Goal: Task Accomplishment & Management: Complete application form

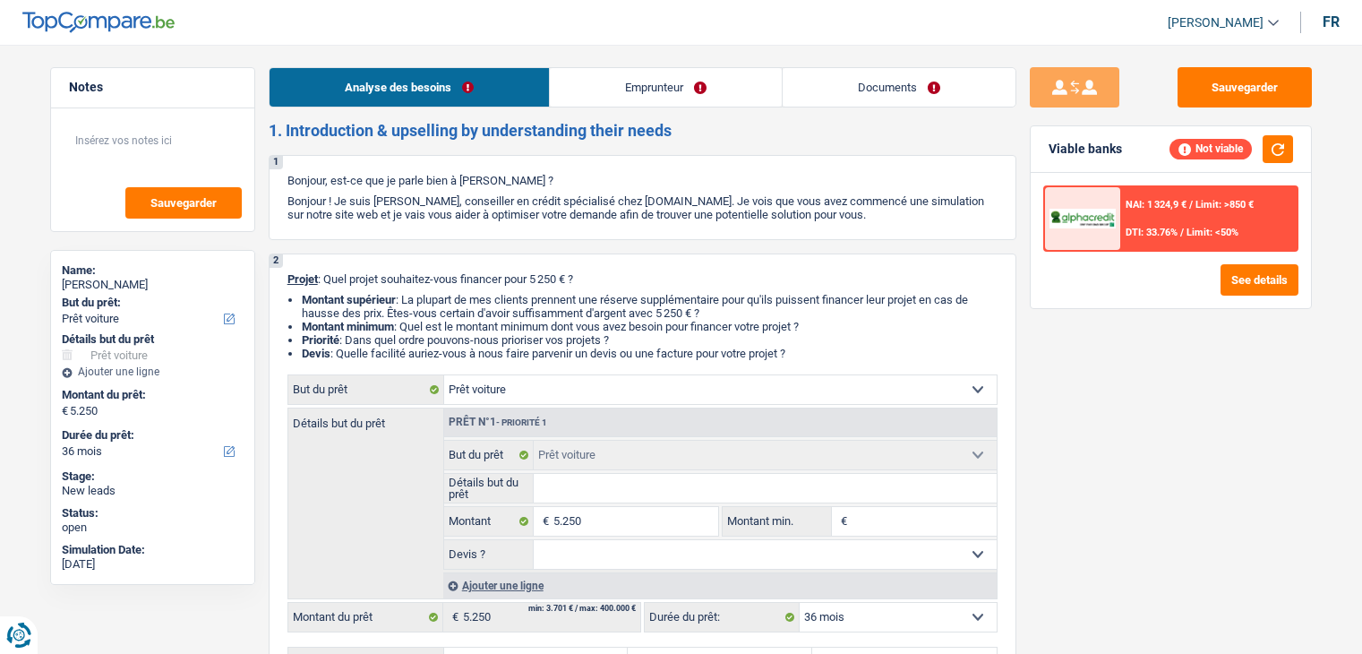
select select "car"
select select "36"
select select "car"
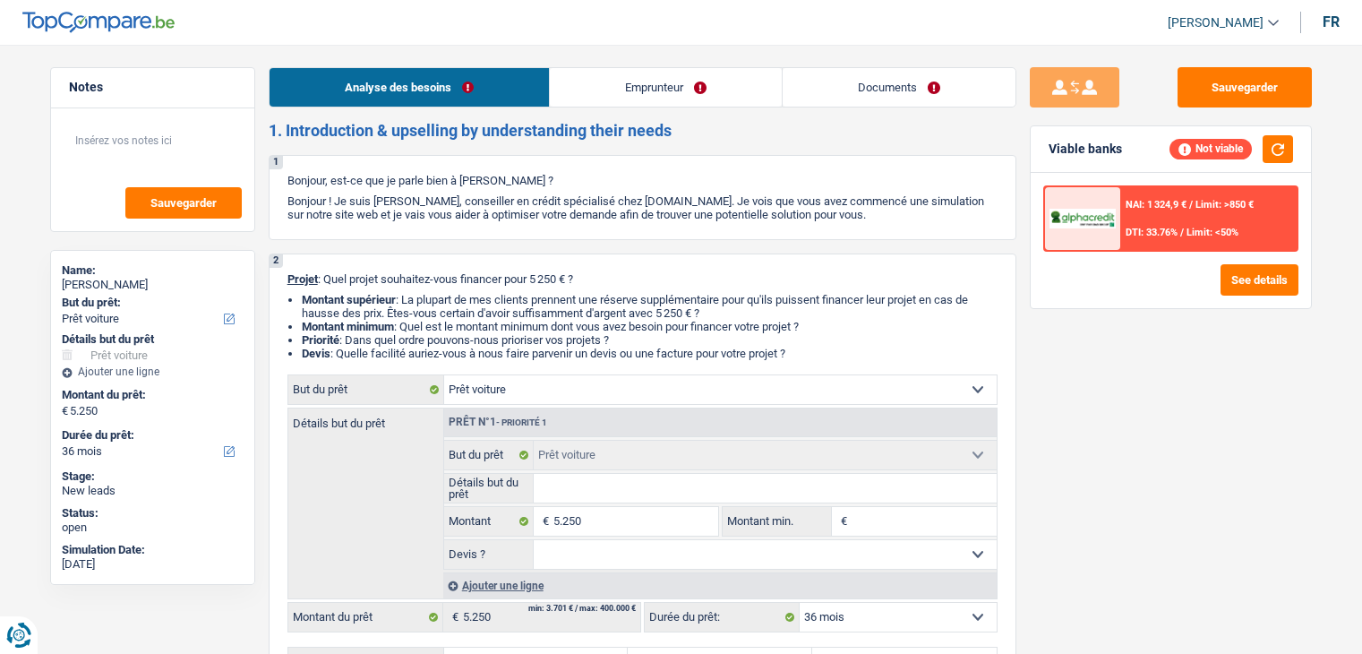
select select "36"
select select "publicEmployee"
select select "netSalary"
select select "mealVouchers"
select select "rents"
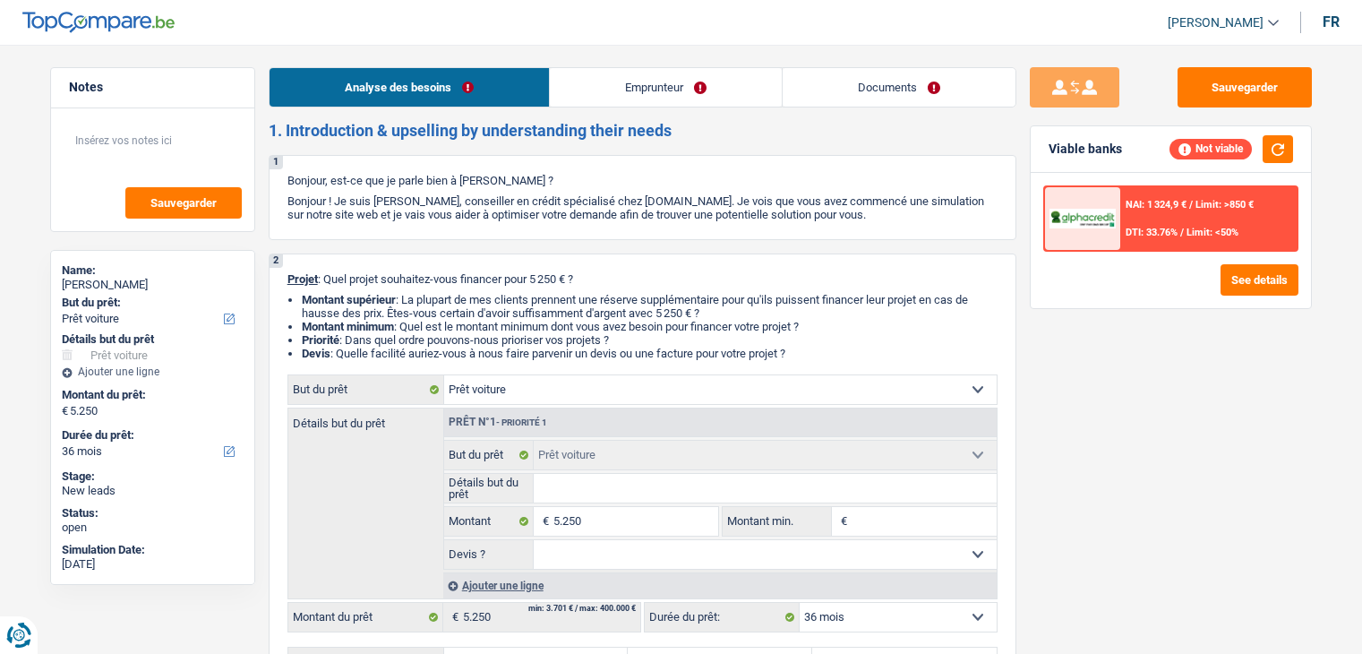
select select "car"
select select "36"
click at [905, 511] on input "Montant min." at bounding box center [924, 521] width 145 height 29
type input "5"
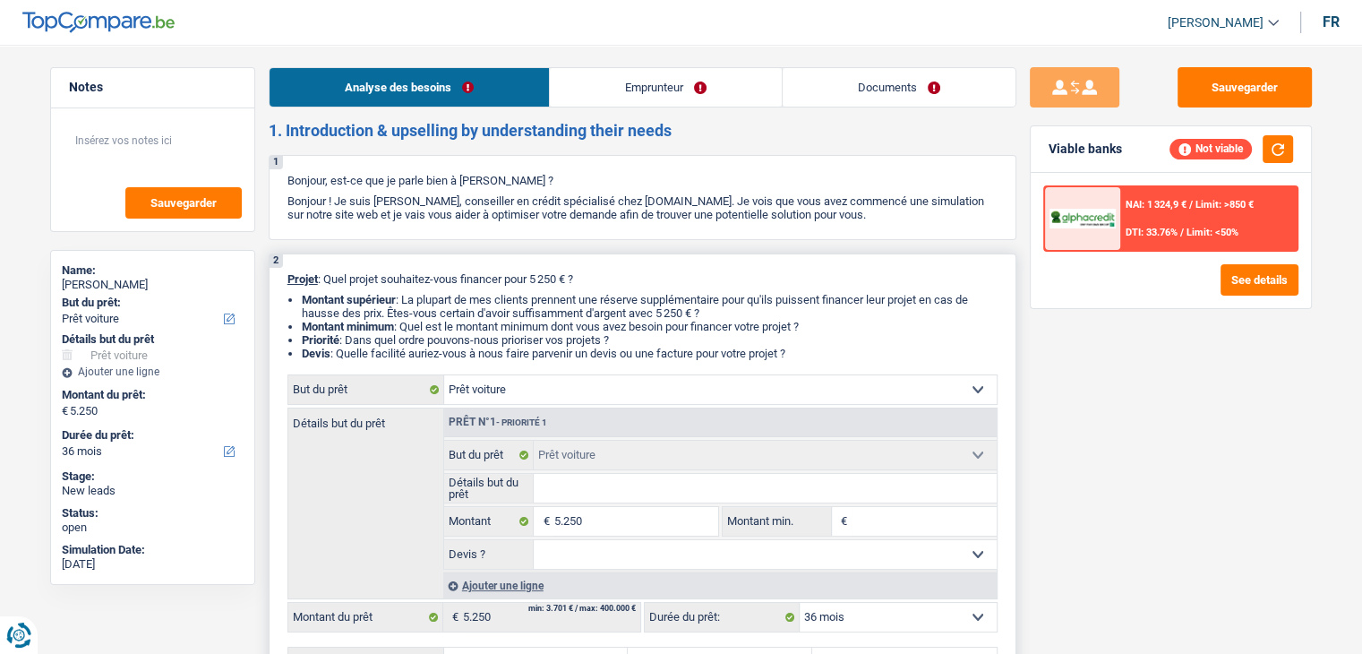
type input "5"
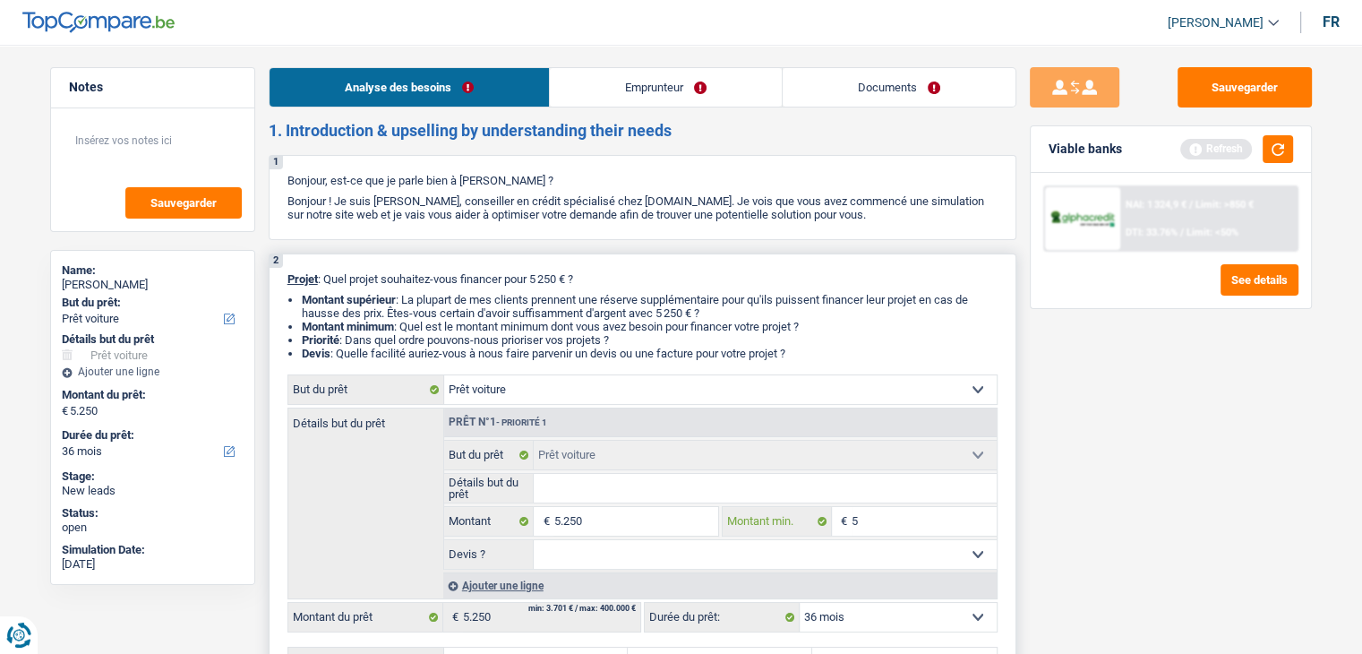
type input "52"
type input "5"
type input "52"
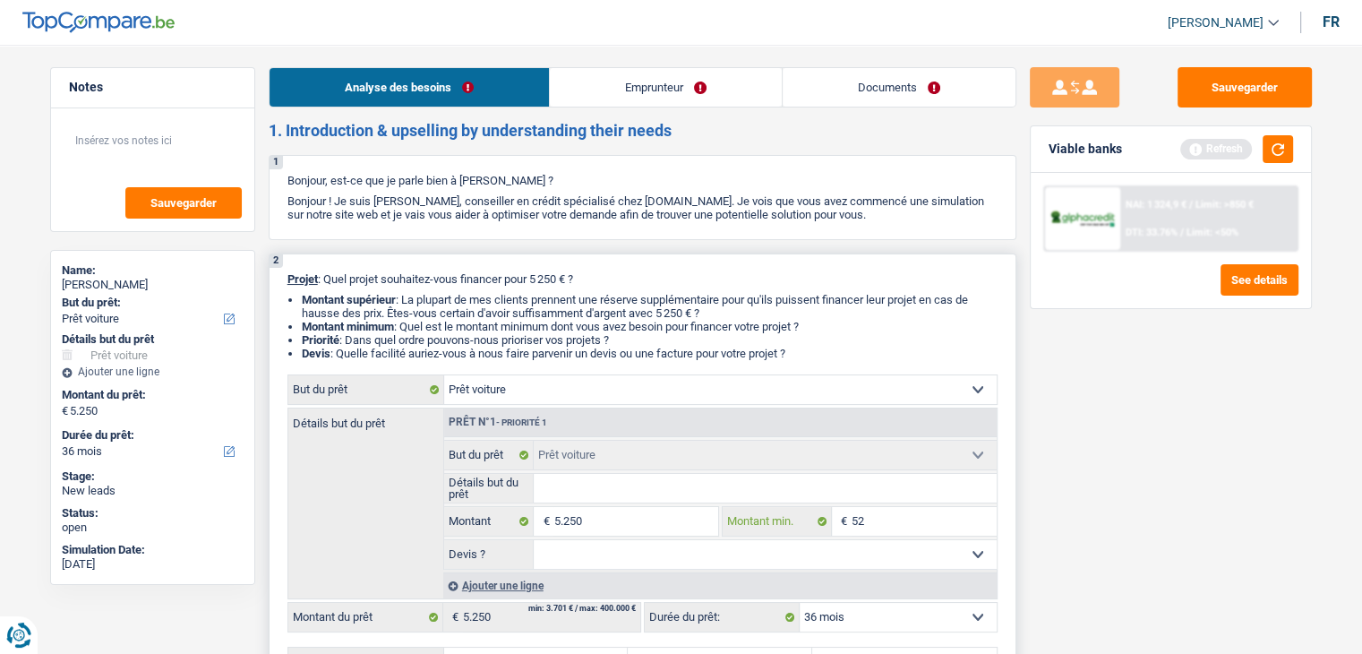
type input "52"
type input "525"
type input "5.250"
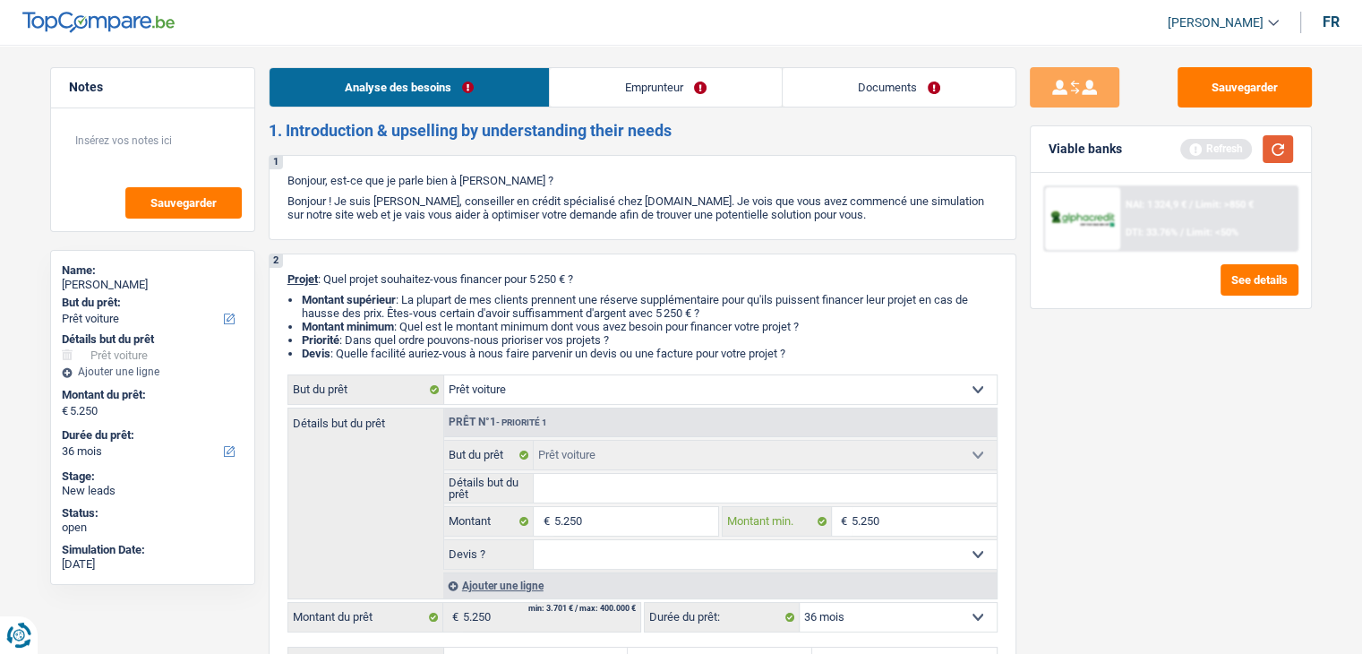
type input "5.250"
click at [1271, 151] on button "button" at bounding box center [1278, 149] width 30 height 28
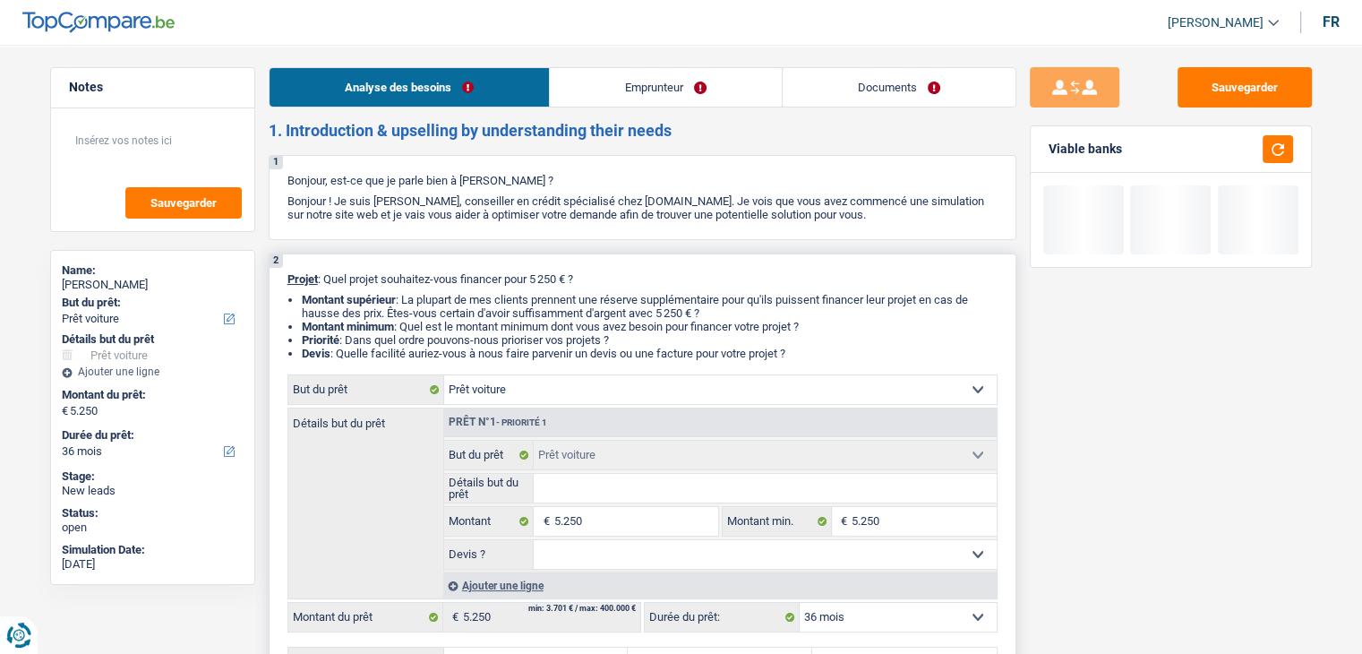
click at [594, 492] on input "Détails but du prêt" at bounding box center [765, 488] width 463 height 29
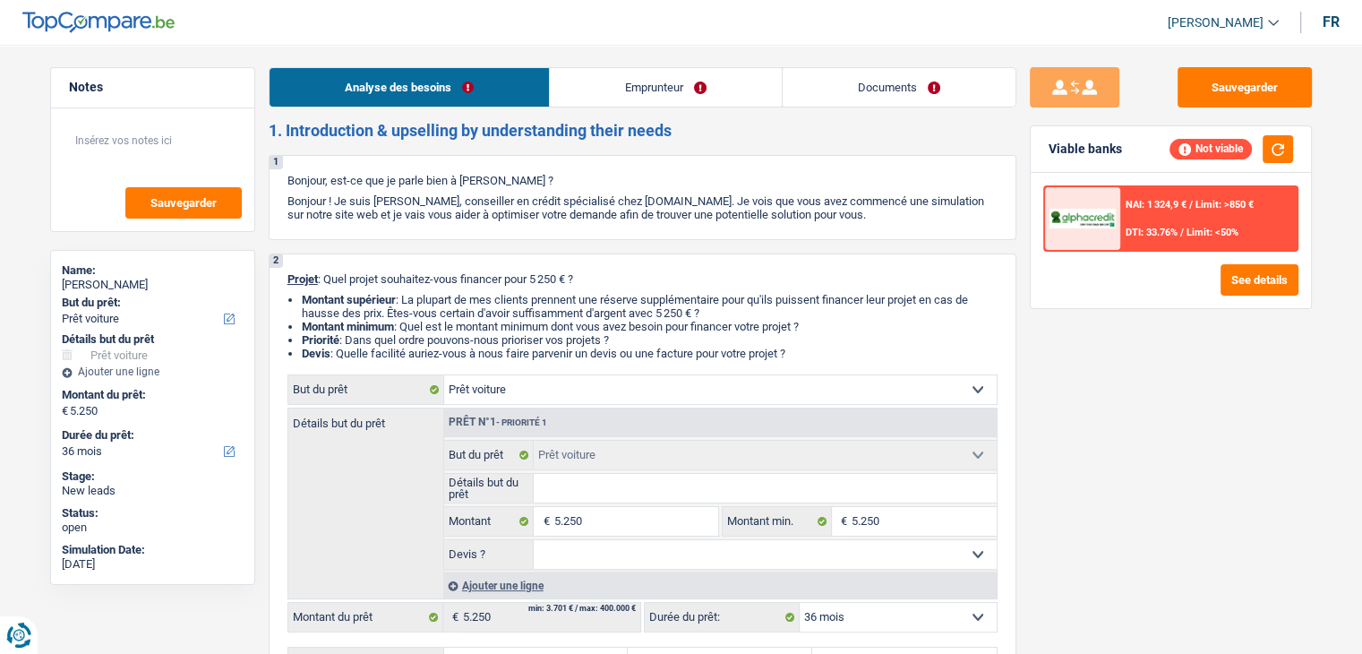
click at [842, 92] on link "Documents" at bounding box center [899, 87] width 233 height 39
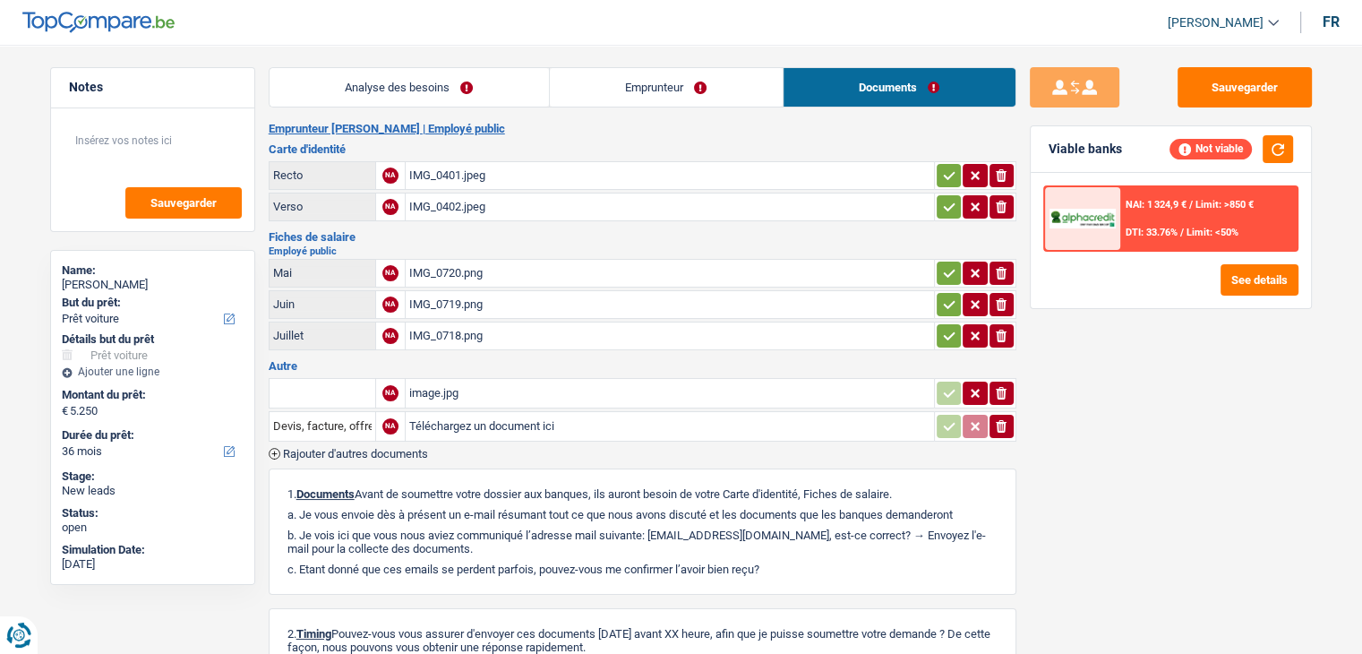
click at [480, 389] on div "image.jpg" at bounding box center [669, 393] width 521 height 27
click at [475, 68] on link "Analyse des besoins" at bounding box center [409, 87] width 279 height 39
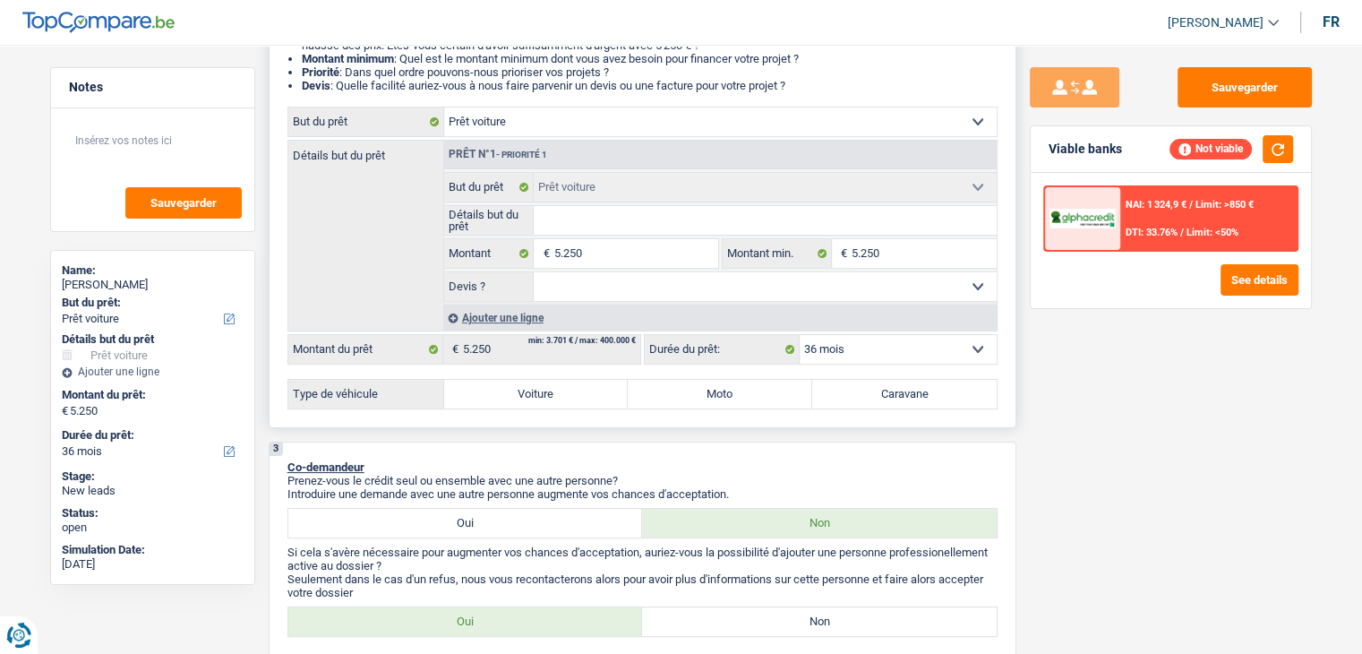
scroll to position [269, 0]
click at [532, 406] on div "2 Projet : Quel projet souhaitez-vous financer pour 5 250 € ? Montant supérieur…" at bounding box center [643, 206] width 748 height 442
click at [530, 392] on label "Voiture" at bounding box center [536, 393] width 184 height 29
click at [530, 392] on input "Voiture" at bounding box center [536, 393] width 184 height 29
radio input "true"
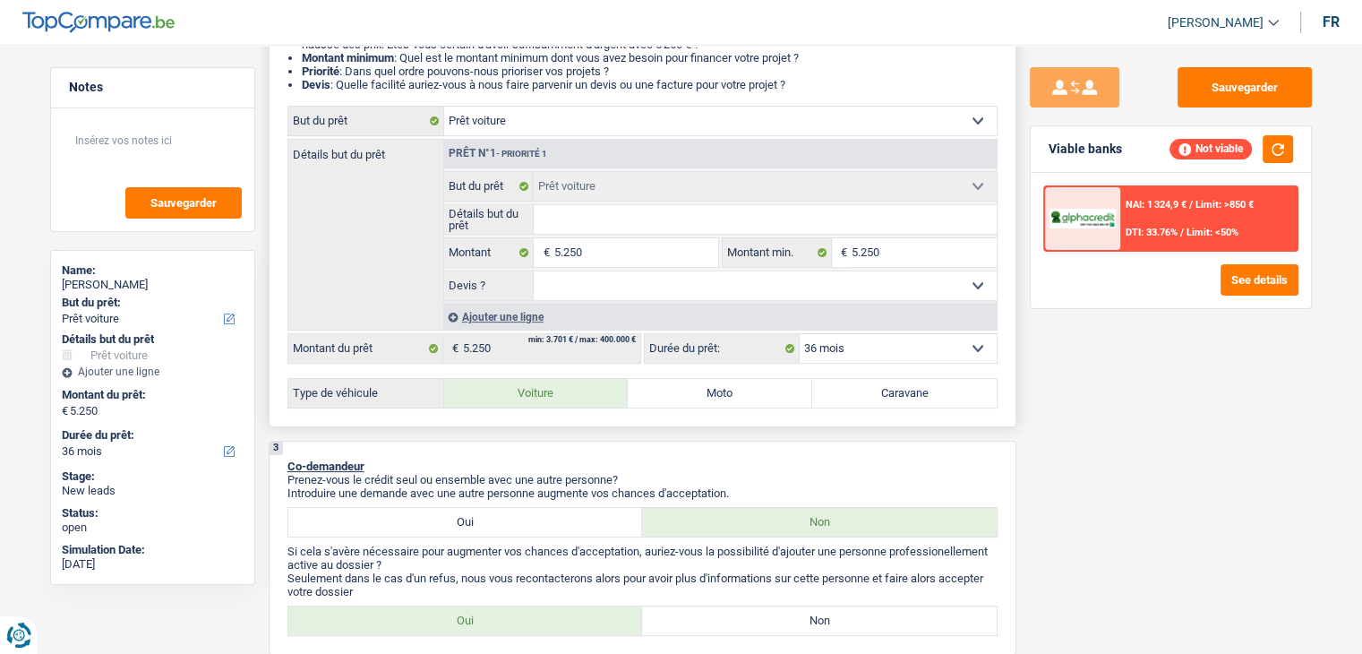
radio input "true"
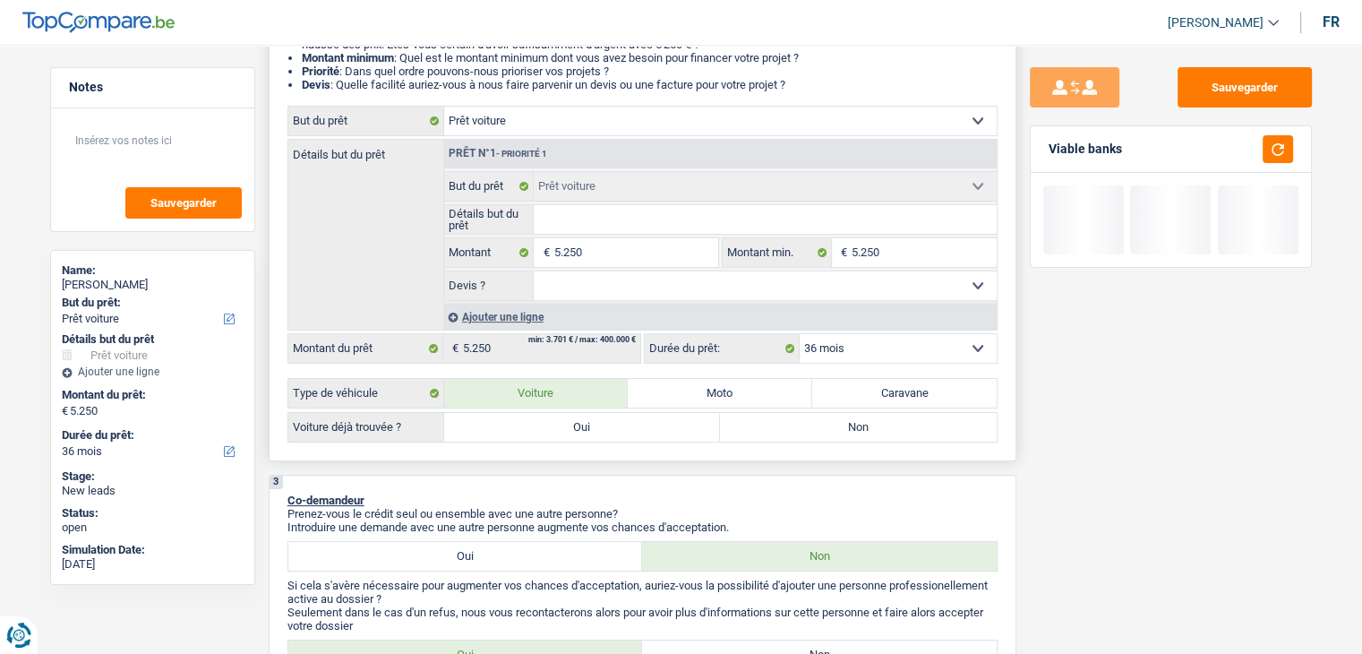
click at [543, 428] on label "Oui" at bounding box center [582, 427] width 277 height 29
click at [543, 428] on input "Oui" at bounding box center [582, 427] width 277 height 29
radio input "true"
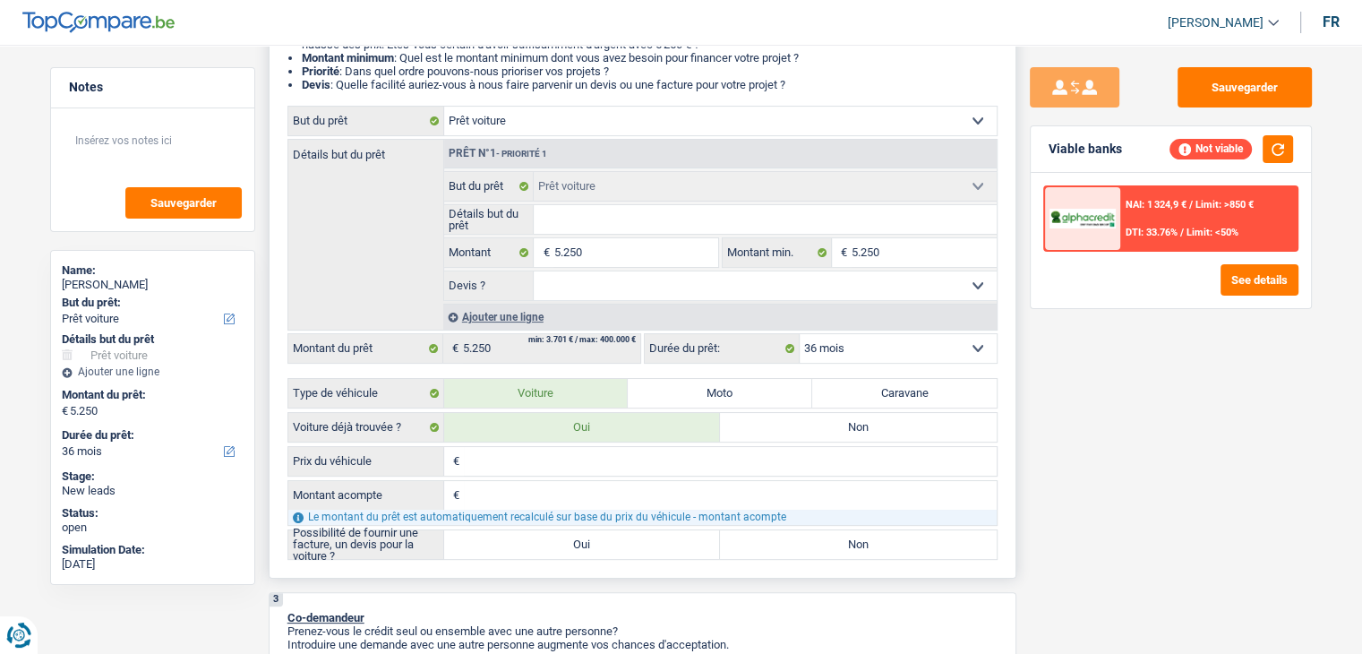
click at [551, 467] on input "Prix du véhicule" at bounding box center [730, 461] width 533 height 29
type input "5"
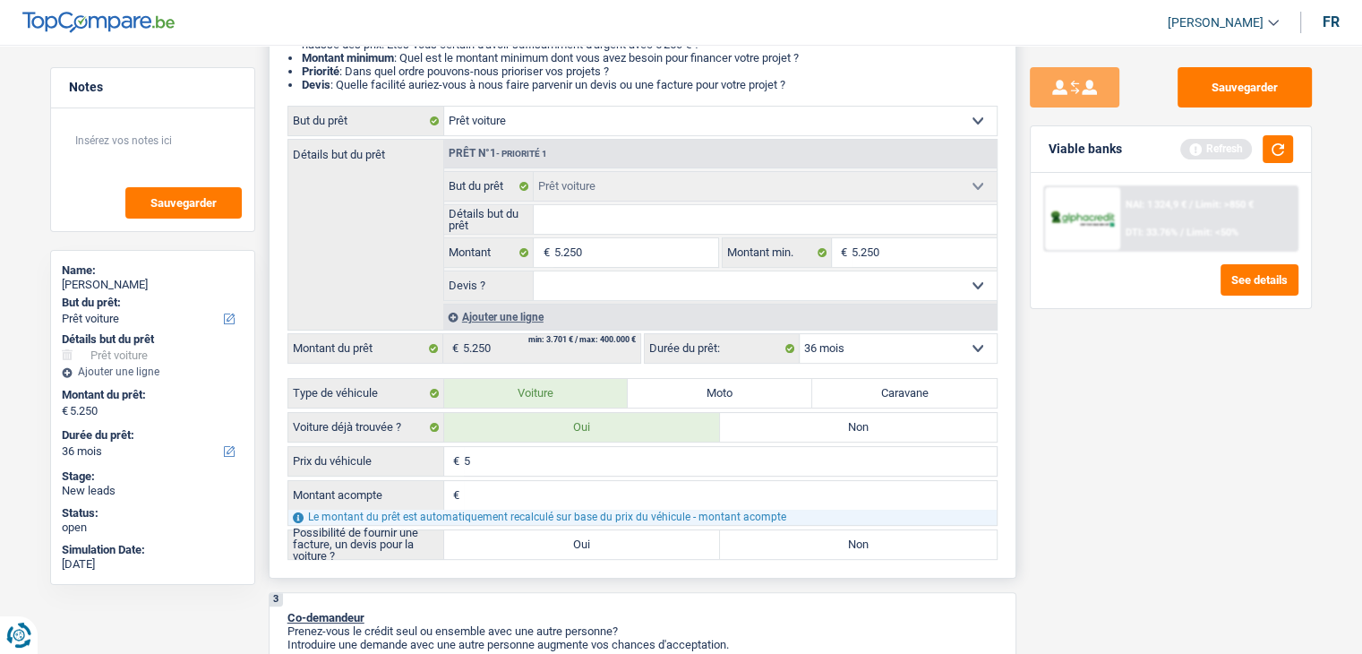
type input "52"
type input "525"
type input "5.250"
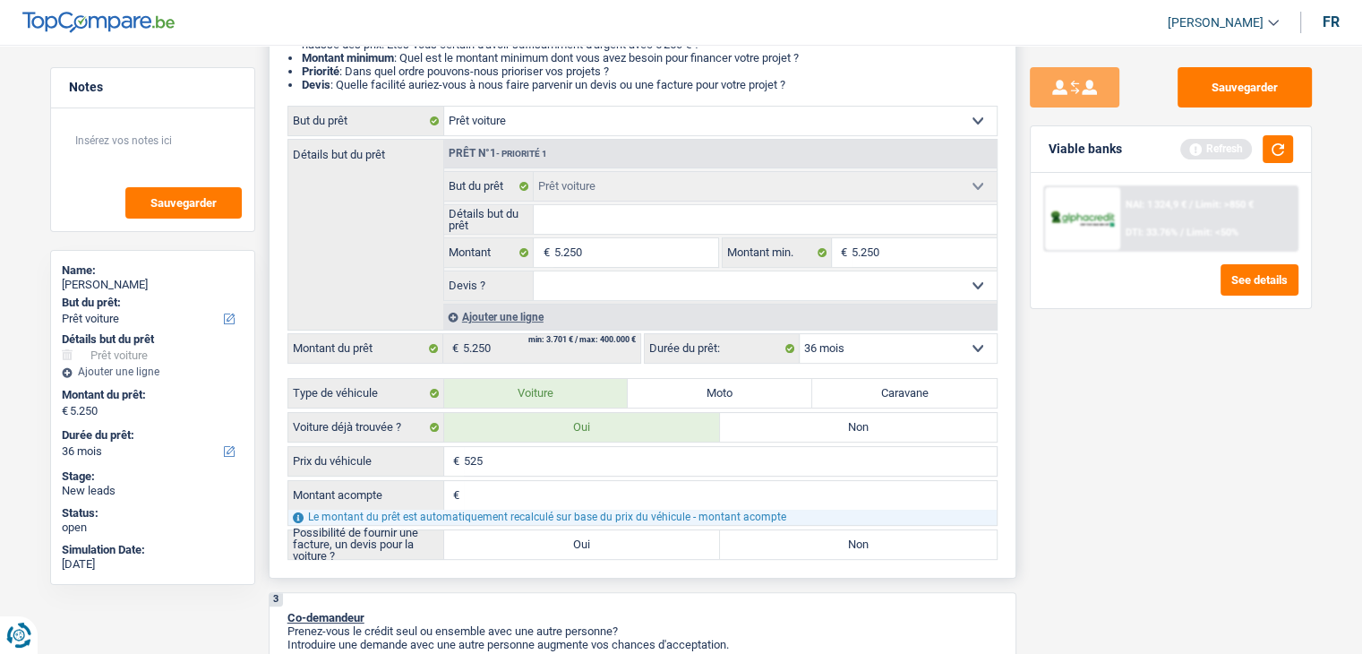
type input "5.250"
click at [536, 486] on input "Montant acompte" at bounding box center [730, 495] width 533 height 29
type input "0"
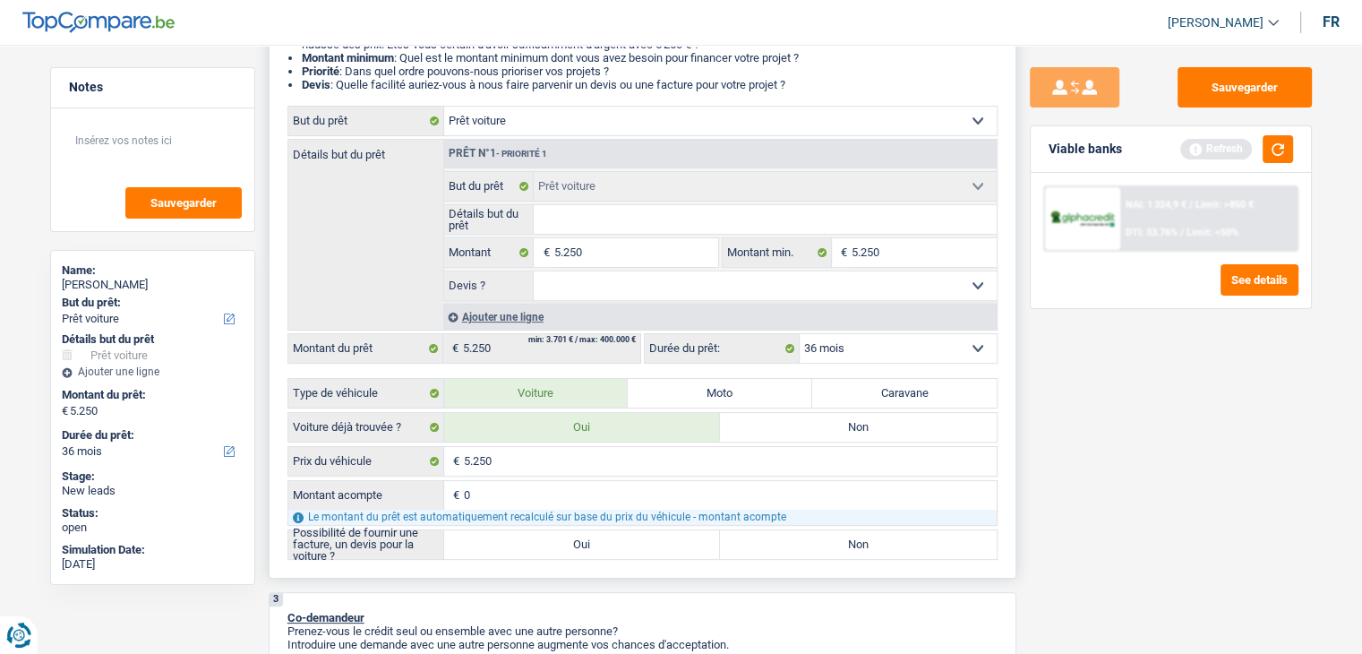
type input "0"
click at [534, 538] on label "Oui" at bounding box center [582, 544] width 277 height 29
click at [534, 538] on input "Oui" at bounding box center [582, 544] width 277 height 29
radio input "true"
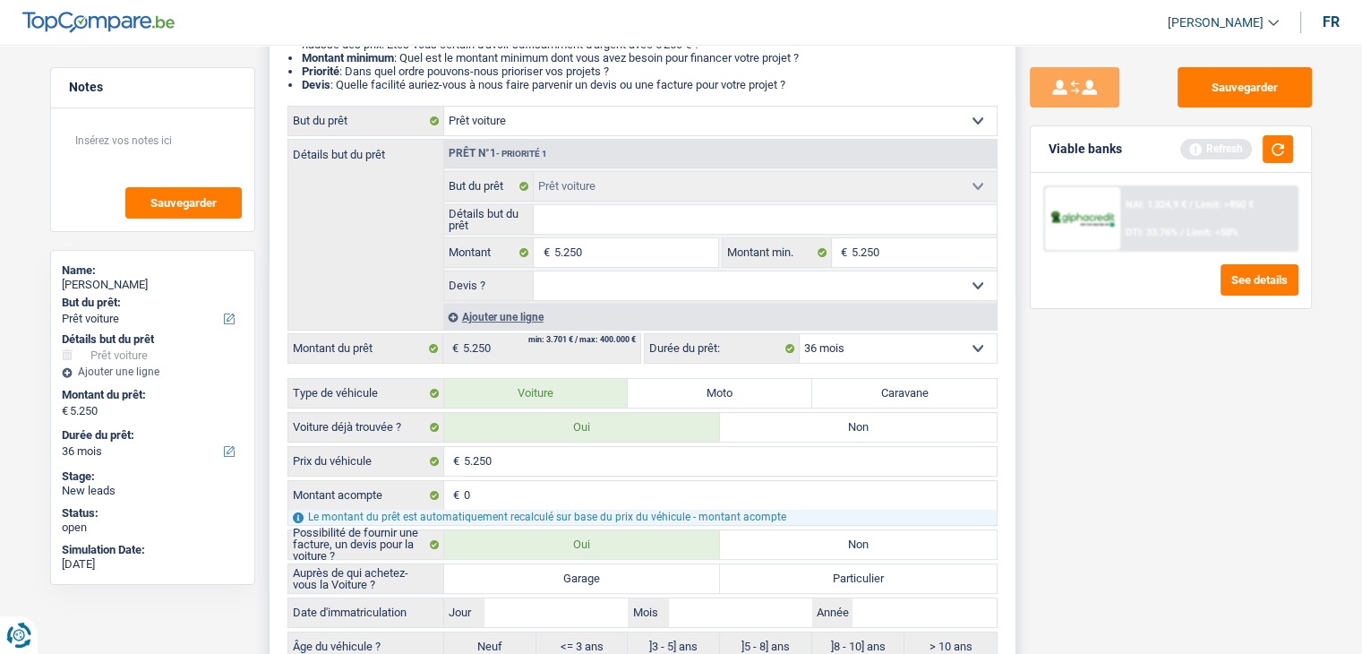
scroll to position [358, 0]
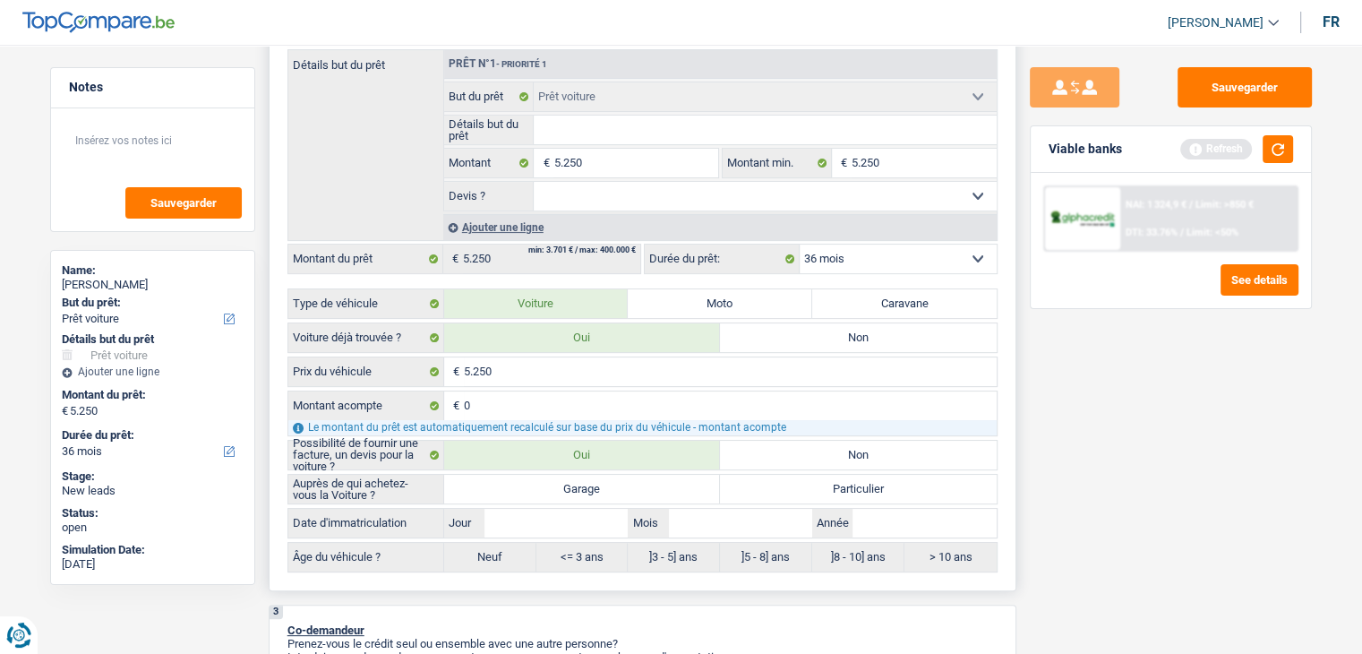
click at [795, 484] on label "Particulier" at bounding box center [858, 489] width 277 height 29
click at [795, 484] on input "Particulier" at bounding box center [858, 489] width 277 height 29
radio input "true"
click at [870, 519] on input "Année" at bounding box center [924, 523] width 143 height 29
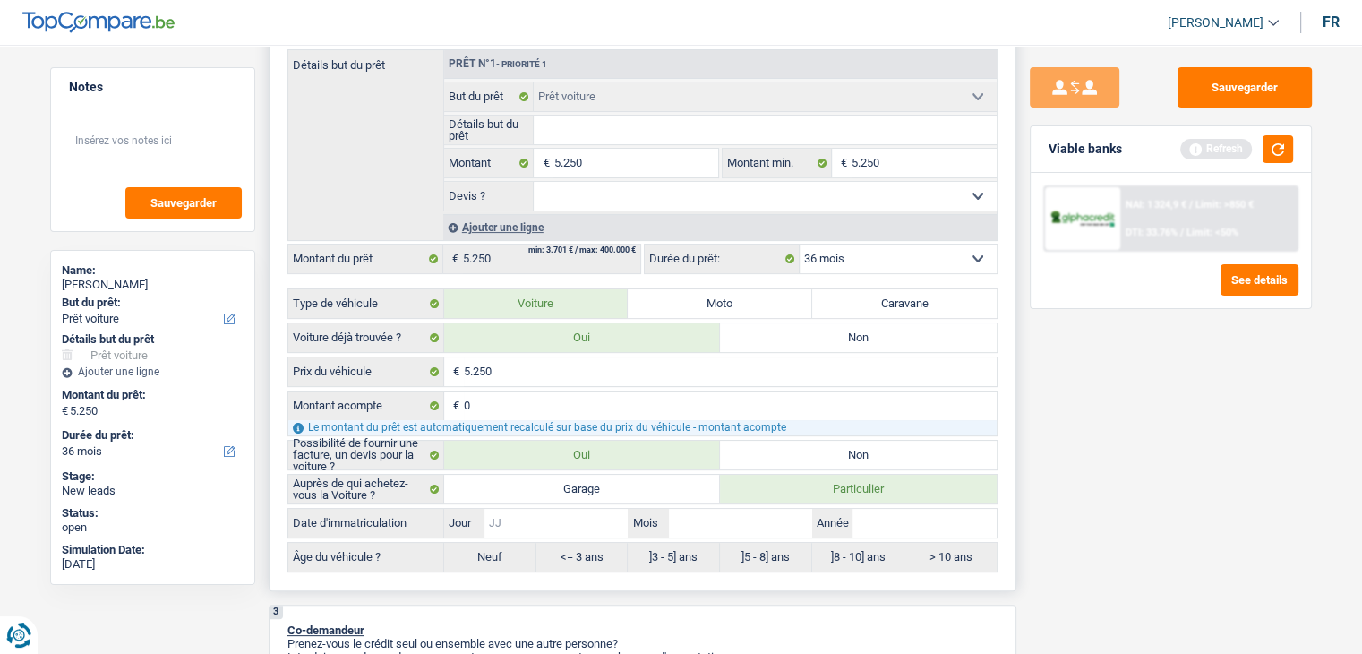
click at [536, 513] on input "Jour" at bounding box center [555, 523] width 143 height 29
type input "1"
type input "15"
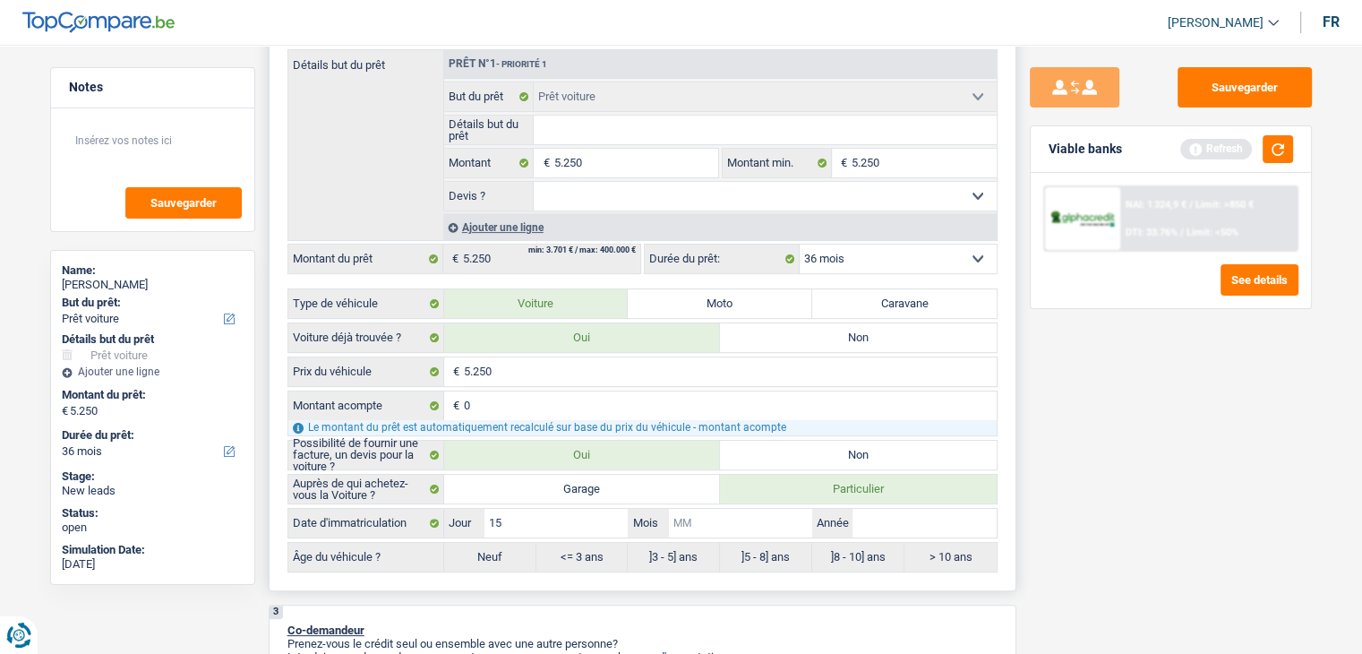
type input "0"
type input "04"
type input "2"
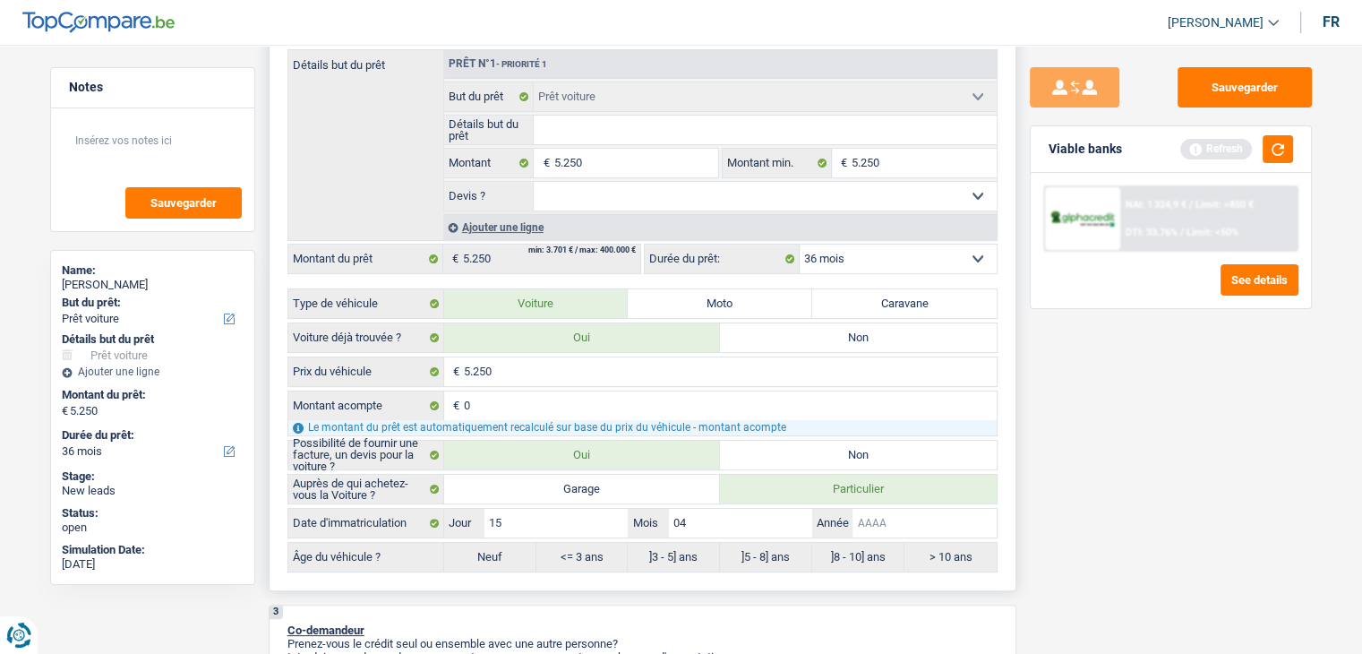
type input "2"
type input "20"
type input "200"
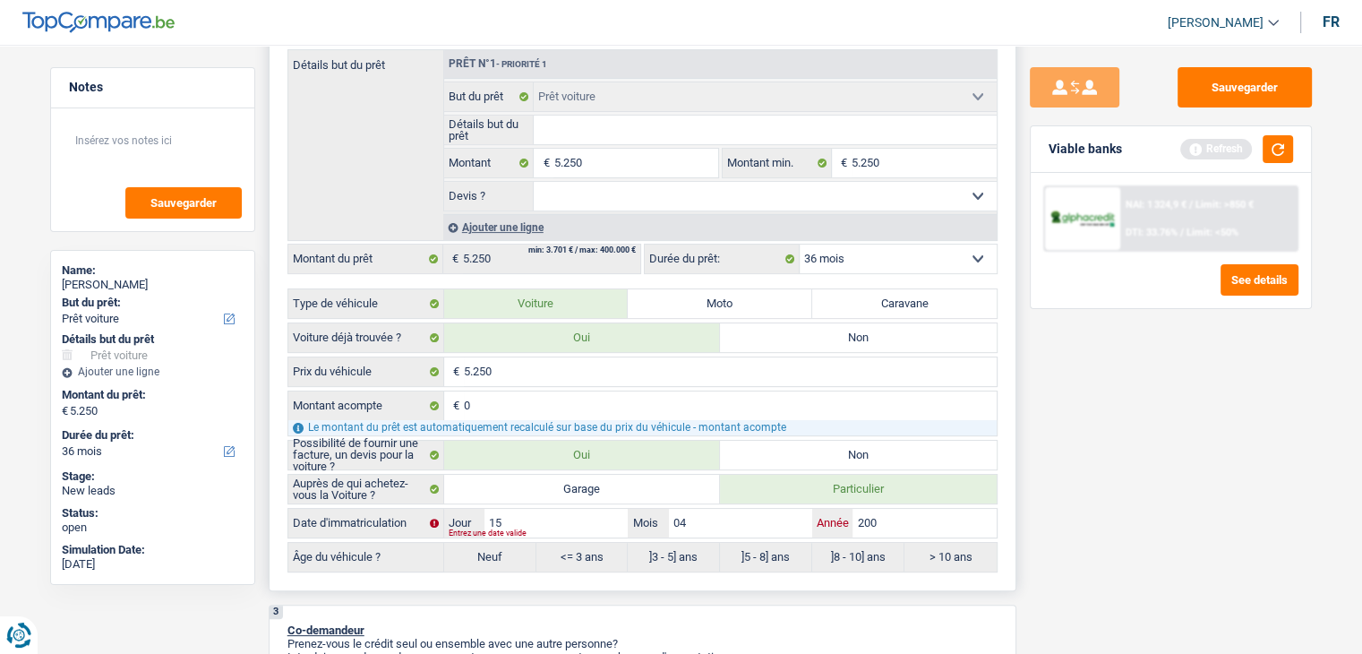
type input "2008"
radio input "false"
radio input "true"
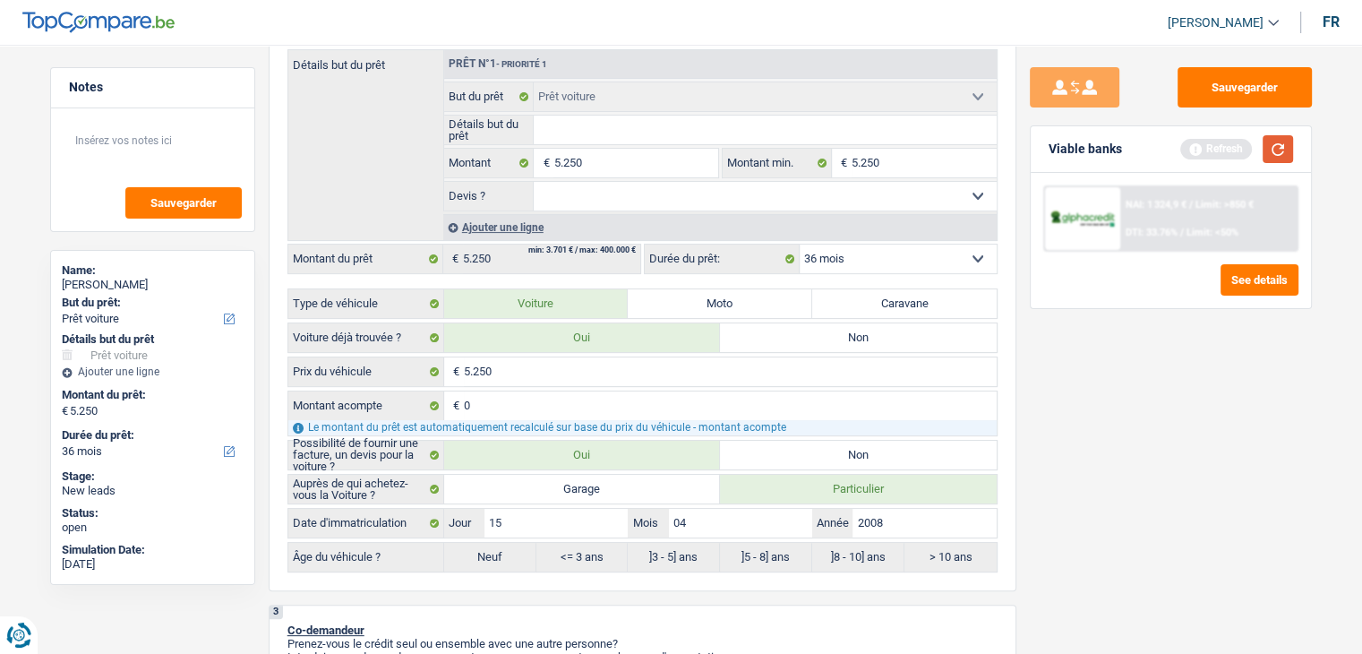
click at [1282, 149] on button "button" at bounding box center [1278, 149] width 30 height 28
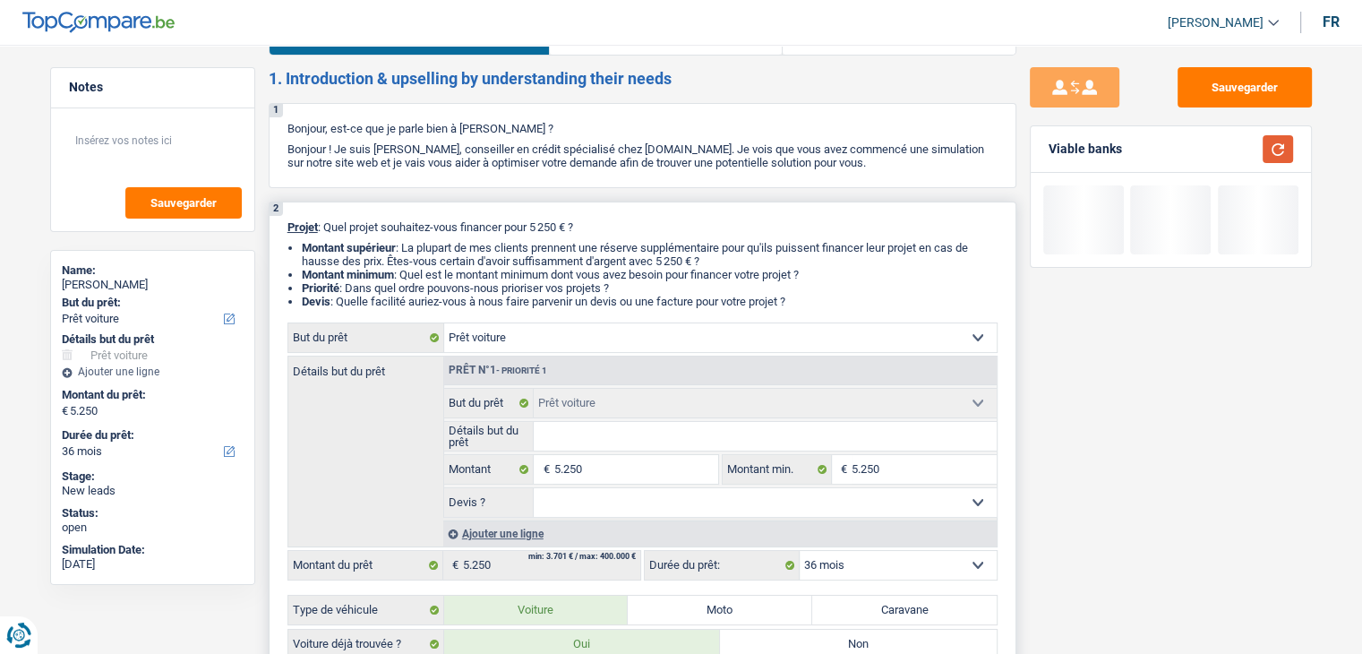
scroll to position [0, 0]
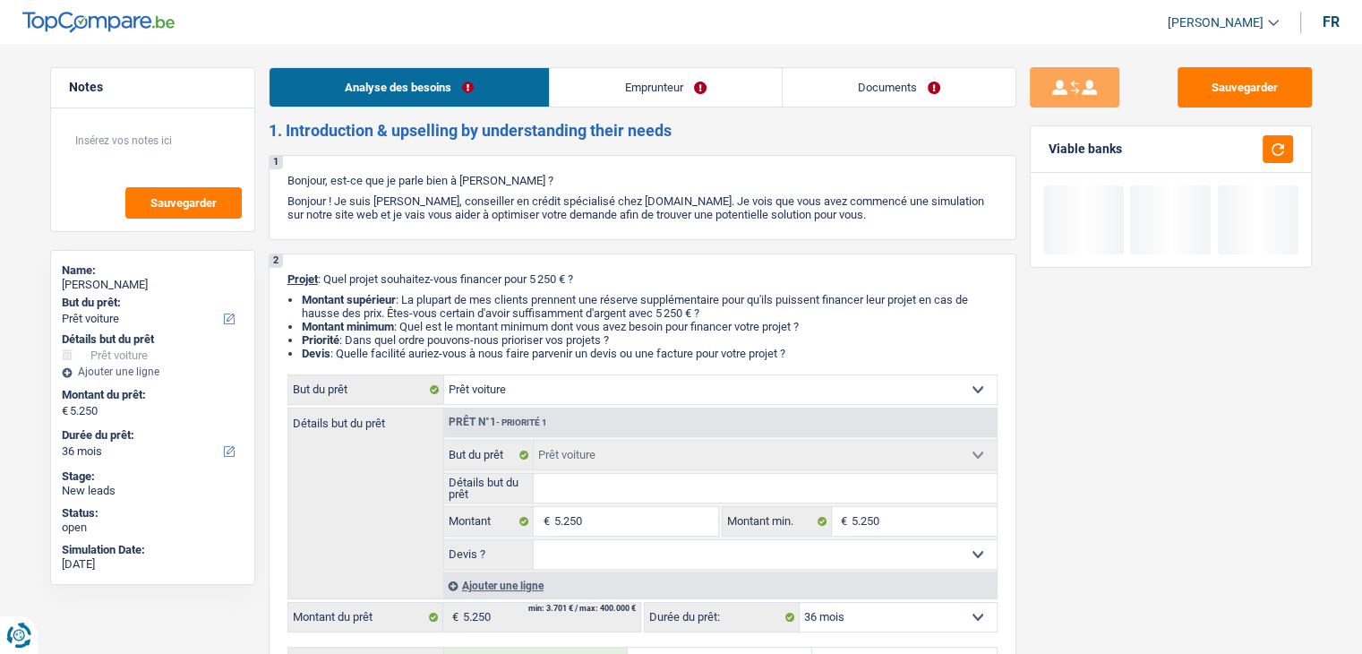
click at [842, 76] on link "Documents" at bounding box center [899, 87] width 233 height 39
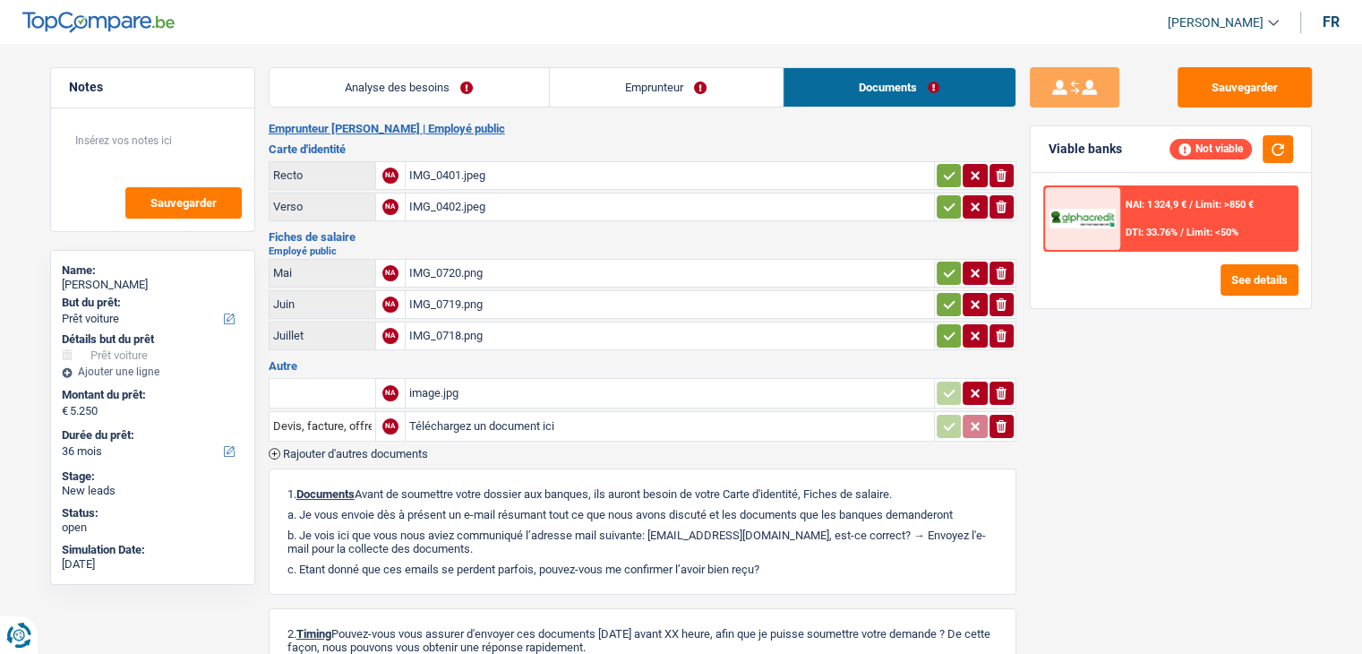
click at [442, 73] on link "Analyse des besoins" at bounding box center [409, 87] width 279 height 39
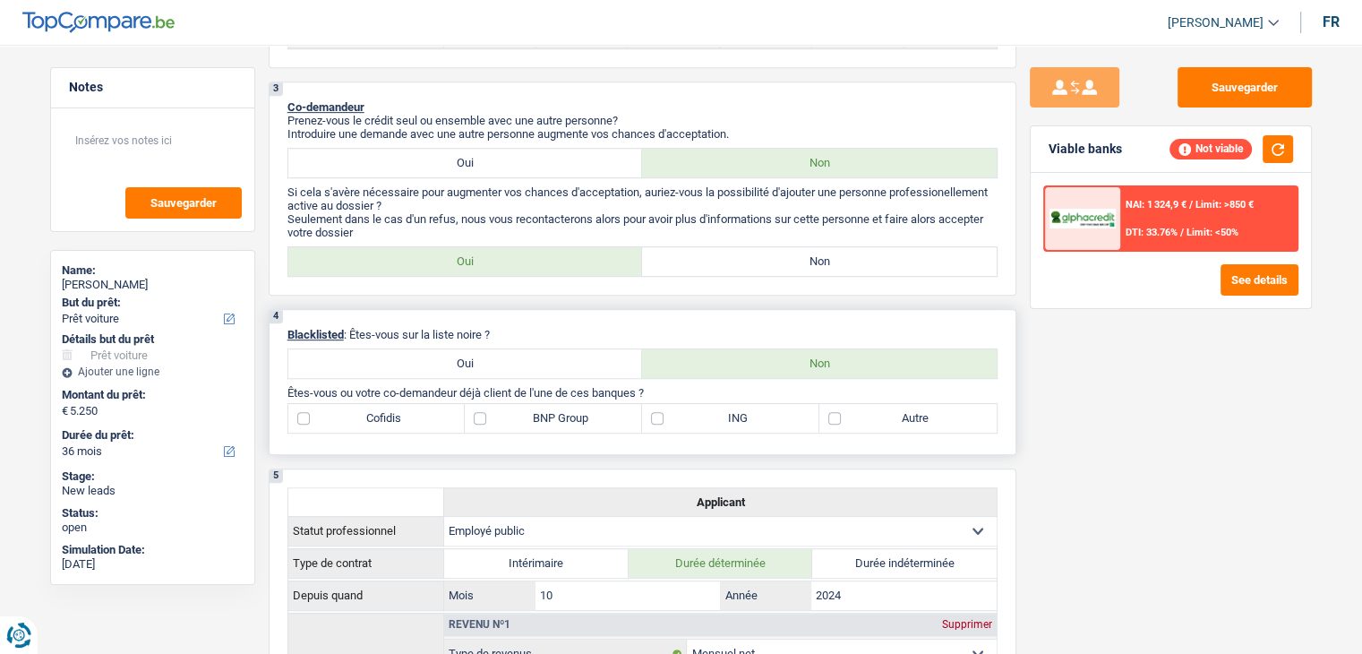
scroll to position [985, 0]
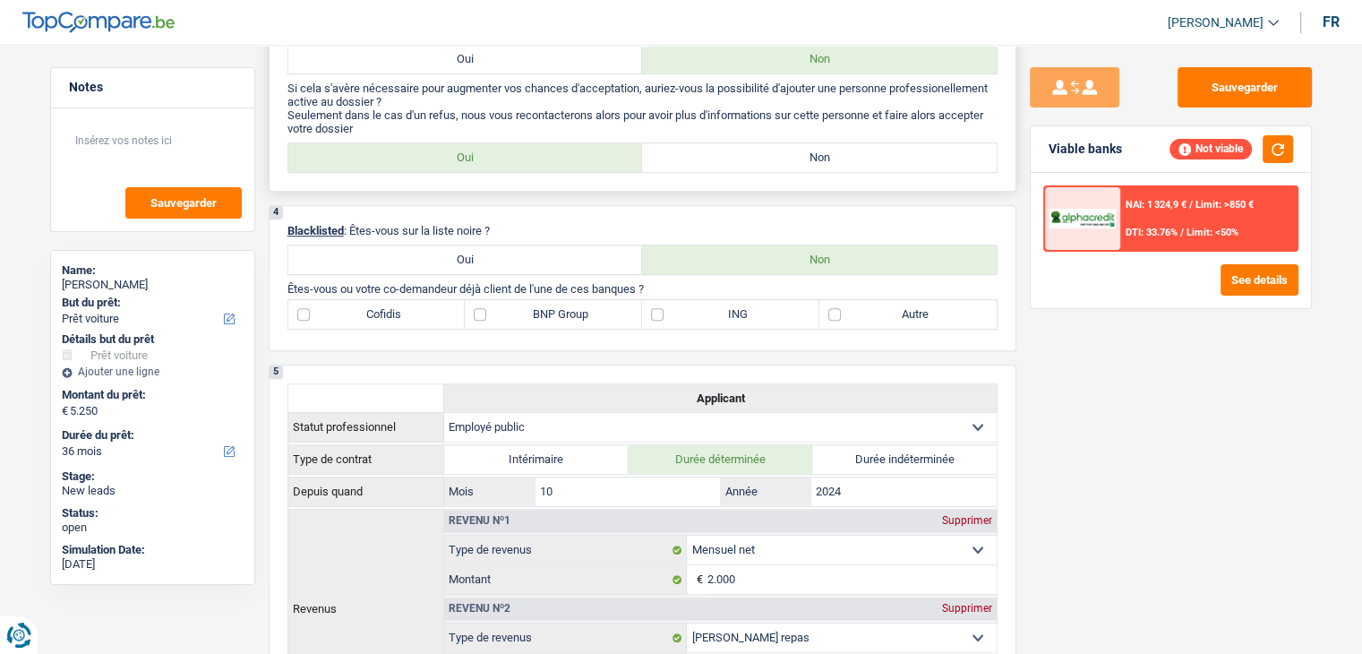
click at [674, 144] on label "Non" at bounding box center [819, 157] width 355 height 29
click at [674, 144] on input "Non" at bounding box center [819, 157] width 355 height 29
radio input "true"
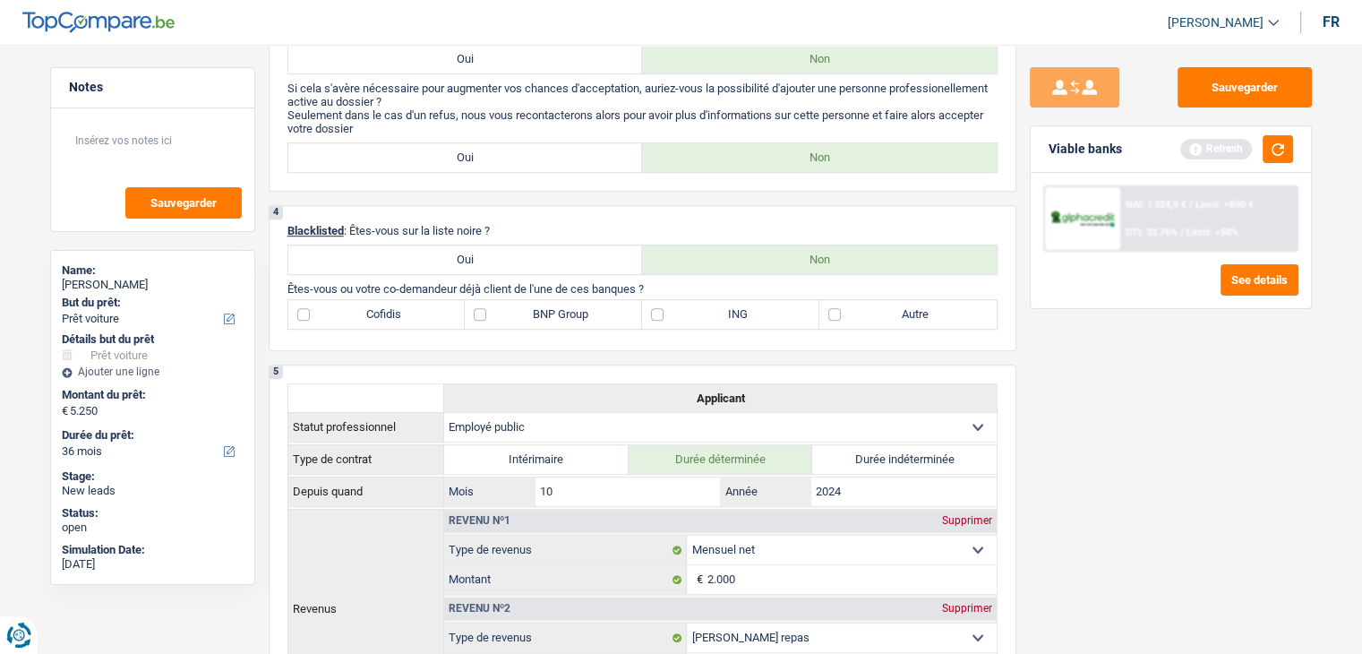
scroll to position [1522, 0]
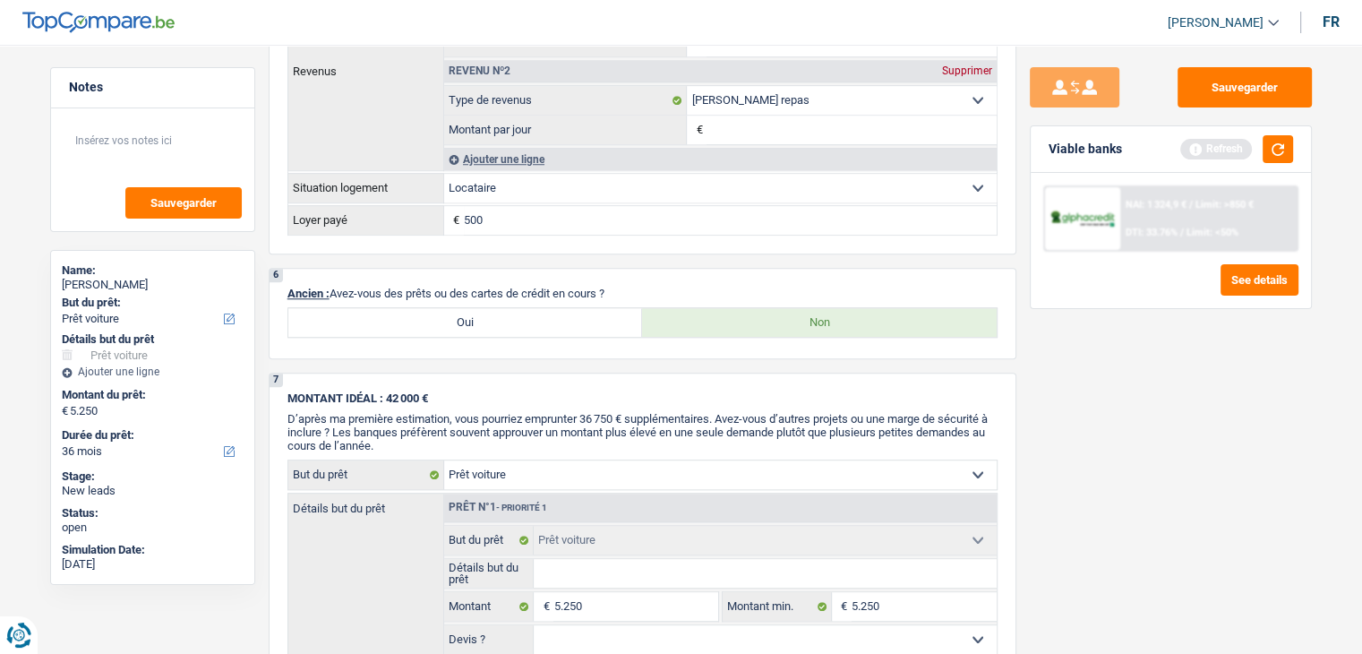
click at [1293, 151] on div "Viable banks Refresh" at bounding box center [1171, 149] width 280 height 47
click at [1282, 150] on button "button" at bounding box center [1278, 149] width 30 height 28
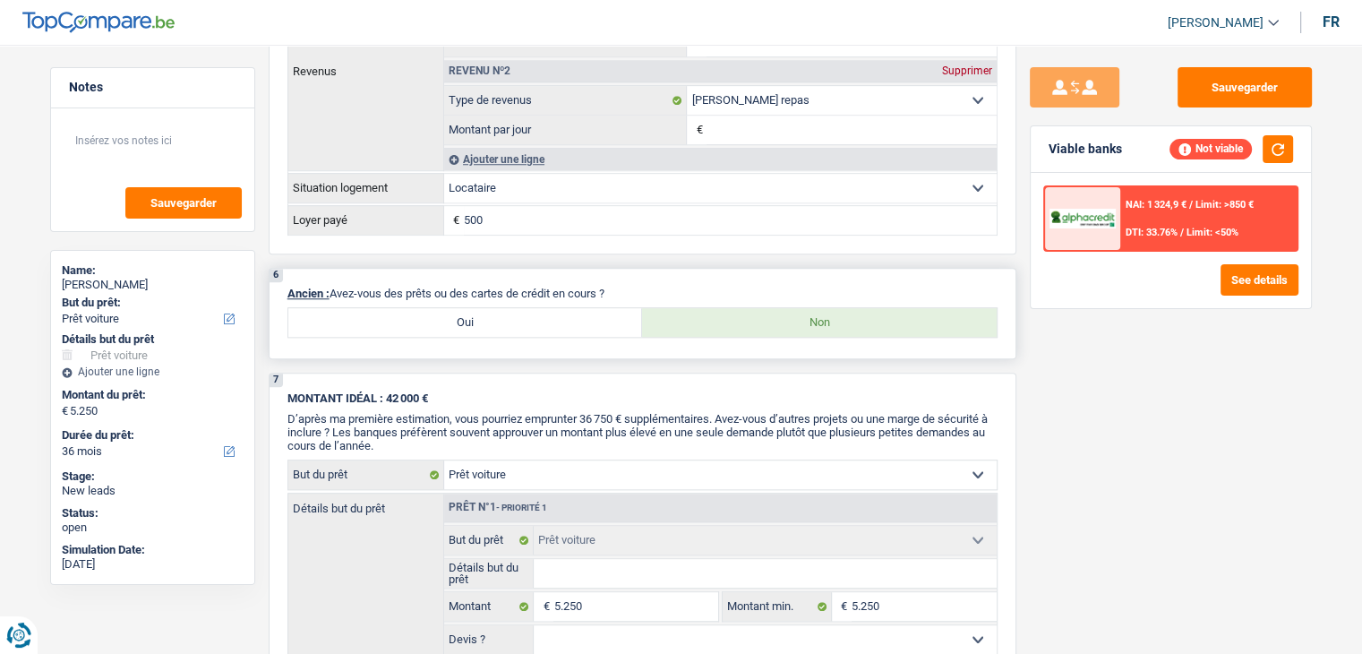
click at [480, 313] on label "Oui" at bounding box center [465, 322] width 355 height 29
click at [480, 313] on input "Oui" at bounding box center [465, 322] width 355 height 29
radio input "true"
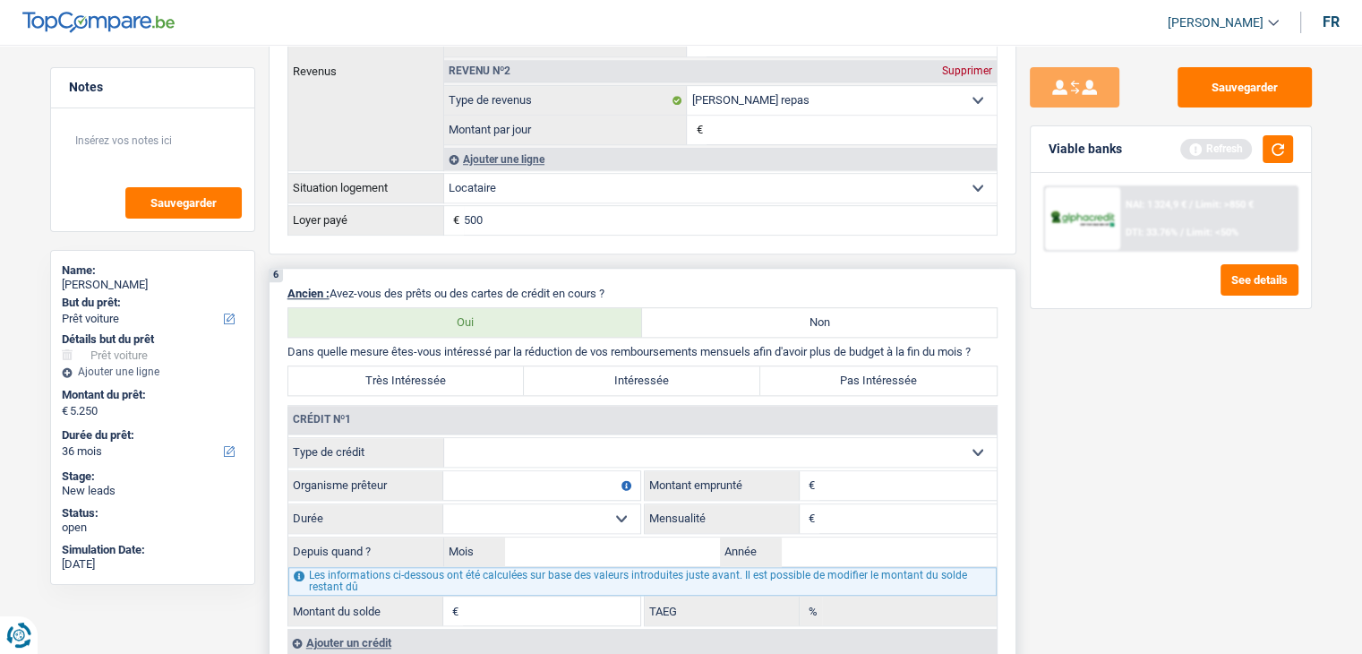
click at [544, 452] on select "Carte ou ouverture de crédit Prêt hypothécaire Vente à tempérament Prêt à tempé…" at bounding box center [720, 452] width 553 height 29
click at [544, 416] on div "Crédit nº1" at bounding box center [642, 420] width 708 height 29
click at [562, 441] on select "Carte ou ouverture de crédit Prêt hypothécaire Vente à tempérament Prêt à tempé…" at bounding box center [720, 452] width 553 height 29
select select "cardOrCredit"
type input "0"
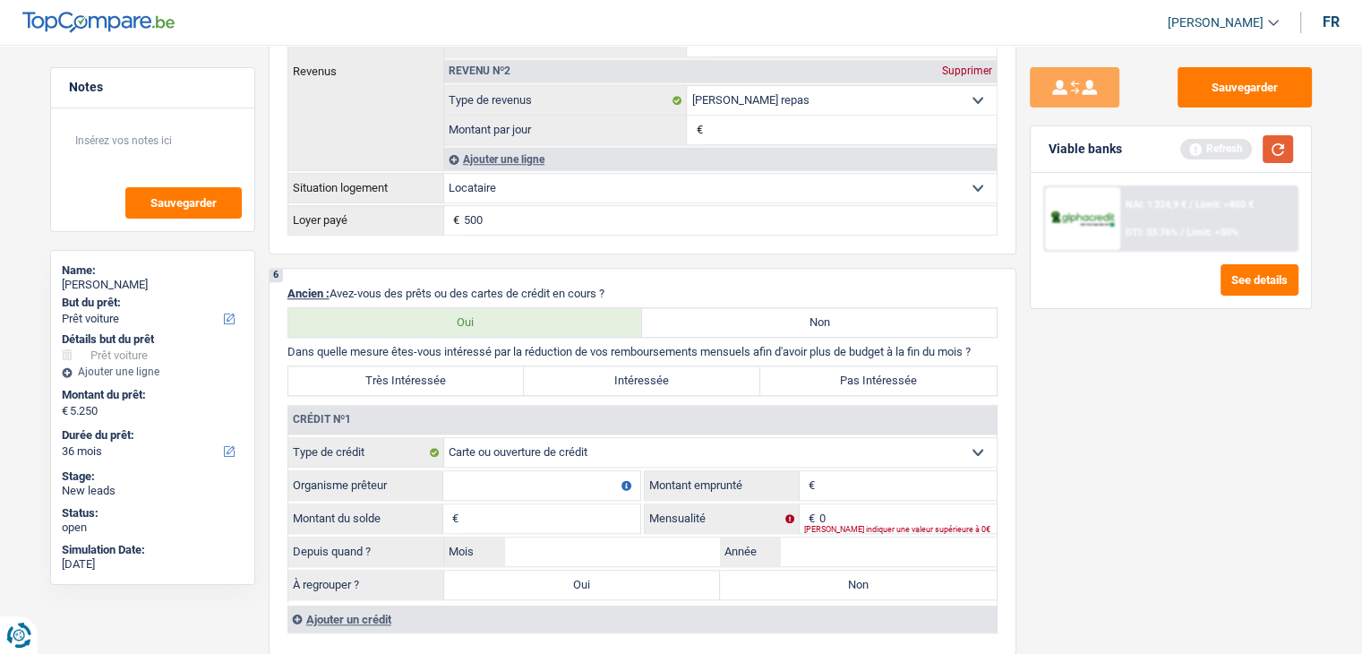
click at [1290, 141] on button "button" at bounding box center [1278, 149] width 30 height 28
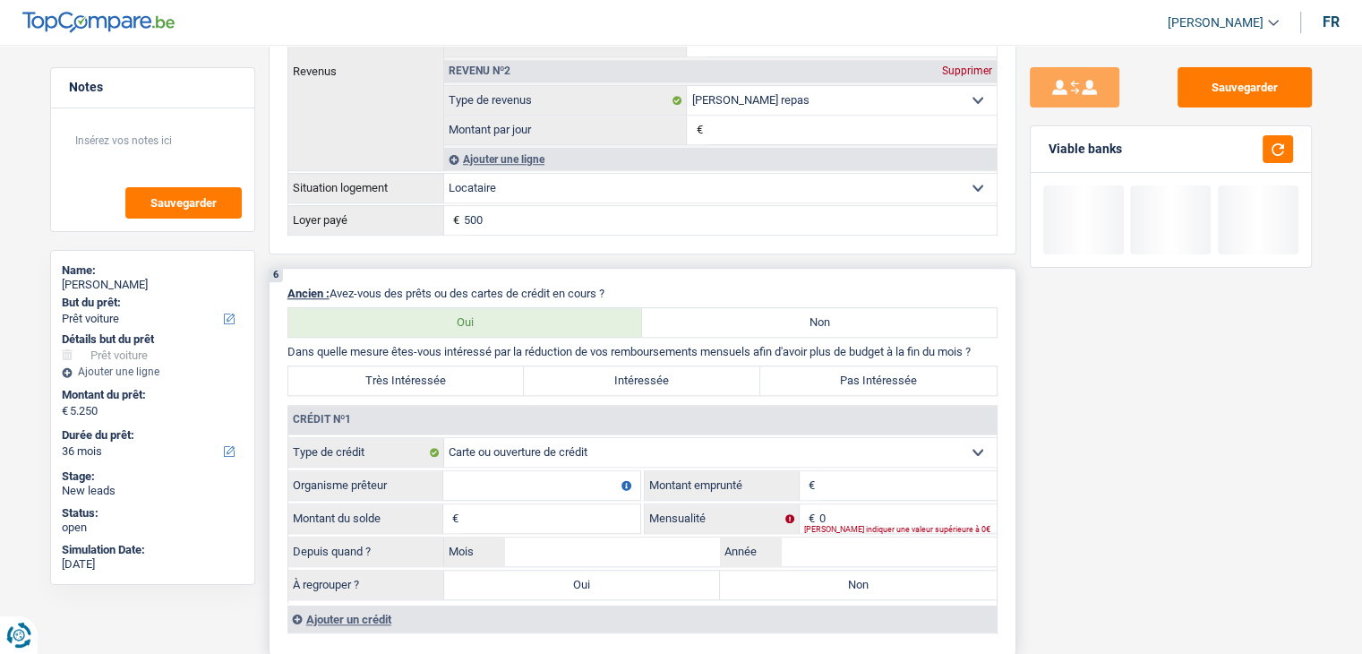
click at [653, 310] on label "Non" at bounding box center [819, 322] width 355 height 29
click at [653, 310] on input "Non" at bounding box center [819, 322] width 355 height 29
radio input "true"
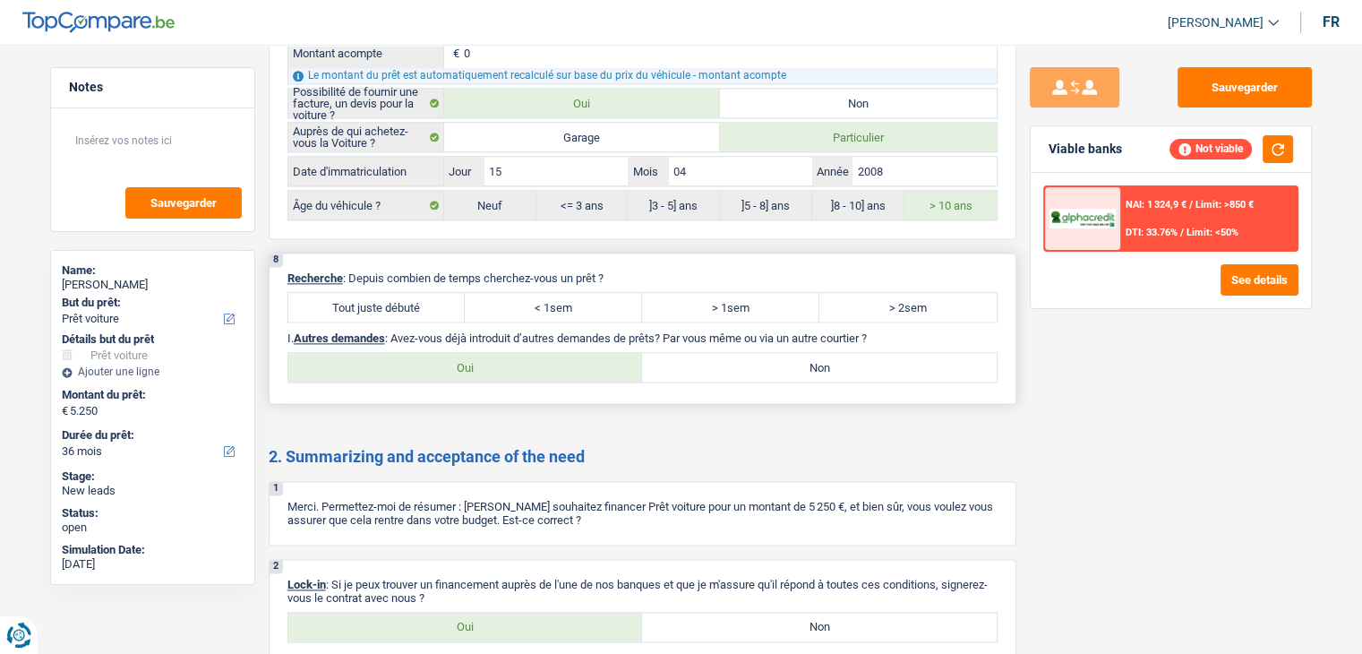
scroll to position [2328, 0]
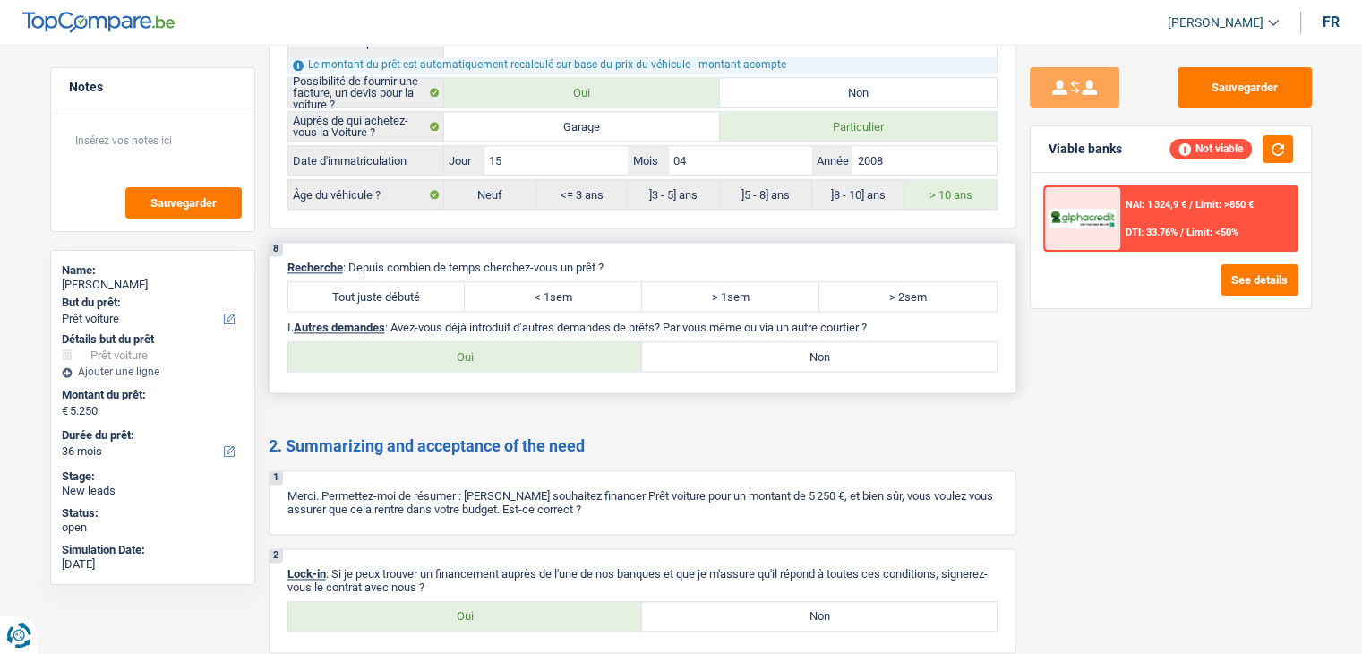
click at [405, 287] on label "Tout juste débuté" at bounding box center [376, 296] width 177 height 29
click at [405, 287] on input "Tout juste débuté" at bounding box center [376, 296] width 177 height 29
radio input "true"
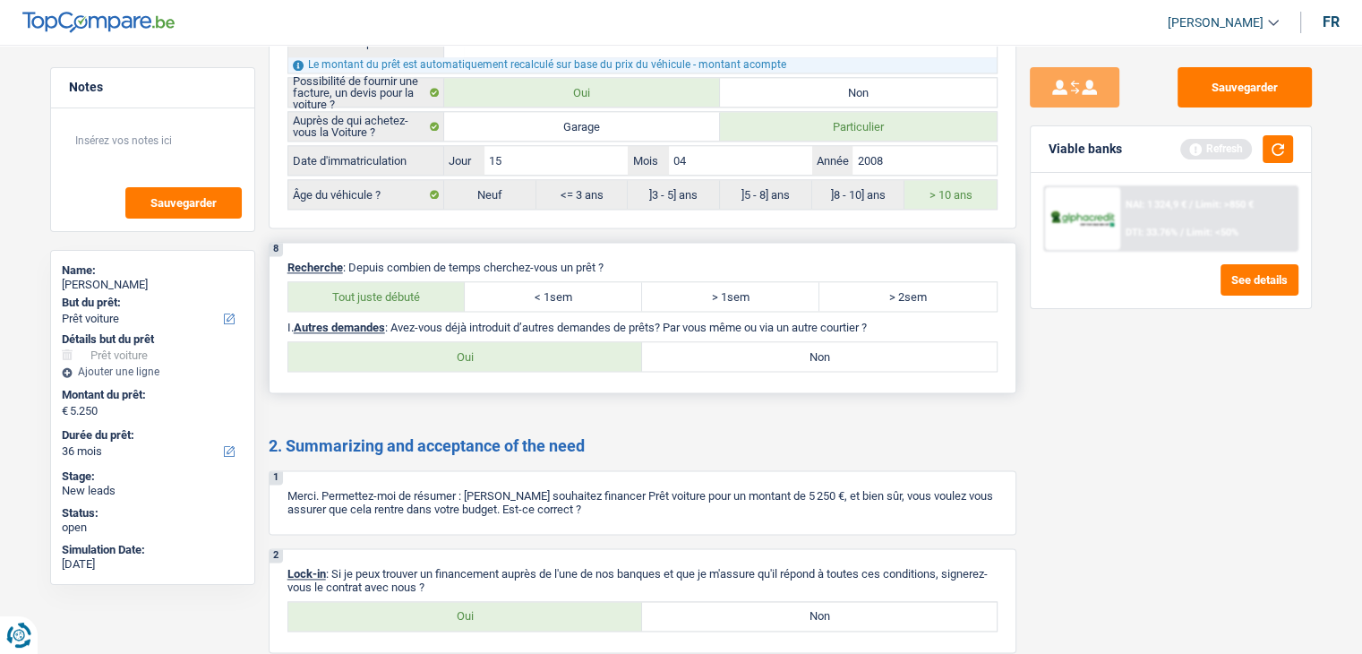
click at [709, 344] on label "Non" at bounding box center [819, 356] width 355 height 29
click at [709, 344] on input "Non" at bounding box center [819, 356] width 355 height 29
radio input "true"
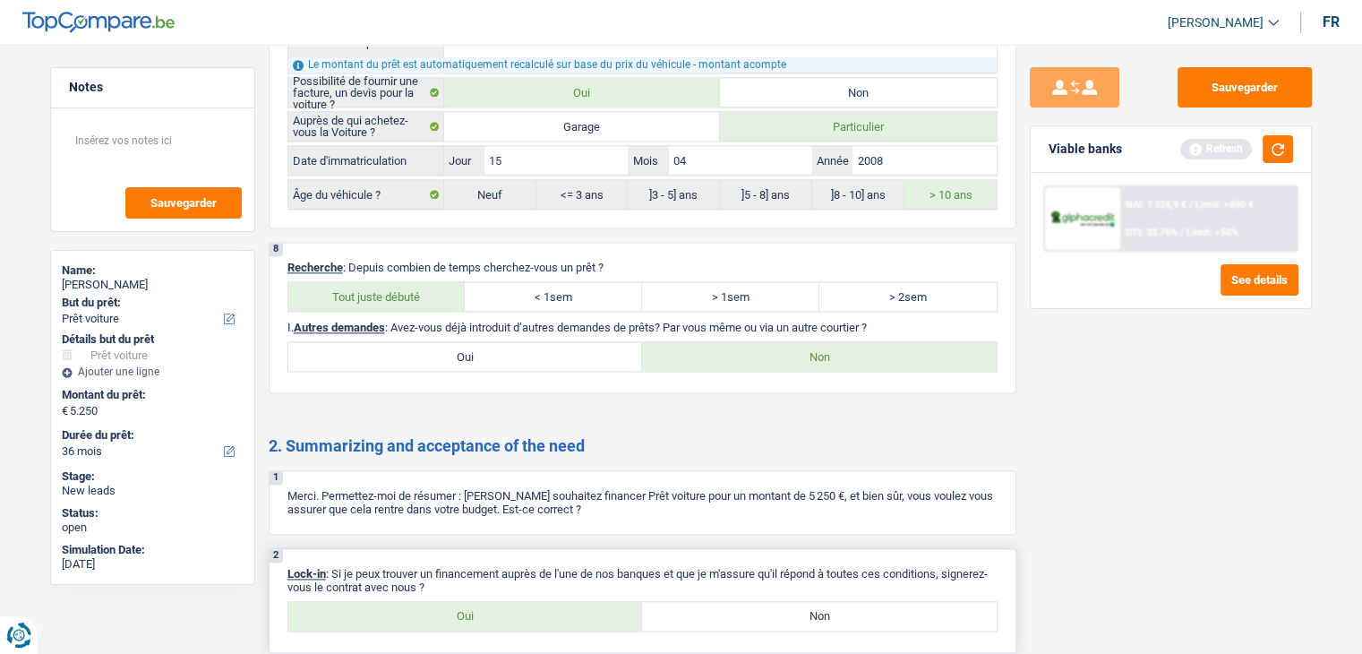
click at [510, 602] on label "Oui" at bounding box center [465, 616] width 355 height 29
click at [510, 602] on input "Oui" at bounding box center [465, 616] width 355 height 29
radio input "true"
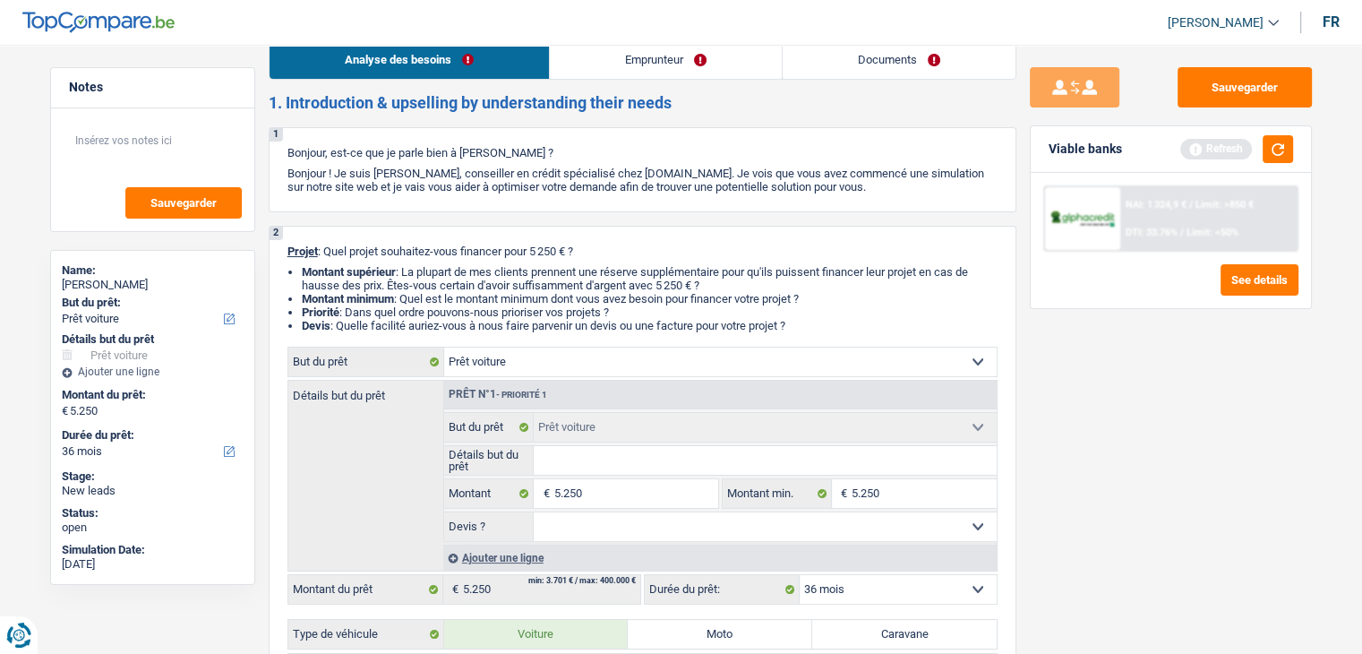
scroll to position [0, 0]
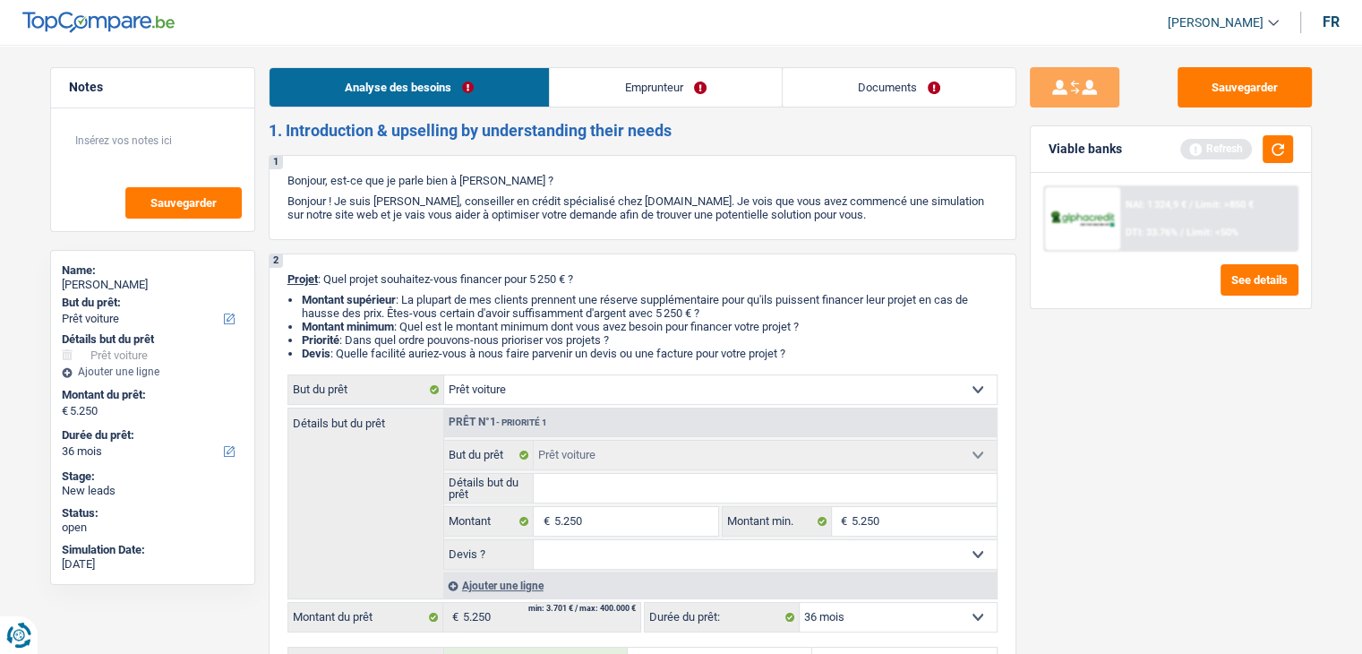
click at [627, 77] on link "Emprunteur" at bounding box center [666, 87] width 232 height 39
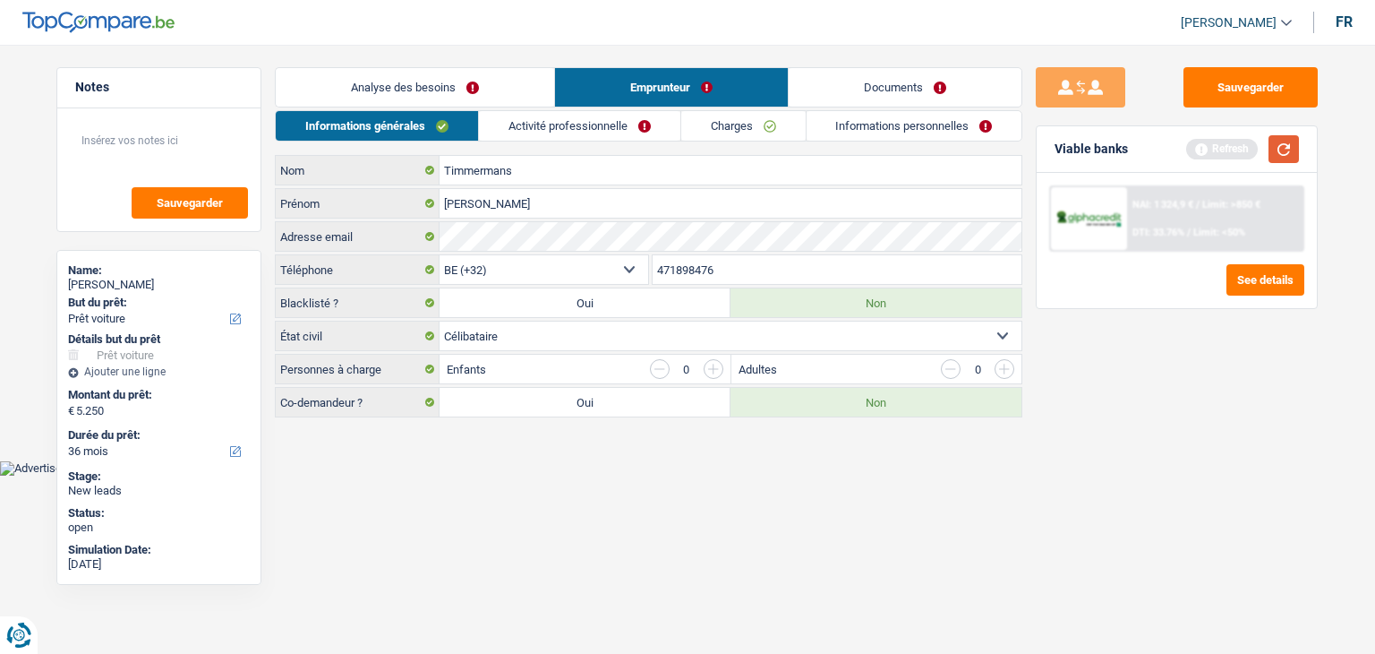
click at [1288, 144] on button "button" at bounding box center [1284, 149] width 30 height 28
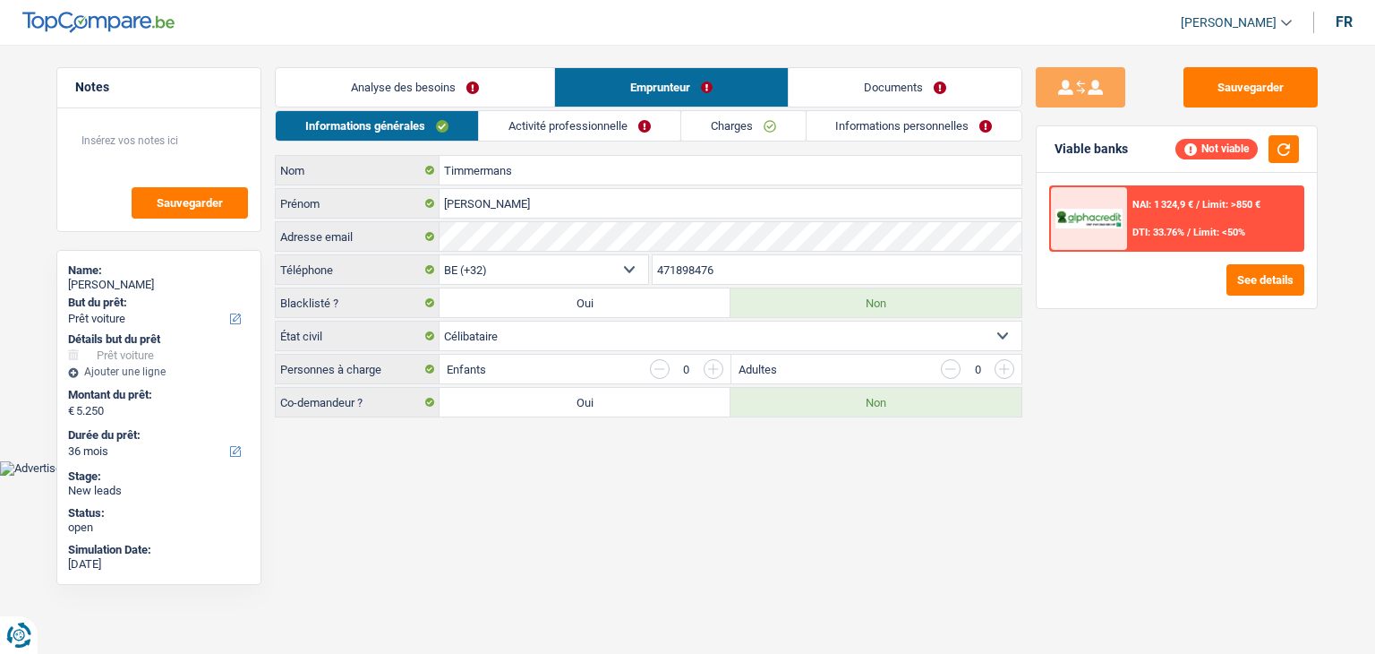
click at [477, 438] on main "Notes Sauvegarder Name: Noah Timmermans But du prêt: Confort maison: meubles, t…" at bounding box center [687, 243] width 1375 height 433
drag, startPoint x: 1119, startPoint y: 401, endPoint x: 1079, endPoint y: 373, distance: 48.9
click at [1119, 401] on div "Sauvegarder Viable banks Not viable NAI: 1 324,9 € / Limit: >850 € DTI: 33.76% …" at bounding box center [1177, 343] width 309 height 553
click at [606, 129] on link "Activité professionnelle" at bounding box center [579, 126] width 201 height 30
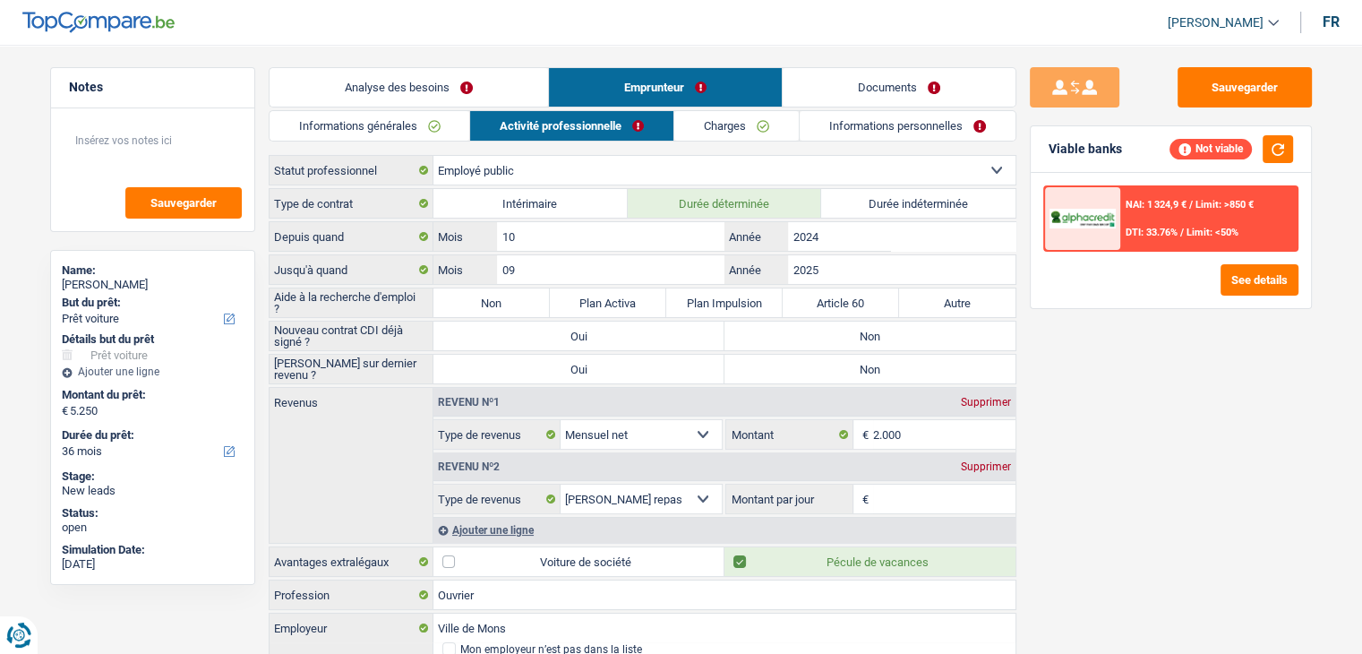
click at [1054, 381] on div "Sauvegarder Viable banks Not viable NAI: 1 324,9 € / Limit: >850 € DTI: 33.76% …" at bounding box center [1170, 343] width 309 height 553
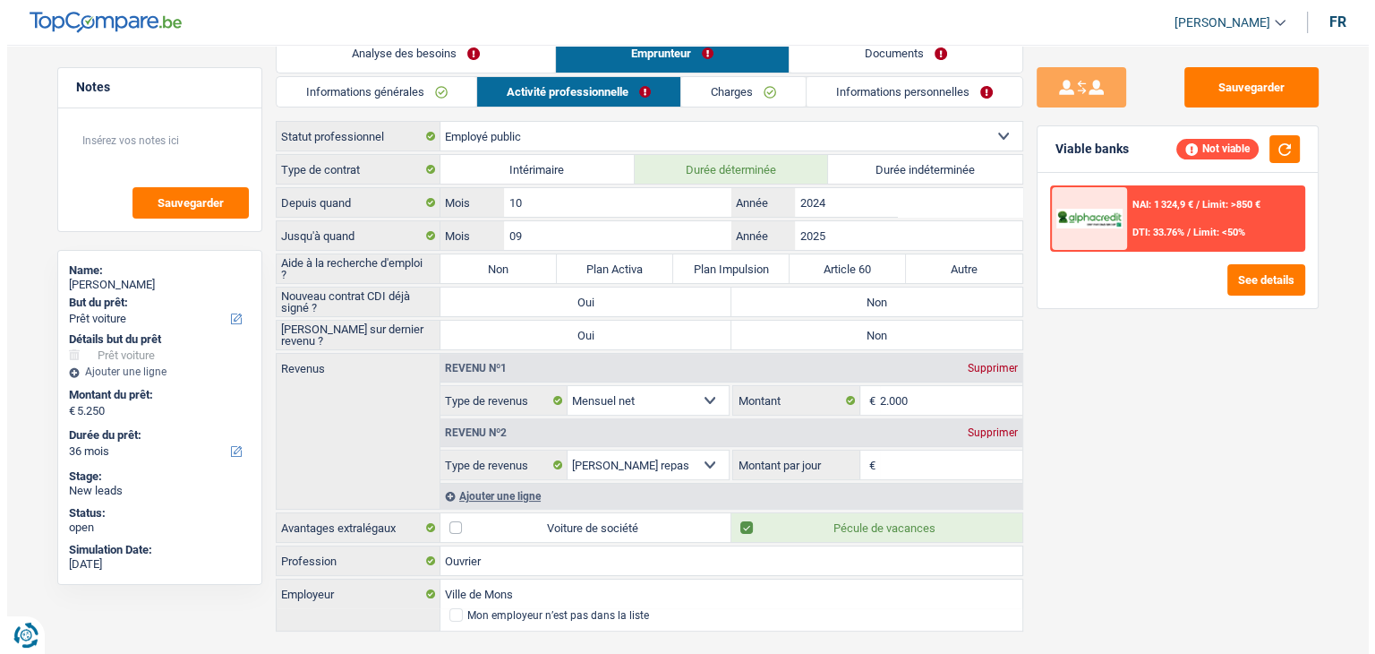
scroll to position [64, 0]
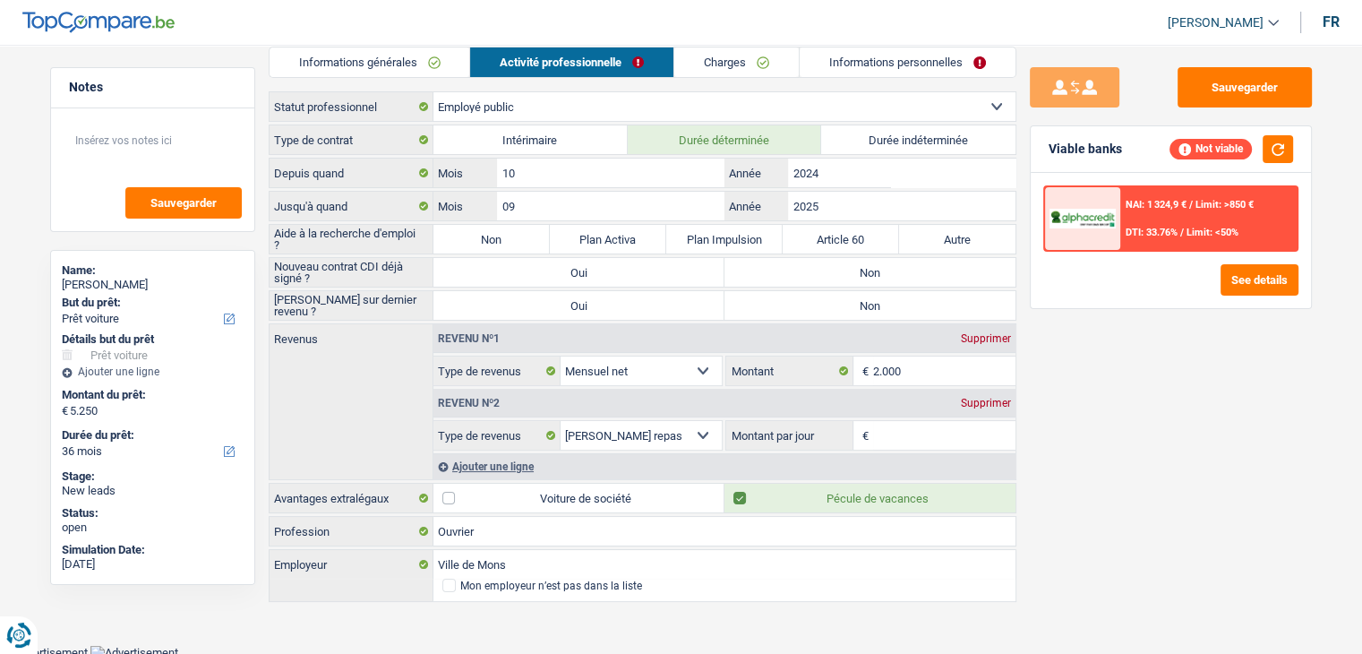
click at [1182, 481] on div "Sauvegarder Viable banks Not viable NAI: 1 324,9 € / Limit: >850 € DTI: 33.76% …" at bounding box center [1170, 343] width 309 height 553
click at [1076, 449] on div "Sauvegarder Viable banks Not viable NAI: 1 324,9 € / Limit: >850 € DTI: 33.76% …" at bounding box center [1170, 343] width 309 height 553
click at [1102, 408] on div "Sauvegarder Viable banks Not viable NAI: 1 324,9 € / Limit: >850 € DTI: 33.76% …" at bounding box center [1170, 343] width 309 height 553
click at [465, 232] on label "Non" at bounding box center [491, 239] width 116 height 29
click at [465, 232] on input "Non" at bounding box center [491, 239] width 116 height 29
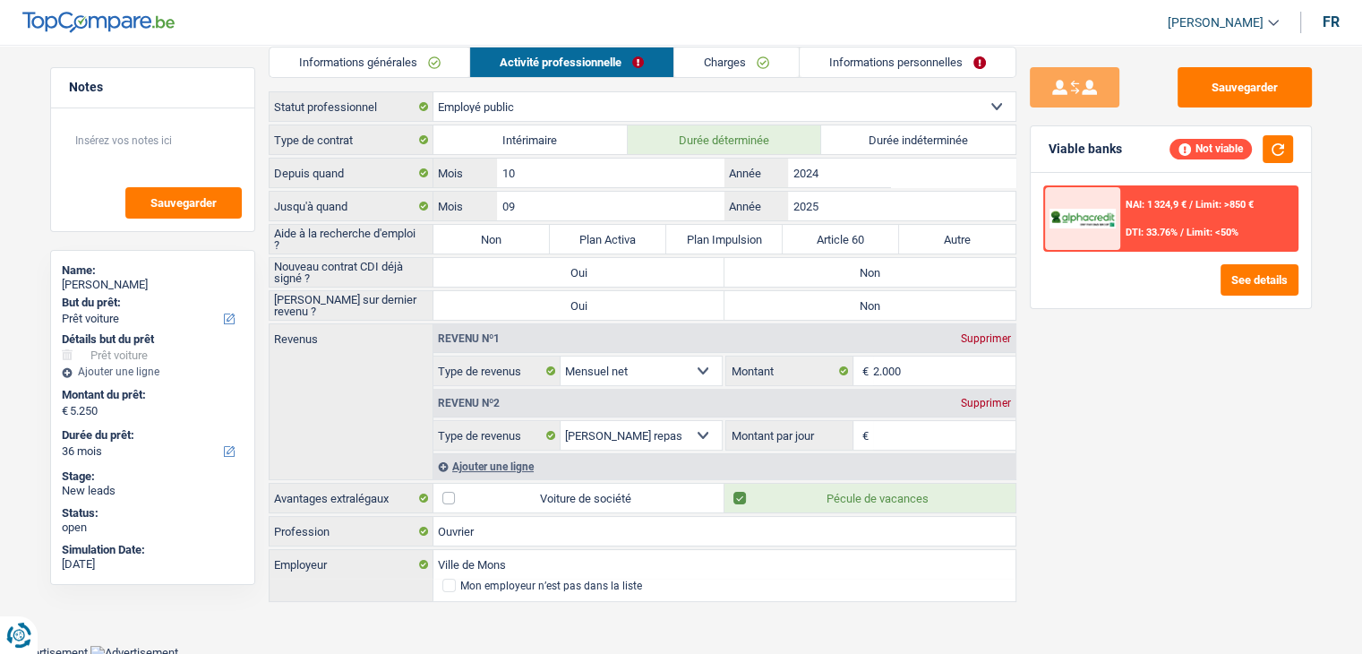
radio input "true"
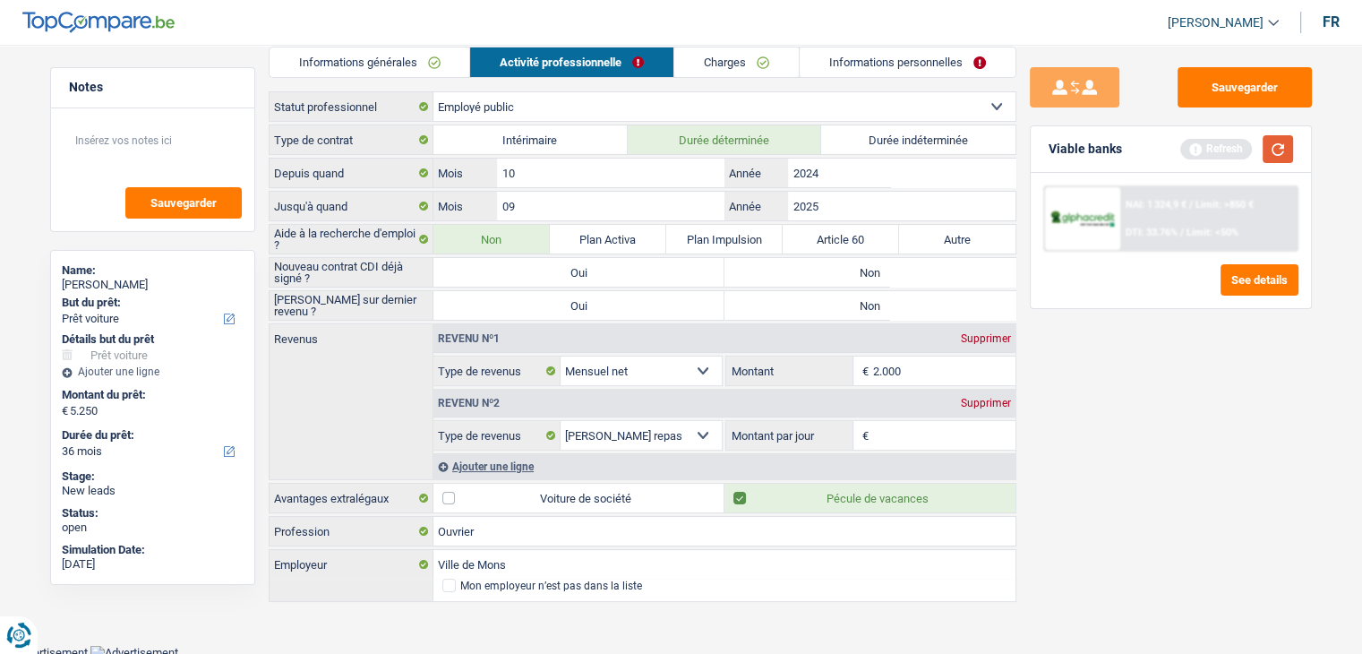
click at [1273, 153] on button "button" at bounding box center [1278, 149] width 30 height 28
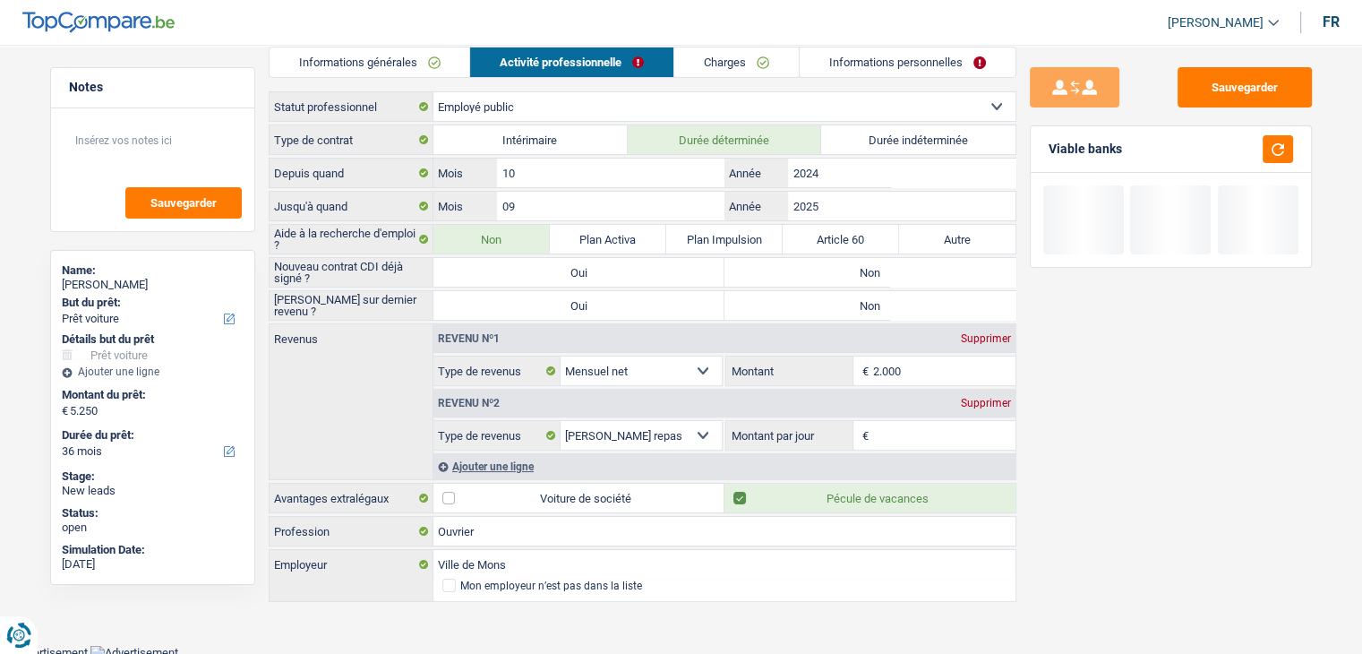
click at [777, 266] on label "Non" at bounding box center [869, 272] width 291 height 29
click at [777, 266] on input "Non" at bounding box center [869, 272] width 291 height 29
radio input "true"
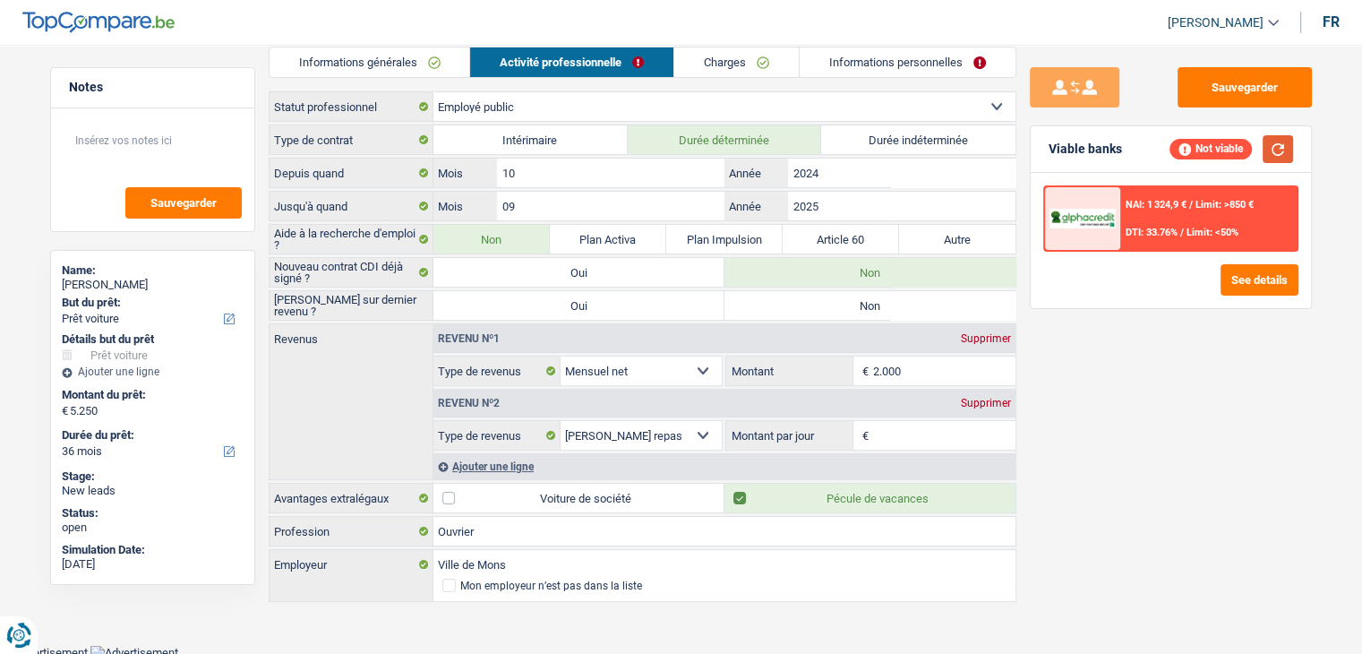
click at [1264, 155] on button "button" at bounding box center [1278, 149] width 30 height 28
click at [1264, 283] on button "See details" at bounding box center [1260, 279] width 78 height 31
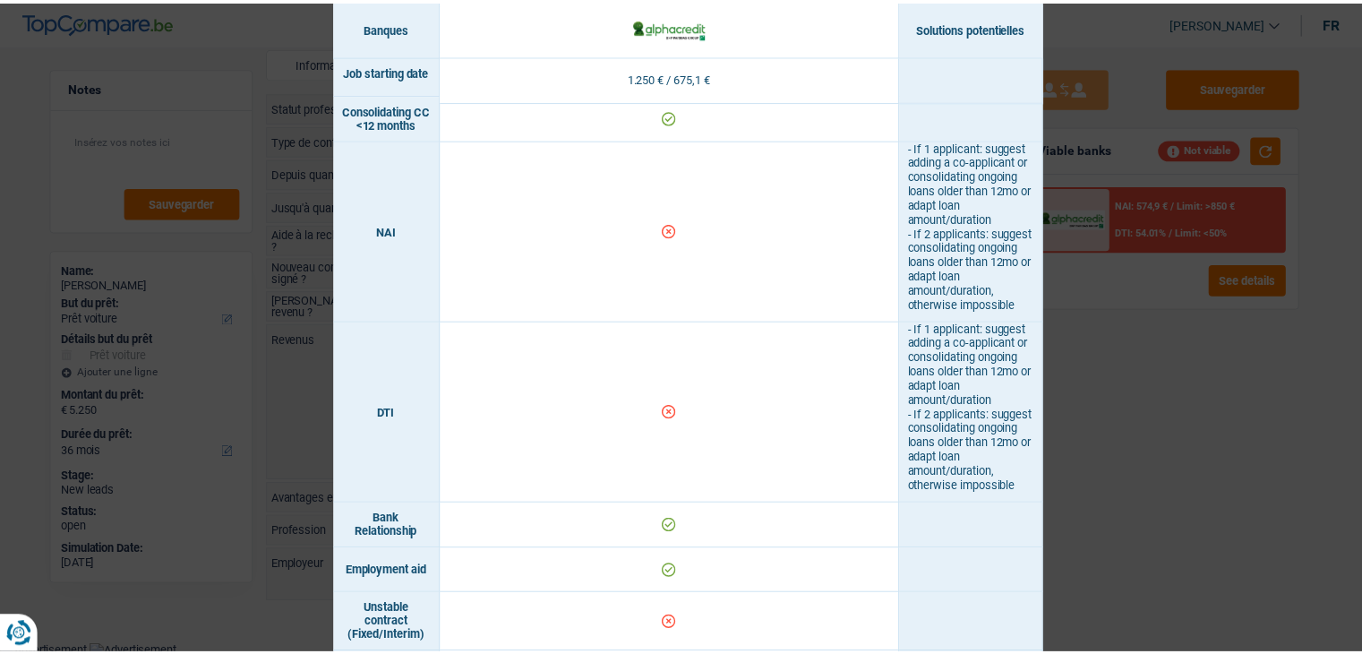
scroll to position [971, 0]
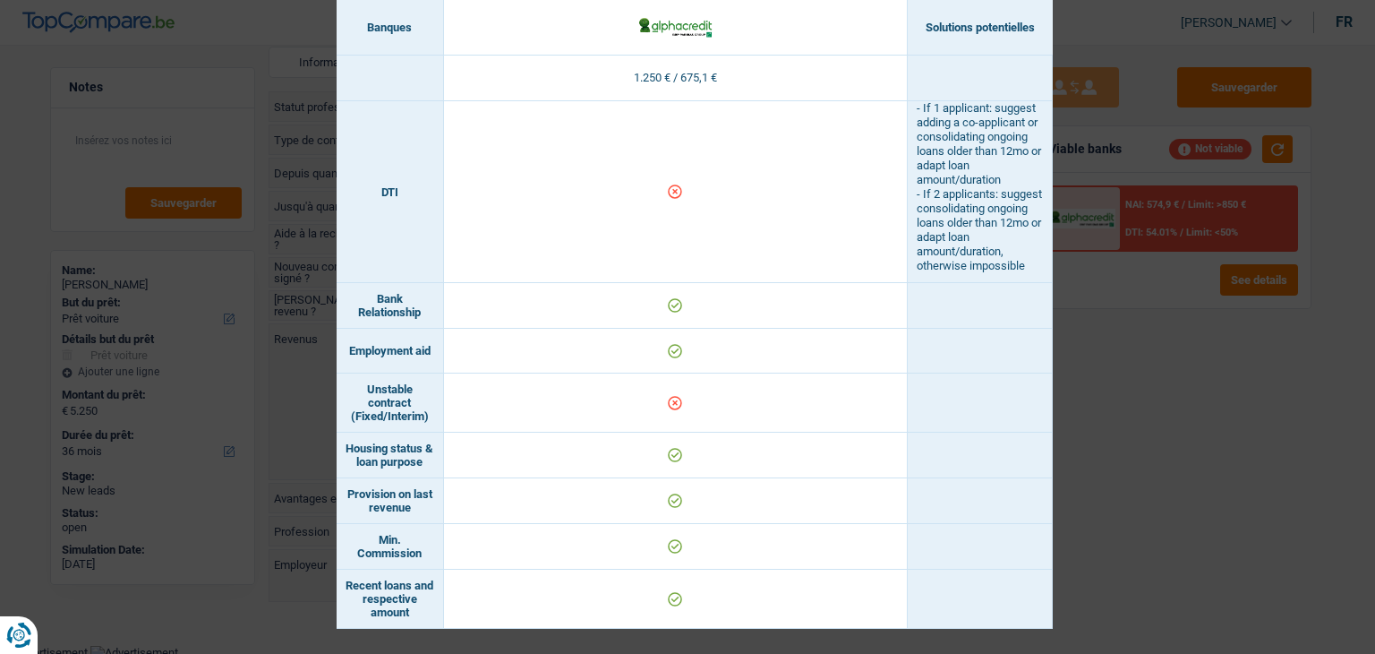
click at [1145, 457] on div "Banks conditions × Banques Solutions potentielles Revenus / Charges 1.250 € / 6…" at bounding box center [687, 327] width 1375 height 654
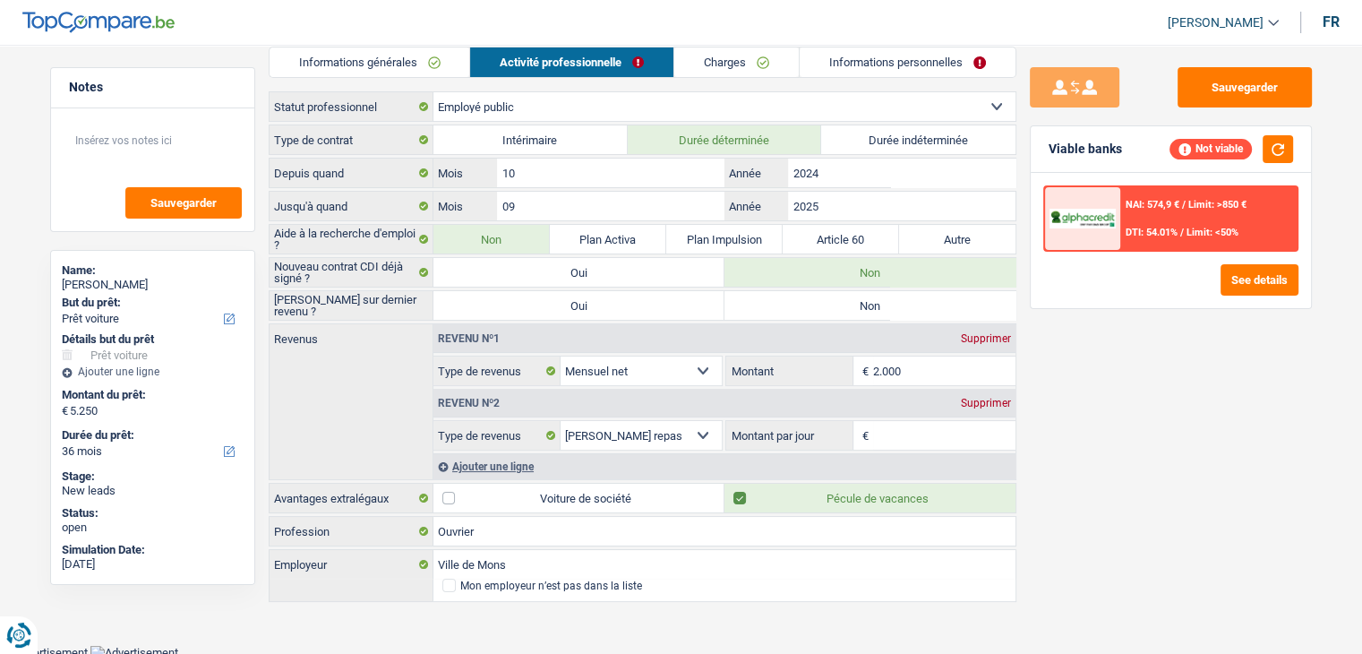
click at [1115, 377] on div "Sauvegarder Viable banks Not viable NAI: 574,9 € / Limit: >850 € DTI: 54.01% / …" at bounding box center [1170, 343] width 309 height 553
click at [845, 304] on label "Non" at bounding box center [869, 305] width 291 height 29
click at [845, 304] on input "Non" at bounding box center [869, 305] width 291 height 29
radio input "true"
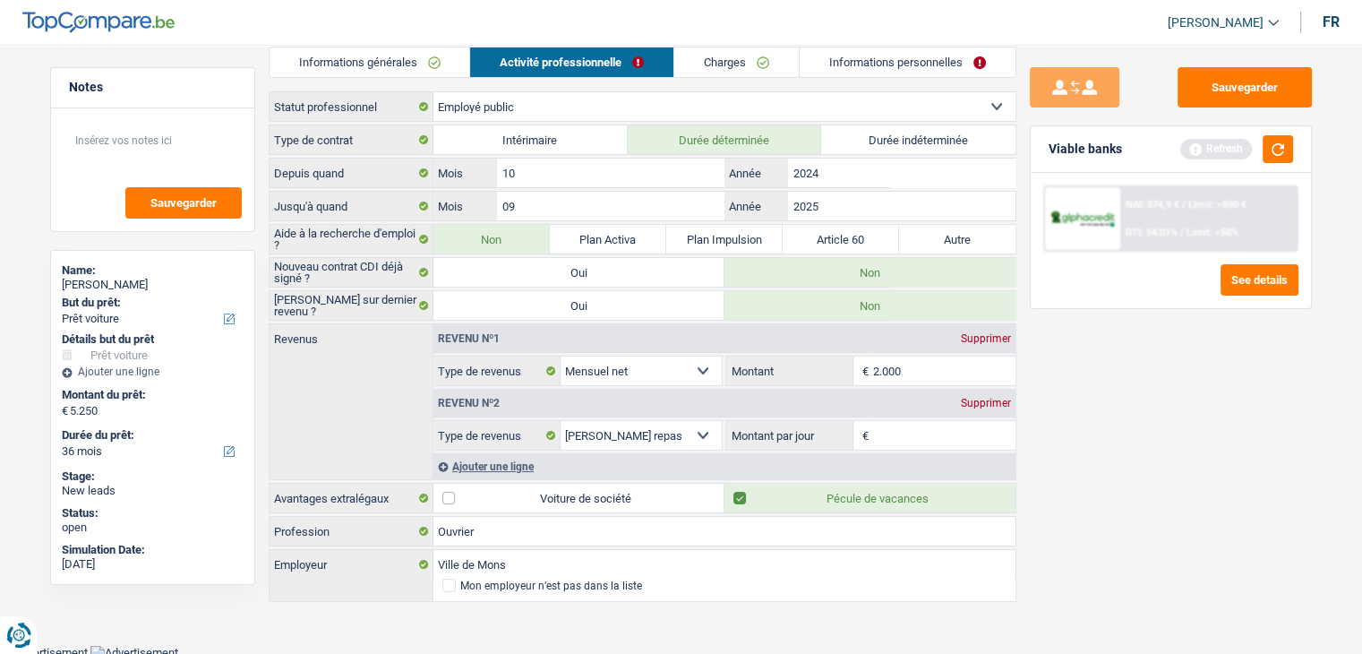
click at [1256, 159] on div "Refresh" at bounding box center [1236, 149] width 113 height 28
click at [1262, 151] on div "Refresh" at bounding box center [1236, 149] width 113 height 28
click at [1277, 142] on button "button" at bounding box center [1278, 149] width 30 height 28
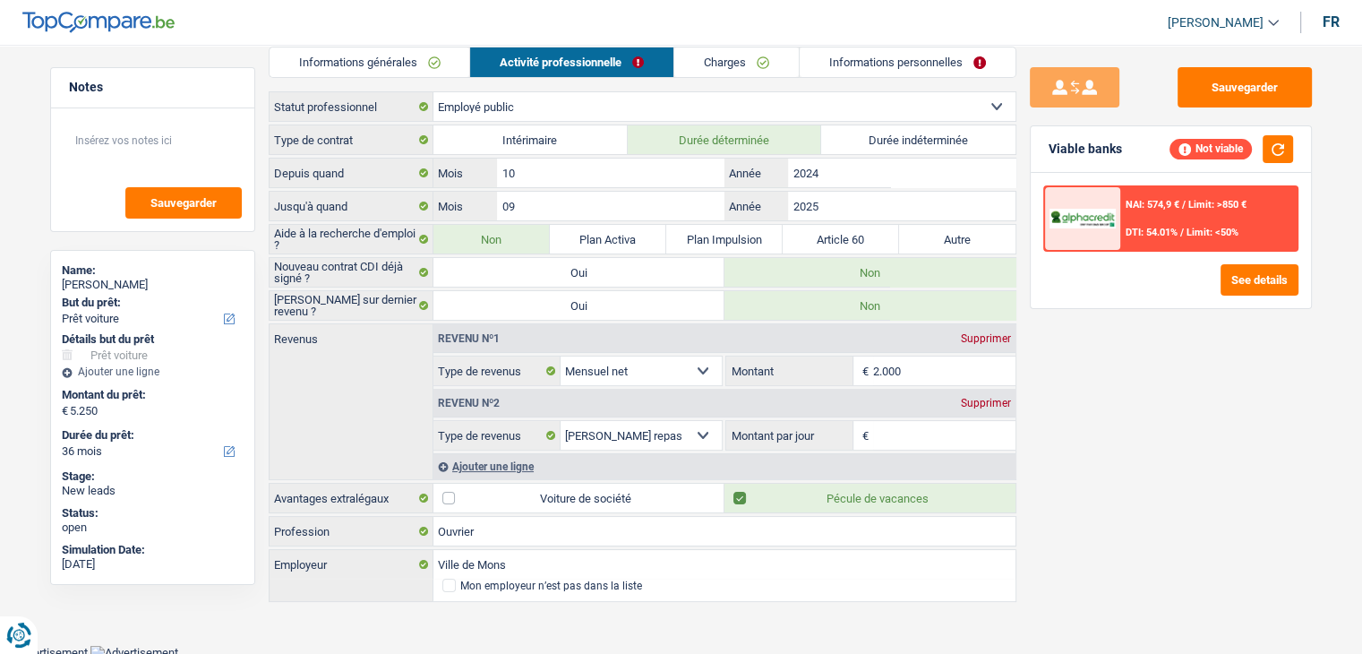
click at [1093, 477] on div "Sauvegarder Viable banks Not viable NAI: 574,9 € / Limit: >850 € DTI: 54.01% / …" at bounding box center [1170, 343] width 309 height 553
click at [941, 429] on input "Montant par jour" at bounding box center [944, 435] width 142 height 29
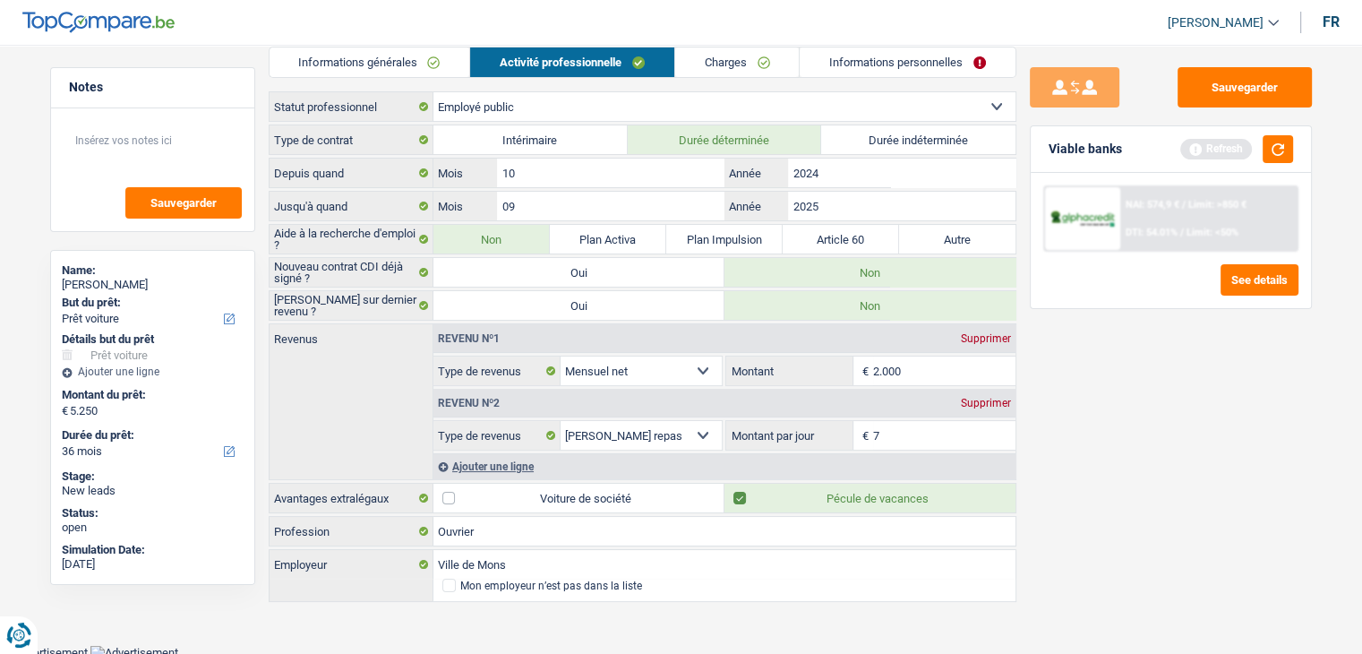
type input "7,0"
click at [1107, 379] on div "Sauvegarder Viable banks Refresh NAI: 574,9 € / Limit: >850 € DTI: 54.01% / Lim…" at bounding box center [1170, 343] width 309 height 553
click at [1271, 151] on button "button" at bounding box center [1278, 149] width 30 height 28
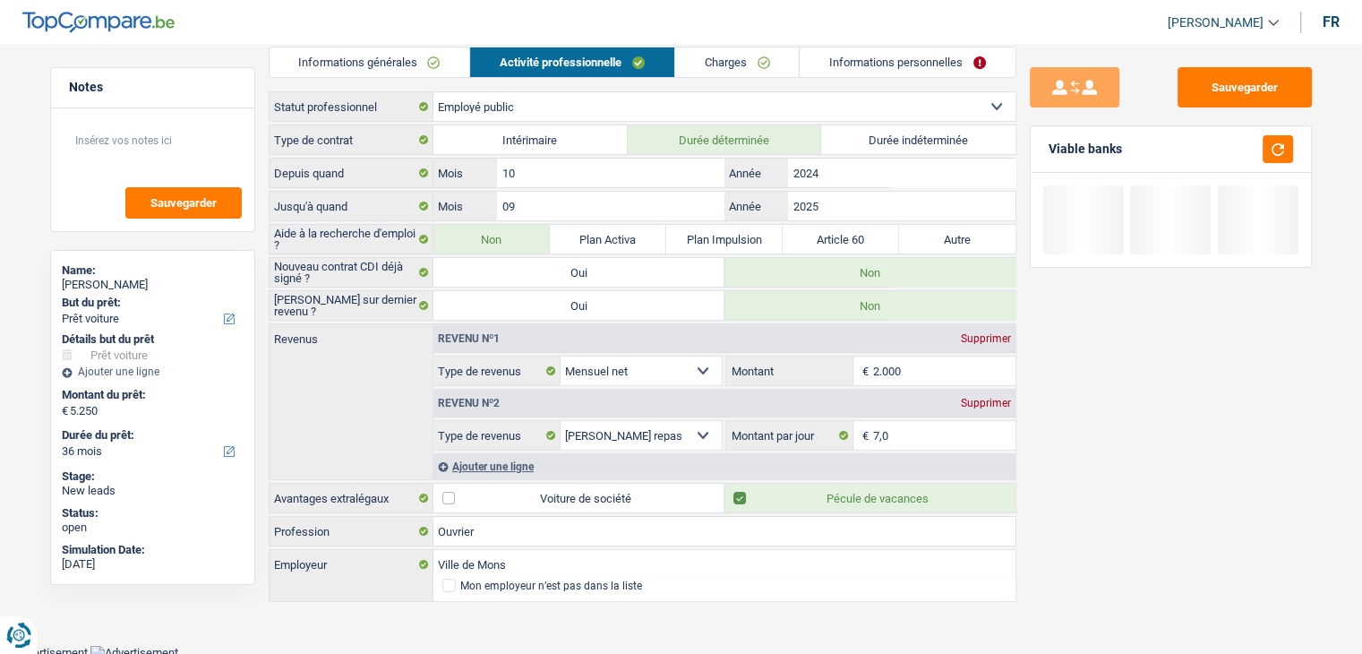
click at [751, 61] on link "Charges" at bounding box center [737, 62] width 124 height 30
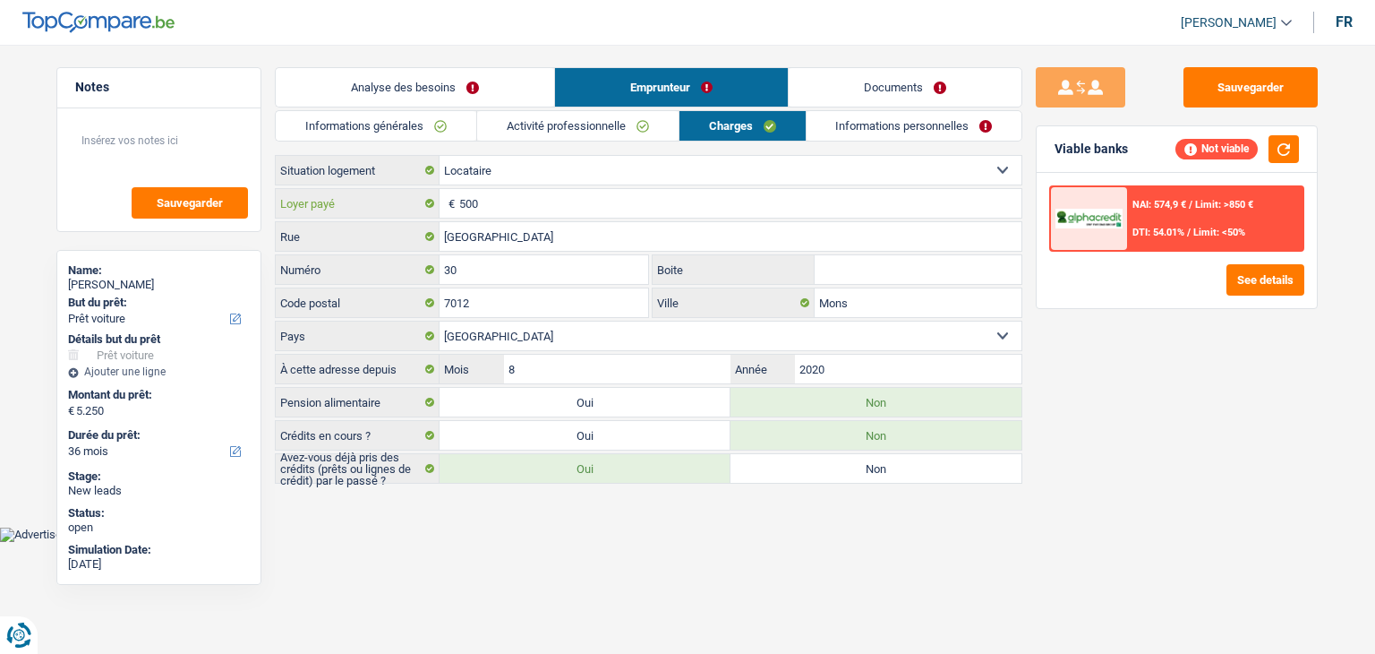
click at [492, 208] on input "500" at bounding box center [740, 203] width 562 height 29
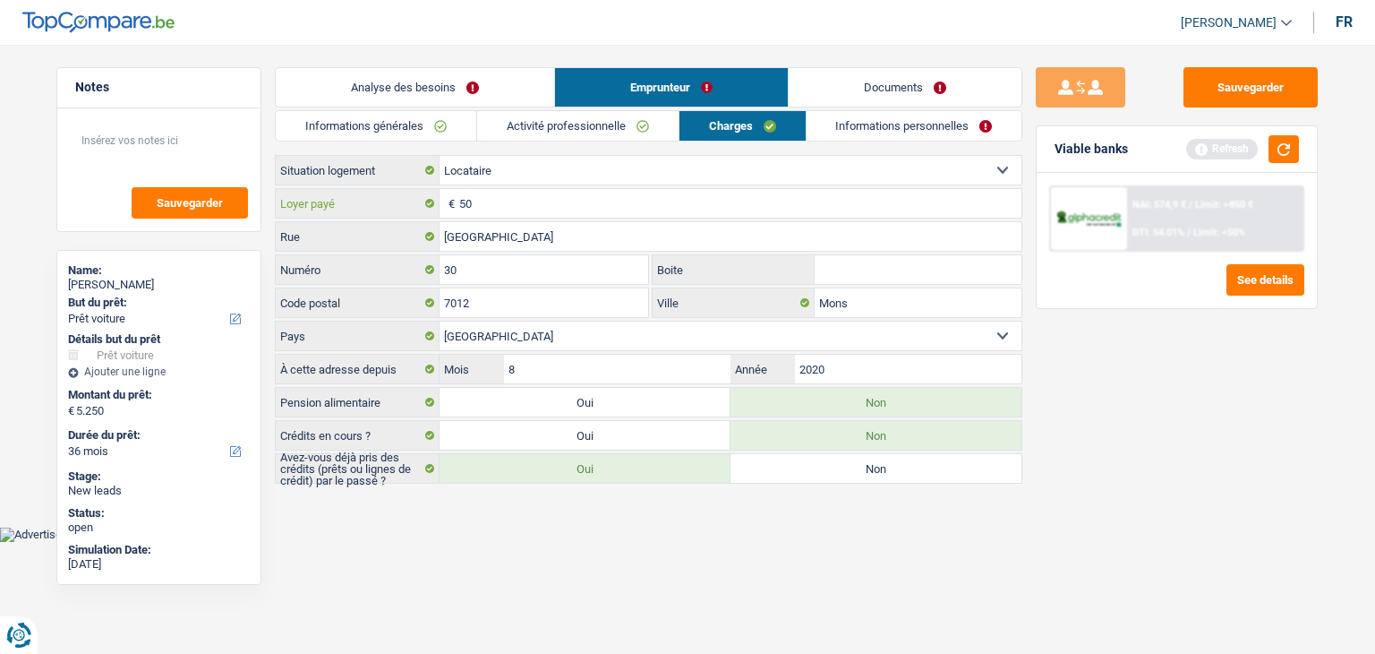
type input "5"
type input "500"
click at [1213, 441] on div "Sauvegarder Viable banks Refresh NAI: 574,9 € / Limit: >850 € DTI: 54.01% / Lim…" at bounding box center [1177, 343] width 309 height 553
click at [1284, 144] on button "button" at bounding box center [1284, 149] width 30 height 28
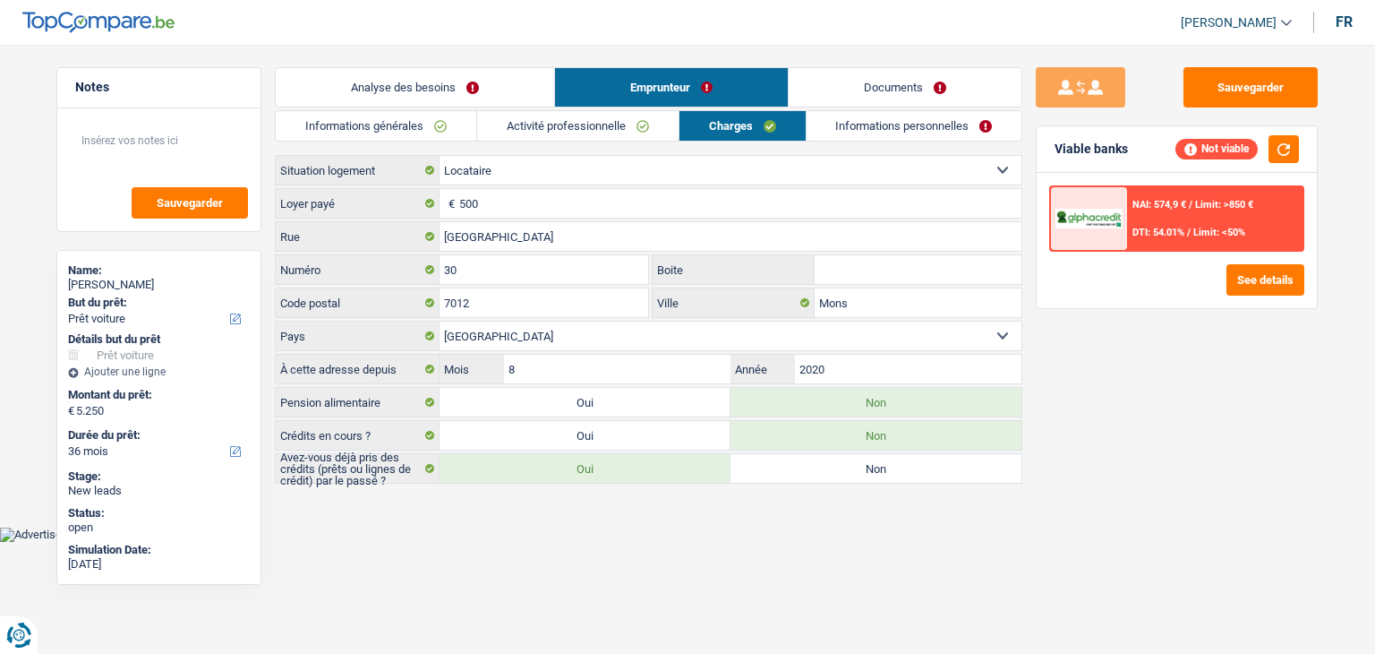
click at [1085, 503] on div "Sauvegarder Viable banks Not viable NAI: 574,9 € / Limit: >850 € DTI: 54.01% / …" at bounding box center [1177, 343] width 309 height 553
click at [836, 130] on link "Informations personnelles" at bounding box center [915, 126] width 216 height 30
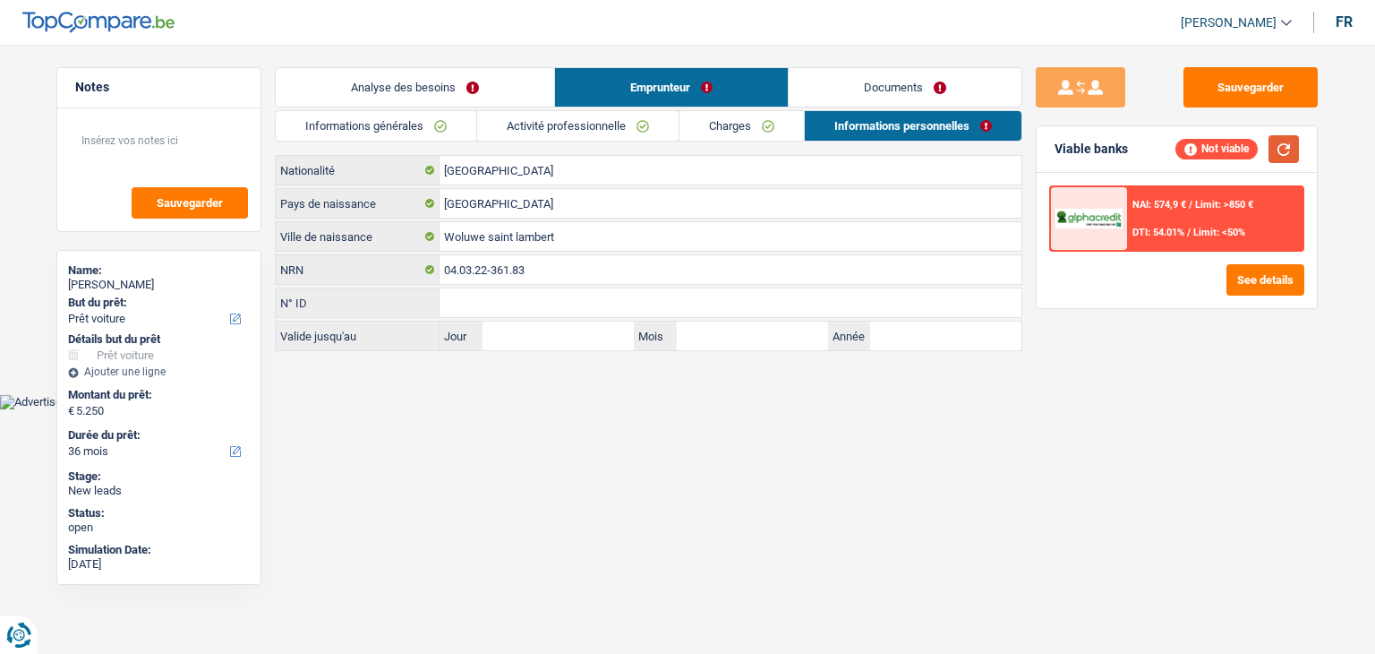
click at [1286, 142] on button "button" at bounding box center [1284, 149] width 30 height 28
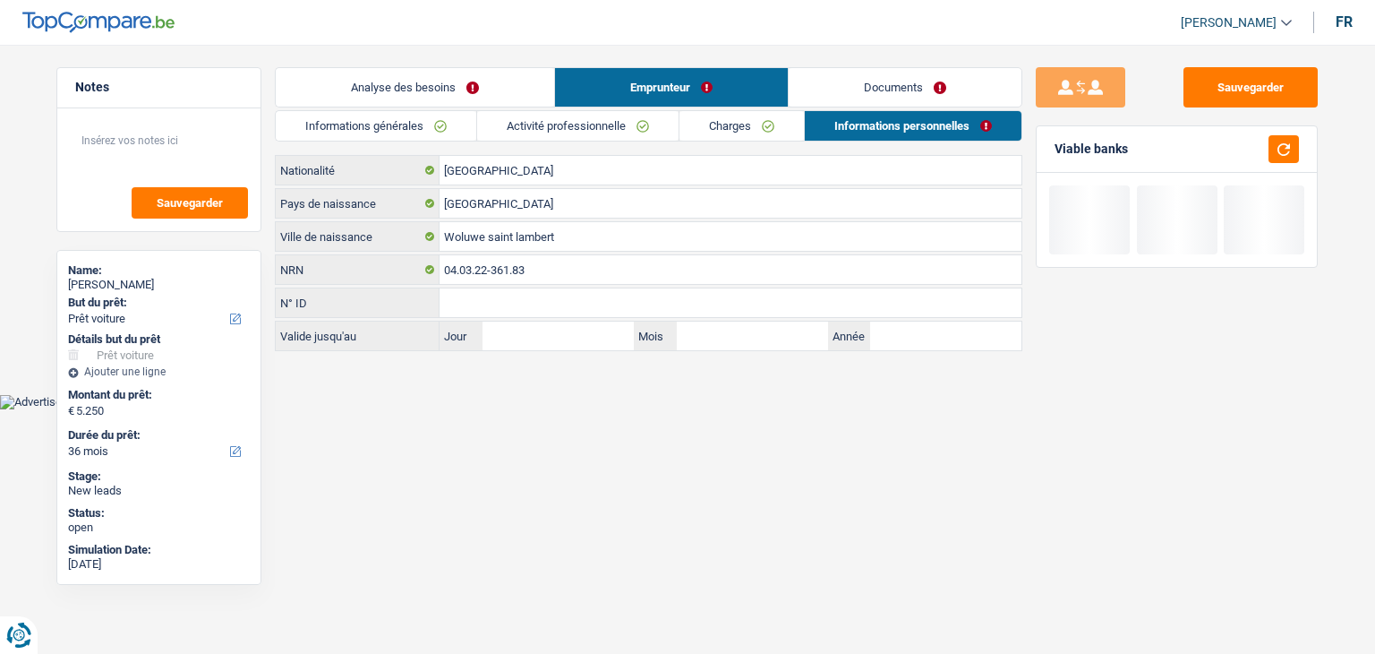
click at [875, 87] on link "Documents" at bounding box center [905, 87] width 233 height 39
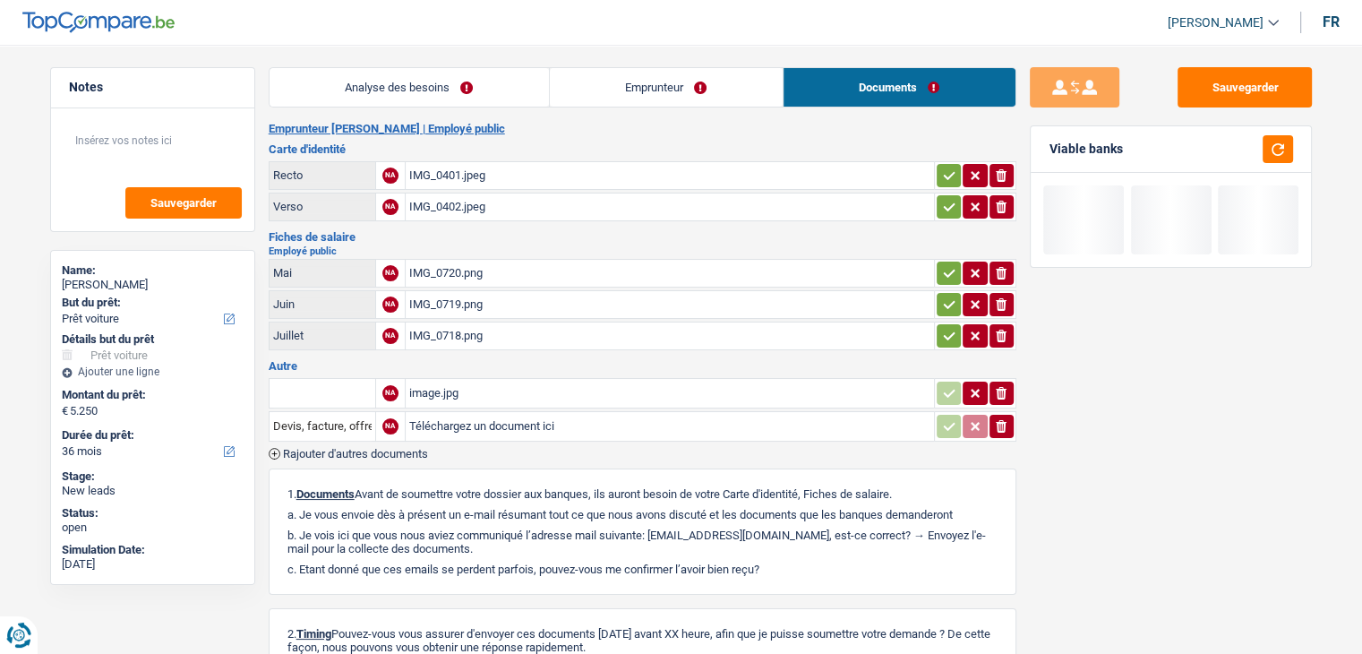
click at [656, 90] on link "Emprunteur" at bounding box center [666, 87] width 233 height 39
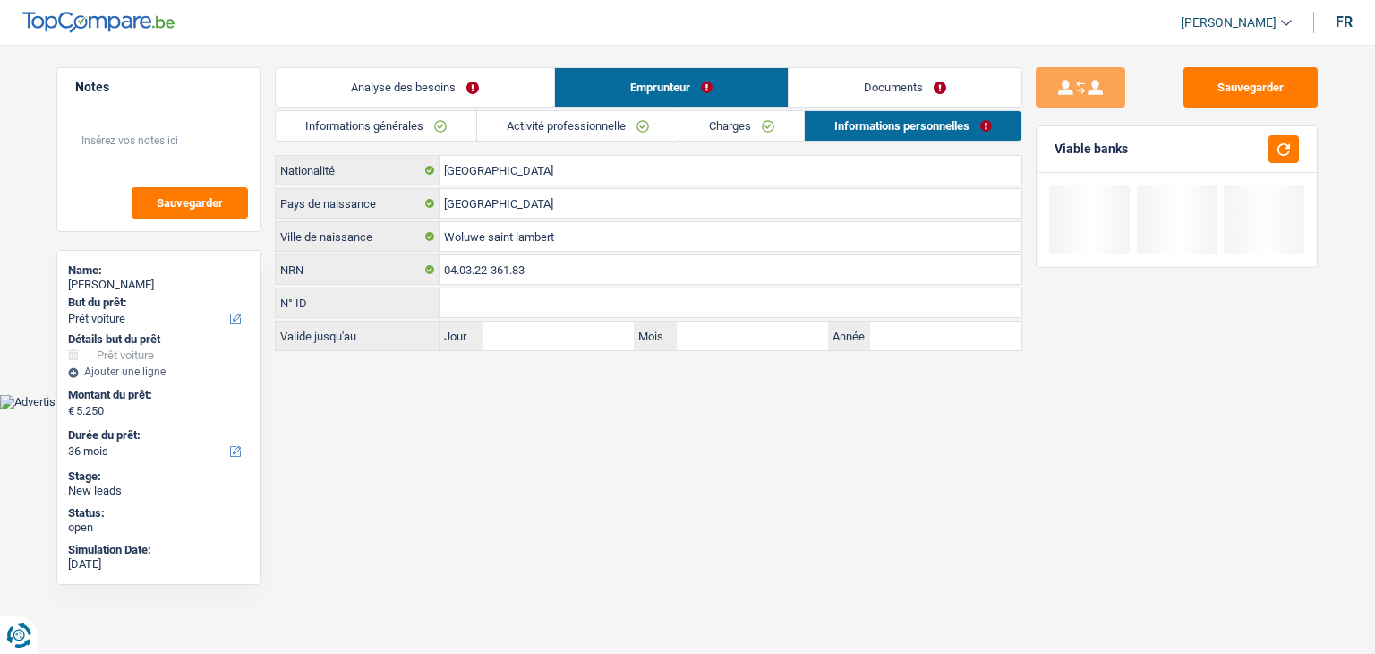
click at [469, 90] on link "Analyse des besoins" at bounding box center [415, 87] width 279 height 39
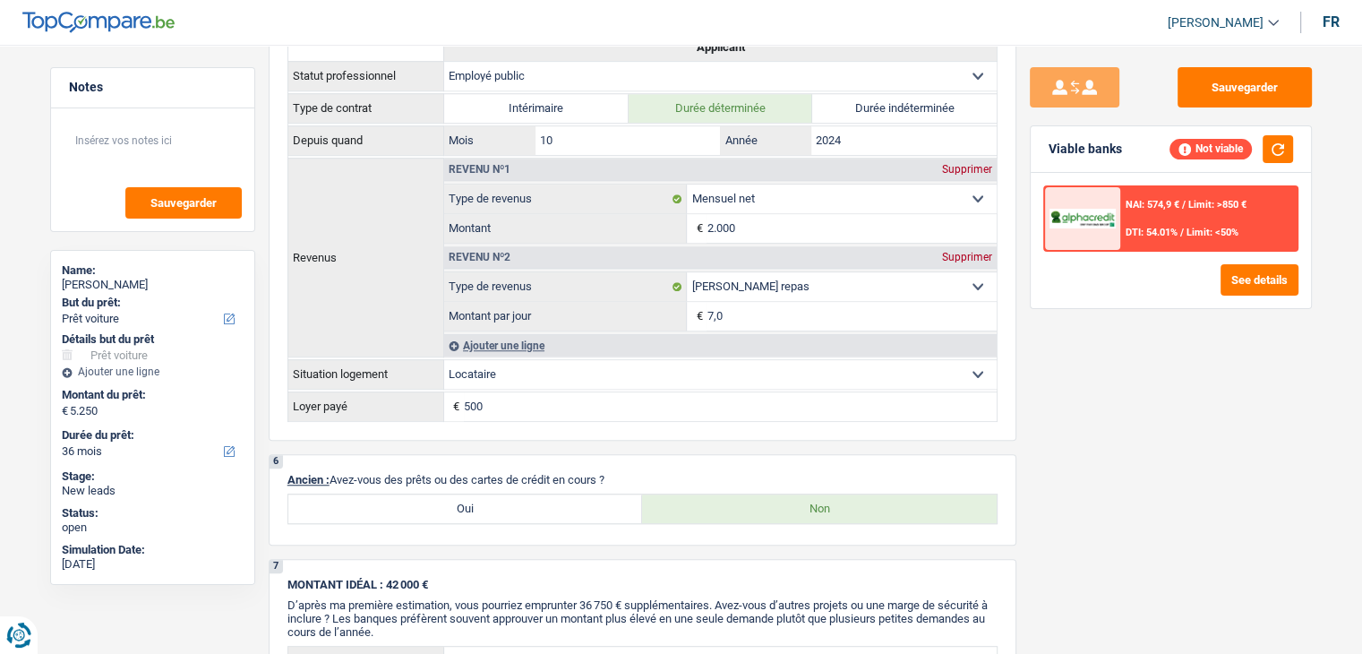
scroll to position [1164, 0]
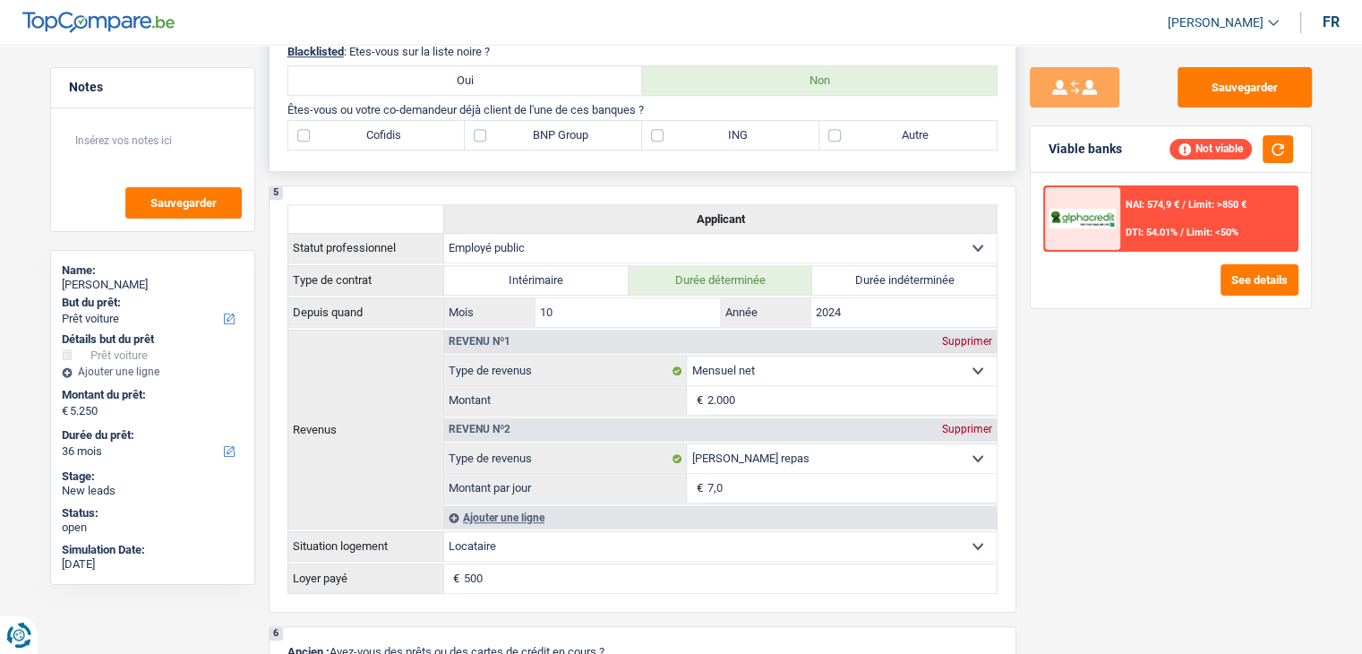
click at [698, 123] on label "ING" at bounding box center [730, 135] width 177 height 29
click at [698, 123] on input "ING" at bounding box center [730, 135] width 177 height 29
checkbox input "true"
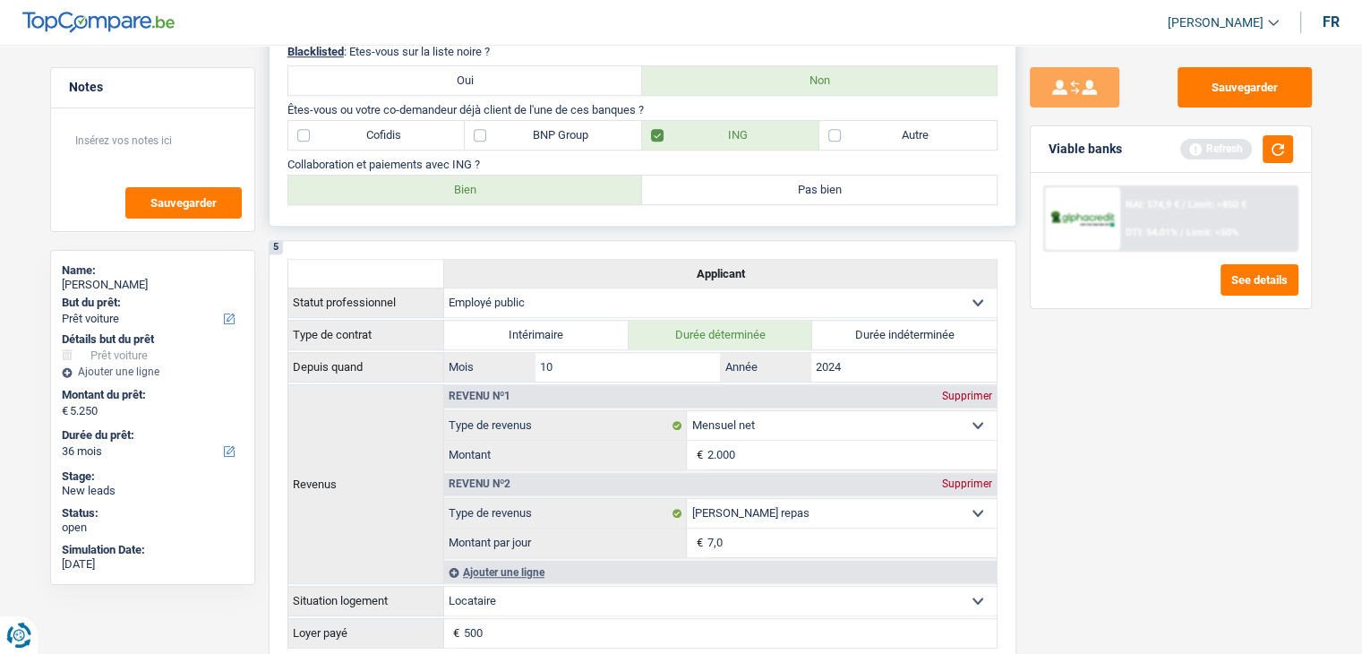
click at [565, 176] on label "Bien" at bounding box center [465, 190] width 355 height 29
click at [565, 176] on input "Bien" at bounding box center [465, 190] width 355 height 29
radio input "true"
click at [1290, 148] on button "button" at bounding box center [1278, 149] width 30 height 28
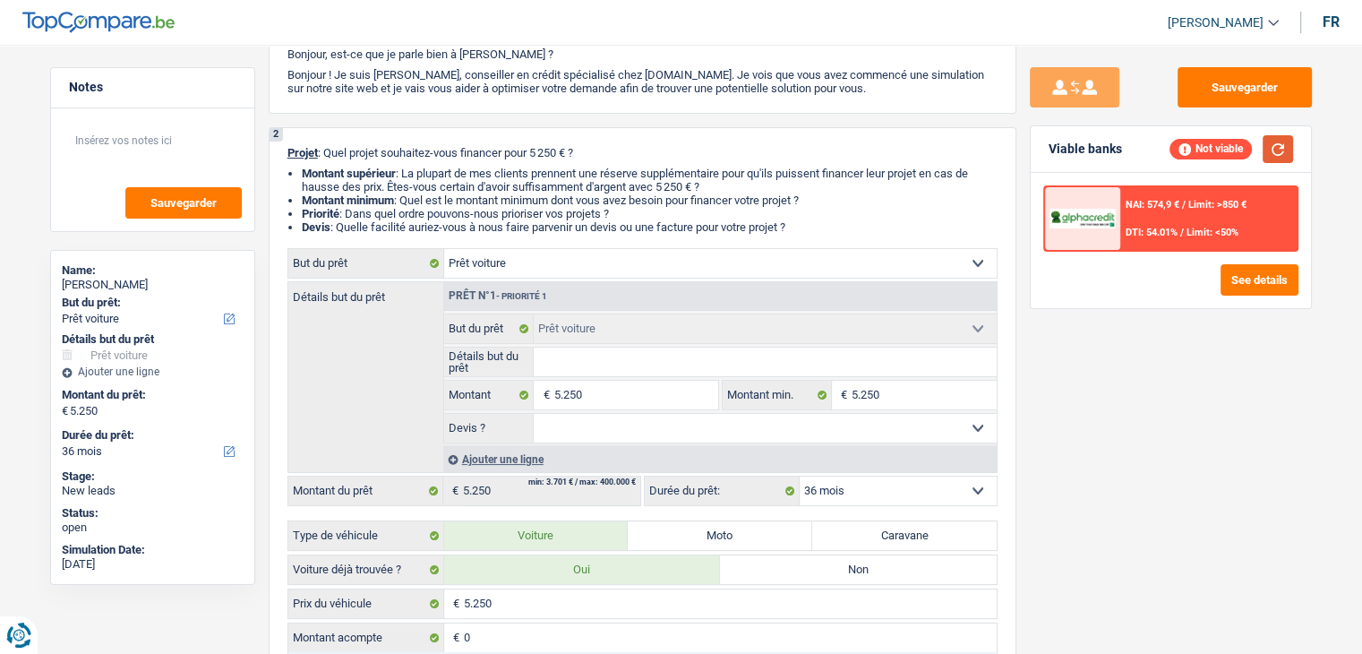
scroll to position [0, 0]
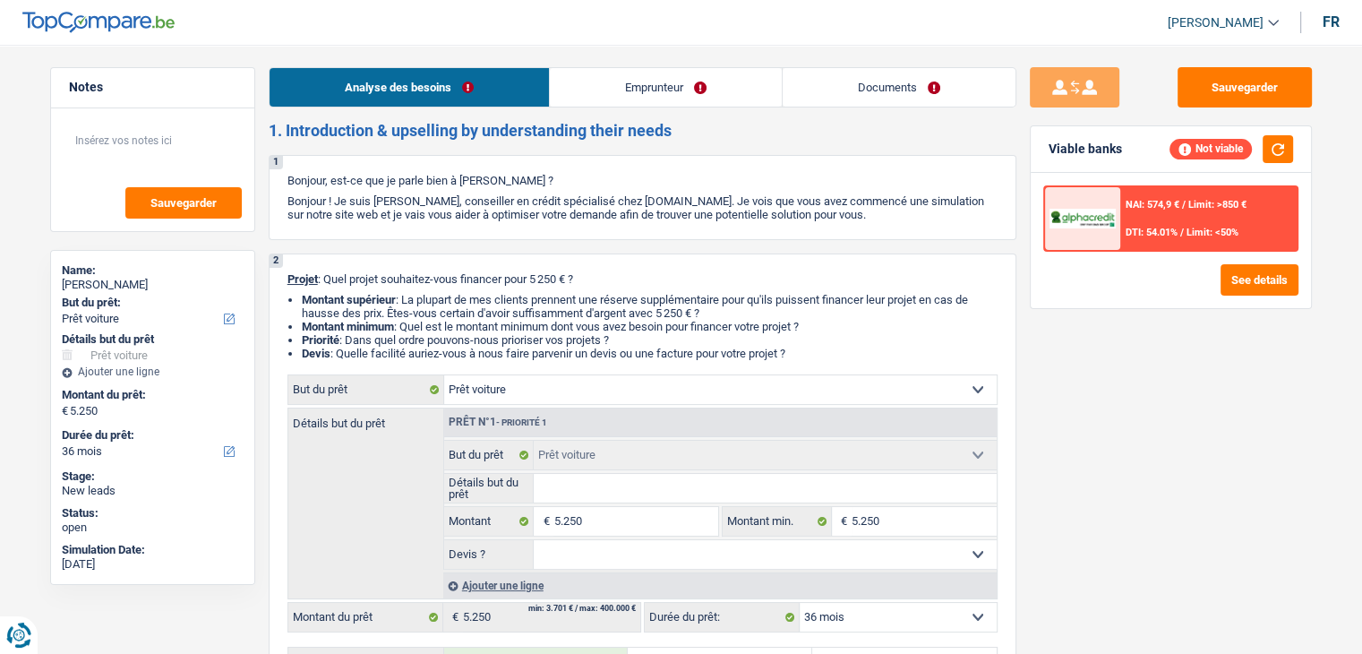
click at [880, 85] on link "Documents" at bounding box center [899, 87] width 233 height 39
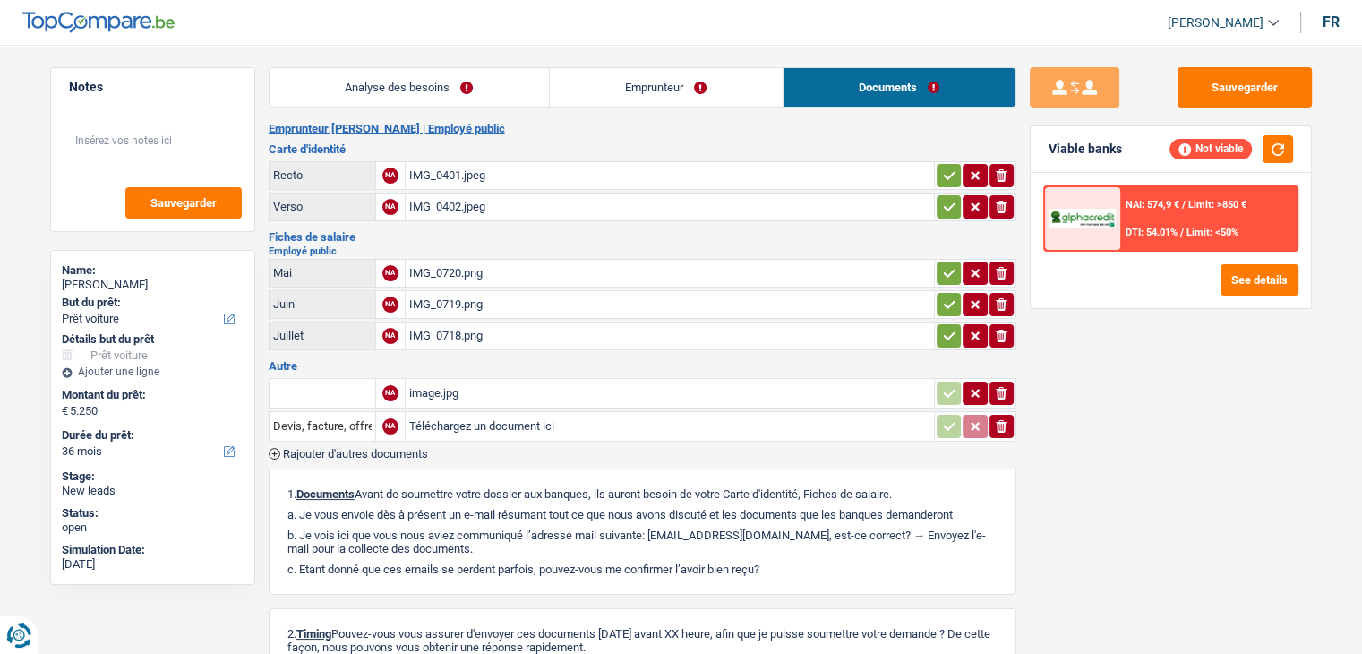
click at [411, 70] on link "Analyse des besoins" at bounding box center [409, 87] width 279 height 39
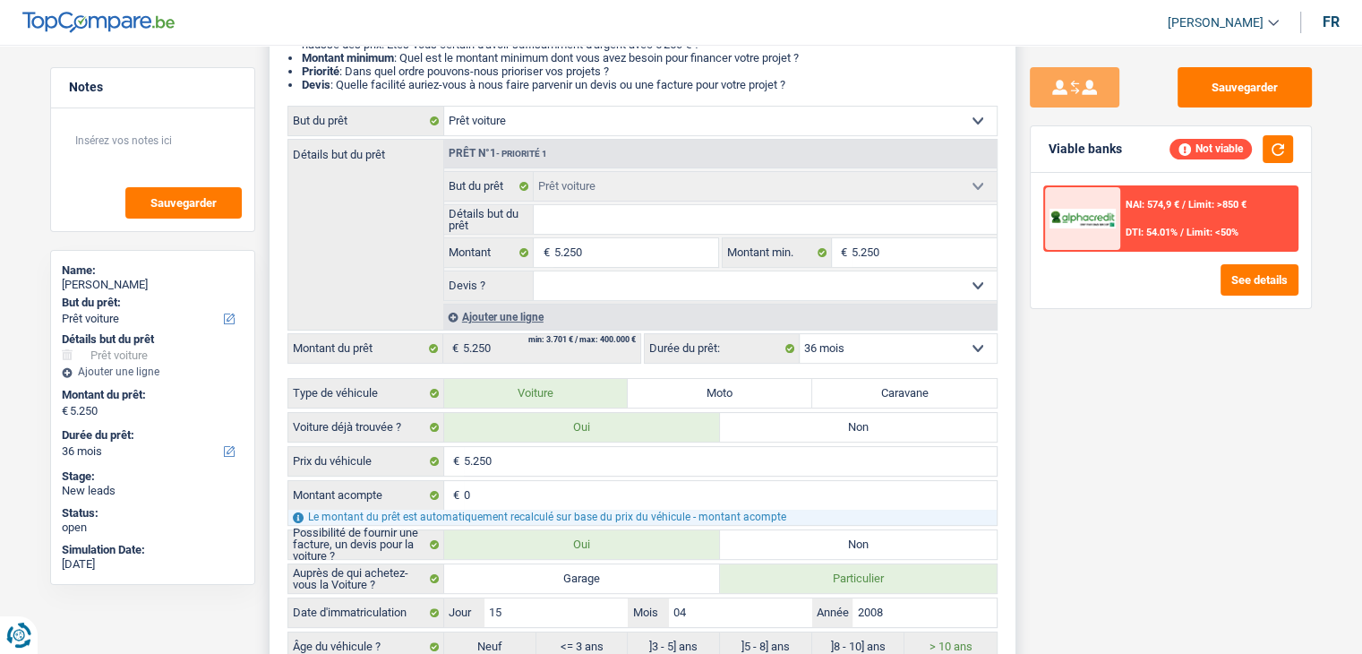
scroll to position [90, 0]
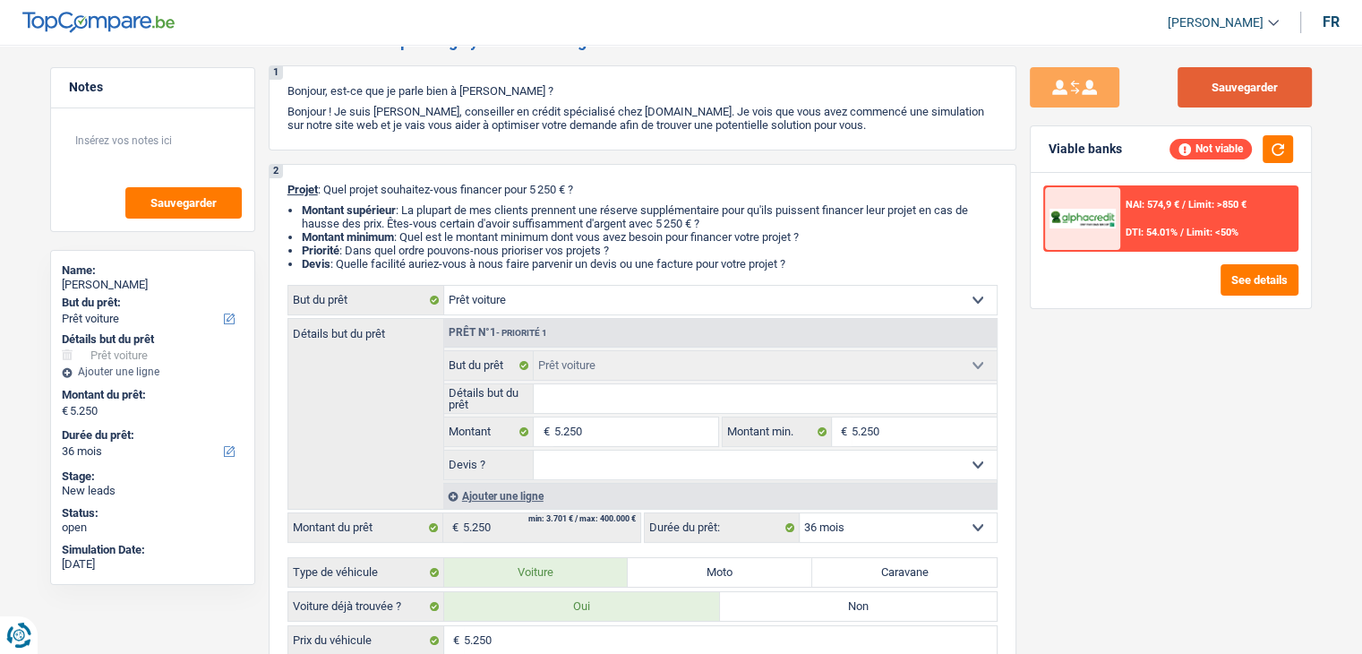
click at [1230, 82] on button "Sauvegarder" at bounding box center [1245, 87] width 134 height 40
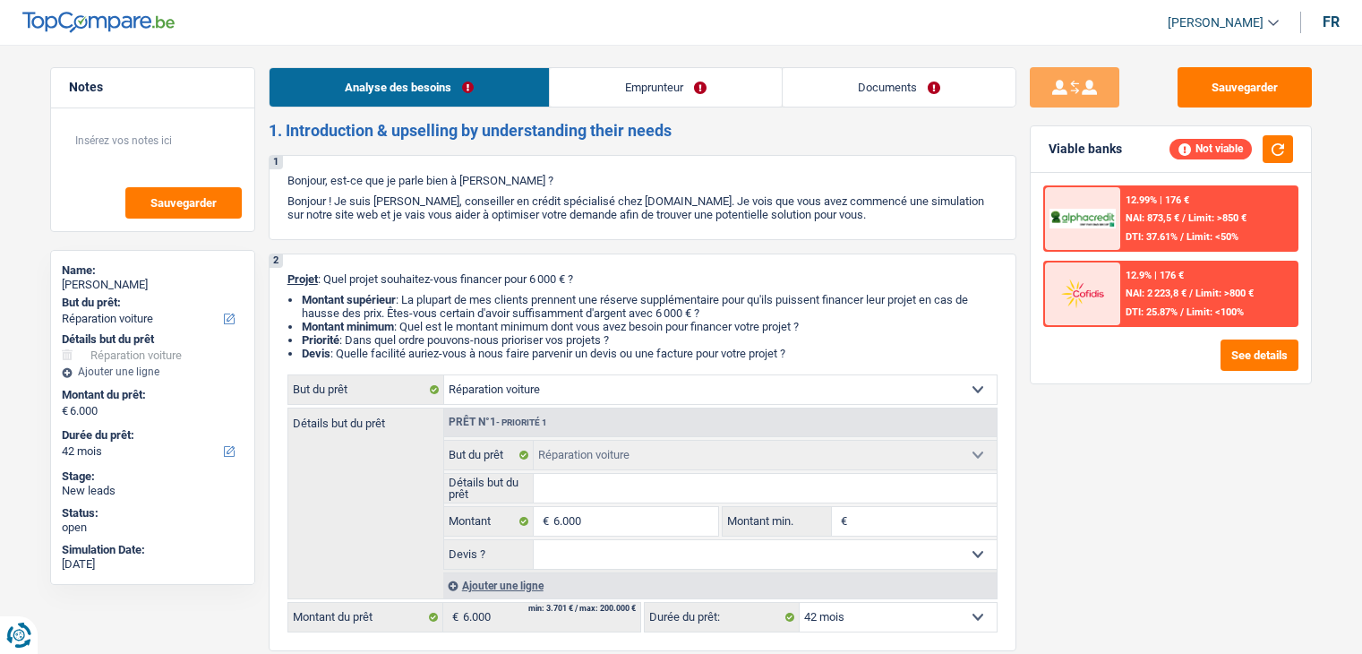
select select "carRepair"
select select "42"
select select "carRepair"
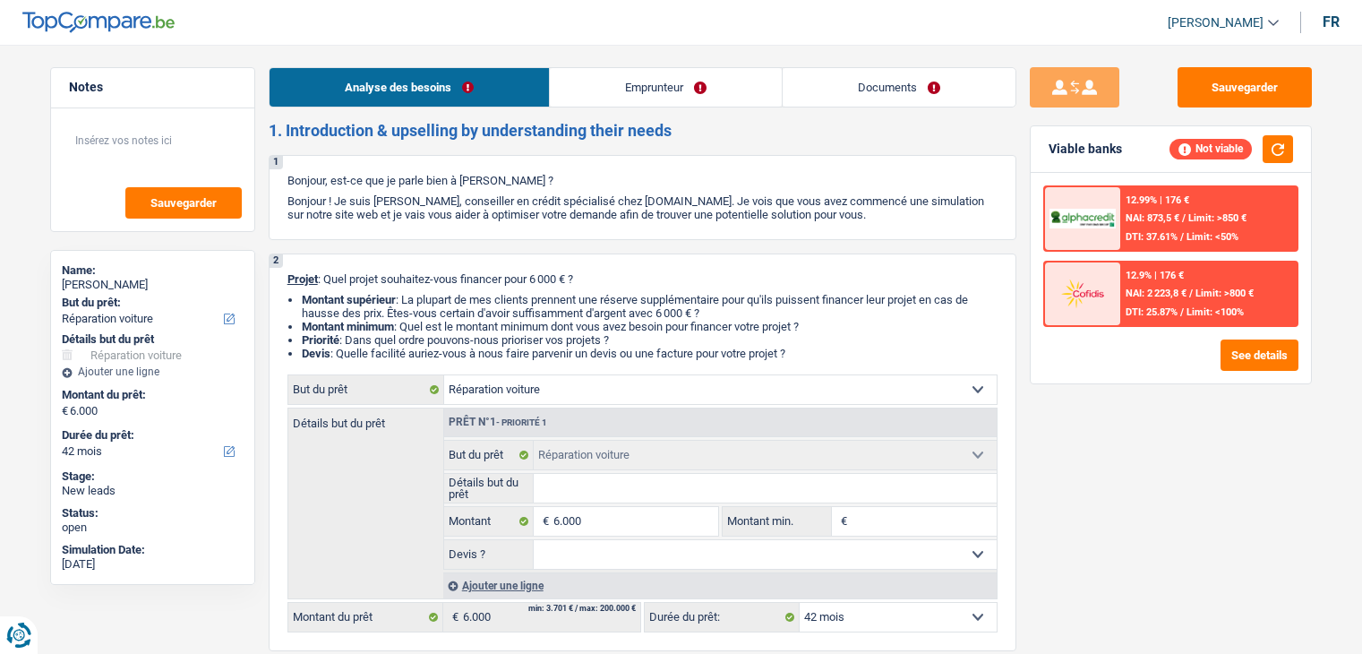
select select "42"
select select "worker"
select select "netSalary"
select select "familyAllowances"
select select "liveWithParents"
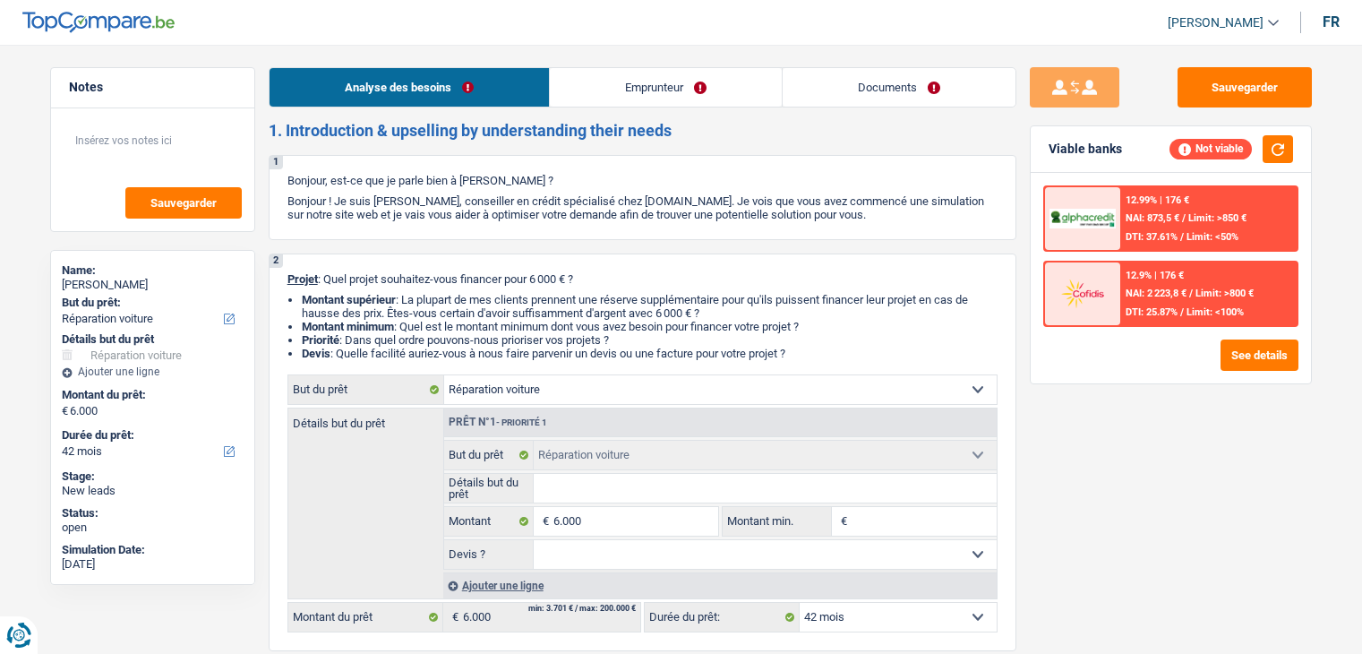
select select "carLoan"
select select "60"
select select "carRepair"
select select "42"
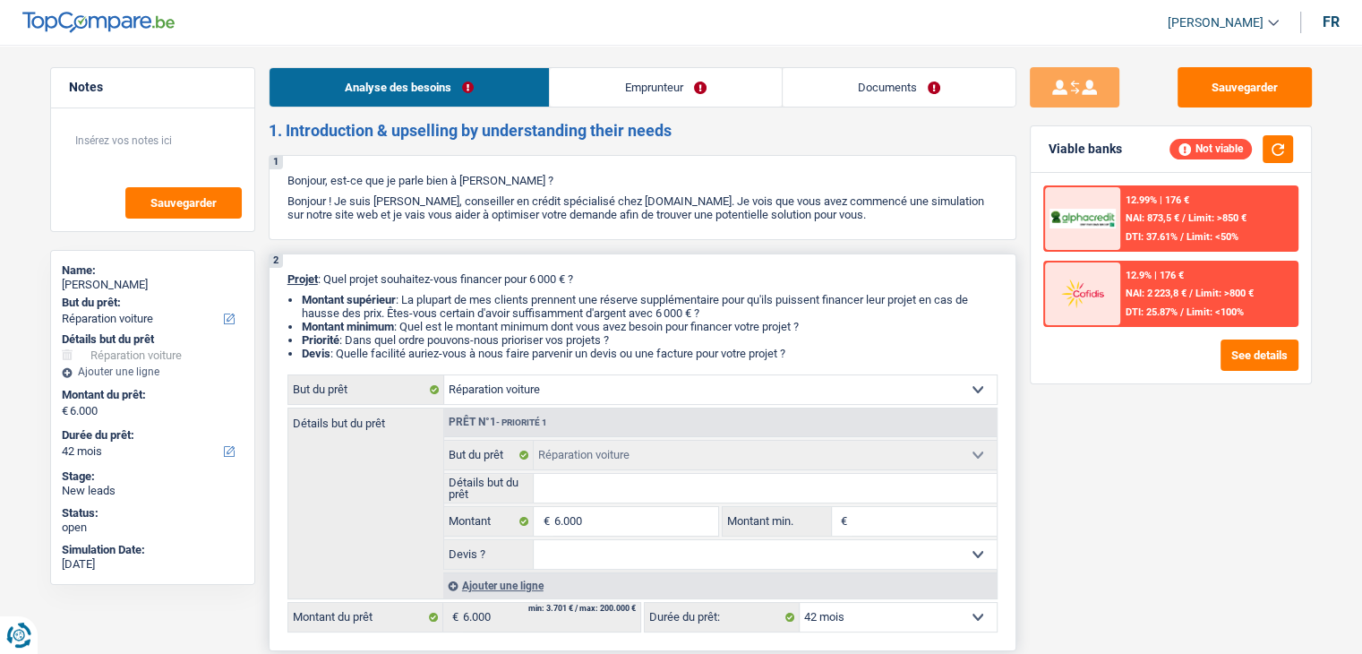
drag, startPoint x: 782, startPoint y: 348, endPoint x: 767, endPoint y: 344, distance: 15.9
click at [767, 344] on ul "Montant supérieur : La plupart de mes clients prennent une réserve supplémentai…" at bounding box center [642, 326] width 710 height 67
click at [767, 344] on li "Priorité : Dans quel ordre pouvons-nous prioriser vos projets ?" at bounding box center [650, 339] width 696 height 13
click at [892, 517] on input "Montant min." at bounding box center [924, 521] width 145 height 29
type input "6"
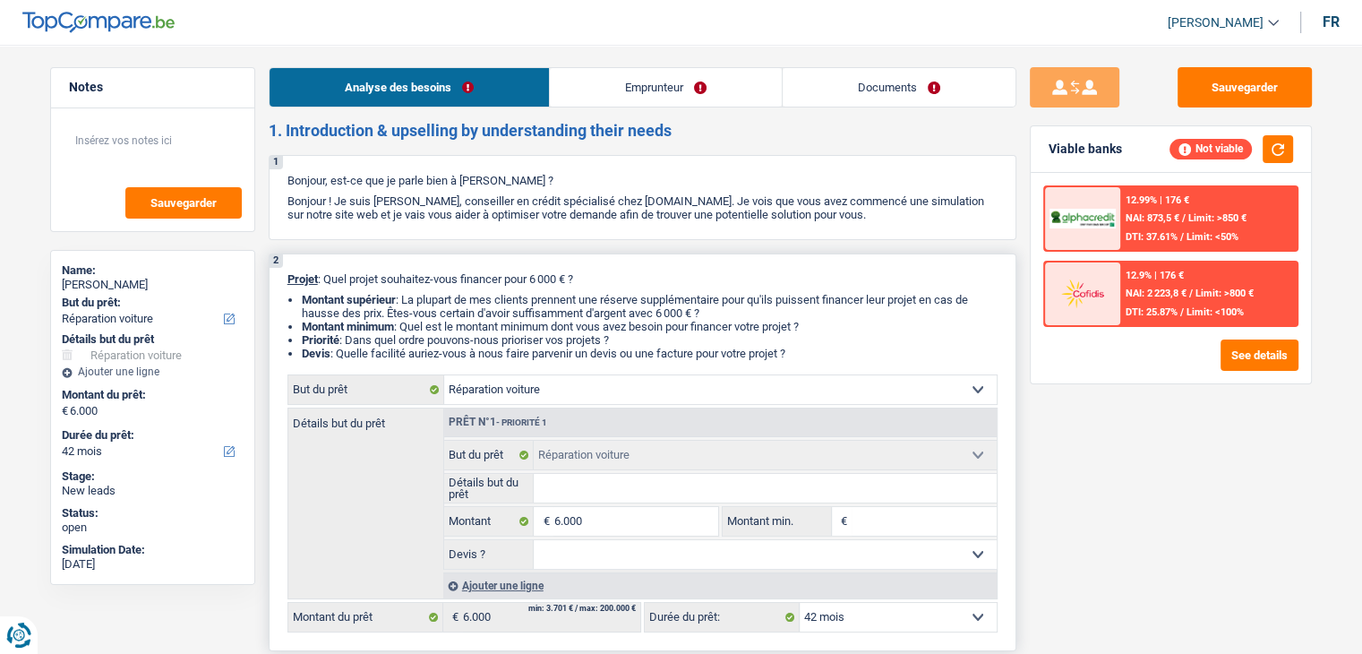
type input "6"
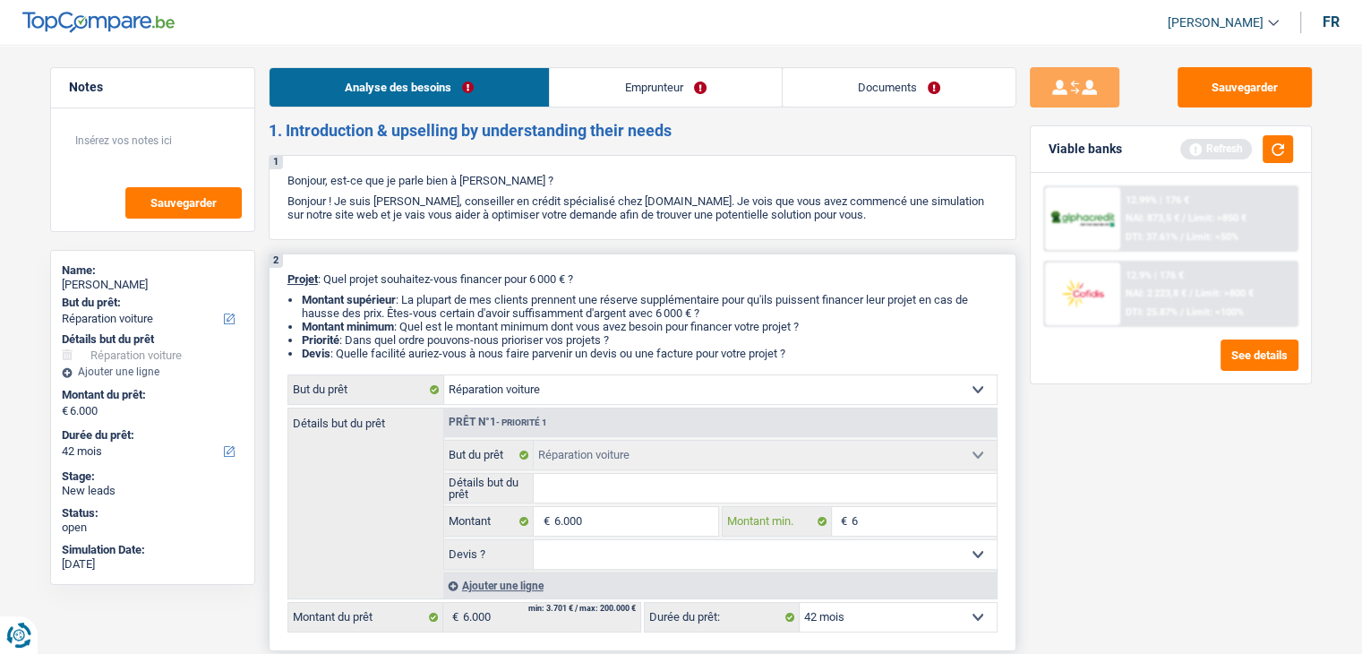
type input "60"
type input "600"
type input "6.000"
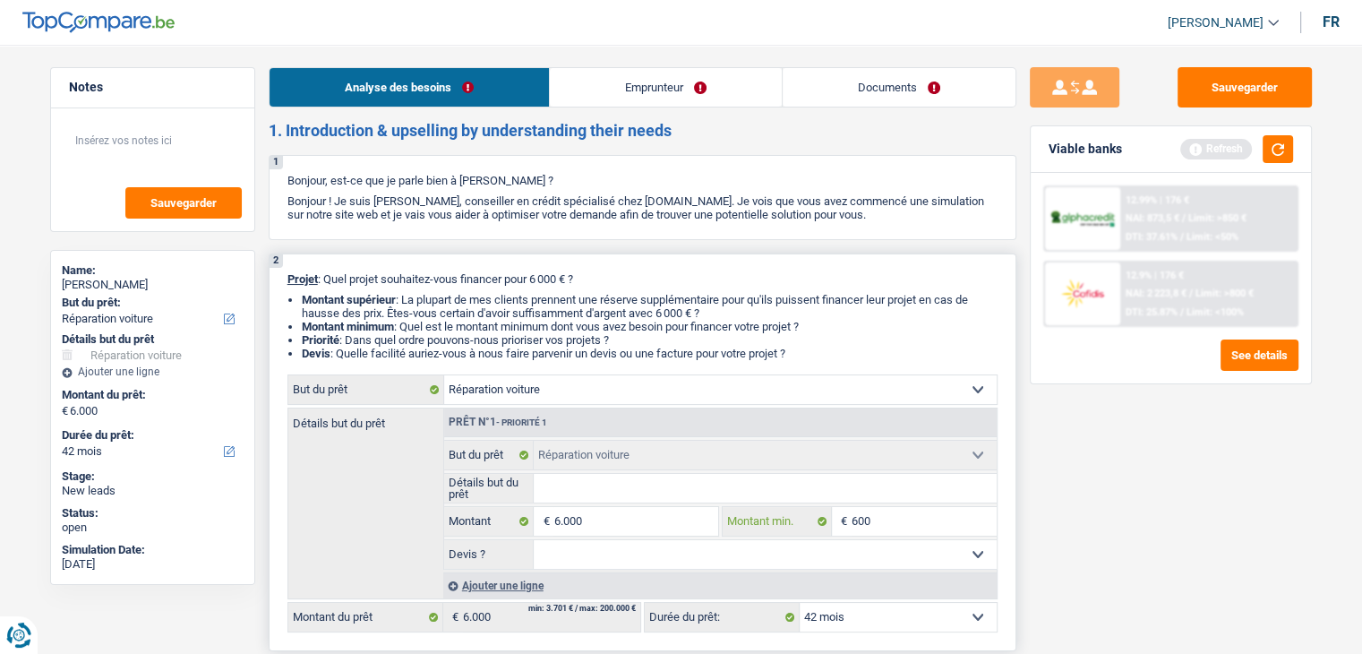
type input "6.000"
click at [1279, 154] on button "button" at bounding box center [1278, 149] width 30 height 28
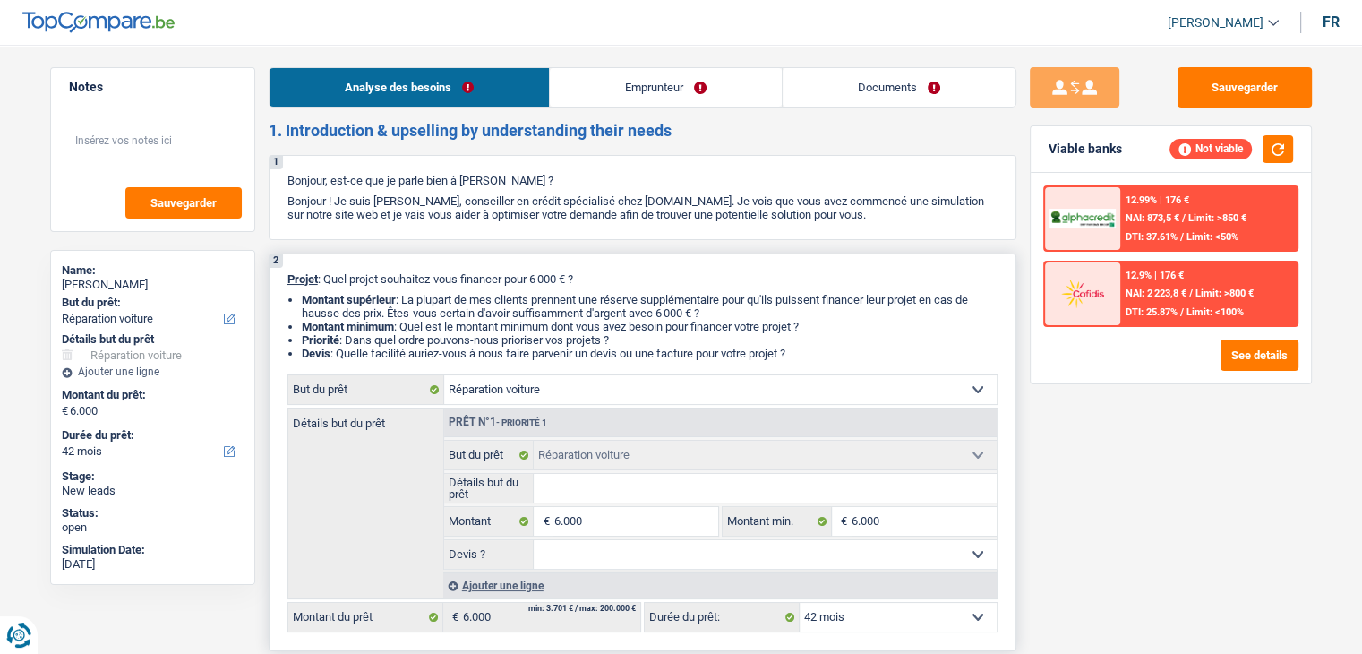
drag, startPoint x: 808, startPoint y: 356, endPoint x: 283, endPoint y: 280, distance: 530.3
click at [283, 280] on div "2 Projet : Quel projet souhaitez-vous financer pour 6 000 € ? Montant supérieur…" at bounding box center [643, 452] width 748 height 398
click at [282, 280] on div "2 Projet : Quel projet souhaitez-vous financer pour 6 000 € ? Montant supérieur…" at bounding box center [643, 452] width 748 height 398
drag, startPoint x: 294, startPoint y: 279, endPoint x: 823, endPoint y: 349, distance: 533.8
click at [823, 349] on div "2 Projet : Quel projet souhaitez-vous financer pour 6 000 € ? Montant supérieur…" at bounding box center [643, 452] width 748 height 398
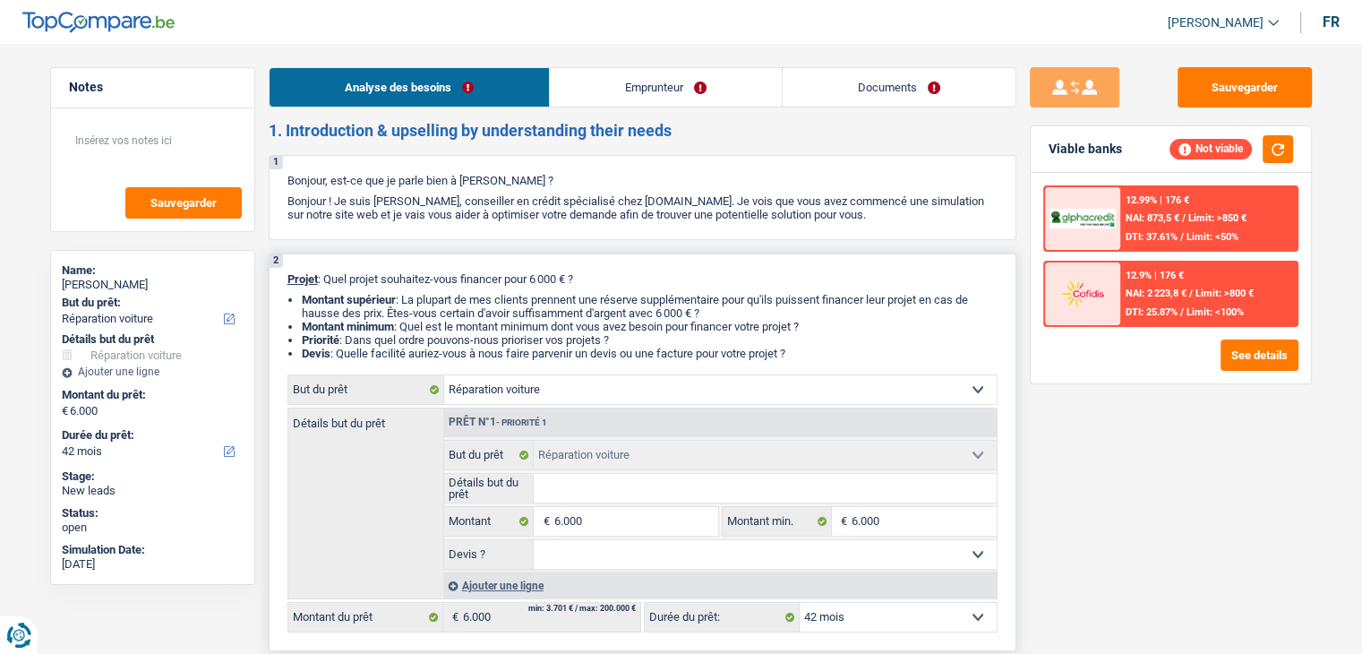
click at [823, 349] on li "Devis : Quelle facilité auriez-vous à nous faire parvenir un devis ou une factu…" at bounding box center [650, 353] width 696 height 13
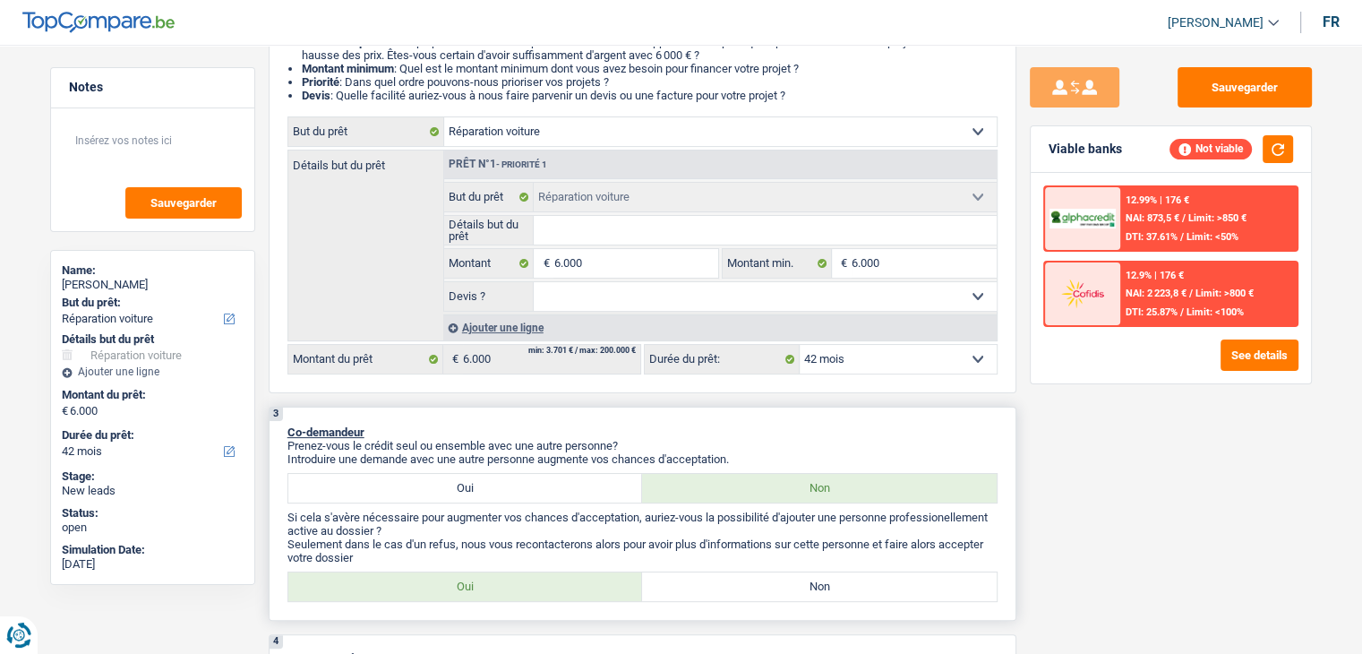
scroll to position [269, 0]
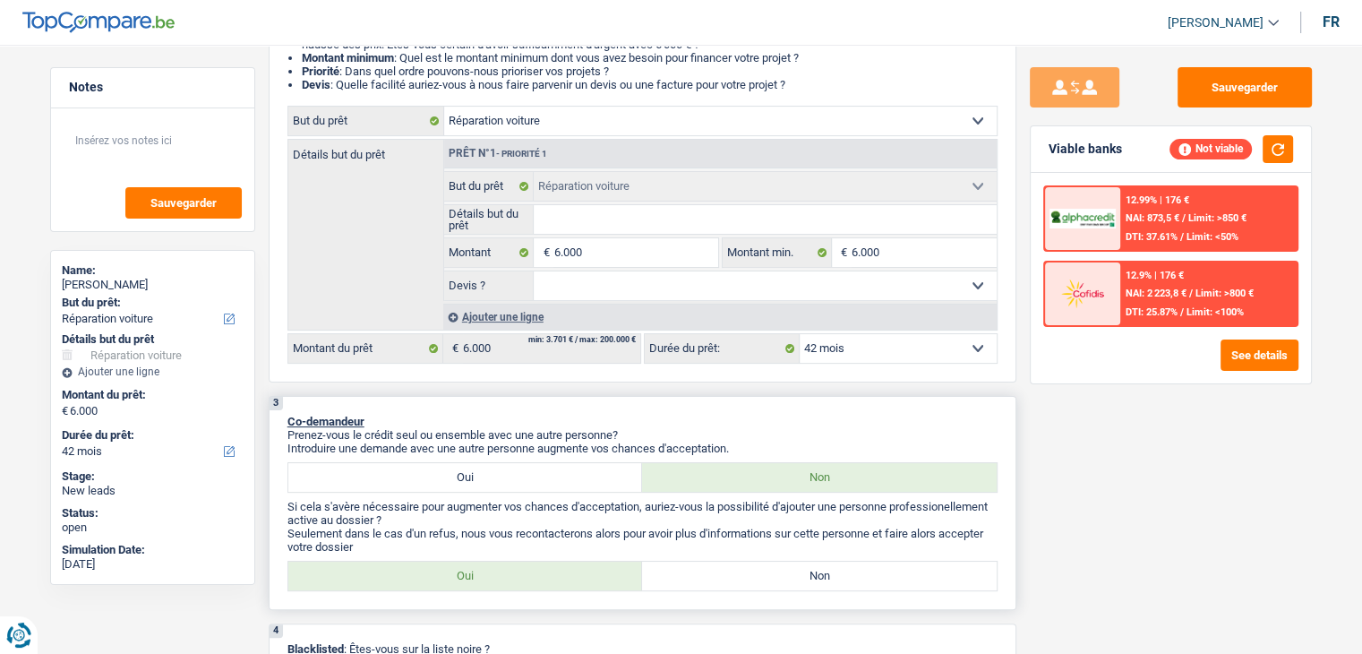
click at [752, 578] on label "Non" at bounding box center [819, 575] width 355 height 29
click at [752, 578] on input "Non" at bounding box center [819, 575] width 355 height 29
radio input "true"
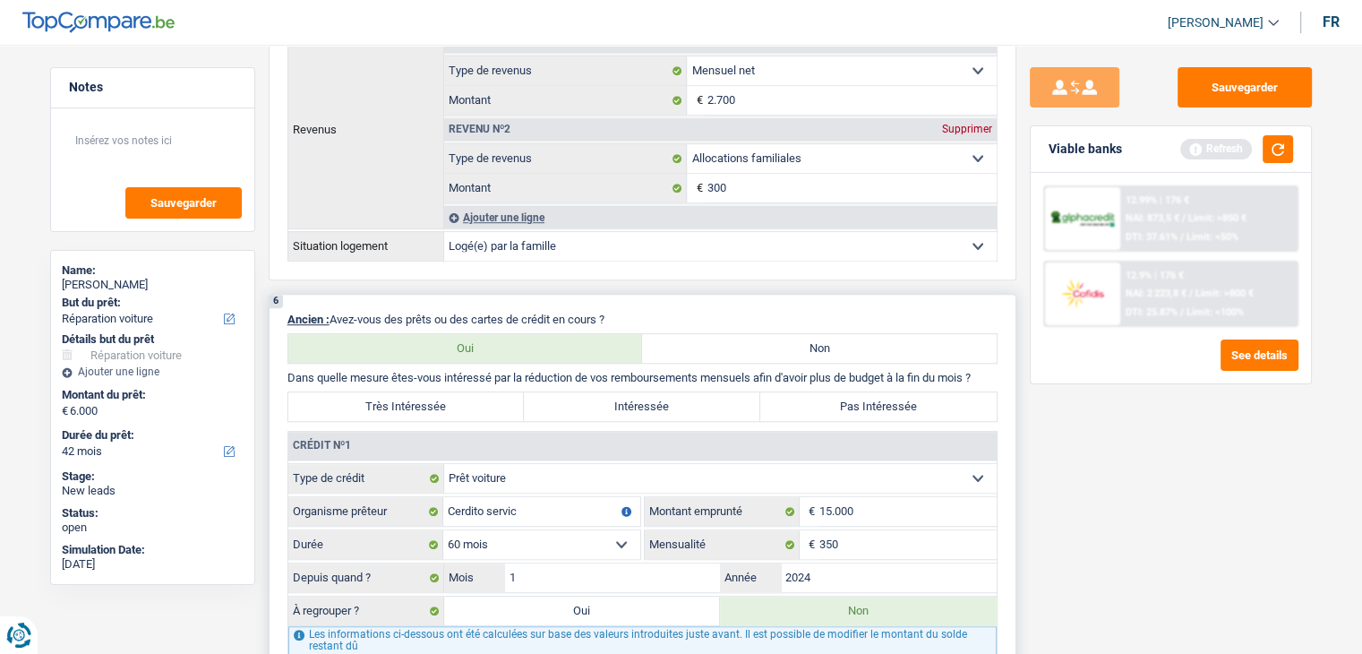
scroll to position [1343, 0]
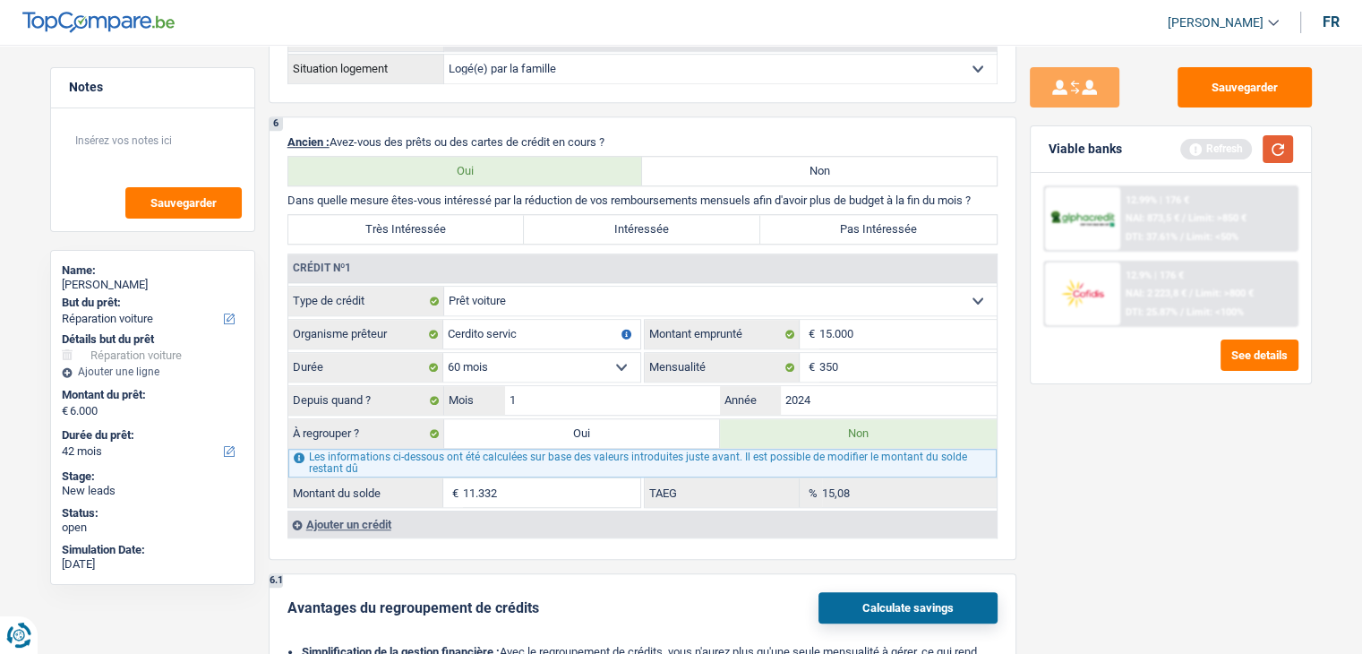
click at [1281, 155] on button "button" at bounding box center [1278, 149] width 30 height 28
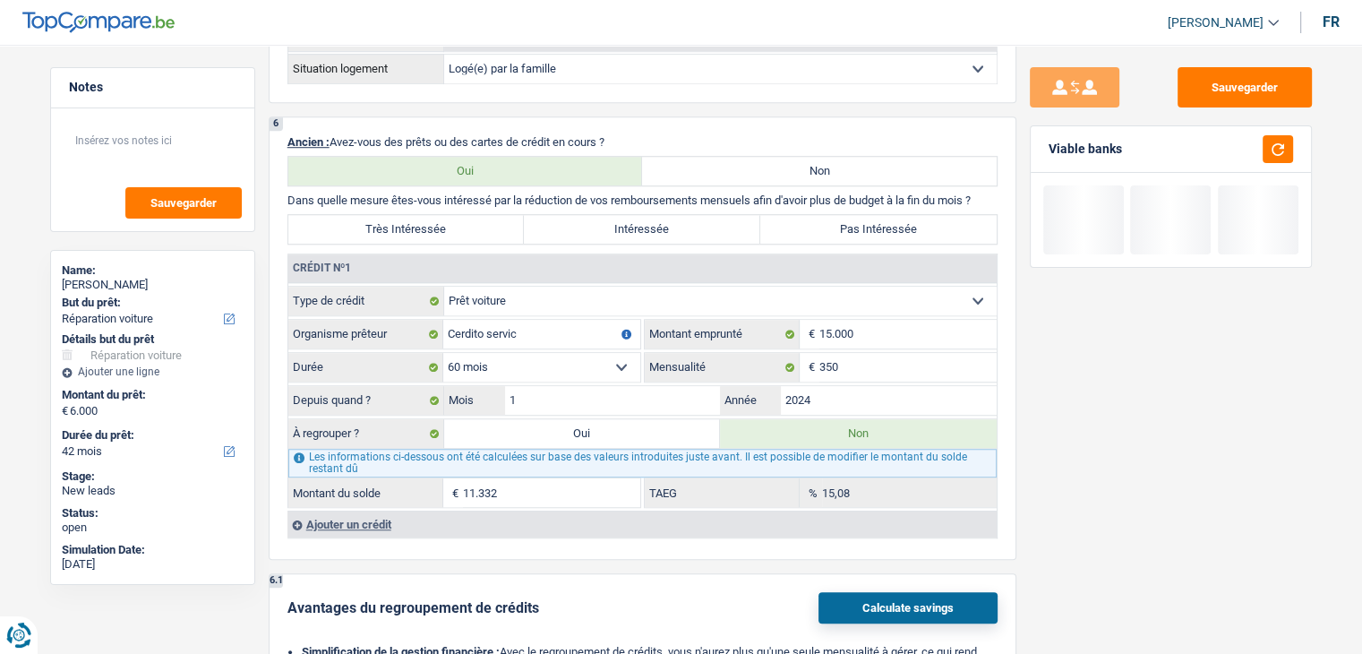
drag, startPoint x: 1129, startPoint y: 151, endPoint x: 1047, endPoint y: 145, distance: 82.6
click at [1047, 145] on div "Viable banks" at bounding box center [1171, 149] width 280 height 47
drag, startPoint x: 1047, startPoint y: 145, endPoint x: 1127, endPoint y: 145, distance: 80.6
click at [1127, 145] on div "Viable banks" at bounding box center [1171, 149] width 280 height 47
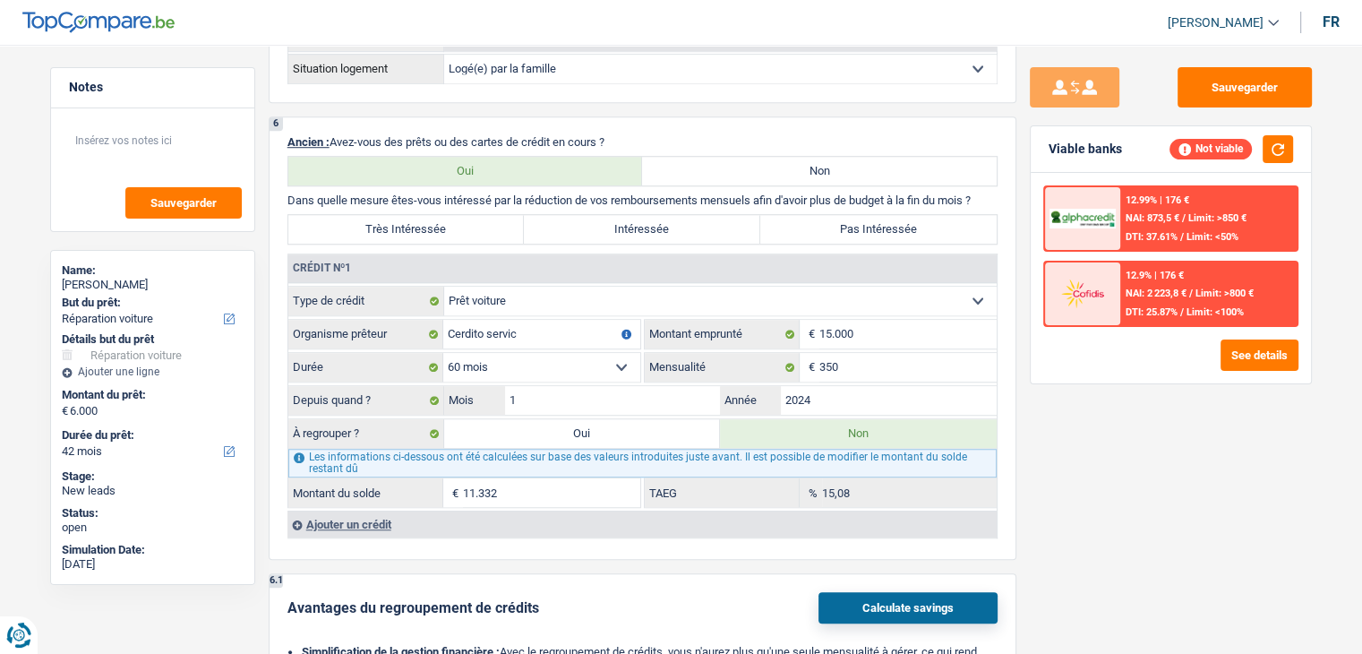
click at [1127, 145] on div "Viable banks Not viable" at bounding box center [1171, 149] width 280 height 47
click at [1129, 465] on div "Sauvegarder Viable banks Not viable 12.99% | 176 € NAI: 873,5 € / Limit: >850 €…" at bounding box center [1170, 343] width 309 height 553
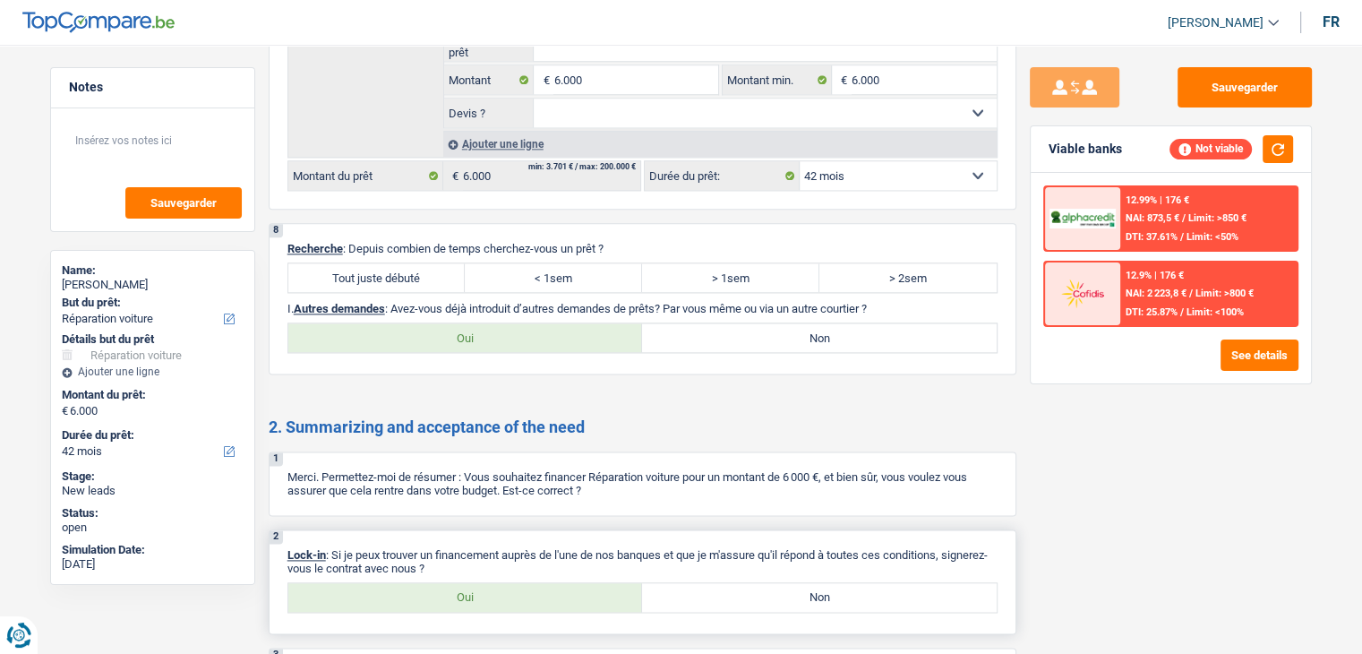
scroll to position [2404, 0]
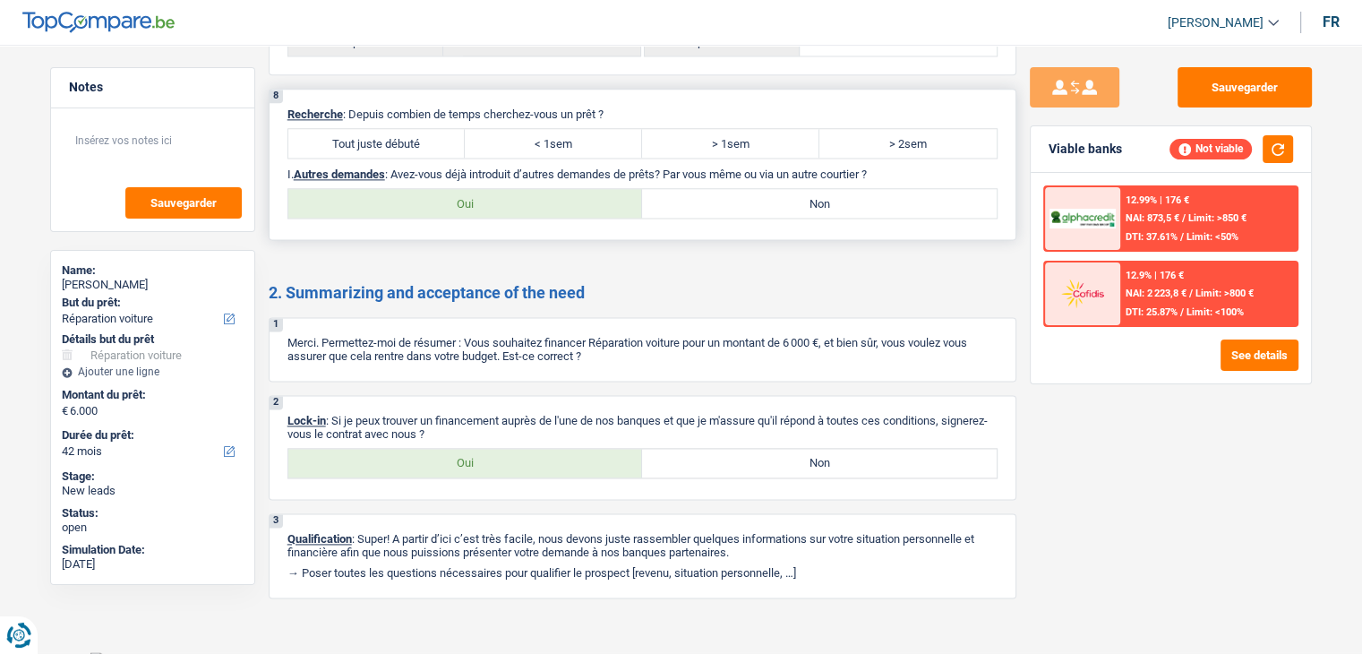
click at [412, 140] on label "Tout juste débuté" at bounding box center [376, 143] width 177 height 29
click at [412, 140] on input "Tout juste débuté" at bounding box center [376, 143] width 177 height 29
radio input "true"
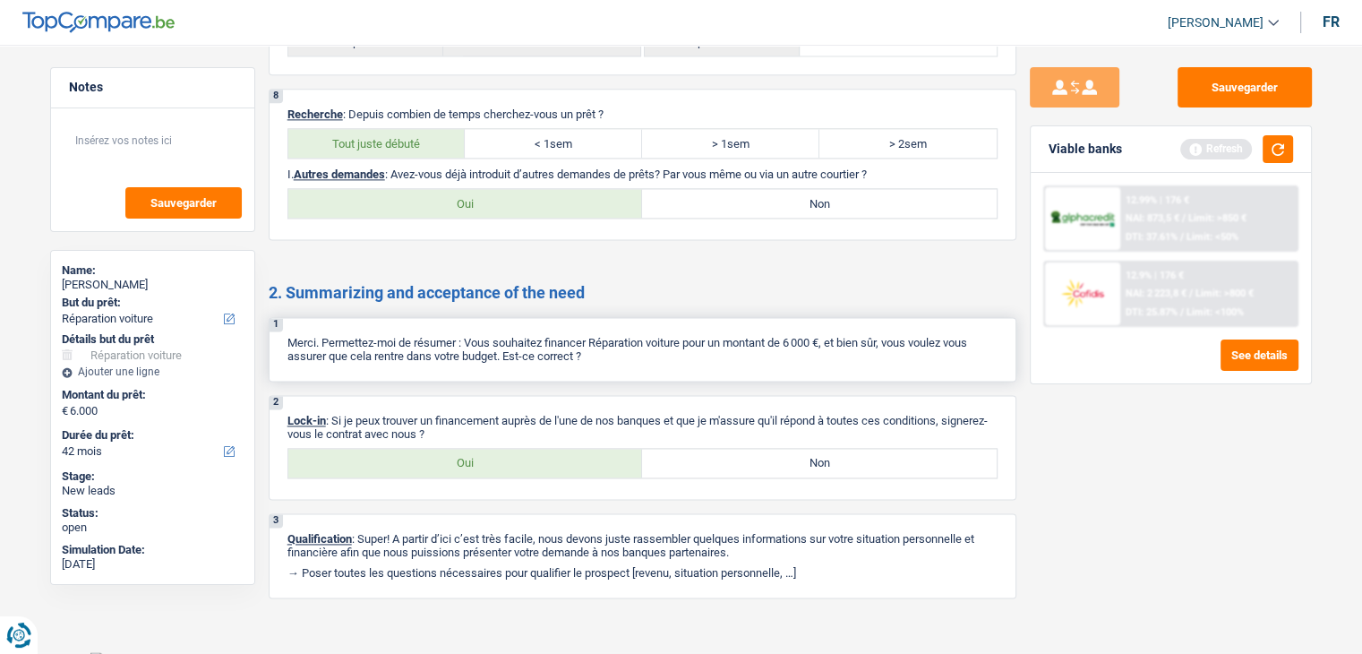
click at [724, 193] on label "Non" at bounding box center [819, 203] width 355 height 29
click at [724, 193] on input "Non" at bounding box center [819, 203] width 355 height 29
radio input "true"
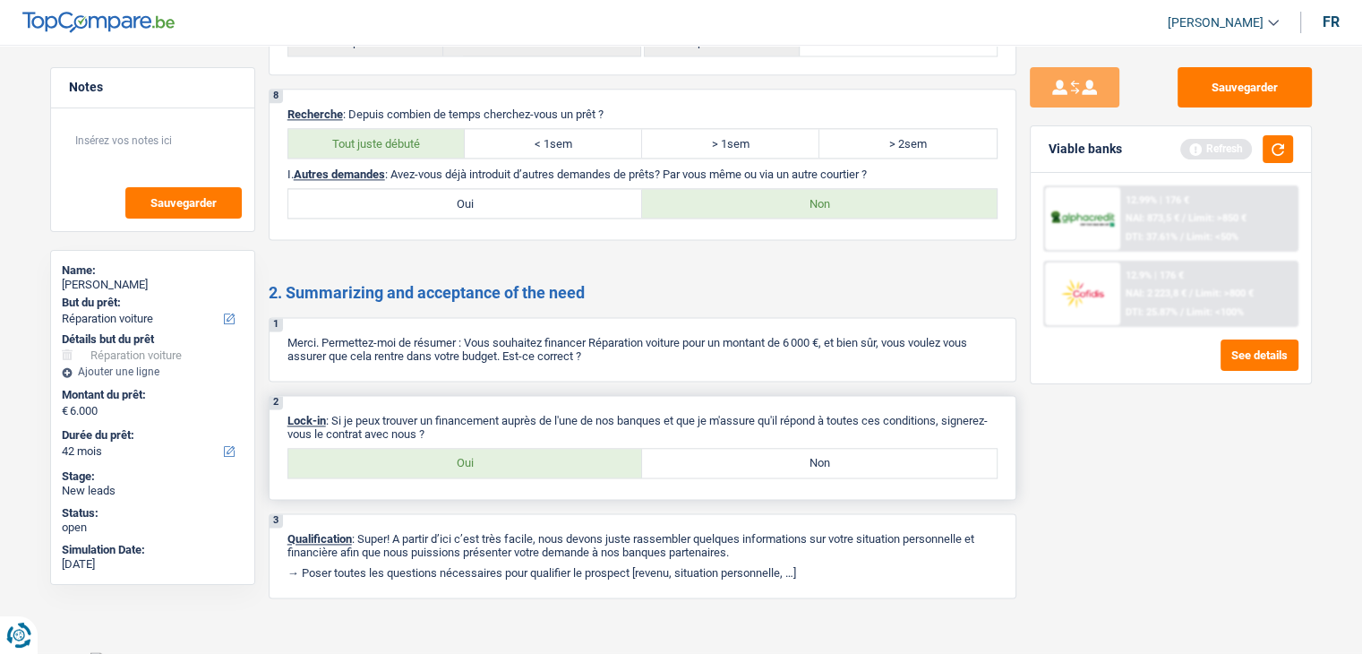
click at [791, 463] on label "Non" at bounding box center [819, 463] width 355 height 29
click at [791, 463] on input "Non" at bounding box center [819, 463] width 355 height 29
radio input "true"
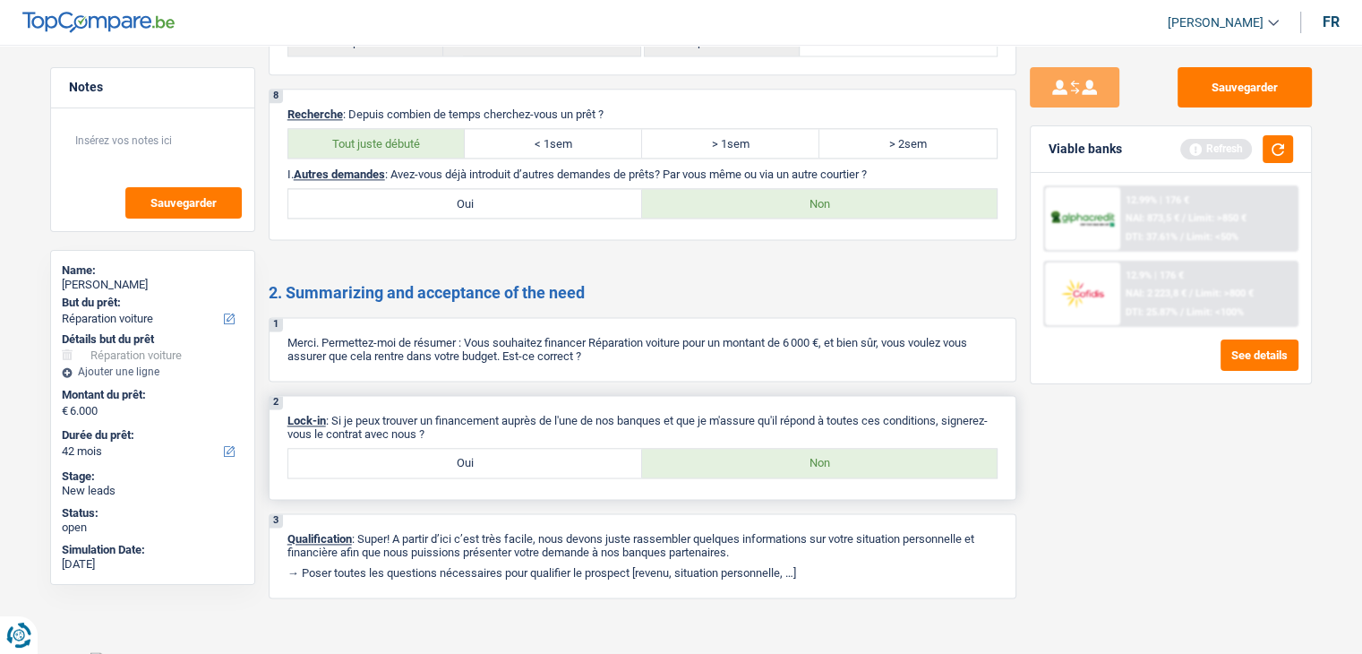
click at [559, 449] on label "Oui" at bounding box center [465, 463] width 355 height 29
click at [559, 449] on input "Oui" at bounding box center [465, 463] width 355 height 29
radio input "true"
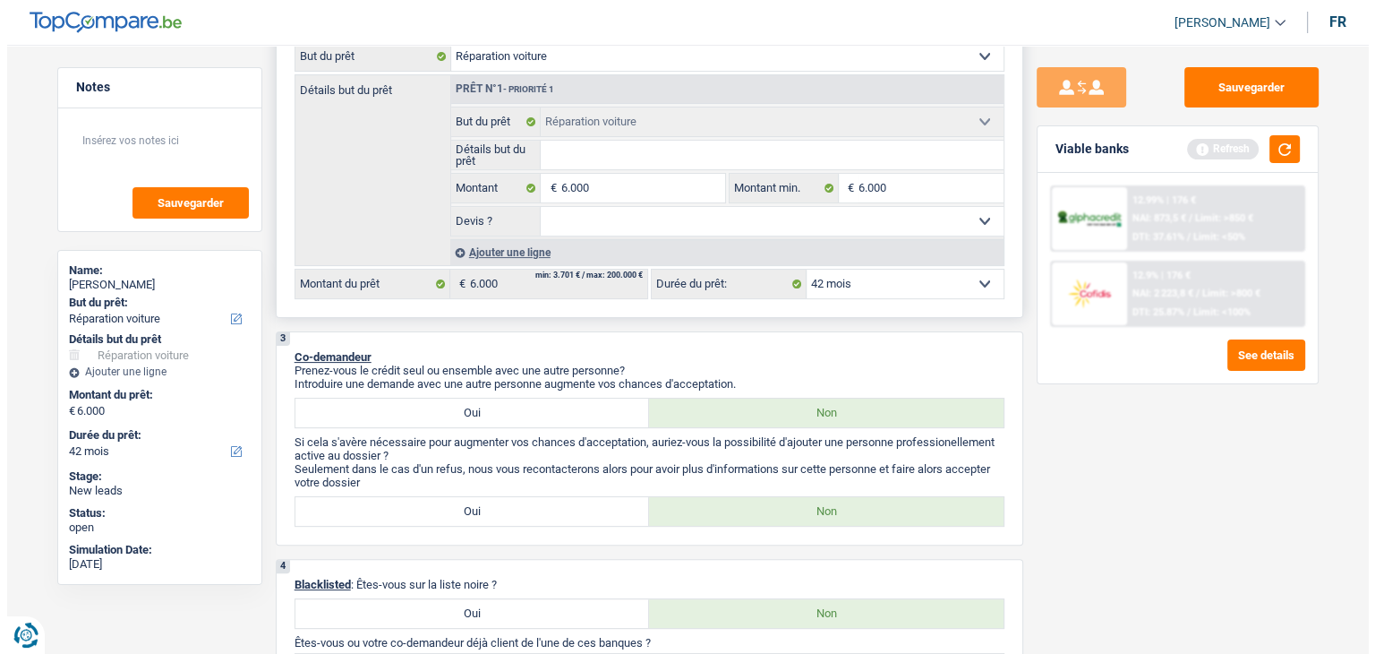
scroll to position [0, 0]
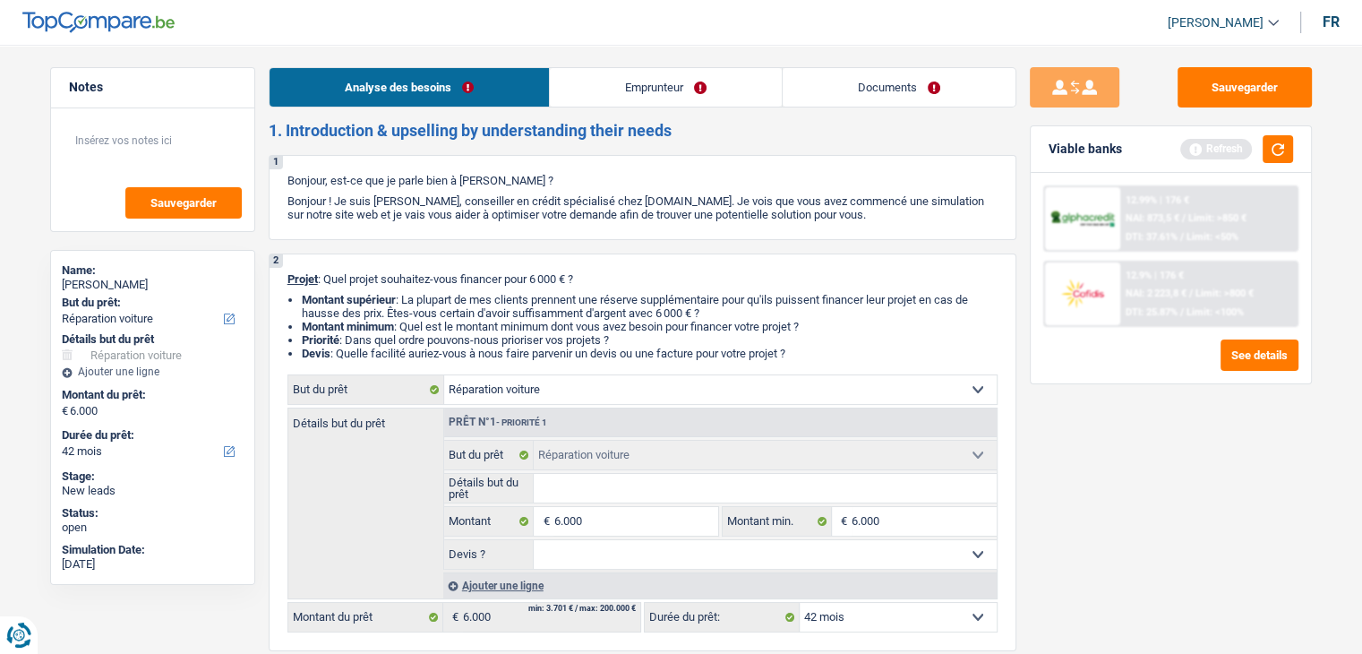
drag, startPoint x: 648, startPoint y: 98, endPoint x: 508, endPoint y: 102, distance: 140.7
click at [648, 98] on link "Emprunteur" at bounding box center [666, 87] width 232 height 39
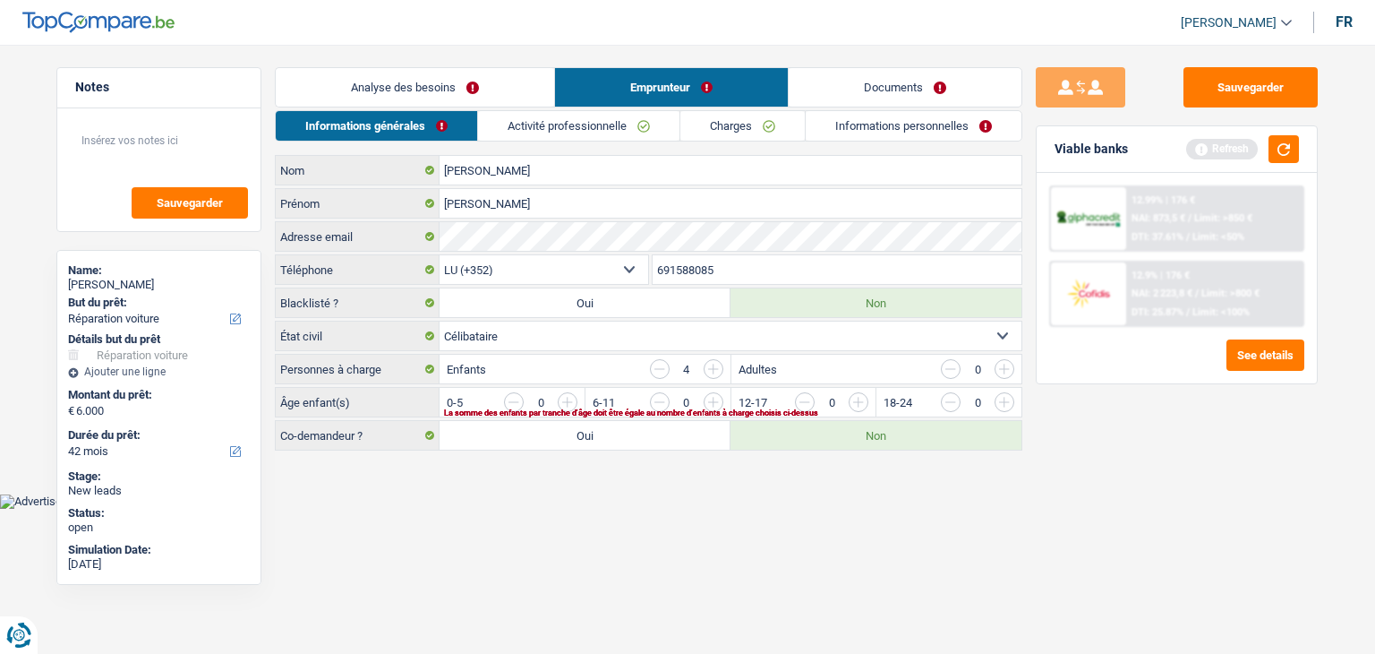
click at [405, 133] on link "Informations générales" at bounding box center [376, 126] width 201 height 30
click at [1284, 146] on button "button" at bounding box center [1284, 149] width 30 height 28
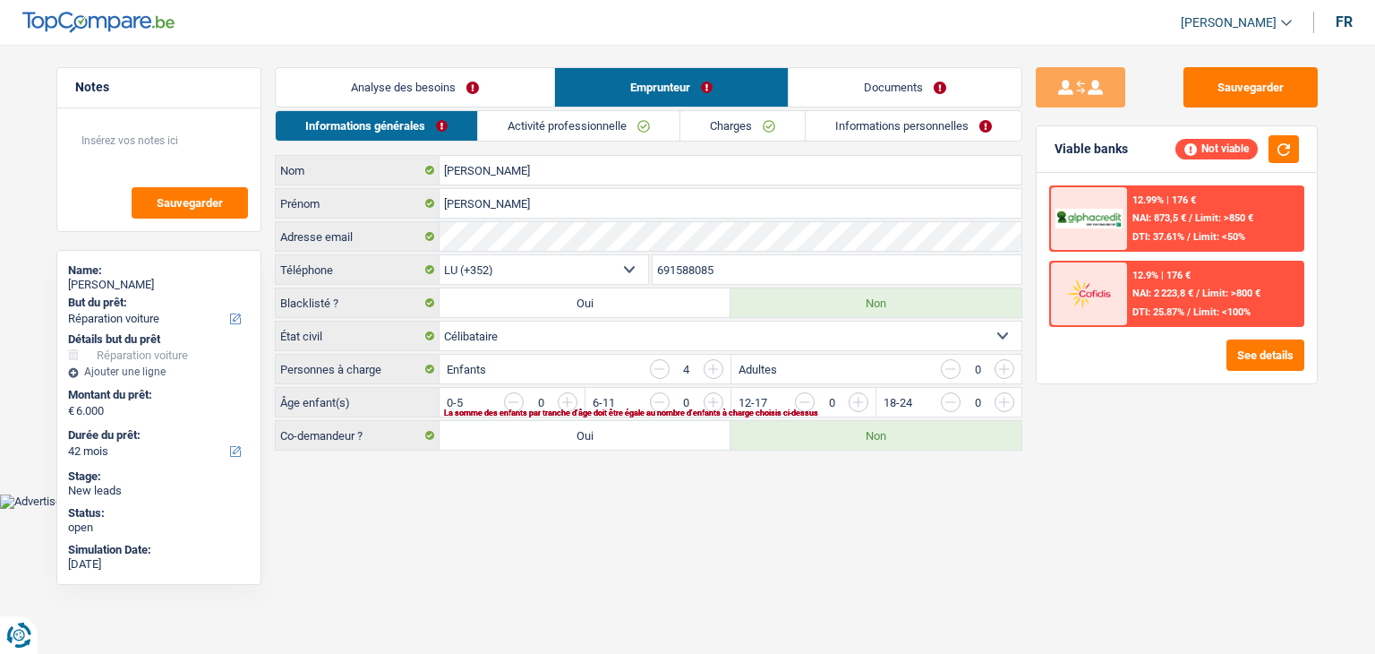
click at [562, 509] on html "Vous avez le contrôle de vos données Nous utilisons des cookies, tout comme nos…" at bounding box center [687, 254] width 1375 height 509
click at [667, 364] on input "button" at bounding box center [660, 369] width 20 height 20
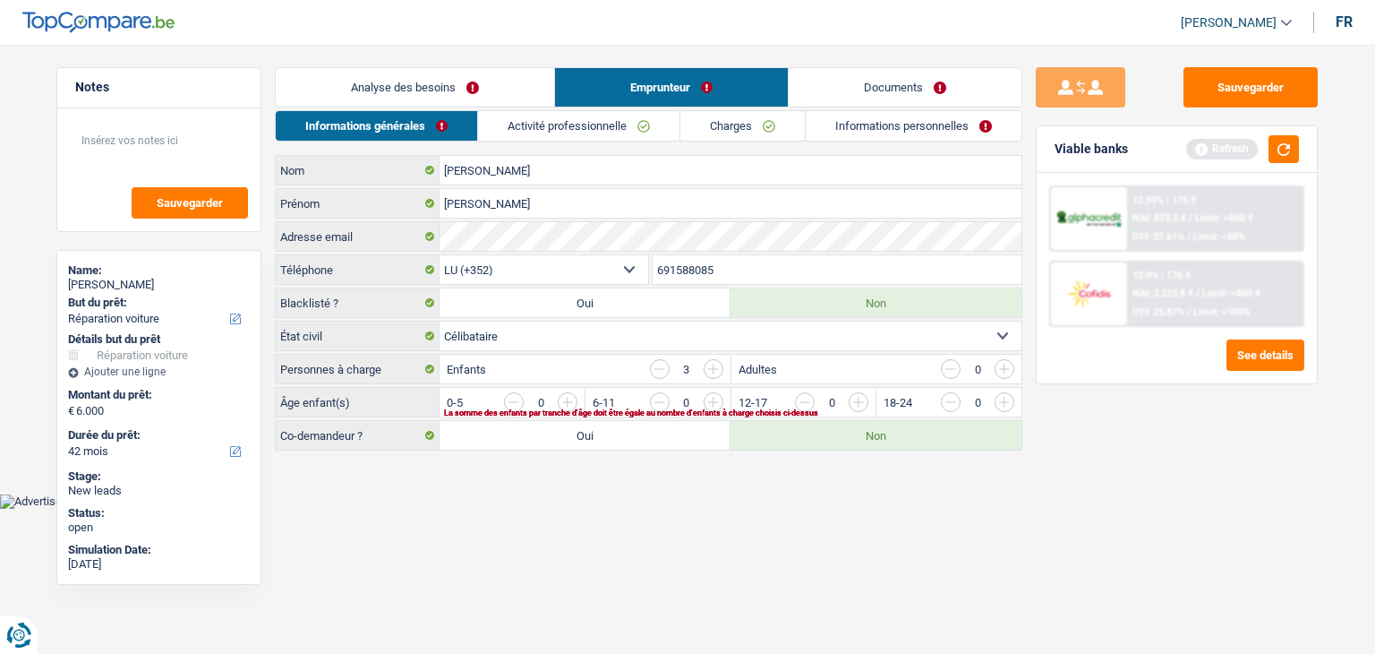
click at [666, 364] on input "button" at bounding box center [660, 369] width 20 height 20
click at [1291, 151] on button "button" at bounding box center [1284, 149] width 30 height 28
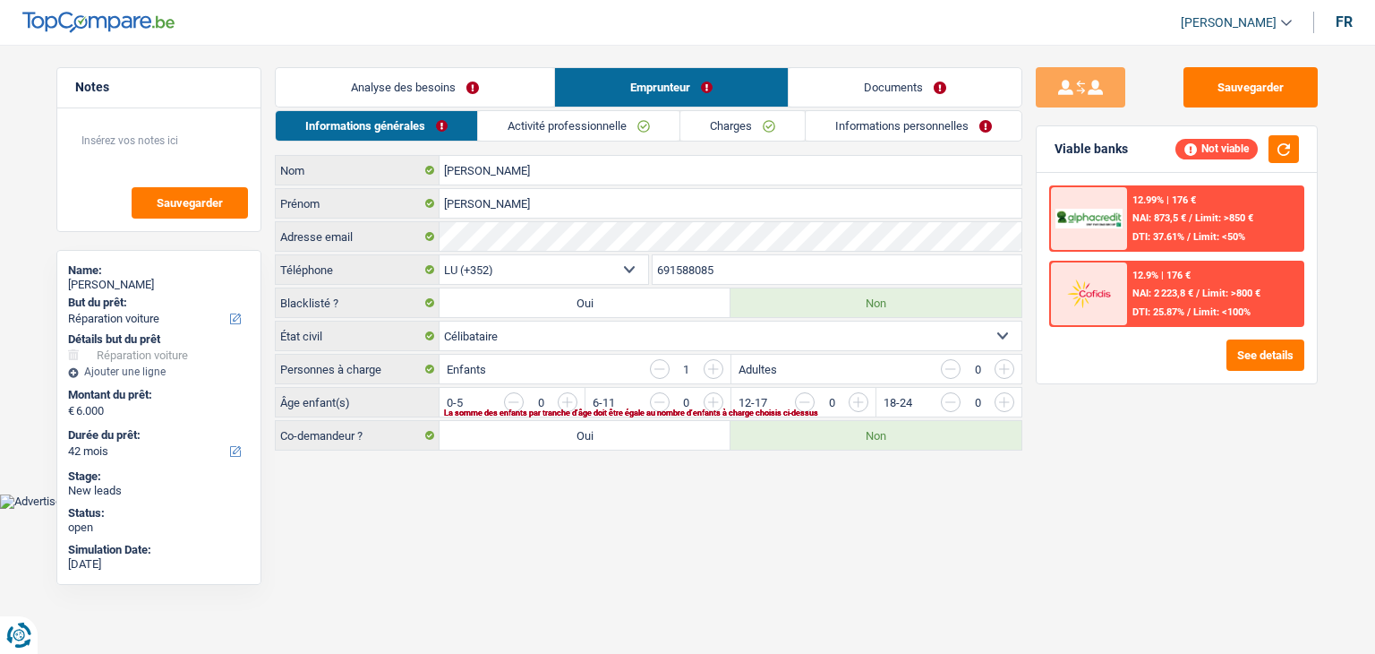
click at [567, 398] on input "button" at bounding box center [931, 406] width 746 height 29
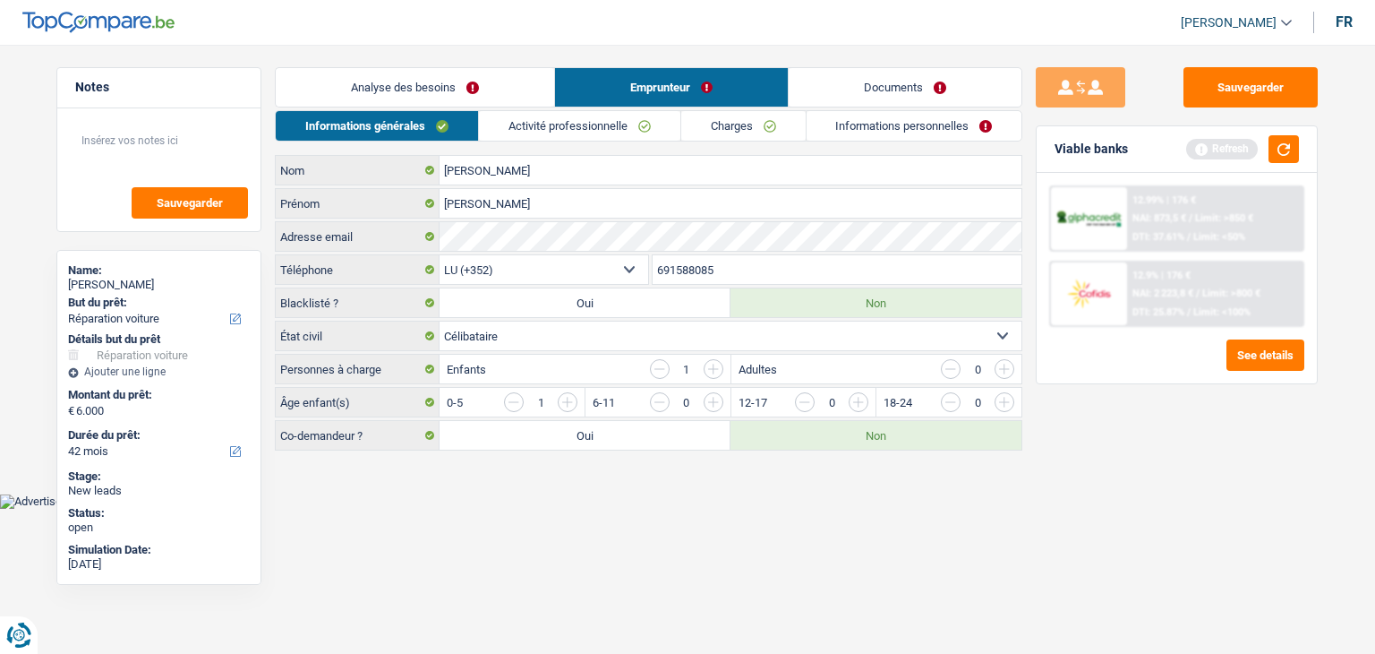
drag, startPoint x: 523, startPoint y: 116, endPoint x: 535, endPoint y: 148, distance: 34.3
click at [523, 116] on link "Activité professionnelle" at bounding box center [579, 126] width 201 height 30
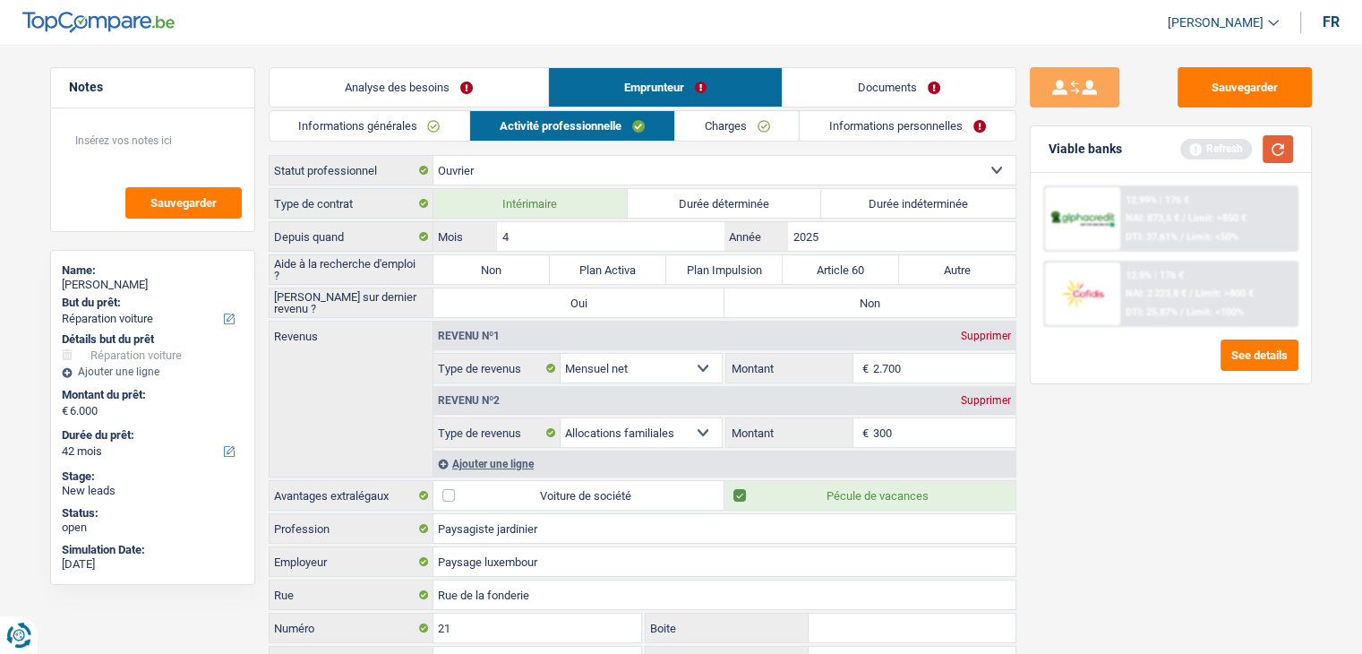
click at [1275, 151] on button "button" at bounding box center [1278, 149] width 30 height 28
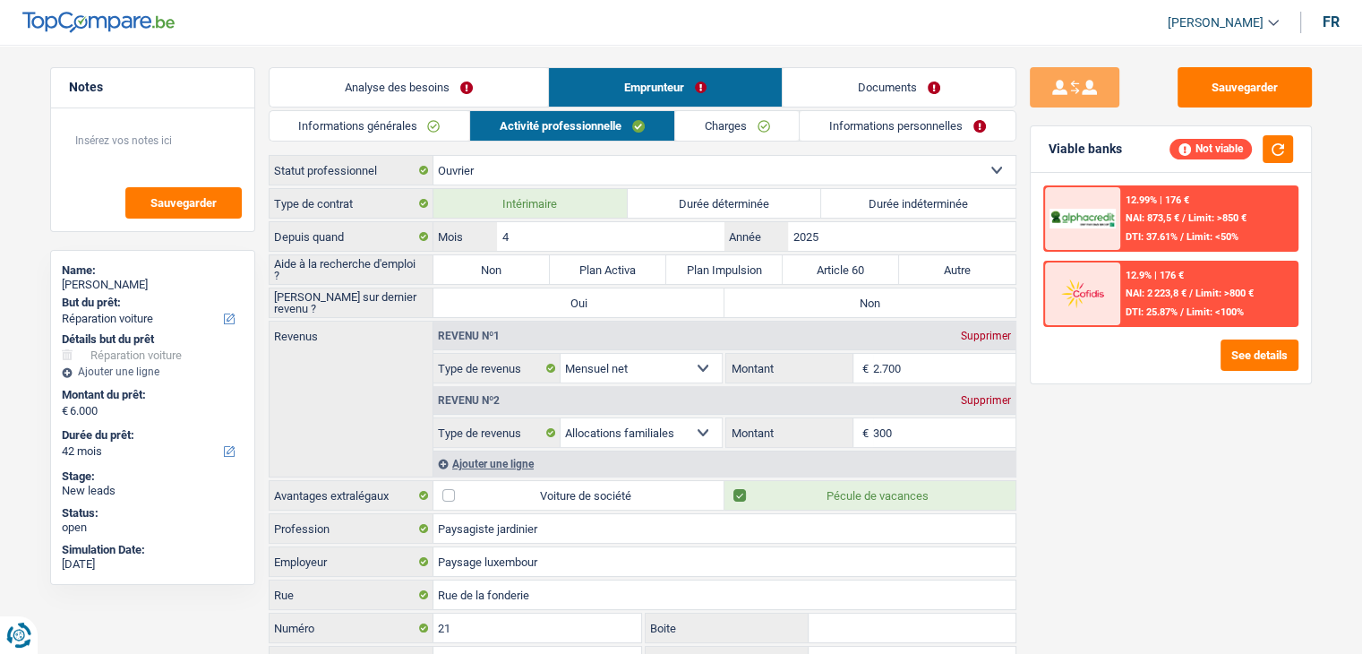
click at [457, 273] on label "Non" at bounding box center [491, 269] width 116 height 29
click at [457, 273] on input "Non" at bounding box center [491, 269] width 116 height 29
radio input "true"
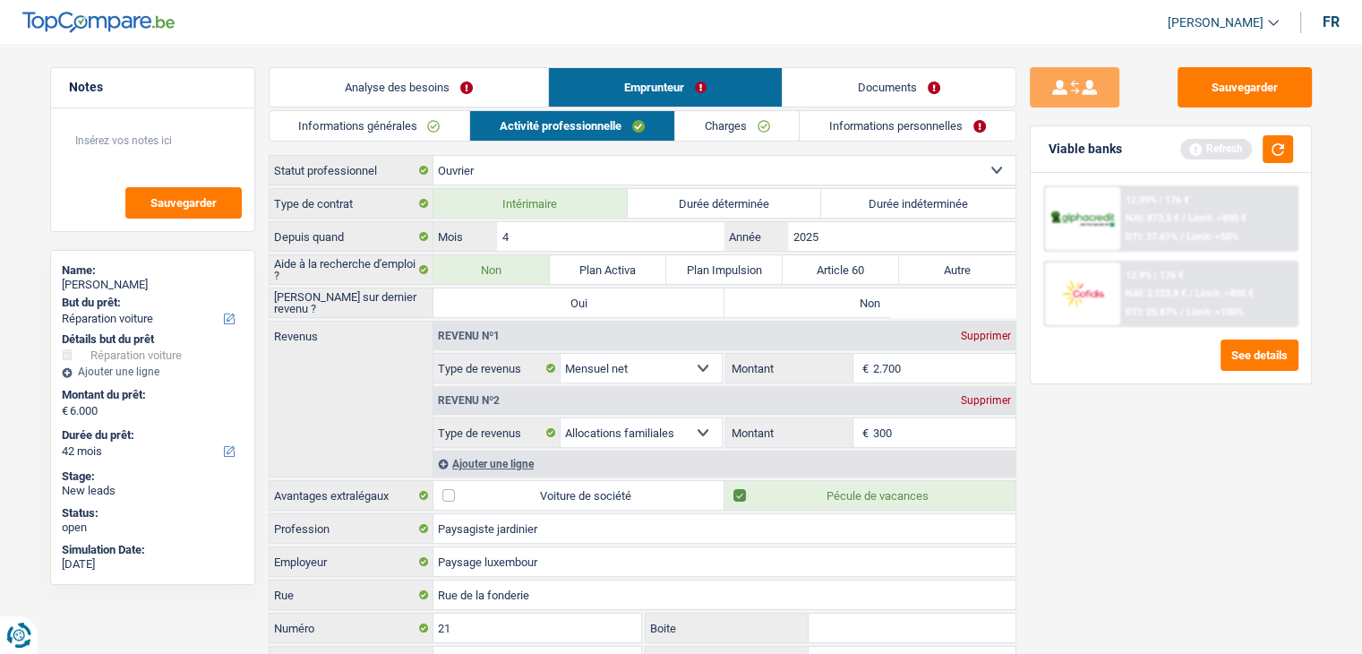
click at [758, 296] on label "Non" at bounding box center [869, 302] width 291 height 29
click at [758, 296] on input "Non" at bounding box center [869, 302] width 291 height 29
radio input "true"
click at [1254, 155] on div "Refresh" at bounding box center [1236, 149] width 113 height 28
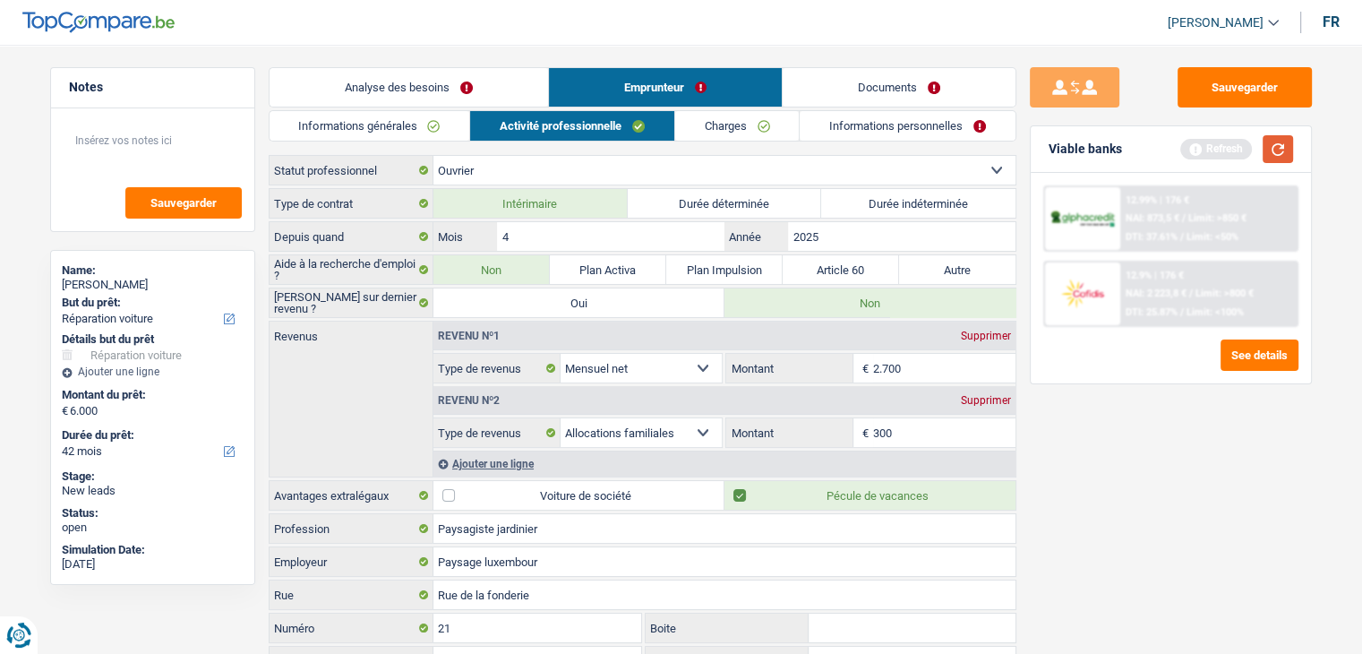
click at [1262, 153] on div "Refresh" at bounding box center [1236, 149] width 113 height 28
click at [1264, 153] on button "button" at bounding box center [1278, 149] width 30 height 28
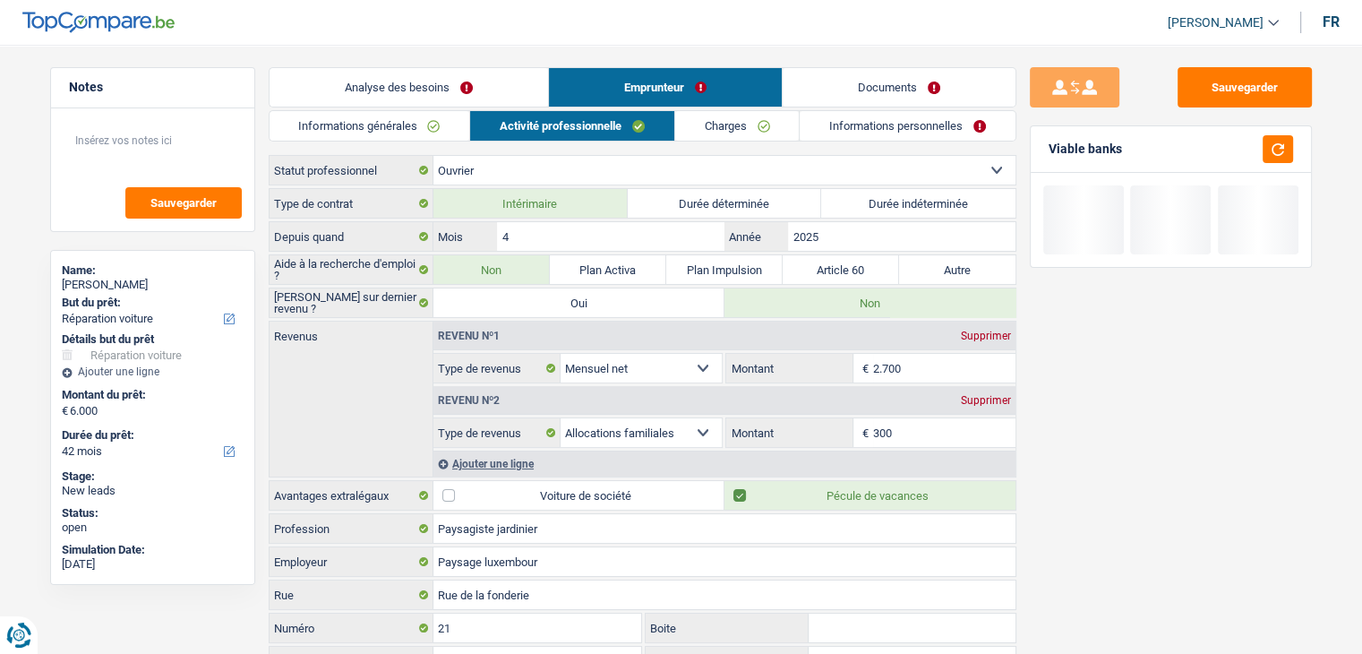
drag, startPoint x: 1143, startPoint y: 150, endPoint x: 1034, endPoint y: 161, distance: 109.0
click at [1034, 161] on div "Viable banks" at bounding box center [1171, 149] width 280 height 47
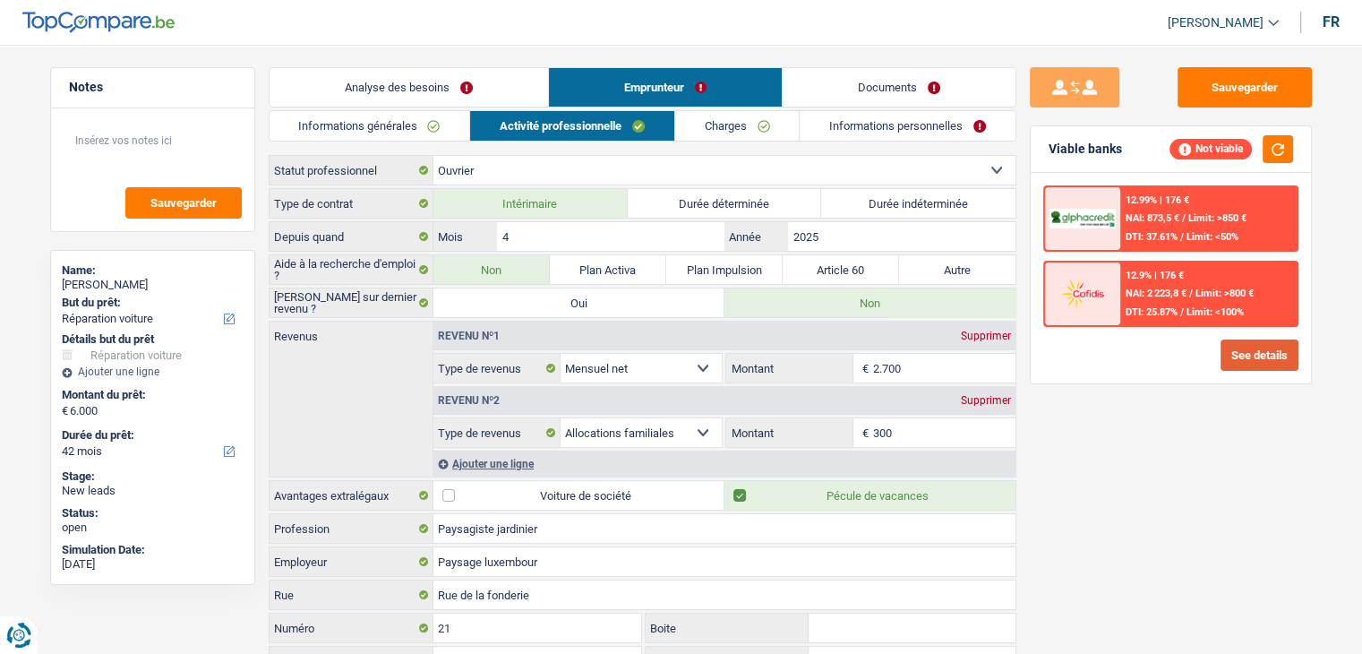
click at [1225, 358] on button "See details" at bounding box center [1260, 354] width 78 height 31
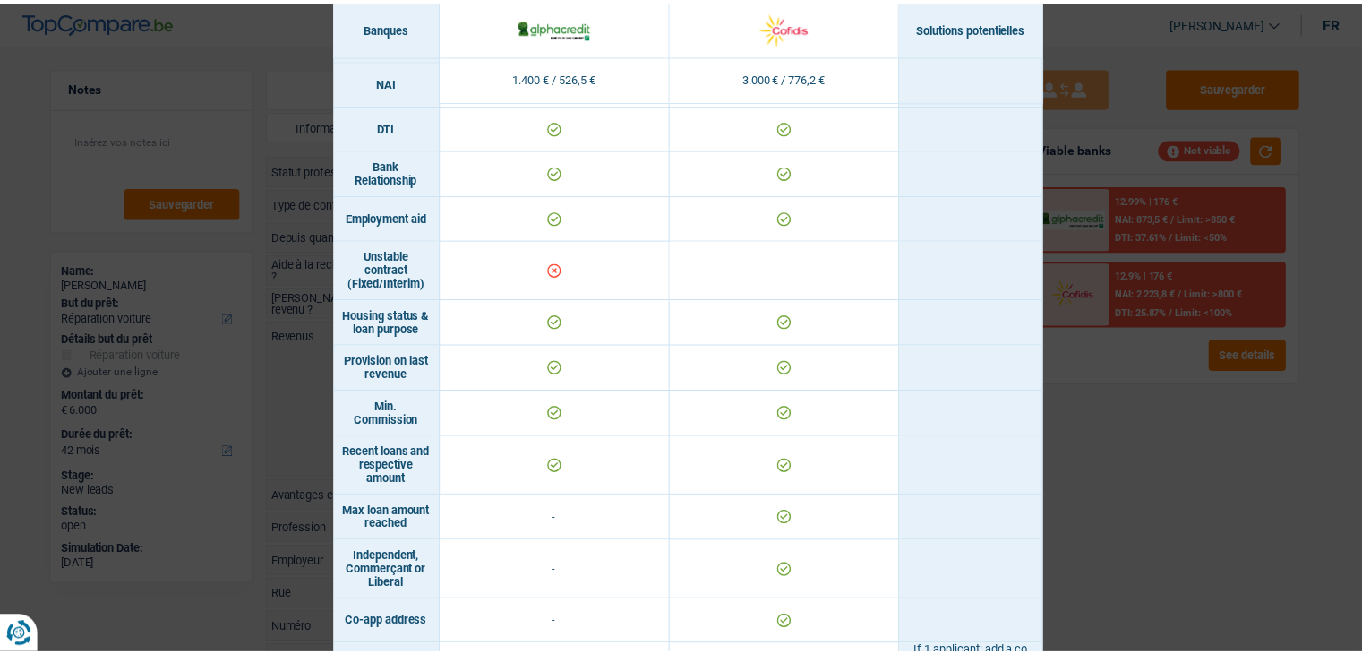
scroll to position [1054, 0]
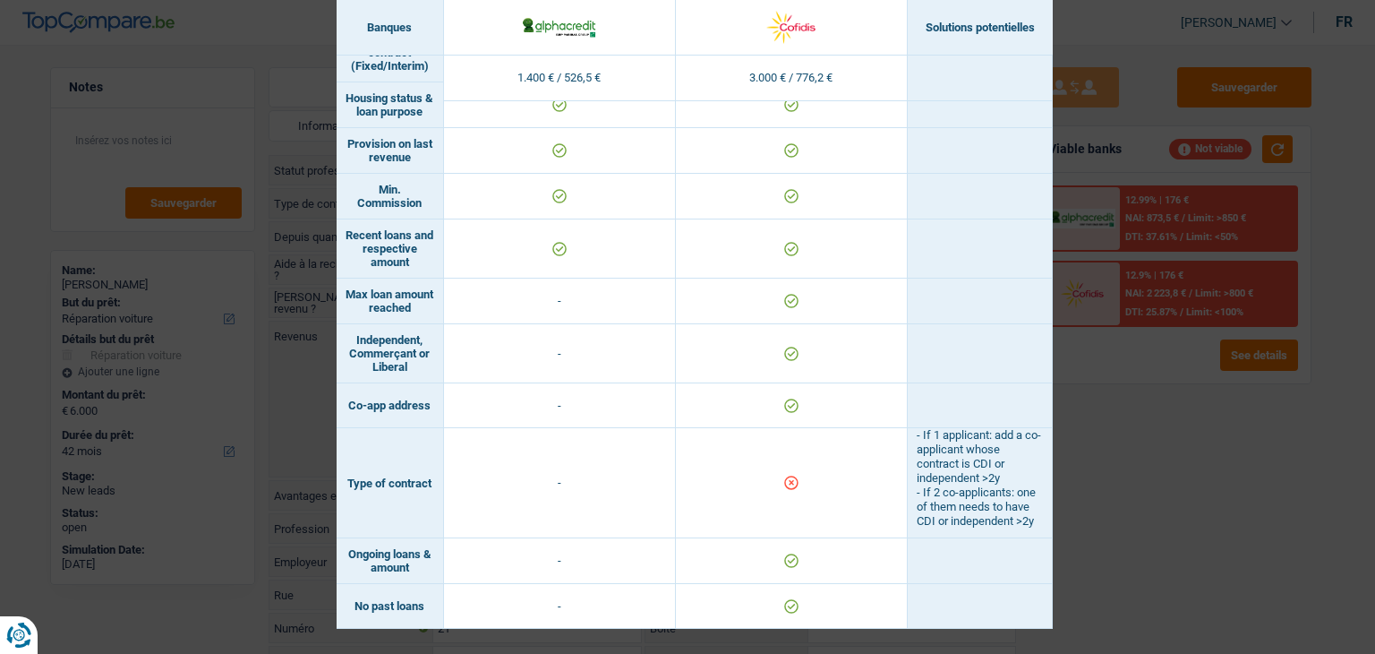
click at [1121, 488] on div "Banks conditions × Banques Solutions potentielles Revenus / Charges 1.400 € / 5…" at bounding box center [687, 327] width 1375 height 654
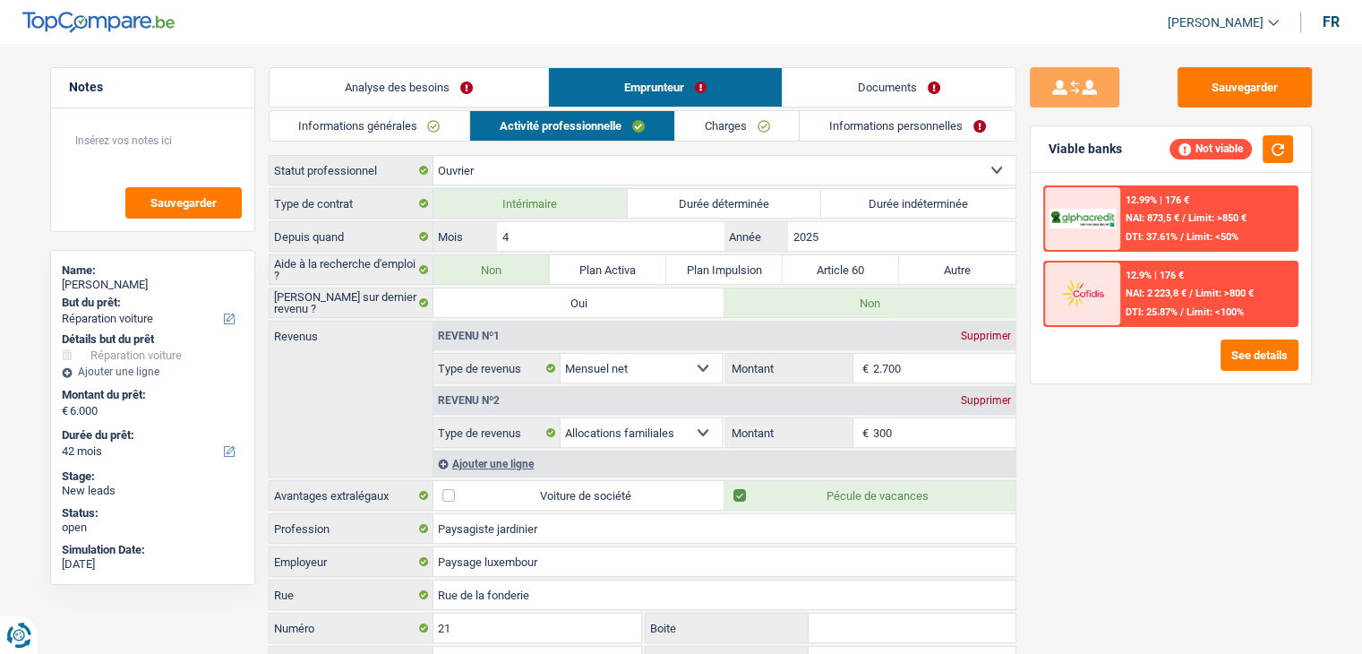
click at [836, 116] on link "Informations personnelles" at bounding box center [908, 126] width 216 height 30
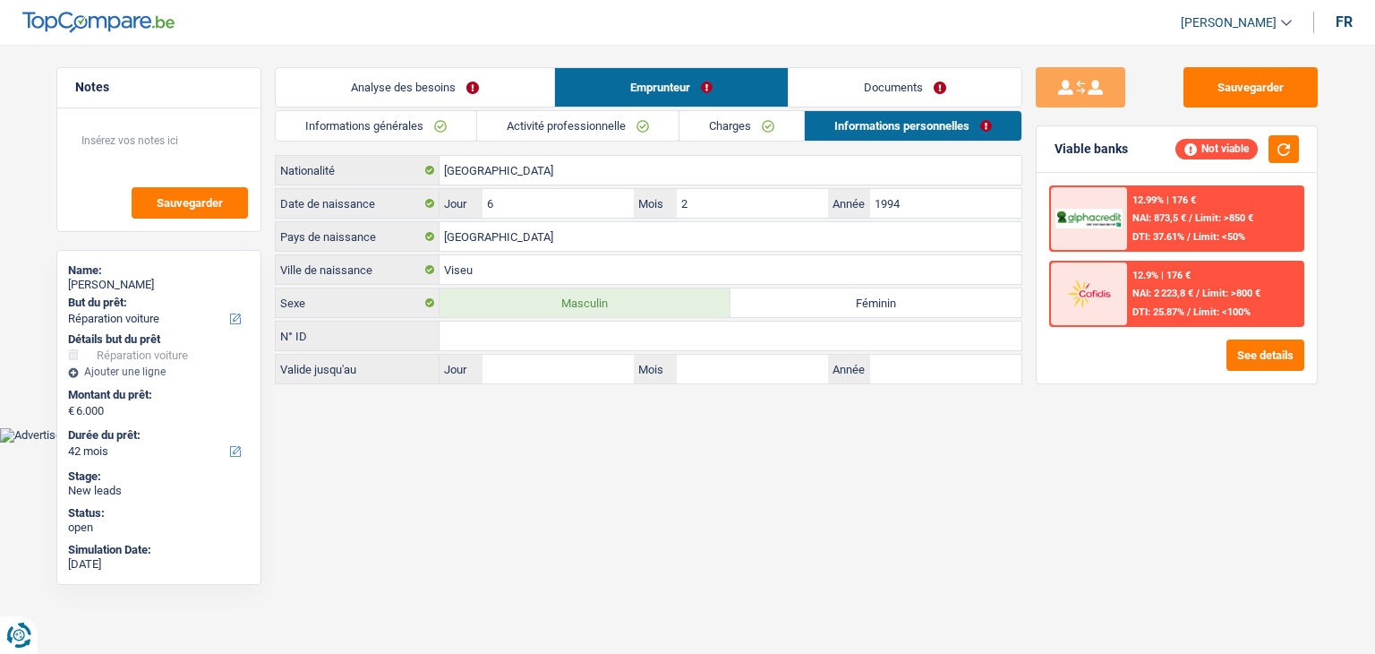
click at [758, 126] on link "Charges" at bounding box center [742, 126] width 124 height 30
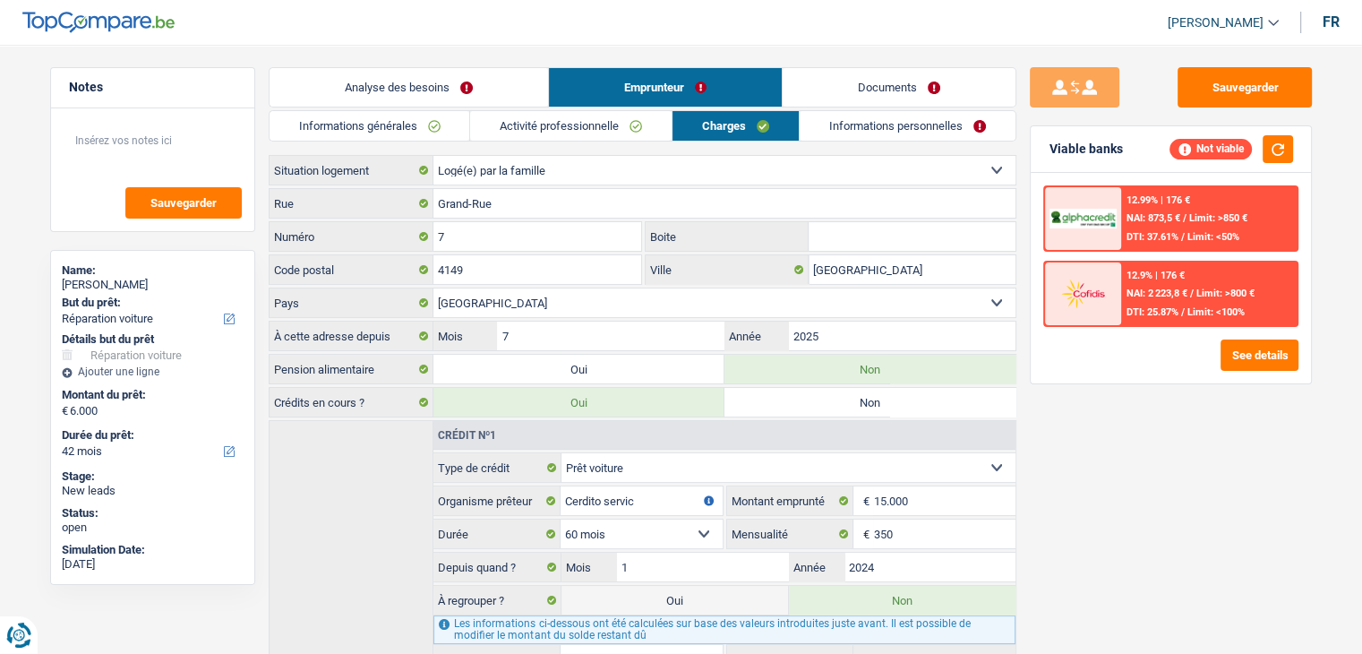
click at [585, 140] on link "Activité professionnelle" at bounding box center [570, 126] width 201 height 30
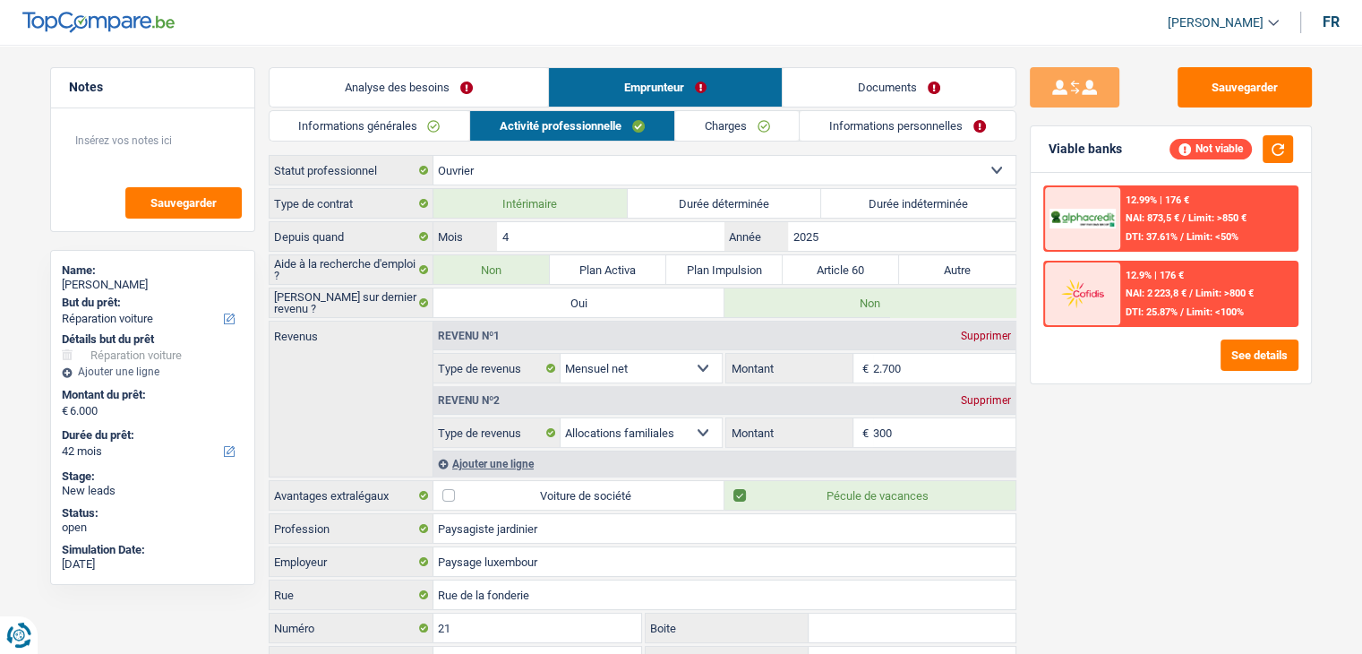
click at [553, 46] on main "Notes Sauvegarder Name: Sergio Figueiredo But du prêt: Confort maison: meubles,…" at bounding box center [681, 406] width 1362 height 758
click at [546, 47] on main "Notes Sauvegarder Name: Sergio Figueiredo But du prêt: Confort maison: meubles,…" at bounding box center [681, 406] width 1362 height 758
click at [361, 32] on header "Yanis Duboc Se déconnecter fr" at bounding box center [681, 23] width 1362 height 46
click at [1221, 101] on button "Sauvegarder" at bounding box center [1245, 87] width 134 height 40
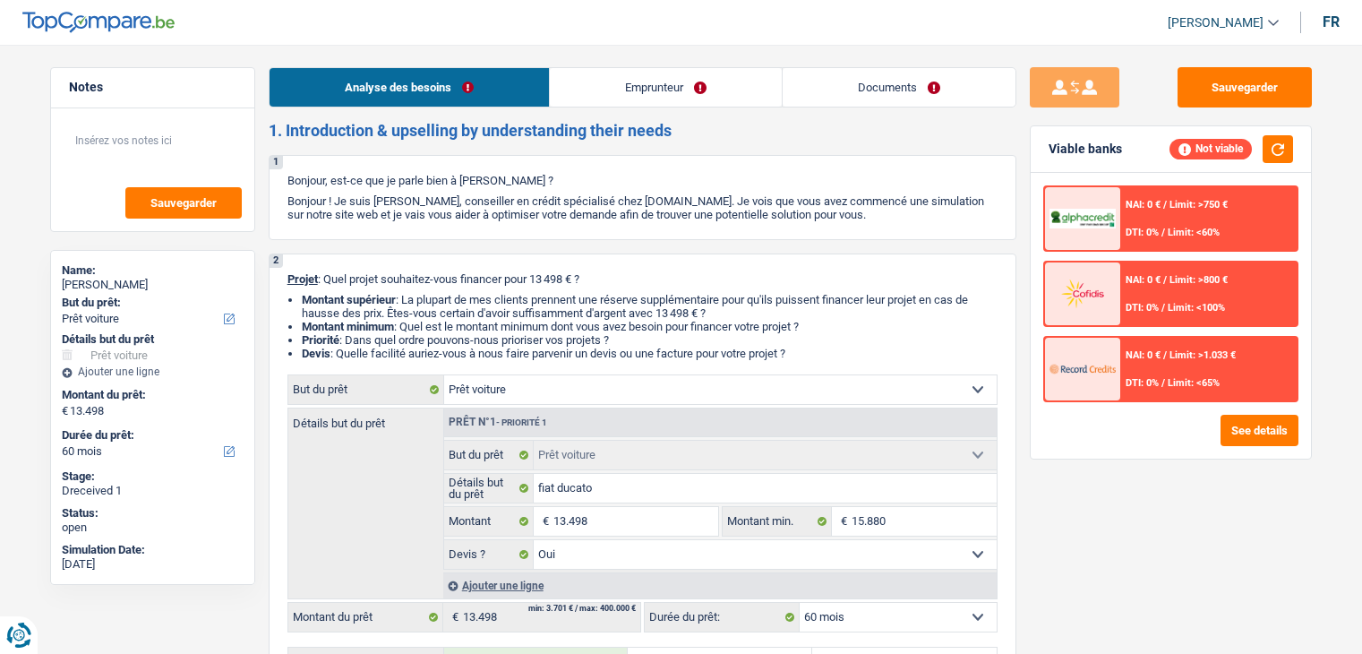
select select "car"
select select "60"
select select "car"
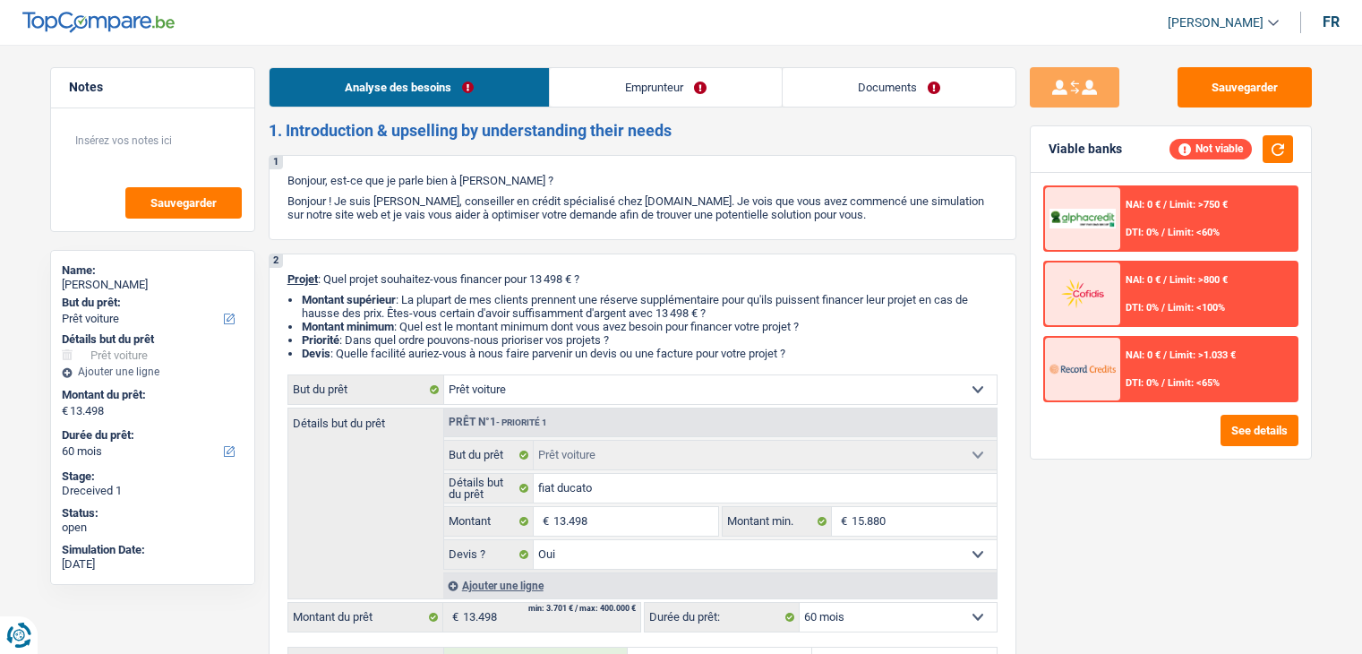
select select "yes"
select select "60"
select select "independent"
select select "netSalary"
select select "ownerWithMortgage"
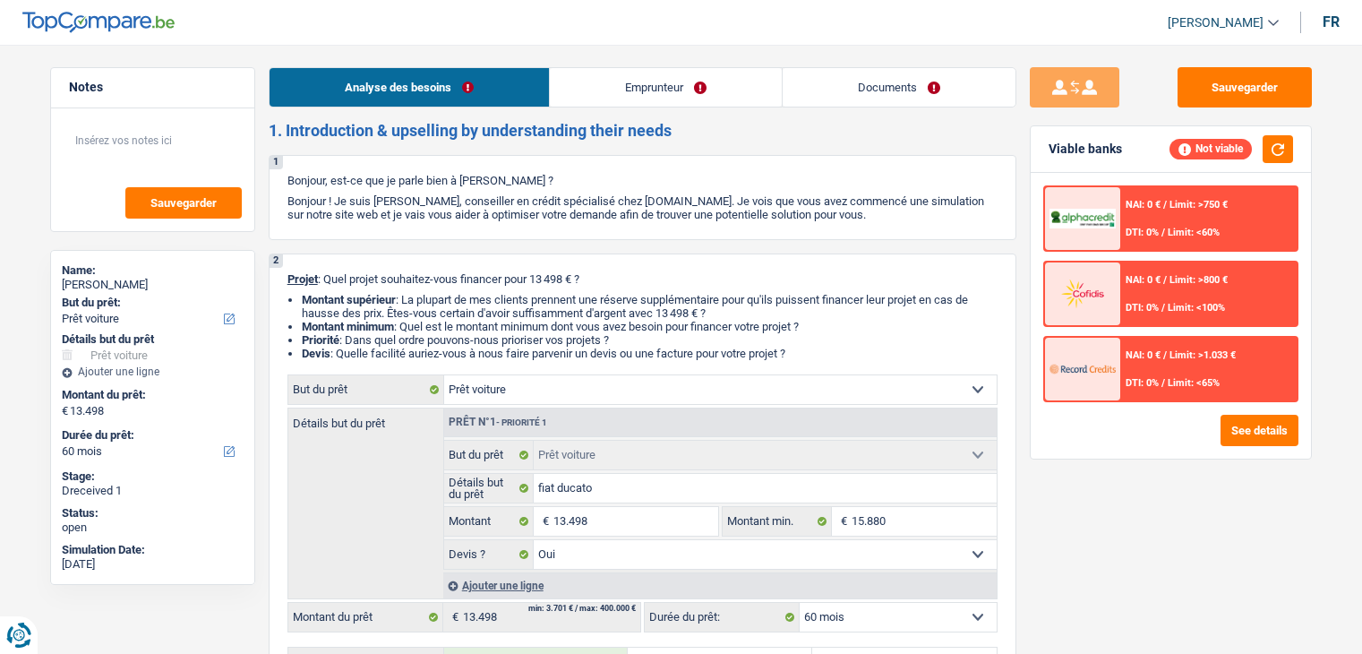
select select "car"
select select "yes"
select select "60"
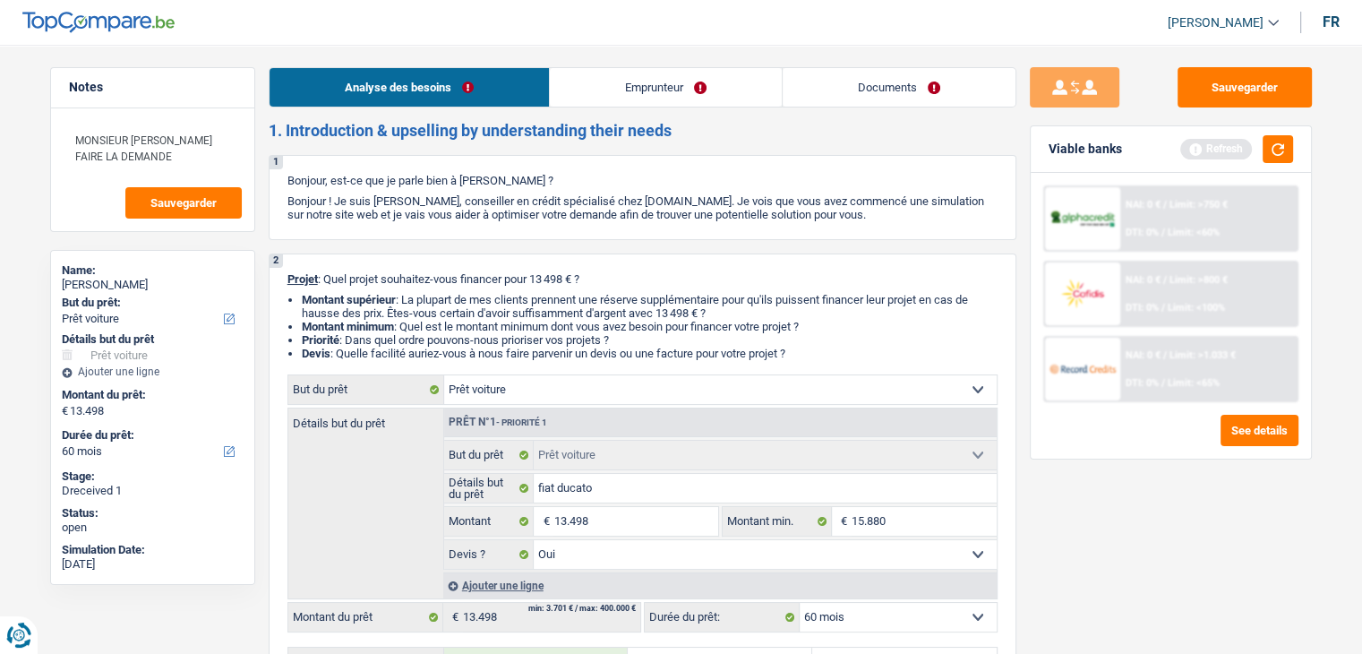
click at [261, 130] on div "Notes MONSIEUR SOUHAITE FAIRE LA DEMANDE Sauvegarder Name: Amet Karadzi But du …" at bounding box center [153, 343] width 232 height 553
click at [147, 156] on textarea "MONSIEUR SOUHAITE FAIRE LA DEMANDE" at bounding box center [153, 148] width 178 height 54
type textarea "MONSIEUR SOUHAITE FAIRE LA DEMANDE EN PRËT PRO"
click at [1273, 151] on button "button" at bounding box center [1278, 149] width 30 height 28
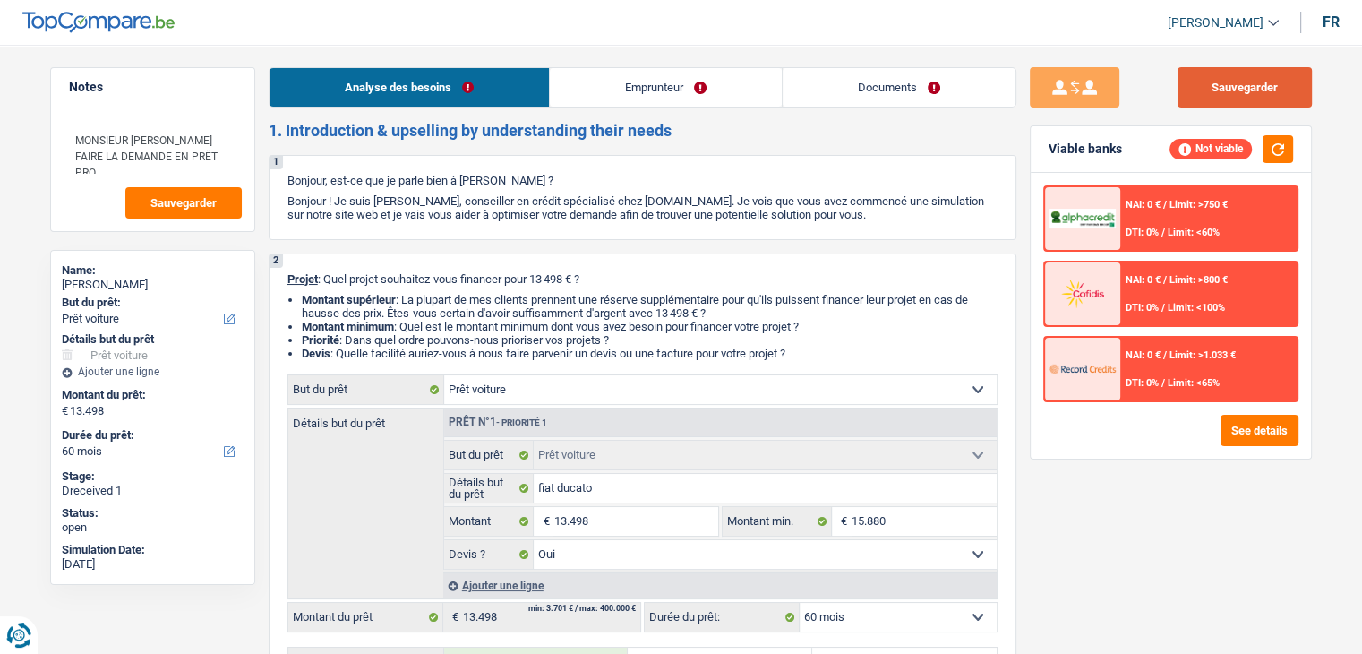
click at [1251, 93] on button "Sauvegarder" at bounding box center [1245, 87] width 134 height 40
drag, startPoint x: 75, startPoint y: 139, endPoint x: 186, endPoint y: 137, distance: 111.1
click at [186, 137] on textarea "MONSIEUR SOUHAITE FAIRE LA DEMANDE EN PRËT PRO" at bounding box center [153, 148] width 178 height 54
click at [1238, 83] on button "Sauvegarder" at bounding box center [1245, 87] width 134 height 40
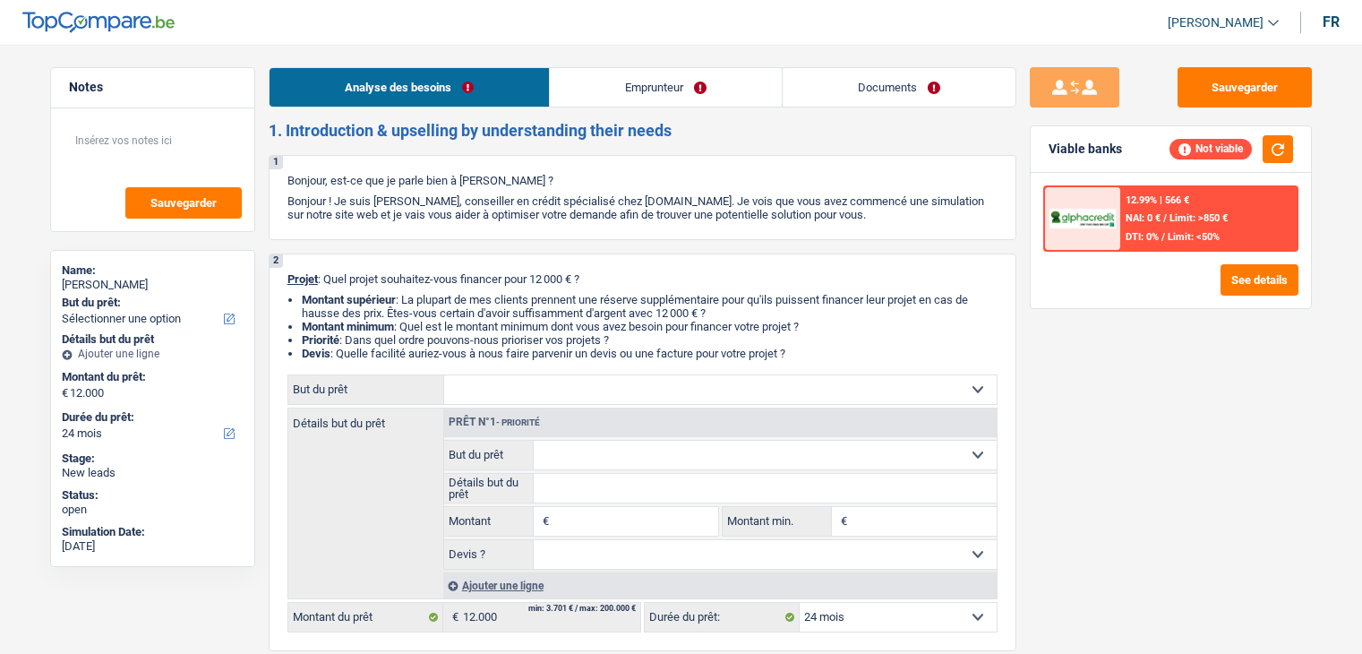
select select "24"
select select "worker"
select select "netSalary"
select select "24"
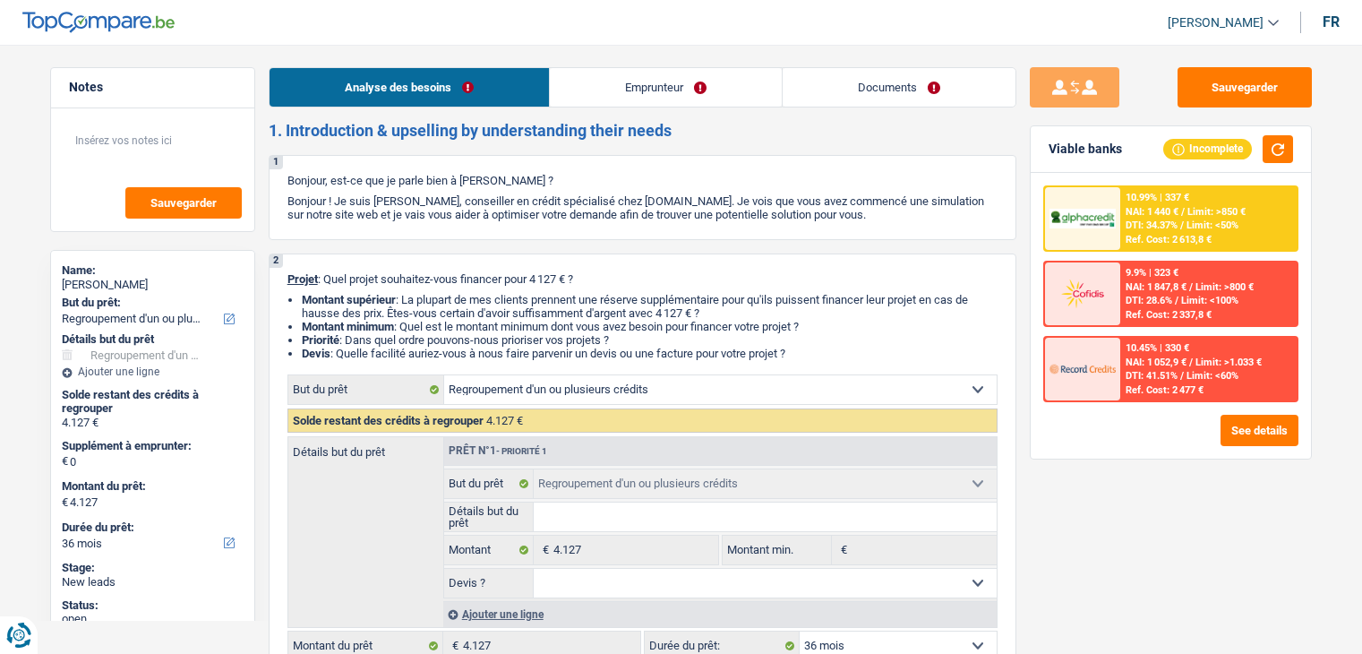
select select "refinancing"
select select "36"
select select "refinancing"
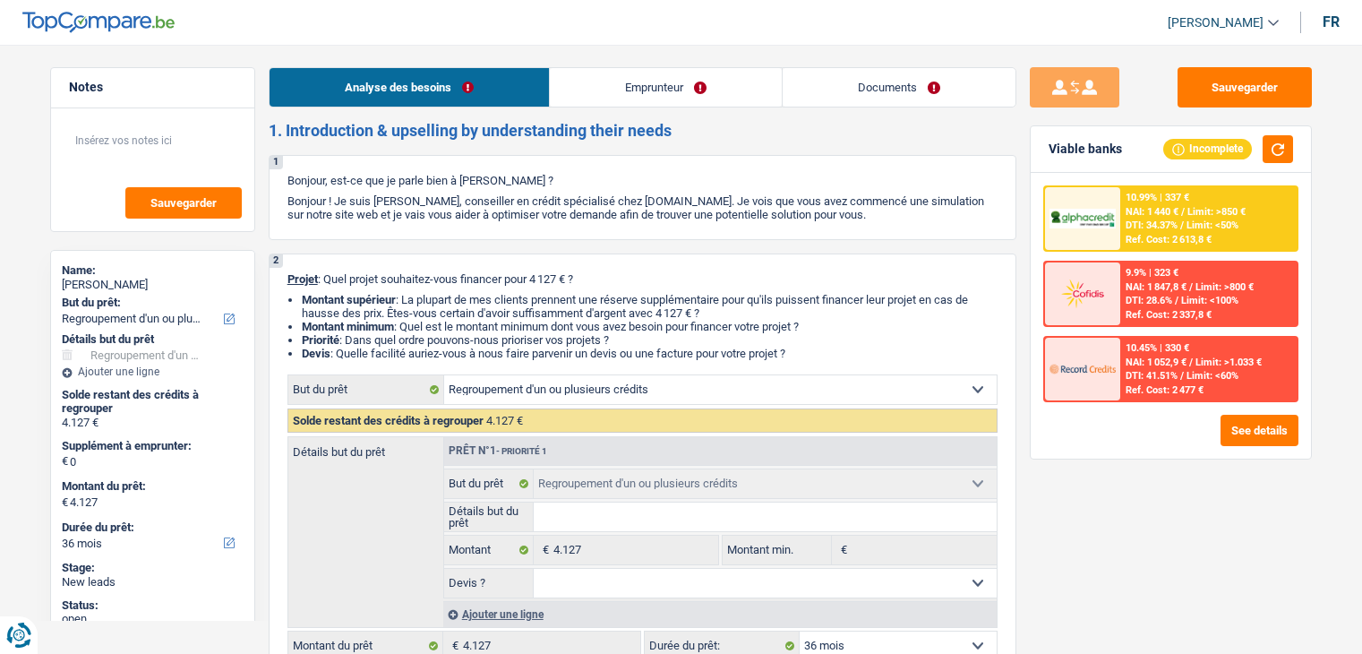
select select "36"
select select "worker"
select select "familyAllowances"
select select "unemployment"
select select "netSalary"
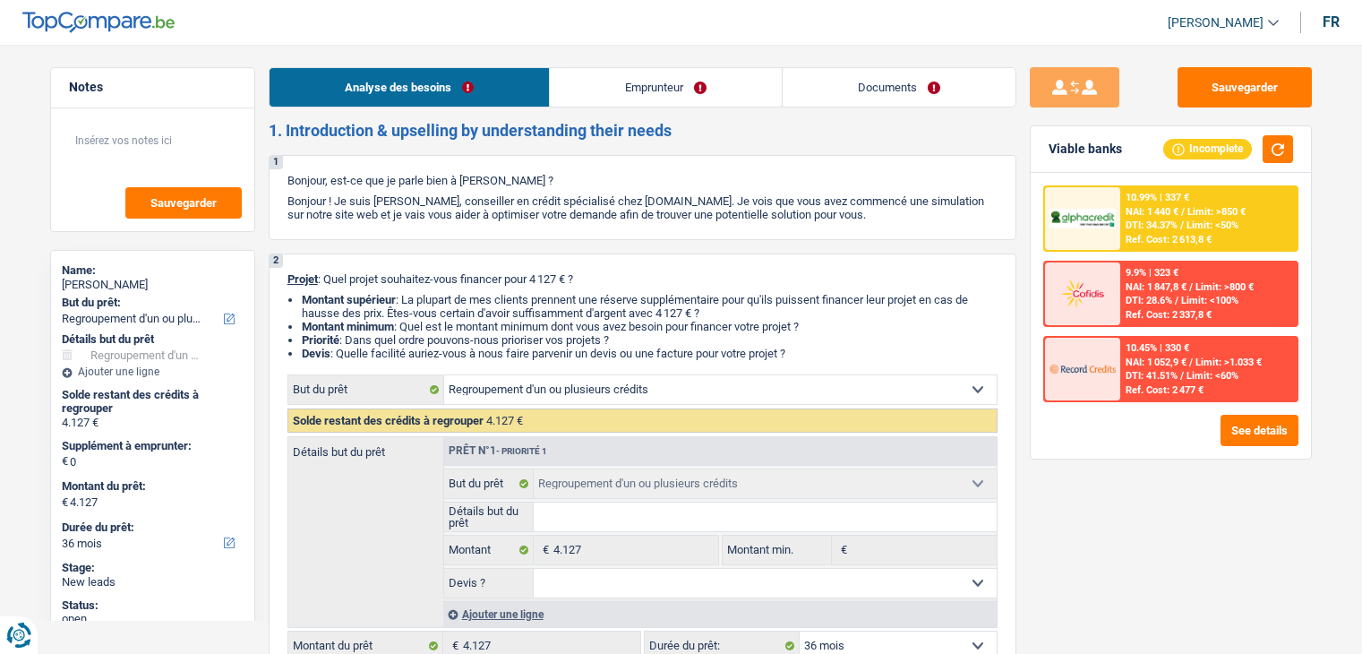
select select "rents"
select select "creditConsolidation"
select select "36"
select select "refinancing"
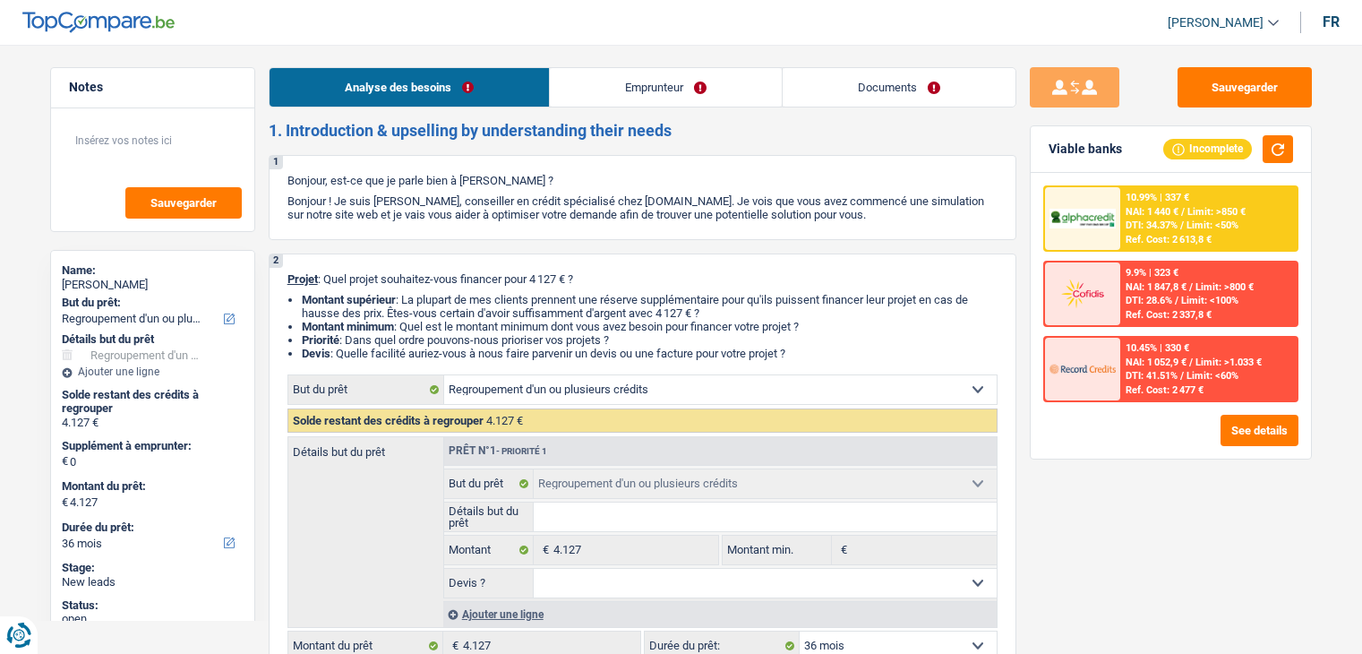
select select "36"
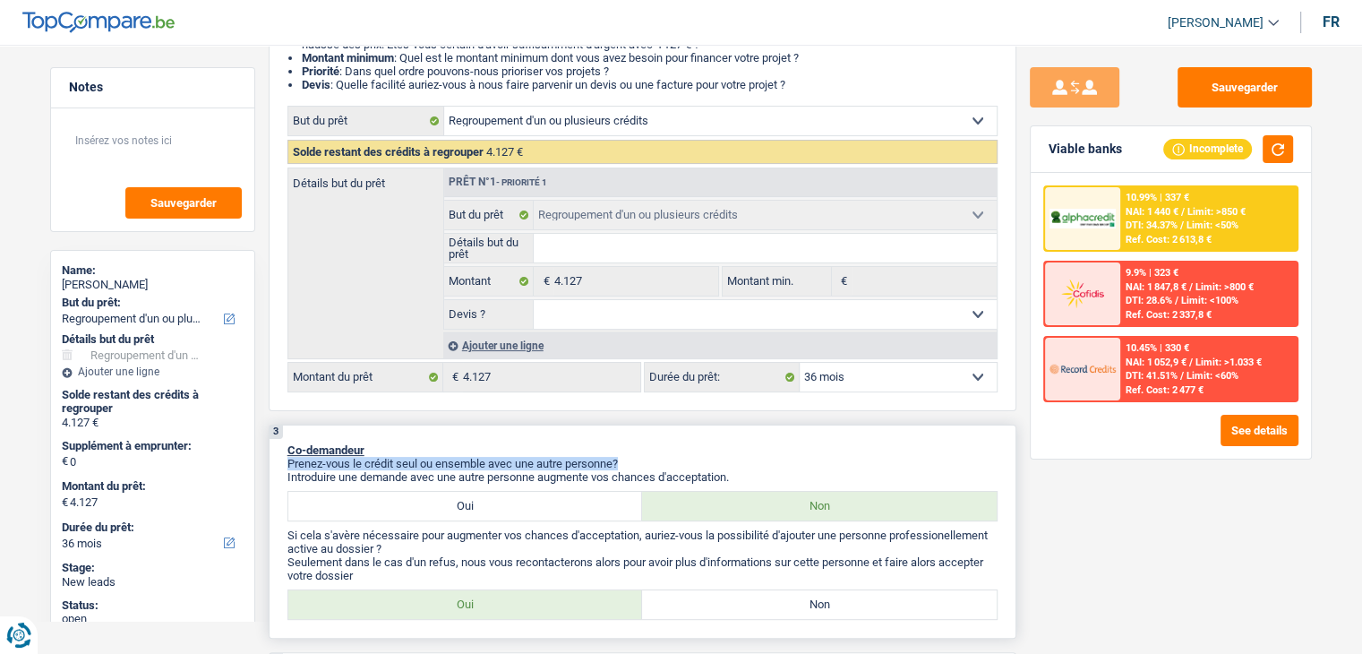
drag, startPoint x: 741, startPoint y: 467, endPoint x: 575, endPoint y: 453, distance: 167.1
click at [575, 453] on div "3 Co-demandeur Prenez-vous le crédit seul ou ensemble avec une autre personne? …" at bounding box center [643, 531] width 748 height 214
click at [677, 470] on p "Introduire une demande avec une autre personne augmente vos chances d'acceptati…" at bounding box center [642, 476] width 710 height 13
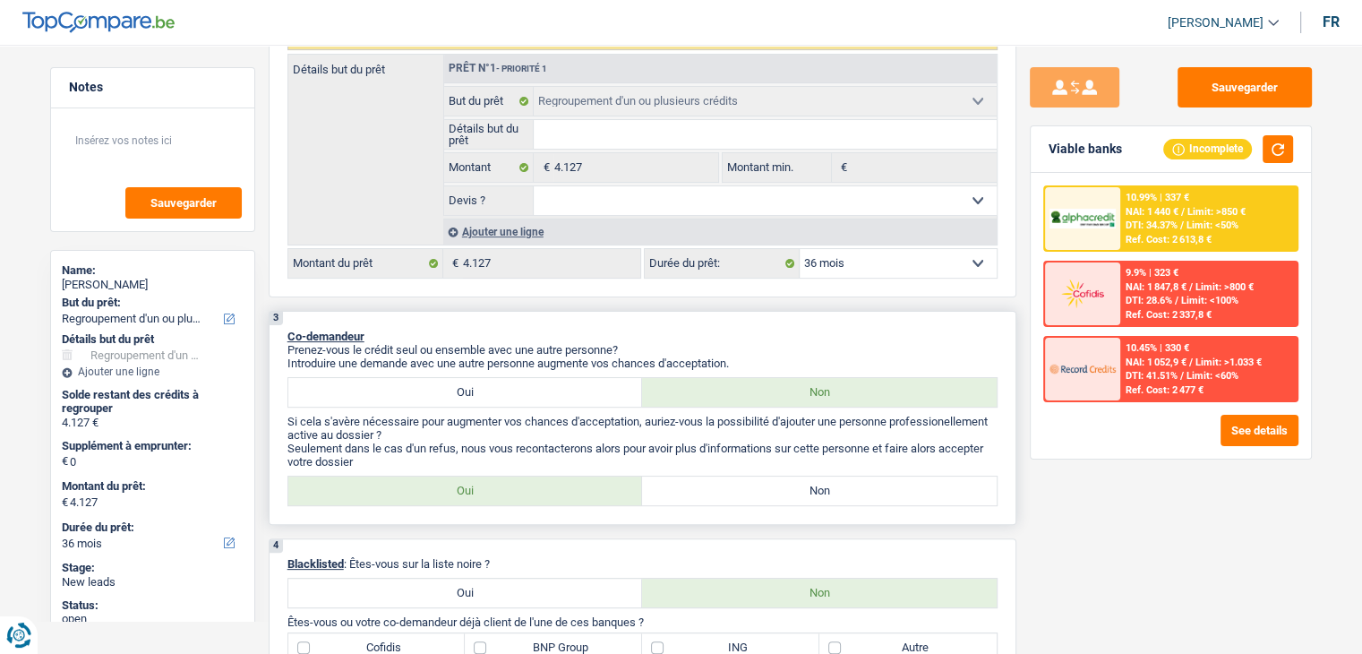
scroll to position [537, 0]
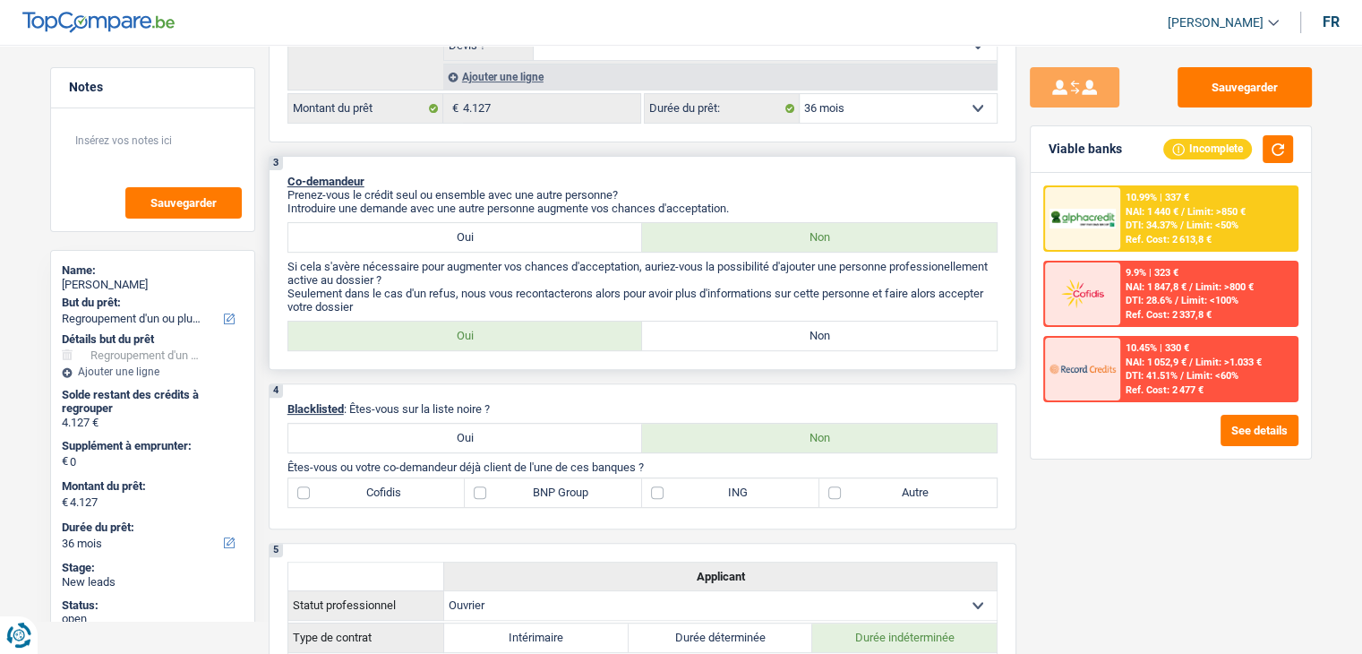
click at [685, 343] on label "Non" at bounding box center [819, 335] width 355 height 29
click at [685, 343] on input "Non" at bounding box center [819, 335] width 355 height 29
radio input "true"
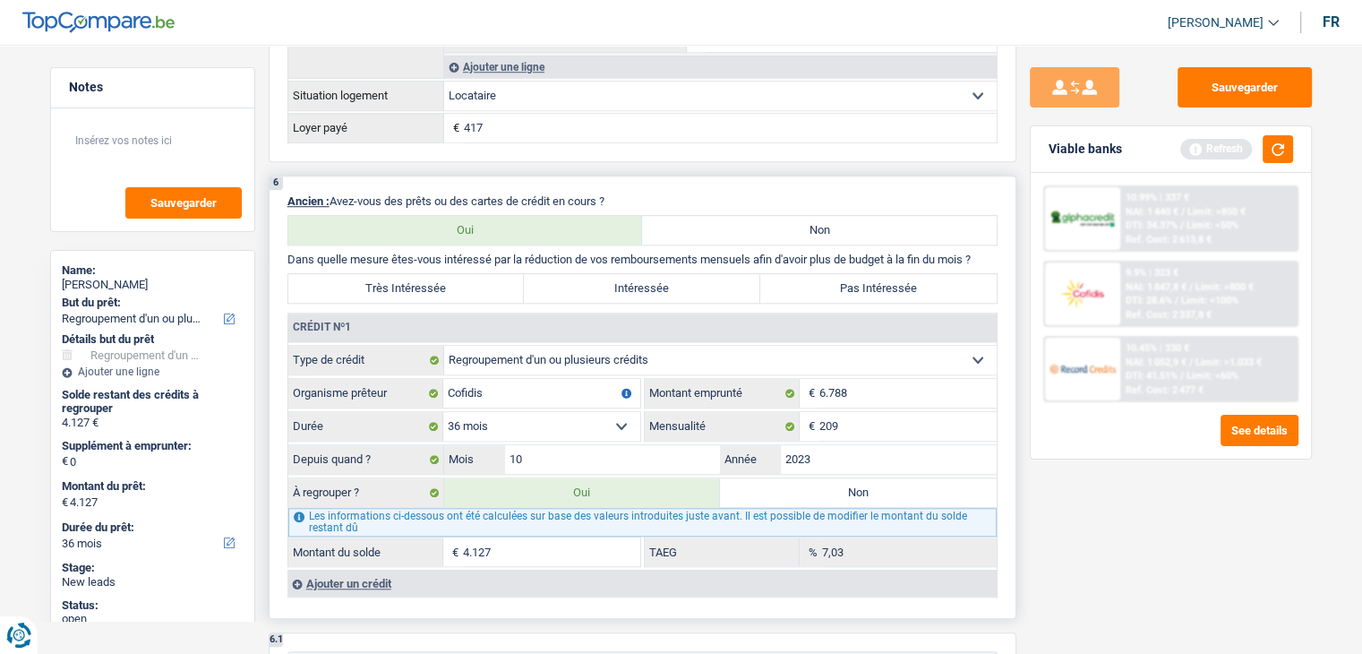
scroll to position [1612, 0]
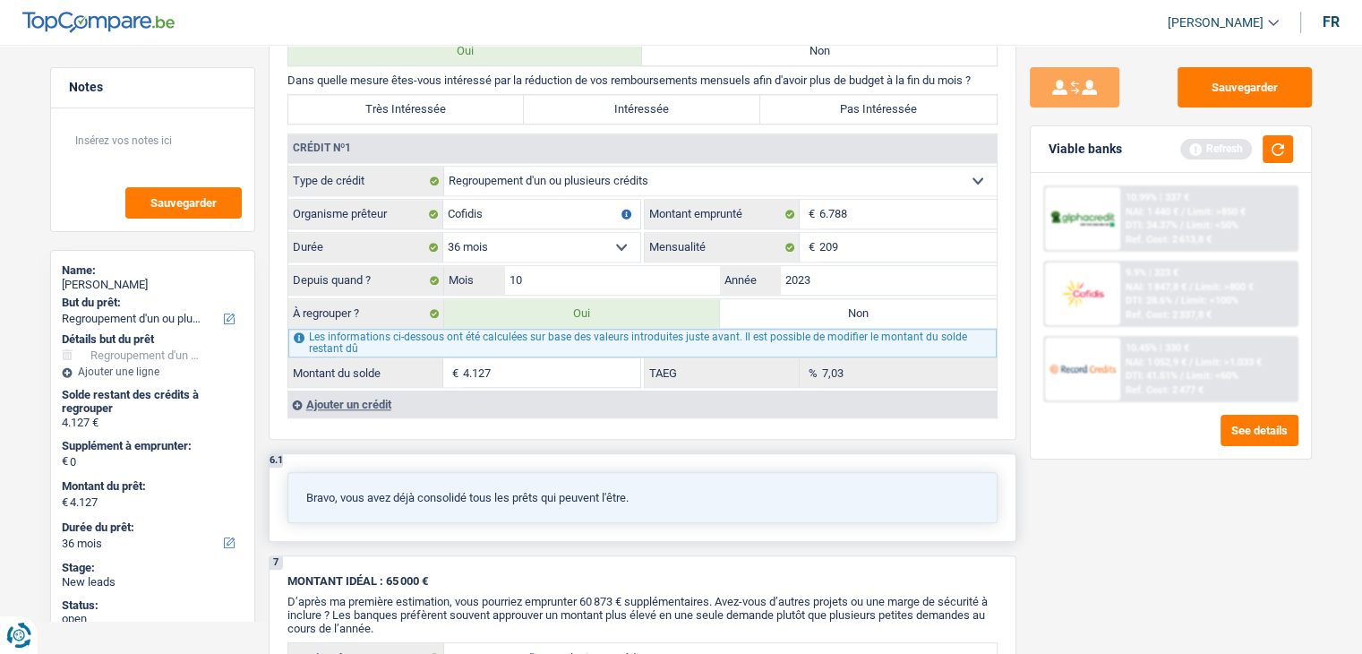
click at [978, 495] on div "Bravo, vous avez déjà consolidé tous les prêts qui peuvent l'être." at bounding box center [642, 497] width 710 height 51
click at [1282, 146] on button "button" at bounding box center [1278, 149] width 30 height 28
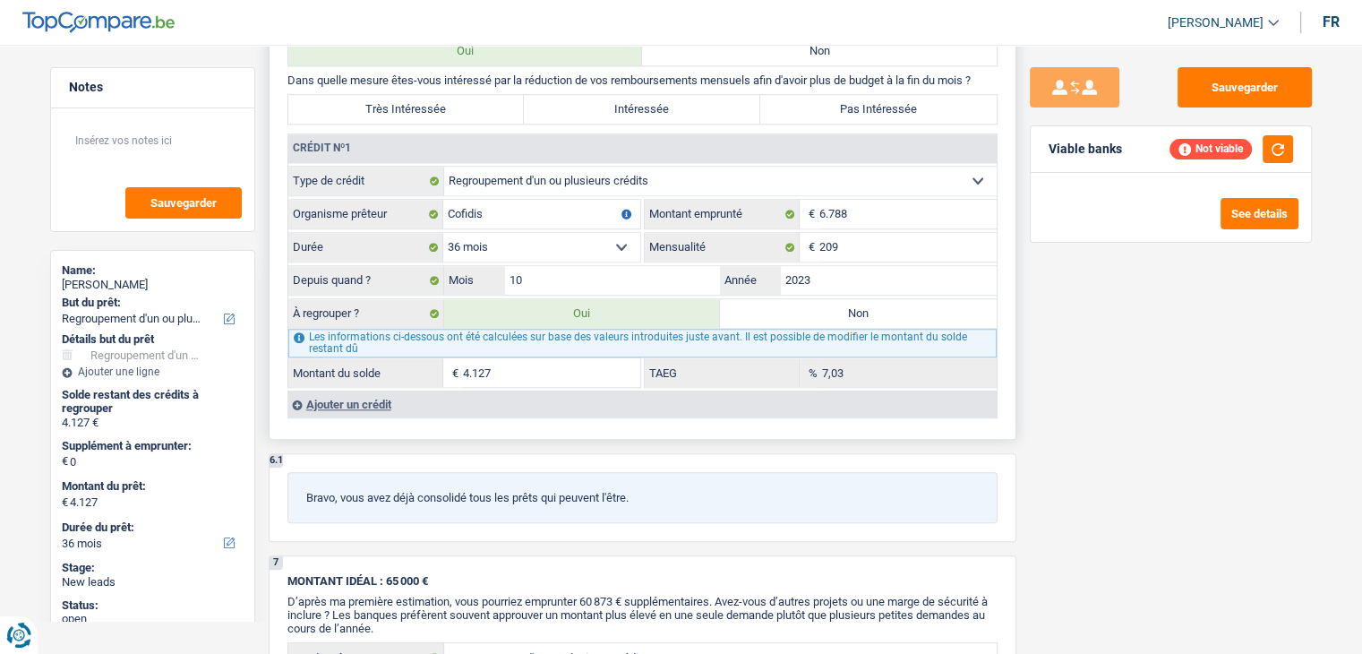
click at [373, 395] on div "Ajouter un crédit" at bounding box center [641, 403] width 709 height 27
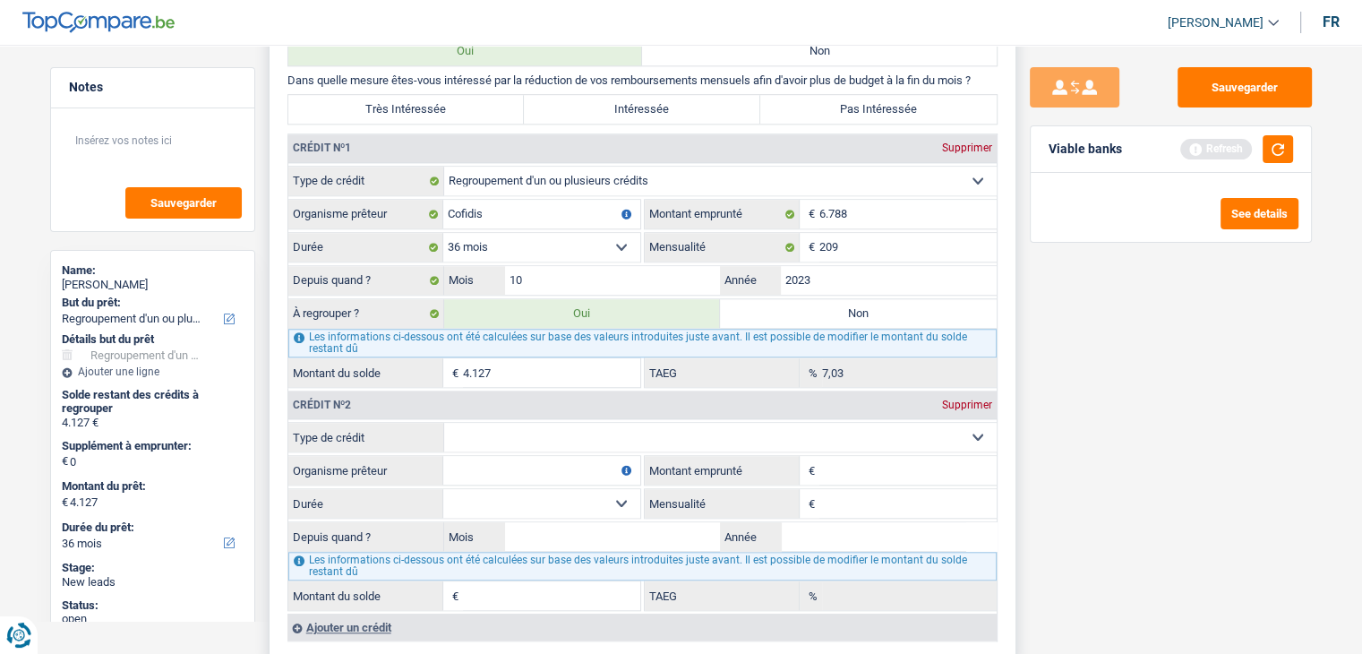
click at [604, 430] on select "Carte ou ouverture de crédit Prêt hypothécaire Vente à tempérament Prêt à tempé…" at bounding box center [720, 437] width 553 height 29
click at [604, 428] on select "Carte ou ouverture de crédit Prêt hypothécaire Vente à tempérament Prêt à tempé…" at bounding box center [720, 437] width 553 height 29
select select "cardOrCredit"
type input "0"
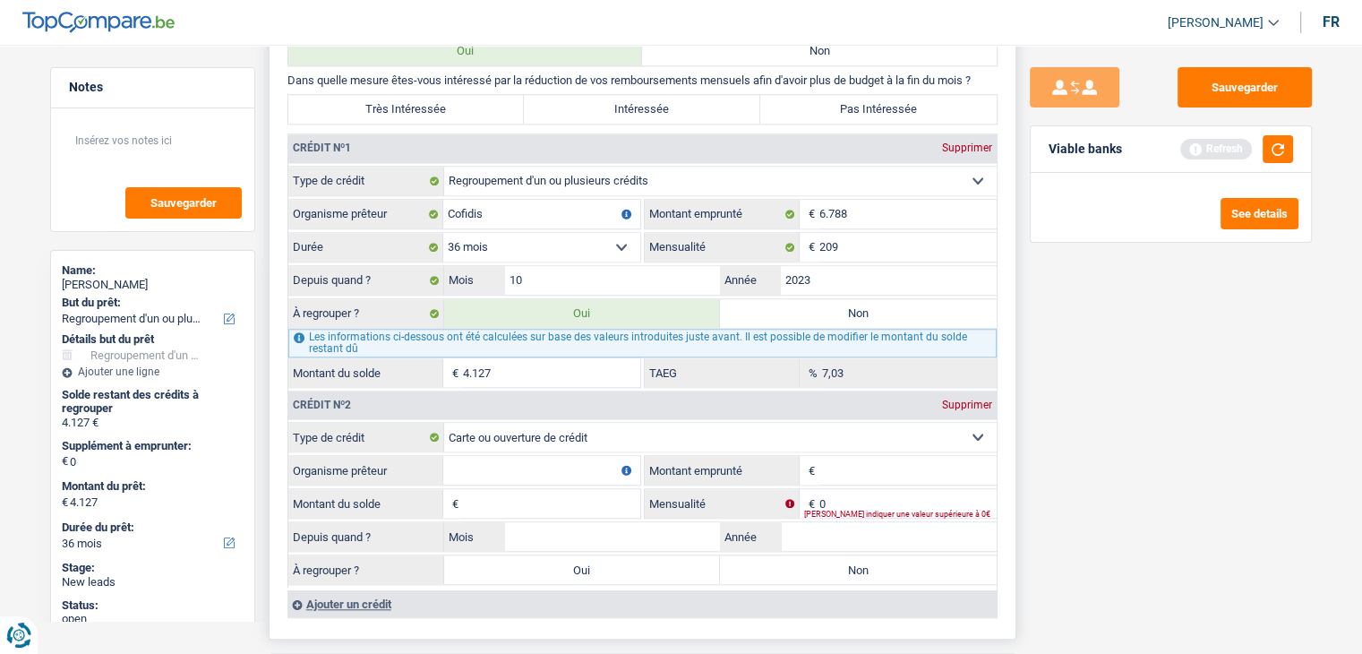
click at [536, 459] on input "Organisme prêteur" at bounding box center [541, 470] width 197 height 29
type input "cofidis"
click at [881, 462] on input "Montant emprunté" at bounding box center [907, 470] width 177 height 29
click at [842, 459] on input "Montant emprunté" at bounding box center [907, 470] width 177 height 29
type input "1.250"
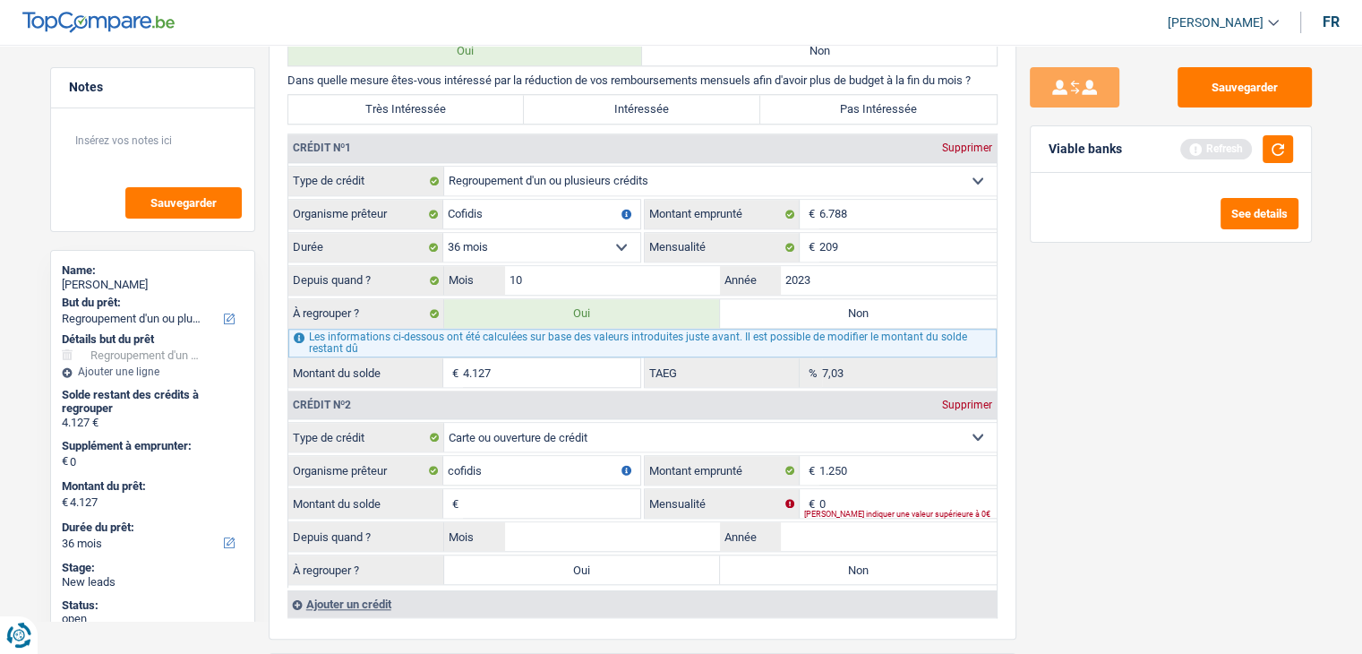
click at [1294, 141] on div "Viable banks Refresh" at bounding box center [1171, 149] width 280 height 47
click at [1282, 141] on button "button" at bounding box center [1278, 149] width 30 height 28
click at [509, 494] on input "Montant du solde" at bounding box center [551, 503] width 177 height 29
type input "1.250"
click at [848, 492] on input "0" at bounding box center [907, 503] width 177 height 29
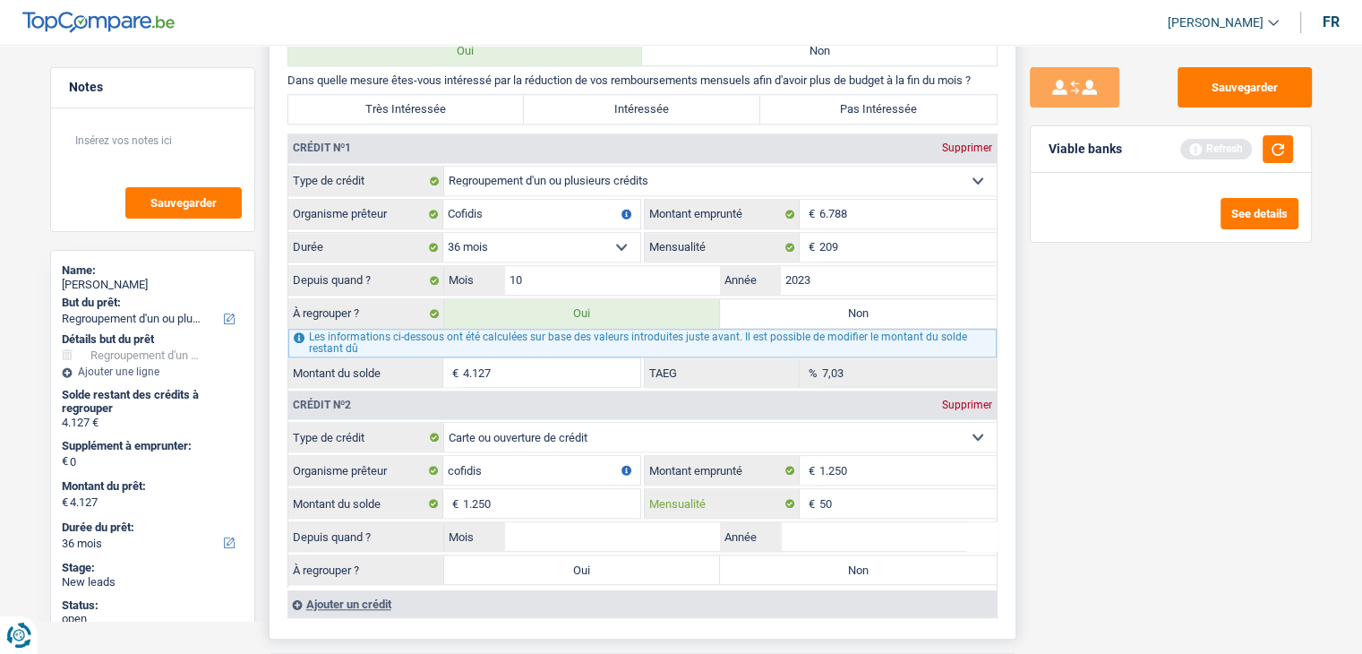
type input "50"
click at [666, 522] on input "Mois" at bounding box center [613, 536] width 216 height 29
type input "08"
type input "2024"
click at [1121, 515] on div "Sauvegarder Viable banks Refresh See details" at bounding box center [1170, 343] width 309 height 553
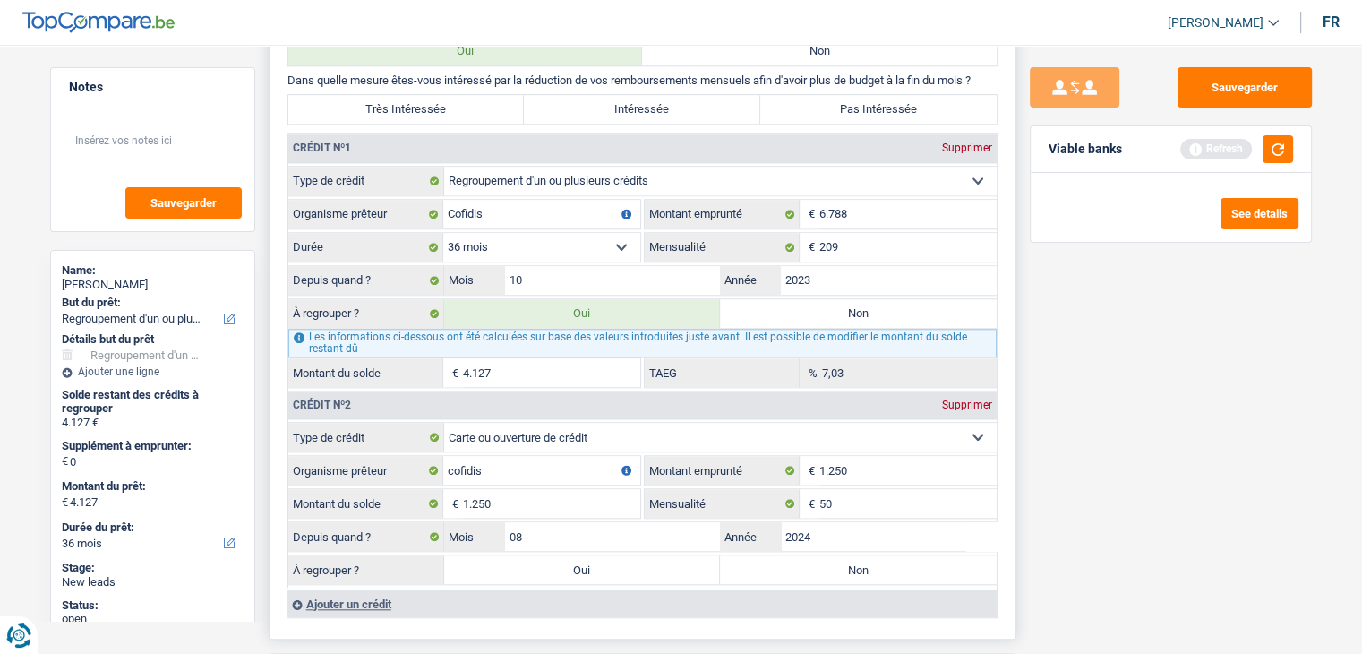
click at [568, 555] on label "Oui" at bounding box center [582, 569] width 277 height 29
click at [568, 555] on input "Oui" at bounding box center [582, 569] width 277 height 29
radio input "true"
type input "5.377"
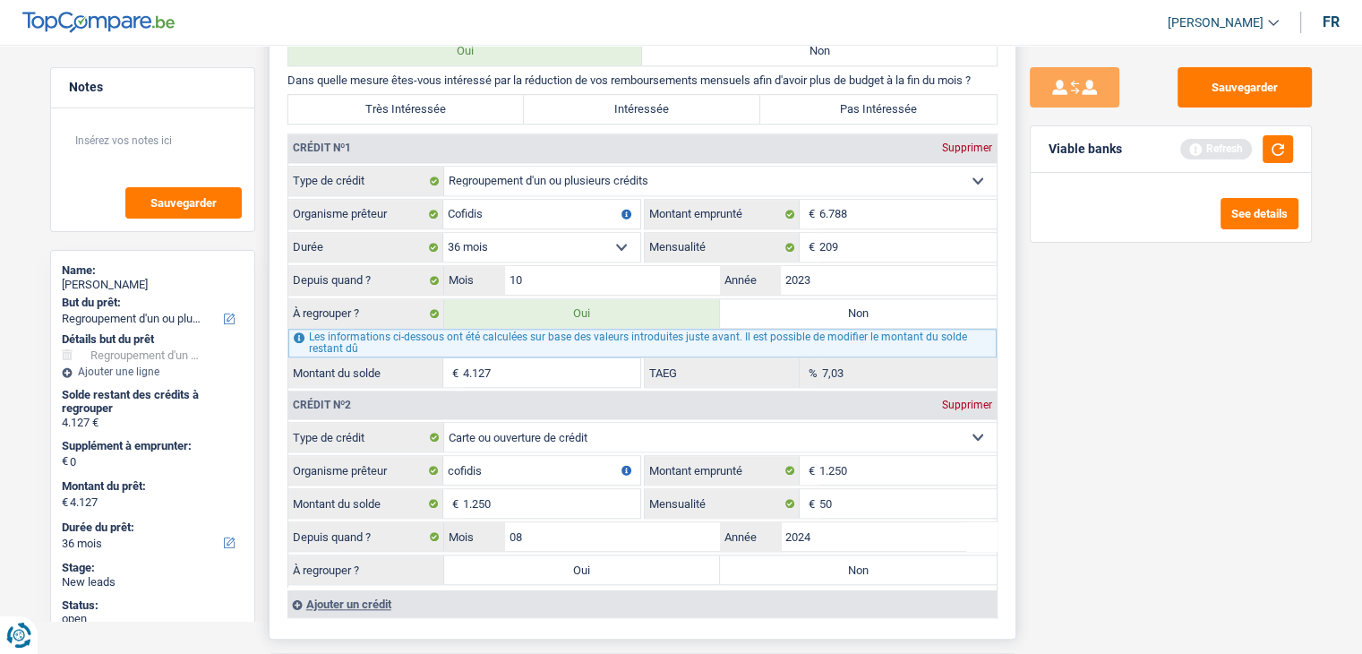
type input "5.377"
click at [1134, 517] on div "Sauvegarder Viable banks Refresh See details" at bounding box center [1170, 343] width 309 height 553
click at [1264, 161] on button "button" at bounding box center [1278, 149] width 30 height 28
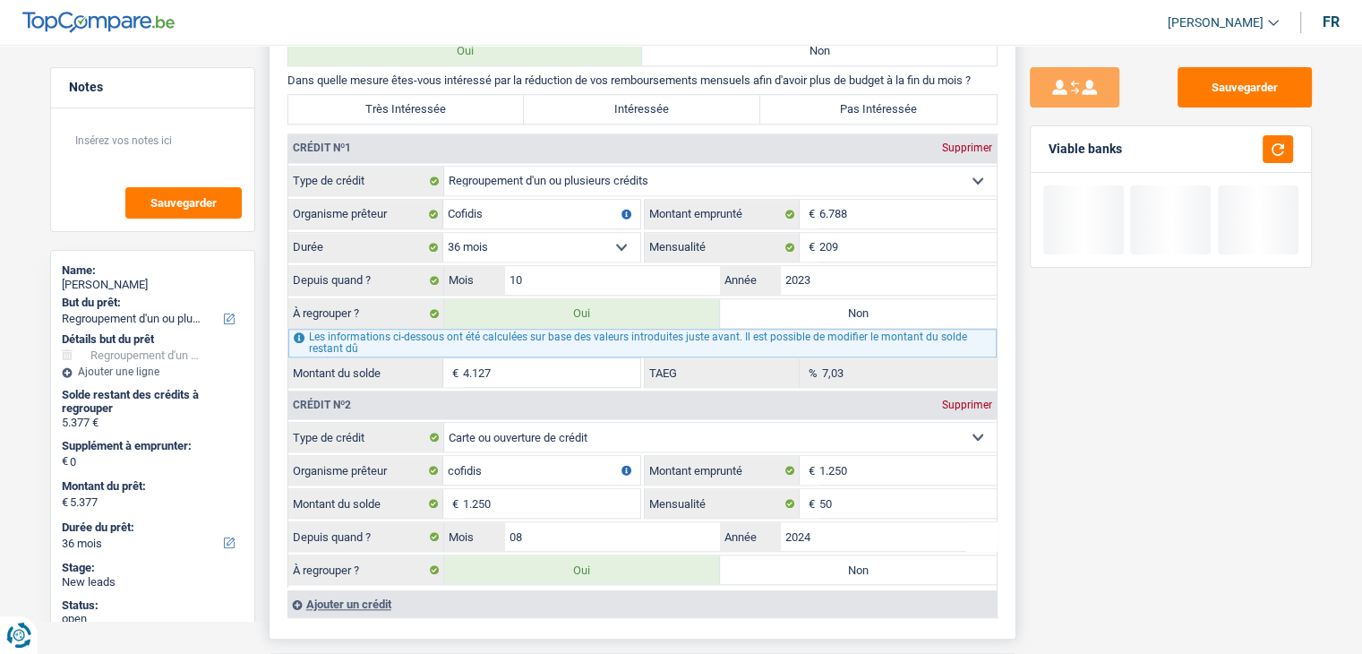
click at [367, 590] on div "Ajouter un crédit" at bounding box center [641, 603] width 709 height 27
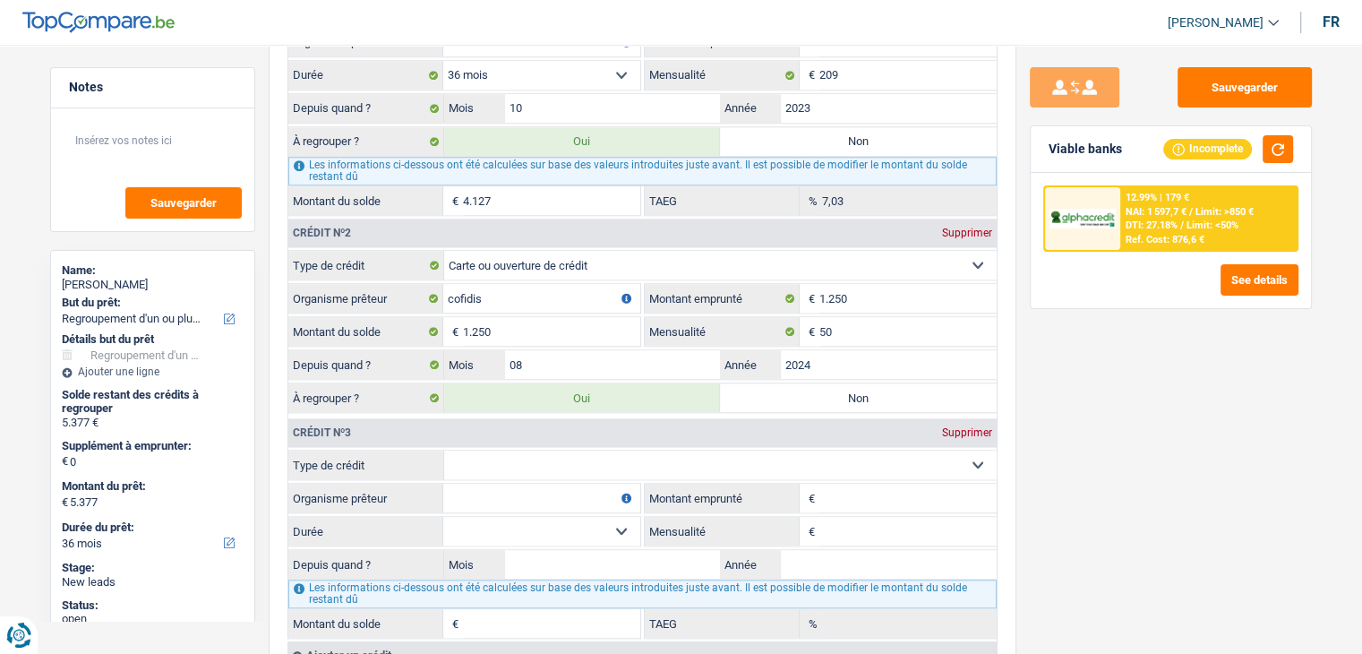
scroll to position [1791, 0]
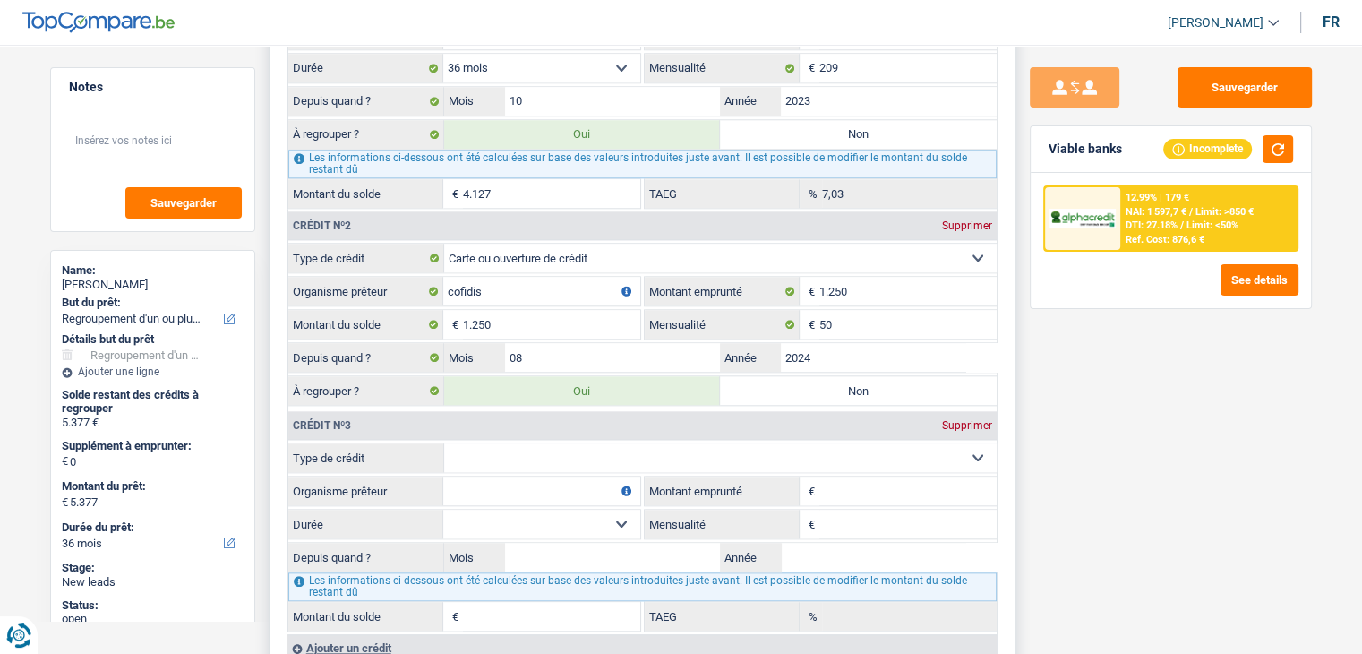
click at [863, 445] on select "Carte ou ouverture de crédit Prêt hypothécaire Vente à tempérament Prêt à tempé…" at bounding box center [720, 457] width 553 height 29
select select "carLoan"
type input "0"
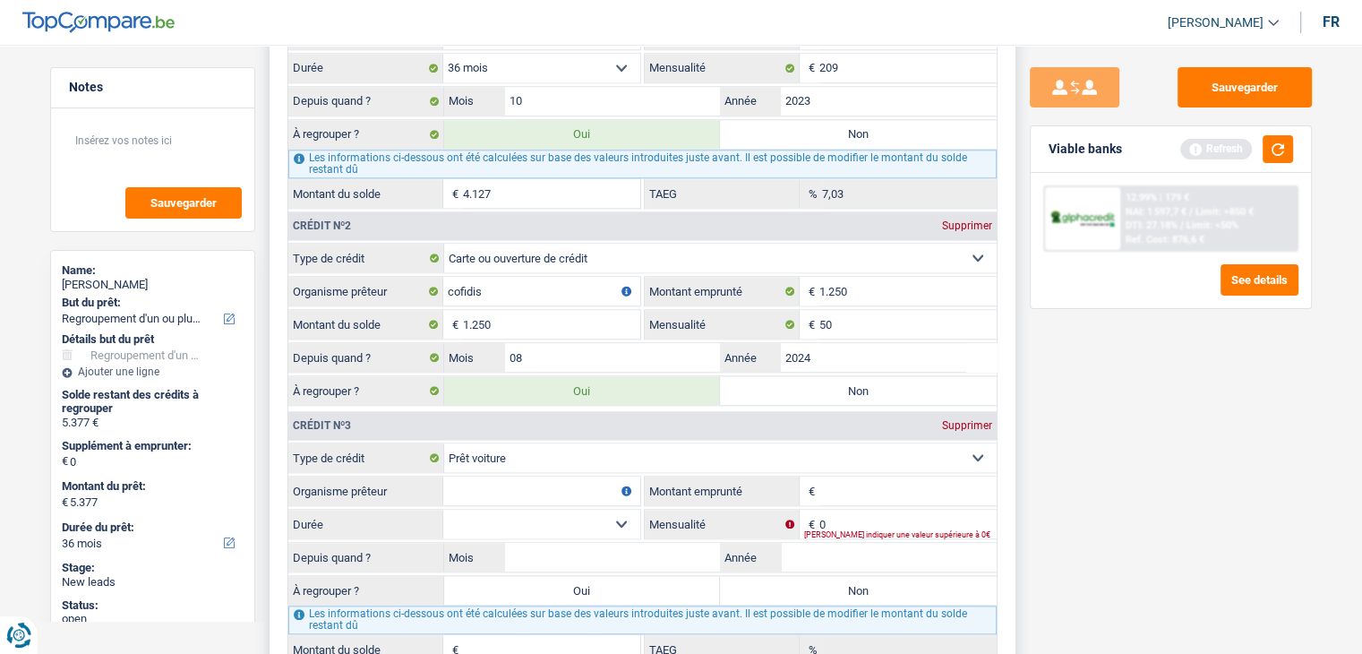
click at [502, 481] on input "Organisme prêteur" at bounding box center [541, 490] width 197 height 29
type input "alpha crédit"
click at [1272, 143] on button "button" at bounding box center [1278, 149] width 30 height 28
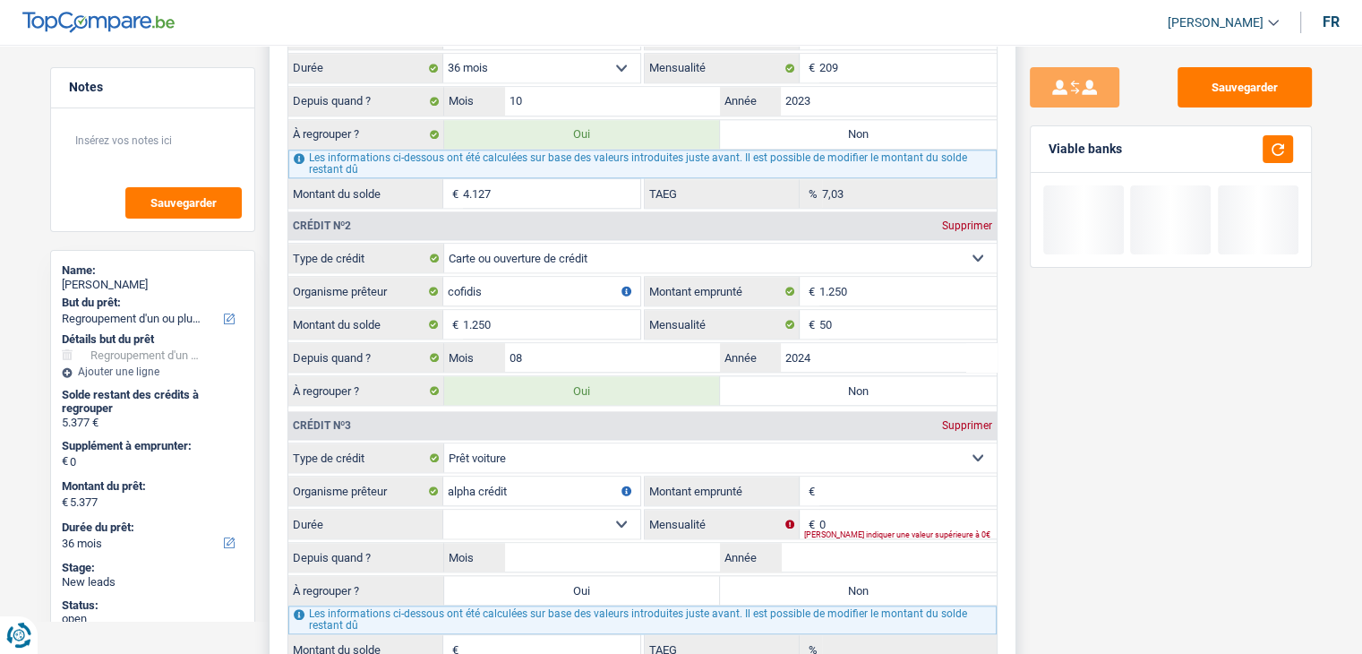
click at [860, 476] on input "Montant emprunté" at bounding box center [907, 490] width 177 height 29
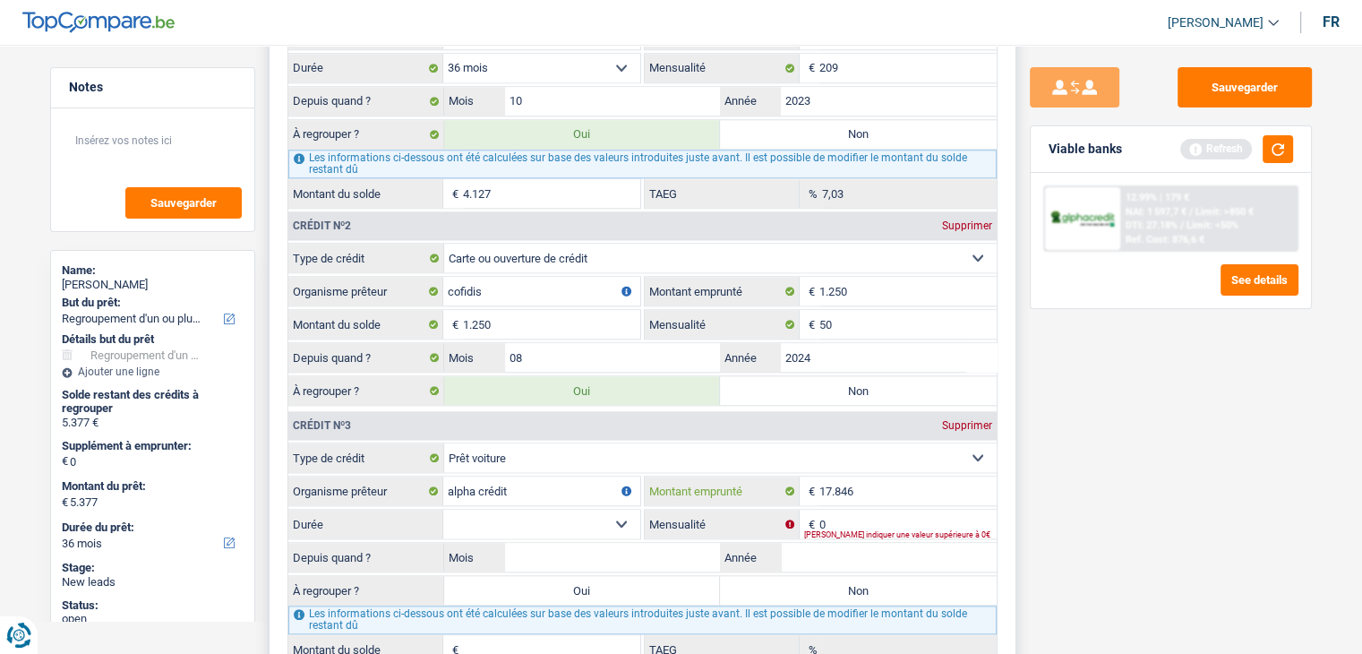
type input "17.846"
click at [591, 510] on select "12 mois 18 mois 24 mois 30 mois 36 mois 42 mois 48 mois 60 mois 72 mois 84 mois…" at bounding box center [541, 524] width 197 height 29
click at [837, 514] on input "0" at bounding box center [907, 524] width 177 height 29
click at [861, 510] on input "Mensualité" at bounding box center [907, 524] width 177 height 29
type input "241"
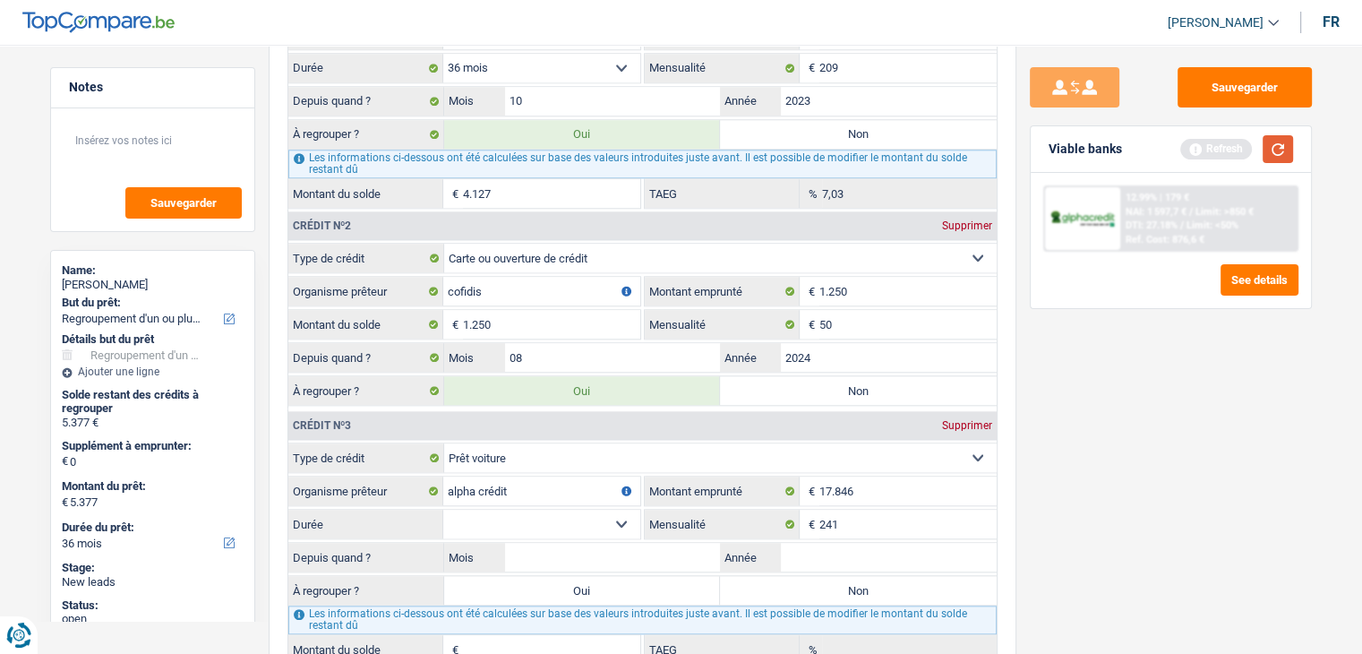
click at [1279, 144] on button "button" at bounding box center [1278, 149] width 30 height 28
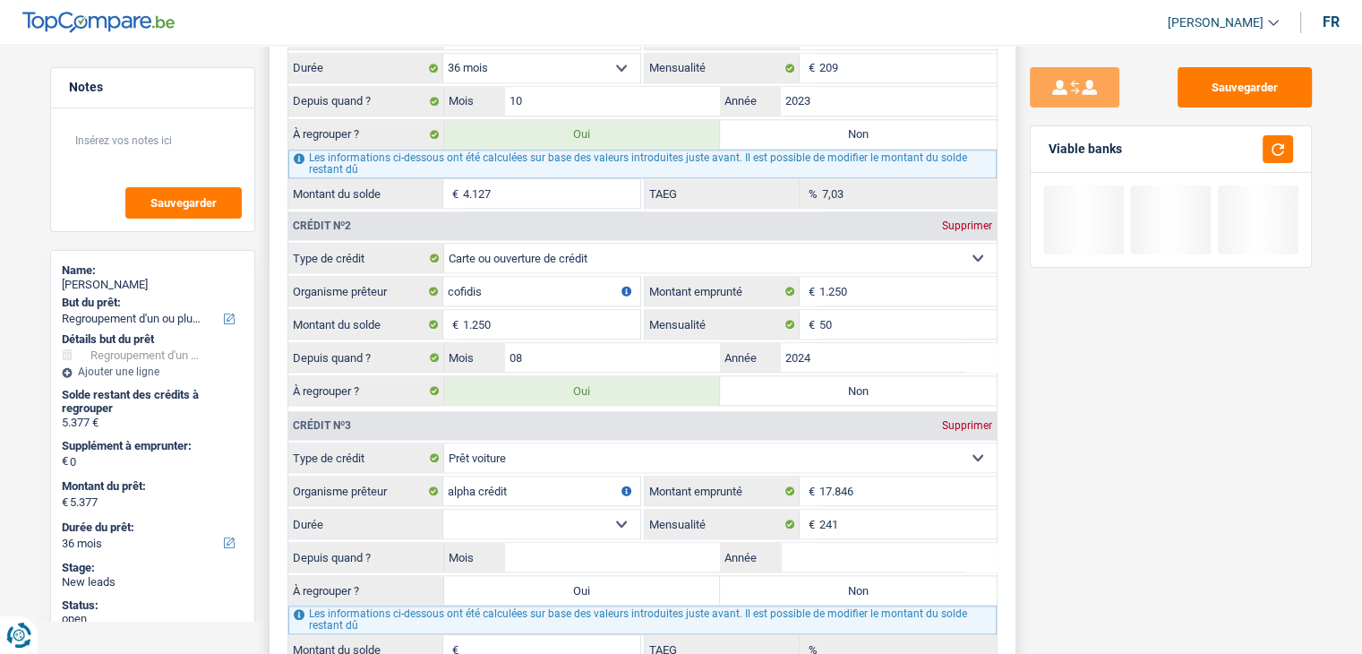
click at [527, 510] on select "12 mois 18 mois 24 mois 30 mois 36 mois 42 mois 48 mois 60 mois 72 mois 84 mois…" at bounding box center [541, 524] width 197 height 29
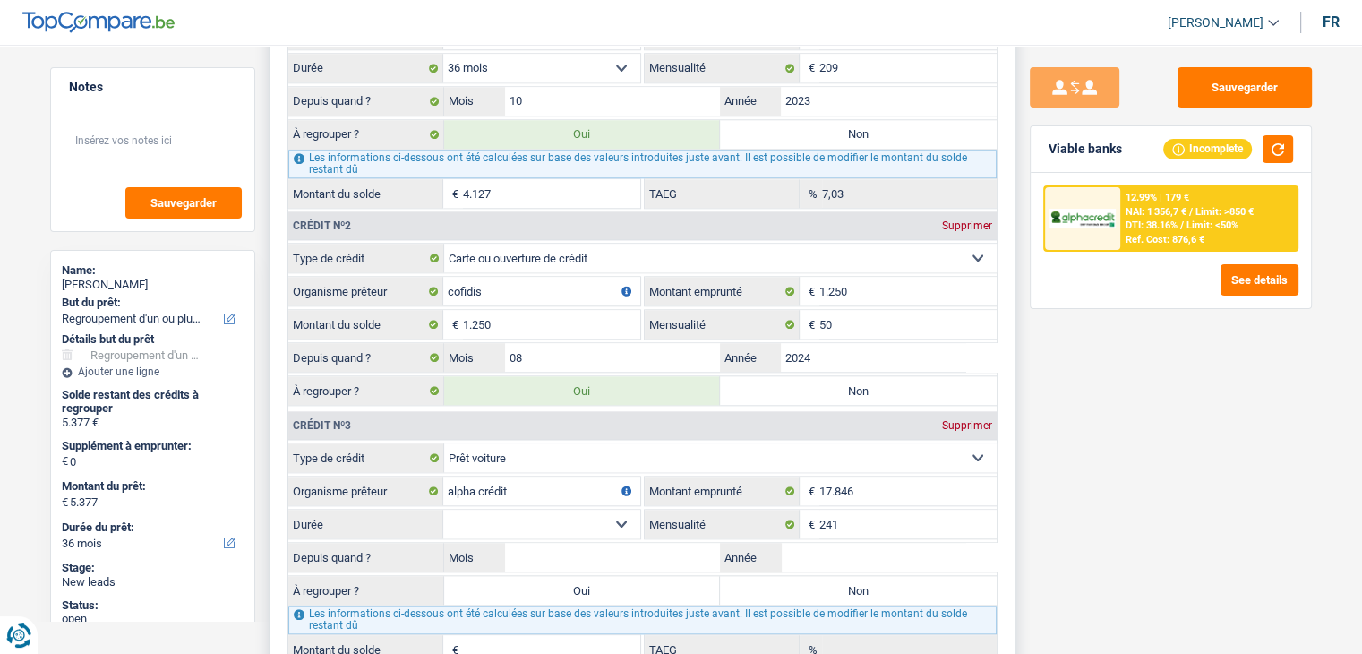
select select "60"
click at [443, 510] on select "12 mois 18 mois 24 mois 30 mois 36 mois 42 mois 48 mois 60 mois 72 mois 84 mois…" at bounding box center [541, 524] width 197 height 29
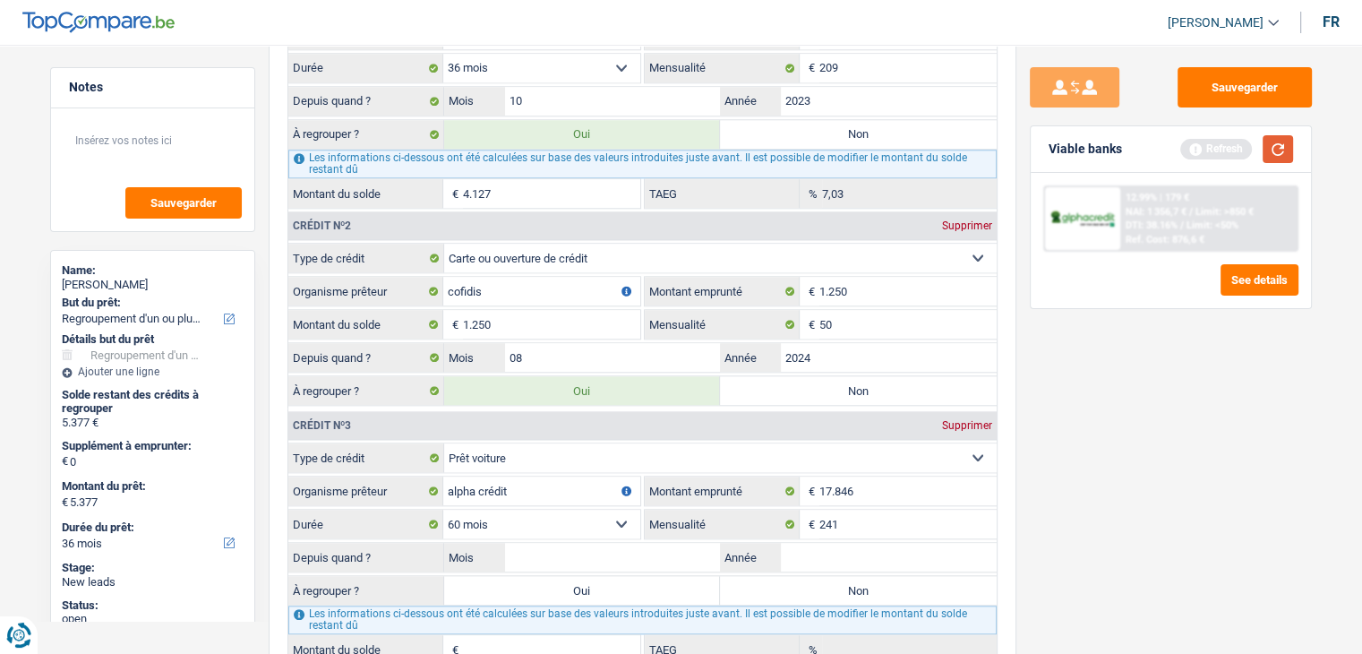
click at [1281, 146] on button "button" at bounding box center [1278, 149] width 30 height 28
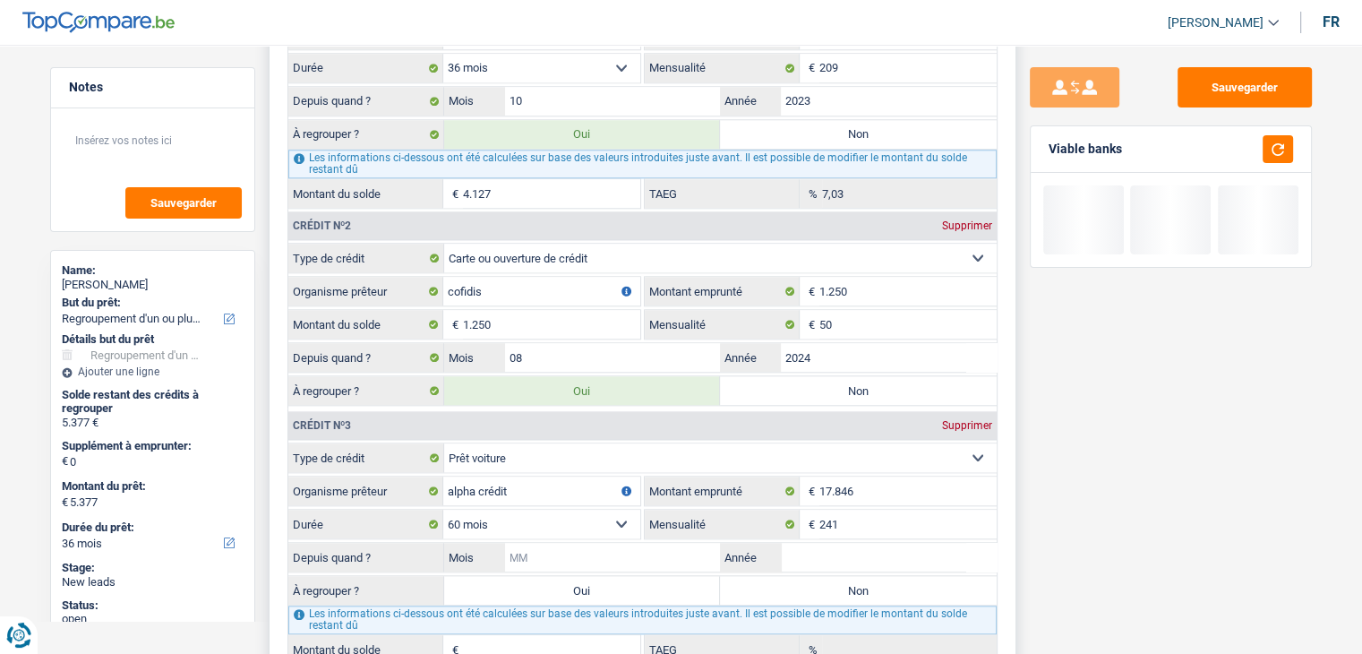
click at [661, 544] on input "Mois" at bounding box center [613, 557] width 216 height 29
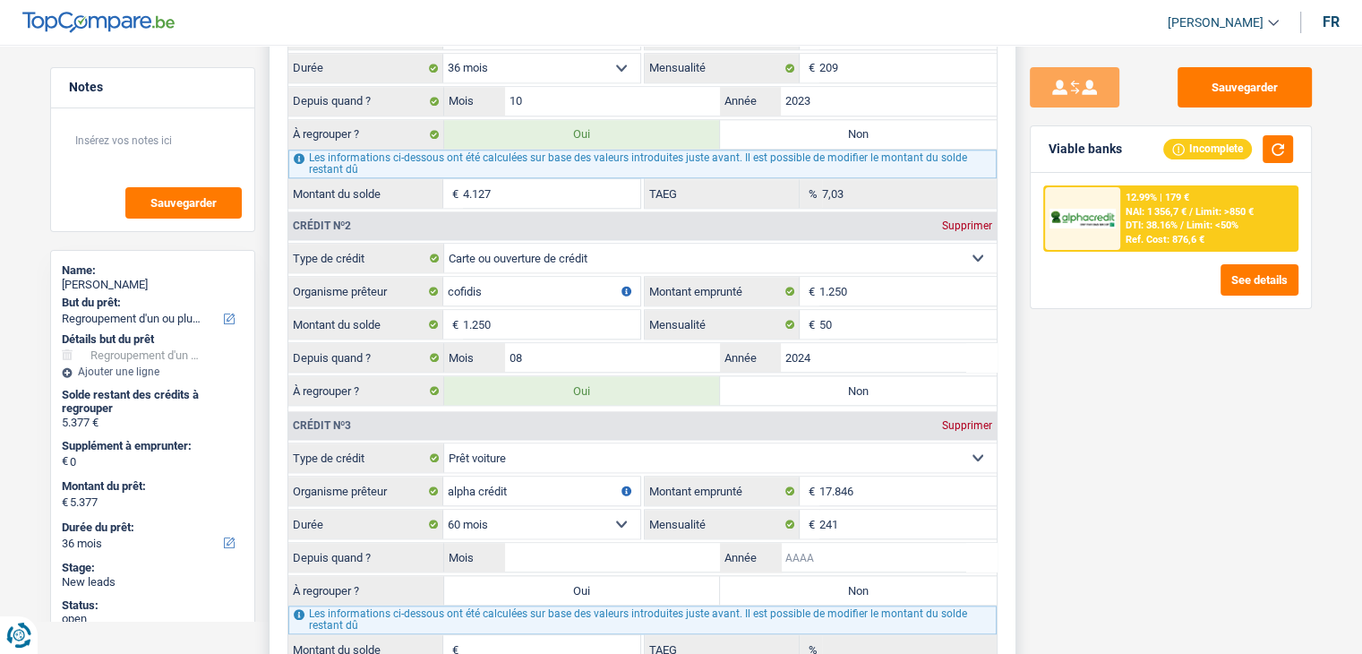
click at [827, 548] on input "Année" at bounding box center [889, 557] width 216 height 29
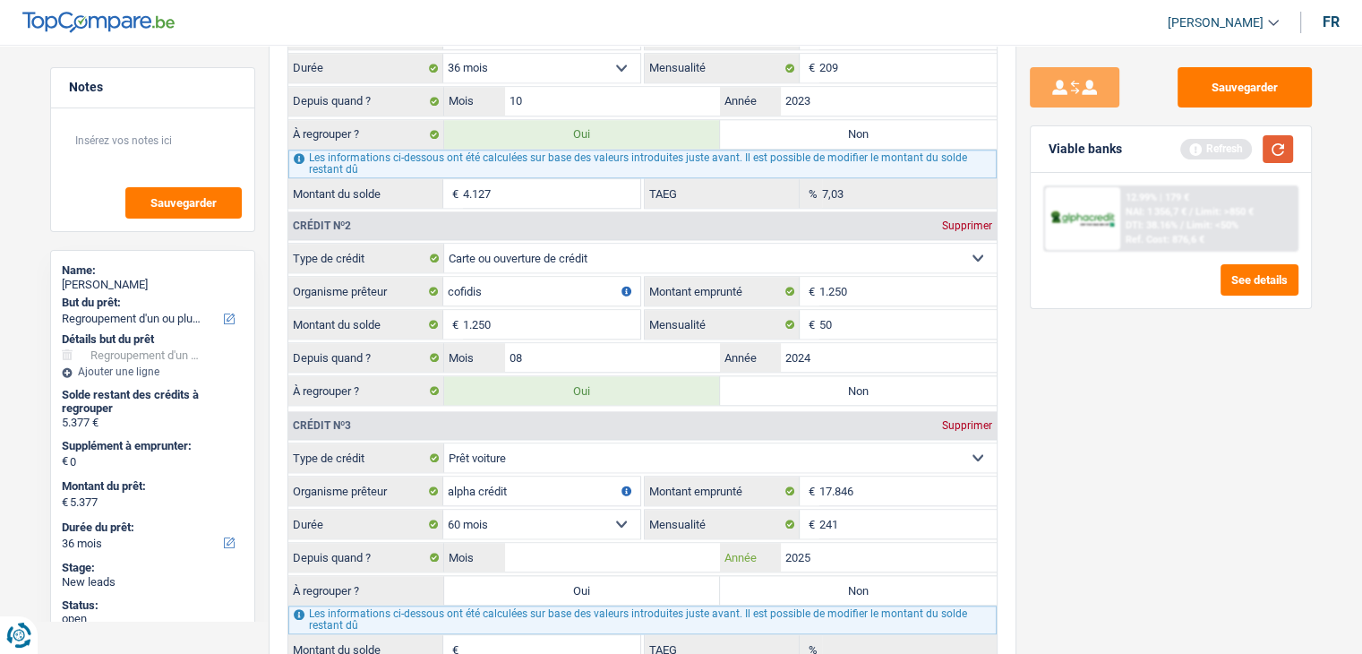
type input "2025"
click at [1280, 149] on button "button" at bounding box center [1278, 149] width 30 height 28
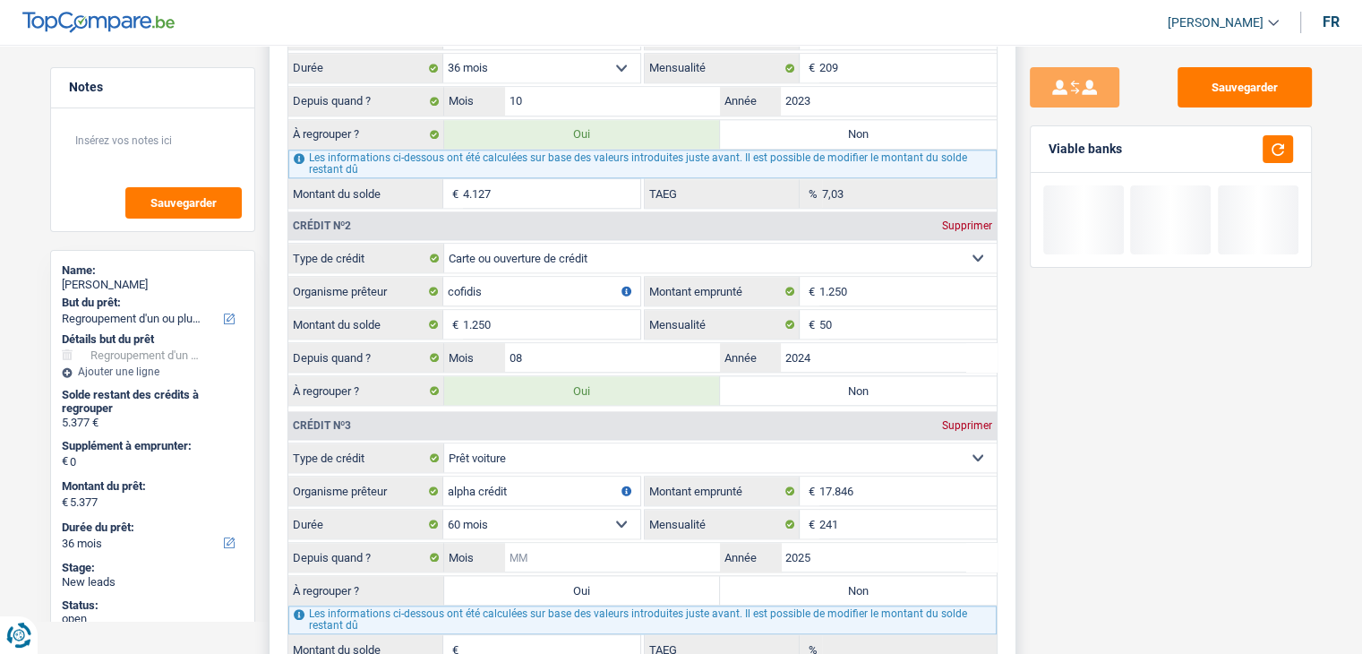
click at [638, 543] on input "Mois" at bounding box center [613, 557] width 216 height 29
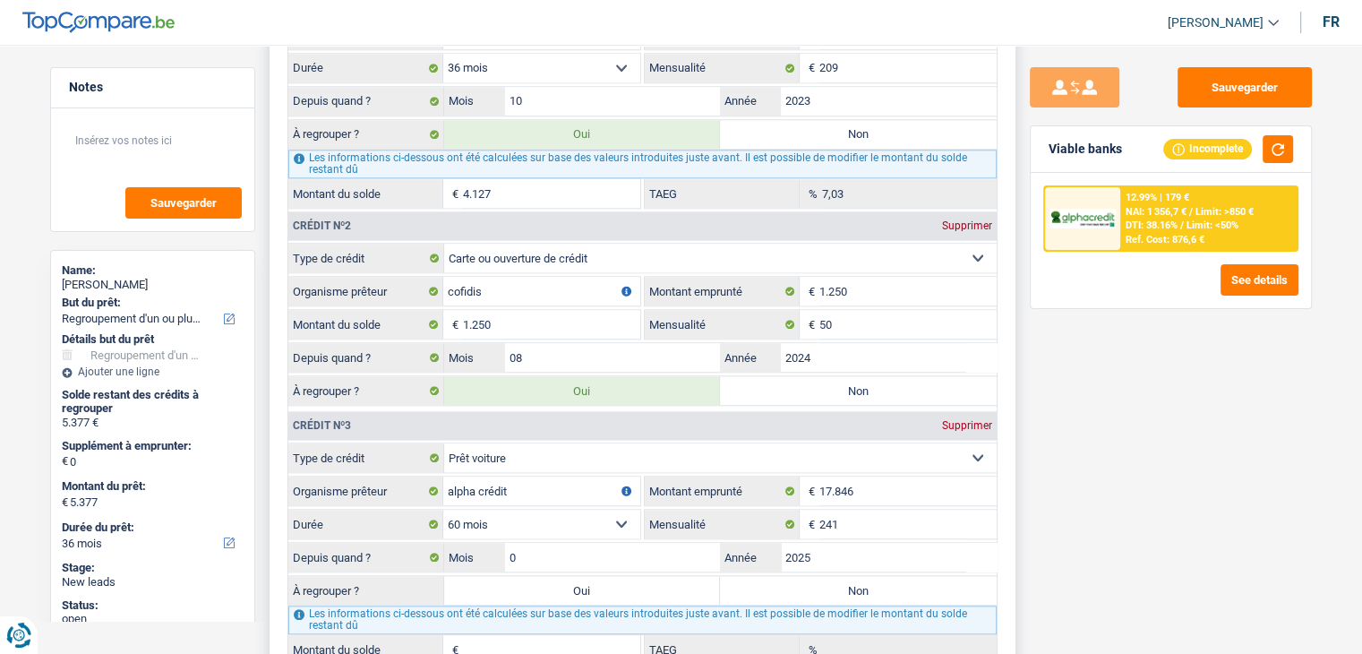
type input "01"
type input "15.378"
type input "0,00"
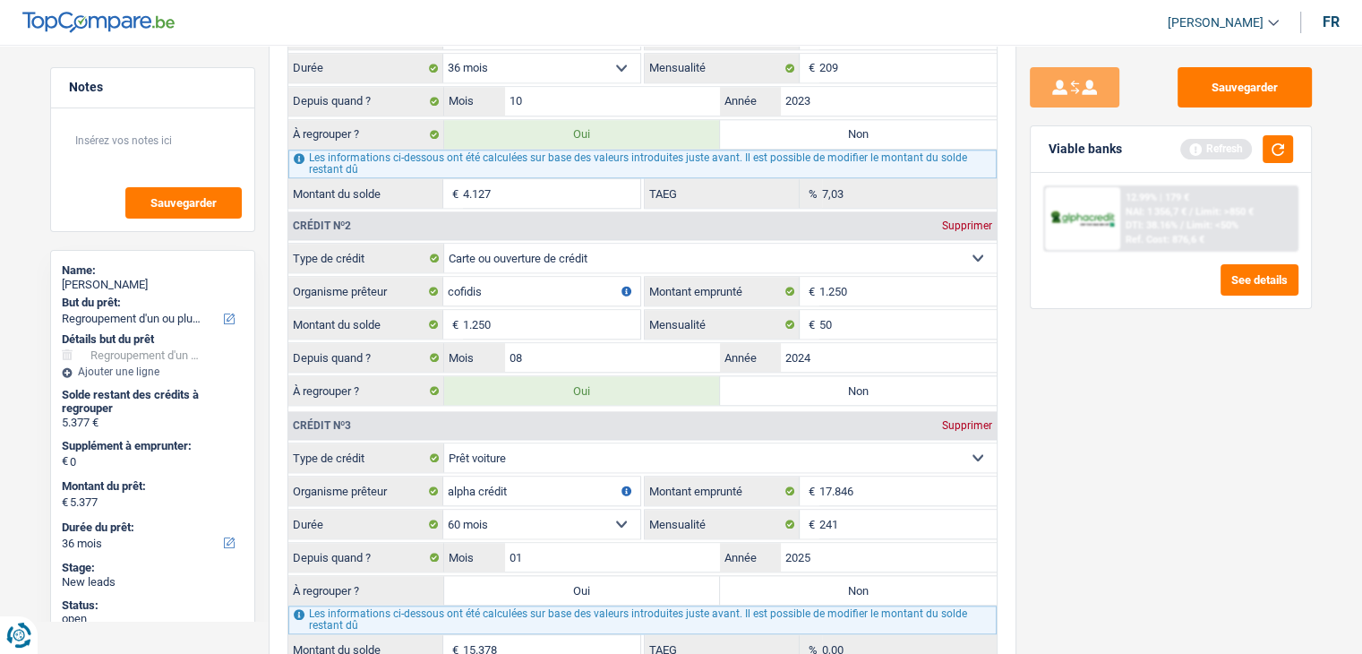
click at [1067, 563] on div "Sauvegarder Viable banks Refresh 12.99% | 179 € NAI: 1 356,7 € / Limit: >850 € …" at bounding box center [1170, 343] width 309 height 553
click at [1273, 159] on button "button" at bounding box center [1278, 149] width 30 height 28
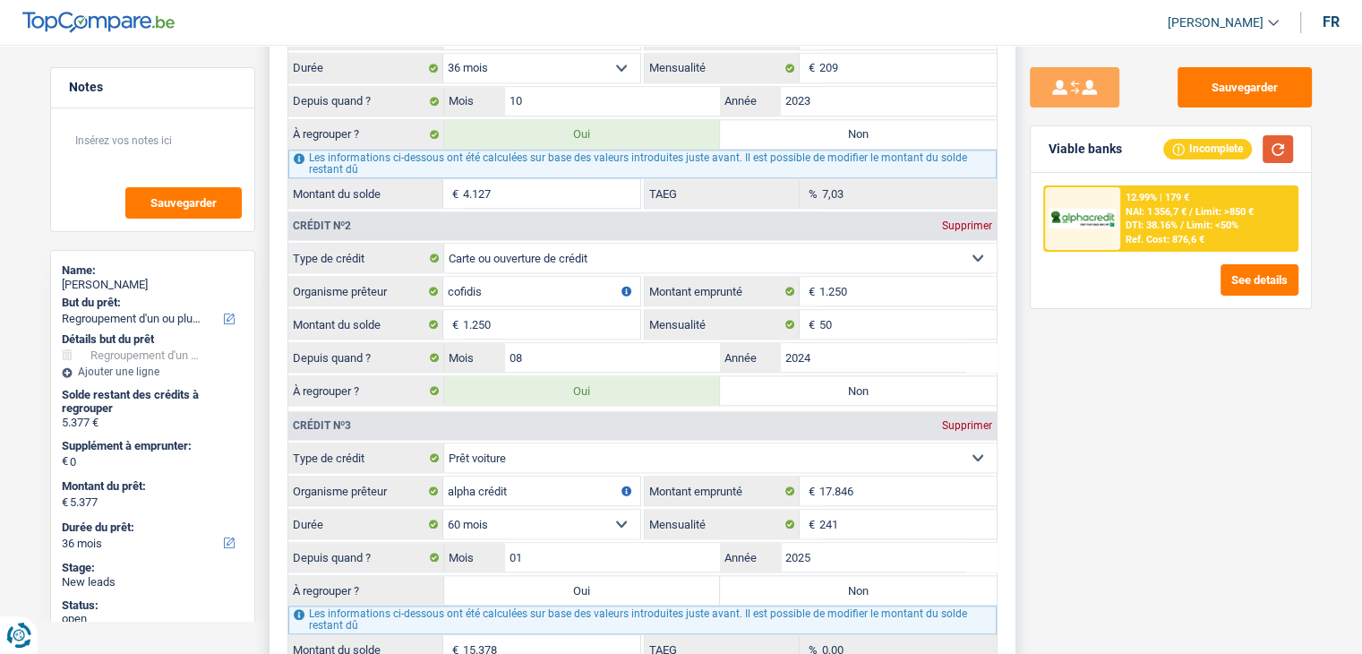
scroll to position [1881, 0]
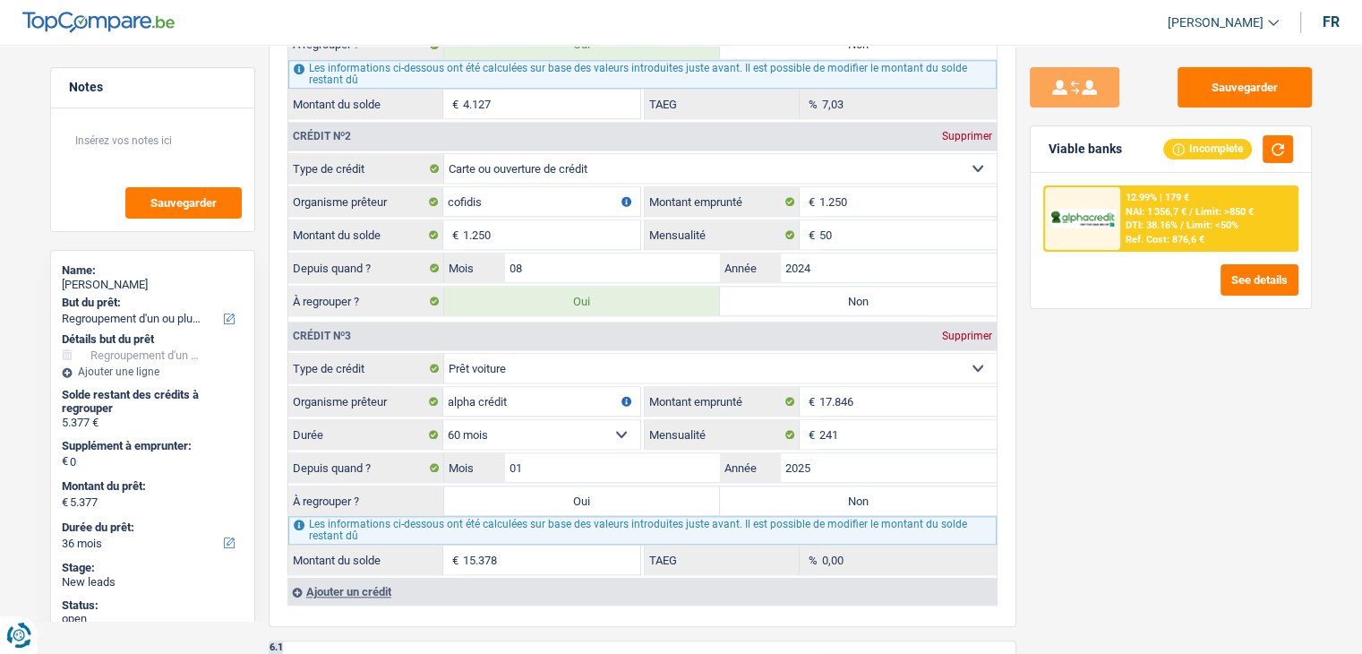
click at [1124, 555] on div "Sauvegarder Viable banks Incomplete 12.99% | 179 € NAI: 1 356,7 € / Limit: >850…" at bounding box center [1170, 343] width 309 height 553
click at [1091, 481] on div "Sauvegarder Viable banks Incomplete 12.99% | 179 € NAI: 1 356,7 € / Limit: >850…" at bounding box center [1170, 343] width 309 height 553
click at [513, 422] on select "12 mois 18 mois 24 mois 30 mois 36 mois 42 mois 48 mois 60 mois 72 mois 84 mois…" at bounding box center [541, 434] width 197 height 29
select select "72"
click at [443, 420] on select "12 mois 18 mois 24 mois 30 mois 36 mois 42 mois 48 mois 60 mois 72 mois 84 mois…" at bounding box center [541, 434] width 197 height 29
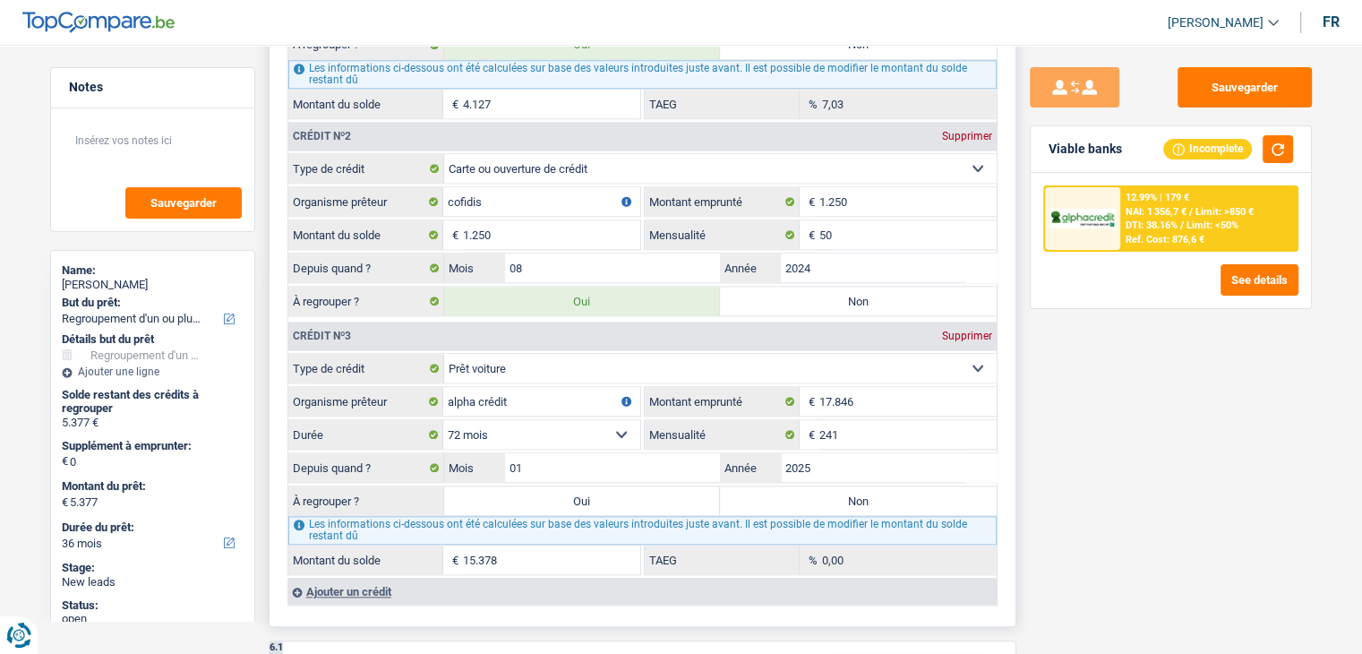
type input "16.068"
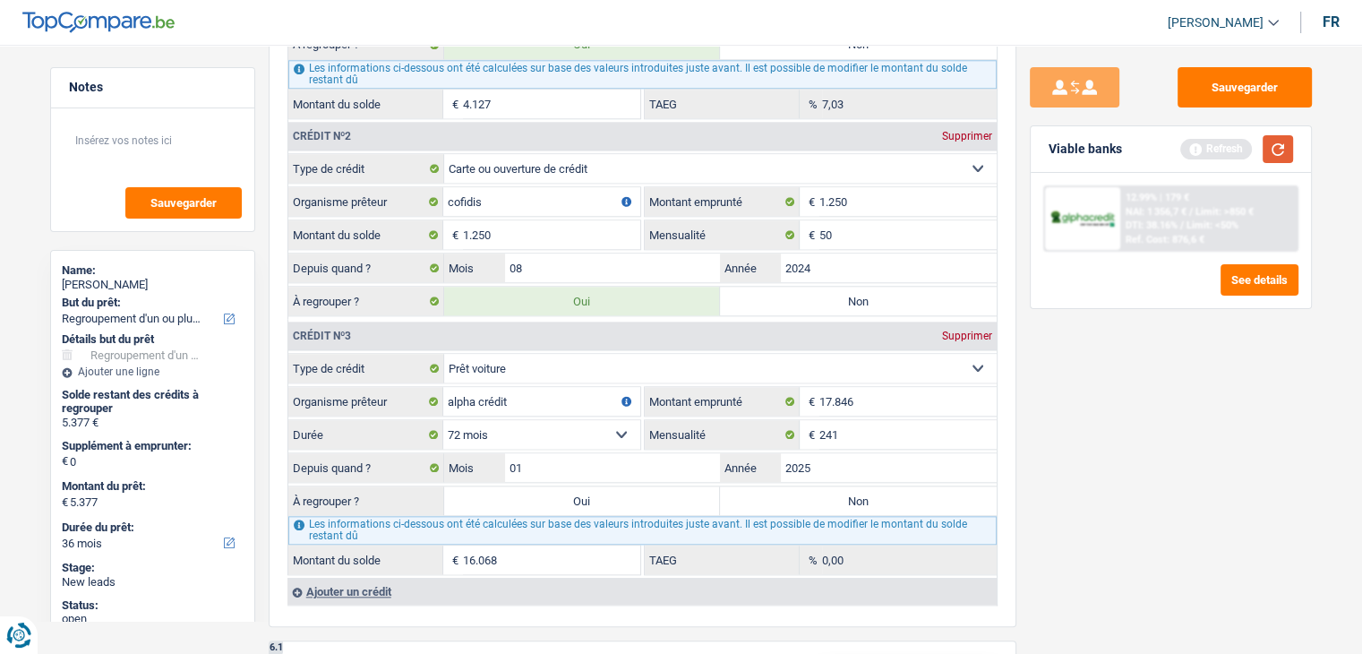
click at [1292, 141] on button "button" at bounding box center [1278, 149] width 30 height 28
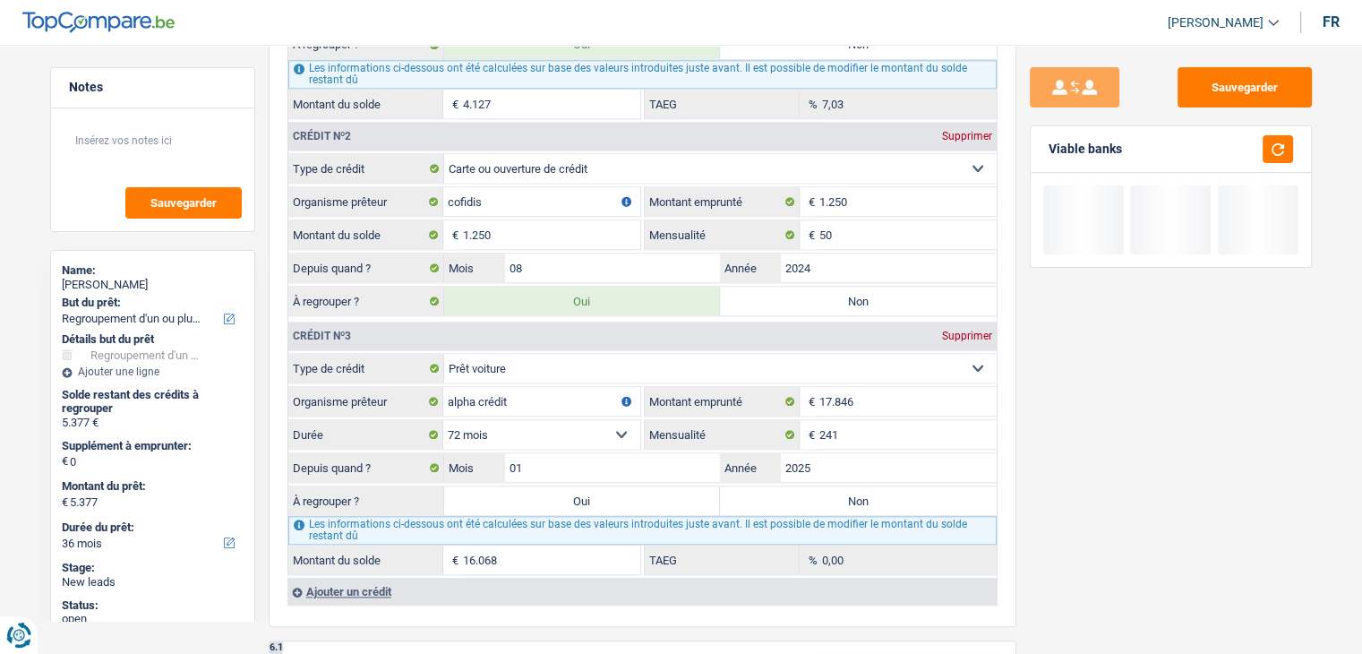
click at [1186, 506] on div "Sauvegarder Viable banks" at bounding box center [1170, 343] width 309 height 553
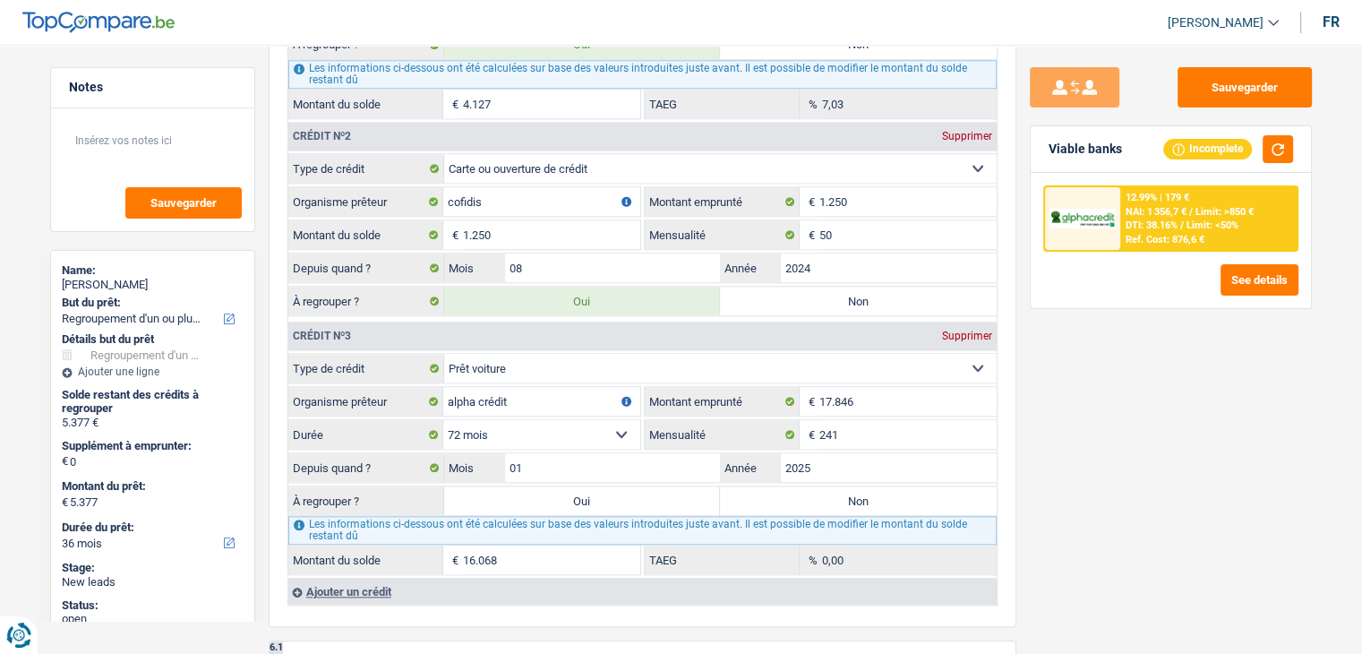
click at [1094, 466] on div "Sauvegarder Viable banks Incomplete 12.99% | 179 € NAI: 1 356,7 € / Limit: >850…" at bounding box center [1170, 343] width 309 height 553
click at [509, 431] on select "12 mois 18 mois 24 mois 30 mois 36 mois 42 mois 48 mois 60 mois 72 mois 84 mois…" at bounding box center [541, 434] width 197 height 29
select select "60"
click at [443, 420] on select "12 mois 18 mois 24 mois 30 mois 36 mois 42 mois 48 mois 60 mois 72 mois 84 mois…" at bounding box center [541, 434] width 197 height 29
type input "15.378"
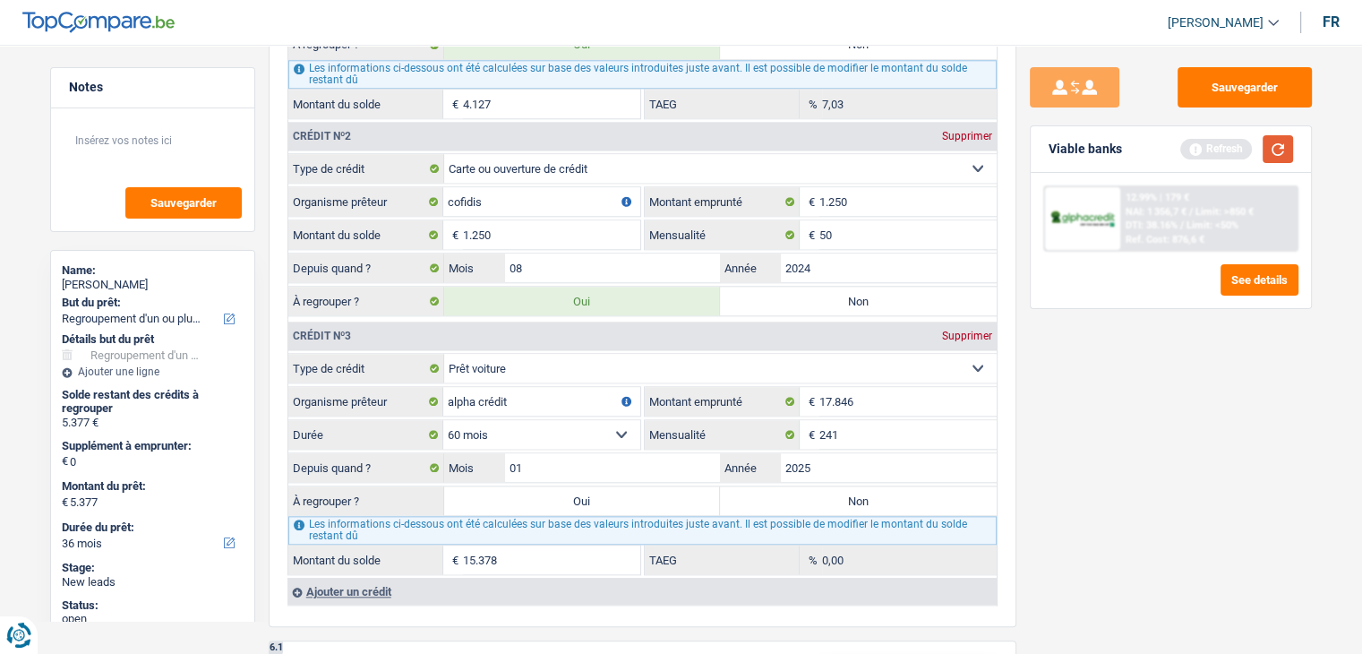
click at [1286, 150] on button "button" at bounding box center [1278, 149] width 30 height 28
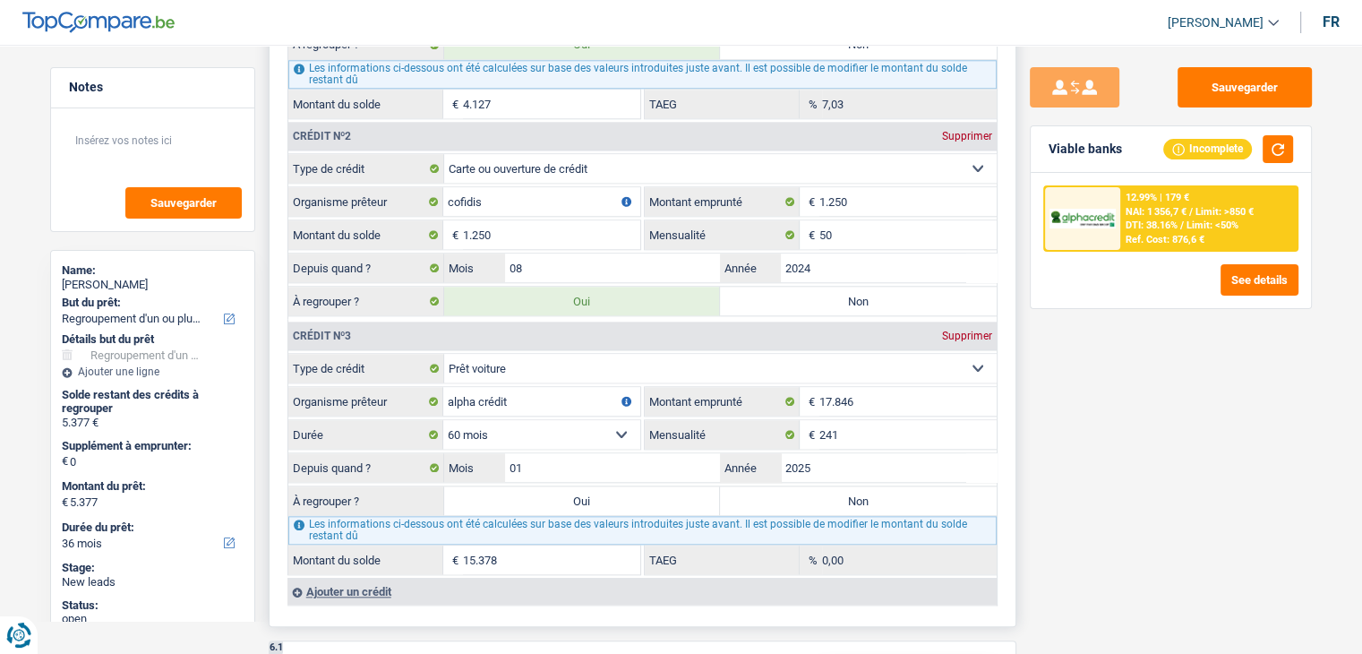
click at [673, 486] on label "Oui" at bounding box center [582, 500] width 277 height 29
click at [673, 486] on input "Oui" at bounding box center [582, 500] width 277 height 29
radio input "true"
type input "20.755"
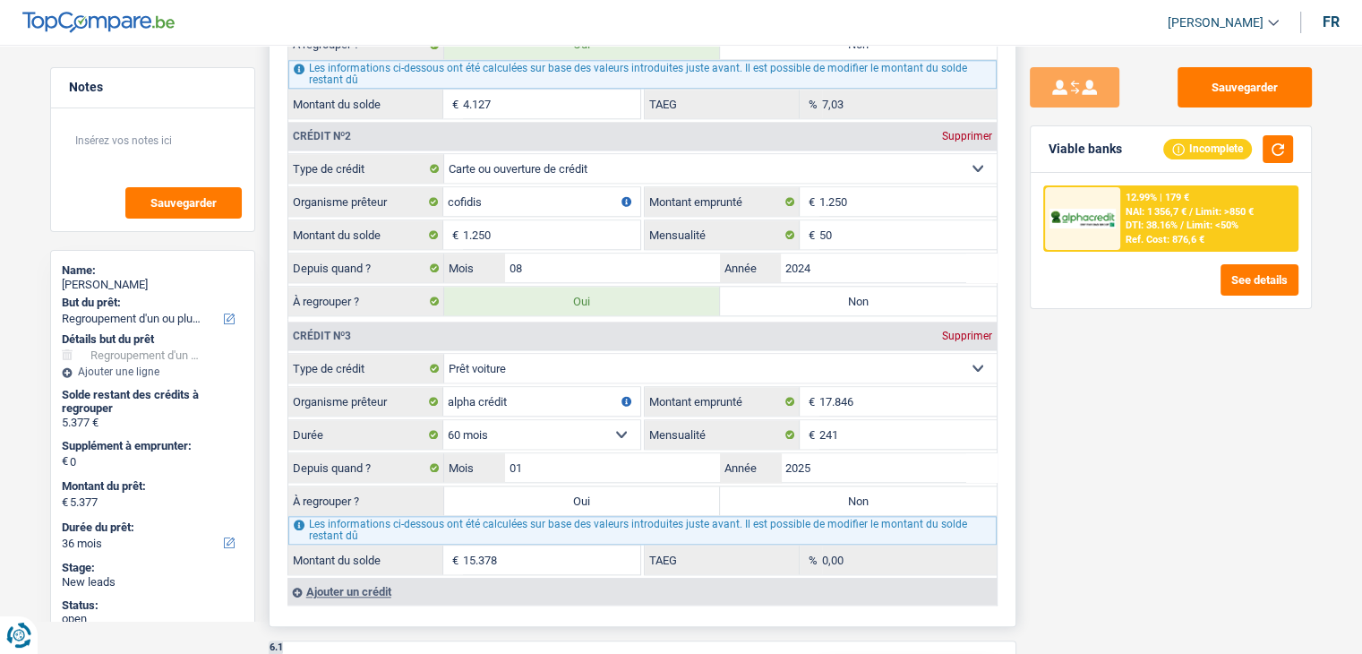
type input "20.755"
select select "120"
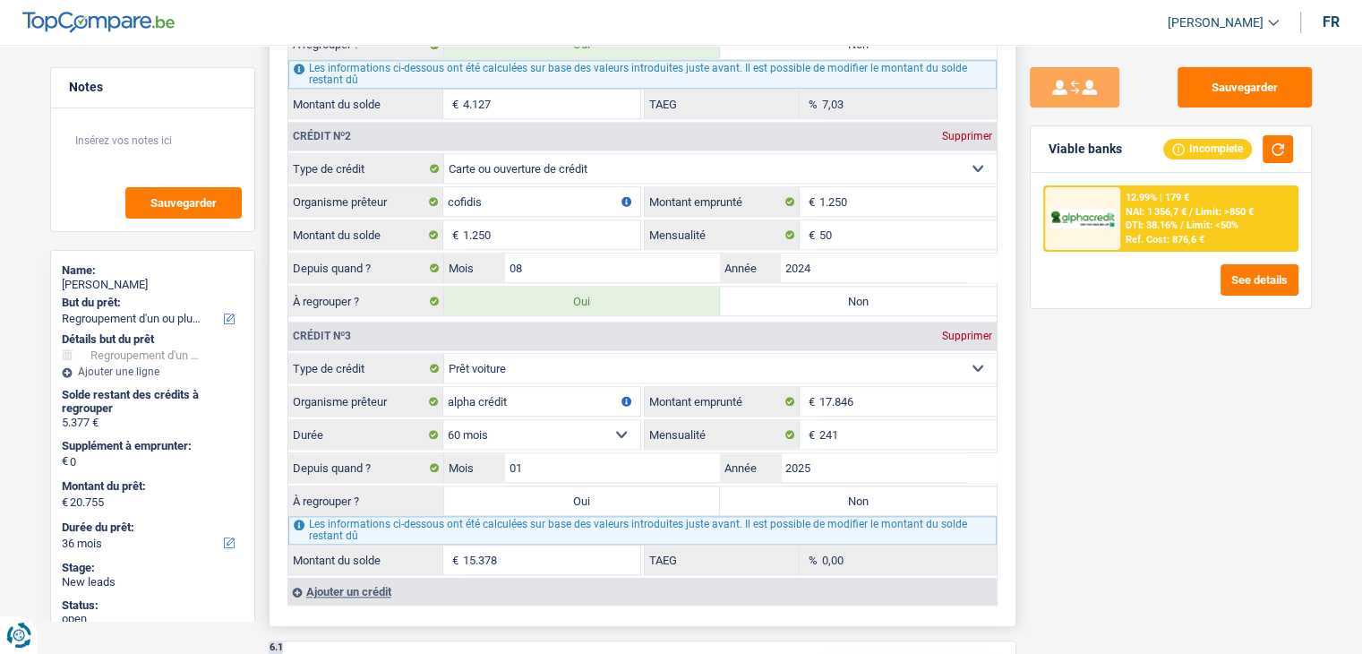
select select "120"
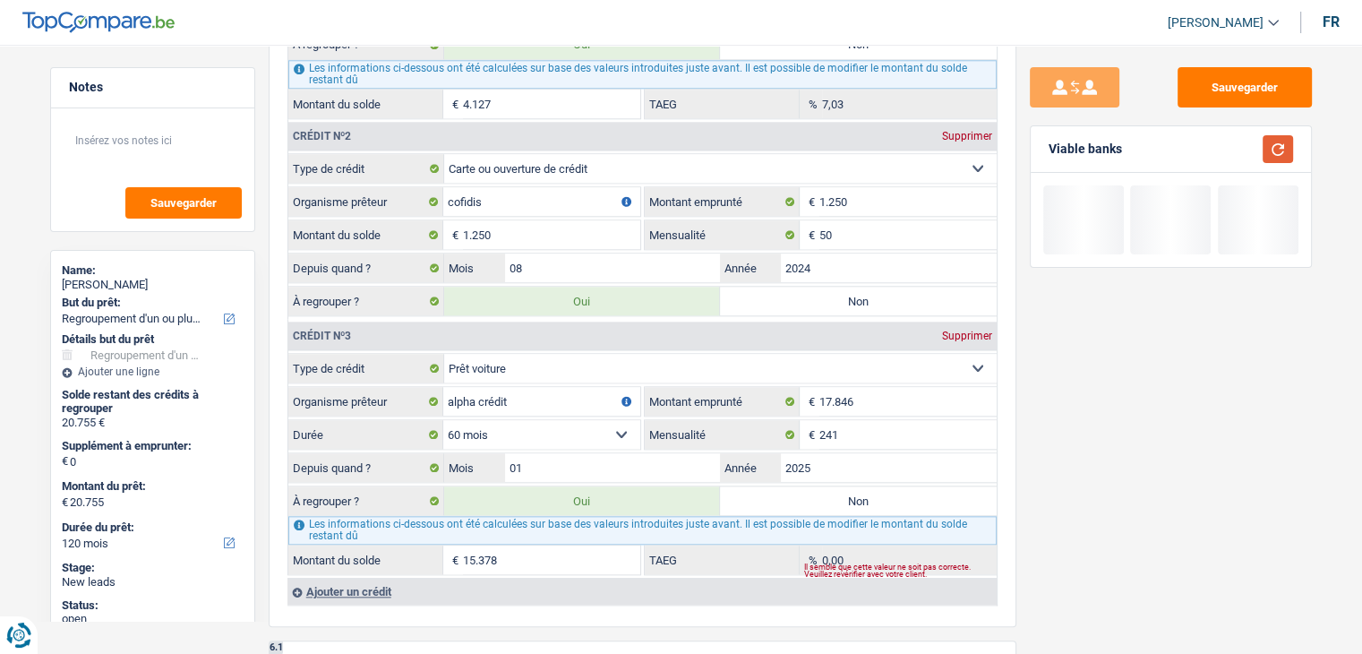
click at [1270, 147] on button "button" at bounding box center [1278, 149] width 30 height 28
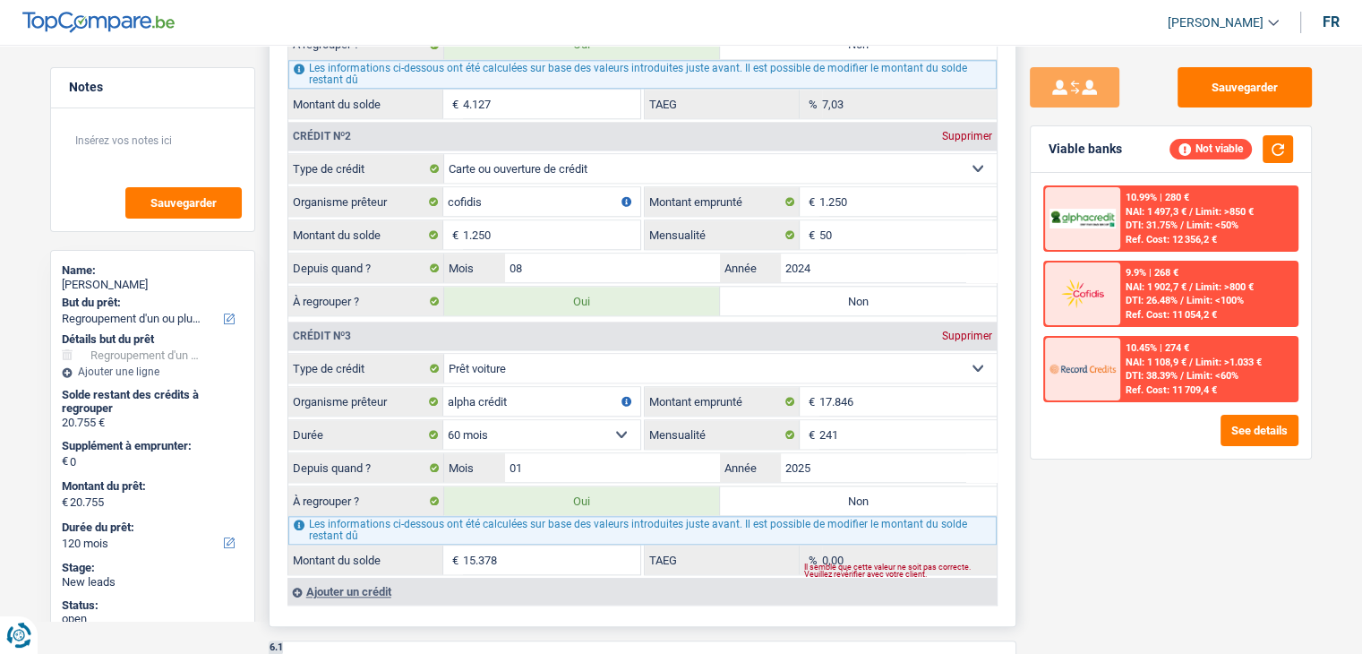
click at [776, 486] on label "Non" at bounding box center [858, 500] width 277 height 29
click at [776, 486] on input "Non" at bounding box center [858, 500] width 277 height 29
radio input "true"
type input "5.377"
select select "36"
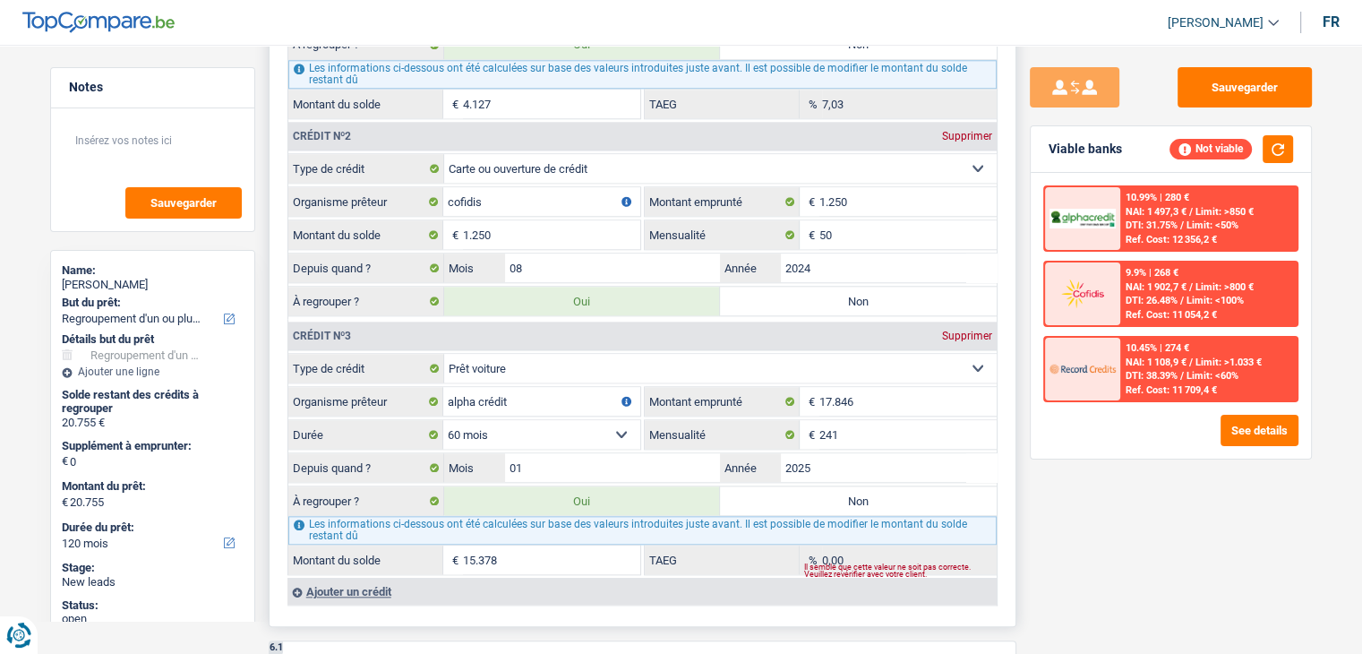
type input "5.377"
select select "36"
type input "5.377"
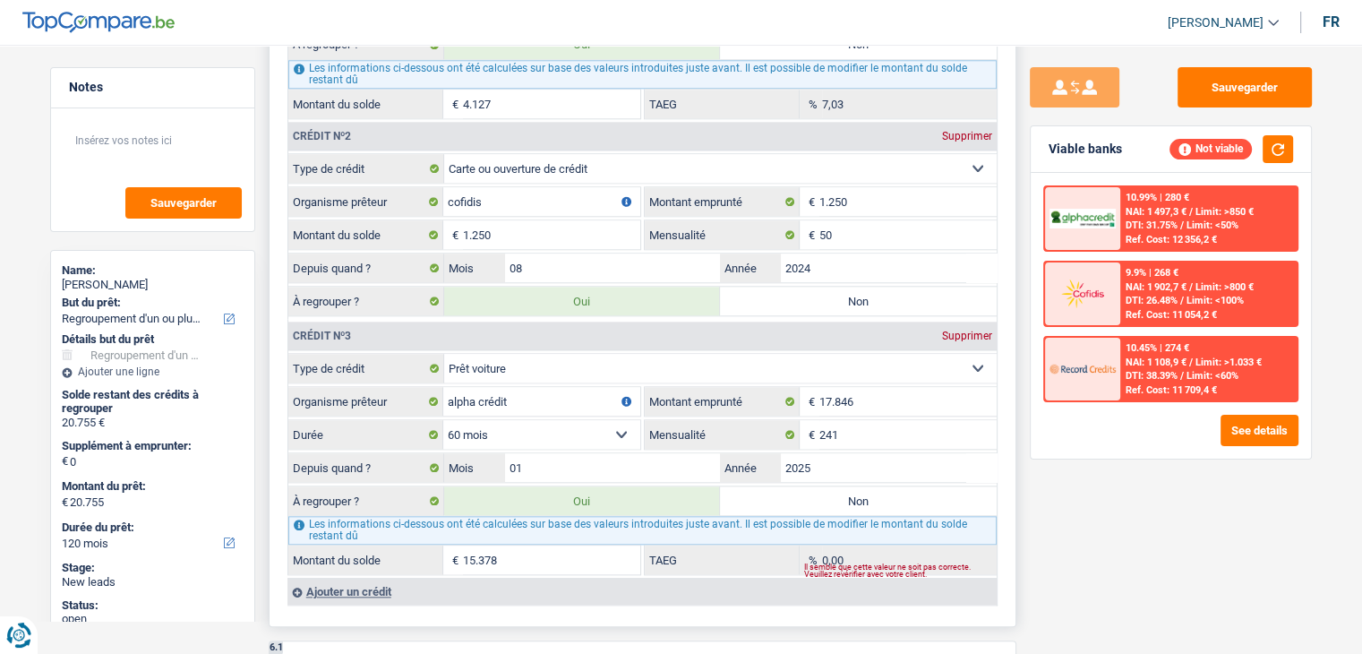
select select "36"
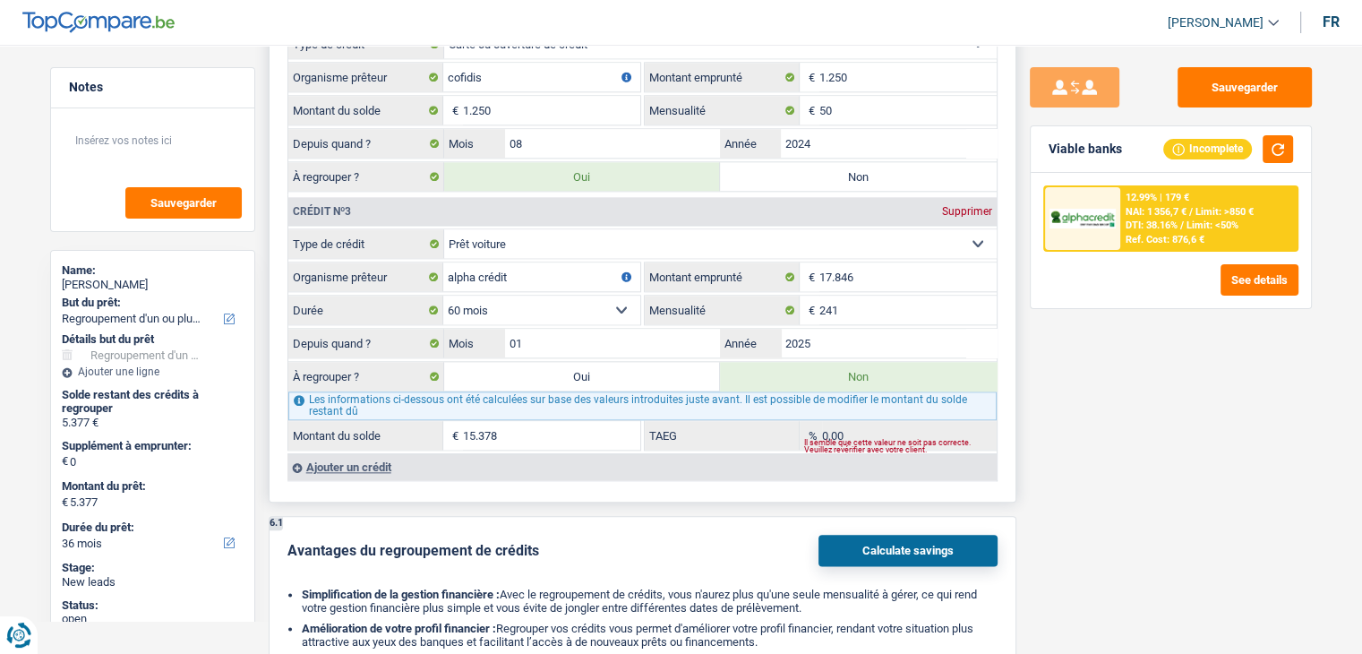
scroll to position [2060, 0]
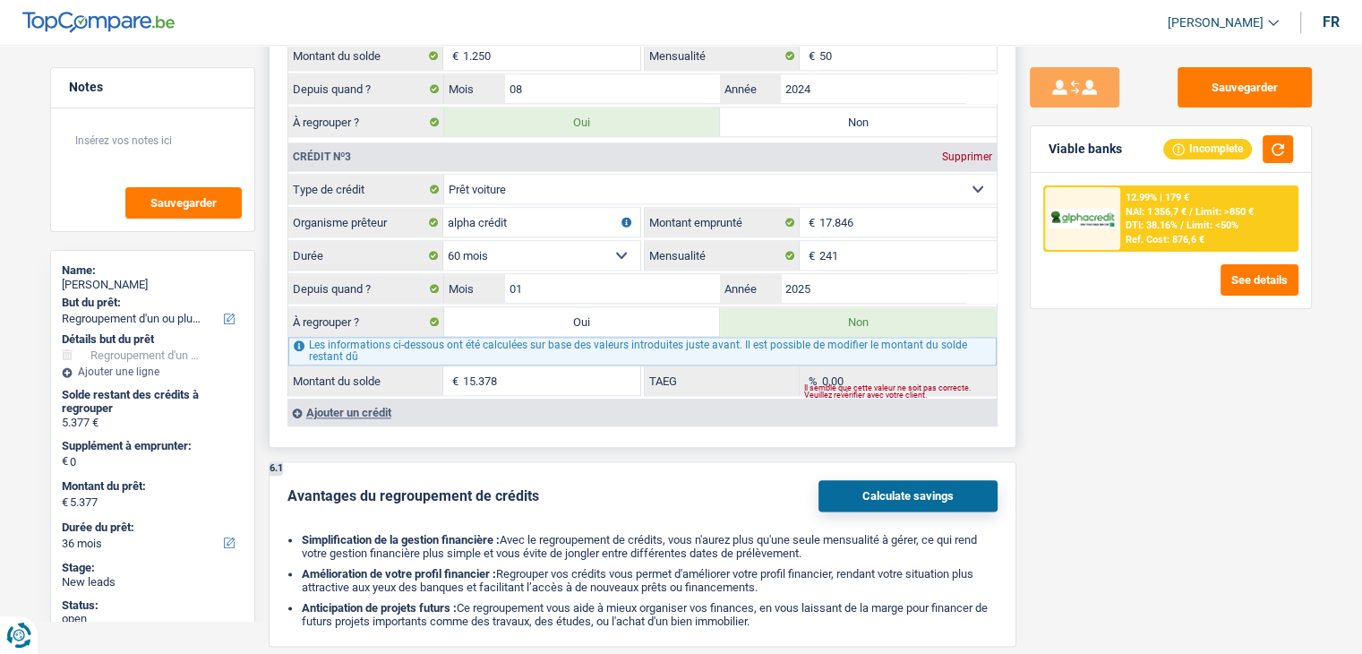
click at [555, 309] on label "Oui" at bounding box center [582, 321] width 277 height 29
click at [555, 309] on input "Oui" at bounding box center [582, 321] width 277 height 29
radio input "true"
type input "20.755"
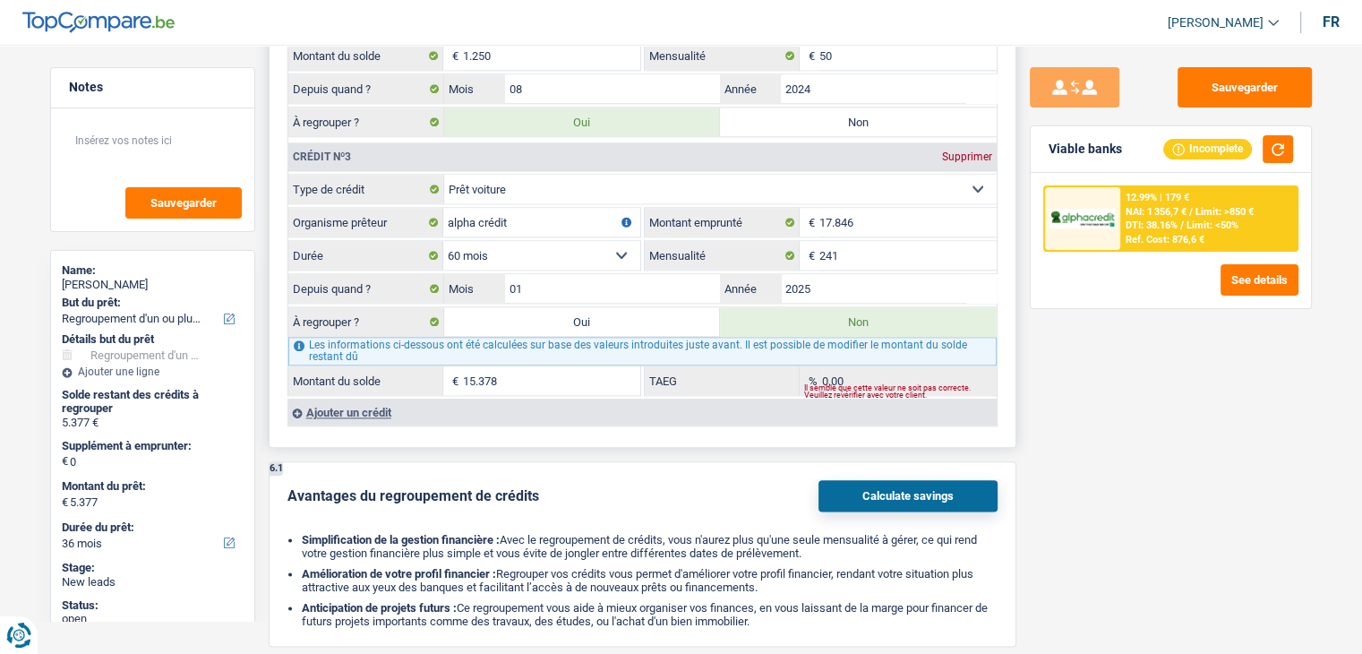
type input "20.755"
radio input "false"
select select "120"
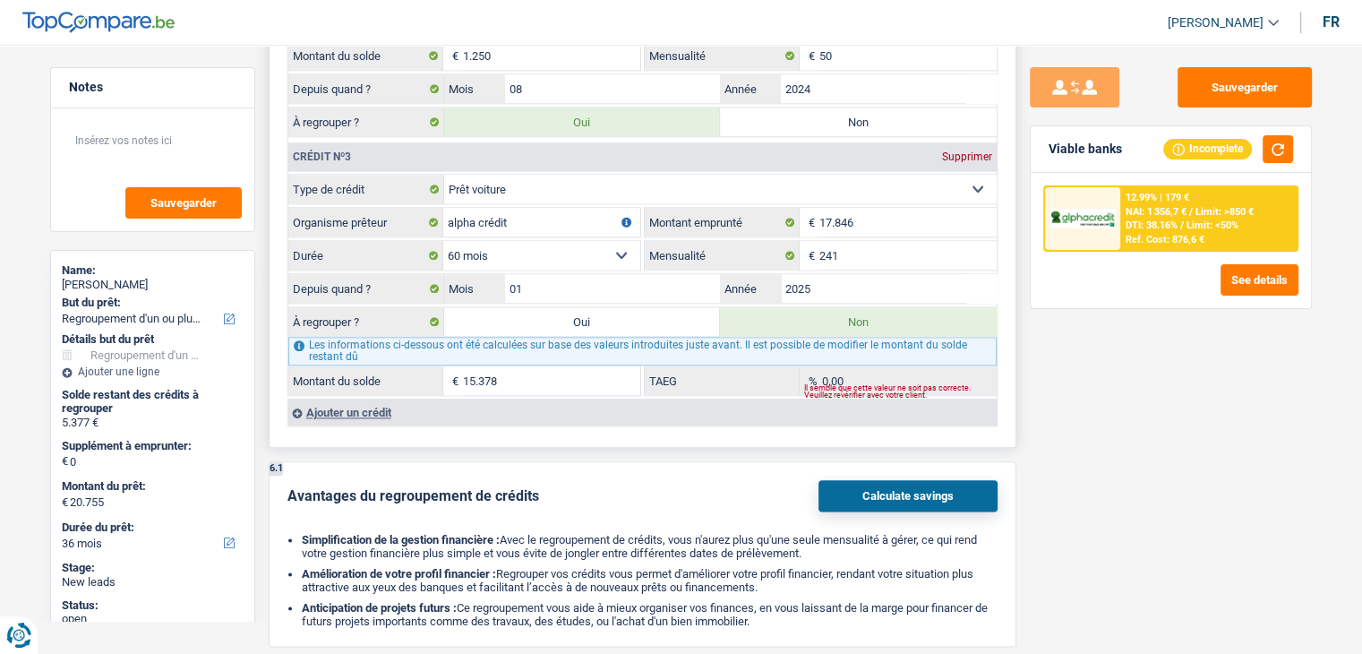
select select "120"
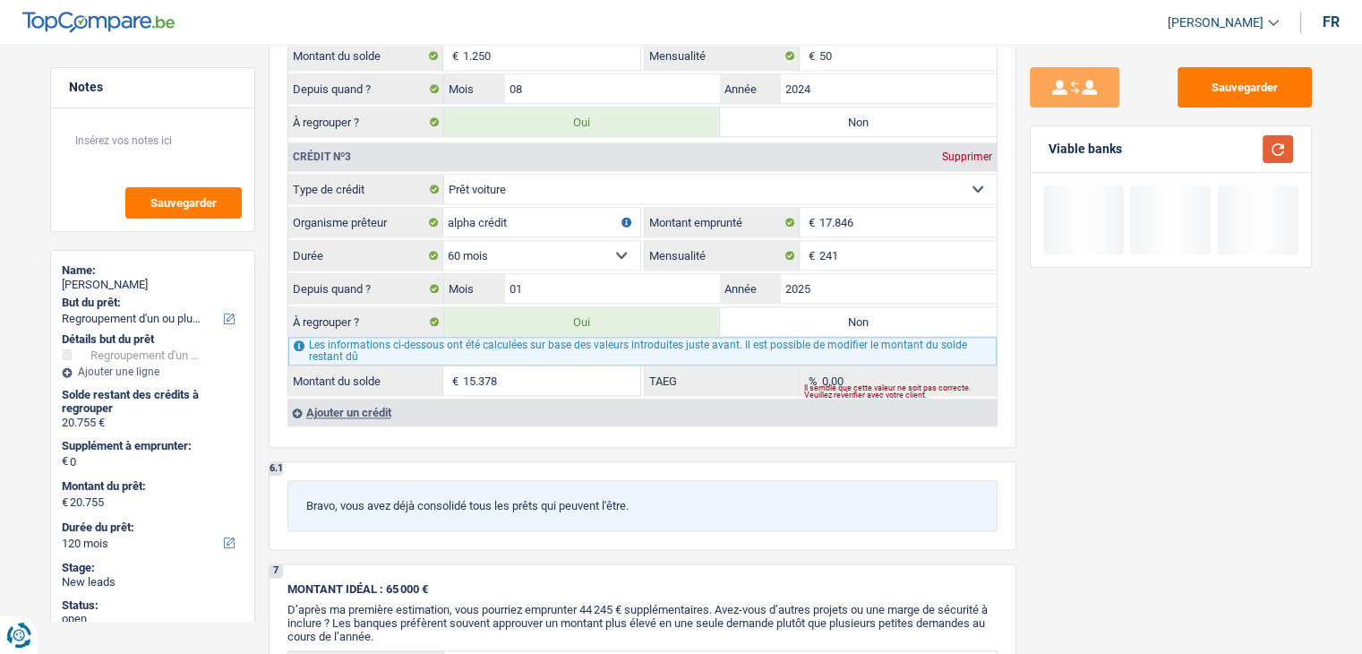
click at [1265, 150] on button "button" at bounding box center [1278, 149] width 30 height 28
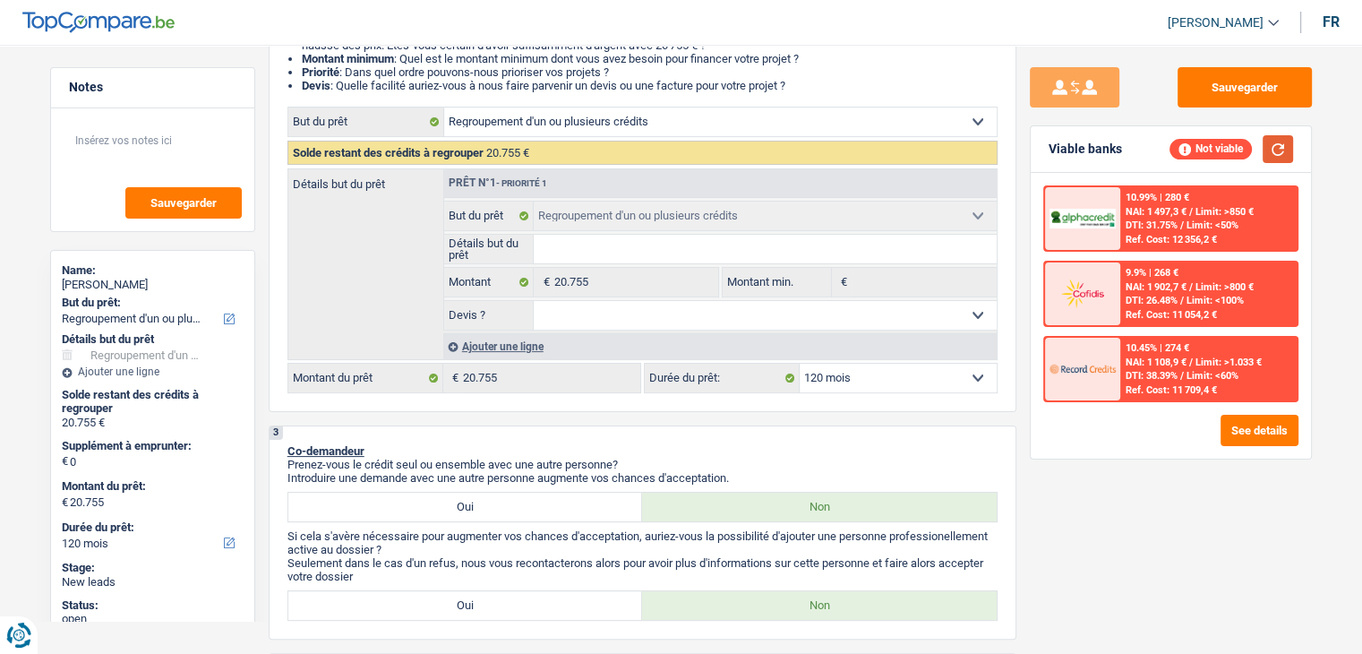
scroll to position [179, 0]
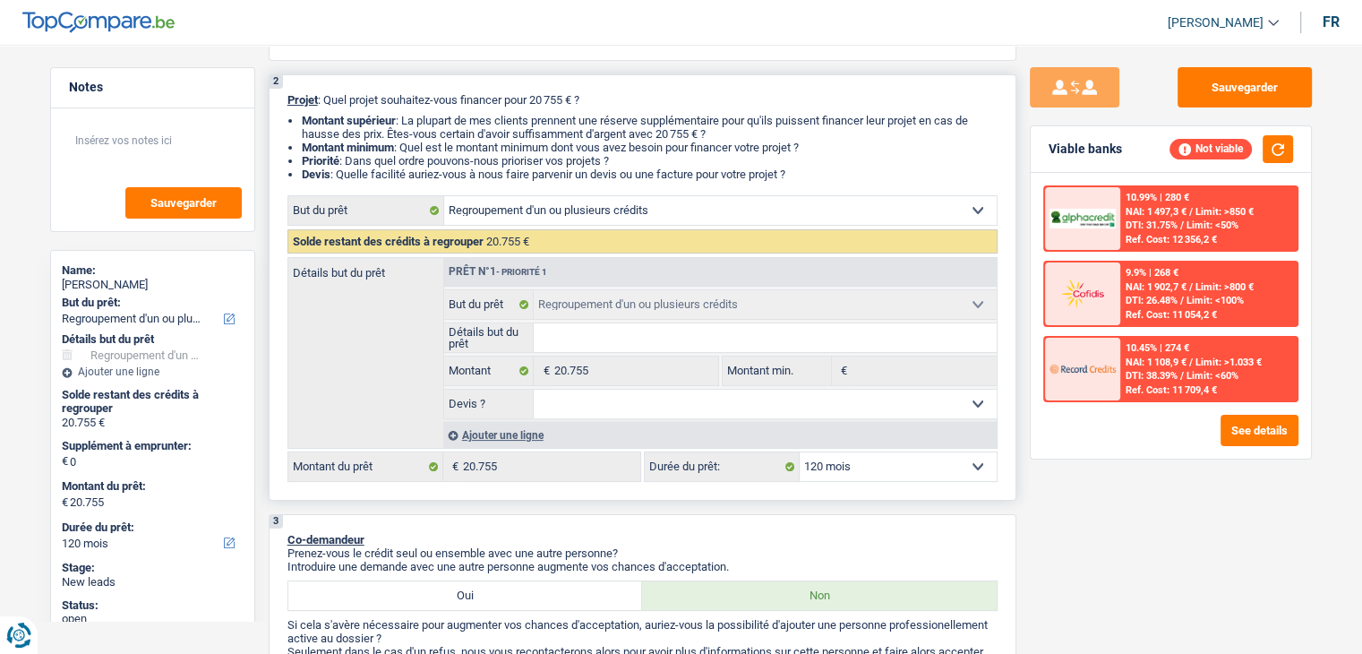
click at [856, 460] on select "12 mois 18 mois 24 mois 30 mois 36 mois 42 mois 48 mois 60 mois 72 mois 84 mois…" at bounding box center [898, 466] width 197 height 29
select select "84"
click at [800, 452] on select "12 mois 18 mois 24 mois 30 mois 36 mois 42 mois 48 mois 60 mois 72 mois 84 mois…" at bounding box center [898, 466] width 197 height 29
select select "84"
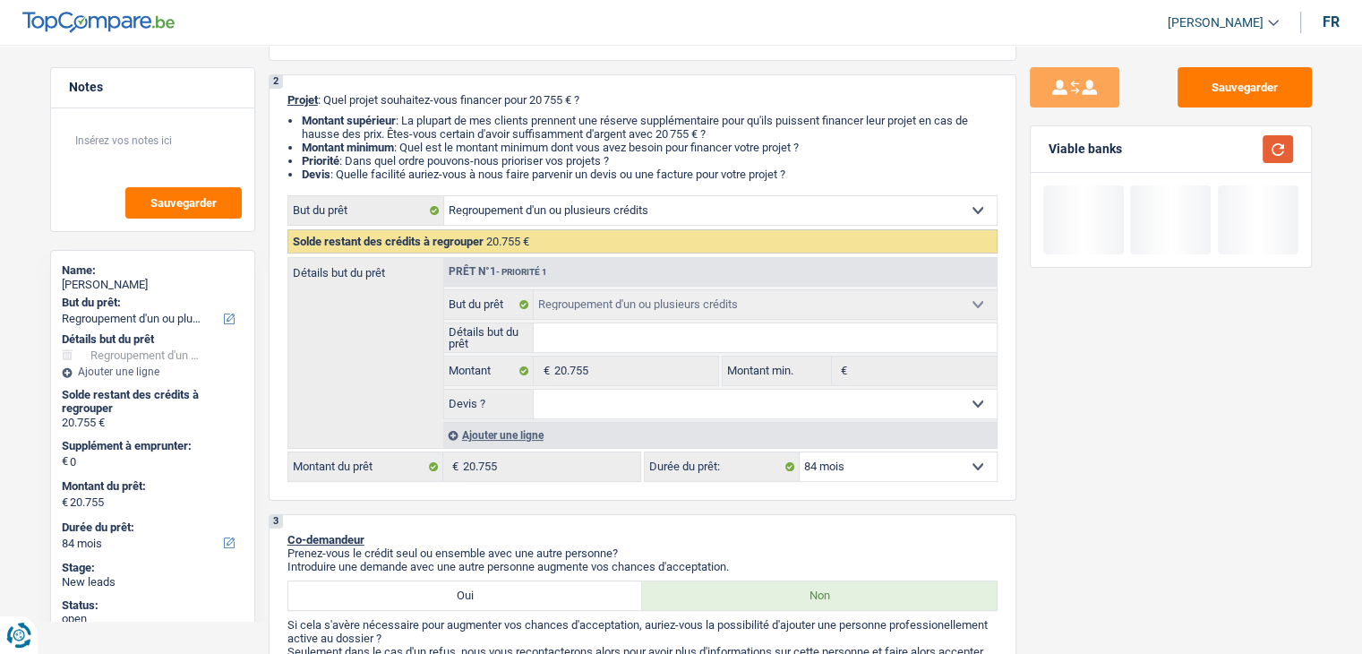
click at [1272, 159] on button "button" at bounding box center [1278, 149] width 30 height 28
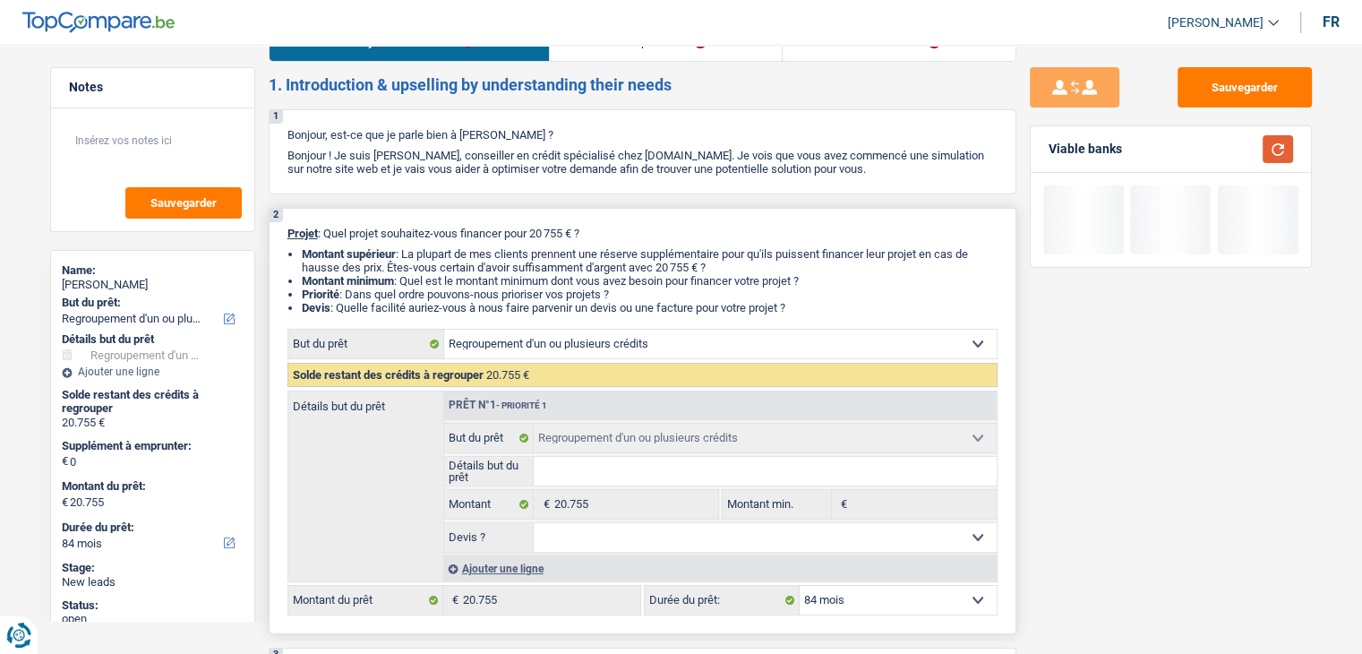
scroll to position [0, 0]
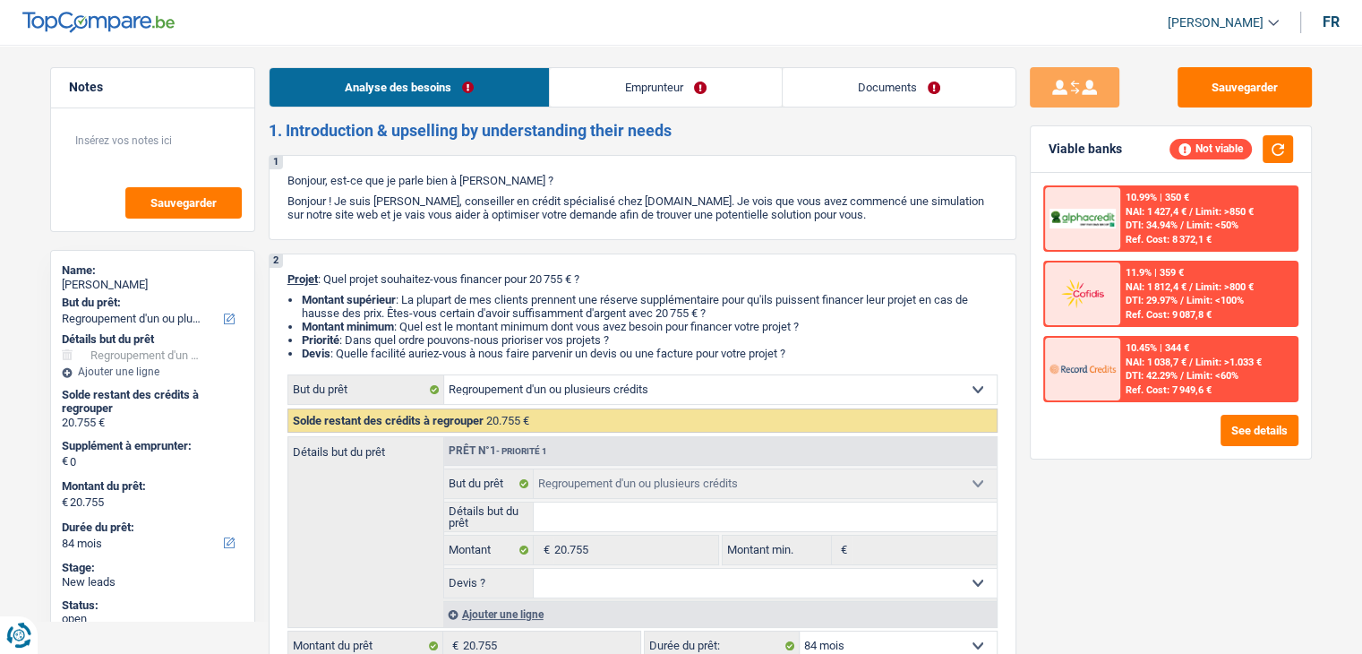
click at [605, 84] on link "Emprunteur" at bounding box center [666, 87] width 232 height 39
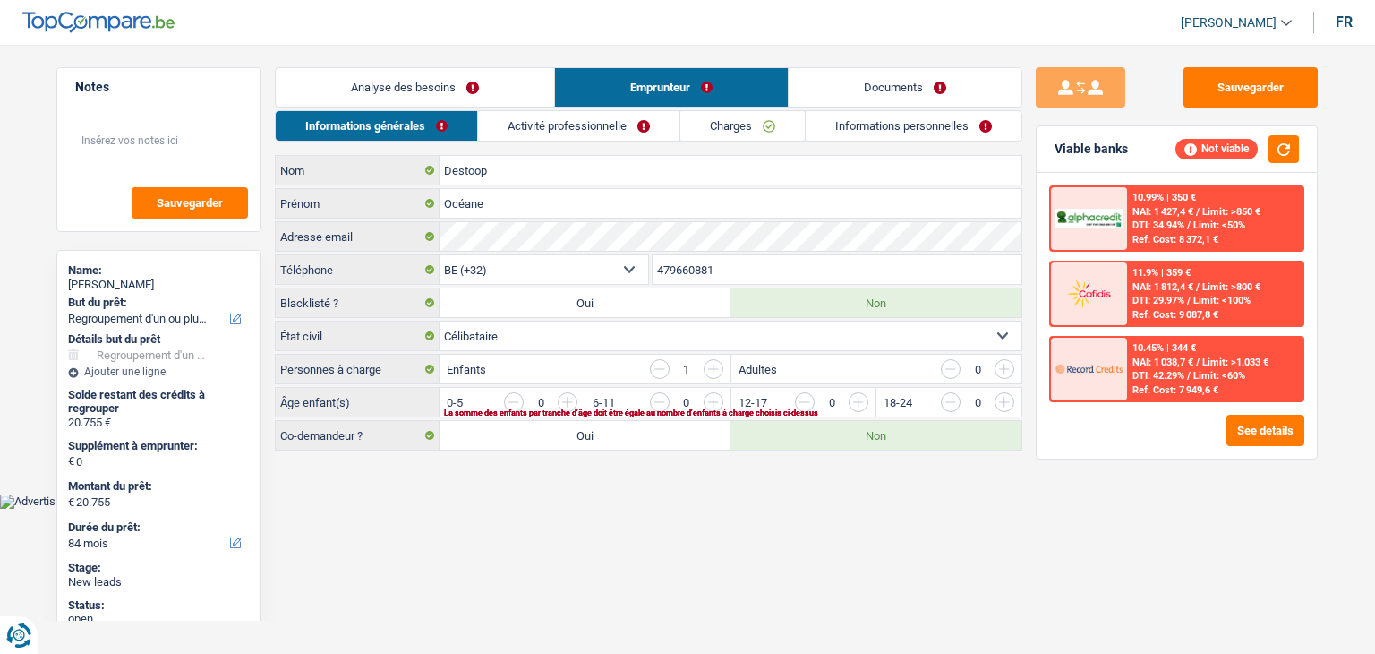
click at [573, 501] on body "Vous avez le contrôle de vos données Nous utilisons des cookies, tout comme nos…" at bounding box center [687, 268] width 1375 height 482
click at [566, 398] on input "button" at bounding box center [931, 406] width 746 height 29
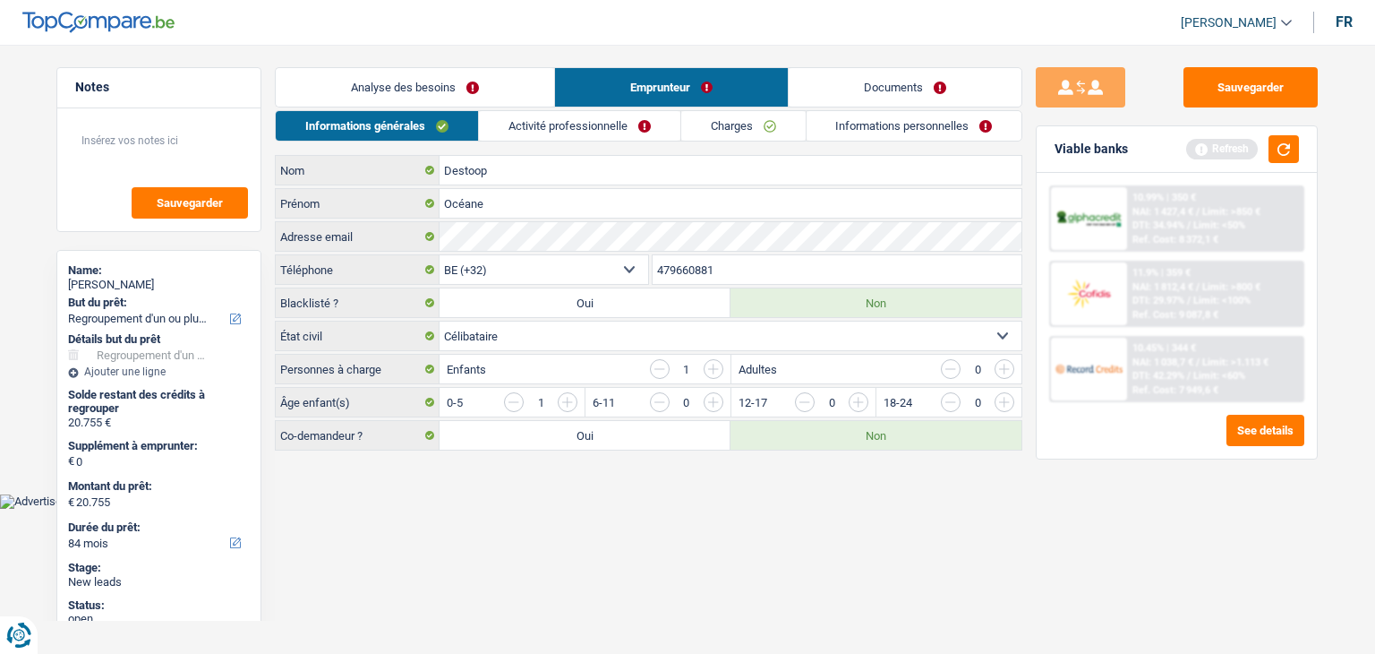
click at [601, 124] on link "Activité professionnelle" at bounding box center [579, 126] width 201 height 30
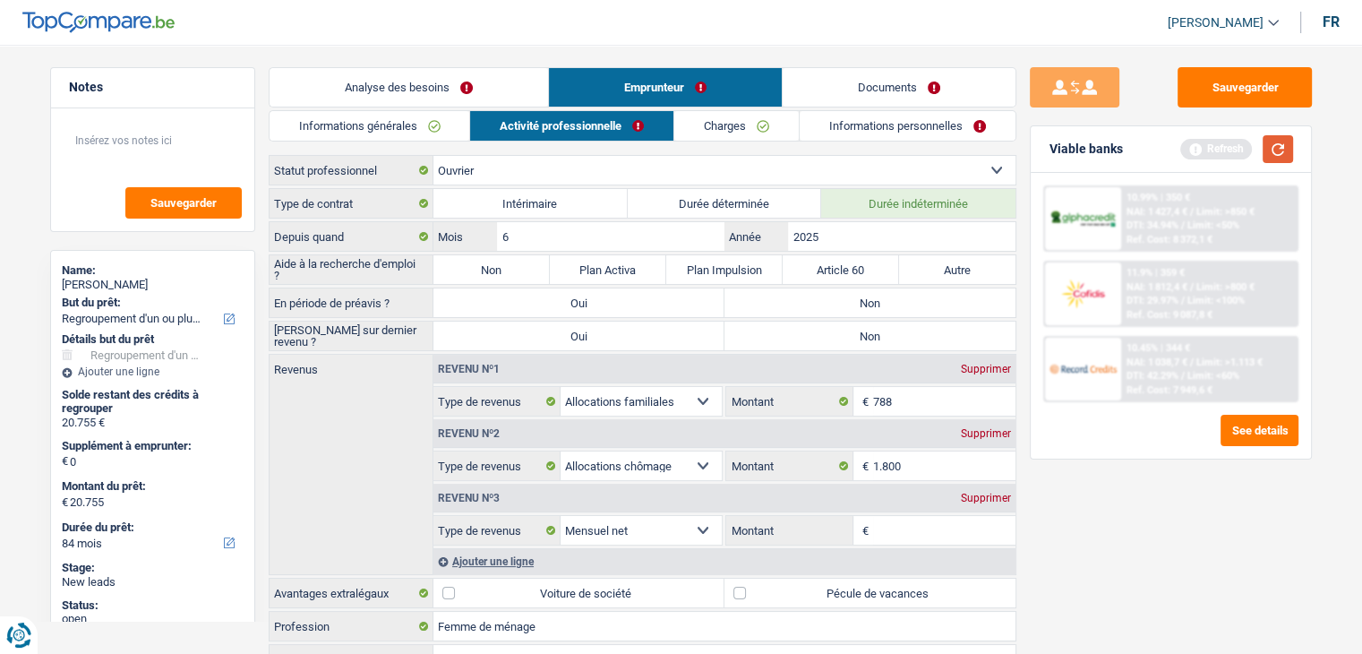
click at [1282, 148] on button "button" at bounding box center [1278, 149] width 30 height 28
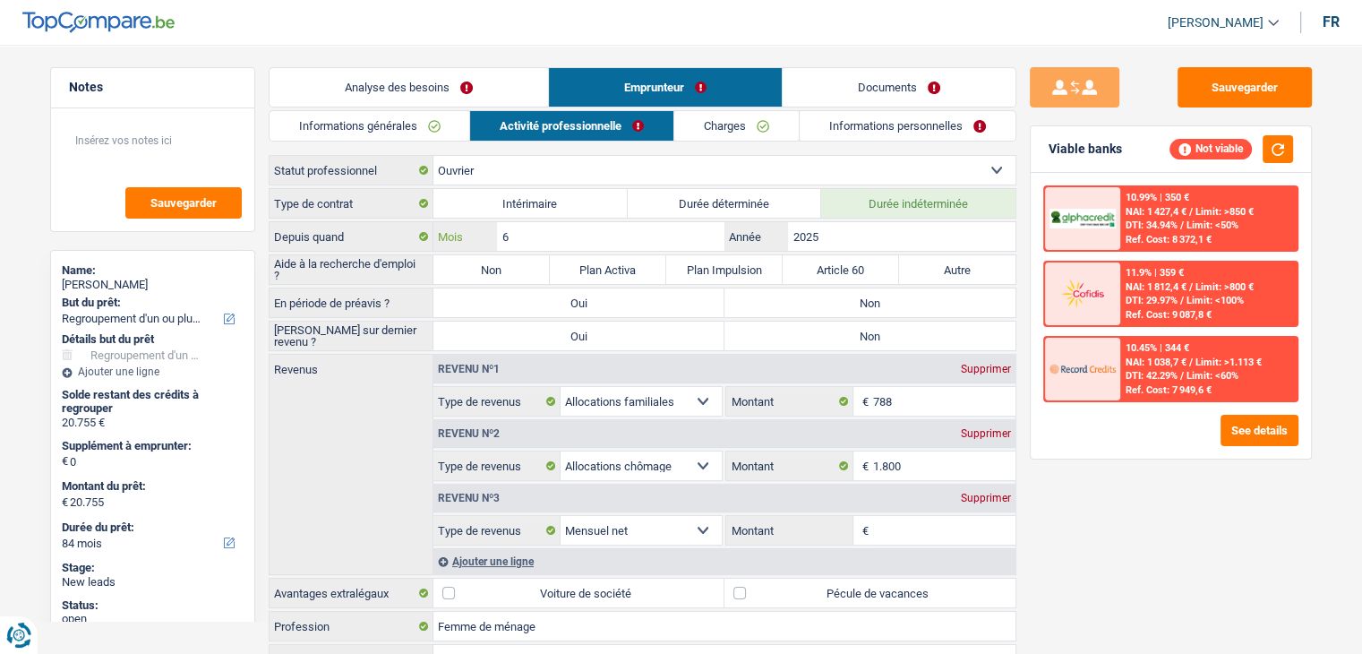
click at [567, 230] on input "6" at bounding box center [610, 236] width 227 height 29
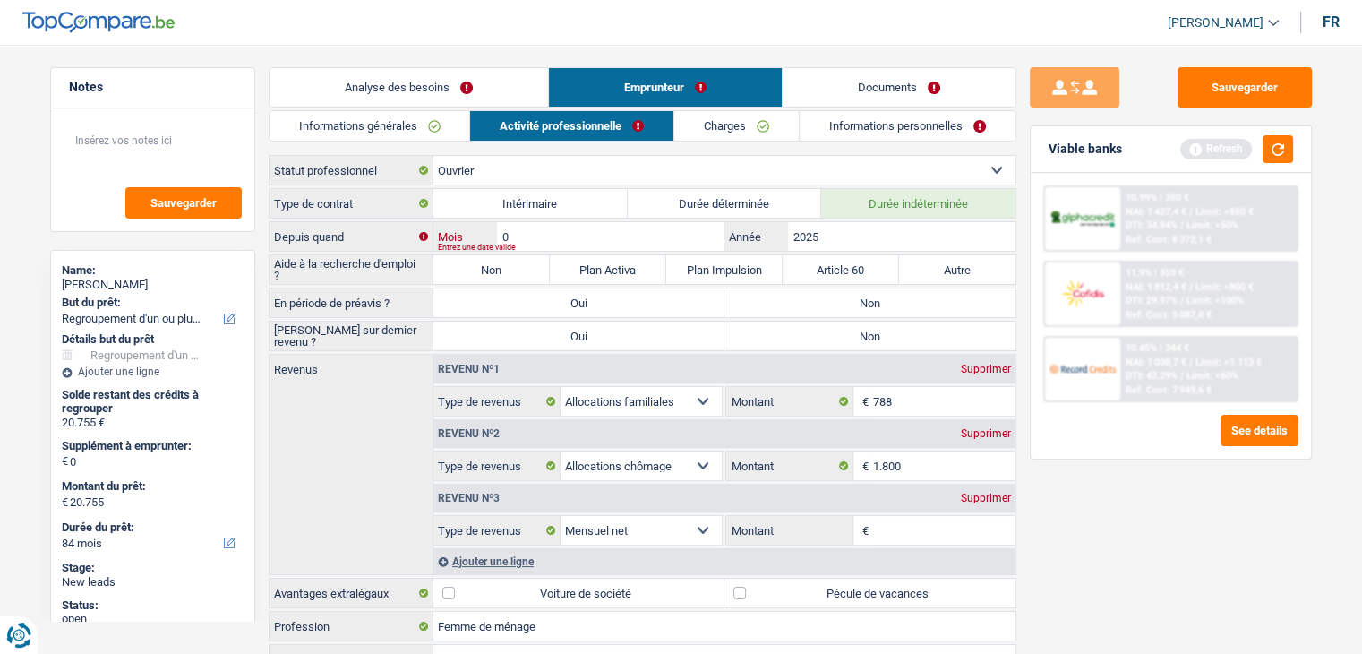
type input "03"
click at [1290, 141] on button "button" at bounding box center [1278, 149] width 30 height 28
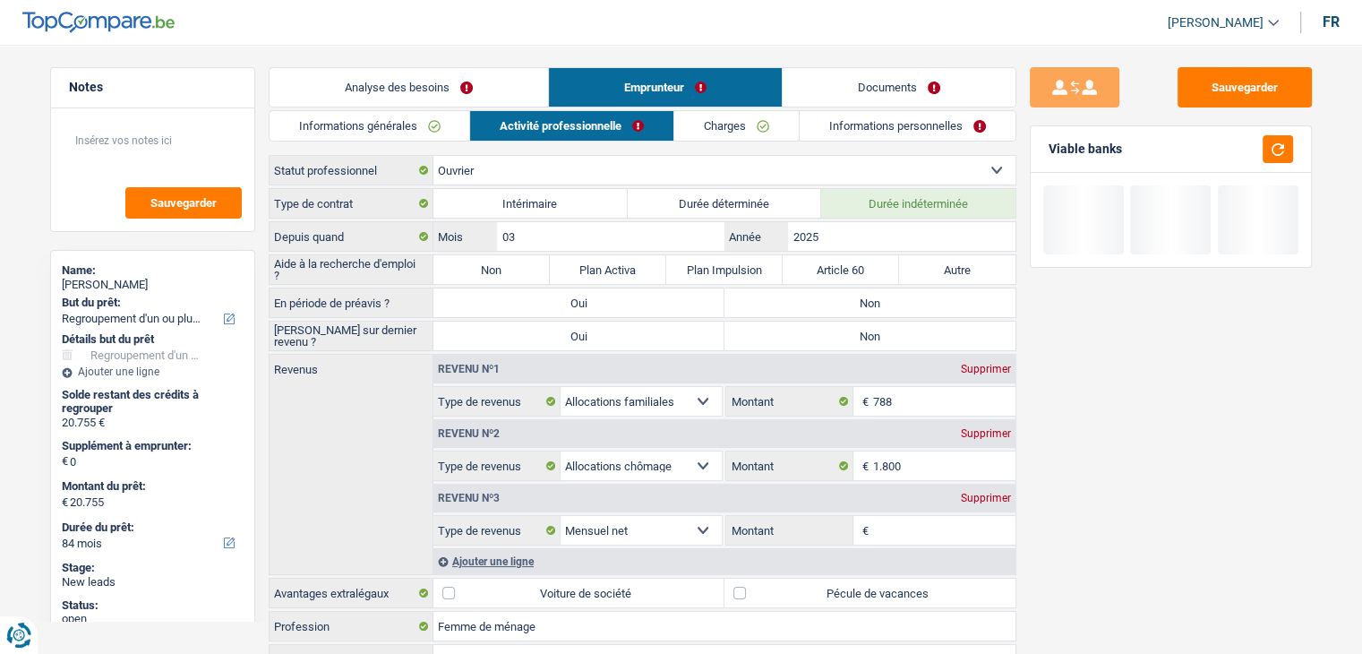
click at [520, 279] on label "Non" at bounding box center [491, 269] width 116 height 29
click at [520, 279] on input "Non" at bounding box center [491, 269] width 116 height 29
radio input "true"
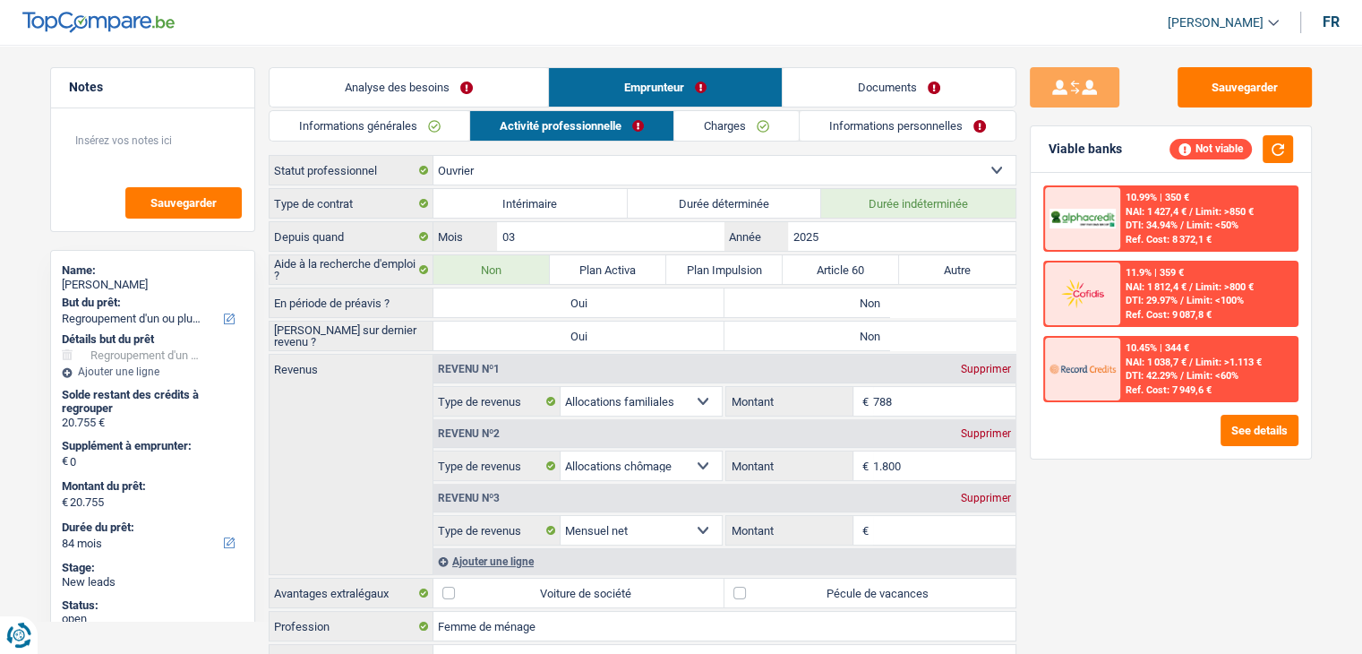
click at [1079, 518] on div "Sauvegarder Viable banks Not viable 10.99% | 350 € NAI: 1 427,4 € / Limit: >850…" at bounding box center [1170, 343] width 309 height 553
click at [1263, 145] on button "button" at bounding box center [1278, 149] width 30 height 28
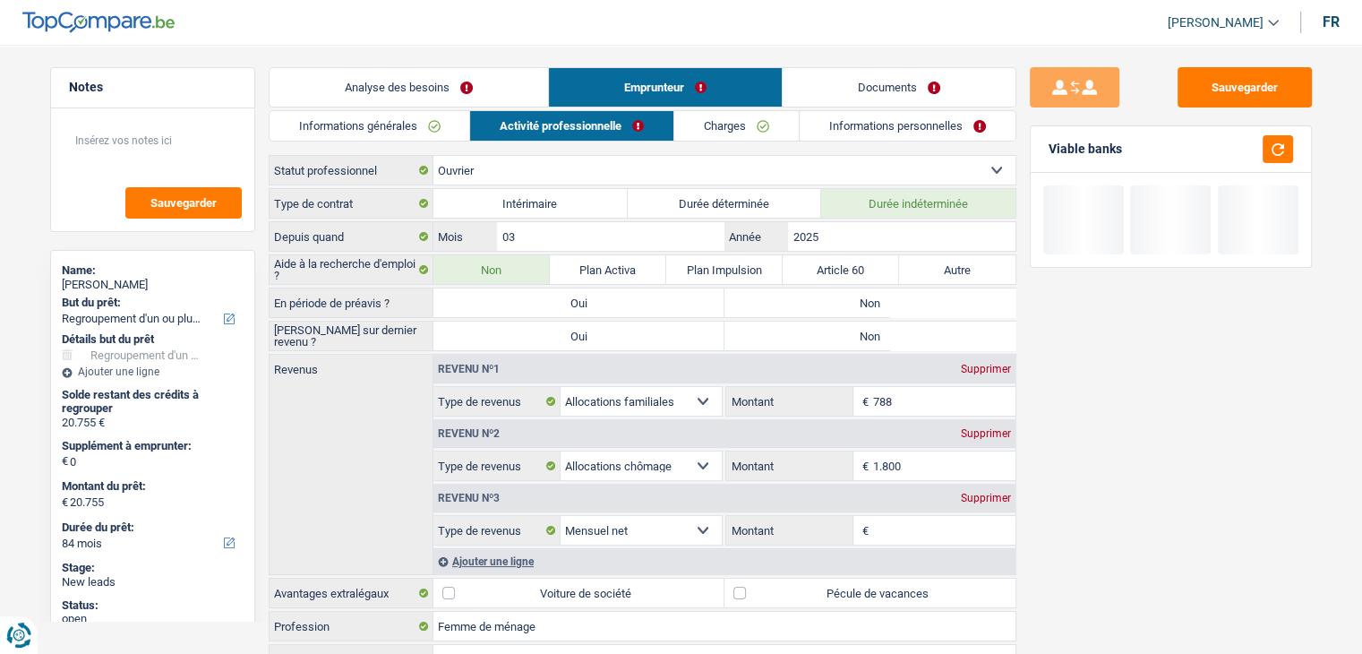
click at [921, 522] on input "Montant" at bounding box center [944, 530] width 142 height 29
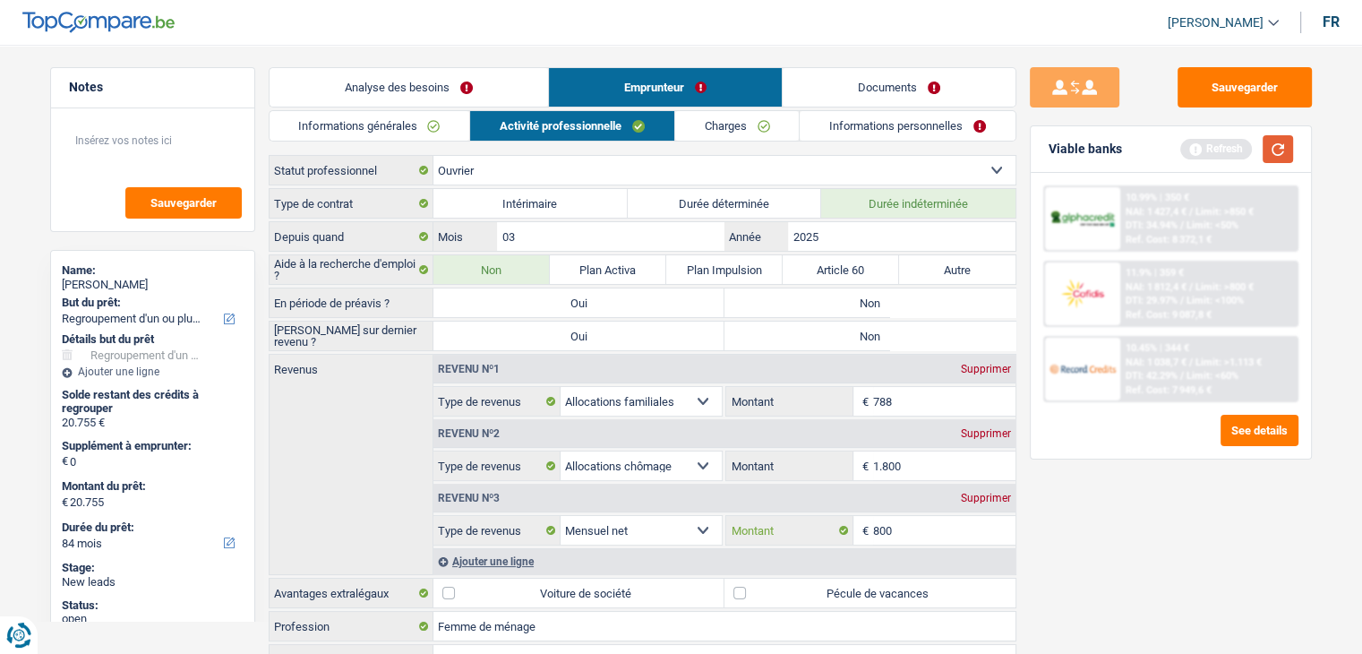
type input "800"
click at [1271, 147] on button "button" at bounding box center [1278, 149] width 30 height 28
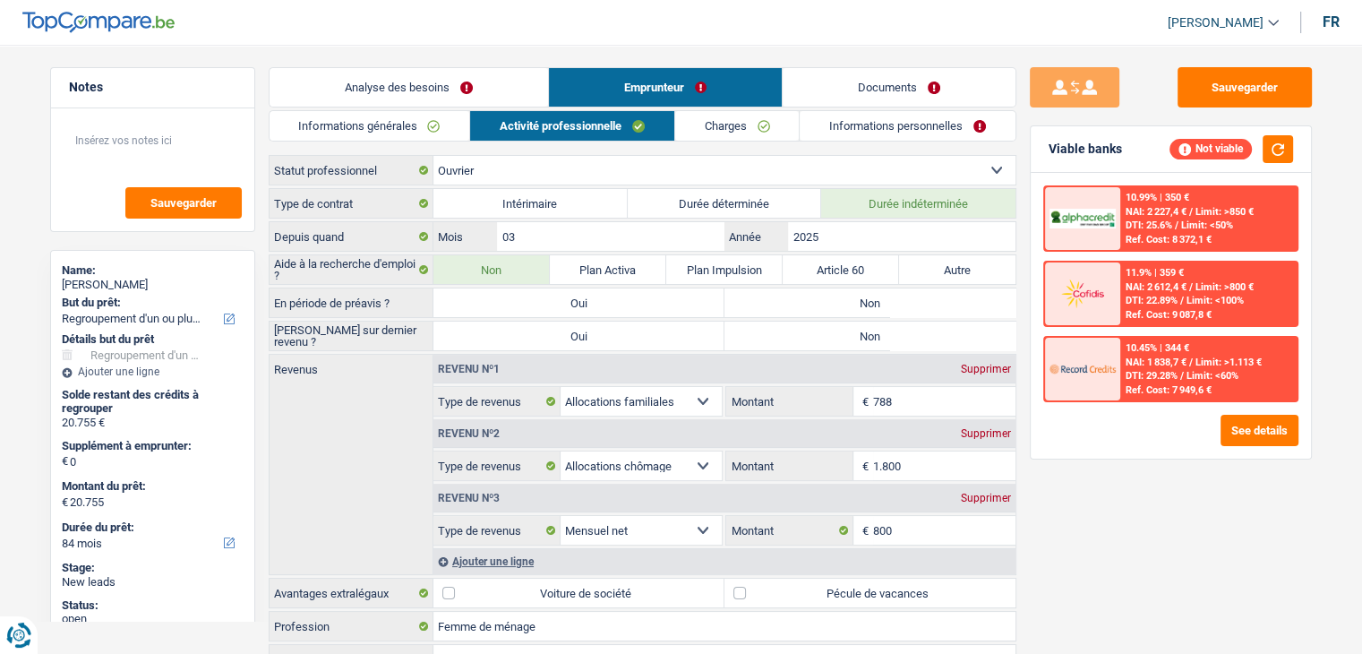
click at [1178, 518] on div "Sauvegarder Viable banks Not viable 10.99% | 350 € NAI: 2 227,4 € / Limit: >850…" at bounding box center [1170, 343] width 309 height 553
click at [914, 469] on input "1.800" at bounding box center [944, 465] width 142 height 29
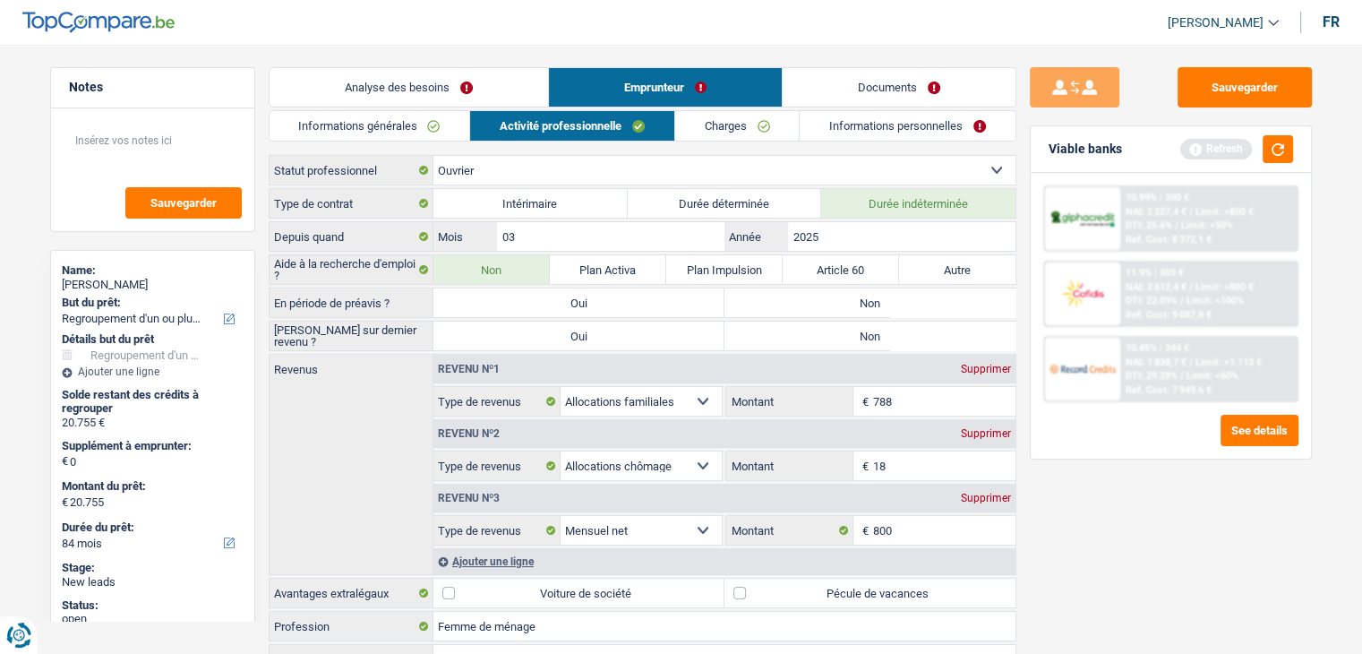
type input "1"
type input "800"
click at [1146, 510] on div "Sauvegarder Viable banks Refresh 10.99% | 350 € NAI: 2 227,4 € / Limit: >850 € …" at bounding box center [1170, 343] width 309 height 553
click at [929, 463] on input "800" at bounding box center [944, 465] width 142 height 29
click at [1274, 152] on button "button" at bounding box center [1278, 149] width 30 height 28
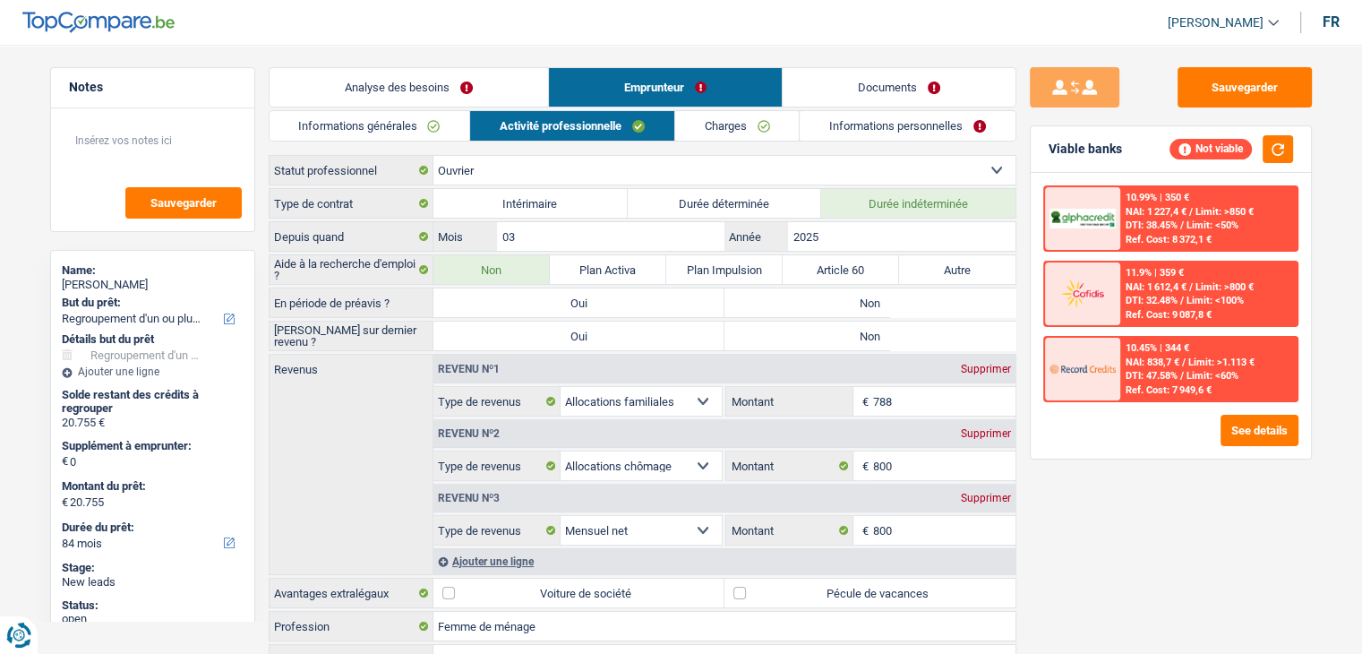
click at [1046, 525] on div "Sauvegarder Viable banks Not viable 10.99% | 350 € NAI: 1 227,4 € / Limit: >850…" at bounding box center [1170, 343] width 309 height 553
click at [1281, 144] on button "button" at bounding box center [1278, 149] width 30 height 28
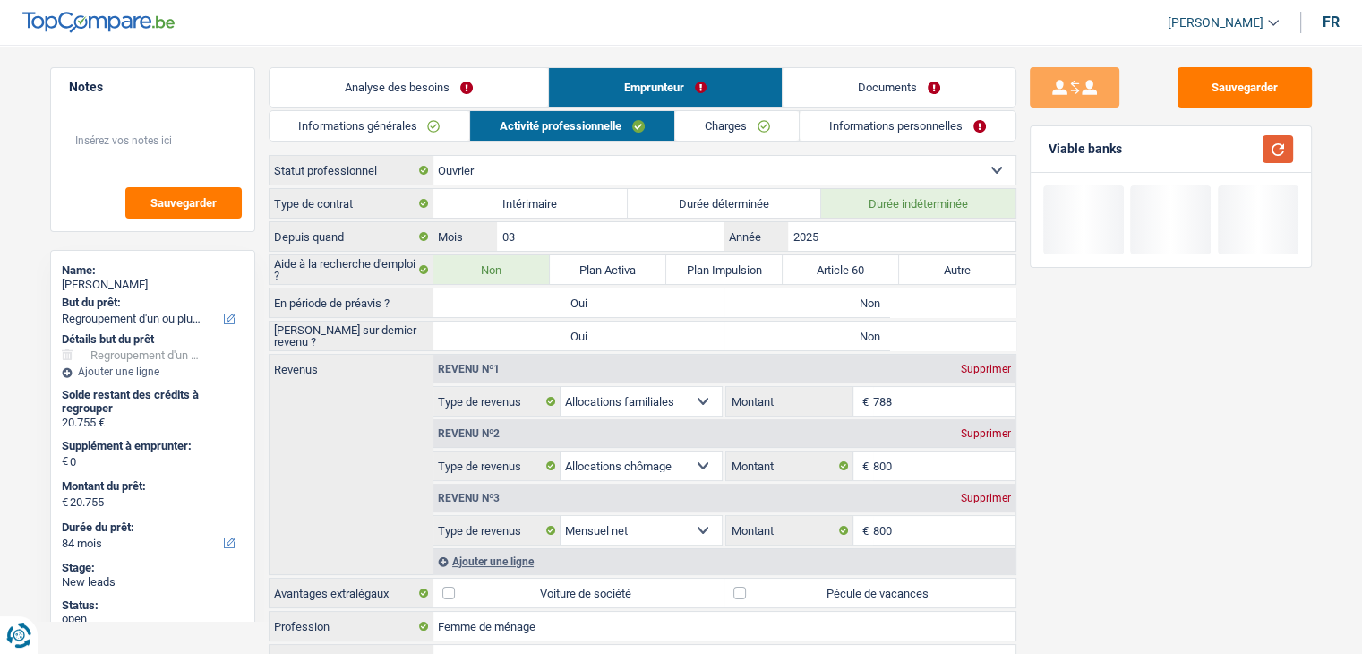
click at [1281, 144] on button "button" at bounding box center [1278, 149] width 30 height 28
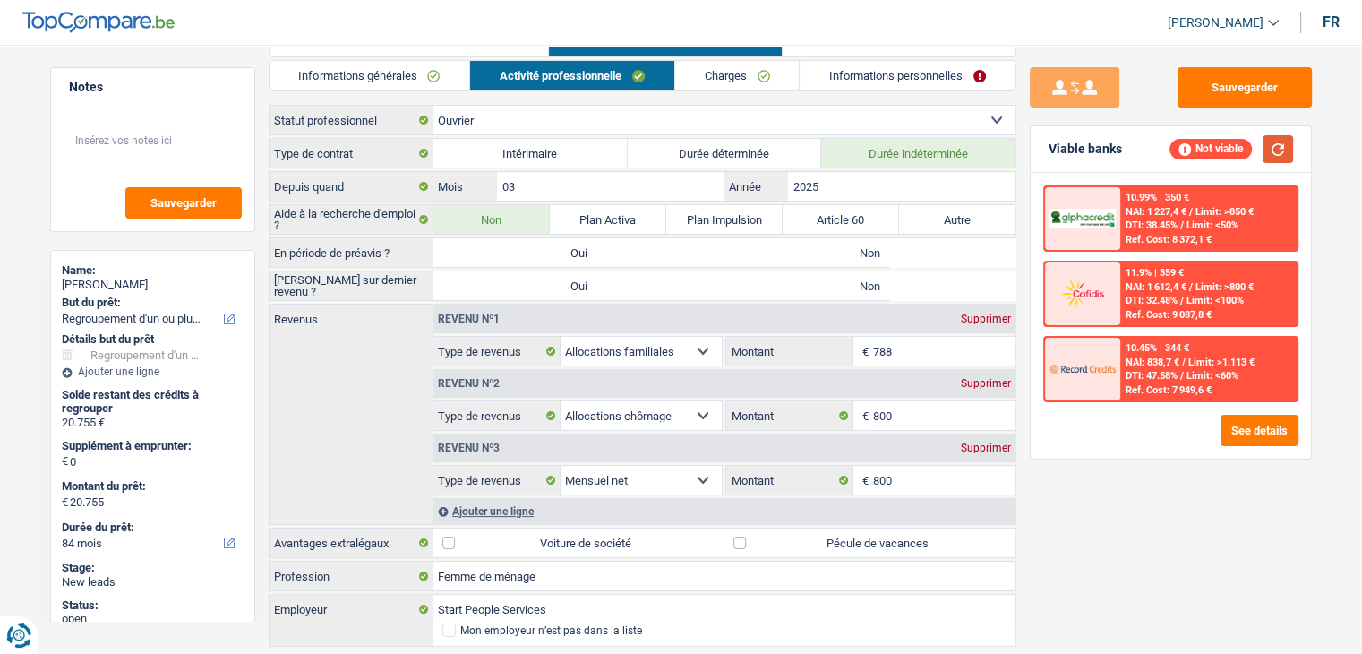
scroll to position [95, 0]
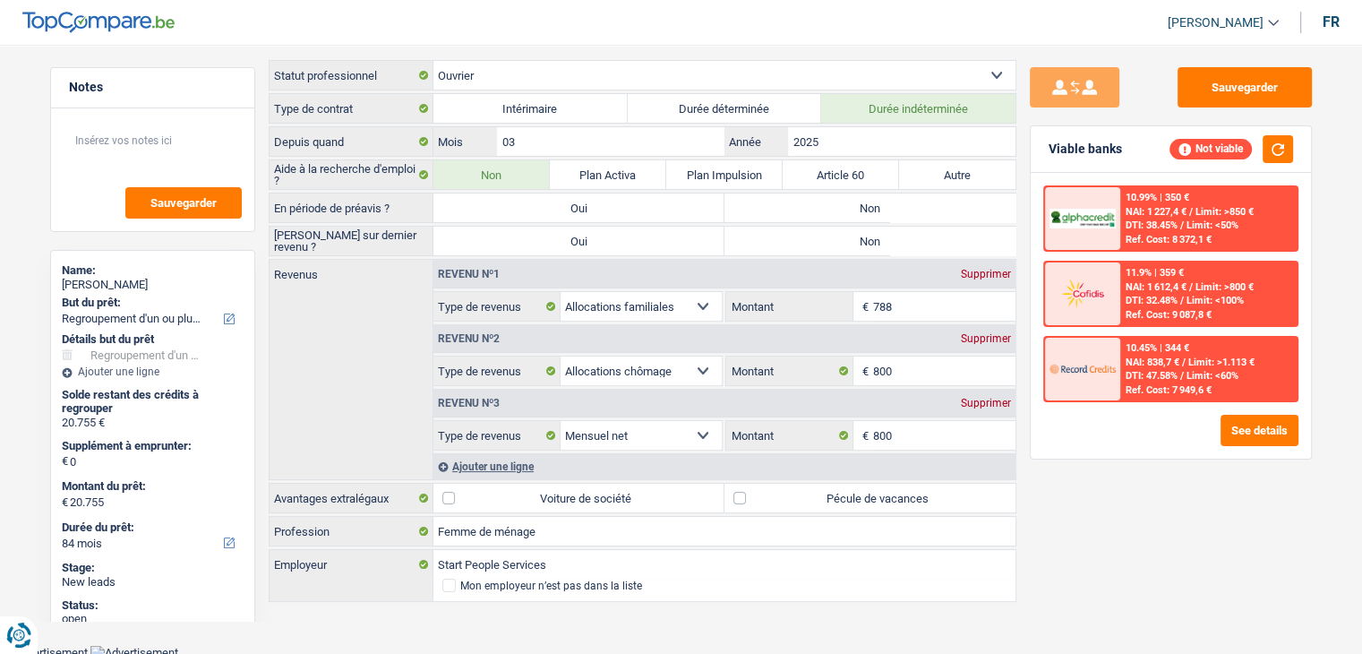
click at [1060, 527] on div "Sauvegarder Viable banks Not viable 10.99% | 350 € NAI: 1 227,4 € / Limit: >850…" at bounding box center [1170, 343] width 309 height 553
click at [1082, 538] on div "Sauvegarder Viable banks Not viable 10.99% | 350 € NAI: 1 227,4 € / Limit: >850…" at bounding box center [1170, 343] width 309 height 553
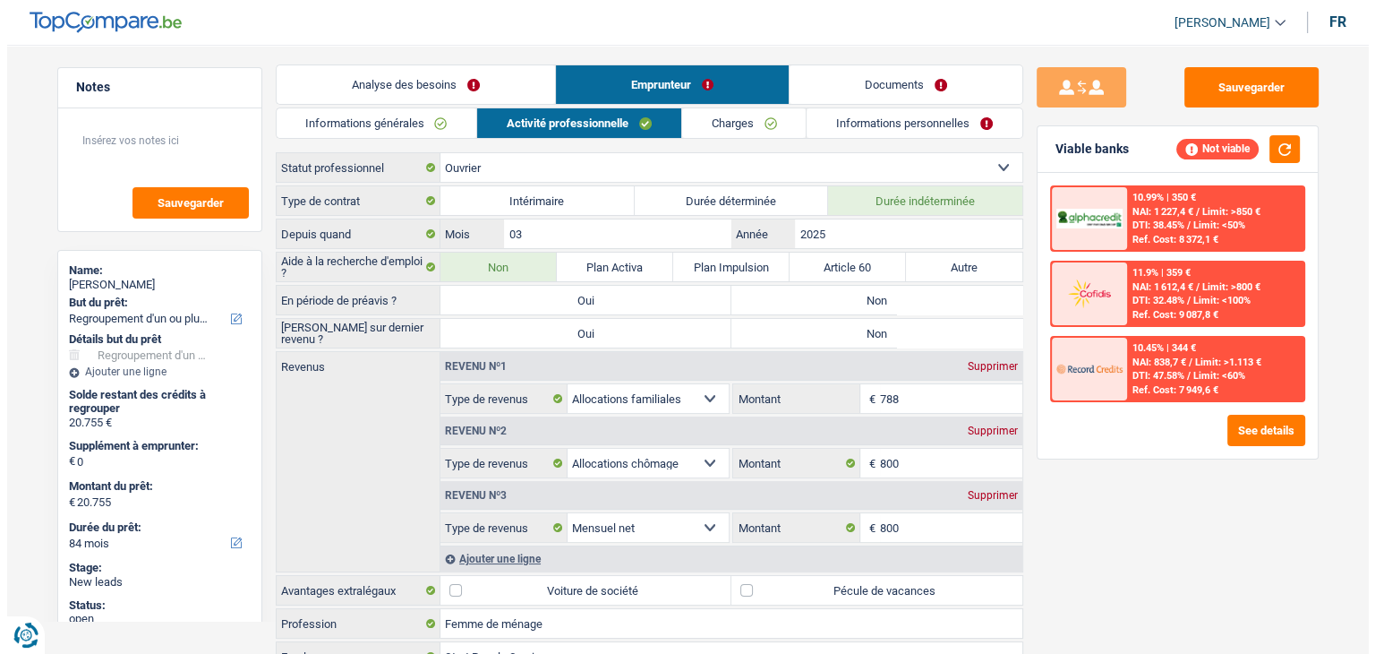
scroll to position [0, 0]
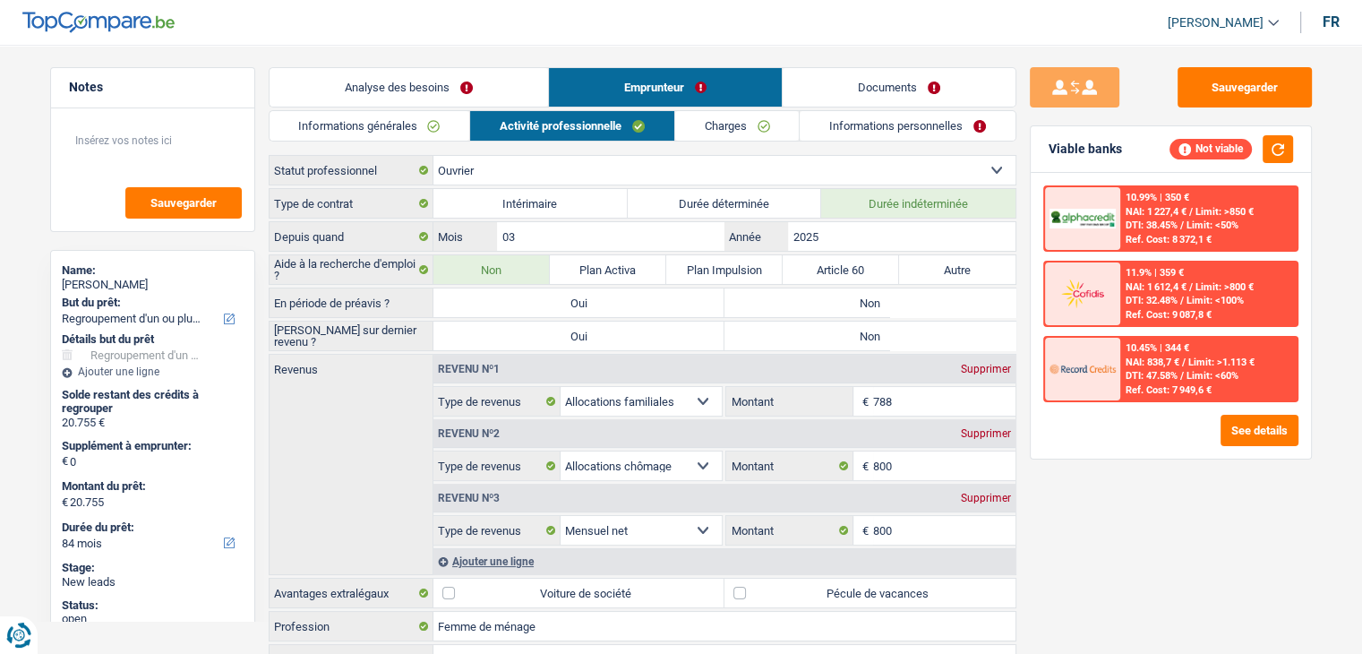
click at [1067, 462] on div "Sauvegarder Viable banks Not viable 10.99% | 350 € NAI: 1 227,4 € / Limit: >850…" at bounding box center [1170, 343] width 309 height 553
click at [1281, 143] on button "button" at bounding box center [1278, 149] width 30 height 28
click at [1111, 559] on div "Sauvegarder Viable banks Not viable 10.99% | 350 € NAI: 1 227,4 € / Limit: >850…" at bounding box center [1170, 343] width 309 height 553
click at [917, 398] on input "788" at bounding box center [944, 401] width 142 height 29
type input "7"
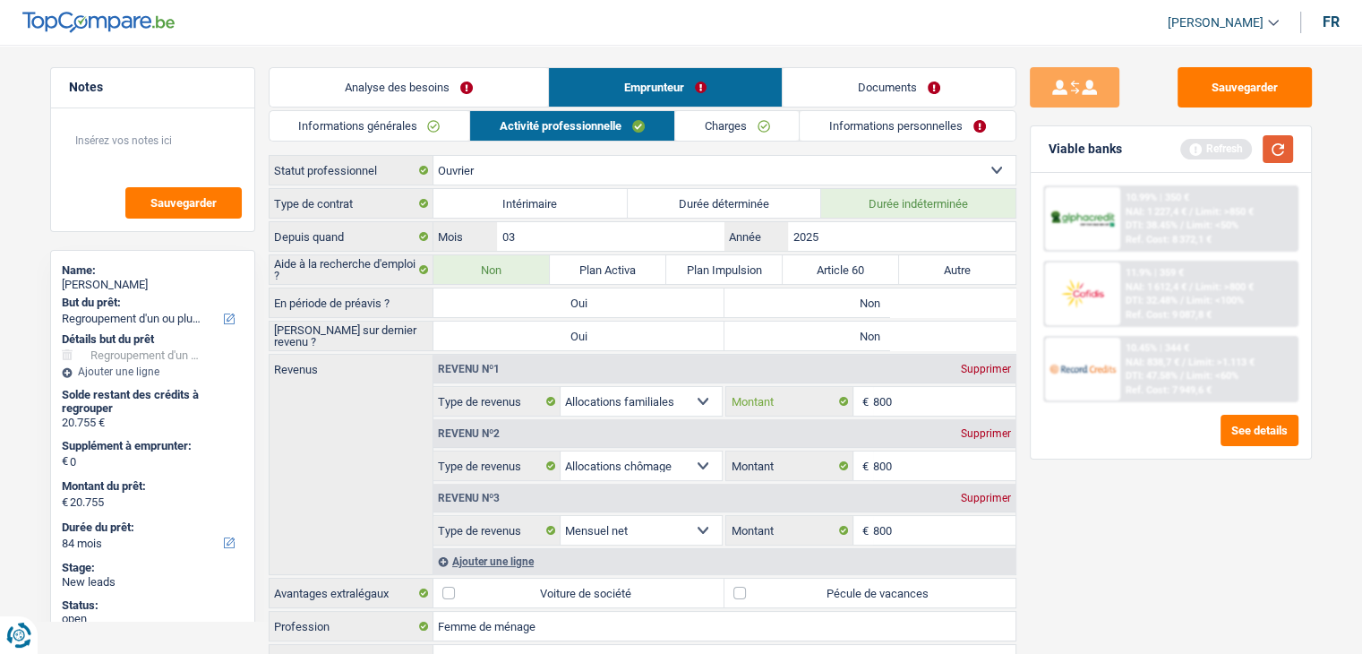
type input "800"
click at [1279, 137] on button "button" at bounding box center [1278, 149] width 30 height 28
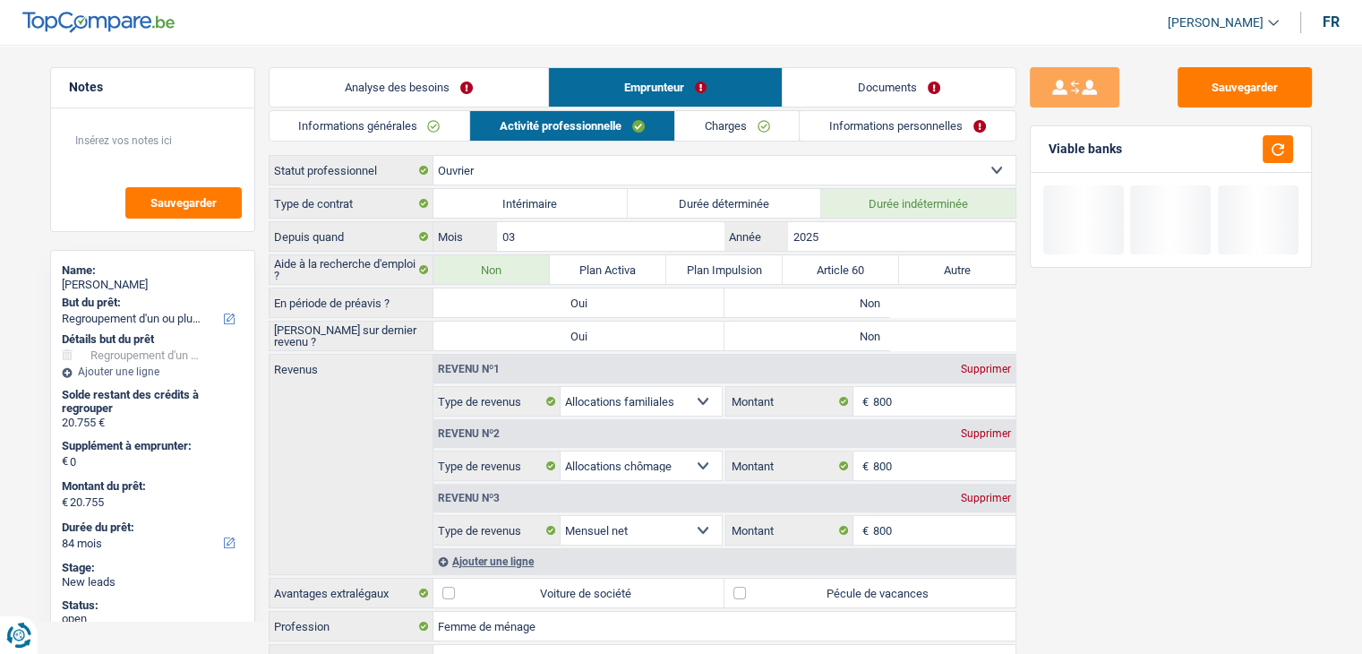
click at [810, 293] on label "Non" at bounding box center [869, 302] width 291 height 29
click at [810, 293] on input "Non" at bounding box center [869, 302] width 291 height 29
radio input "true"
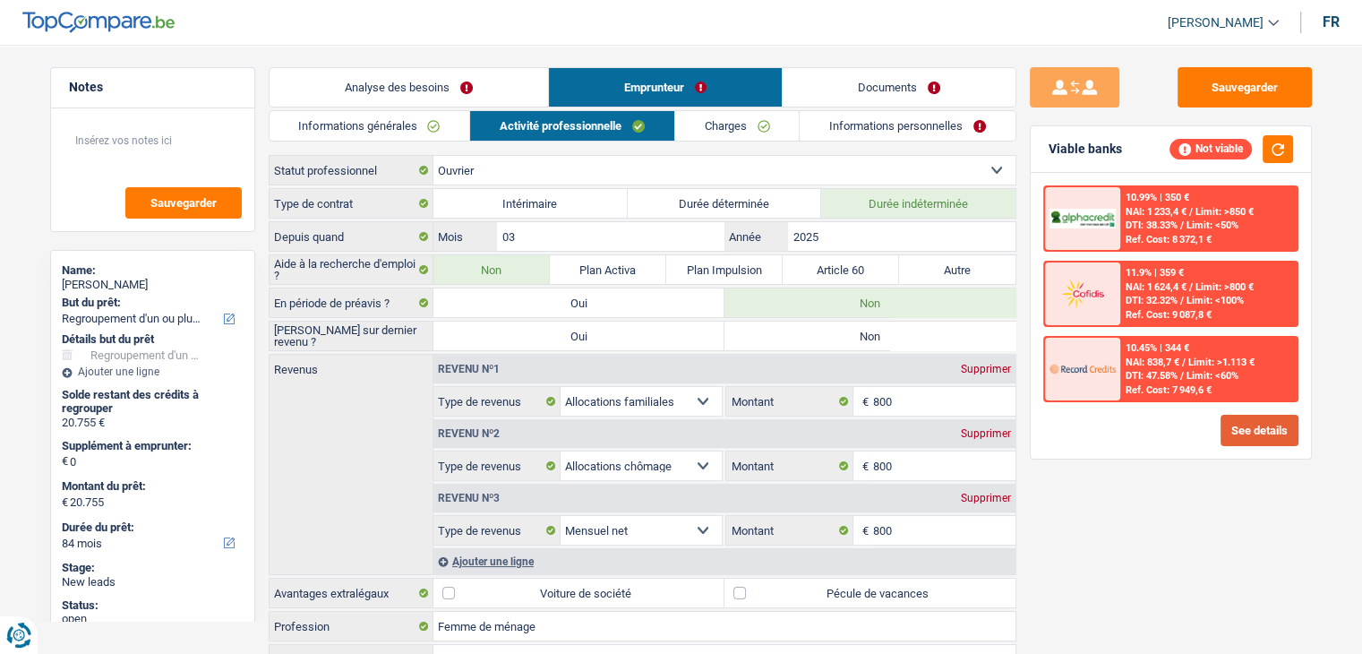
click at [1230, 416] on button "See details" at bounding box center [1260, 430] width 78 height 31
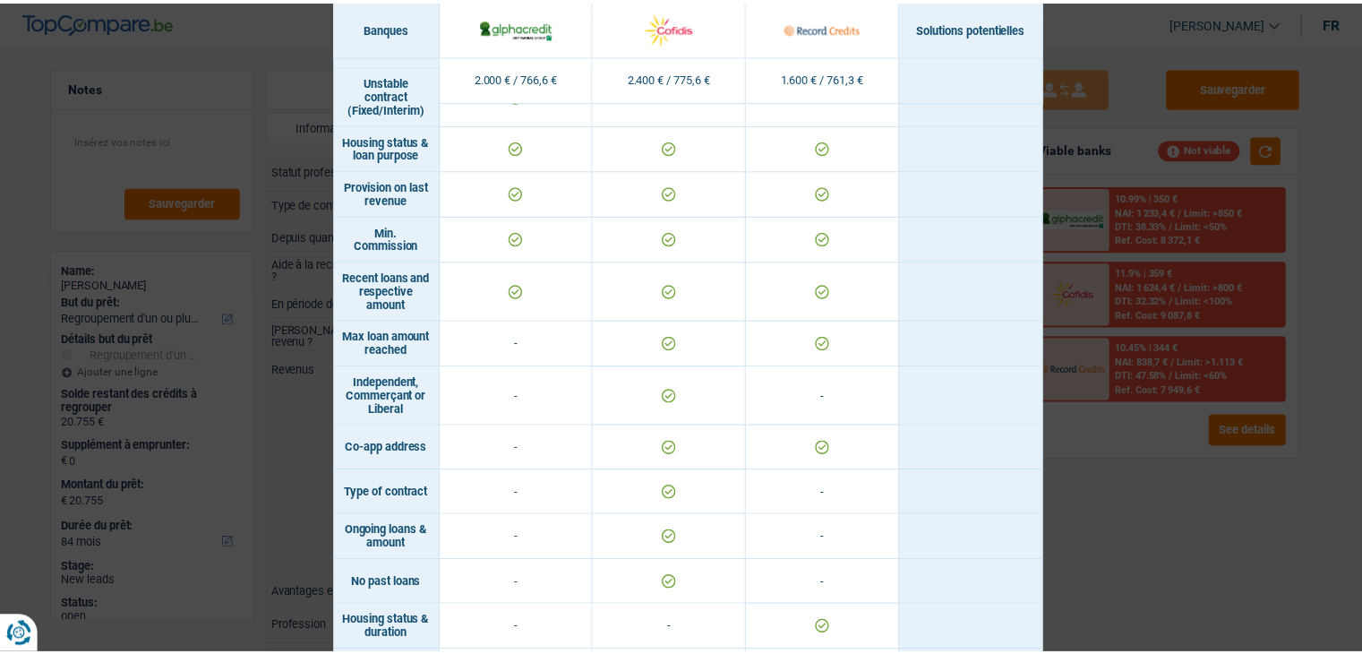
scroll to position [1254, 0]
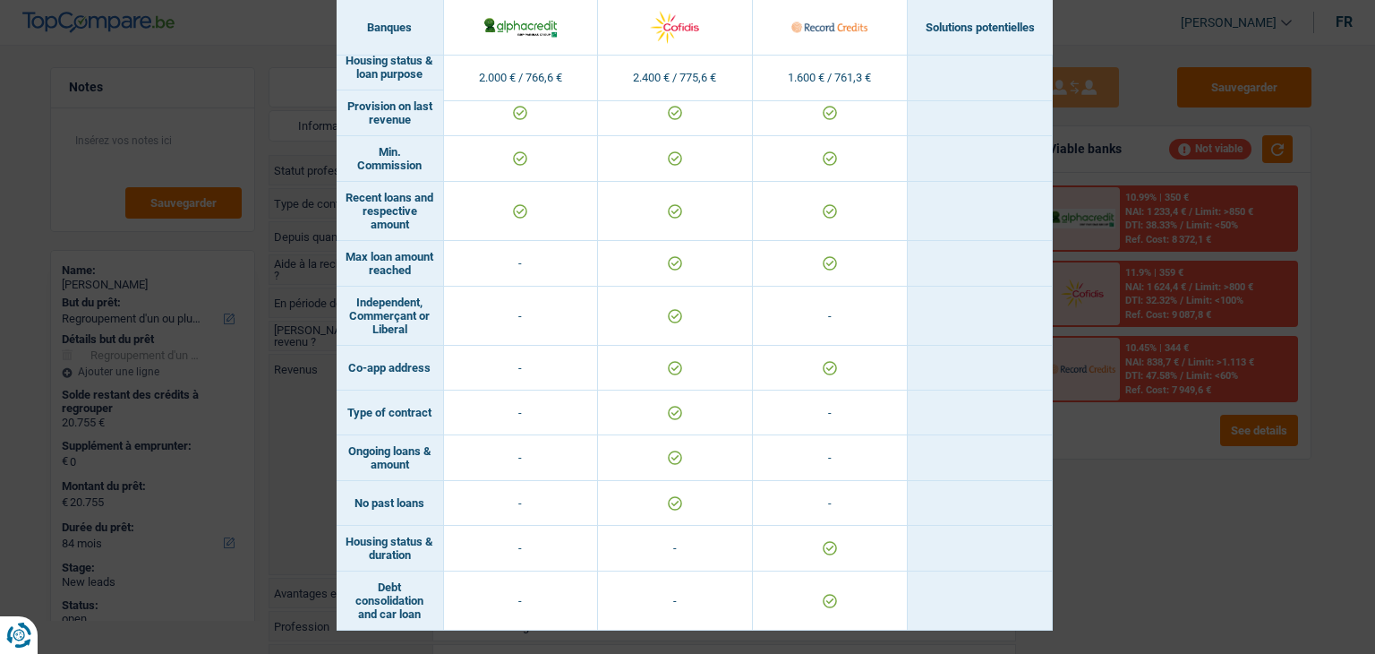
click at [1221, 502] on div "Banks conditions × Banques Solutions potentielles Revenus / Charges 2.000 € / 7…" at bounding box center [687, 327] width 1375 height 654
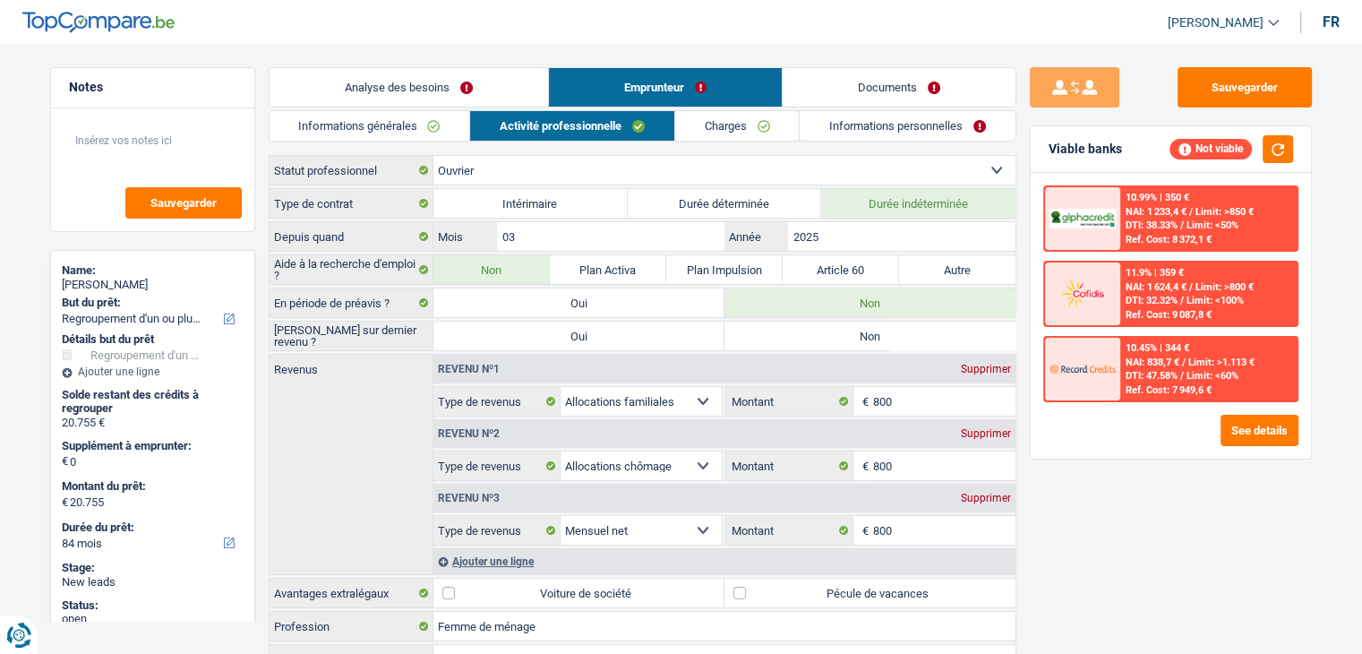
click at [869, 339] on label "Non" at bounding box center [869, 335] width 291 height 29
click at [869, 339] on input "Non" at bounding box center [869, 335] width 291 height 29
radio input "true"
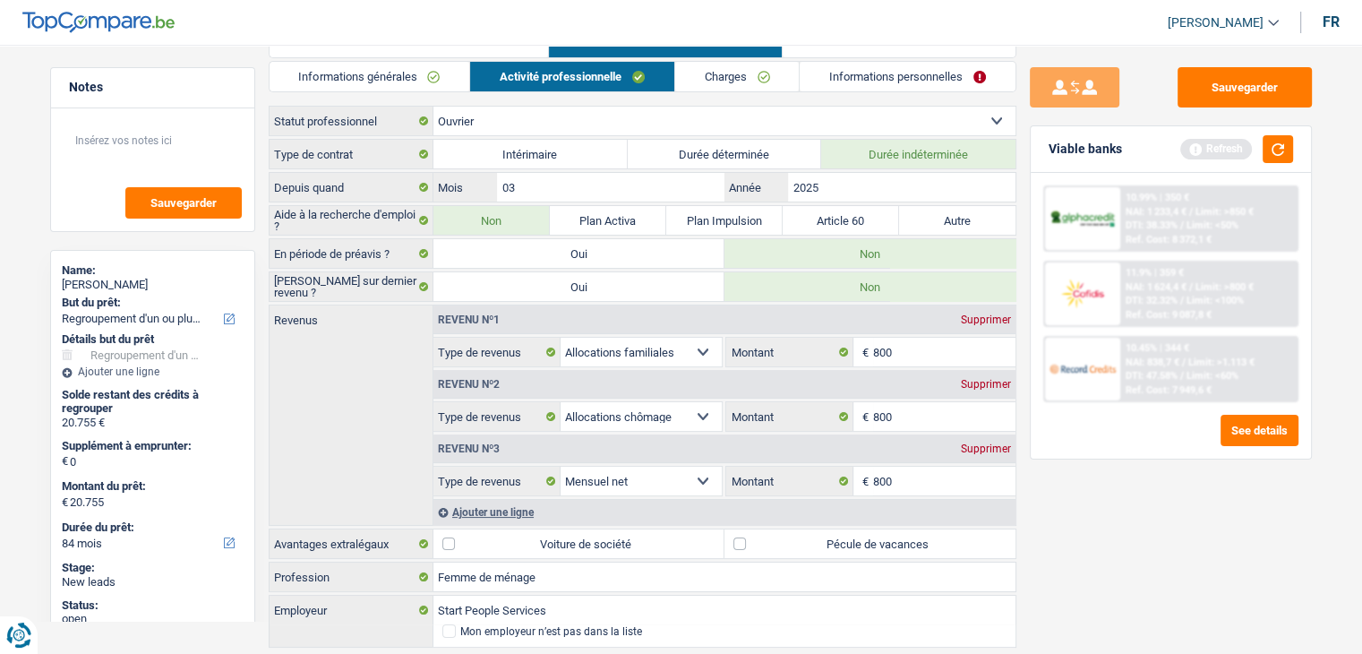
scroll to position [95, 0]
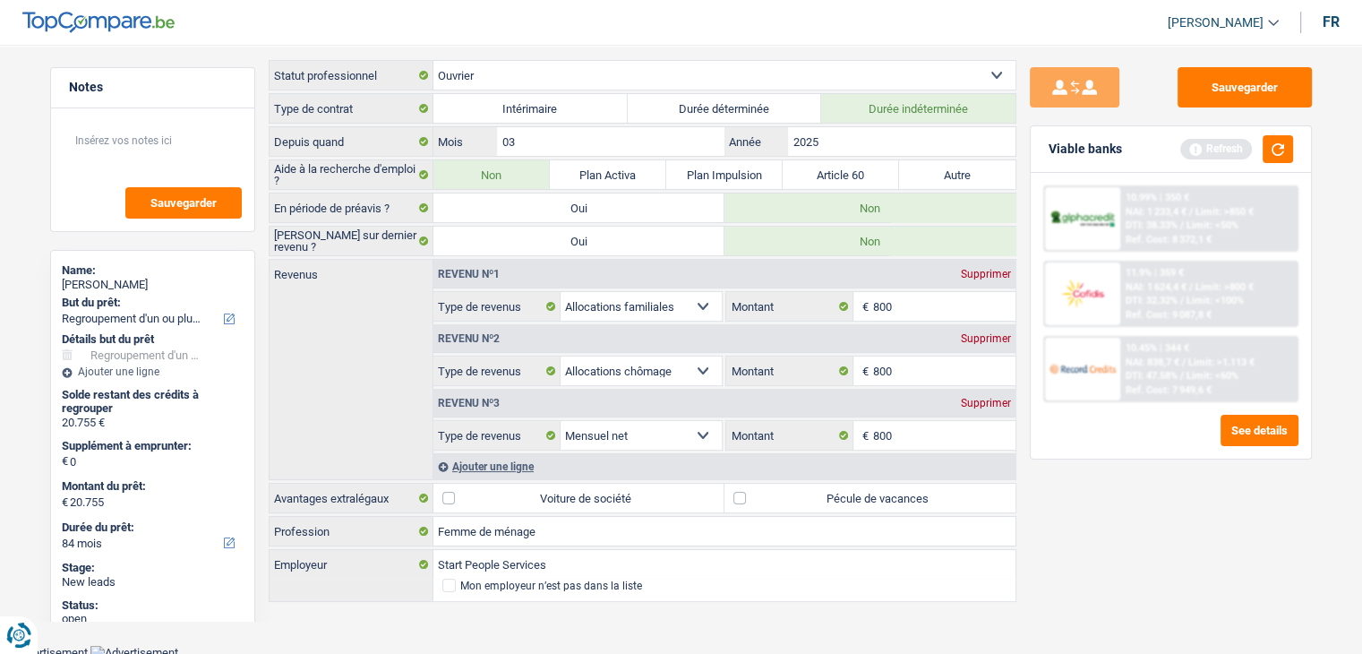
click at [493, 467] on div "Ajouter une ligne" at bounding box center [724, 466] width 582 height 26
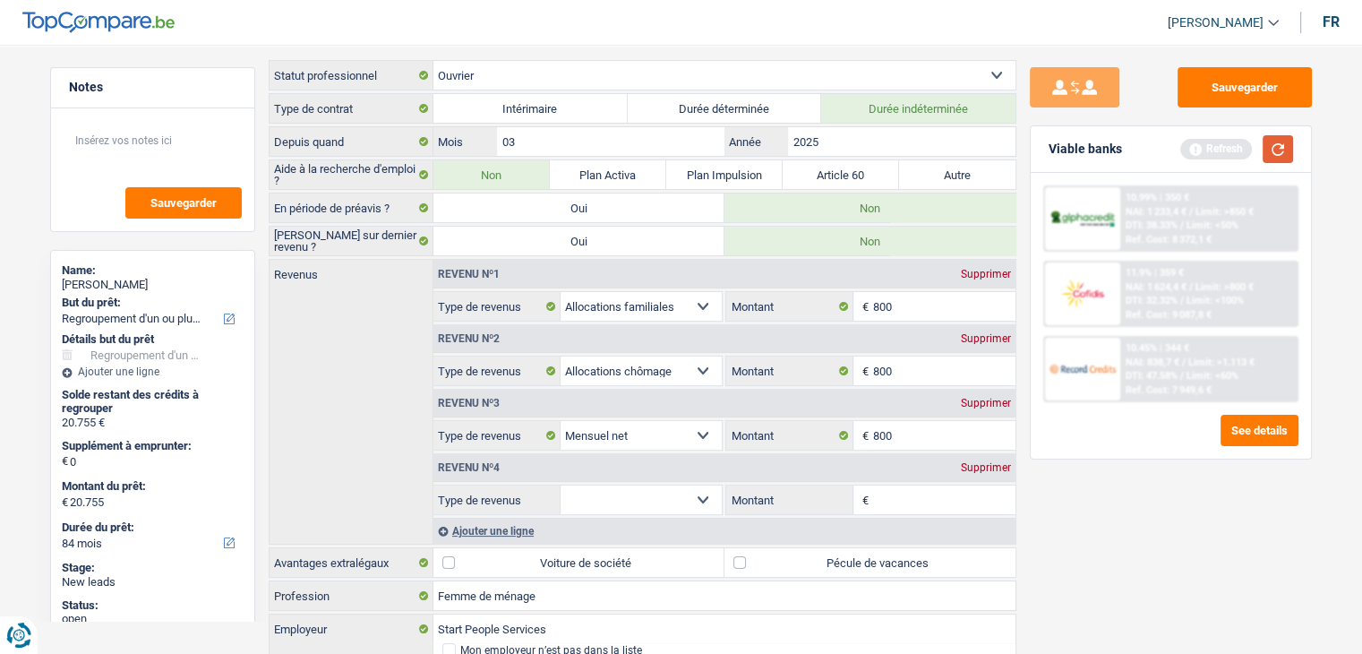
click at [1287, 141] on button "button" at bounding box center [1278, 149] width 30 height 28
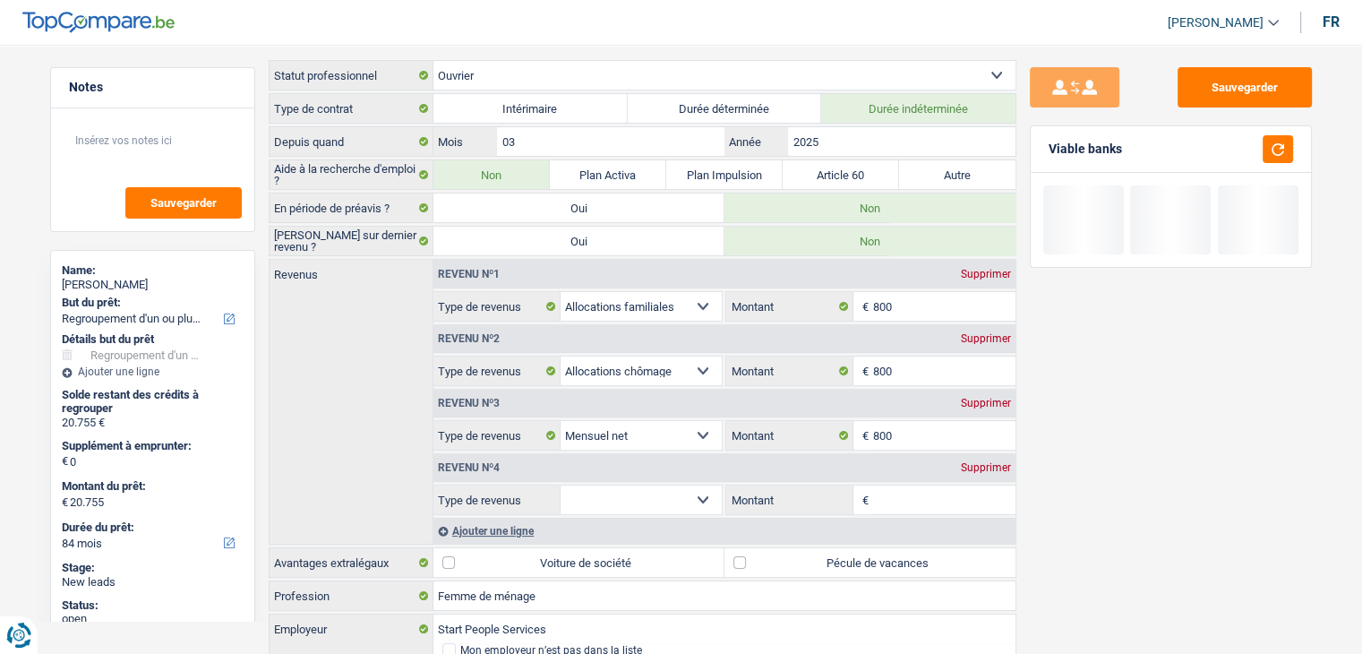
click at [678, 501] on select "Allocation d'handicap Allocations chômage Allocations familiales Chèques repas …" at bounding box center [642, 499] width 162 height 29
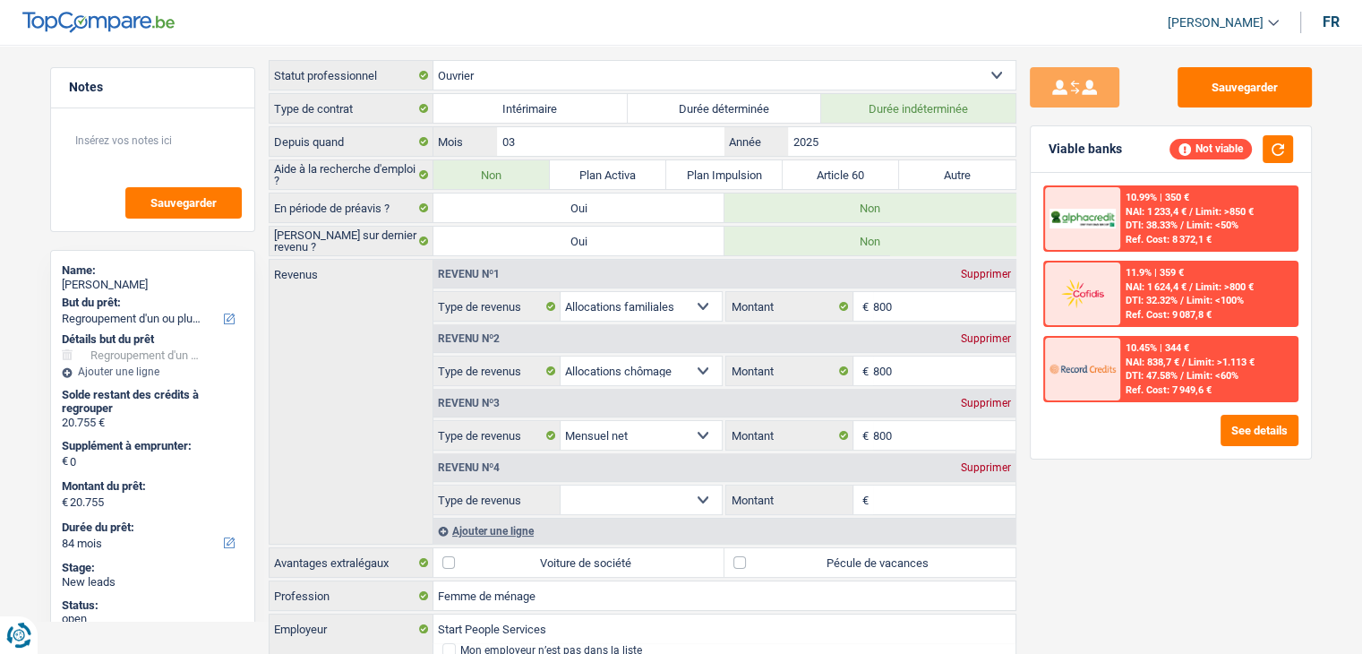
click at [973, 462] on div "Supprimer" at bounding box center [985, 467] width 59 height 11
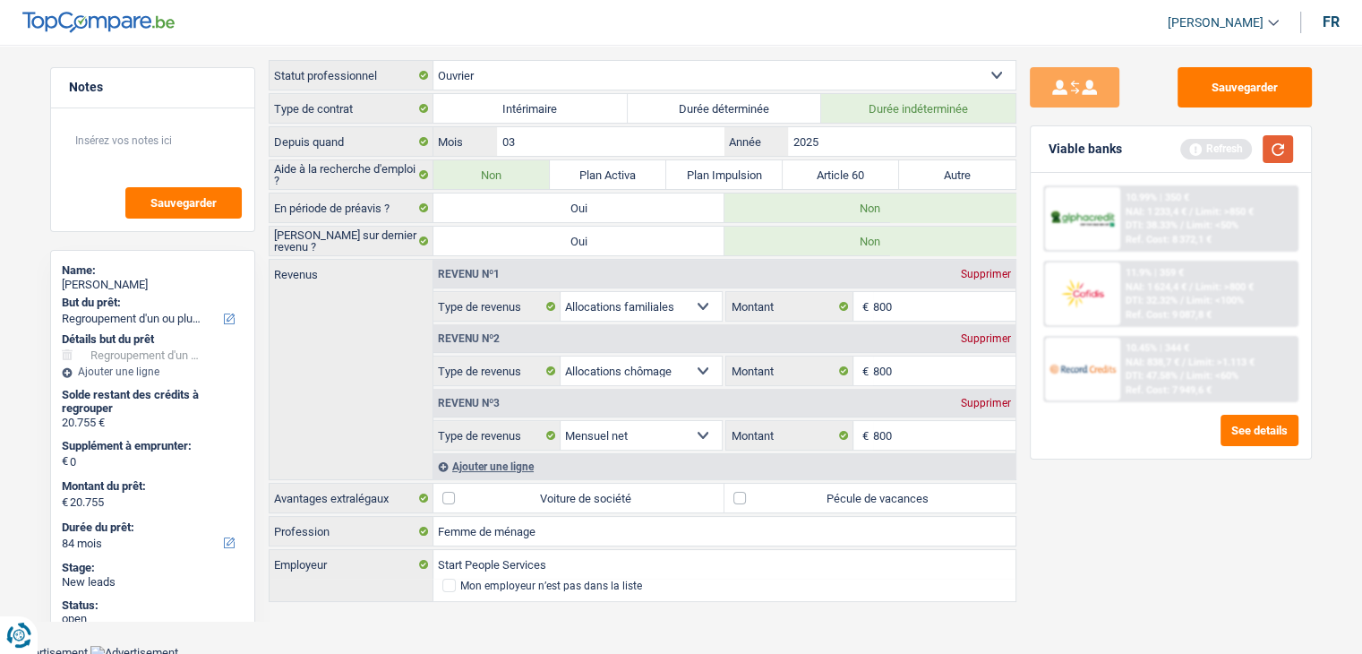
click at [1274, 153] on button "button" at bounding box center [1278, 149] width 30 height 28
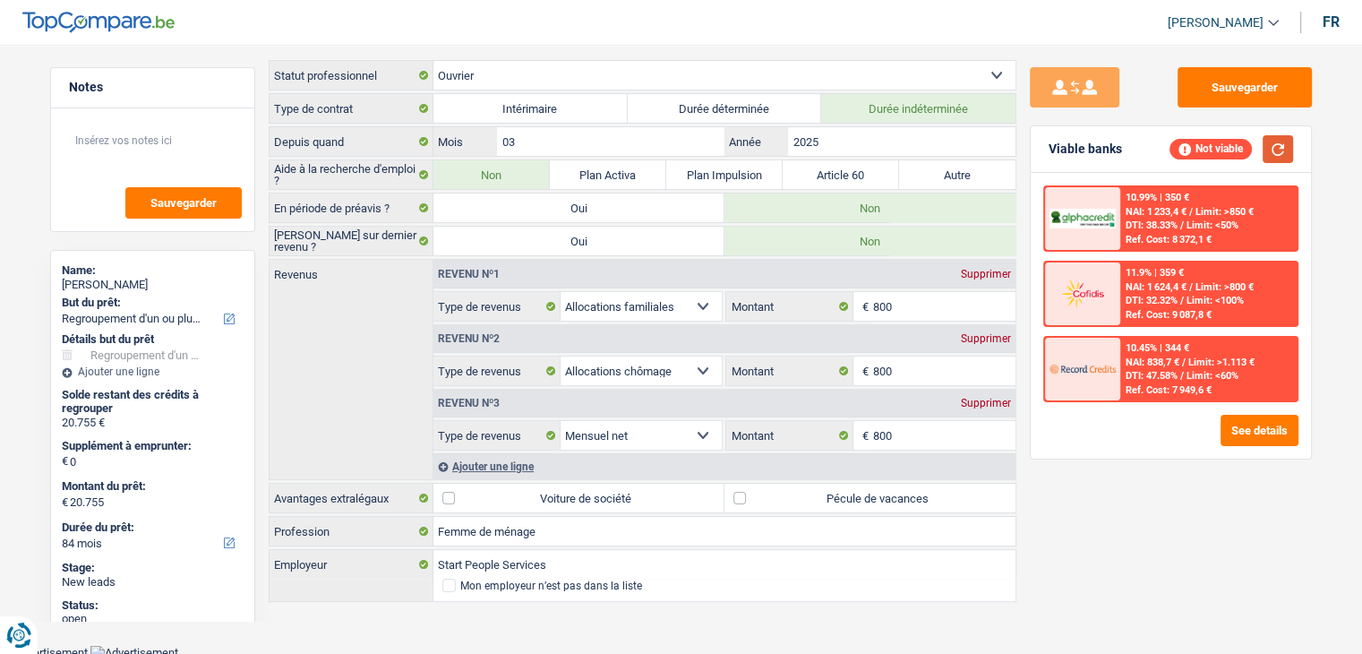
click at [1275, 147] on button "button" at bounding box center [1278, 149] width 30 height 28
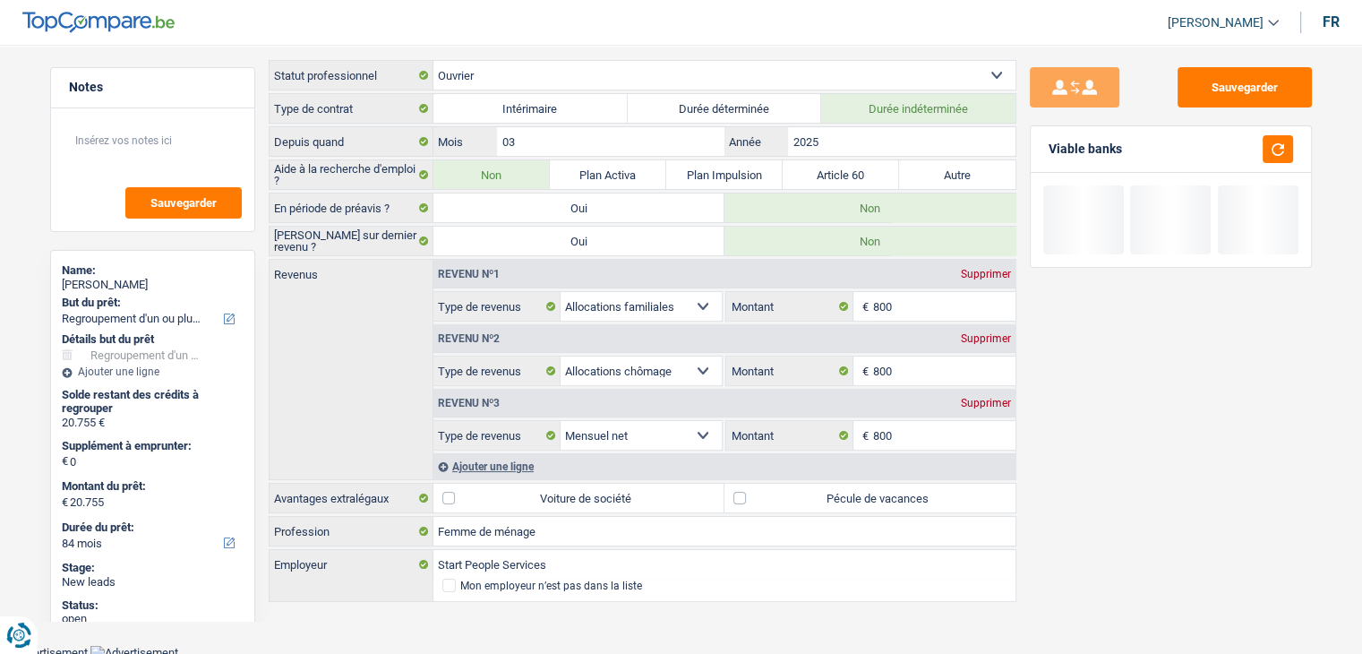
drag, startPoint x: 1123, startPoint y: 151, endPoint x: 1048, endPoint y: 143, distance: 75.7
click at [1048, 143] on div "Viable banks" at bounding box center [1171, 149] width 280 height 47
click at [1049, 143] on div "Viable banks" at bounding box center [1085, 148] width 73 height 15
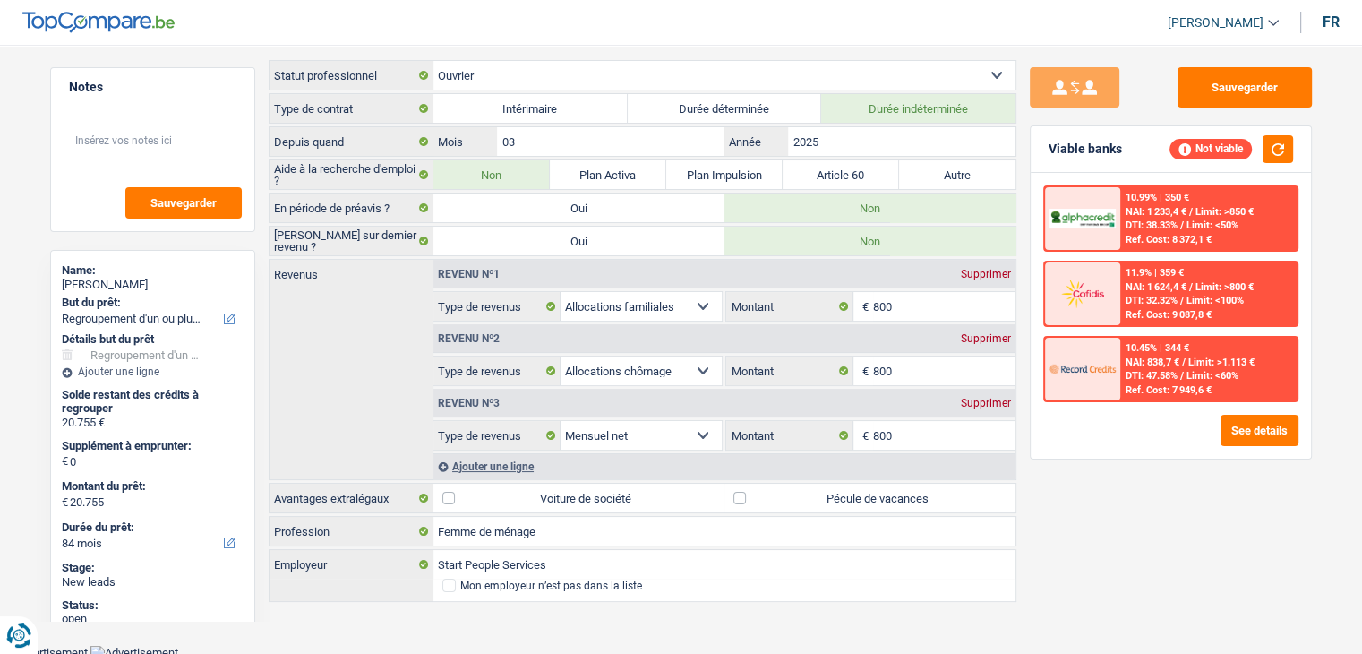
drag, startPoint x: 870, startPoint y: 499, endPoint x: 902, endPoint y: 495, distance: 31.5
click at [870, 499] on label "Pécule de vacances" at bounding box center [869, 498] width 291 height 29
click at [870, 499] on input "Pécule de vacances" at bounding box center [869, 498] width 291 height 29
checkbox input "true"
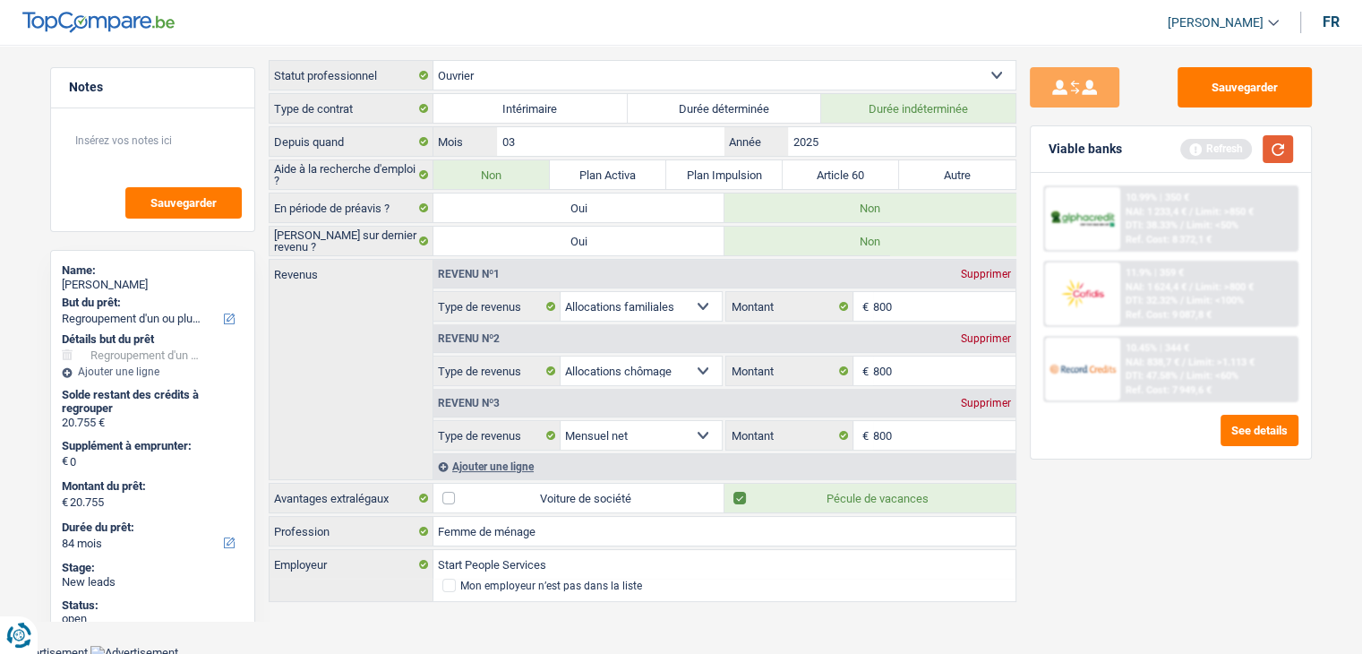
click at [1268, 151] on button "button" at bounding box center [1278, 149] width 30 height 28
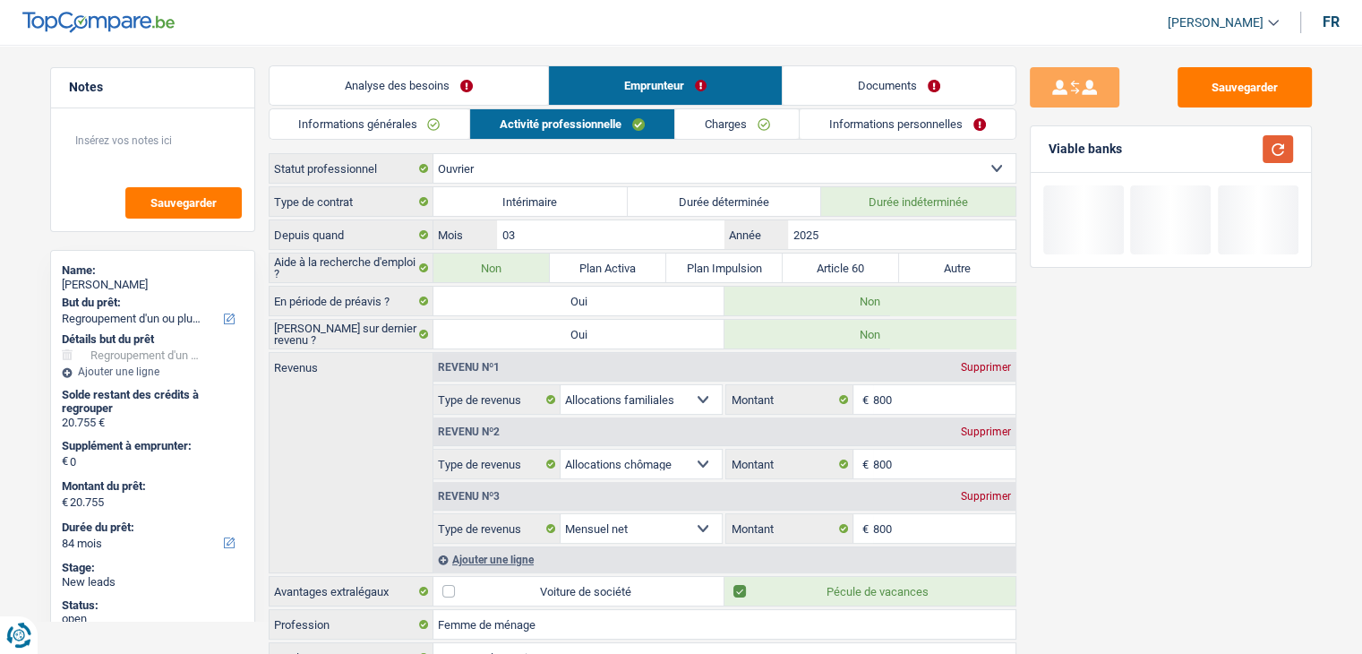
scroll to position [0, 0]
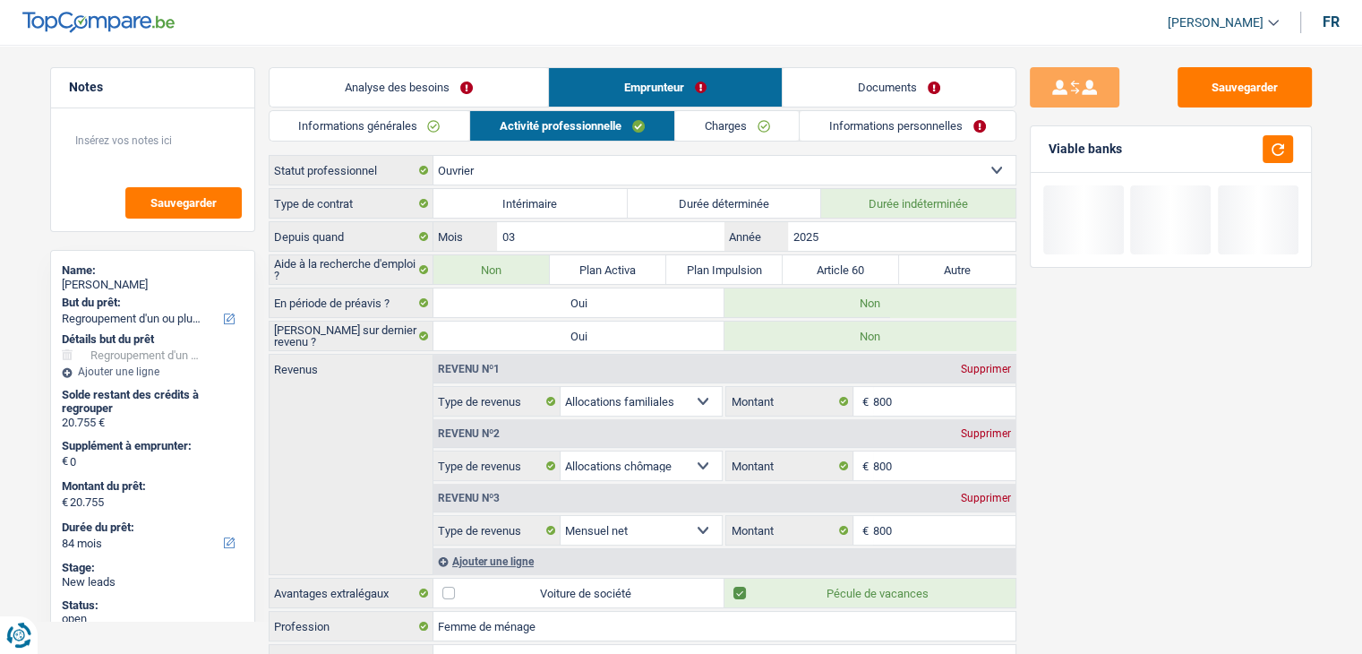
click at [750, 131] on link "Charges" at bounding box center [737, 126] width 124 height 30
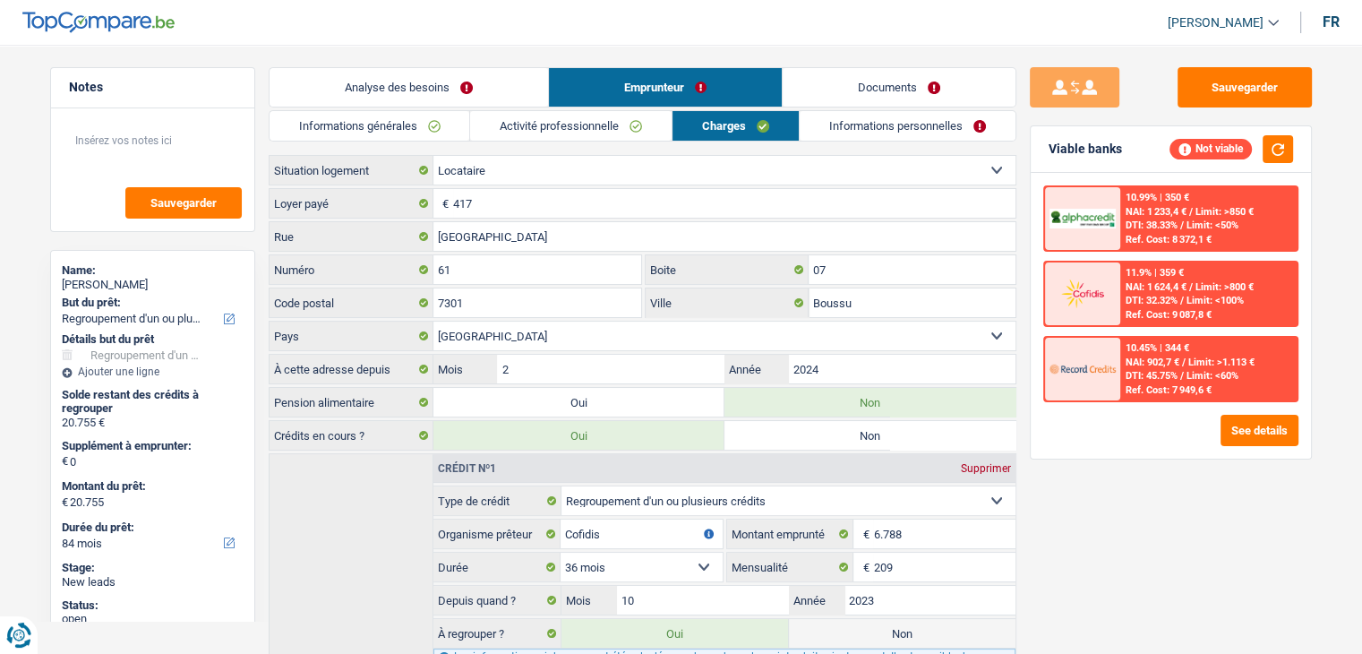
click at [1125, 488] on div "Sauvegarder Viable banks Not viable 10.99% | 350 € NAI: 1 233,4 € / Limit: >850…" at bounding box center [1170, 343] width 309 height 553
click at [1091, 499] on div "Sauvegarder Viable banks Not viable 10.99% | 350 € NAI: 1 233,4 € / Limit: >850…" at bounding box center [1170, 343] width 309 height 553
click at [595, 137] on link "Activité professionnelle" at bounding box center [570, 126] width 201 height 30
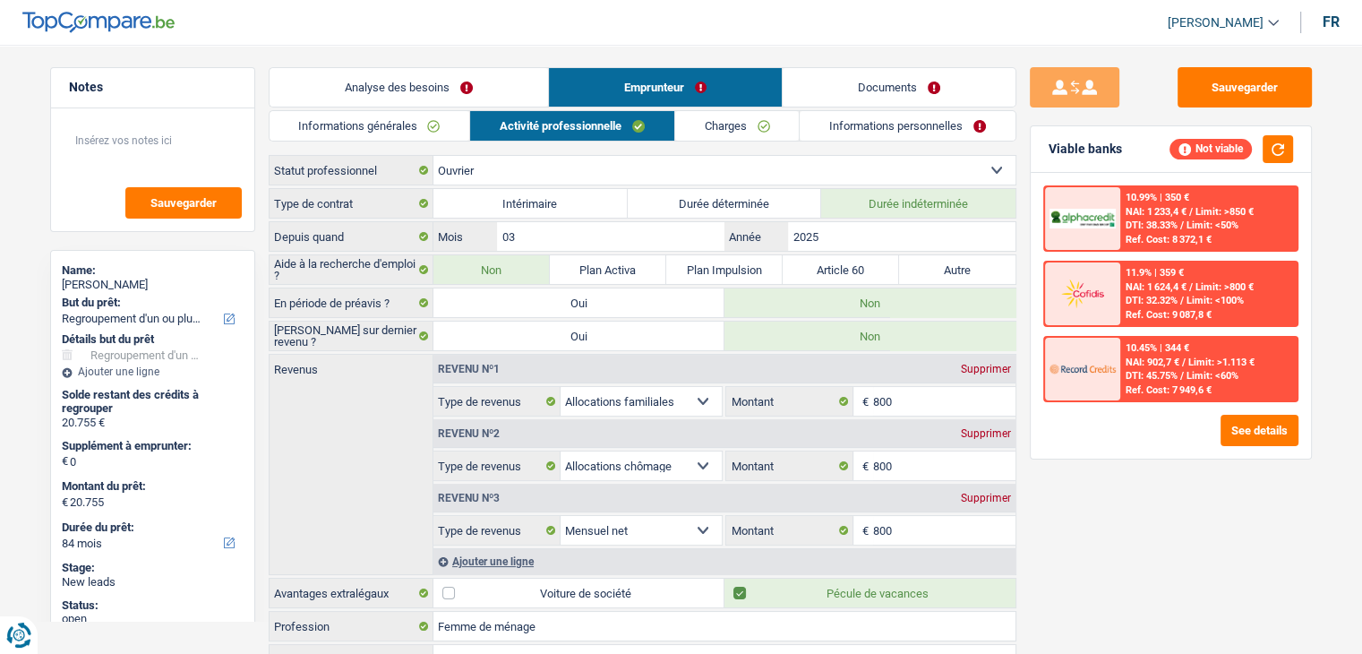
click at [707, 133] on link "Charges" at bounding box center [737, 126] width 124 height 30
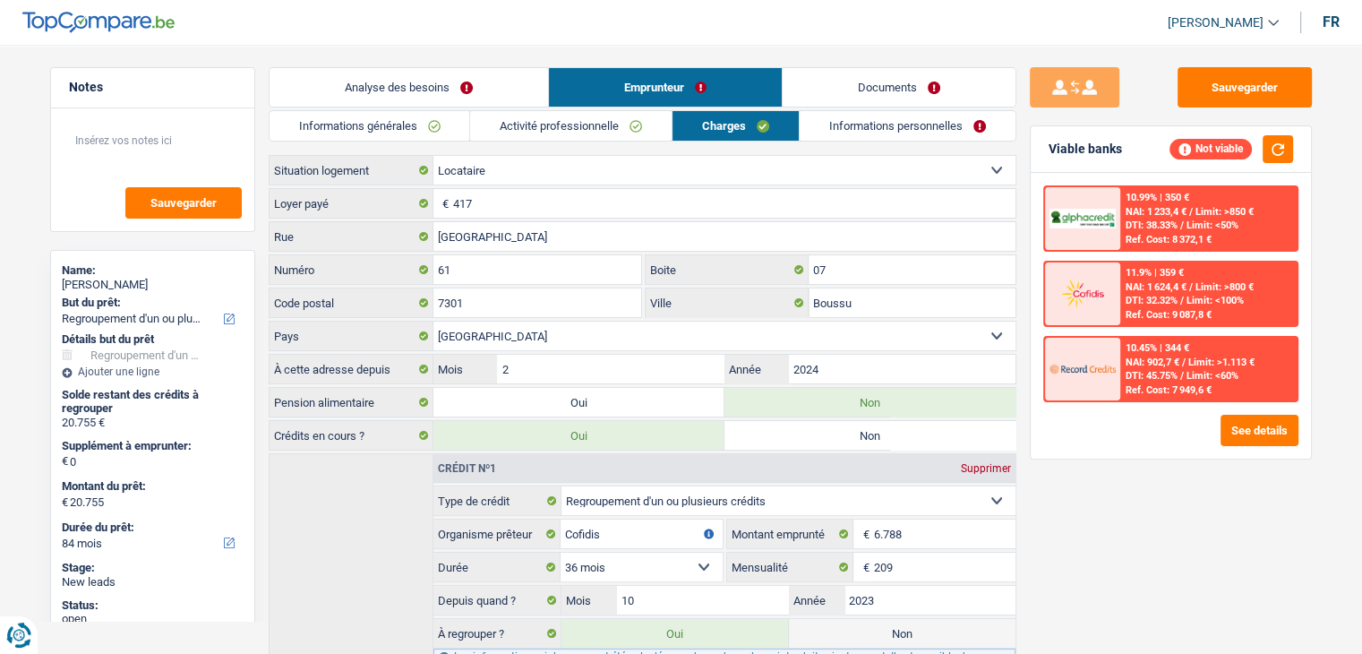
click at [727, 135] on link "Charges" at bounding box center [736, 126] width 126 height 30
click at [917, 132] on link "Informations personnelles" at bounding box center [908, 126] width 216 height 30
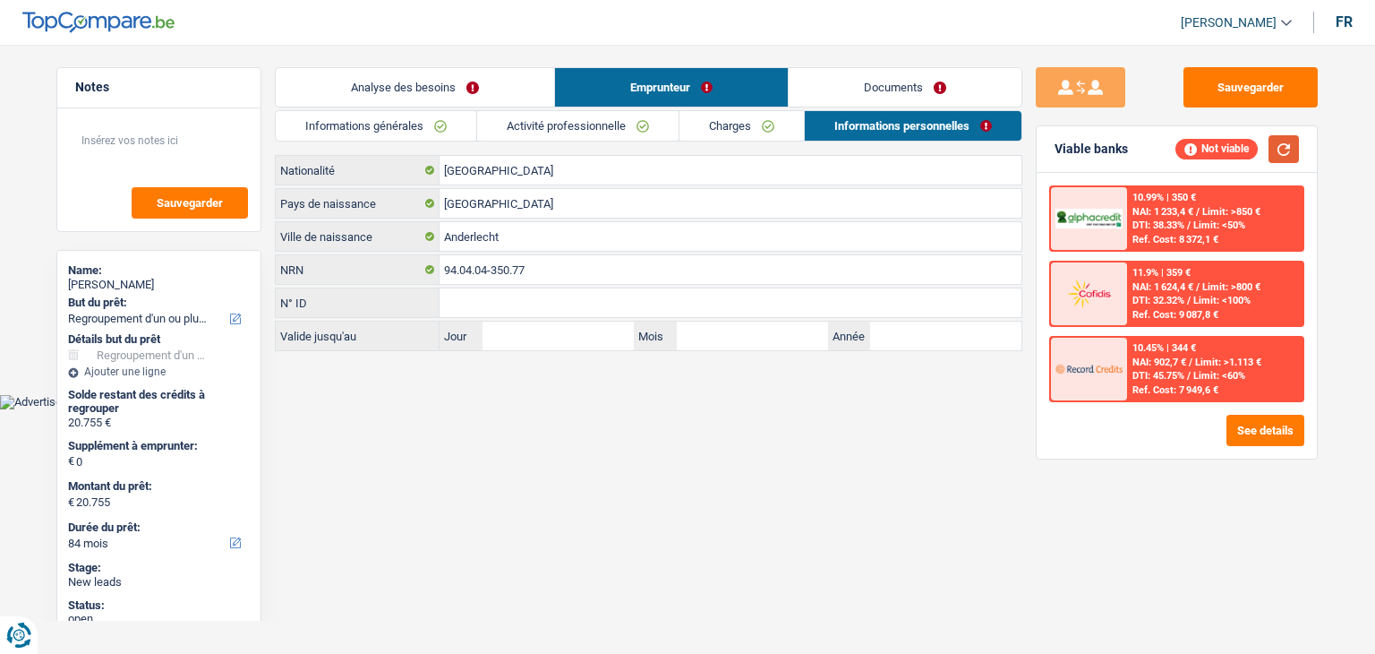
click at [1273, 159] on button "button" at bounding box center [1284, 149] width 30 height 28
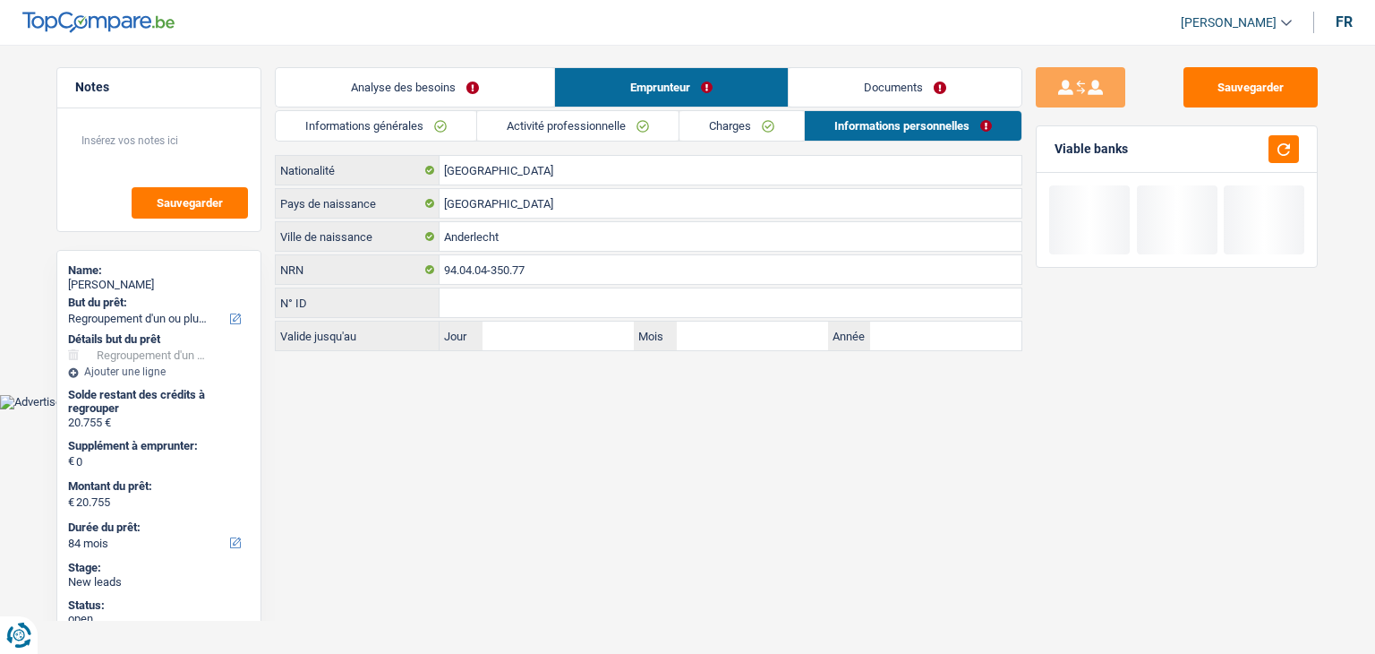
click at [870, 103] on link "Documents" at bounding box center [905, 87] width 233 height 39
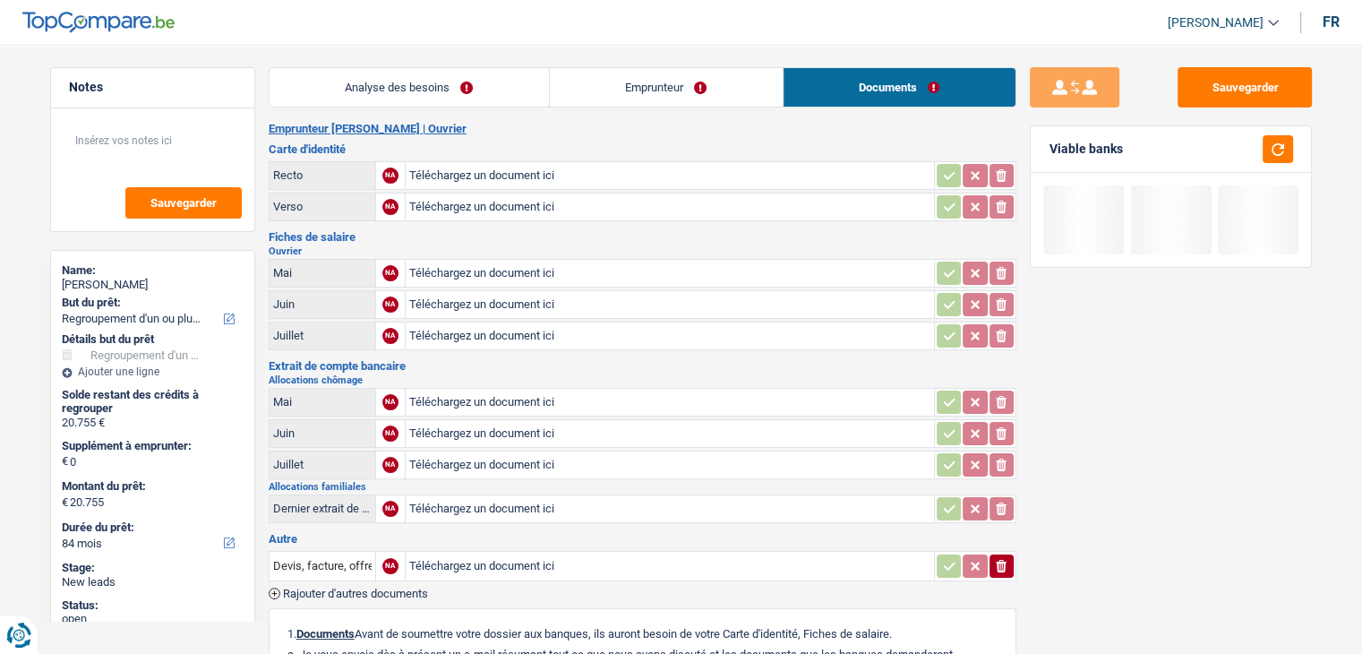
click at [653, 99] on link "Emprunteur" at bounding box center [666, 87] width 233 height 39
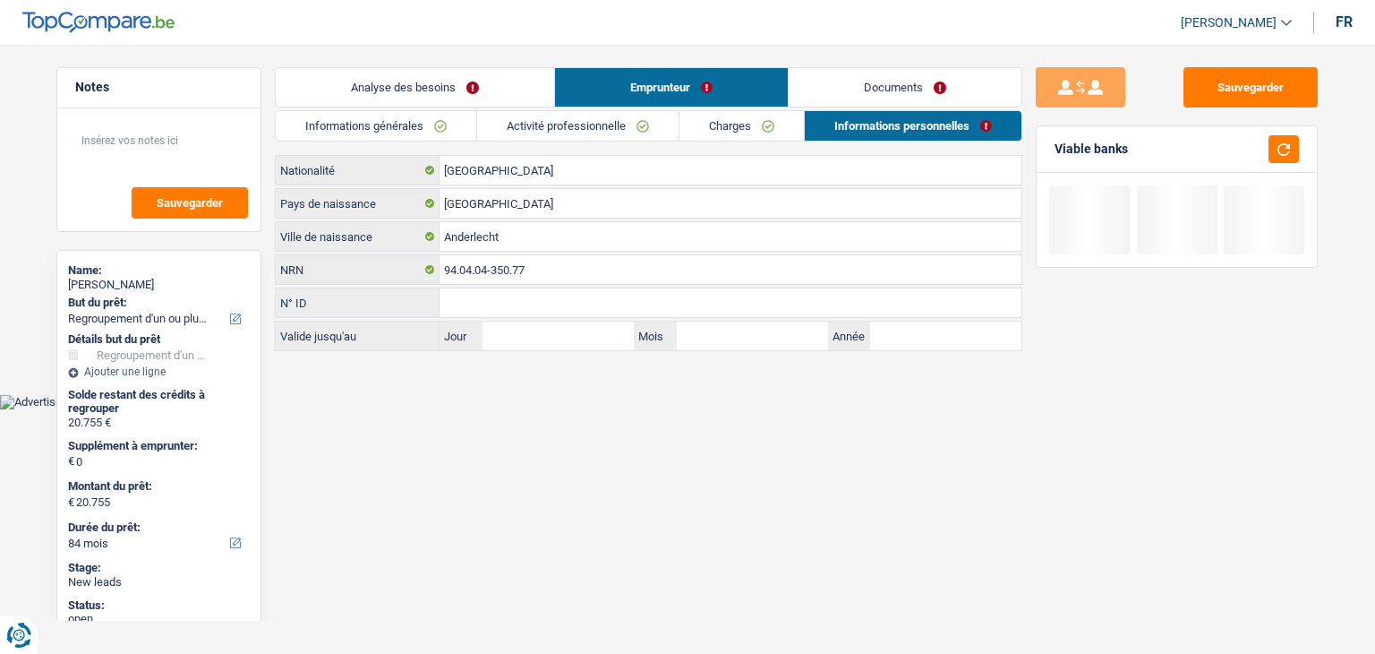
click at [447, 84] on link "Analyse des besoins" at bounding box center [415, 87] width 279 height 39
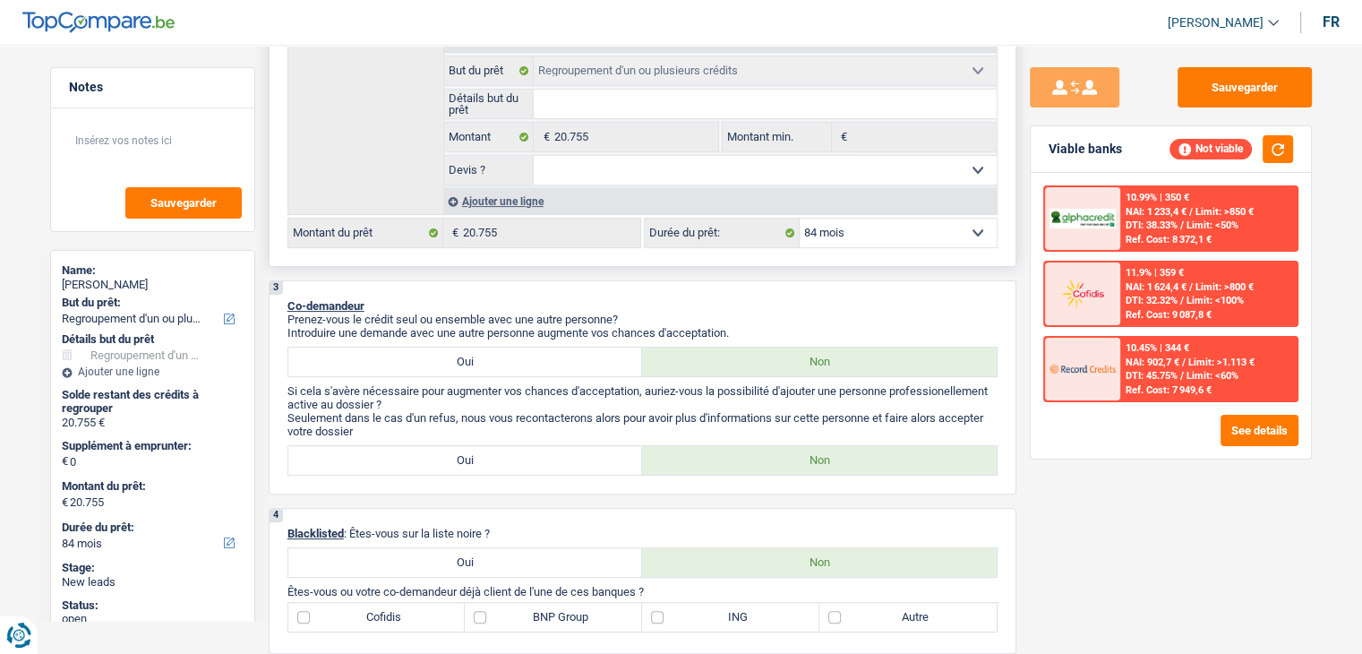
scroll to position [627, 0]
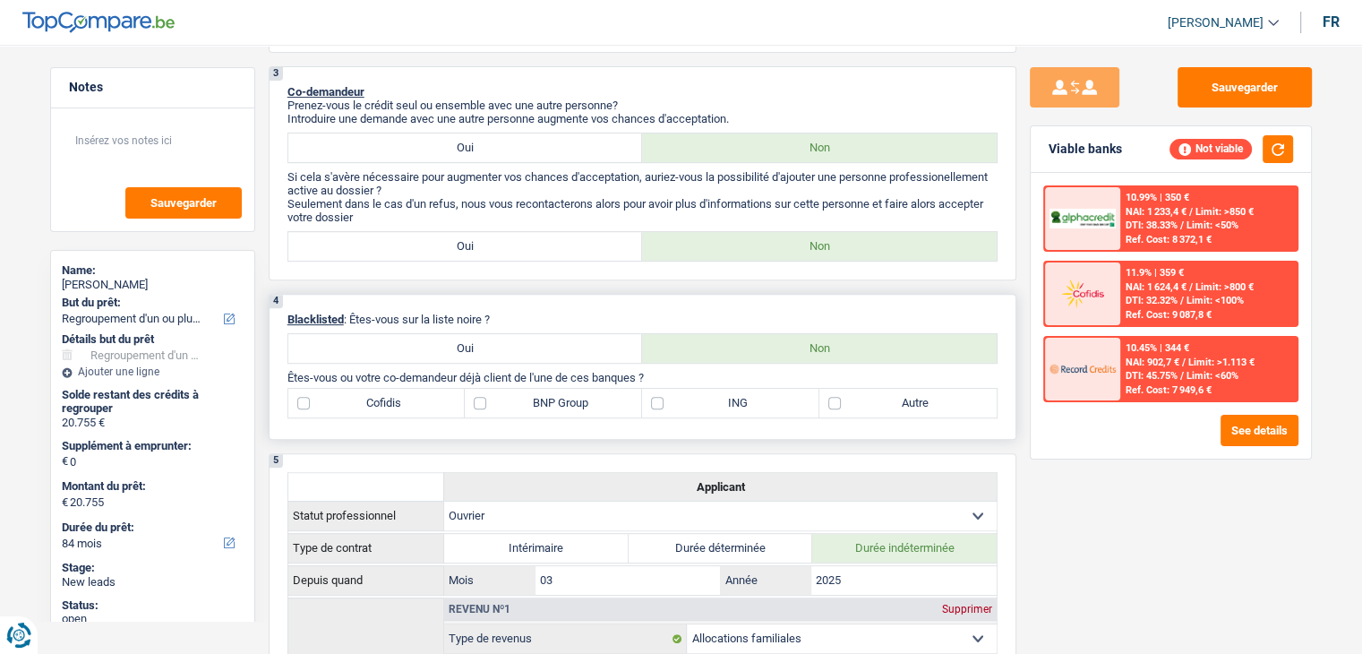
click at [862, 404] on label "Autre" at bounding box center [907, 403] width 177 height 29
click at [862, 404] on input "Autre" at bounding box center [907, 403] width 177 height 29
checkbox input "true"
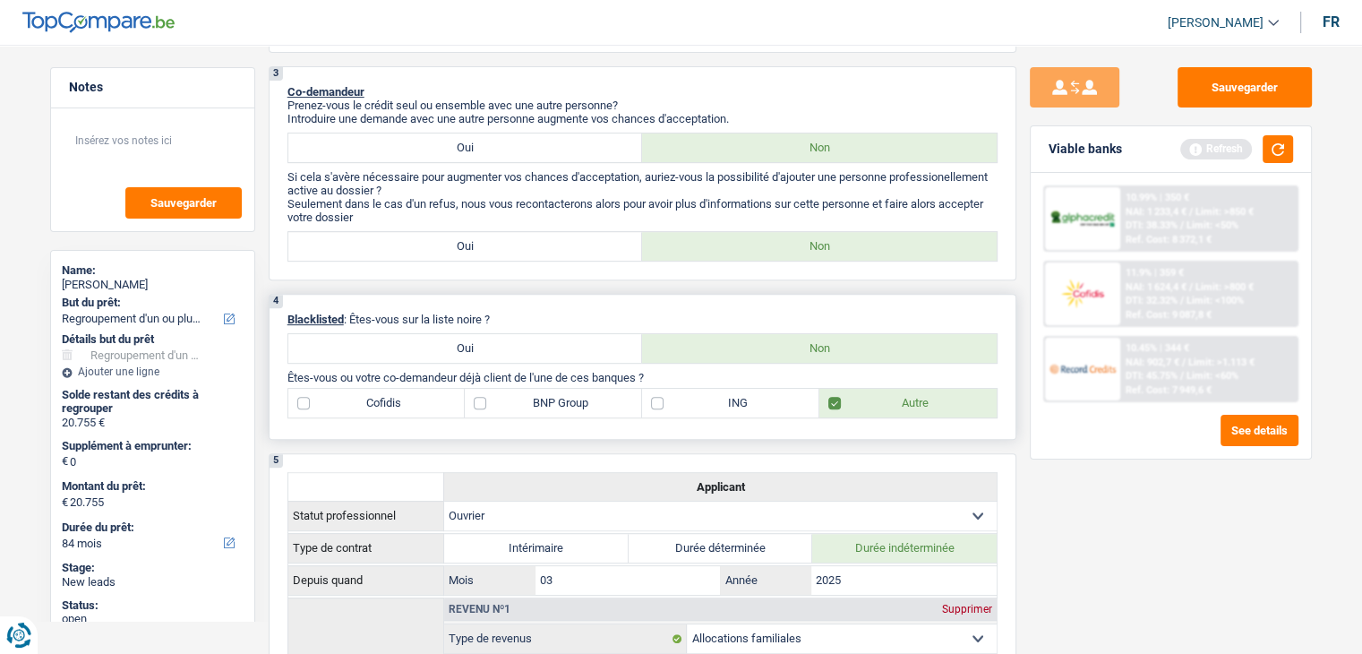
click at [351, 409] on label "Cofidis" at bounding box center [376, 403] width 177 height 29
click at [351, 409] on input "Cofidis" at bounding box center [376, 403] width 177 height 29
checkbox input "true"
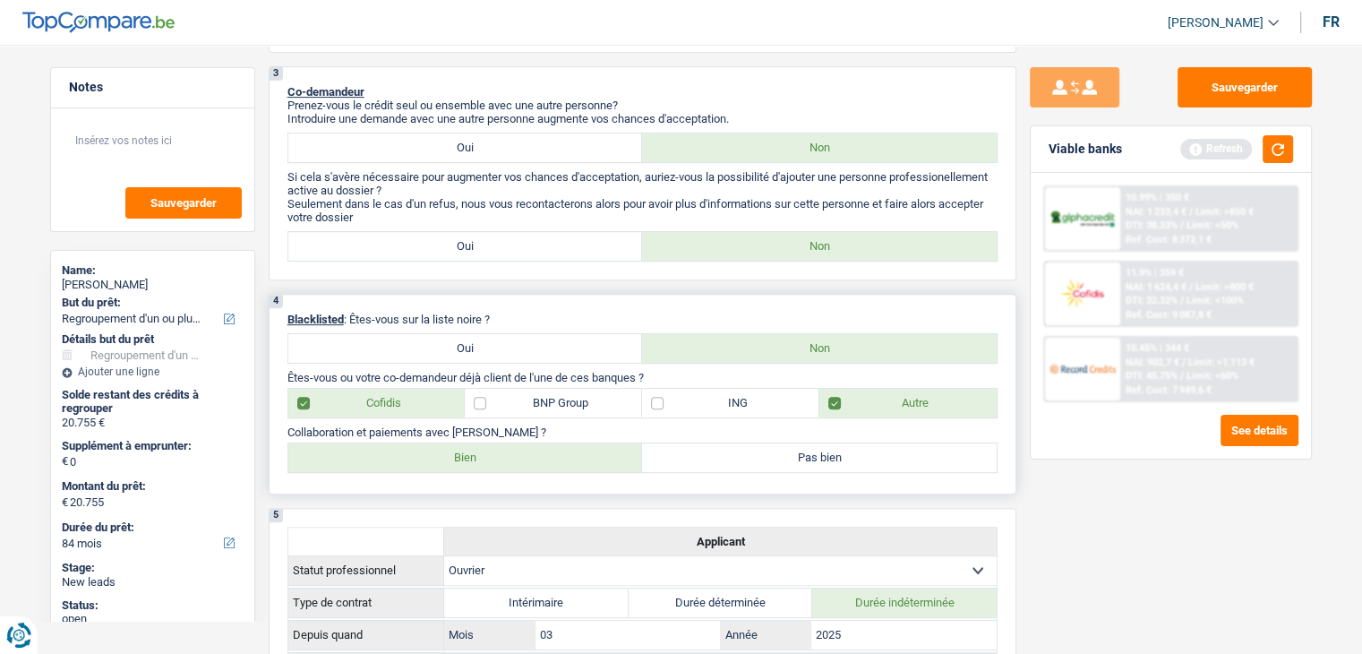
click at [515, 401] on label "BNP Group" at bounding box center [553, 403] width 177 height 29
click at [515, 401] on input "BNP Group" at bounding box center [553, 403] width 177 height 29
checkbox input "true"
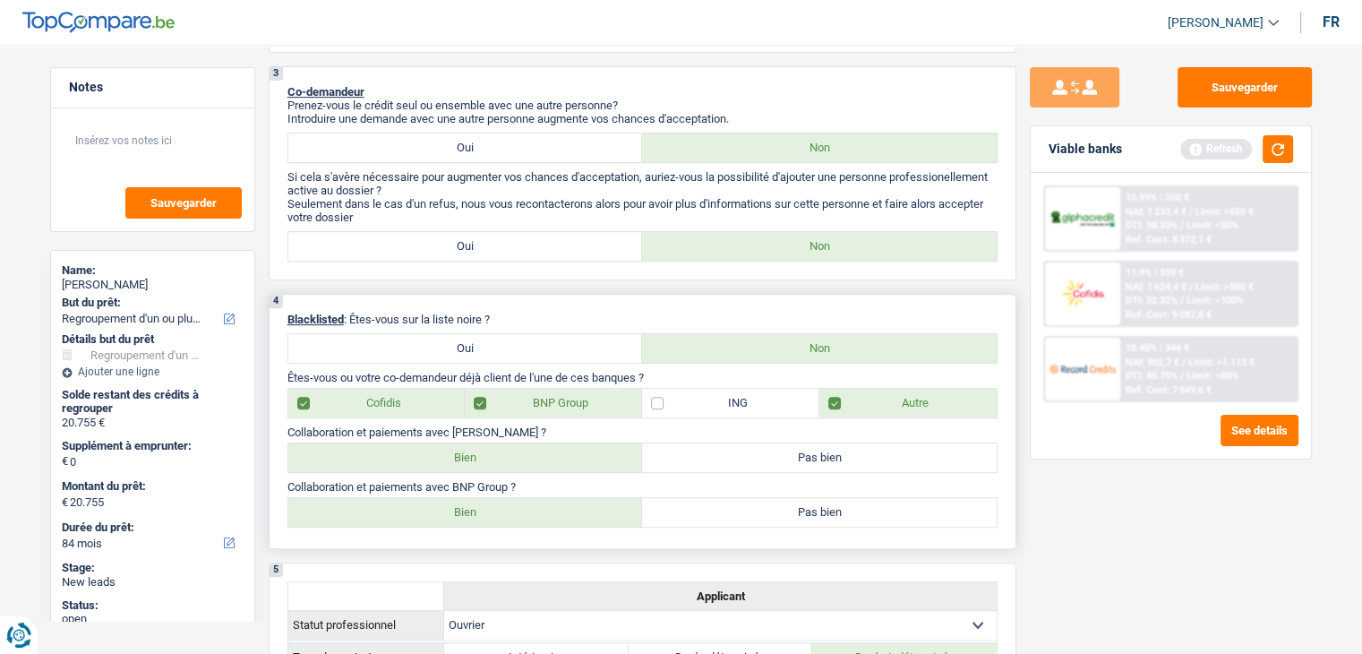
click at [423, 459] on label "Bien" at bounding box center [465, 457] width 355 height 29
click at [423, 459] on input "Bien" at bounding box center [465, 457] width 355 height 29
radio input "true"
click at [437, 505] on label "Bien" at bounding box center [465, 512] width 355 height 29
click at [437, 505] on input "Bien" at bounding box center [465, 512] width 355 height 29
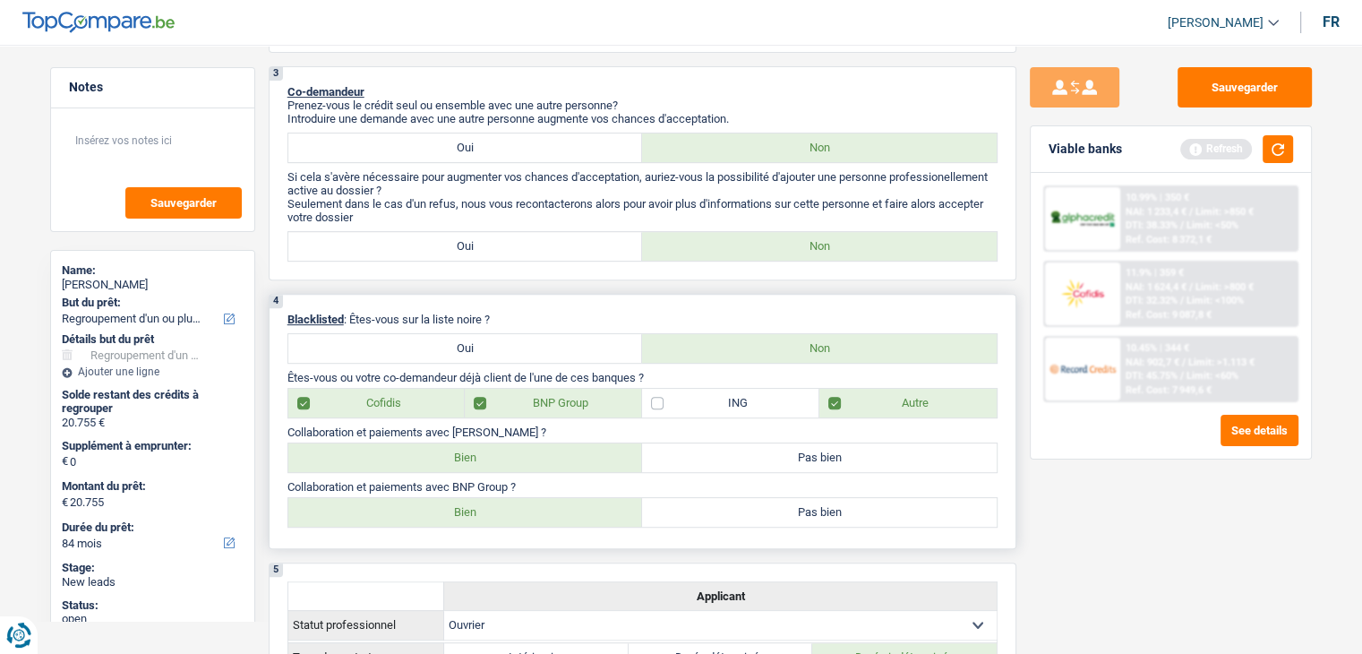
radio input "true"
click at [1278, 150] on button "button" at bounding box center [1278, 149] width 30 height 28
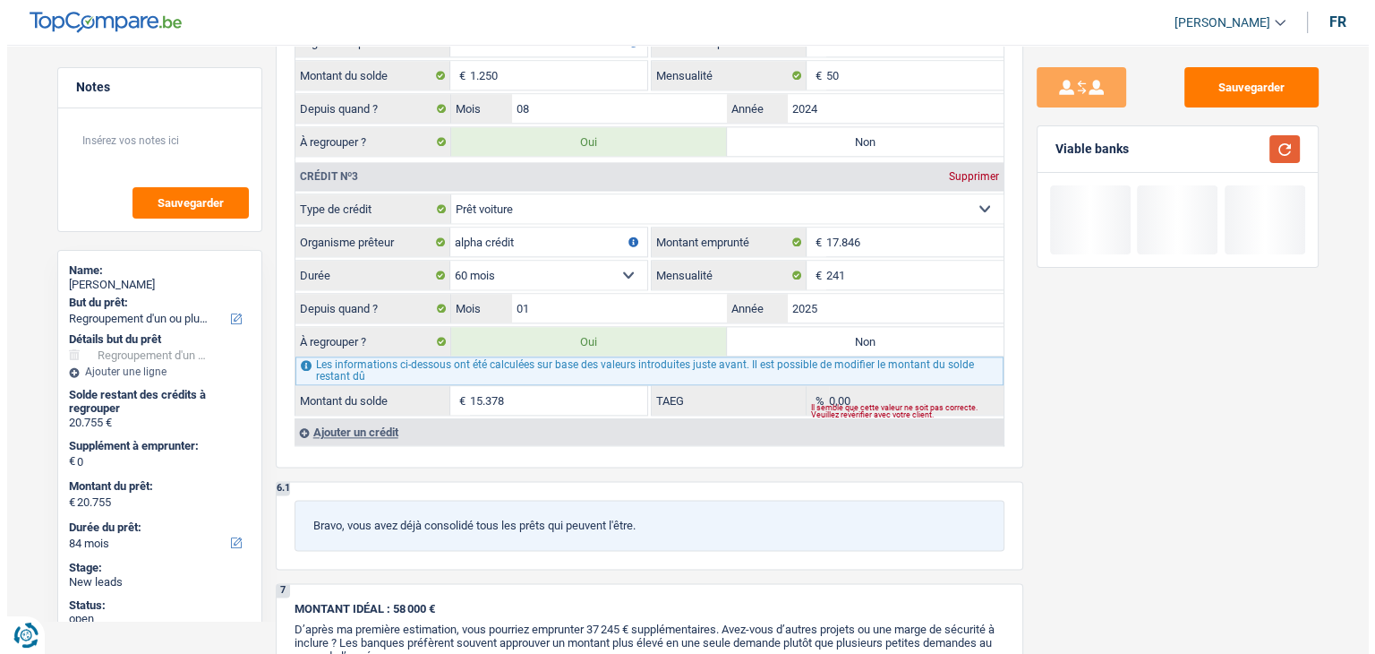
scroll to position [2597, 0]
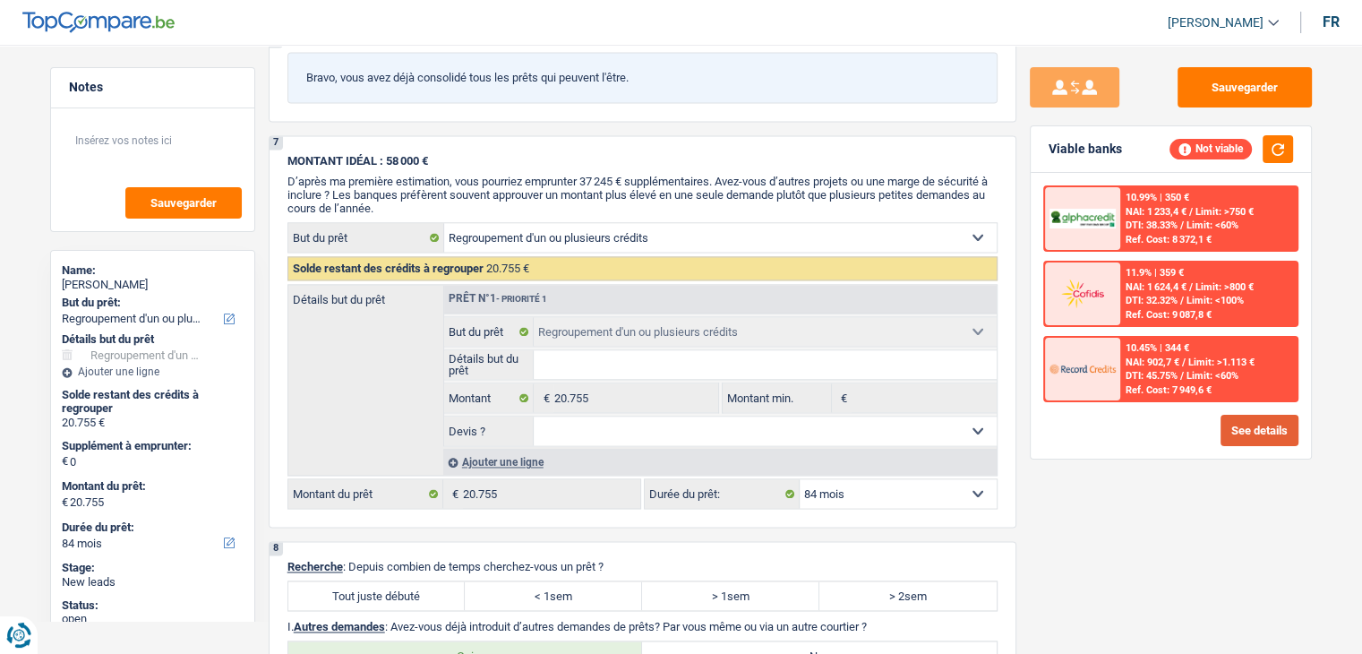
click at [1248, 427] on button "See details" at bounding box center [1260, 430] width 78 height 31
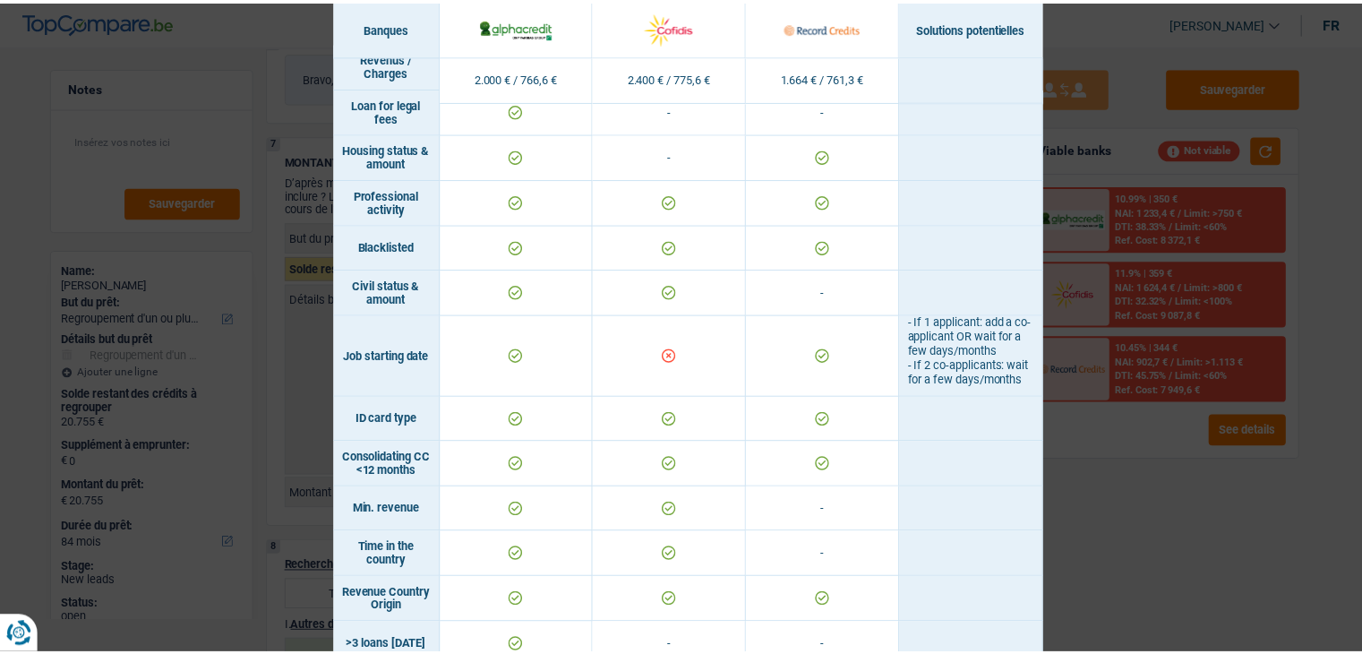
scroll to position [0, 0]
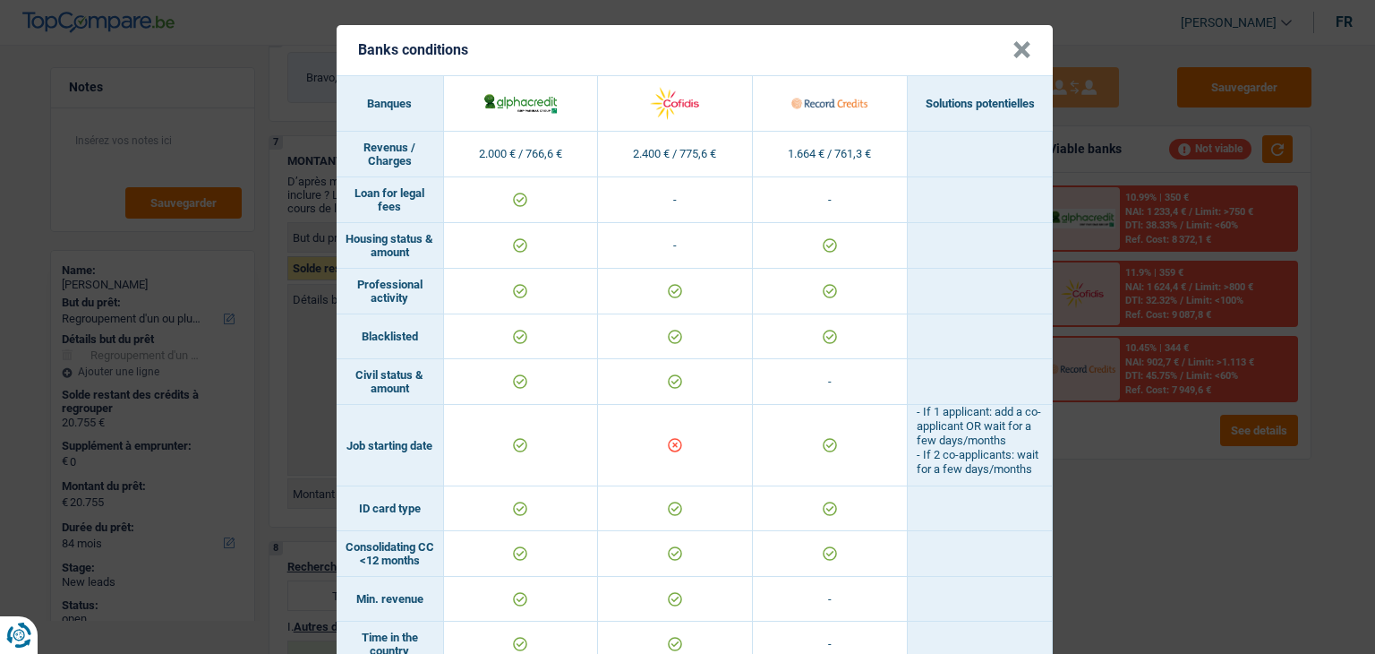
click at [1088, 521] on div "Banks conditions × Banques Solutions potentielles Revenus / Charges 2.000 € / 7…" at bounding box center [687, 327] width 1375 height 654
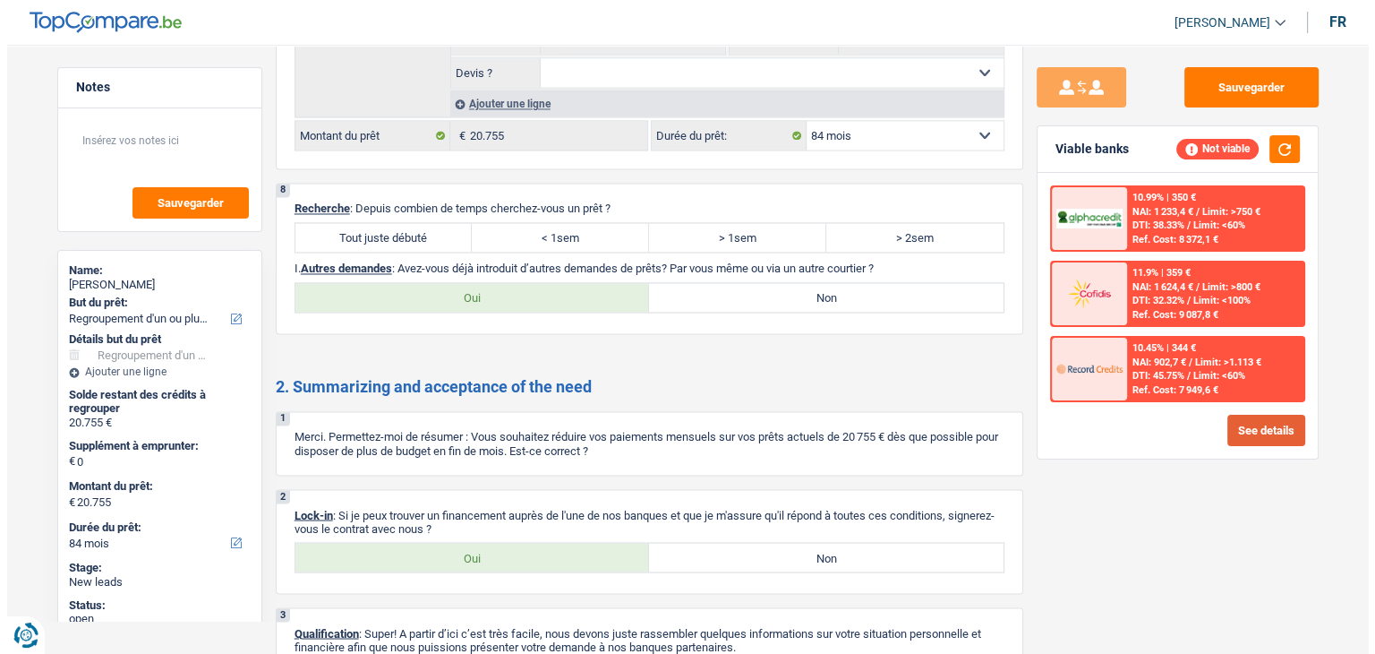
scroll to position [3043, 0]
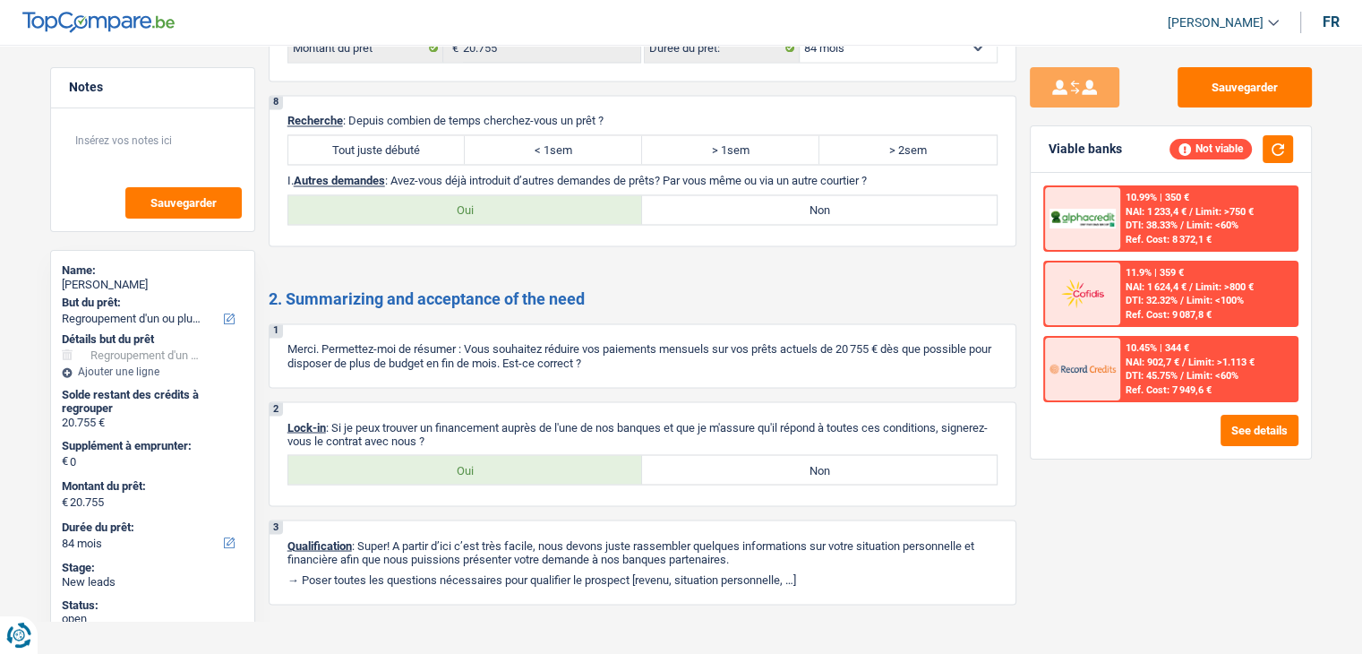
click at [1153, 309] on div "Ref. Cost: 9 087,8 €" at bounding box center [1169, 315] width 86 height 12
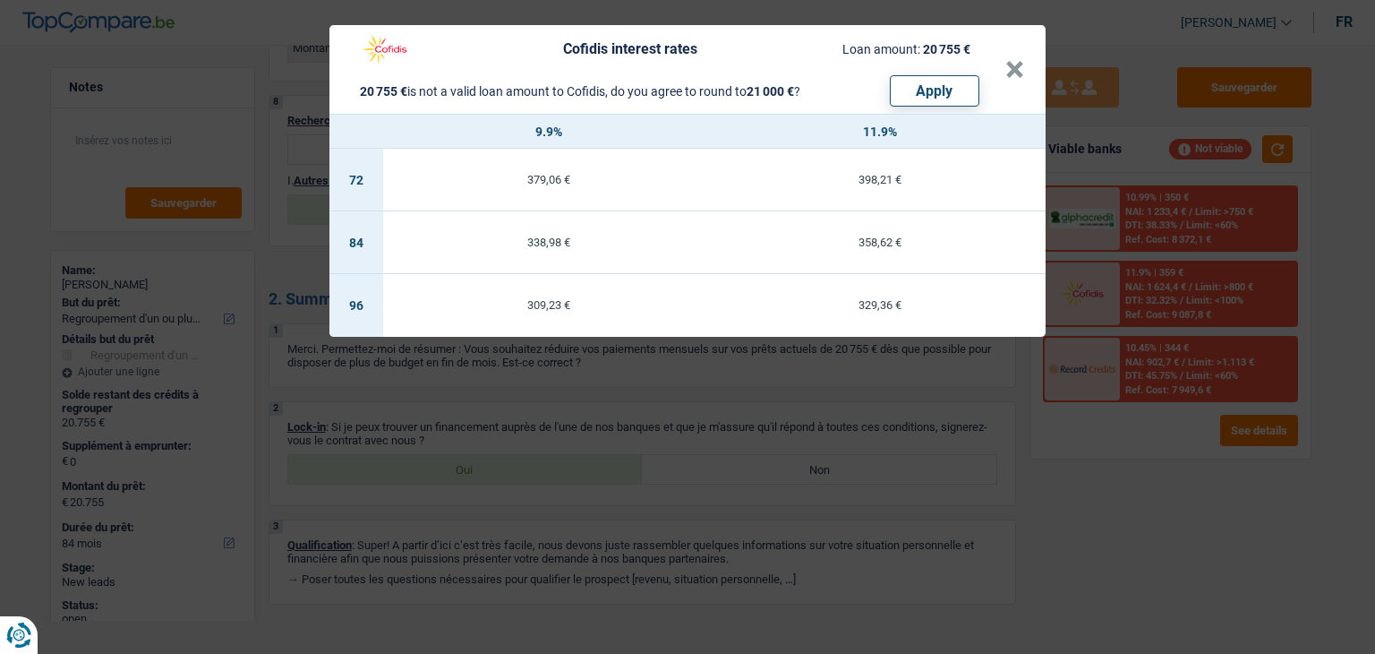
click at [1143, 467] on div "Cofidis interest rates Loan amount: 20 755 € 20 755 € is not a valid loan amoun…" at bounding box center [687, 327] width 1375 height 654
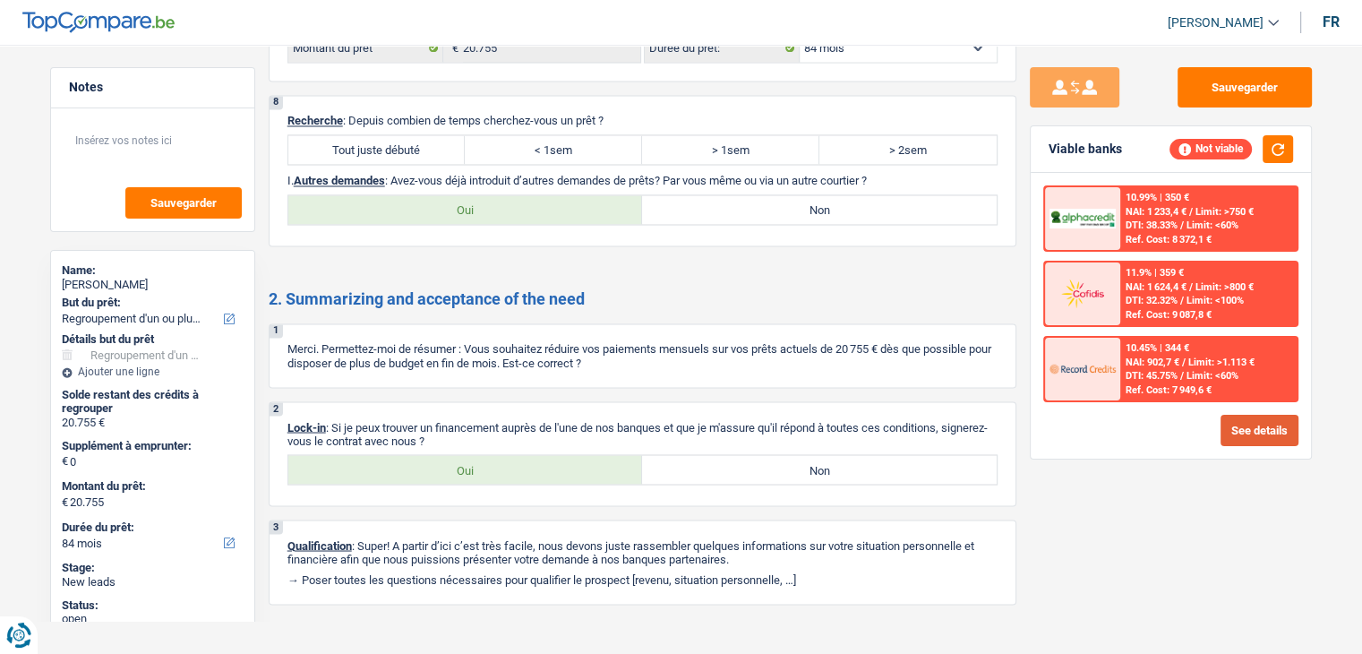
click at [1250, 434] on button "See details" at bounding box center [1260, 430] width 78 height 31
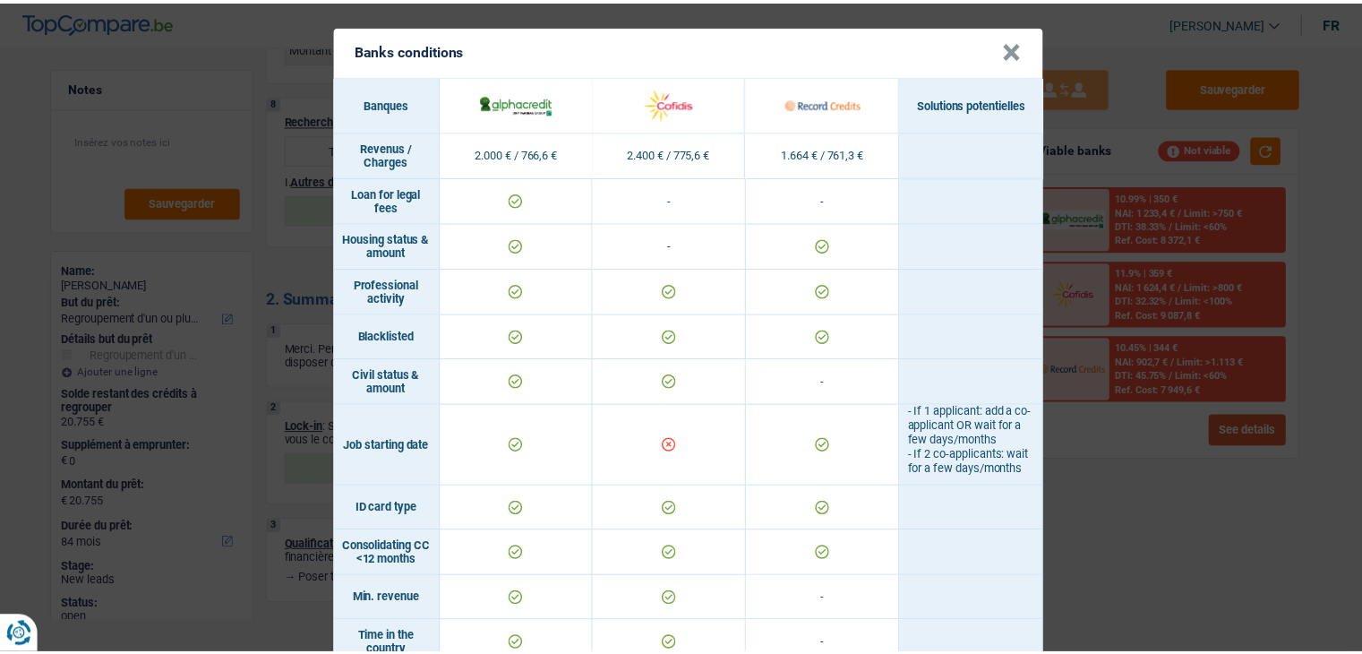
scroll to position [0, 0]
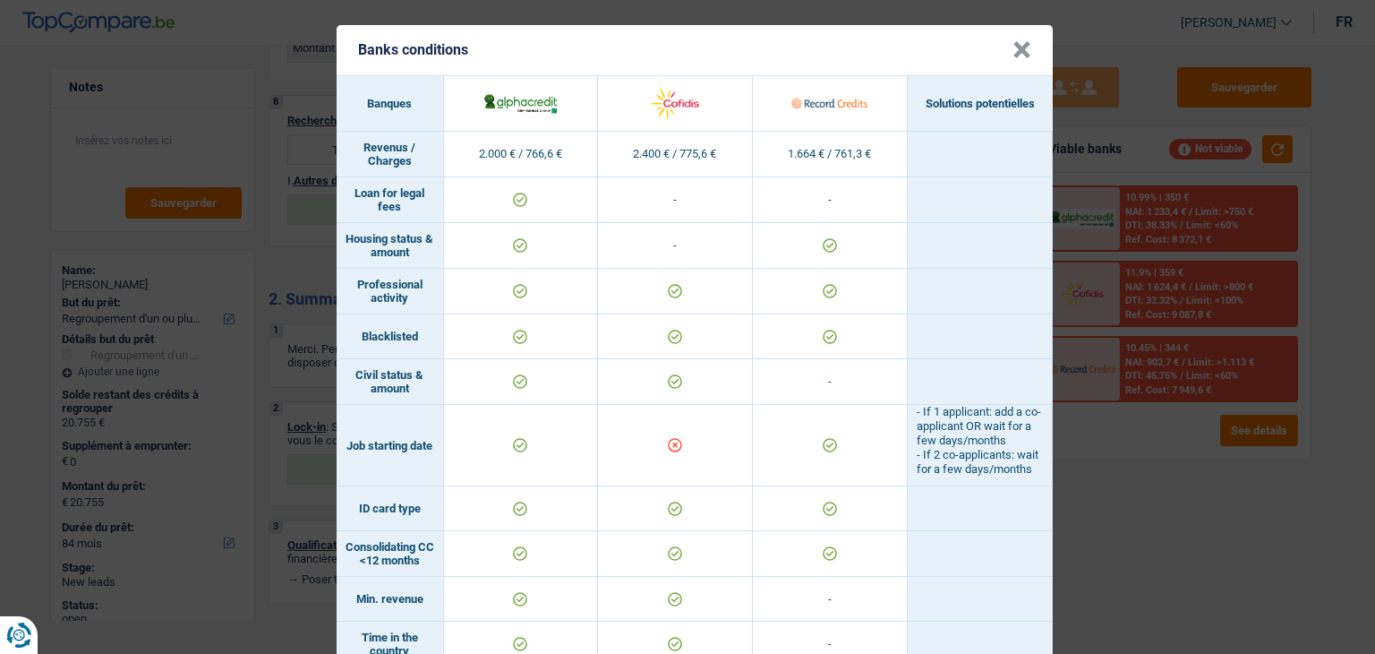
click at [1074, 525] on div "Banks conditions × Banques Solutions potentielles Revenus / Charges 2.000 € / 7…" at bounding box center [687, 327] width 1375 height 654
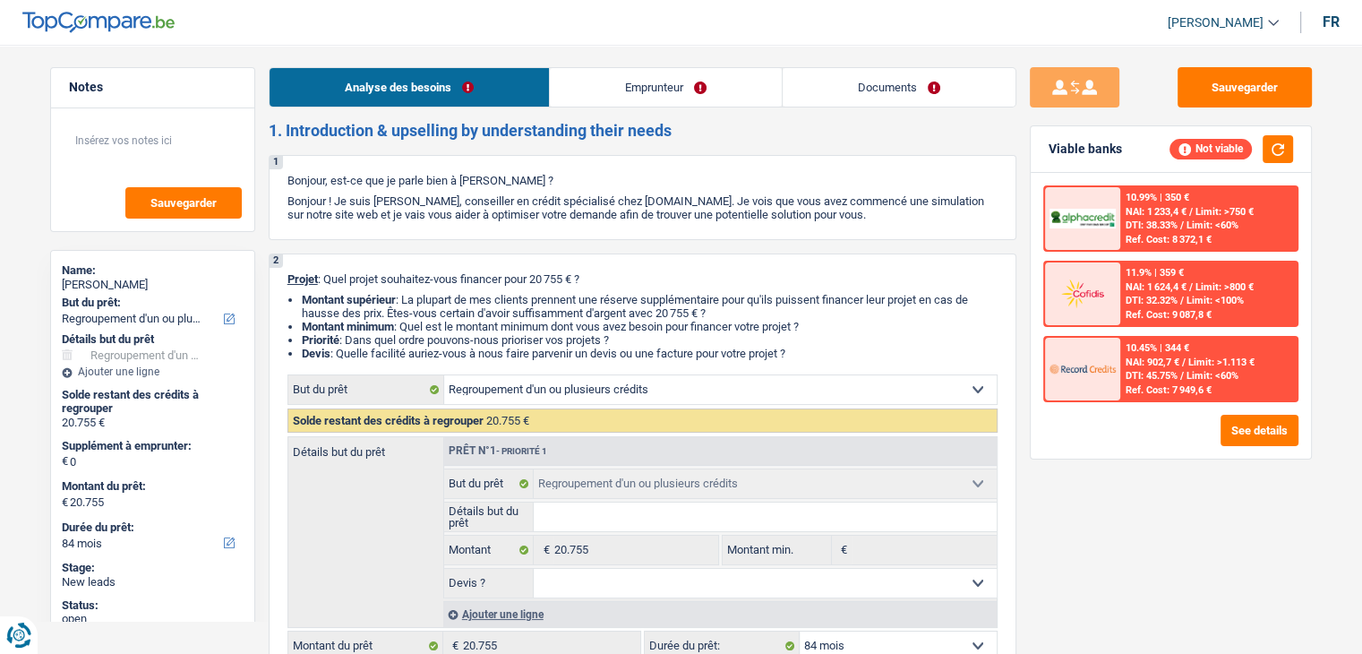
click at [628, 90] on link "Emprunteur" at bounding box center [666, 87] width 232 height 39
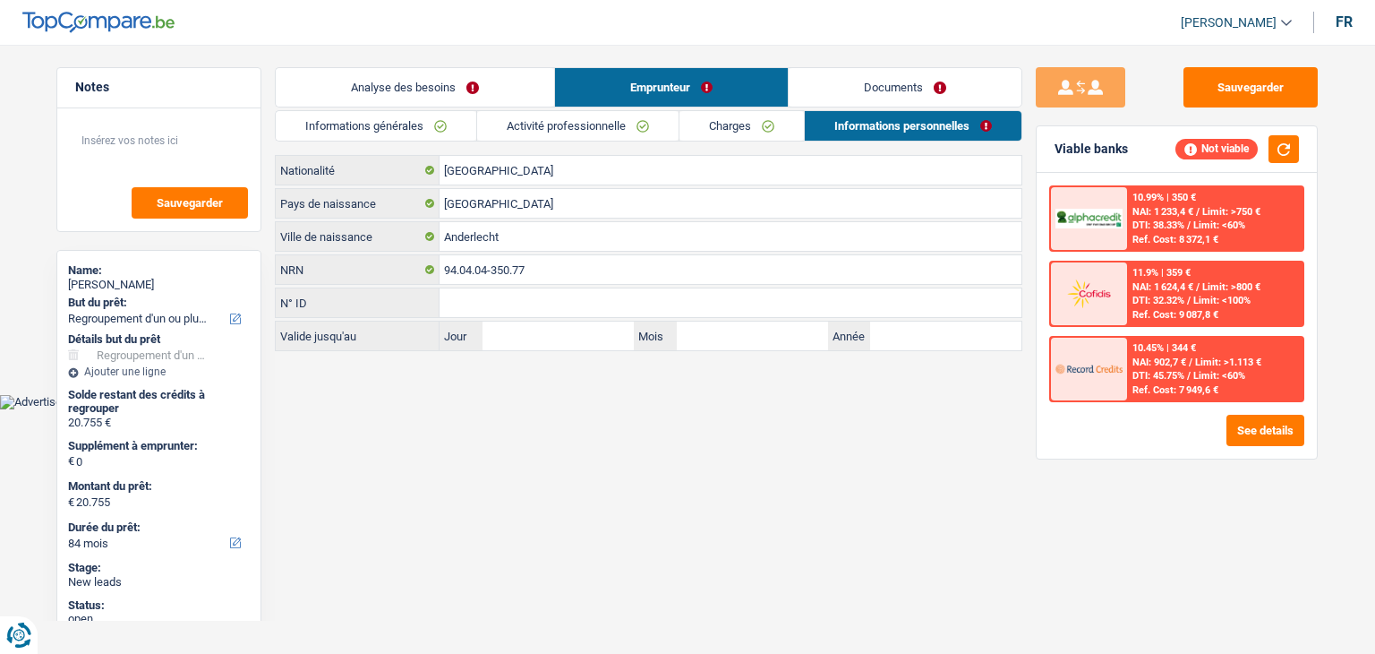
click at [618, 122] on link "Activité professionnelle" at bounding box center [577, 126] width 201 height 30
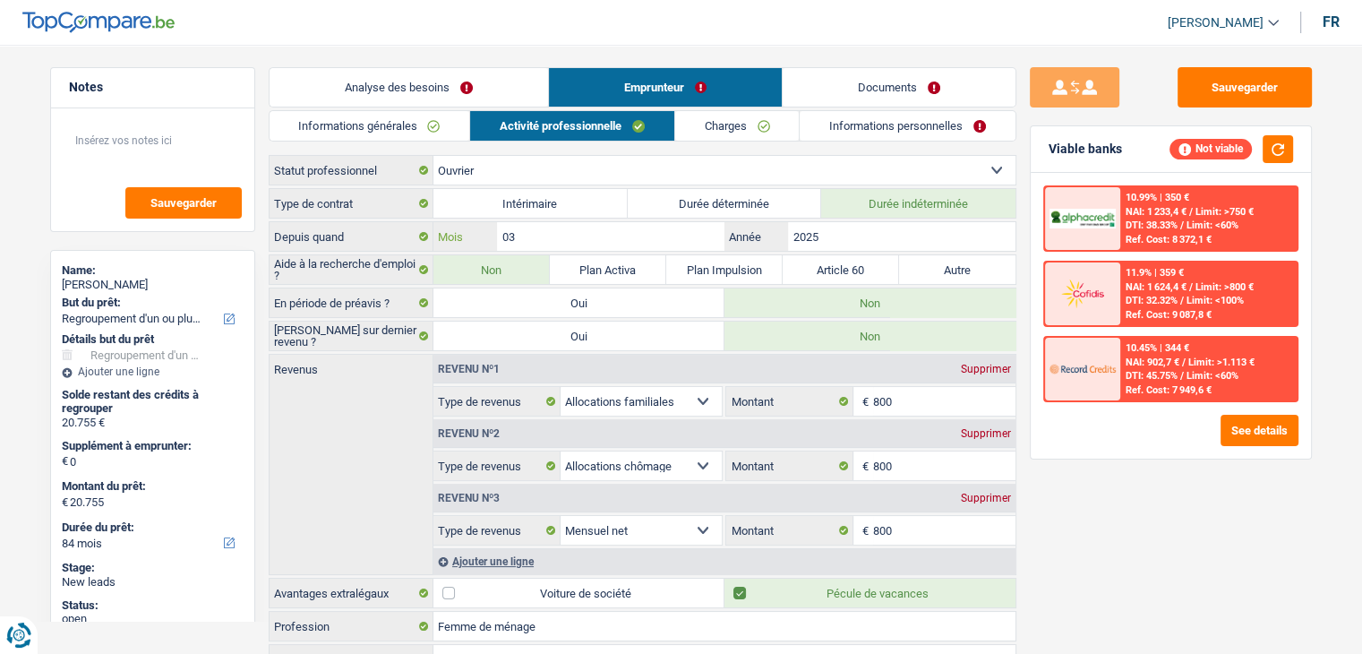
click at [673, 227] on input "03" at bounding box center [610, 236] width 227 height 29
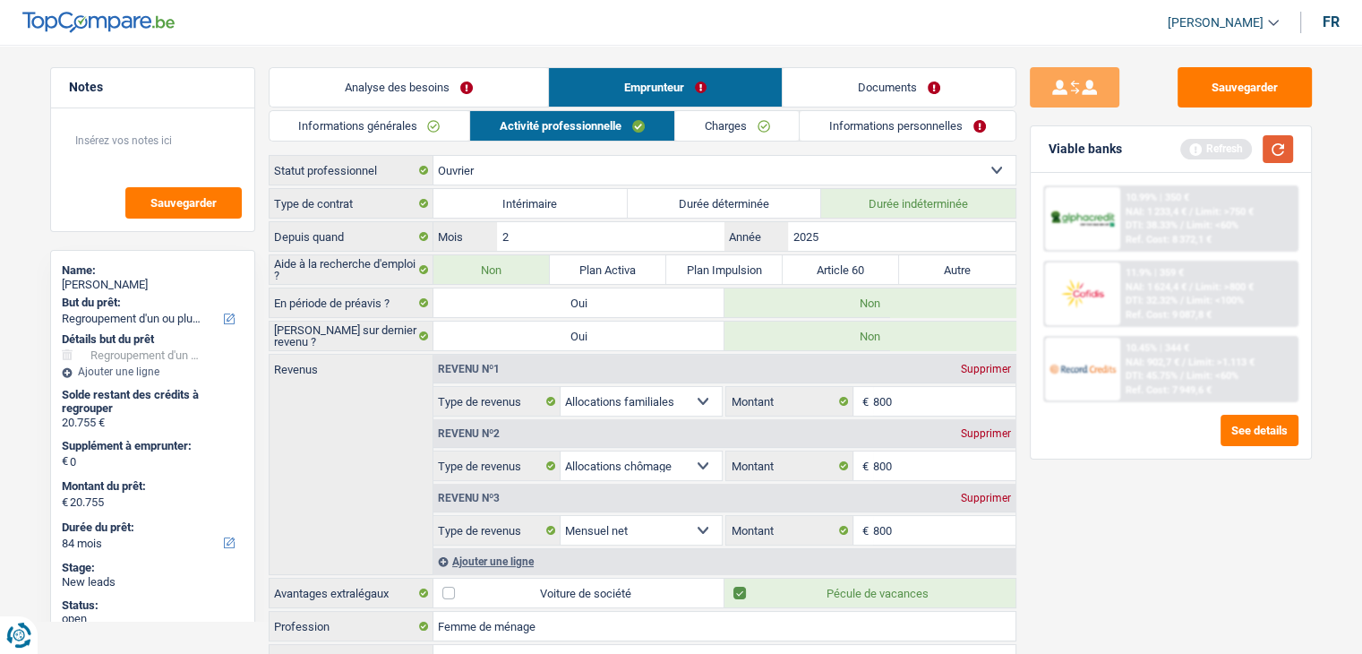
click at [1286, 152] on button "button" at bounding box center [1278, 149] width 30 height 28
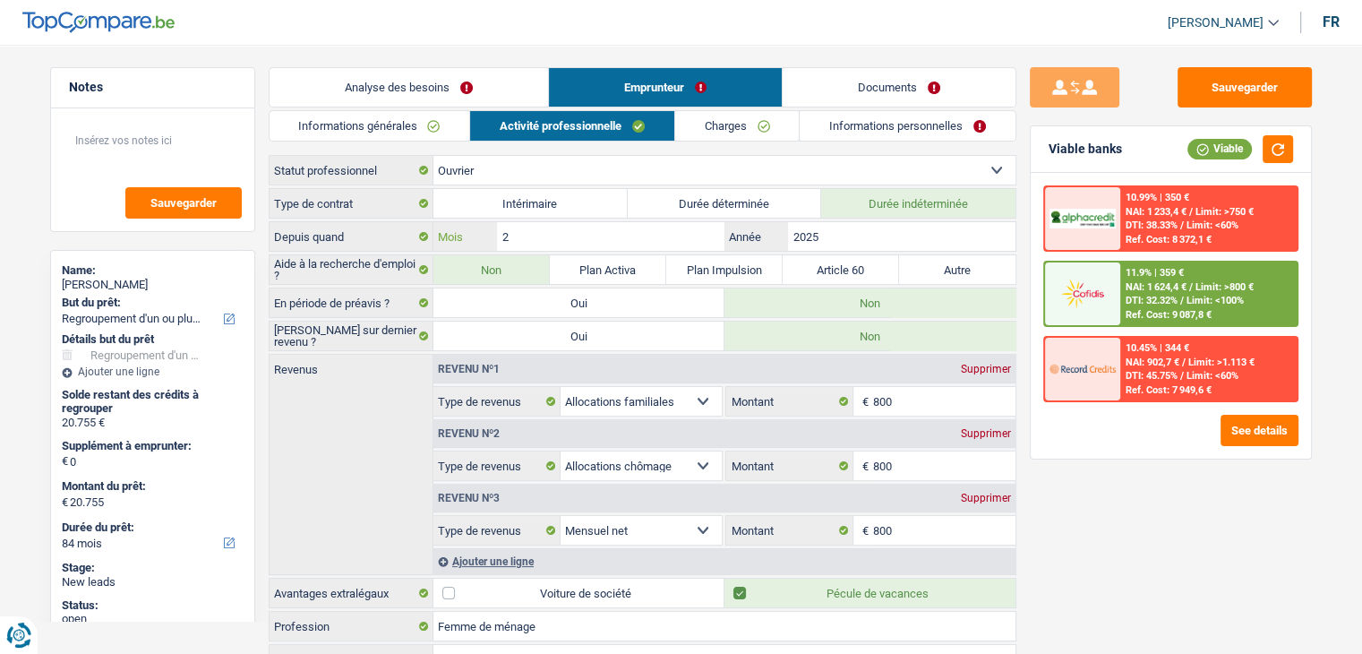
click at [641, 229] on input "2" at bounding box center [610, 236] width 227 height 29
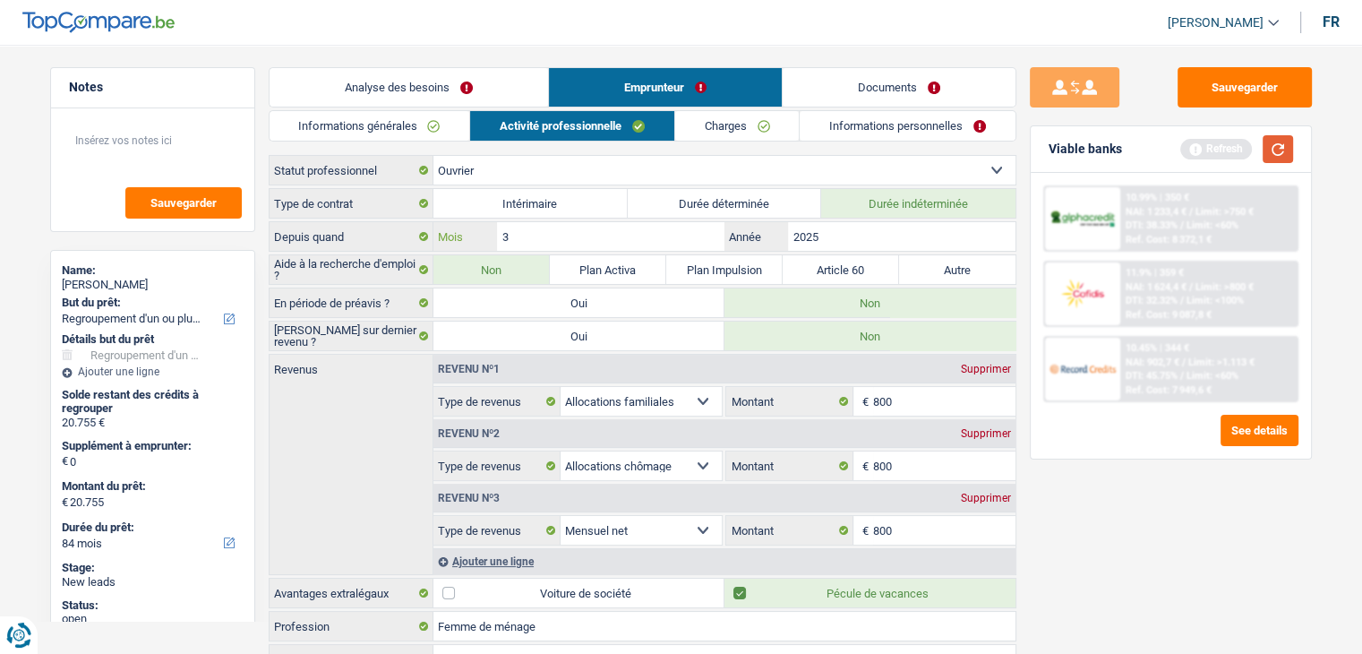
type input "3"
click at [1289, 148] on button "button" at bounding box center [1278, 149] width 30 height 28
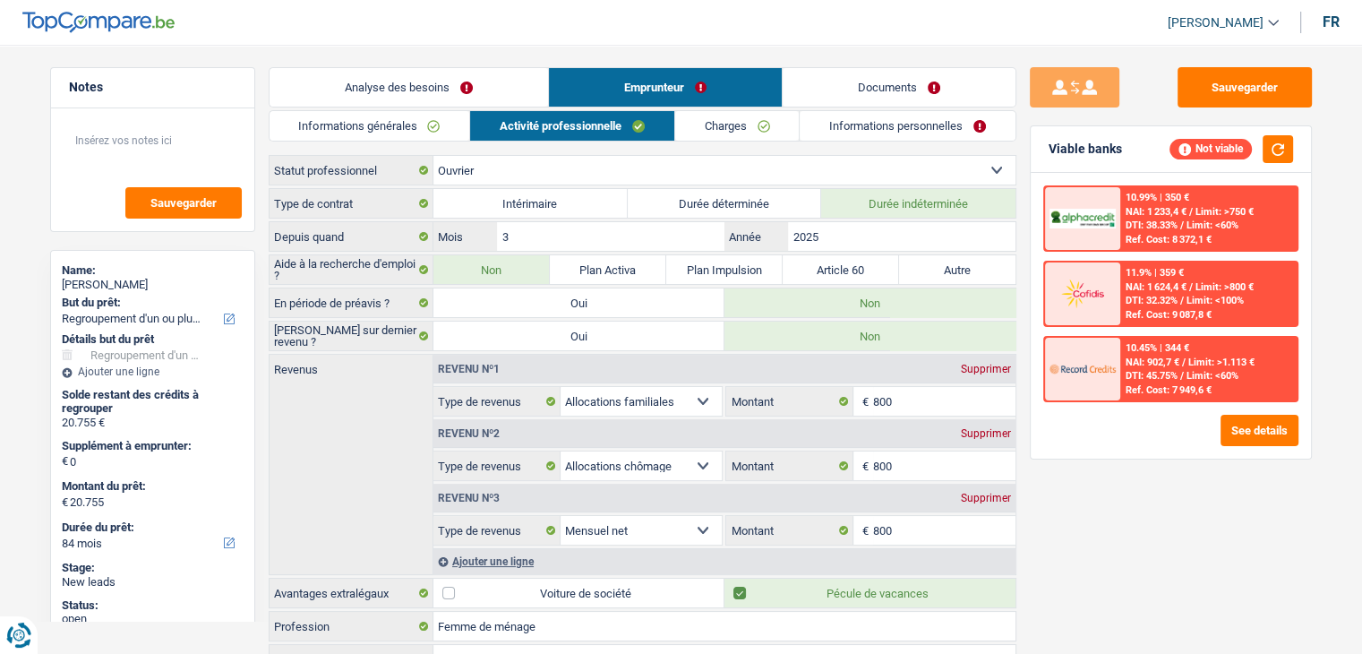
click at [1028, 259] on div "Sauvegarder Viable banks Not viable 10.99% | 350 € NAI: 1 233,4 € / Limit: >750…" at bounding box center [1170, 343] width 309 height 553
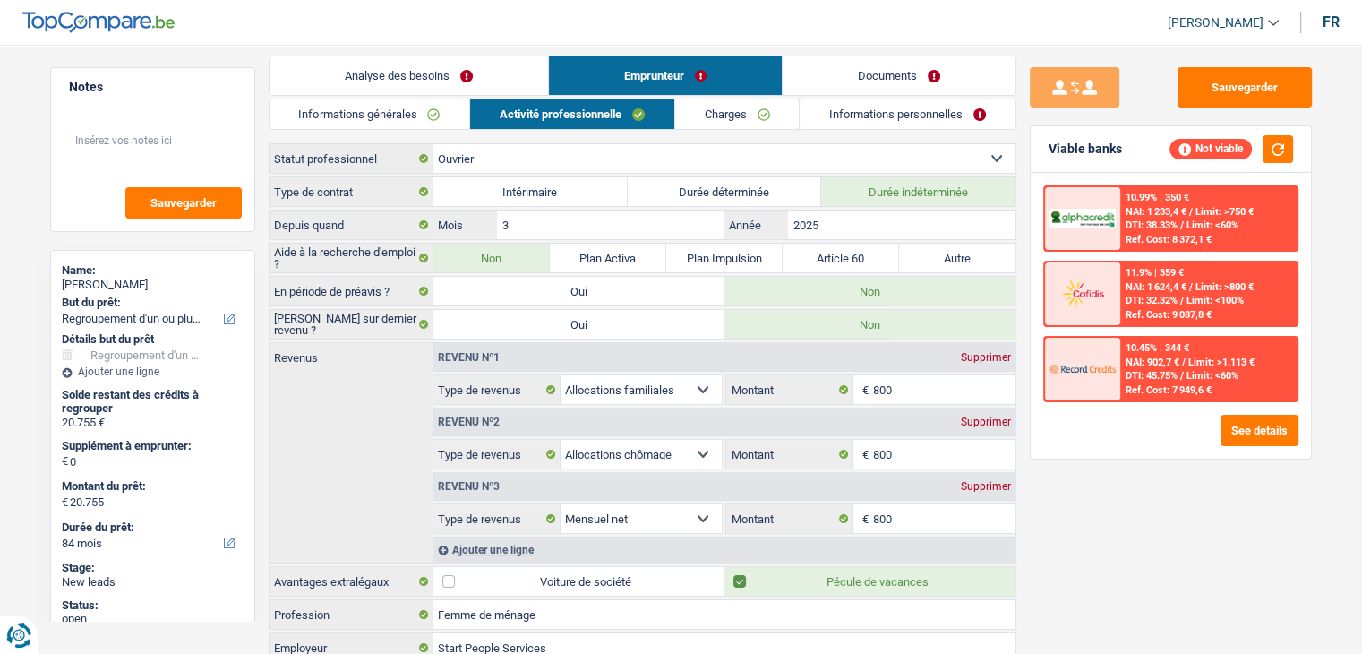
scroll to position [90, 0]
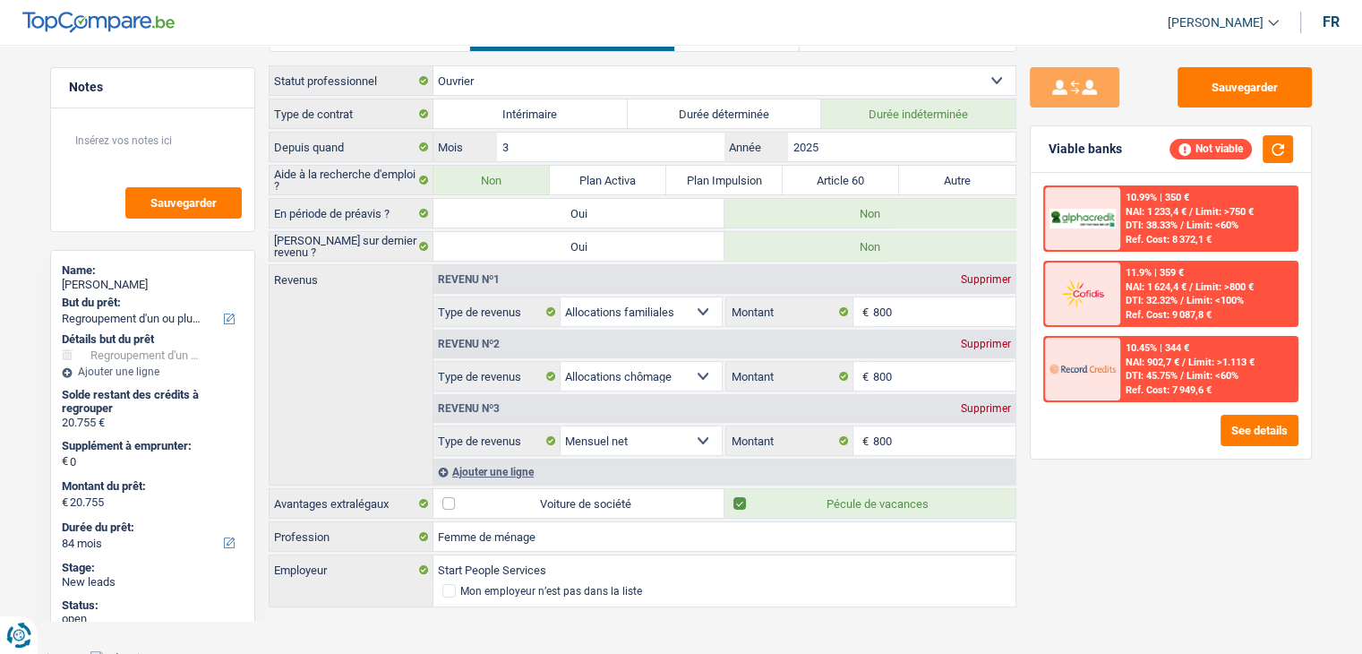
click at [1150, 531] on div "Sauvegarder Viable banks Not viable 10.99% | 350 € NAI: 1 233,4 € / Limit: >750…" at bounding box center [1170, 343] width 309 height 553
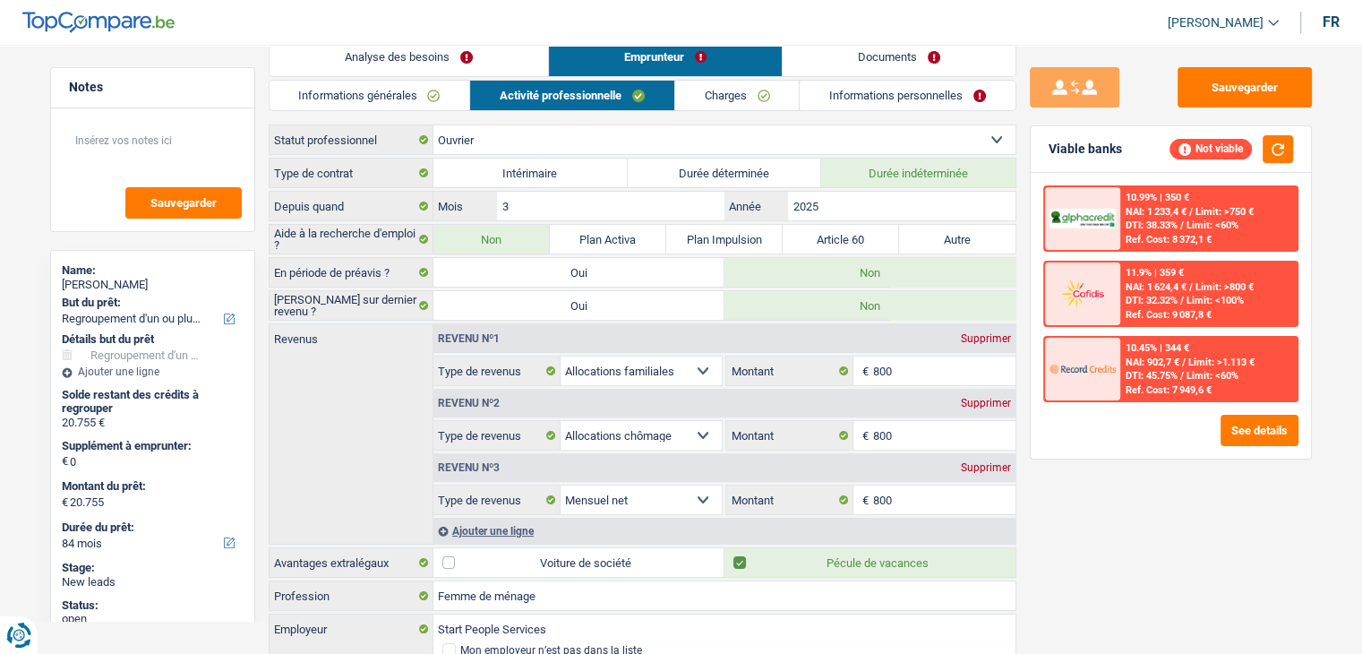
scroll to position [0, 0]
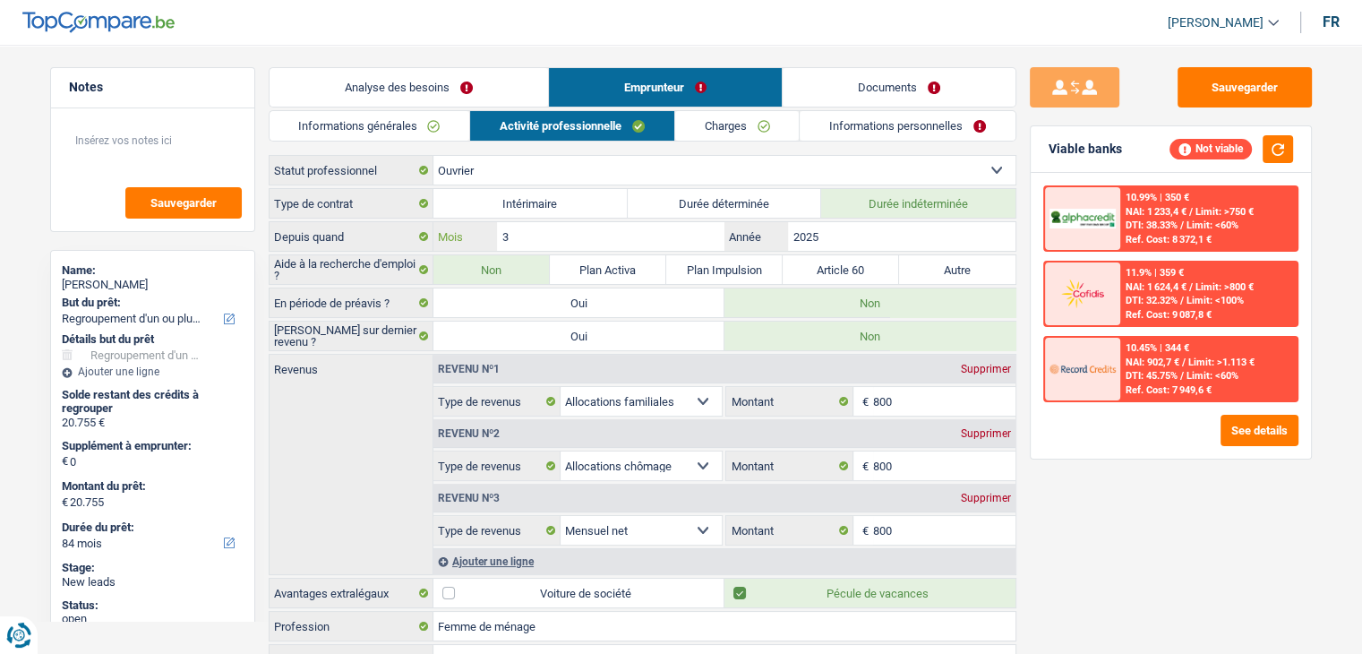
click at [593, 248] on input "3" at bounding box center [610, 236] width 227 height 29
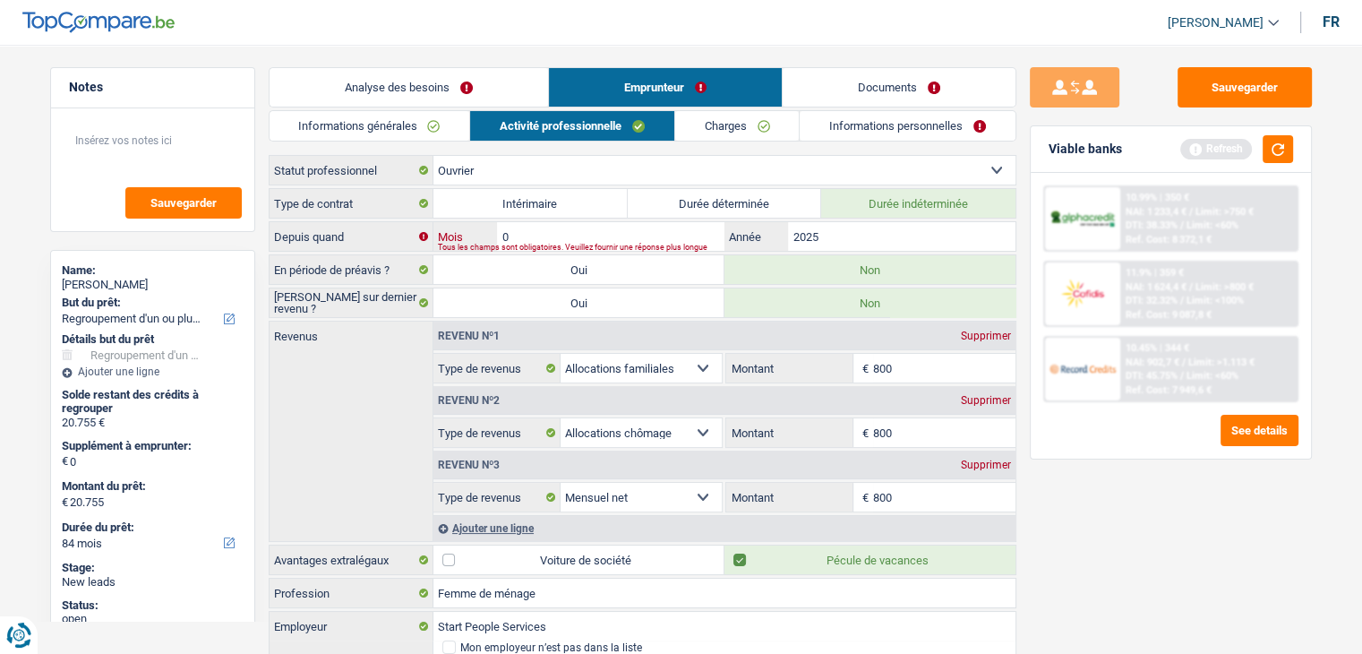
type input "02"
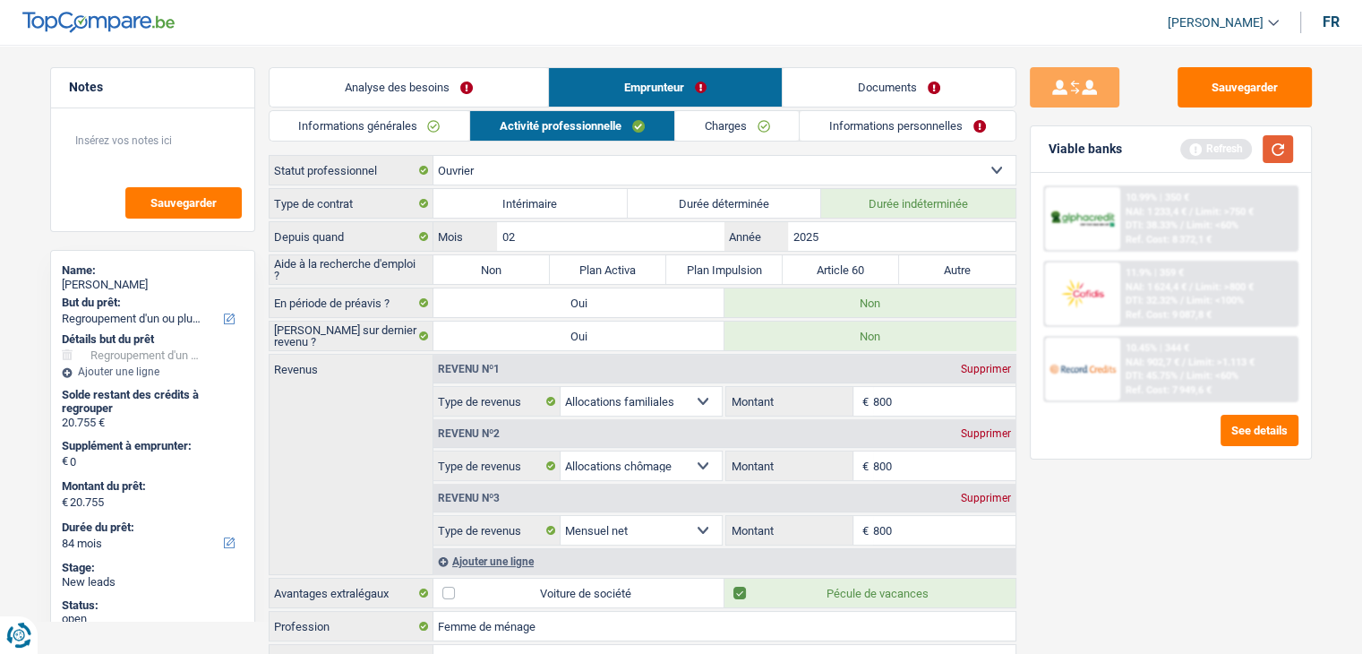
click at [1272, 141] on button "button" at bounding box center [1278, 149] width 30 height 28
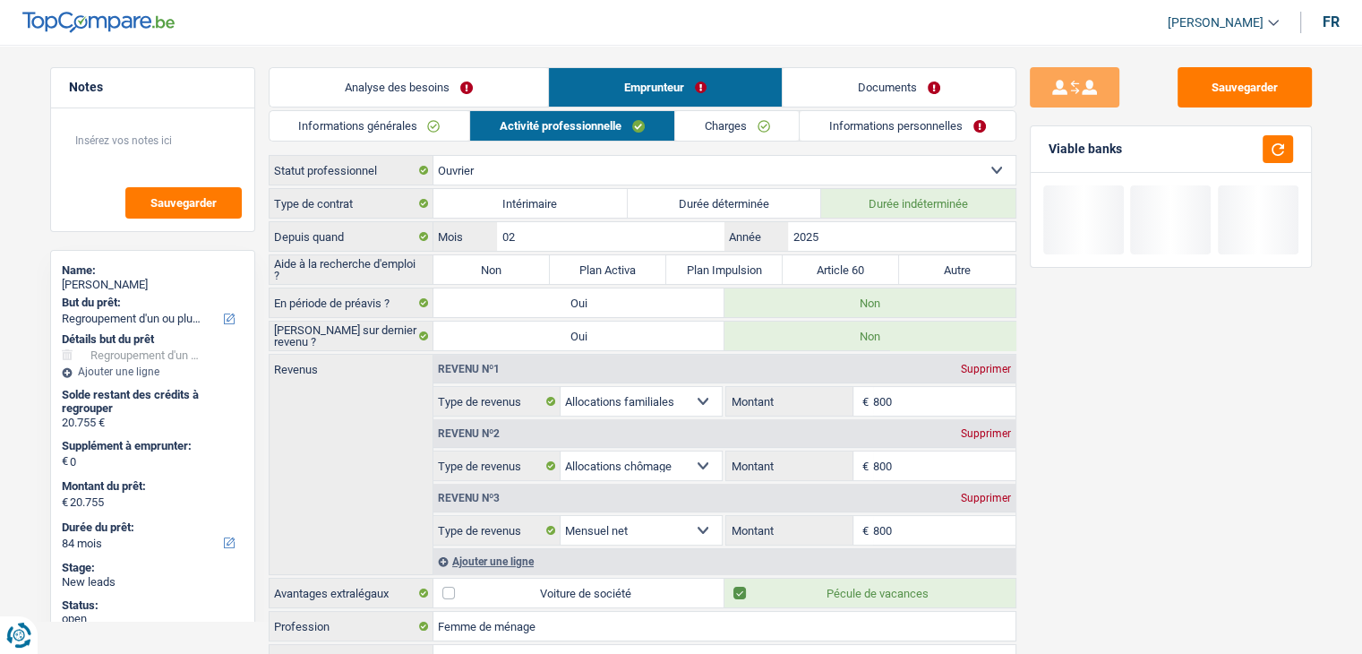
click at [479, 264] on label "Non" at bounding box center [491, 269] width 116 height 29
click at [479, 264] on input "Non" at bounding box center [491, 269] width 116 height 29
radio input "true"
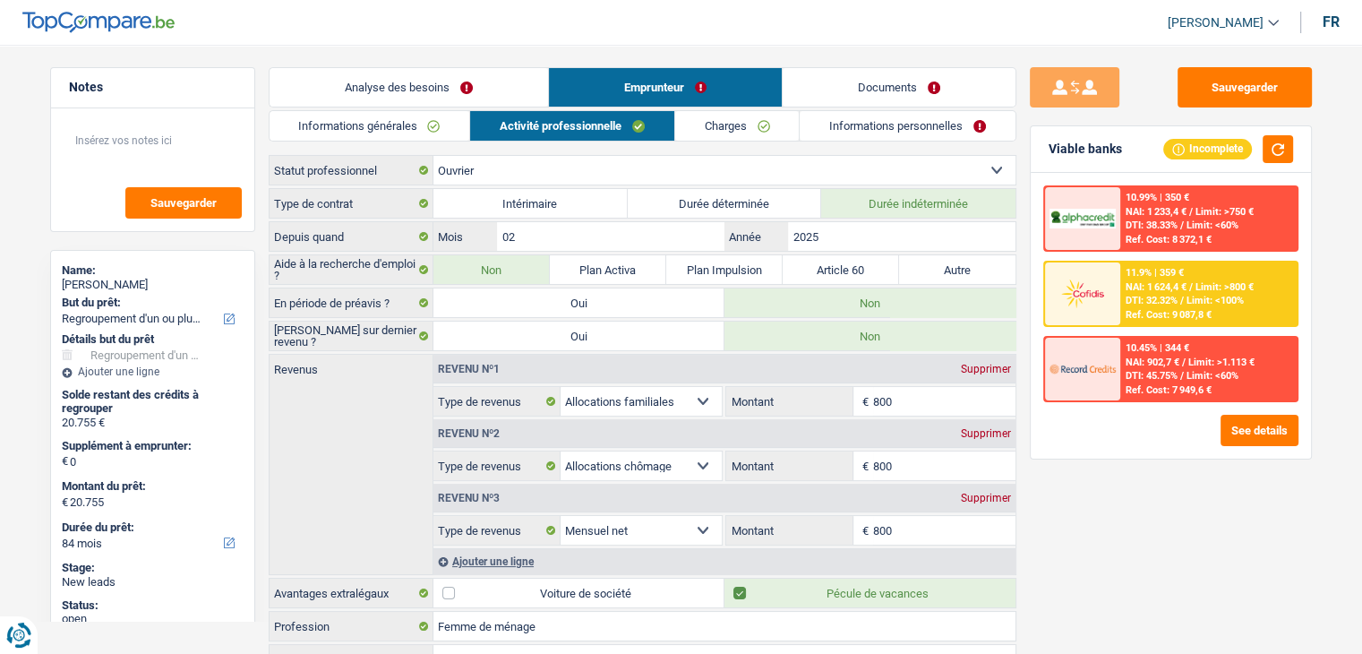
drag, startPoint x: 383, startPoint y: 126, endPoint x: 379, endPoint y: 83, distance: 43.2
click at [383, 125] on link "Informations générales" at bounding box center [370, 126] width 201 height 30
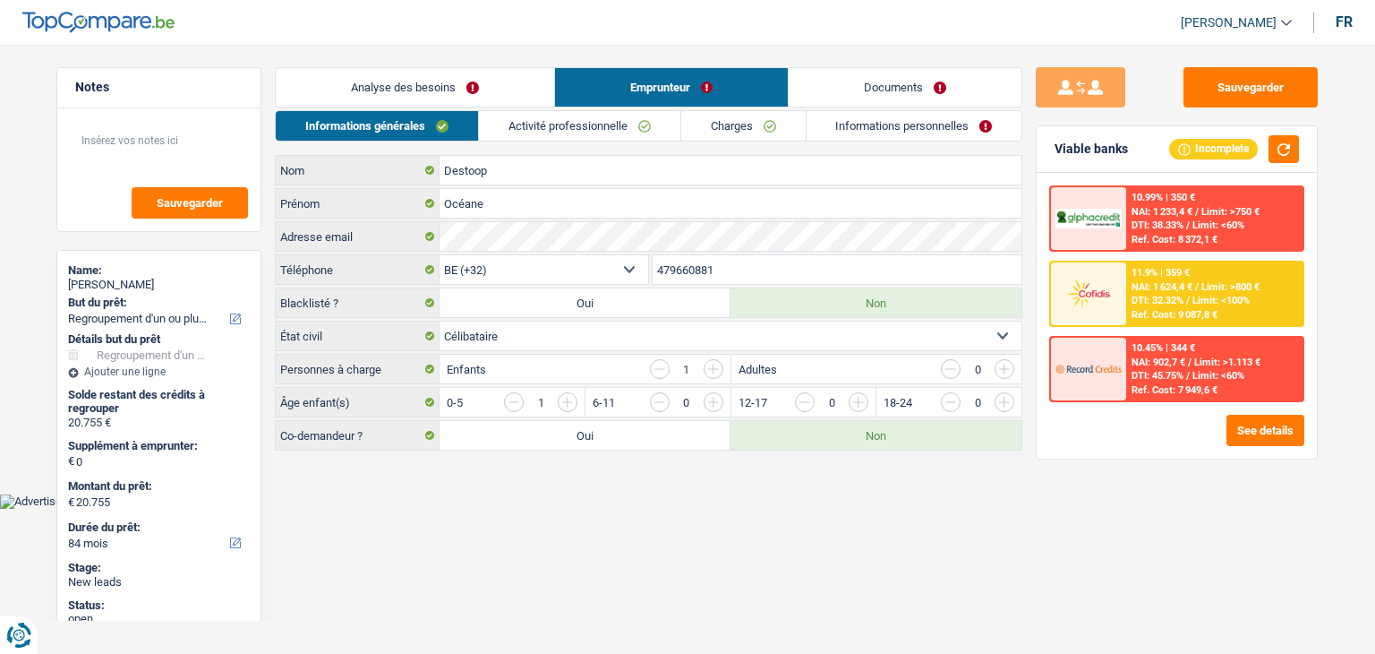
click at [379, 75] on link "Analyse des besoins" at bounding box center [415, 87] width 279 height 39
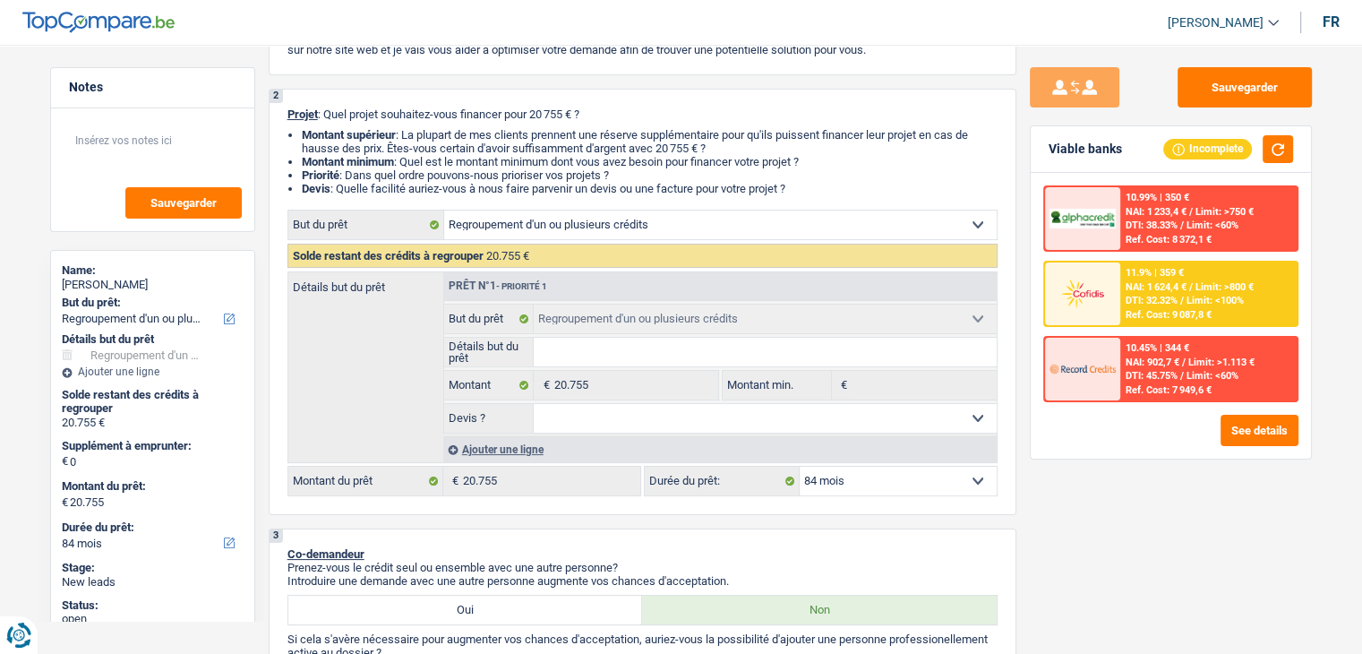
scroll to position [358, 0]
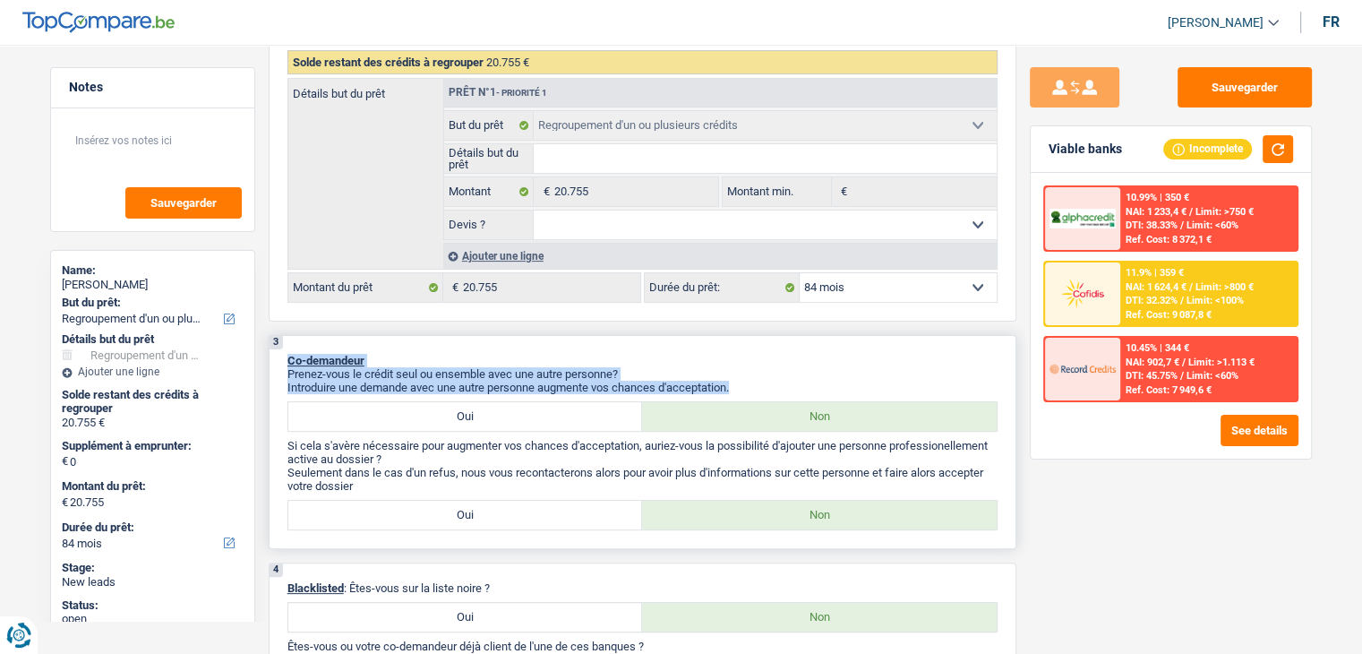
drag, startPoint x: 736, startPoint y: 382, endPoint x: 287, endPoint y: 358, distance: 450.2
click at [287, 358] on div "3 Co-demandeur Prenez-vous le crédit seul ou ensemble avec une autre personne? …" at bounding box center [643, 442] width 748 height 214
click at [287, 358] on span "Co-demandeur" at bounding box center [325, 360] width 77 height 13
drag, startPoint x: 746, startPoint y: 385, endPoint x: 287, endPoint y: 353, distance: 459.6
click at [287, 353] on div "3 Co-demandeur Prenez-vous le crédit seul ou ensemble avec une autre personne? …" at bounding box center [643, 442] width 748 height 214
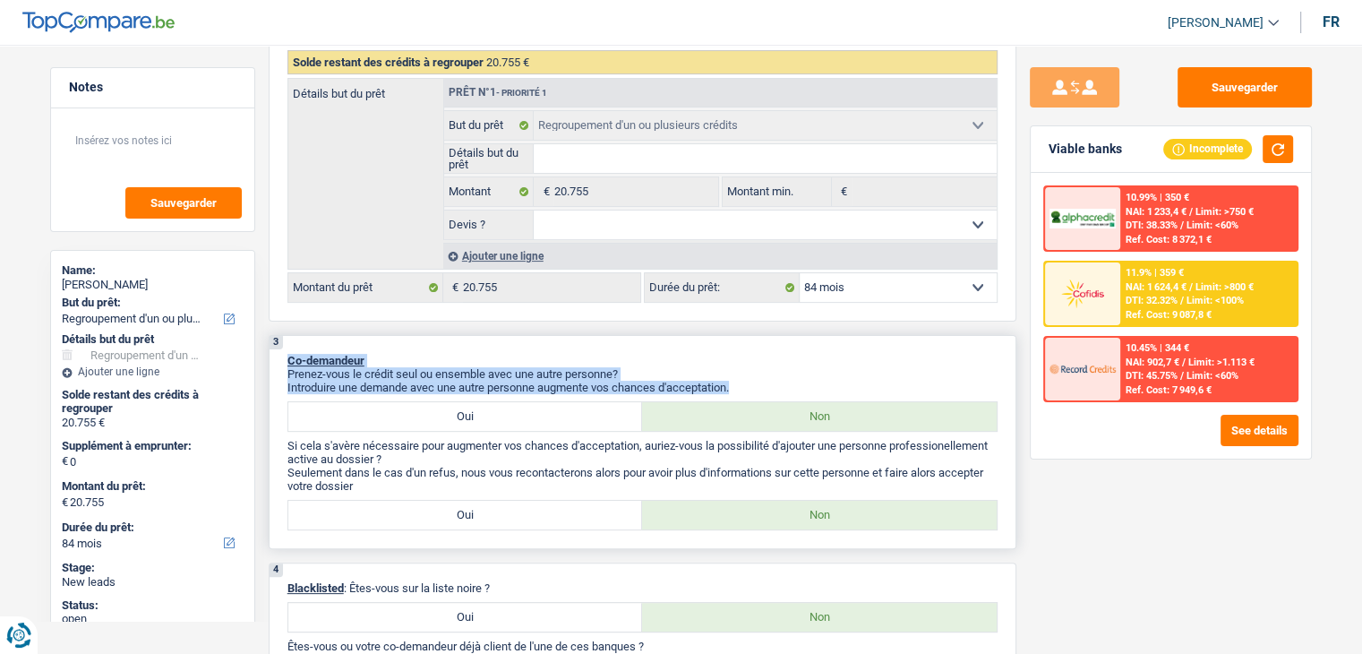
click at [287, 358] on span "Co-demandeur" at bounding box center [325, 360] width 77 height 13
drag, startPoint x: 287, startPoint y: 358, endPoint x: 741, endPoint y: 378, distance: 455.3
click at [741, 378] on div "3 Co-demandeur Prenez-vous le crédit seul ou ensemble avec une autre personne? …" at bounding box center [643, 442] width 748 height 214
click at [741, 381] on p "Introduire une demande avec une autre personne augmente vos chances d'acceptati…" at bounding box center [642, 387] width 710 height 13
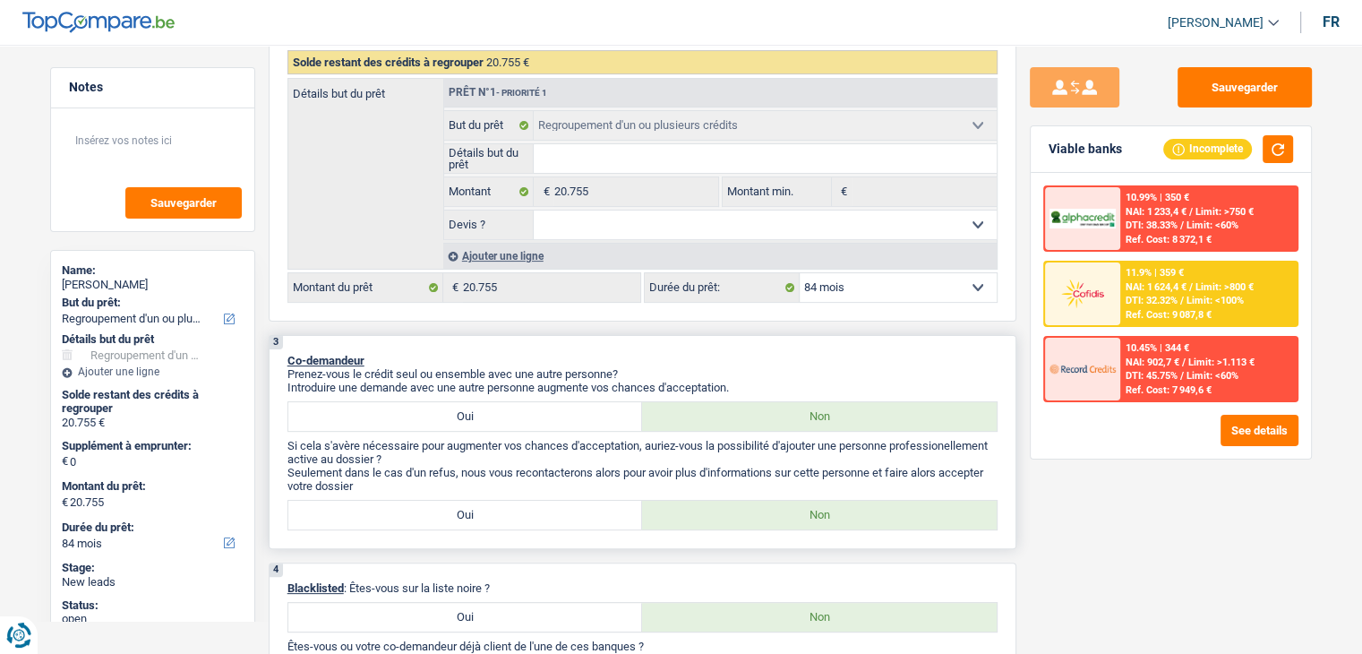
click at [741, 381] on p "Introduire une demande avec une autre personne augmente vos chances d'acceptati…" at bounding box center [642, 387] width 710 height 13
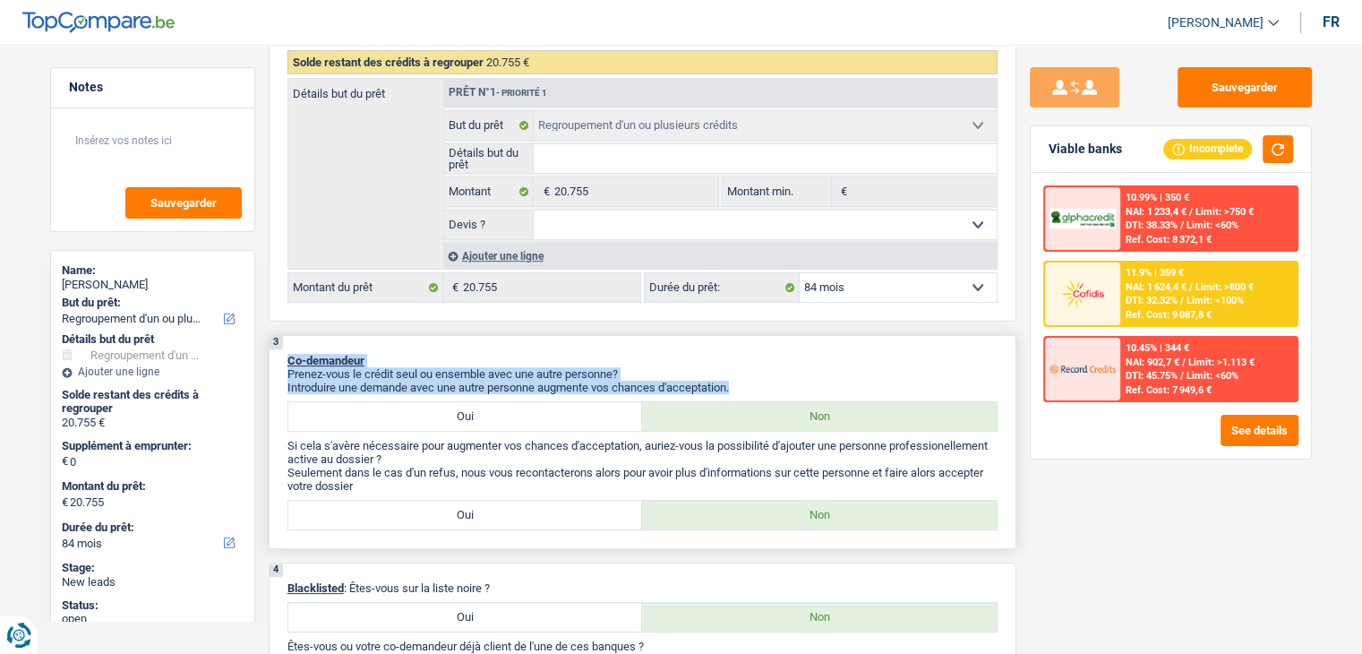
drag, startPoint x: 286, startPoint y: 361, endPoint x: 740, endPoint y: 381, distance: 454.4
click at [740, 381] on div "3 Co-demandeur Prenez-vous le crédit seul ou ensemble avec une autre personne? …" at bounding box center [643, 442] width 748 height 214
click at [740, 381] on p "Introduire une demande avec une autre personne augmente vos chances d'acceptati…" at bounding box center [642, 387] width 710 height 13
drag, startPoint x: 741, startPoint y: 386, endPoint x: 287, endPoint y: 352, distance: 456.2
click at [287, 352] on div "3 Co-demandeur Prenez-vous le crédit seul ou ensemble avec une autre personne? …" at bounding box center [643, 442] width 748 height 214
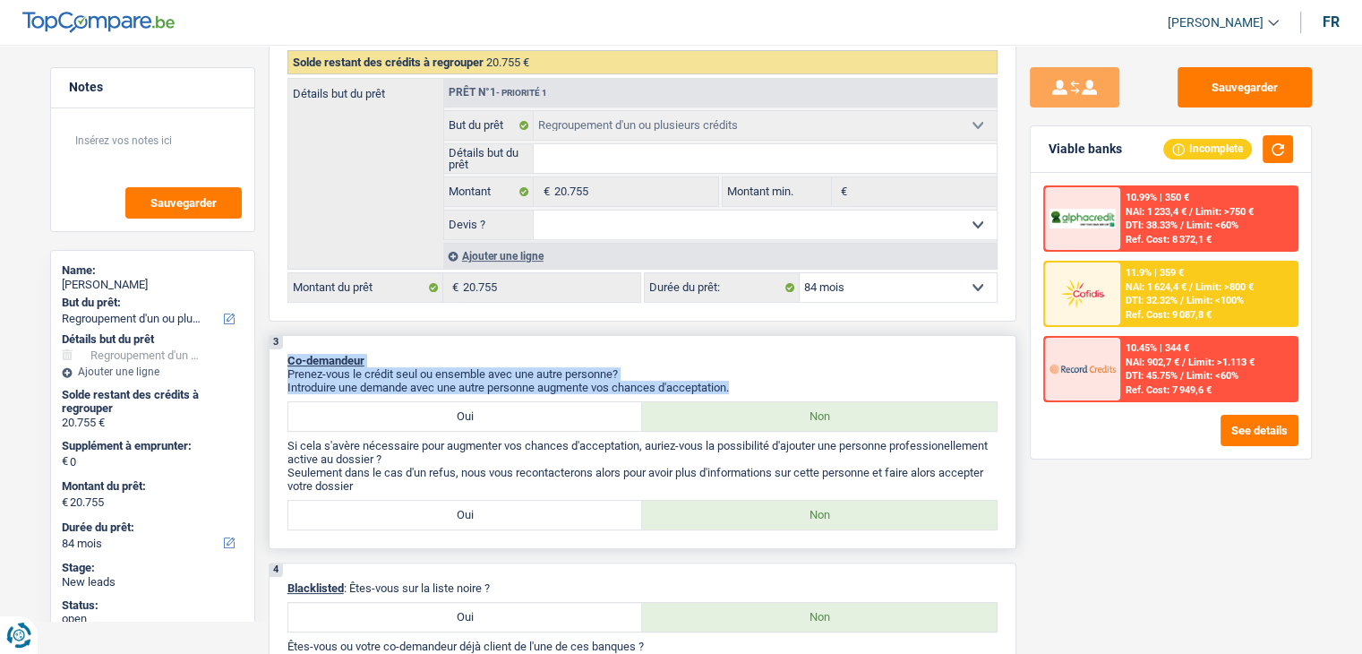
click at [362, 335] on div "3 Co-demandeur Prenez-vous le crédit seul ou ensemble avec une autre personne? …" at bounding box center [643, 442] width 748 height 214
drag, startPoint x: 739, startPoint y: 380, endPoint x: 534, endPoint y: 352, distance: 206.9
click at [534, 352] on div "3 Co-demandeur Prenez-vous le crédit seul ou ensemble avec une autre personne? …" at bounding box center [643, 442] width 748 height 214
click at [687, 364] on p "Co-demandeur" at bounding box center [642, 360] width 710 height 13
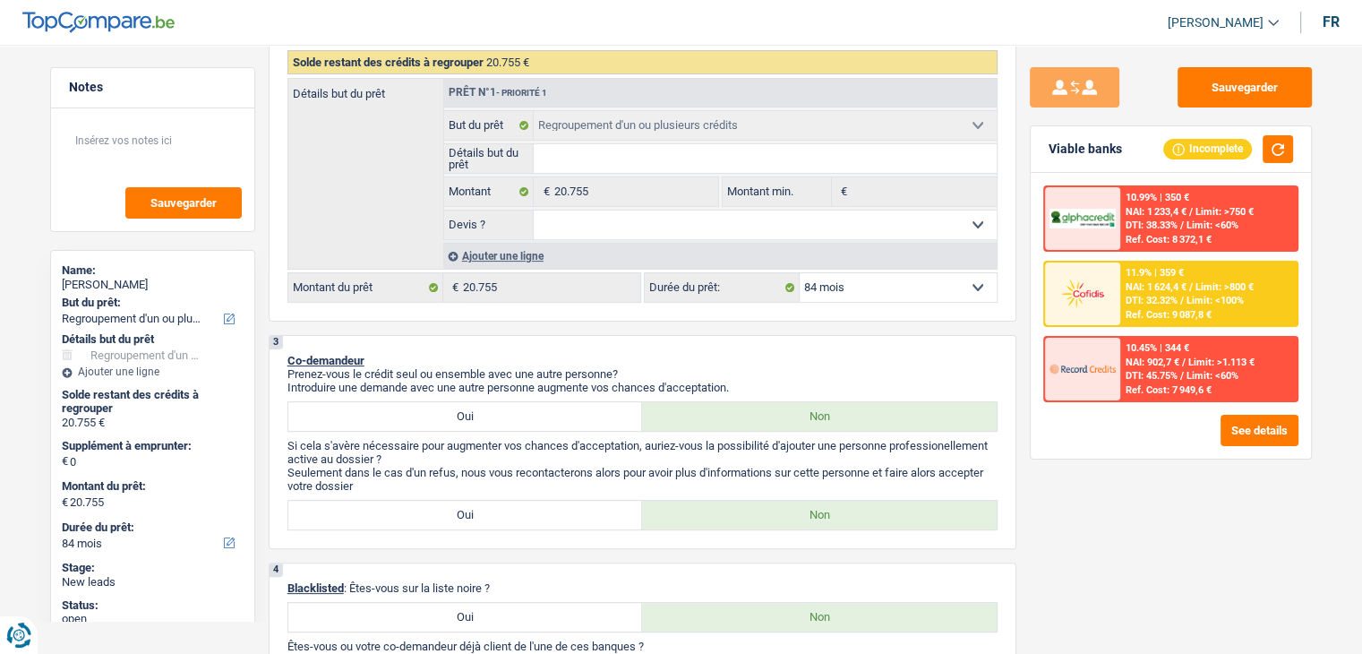
click at [1088, 289] on img at bounding box center [1083, 293] width 66 height 33
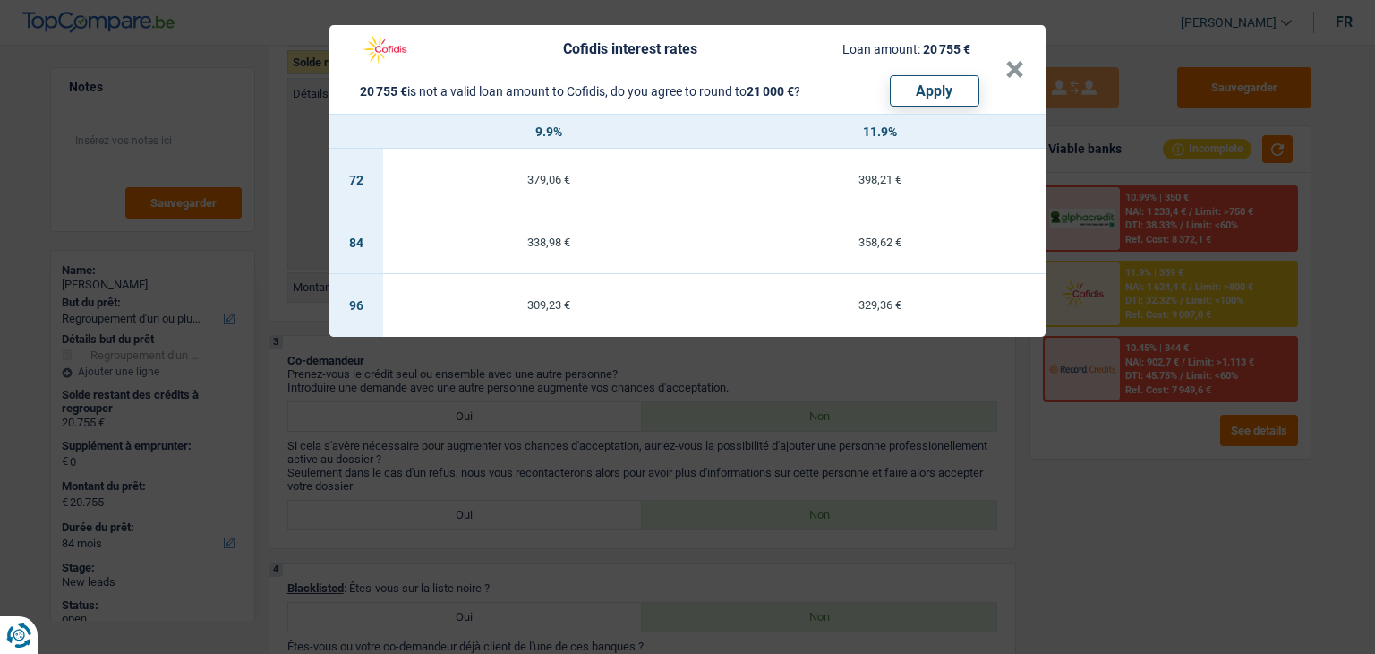
click at [772, 381] on div "Cofidis interest rates Loan amount: 20 755 € 20 755 € is not a valid loan amoun…" at bounding box center [687, 327] width 1375 height 654
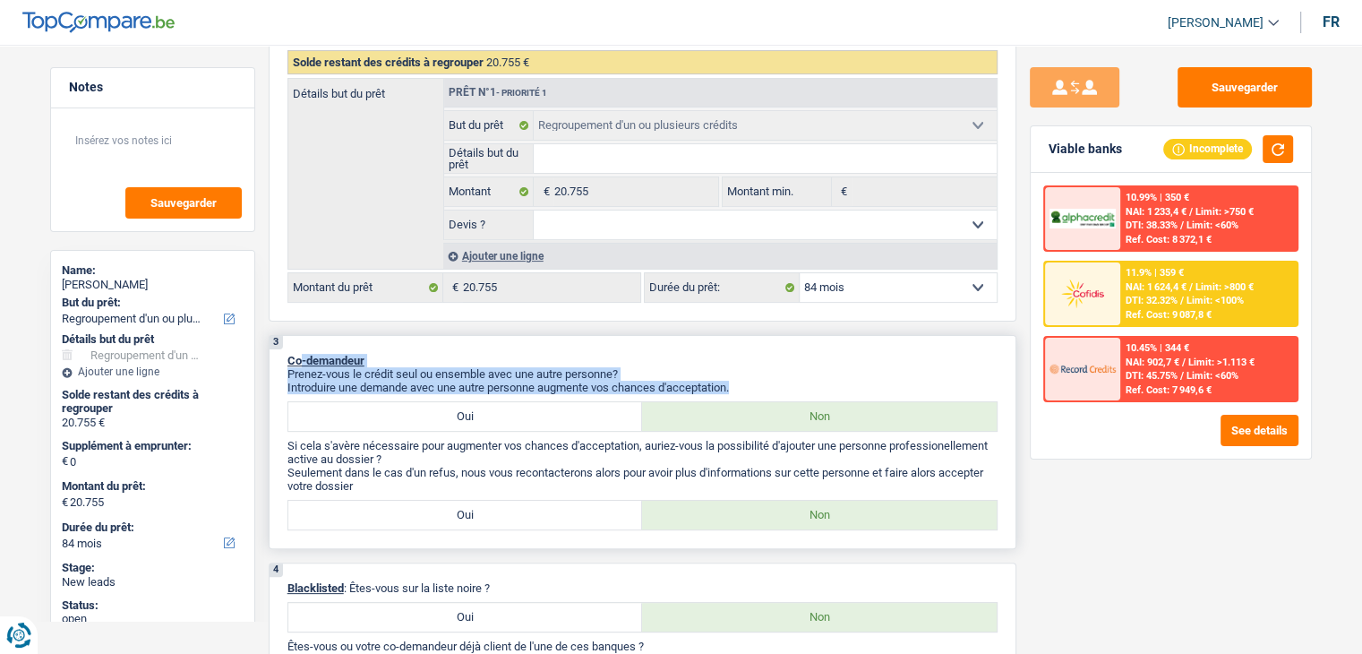
drag, startPoint x: 736, startPoint y: 384, endPoint x: 301, endPoint y: 355, distance: 436.2
click at [301, 355] on div "3 Co-demandeur Prenez-vous le crédit seul ou ensemble avec une autre personne? …" at bounding box center [643, 442] width 748 height 214
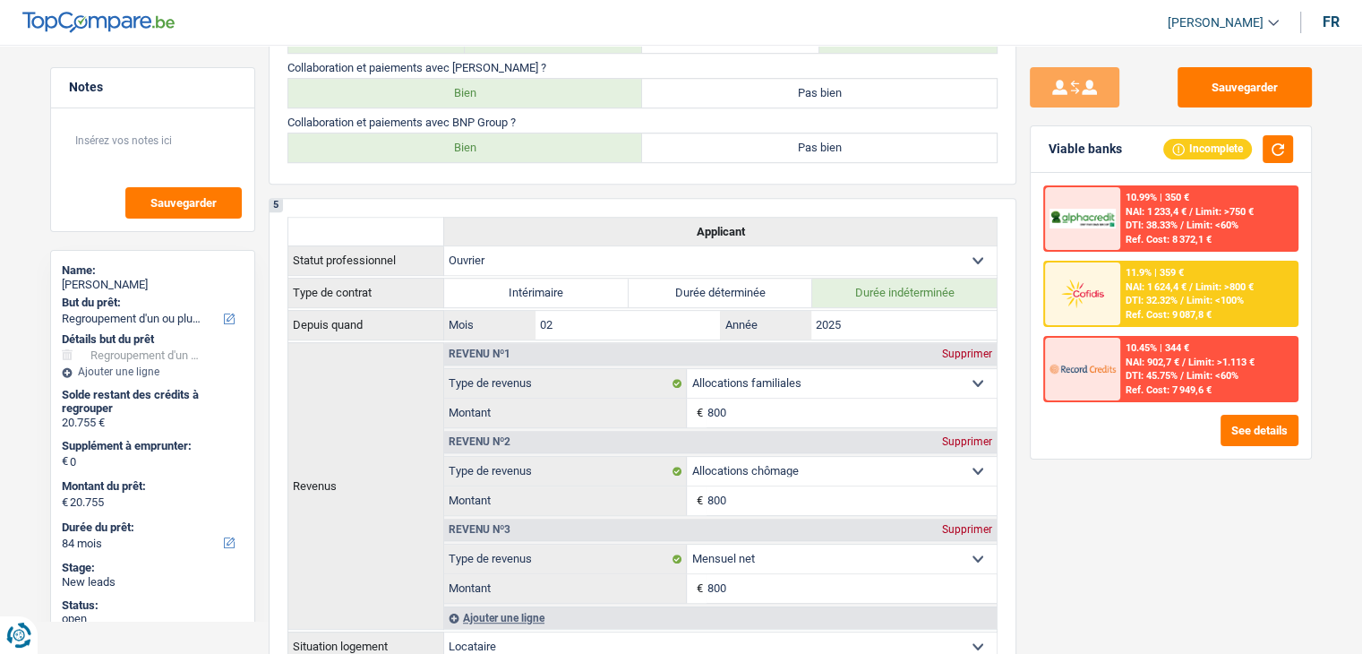
scroll to position [806, 0]
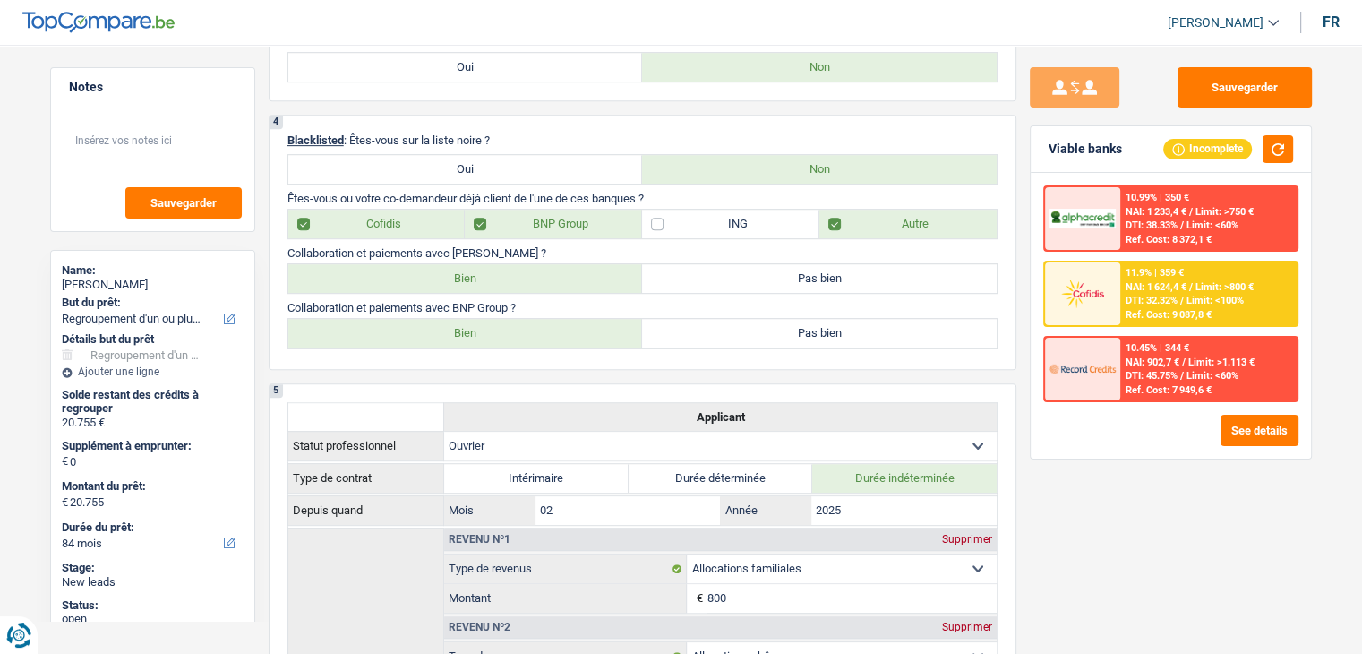
click at [1118, 293] on div at bounding box center [1082, 293] width 75 height 63
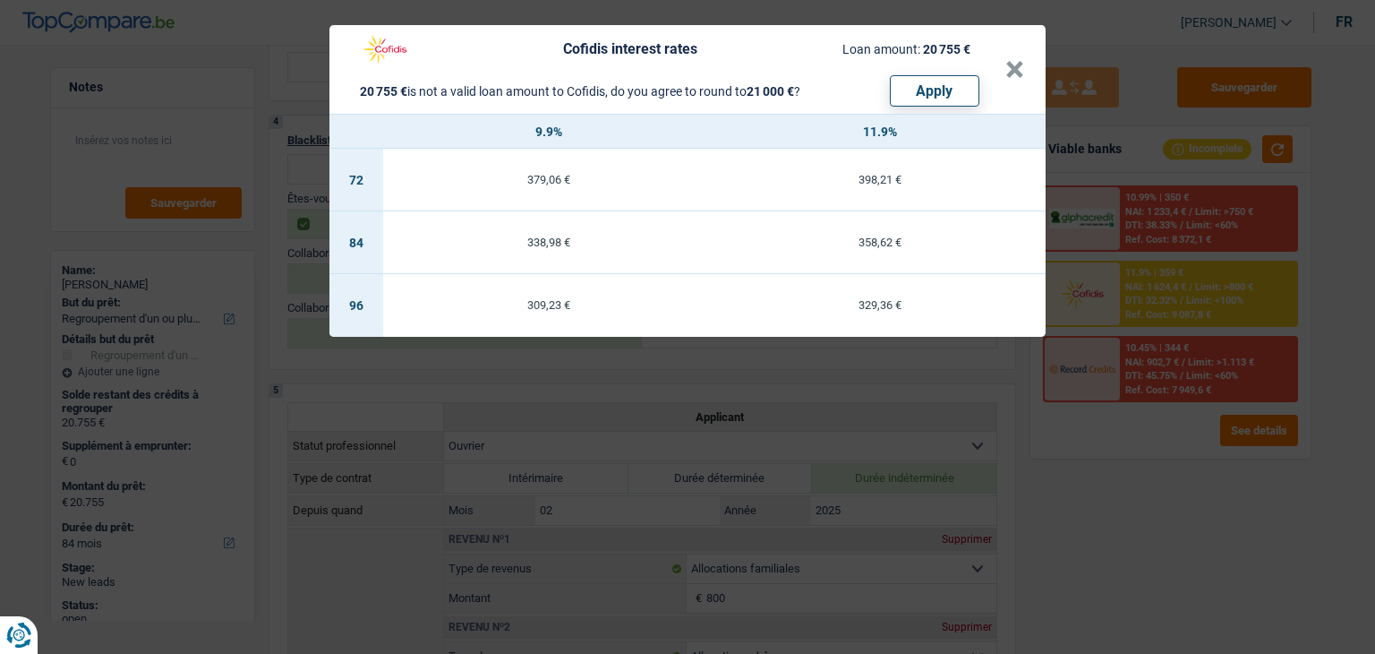
click at [1103, 512] on div "Cofidis interest rates Loan amount: 20 755 € 20 755 € is not a valid loan amoun…" at bounding box center [687, 327] width 1375 height 654
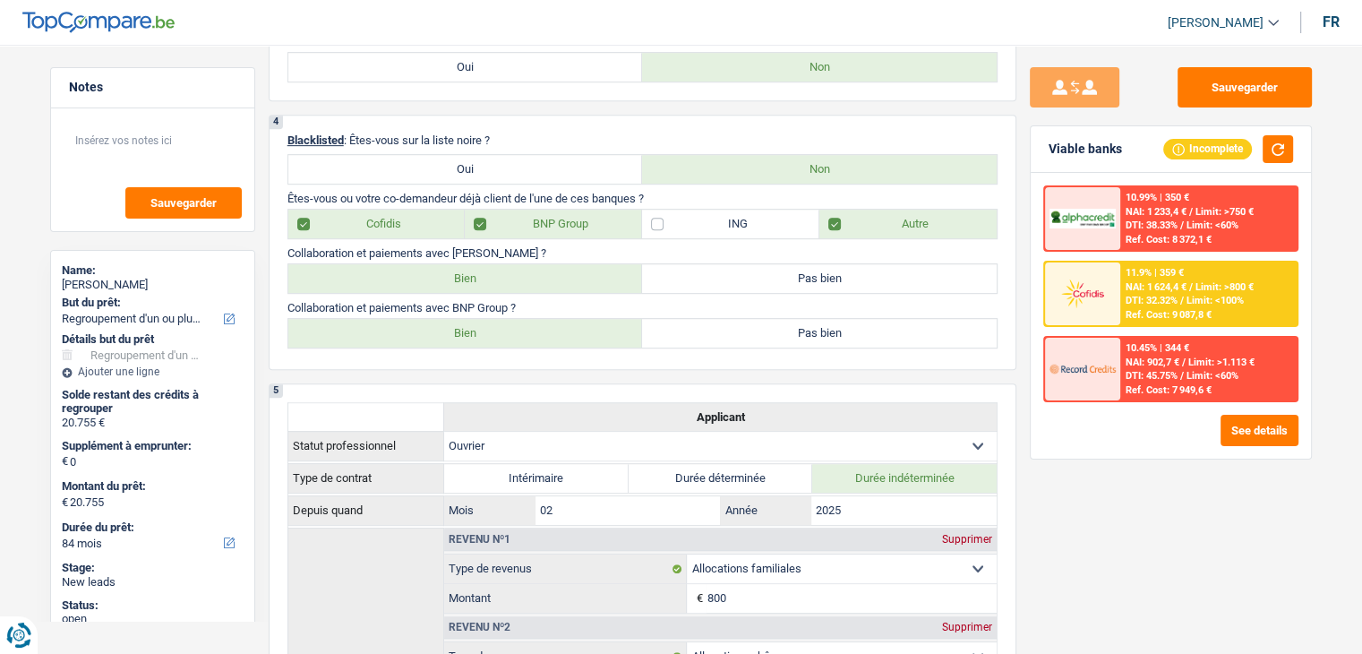
click at [1127, 298] on span "DTI: 32.32%" at bounding box center [1152, 301] width 52 height 12
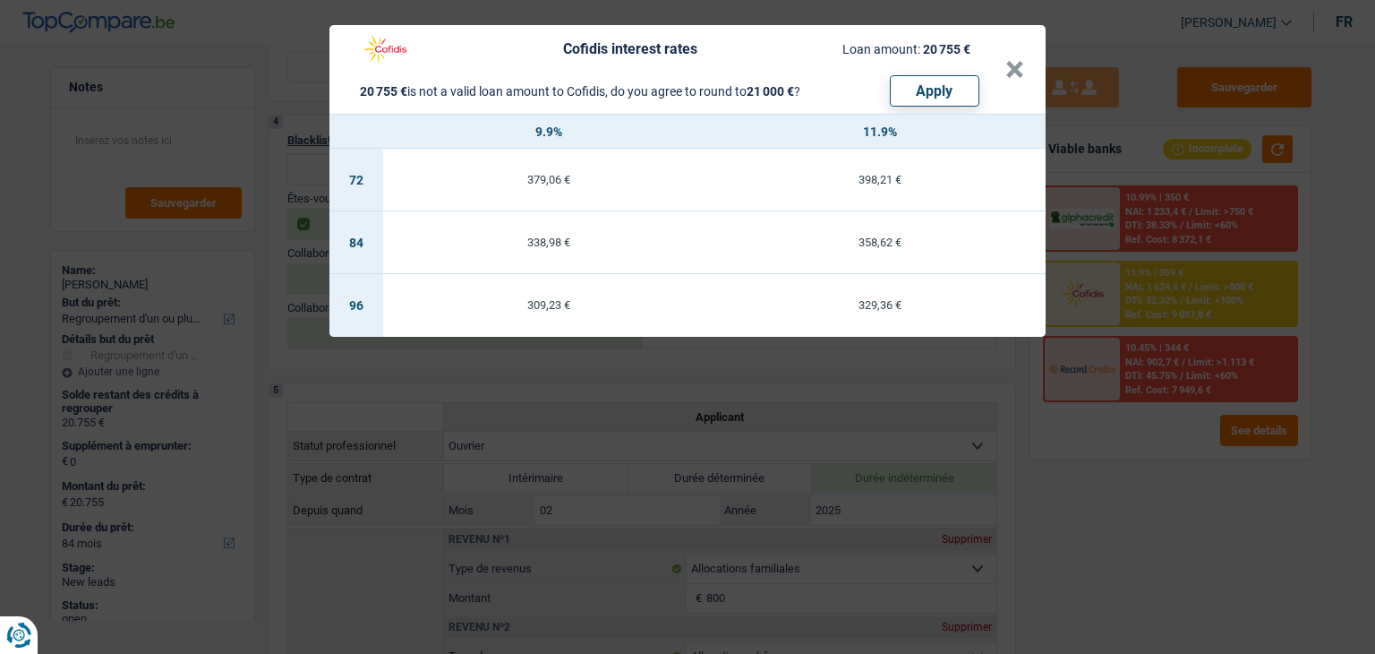
click at [1072, 517] on div "Cofidis interest rates Loan amount: 20 755 € 20 755 € is not a valid loan amoun…" at bounding box center [687, 327] width 1375 height 654
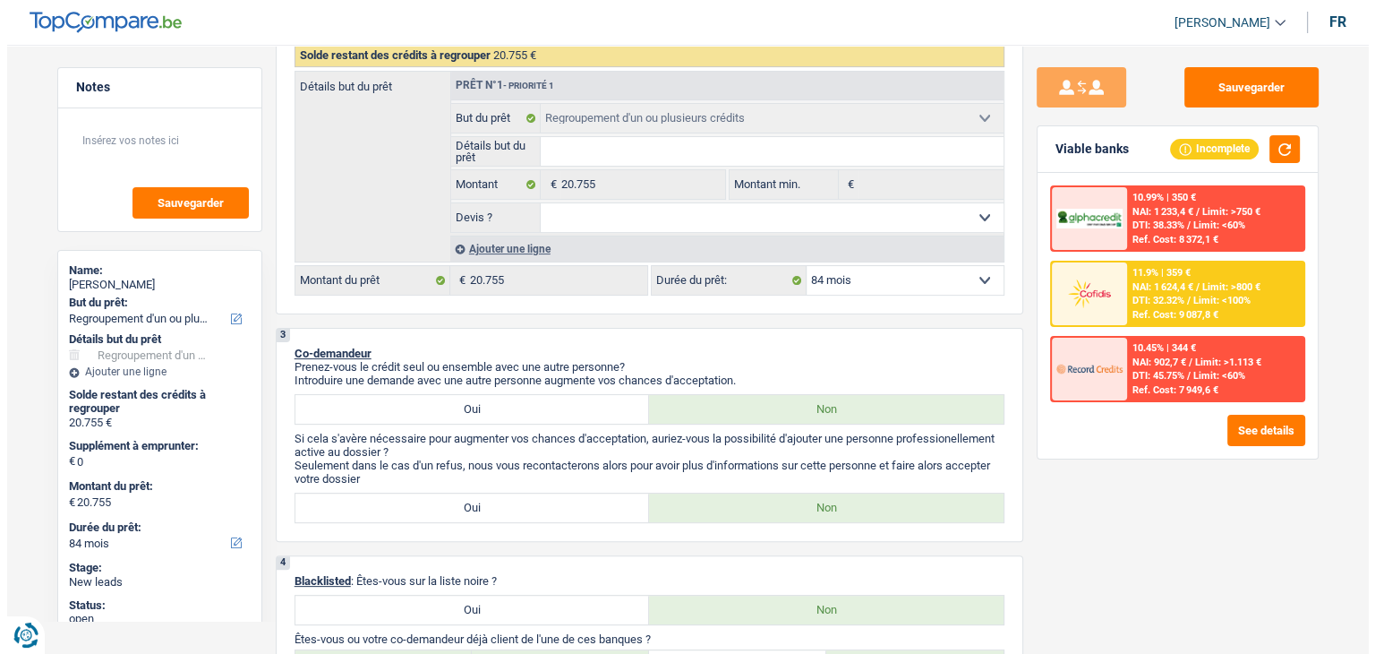
scroll to position [179, 0]
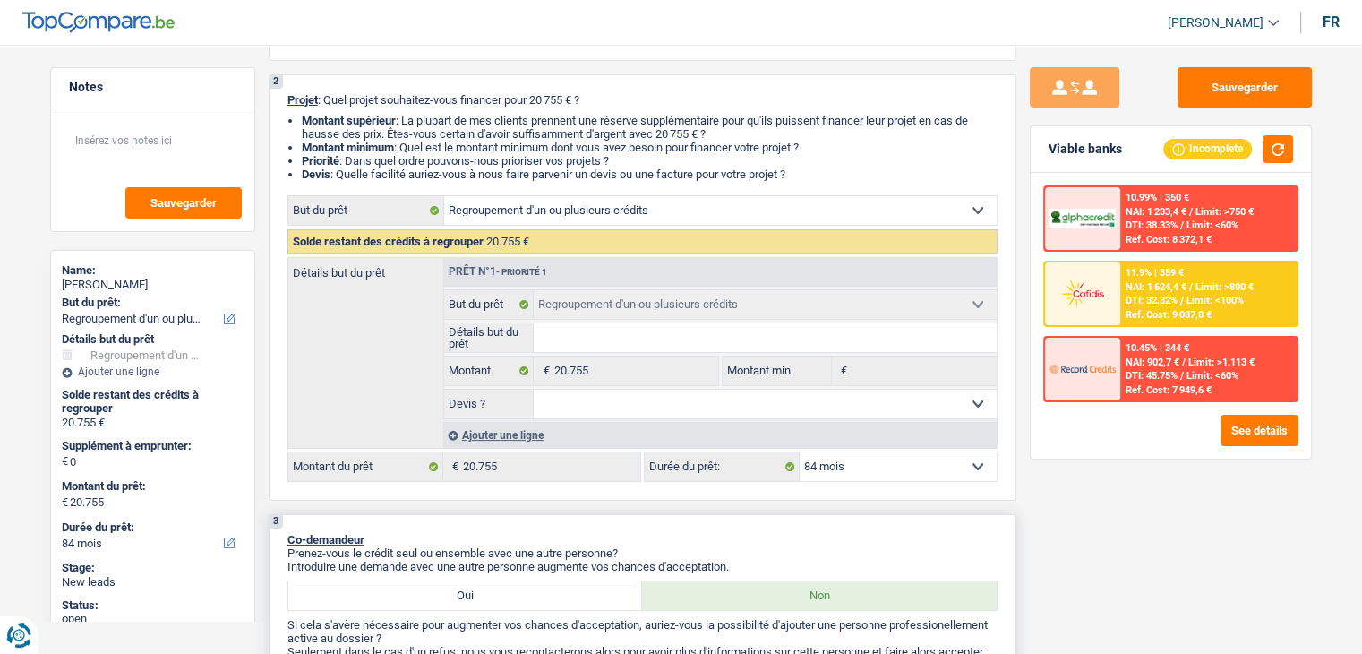
click at [795, 526] on div "3 Co-demandeur Prenez-vous le crédit seul ou ensemble avec une autre personne? …" at bounding box center [643, 621] width 748 height 214
click at [1137, 305] on div "11.9% | 359 € NAI: 1 624,4 € / Limit: >800 € DTI: 32.32% / Limit: <100% Ref. Co…" at bounding box center [1208, 293] width 176 height 63
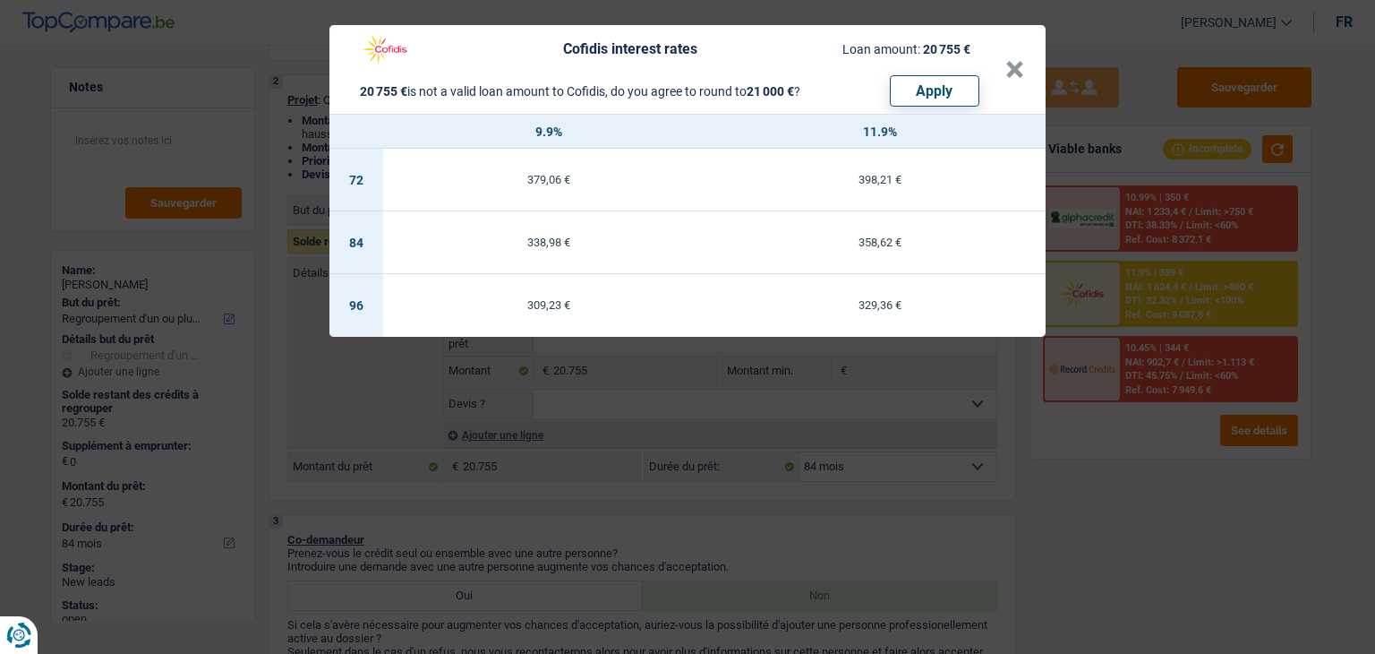
click at [878, 527] on div "Cofidis interest rates Loan amount: 20 755 € 20 755 € is not a valid loan amoun…" at bounding box center [687, 327] width 1375 height 654
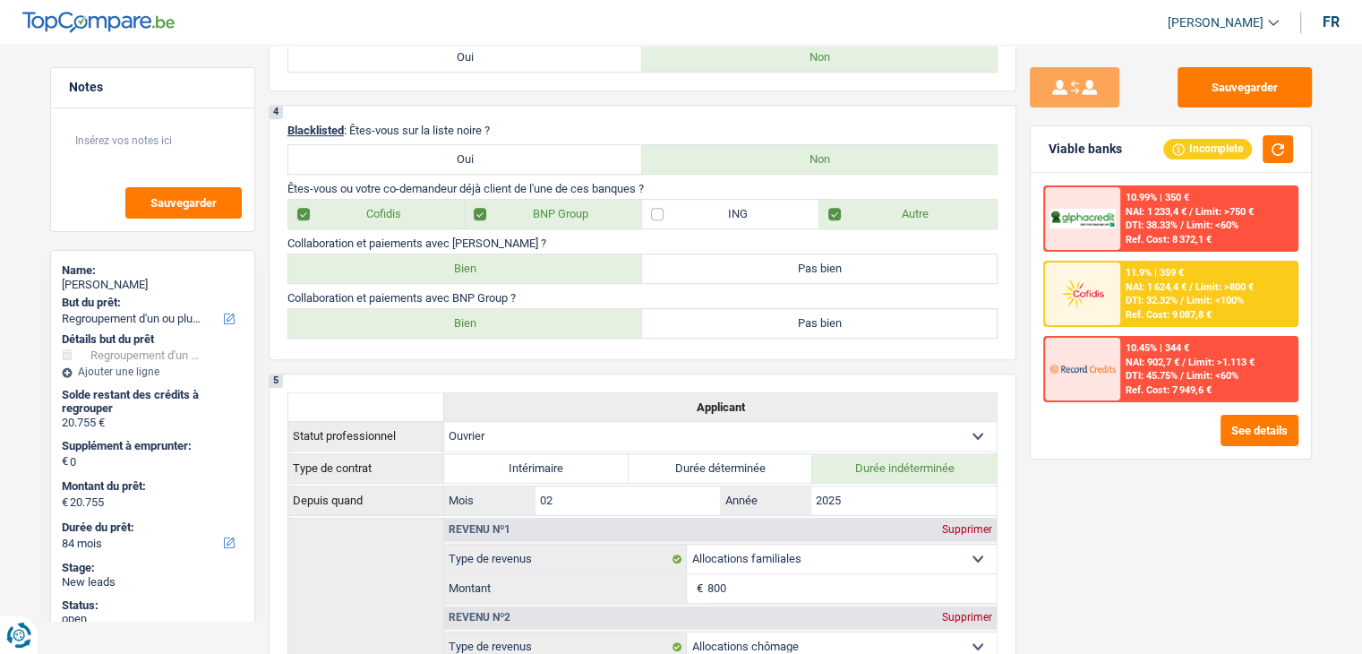
scroll to position [627, 0]
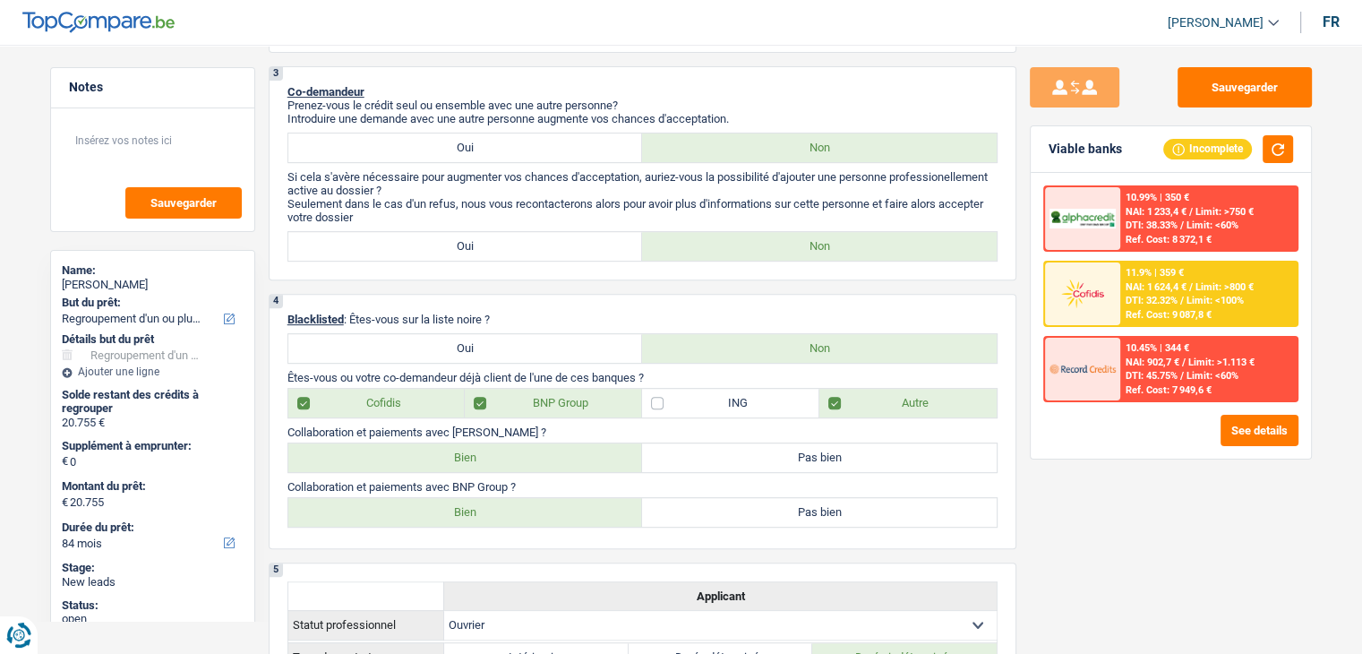
click at [1121, 313] on div "11.9% | 359 € NAI: 1 624,4 € / Limit: >800 € DTI: 32.32% / Limit: <100% Ref. Co…" at bounding box center [1208, 293] width 176 height 63
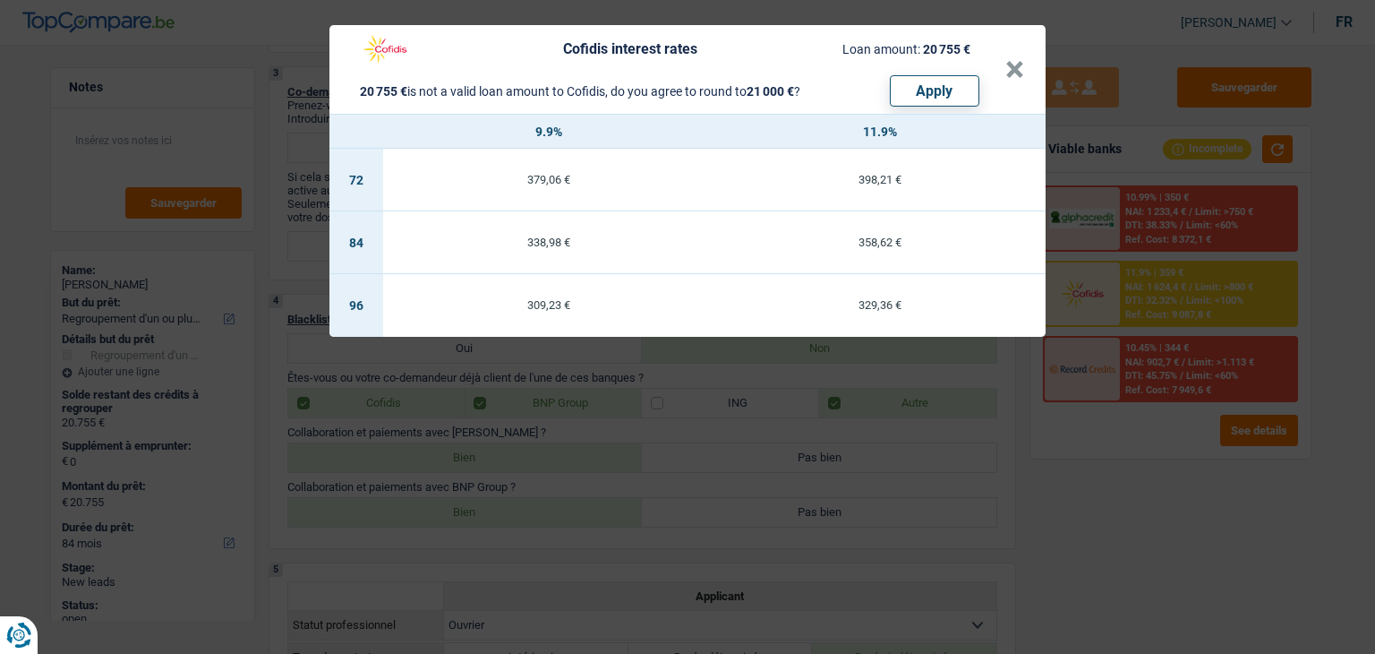
click at [1142, 517] on div "Cofidis interest rates Loan amount: 20 755 € 20 755 € is not a valid loan amoun…" at bounding box center [687, 327] width 1375 height 654
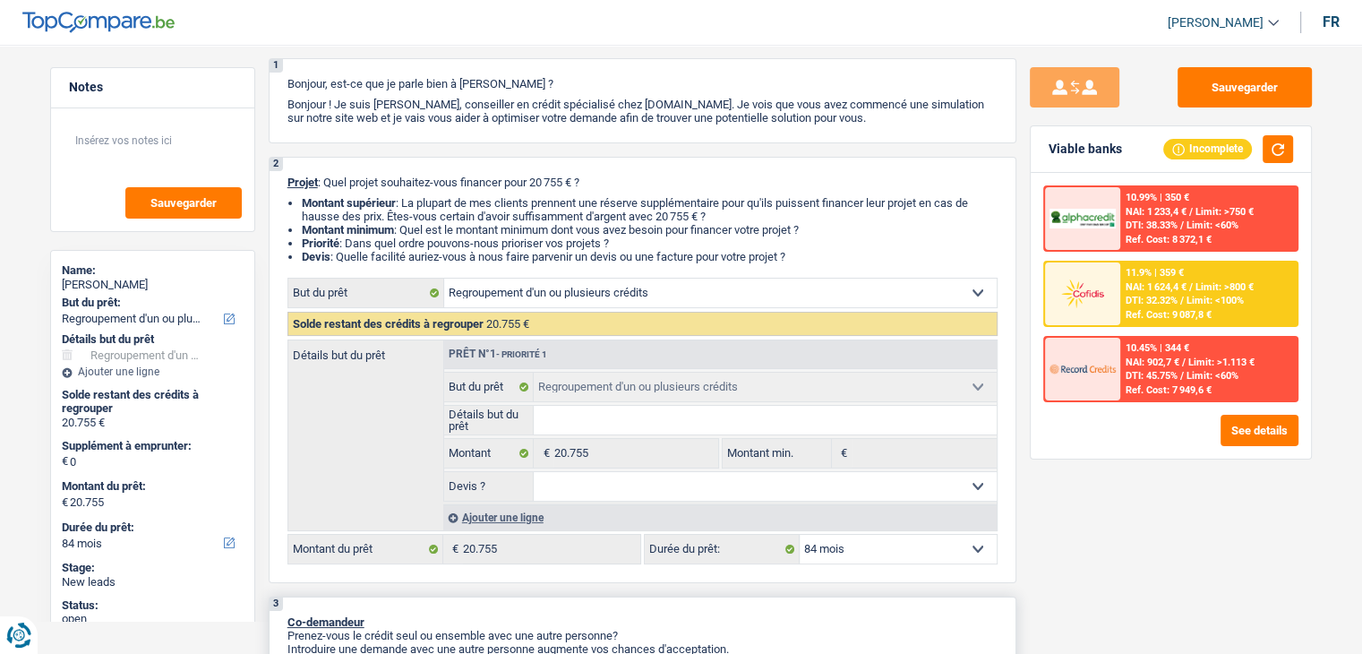
scroll to position [0, 0]
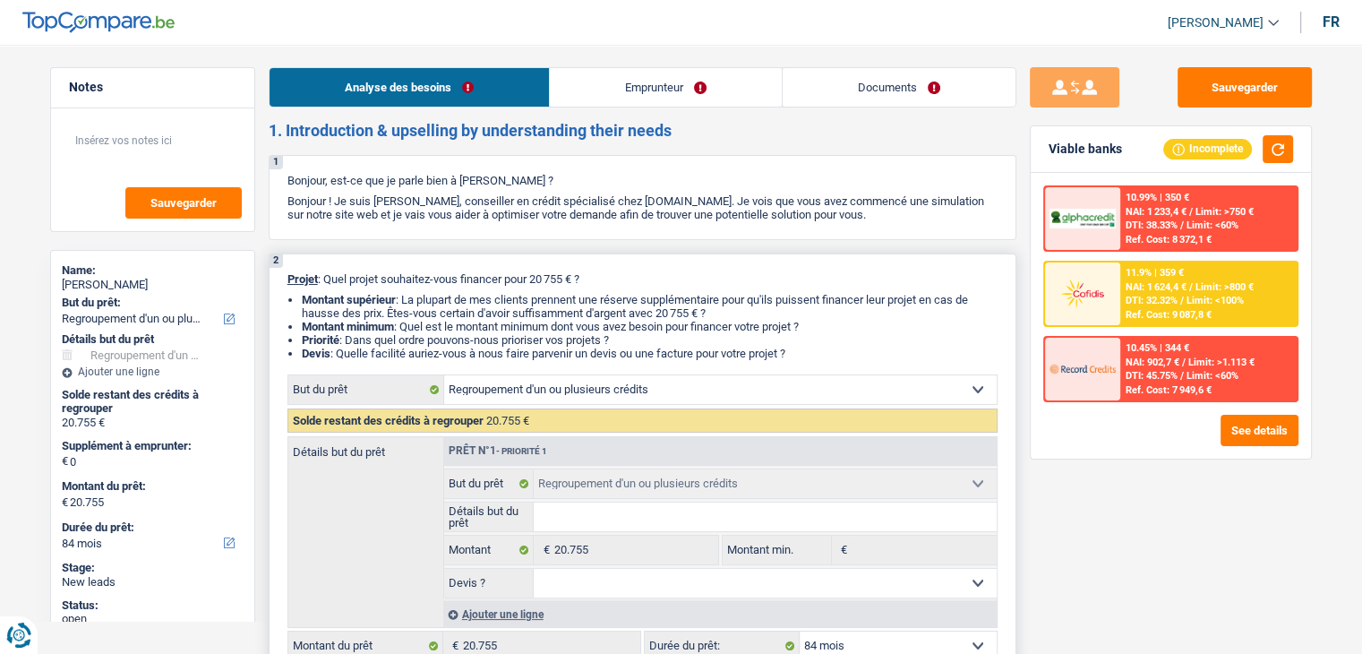
click at [799, 352] on li "Devis : Quelle facilité auriez-vous à nous faire parvenir un devis ou une factu…" at bounding box center [650, 353] width 696 height 13
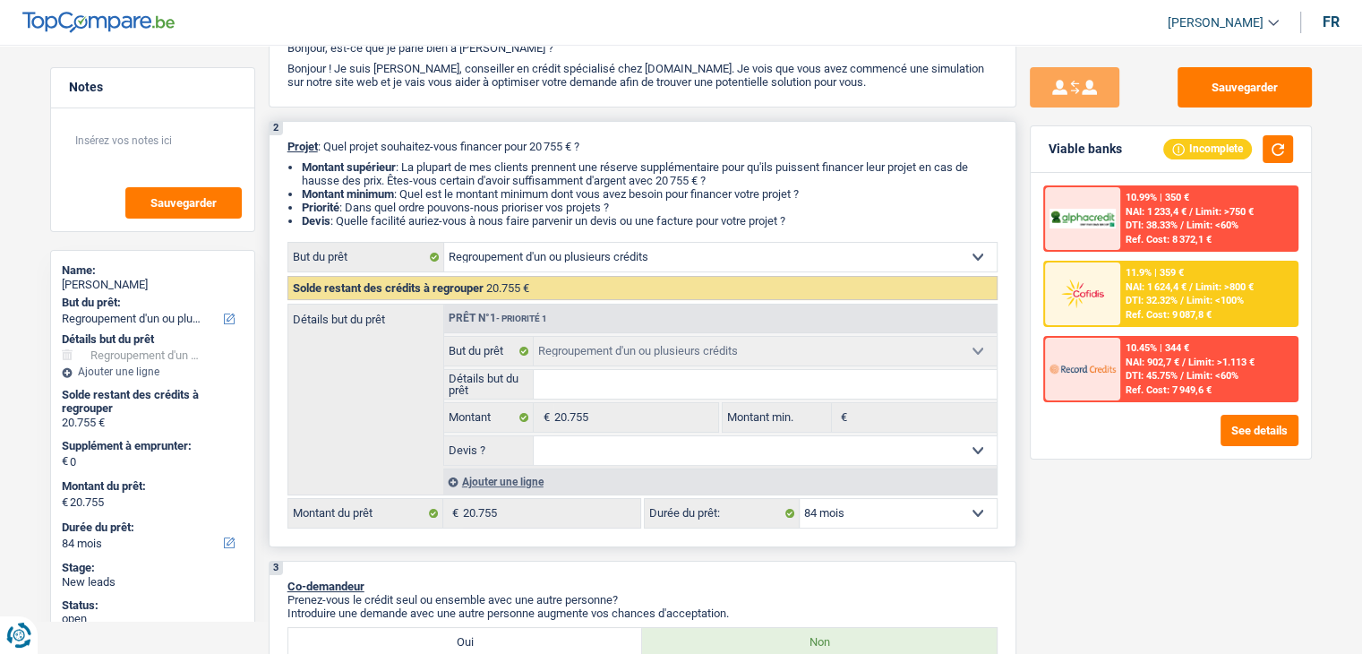
scroll to position [269, 0]
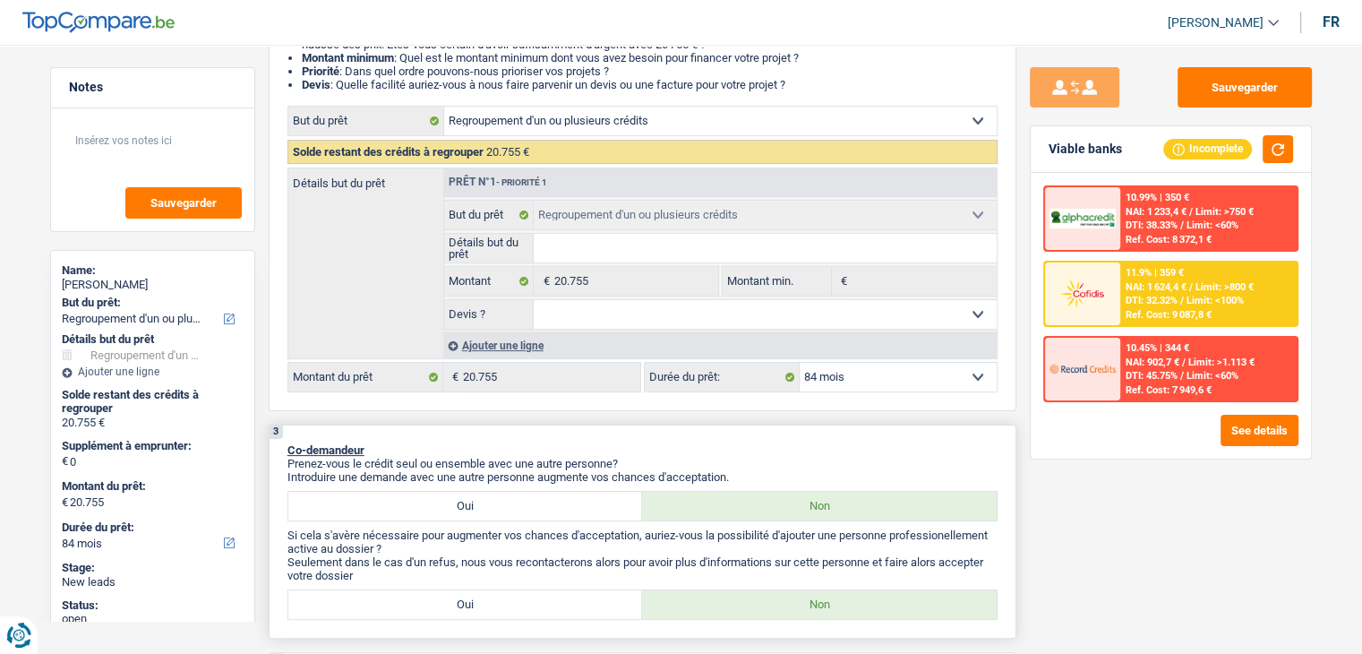
click at [818, 427] on div "3 Co-demandeur Prenez-vous le crédit seul ou ensemble avec une autre personne? …" at bounding box center [643, 531] width 748 height 214
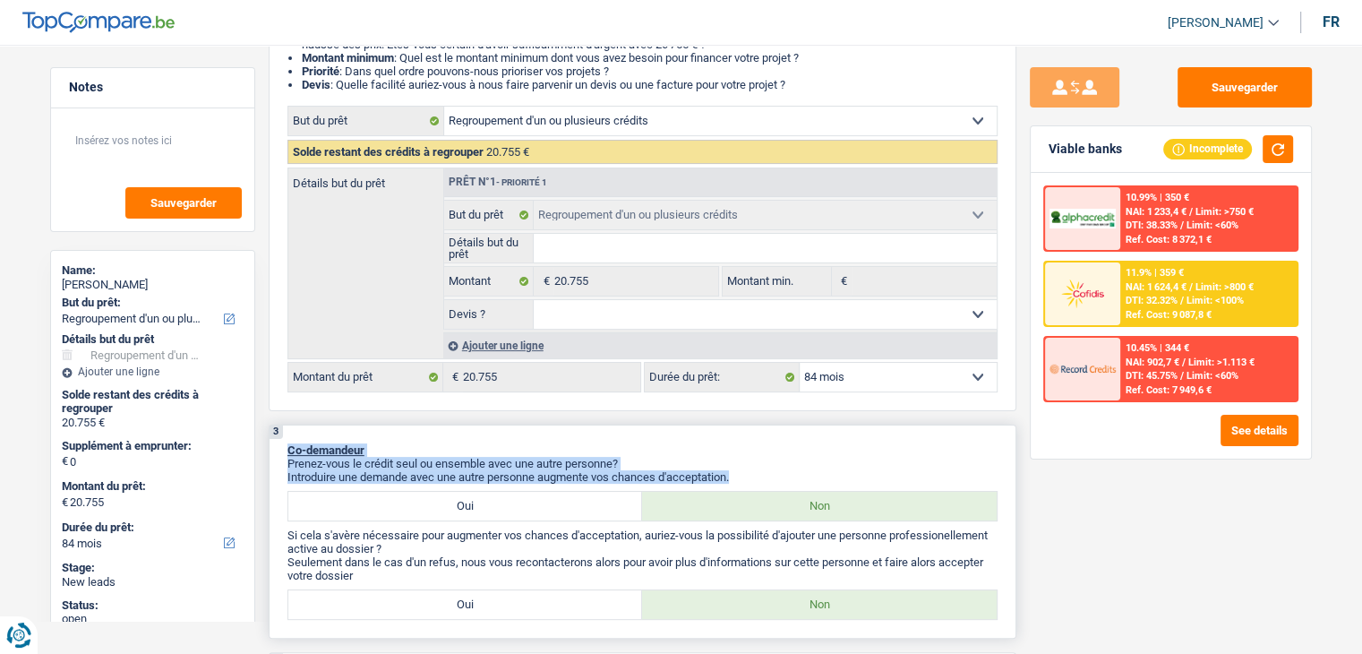
drag, startPoint x: 749, startPoint y: 474, endPoint x: 282, endPoint y: 452, distance: 467.1
click at [282, 452] on div "3 Co-demandeur Prenez-vous le crédit seul ou ensemble avec une autre personne? …" at bounding box center [643, 531] width 748 height 214
click at [474, 440] on div "3 Co-demandeur Prenez-vous le crédit seul ou ensemble avec une autre personne? …" at bounding box center [643, 531] width 748 height 214
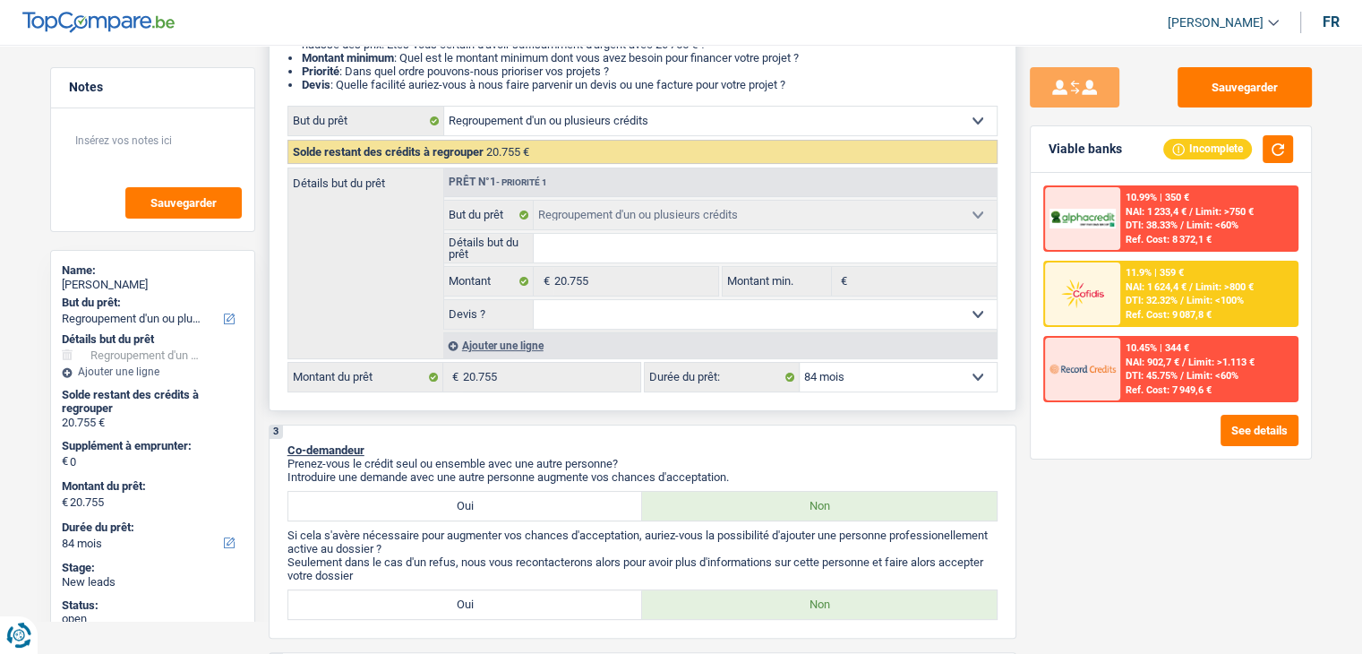
click at [523, 348] on div "Ajouter une ligne" at bounding box center [719, 345] width 553 height 26
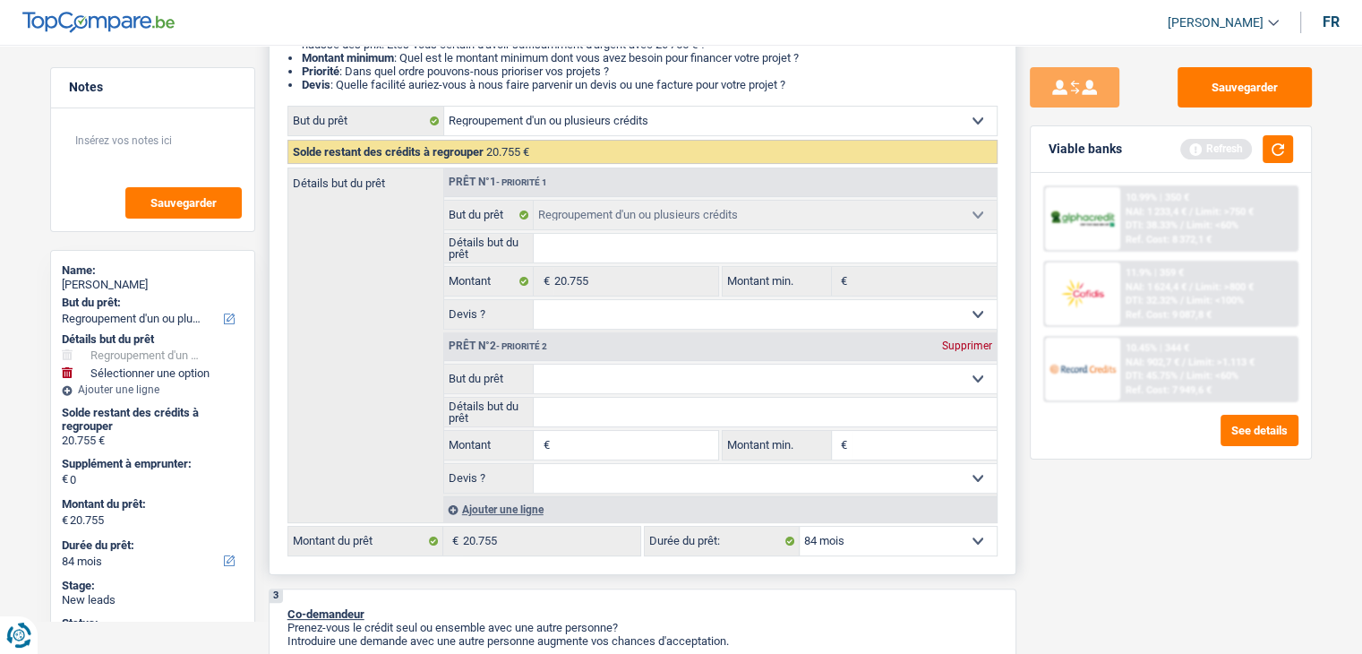
click at [580, 379] on select "Confort maison: meubles, textile, peinture, électroménager, outillage non-profe…" at bounding box center [765, 378] width 463 height 29
click at [616, 446] on input "Montant" at bounding box center [635, 445] width 164 height 29
type input "12"
type input "1.245"
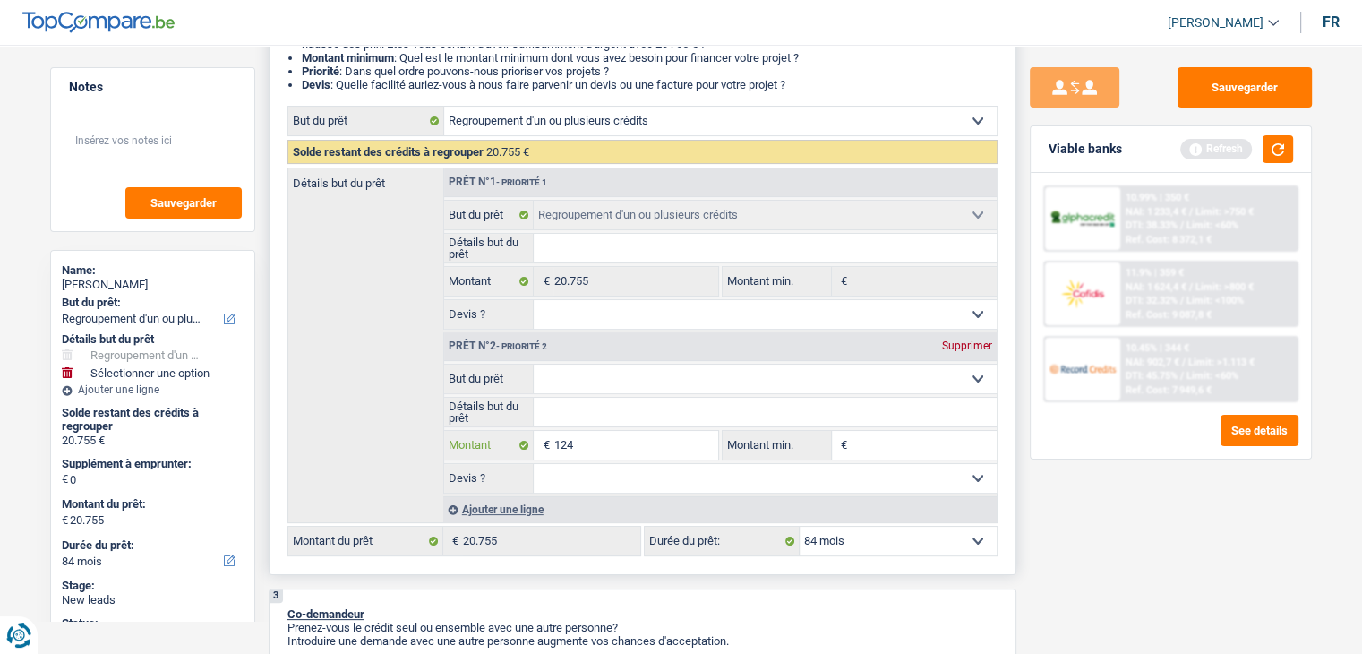
type input "1.245"
click at [926, 446] on input "Montant min." at bounding box center [924, 445] width 145 height 29
type input "1.245"
type input "22.000"
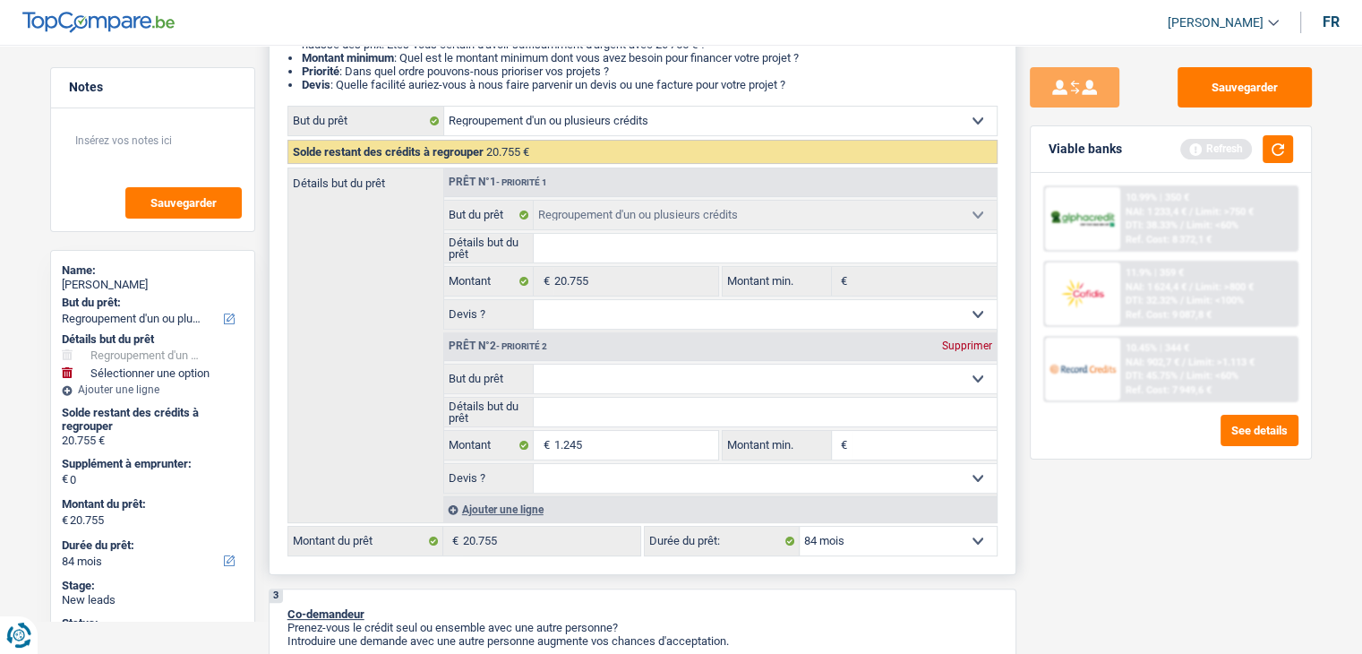
select select "120"
type input "22.000"
select select "120"
type input "22.000"
select select "120"
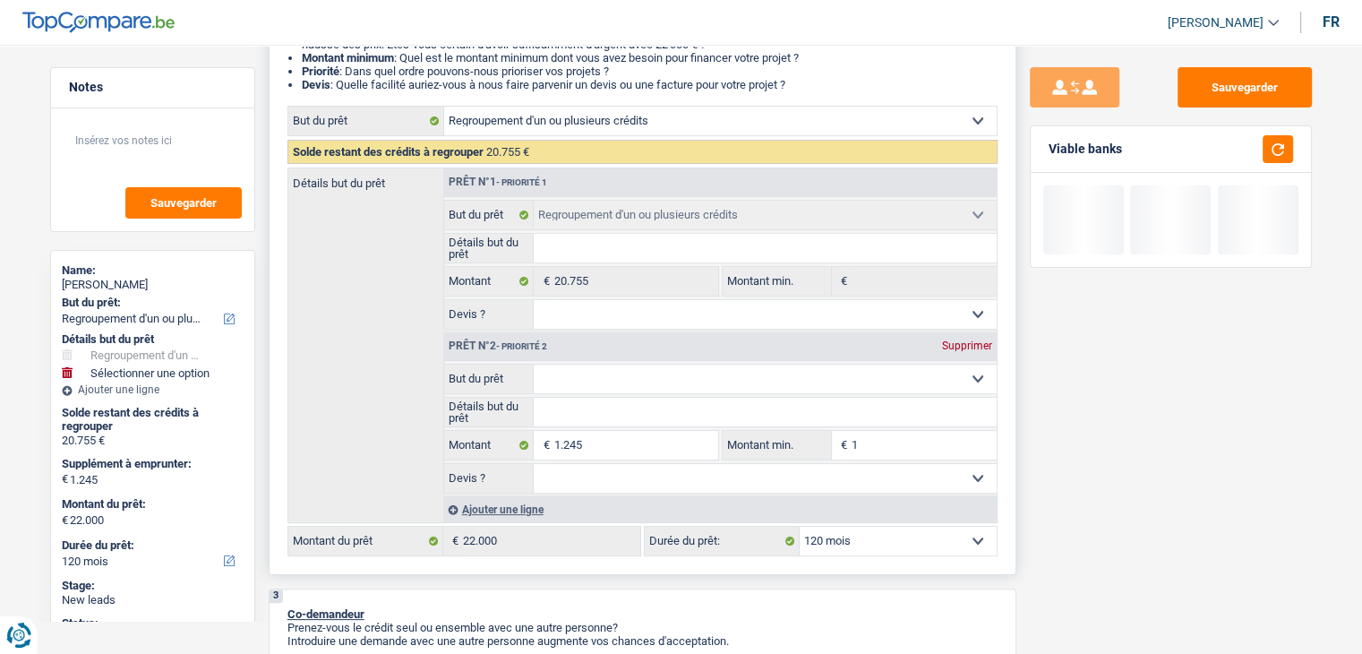
type input "12"
type input "1.245"
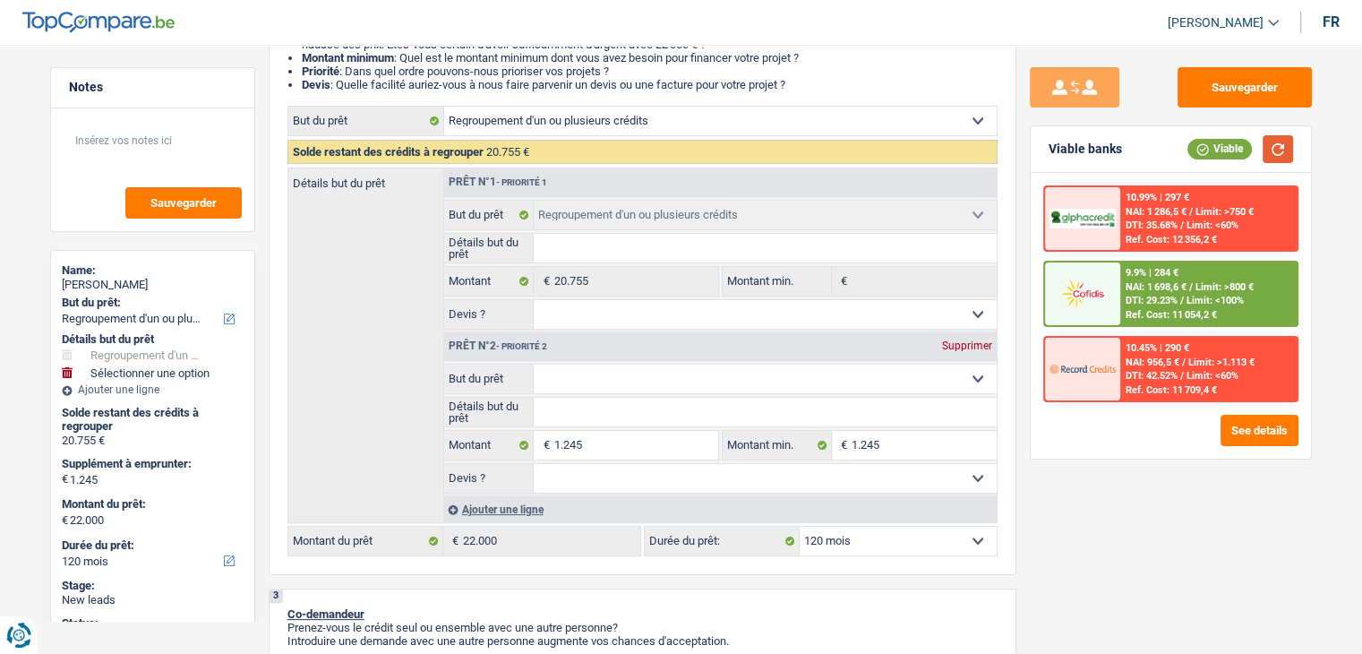
click at [1285, 156] on button "button" at bounding box center [1278, 149] width 30 height 28
click at [851, 541] on select "12 mois 18 mois 24 mois 30 mois 36 mois 42 mois 48 mois 60 mois 72 mois 84 mois…" at bounding box center [898, 541] width 197 height 29
click at [850, 541] on select "12 mois 18 mois 24 mois 30 mois 36 mois 42 mois 48 mois 60 mois 72 mois 84 mois…" at bounding box center [898, 541] width 197 height 29
click at [1178, 297] on span "DTI: 29.23%" at bounding box center [1152, 301] width 52 height 12
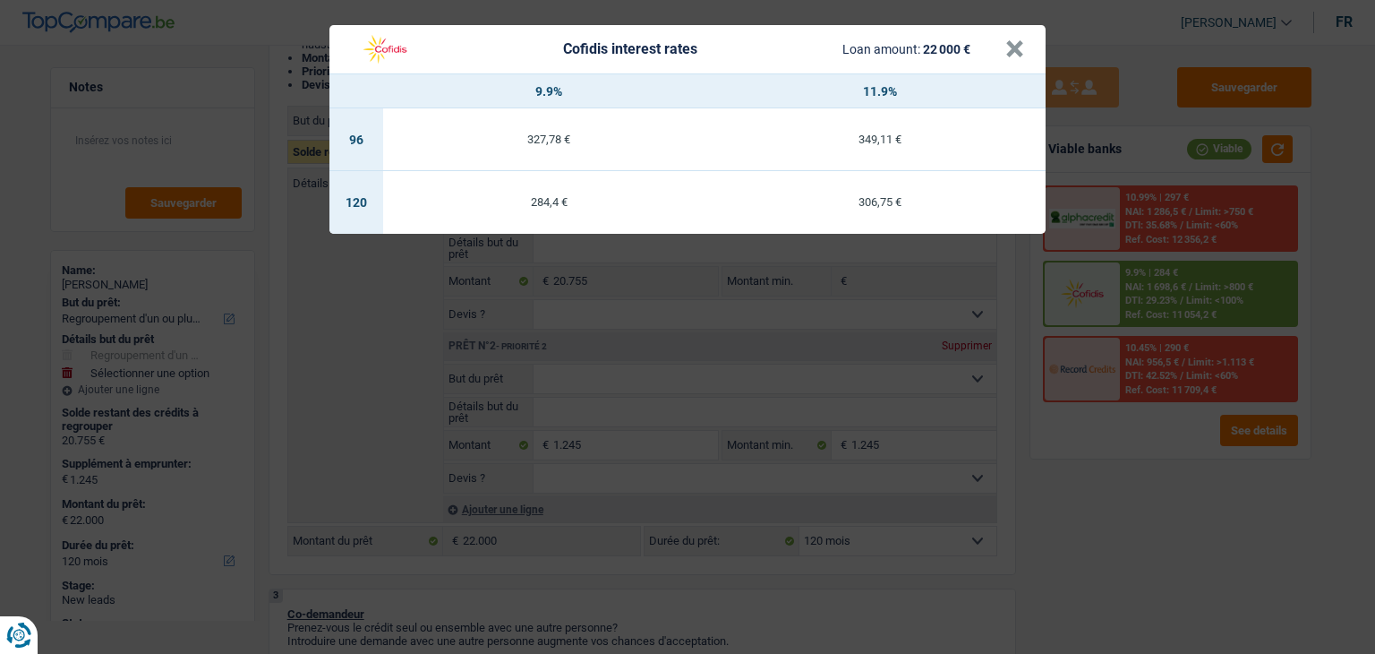
click at [1160, 467] on div "Cofidis interest rates Loan amount: 22 000 € × 9.9% 11.9% 96 327,78 € 349,11 € …" at bounding box center [687, 327] width 1375 height 654
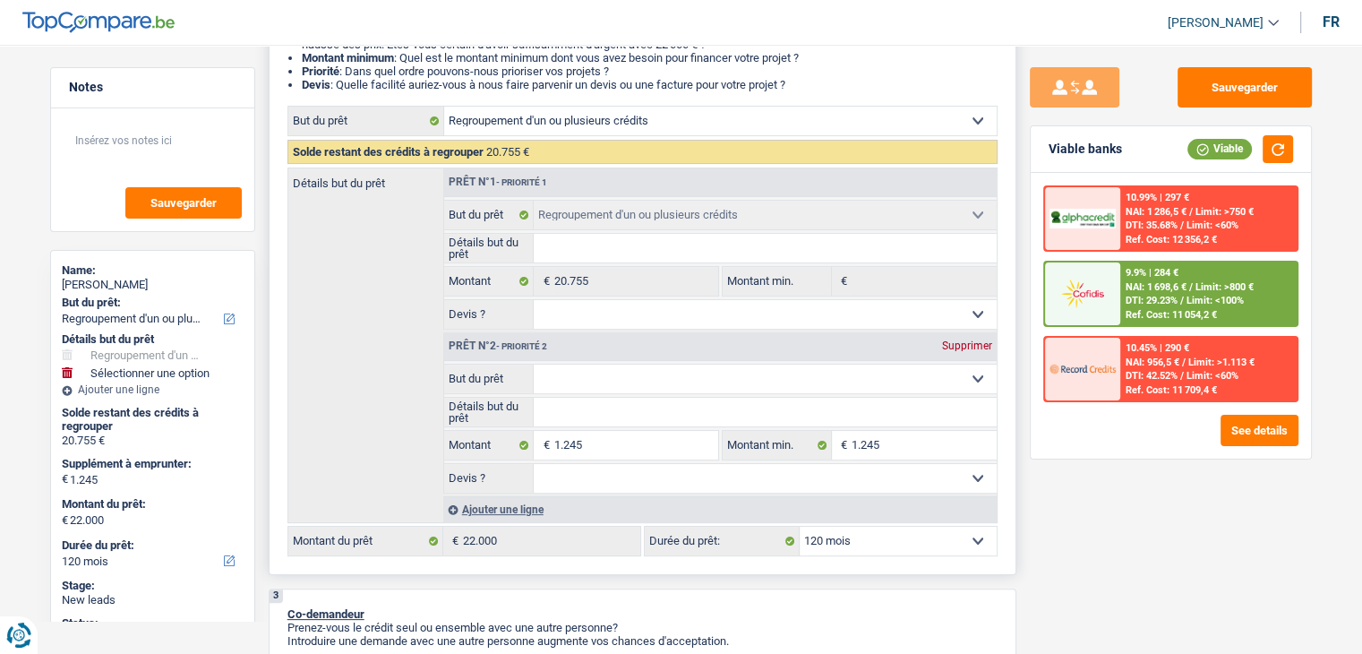
click at [913, 539] on select "12 mois 18 mois 24 mois 30 mois 36 mois 42 mois 48 mois 60 mois 72 mois 84 mois…" at bounding box center [898, 541] width 197 height 29
select select "60"
click at [800, 527] on select "12 mois 18 mois 24 mois 30 mois 36 mois 42 mois 48 mois 60 mois 72 mois 84 mois…" at bounding box center [898, 541] width 197 height 29
select select "60"
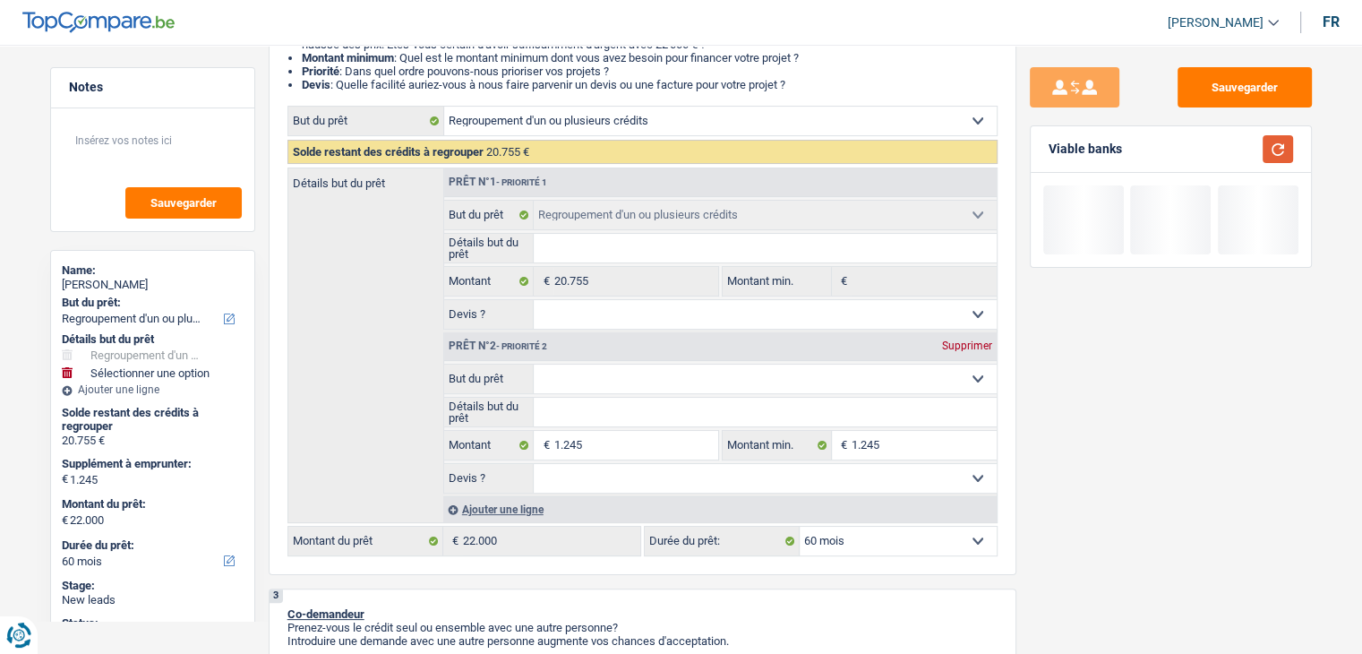
click at [1275, 157] on button "button" at bounding box center [1278, 149] width 30 height 28
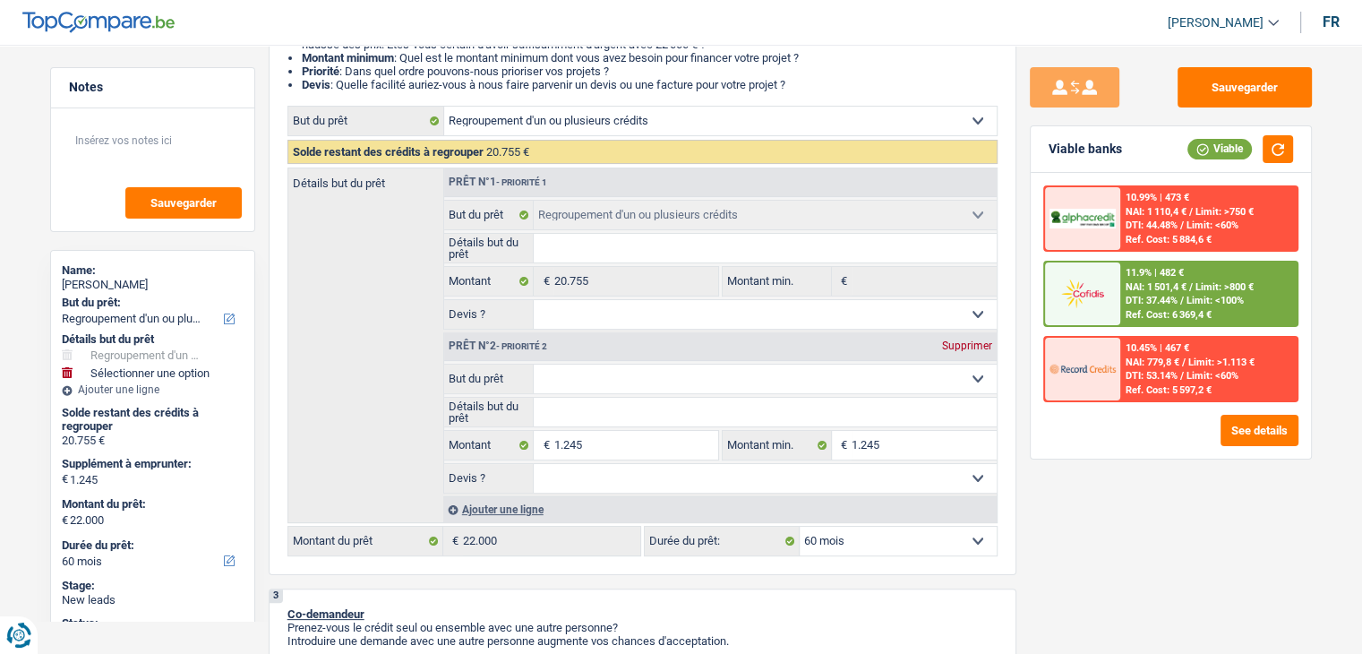
click at [1161, 302] on span "DTI: 37.44%" at bounding box center [1152, 301] width 52 height 12
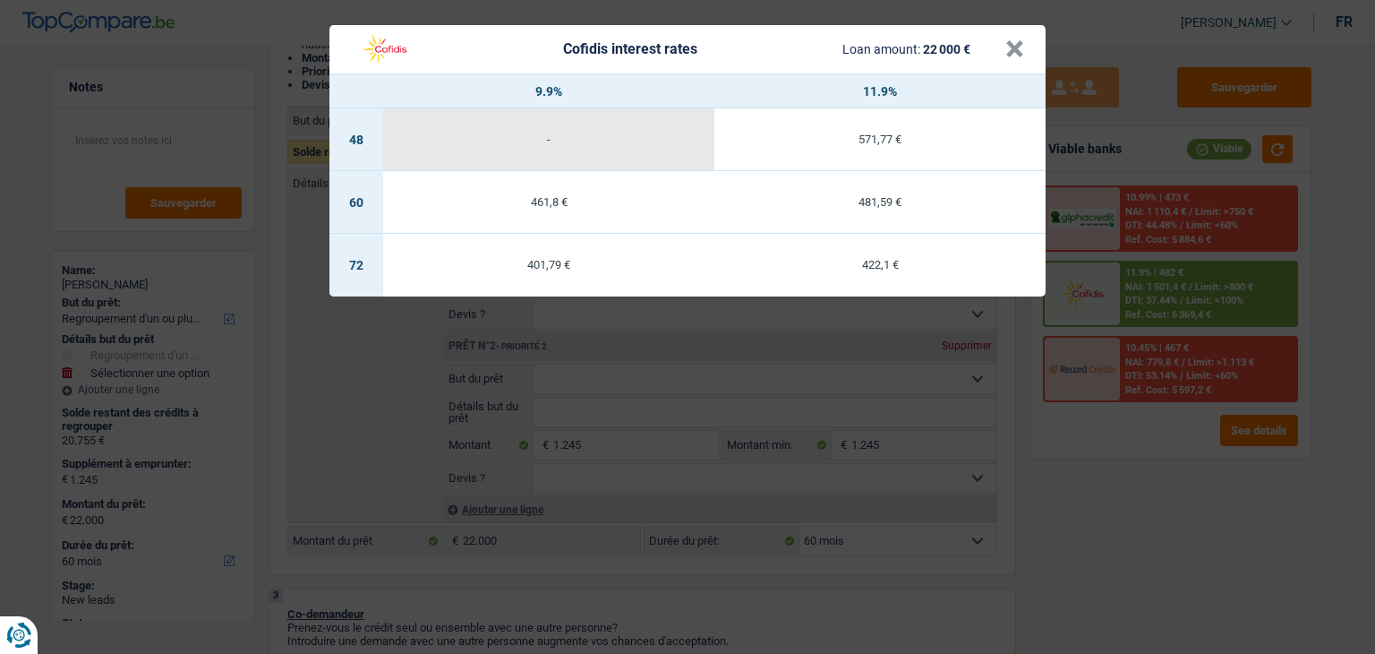
click at [1132, 460] on div "Cofidis interest rates Loan amount: 22 000 € × 9.9% 11.9% 48 - 571,77 € 60 461,…" at bounding box center [687, 327] width 1375 height 654
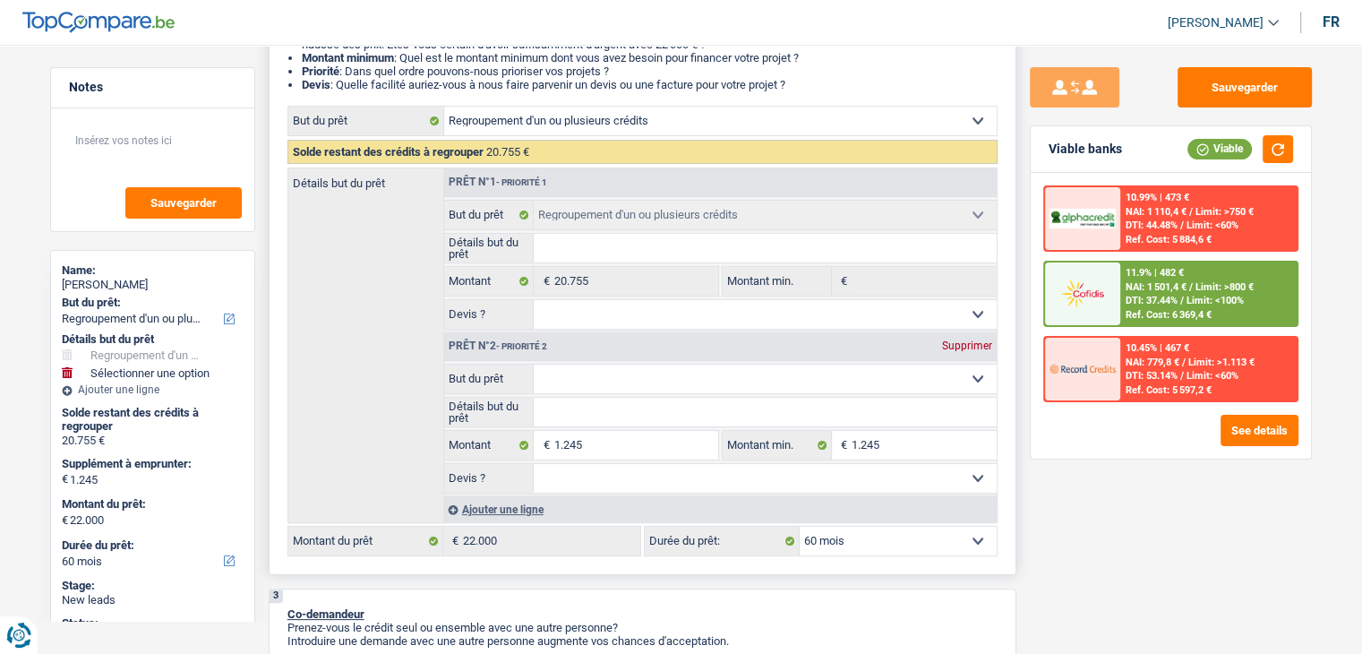
click at [882, 543] on select "12 mois 18 mois 24 mois 30 mois 36 mois 42 mois 48 mois 60 mois 72 mois 84 mois…" at bounding box center [898, 541] width 197 height 29
select select "120"
click at [800, 527] on select "12 mois 18 mois 24 mois 30 mois 36 mois 42 mois 48 mois 60 mois 72 mois 84 mois…" at bounding box center [898, 541] width 197 height 29
select select "120"
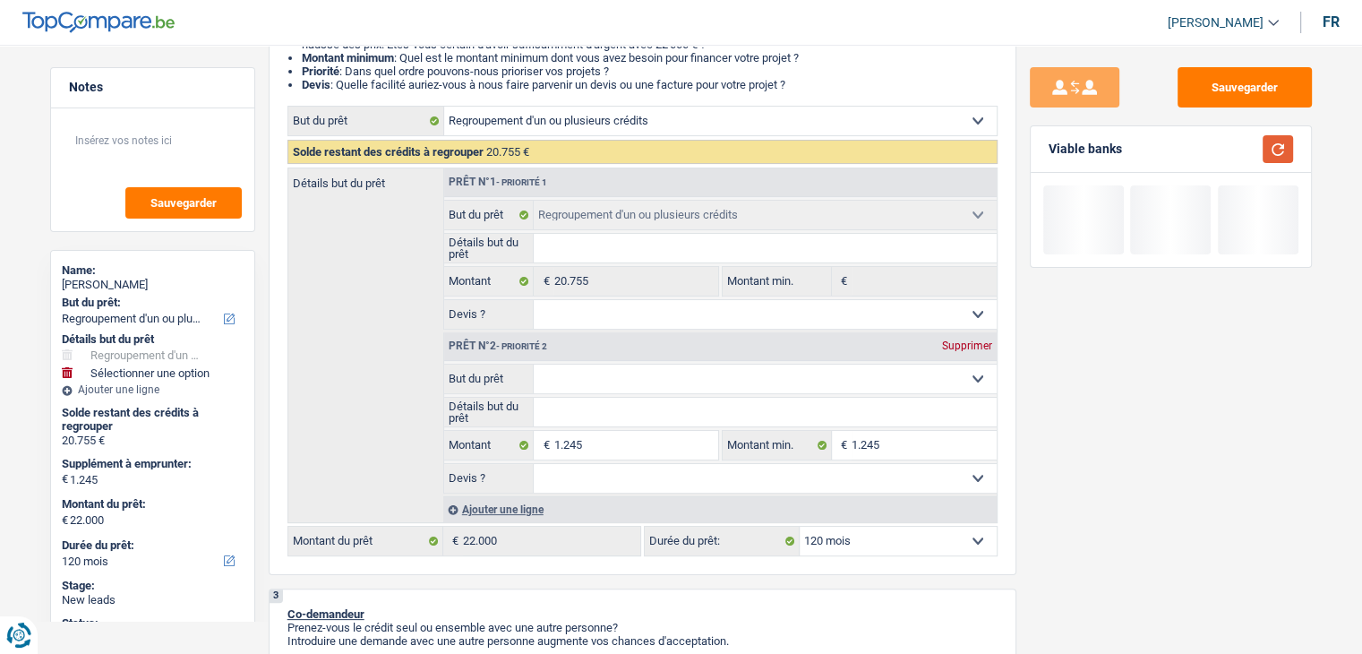
click at [1270, 144] on button "button" at bounding box center [1278, 149] width 30 height 28
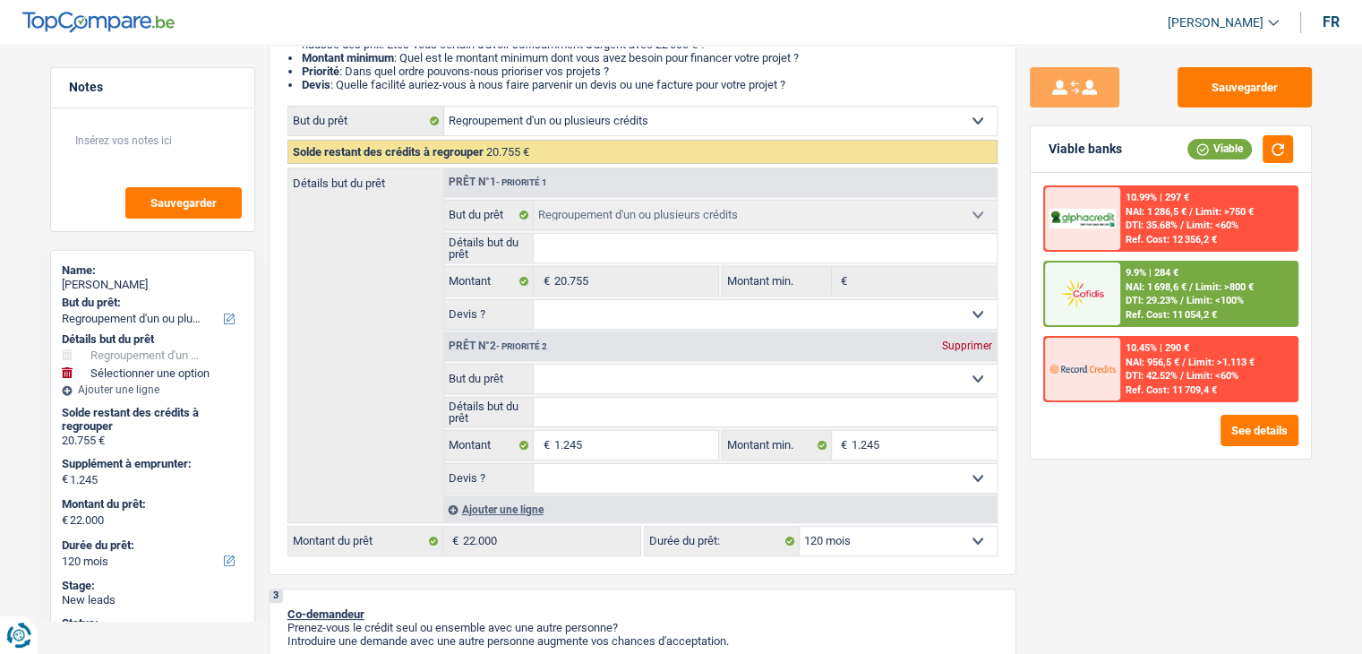
click at [1196, 295] on span "Limit: <100%" at bounding box center [1215, 301] width 57 height 12
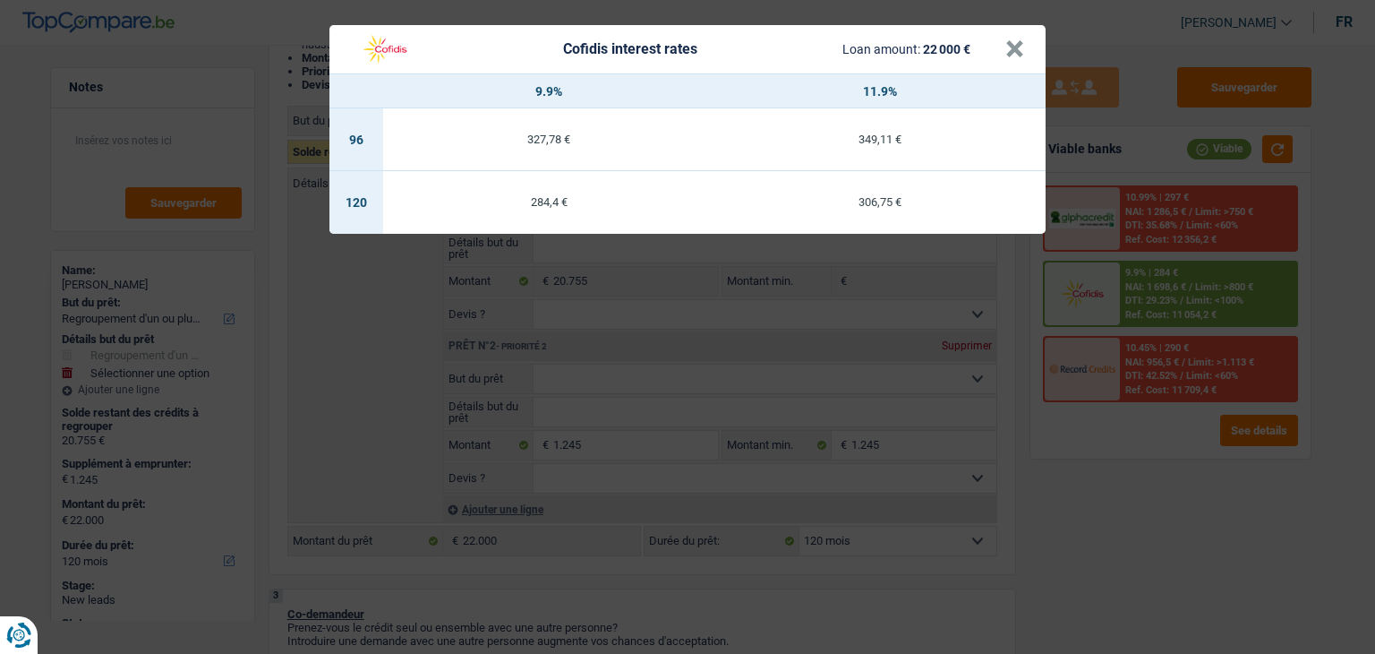
click at [1163, 474] on div "Cofidis interest rates Loan amount: 22 000 € × 9.9% 11.9% 96 327,78 € 349,11 € …" at bounding box center [687, 327] width 1375 height 654
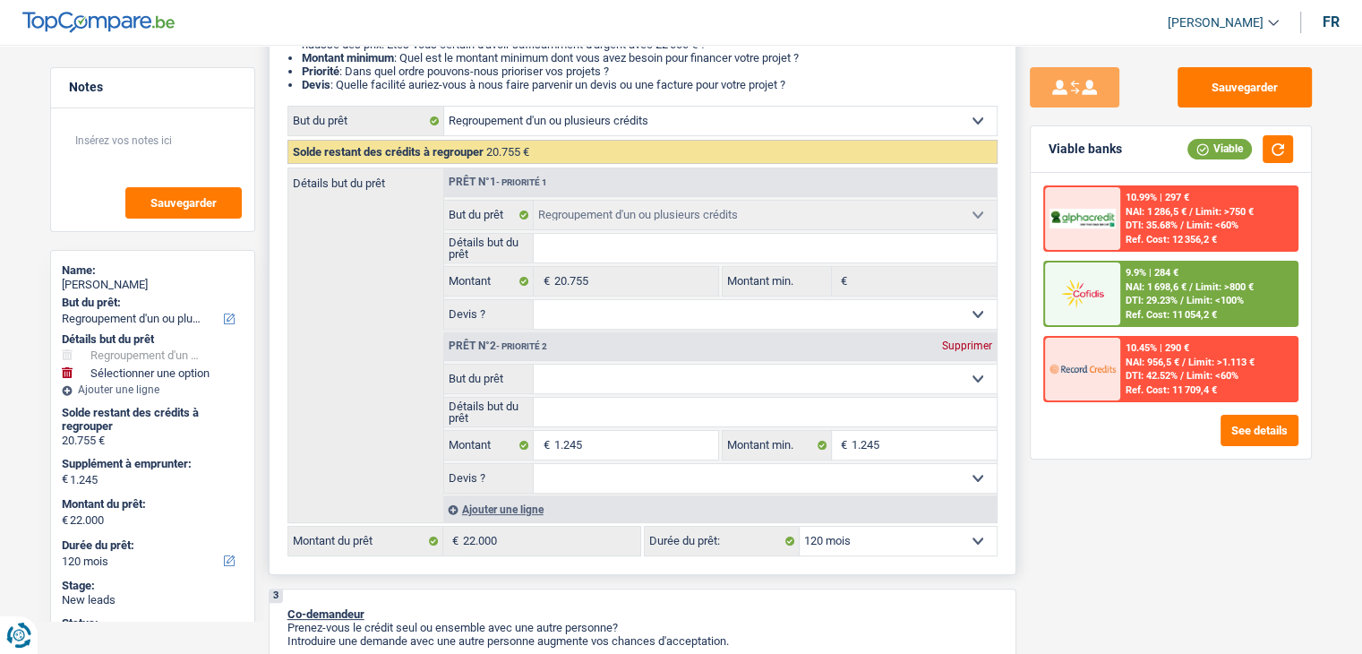
click at [899, 536] on select "12 mois 18 mois 24 mois 30 mois 36 mois 42 mois 48 mois 60 mois 72 mois 84 mois…" at bounding box center [898, 541] width 197 height 29
select select "84"
click at [800, 527] on select "12 mois 18 mois 24 mois 30 mois 36 mois 42 mois 48 mois 60 mois 72 mois 84 mois…" at bounding box center [898, 541] width 197 height 29
select select "84"
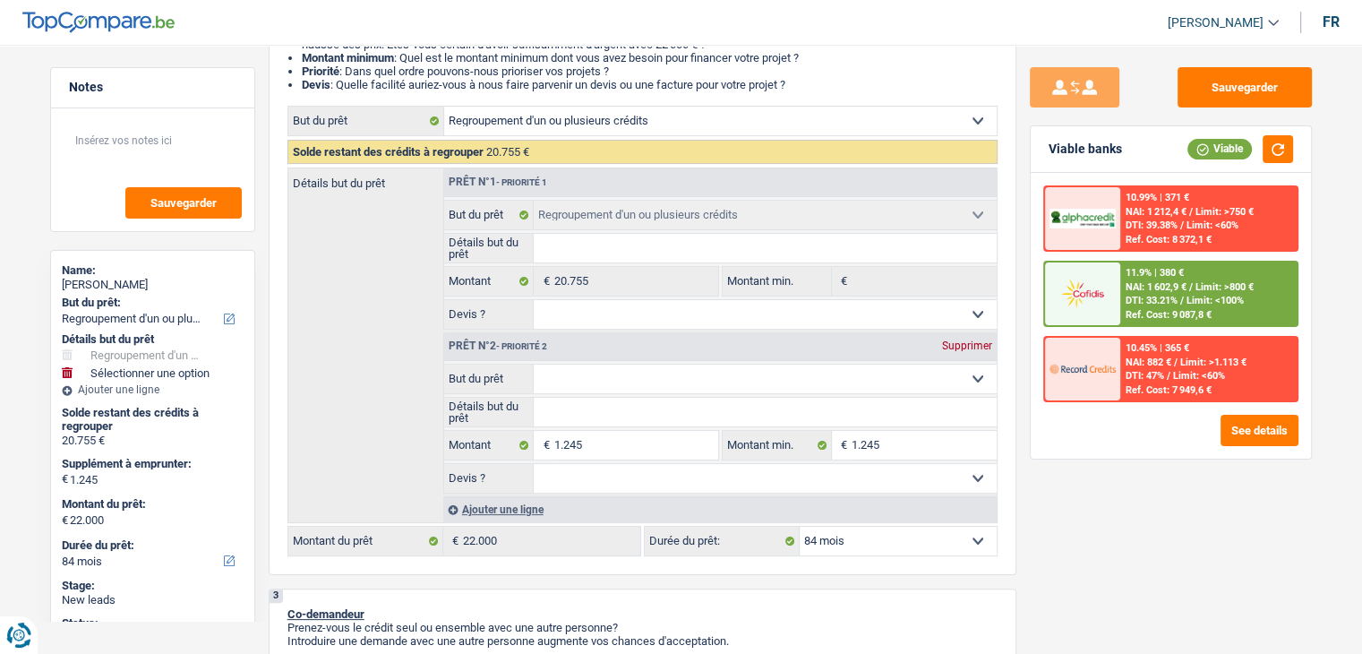
click at [1187, 295] on span "Limit: <100%" at bounding box center [1215, 301] width 57 height 12
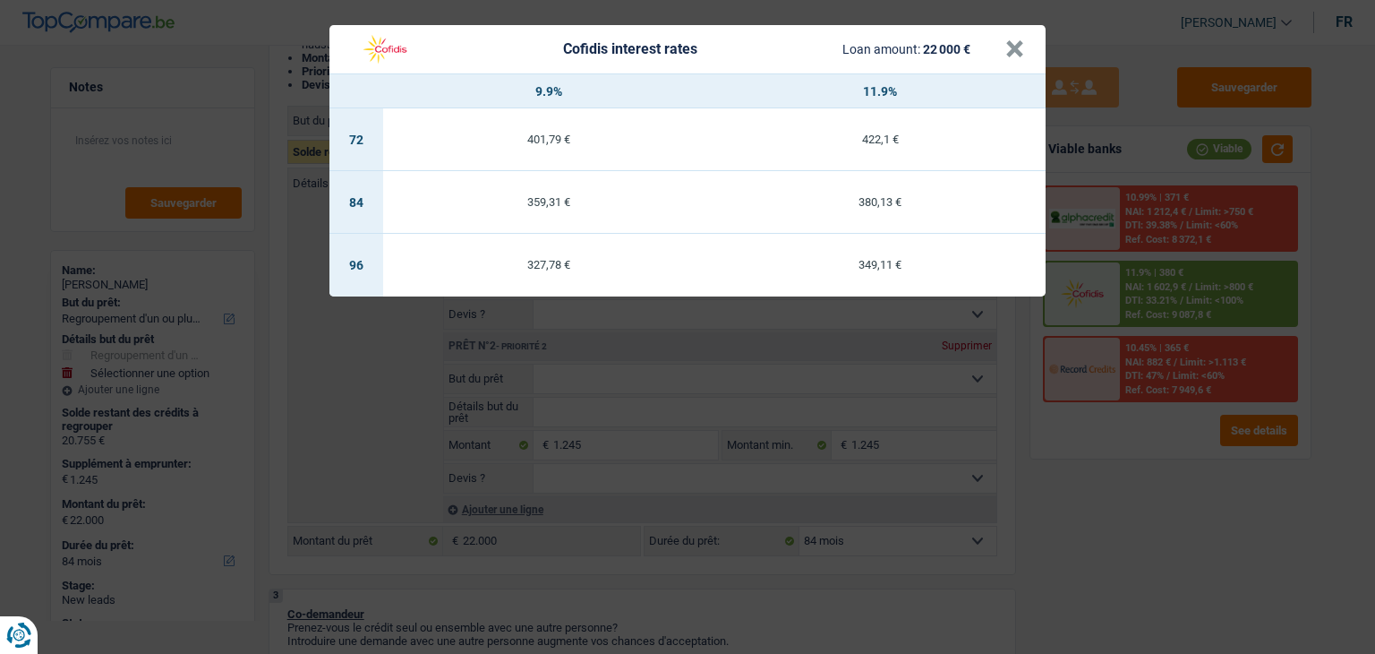
click at [1127, 502] on div "Cofidis interest rates Loan amount: 22 000 € × 9.9% 11.9% 72 401,79 € 422,1 € 8…" at bounding box center [687, 327] width 1375 height 654
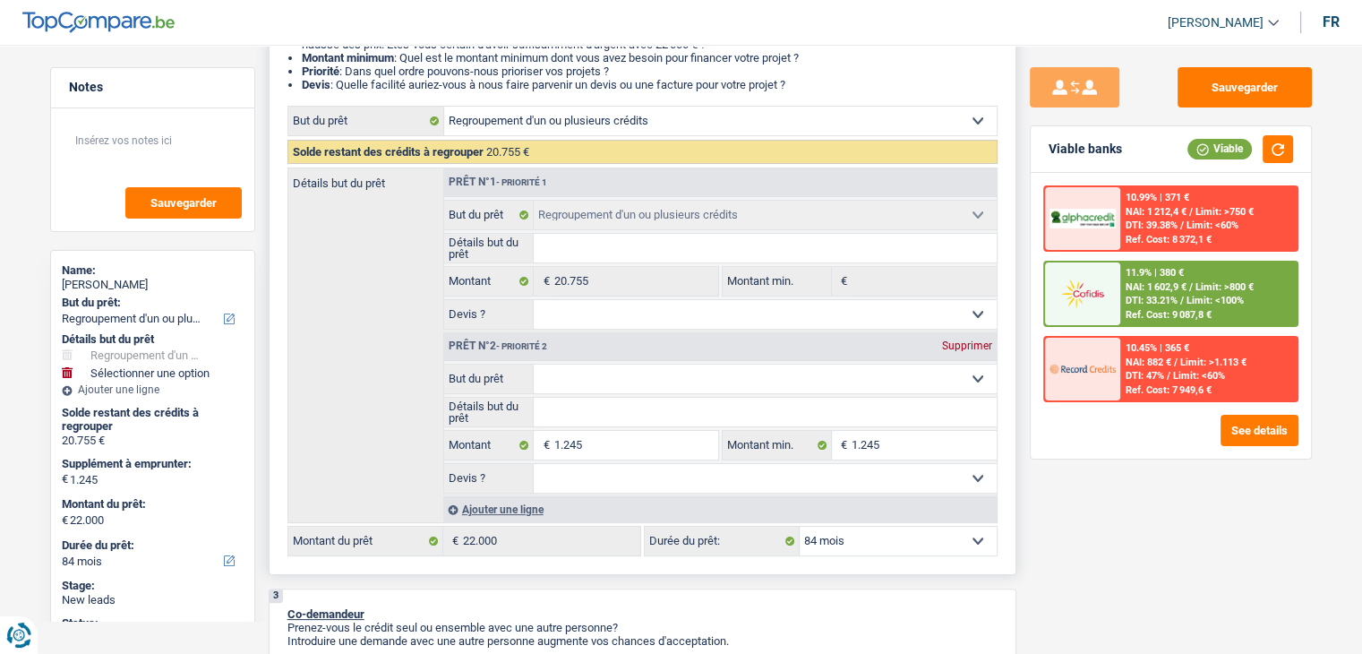
click at [945, 534] on select "12 mois 18 mois 24 mois 30 mois 36 mois 42 mois 48 mois 60 mois 72 mois 84 mois…" at bounding box center [898, 541] width 197 height 29
select select "72"
click at [800, 527] on select "12 mois 18 mois 24 mois 30 mois 36 mois 42 mois 48 mois 60 mois 72 mois 84 mois…" at bounding box center [898, 541] width 197 height 29
select select "72"
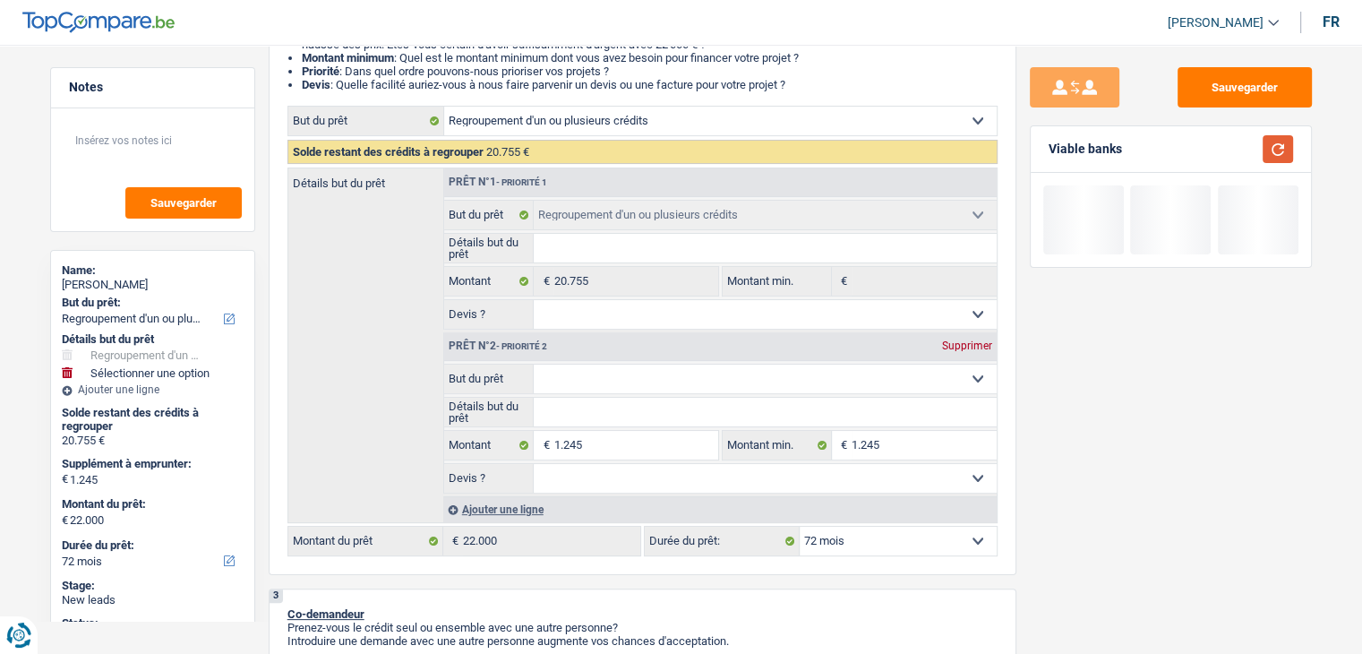
click at [1276, 150] on button "button" at bounding box center [1278, 149] width 30 height 28
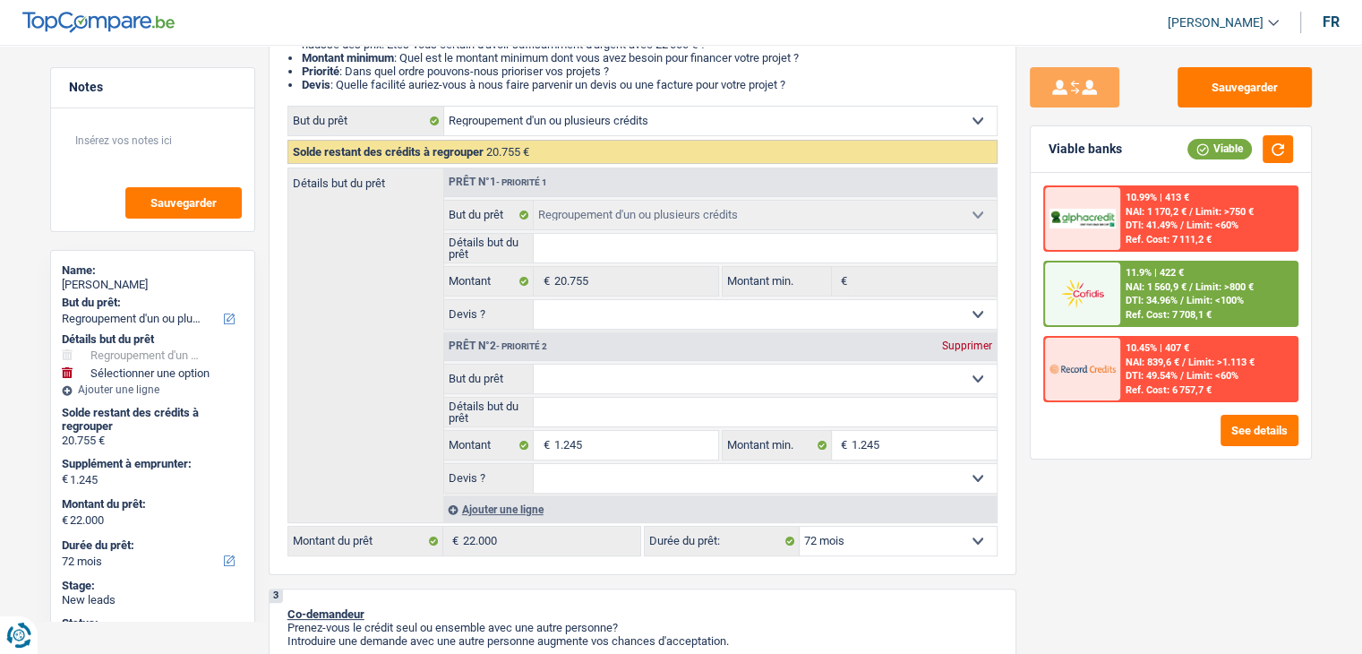
click at [1158, 289] on span "NAI: 1 560,9 €" at bounding box center [1156, 287] width 61 height 12
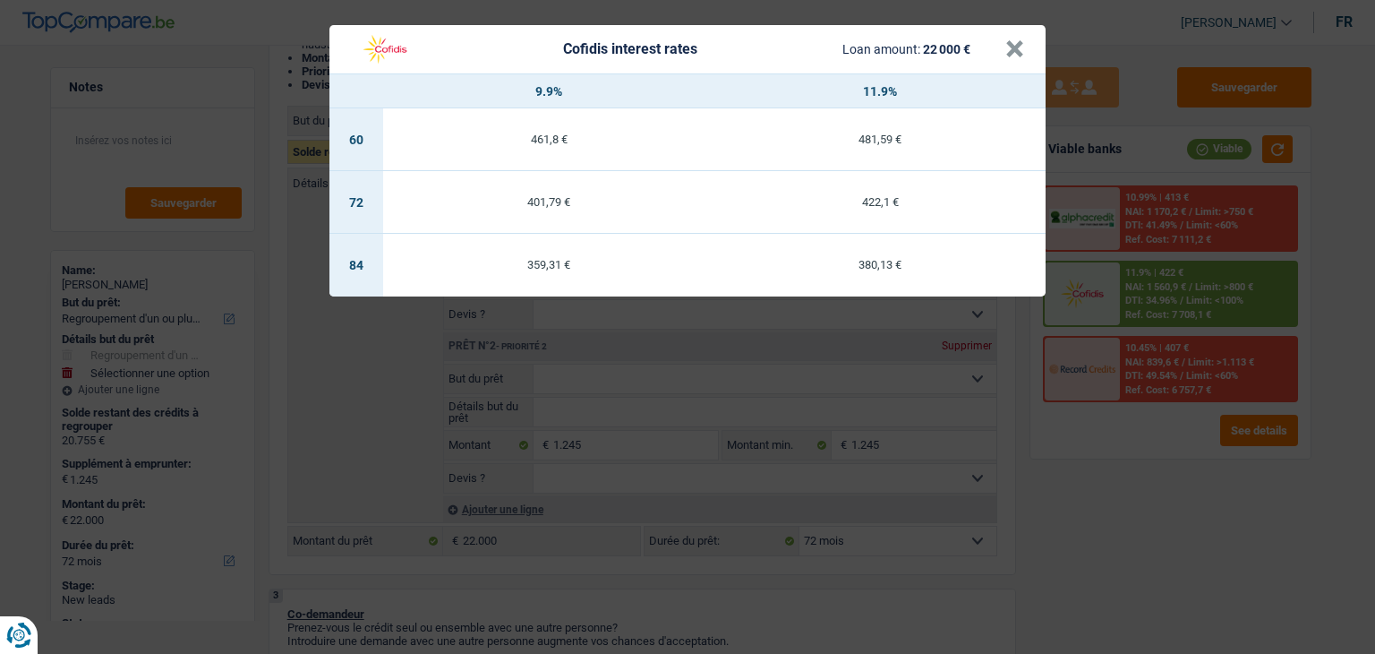
click at [1098, 516] on div "Cofidis interest rates Loan amount: 22 000 € × 9.9% 11.9% 60 461,8 € 481,59 € 7…" at bounding box center [687, 327] width 1375 height 654
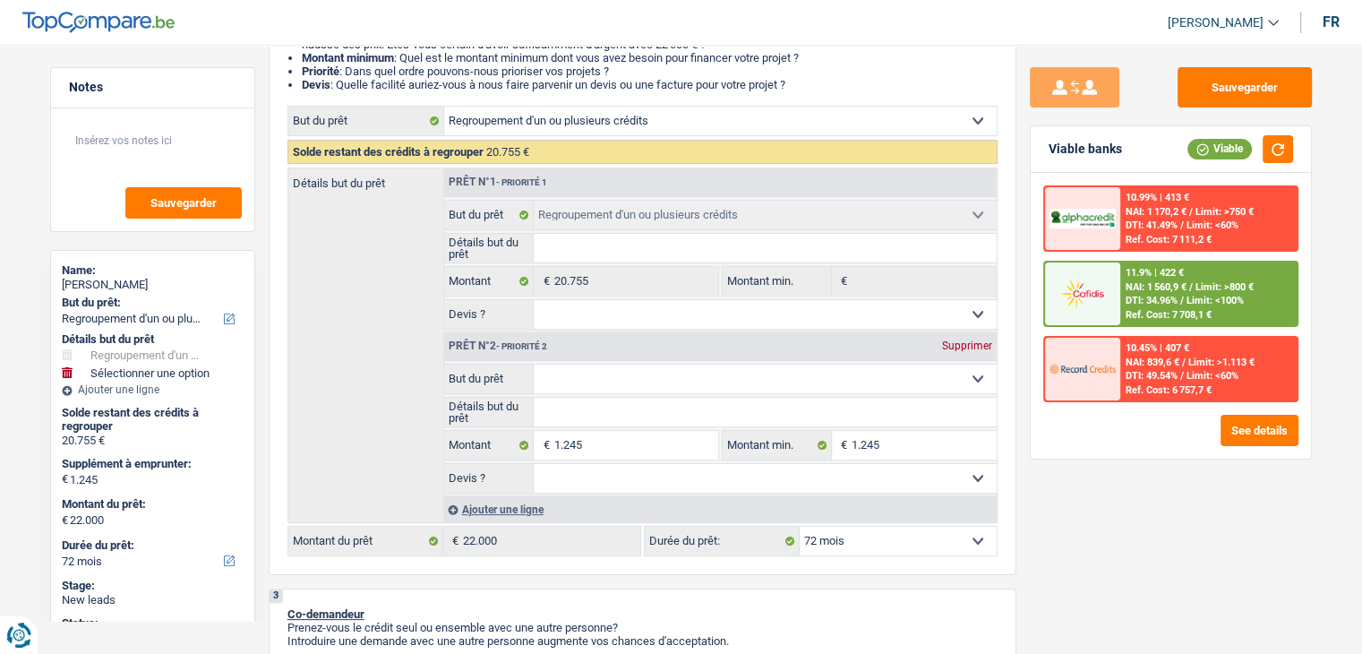
click at [1140, 298] on span "DTI: 34.96%" at bounding box center [1152, 301] width 52 height 12
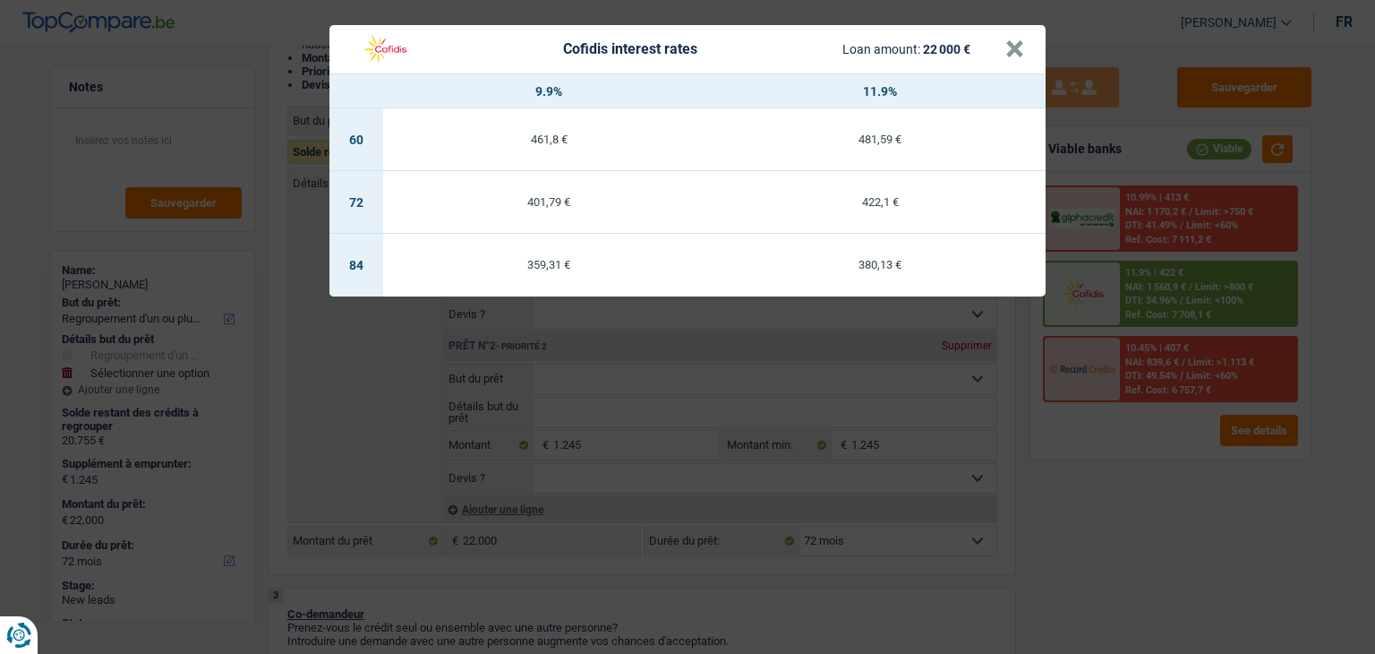
click at [1106, 461] on div "Cofidis interest rates Loan amount: 22 000 € × 9.9% 11.9% 60 461,8 € 481,59 € 7…" at bounding box center [687, 327] width 1375 height 654
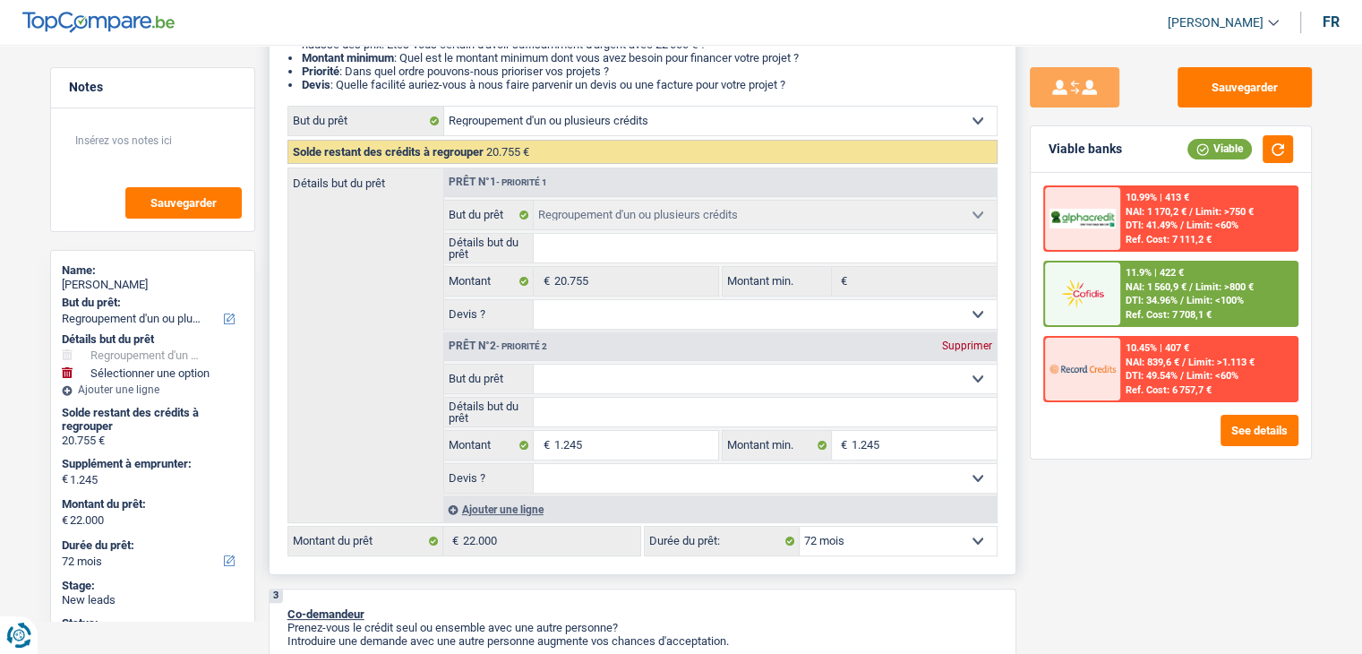
click at [880, 542] on select "12 mois 18 mois 24 mois 30 mois 36 mois 42 mois 48 mois 60 mois 72 mois 84 mois…" at bounding box center [898, 541] width 197 height 29
click at [881, 539] on select "12 mois 18 mois 24 mois 30 mois 36 mois 42 mois 48 mois 60 mois 72 mois 84 mois…" at bounding box center [898, 541] width 197 height 29
click at [903, 533] on select "12 mois 18 mois 24 mois 30 mois 36 mois 42 mois 48 mois 60 mois 72 mois 84 mois…" at bounding box center [898, 541] width 197 height 29
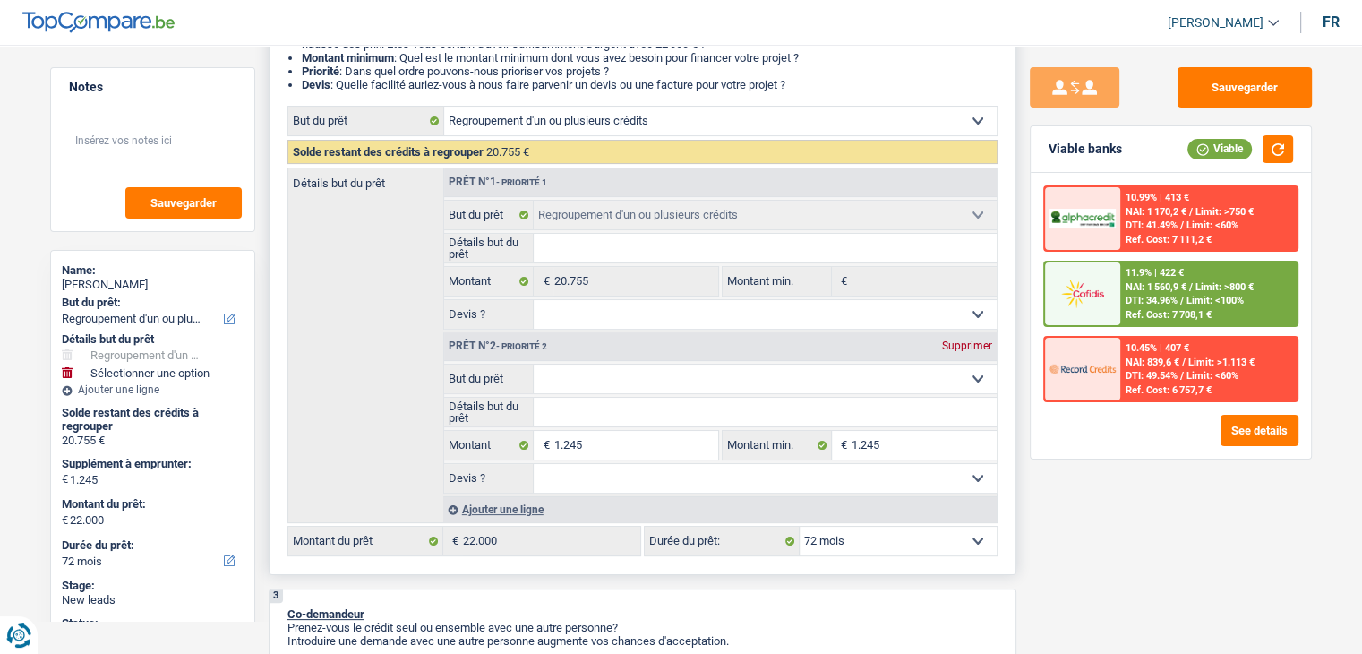
select select "84"
click at [800, 527] on select "12 mois 18 mois 24 mois 30 mois 36 mois 42 mois 48 mois 60 mois 72 mois 84 mois…" at bounding box center [898, 541] width 197 height 29
select select "84"
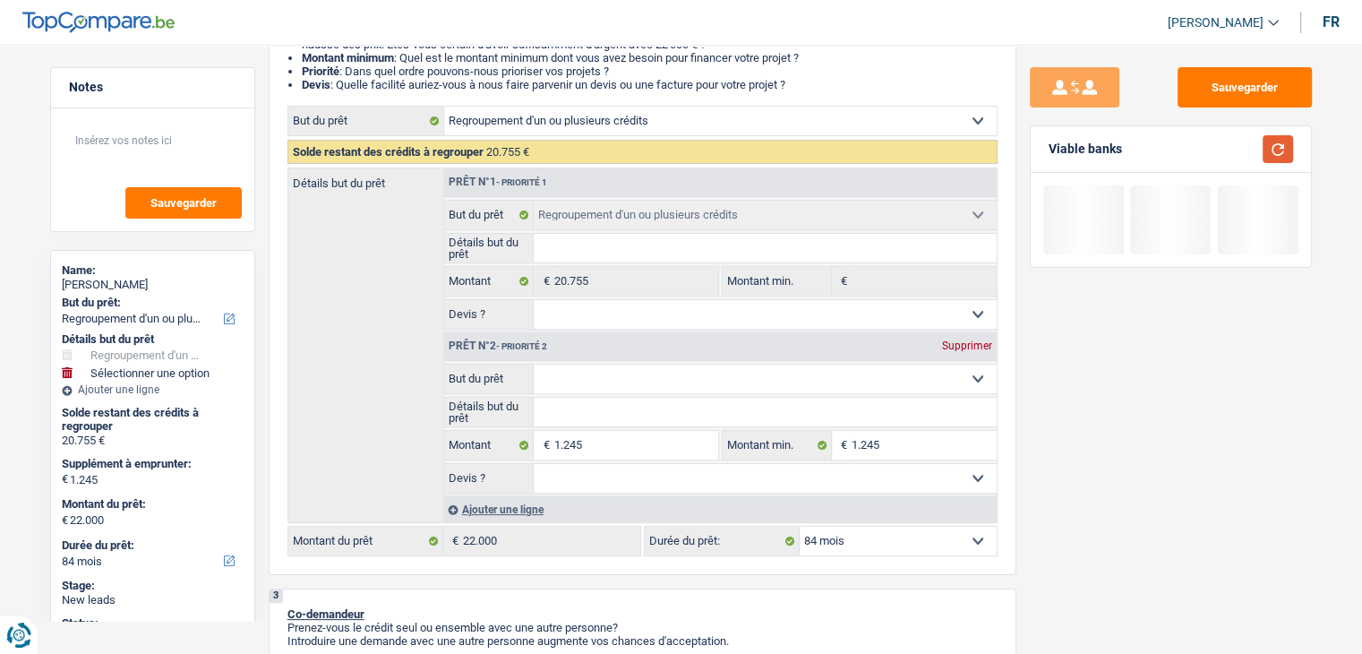
click at [1267, 156] on button "button" at bounding box center [1278, 149] width 30 height 28
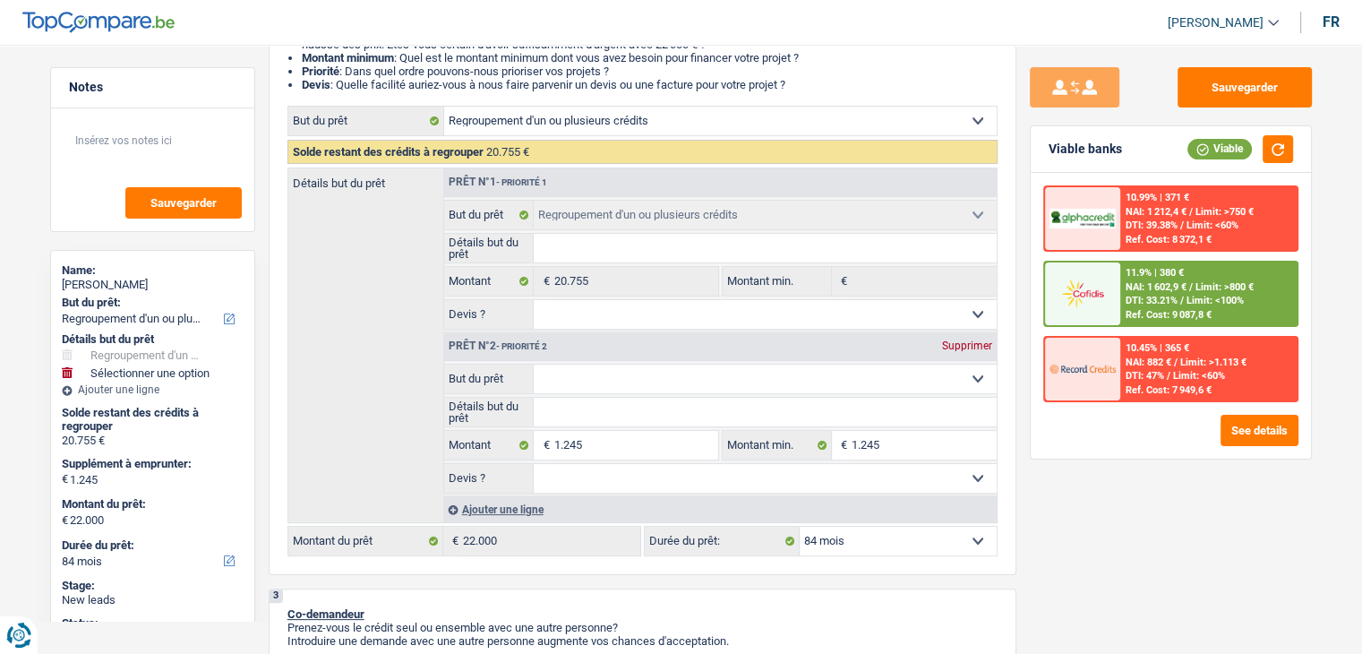
click at [1121, 299] on div "11.9% | 380 € NAI: 1 602,9 € / Limit: >800 € DTI: 33.21% / Limit: <100% Ref. Co…" at bounding box center [1208, 293] width 176 height 63
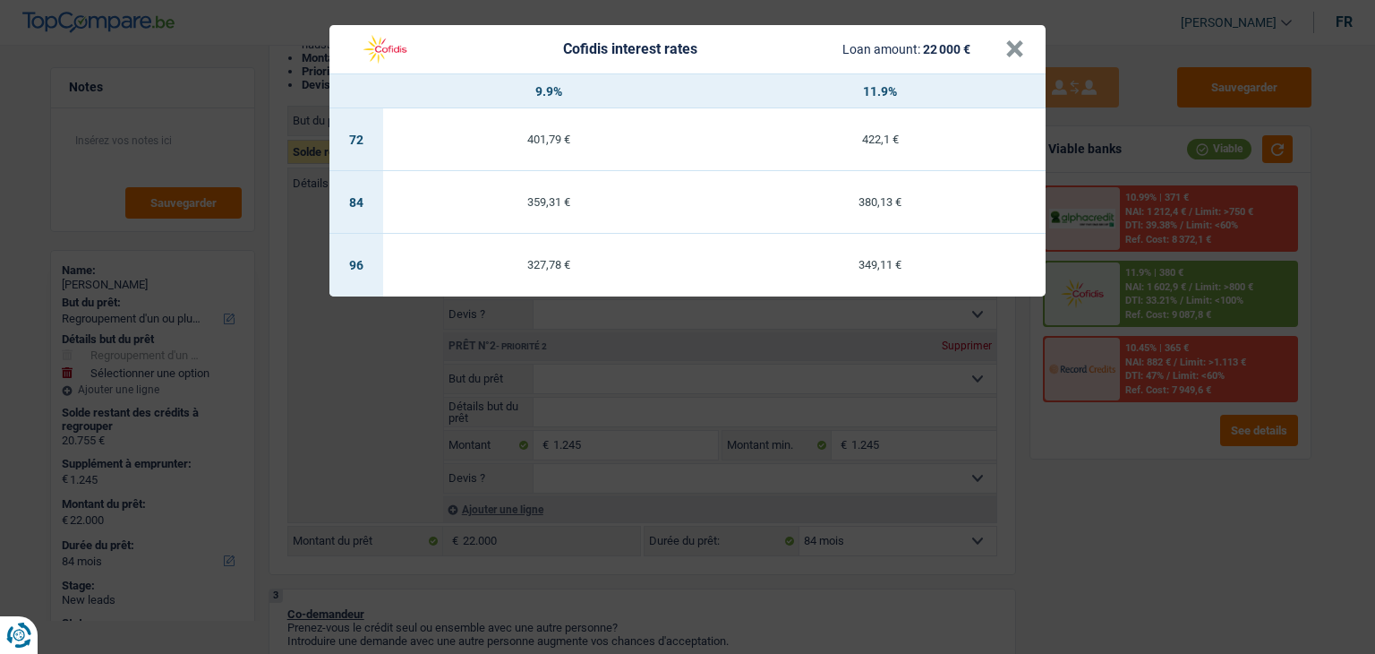
click at [1093, 492] on div "Cofidis interest rates Loan amount: 22 000 € × 9.9% 11.9% 72 401,79 € 422,1 € 8…" at bounding box center [687, 327] width 1375 height 654
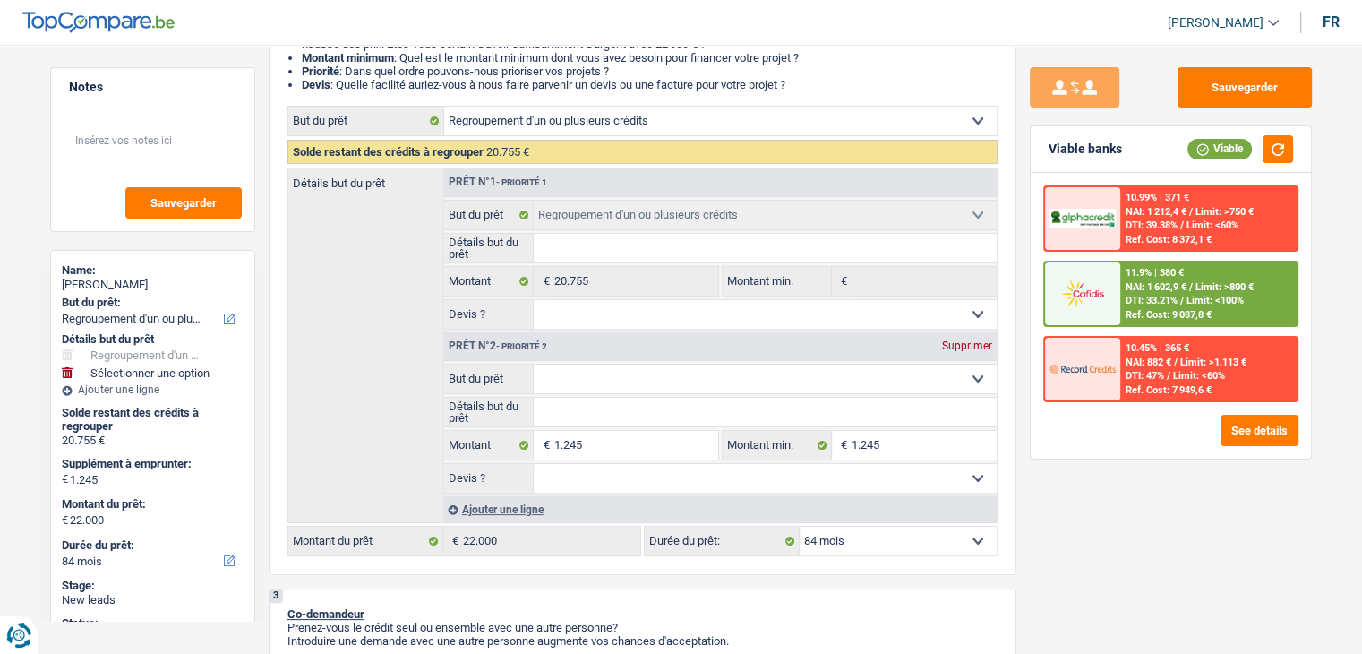
click at [1103, 520] on div "Sauvegarder Viable banks Viable 10.99% | 371 € NAI: 1 212,4 € / Limit: >750 € D…" at bounding box center [1170, 343] width 309 height 553
click at [1111, 506] on div "Sauvegarder Viable banks Viable 10.99% | 371 € NAI: 1 212,4 € / Limit: >750 € D…" at bounding box center [1170, 343] width 309 height 553
click at [860, 542] on select "12 mois 18 mois 24 mois 30 mois 36 mois 42 mois 48 mois 60 mois 72 mois 84 mois…" at bounding box center [898, 541] width 197 height 29
select select "120"
click at [800, 527] on select "12 mois 18 mois 24 mois 30 mois 36 mois 42 mois 48 mois 60 mois 72 mois 84 mois…" at bounding box center [898, 541] width 197 height 29
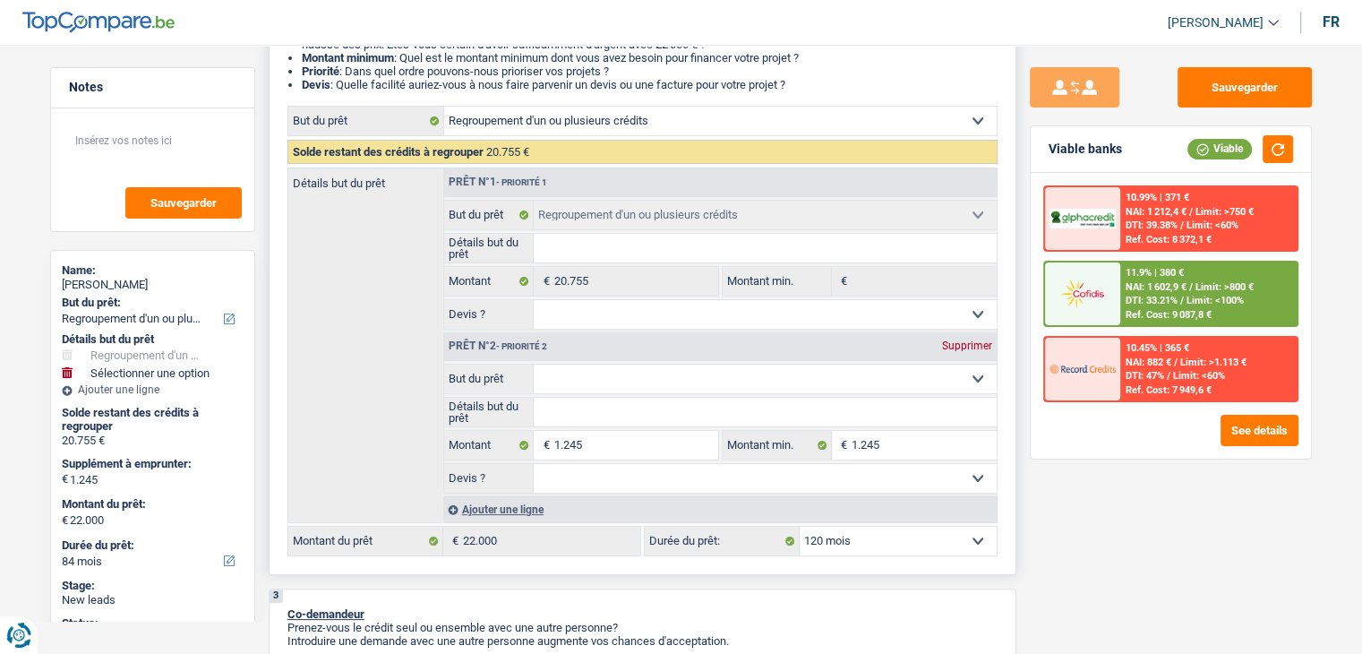
select select "120"
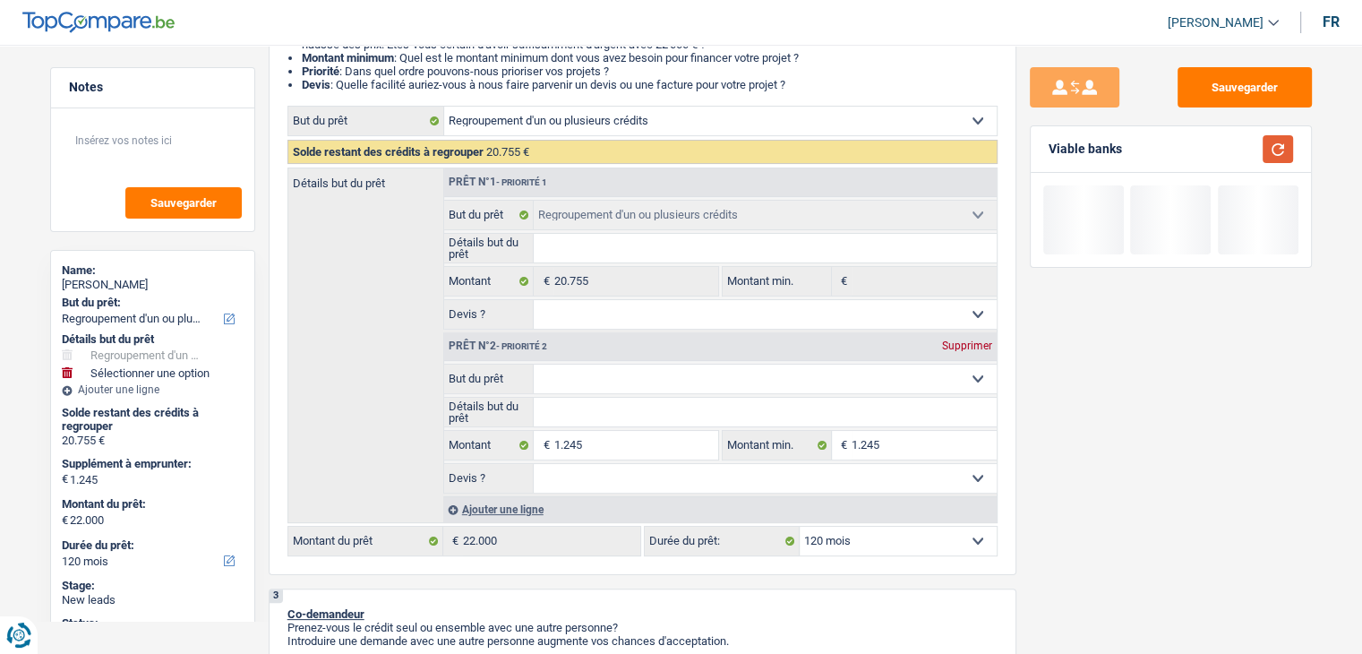
click at [1278, 150] on button "button" at bounding box center [1278, 149] width 30 height 28
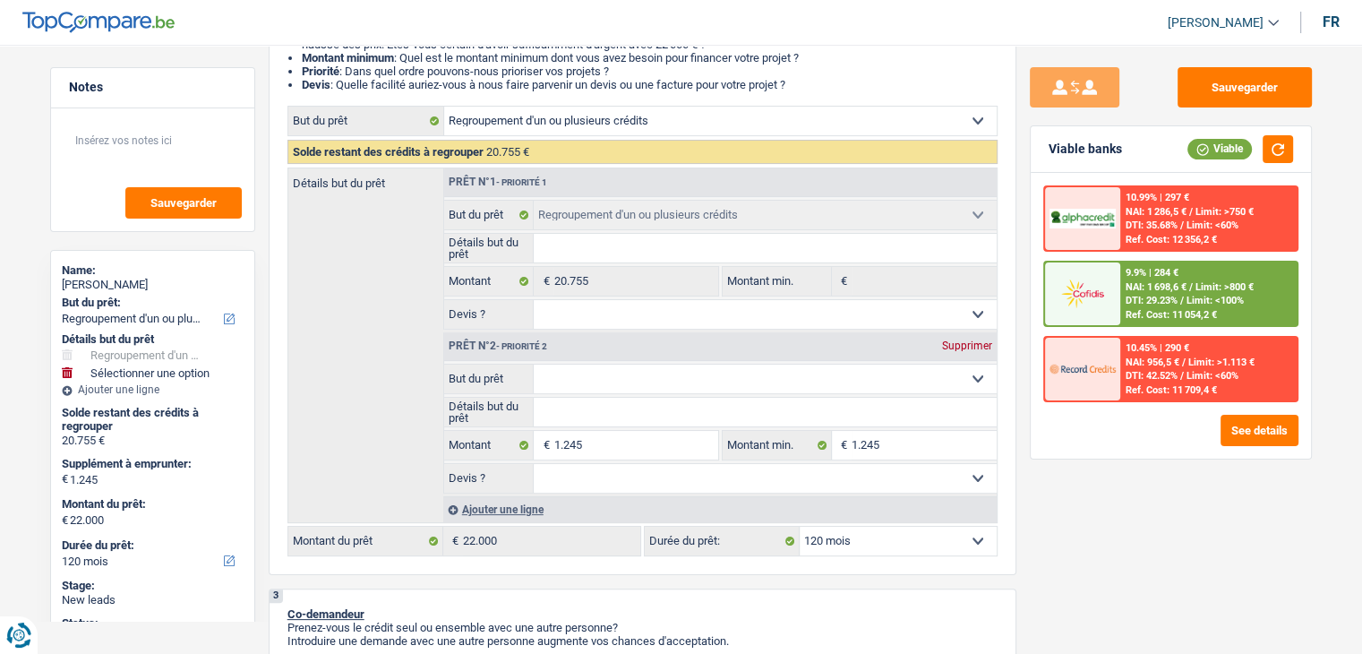
click at [1141, 305] on div "9.9% | 284 € NAI: 1 698,6 € / Limit: >800 € DTI: 29.23% / Limit: <100% Ref. Cos…" at bounding box center [1208, 293] width 176 height 63
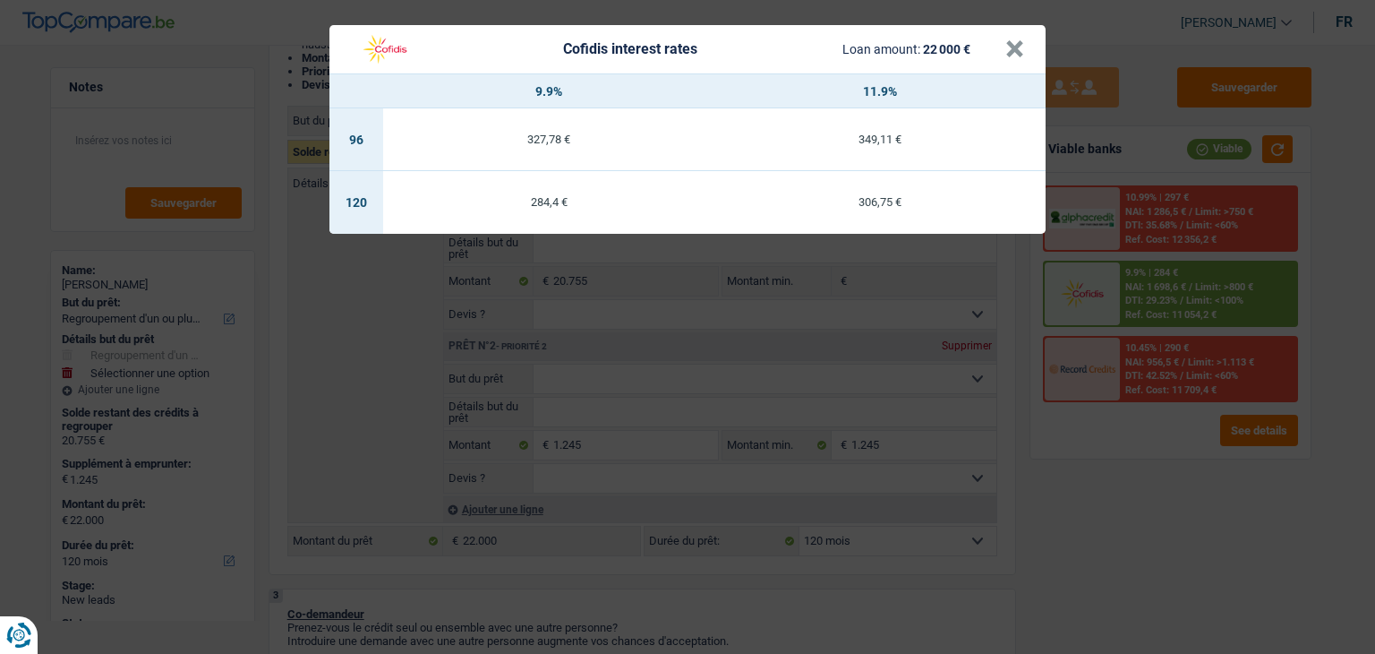
click at [1127, 469] on div "Cofidis interest rates Loan amount: 22 000 € × 9.9% 11.9% 96 327,78 € 349,11 € …" at bounding box center [687, 327] width 1375 height 654
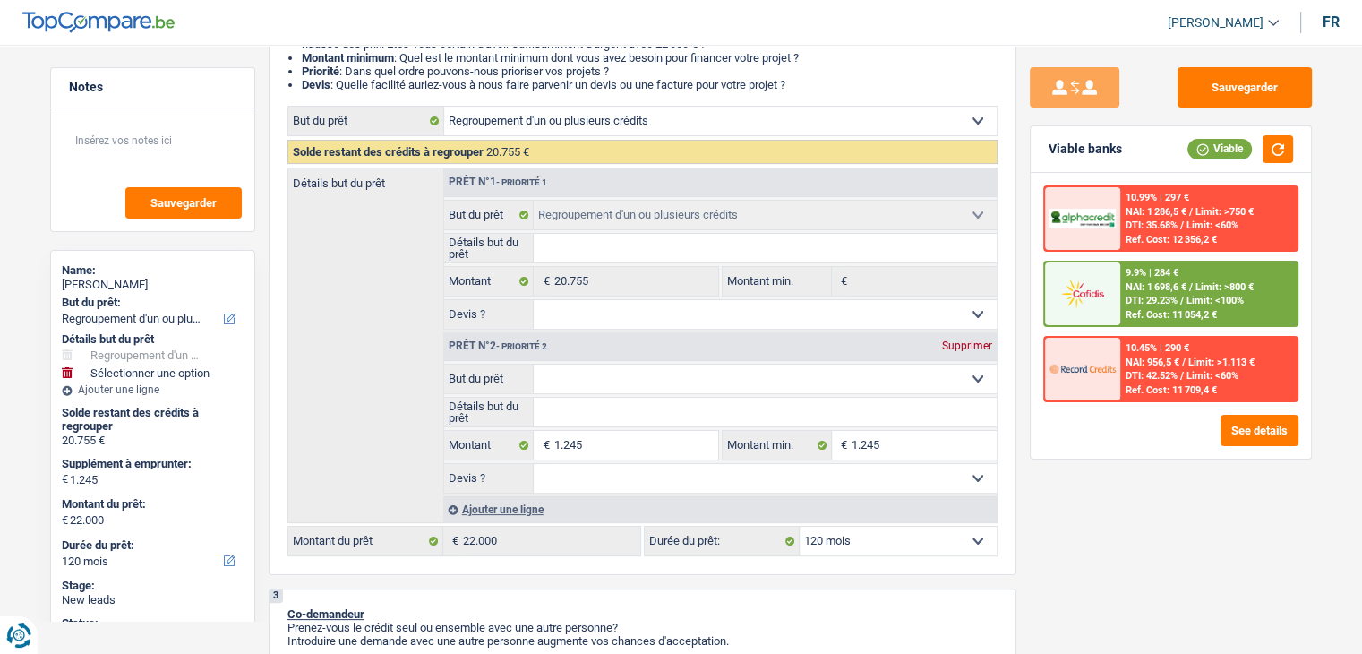
click at [1131, 311] on div "Ref. Cost: 11 054,2 €" at bounding box center [1171, 315] width 91 height 12
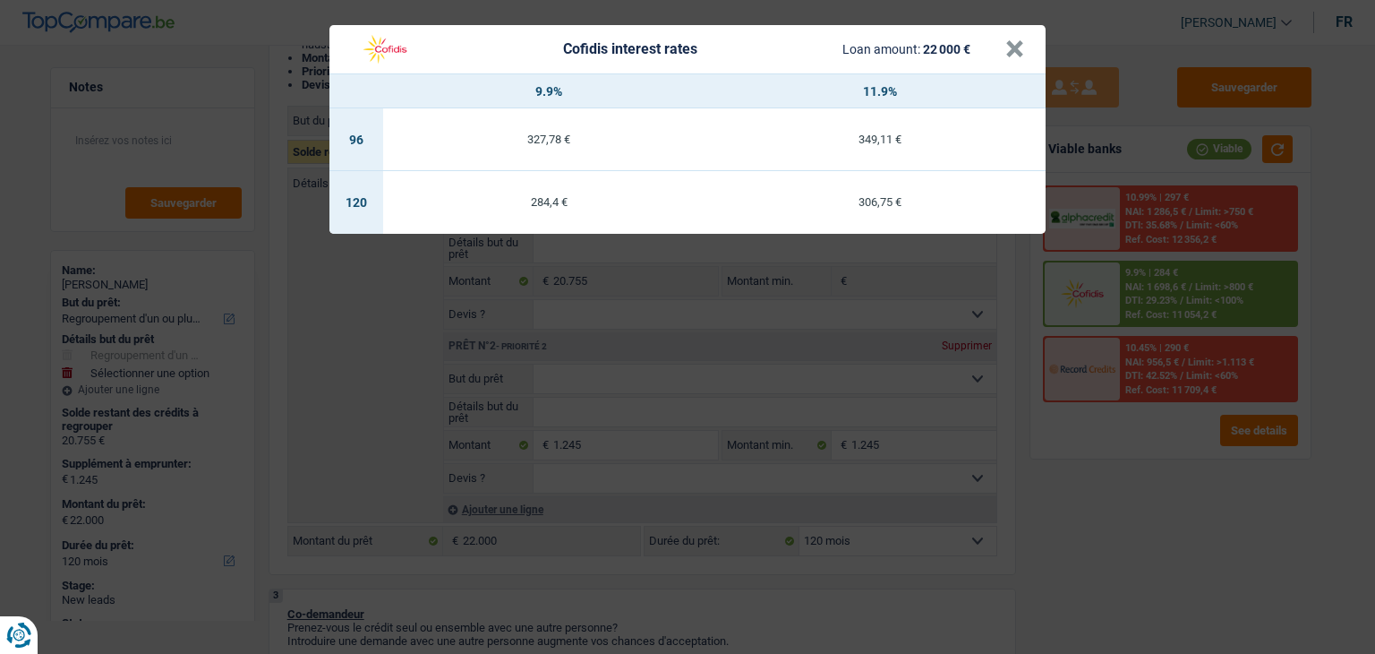
click at [1079, 527] on div "Cofidis interest rates Loan amount: 22 000 € × 9.9% 11.9% 96 327,78 € 349,11 € …" at bounding box center [687, 327] width 1375 height 654
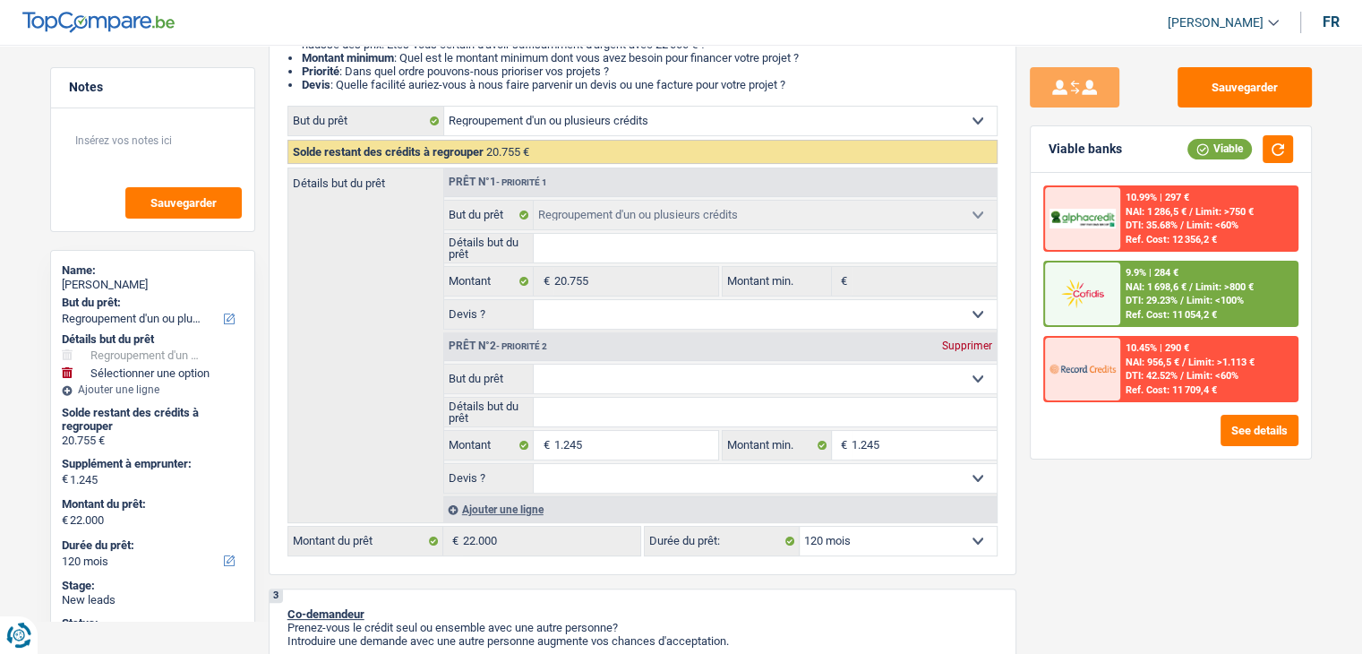
click at [1077, 517] on div "Sauvegarder Viable banks Viable 10.99% | 297 € NAI: 1 286,5 € / Limit: >750 € D…" at bounding box center [1170, 343] width 309 height 553
click at [753, 378] on select "Confort maison: meubles, textile, peinture, électroménager, outillage non-profe…" at bounding box center [765, 378] width 463 height 29
select select "household"
click at [534, 364] on select "Confort maison: meubles, textile, peinture, électroménager, outillage non-profe…" at bounding box center [765, 378] width 463 height 29
select select "household"
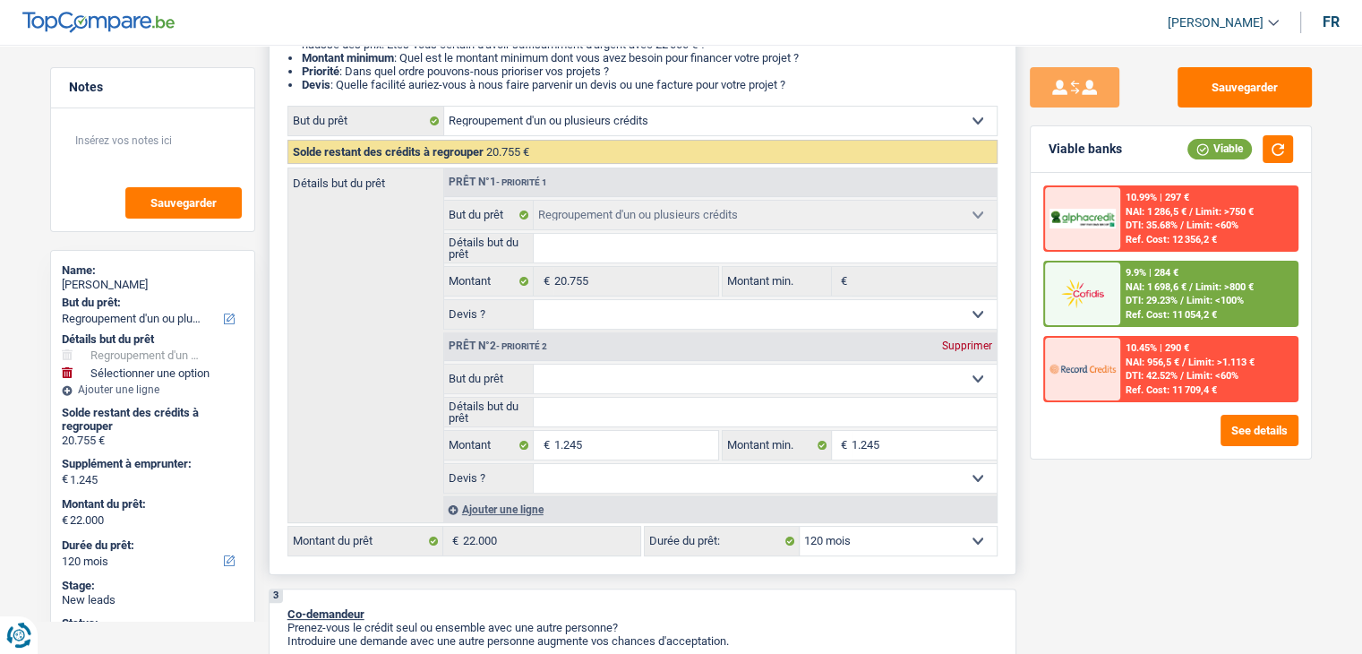
select select "household"
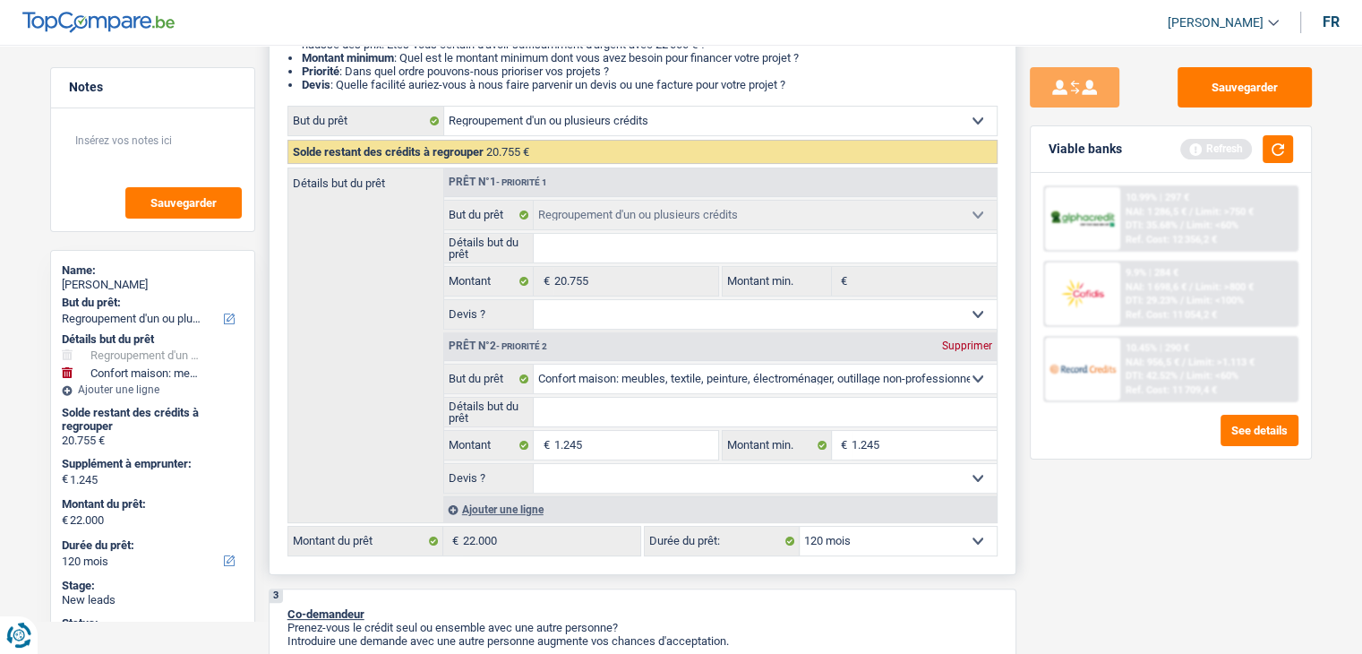
click at [620, 405] on input "Détails but du prêt" at bounding box center [765, 412] width 463 height 29
type input "c"
type input "co"
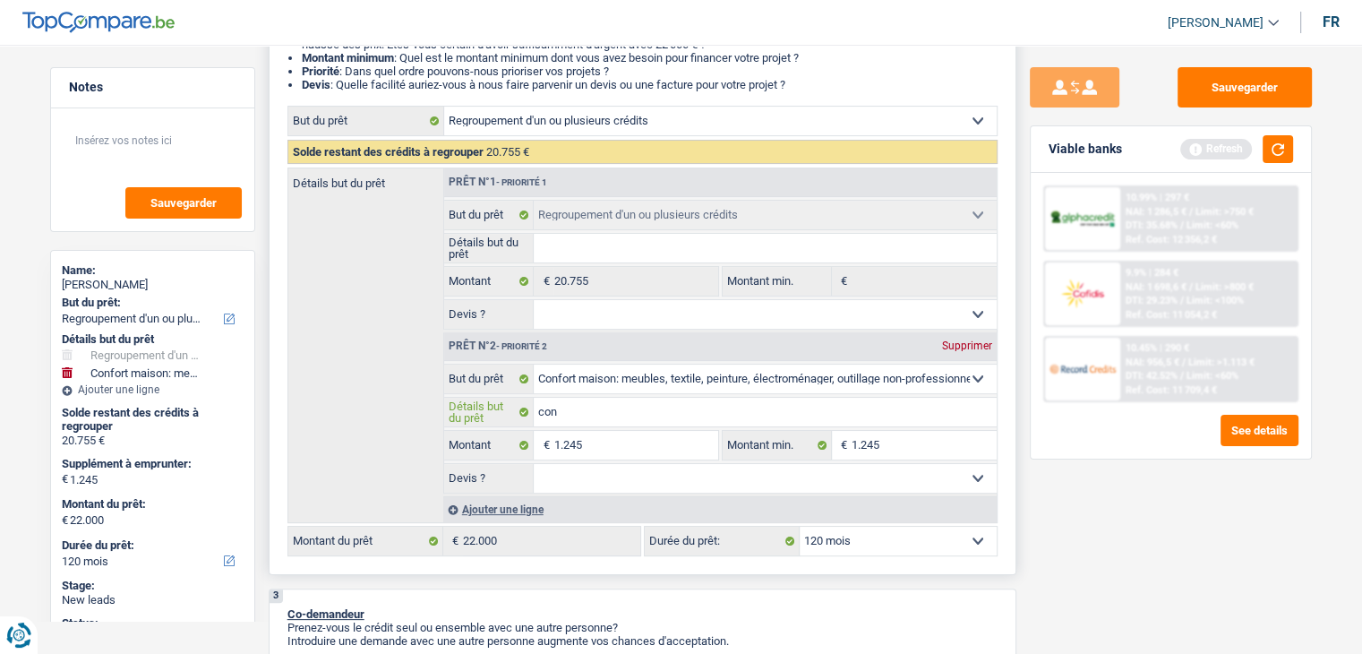
type input "conf"
type input "confo"
type input "confor"
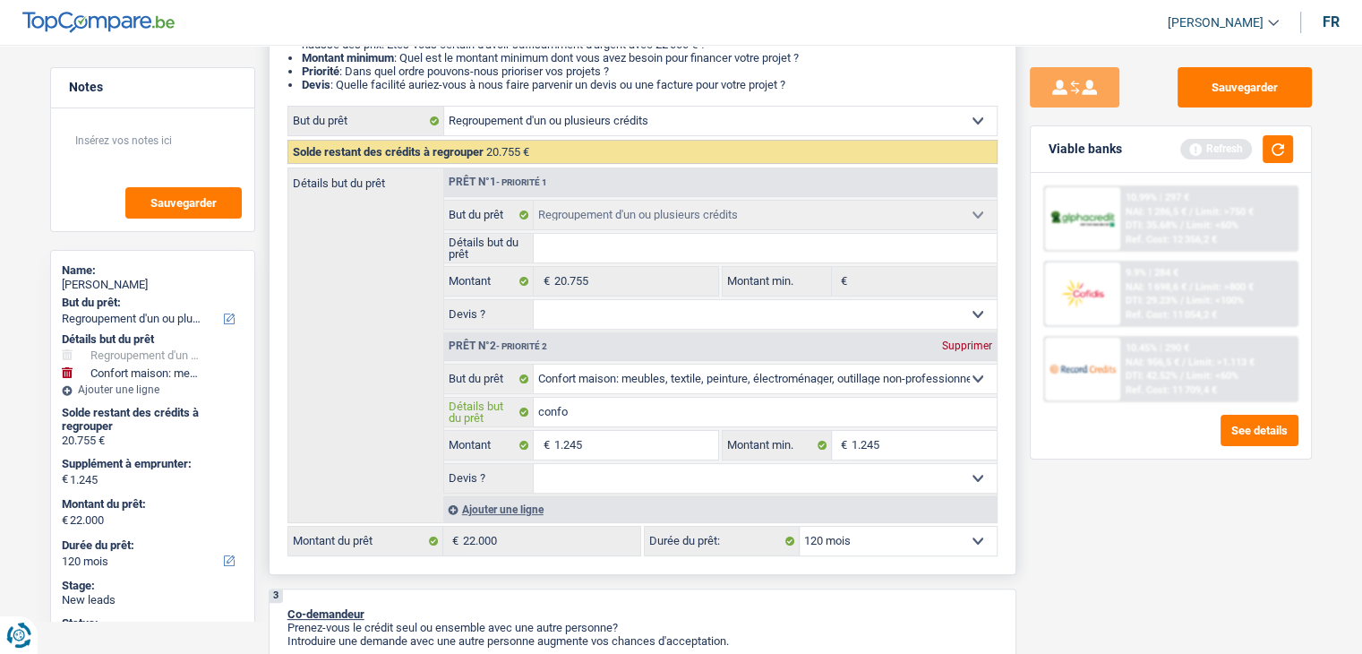
type input "confor"
type input "confort"
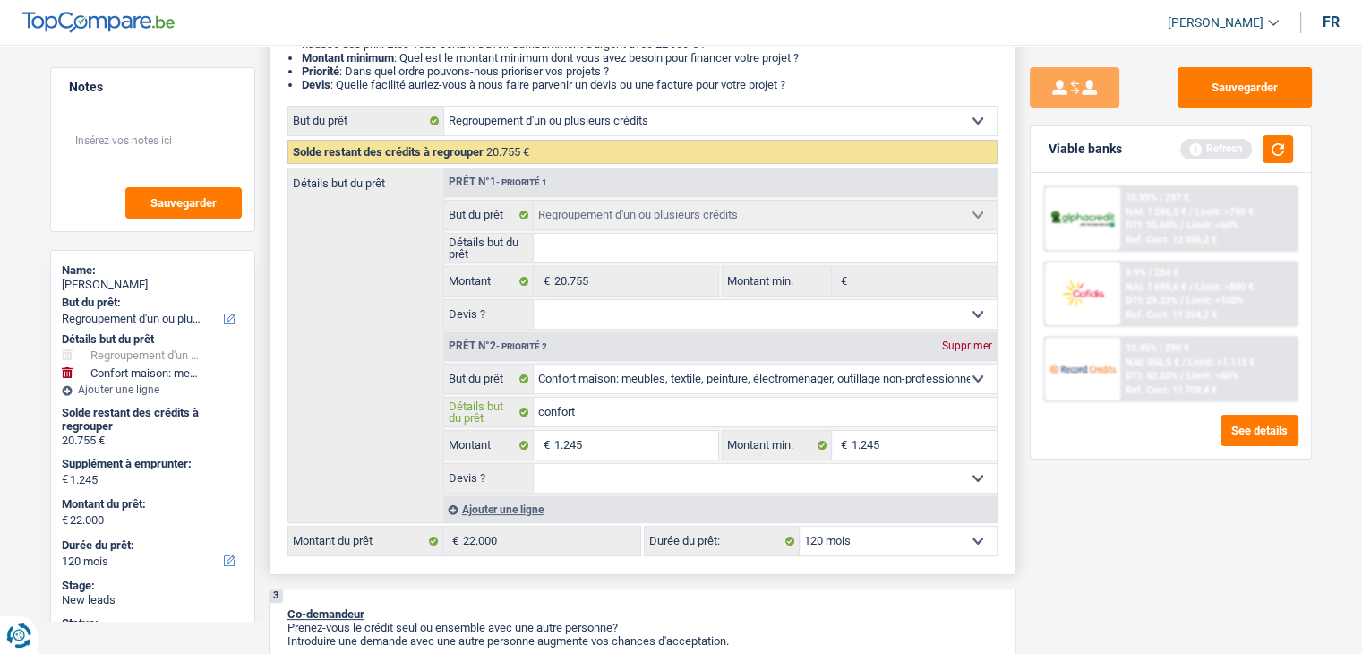
type input "confort m"
type input "confort ma"
type input "confort mai"
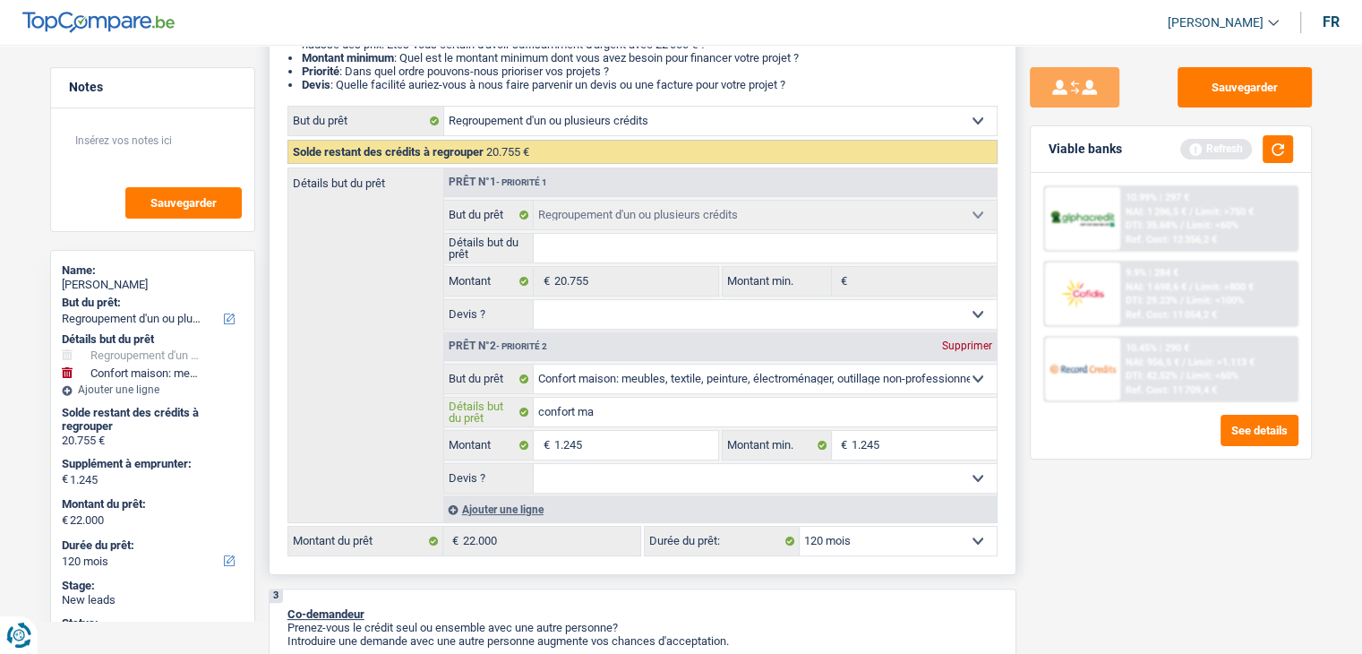
type input "confort mai"
type input "confort mais"
type input "confort maiso"
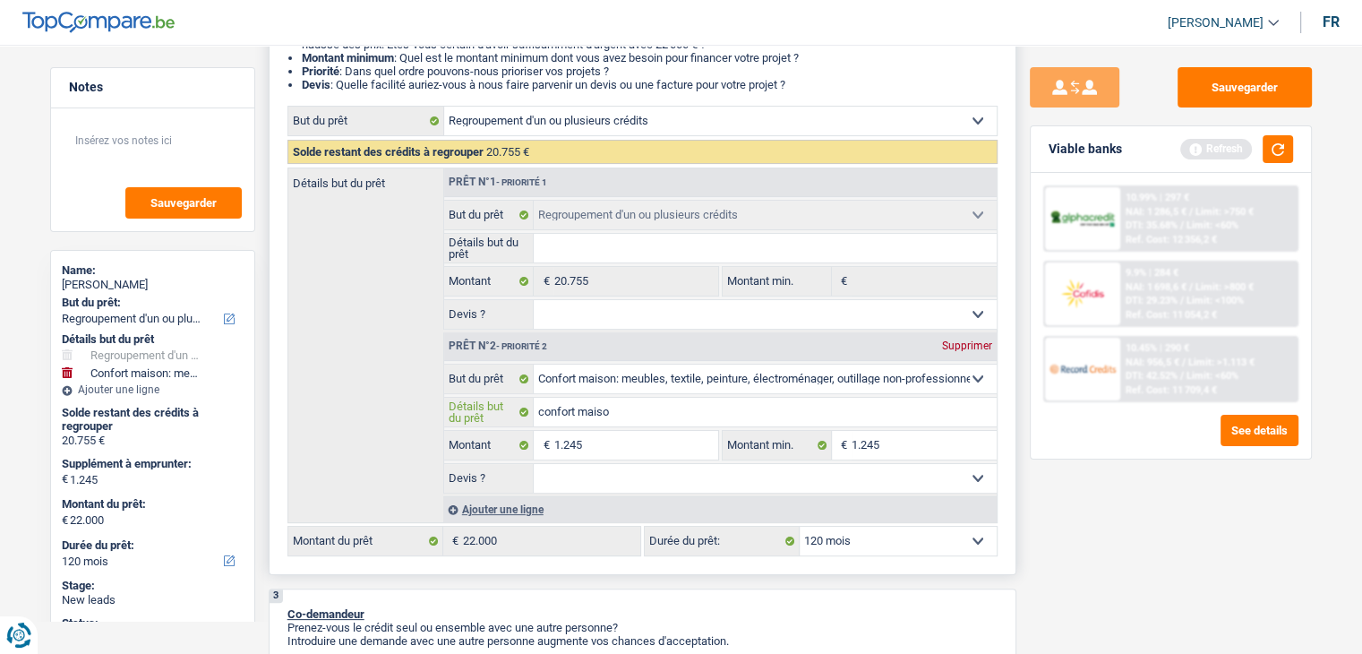
type input "confort maison"
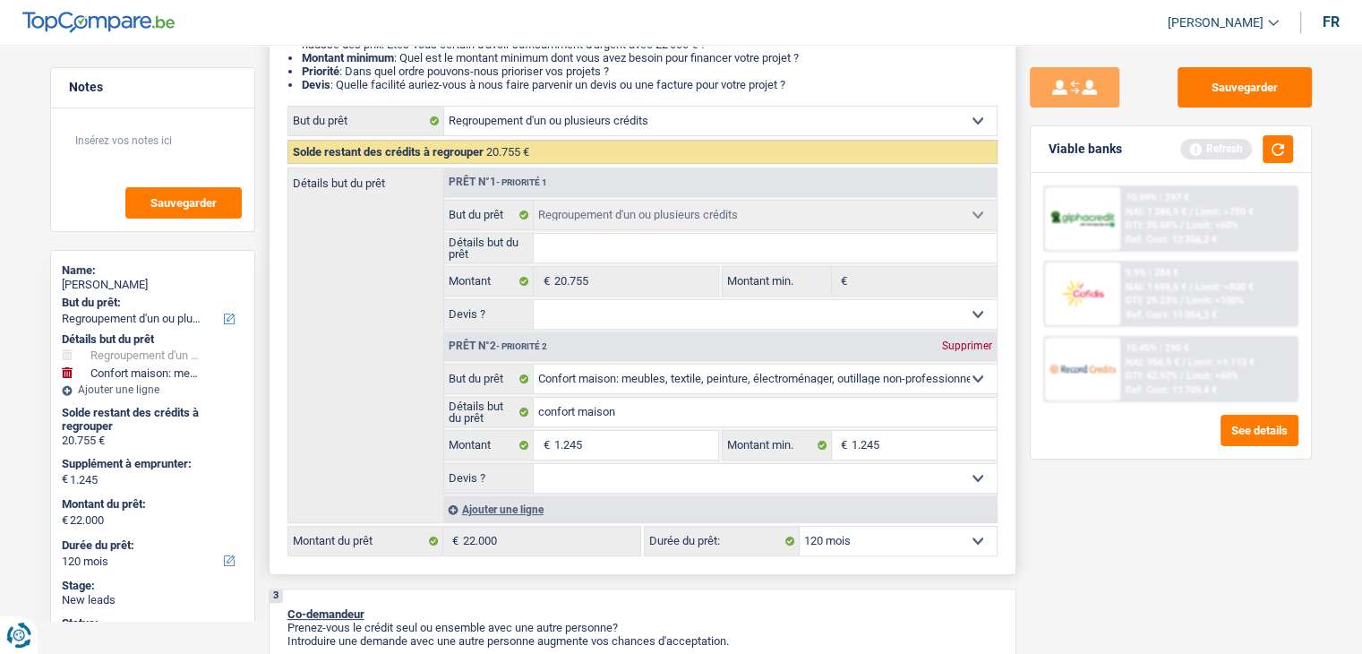
drag, startPoint x: 905, startPoint y: 481, endPoint x: 845, endPoint y: 487, distance: 60.3
click at [905, 481] on select "Oui Non Non répondu Sélectionner une option" at bounding box center [765, 478] width 463 height 29
select select "not_answered"
click at [534, 464] on select "Oui Non Non répondu Sélectionner une option" at bounding box center [765, 478] width 463 height 29
select select "not_answered"
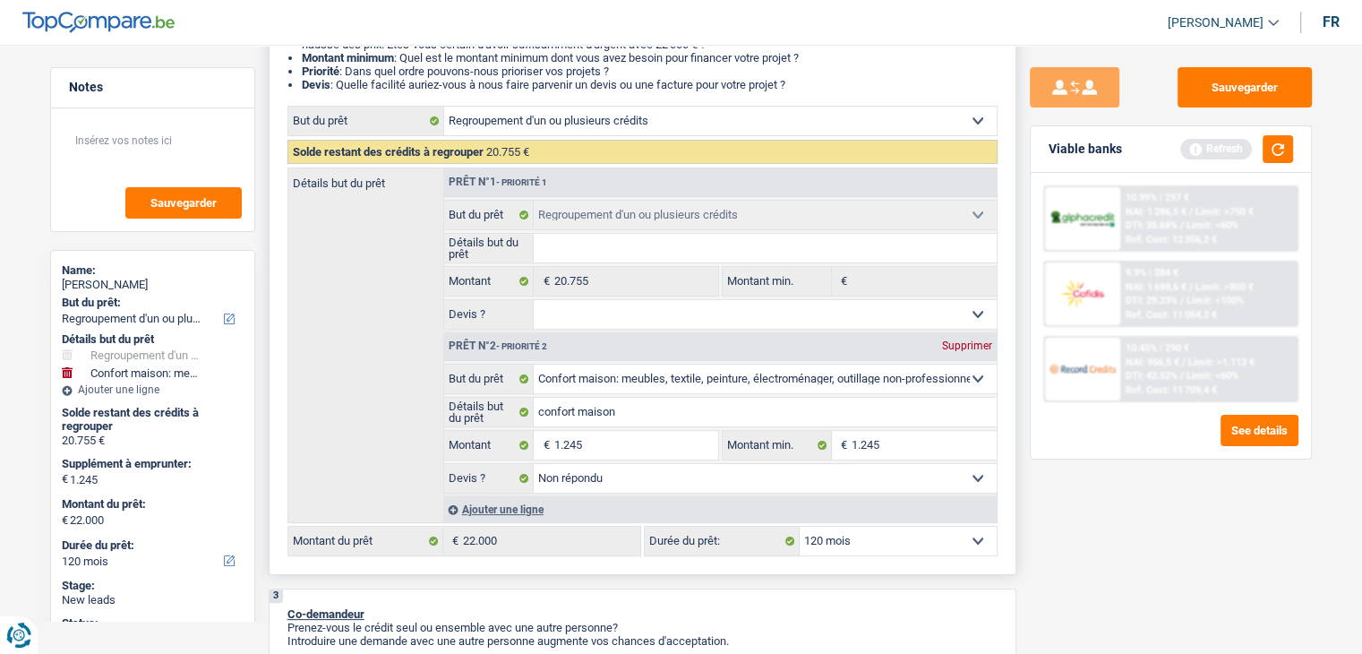
click at [592, 496] on div "Ajouter une ligne" at bounding box center [719, 509] width 553 height 26
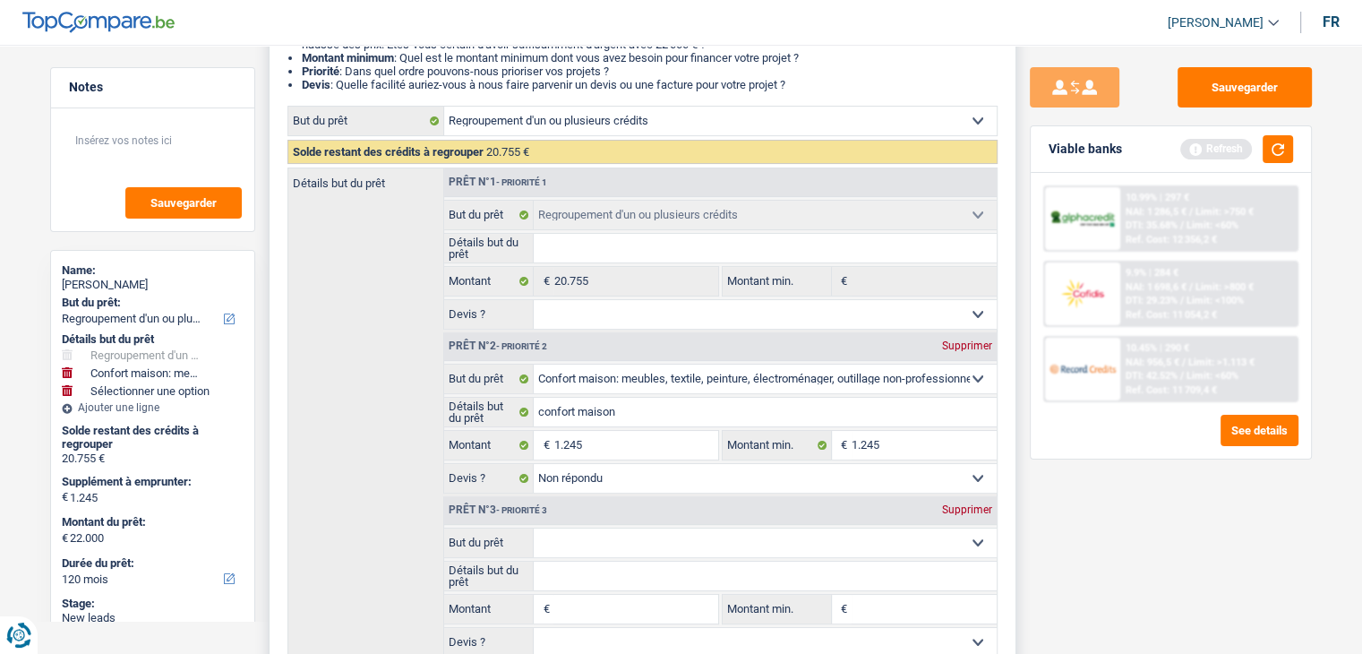
click at [590, 484] on select "Oui Non Non répondu Sélectionner une option" at bounding box center [765, 478] width 463 height 29
select select "false"
click at [534, 464] on select "Oui Non Non répondu Sélectionner une option" at bounding box center [765, 478] width 463 height 29
select select "false"
click at [960, 517] on div "Prêt n°3 - Priorité 3 Supprimer" at bounding box center [720, 510] width 553 height 29
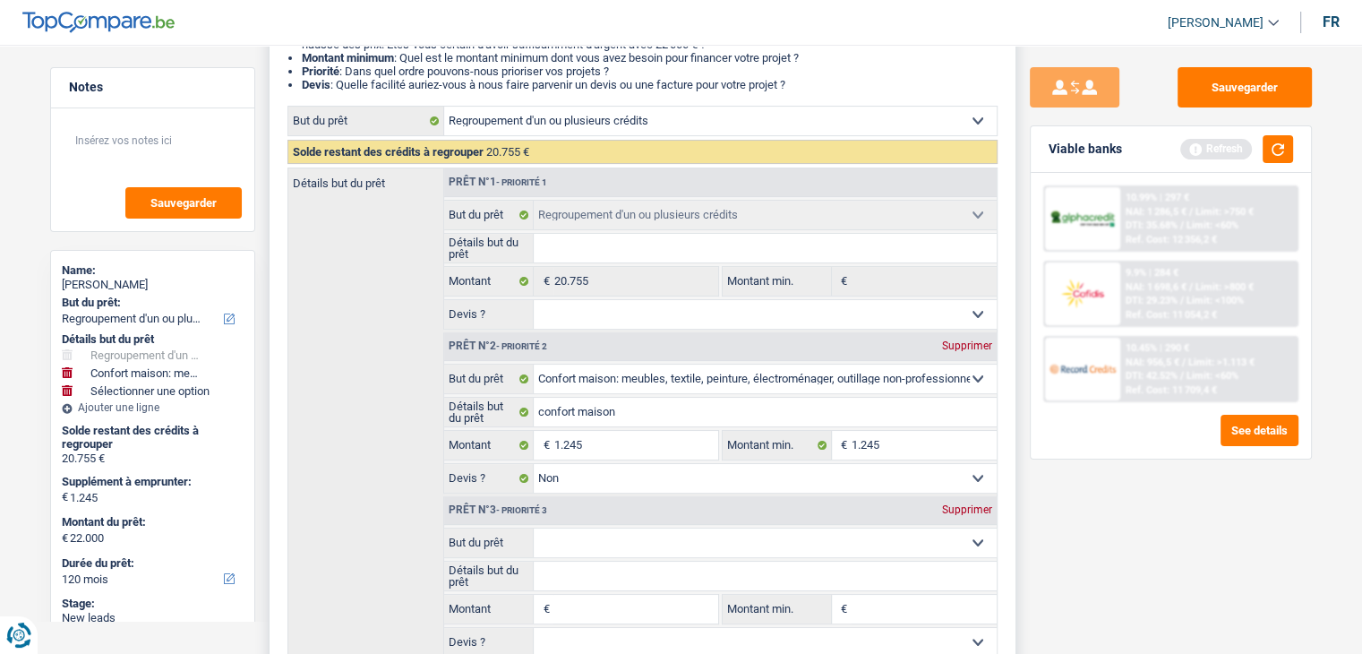
click at [953, 508] on div "Supprimer" at bounding box center [967, 509] width 59 height 11
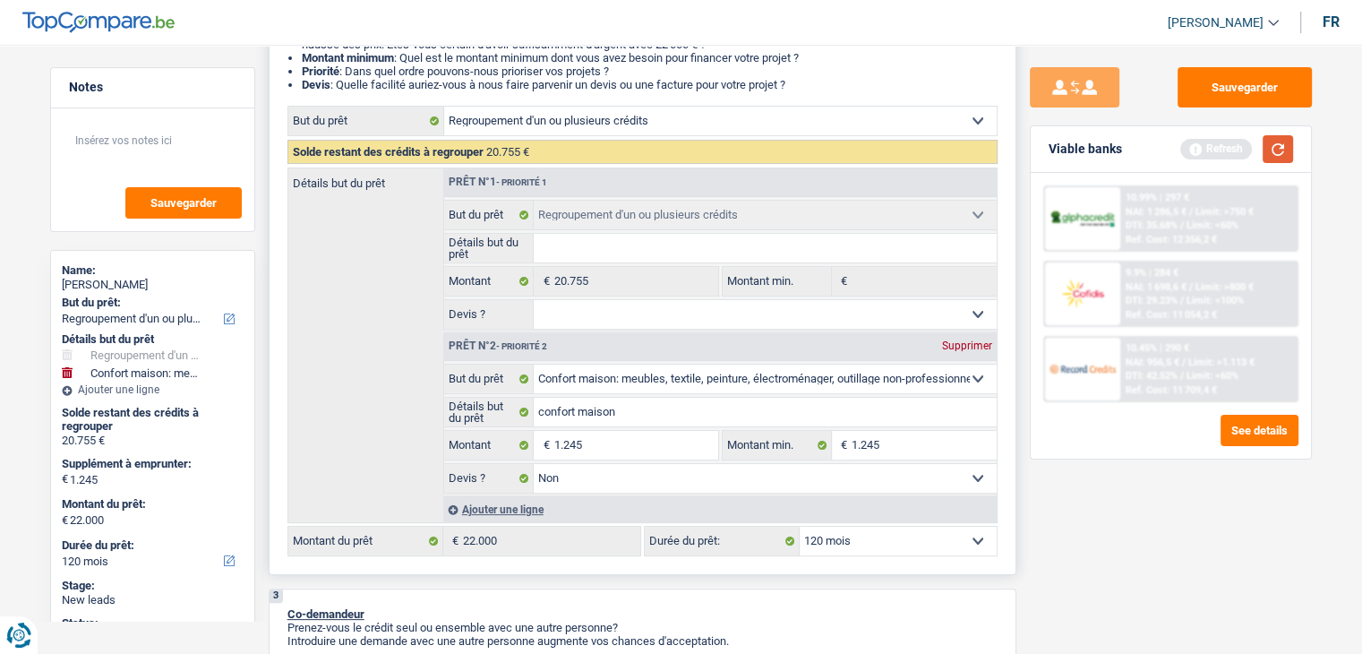
click at [1278, 151] on button "button" at bounding box center [1278, 149] width 30 height 28
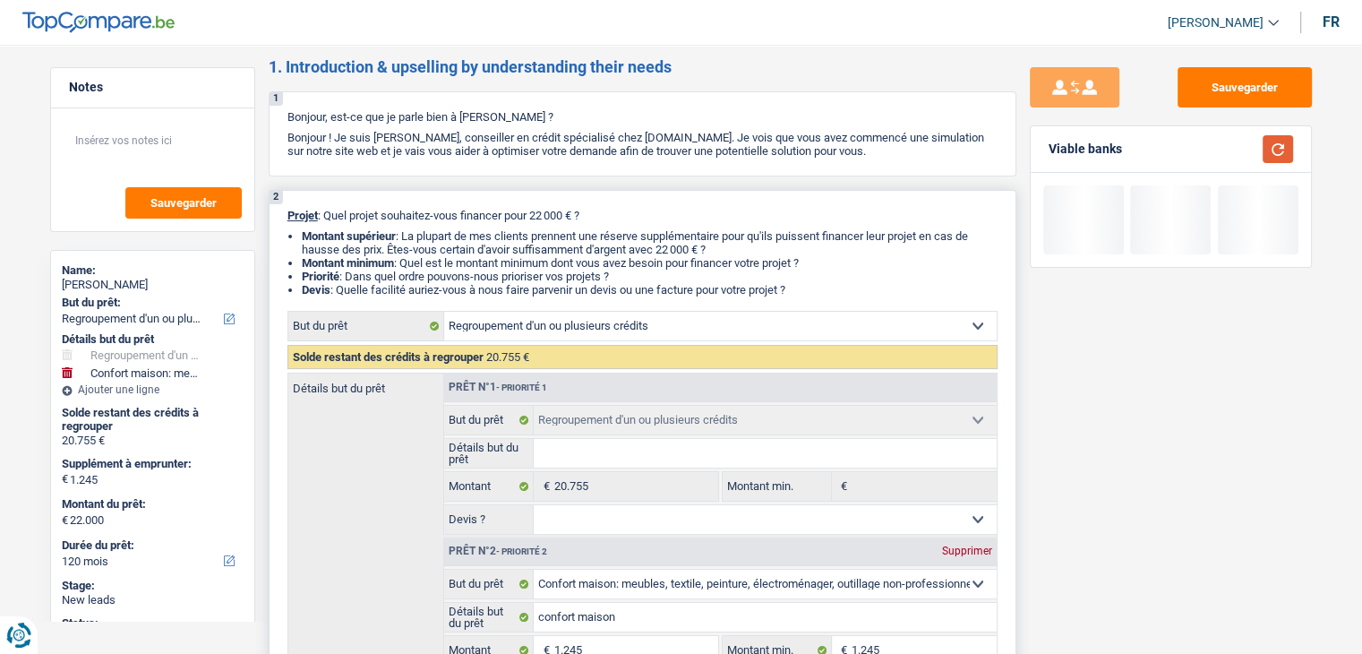
scroll to position [0, 0]
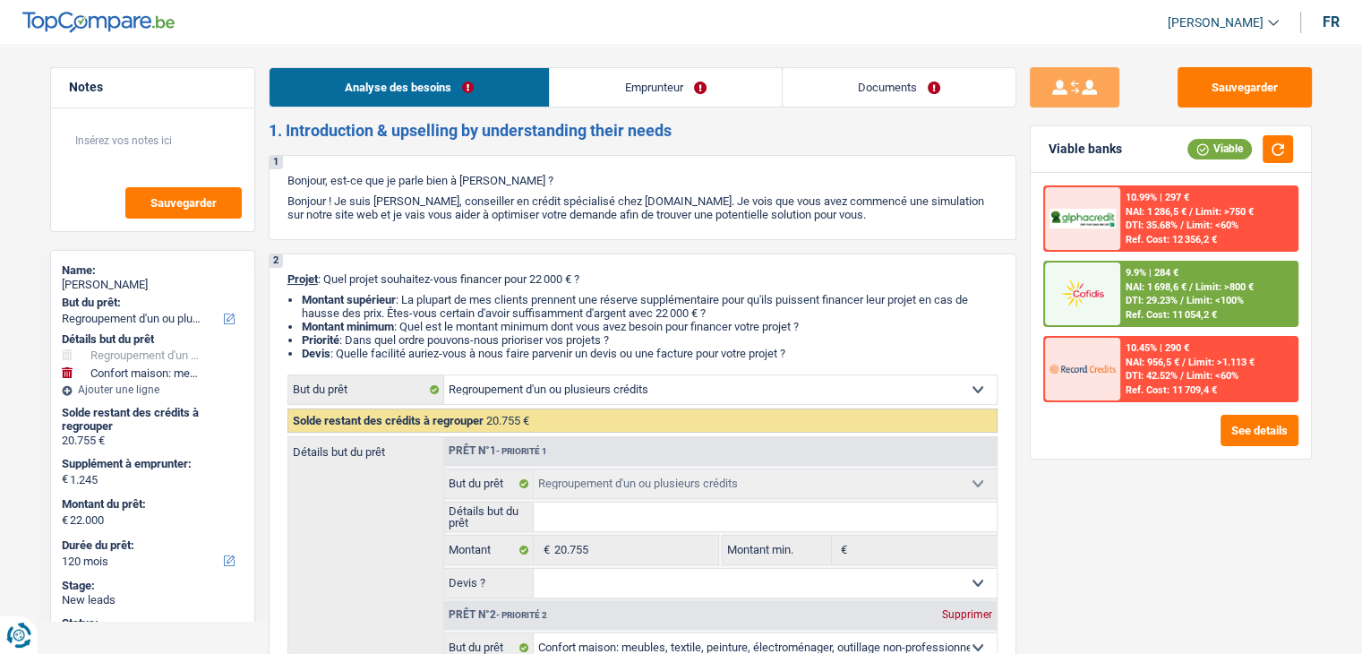
click at [881, 94] on link "Documents" at bounding box center [899, 87] width 233 height 39
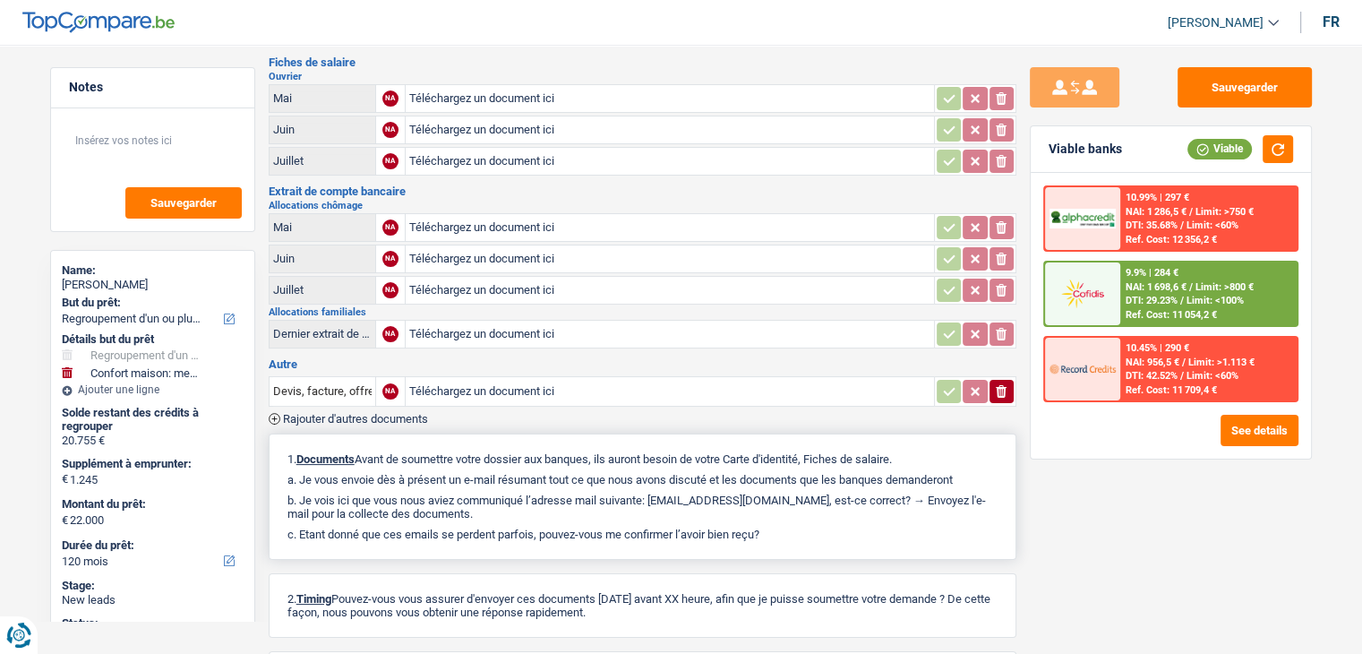
scroll to position [325, 0]
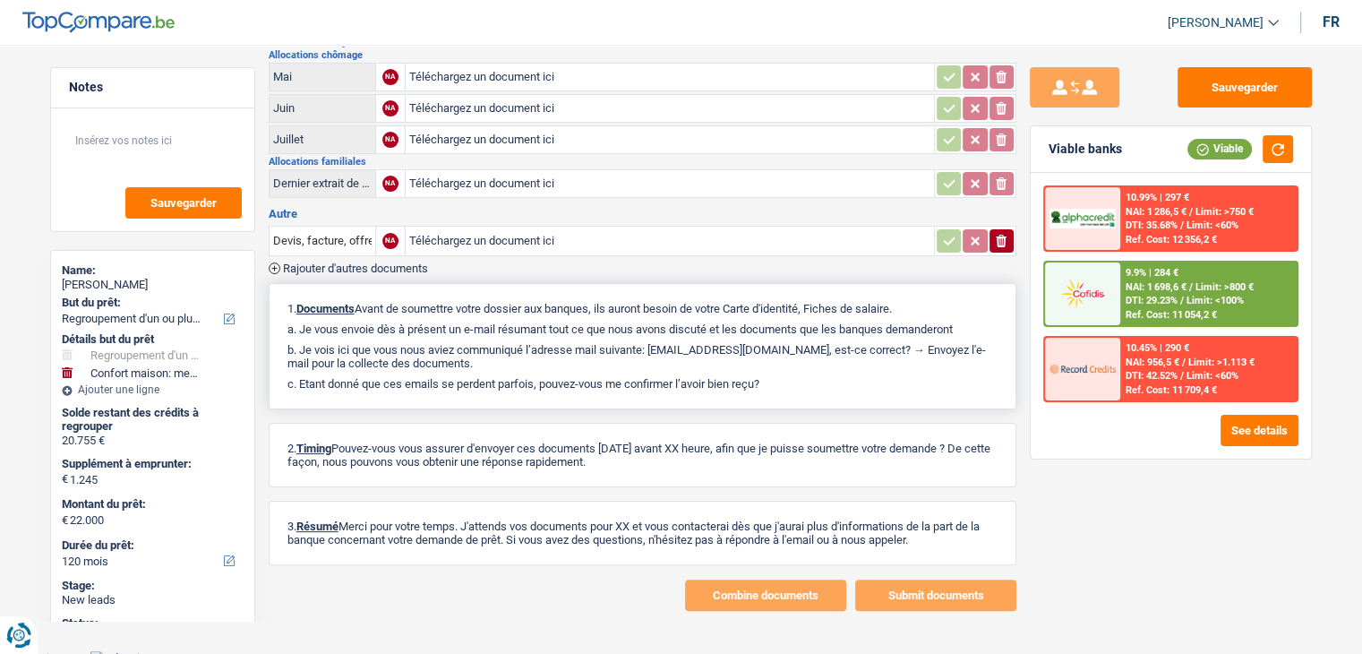
click at [656, 343] on p "b. Je vois ici que vous nous aviez communiqué l’adresse mail suivante: oceaned…" at bounding box center [642, 356] width 710 height 27
click at [1210, 83] on button "Sauvegarder" at bounding box center [1245, 87] width 134 height 40
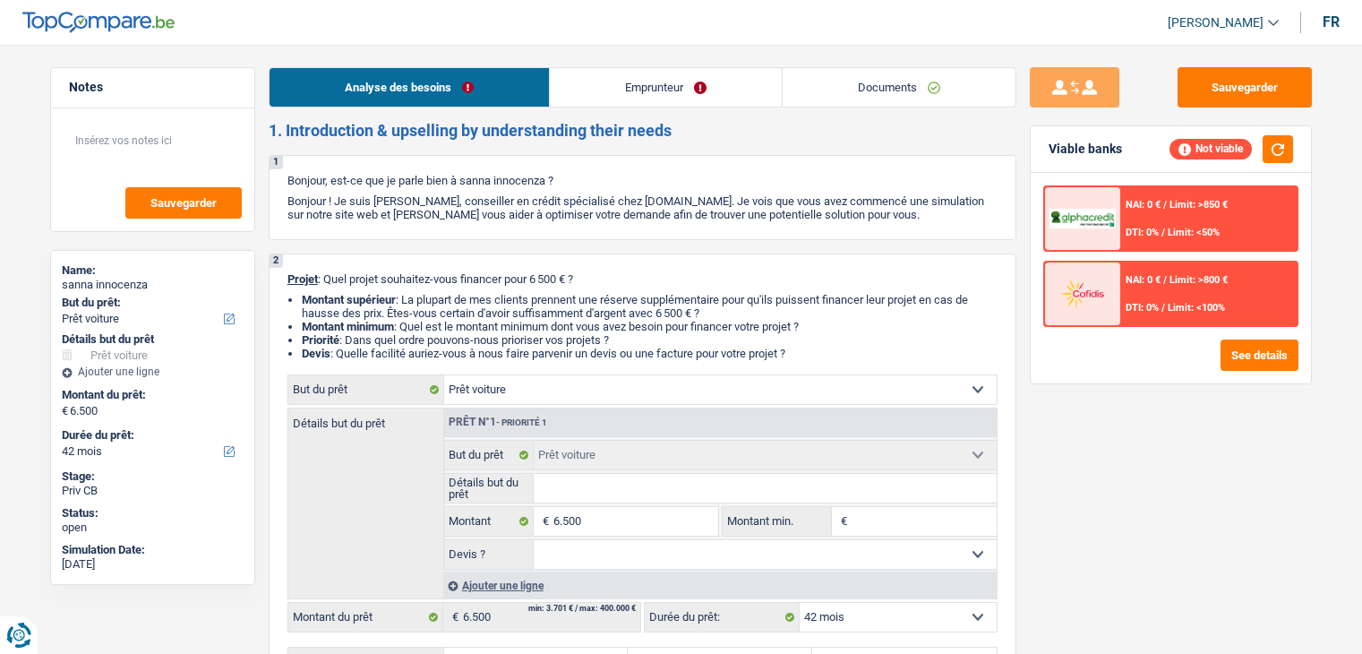
select select "car"
select select "42"
select select "car"
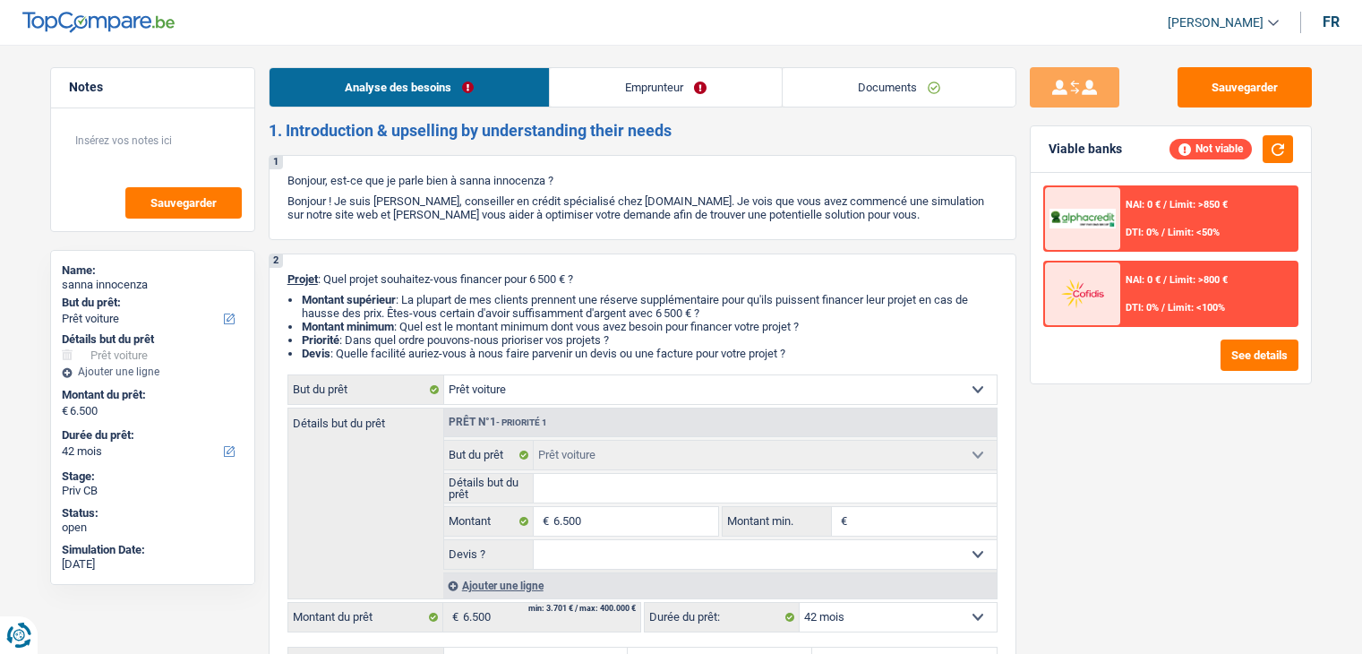
select select "42"
select select "car"
select select "42"
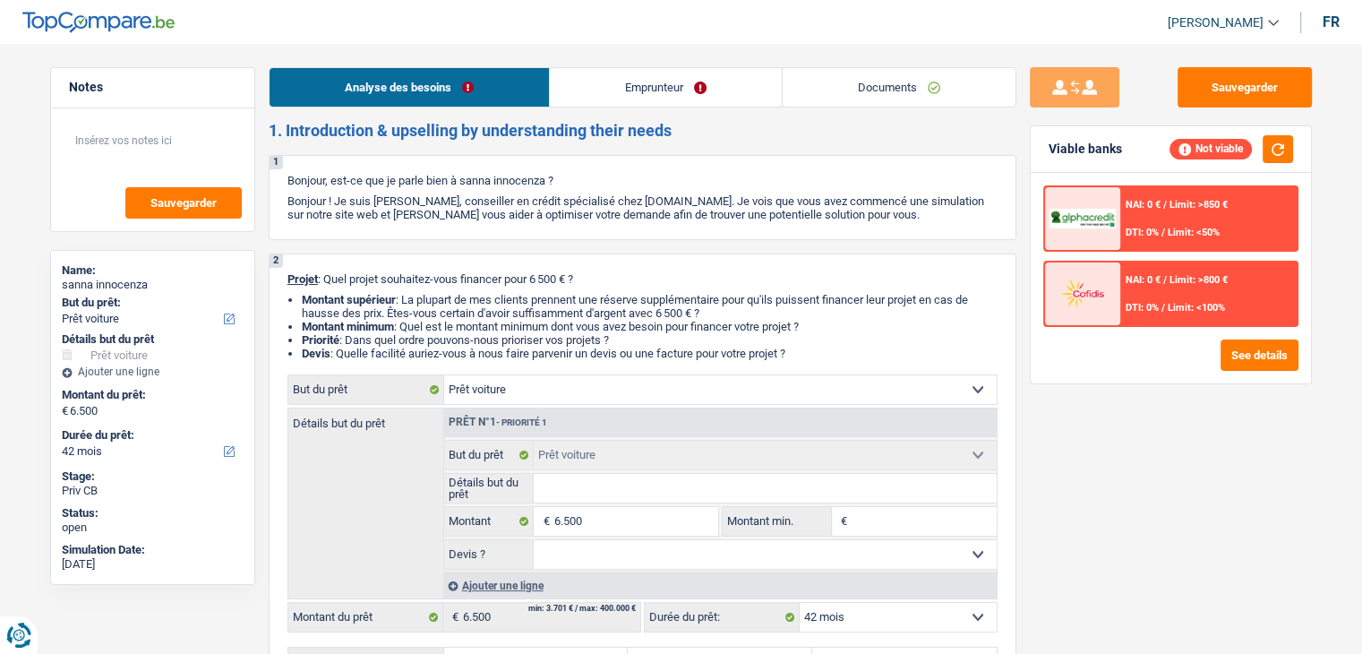
click at [812, 94] on link "Documents" at bounding box center [899, 87] width 233 height 39
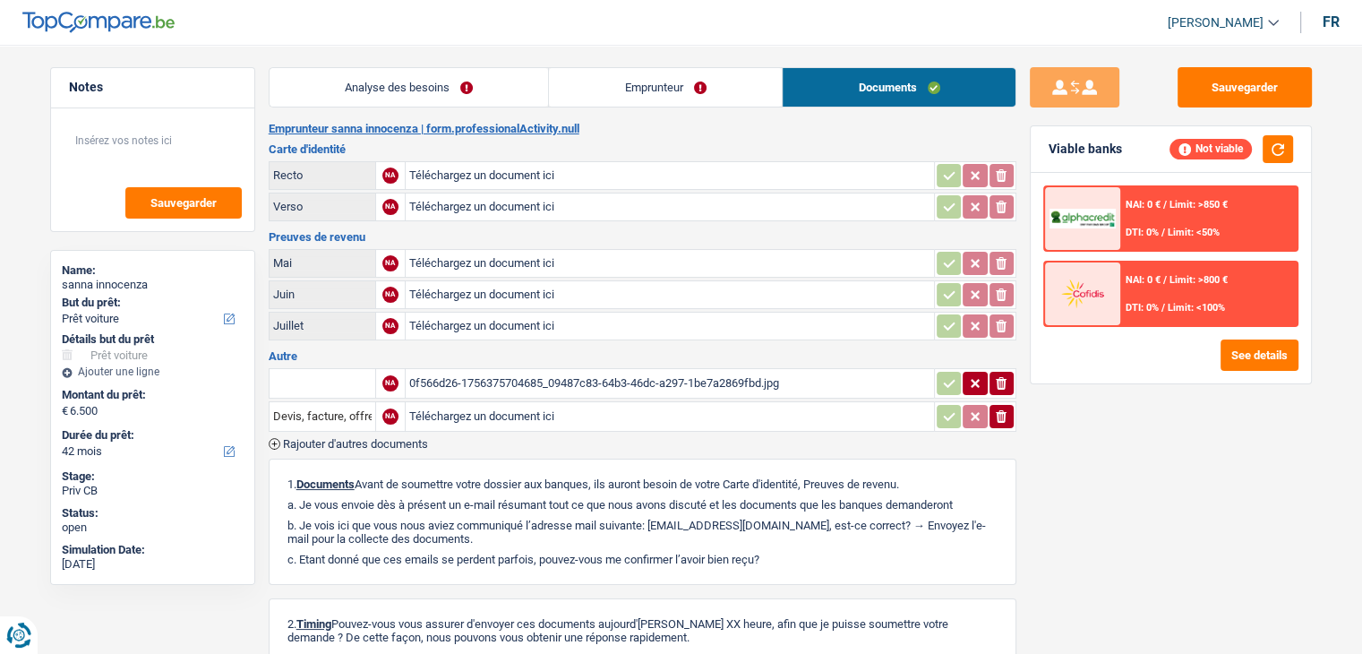
click at [605, 381] on div "0f566d26-1756375704685_09487c83-64b3-46dc-a297-1be7a2869fbd.jpg" at bounding box center [669, 383] width 521 height 27
click at [401, 100] on link "Analyse des besoins" at bounding box center [409, 87] width 279 height 39
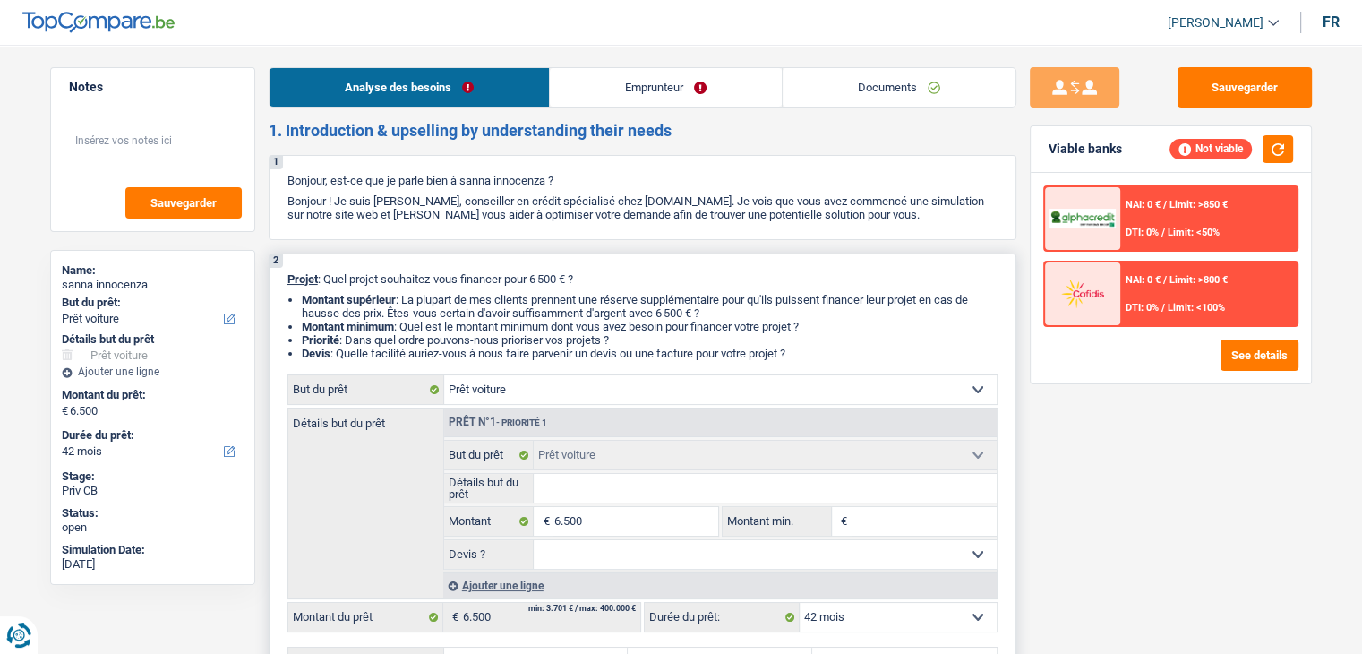
click at [625, 499] on input "Détails but du prêt" at bounding box center [765, 488] width 463 height 29
type input "i"
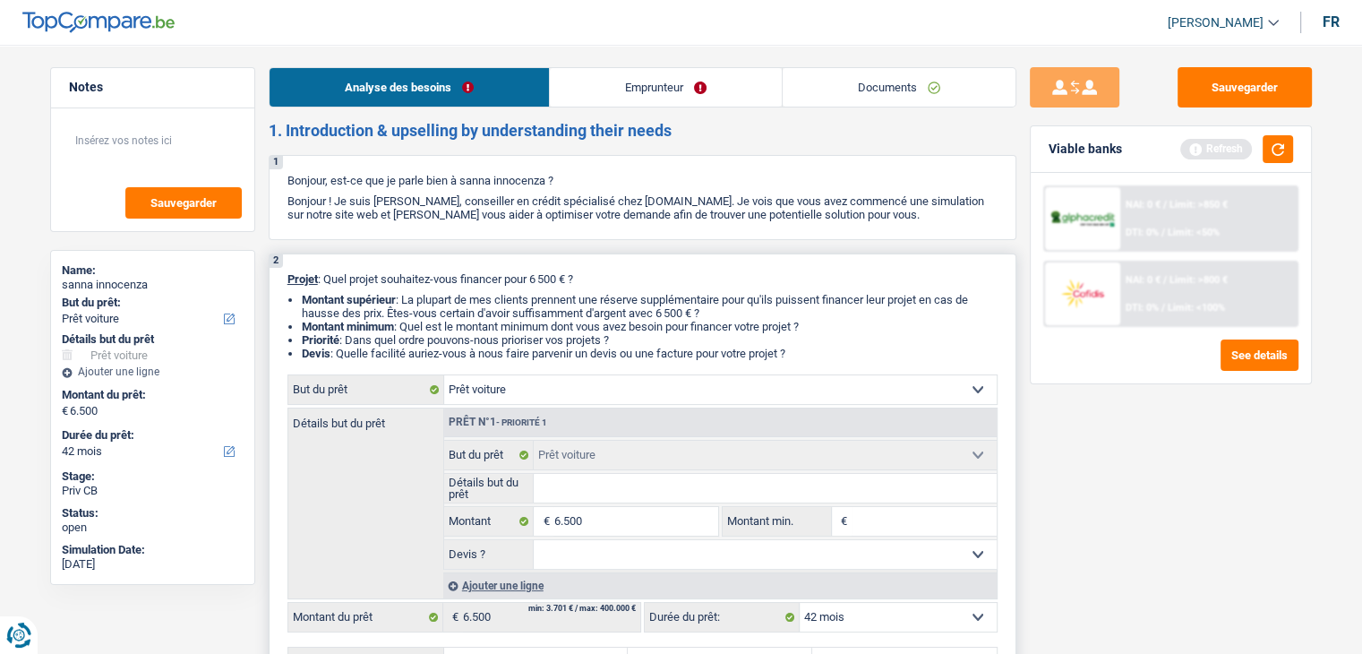
type input "f"
type input "fi"
type input "fia"
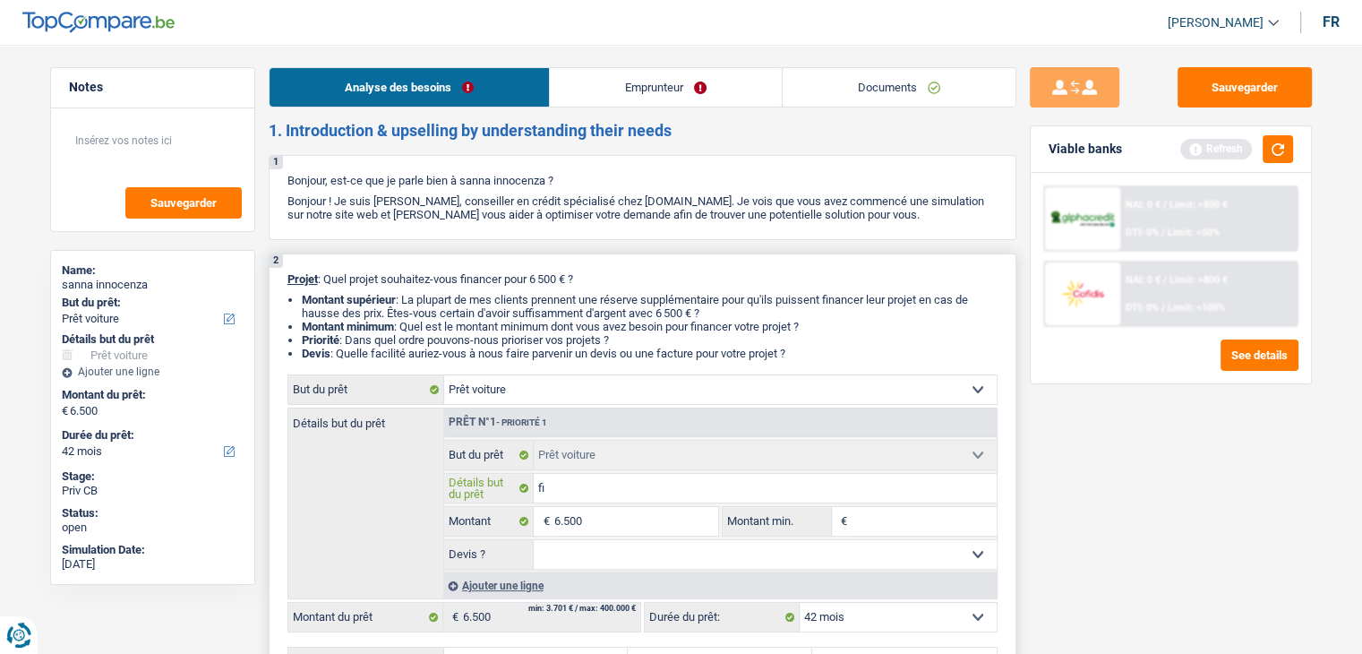
type input "fia"
type input "fiat"
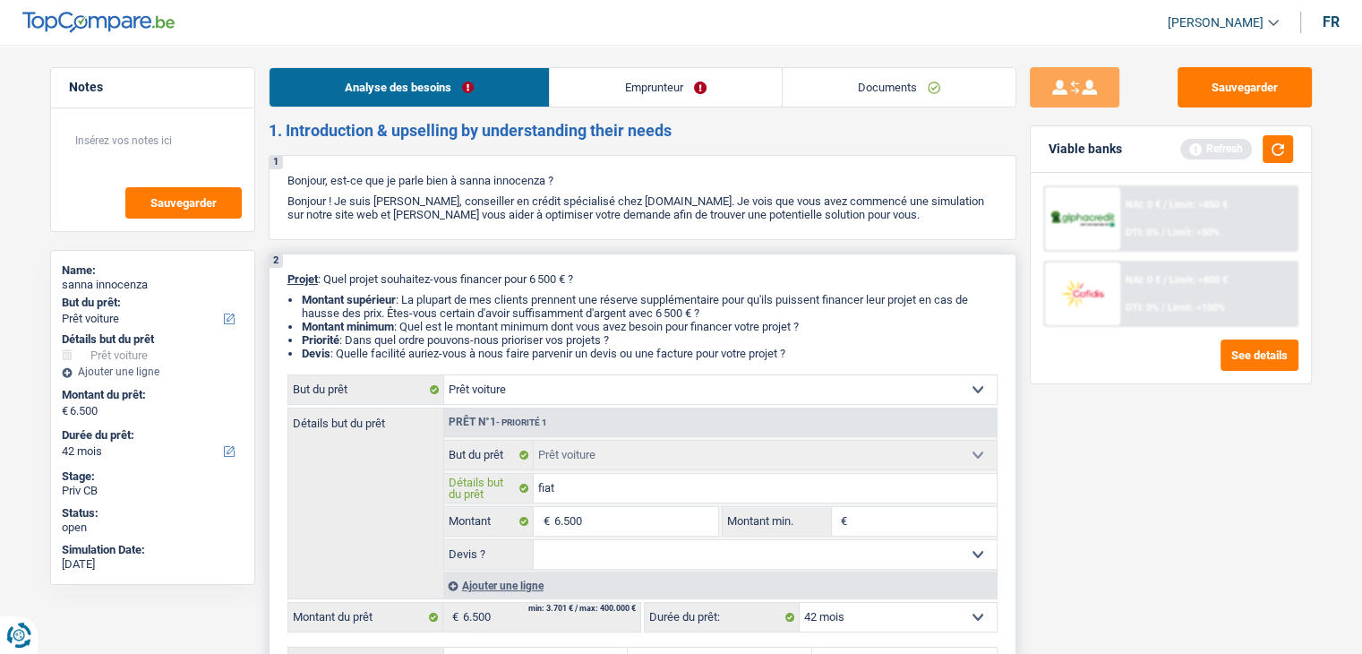
type input "fiat p"
type input "fiat pa"
type input "fiat pan"
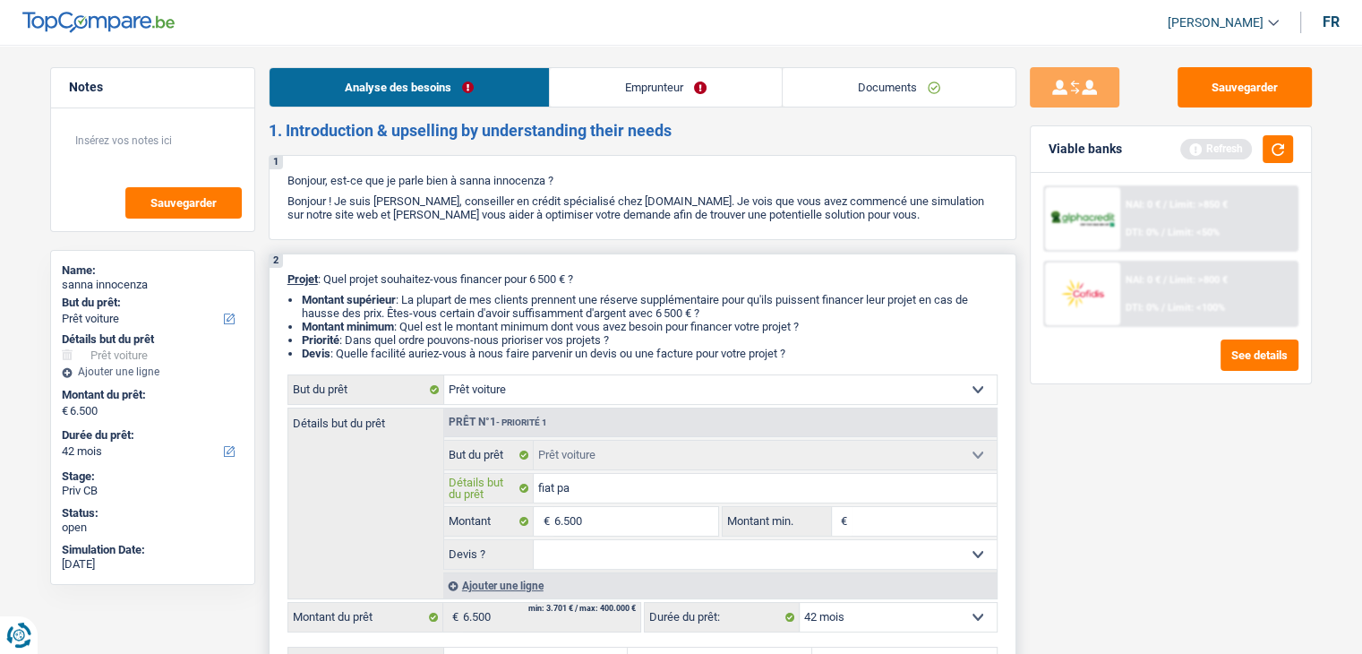
type input "fiat pan"
type input "fiat pand"
type input "fiat panda"
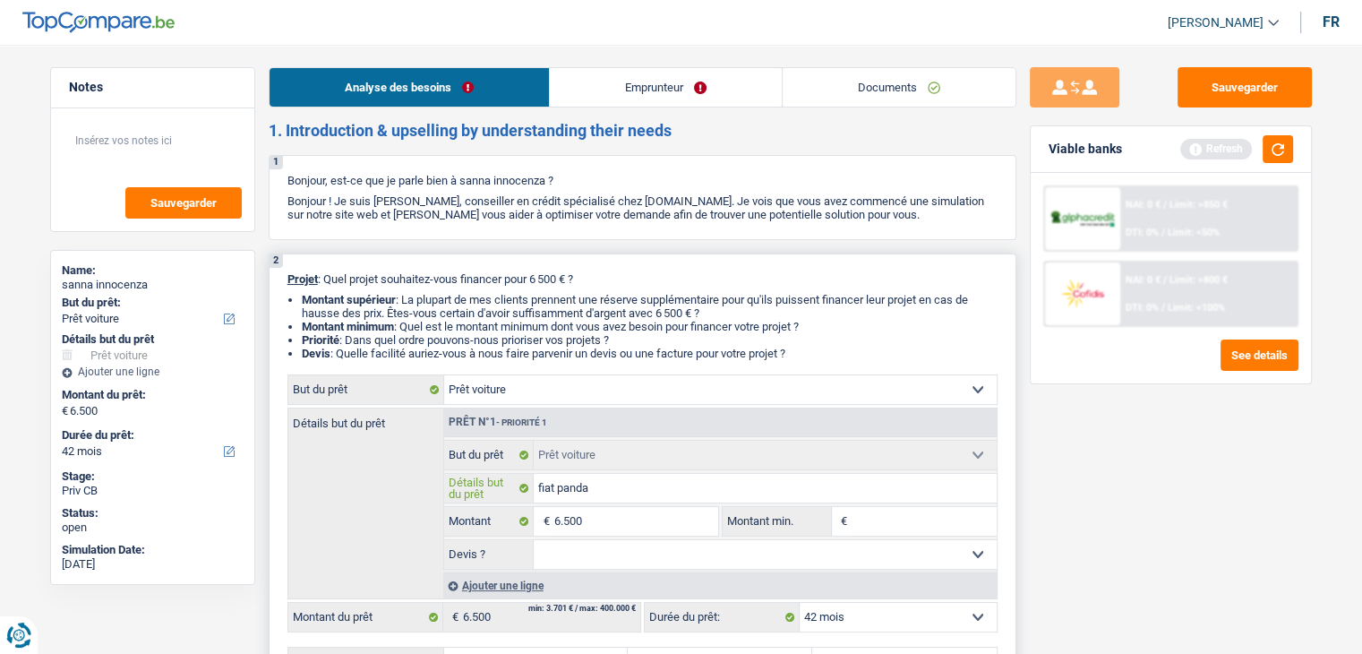
type input "fiat panda"
click at [651, 527] on input "6.500" at bounding box center [635, 521] width 164 height 29
type input "650"
type input "65"
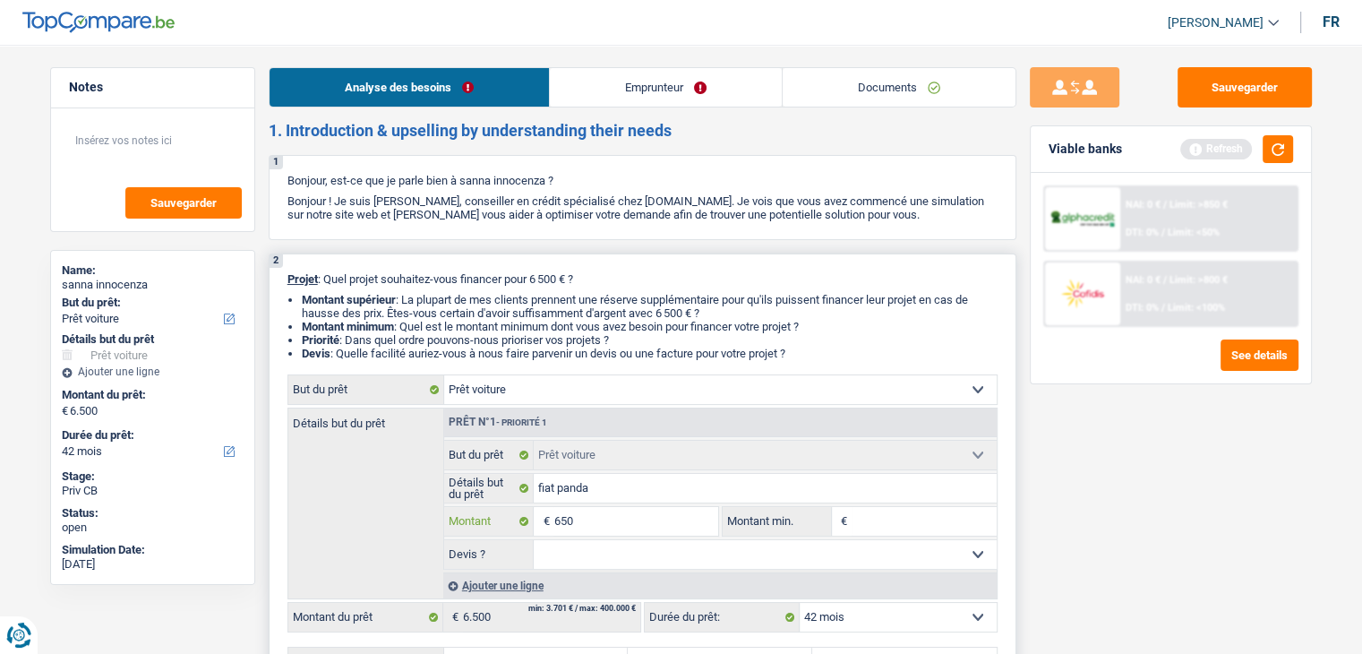
type input "65"
type input "6"
type input "64"
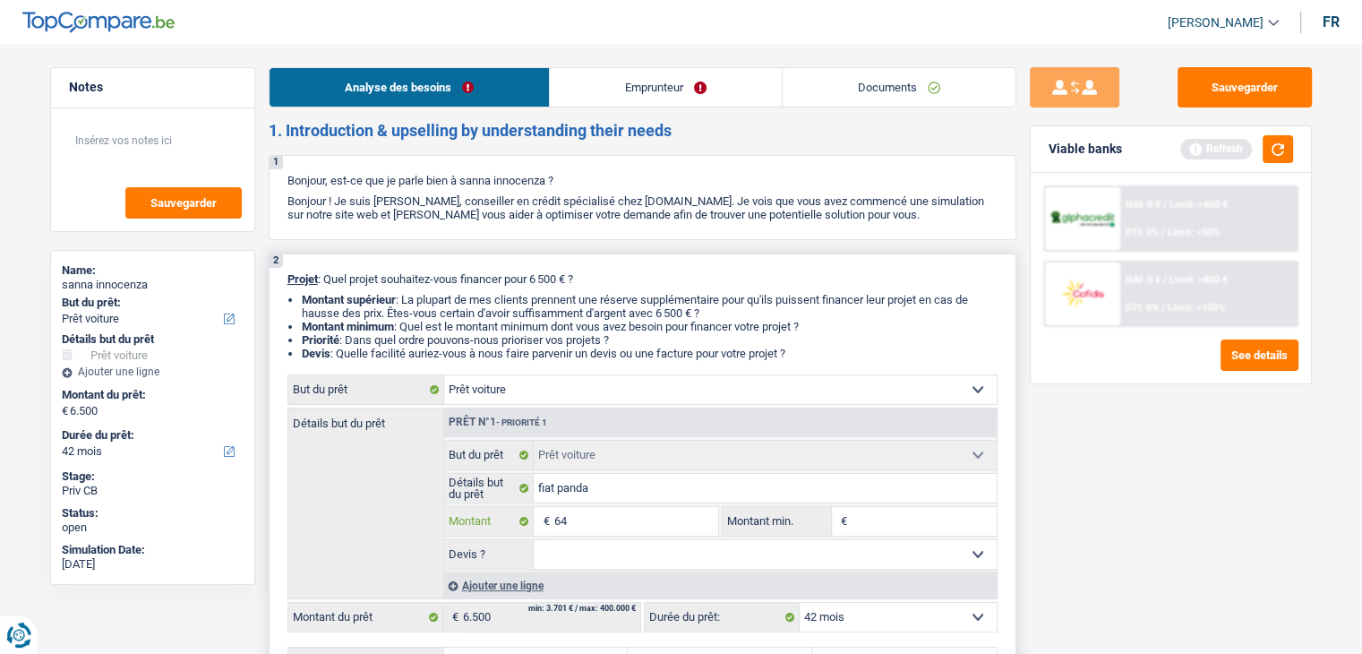
type input "649"
type input "6.490"
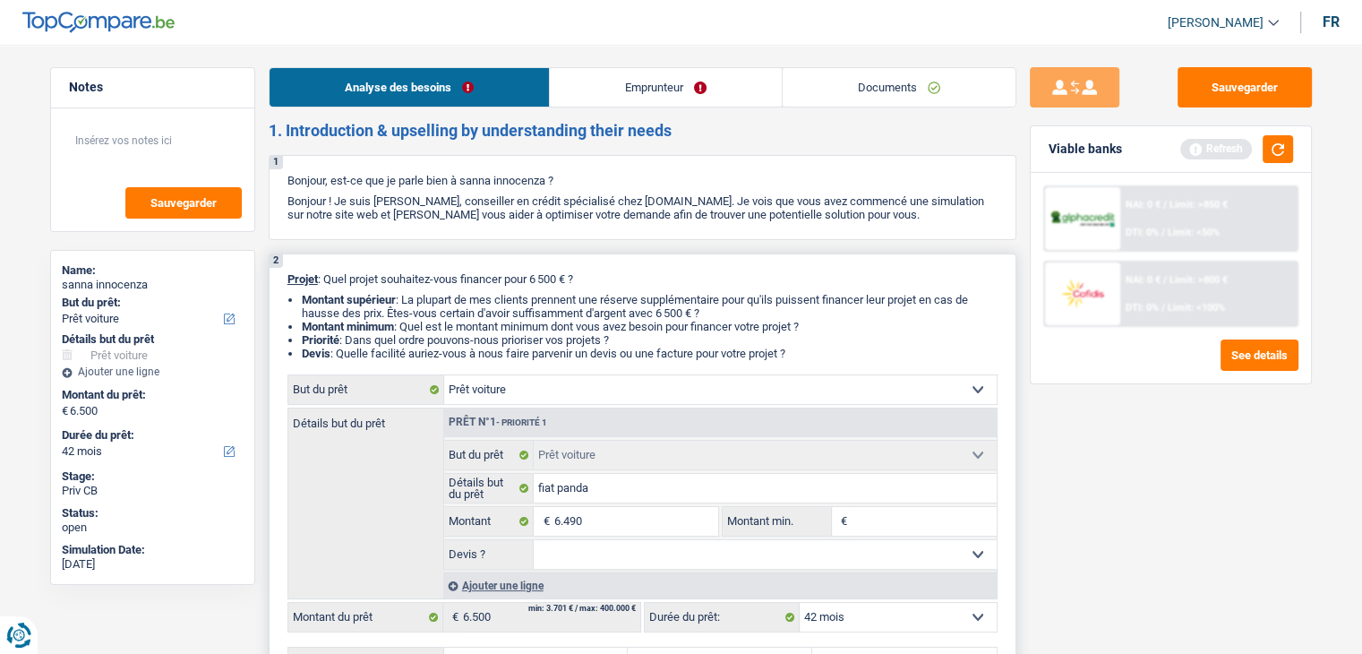
click at [956, 510] on input "Montant min." at bounding box center [924, 521] width 145 height 29
type input "6.490"
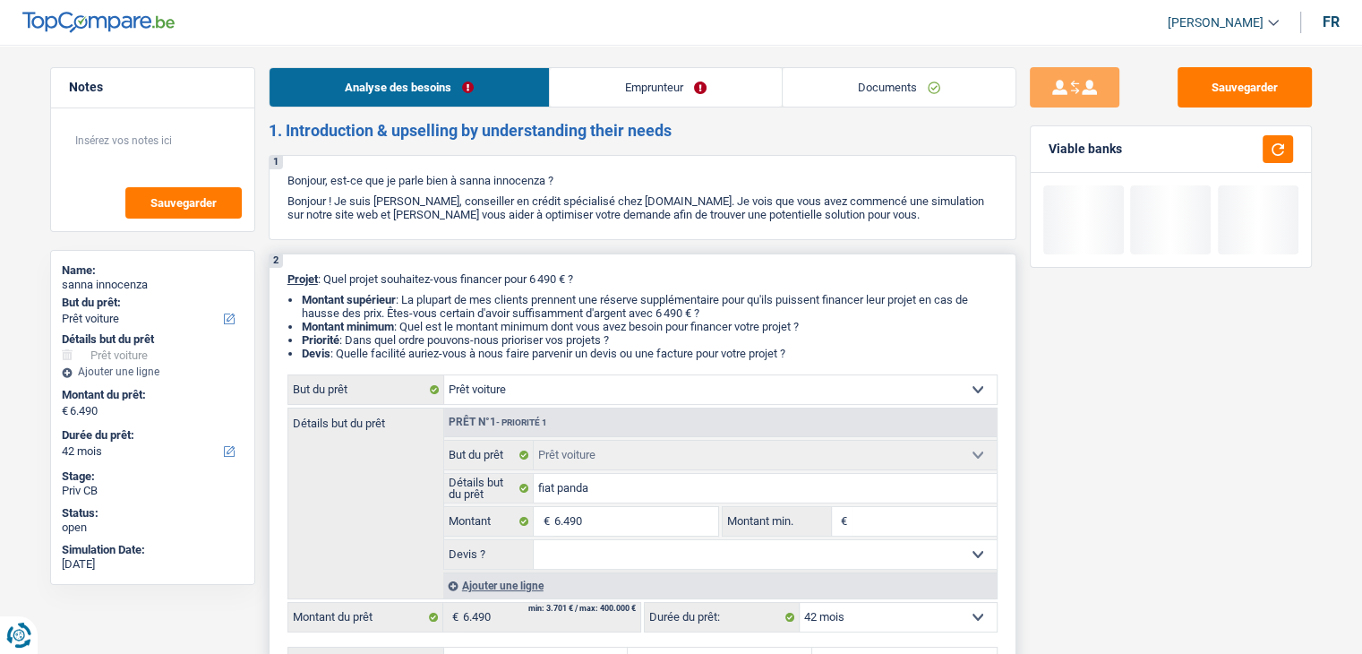
type input "6"
type input "60"
type input "600"
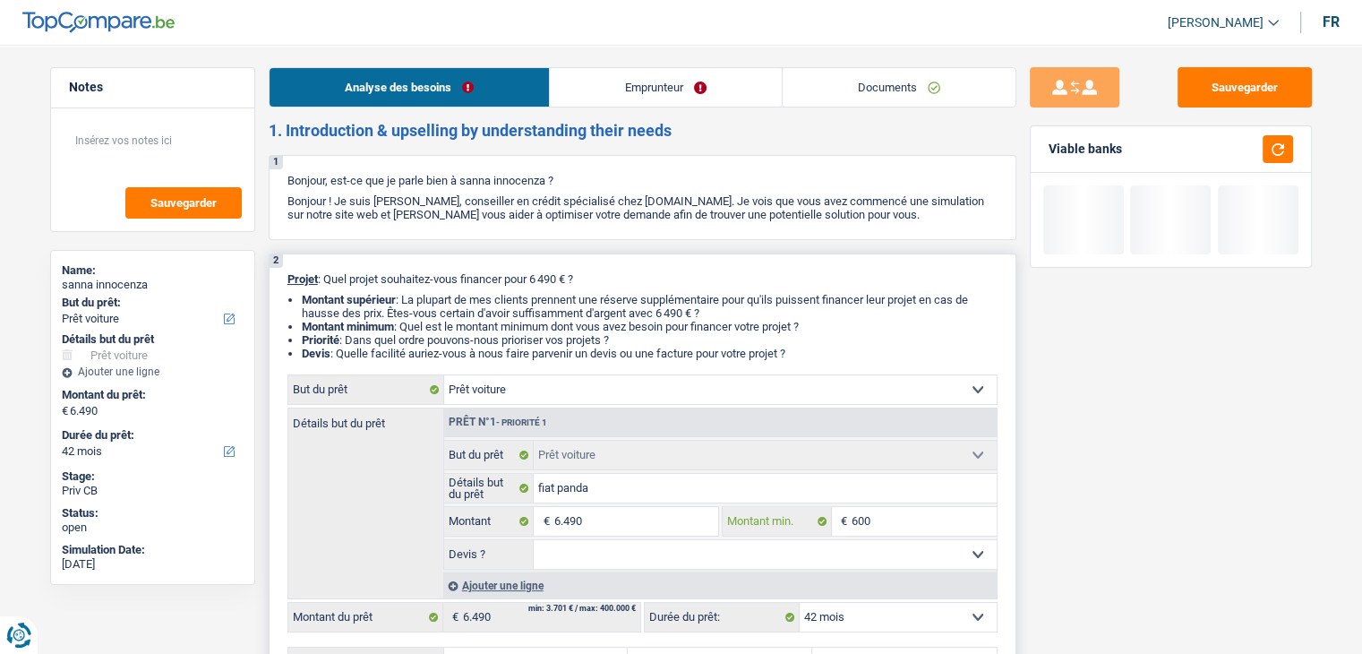
type input "600"
type input "6.000"
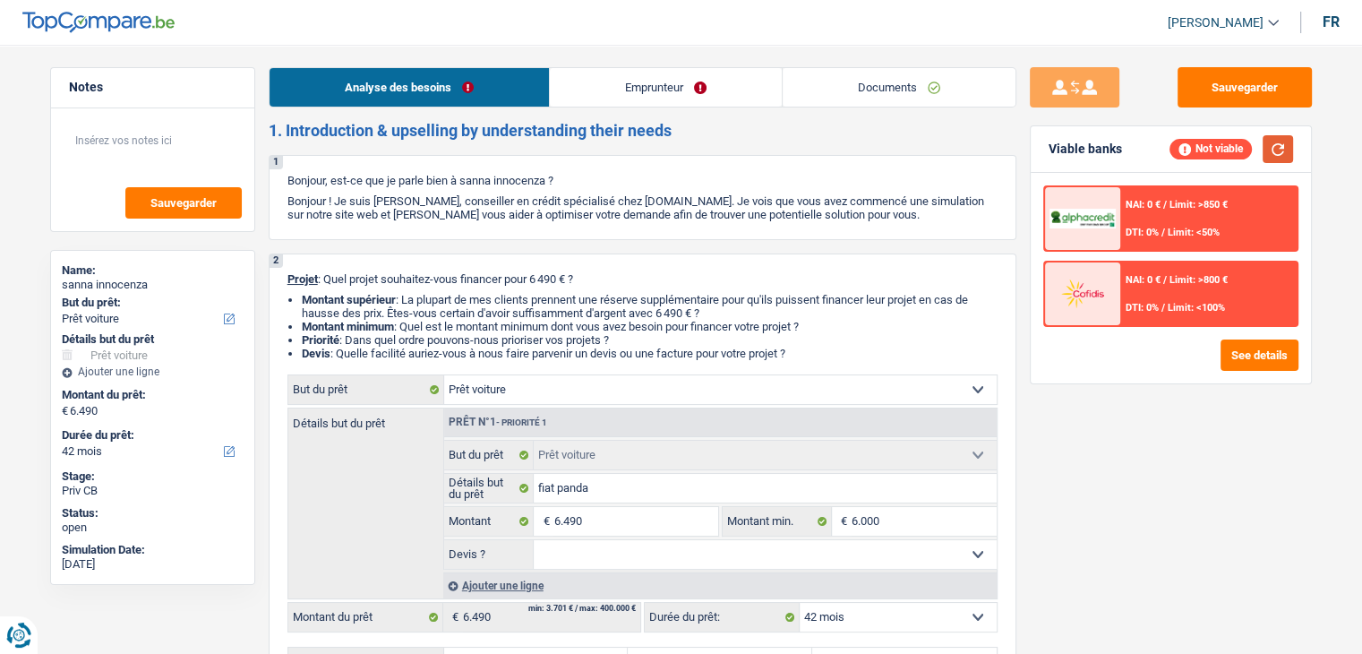
click at [1268, 155] on button "button" at bounding box center [1278, 149] width 30 height 28
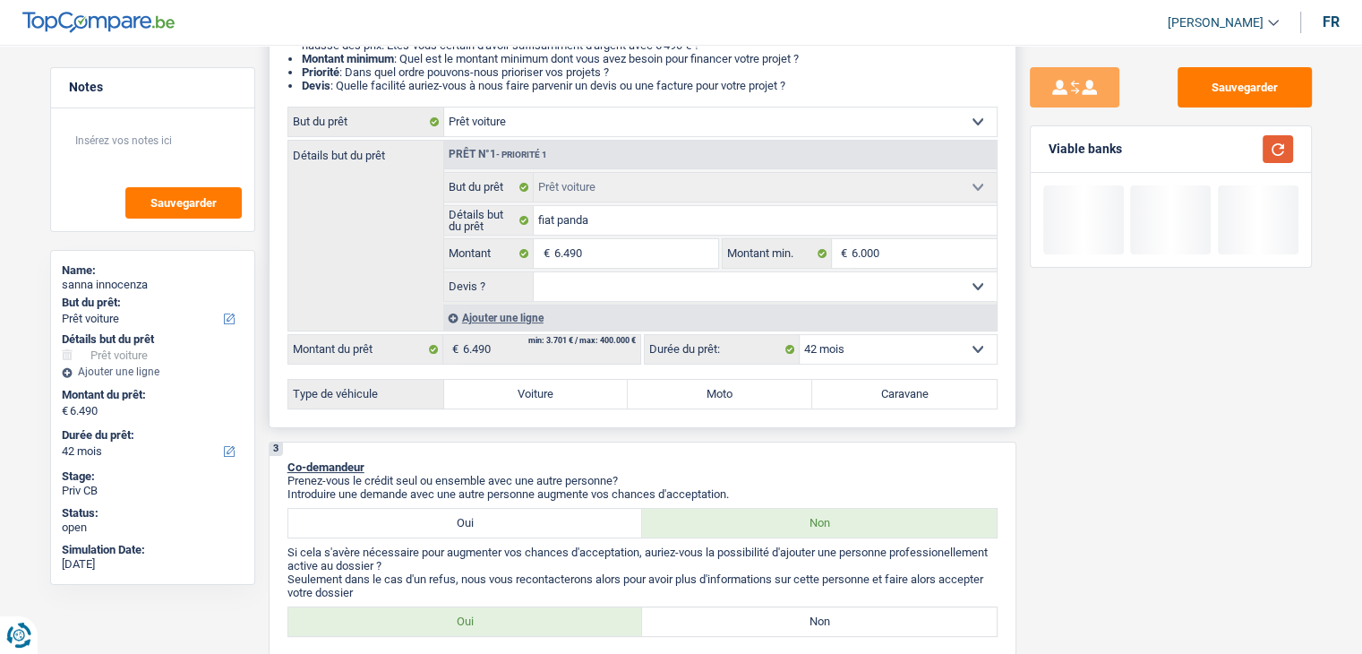
scroll to position [269, 0]
click at [582, 282] on select "Oui Non Non répondu Sélectionner une option" at bounding box center [765, 285] width 463 height 29
select select "yes"
click at [534, 271] on select "Oui Non Non répondu Sélectionner une option" at bounding box center [765, 285] width 463 height 29
select select "yes"
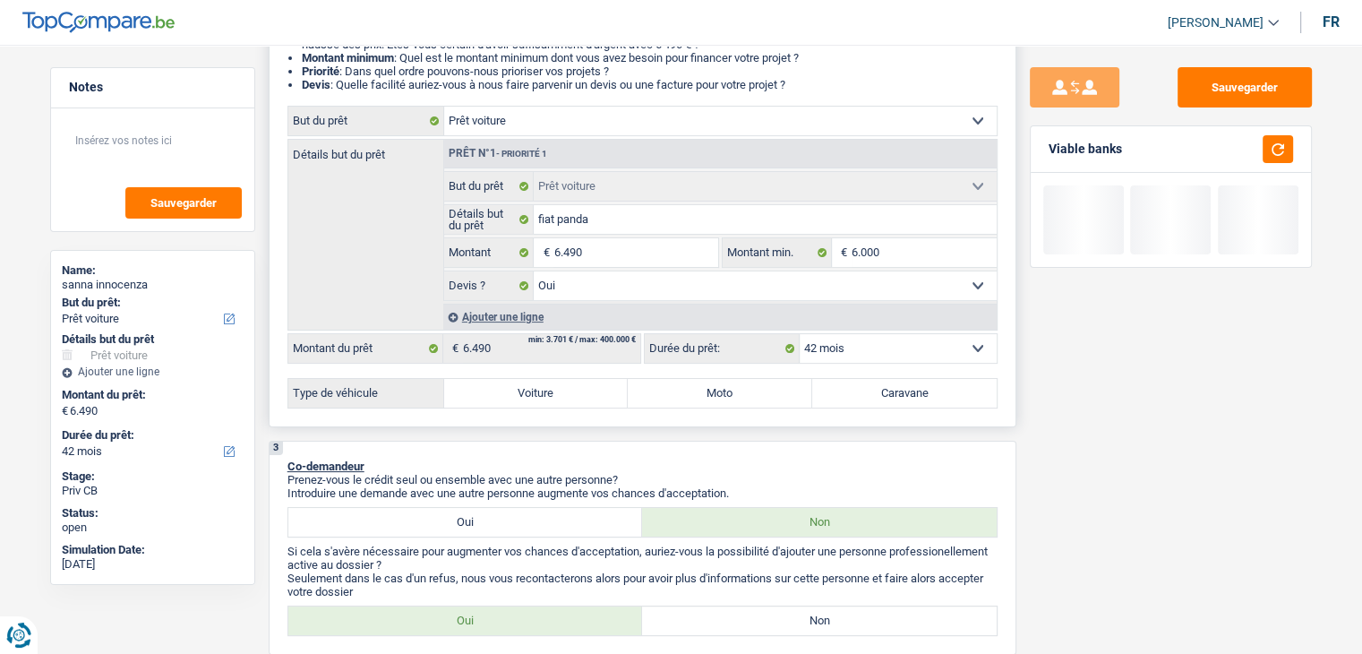
click at [527, 390] on label "Voiture" at bounding box center [536, 393] width 184 height 29
click at [527, 390] on input "Voiture" at bounding box center [536, 393] width 184 height 29
radio input "true"
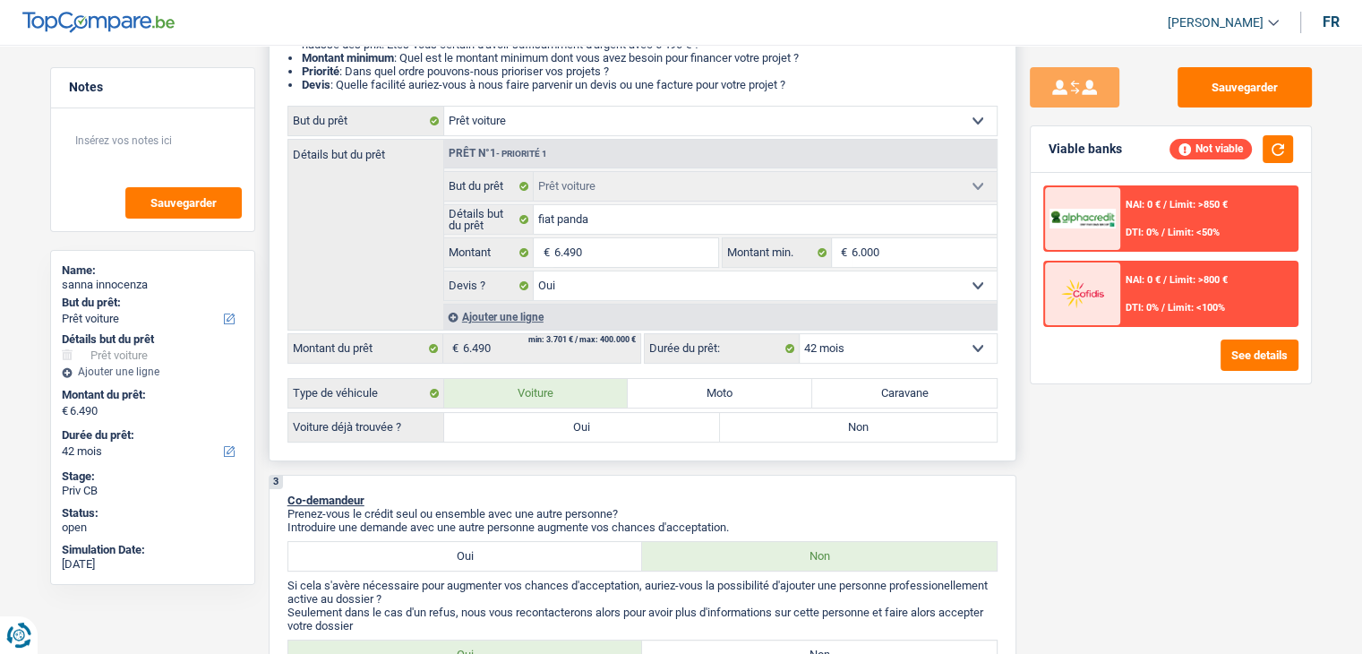
click at [513, 436] on label "Oui" at bounding box center [582, 427] width 277 height 29
click at [513, 436] on input "Oui" at bounding box center [582, 427] width 277 height 29
radio input "true"
click at [516, 416] on label "Oui" at bounding box center [582, 427] width 277 height 29
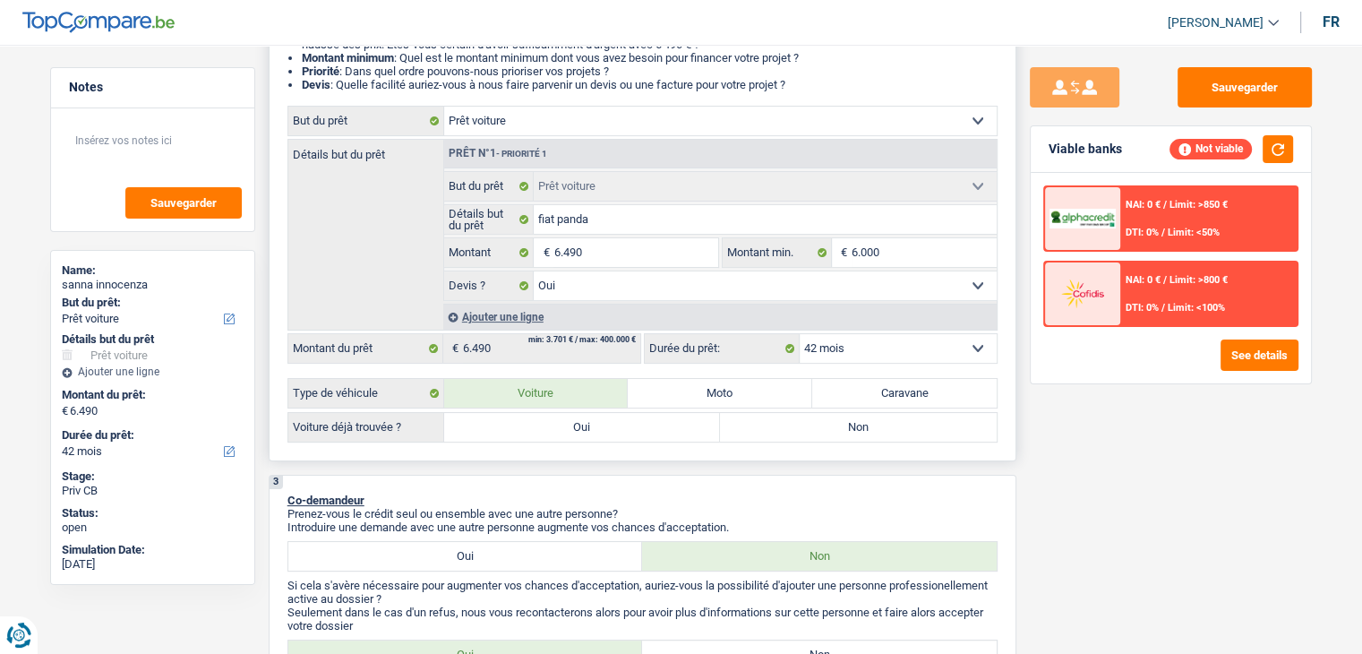
click at [516, 416] on input "Oui" at bounding box center [582, 427] width 277 height 29
radio input "true"
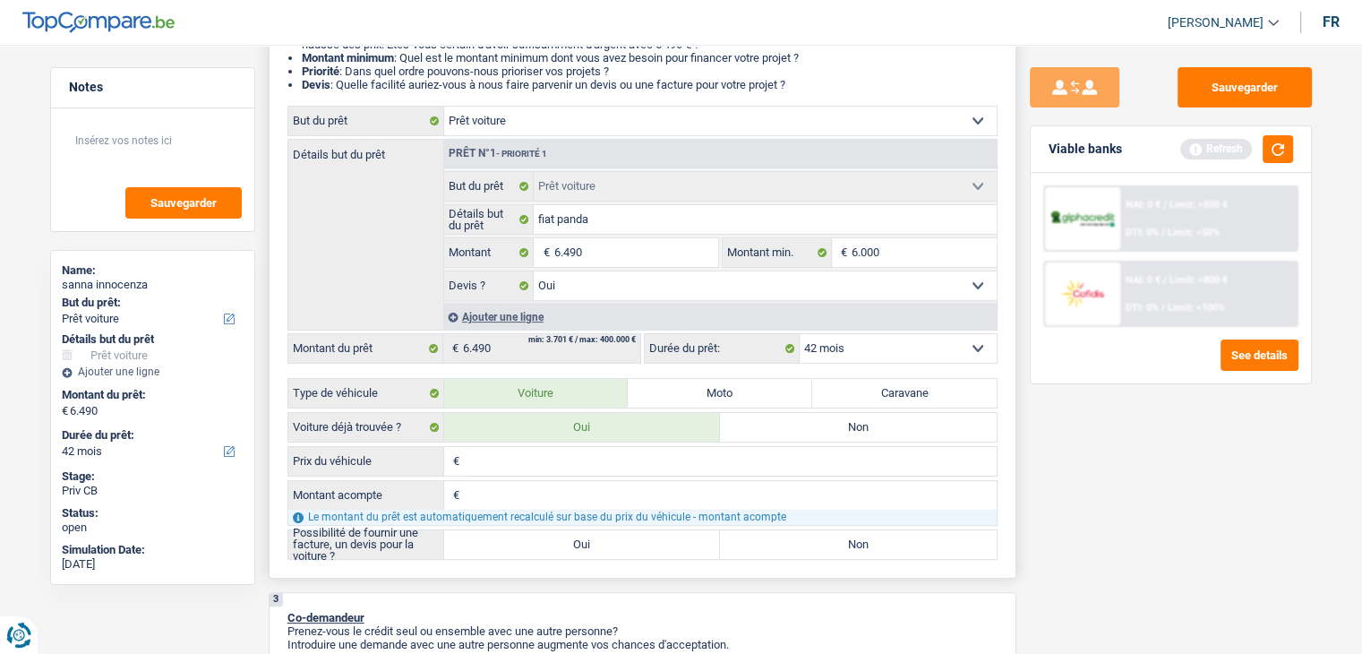
click at [519, 457] on input "Prix du véhicule" at bounding box center [730, 461] width 533 height 29
type input "6"
type input "69"
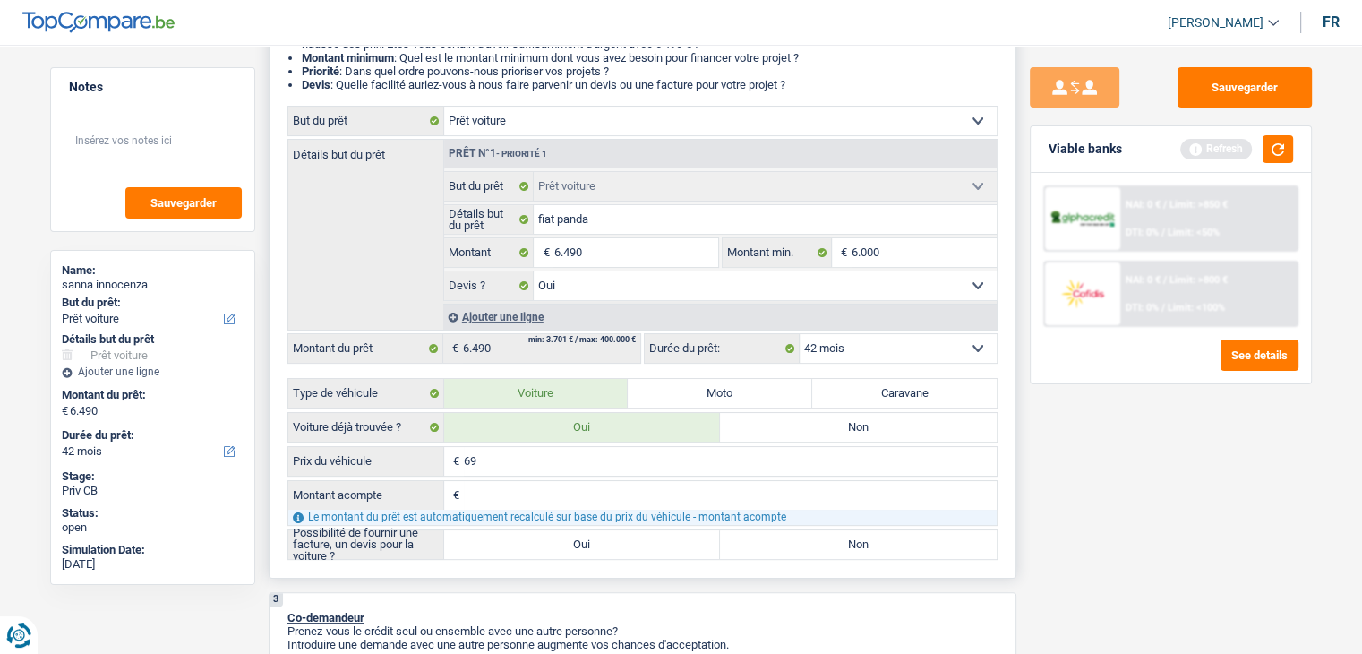
type input "699"
type input "6.990"
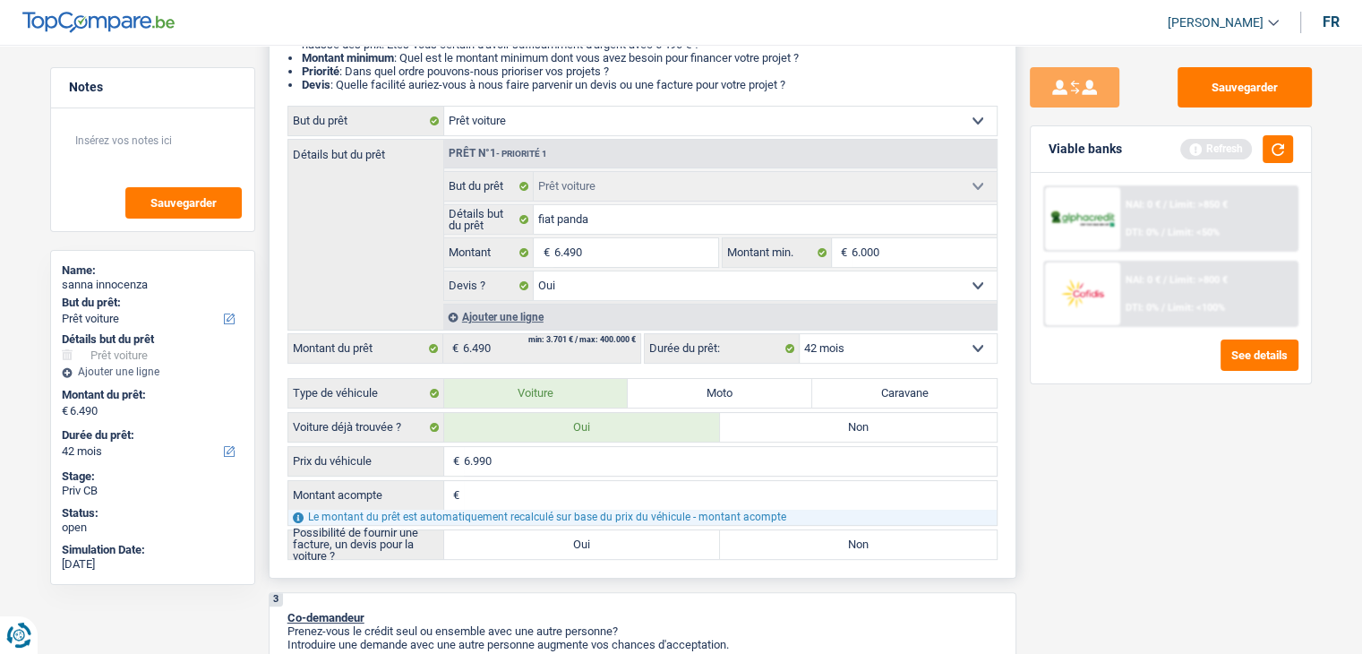
click at [515, 493] on input "Montant acompte" at bounding box center [730, 495] width 533 height 29
type input "5"
type input "50"
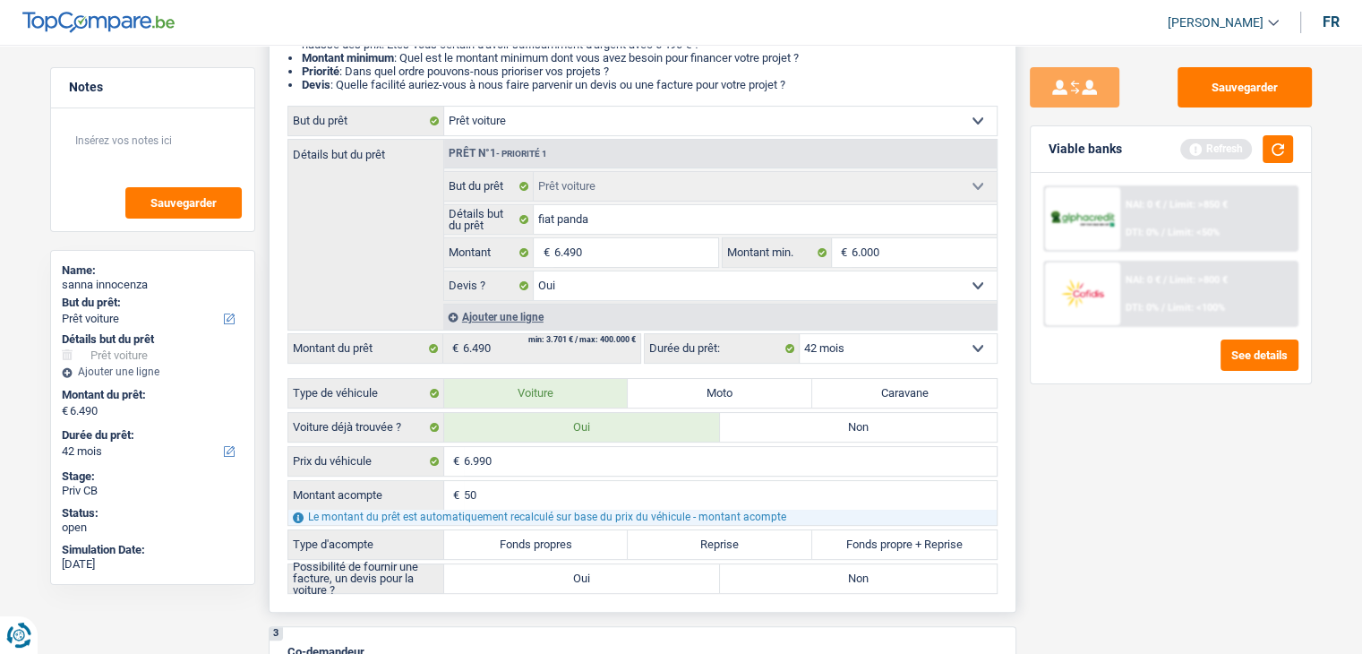
type input "500"
click at [529, 529] on div "Type d'acompte Fonds propres Reprise Fonds propre + Reprise Tous les champs son…" at bounding box center [642, 544] width 710 height 30
click at [531, 536] on label "Fonds propres" at bounding box center [536, 544] width 184 height 29
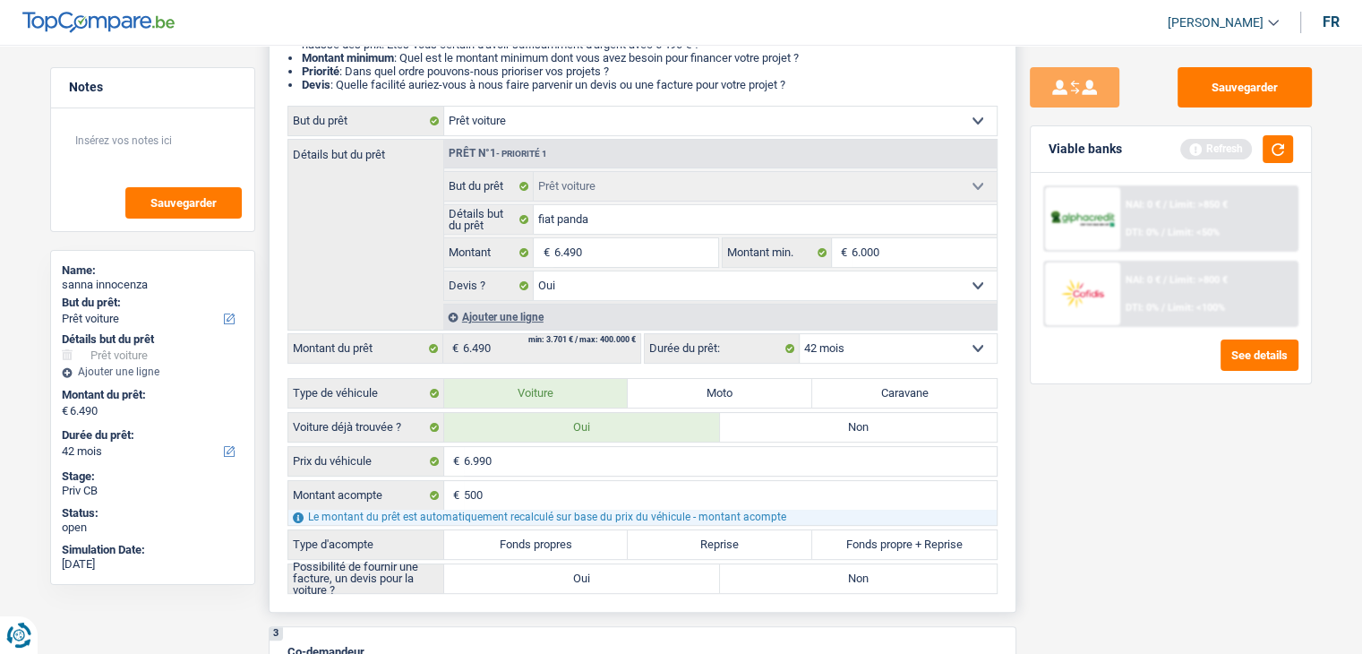
click at [531, 536] on input "Fonds propres" at bounding box center [536, 544] width 184 height 29
radio input "true"
click at [533, 578] on label "Oui" at bounding box center [582, 578] width 277 height 29
click at [533, 578] on input "Oui" at bounding box center [582, 578] width 277 height 29
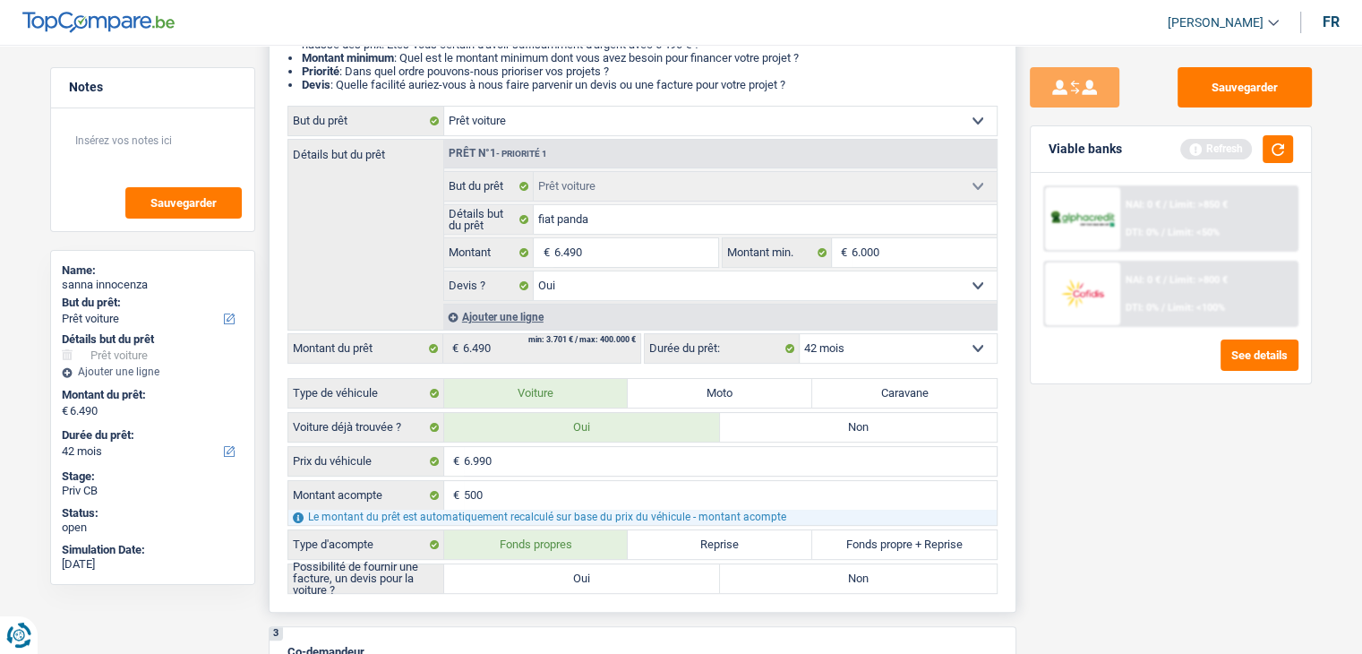
radio input "true"
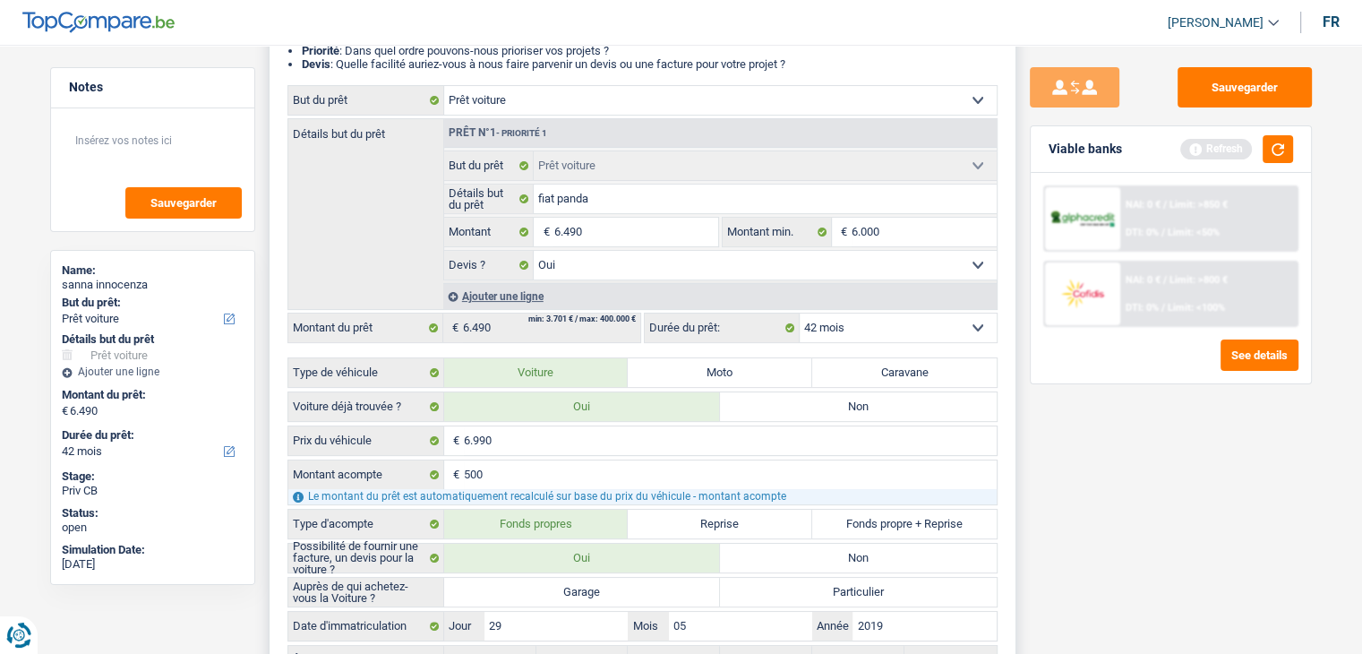
scroll to position [358, 0]
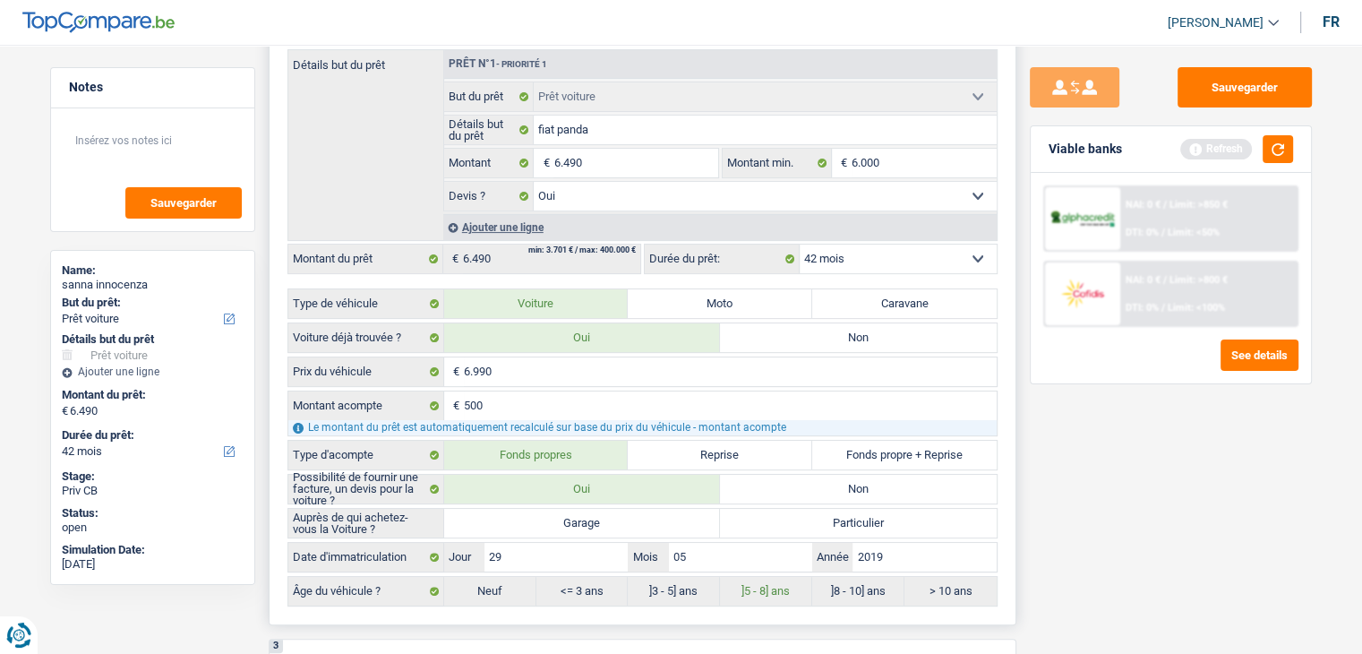
click at [539, 522] on label "Garage" at bounding box center [582, 523] width 277 height 29
click at [539, 522] on input "Garage" at bounding box center [582, 523] width 277 height 29
radio input "true"
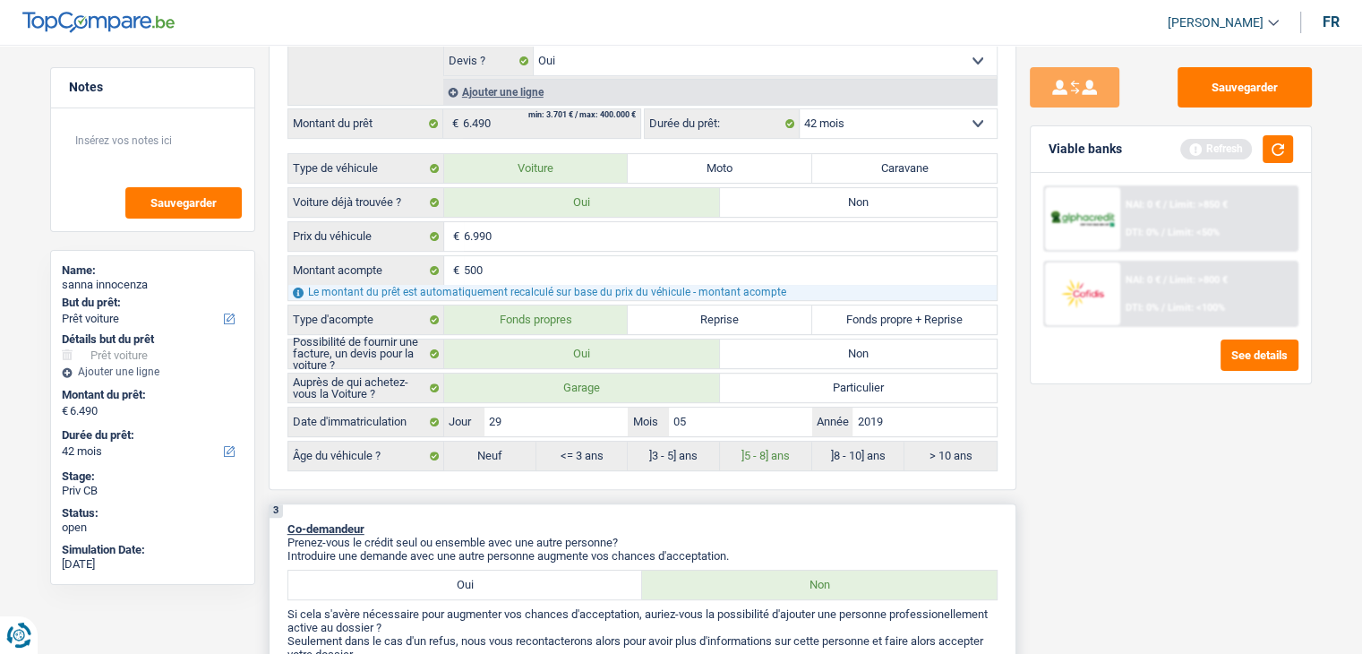
scroll to position [716, 0]
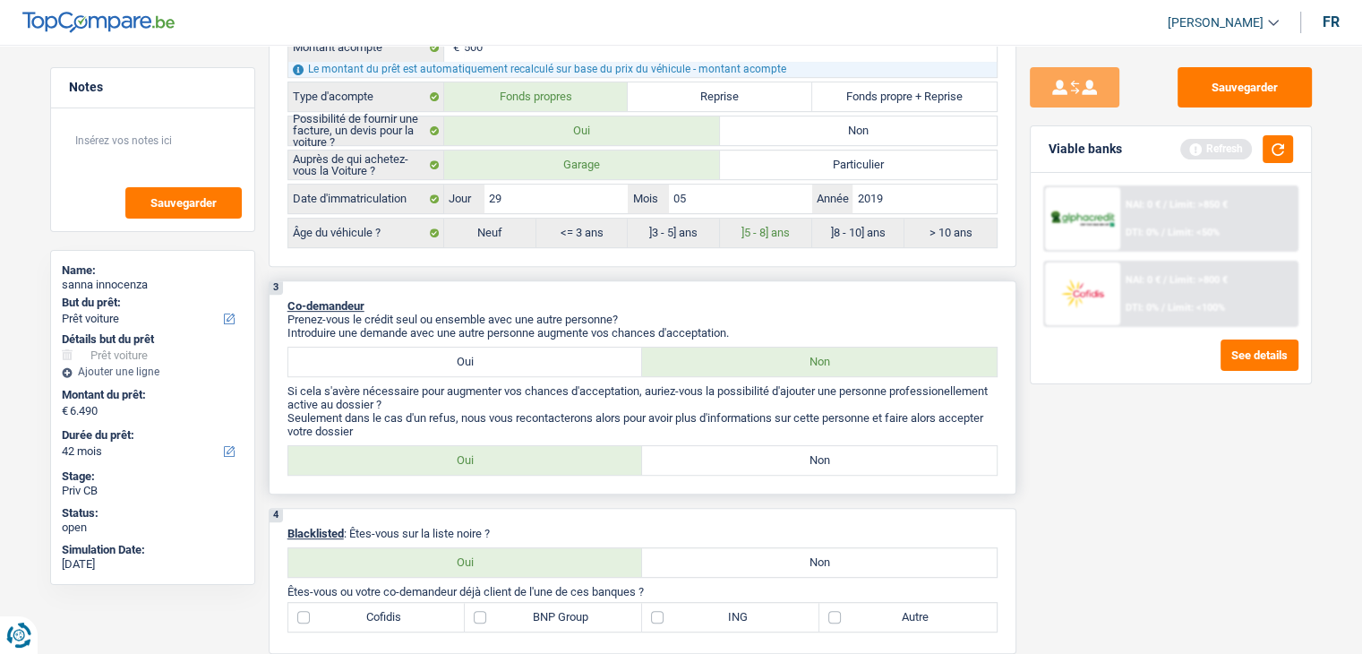
click at [724, 451] on label "Non" at bounding box center [819, 460] width 355 height 29
click at [724, 451] on input "Non" at bounding box center [819, 460] width 355 height 29
radio input "true"
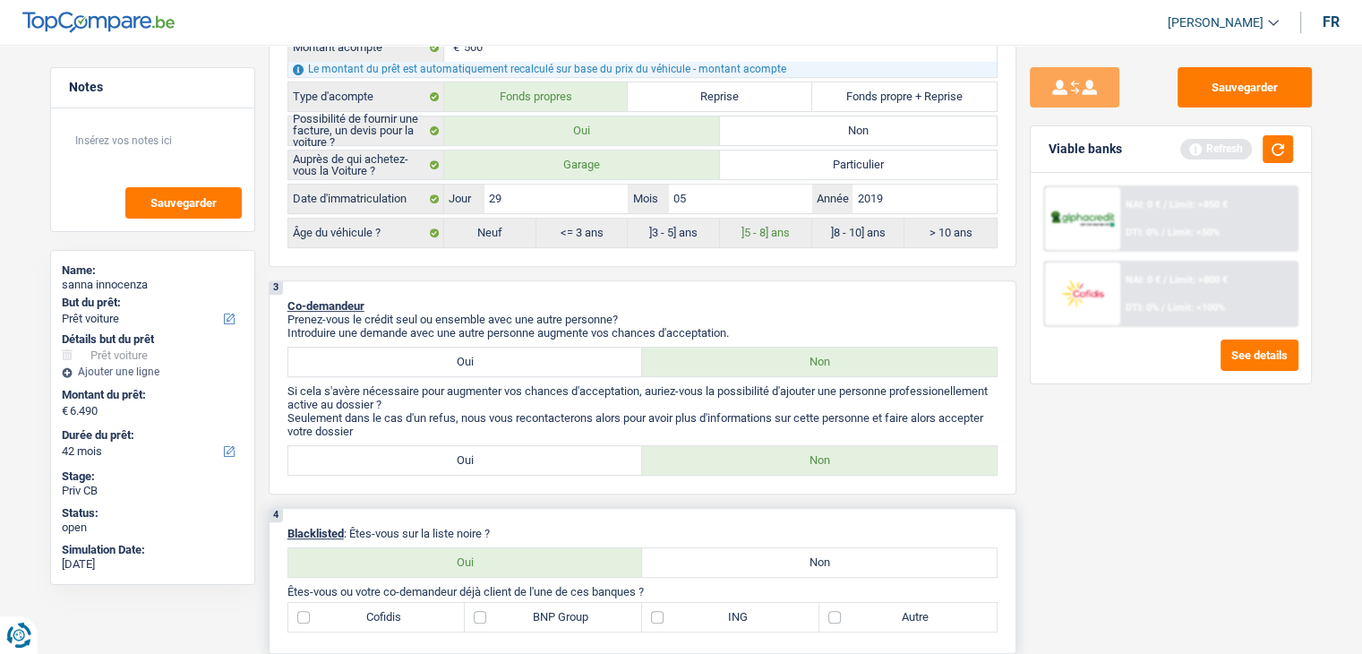
click at [777, 567] on label "Non" at bounding box center [819, 562] width 355 height 29
click at [777, 567] on input "Non" at bounding box center [819, 562] width 355 height 29
radio input "true"
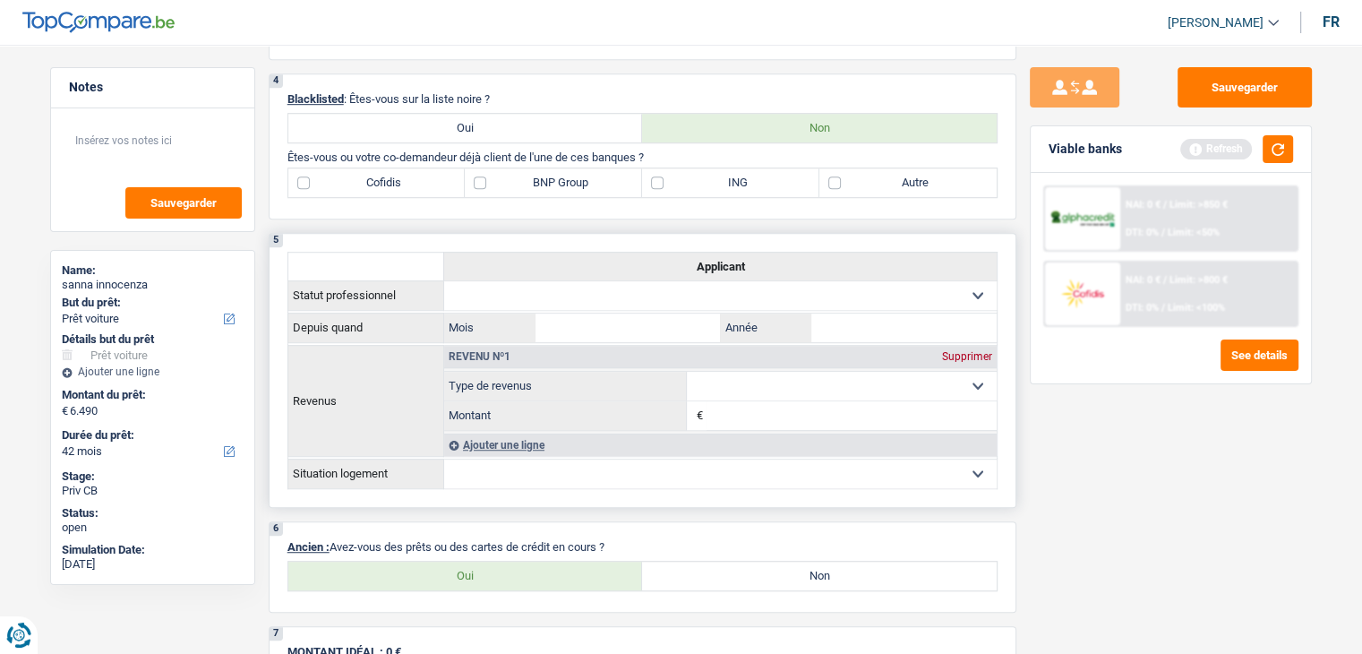
scroll to position [1164, 0]
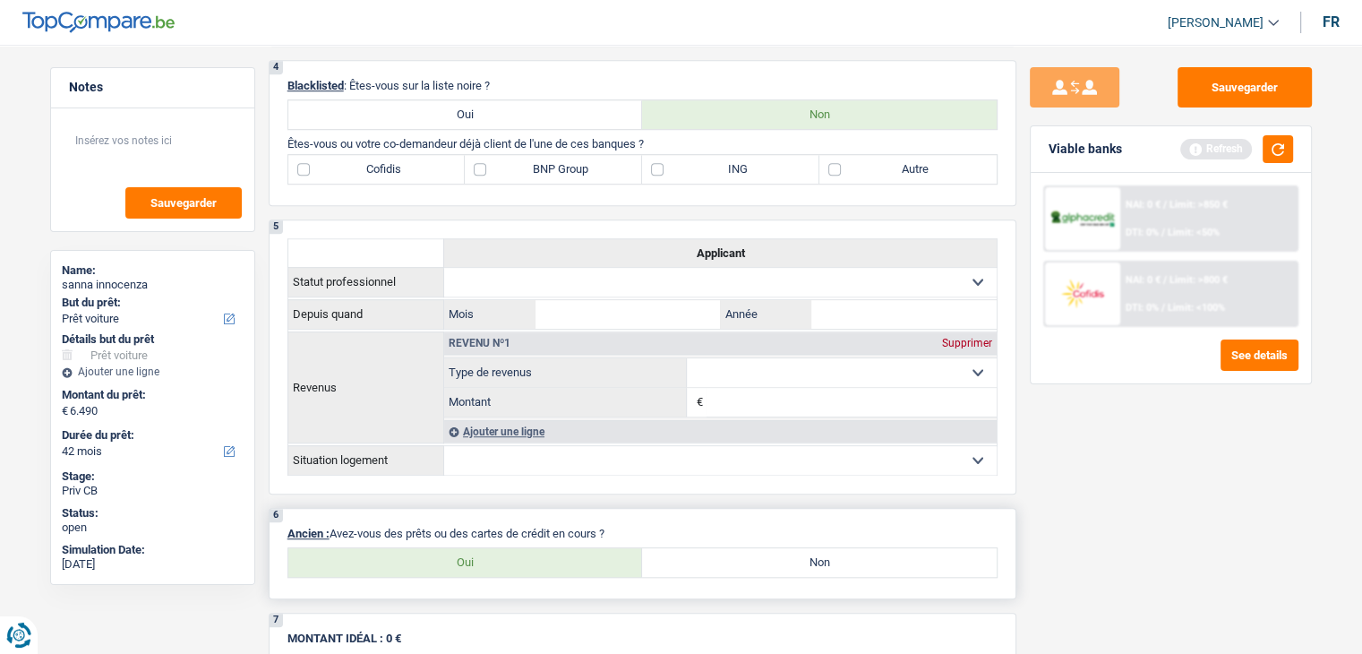
click at [675, 553] on label "Non" at bounding box center [819, 562] width 355 height 29
click at [675, 553] on input "Non" at bounding box center [819, 562] width 355 height 29
radio input "true"
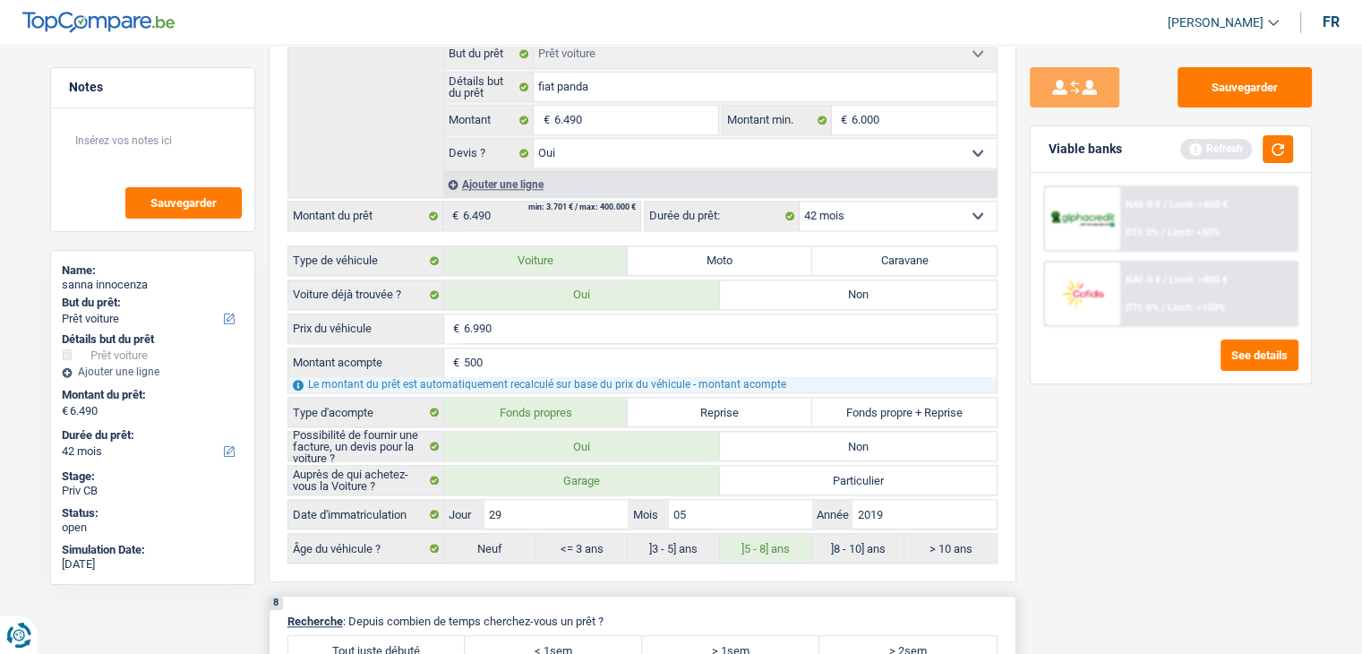
scroll to position [2060, 0]
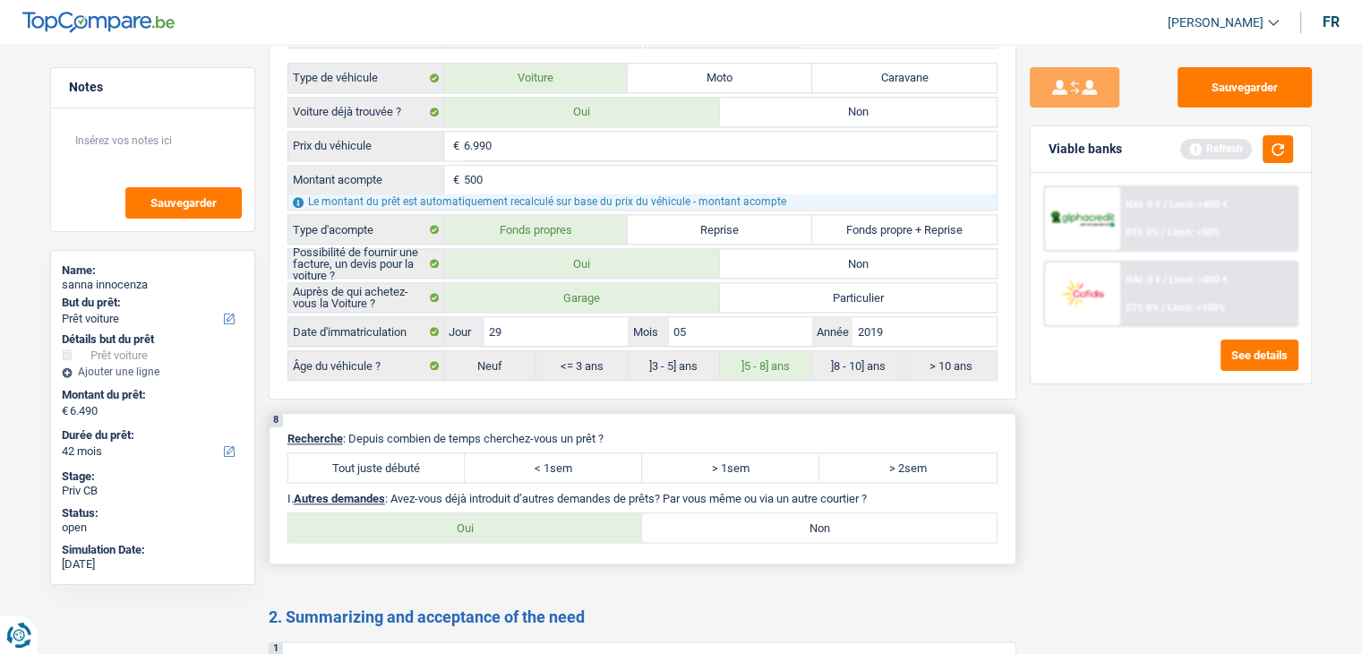
click at [416, 459] on label "Tout juste débuté" at bounding box center [376, 467] width 177 height 29
click at [416, 459] on input "Tout juste débuté" at bounding box center [376, 467] width 177 height 29
radio input "true"
click at [773, 516] on label "Non" at bounding box center [819, 527] width 355 height 29
click at [773, 516] on input "Non" at bounding box center [819, 527] width 355 height 29
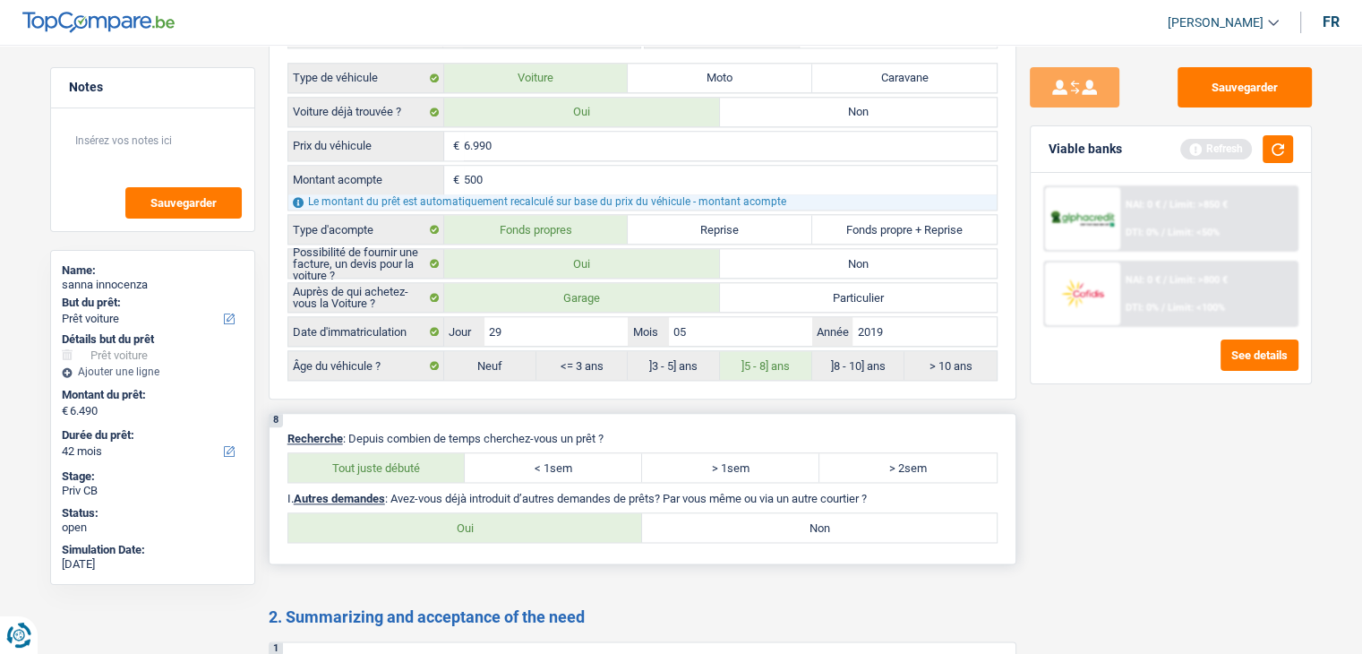
radio input "true"
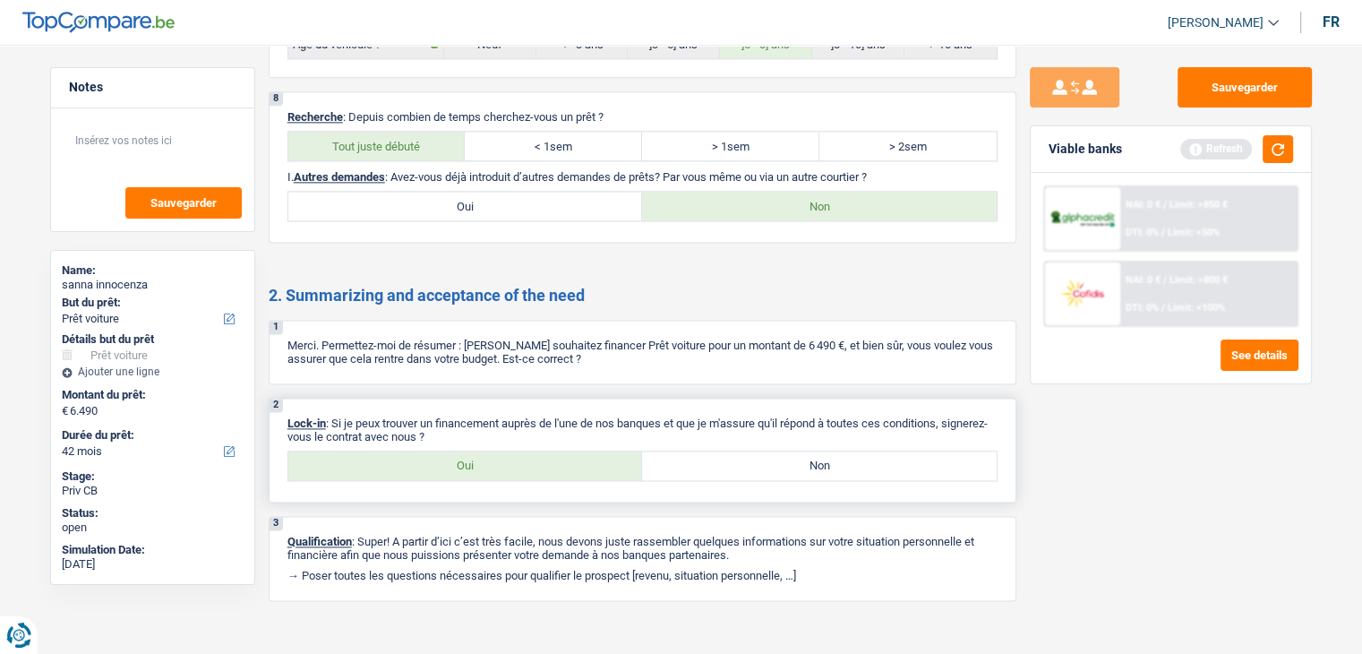
click at [528, 466] on div "2 Lock-in : Si je peux trouver un financement auprès de l'une de nos banques et…" at bounding box center [643, 450] width 748 height 105
click at [545, 451] on label "Oui" at bounding box center [465, 465] width 355 height 29
click at [545, 451] on input "Oui" at bounding box center [465, 465] width 355 height 29
radio input "true"
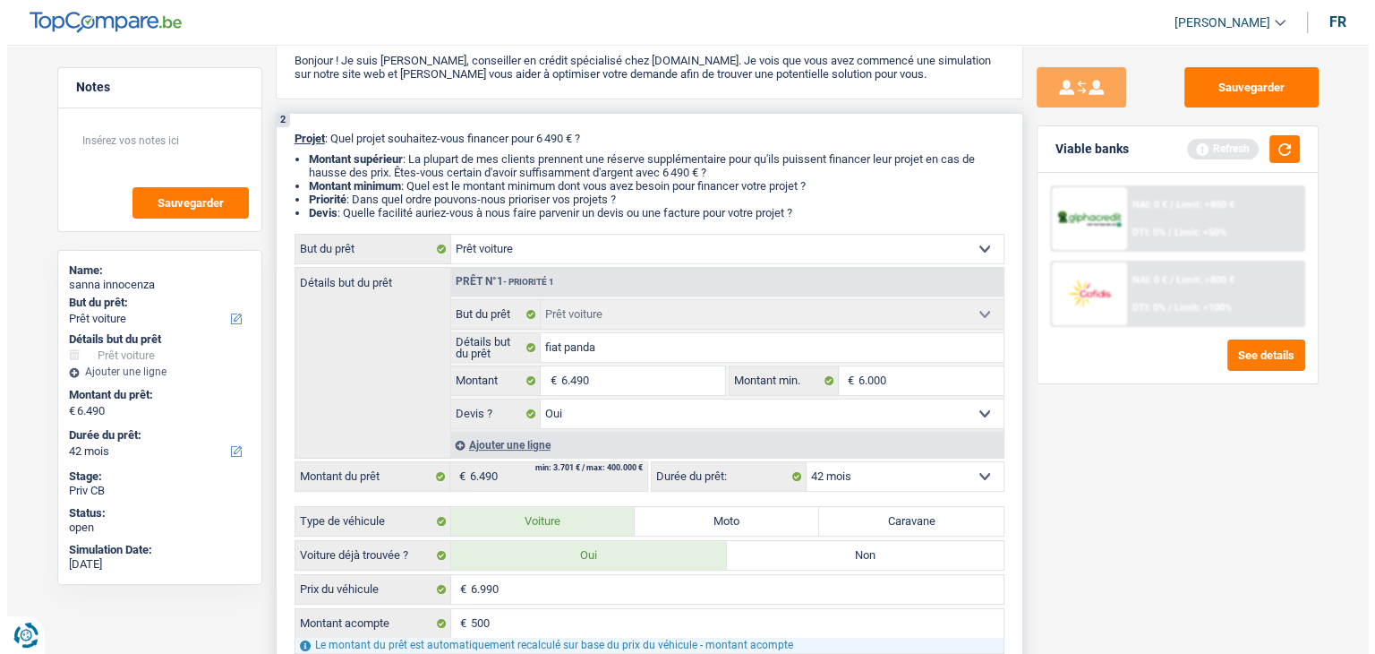
scroll to position [0, 0]
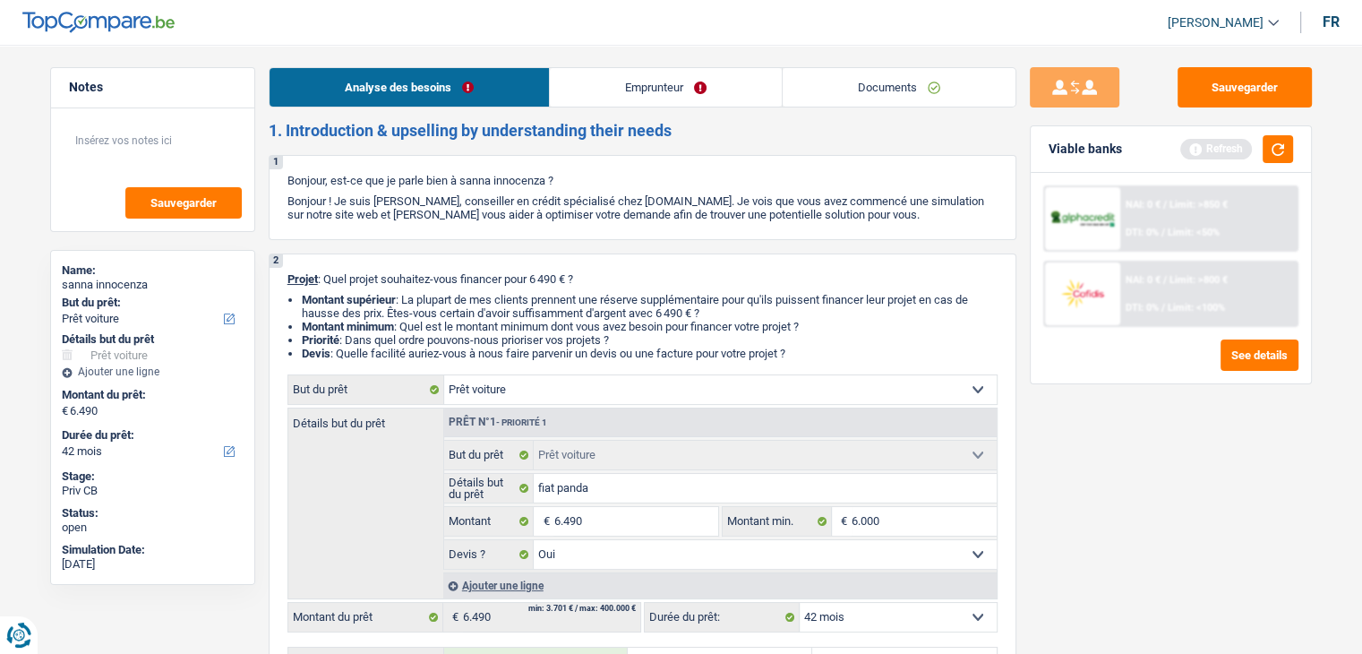
click at [592, 94] on link "Emprunteur" at bounding box center [666, 87] width 232 height 39
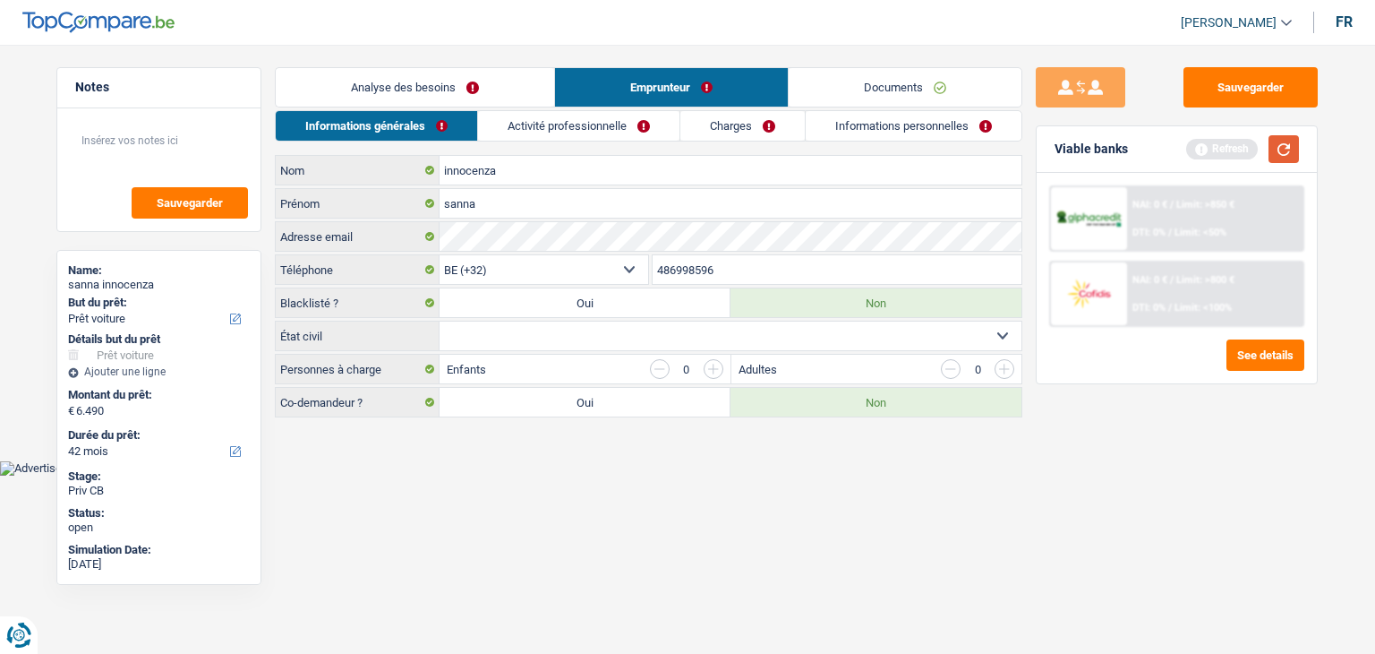
click at [1290, 146] on button "button" at bounding box center [1284, 149] width 30 height 28
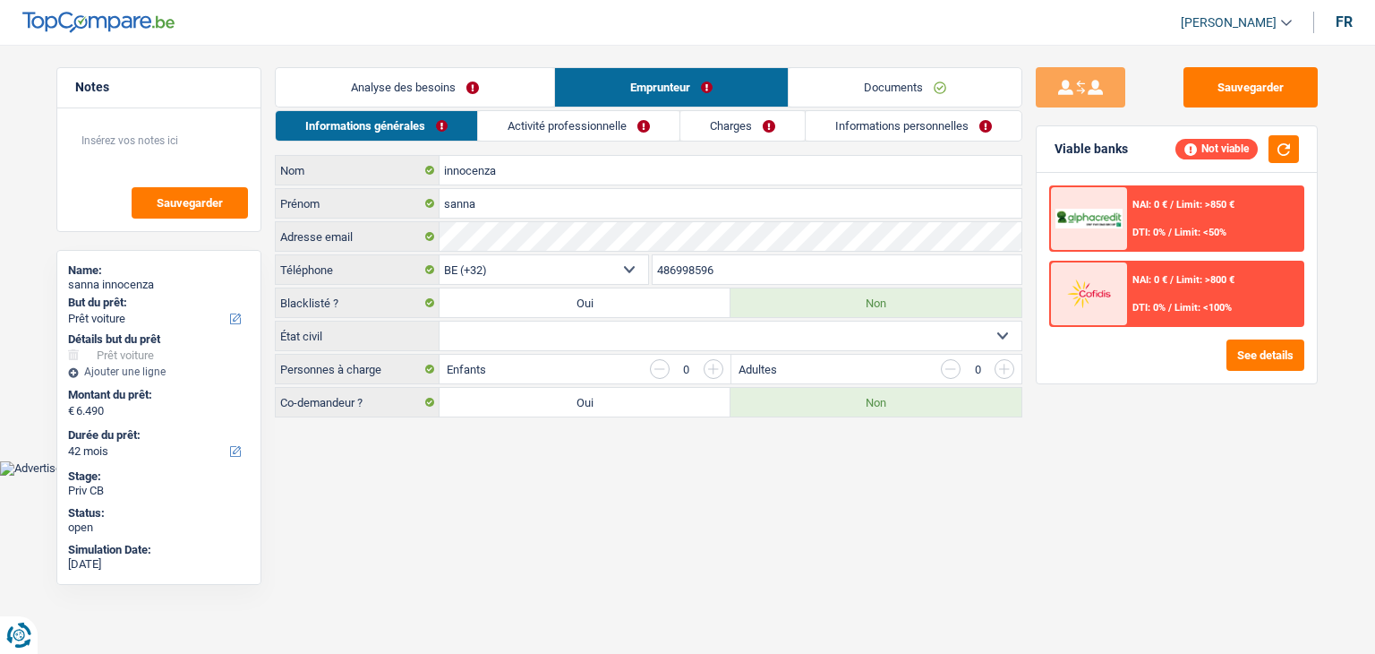
click at [631, 330] on select "Célibataire Marié(e) Cohabitant(e) légal(e) Divorcé(e) Veuf(ve) Séparé (de fait…" at bounding box center [731, 335] width 582 height 29
select select "separated"
click at [440, 321] on select "Célibataire Marié(e) Cohabitant(e) légal(e) Divorcé(e) Veuf(ve) Séparé (de fait…" at bounding box center [731, 335] width 582 height 29
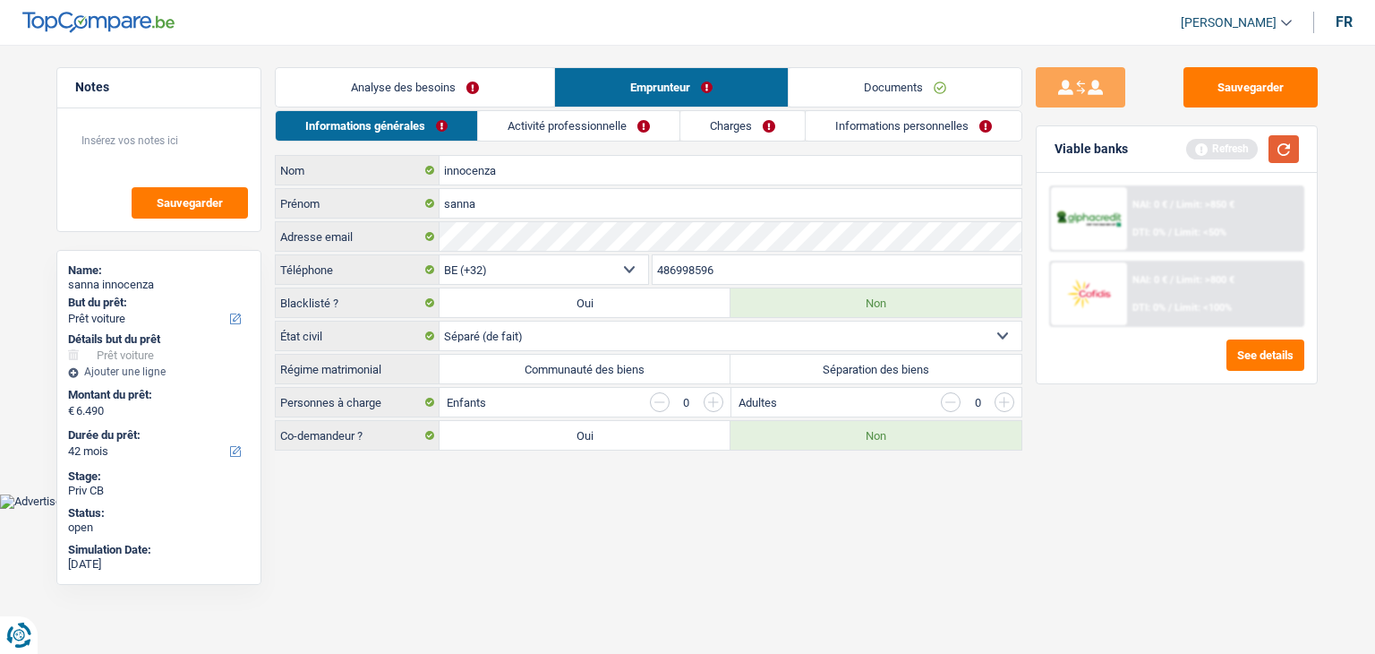
click at [1281, 148] on button "button" at bounding box center [1284, 149] width 30 height 28
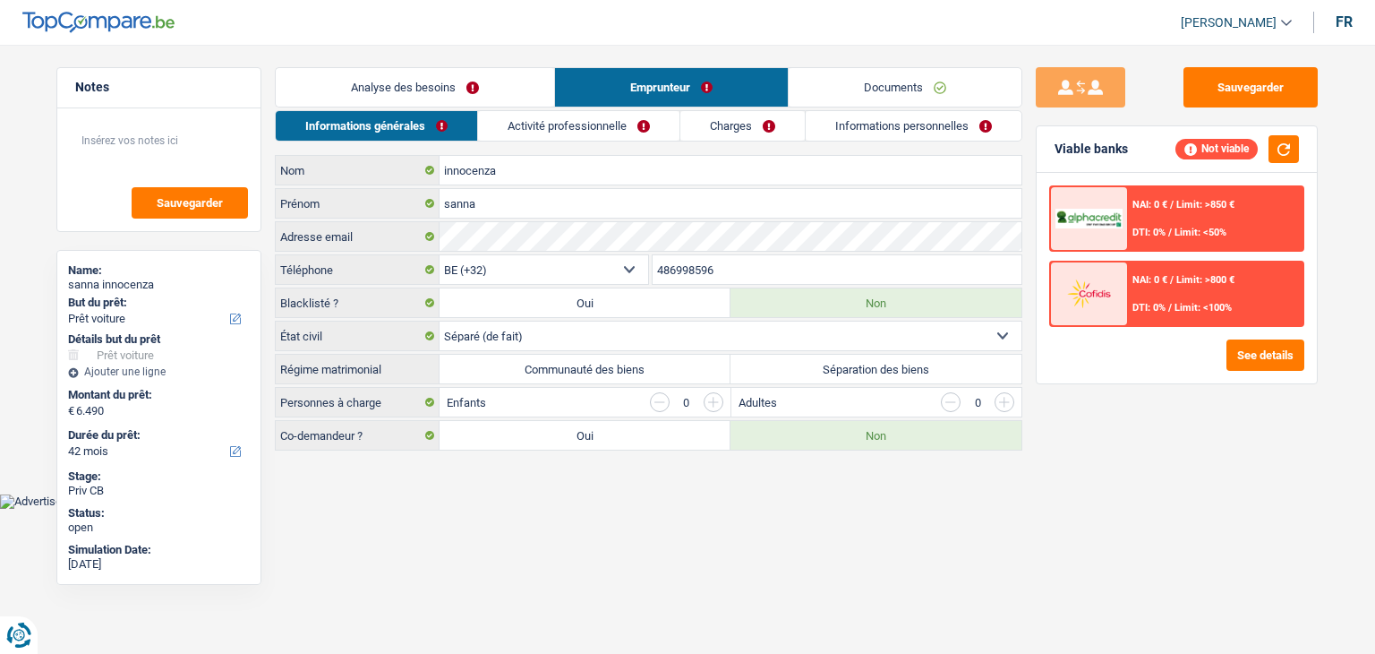
click at [1086, 442] on div "Sauvegarder Viable banks Not viable NAI: 0 € / Limit: >850 € DTI: 0% / Limit: <…" at bounding box center [1177, 343] width 309 height 553
click at [630, 370] on label "Communauté des biens" at bounding box center [585, 369] width 291 height 29
click at [630, 370] on input "Communauté des biens" at bounding box center [585, 369] width 291 height 29
radio input "true"
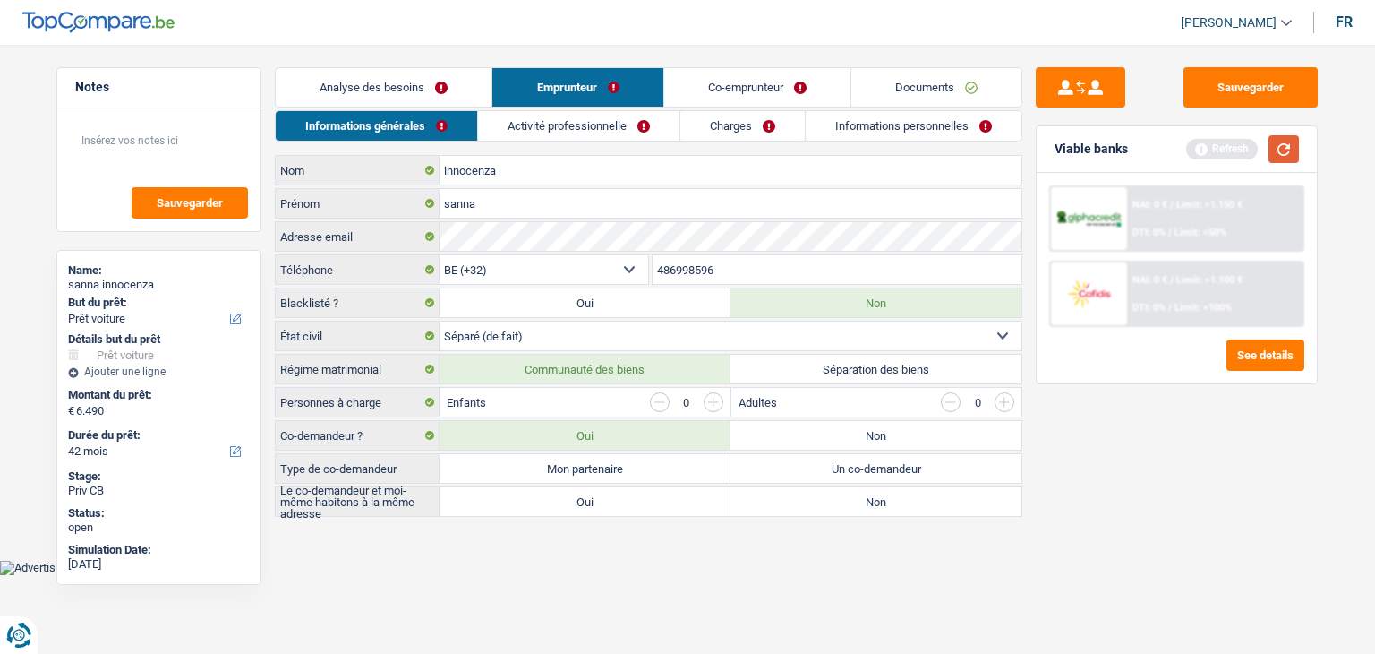
click at [1275, 150] on button "button" at bounding box center [1284, 149] width 30 height 28
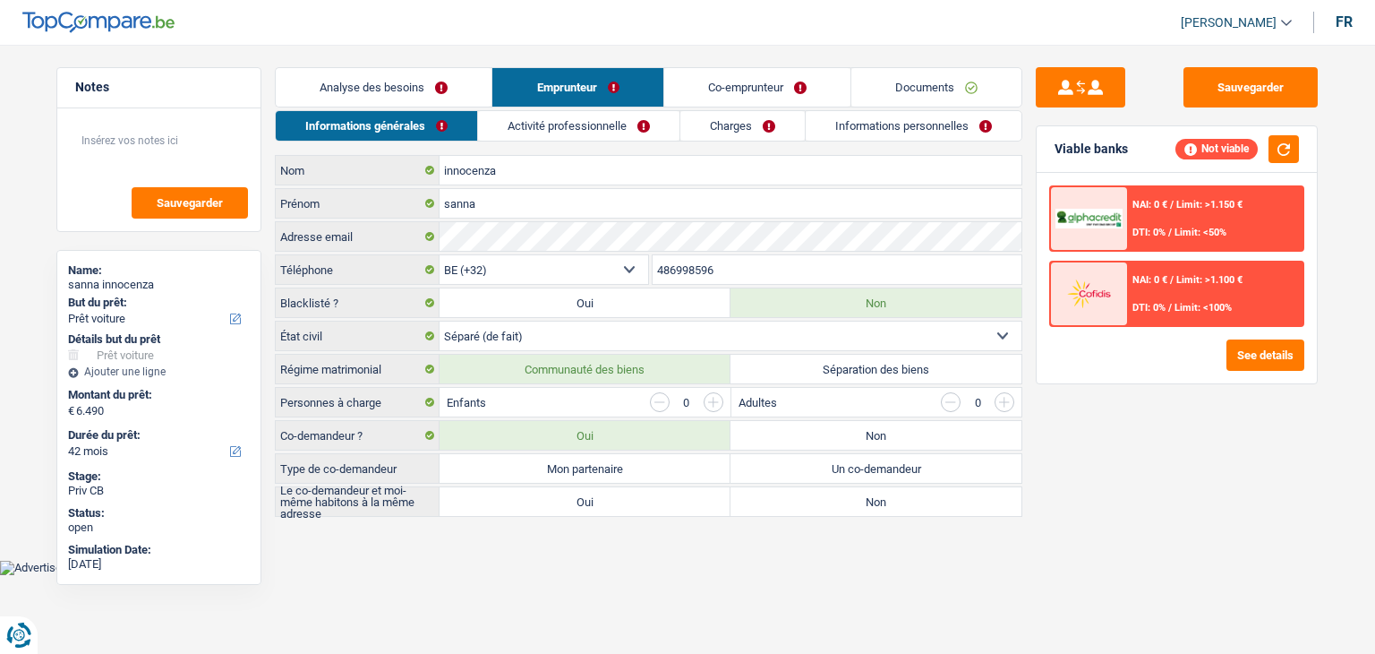
click at [1153, 446] on div "Sauvegarder Viable banks Not viable NAI: 0 € / Limit: >1.150 € DTI: 0% / Limit:…" at bounding box center [1177, 343] width 309 height 553
click at [1153, 449] on div "Sauvegarder Viable banks Not viable NAI: 0 € / Limit: >1.150 € DTI: 0% / Limit:…" at bounding box center [1177, 343] width 309 height 553
click at [1152, 452] on div "Sauvegarder Viable banks Not viable NAI: 0 € / Limit: >1.150 € DTI: 0% / Limit:…" at bounding box center [1177, 343] width 309 height 553
drag, startPoint x: 383, startPoint y: 403, endPoint x: 283, endPoint y: 398, distance: 100.4
click at [283, 398] on label "Personnes à charge" at bounding box center [358, 402] width 164 height 29
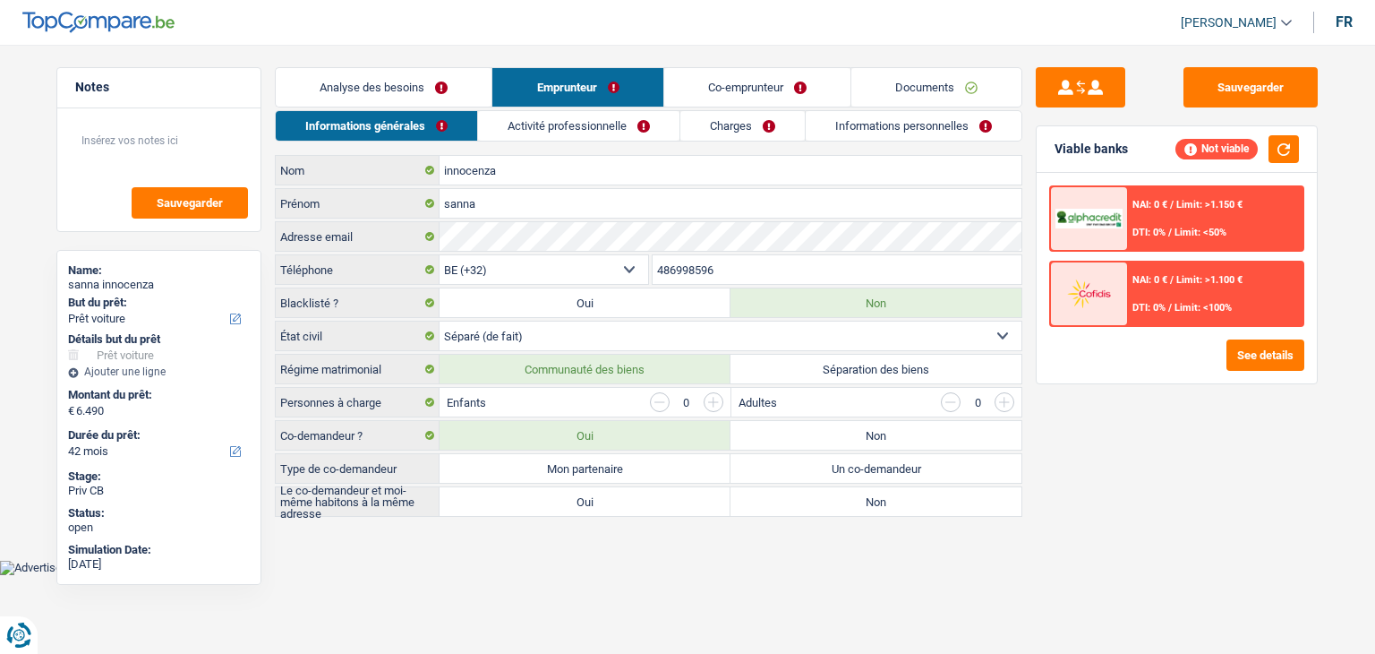
click at [354, 414] on div "Personnes à charge Enfants 0 Adultes 0" at bounding box center [649, 402] width 748 height 30
click at [381, 402] on label "Personnes à charge" at bounding box center [358, 402] width 164 height 29
click at [840, 437] on label "Non" at bounding box center [876, 435] width 291 height 29
click at [840, 437] on input "Non" at bounding box center [876, 435] width 291 height 29
radio input "true"
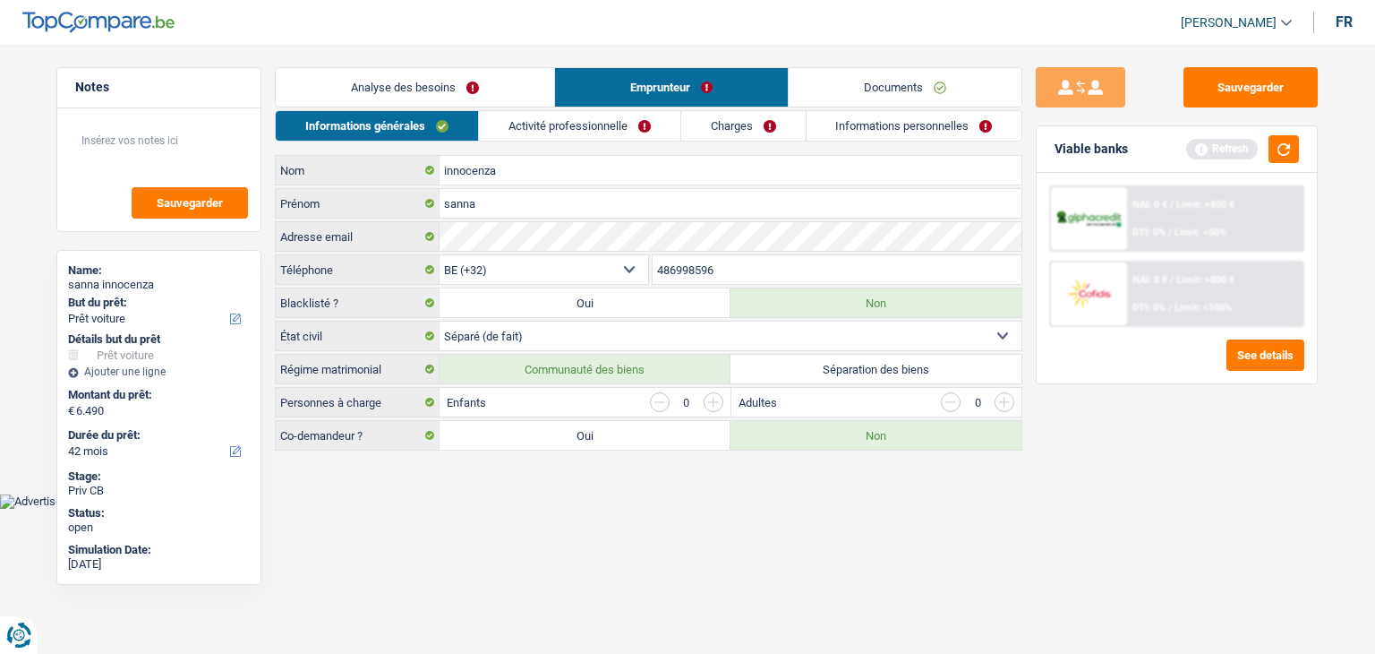
click at [638, 130] on link "Activité professionnelle" at bounding box center [579, 126] width 201 height 30
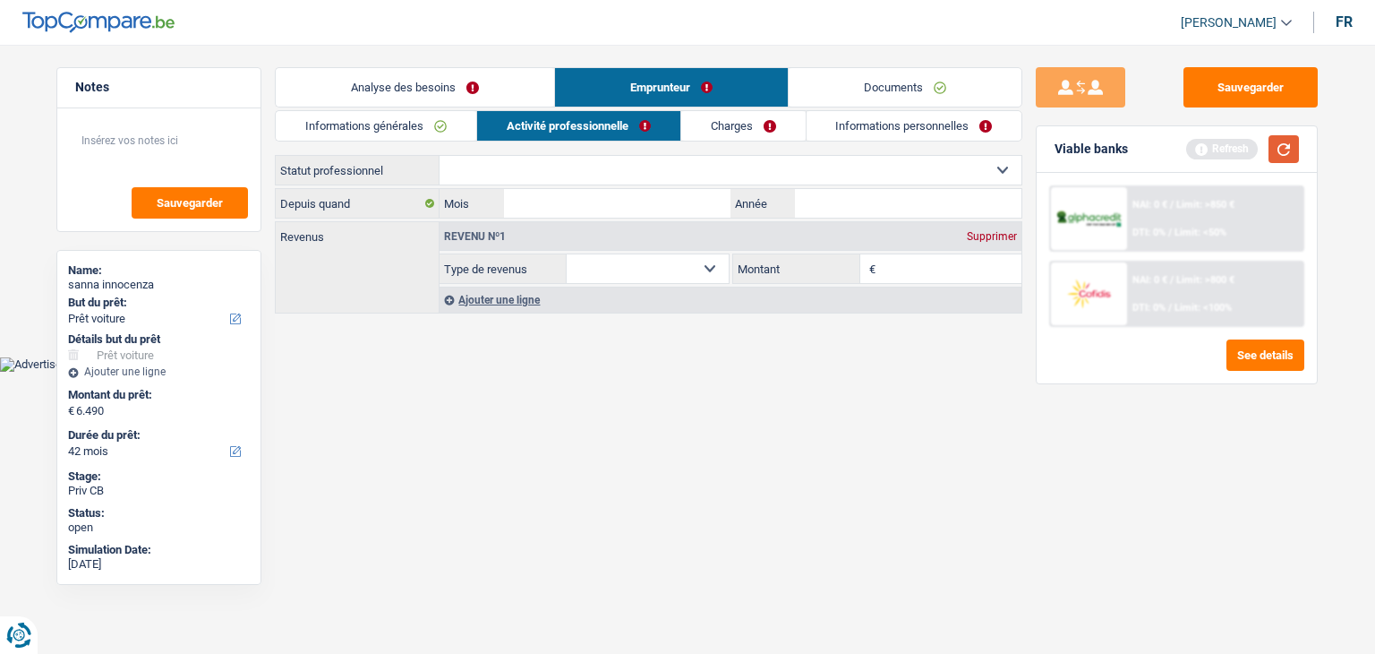
click at [1279, 147] on button "button" at bounding box center [1284, 149] width 30 height 28
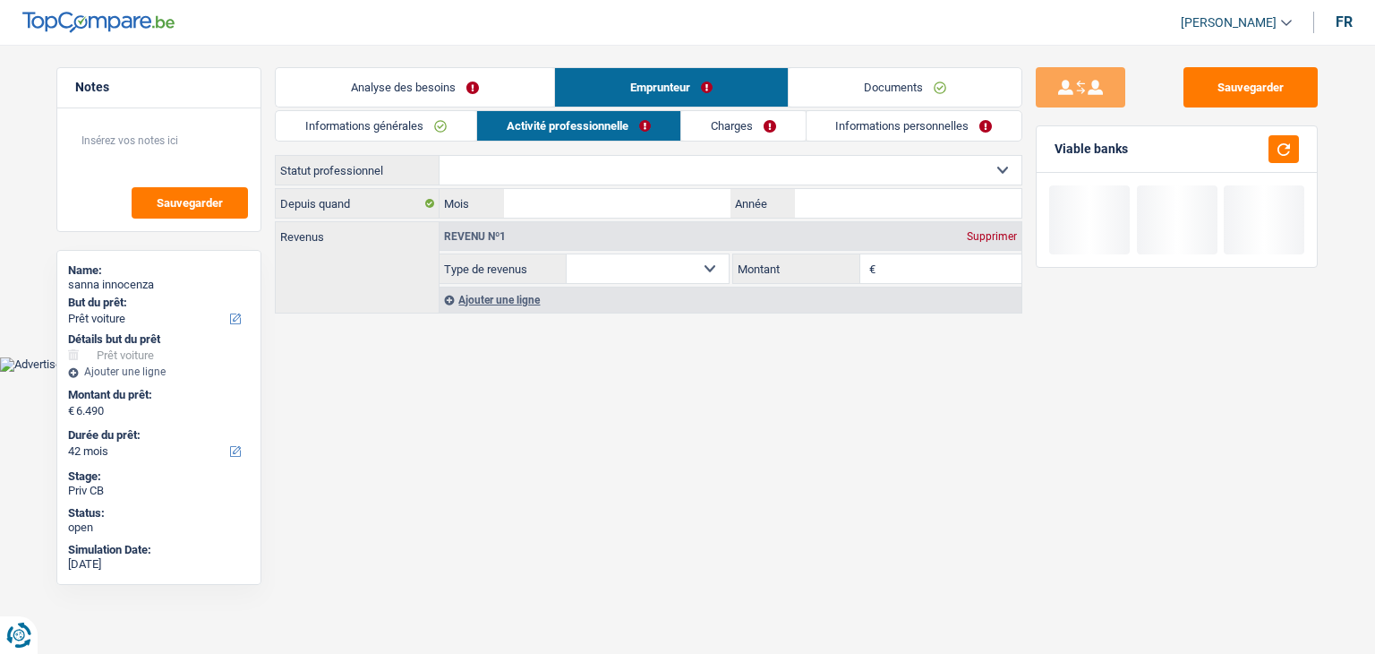
click at [505, 168] on select "Ouvrier Employé privé Employé public Invalide Indépendant Pensionné Chômeur Mut…" at bounding box center [731, 170] width 582 height 29
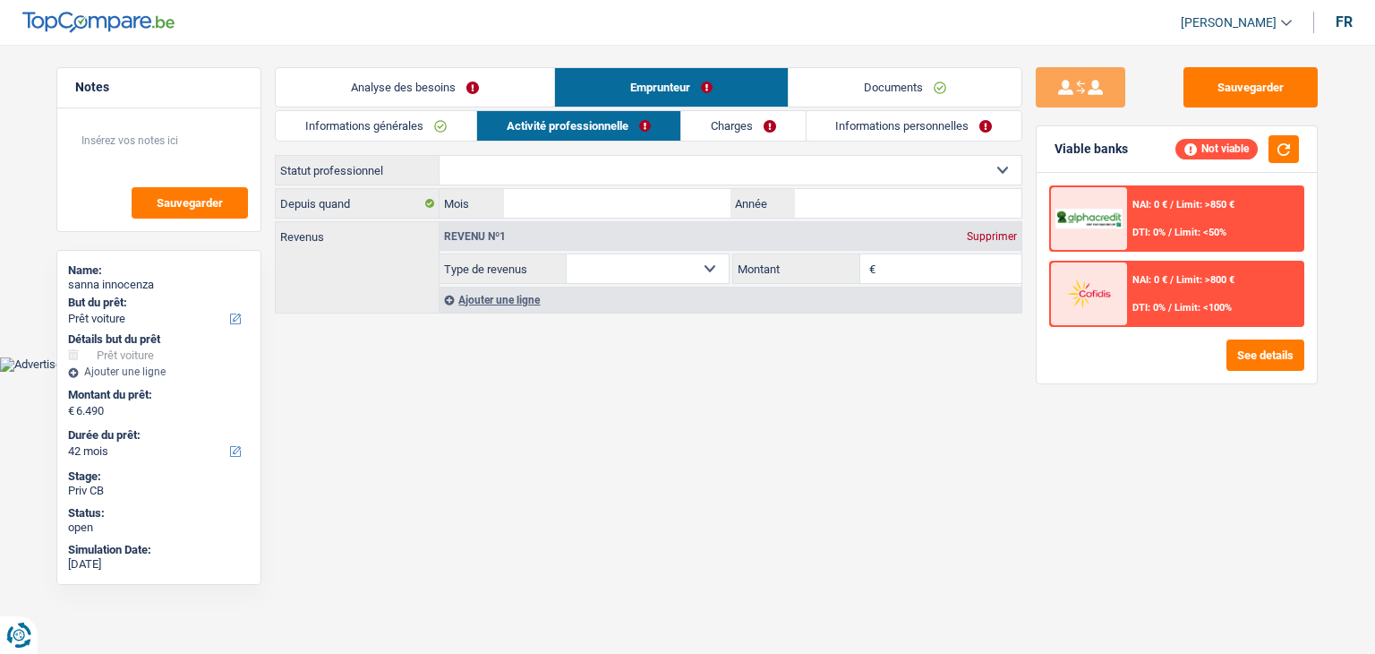
select select "retired"
click at [440, 156] on select "Ouvrier Employé privé Employé public Invalide Indépendant Pensionné Chômeur Mut…" at bounding box center [731, 170] width 582 height 29
select select "pension"
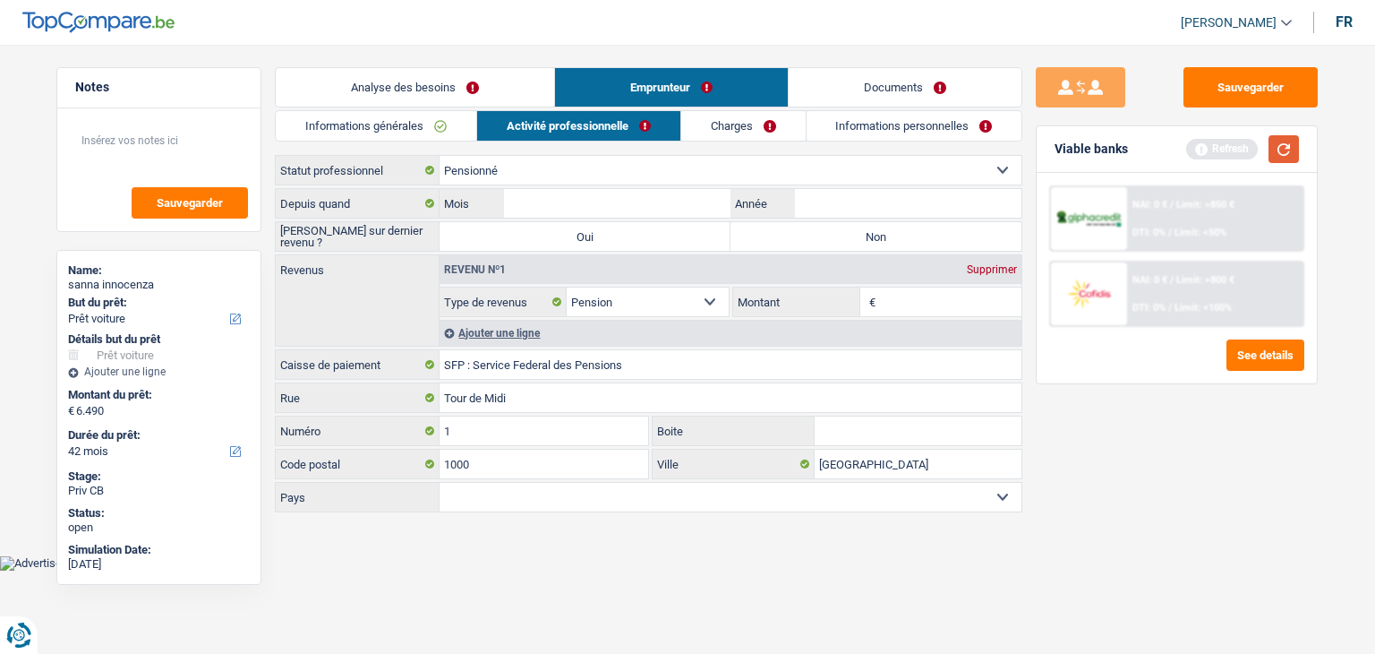
click at [1290, 151] on button "button" at bounding box center [1284, 149] width 30 height 28
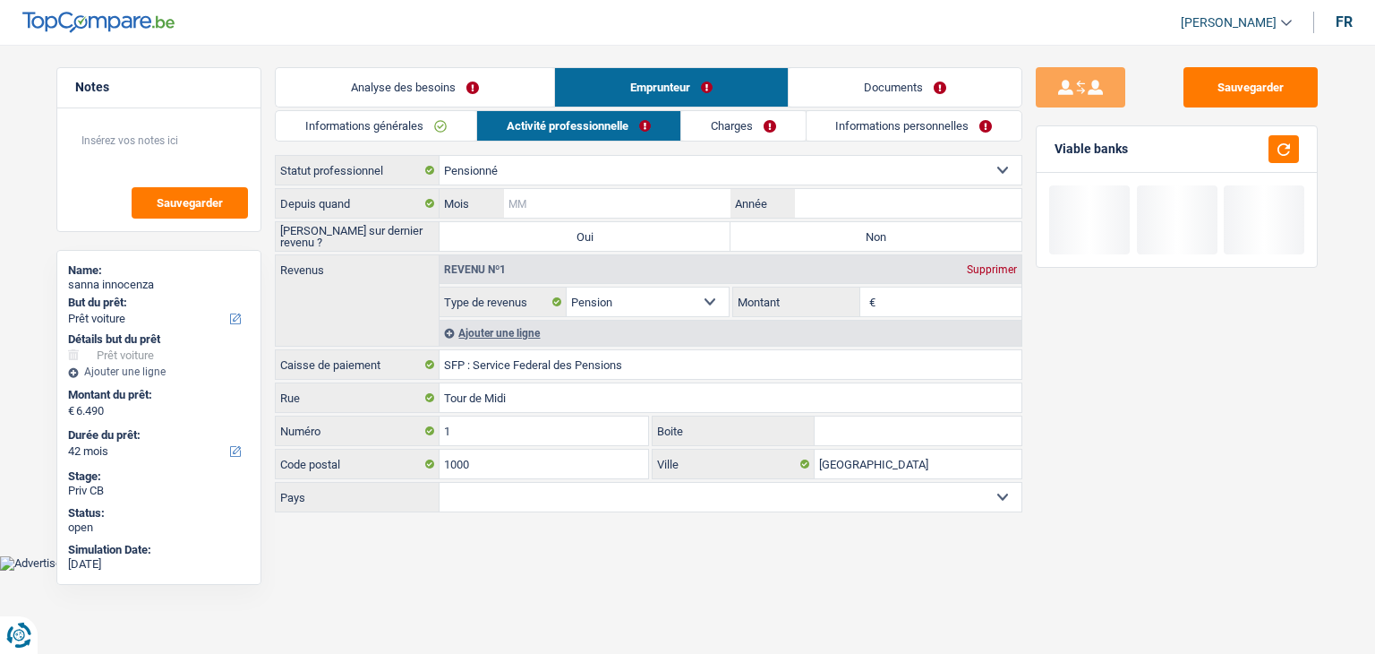
click at [557, 209] on input "Mois" at bounding box center [617, 203] width 227 height 29
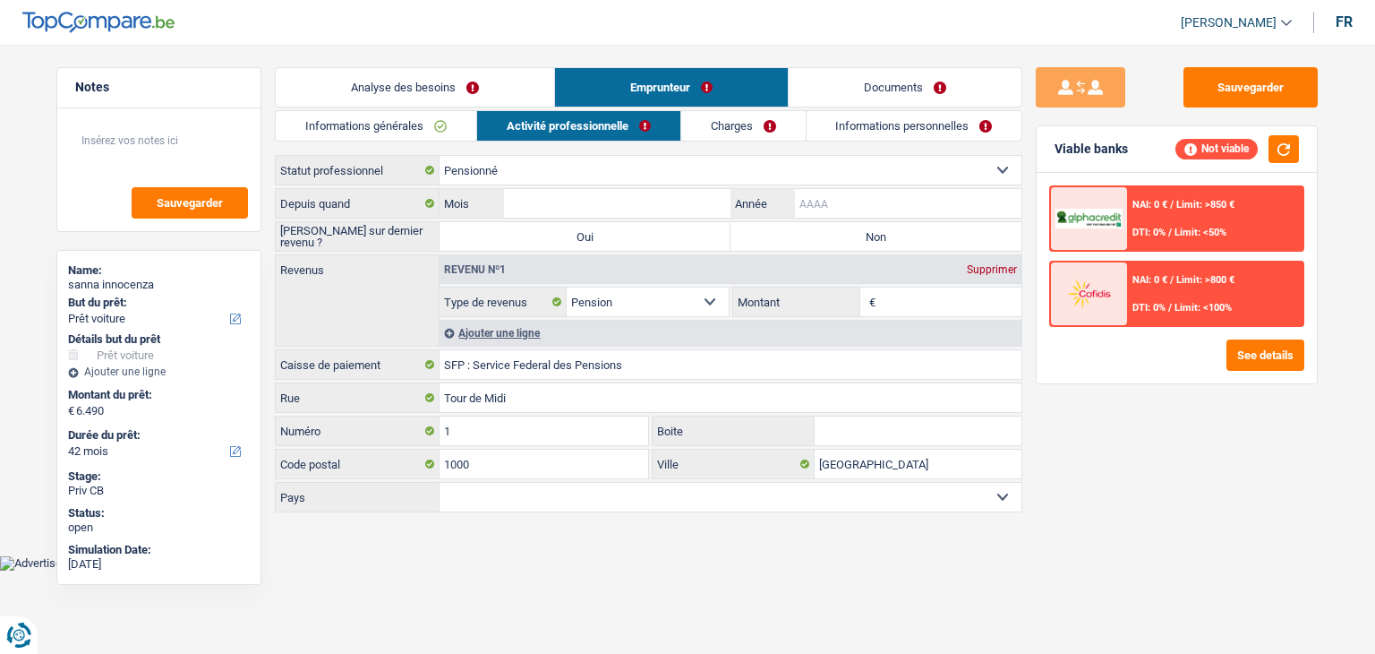
click at [843, 202] on input "Année" at bounding box center [908, 203] width 227 height 29
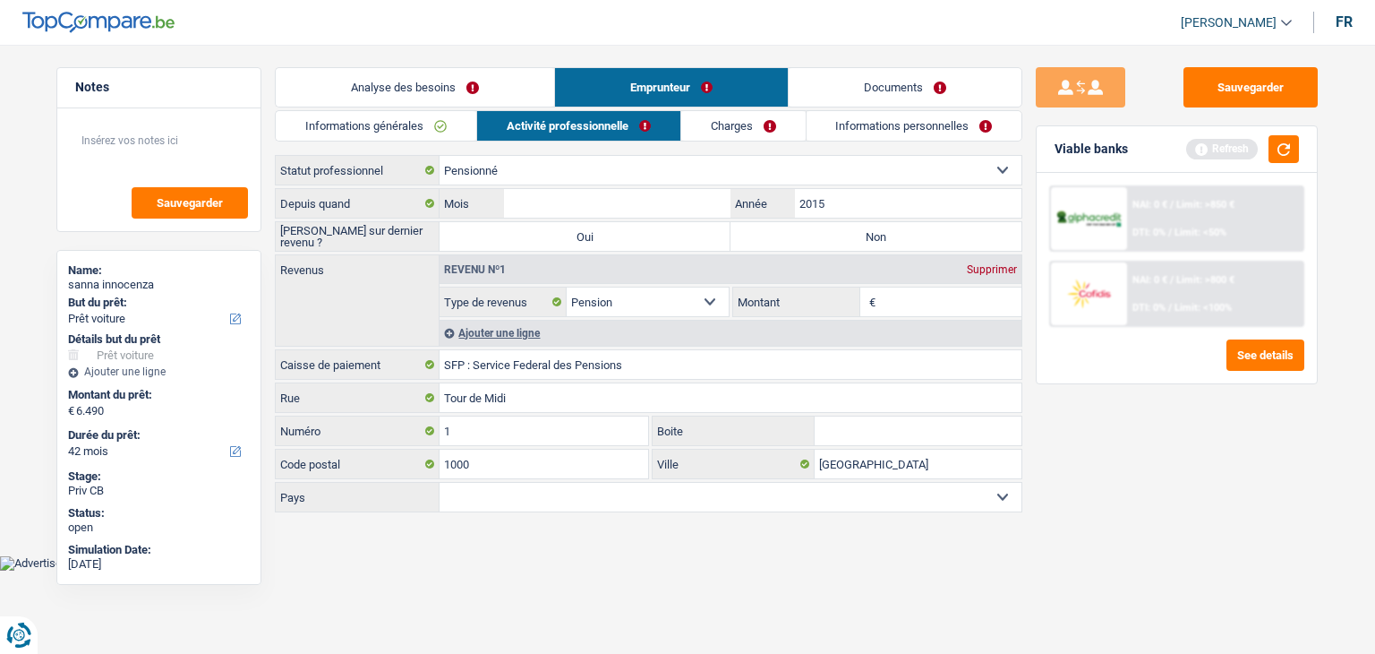
type input "2015"
click at [681, 198] on input "Mois" at bounding box center [617, 203] width 227 height 29
type input "02"
click at [1282, 150] on button "button" at bounding box center [1284, 149] width 30 height 28
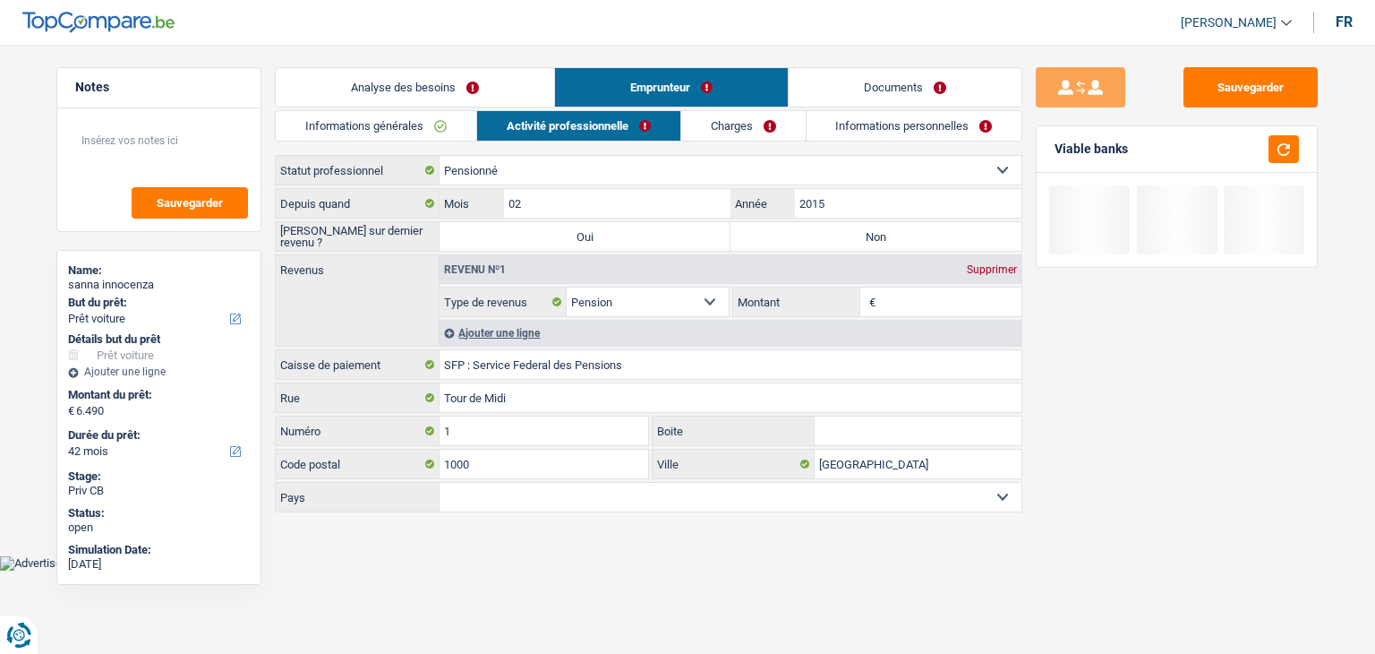
click at [932, 307] on input "Montant" at bounding box center [951, 301] width 142 height 29
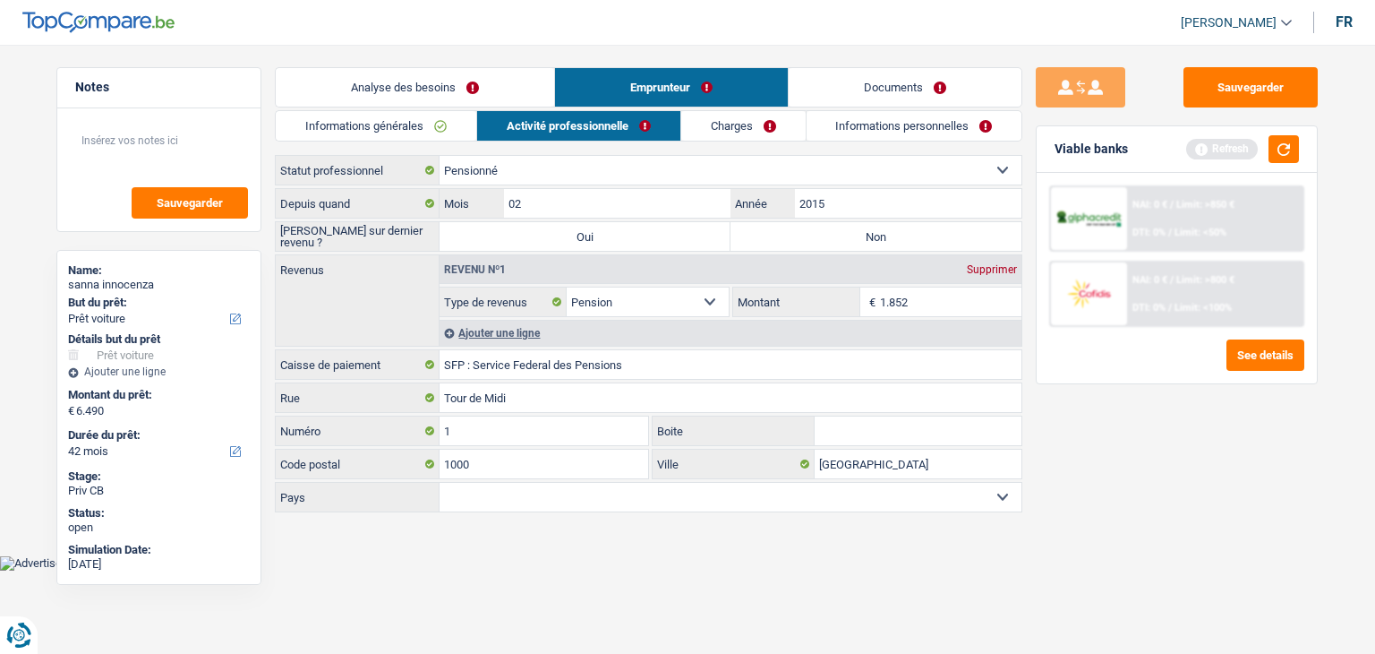
type input "1.852"
click at [1125, 488] on div "Sauvegarder Viable banks Refresh NAI: 0 € / Limit: >850 € DTI: 0% / Limit: <50%…" at bounding box center [1177, 343] width 309 height 553
click at [1289, 146] on button "button" at bounding box center [1284, 149] width 30 height 28
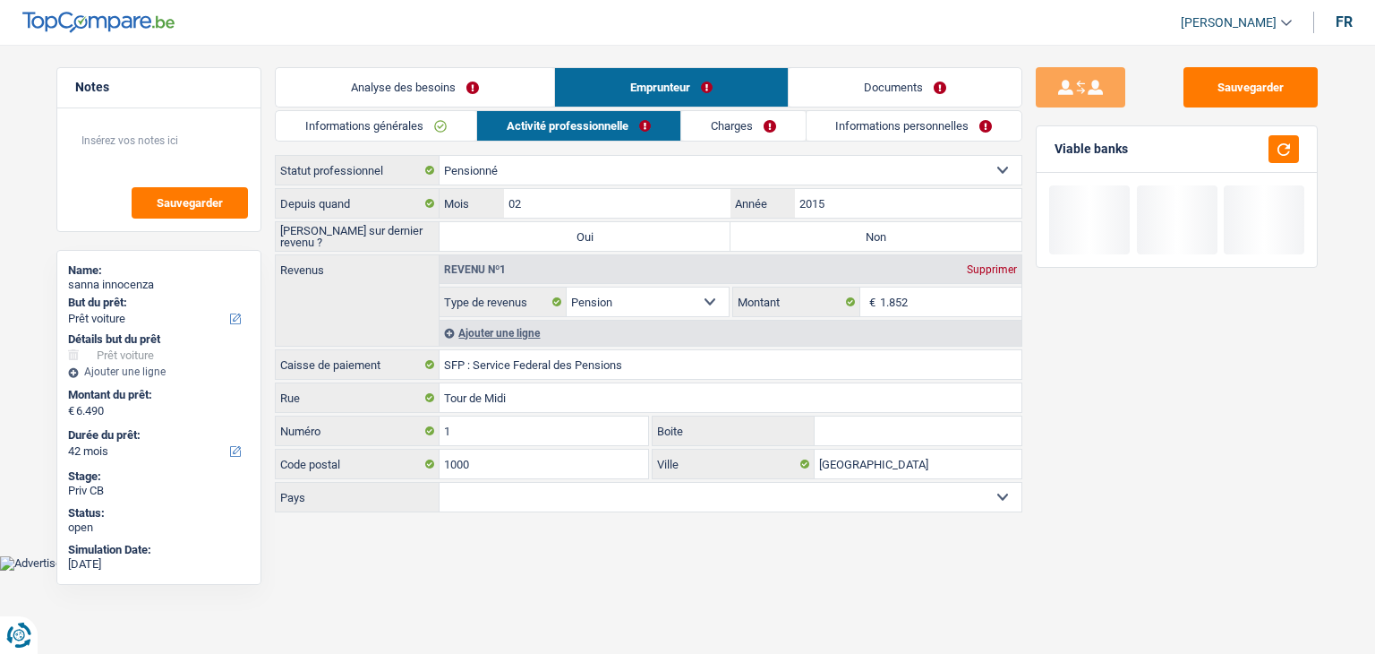
click at [879, 242] on label "Non" at bounding box center [876, 236] width 291 height 29
click at [879, 242] on input "Non" at bounding box center [876, 236] width 291 height 29
radio input "true"
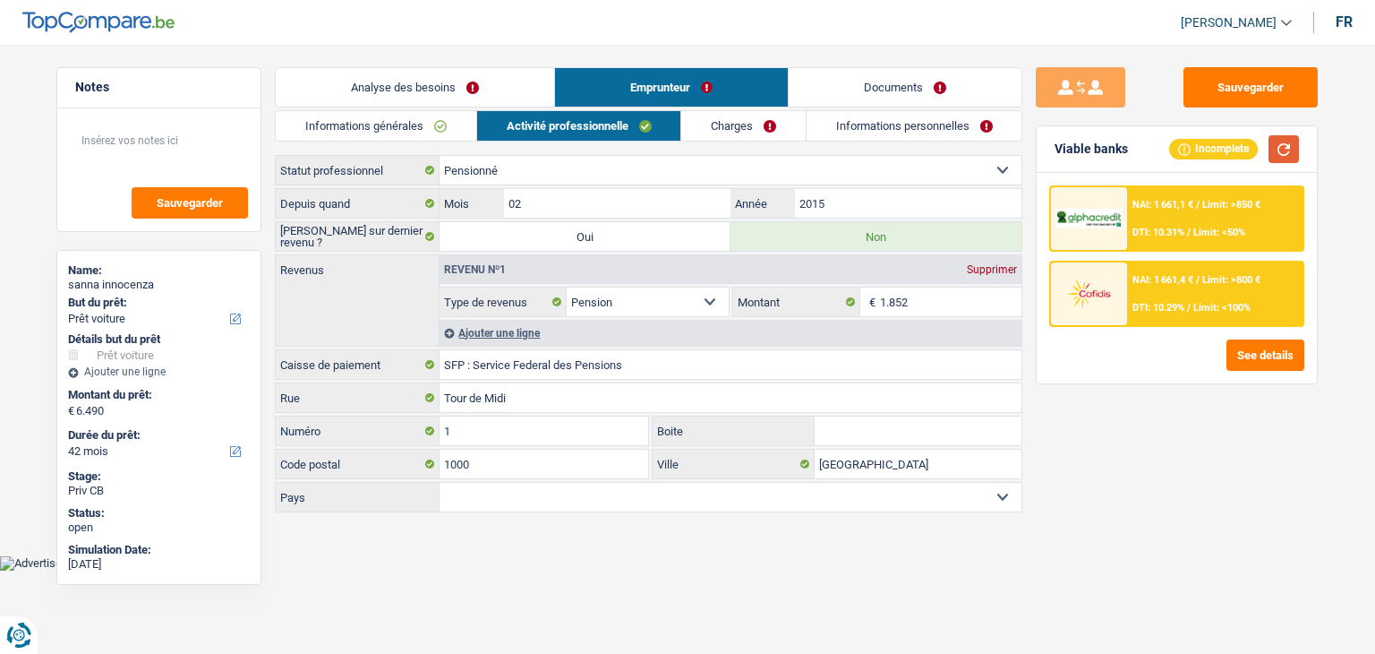
click at [1282, 146] on button "button" at bounding box center [1284, 149] width 30 height 28
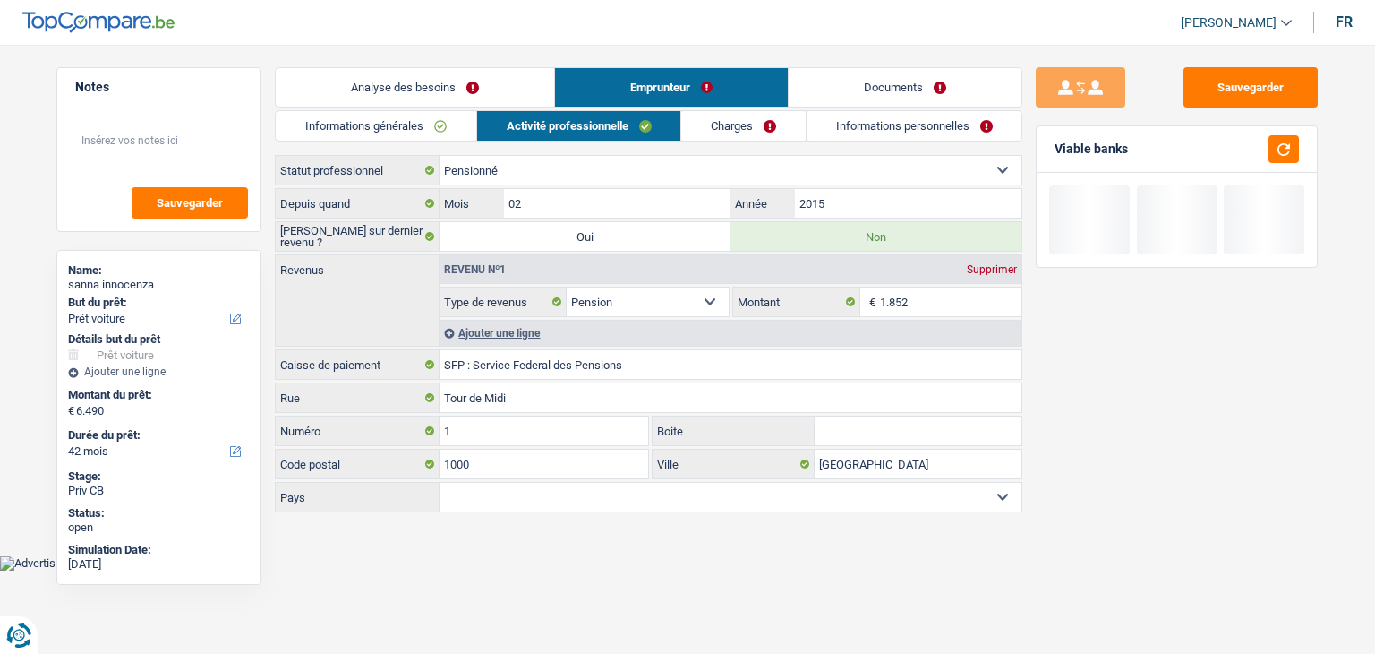
drag, startPoint x: 780, startPoint y: 129, endPoint x: 776, endPoint y: 139, distance: 10.8
click at [780, 129] on link "Charges" at bounding box center [743, 126] width 124 height 30
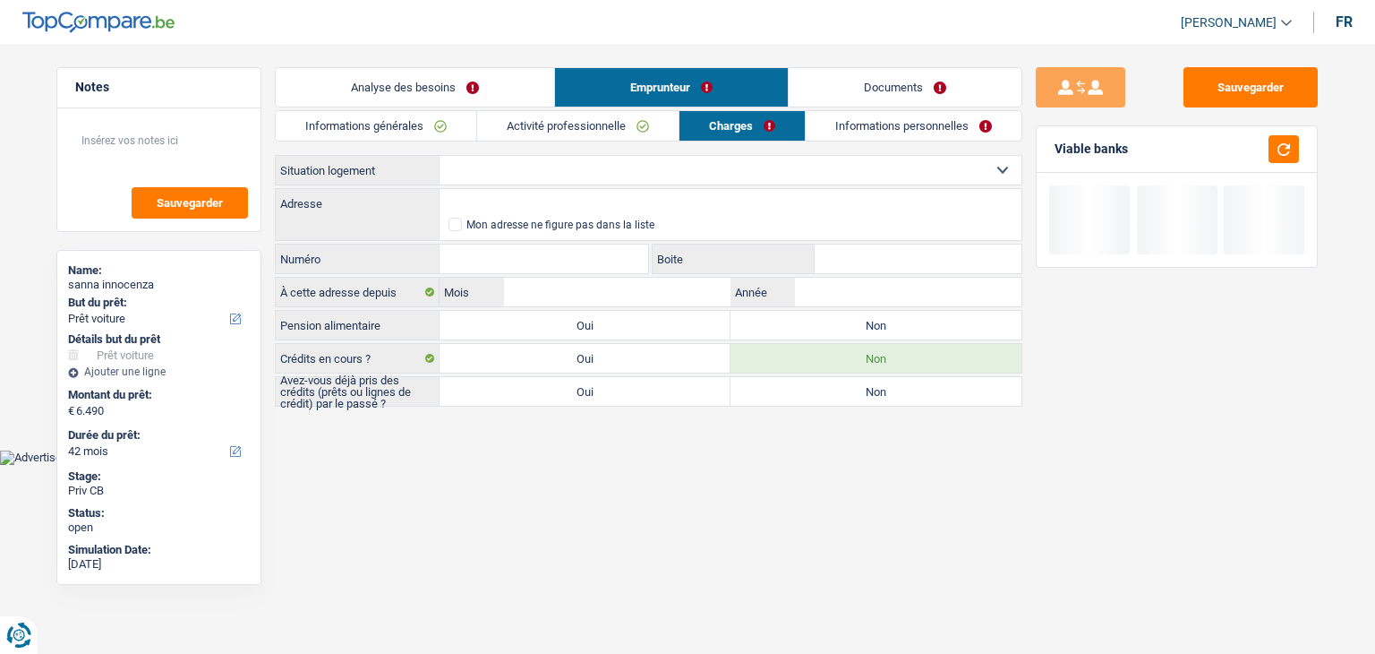
click at [527, 173] on select "Locataire Propriétaire avec prêt hypothécaire Propriétaire sans prêt hypothécai…" at bounding box center [731, 170] width 582 height 29
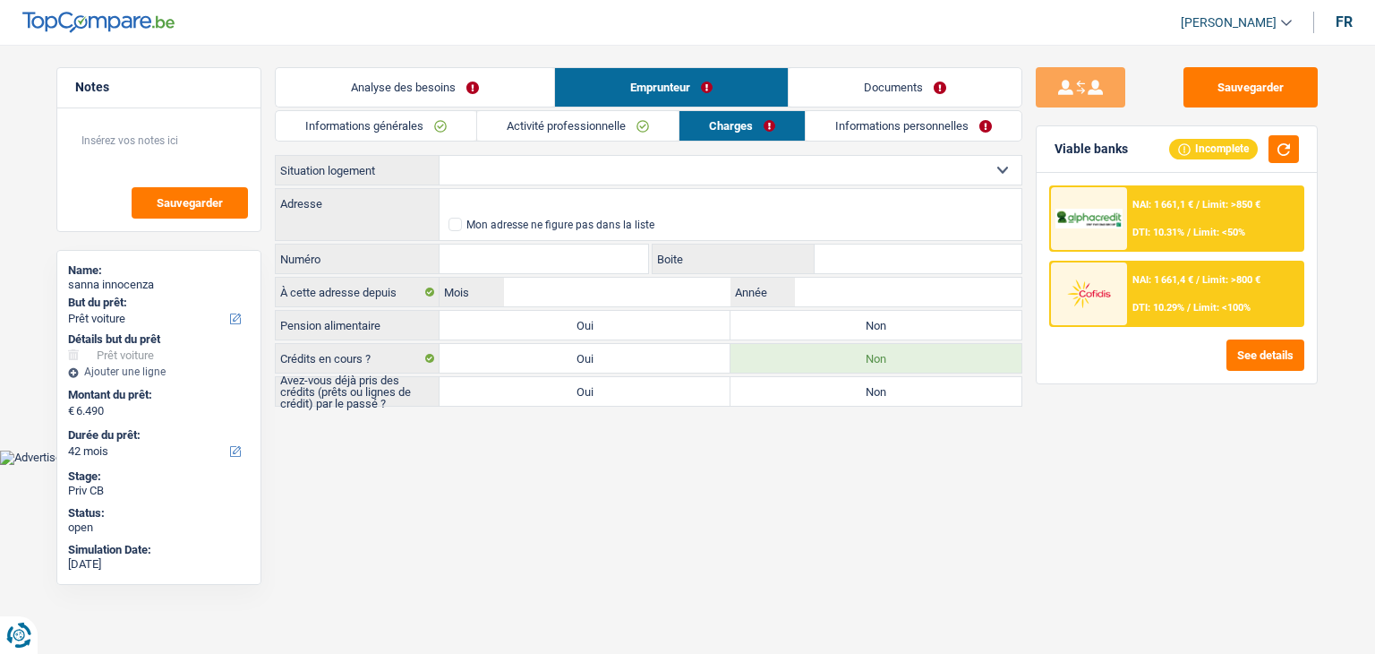
select select "rents"
click at [440, 156] on select "Locataire Propriétaire avec prêt hypothécaire Propriétaire sans prêt hypothécai…" at bounding box center [731, 170] width 582 height 29
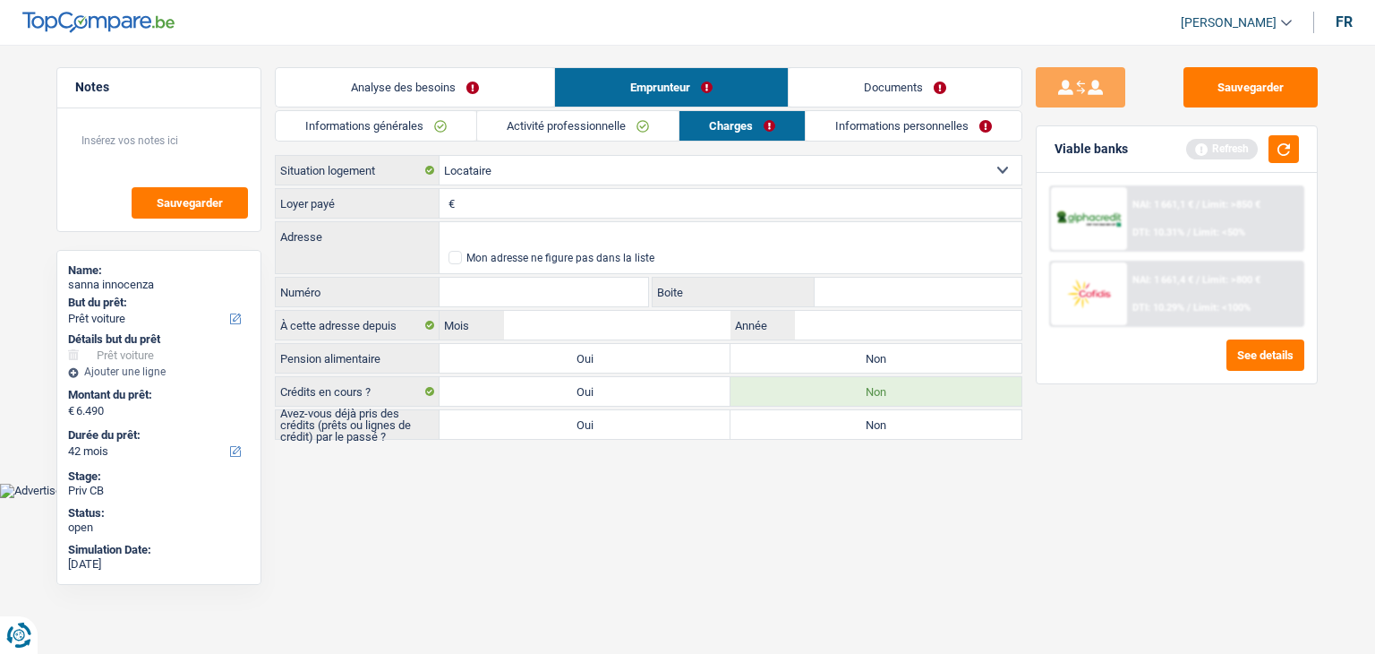
click at [504, 205] on input "Loyer payé" at bounding box center [740, 203] width 562 height 29
type input "411"
click at [504, 235] on input "Adresse" at bounding box center [731, 236] width 582 height 29
click at [1279, 143] on button "button" at bounding box center [1284, 149] width 30 height 28
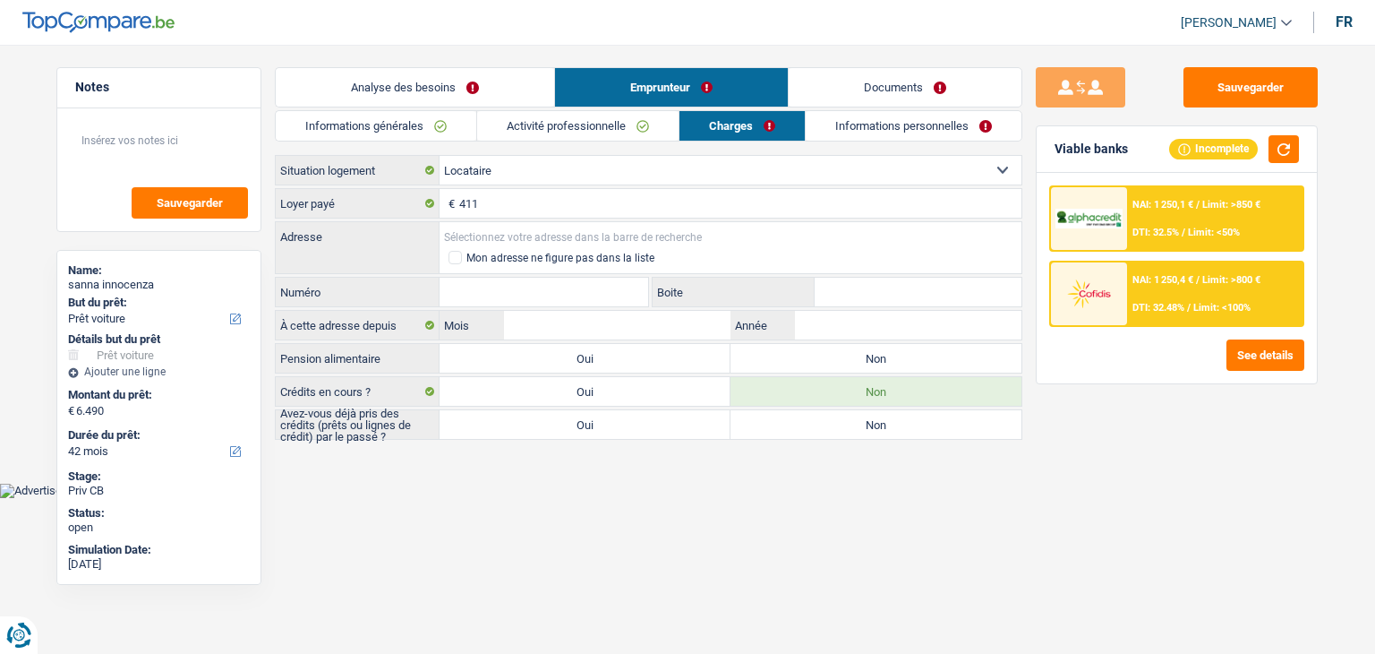
click at [593, 231] on input "Adresse" at bounding box center [731, 236] width 582 height 29
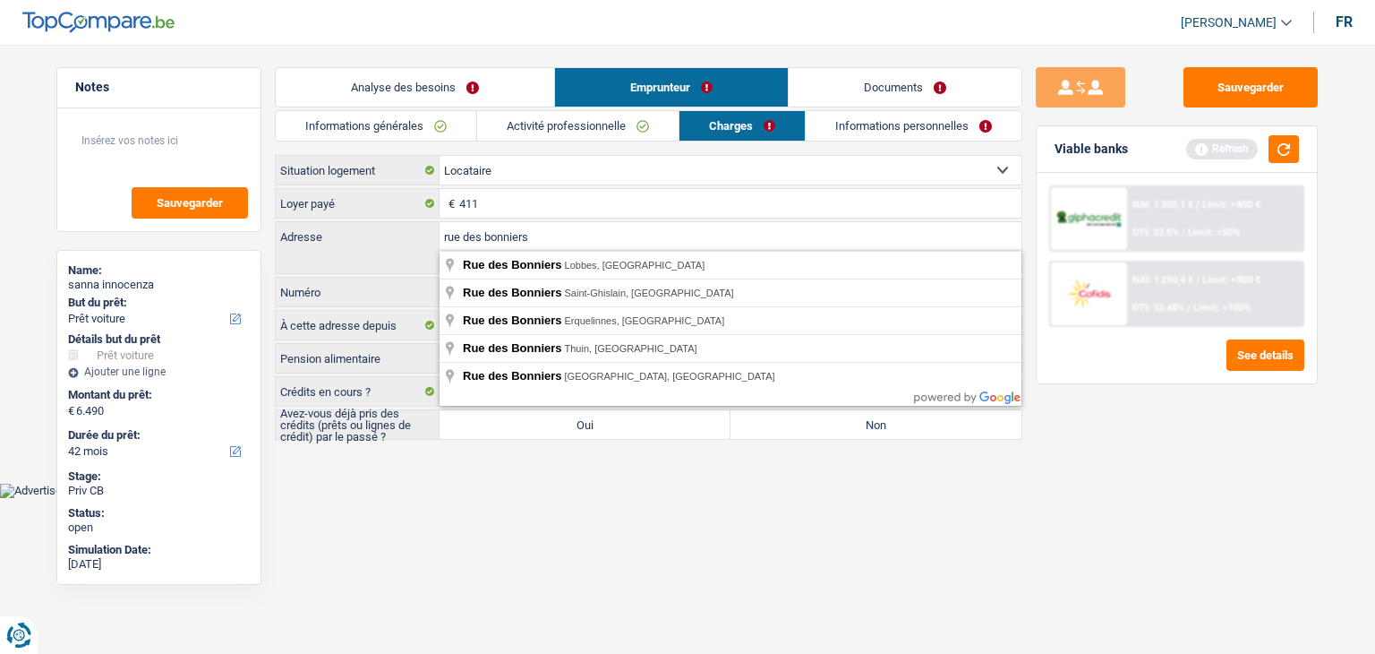
type input "rue des bonniers"
click at [494, 474] on main "Notes Sauvegarder Name: sanna innocenza But du prêt: Confort maison: meubles, t…" at bounding box center [687, 255] width 1375 height 456
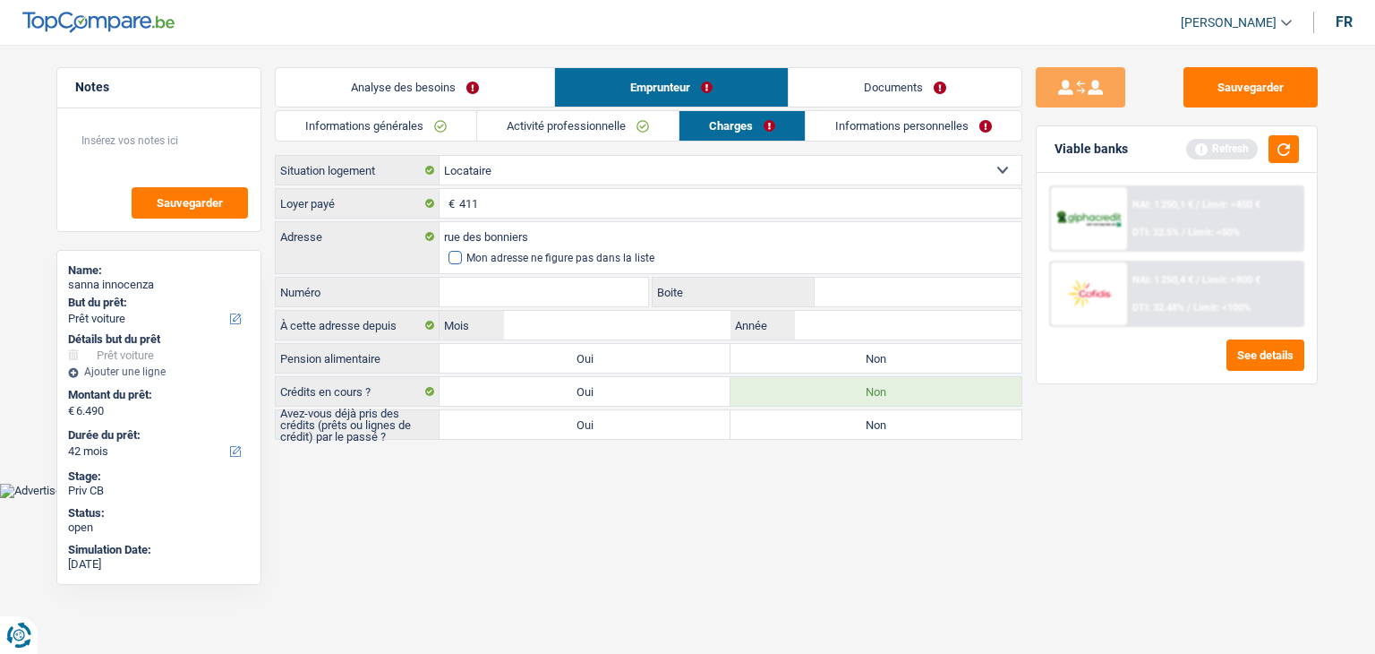
click at [457, 262] on span at bounding box center [455, 257] width 13 height 13
click at [449, 258] on input "Mon adresse ne figure pas dans la liste" at bounding box center [449, 258] width 0 height 0
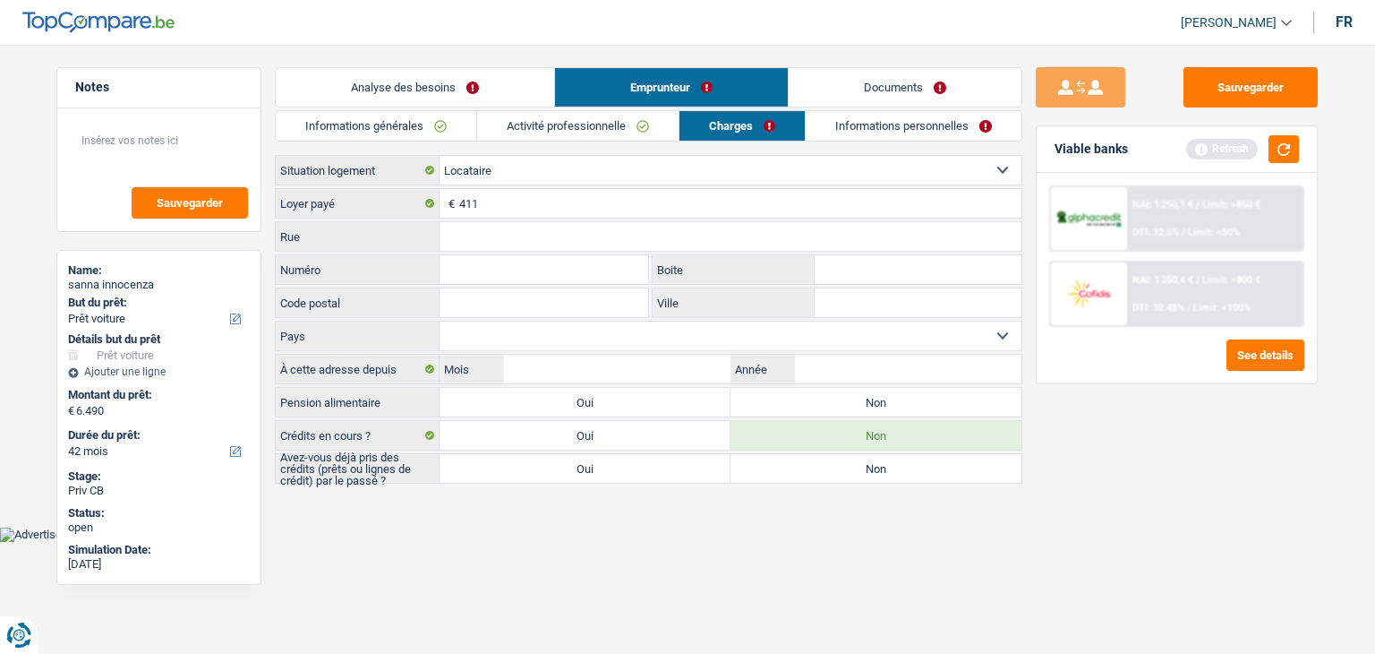
click at [493, 262] on input "Numéro" at bounding box center [544, 269] width 209 height 29
type input "49"
click at [491, 295] on input "Code postal" at bounding box center [544, 302] width 209 height 29
type input "7331"
click at [837, 302] on input "Ville" at bounding box center [918, 302] width 207 height 29
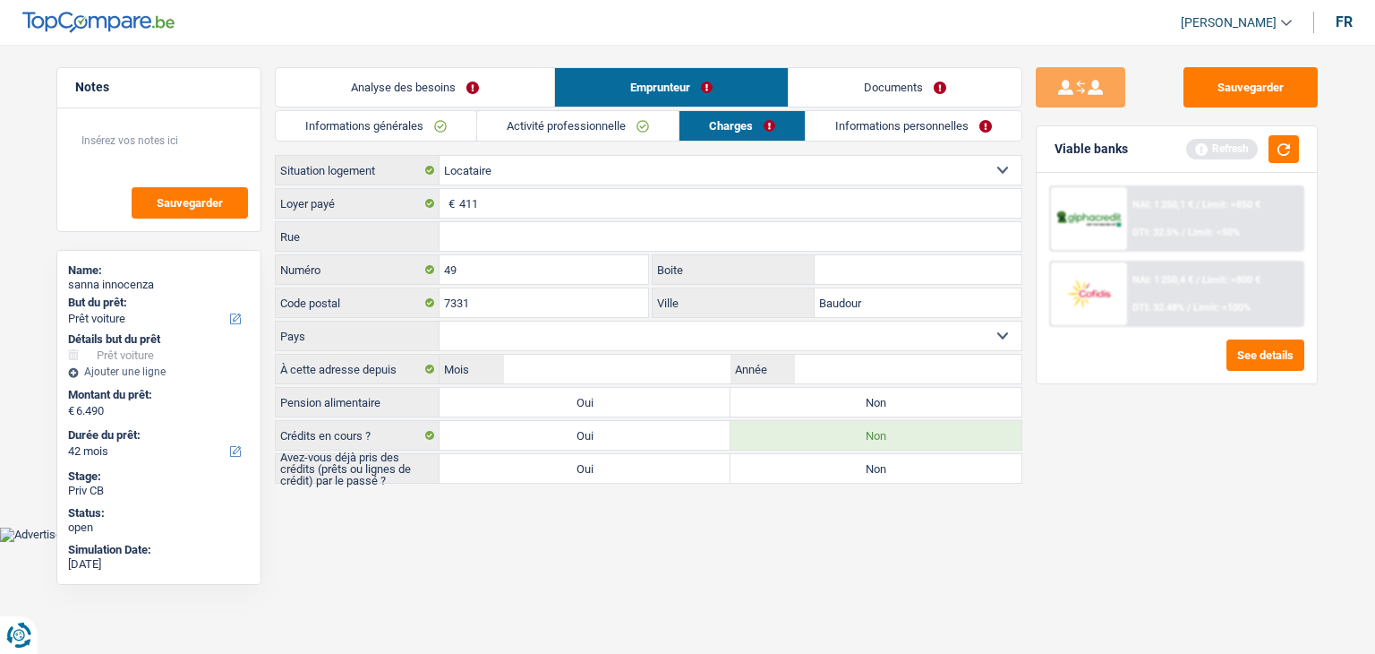
type input "Baudour"
click at [486, 234] on input "Rue" at bounding box center [731, 236] width 582 height 29
type input "rue des bonniers"
click at [576, 493] on main "Notes Sauvegarder Name: sanna innocenza But du prêt: Confort maison: meubles, t…" at bounding box center [687, 277] width 1375 height 500
click at [568, 321] on select "Belgique Luxembourg Sélectionner une option" at bounding box center [731, 335] width 582 height 29
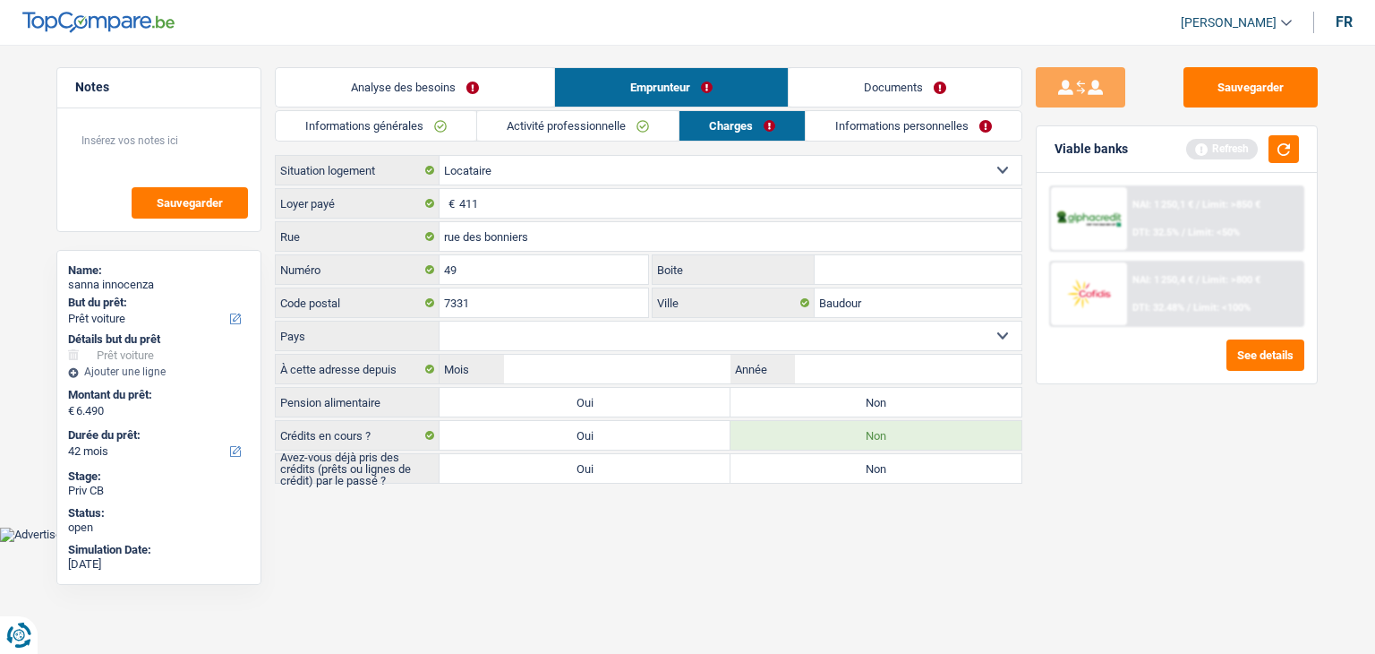
select select "BE"
click at [440, 321] on select "Belgique Luxembourg Sélectionner une option" at bounding box center [731, 335] width 582 height 29
click at [853, 361] on input "Année" at bounding box center [908, 369] width 227 height 29
type input "5"
type input "2012"
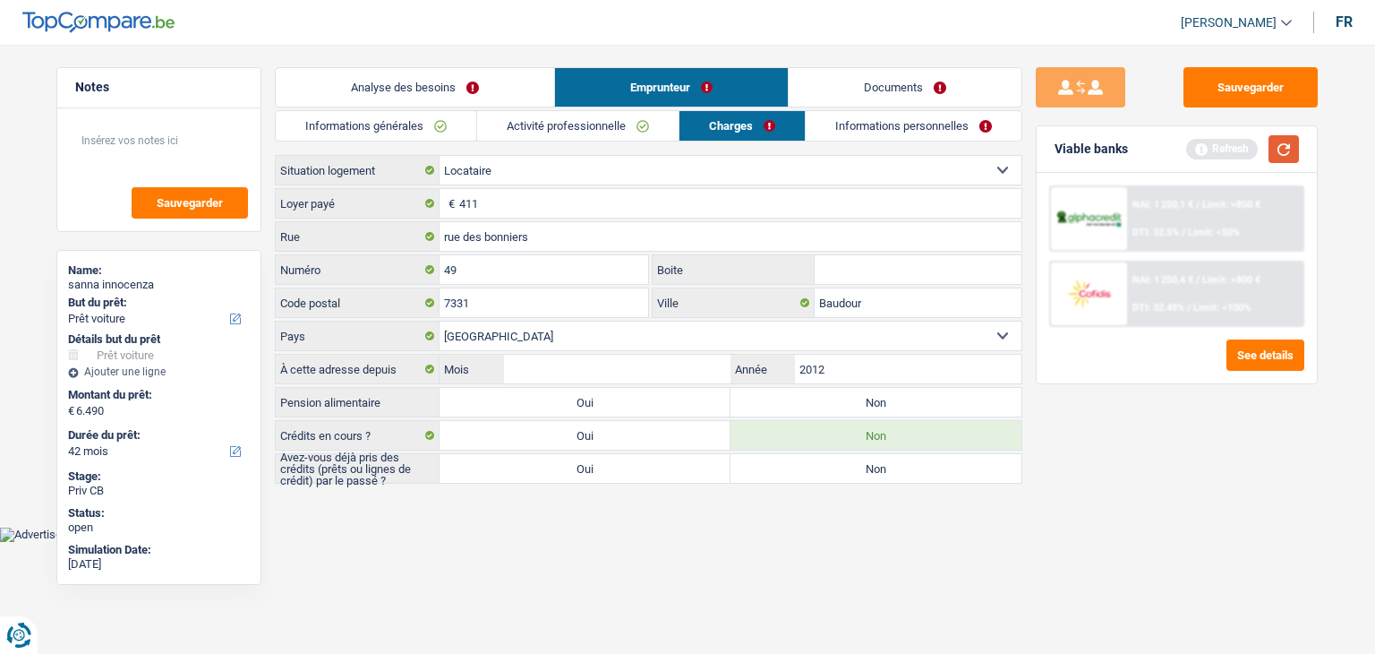
click at [1271, 142] on button "button" at bounding box center [1284, 149] width 30 height 28
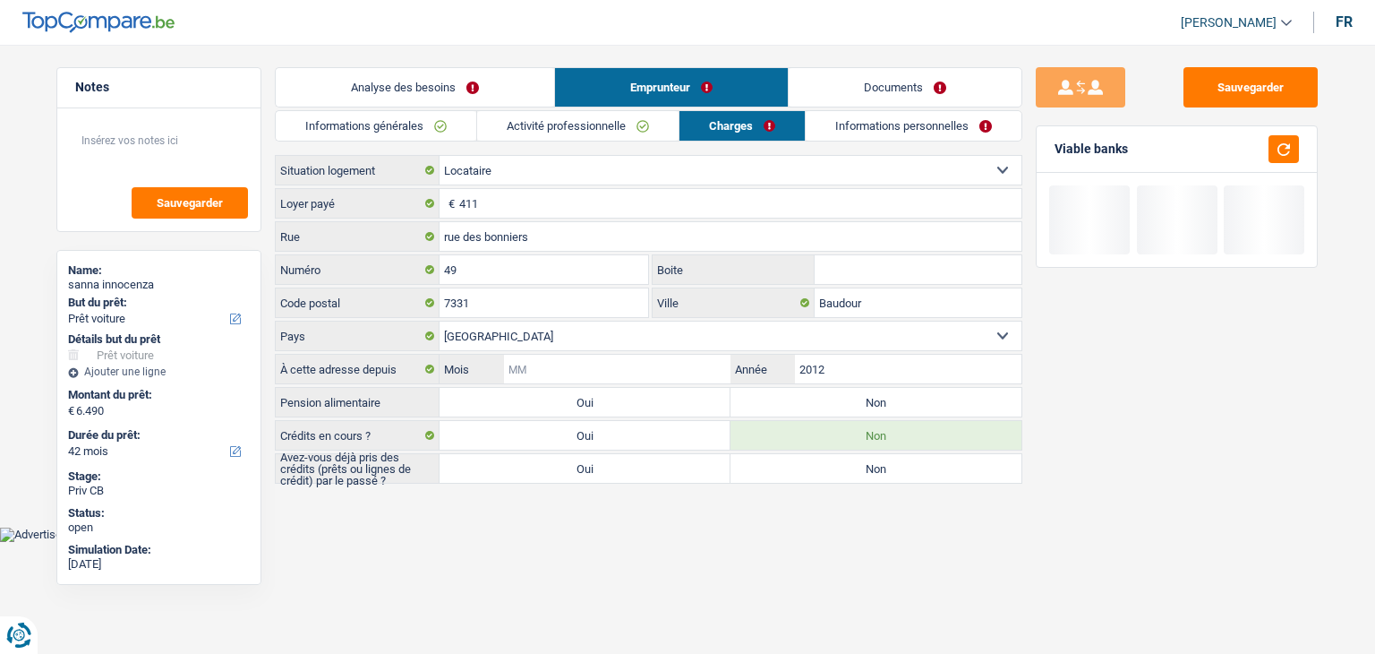
click at [582, 366] on input "Mois" at bounding box center [617, 369] width 227 height 29
type input "06"
drag, startPoint x: 623, startPoint y: 539, endPoint x: 666, endPoint y: 538, distance: 43.0
click at [623, 539] on html "Vous avez le contrôle de vos données Nous utilisons des cookies, tout comme nos…" at bounding box center [687, 271] width 1375 height 542
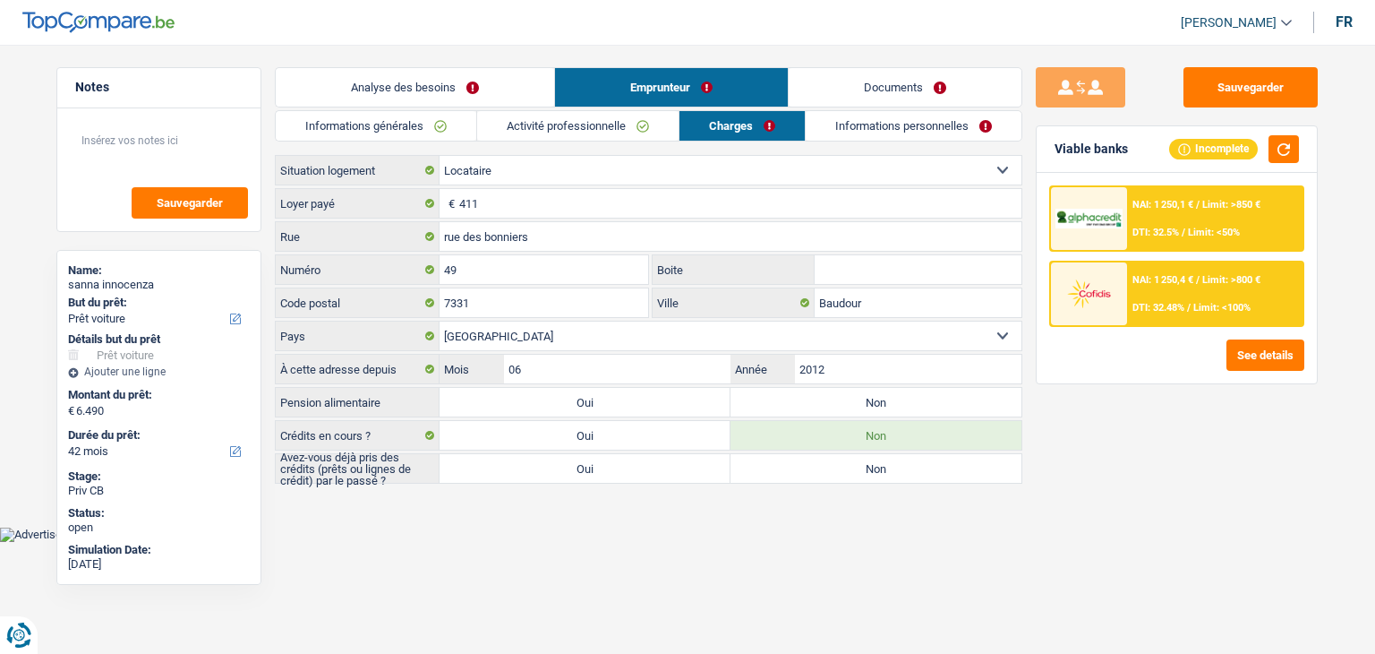
click at [822, 400] on label "Non" at bounding box center [876, 402] width 291 height 29
click at [822, 400] on input "Non" at bounding box center [876, 402] width 291 height 29
radio input "true"
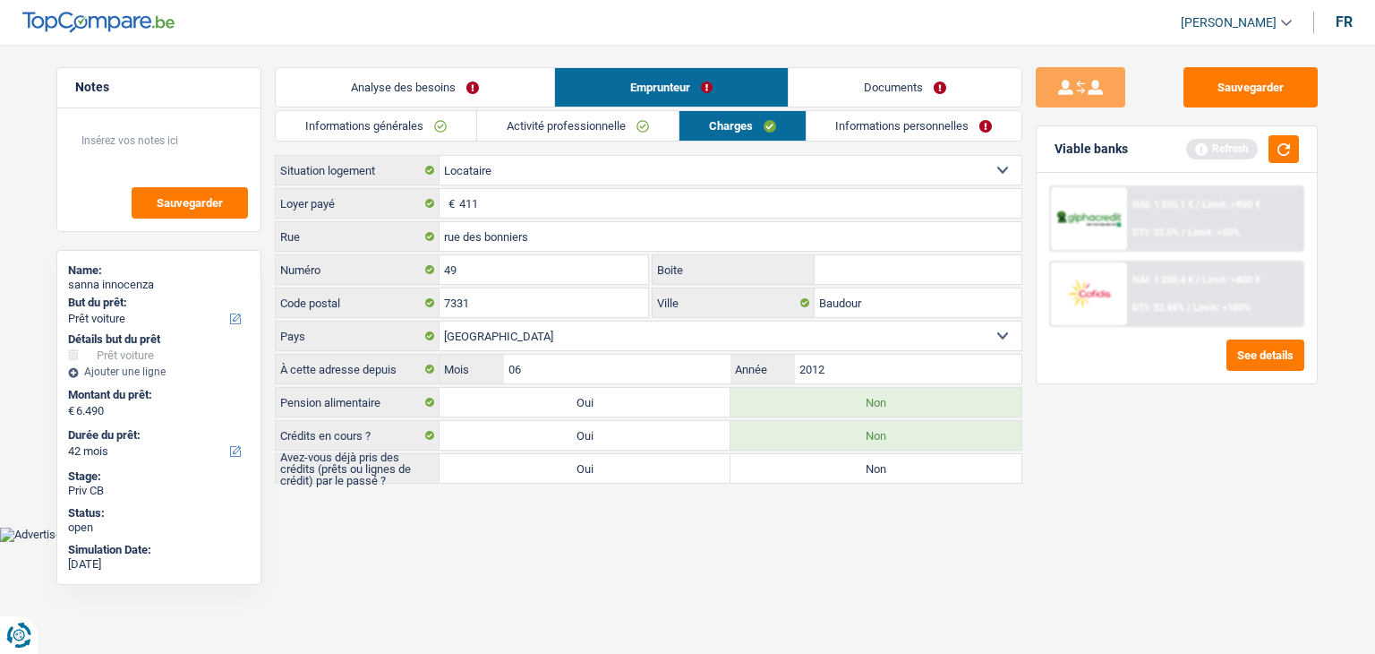
click at [510, 527] on body "Vous avez le contrôle de vos données Nous utilisons des cookies, tout comme nos…" at bounding box center [687, 284] width 1375 height 515
click at [544, 474] on label "Oui" at bounding box center [585, 468] width 291 height 29
click at [544, 474] on input "Oui" at bounding box center [585, 468] width 291 height 29
radio input "true"
click at [1278, 150] on button "button" at bounding box center [1284, 149] width 30 height 28
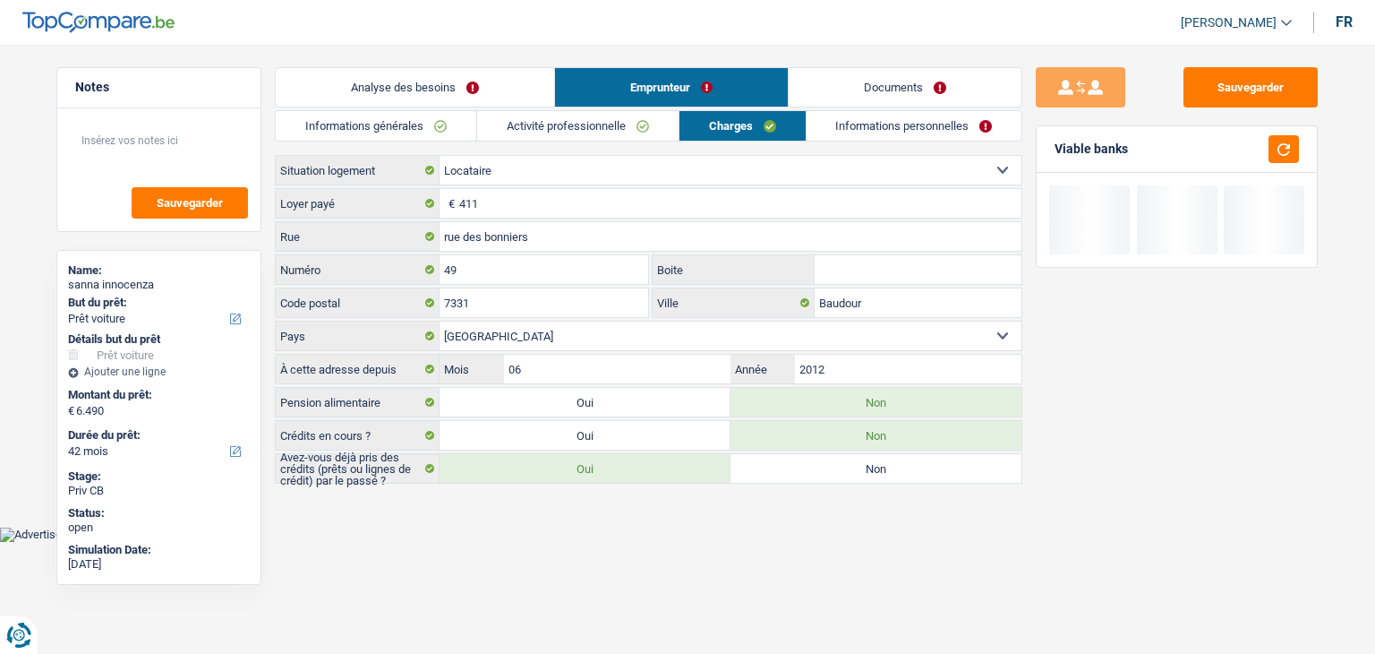
click at [904, 123] on link "Informations personnelles" at bounding box center [915, 126] width 216 height 30
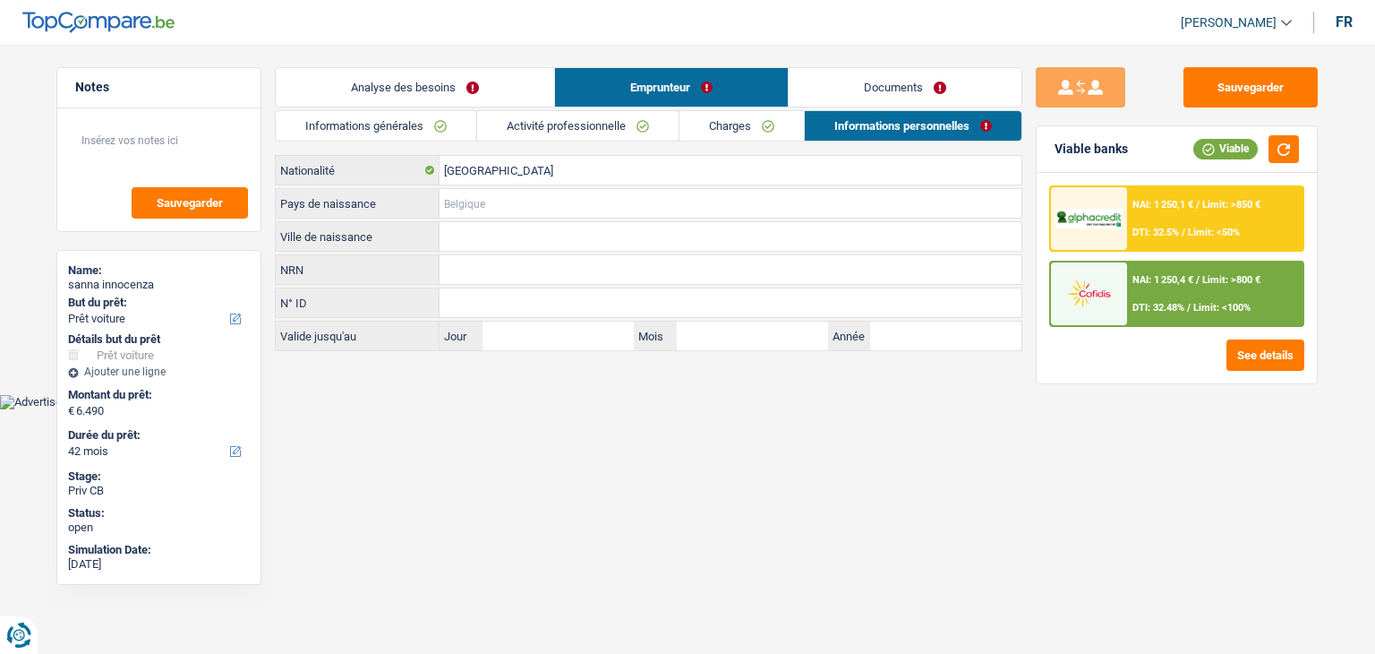
click at [514, 198] on input "Pays de naissance" at bounding box center [731, 203] width 582 height 29
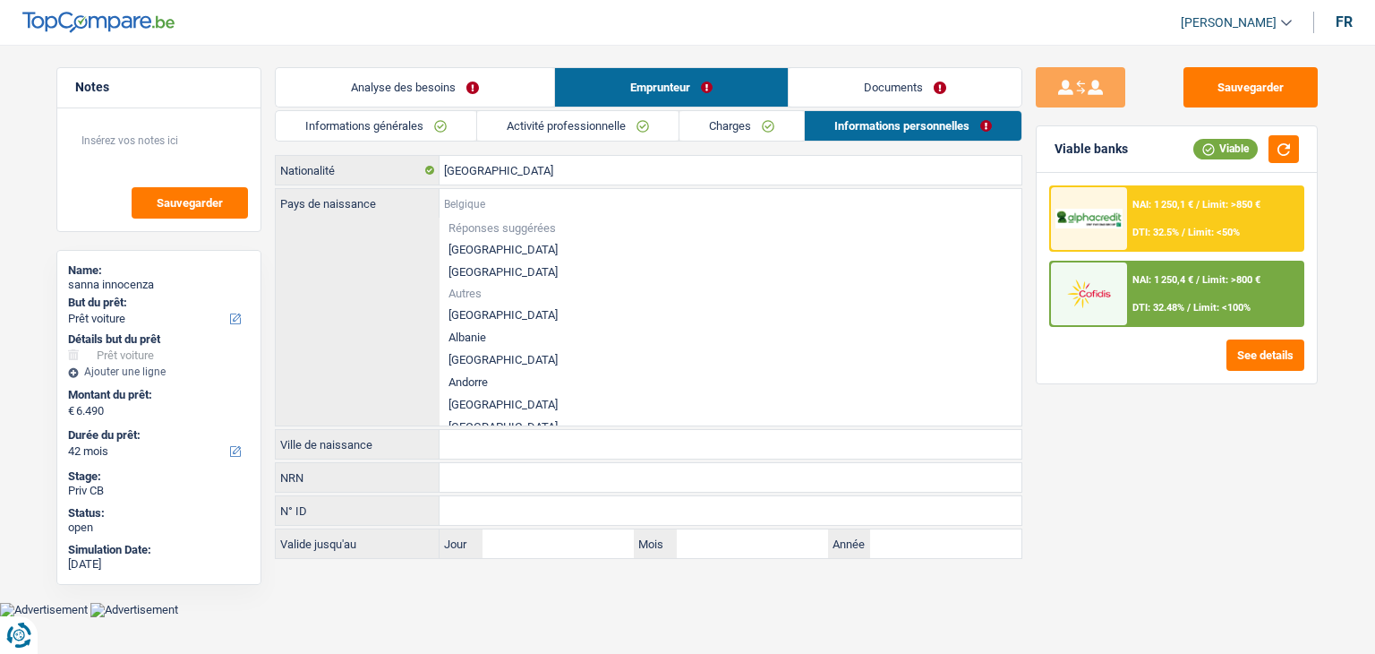
type input "B"
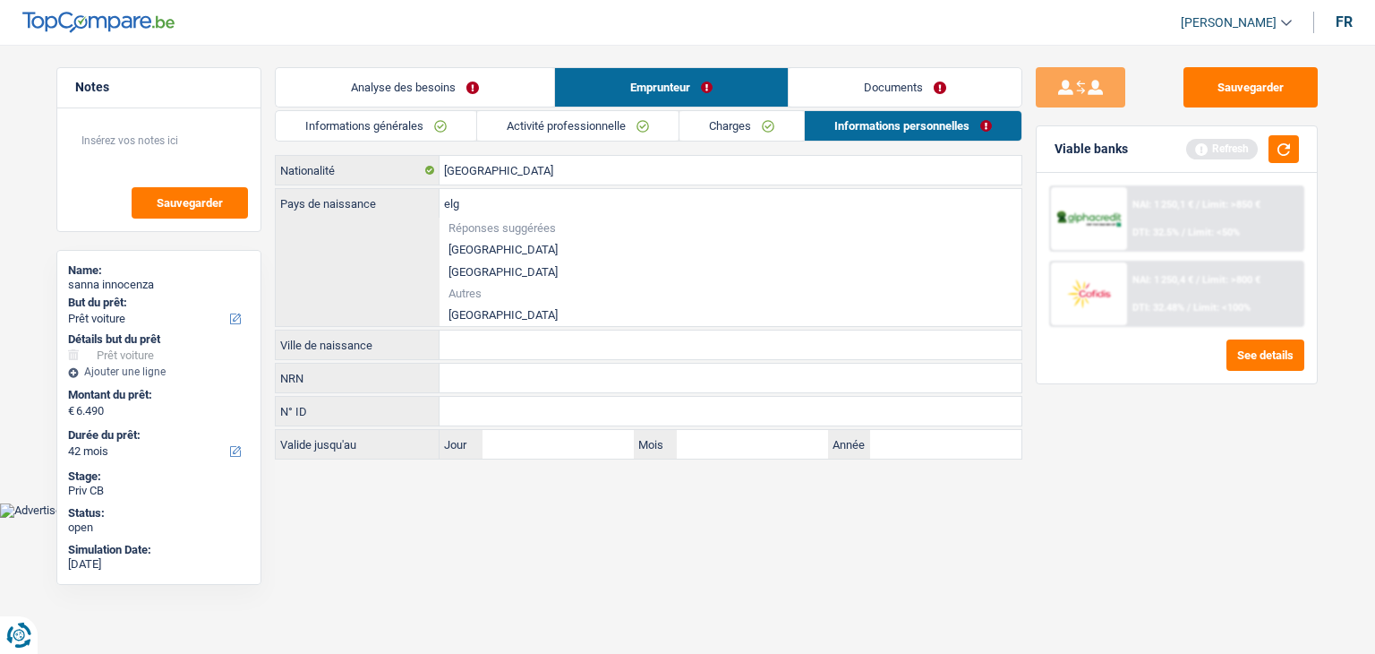
type input "elg"
click at [516, 173] on input "[GEOGRAPHIC_DATA]" at bounding box center [731, 170] width 582 height 29
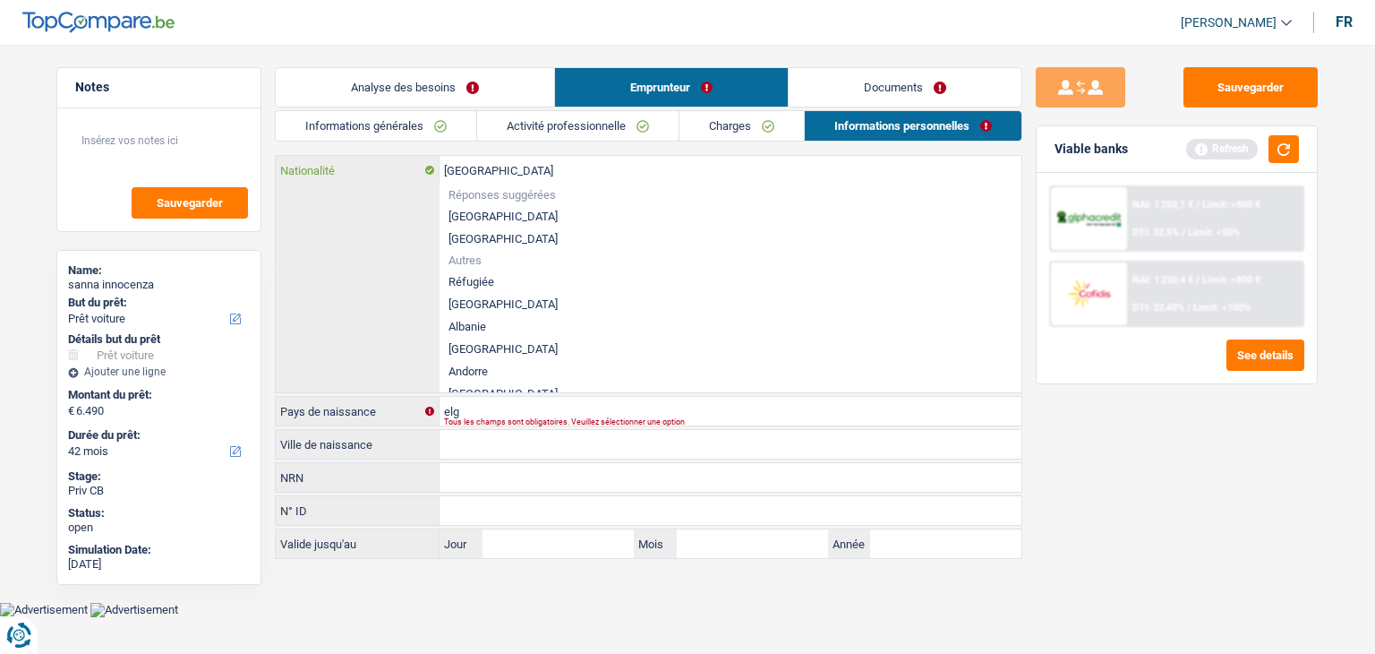
type input "Belgiqu"
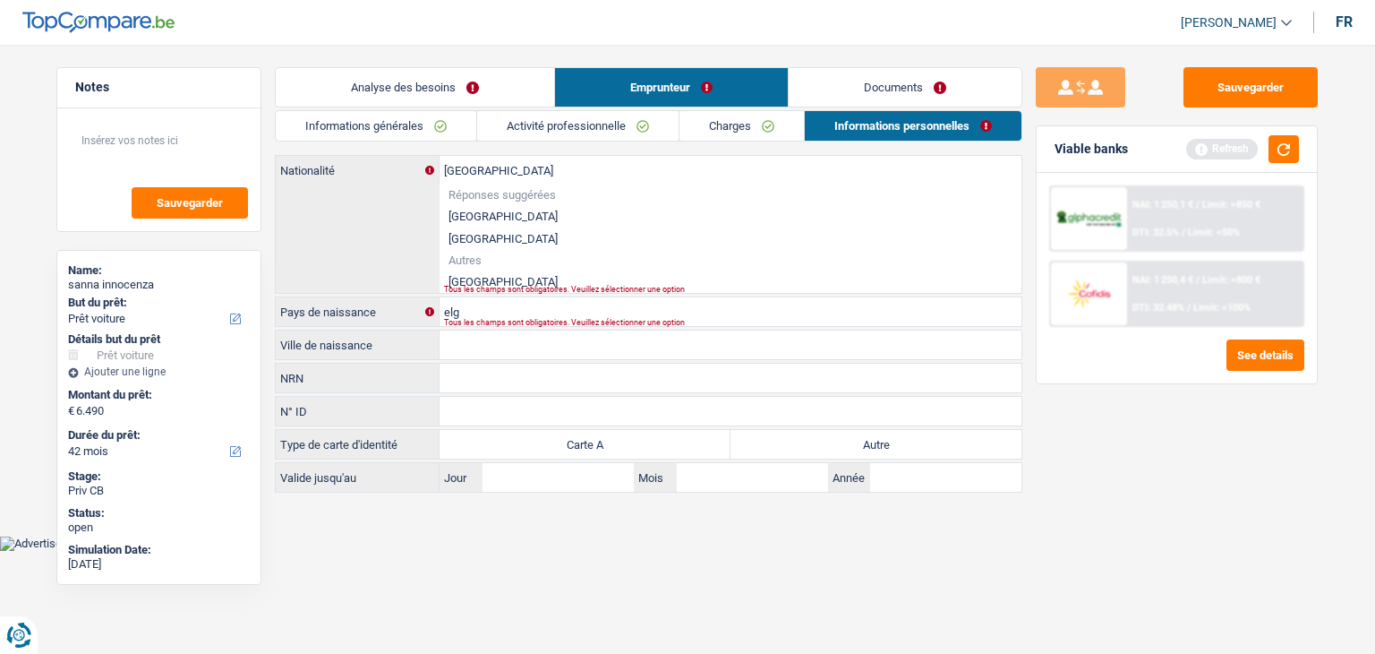
click at [466, 280] on li "Italie" at bounding box center [731, 281] width 582 height 22
type input "Italie"
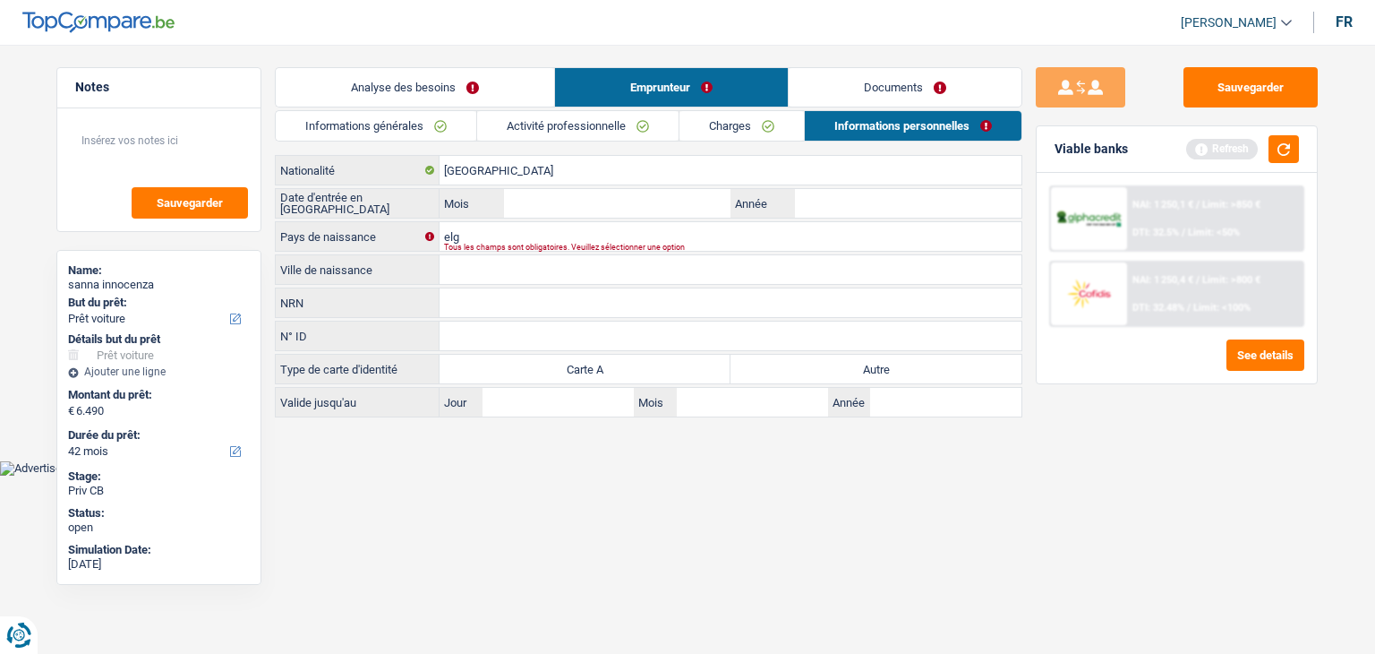
click at [491, 244] on div "Tous les champs sont obligatoires. Veuillez sélectionner une option" at bounding box center [703, 247] width 518 height 7
click at [489, 231] on input "elg" at bounding box center [731, 236] width 582 height 29
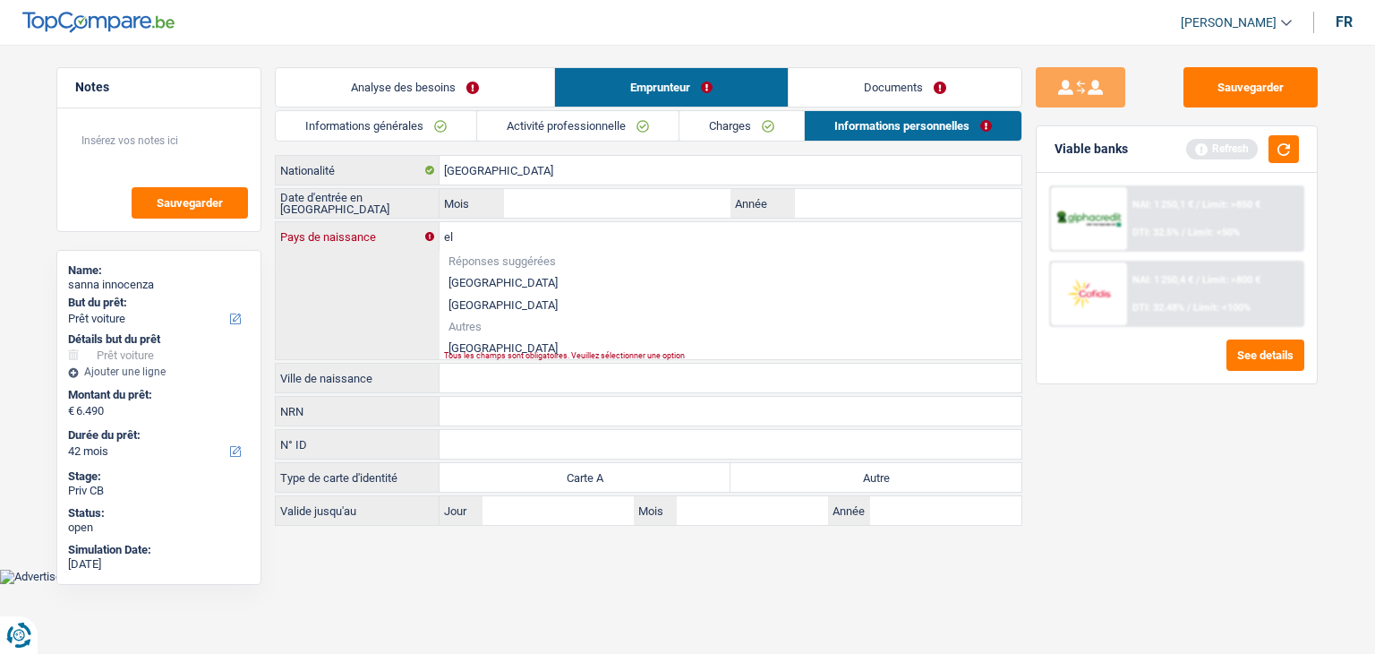
type input "e"
type input "Italie"
click at [467, 346] on li "Italie" at bounding box center [731, 348] width 582 height 22
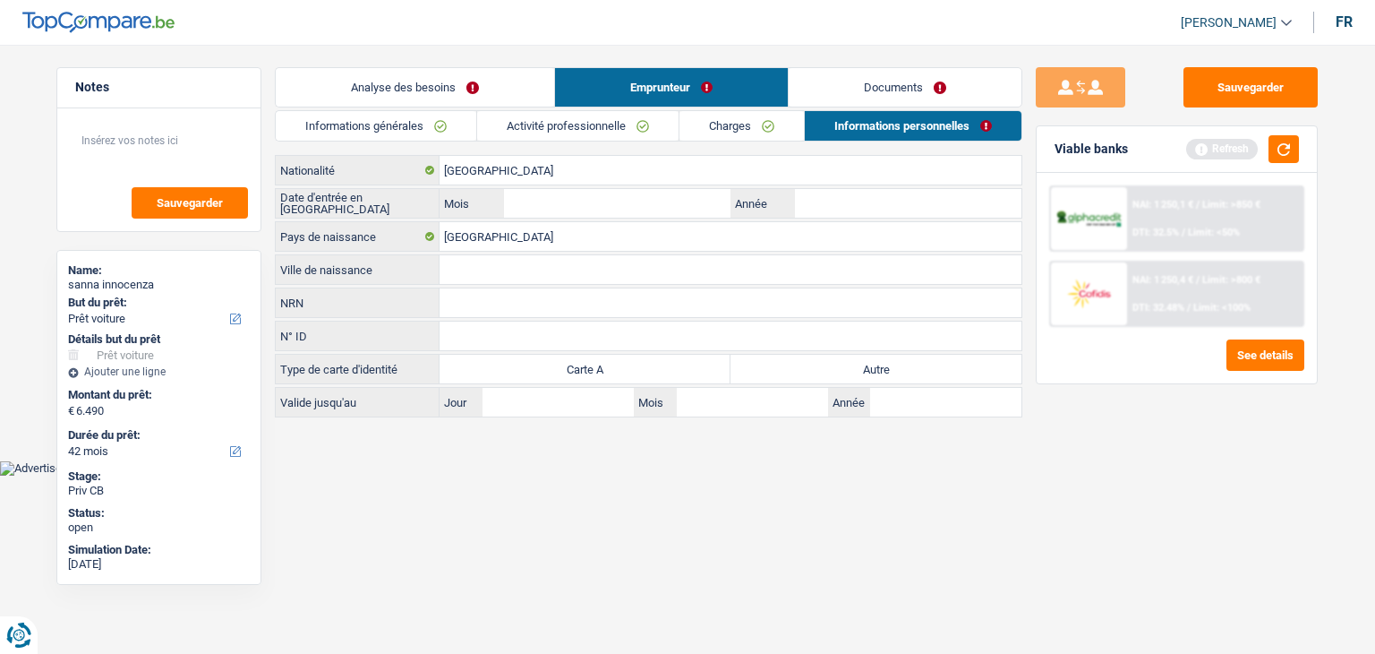
click at [472, 270] on input "Ville de naissance" at bounding box center [731, 269] width 582 height 29
type input "Sardaigne"
click at [829, 205] on input "Année" at bounding box center [908, 203] width 227 height 29
click at [1281, 159] on button "button" at bounding box center [1284, 149] width 30 height 28
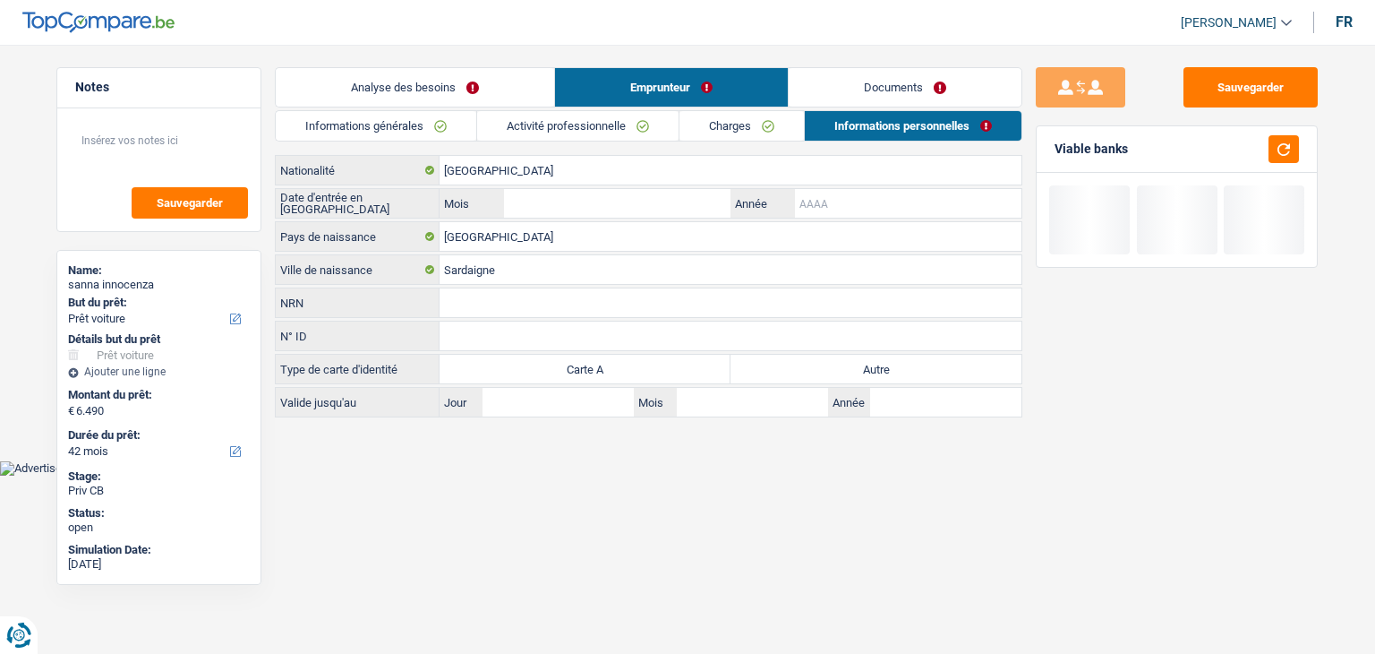
click at [879, 205] on input "Année" at bounding box center [908, 203] width 227 height 29
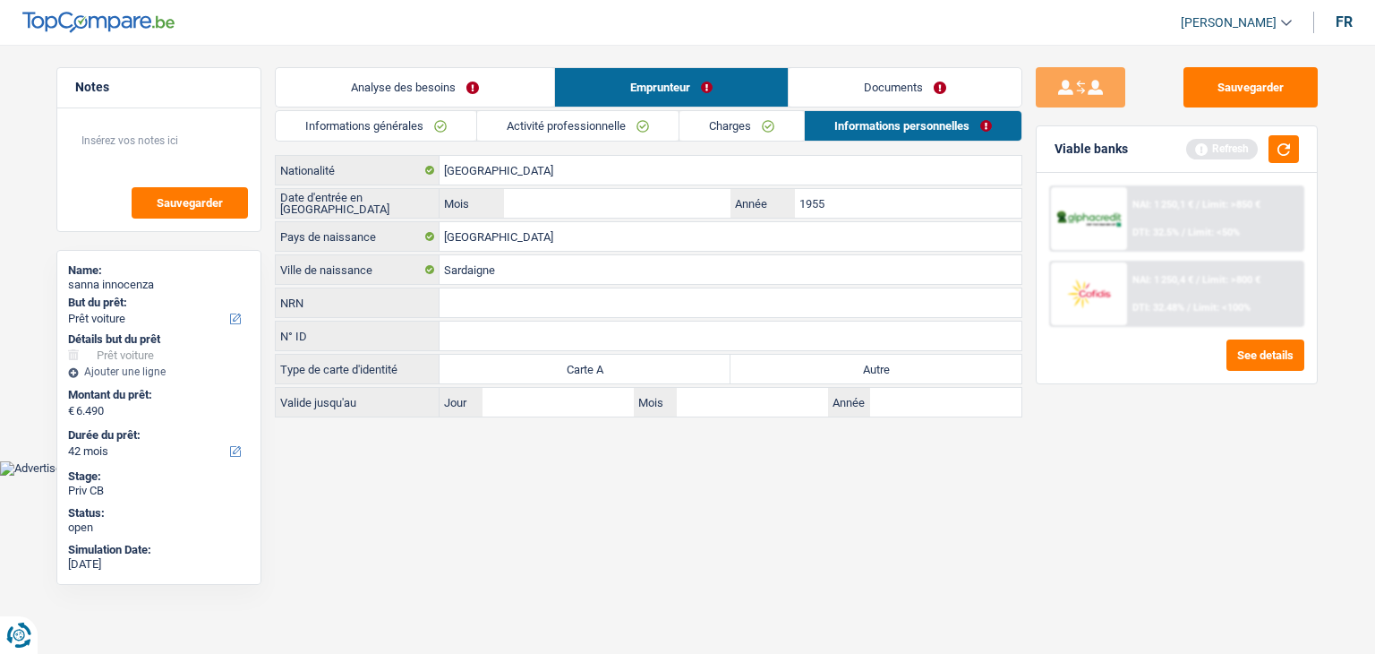
type input "1955"
click at [707, 201] on input "Mois" at bounding box center [617, 203] width 227 height 29
click at [698, 208] on input "06" at bounding box center [617, 203] width 227 height 29
type input "08"
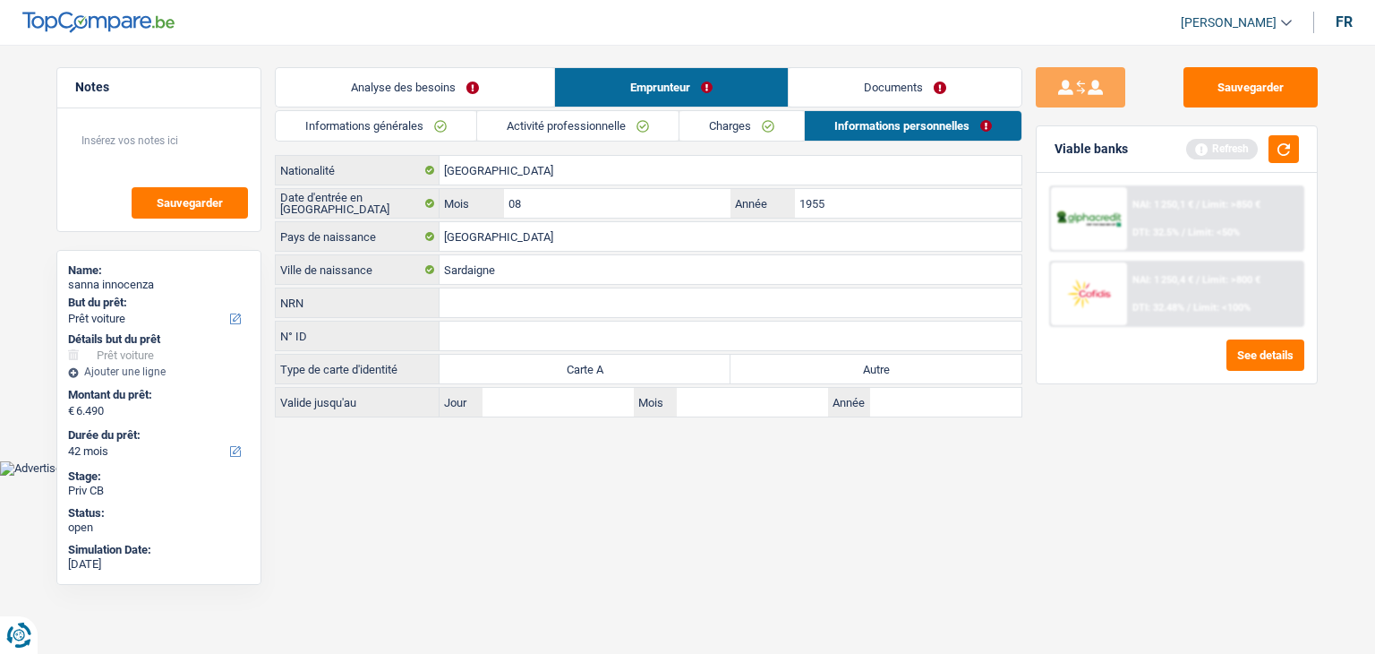
click at [540, 476] on html "Vous avez le contrôle de vos données Nous utilisons des cookies, tout comme nos…" at bounding box center [687, 238] width 1375 height 476
click at [1286, 138] on button "button" at bounding box center [1284, 149] width 30 height 28
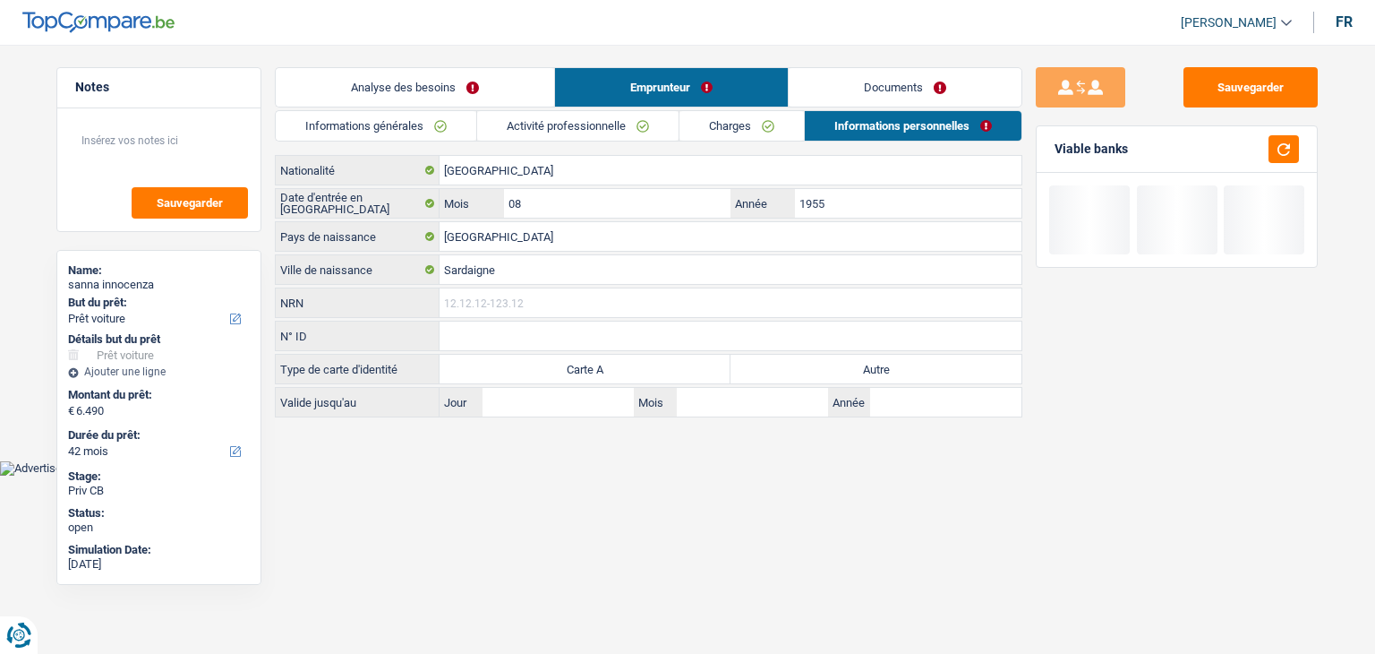
click at [602, 295] on input "NRN" at bounding box center [731, 302] width 582 height 29
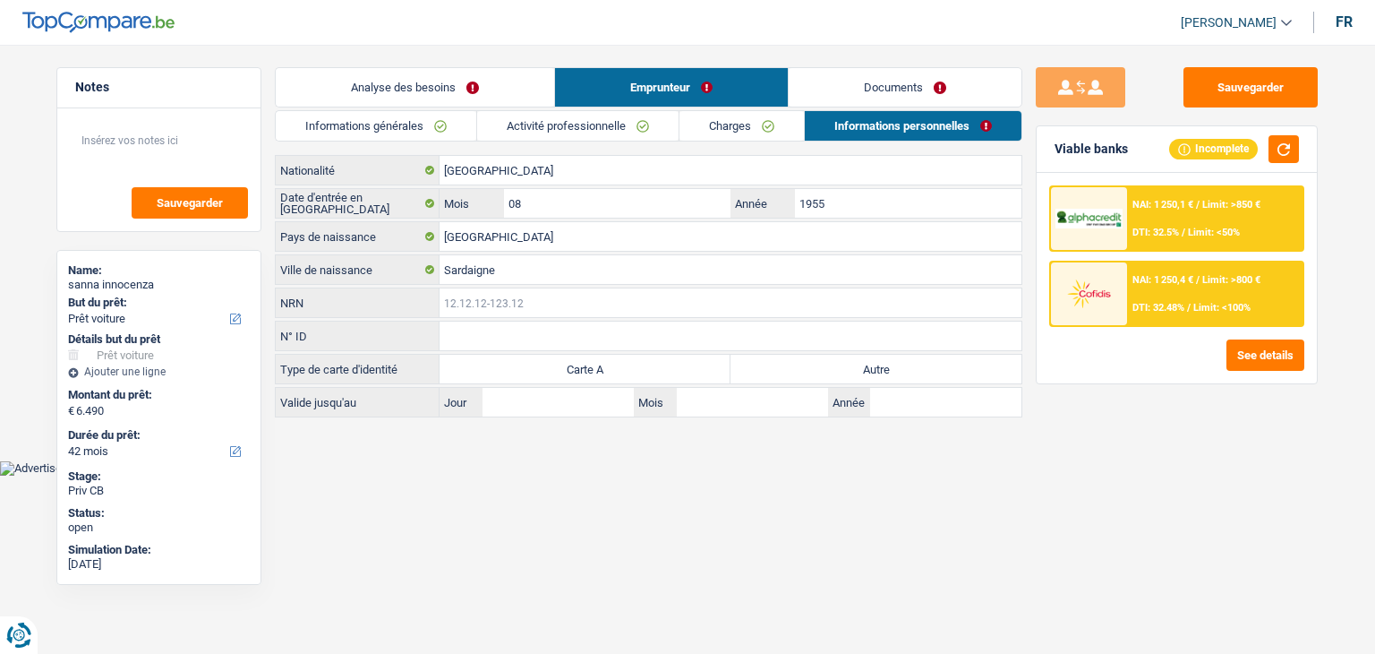
click at [555, 295] on input "NRN" at bounding box center [731, 302] width 582 height 29
click at [555, 297] on input "NRN" at bounding box center [731, 302] width 582 height 29
click at [621, 126] on link "Activité professionnelle" at bounding box center [577, 126] width 201 height 30
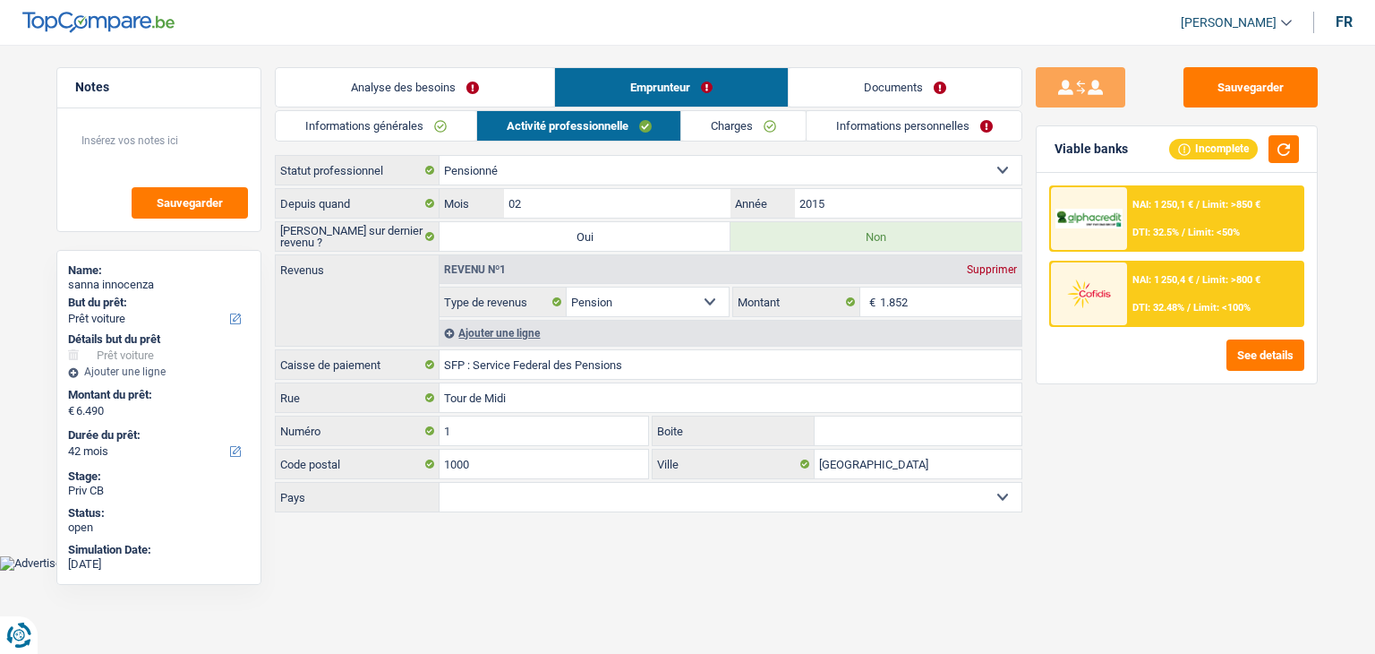
click at [868, 130] on link "Informations personnelles" at bounding box center [915, 126] width 216 height 30
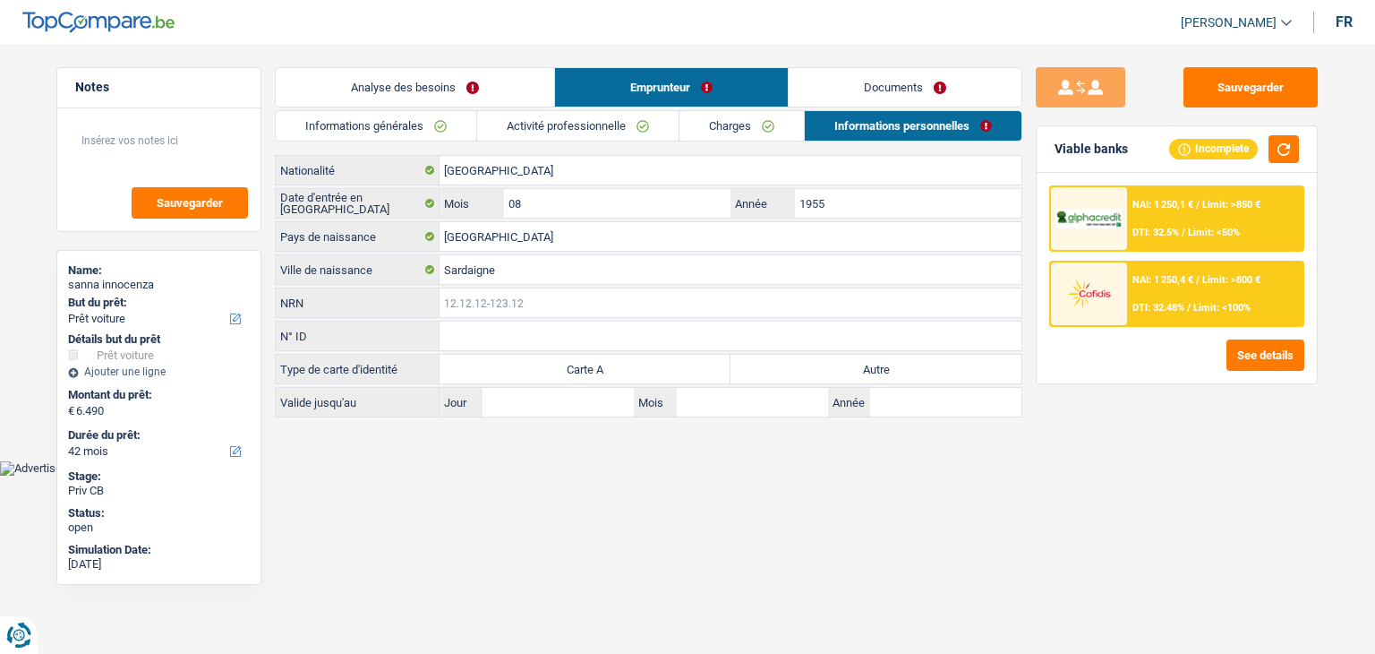
click at [493, 305] on input "NRN" at bounding box center [731, 302] width 582 height 29
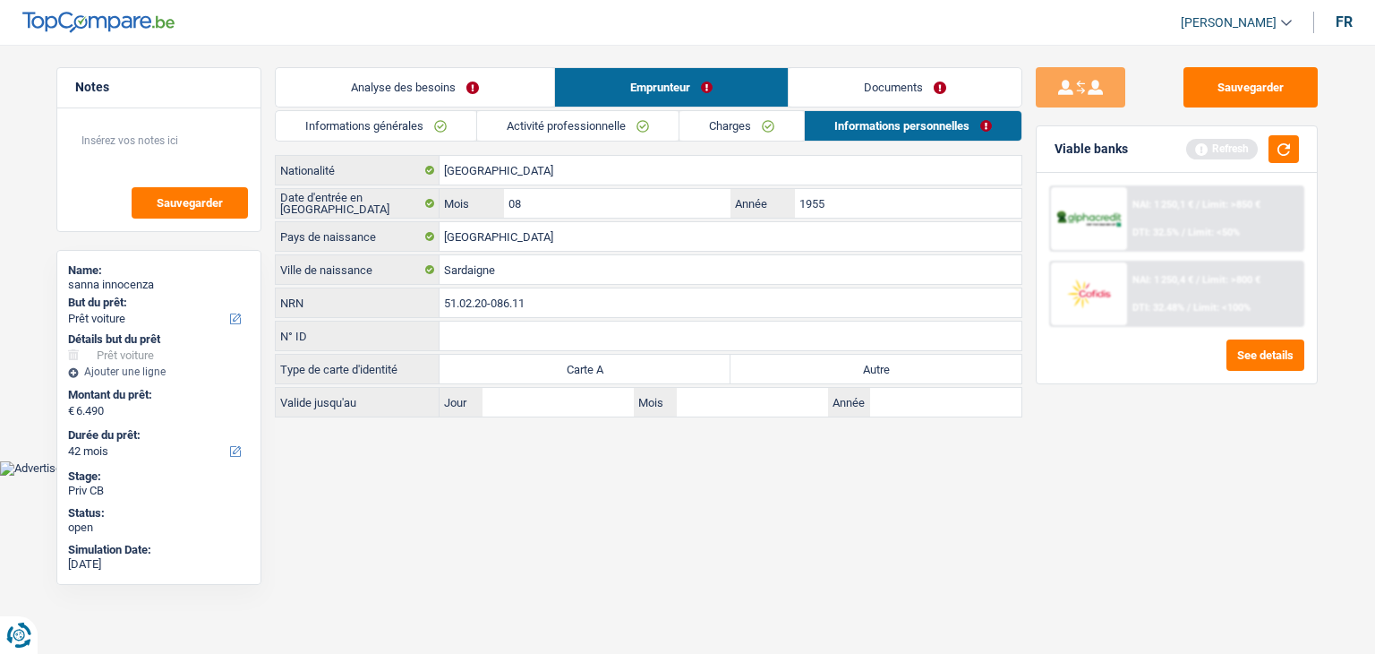
type input "51.02.20-086.11"
click at [638, 476] on html "Vous avez le contrôle de vos données Nous utilisons des cookies, tout comme nos…" at bounding box center [687, 238] width 1375 height 476
click at [797, 370] on label "Autre" at bounding box center [876, 369] width 291 height 29
click at [797, 370] on input "Autre" at bounding box center [876, 369] width 291 height 29
radio input "true"
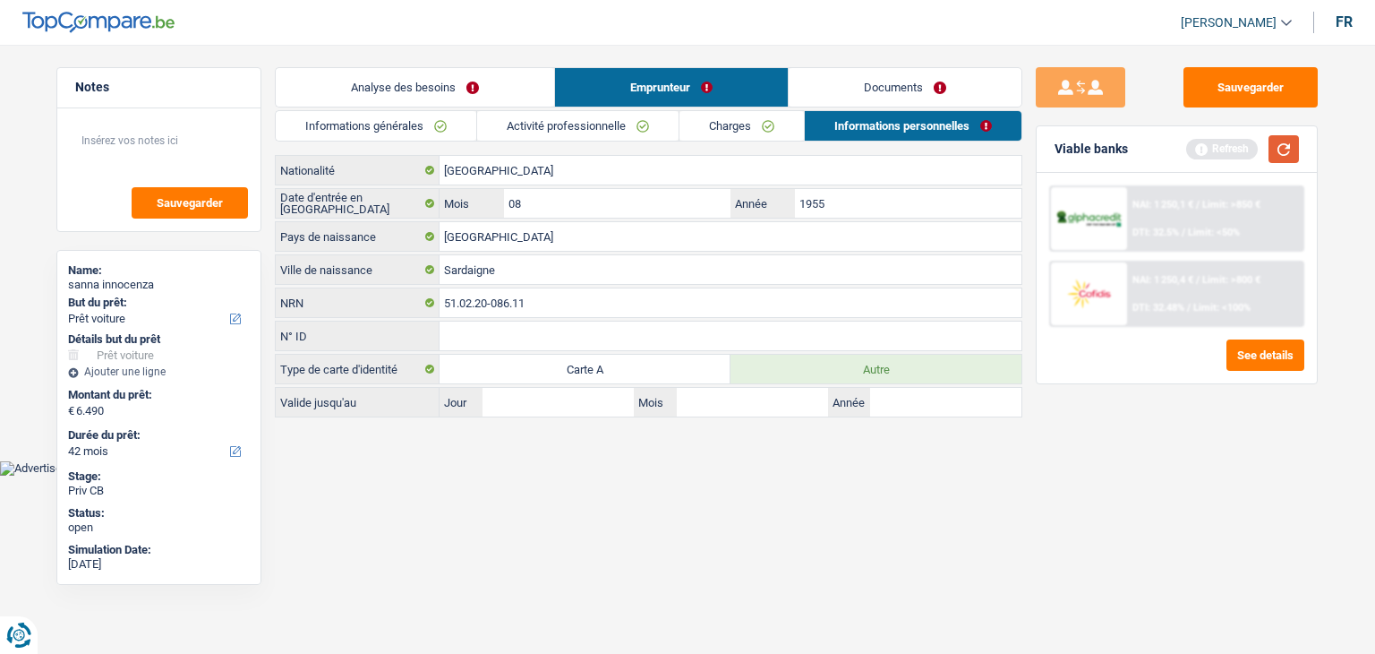
click at [1272, 146] on button "button" at bounding box center [1284, 149] width 30 height 28
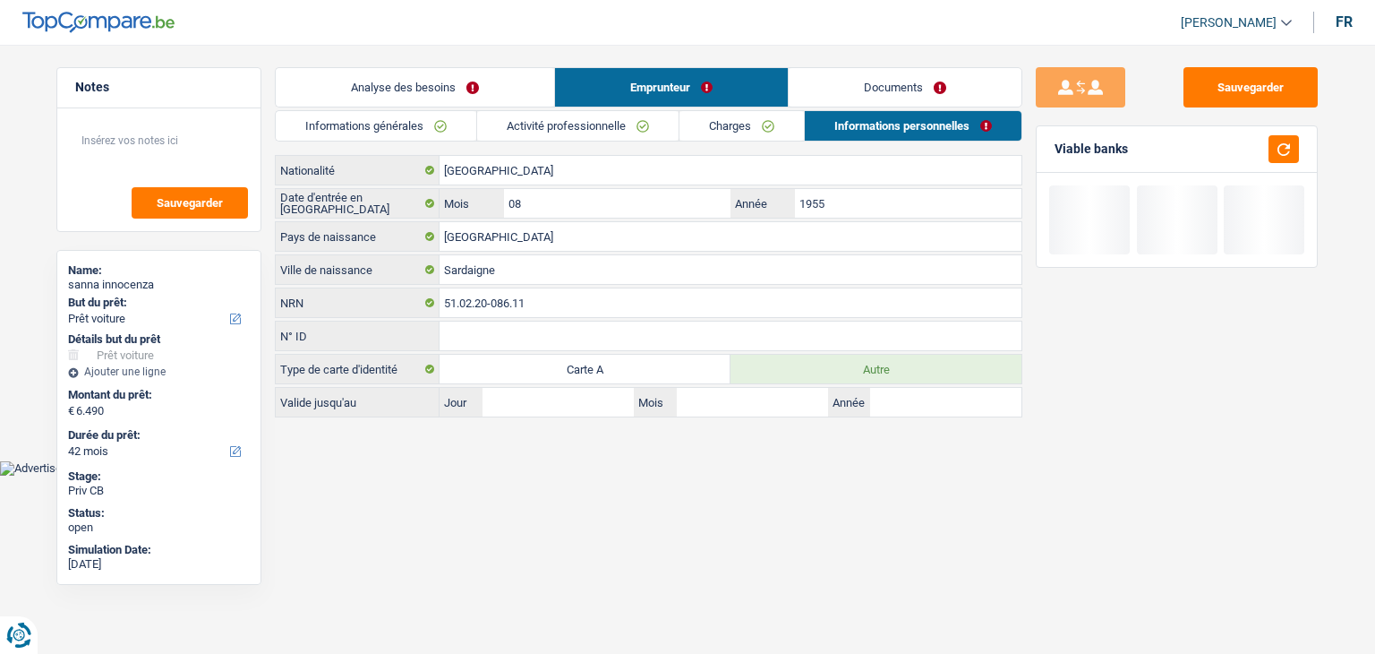
click at [860, 68] on link "Documents" at bounding box center [905, 87] width 233 height 39
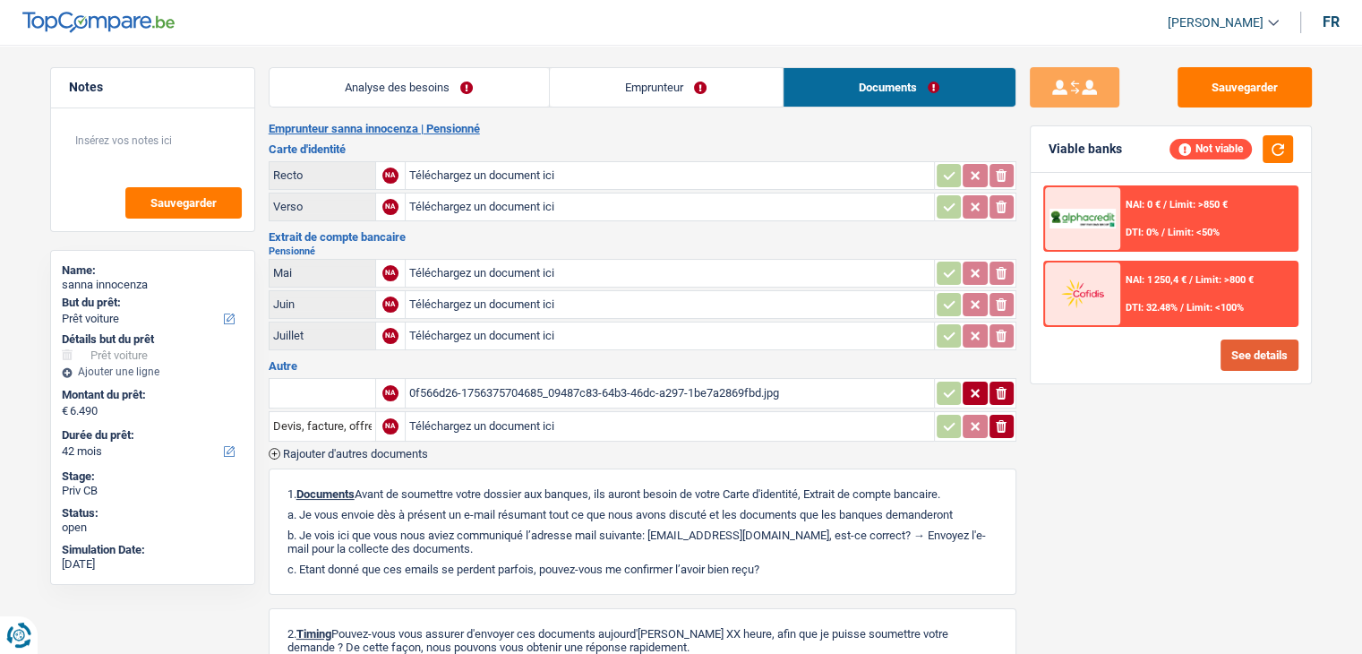
click at [1235, 353] on button "See details" at bounding box center [1260, 354] width 78 height 31
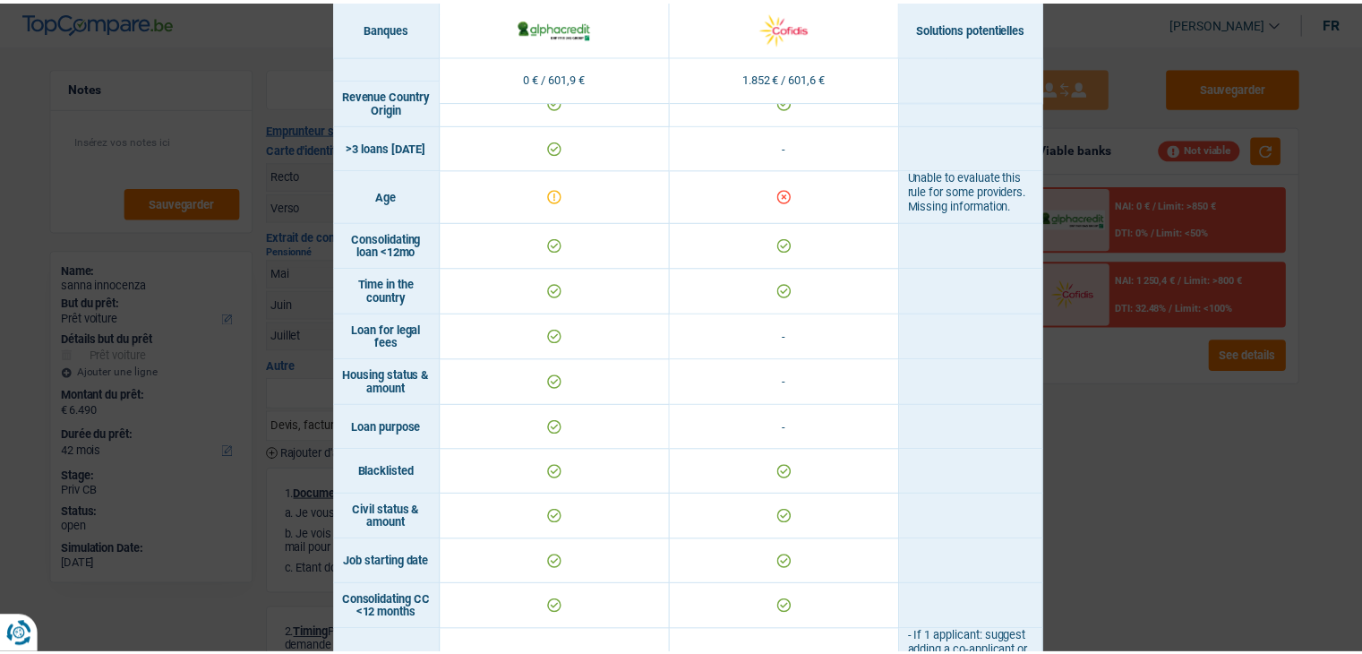
scroll to position [269, 0]
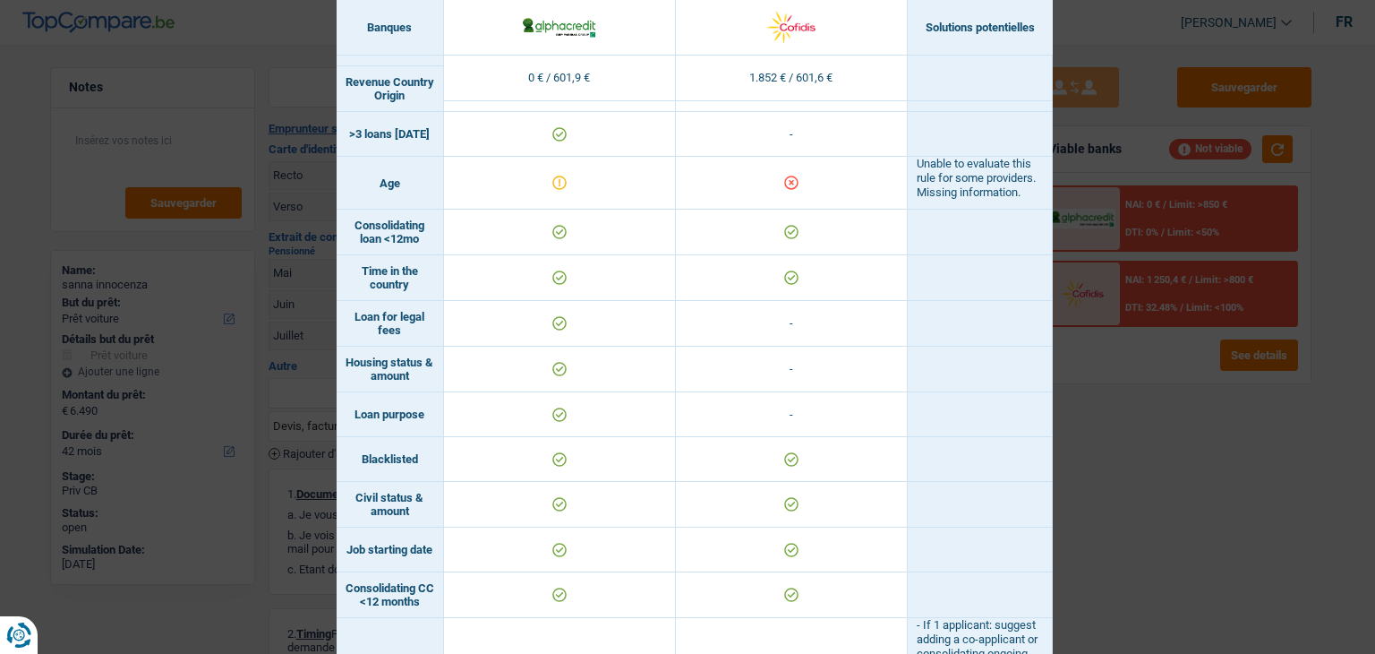
click at [1166, 485] on div "Banks conditions × Banques Solutions potentielles Revenus / Charges 0 € / 601,9…" at bounding box center [687, 327] width 1375 height 654
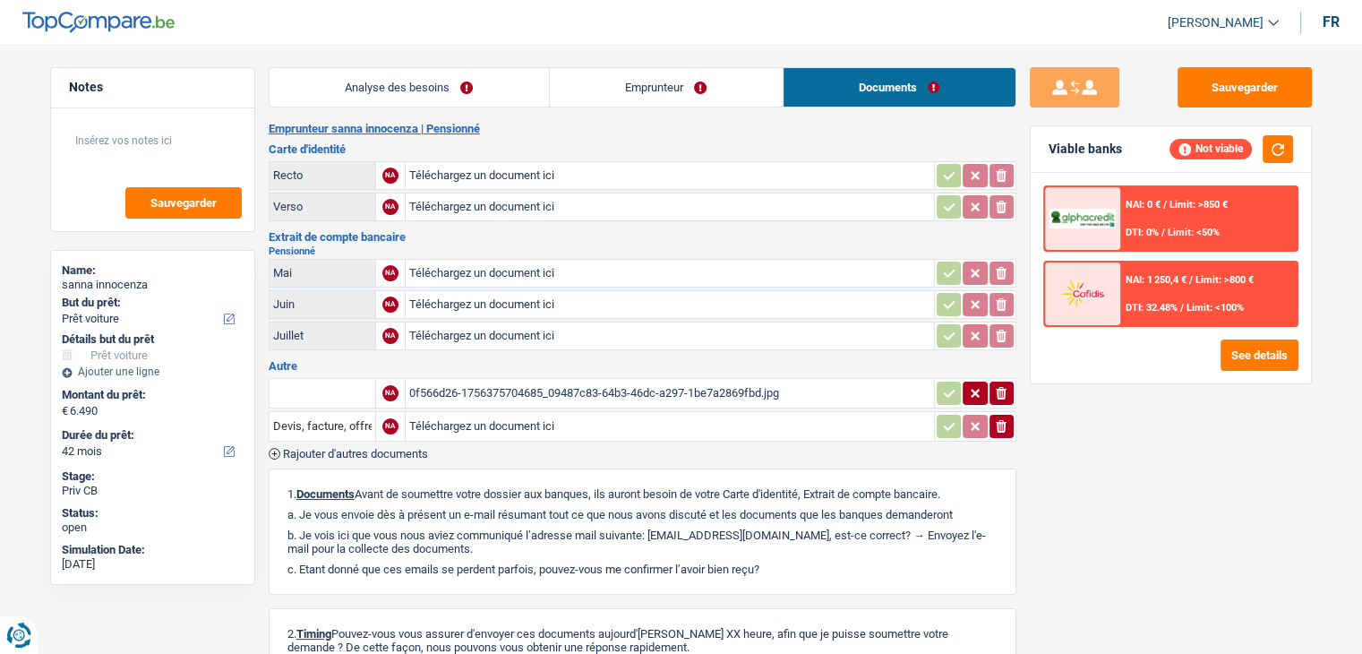
click at [705, 69] on link "Emprunteur" at bounding box center [666, 87] width 233 height 39
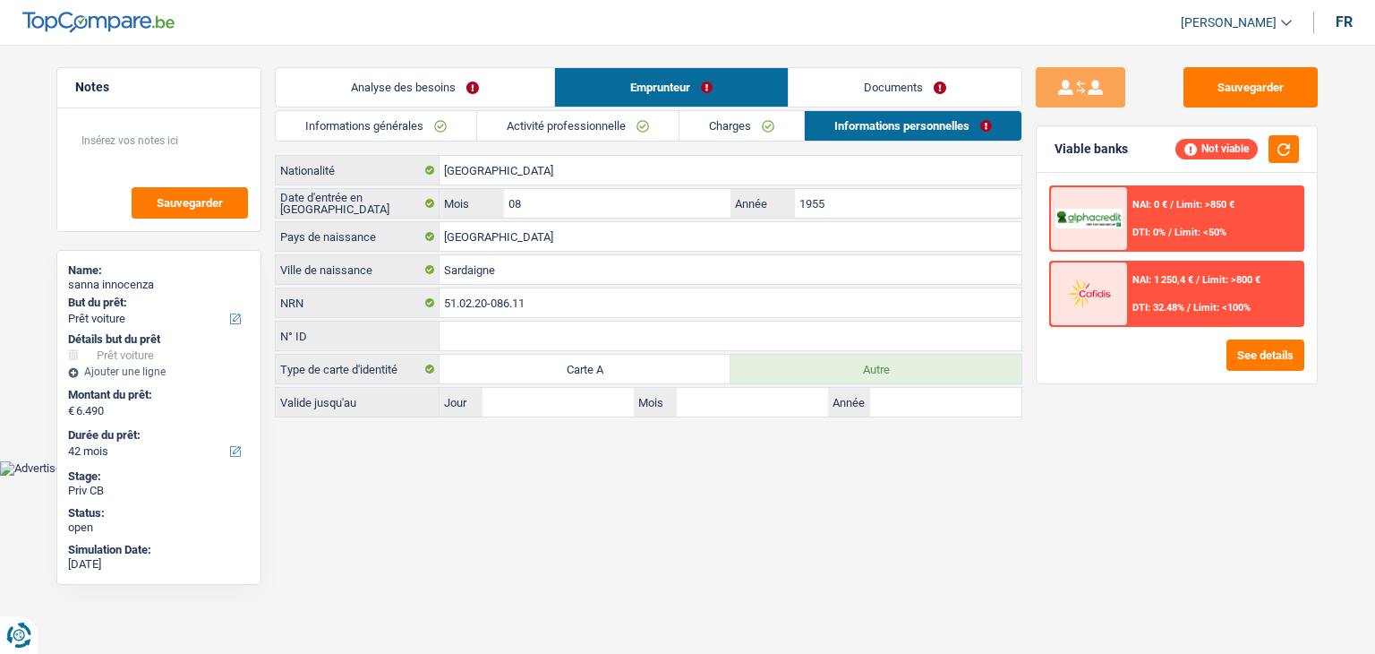
click at [881, 138] on link "Informations personnelles" at bounding box center [913, 126] width 217 height 30
click at [447, 133] on link "Informations générales" at bounding box center [376, 126] width 201 height 30
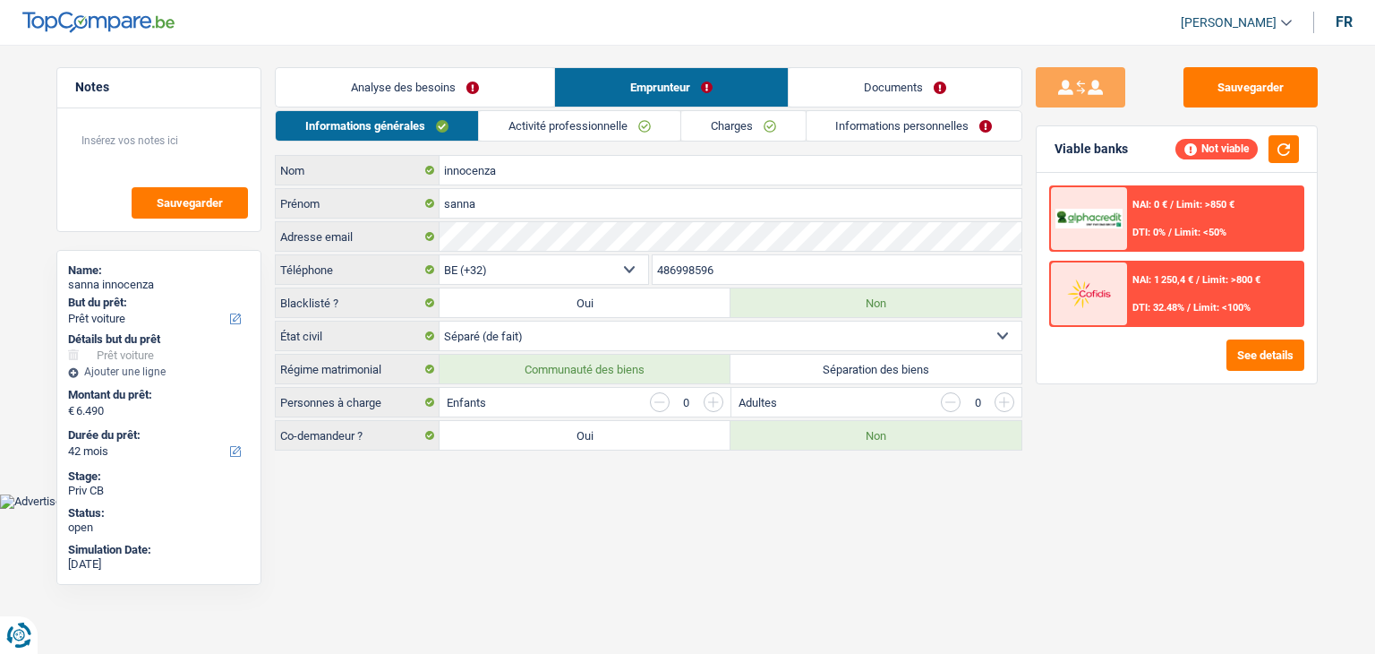
click at [441, 90] on link "Analyse des besoins" at bounding box center [415, 87] width 279 height 39
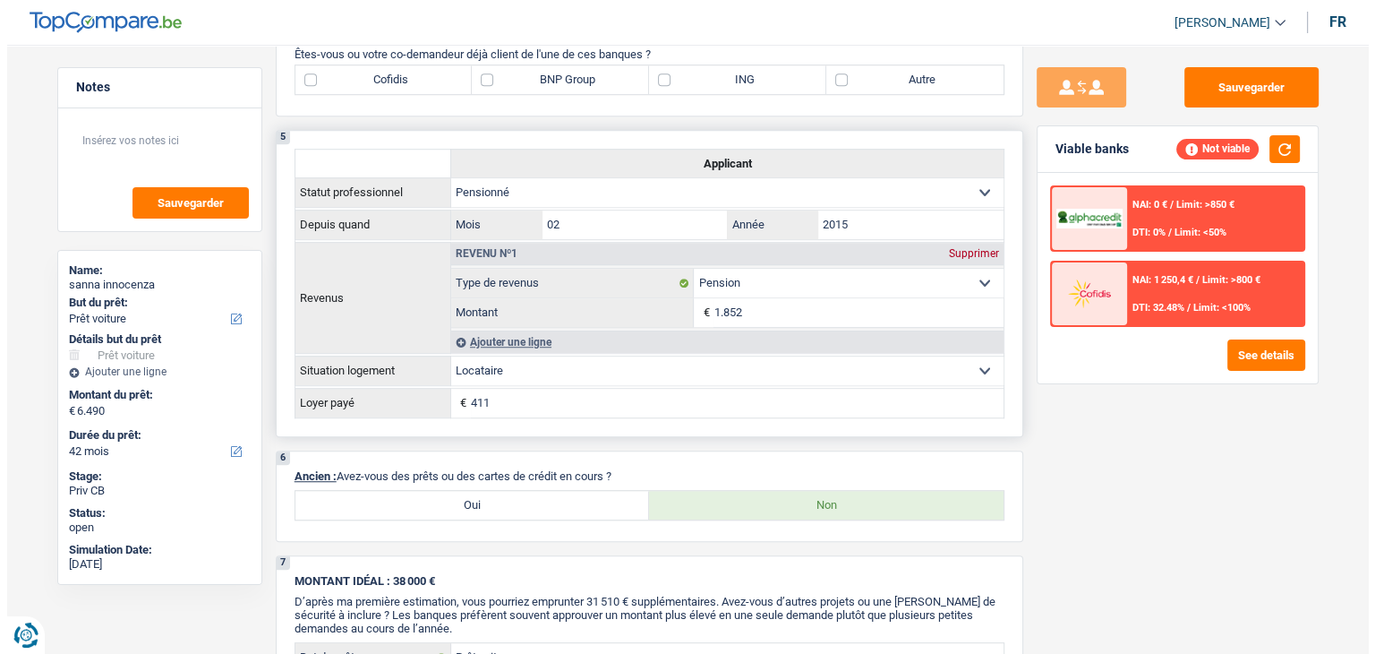
scroll to position [985, 0]
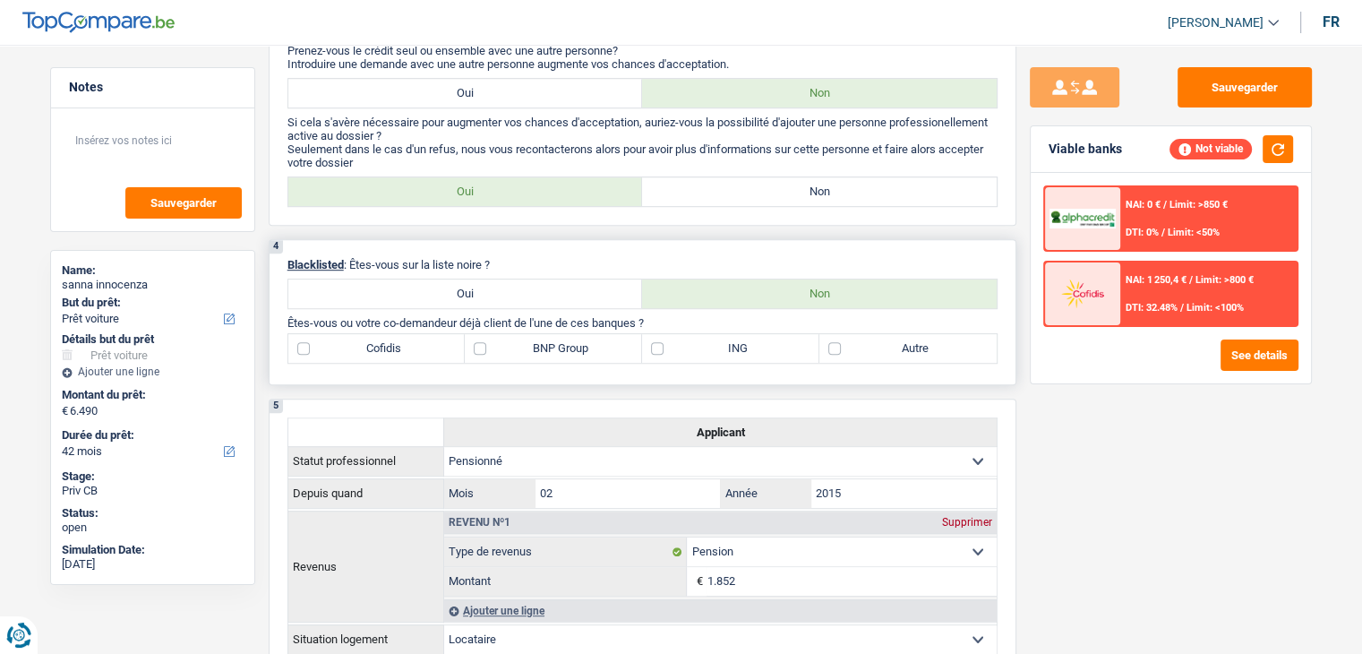
drag, startPoint x: 654, startPoint y: 316, endPoint x: 501, endPoint y: 320, distance: 152.3
click at [501, 320] on p "Êtes-vous ou votre co-demandeur déjà client de l'une de ces banques ?" at bounding box center [642, 322] width 710 height 13
click at [490, 346] on label "BNP Group" at bounding box center [553, 348] width 177 height 29
click at [490, 346] on input "BNP Group" at bounding box center [553, 348] width 177 height 29
checkbox input "true"
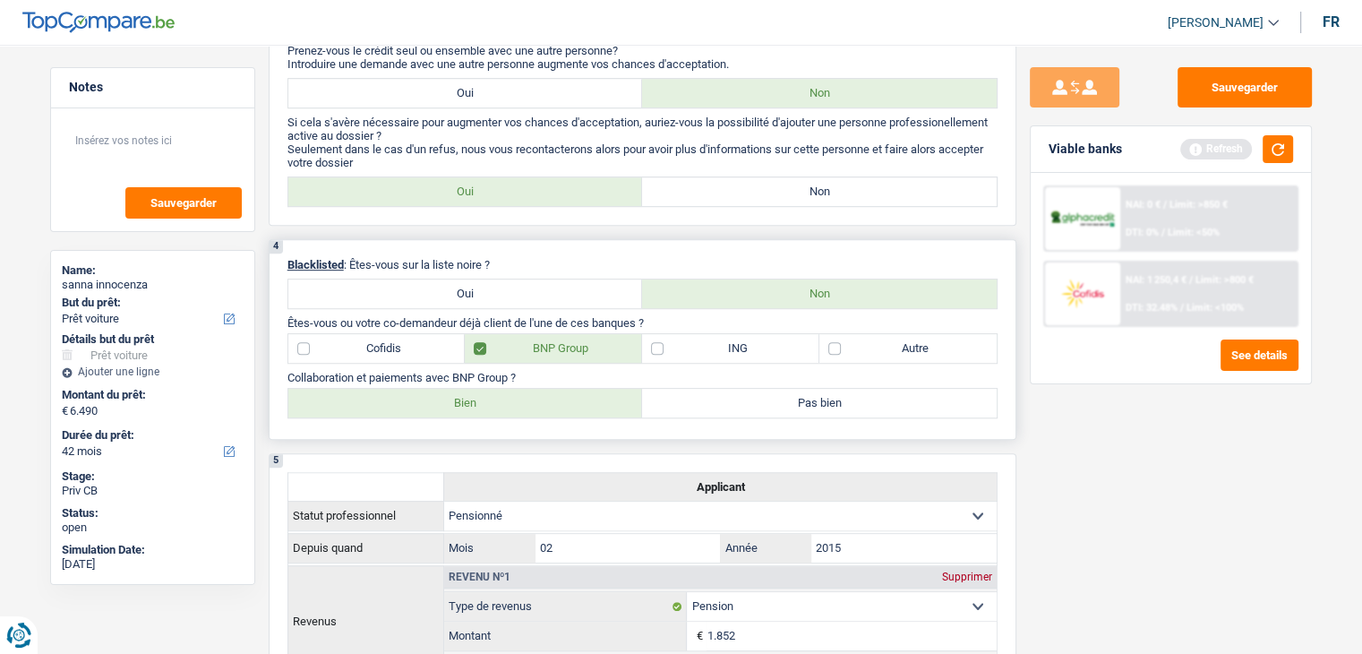
click at [416, 399] on label "Bien" at bounding box center [465, 403] width 355 height 29
click at [416, 399] on input "Bien" at bounding box center [465, 403] width 355 height 29
radio input "true"
click at [1282, 153] on button "button" at bounding box center [1278, 149] width 30 height 28
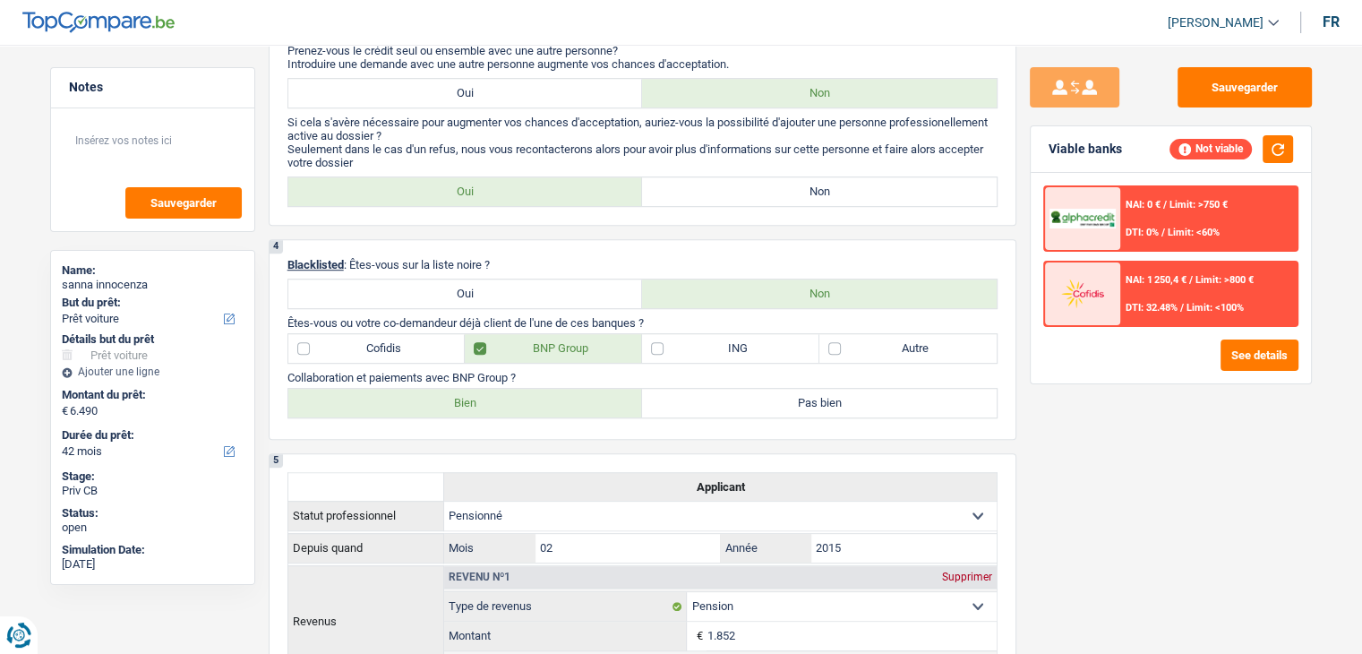
drag, startPoint x: 1120, startPoint y: 148, endPoint x: 1076, endPoint y: 148, distance: 43.9
click at [1076, 148] on div "Viable banks Not viable" at bounding box center [1171, 149] width 280 height 47
click at [1102, 420] on div "Sauvegarder Viable banks Not viable NAI: 0 € / Limit: >750 € DTI: 0% / Limit: <…" at bounding box center [1170, 343] width 309 height 553
click at [1107, 389] on div "Sauvegarder Viable banks Not viable NAI: 0 € / Limit: >750 € DTI: 0% / Limit: <…" at bounding box center [1170, 343] width 309 height 553
click at [1238, 365] on button "See details" at bounding box center [1260, 354] width 78 height 31
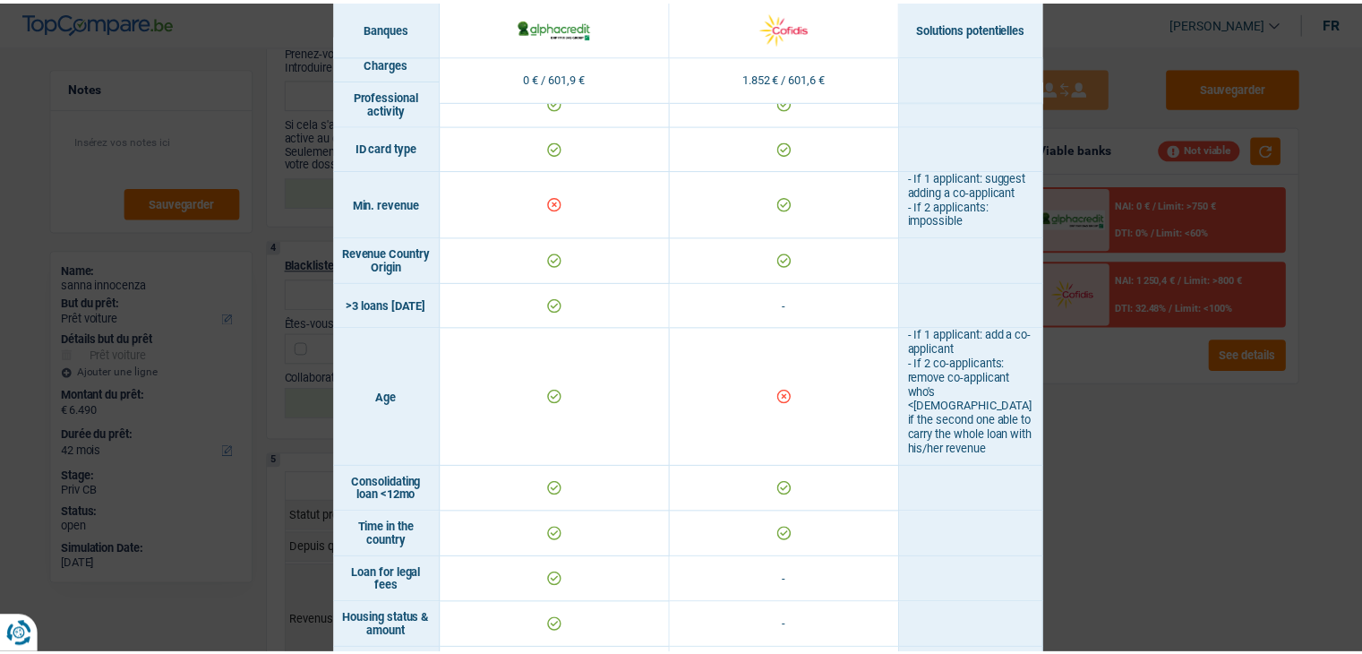
scroll to position [0, 0]
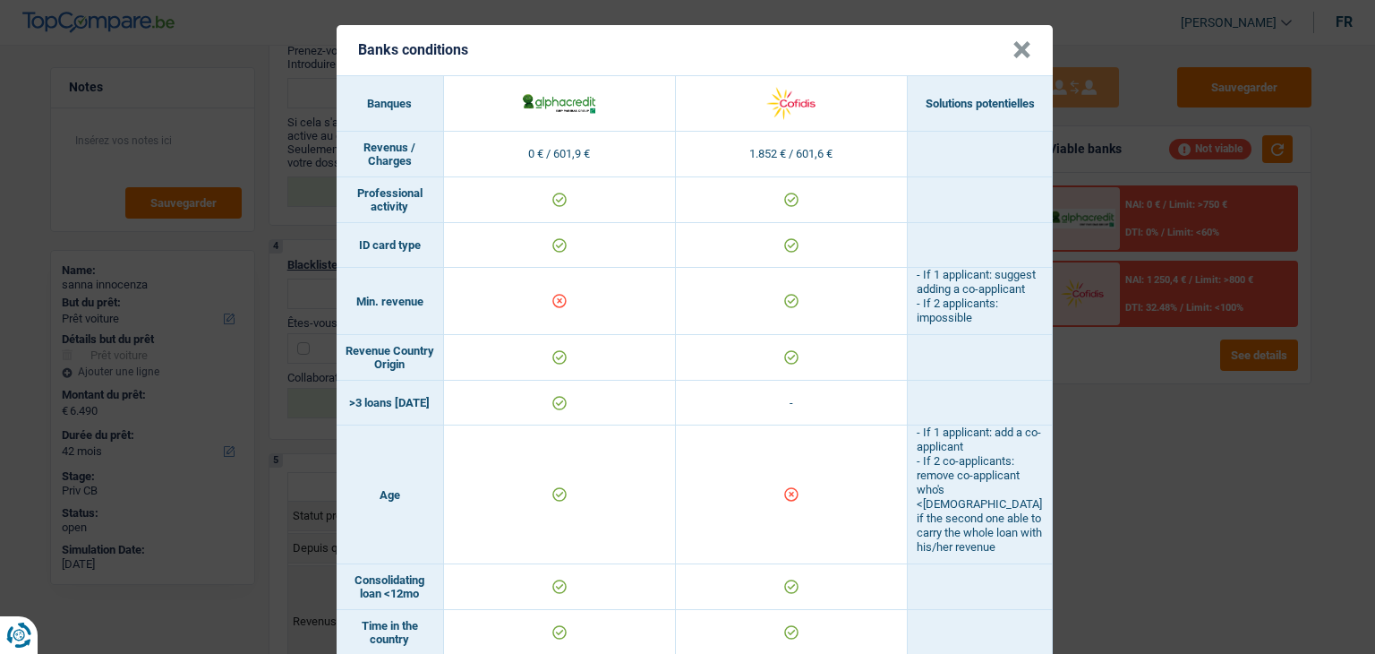
drag, startPoint x: 348, startPoint y: 311, endPoint x: 445, endPoint y: 312, distance: 96.7
click at [445, 312] on tr "Min. revenue - If 1 applicant: suggest adding a co-applicant - If 2 applicants:…" at bounding box center [695, 301] width 716 height 67
click at [1211, 451] on div "Banks conditions × Banques Solutions potentielles Revenus / Charges 0 € / 601,9…" at bounding box center [687, 327] width 1375 height 654
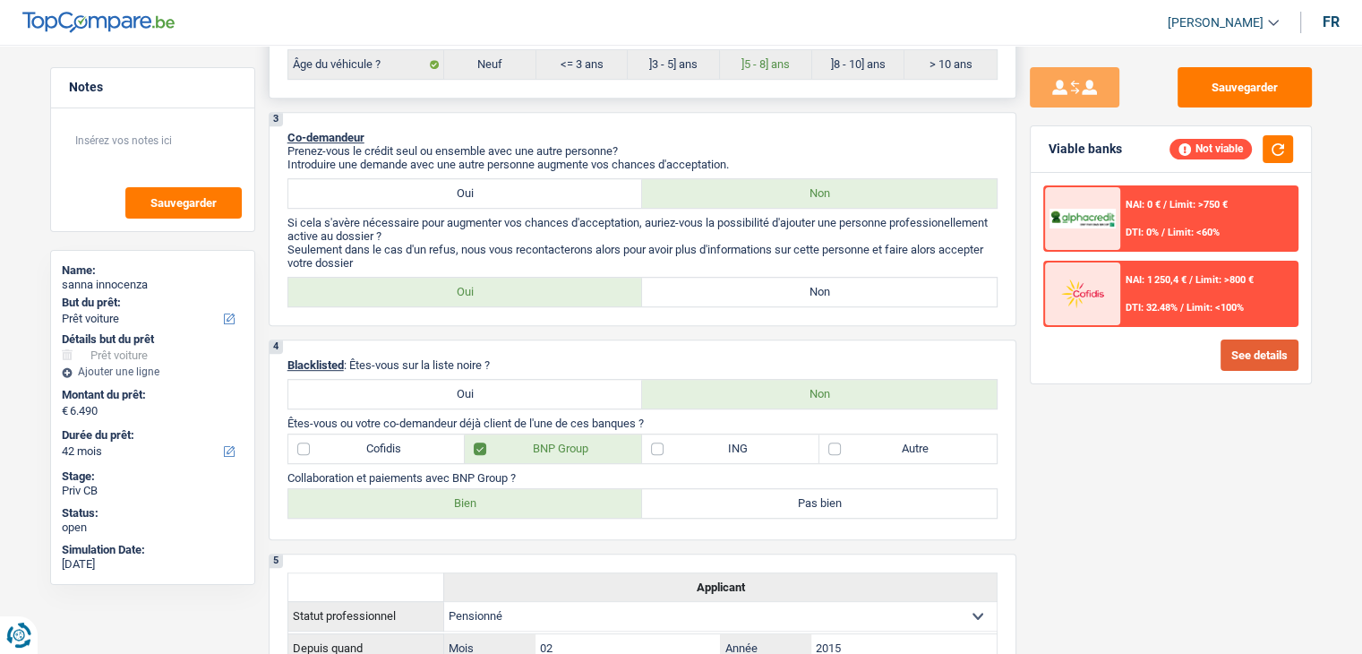
scroll to position [985, 0]
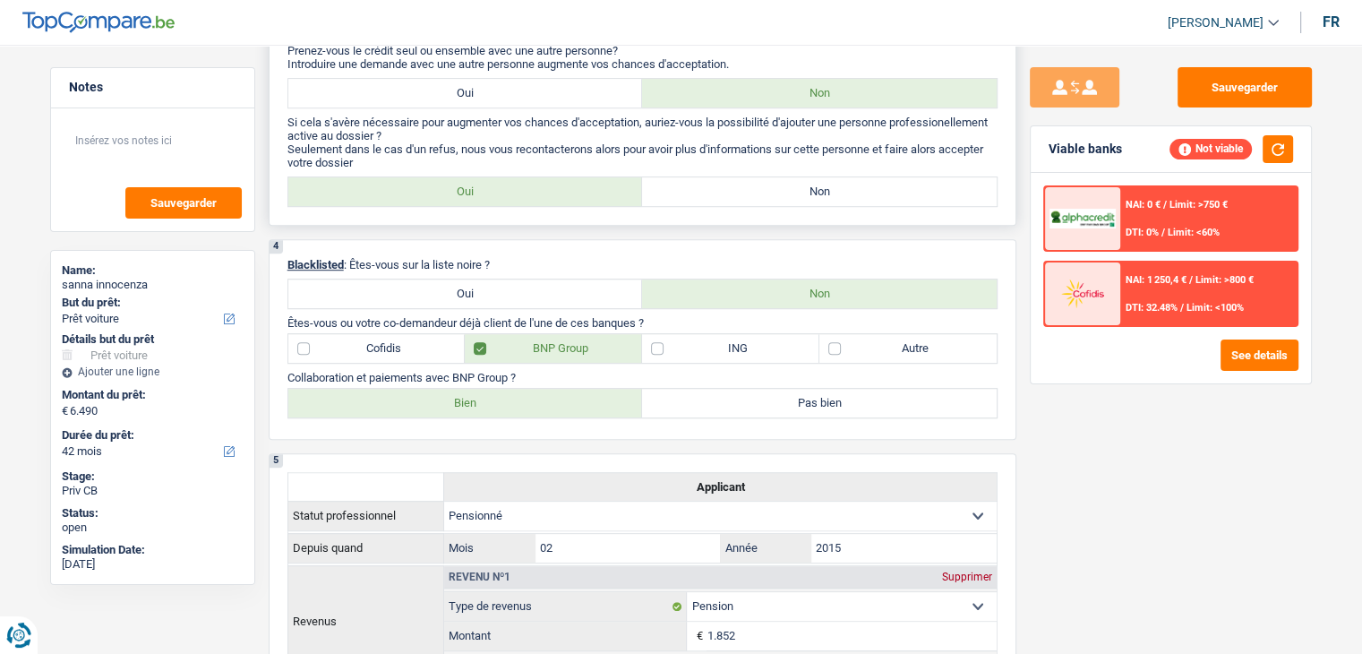
click at [701, 184] on label "Non" at bounding box center [819, 191] width 355 height 29
click at [701, 184] on input "Non" at bounding box center [819, 191] width 355 height 29
radio input "true"
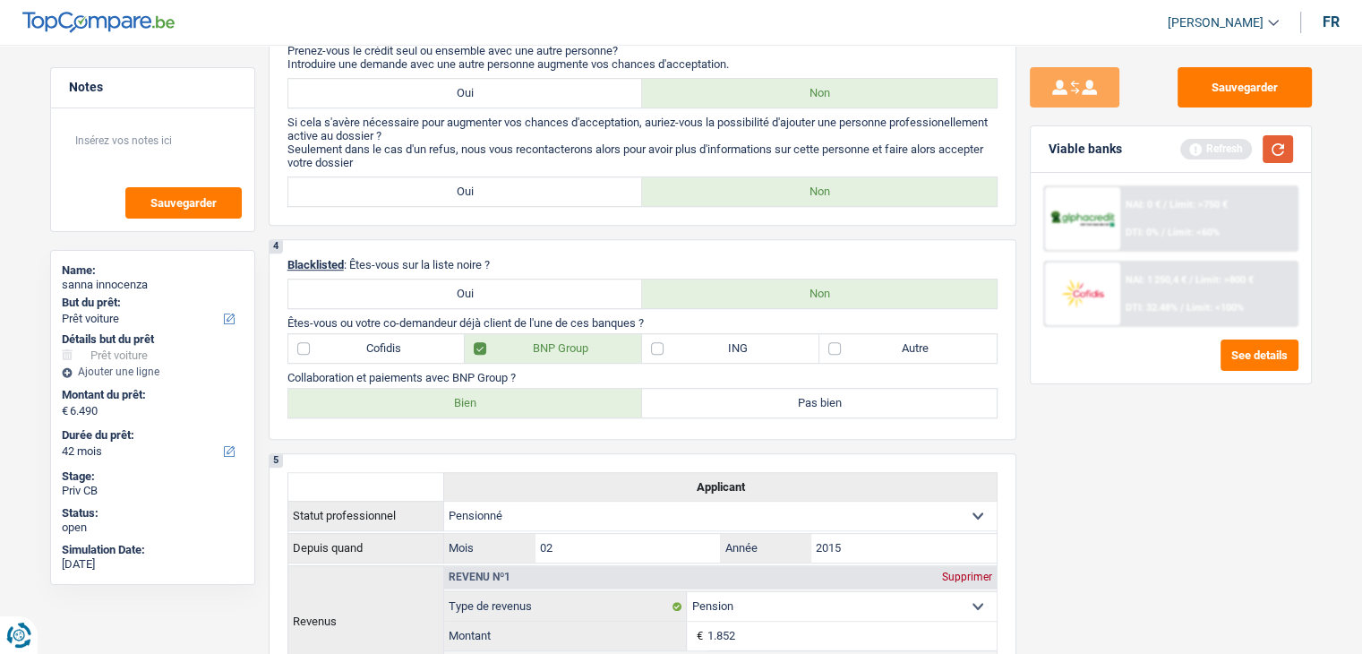
click at [1270, 156] on button "button" at bounding box center [1278, 149] width 30 height 28
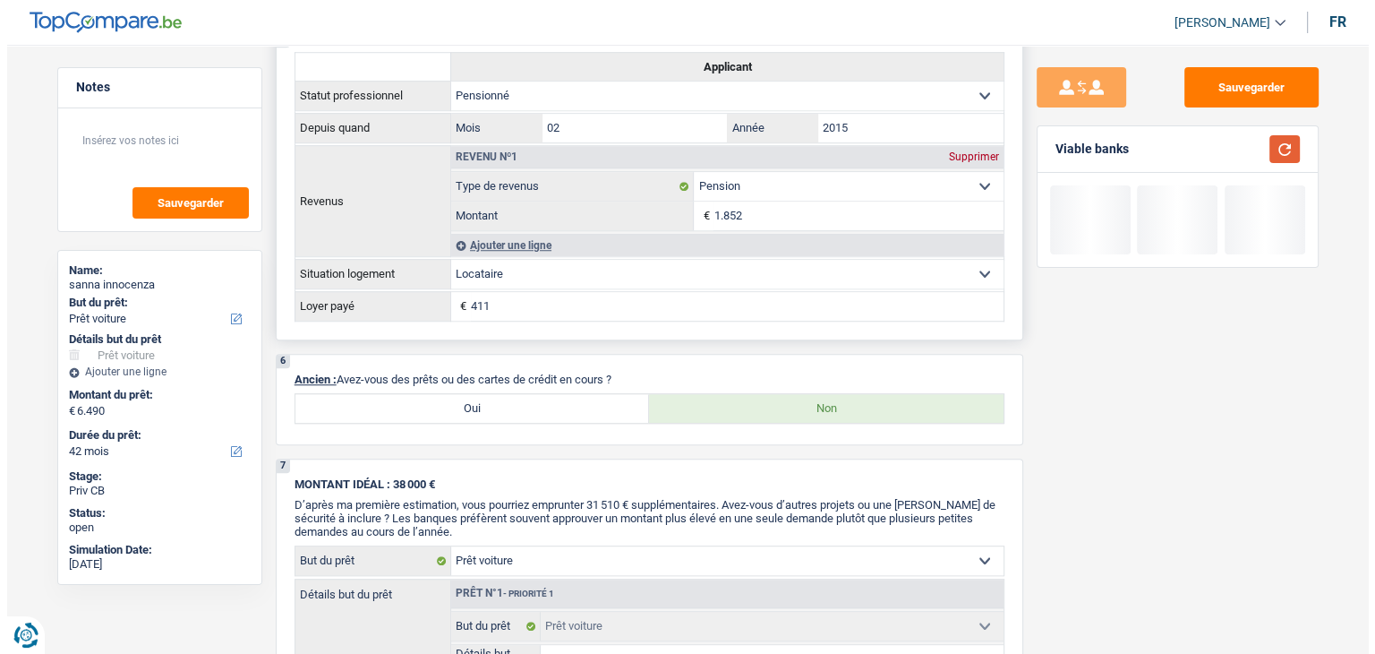
scroll to position [1433, 0]
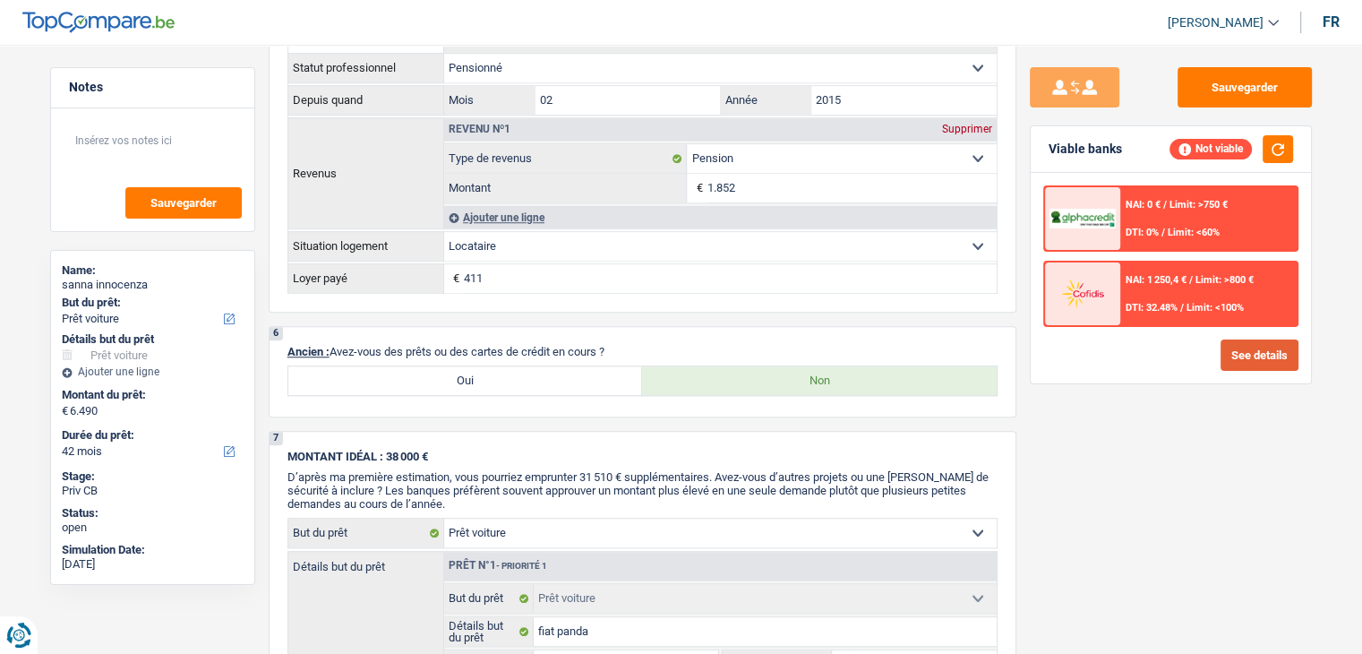
click at [1227, 349] on button "See details" at bounding box center [1260, 354] width 78 height 31
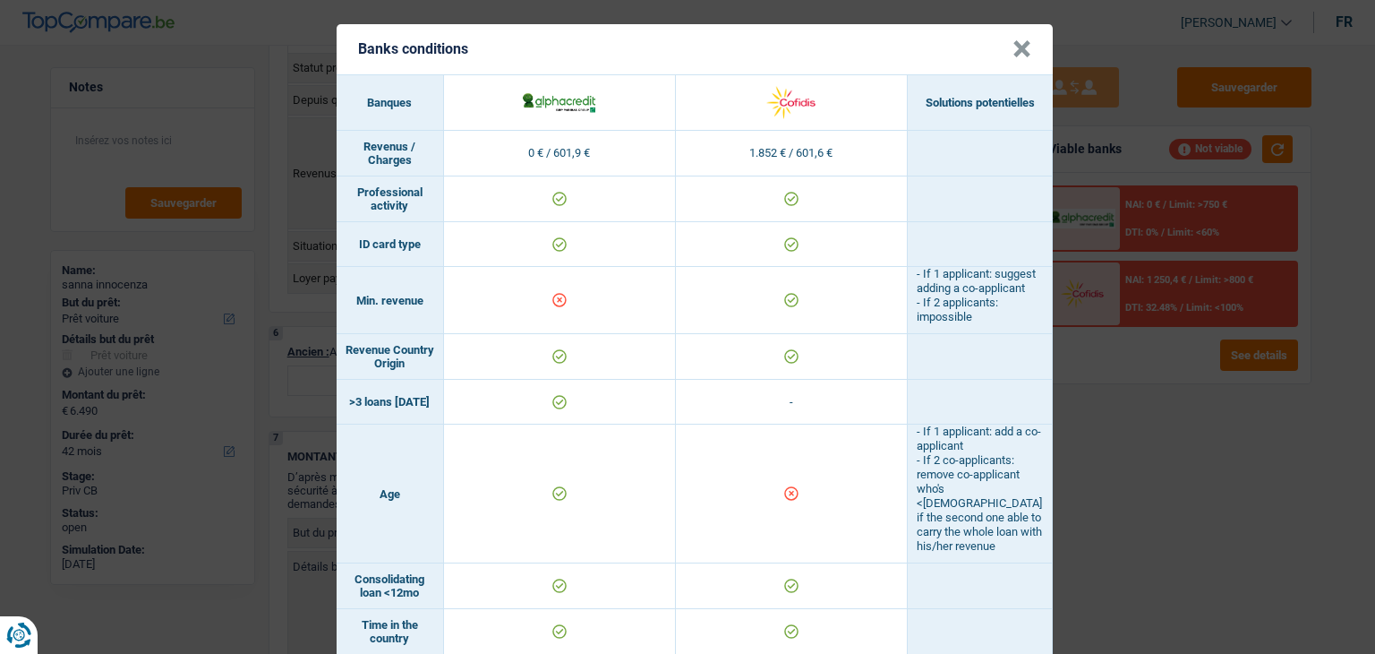
scroll to position [0, 0]
drag, startPoint x: 356, startPoint y: 310, endPoint x: 491, endPoint y: 318, distance: 134.6
click at [477, 316] on tr "Min. revenue - If 1 applicant: suggest adding a co-applicant - If 2 applicants:…" at bounding box center [695, 301] width 716 height 67
click at [1157, 471] on div "Banks conditions × Banques Solutions potentielles Revenus / Charges 0 € / 601,9…" at bounding box center [687, 327] width 1375 height 654
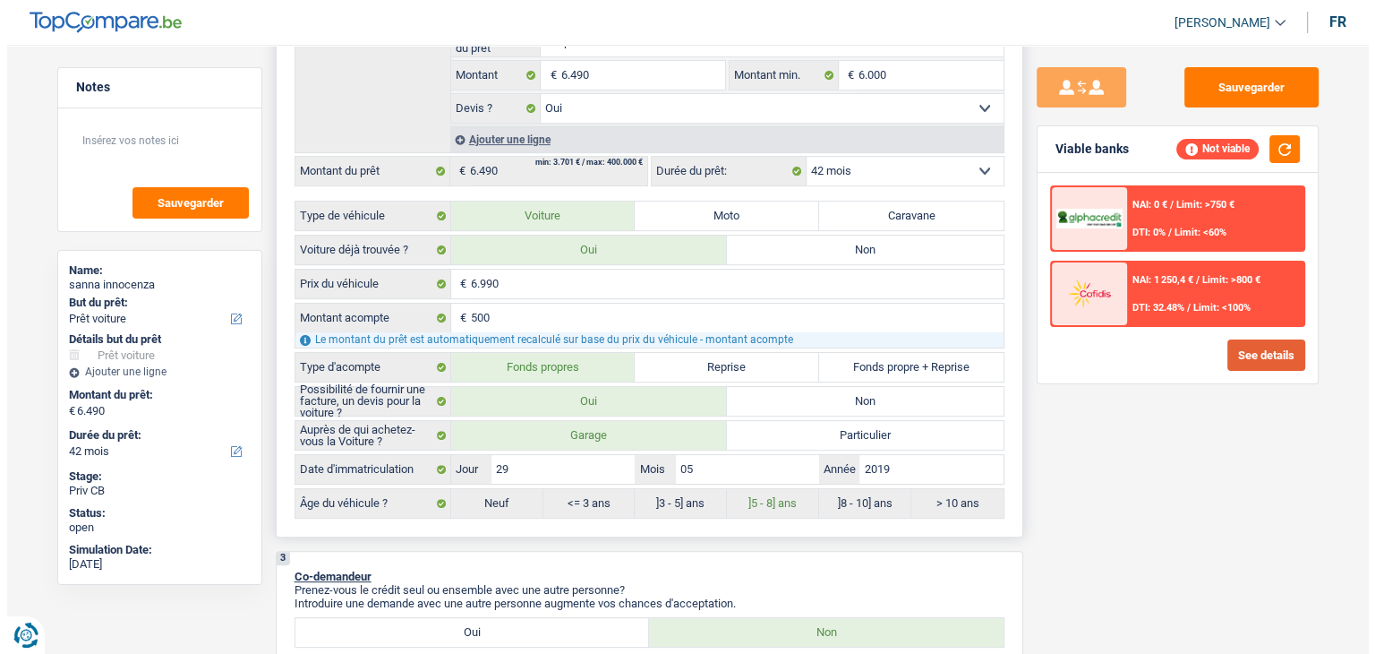
scroll to position [269, 0]
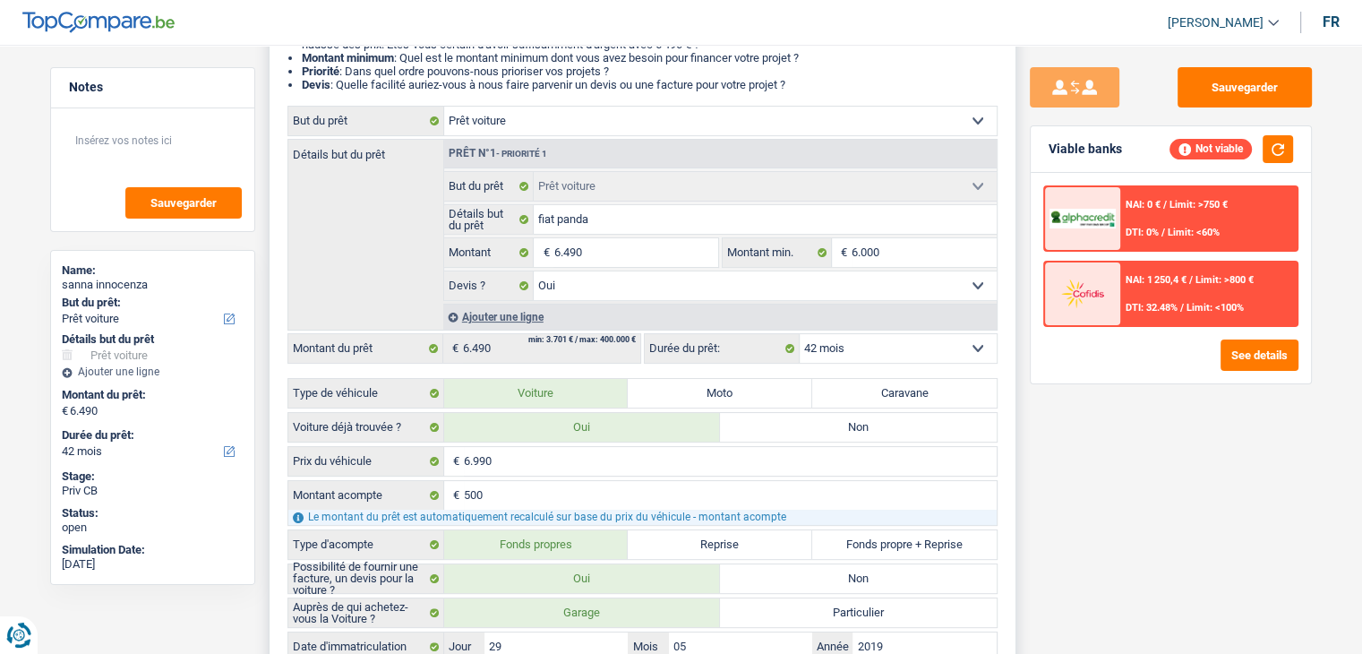
drag, startPoint x: 853, startPoint y: 346, endPoint x: 853, endPoint y: 356, distance: 10.7
click at [853, 346] on select "12 mois 18 mois 24 mois 30 mois 36 mois 42 mois Sélectionner une option" at bounding box center [898, 348] width 197 height 29
select select "18"
click at [800, 334] on select "12 mois 18 mois 24 mois 30 mois 36 mois 42 mois Sélectionner une option" at bounding box center [898, 348] width 197 height 29
select select "18"
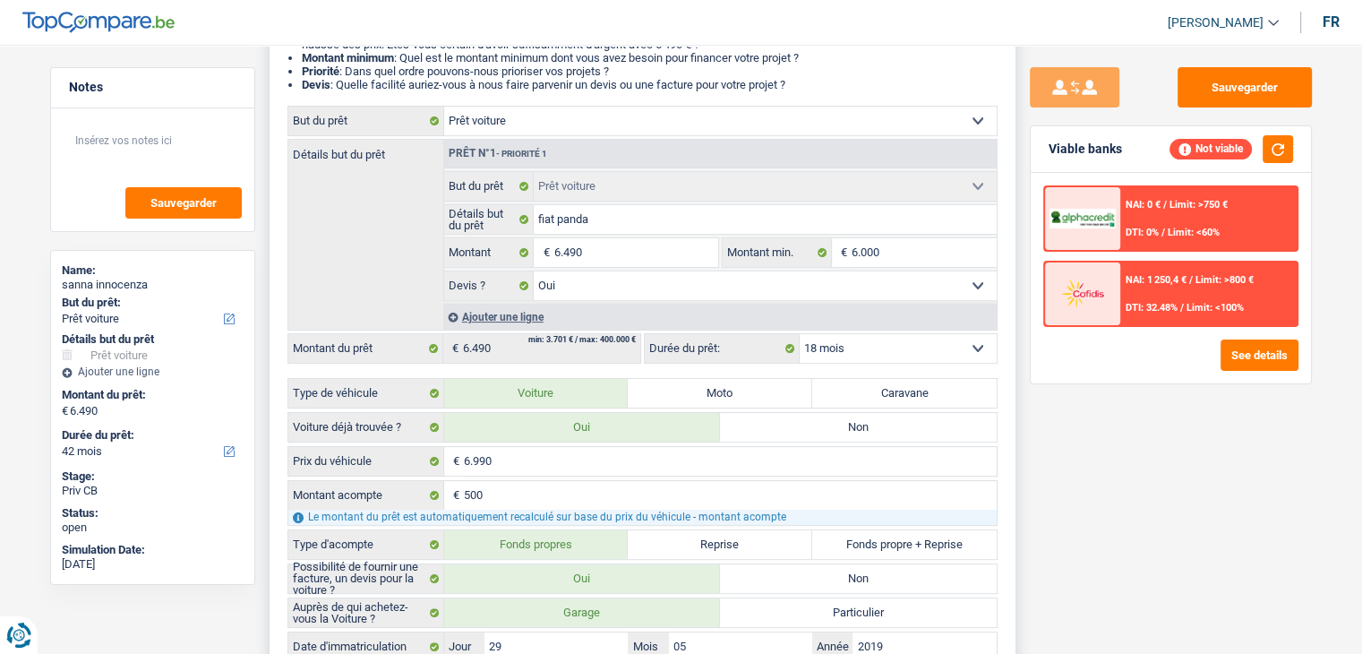
select select "18"
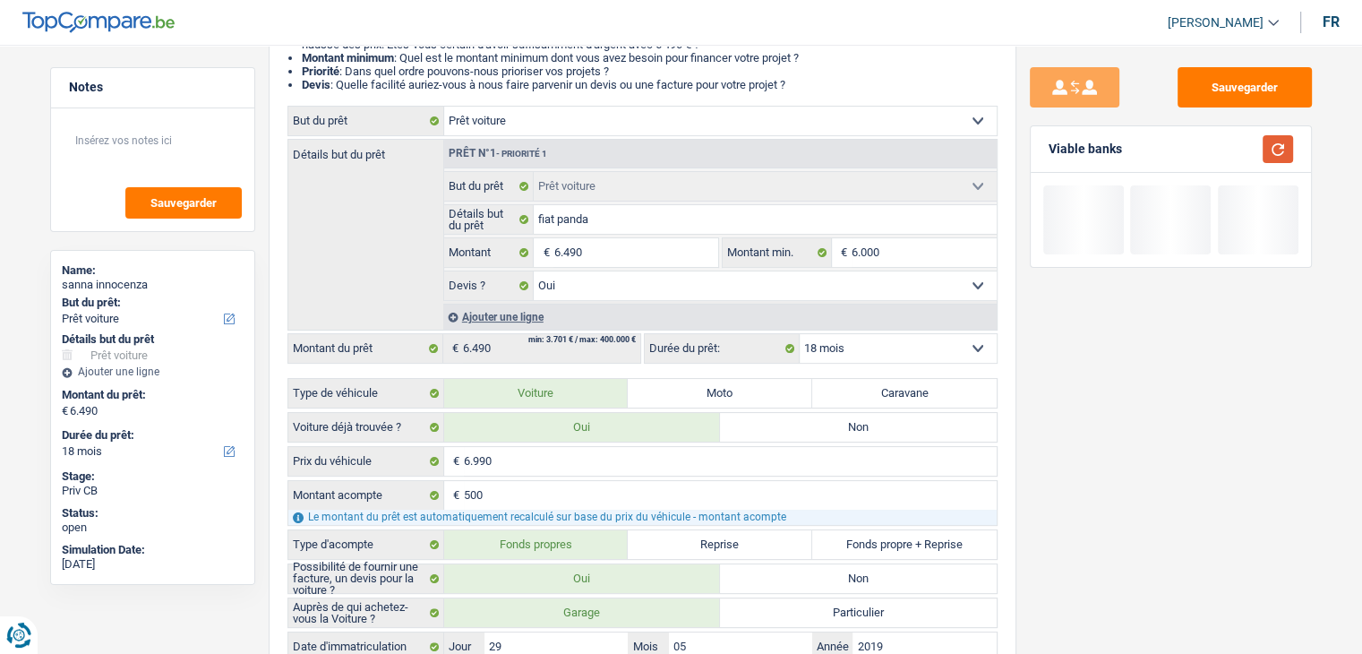
click at [1268, 153] on button "button" at bounding box center [1278, 149] width 30 height 28
drag, startPoint x: 861, startPoint y: 352, endPoint x: 845, endPoint y: 359, distance: 16.8
click at [861, 352] on select "12 mois 18 mois 24 mois 30 mois 36 mois 42 mois Sélectionner une option" at bounding box center [898, 348] width 197 height 29
select select "24"
click at [800, 334] on select "12 mois 18 mois 24 mois 30 mois 36 mois 42 mois Sélectionner une option" at bounding box center [898, 348] width 197 height 29
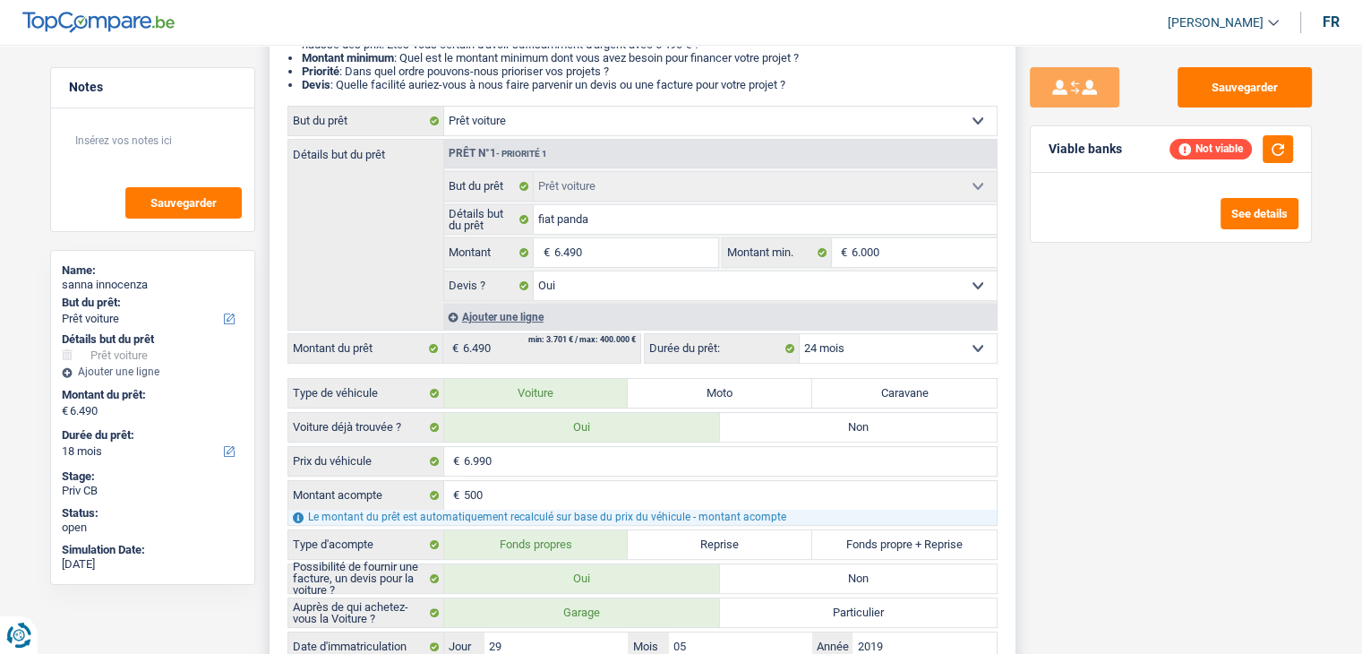
select select "24"
click at [1280, 140] on button "button" at bounding box center [1278, 149] width 30 height 28
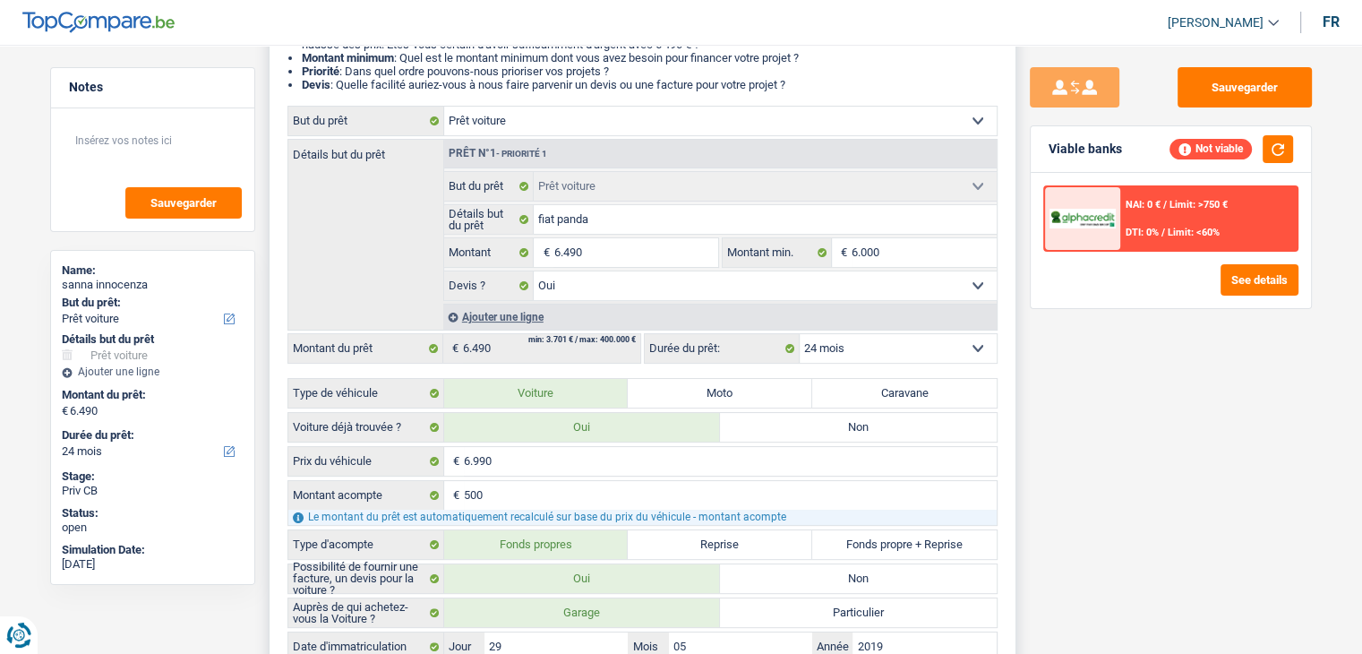
click at [828, 348] on select "12 mois 18 mois 24 mois 30 mois 36 mois 42 mois Sélectionner une option" at bounding box center [898, 348] width 197 height 29
select select "30"
click at [800, 334] on select "12 mois 18 mois 24 mois 30 mois 36 mois 42 mois Sélectionner une option" at bounding box center [898, 348] width 197 height 29
select select "30"
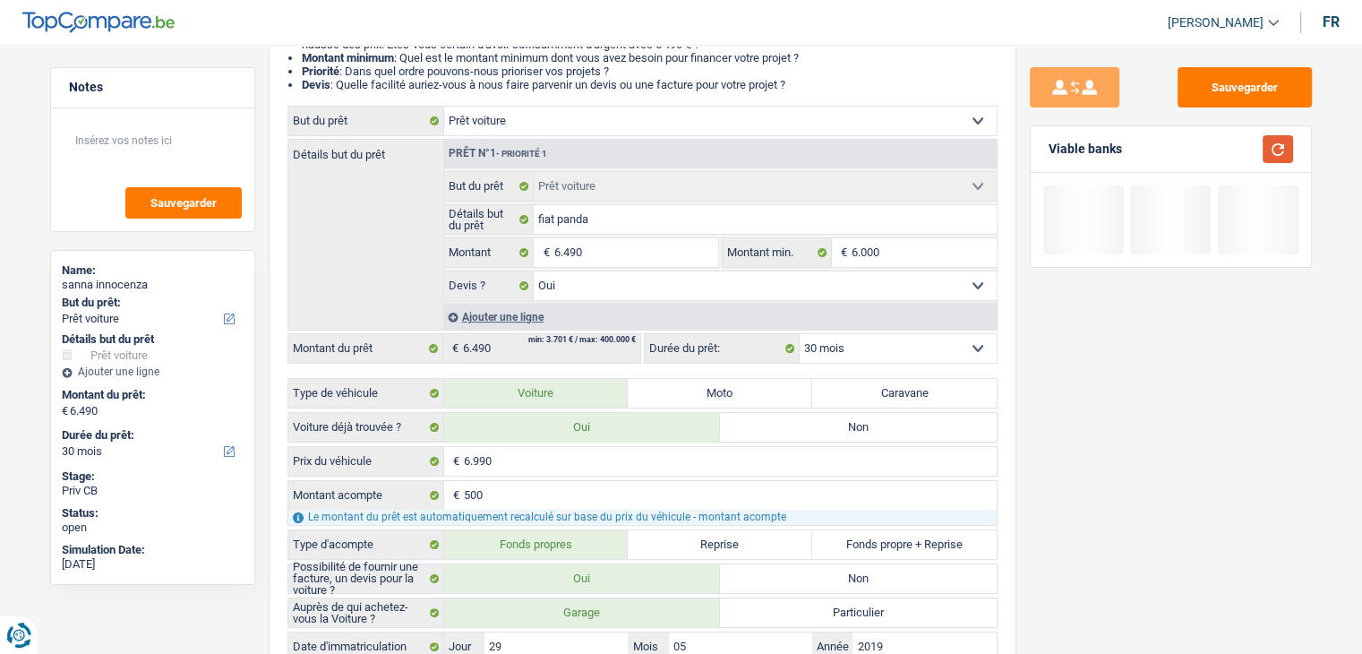
click at [1273, 146] on button "button" at bounding box center [1278, 149] width 30 height 28
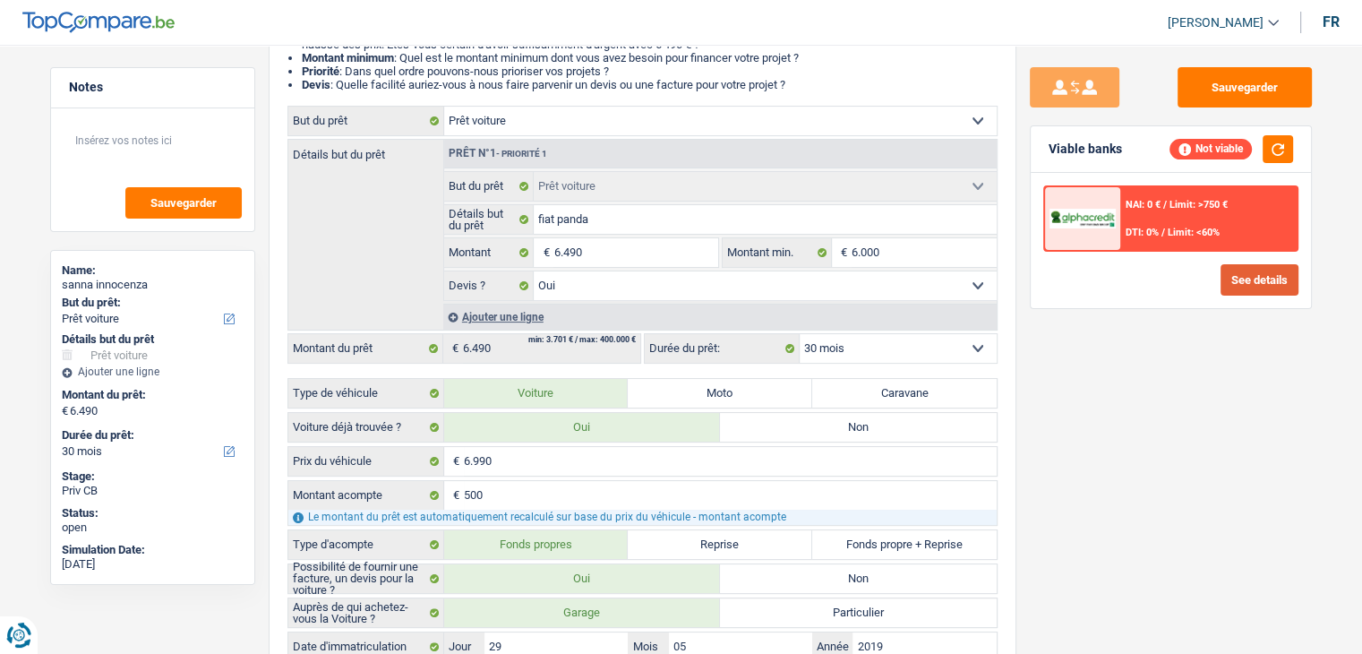
click at [1264, 279] on button "See details" at bounding box center [1260, 279] width 78 height 31
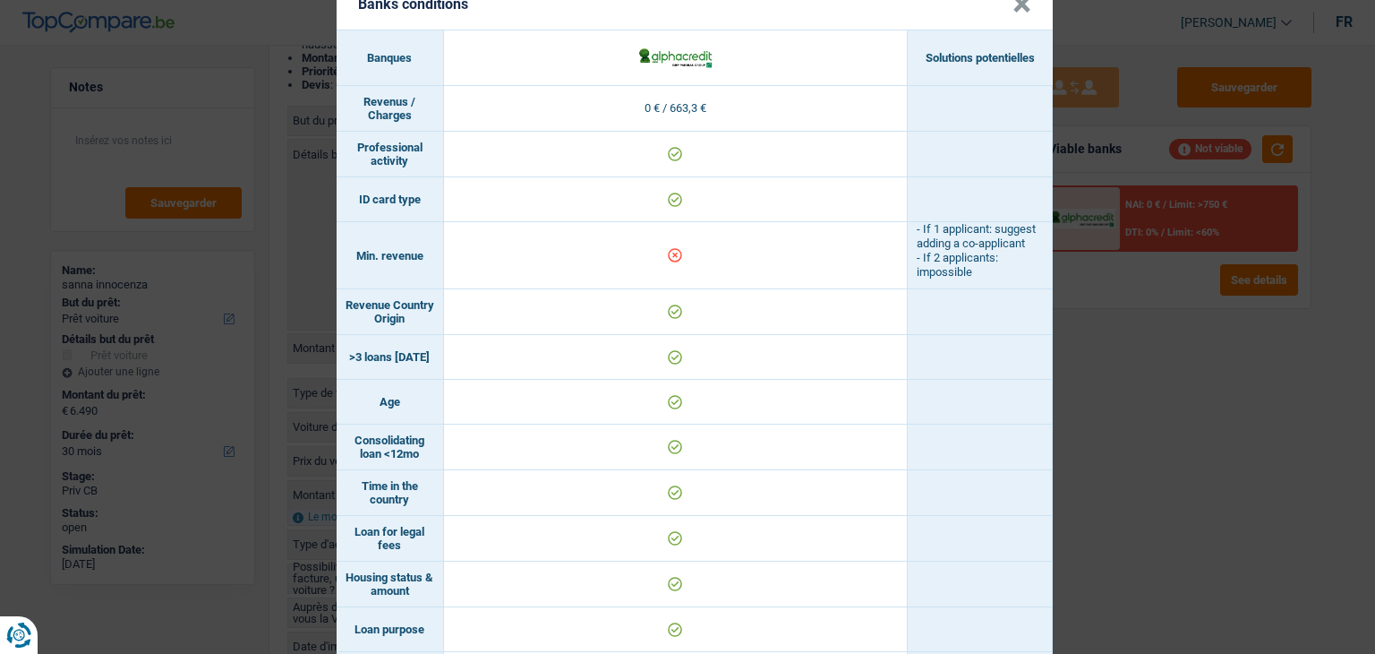
scroll to position [0, 0]
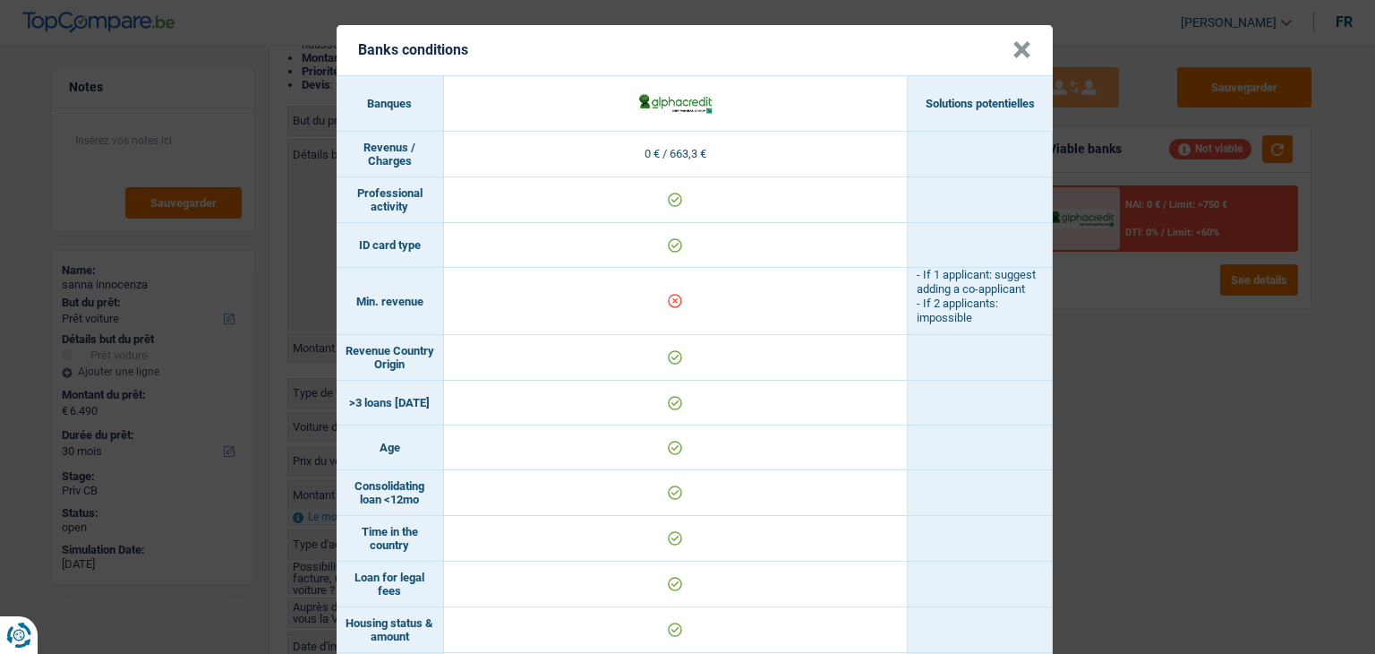
click at [1101, 434] on div "Banks conditions × Banques Solutions potentielles Revenus / Charges 0 € / 663,3…" at bounding box center [687, 327] width 1375 height 654
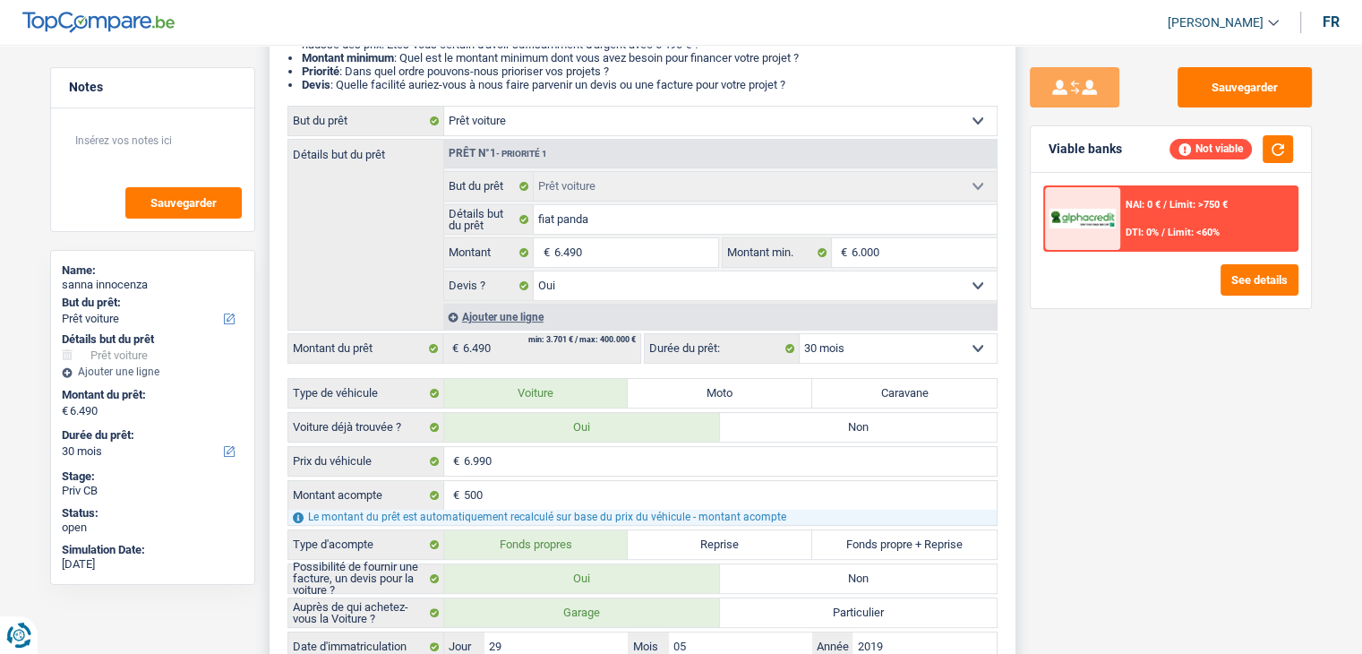
click at [965, 349] on select "12 mois 18 mois 24 mois 30 mois 36 mois 42 mois Sélectionner une option" at bounding box center [898, 348] width 197 height 29
select select "36"
click at [800, 334] on select "12 mois 18 mois 24 mois 30 mois 36 mois 42 mois Sélectionner une option" at bounding box center [898, 348] width 197 height 29
select select "36"
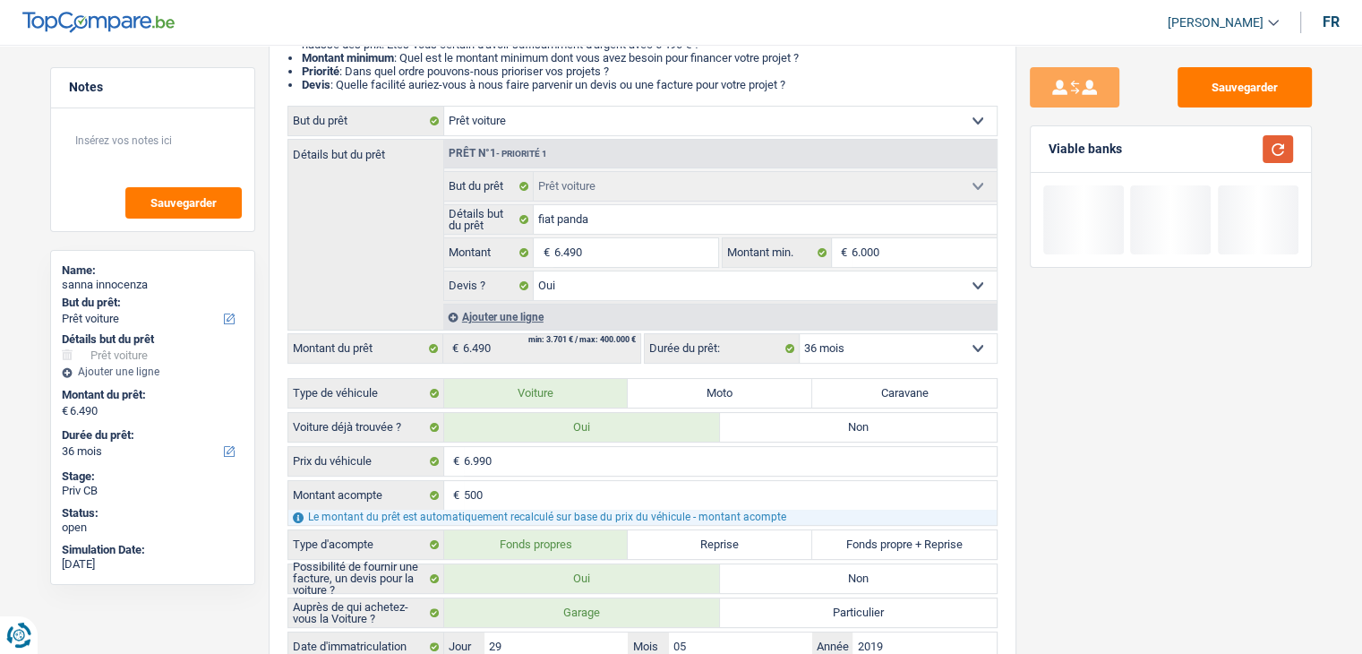
click at [1264, 159] on button "button" at bounding box center [1278, 149] width 30 height 28
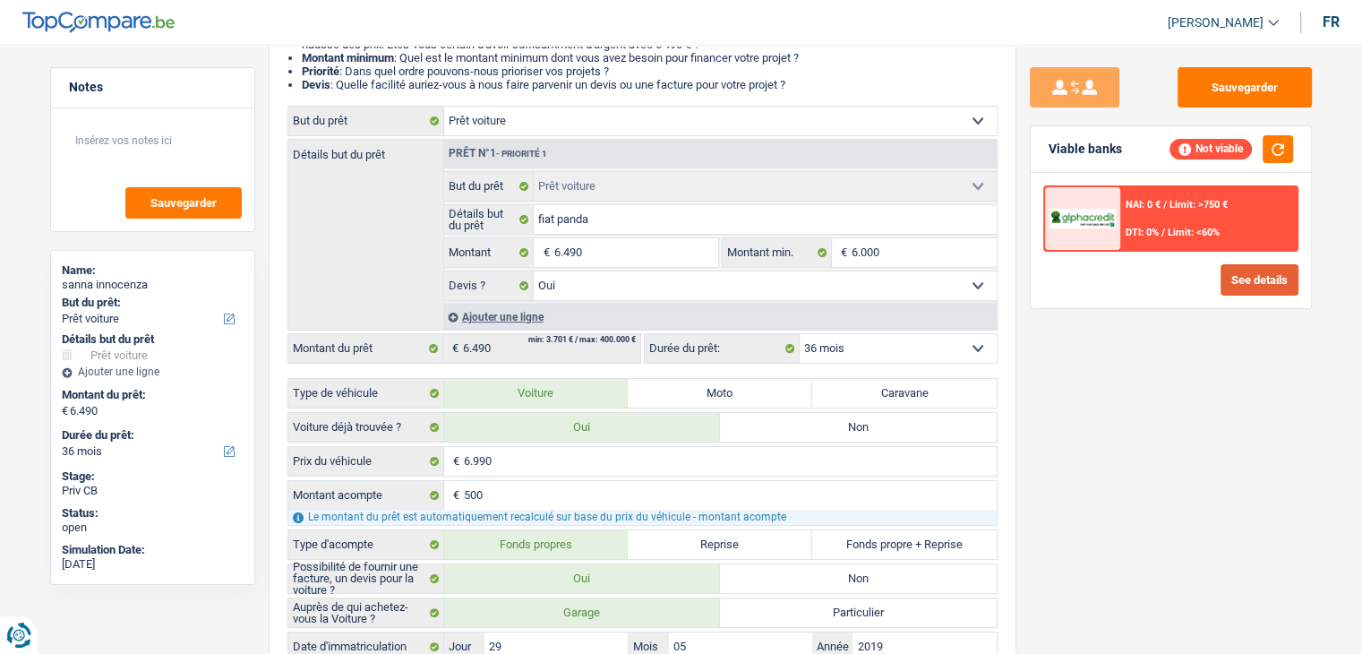
click at [1257, 273] on button "See details" at bounding box center [1260, 279] width 78 height 31
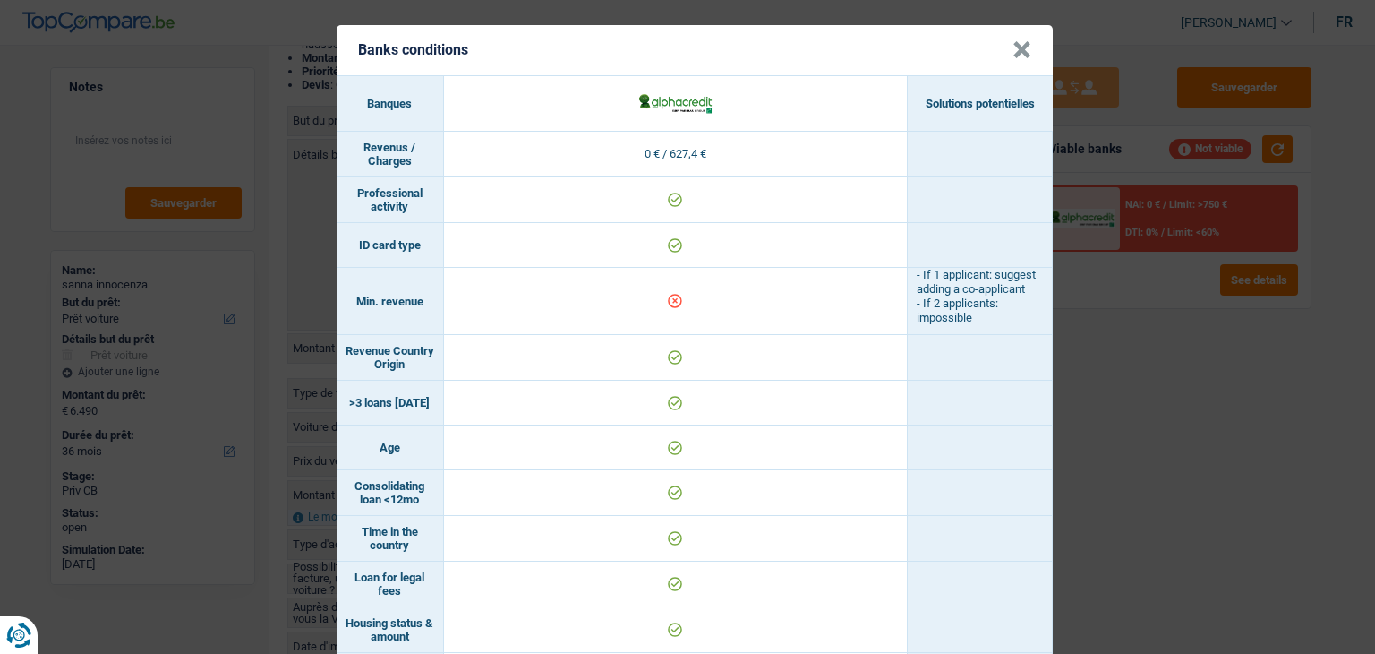
click at [1131, 488] on div "Banks conditions × Banques Solutions potentielles Revenus / Charges 0 € / 627,4…" at bounding box center [687, 327] width 1375 height 654
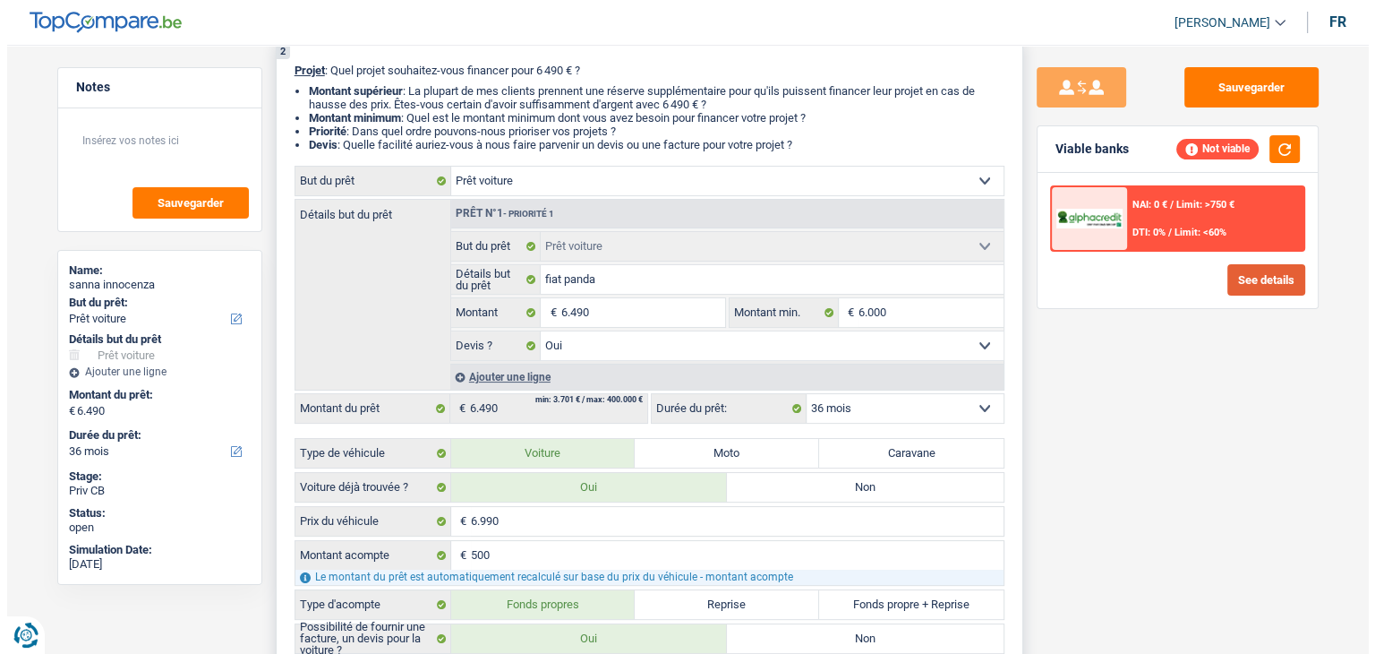
scroll to position [179, 0]
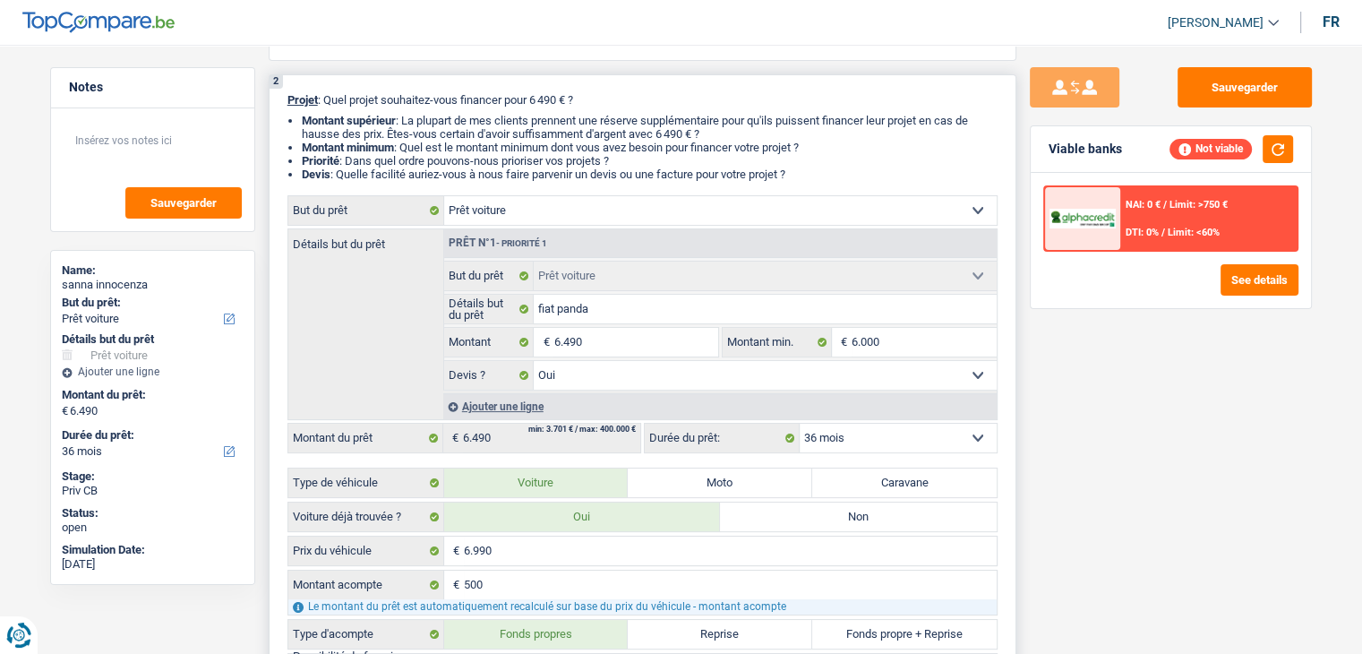
click at [861, 435] on select "12 mois 18 mois 24 mois 30 mois 36 mois 42 mois Sélectionner une option" at bounding box center [898, 438] width 197 height 29
drag, startPoint x: 1110, startPoint y: 500, endPoint x: 1162, endPoint y: 249, distance: 256.2
click at [1112, 494] on div "Sauvegarder Viable banks Not viable NAI: 0 € / Limit: >750 € DTI: 0% / Limit: <…" at bounding box center [1170, 343] width 309 height 553
click at [1162, 235] on span "/" at bounding box center [1163, 233] width 4 height 12
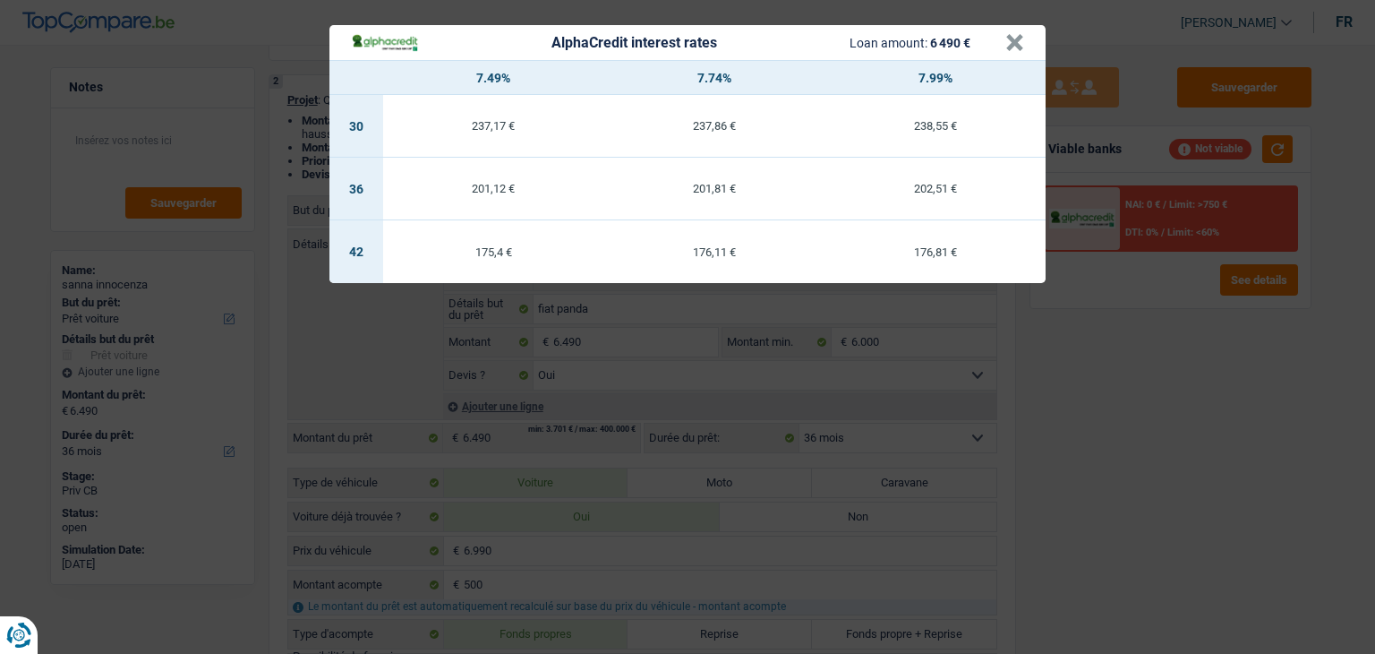
click at [1227, 296] on div "AlphaCredit interest rates Loan amount: 6 490 € × 7.49% 7.74% 7.99% 30 237,17 €…" at bounding box center [687, 327] width 1375 height 654
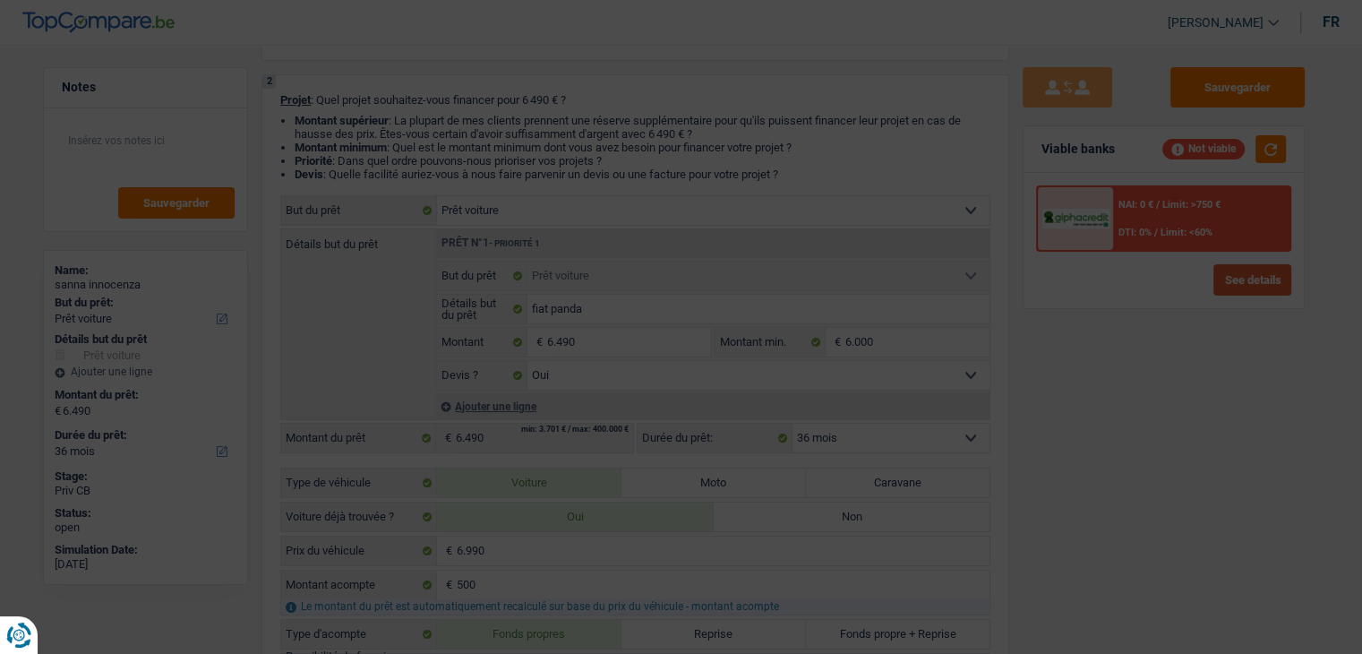
click at [1230, 287] on button "See details" at bounding box center [1252, 279] width 78 height 31
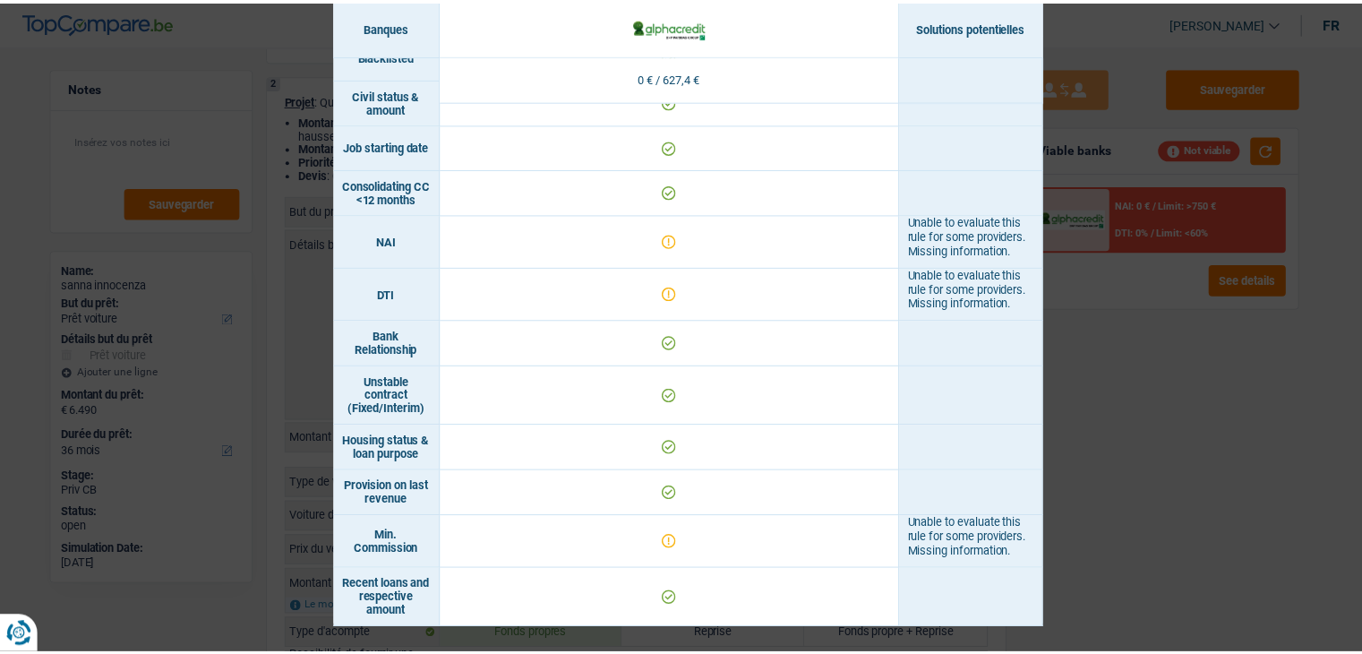
scroll to position [725, 0]
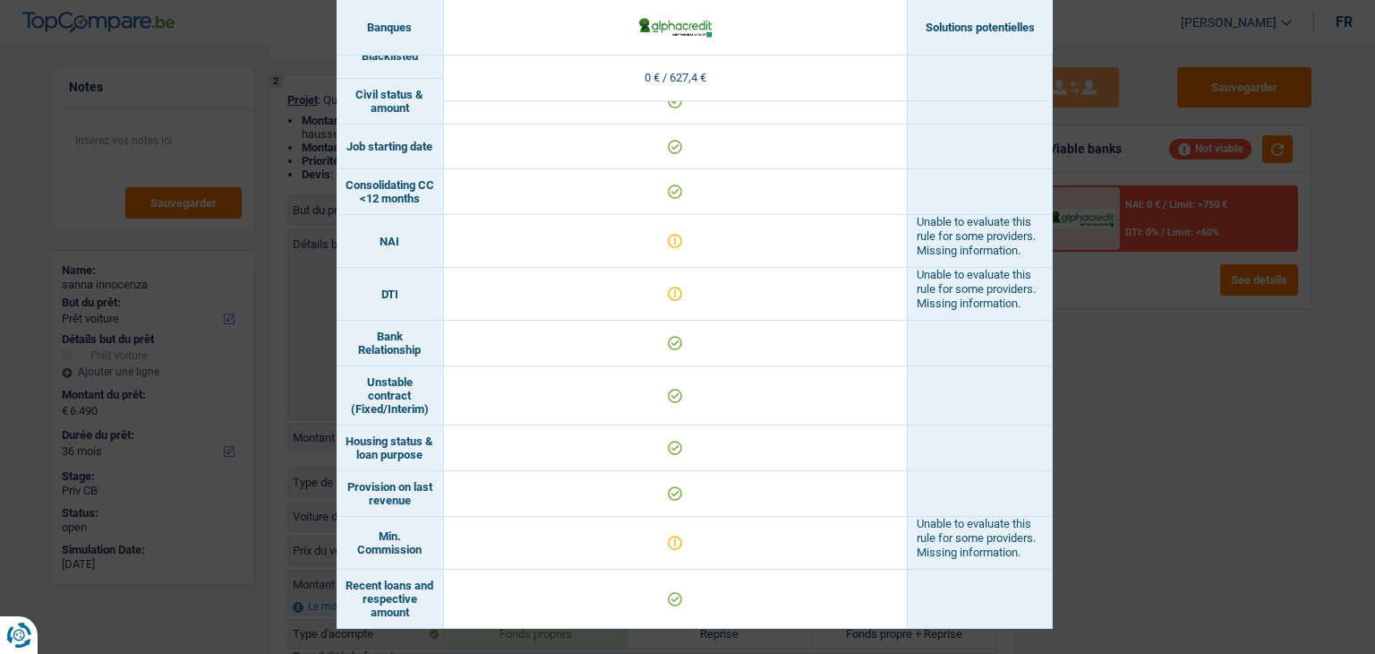
click at [1138, 465] on div "Banks conditions × Banques Solutions potentielles Revenus / Charges 0 € / 627,4…" at bounding box center [687, 327] width 1375 height 654
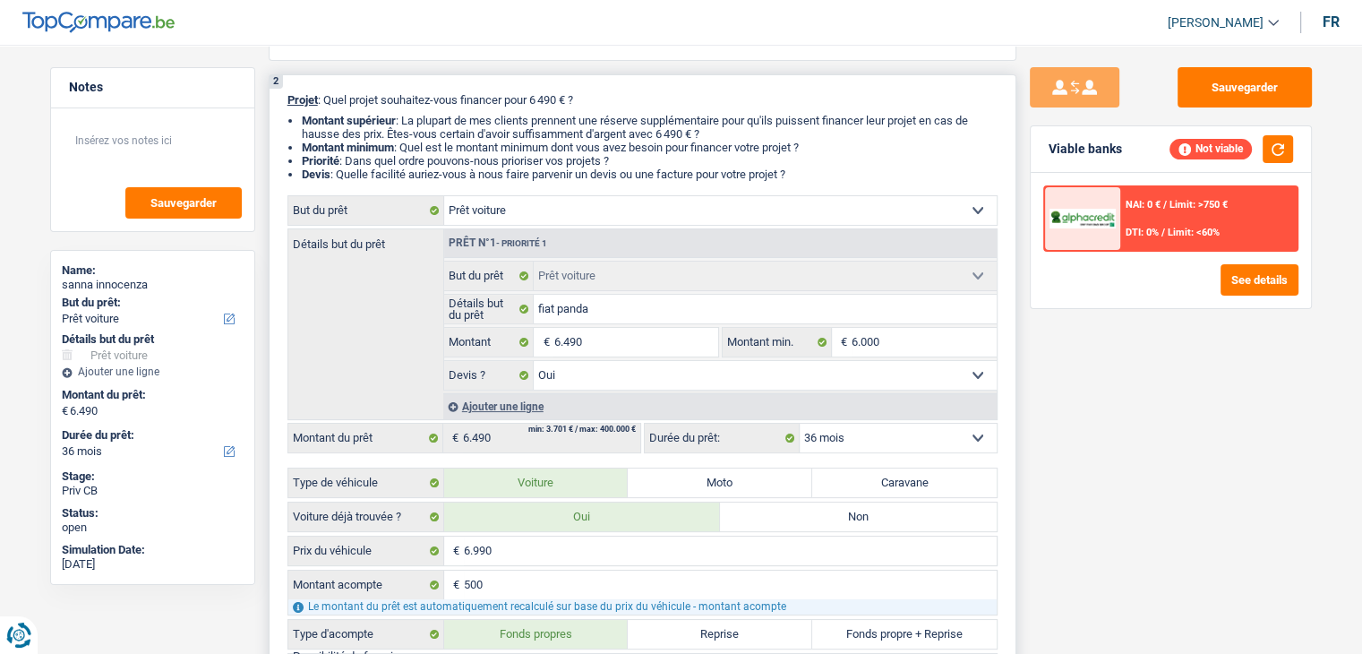
click at [887, 441] on select "12 mois 18 mois 24 mois 30 mois 36 mois 42 mois Sélectionner une option" at bounding box center [898, 438] width 197 height 29
select select "42"
click at [800, 424] on select "12 mois 18 mois 24 mois 30 mois 36 mois 42 mois Sélectionner une option" at bounding box center [898, 438] width 197 height 29
select select "42"
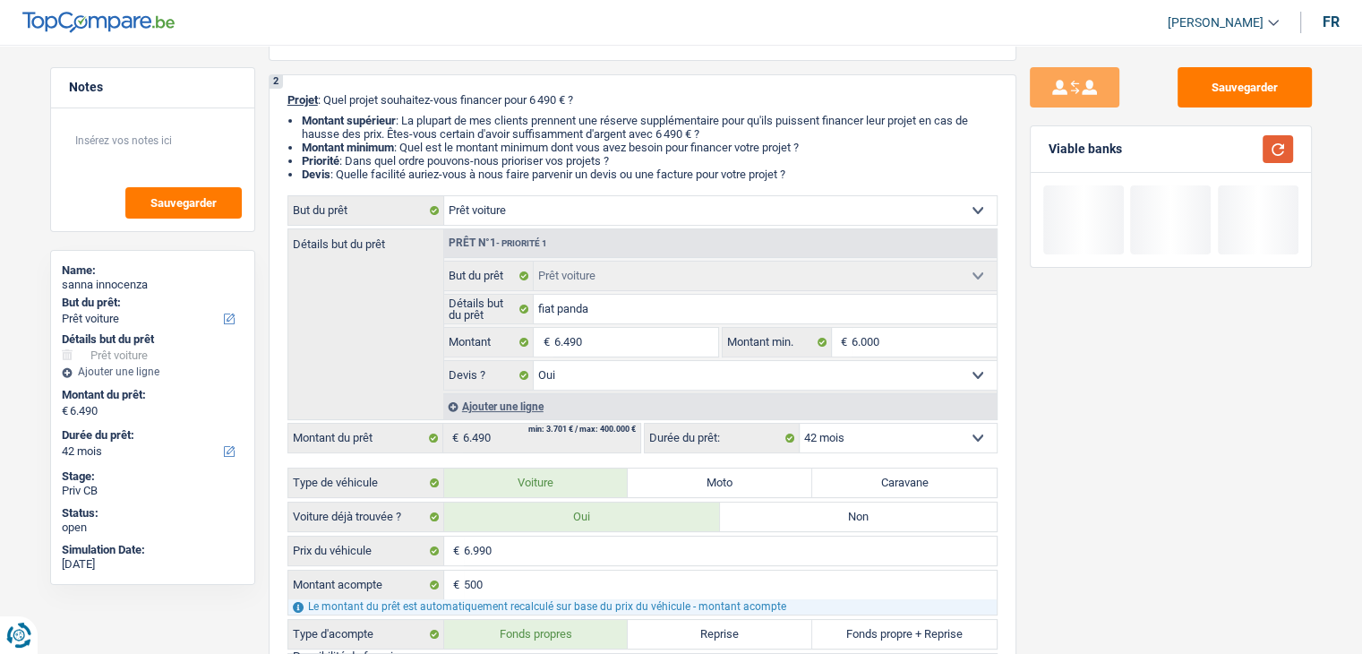
click at [1276, 137] on button "button" at bounding box center [1278, 149] width 30 height 28
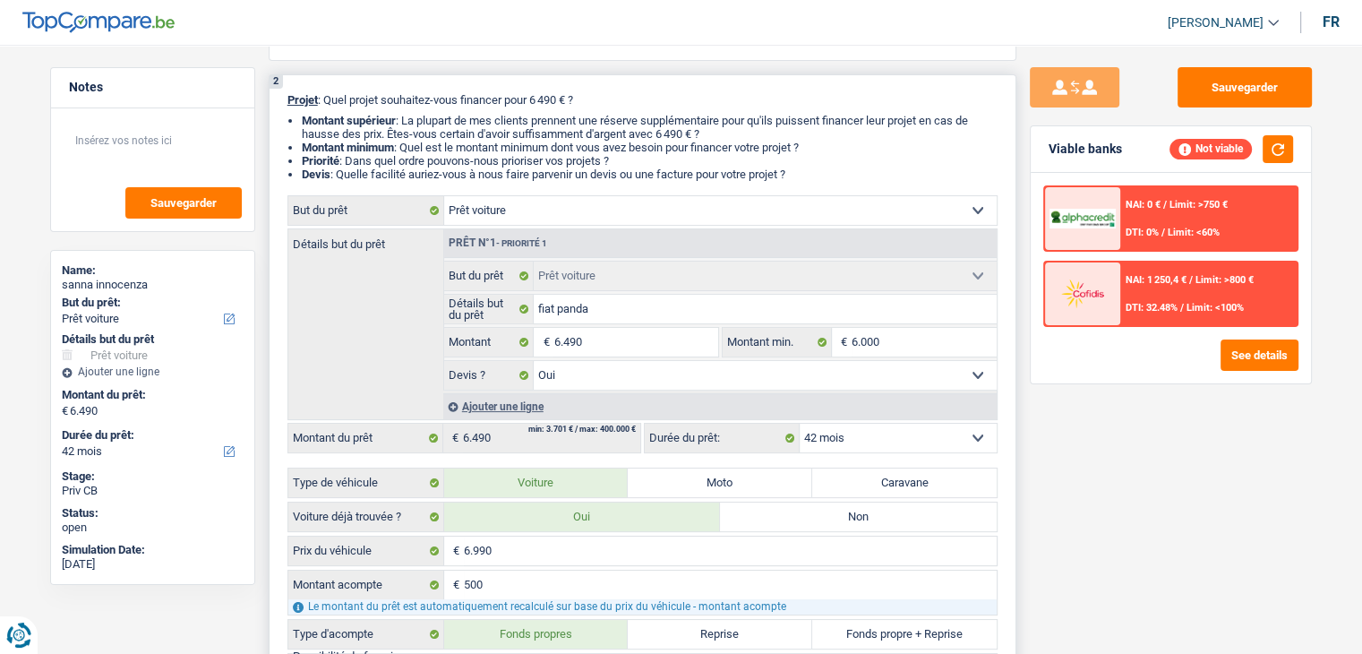
drag, startPoint x: 825, startPoint y: 175, endPoint x: 281, endPoint y: 97, distance: 549.1
click at [281, 97] on div "2 Projet : Quel projet souhaitez-vous financer pour 6 490 € ? Montant supérieur…" at bounding box center [643, 439] width 748 height 730
click at [287, 107] on div "2 Projet : Quel projet souhaitez-vous financer pour 6 490 € ? Montant supérieur…" at bounding box center [643, 439] width 748 height 730
drag, startPoint x: 280, startPoint y: 98, endPoint x: 829, endPoint y: 179, distance: 555.0
click at [829, 179] on div "2 Projet : Quel projet souhaitez-vous financer pour 6 490 € ? Montant supérieur…" at bounding box center [643, 439] width 748 height 730
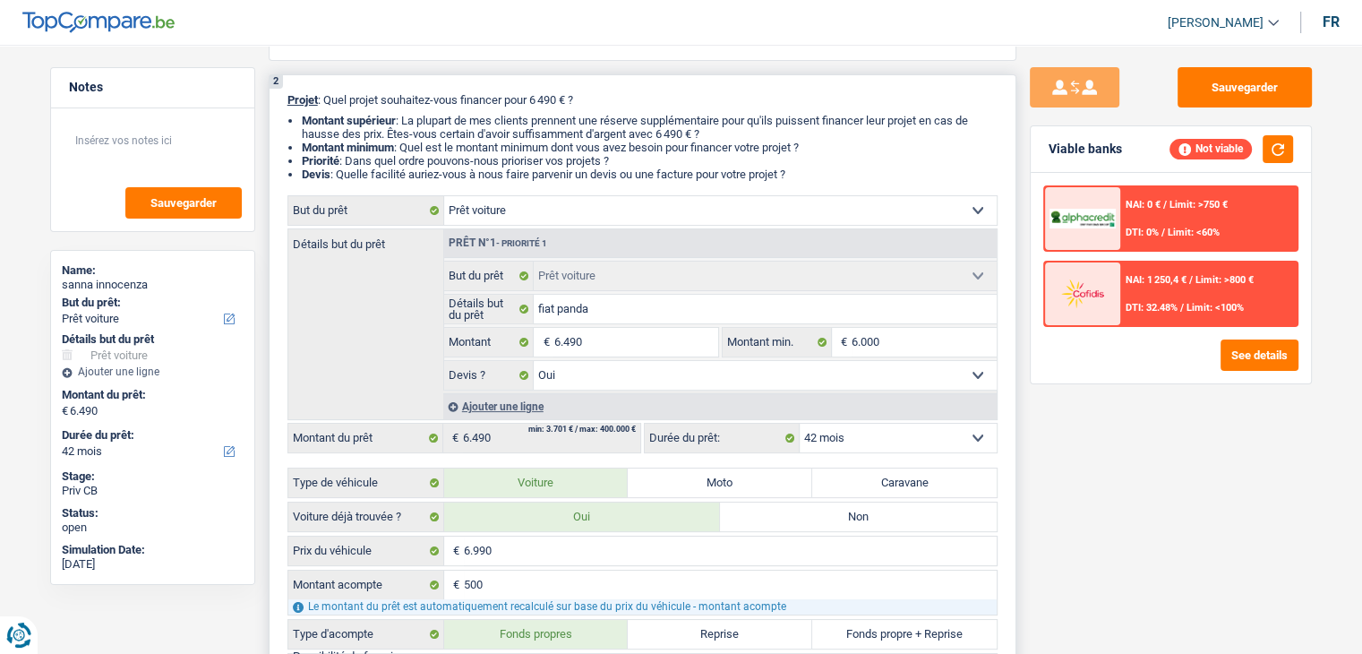
click at [821, 164] on li "Priorité : Dans quel ordre pouvons-nous prioriser vos projets ?" at bounding box center [650, 160] width 696 height 13
drag, startPoint x: 809, startPoint y: 173, endPoint x: 548, endPoint y: 170, distance: 260.6
click at [548, 170] on li "Devis : Quelle facilité auriez-vous à nous faire parvenir un devis ou une factu…" at bounding box center [650, 173] width 696 height 13
click at [1045, 460] on div "Sauvegarder Viable banks Not viable NAI: 0 € / Limit: >750 € DTI: 0% / Limit: <…" at bounding box center [1170, 343] width 309 height 553
drag, startPoint x: 802, startPoint y: 174, endPoint x: 278, endPoint y: 100, distance: 529.9
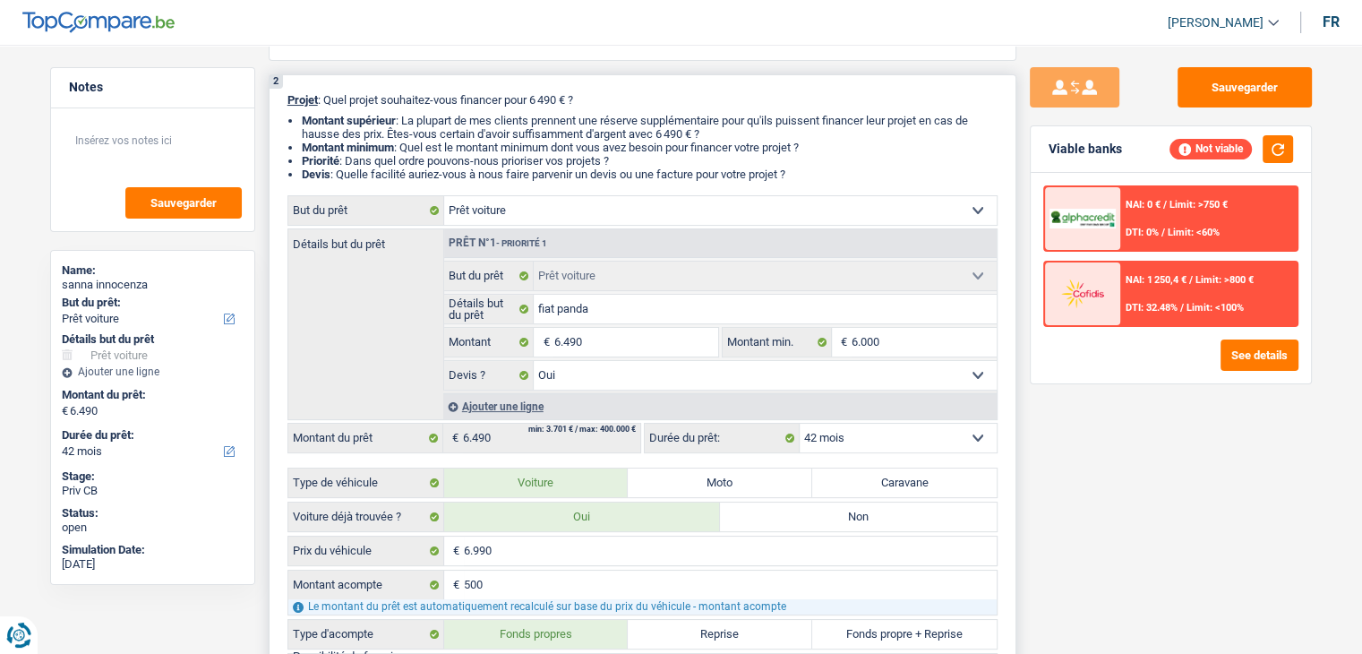
click at [278, 100] on div "2 Projet : Quel projet souhaitez-vous financer pour 6 490 € ? Montant supérieur…" at bounding box center [643, 439] width 748 height 730
click at [876, 158] on li "Priorité : Dans quel ordre pouvons-nous prioriser vos projets ?" at bounding box center [650, 160] width 696 height 13
drag, startPoint x: 799, startPoint y: 175, endPoint x: 280, endPoint y: 97, distance: 524.3
click at [280, 97] on div "2 Projet : Quel projet souhaitez-vous financer pour 6 490 € ? Montant supérieur…" at bounding box center [643, 439] width 748 height 730
click at [292, 107] on div "2 Projet : Quel projet souhaitez-vous financer pour 6 490 € ? Montant supérieur…" at bounding box center [643, 439] width 748 height 730
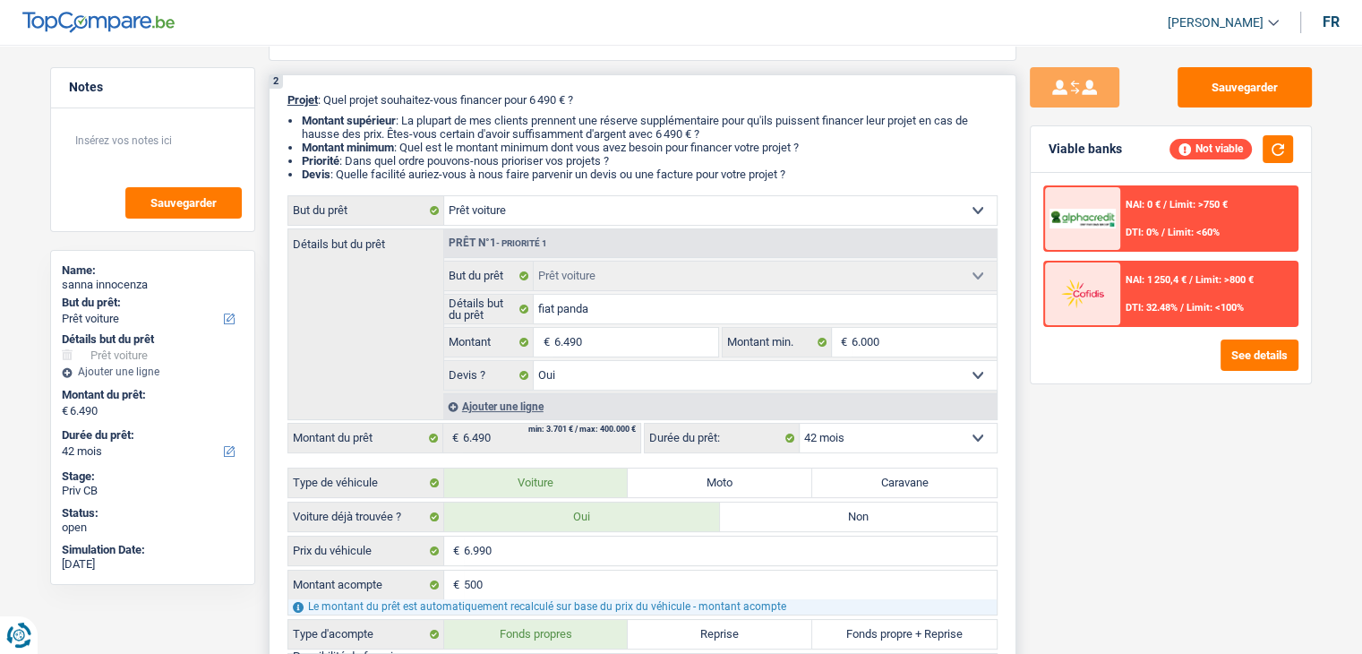
drag, startPoint x: 802, startPoint y: 176, endPoint x: 287, endPoint y: 98, distance: 521.7
click at [287, 98] on div "2 Projet : Quel projet souhaitez-vous financer pour 6 490 € ? Montant supérieur…" at bounding box center [643, 439] width 748 height 730
click at [294, 126] on ul "Montant supérieur : La plupart de mes clients prennent une réserve supplémentai…" at bounding box center [642, 147] width 710 height 67
drag, startPoint x: 280, startPoint y: 99, endPoint x: 820, endPoint y: 175, distance: 545.3
click at [820, 175] on div "2 Projet : Quel projet souhaitez-vous financer pour 6 490 € ? Montant supérieur…" at bounding box center [643, 439] width 748 height 730
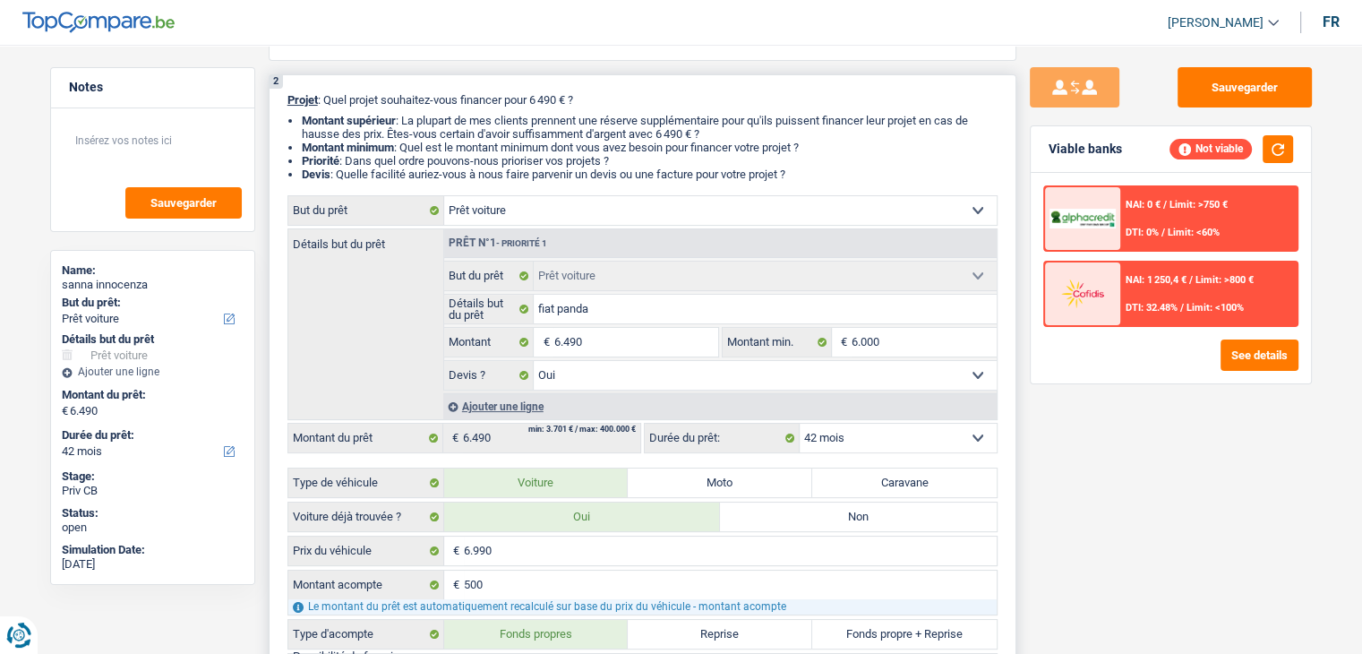
click at [820, 175] on li "Devis : Quelle facilité auriez-vous à nous faire parvenir un devis ou une factu…" at bounding box center [650, 173] width 696 height 13
click at [639, 169] on li "Devis : Quelle facilité auriez-vous à nous faire parvenir un devis ou une factu…" at bounding box center [650, 173] width 696 height 13
drag, startPoint x: 797, startPoint y: 173, endPoint x: 383, endPoint y: 148, distance: 414.5
click at [383, 148] on ul "Montant supérieur : La plupart de mes clients prennent une réserve supplémentai…" at bounding box center [642, 147] width 710 height 67
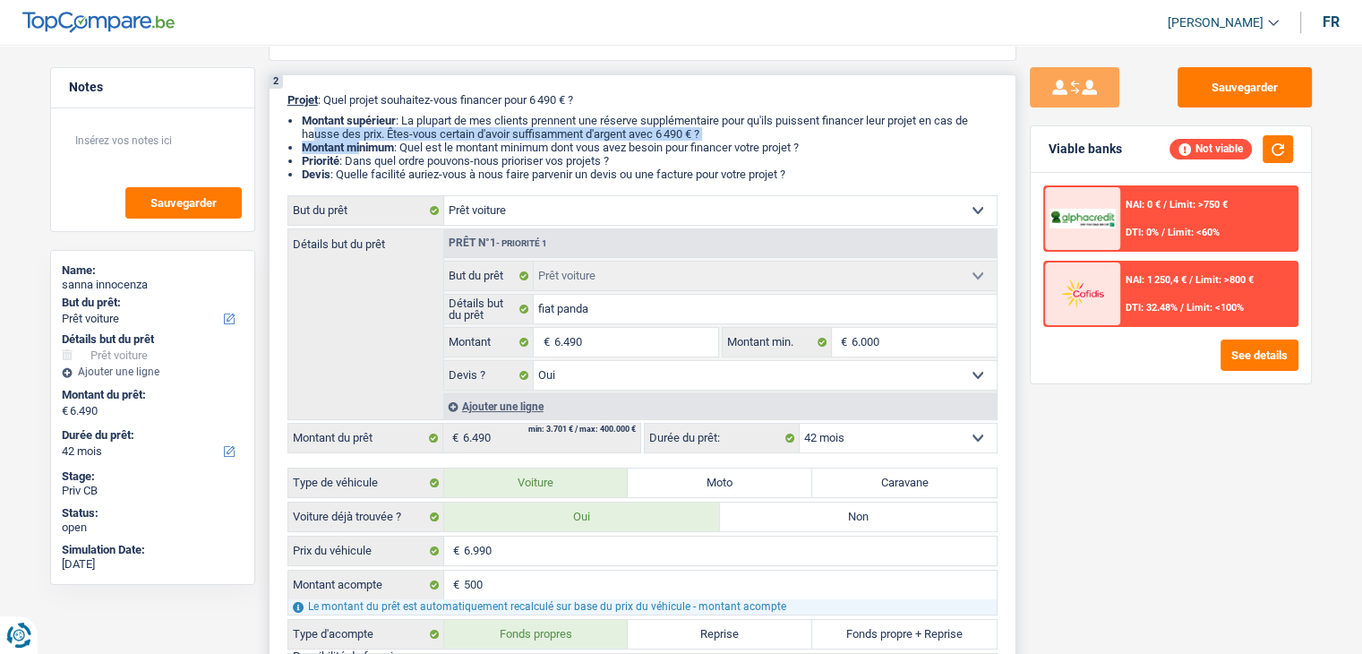
drag, startPoint x: 360, startPoint y: 145, endPoint x: 311, endPoint y: 130, distance: 51.6
click at [311, 130] on ul "Montant supérieur : La plupart de mes clients prennent une réserve supplémentai…" at bounding box center [642, 147] width 710 height 67
click at [312, 124] on strong "Montant supérieur" at bounding box center [349, 120] width 94 height 13
drag, startPoint x: 301, startPoint y: 115, endPoint x: 854, endPoint y: 177, distance: 557.0
click at [854, 177] on ul "Montant supérieur : La plupart de mes clients prennent une réserve supplémentai…" at bounding box center [642, 147] width 710 height 67
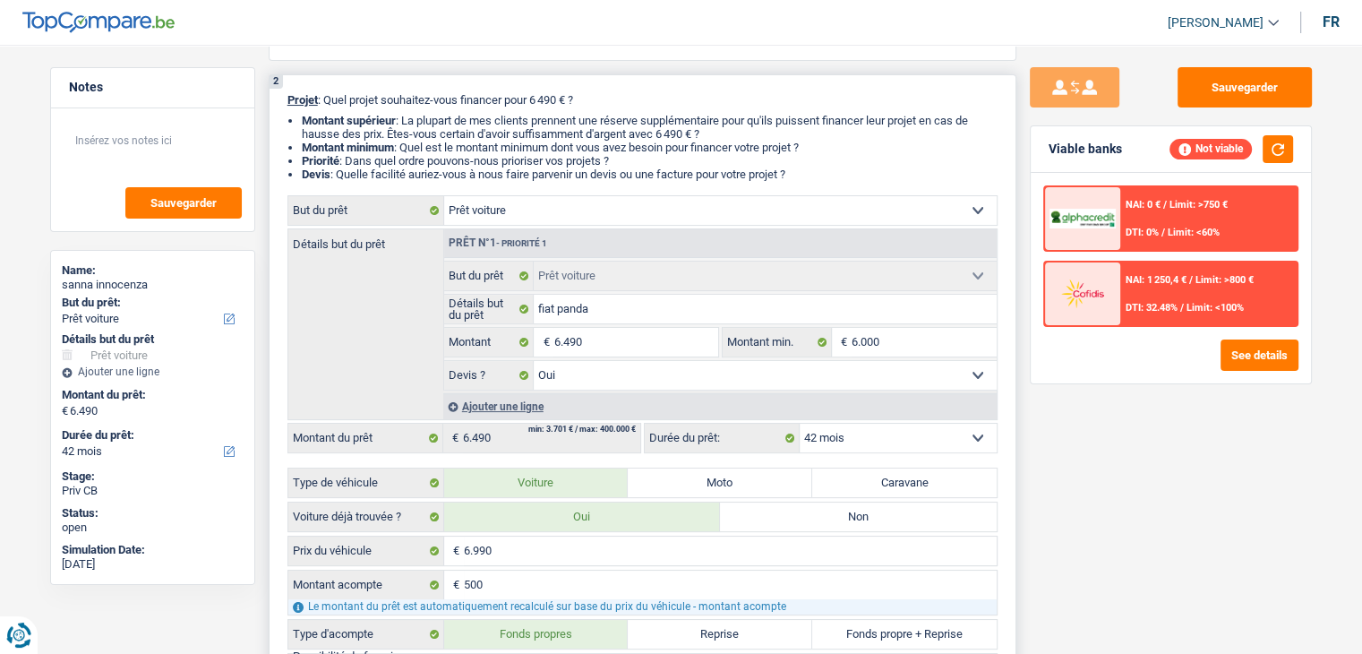
click at [854, 177] on li "Devis : Quelle facilité auriez-vous à nous faire parvenir un devis ou une factu…" at bounding box center [650, 173] width 696 height 13
click at [825, 177] on li "Devis : Quelle facilité auriez-vous à nous faire parvenir un devis ou une factu…" at bounding box center [650, 173] width 696 height 13
click at [800, 175] on li "Devis : Quelle facilité auriez-vous à nous faire parvenir un devis ou une factu…" at bounding box center [650, 173] width 696 height 13
drag, startPoint x: 801, startPoint y: 180, endPoint x: 441, endPoint y: 150, distance: 361.3
click at [441, 150] on ul "Montant supérieur : La plupart de mes clients prennent une réserve supplémentai…" at bounding box center [642, 147] width 710 height 67
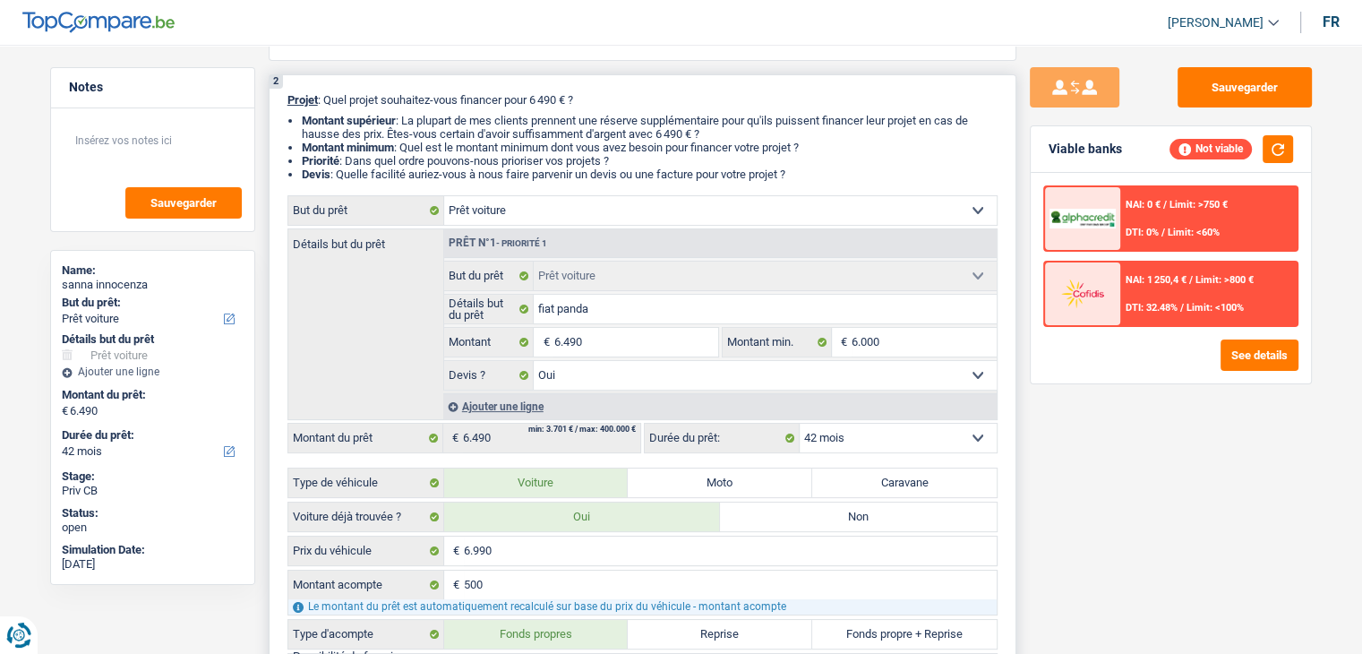
click at [910, 166] on li "Priorité : Dans quel ordre pouvons-nous prioriser vos projets ?" at bounding box center [650, 160] width 696 height 13
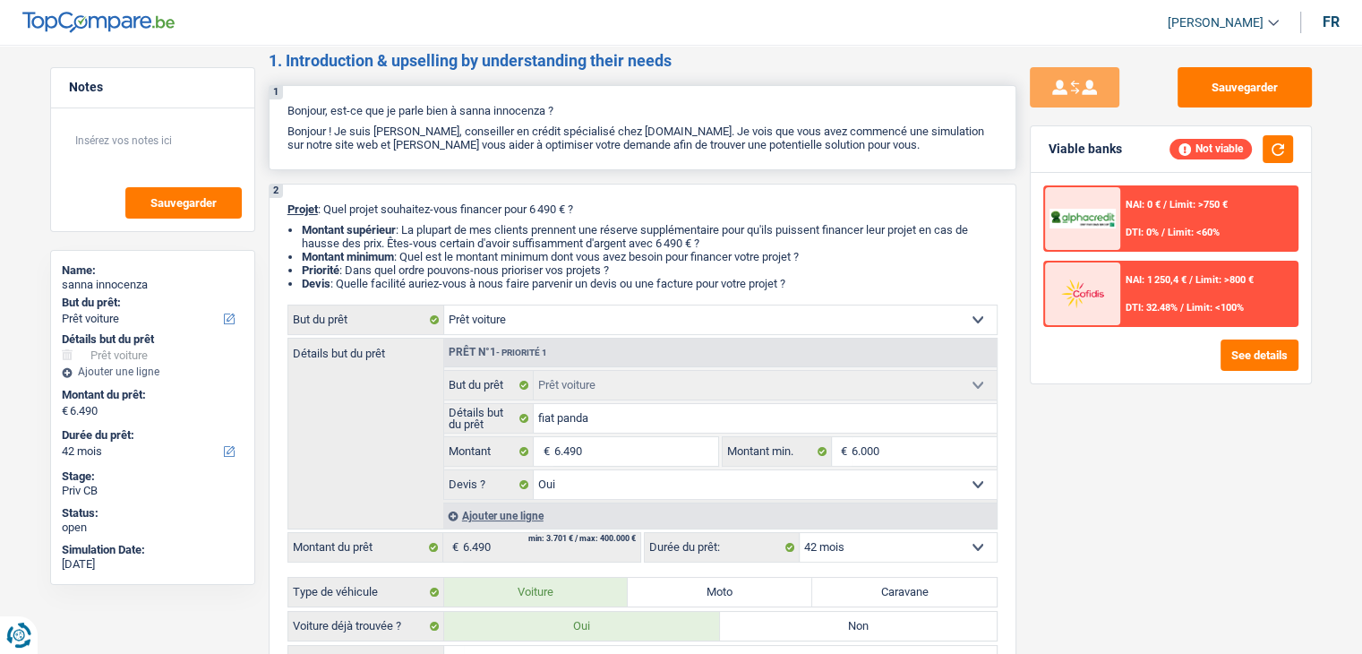
scroll to position [0, 0]
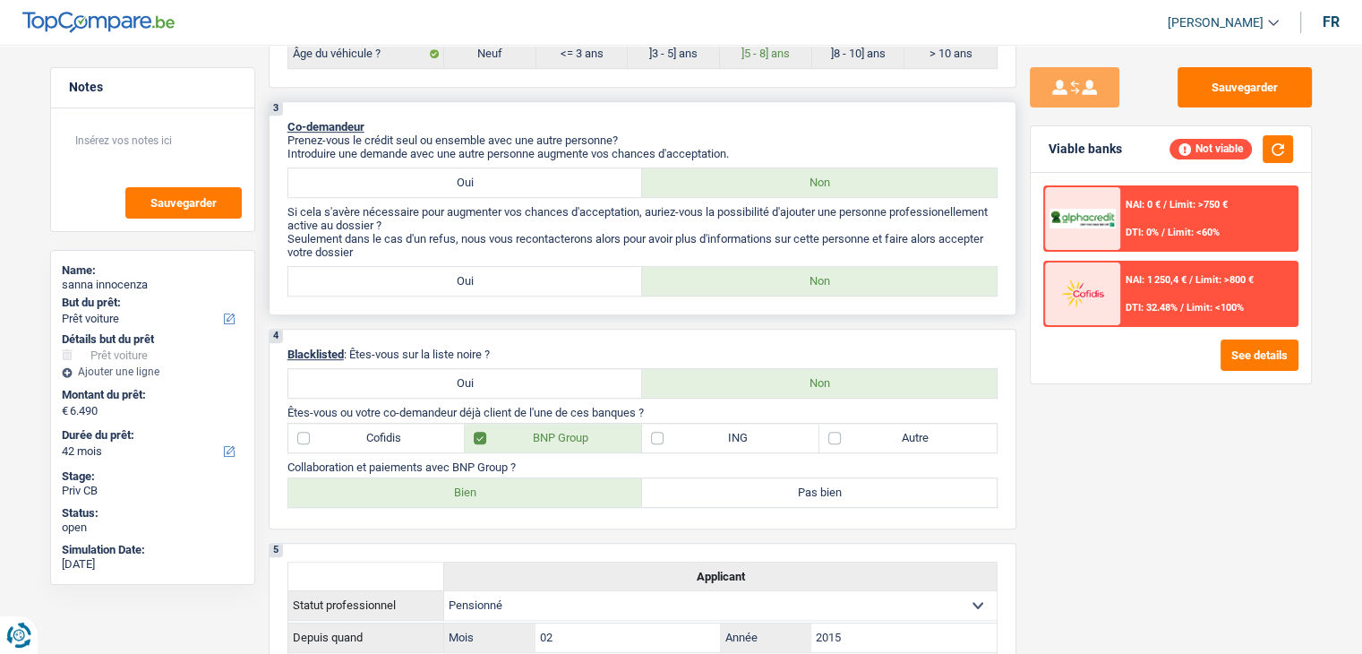
click at [525, 280] on label "Oui" at bounding box center [465, 281] width 355 height 29
click at [525, 280] on input "Oui" at bounding box center [465, 281] width 355 height 29
radio input "true"
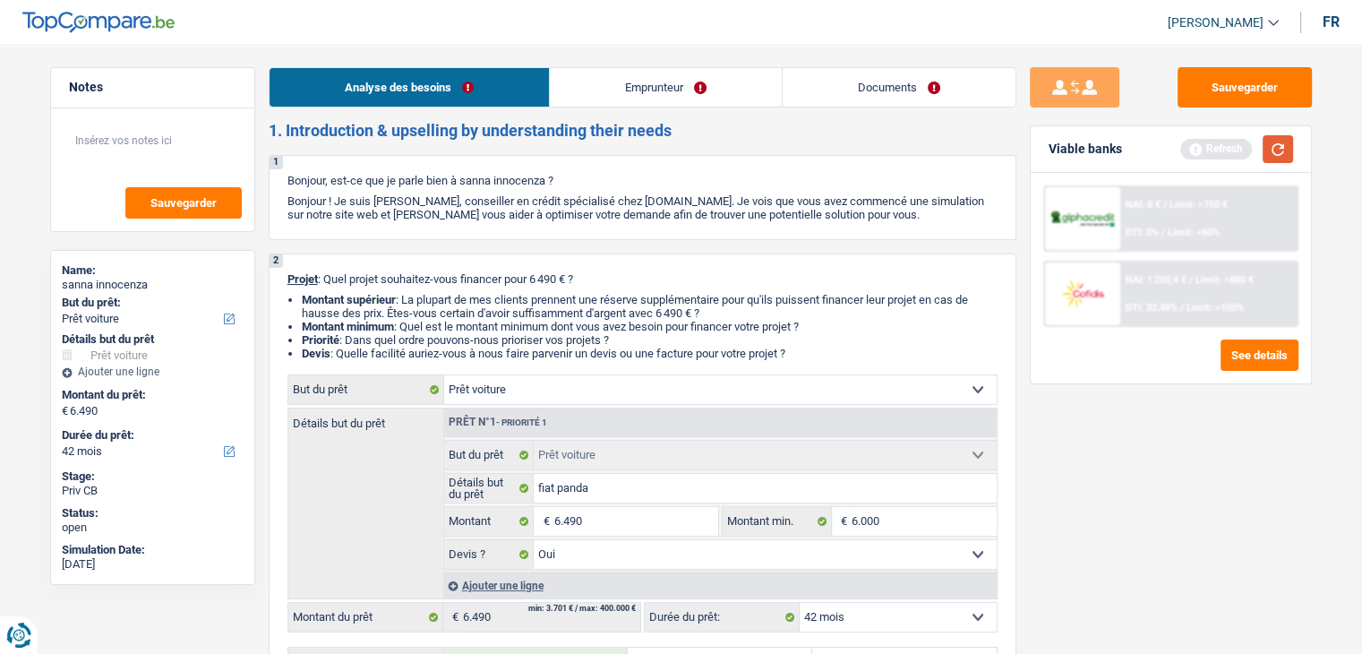
click at [1290, 158] on button "button" at bounding box center [1278, 149] width 30 height 28
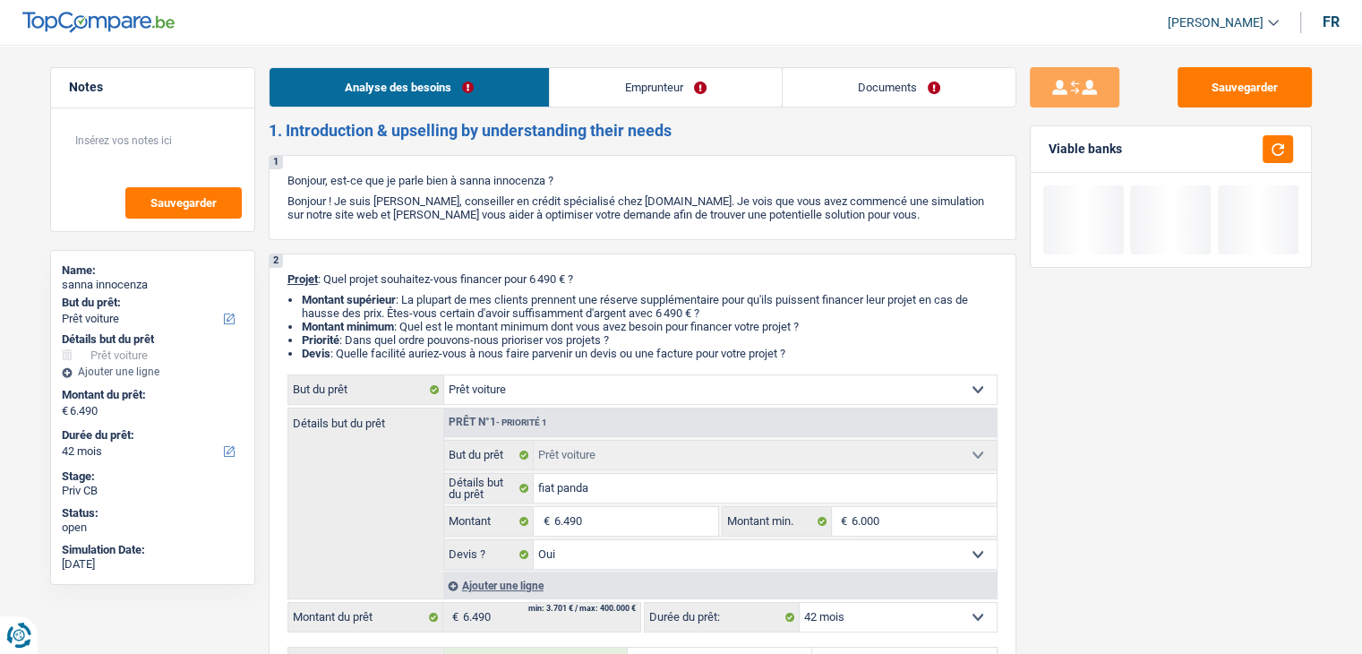
drag, startPoint x: 698, startPoint y: 98, endPoint x: 677, endPoint y: 181, distance: 86.0
click at [698, 98] on link "Emprunteur" at bounding box center [666, 87] width 232 height 39
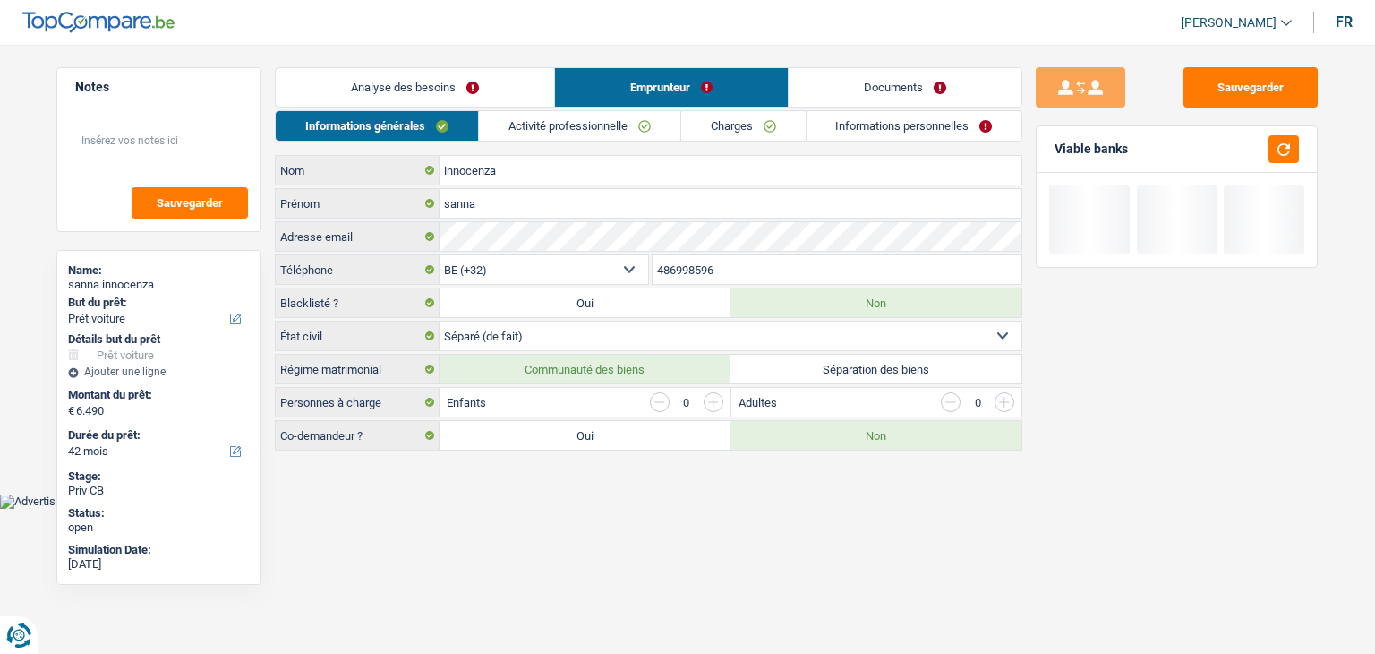
drag, startPoint x: 444, startPoint y: 104, endPoint x: 441, endPoint y: 87, distance: 17.4
click at [444, 103] on link "Analyse des besoins" at bounding box center [415, 87] width 279 height 39
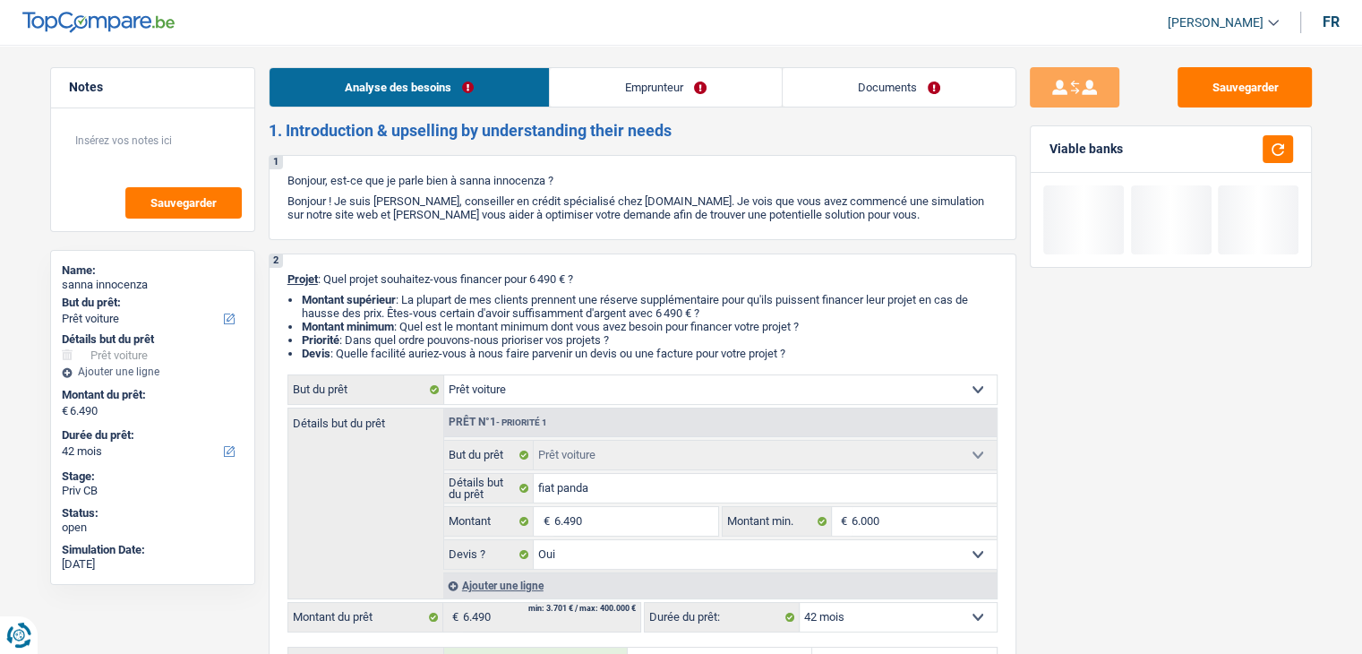
click at [441, 87] on link "Analyse des besoins" at bounding box center [409, 87] width 279 height 39
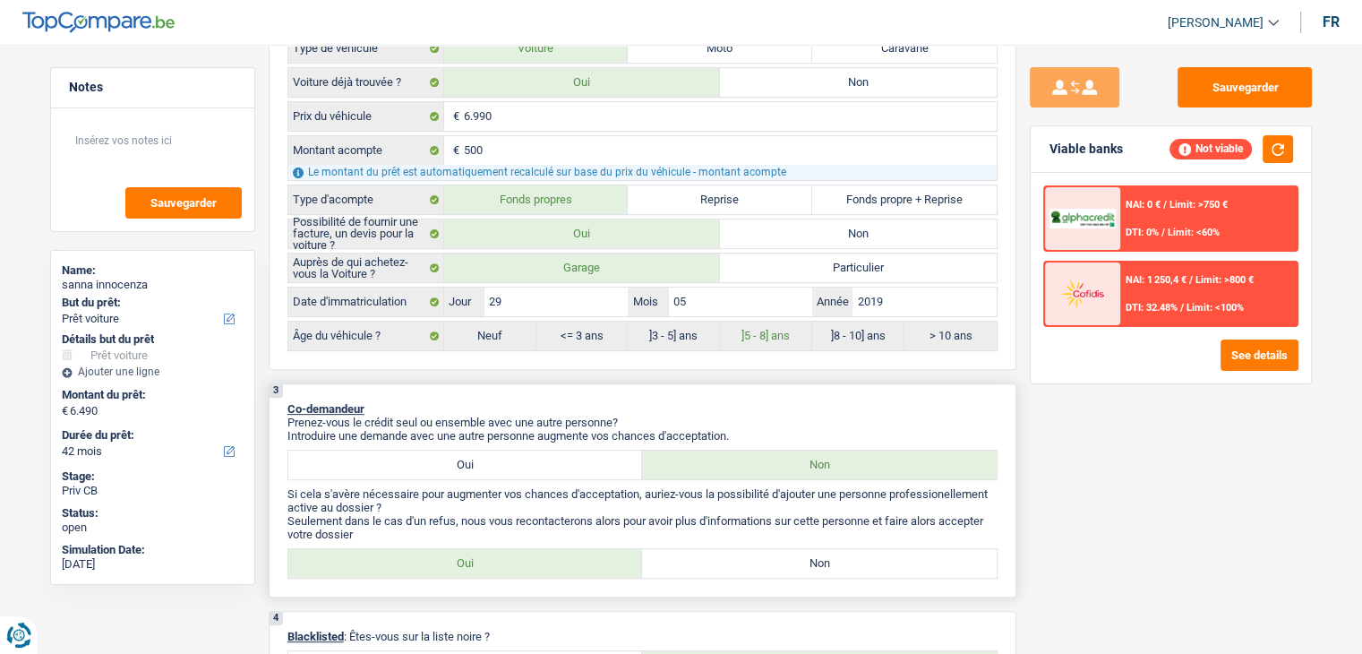
scroll to position [716, 0]
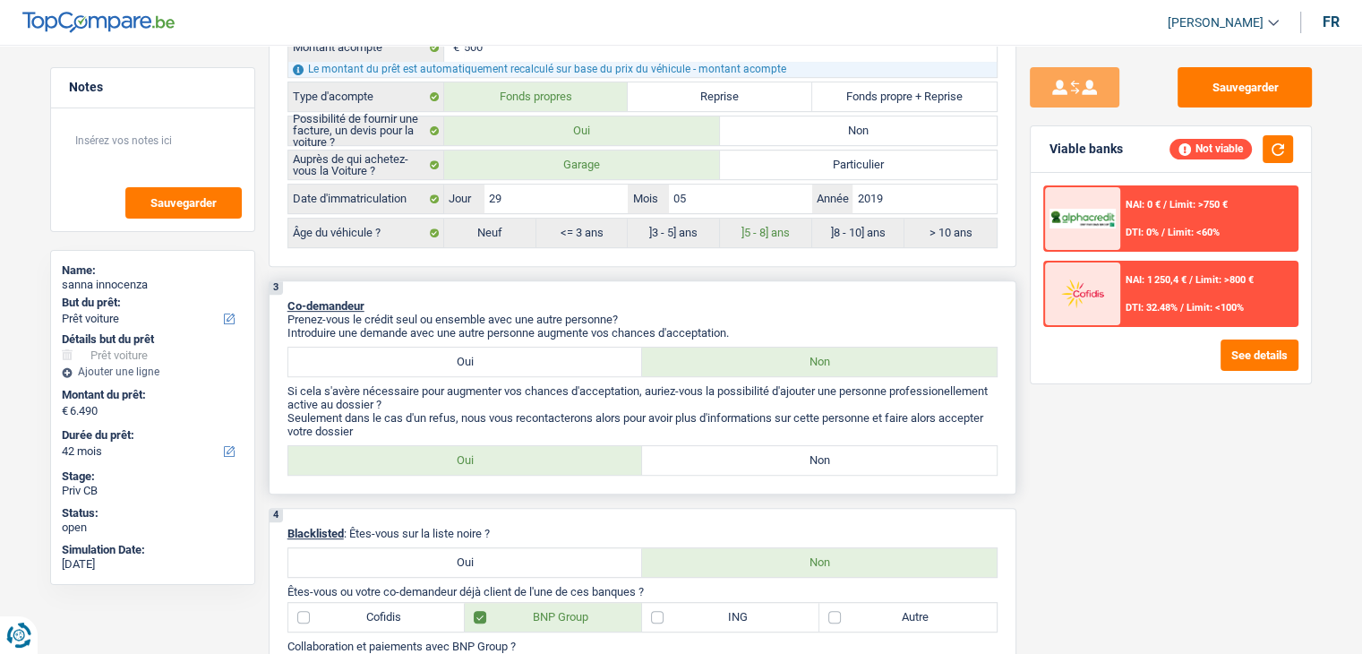
click at [494, 352] on label "Oui" at bounding box center [465, 361] width 355 height 29
click at [494, 352] on input "Oui" at bounding box center [465, 361] width 355 height 29
radio input "true"
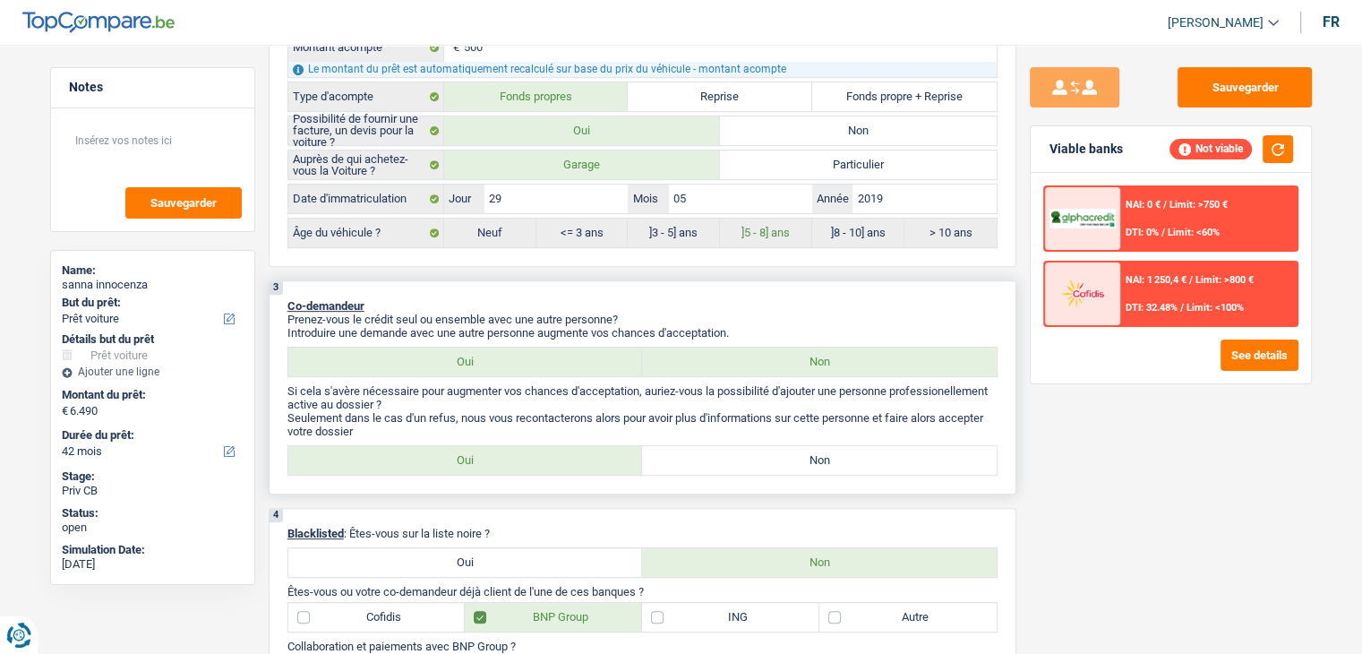
select select "32"
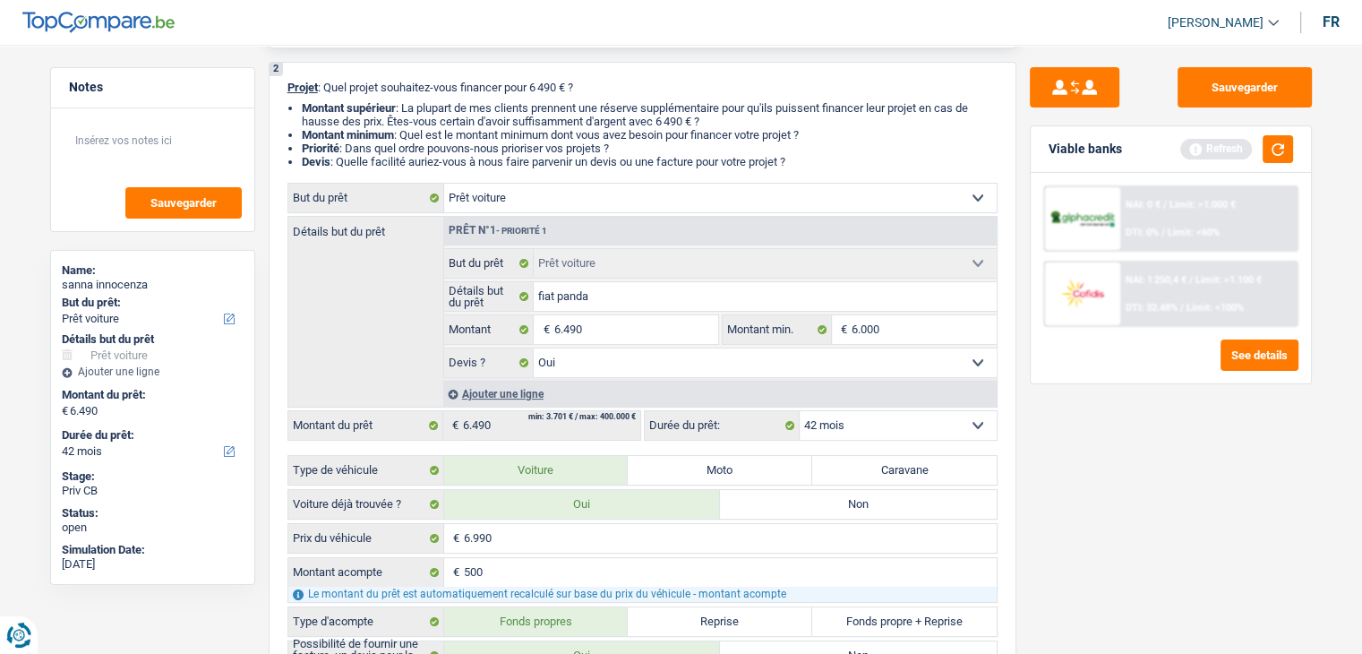
scroll to position [0, 0]
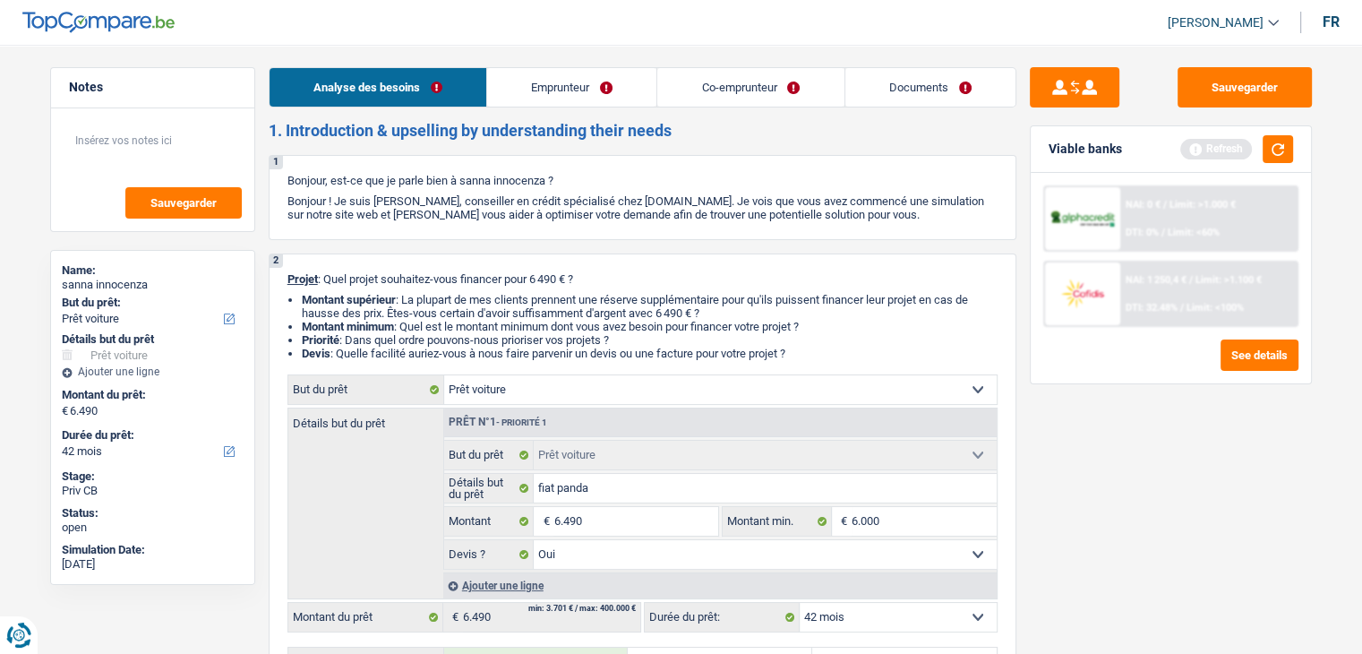
click at [706, 94] on link "Co-emprunteur" at bounding box center [750, 87] width 186 height 39
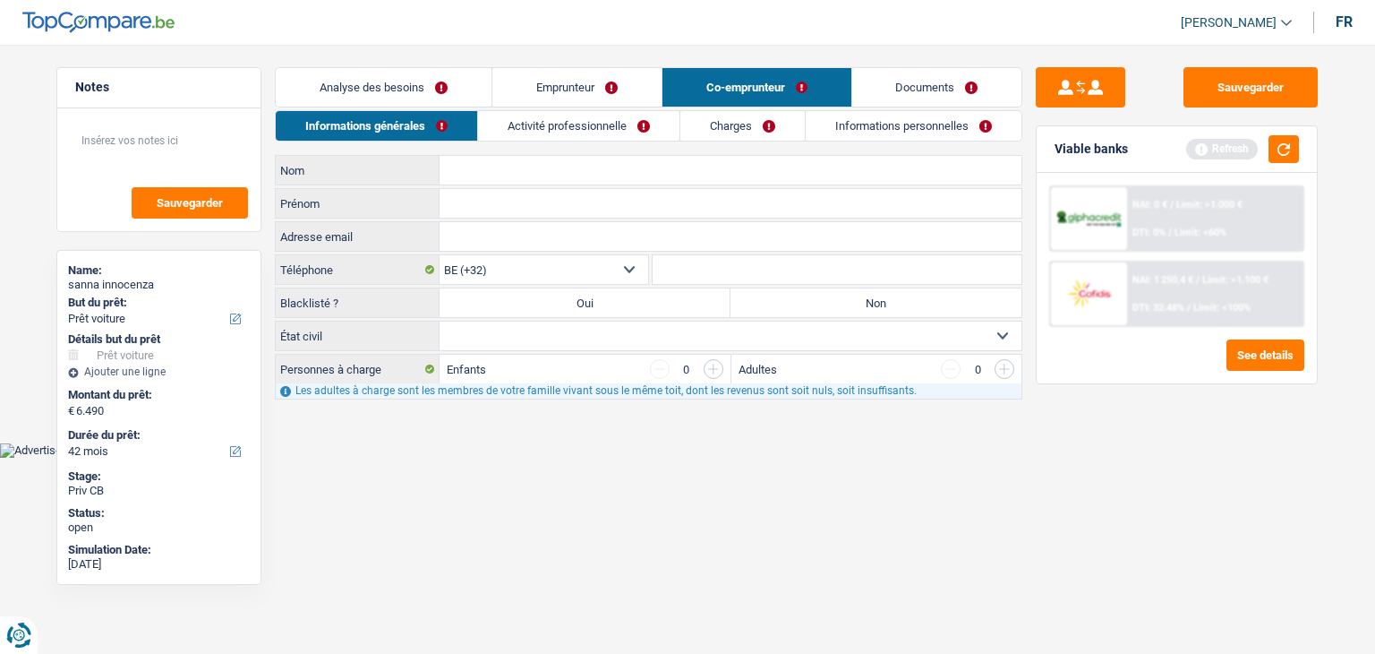
click at [519, 166] on input "Nom" at bounding box center [731, 170] width 582 height 29
type input "Manca"
click at [544, 211] on input "Prénom" at bounding box center [731, 203] width 582 height 29
type input "rodolfo"
click at [1279, 151] on button "button" at bounding box center [1284, 149] width 30 height 28
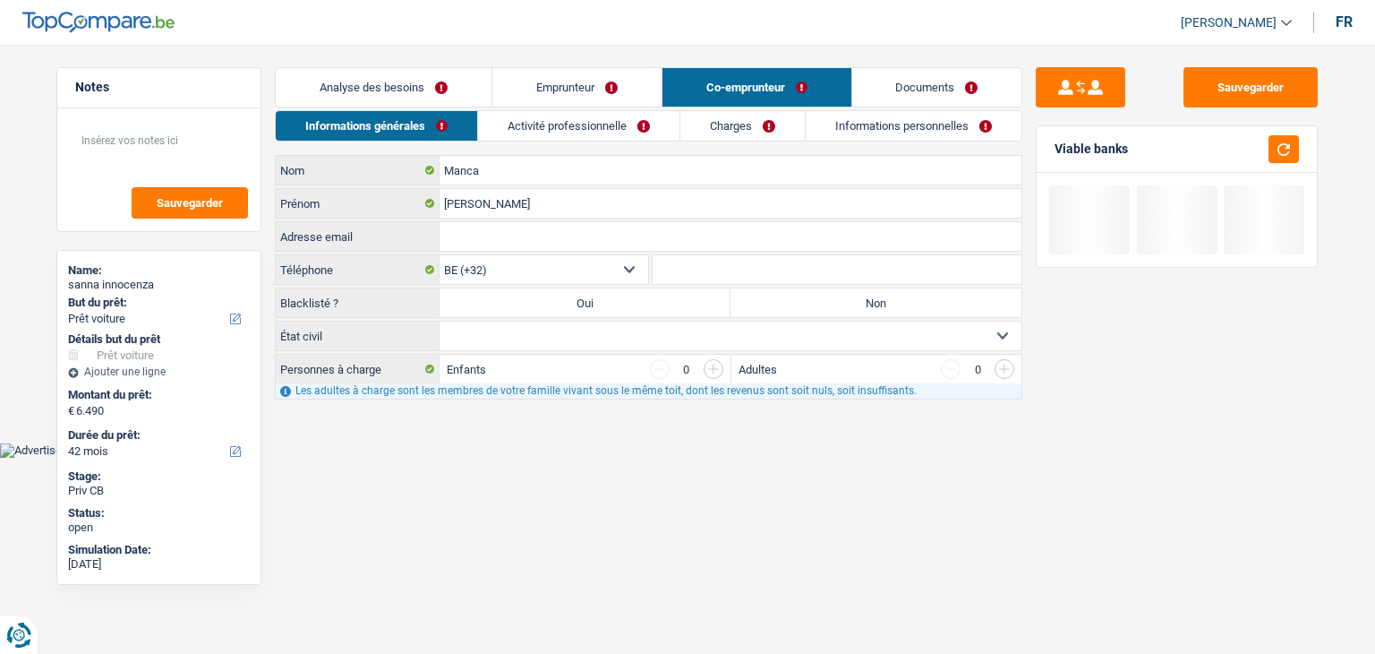
click at [570, 342] on select "Célibataire Marié(e) Cohabitant(e) légal(e) Divorcé(e) Veuf(ve) Séparé (de fait…" at bounding box center [731, 335] width 582 height 29
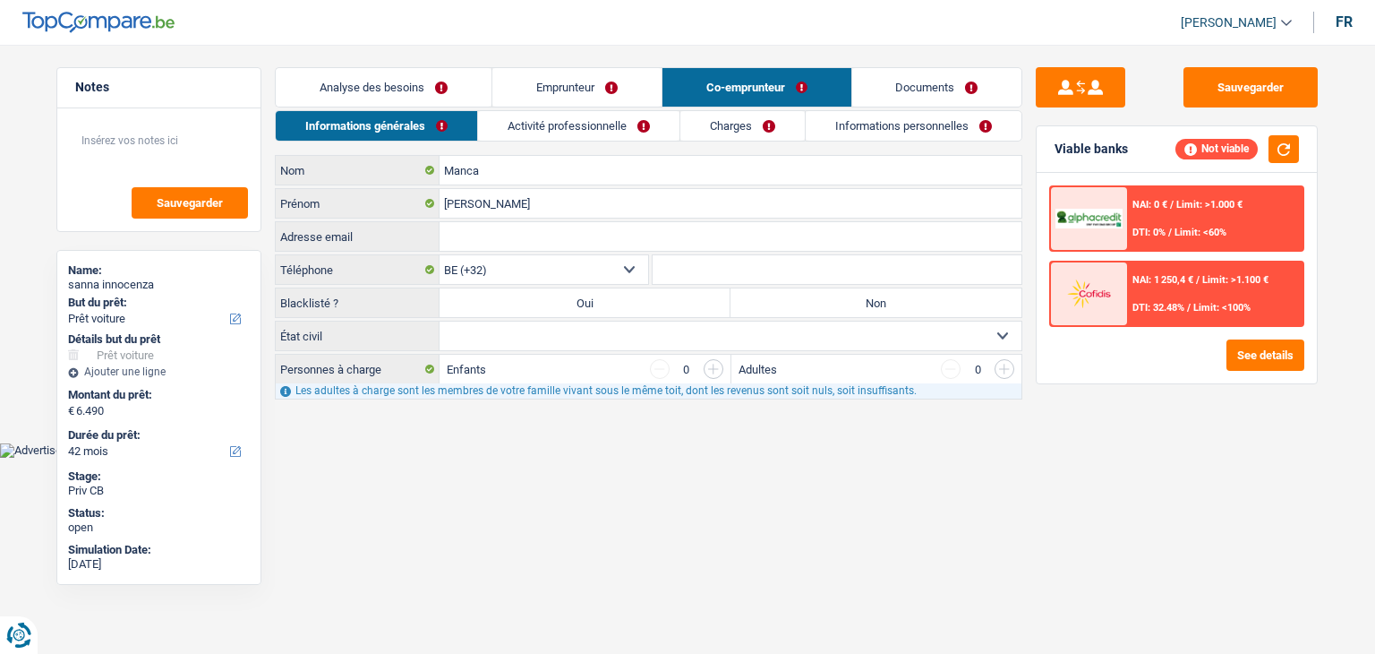
click at [779, 308] on label "Non" at bounding box center [876, 302] width 291 height 29
click at [779, 308] on input "Non" at bounding box center [876, 302] width 291 height 29
radio input "true"
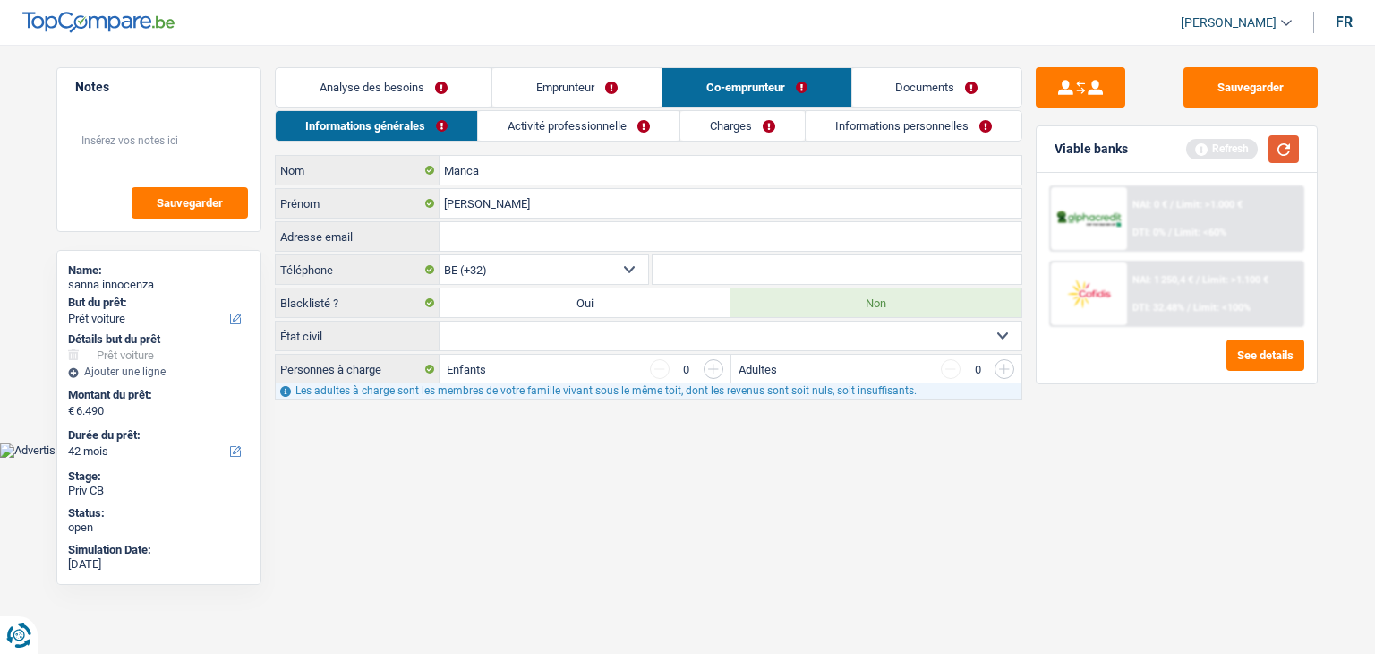
click at [1282, 152] on button "button" at bounding box center [1284, 149] width 30 height 28
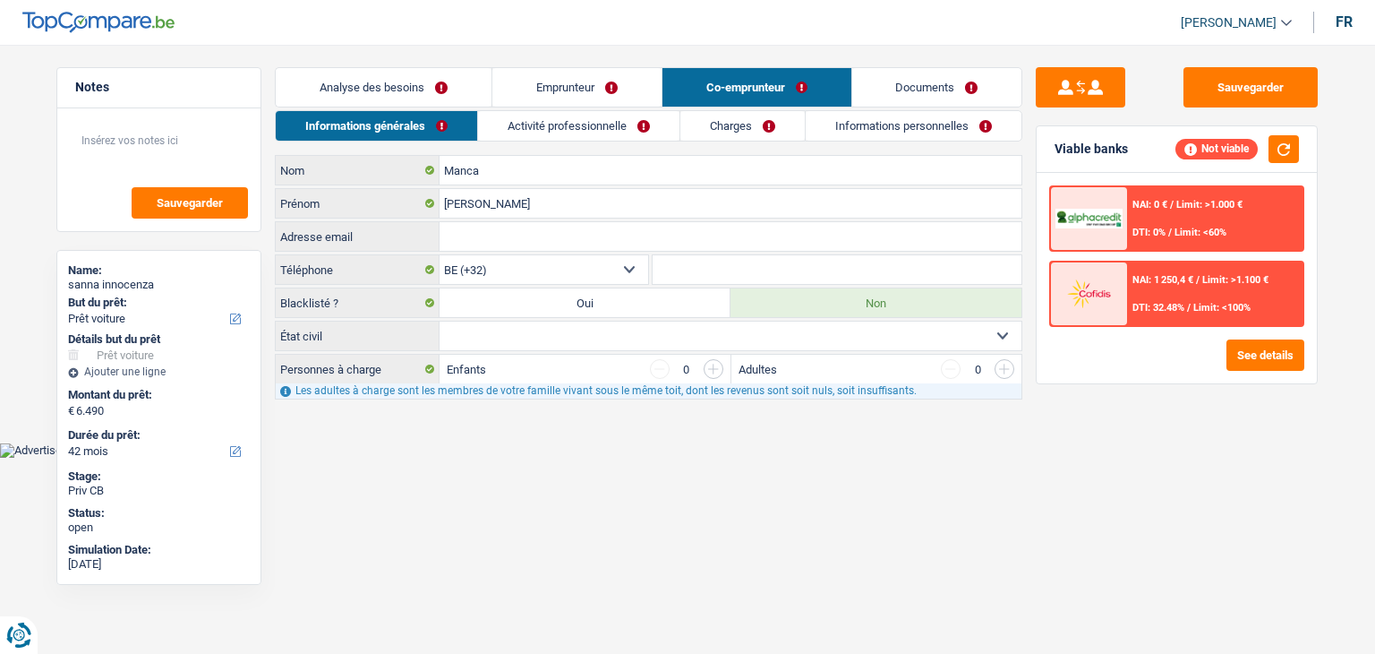
click at [492, 344] on select "Célibataire Marié(e) Cohabitant(e) légal(e) Divorcé(e) Veuf(ve) Séparé (de fait…" at bounding box center [731, 335] width 582 height 29
select select "cohabitation"
click at [440, 321] on select "Célibataire Marié(e) Cohabitant(e) légal(e) Divorcé(e) Veuf(ve) Séparé (de fait…" at bounding box center [731, 335] width 582 height 29
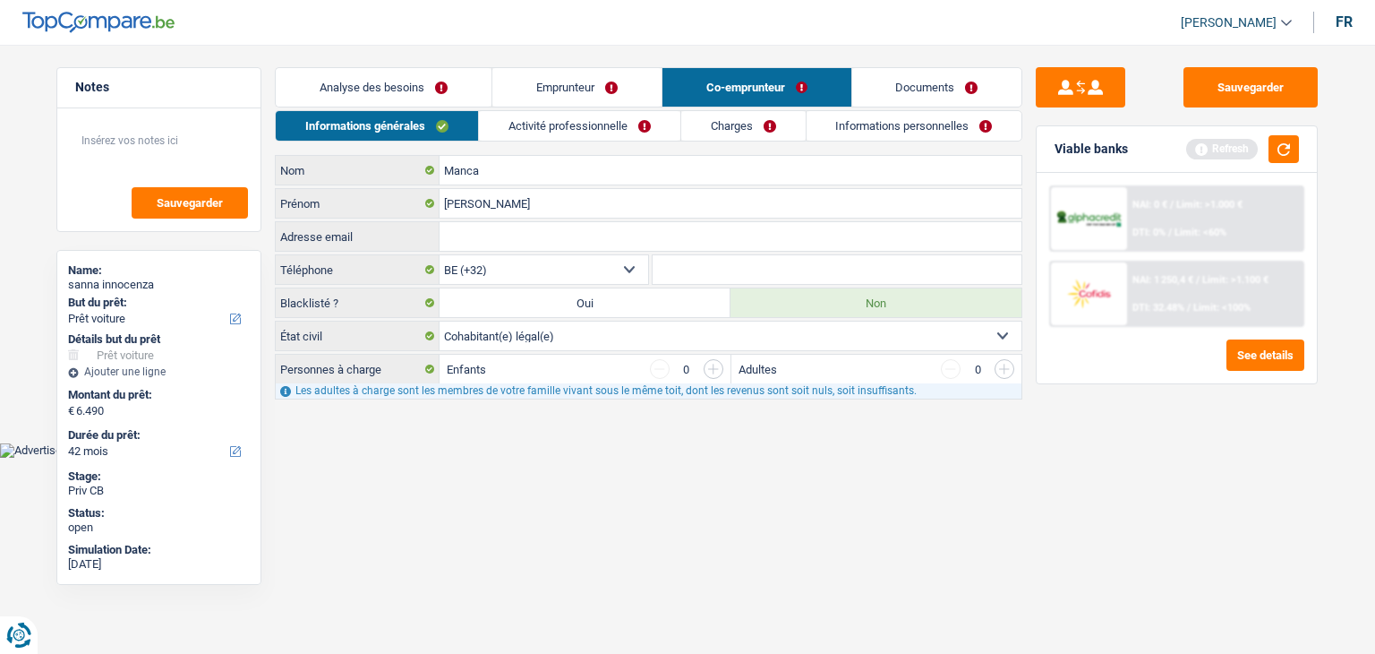
click at [752, 458] on html "Vous avez le contrôle de vos données Nous utilisons des cookies, tout comme nos…" at bounding box center [687, 229] width 1375 height 458
click at [710, 370] on input "button" at bounding box center [714, 369] width 20 height 20
click at [997, 415] on input "button" at bounding box center [1368, 421] width 746 height 29
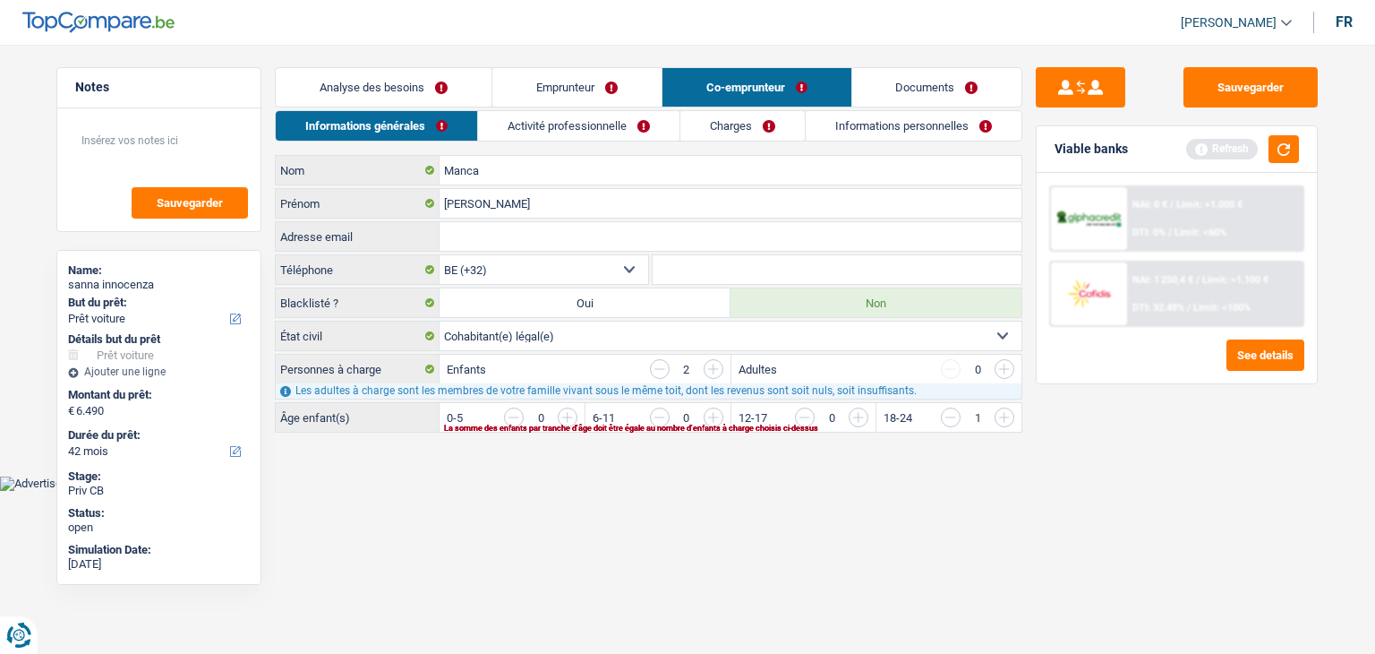
click at [855, 407] on input "button" at bounding box center [1222, 421] width 746 height 29
click at [587, 128] on link "Activité professionnelle" at bounding box center [579, 126] width 201 height 30
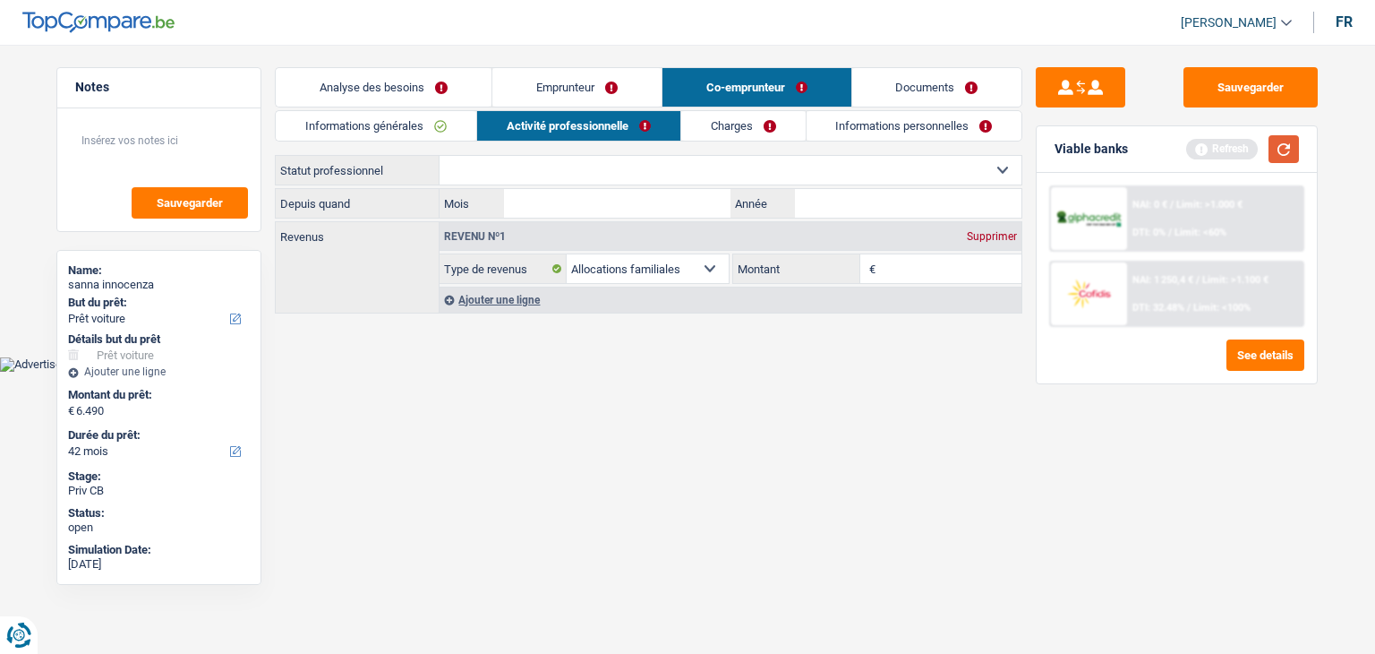
click at [1290, 149] on button "button" at bounding box center [1284, 149] width 30 height 28
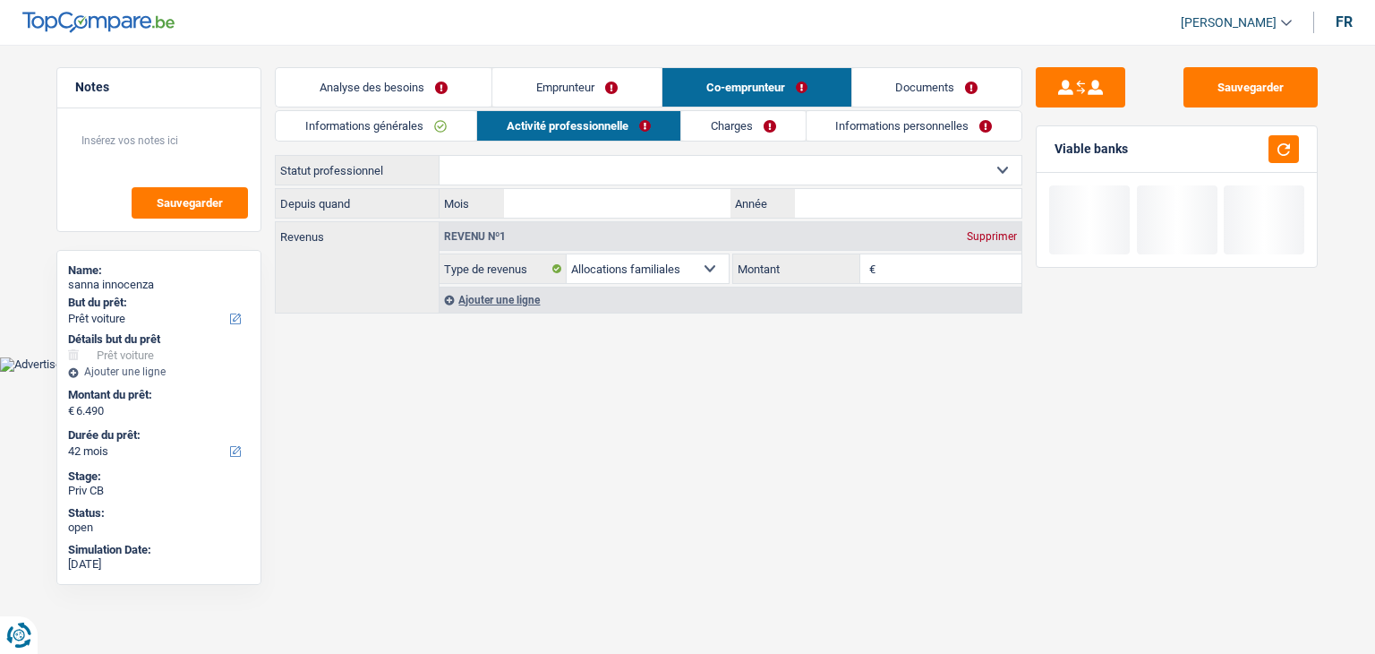
click at [719, 149] on div "Informations générales Activité professionnelle Charges Informations personnell…" at bounding box center [649, 213] width 748 height 206
click at [719, 148] on div "Informations générales Activité professionnelle Charges Informations personnell…" at bounding box center [649, 213] width 748 height 206
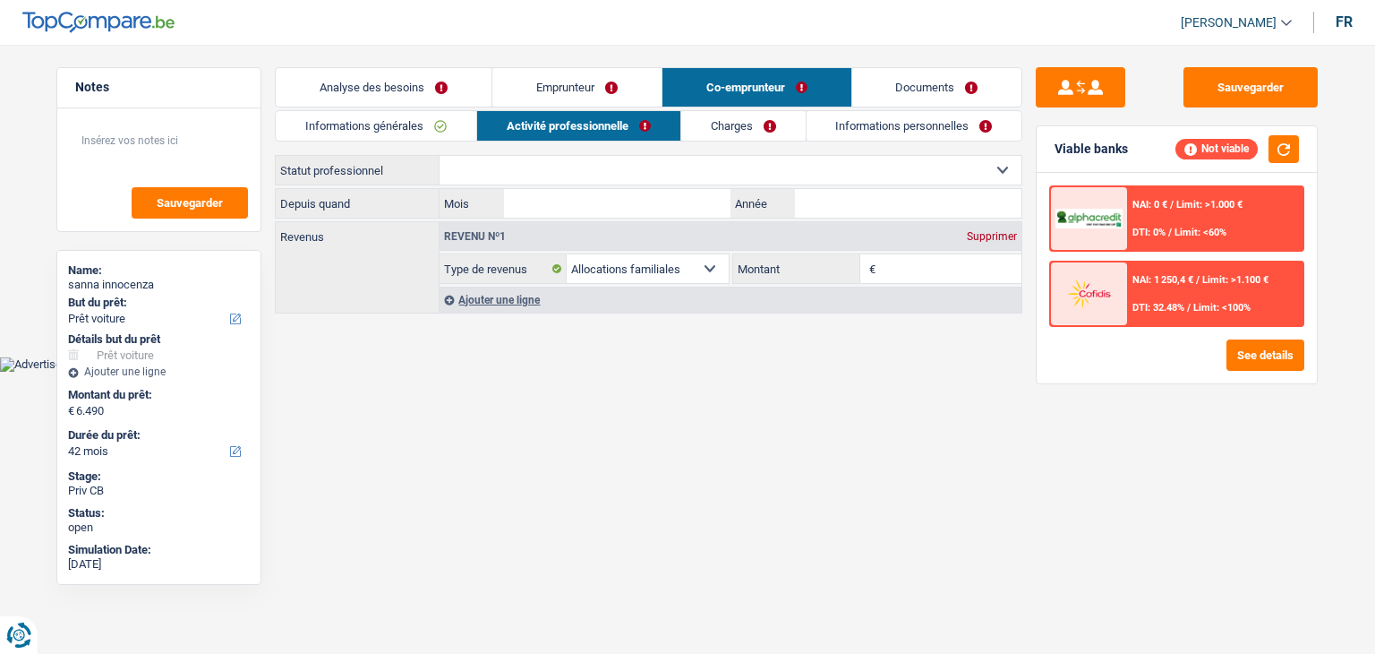
drag, startPoint x: 714, startPoint y: 166, endPoint x: 704, endPoint y: 181, distance: 18.1
click at [714, 166] on select "Ouvrier Employé privé Employé public Invalide Indépendant Pensionné Chômeur Mut…" at bounding box center [731, 170] width 582 height 29
select select "privateEmployee"
click at [440, 156] on select "Ouvrier Employé privé Employé public Invalide Indépendant Pensionné Chômeur Mut…" at bounding box center [731, 170] width 582 height 29
select select "familyAllowances"
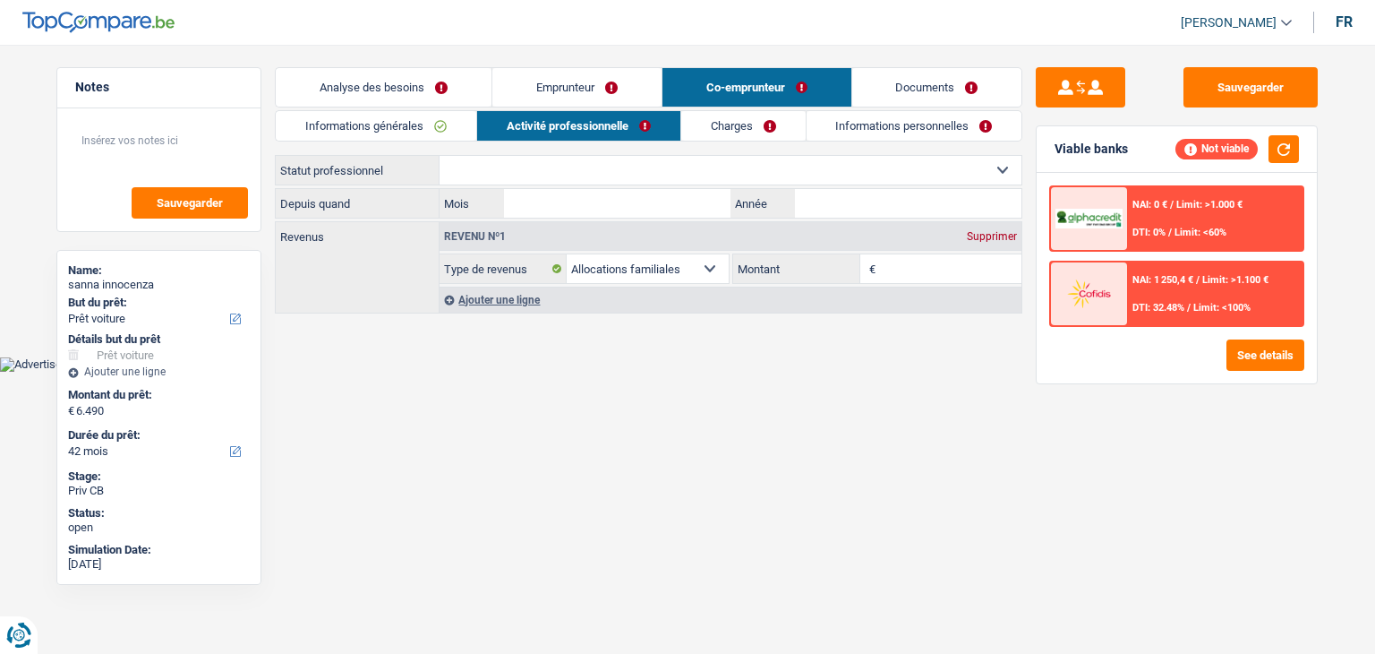
select select "netSalary"
select select "mealVouchers"
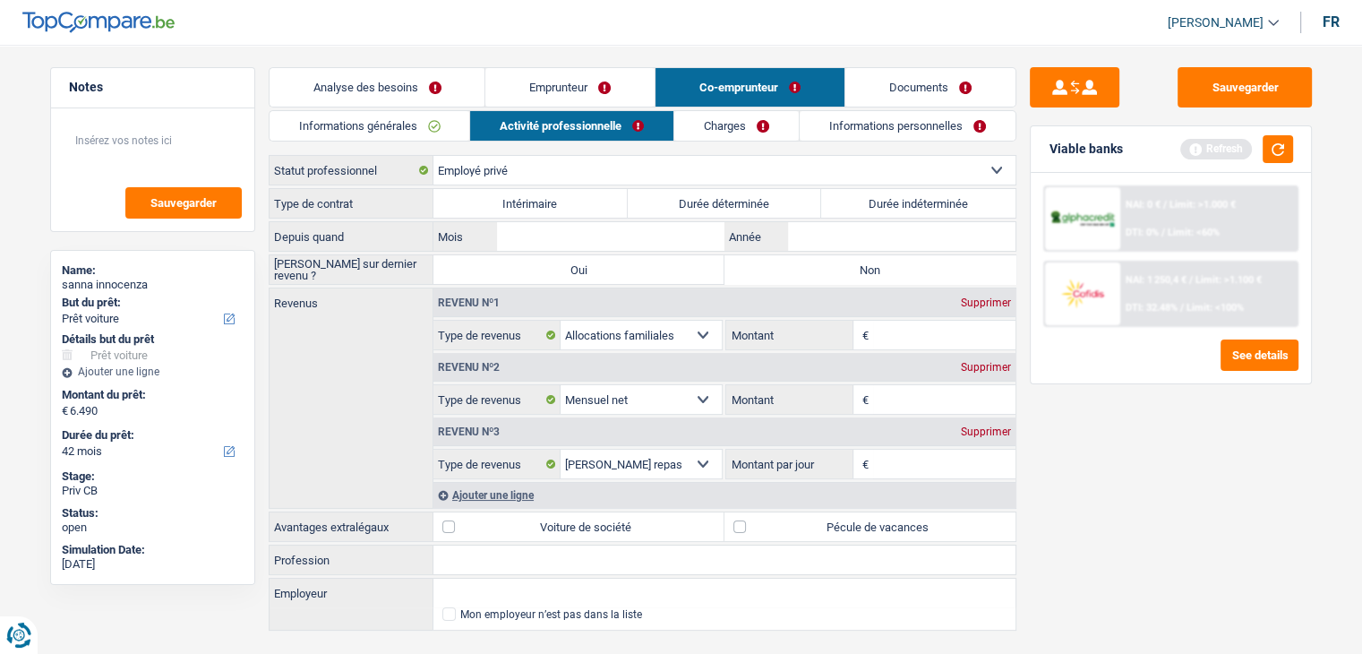
click at [903, 210] on label "Durée indéterminée" at bounding box center [918, 203] width 194 height 29
click at [903, 210] on input "Durée indéterminée" at bounding box center [918, 203] width 194 height 29
radio input "true"
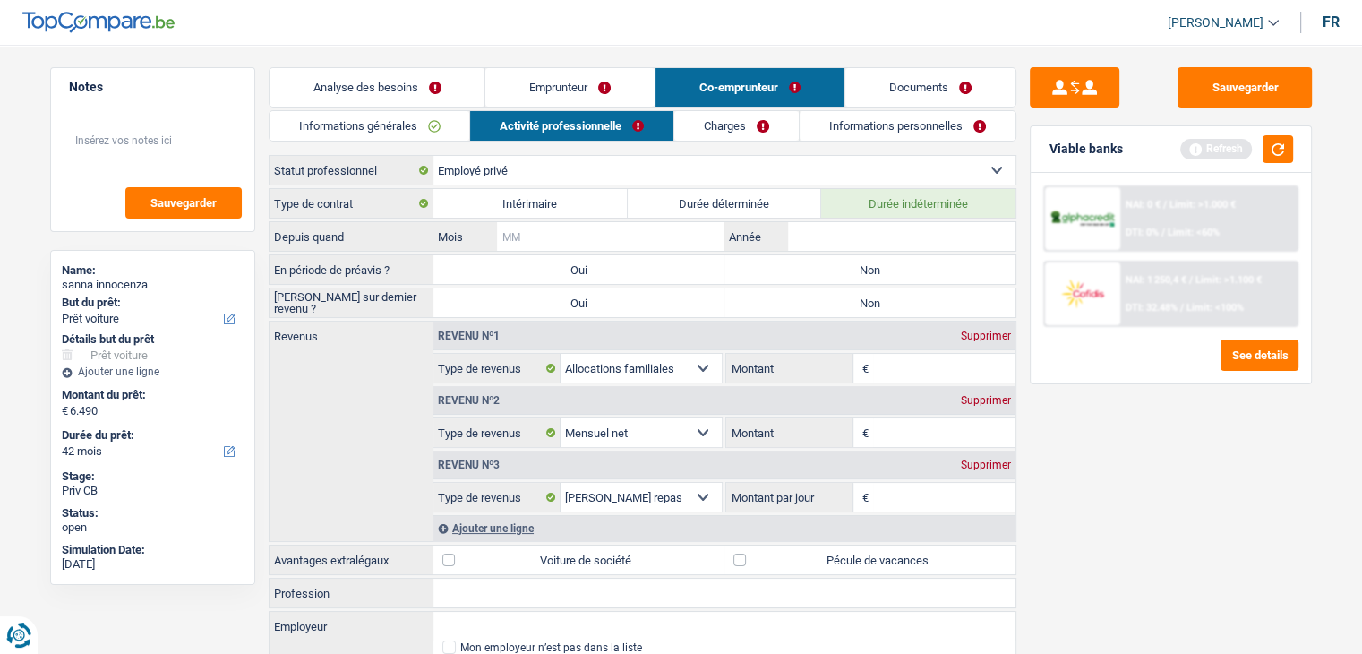
click at [669, 235] on input "Mois" at bounding box center [610, 236] width 227 height 29
click at [824, 242] on input "Année" at bounding box center [901, 236] width 227 height 29
type input "2005"
click at [613, 235] on input "Mois" at bounding box center [610, 236] width 227 height 29
type input "08"
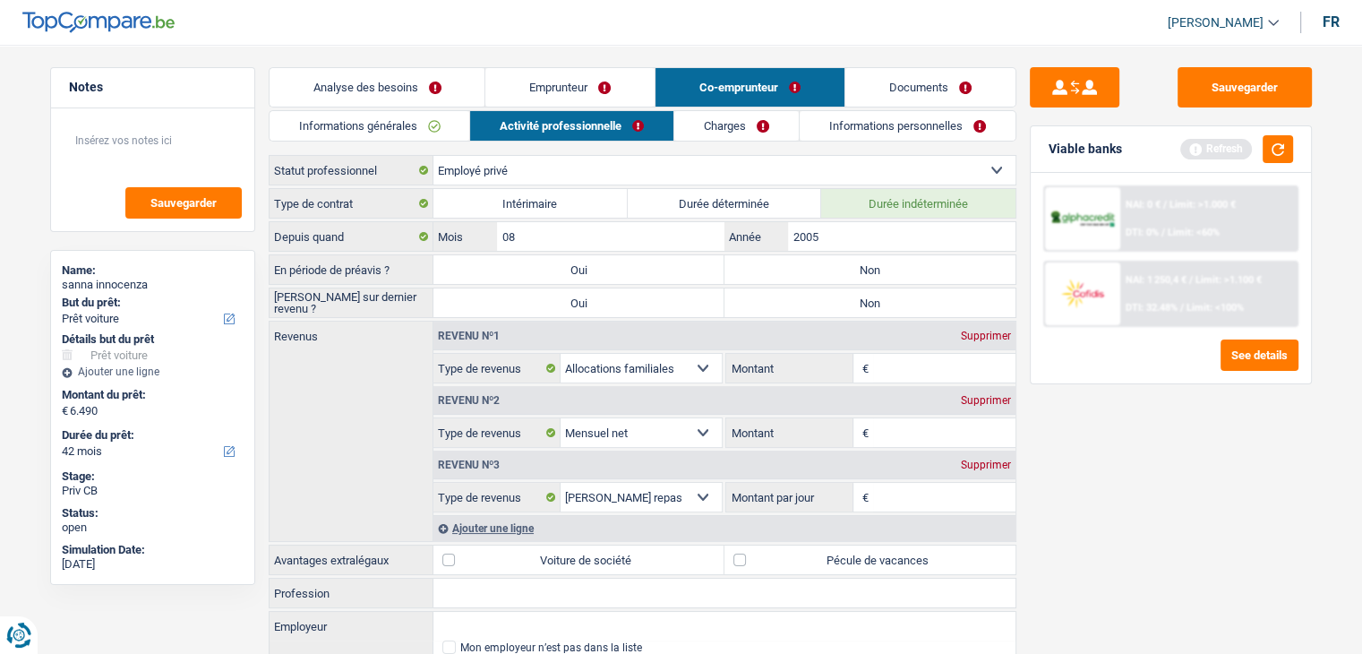
click at [828, 270] on label "Non" at bounding box center [869, 269] width 291 height 29
click at [828, 270] on input "Non" at bounding box center [869, 269] width 291 height 29
radio input "true"
click at [1287, 155] on button "button" at bounding box center [1278, 149] width 30 height 28
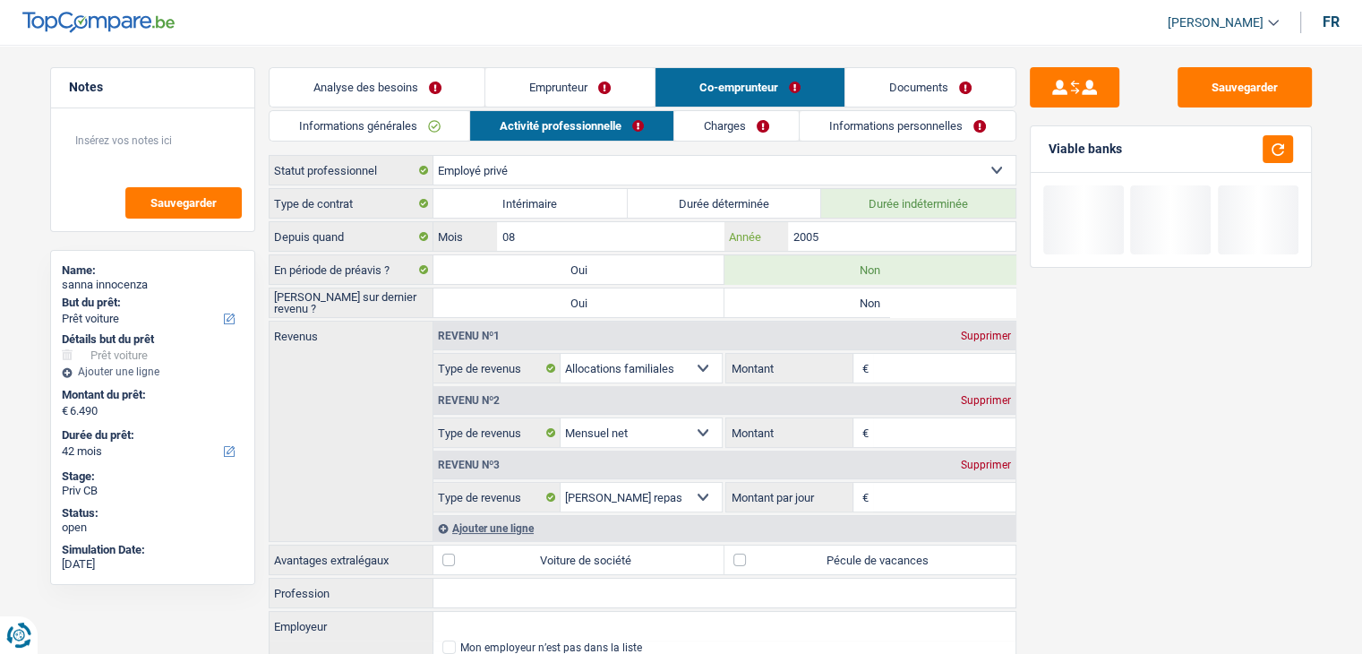
click at [881, 236] on input "2005" at bounding box center [901, 236] width 227 height 29
type input "2000"
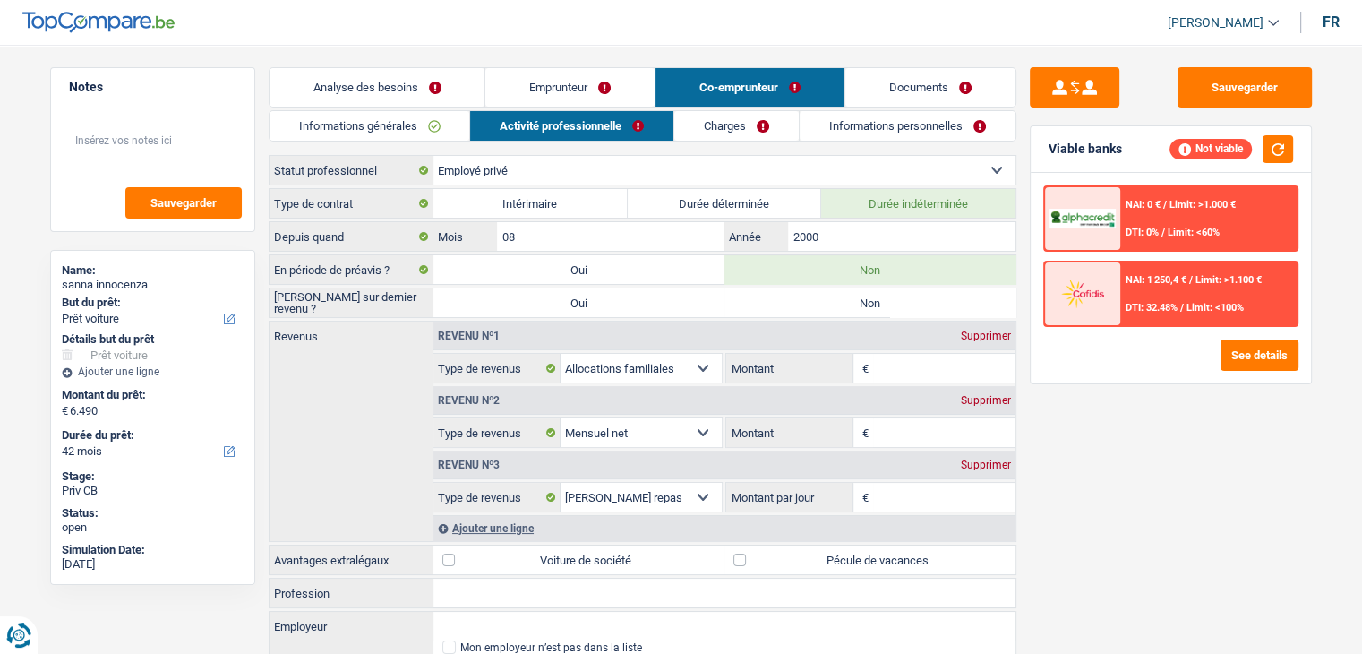
drag, startPoint x: 1138, startPoint y: 373, endPoint x: 1187, endPoint y: 250, distance: 133.0
click at [1138, 371] on div "NAI: 0 € / Limit: >1.000 € DTI: 0% / Limit: <60% NAI: 1 250,4 € / Limit: >1.100…" at bounding box center [1171, 278] width 280 height 210
click at [528, 163] on select "Ouvrier Employé privé Employé public Invalide Indépendant Pensionné Chômeur Mut…" at bounding box center [724, 170] width 582 height 29
select select "publicEmployee"
click at [433, 156] on select "Ouvrier Employé privé Employé public Invalide Indépendant Pensionné Chômeur Mut…" at bounding box center [724, 170] width 582 height 29
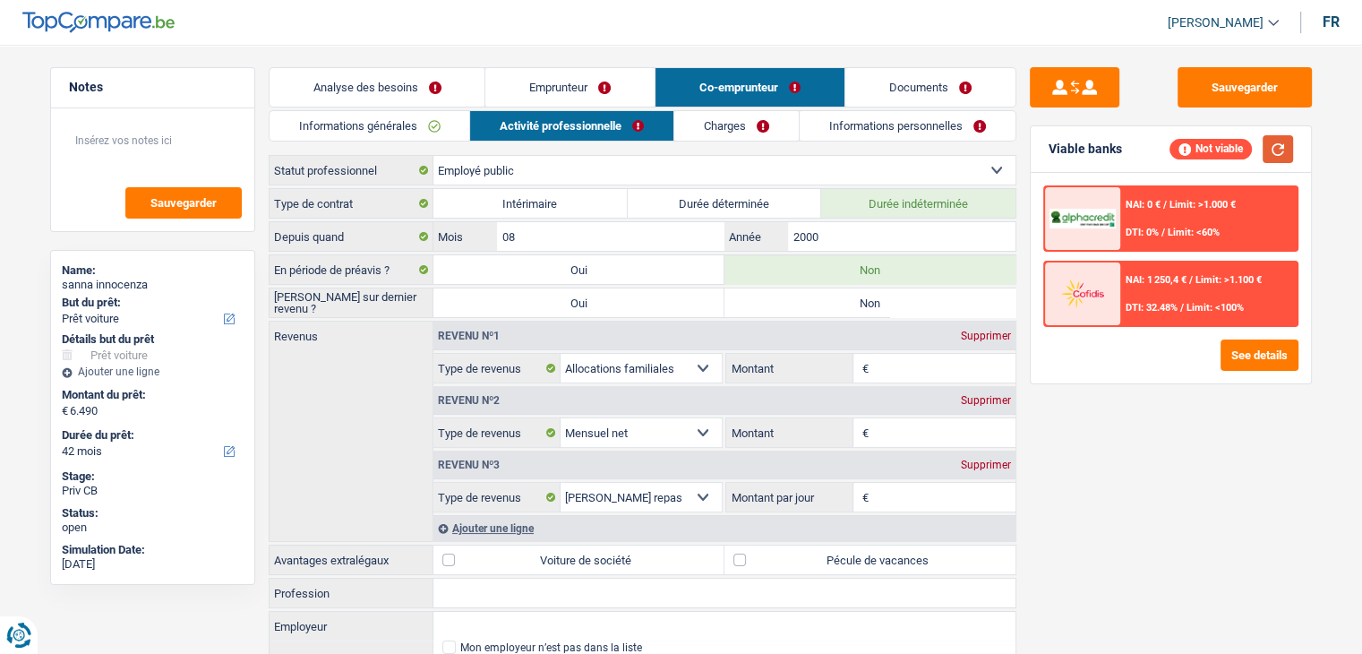
radio input "false"
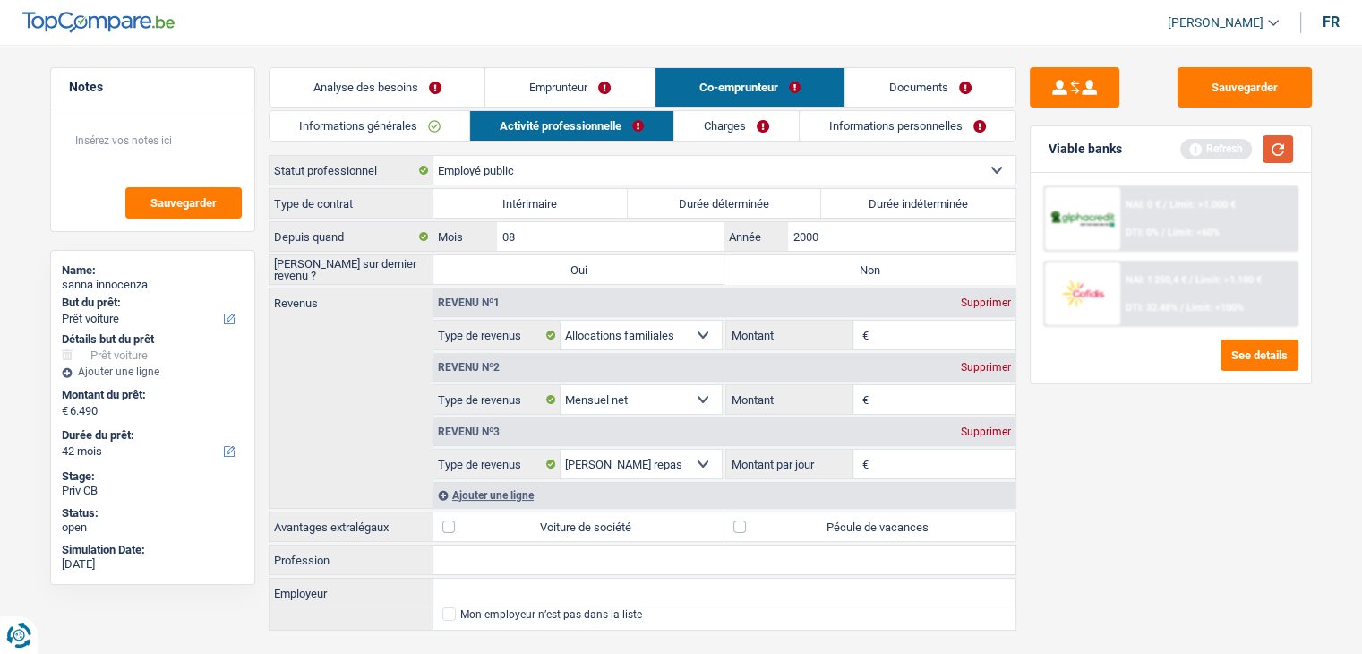
click at [1277, 149] on button "button" at bounding box center [1278, 149] width 30 height 28
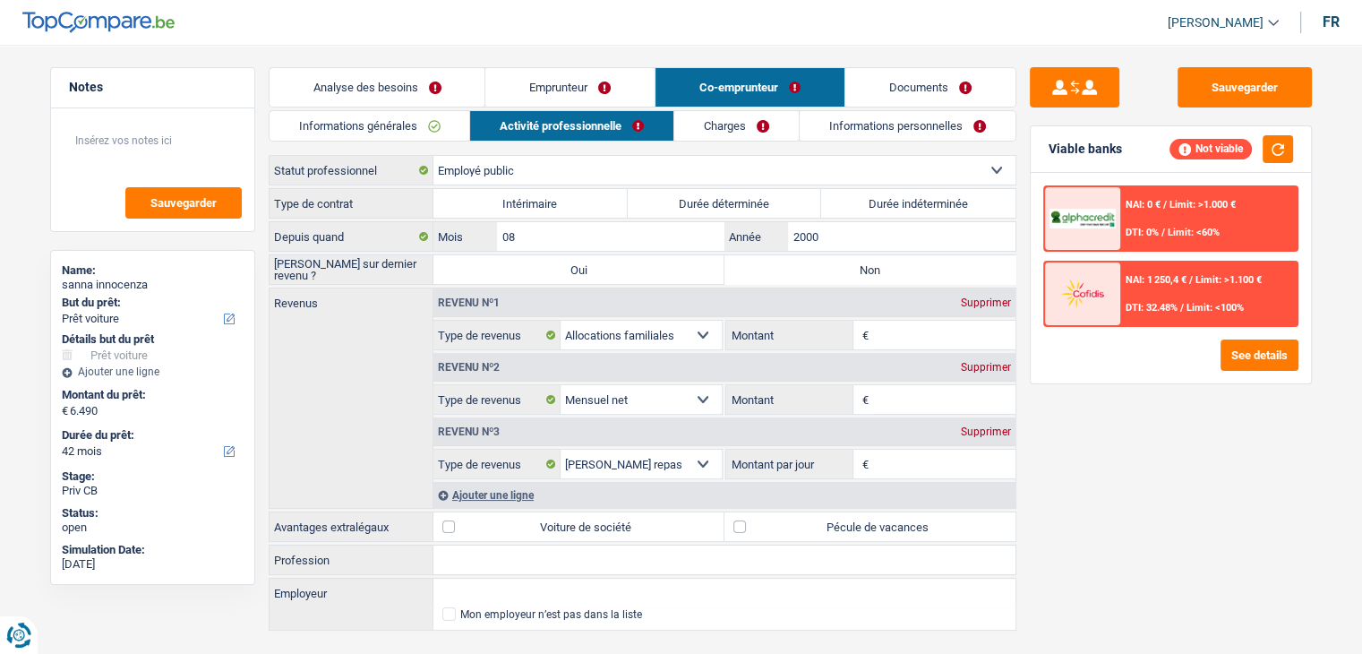
click at [904, 393] on input "Montant" at bounding box center [944, 399] width 142 height 29
click at [904, 392] on input "Montant" at bounding box center [944, 399] width 142 height 29
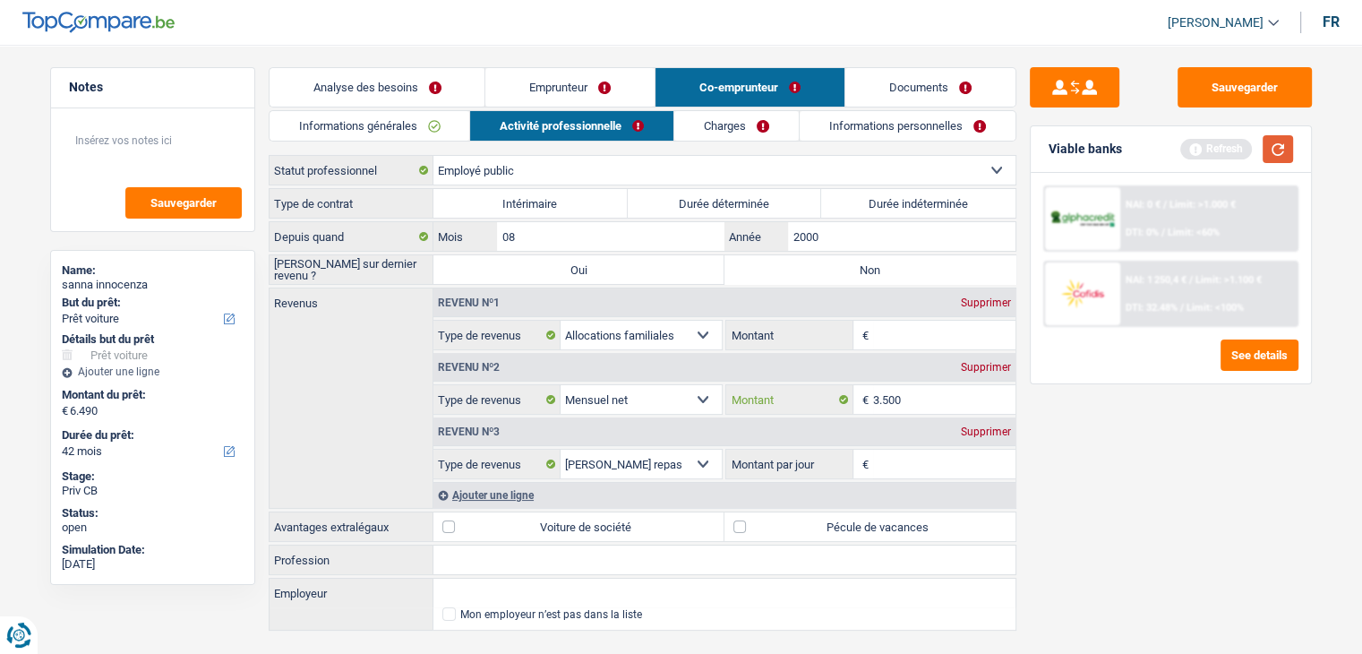
type input "3.500"
click at [1281, 156] on button "button" at bounding box center [1278, 149] width 30 height 28
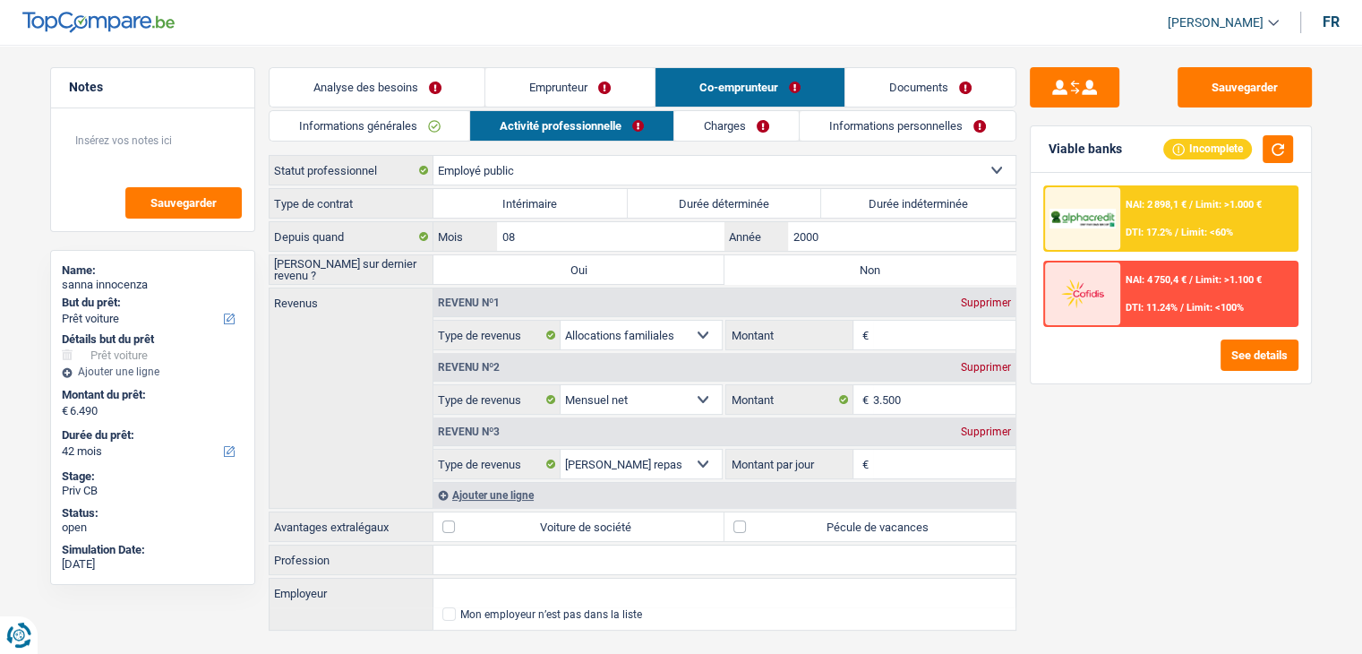
click at [966, 298] on div "Supprimer" at bounding box center [985, 302] width 59 height 11
select select "netSalary"
type input "3.500"
select select "mealVouchers"
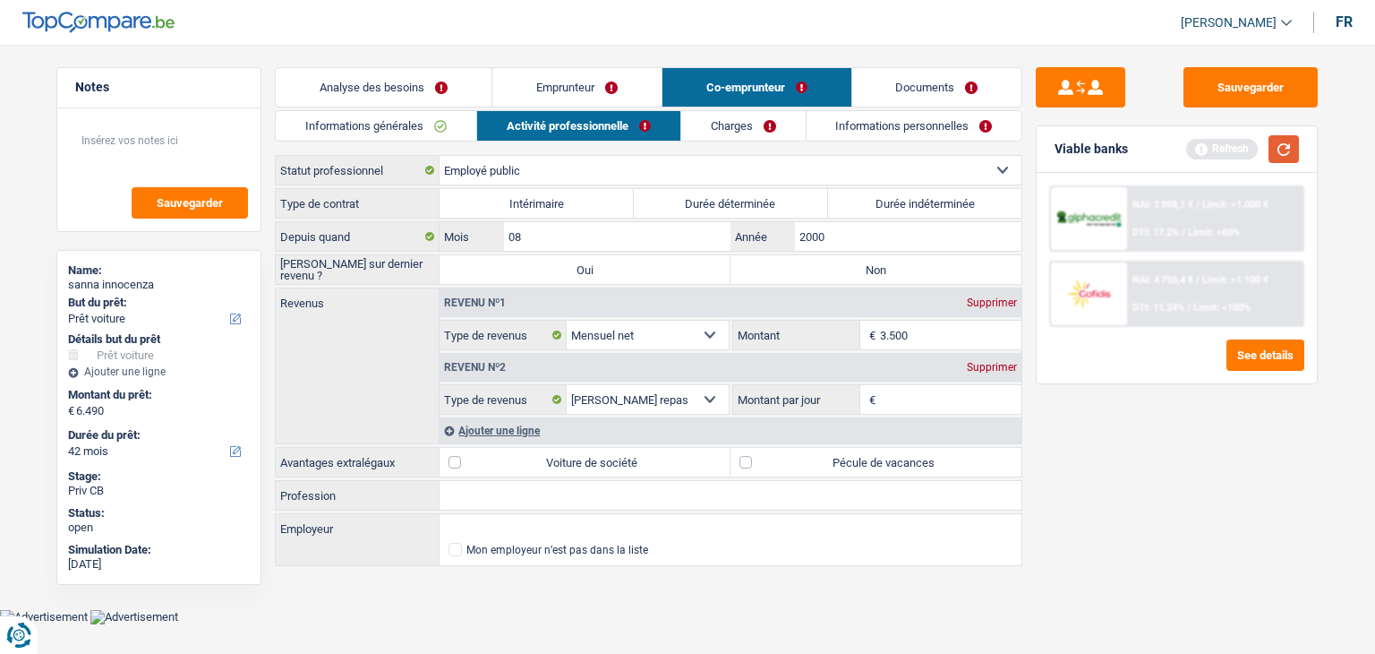
click at [1282, 141] on button "button" at bounding box center [1284, 149] width 30 height 28
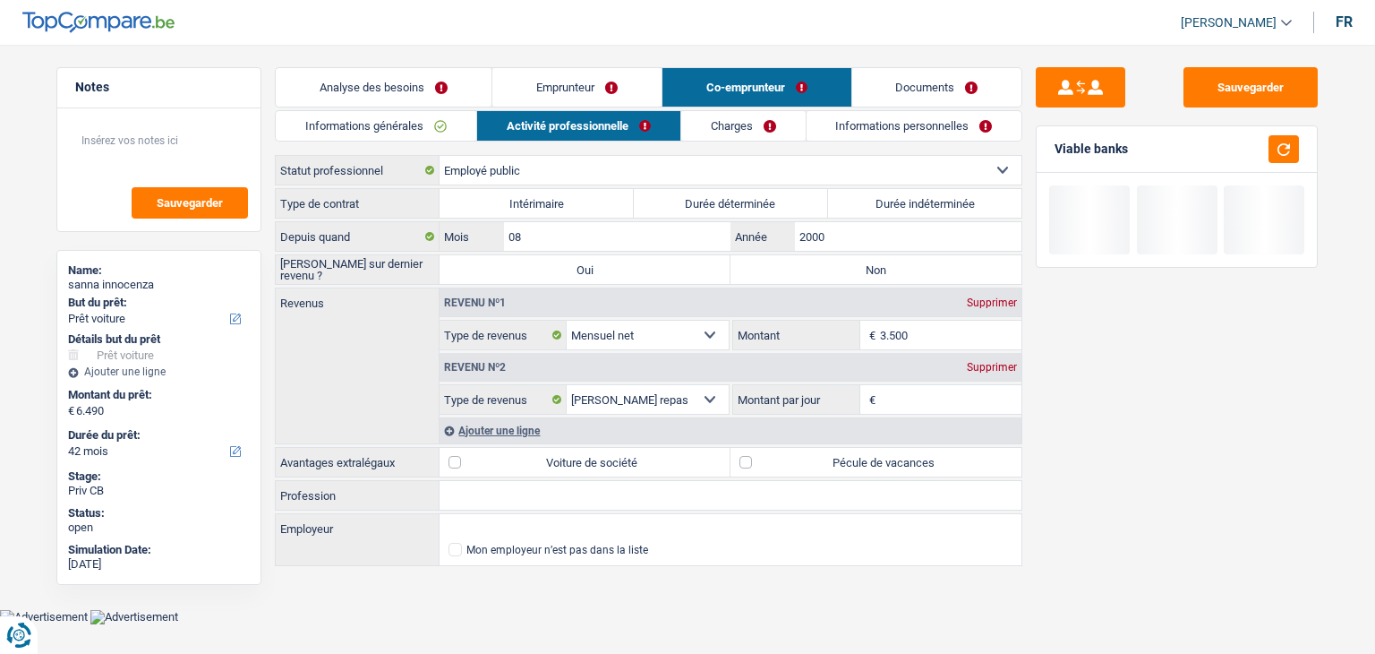
click at [916, 396] on input "Montant par jour" at bounding box center [951, 399] width 142 height 29
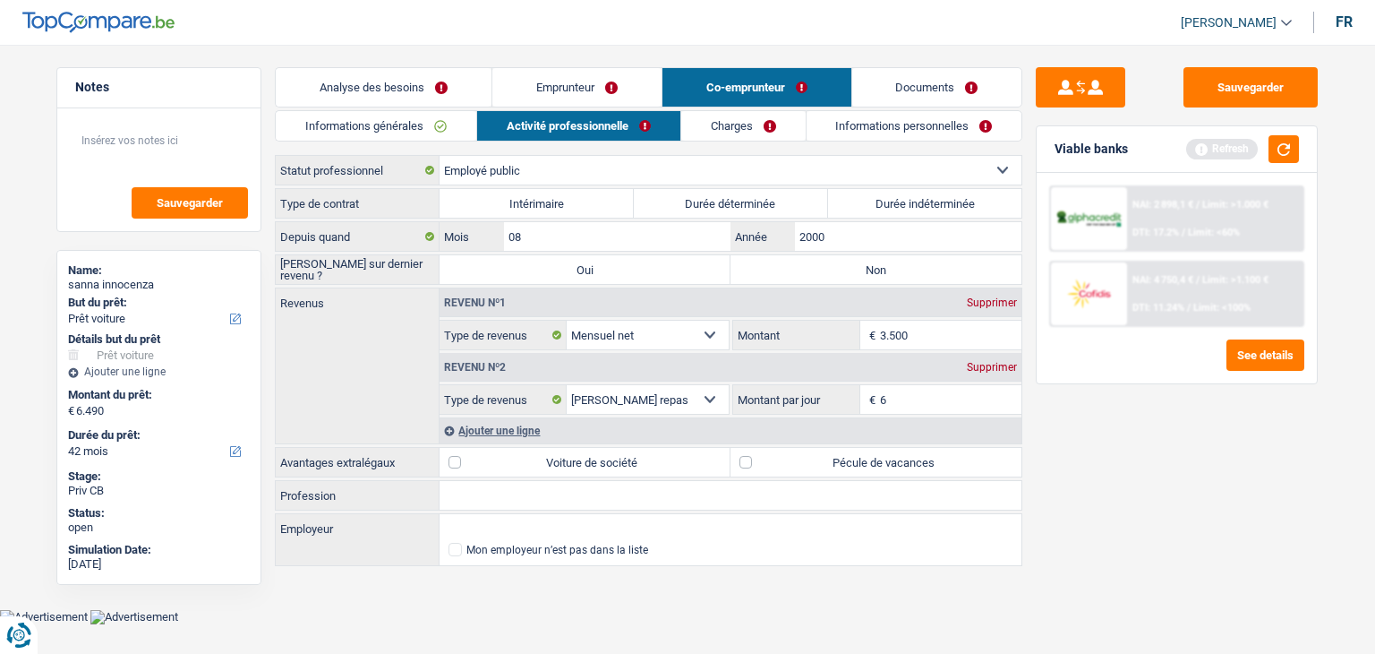
type input "6,0"
click at [1075, 503] on div "Sauvegarder Viable banks Refresh NAI: 2 898,1 € / Limit: >1.000 € DTI: 17.2% / …" at bounding box center [1177, 343] width 309 height 553
click at [1286, 154] on button "button" at bounding box center [1284, 149] width 30 height 28
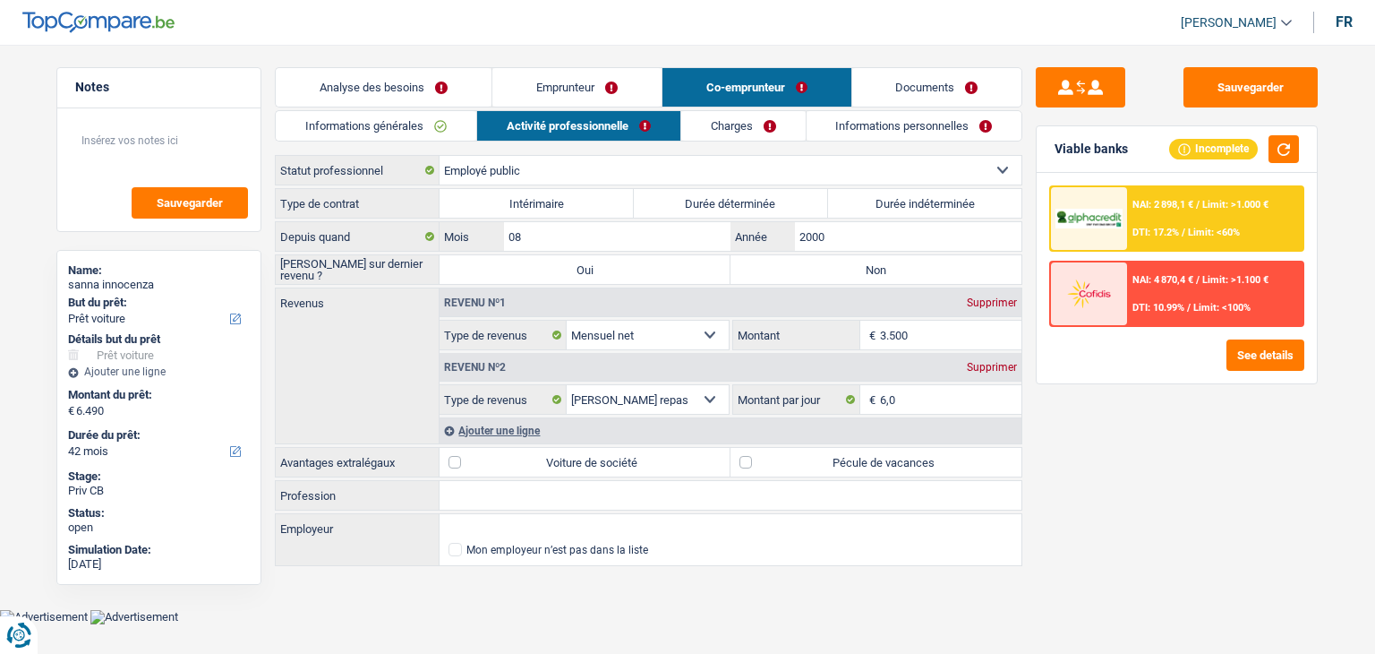
click at [891, 454] on label "Pécule de vacances" at bounding box center [876, 462] width 291 height 29
click at [891, 454] on input "Pécule de vacances" at bounding box center [876, 462] width 291 height 29
checkbox input "true"
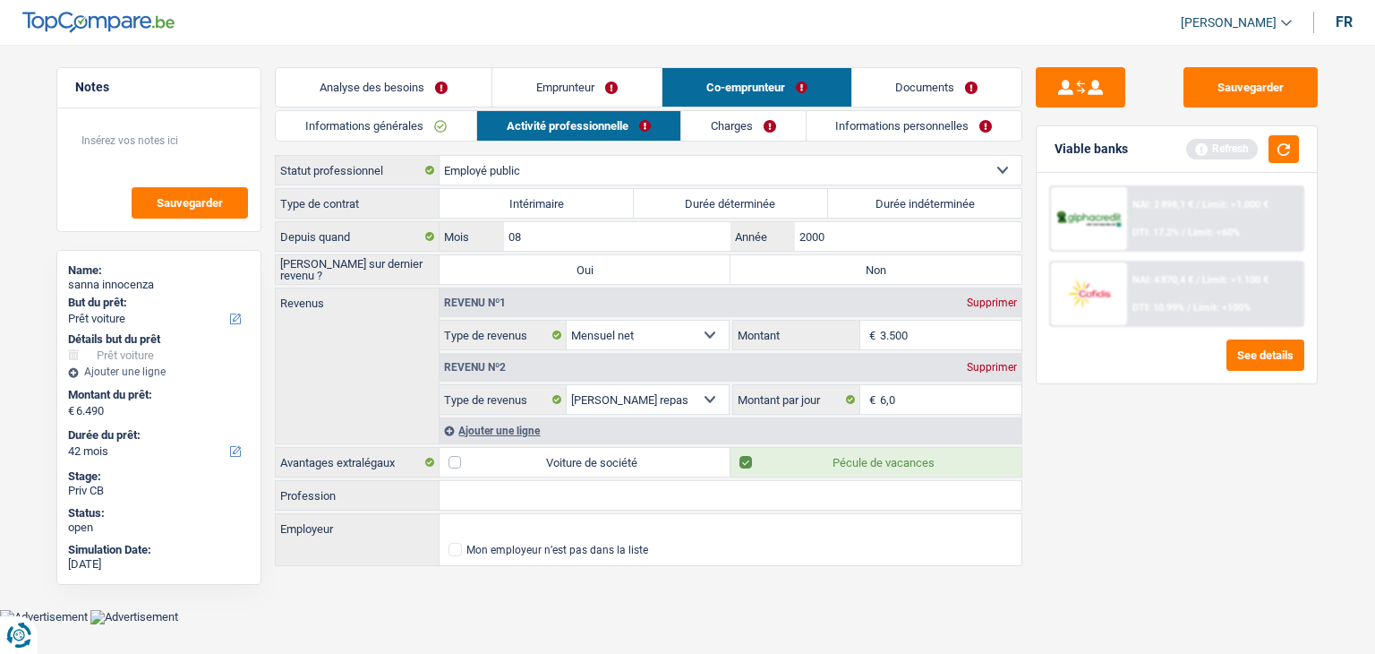
drag, startPoint x: 1157, startPoint y: 445, endPoint x: 849, endPoint y: 182, distance: 405.2
click at [1155, 442] on div "Sauvegarder Viable banks Refresh NAI: 2 898,1 € / Limit: >1.000 € DTI: 17.2% / …" at bounding box center [1177, 343] width 309 height 553
drag, startPoint x: 763, startPoint y: 123, endPoint x: 1034, endPoint y: 166, distance: 274.7
click at [763, 123] on link "Charges" at bounding box center [743, 126] width 124 height 30
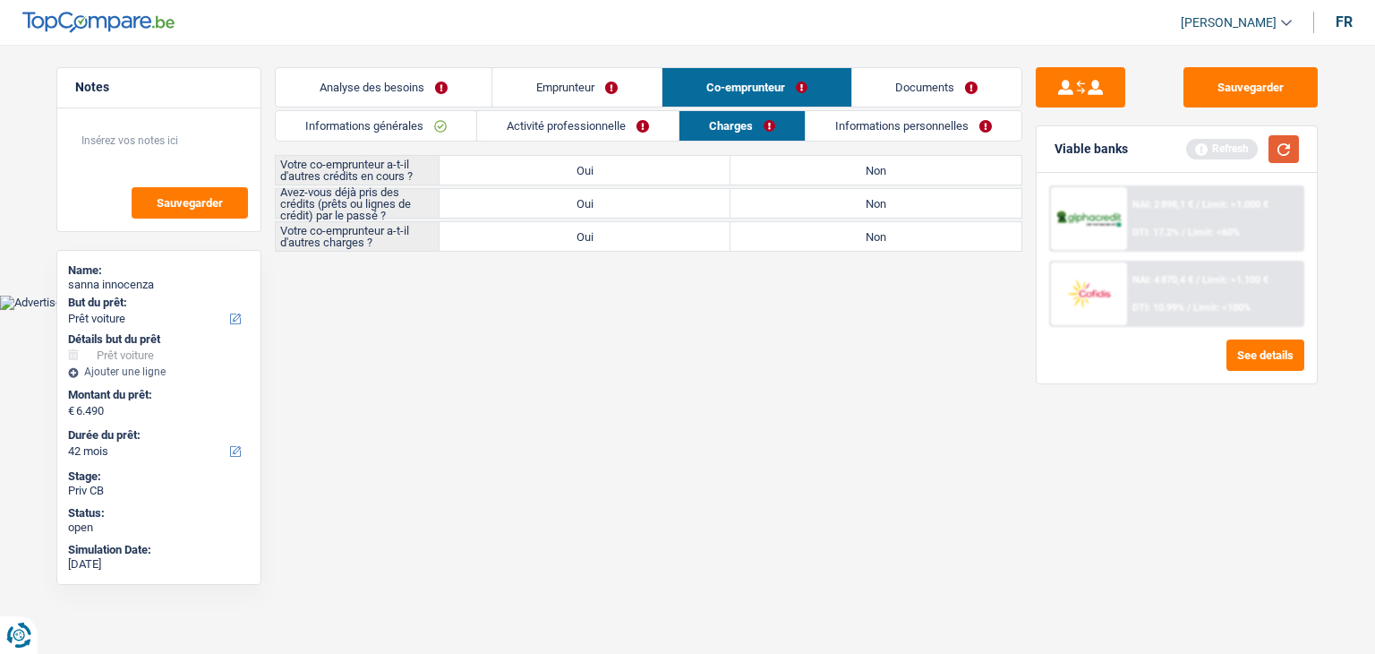
click at [1281, 153] on button "button" at bounding box center [1284, 149] width 30 height 28
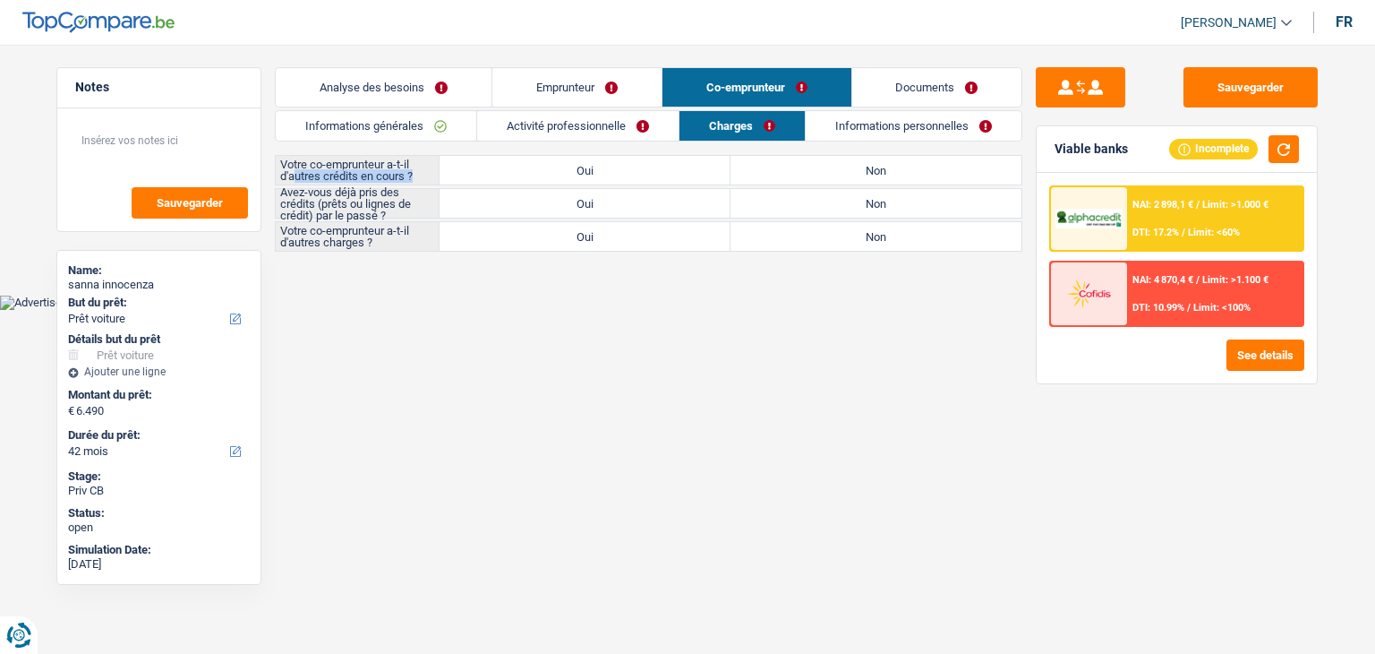
drag, startPoint x: 416, startPoint y: 176, endPoint x: 296, endPoint y: 171, distance: 121.0
click at [296, 171] on label "Votre co-emprunteur a-t-il d'autres crédits en cours ?" at bounding box center [358, 170] width 164 height 29
click at [846, 172] on label "Non" at bounding box center [876, 170] width 291 height 29
click at [846, 172] on input "Non" at bounding box center [876, 170] width 291 height 29
radio input "true"
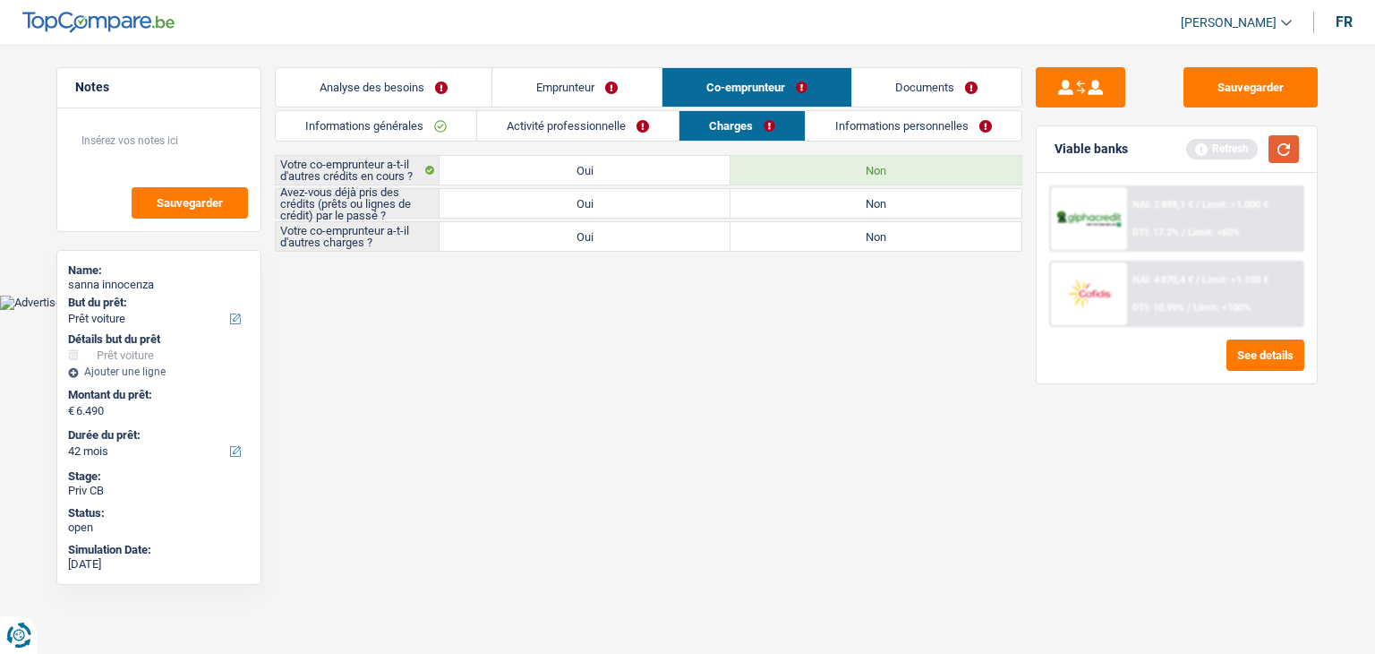
click at [1277, 149] on button "button" at bounding box center [1284, 149] width 30 height 28
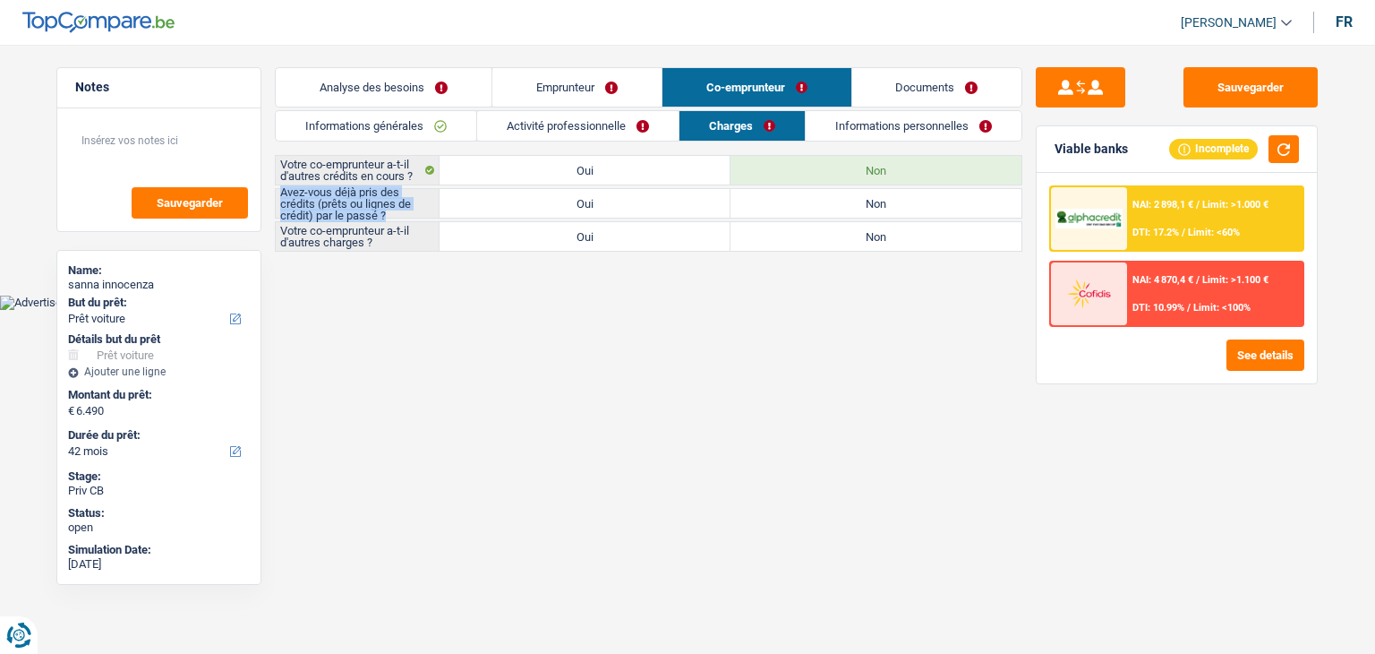
drag, startPoint x: 389, startPoint y: 214, endPoint x: 283, endPoint y: 194, distance: 107.5
click at [283, 194] on label "Avez-vous déjà pris des crédits (prêts ou lignes de crédit) par le passé ?" at bounding box center [358, 203] width 164 height 29
click at [436, 310] on html "Vous avez le contrôle de vos données Nous utilisons des cookies, tout comme nos…" at bounding box center [687, 155] width 1375 height 310
click at [692, 205] on label "Oui" at bounding box center [585, 203] width 291 height 29
click at [692, 205] on input "Oui" at bounding box center [585, 203] width 291 height 29
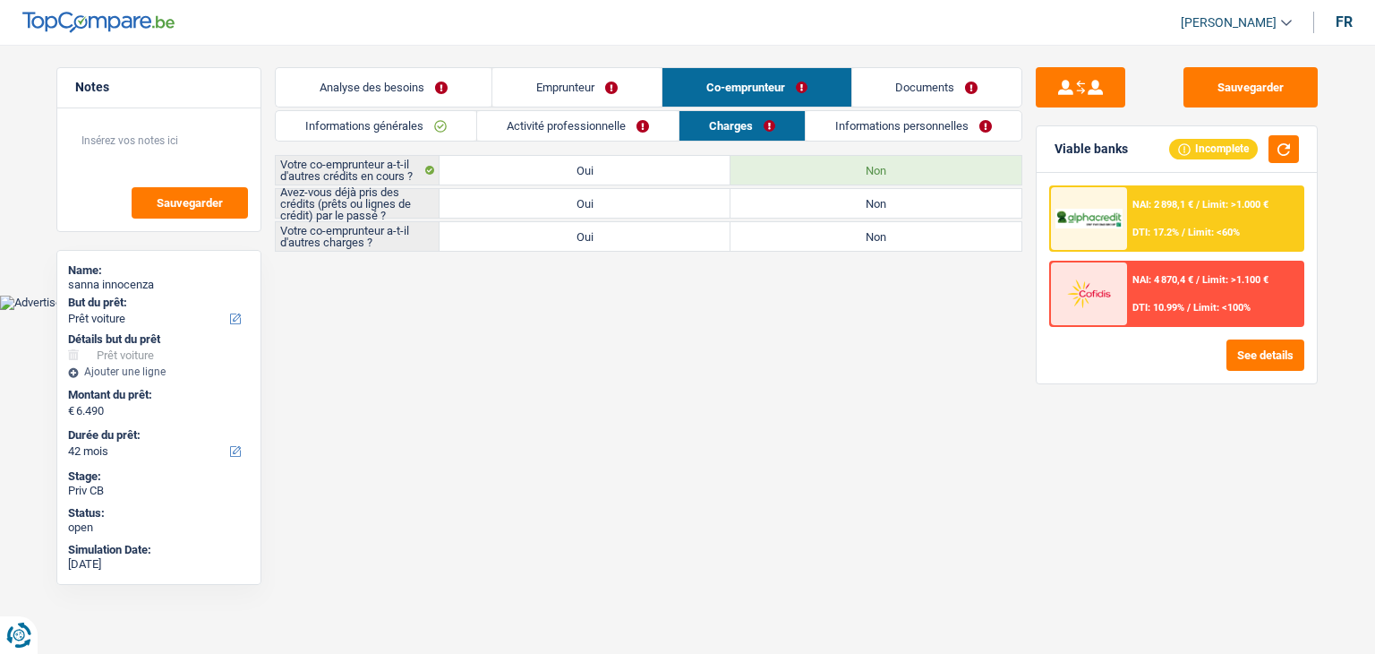
radio input "true"
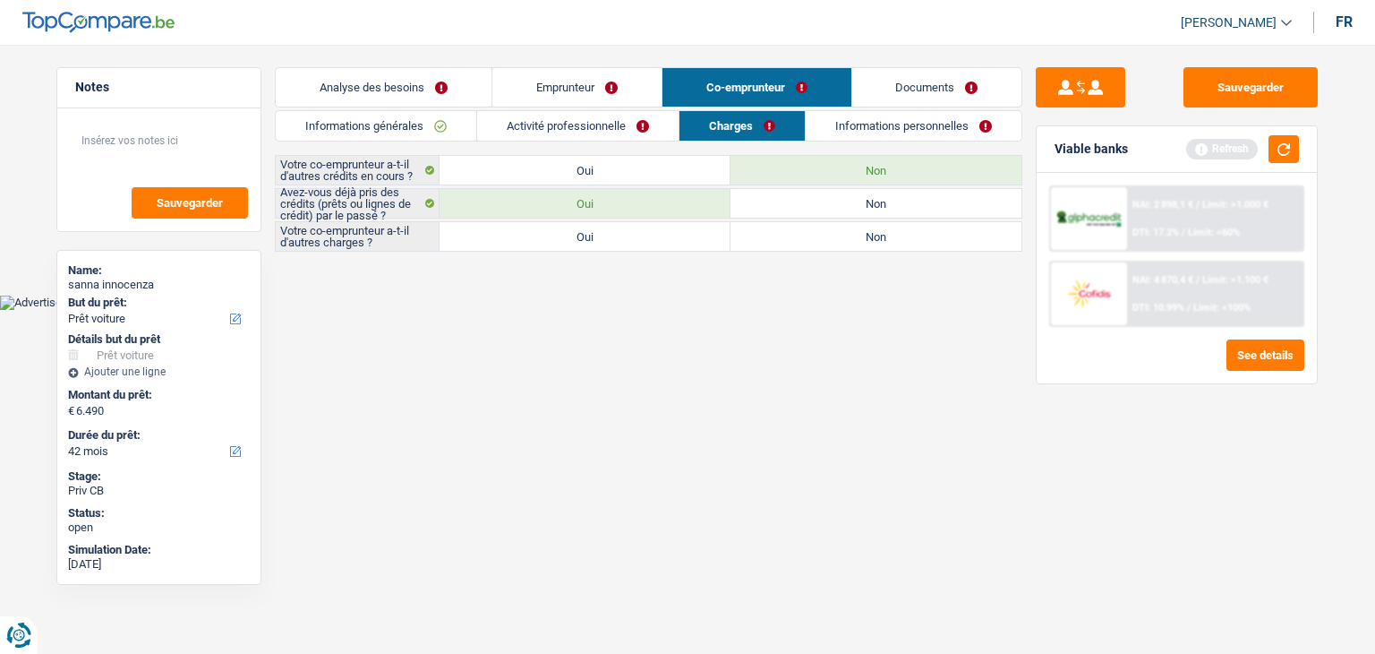
click at [589, 310] on html "Vous avez le contrôle de vos données Nous utilisons des cookies, tout comme nos…" at bounding box center [687, 155] width 1375 height 310
click at [1273, 151] on button "button" at bounding box center [1284, 149] width 30 height 28
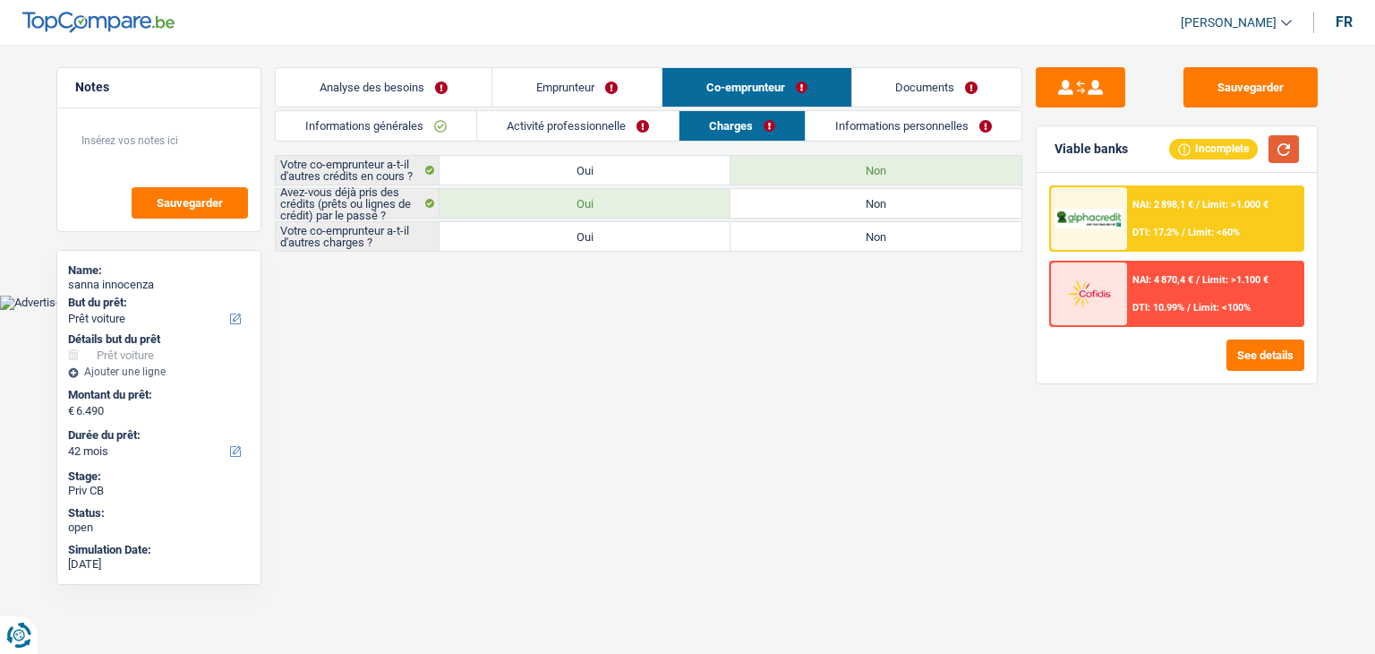
click at [1298, 151] on button "button" at bounding box center [1284, 149] width 30 height 28
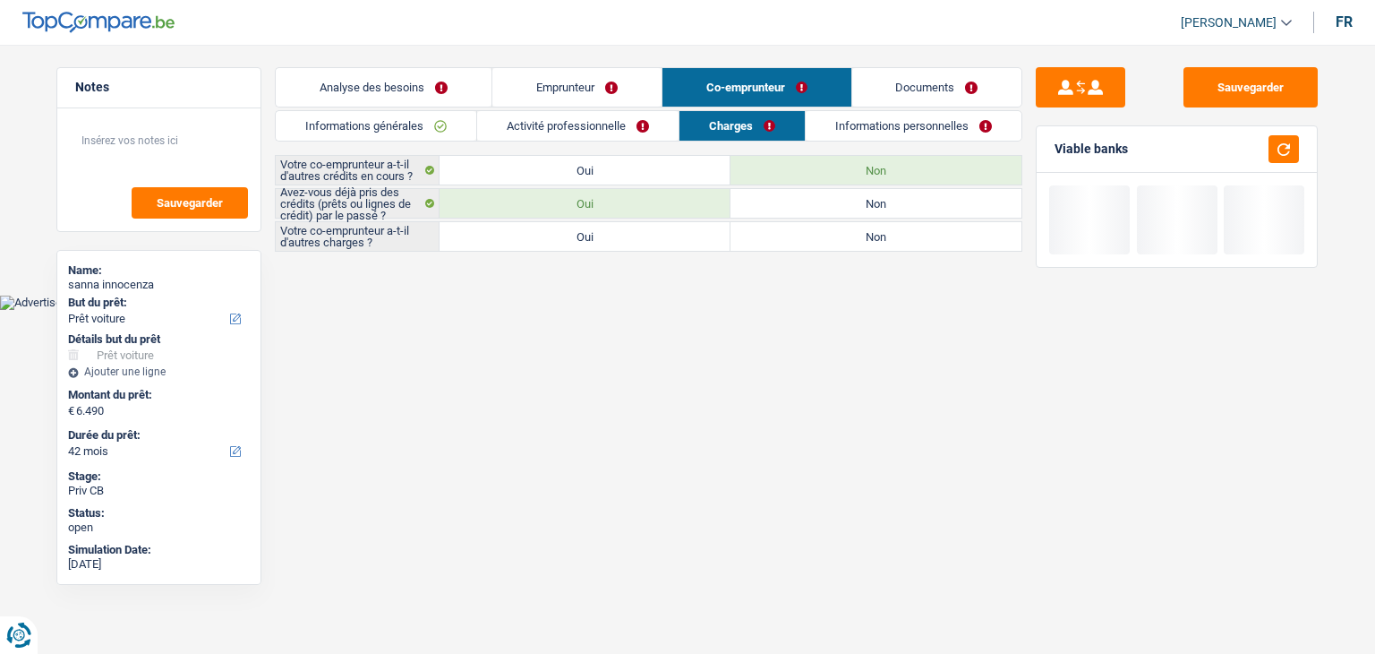
click at [852, 234] on label "Non" at bounding box center [876, 236] width 291 height 29
click at [852, 234] on input "Non" at bounding box center [876, 236] width 291 height 29
radio input "true"
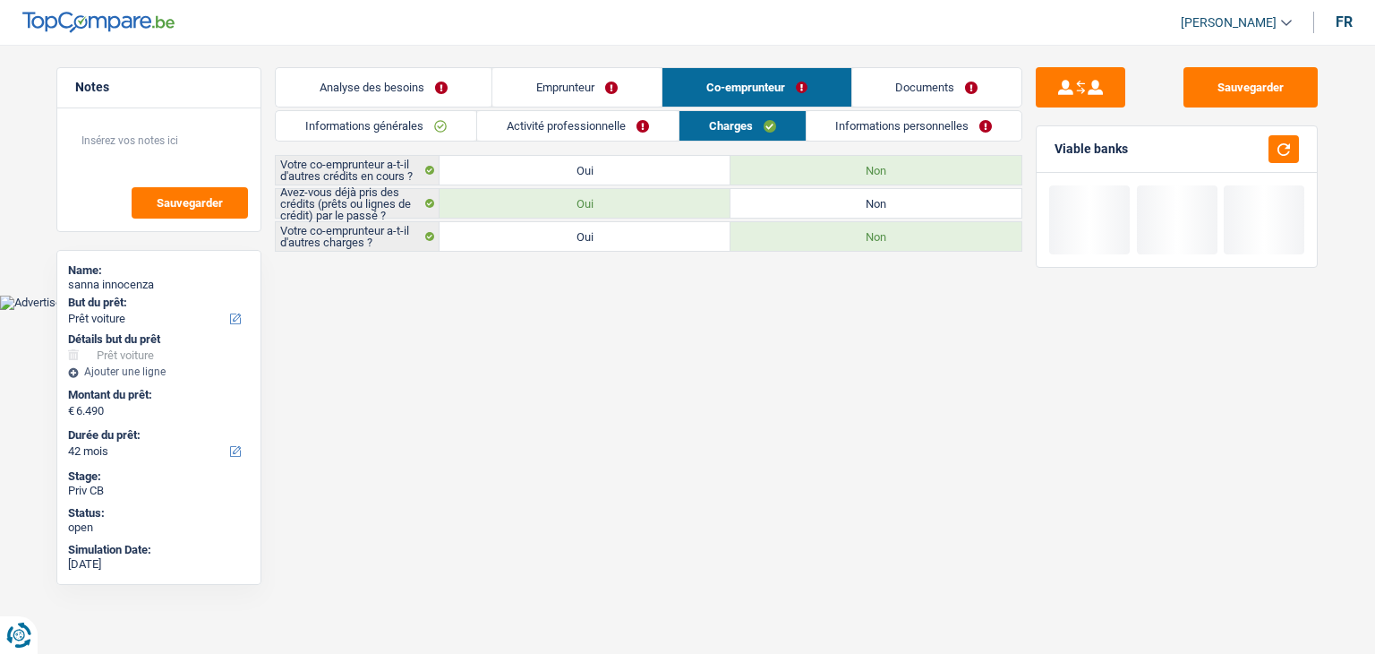
click at [856, 310] on html "Vous avez le contrôle de vos données Nous utilisons des cookies, tout comme nos…" at bounding box center [687, 155] width 1375 height 310
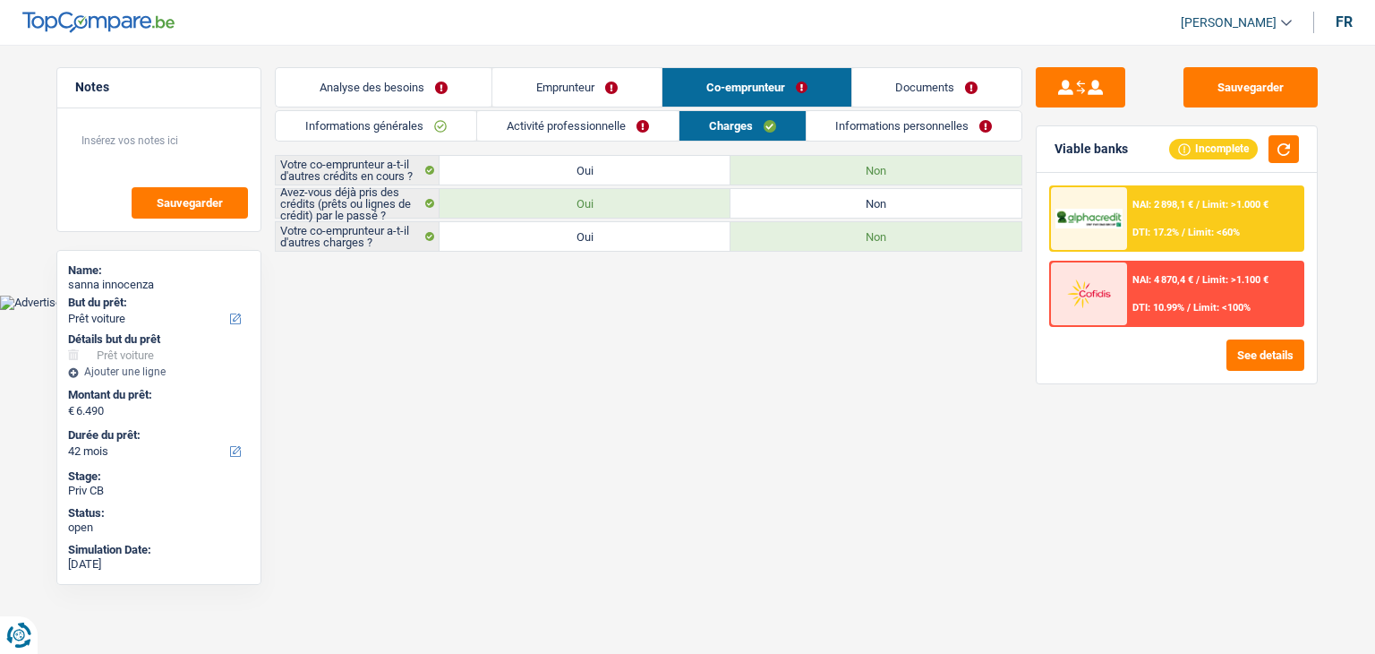
click at [1307, 159] on div "Viable banks Incomplete" at bounding box center [1177, 149] width 280 height 47
click at [1293, 148] on button "button" at bounding box center [1284, 149] width 30 height 28
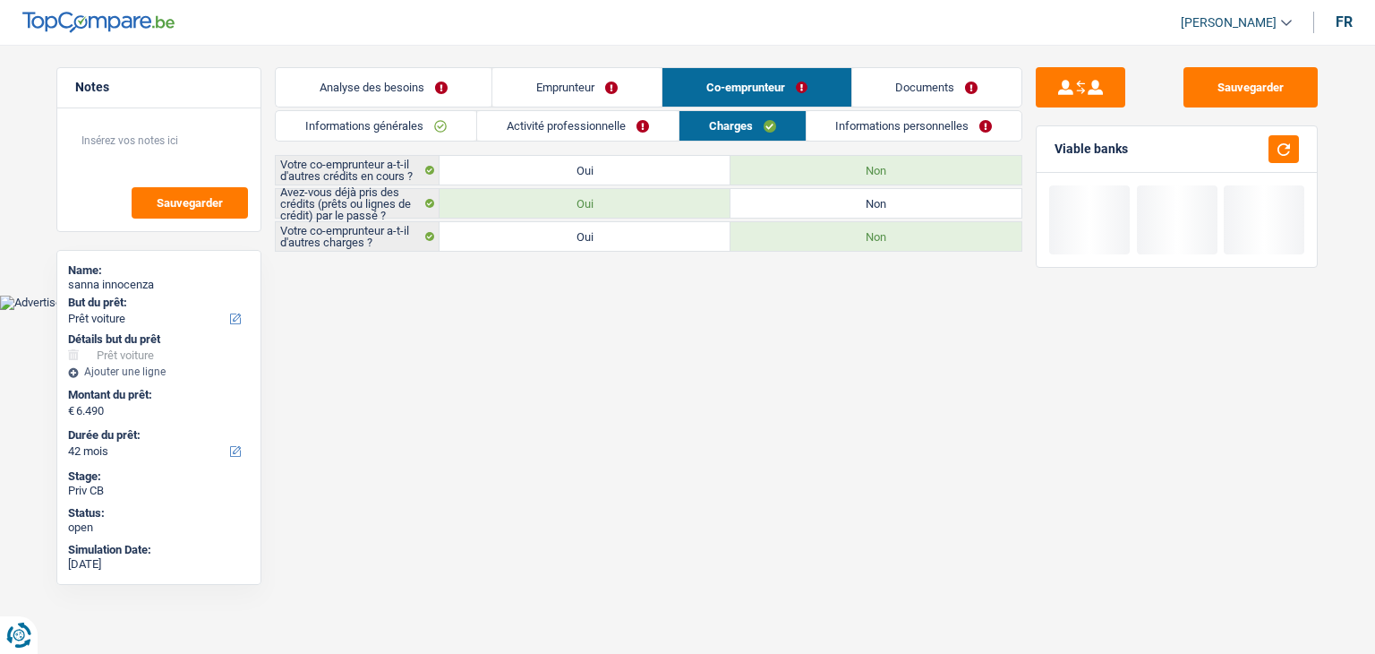
click at [974, 121] on link "Informations personnelles" at bounding box center [915, 126] width 216 height 30
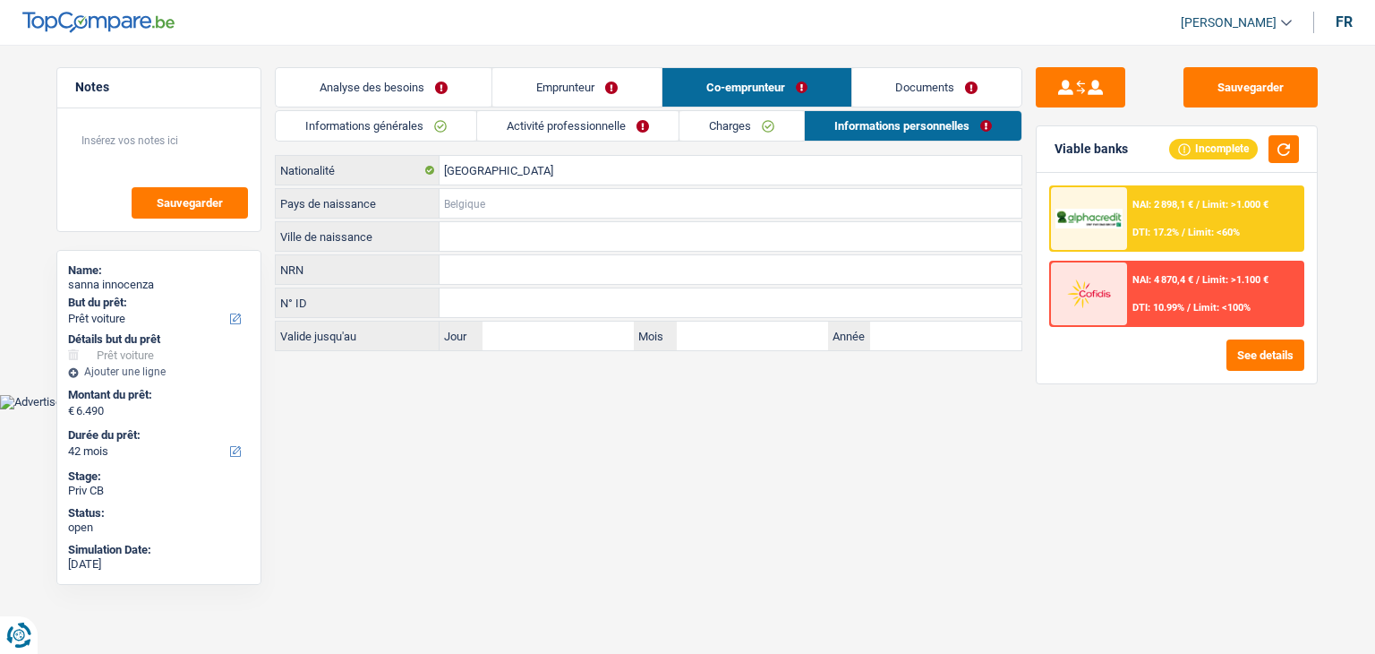
click at [472, 198] on input "Pays de naissance" at bounding box center [731, 203] width 582 height 29
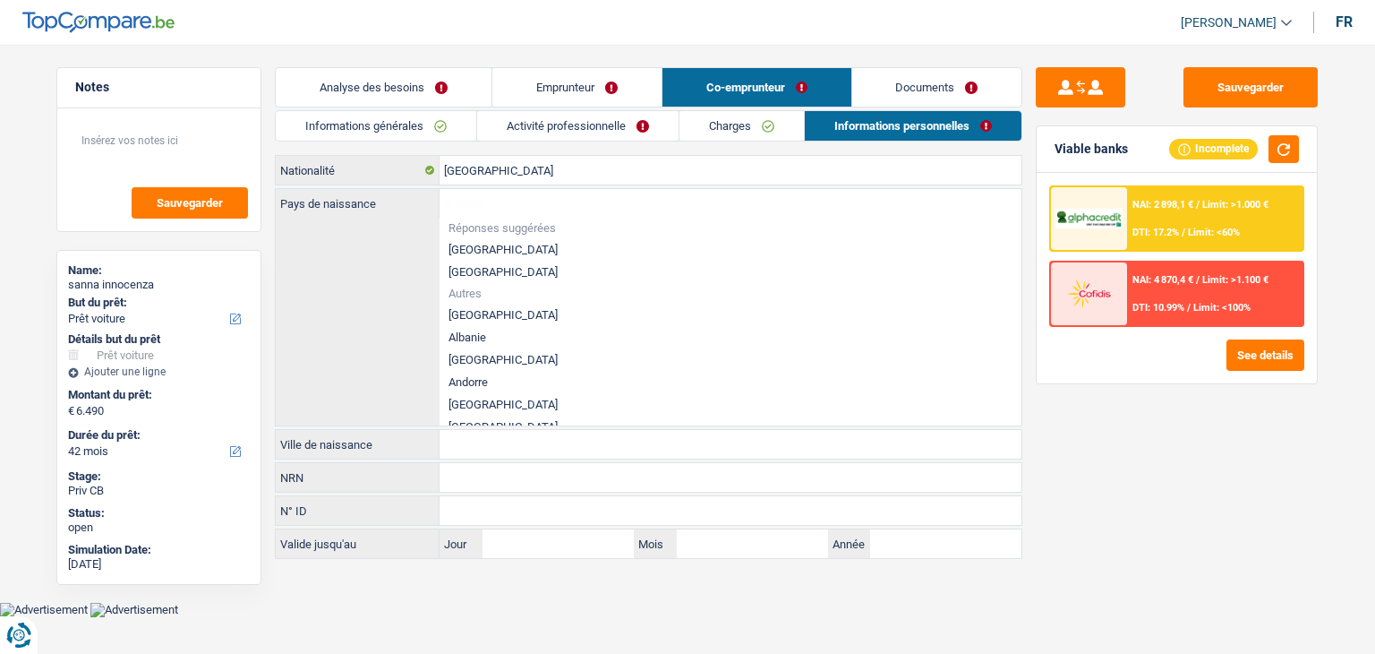
click at [501, 150] on div "Informations générales Activité professionnelle Charges Informations personnell…" at bounding box center [649, 334] width 748 height 449
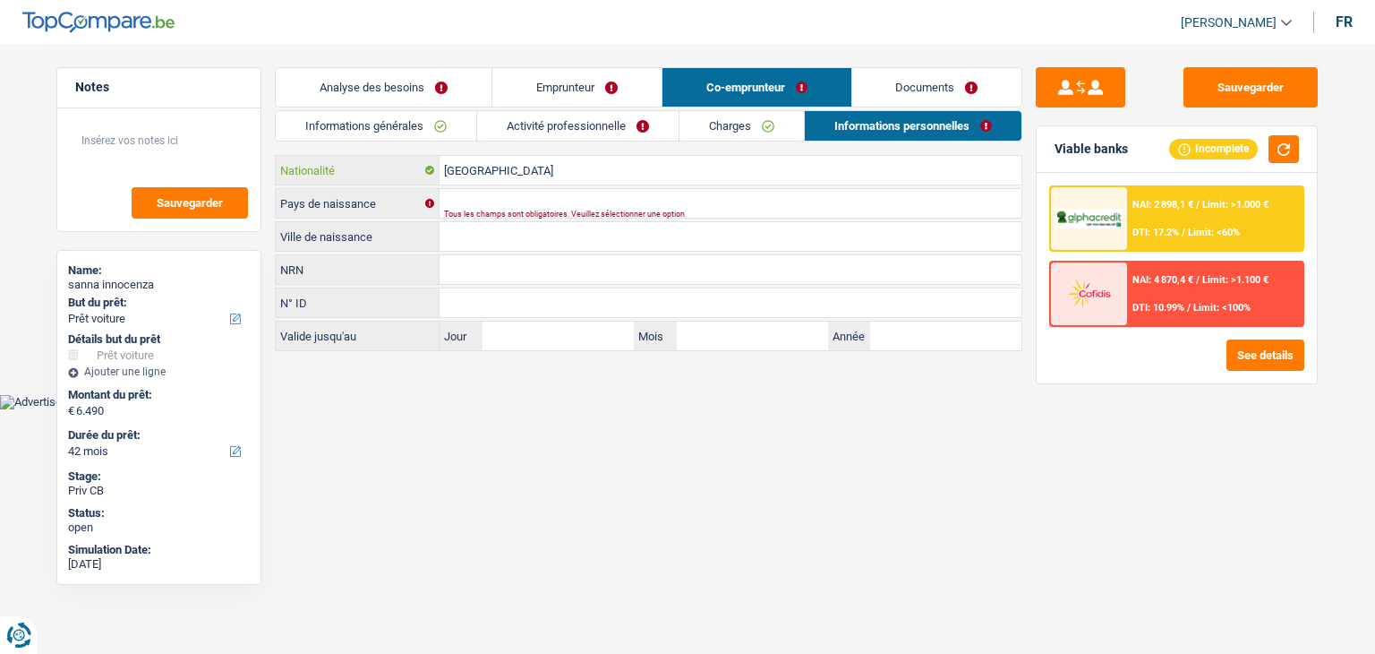
click at [516, 174] on input "[GEOGRAPHIC_DATA]" at bounding box center [731, 170] width 582 height 29
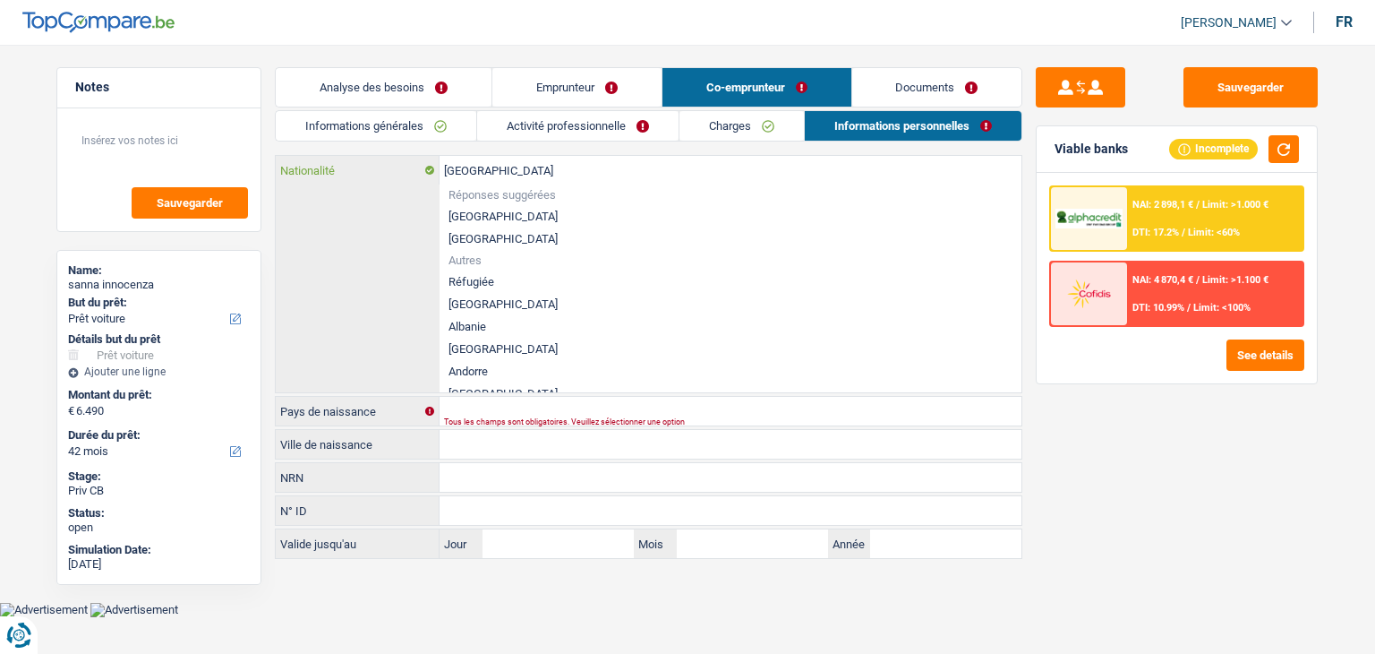
type input "Belgiqu"
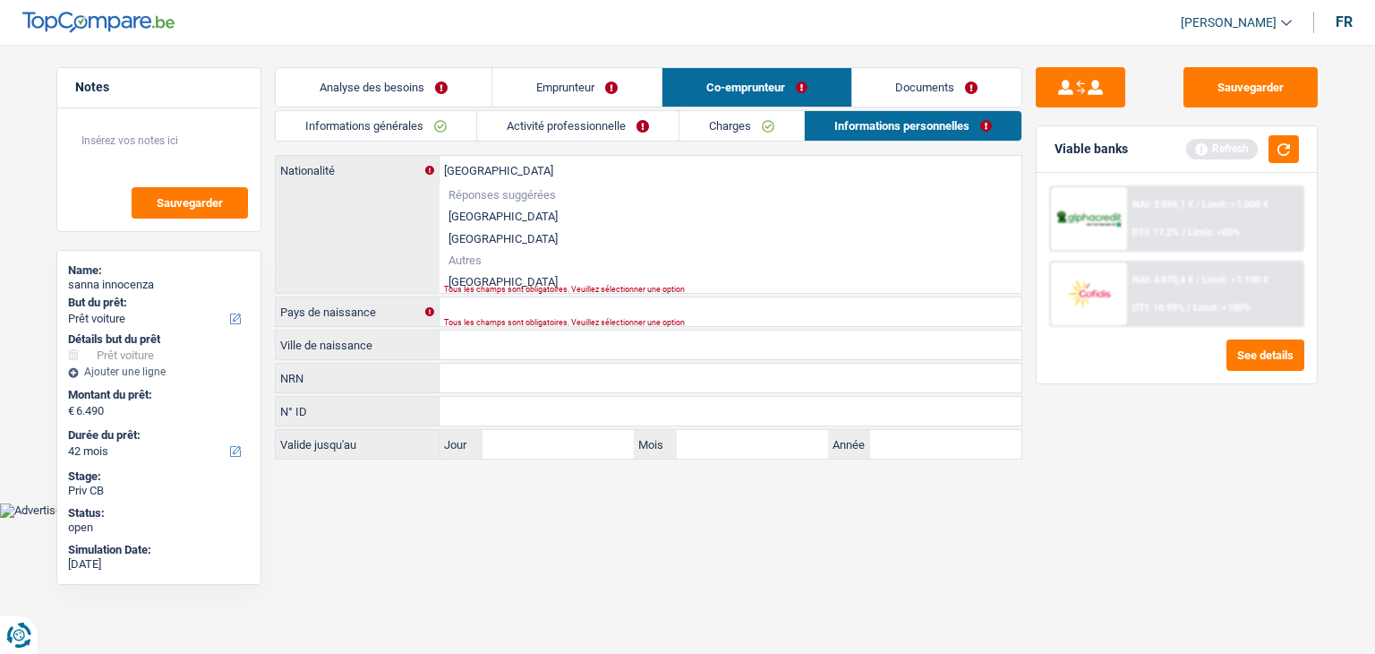
click at [469, 279] on li "[GEOGRAPHIC_DATA]" at bounding box center [731, 281] width 582 height 22
type input "[GEOGRAPHIC_DATA]"
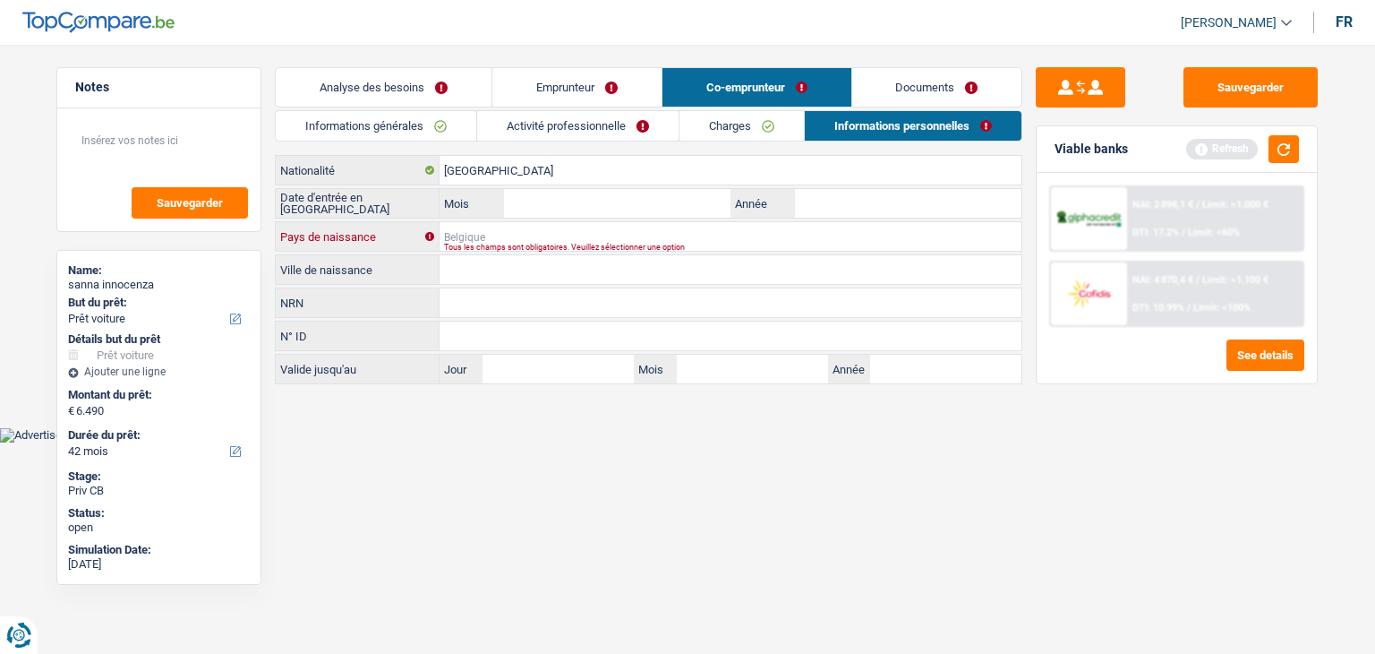
click at [495, 232] on input "Pays de naissance" at bounding box center [731, 236] width 582 height 29
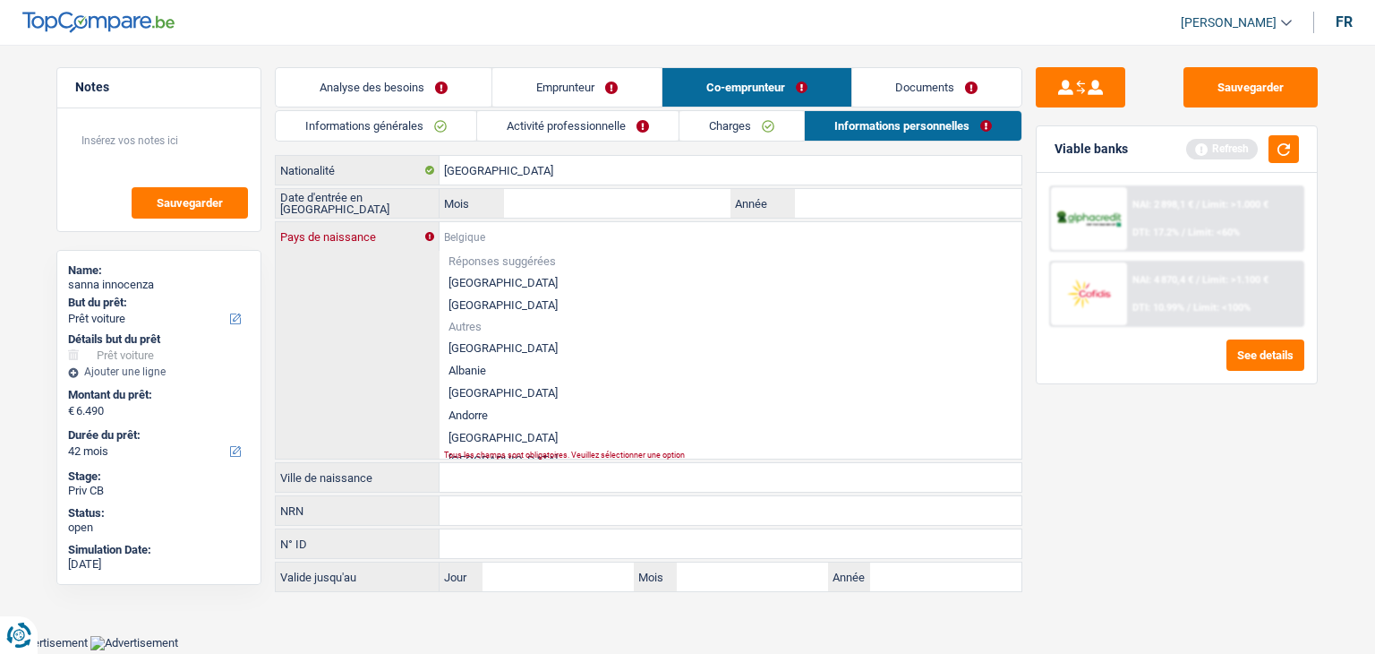
type input "I"
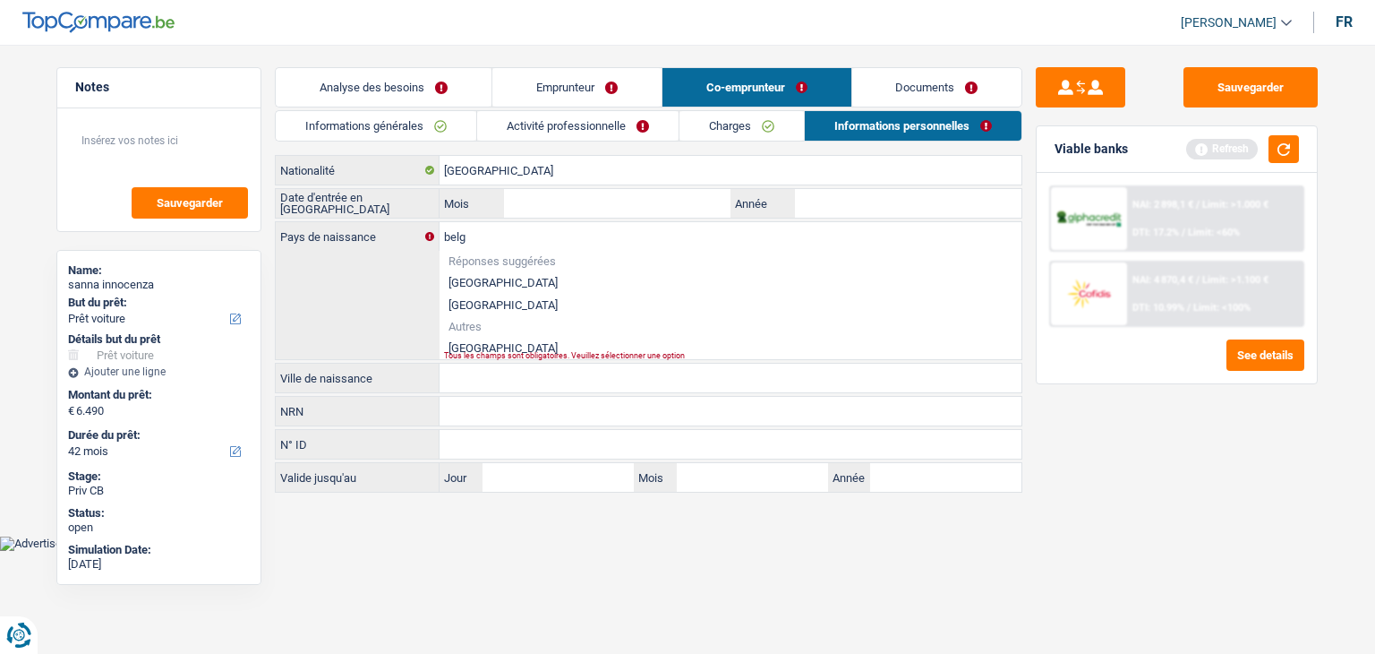
click at [508, 276] on li "[GEOGRAPHIC_DATA]" at bounding box center [731, 282] width 582 height 22
type input "[GEOGRAPHIC_DATA]"
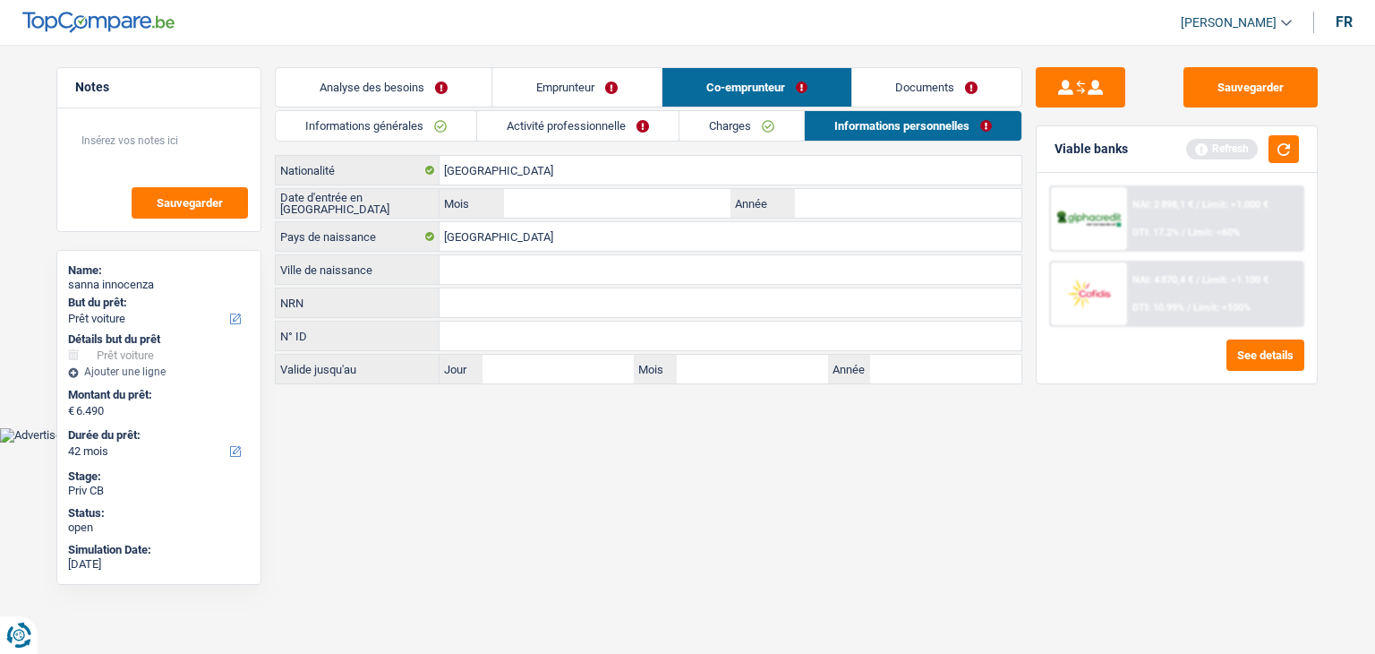
click at [488, 268] on input "Ville de naissance" at bounding box center [731, 269] width 582 height 29
type input "Baudour"
click at [338, 442] on html "Vous avez le contrôle de vos données Nous utilisons des cookies, tout comme nos…" at bounding box center [687, 221] width 1375 height 442
click at [1278, 143] on button "button" at bounding box center [1284, 149] width 30 height 28
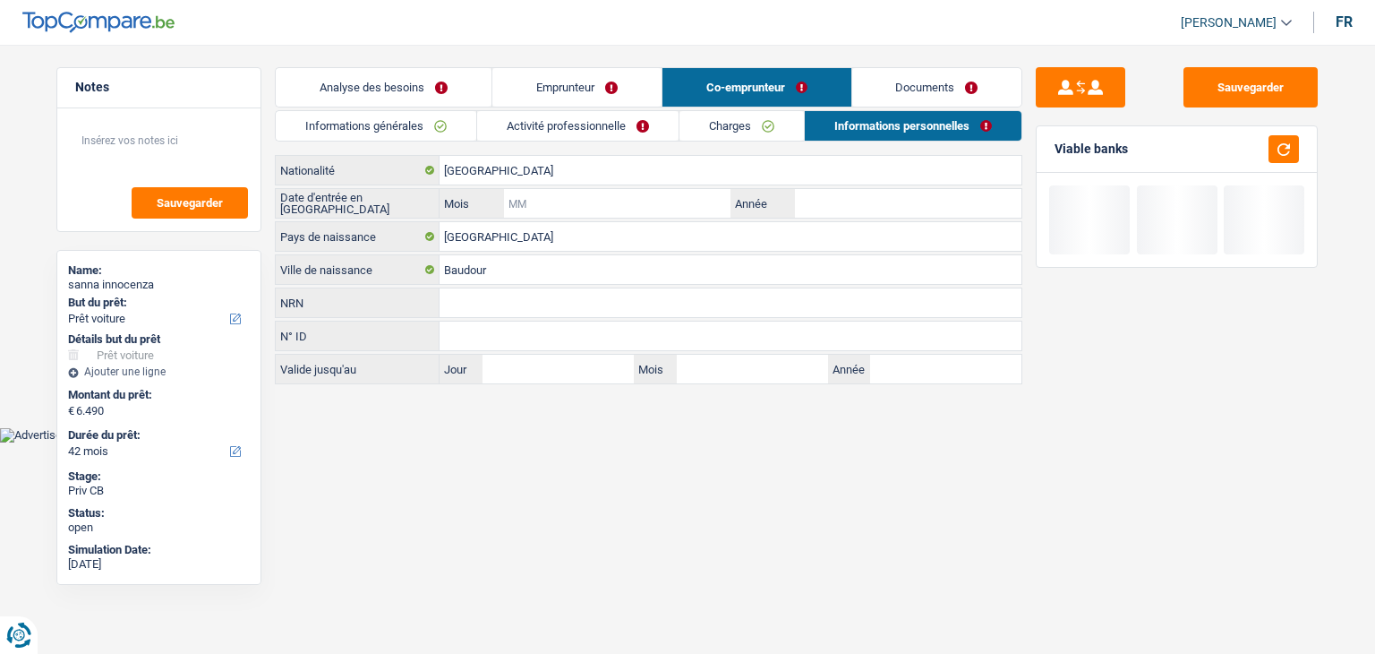
click at [587, 213] on input "Mois" at bounding box center [617, 203] width 227 height 29
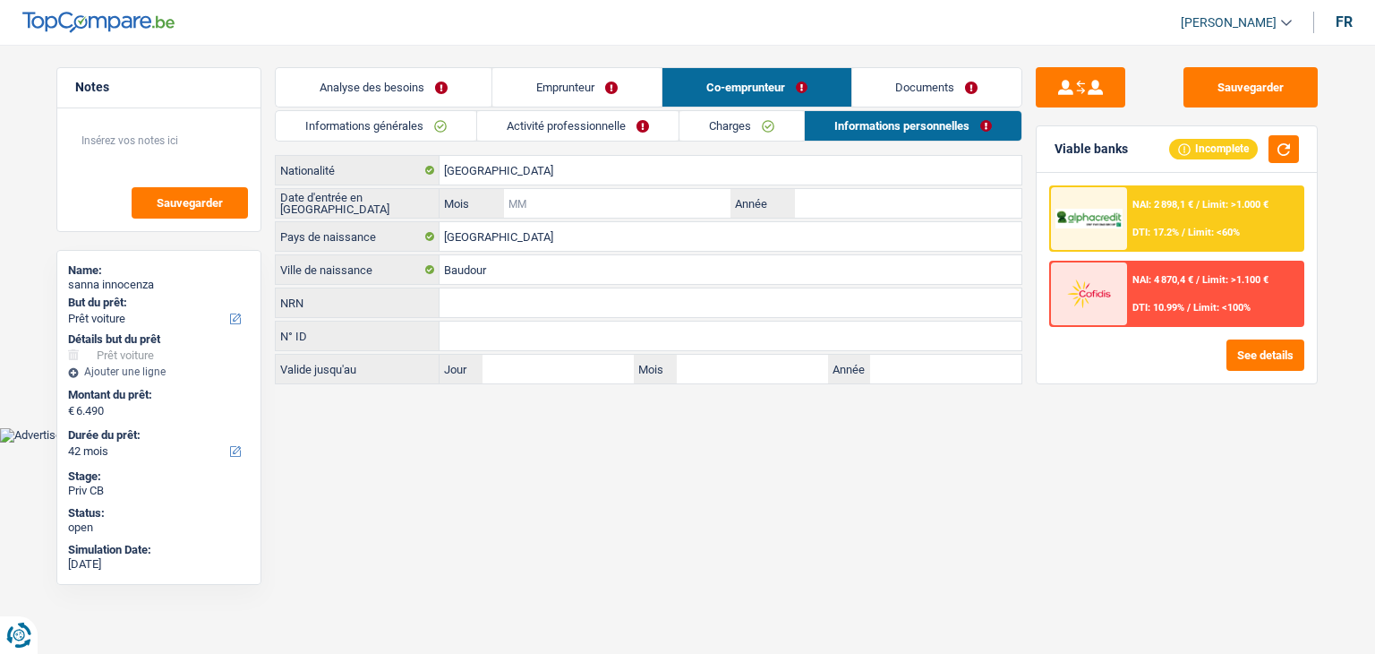
click at [577, 194] on input "Mois" at bounding box center [617, 203] width 227 height 29
click at [571, 203] on input "Mois" at bounding box center [617, 203] width 227 height 29
click at [878, 201] on input "Année" at bounding box center [908, 203] width 227 height 29
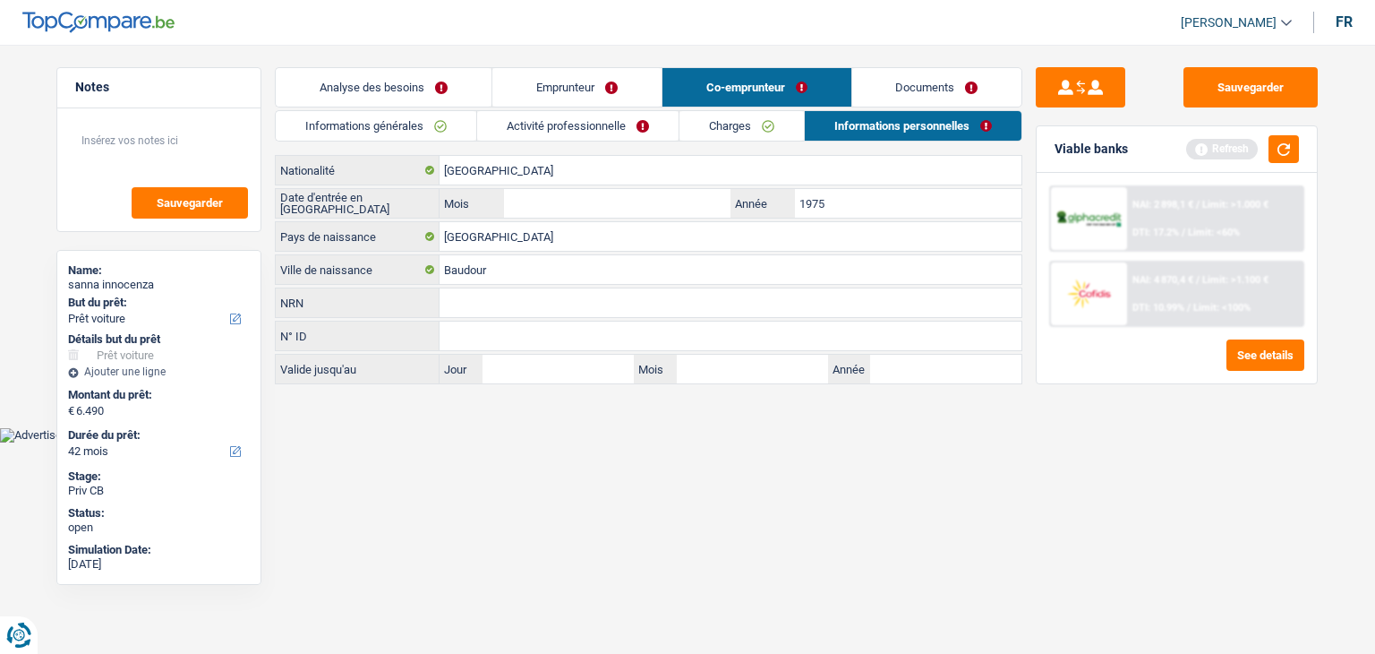
type input "1975"
click at [692, 198] on input "Mois" at bounding box center [617, 203] width 227 height 29
type input "08"
click at [613, 302] on input "NRN" at bounding box center [731, 302] width 582 height 29
click at [1272, 157] on button "button" at bounding box center [1284, 149] width 30 height 28
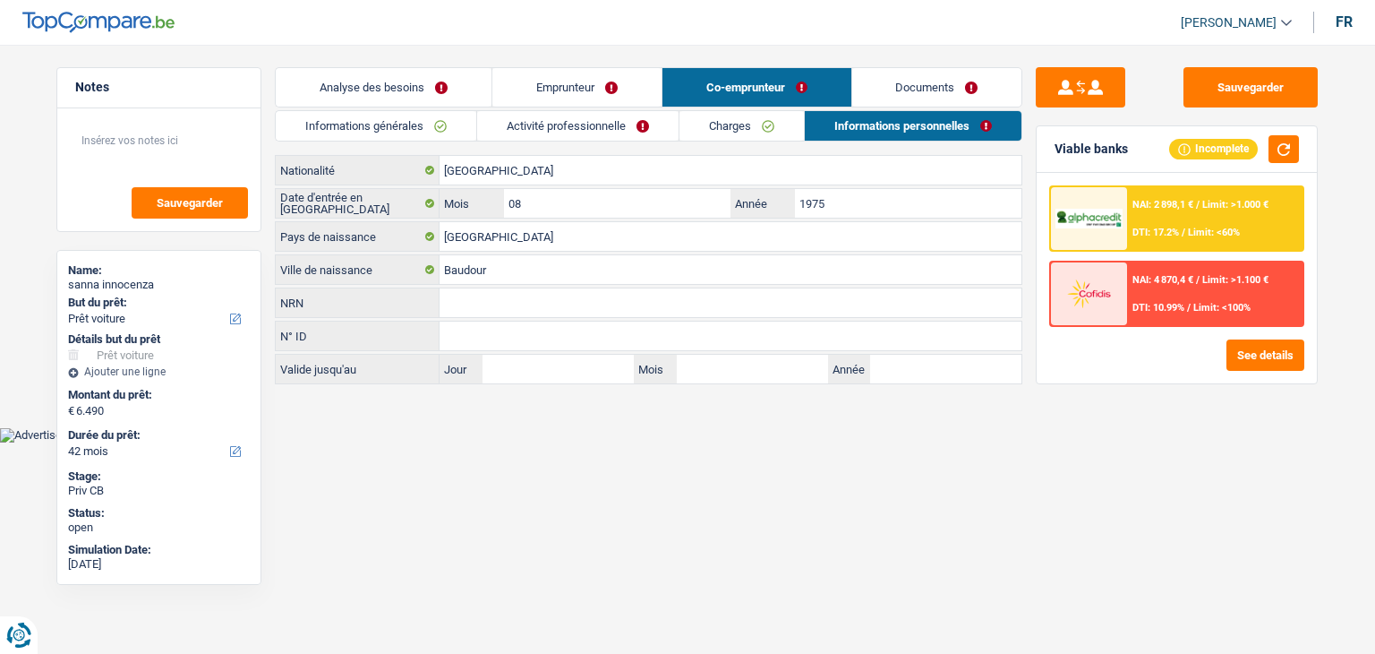
click at [881, 94] on link "Documents" at bounding box center [938, 87] width 170 height 39
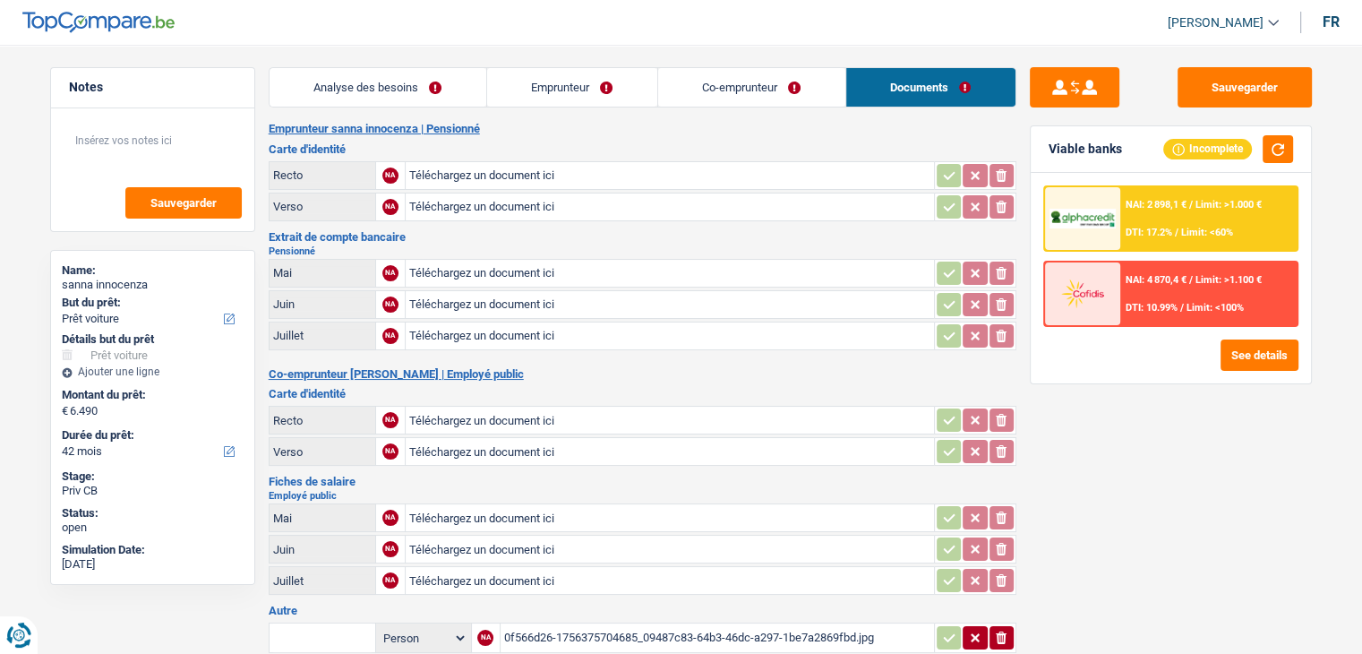
click at [730, 89] on link "Co-emprunteur" at bounding box center [751, 87] width 187 height 39
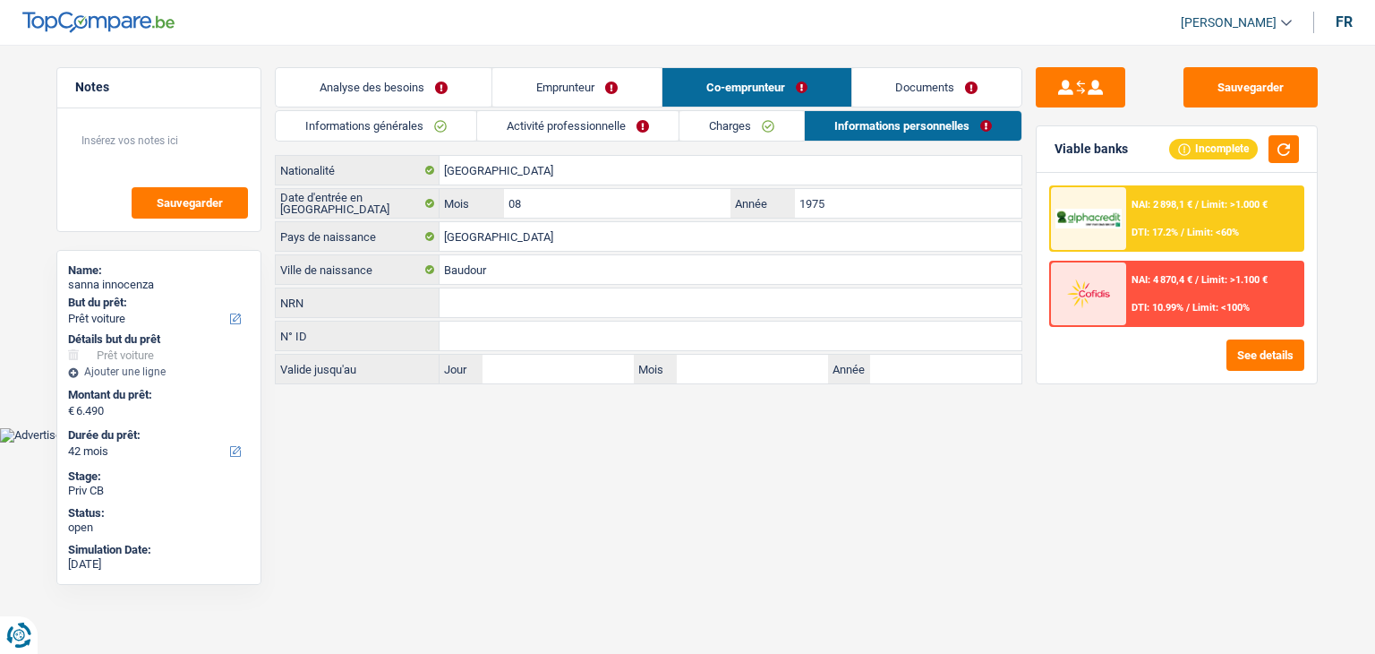
click at [541, 88] on link "Emprunteur" at bounding box center [577, 87] width 169 height 39
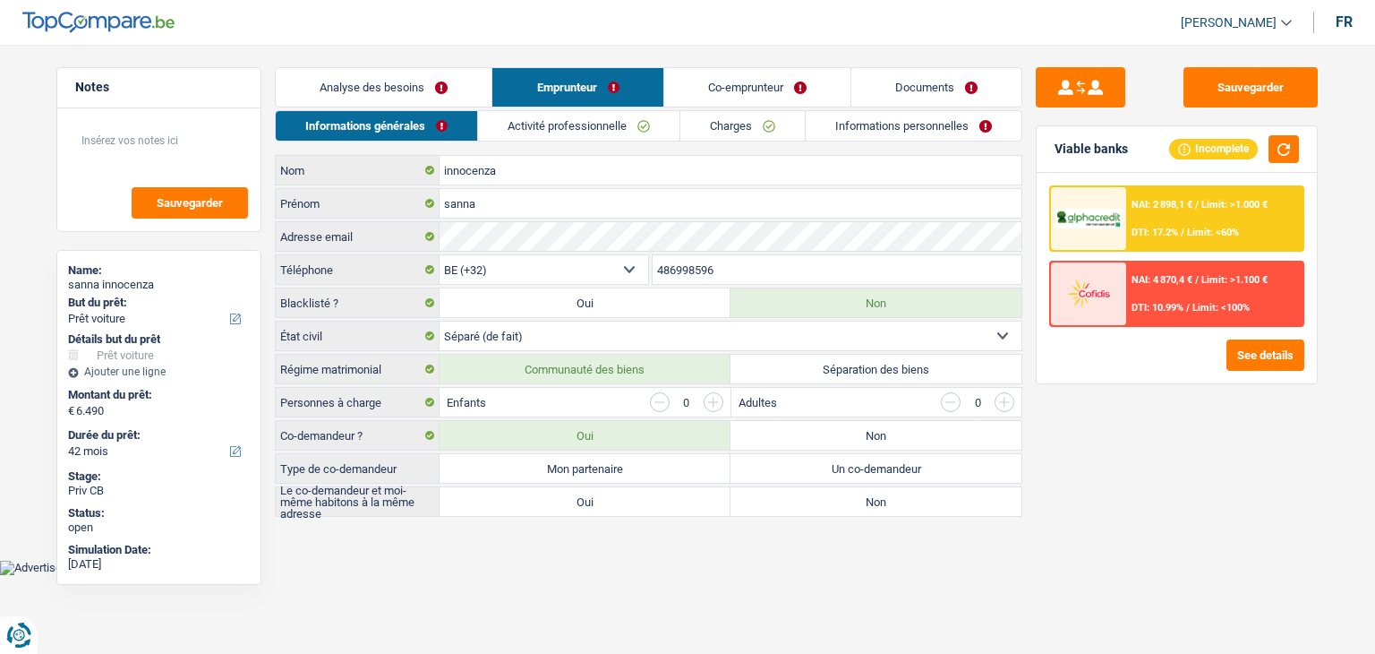
drag, startPoint x: 390, startPoint y: 71, endPoint x: 417, endPoint y: 173, distance: 105.6
click at [390, 73] on link "Analyse des besoins" at bounding box center [384, 87] width 216 height 39
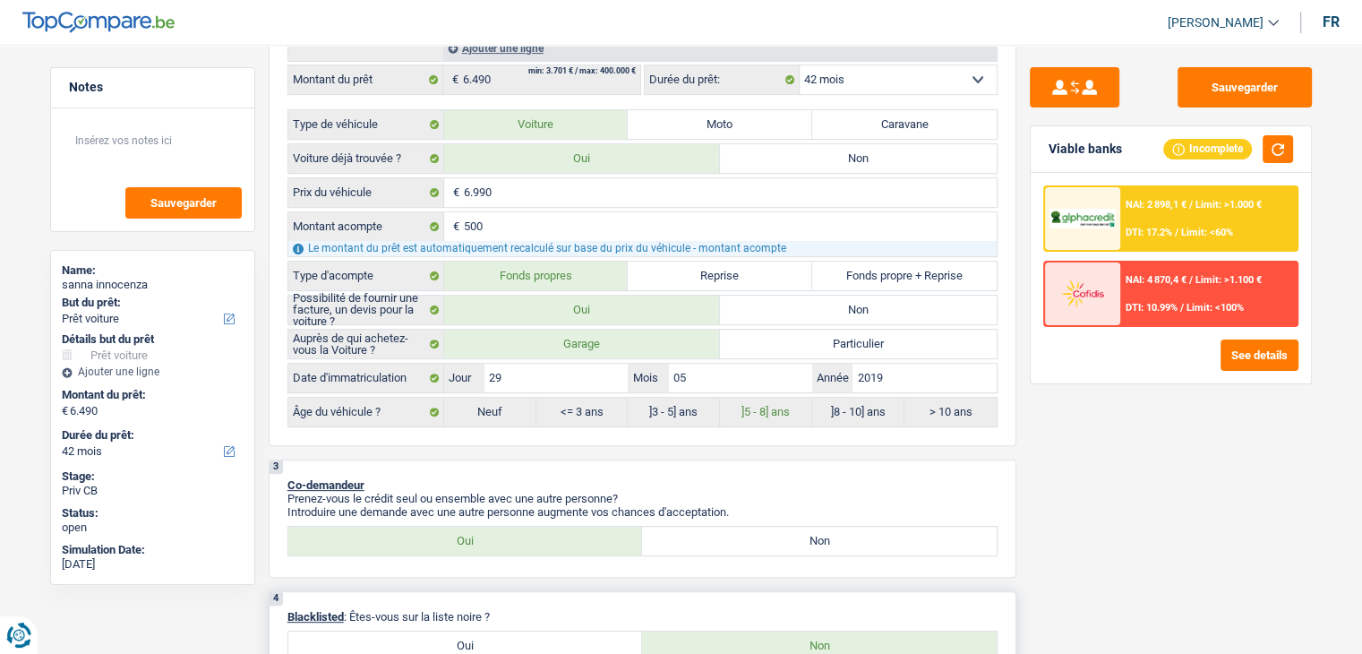
scroll to position [896, 0]
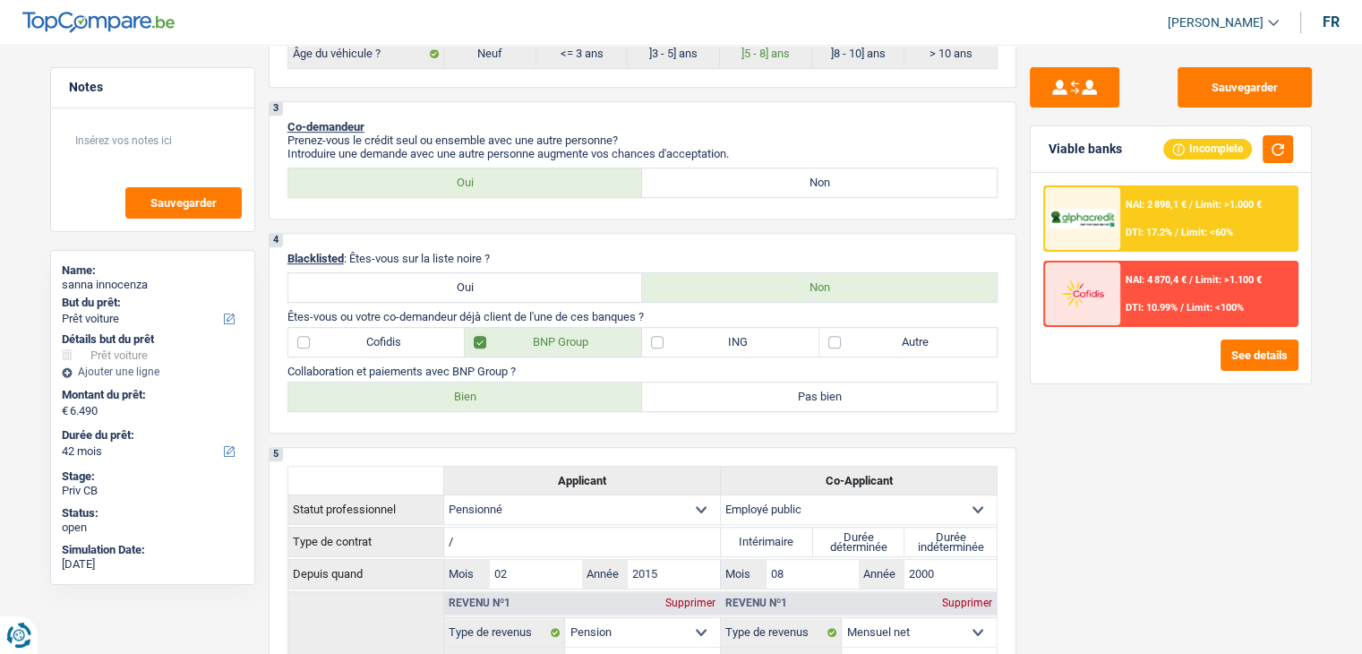
click at [1101, 464] on div "Sauvegarder Viable banks Incomplete NAI: 2 898,1 € / Limit: >1.000 € DTI: 17.2%…" at bounding box center [1170, 343] width 309 height 553
click at [798, 367] on p "Collaboration et paiements avec BNP Group ?" at bounding box center [642, 370] width 710 height 13
click at [903, 148] on p "Introduire une demande avec une autre personne augmente vos chances d'acceptati…" at bounding box center [642, 153] width 710 height 13
click at [901, 147] on p "Introduire une demande avec une autre personne augmente vos chances d'acceptati…" at bounding box center [642, 153] width 710 height 13
click at [1147, 166] on div "Viable banks Incomplete" at bounding box center [1171, 149] width 280 height 47
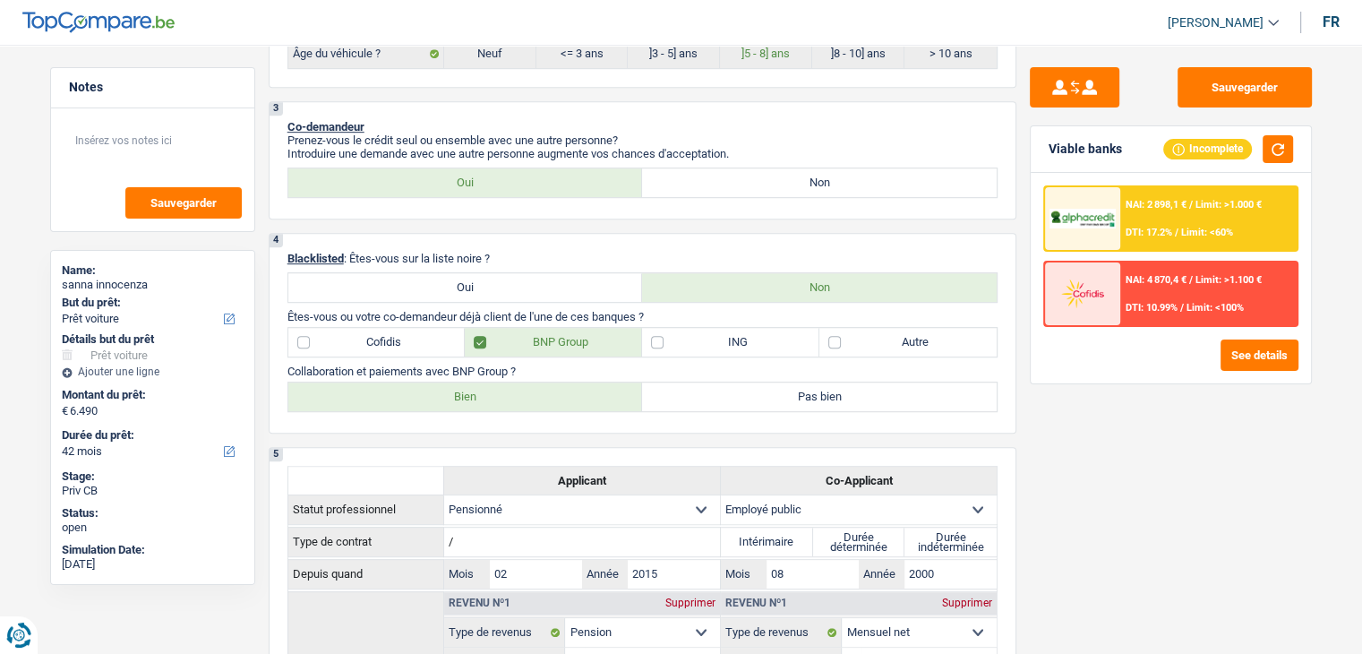
click at [1120, 229] on div "NAI: 2 898,1 € / Limit: >1.000 € DTI: 17.2% / Limit: <60%" at bounding box center [1208, 218] width 176 height 63
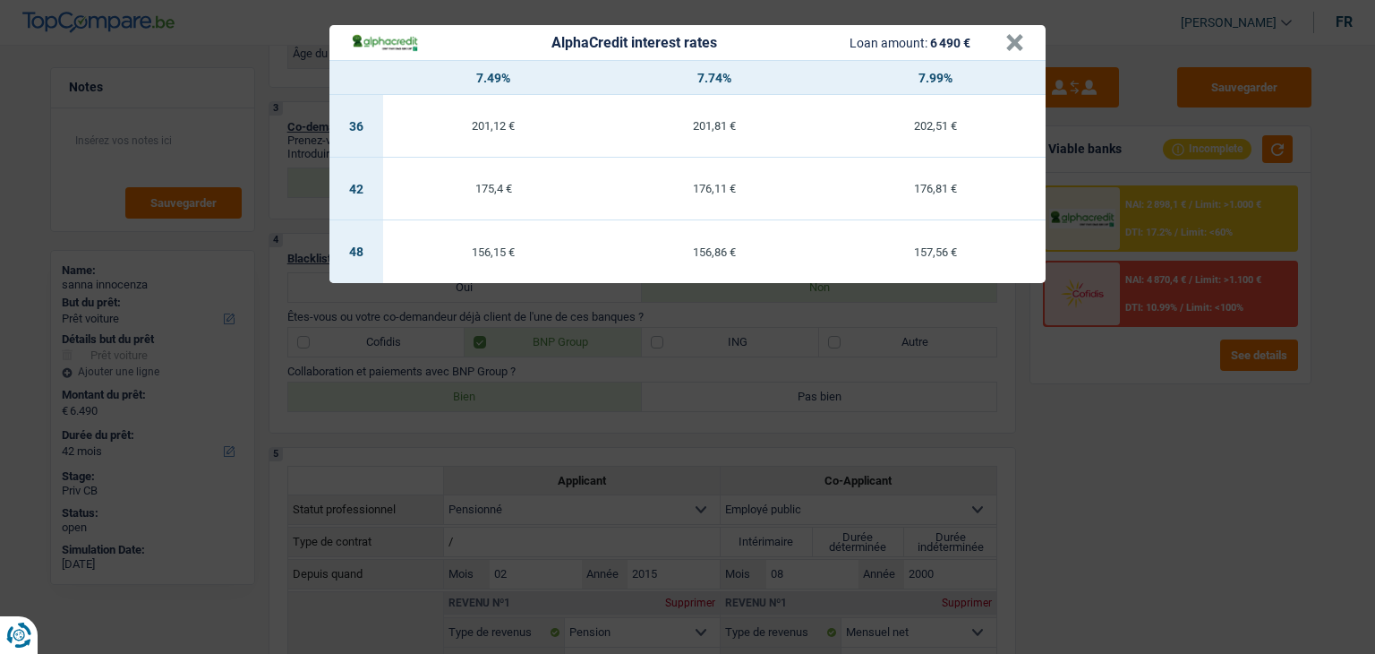
click at [1100, 408] on div "AlphaCredit interest rates Loan amount: 6 490 € × 7.49% 7.74% 7.99% 36 201,12 €…" at bounding box center [687, 327] width 1375 height 654
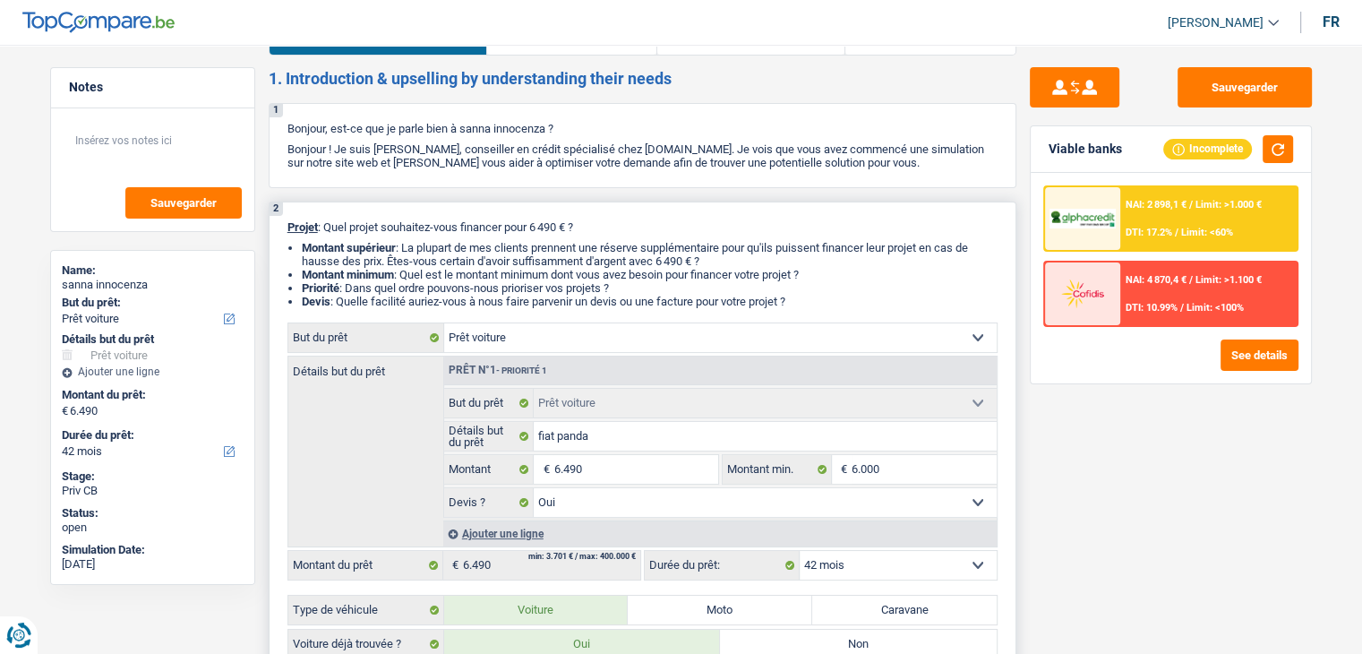
scroll to position [0, 0]
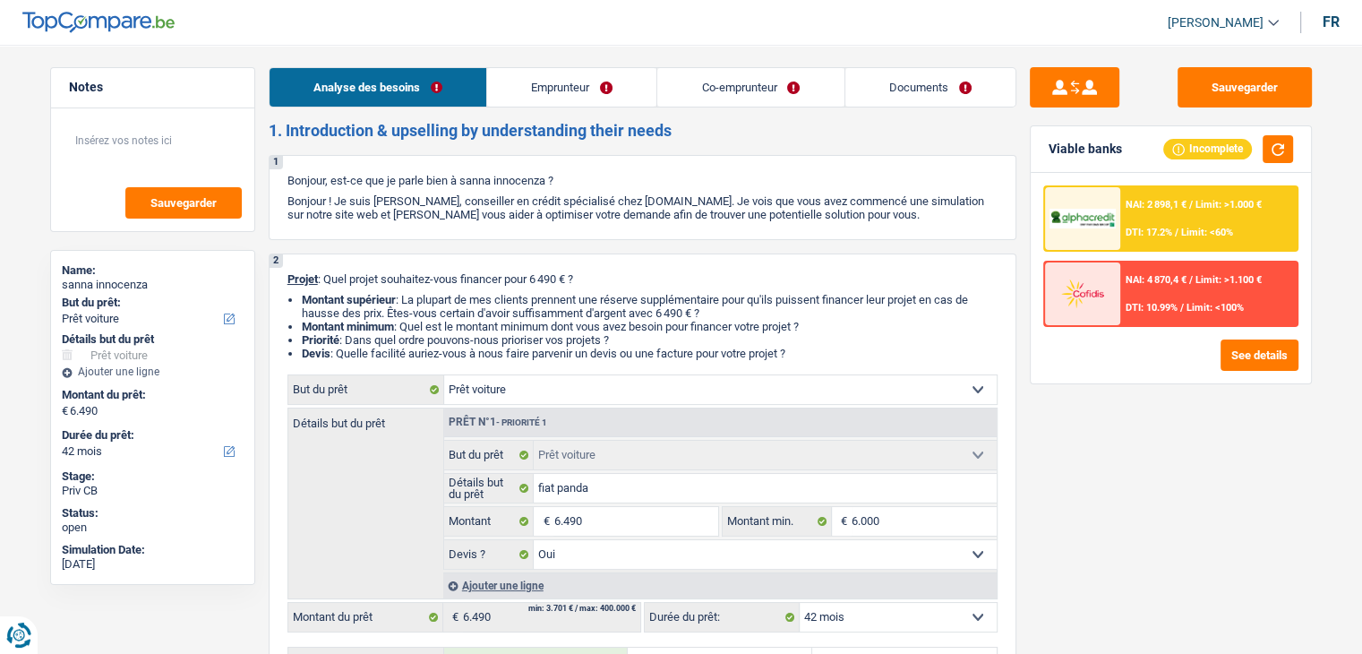
drag, startPoint x: 589, startPoint y: 92, endPoint x: 577, endPoint y: 111, distance: 22.6
click at [589, 92] on link "Emprunteur" at bounding box center [571, 87] width 169 height 39
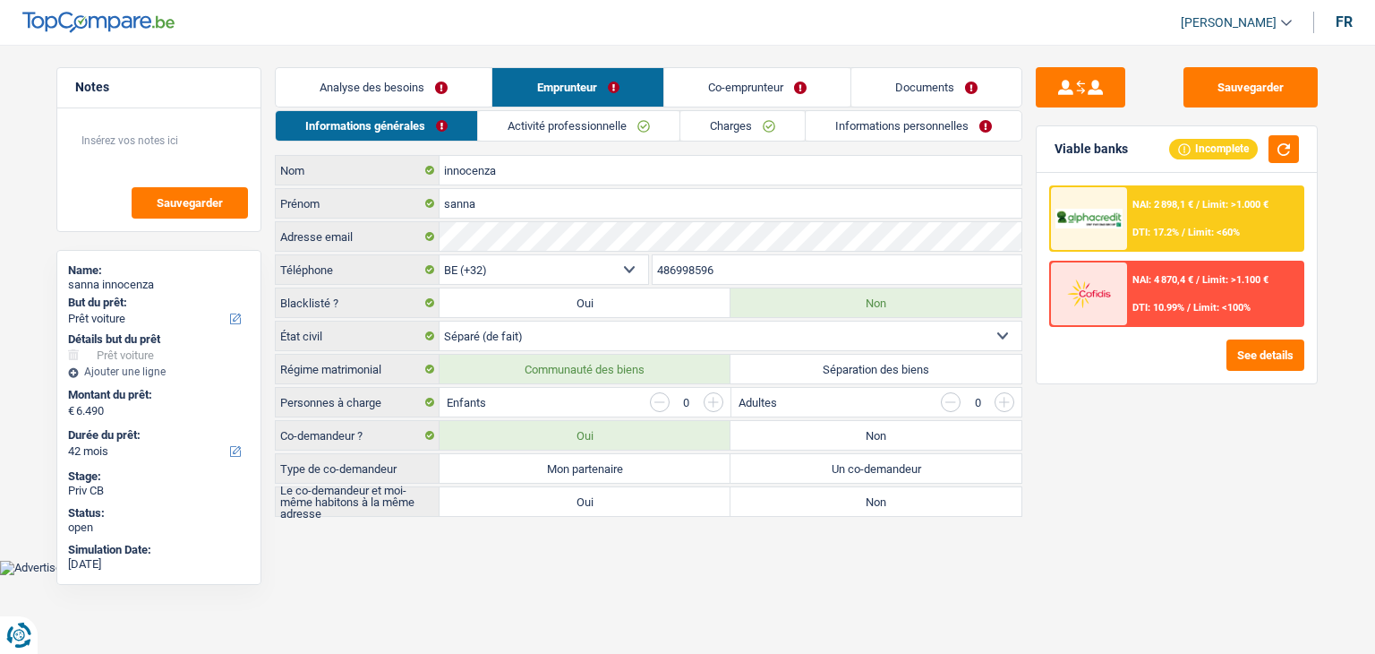
click at [840, 467] on label "Un co-demandeur" at bounding box center [876, 468] width 291 height 29
click at [840, 467] on input "Un co-demandeur" at bounding box center [876, 468] width 291 height 29
radio input "true"
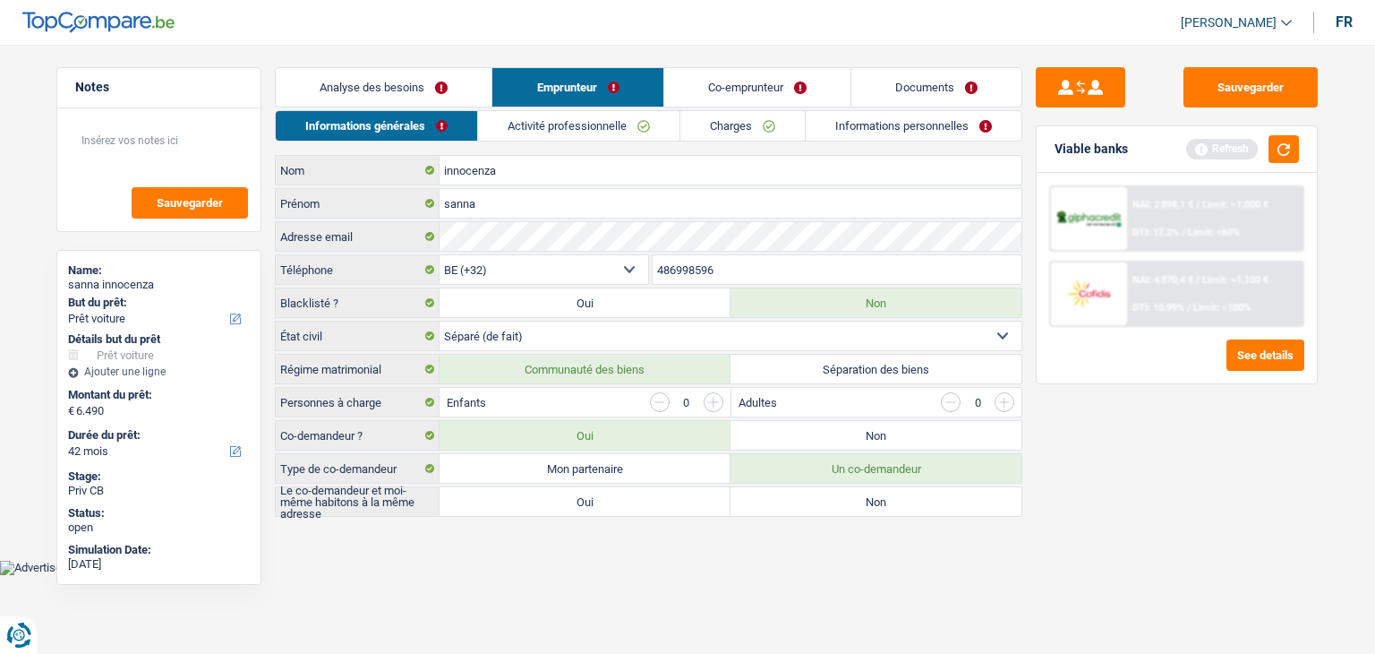
click at [629, 571] on html "Vous avez le contrôle de vos données Nous utilisons des cookies, tout comme nos…" at bounding box center [687, 287] width 1375 height 575
click at [1294, 144] on button "button" at bounding box center [1284, 149] width 30 height 28
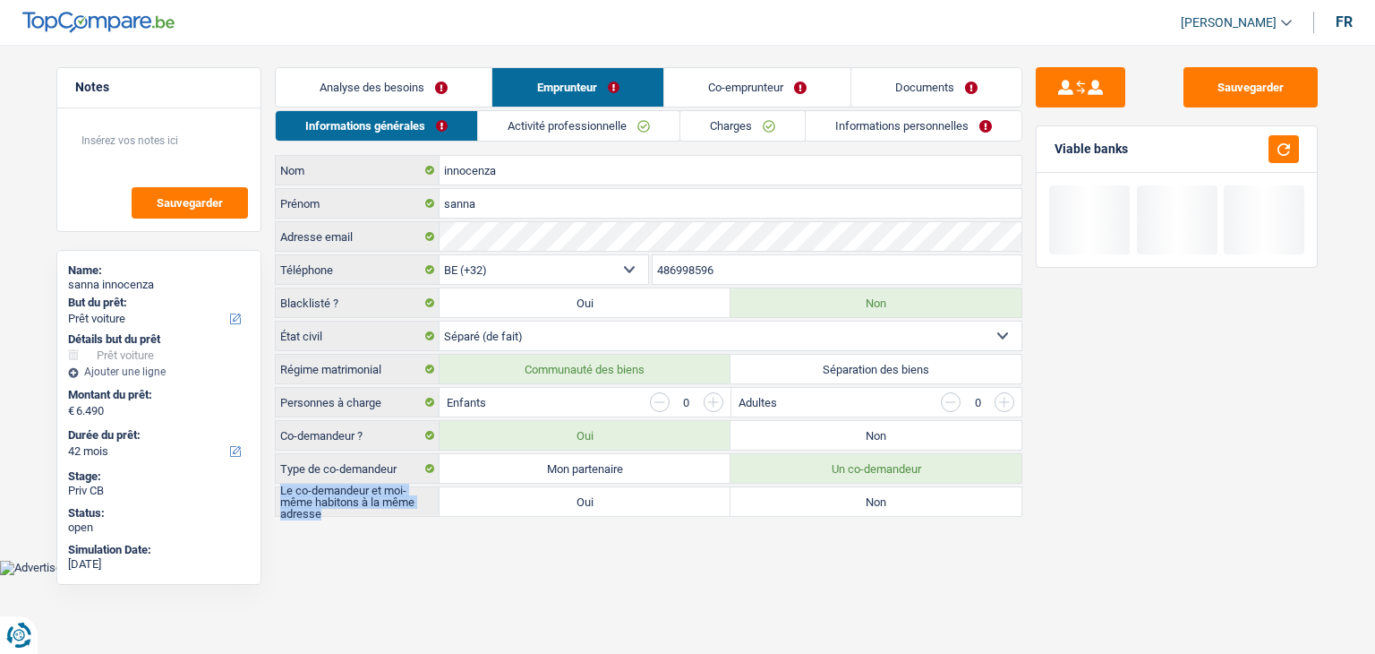
drag, startPoint x: 282, startPoint y: 488, endPoint x: 469, endPoint y: 578, distance: 207.5
click at [387, 513] on label "Le co-demandeur et moi-même habitons à la même adresse" at bounding box center [358, 501] width 164 height 29
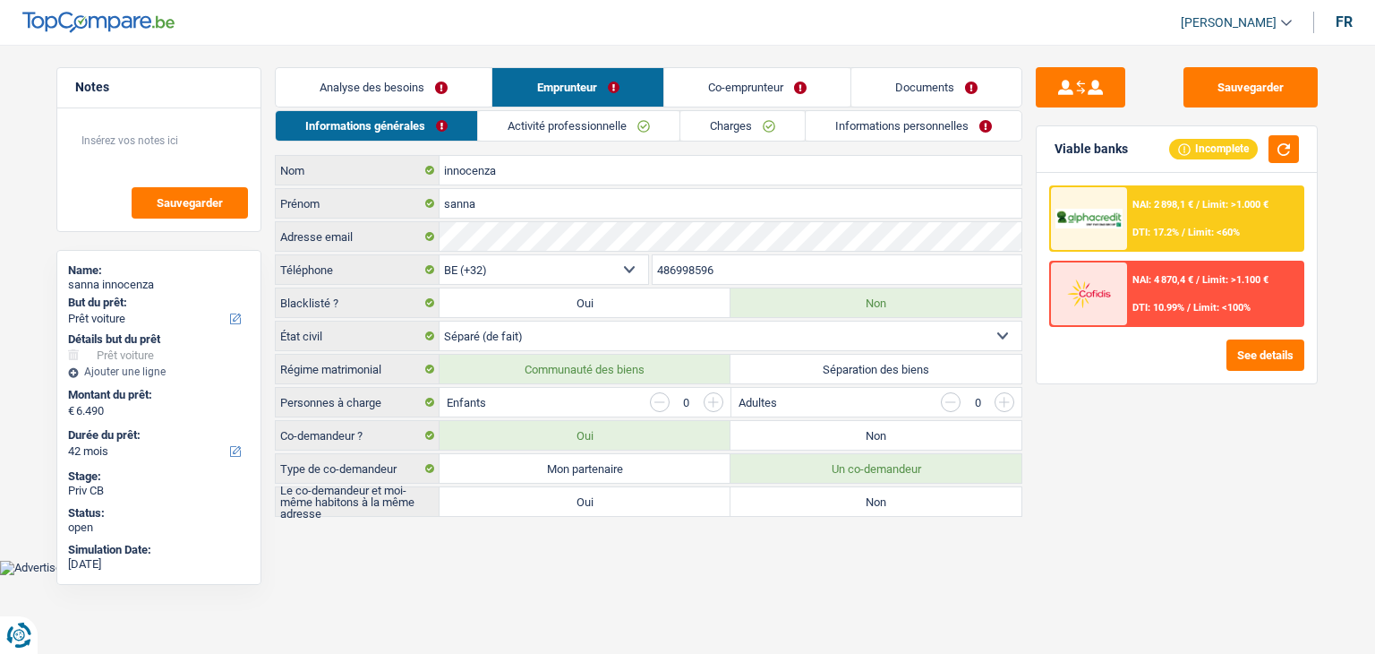
click at [469, 575] on html "Vous avez le contrôle de vos données Nous utilisons des cookies, tout comme nos…" at bounding box center [687, 287] width 1375 height 575
drag, startPoint x: 303, startPoint y: 488, endPoint x: 380, endPoint y: 517, distance: 82.2
click at [368, 510] on label "Le co-demandeur et moi-même habitons à la même adresse" at bounding box center [358, 501] width 164 height 29
click at [421, 545] on main "Notes Sauvegarder Name: sanna innocenza But du prêt: Confort maison: meubles, t…" at bounding box center [687, 293] width 1375 height 533
click at [1297, 147] on button "button" at bounding box center [1284, 149] width 30 height 28
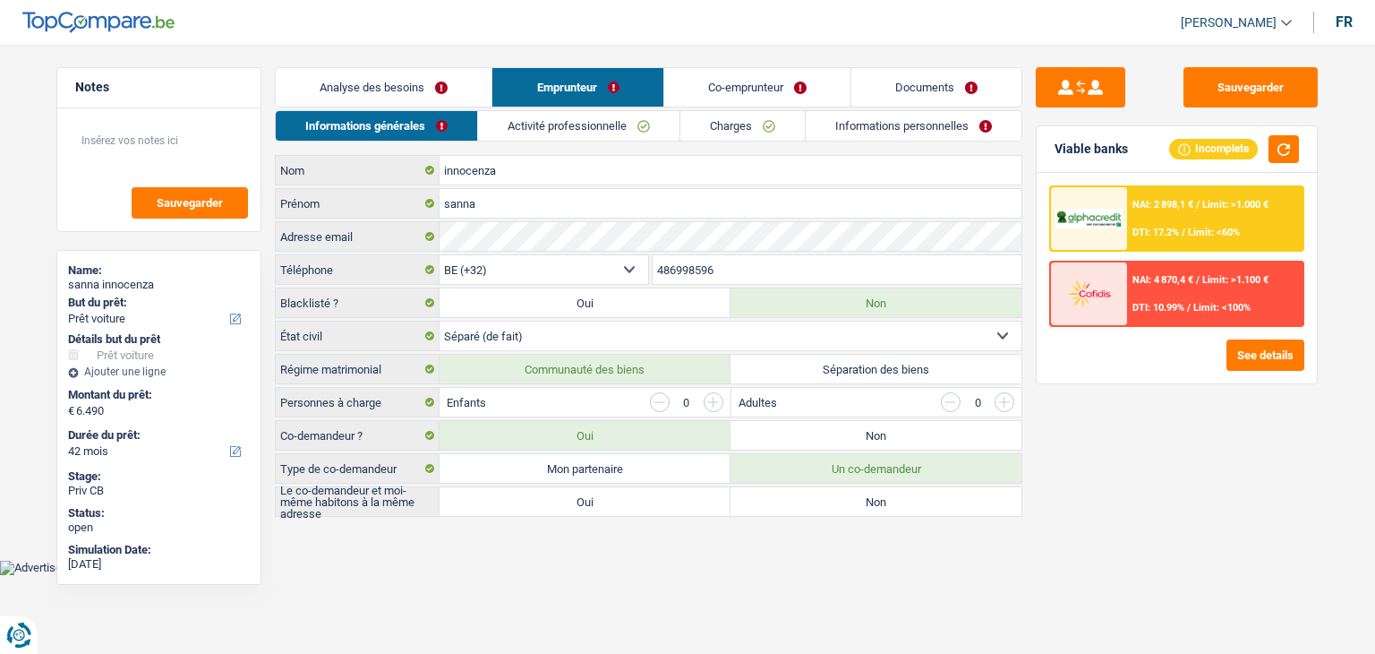
click at [881, 502] on label "Non" at bounding box center [876, 501] width 291 height 29
click at [881, 502] on input "Non" at bounding box center [876, 501] width 291 height 29
radio input "true"
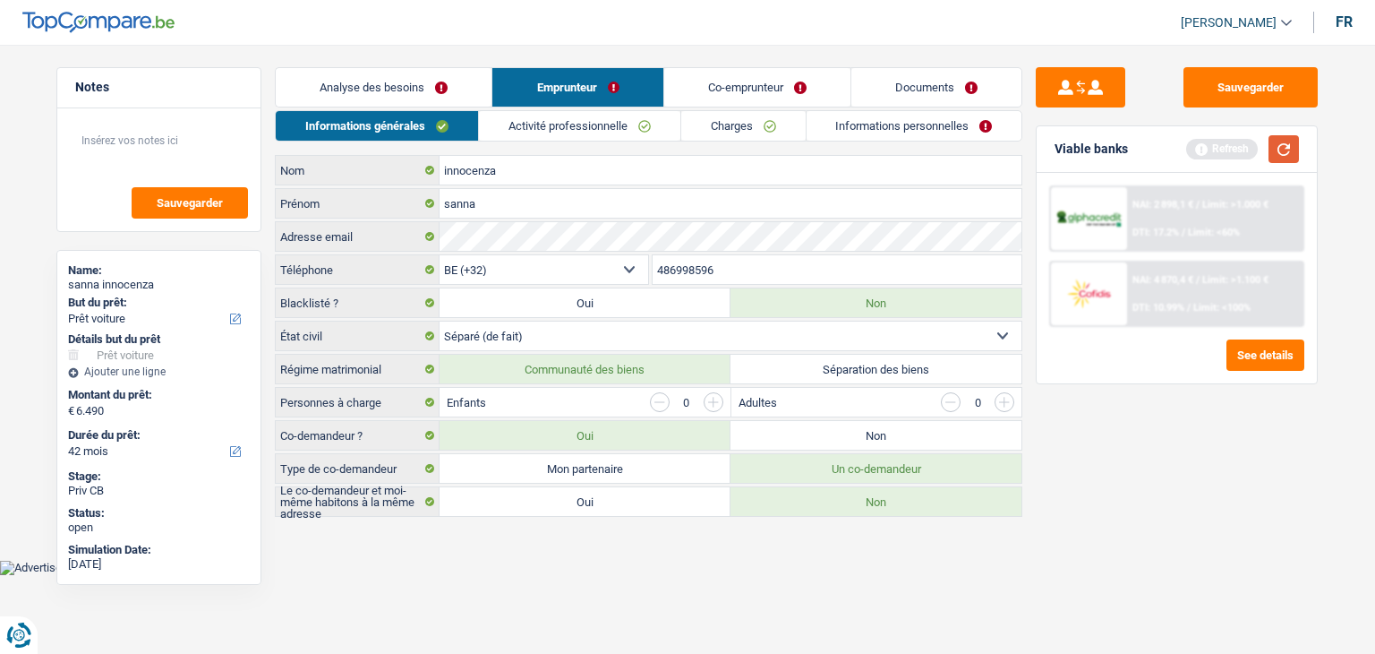
click at [1282, 150] on button "button" at bounding box center [1284, 149] width 30 height 28
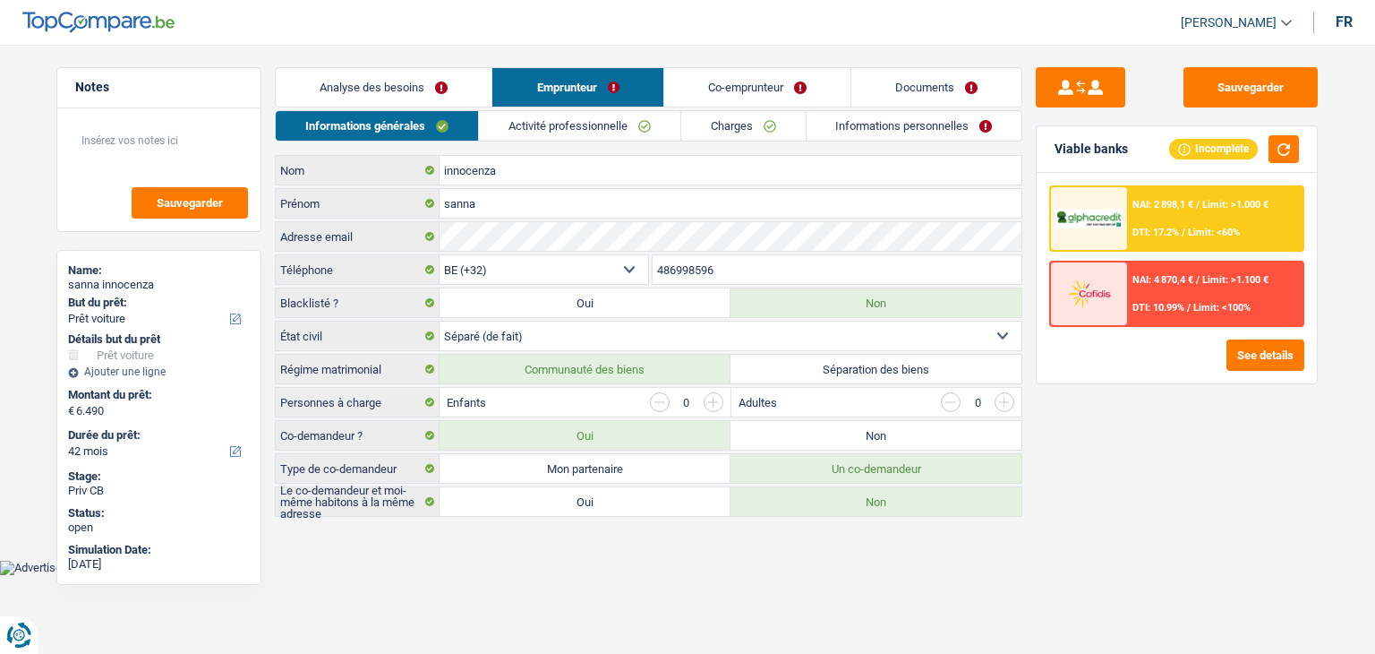
click at [1158, 210] on div "NAI: 2 898,1 € / Limit: >1.000 € DTI: 17.2% / Limit: <60%" at bounding box center [1215, 218] width 176 height 63
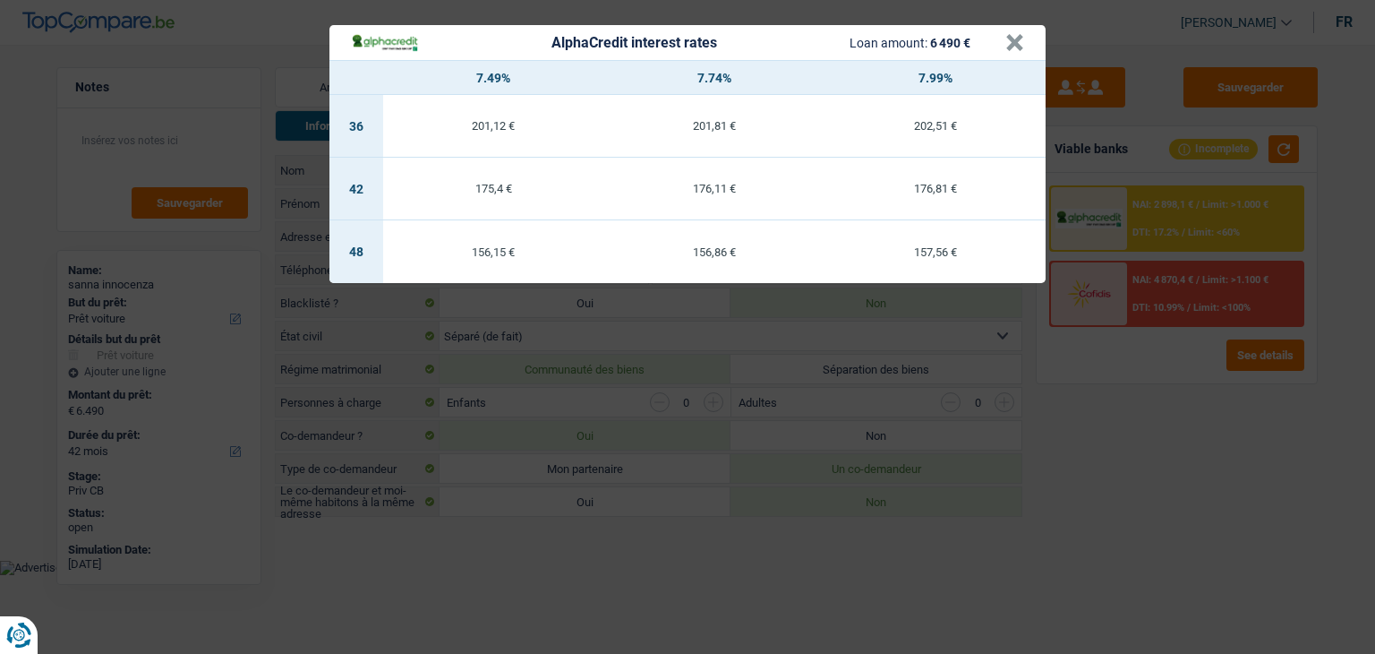
click at [1155, 453] on div "AlphaCredit interest rates Loan amount: 6 490 € × 7.49% 7.74% 7.99% 36 201,12 €…" at bounding box center [687, 327] width 1375 height 654
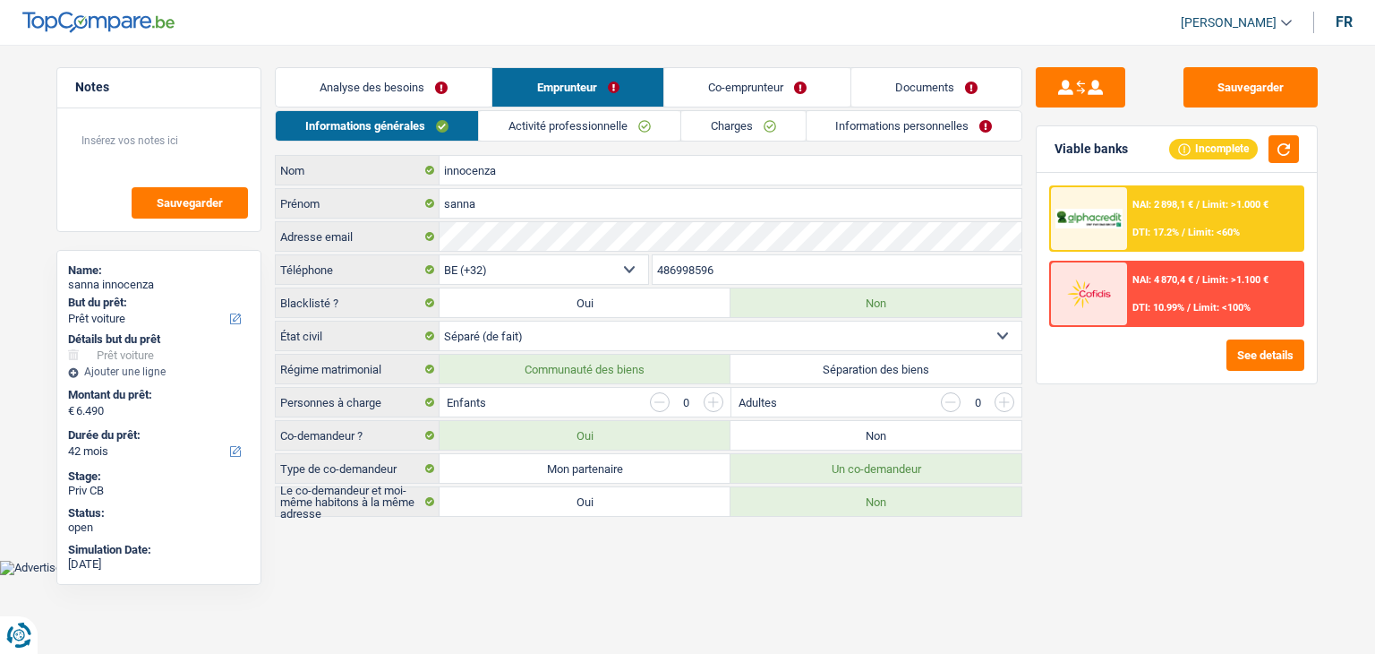
click at [414, 94] on link "Analyse des besoins" at bounding box center [384, 87] width 216 height 39
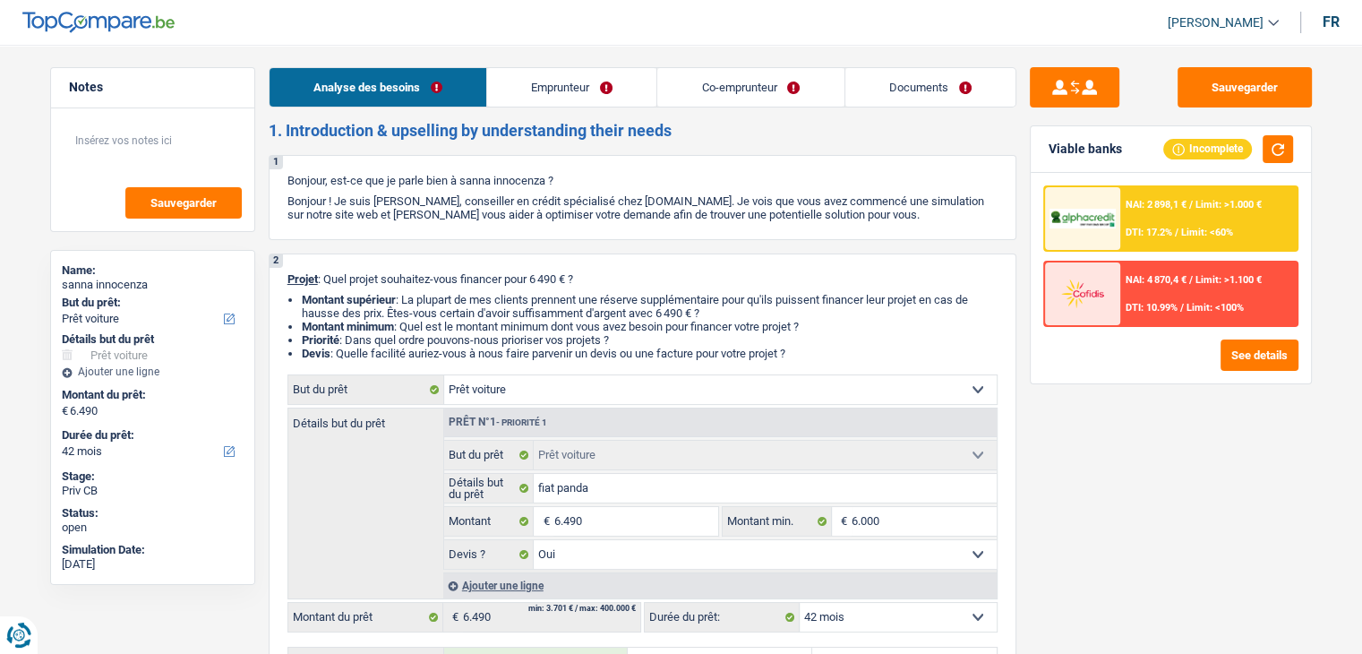
click at [878, 99] on link "Documents" at bounding box center [930, 87] width 170 height 39
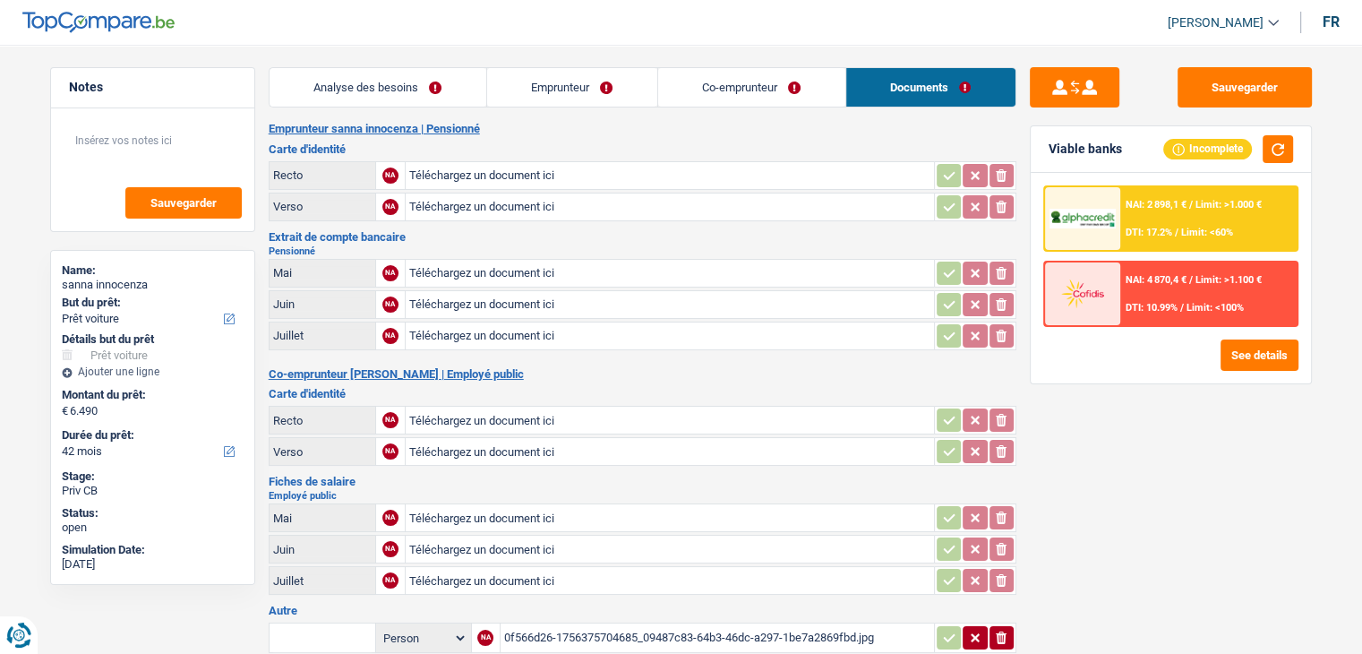
scroll to position [269, 0]
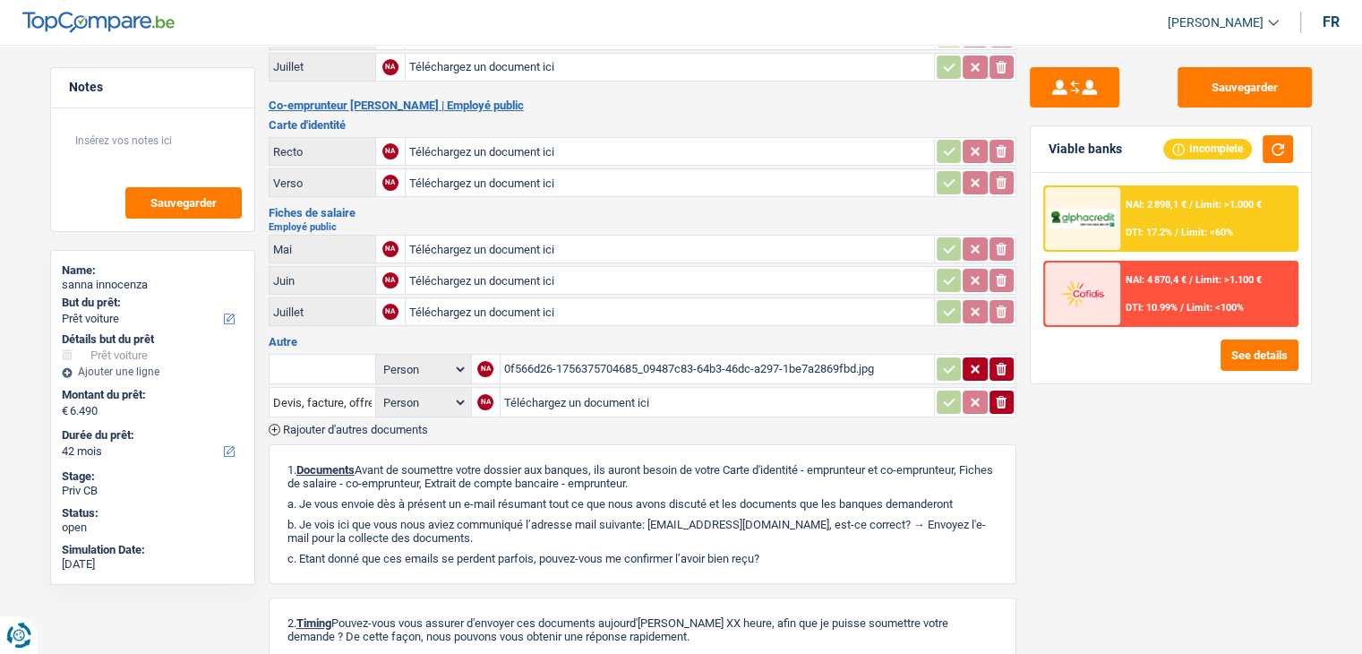
click at [1118, 220] on div at bounding box center [1082, 218] width 75 height 63
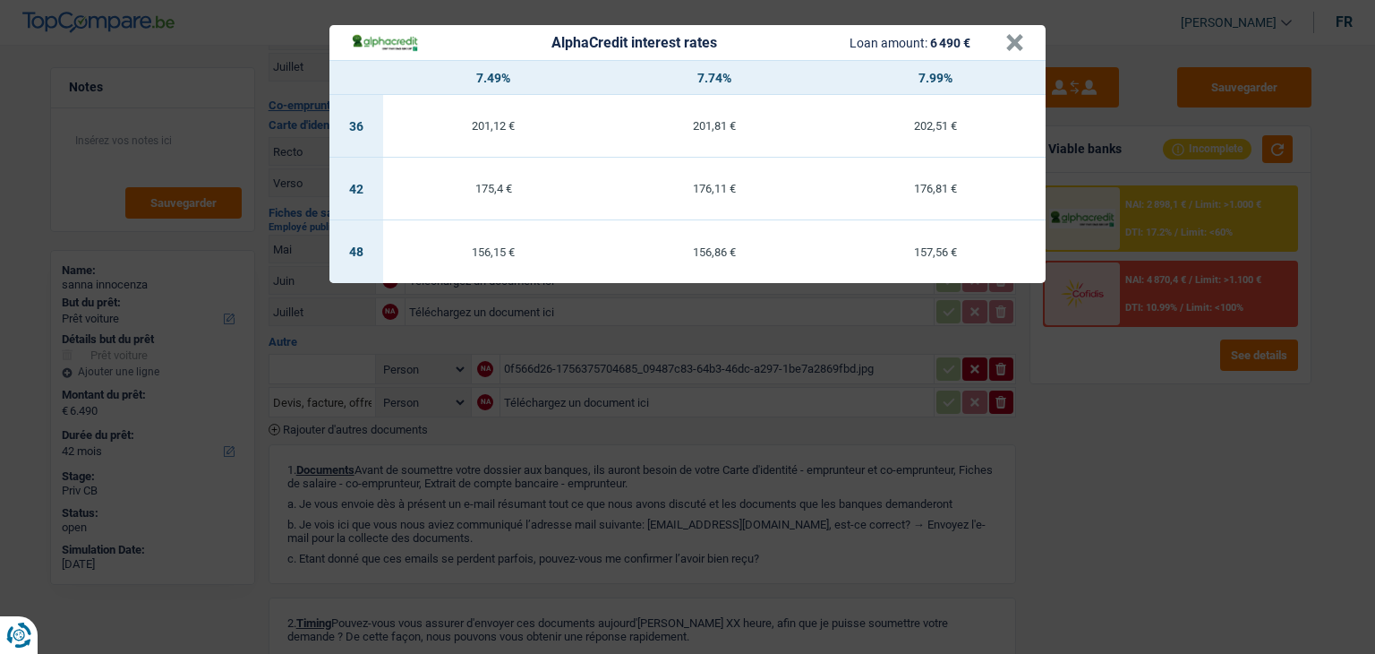
click at [722, 440] on div "AlphaCredit interest rates Loan amount: 6 490 € × 7.49% 7.74% 7.99% 36 201,12 €…" at bounding box center [687, 327] width 1375 height 654
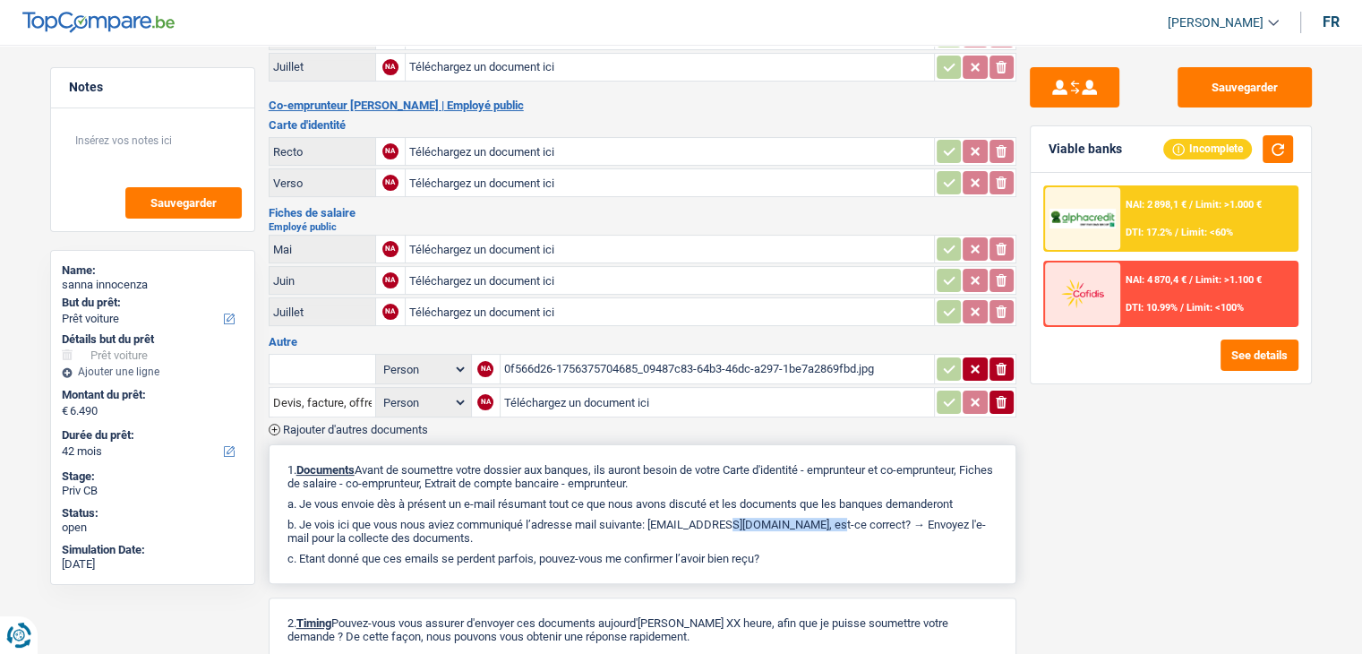
drag, startPoint x: 656, startPoint y: 511, endPoint x: 774, endPoint y: 515, distance: 117.4
click at [774, 518] on p "b. Je vois ici que vous nous aviez communiqué l’adresse mail suivante: sannain…" at bounding box center [642, 531] width 710 height 27
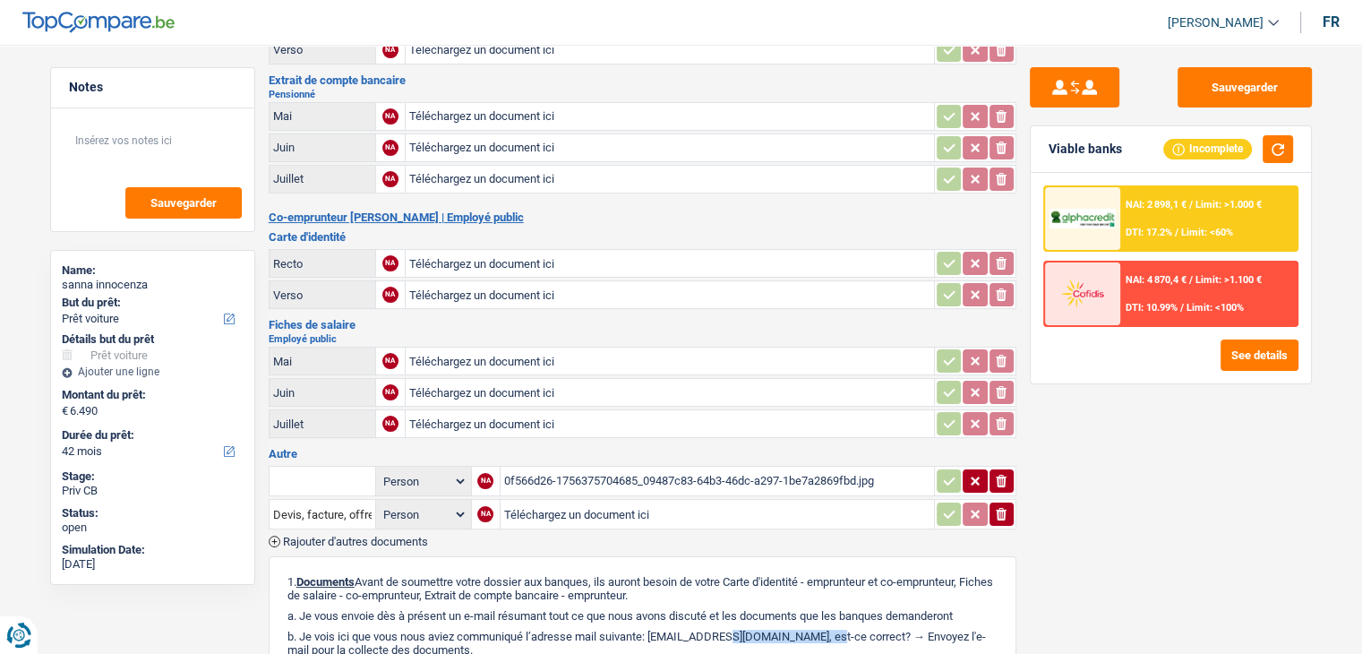
scroll to position [0, 0]
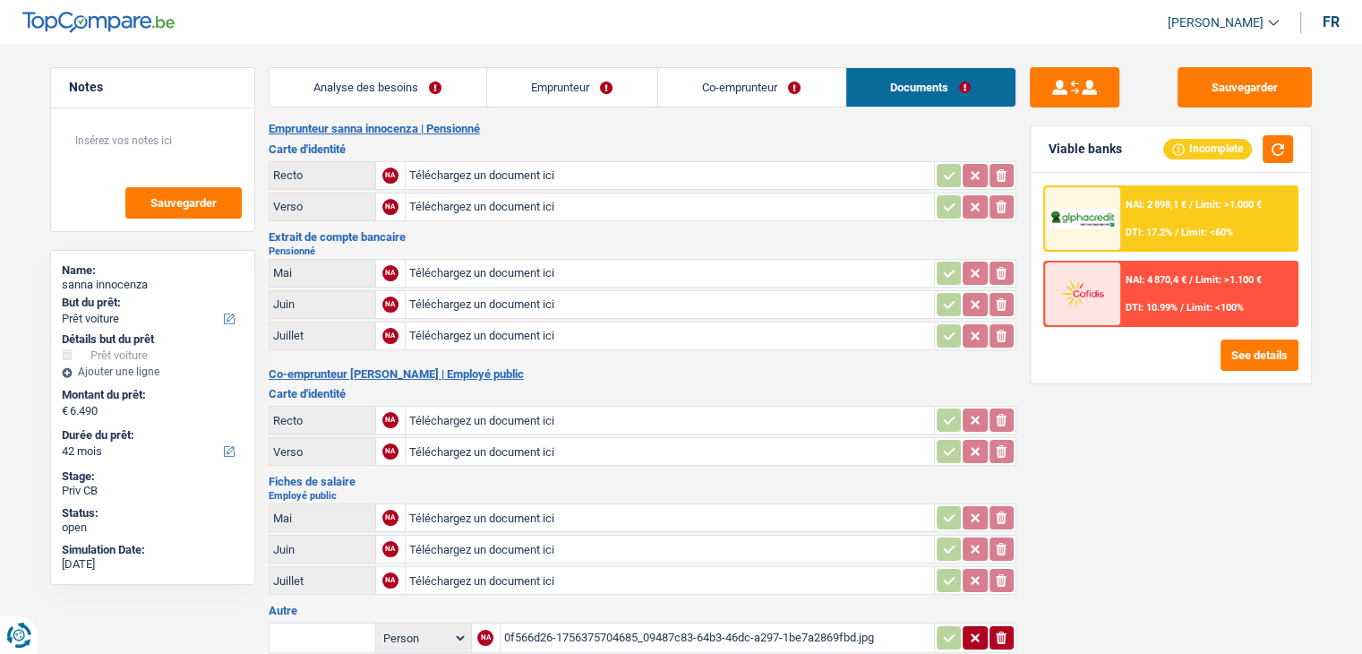
click at [449, 98] on link "Analyse des besoins" at bounding box center [378, 87] width 217 height 39
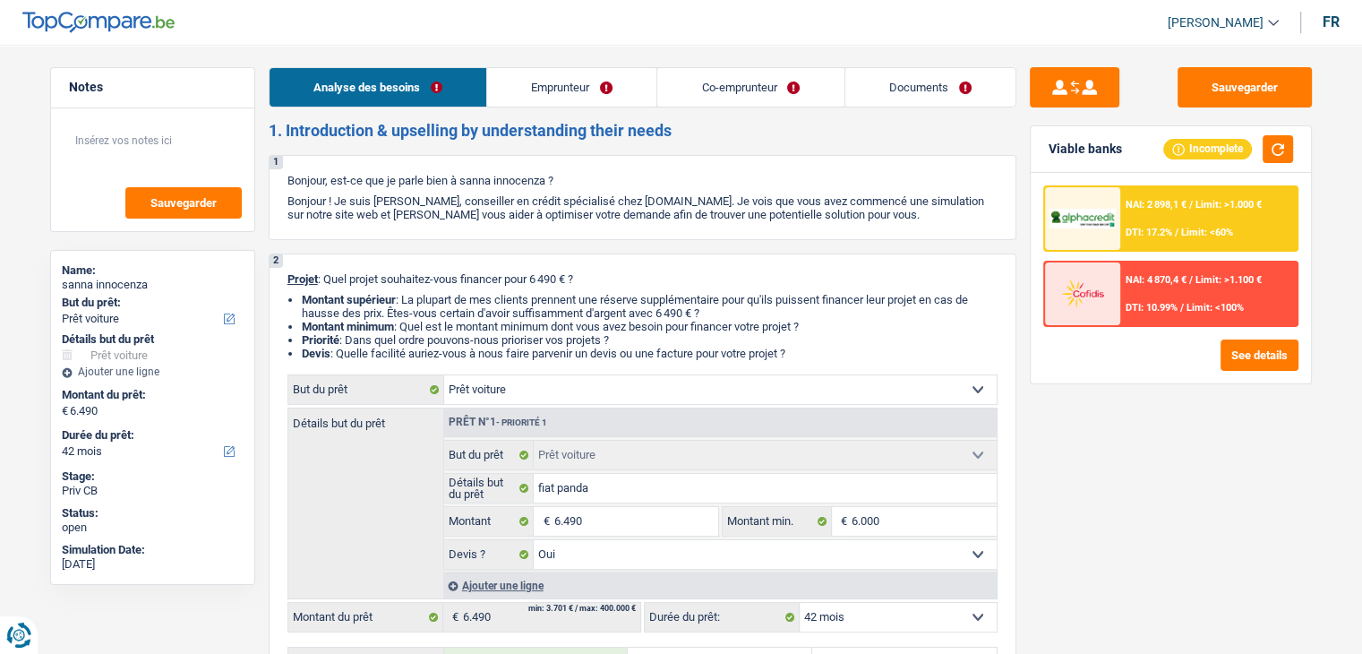
click at [556, 87] on link "Emprunteur" at bounding box center [571, 87] width 169 height 39
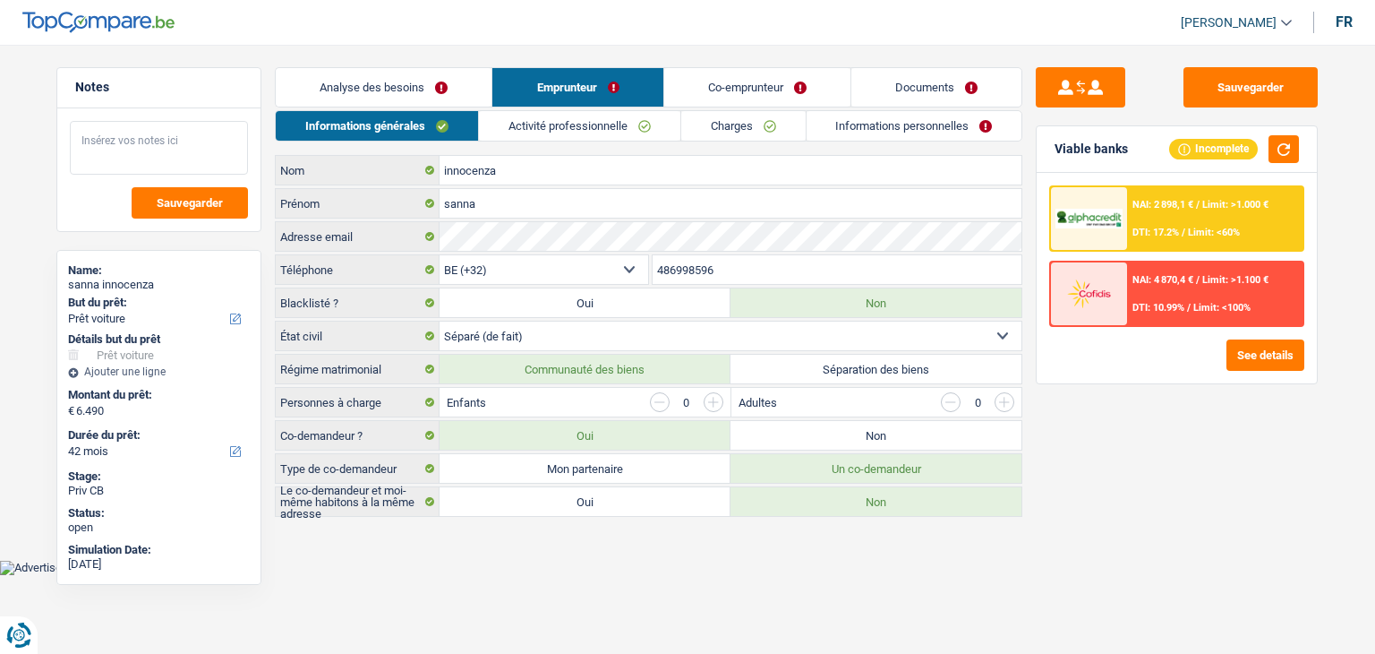
click at [153, 125] on textarea at bounding box center [159, 148] width 178 height 54
click at [170, 146] on textarea at bounding box center [159, 148] width 178 height 54
drag, startPoint x: 1134, startPoint y: 150, endPoint x: 1053, endPoint y: 144, distance: 80.8
click at [1053, 144] on div "Viable banks Incomplete" at bounding box center [1177, 149] width 280 height 47
click at [1052, 144] on div "Viable banks Incomplete" at bounding box center [1177, 149] width 280 height 47
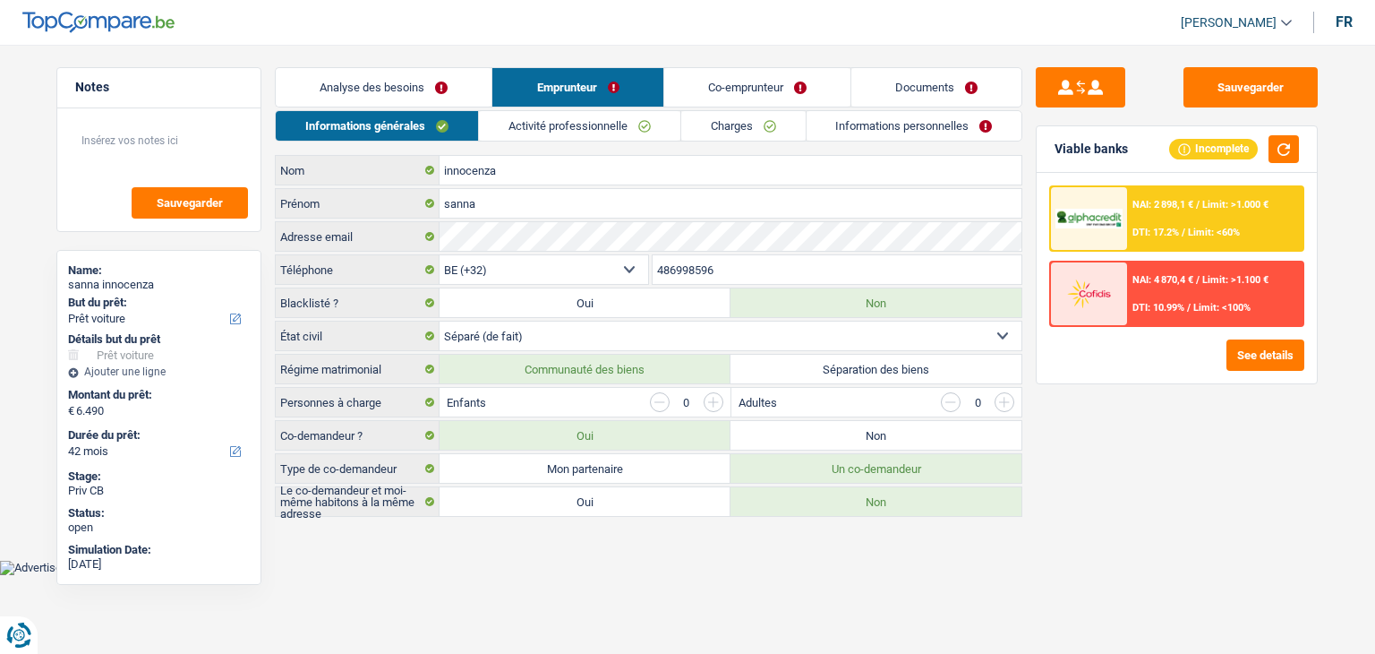
drag, startPoint x: 446, startPoint y: 112, endPoint x: 443, endPoint y: 91, distance: 20.8
click at [446, 112] on link "Informations générales" at bounding box center [377, 126] width 202 height 30
click at [442, 90] on link "Analyse des besoins" at bounding box center [384, 87] width 216 height 39
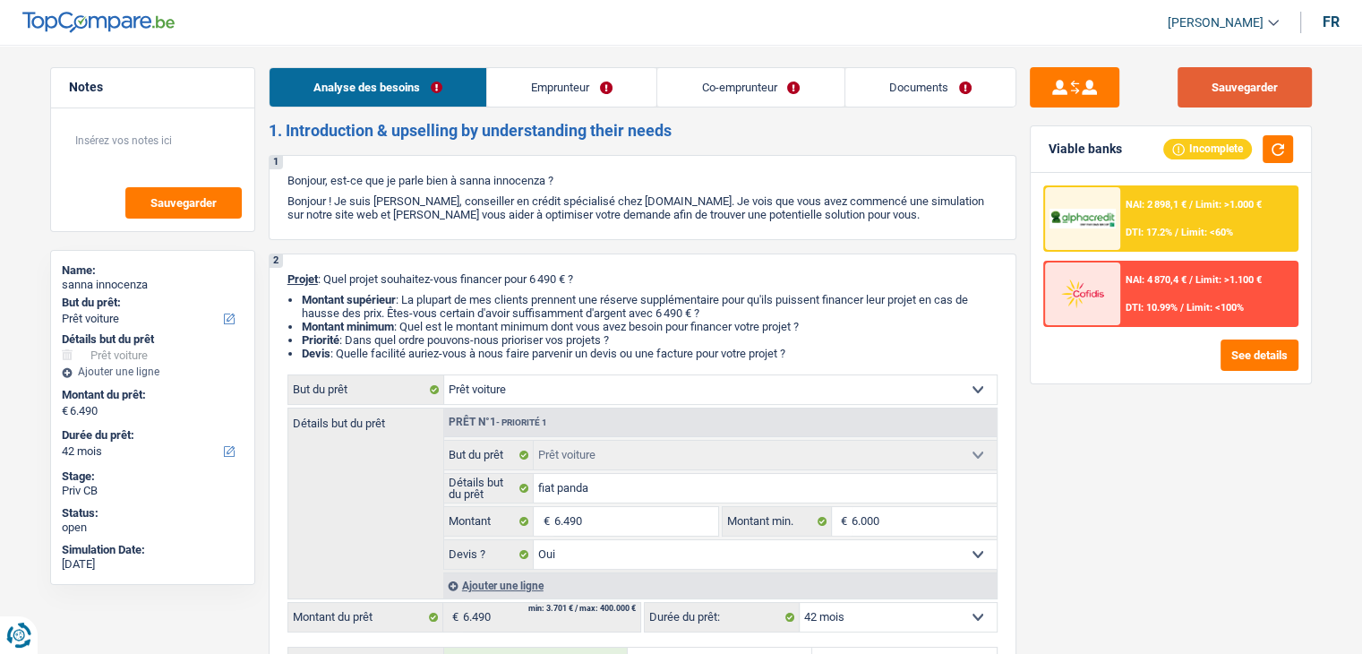
click at [1212, 85] on button "Sauvegarder" at bounding box center [1245, 87] width 134 height 40
select select "car"
select select "42"
select select "car"
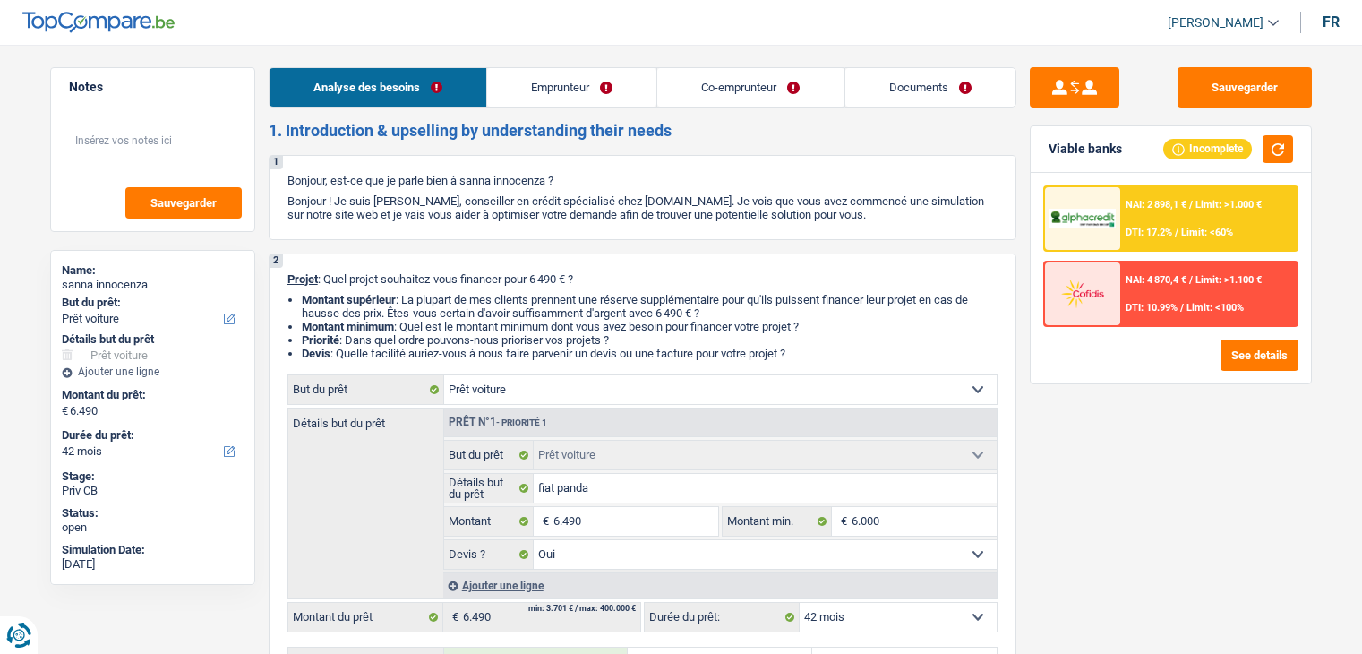
select select "car"
select select "yes"
select select "42"
select select "retired"
select select "publicEmployee"
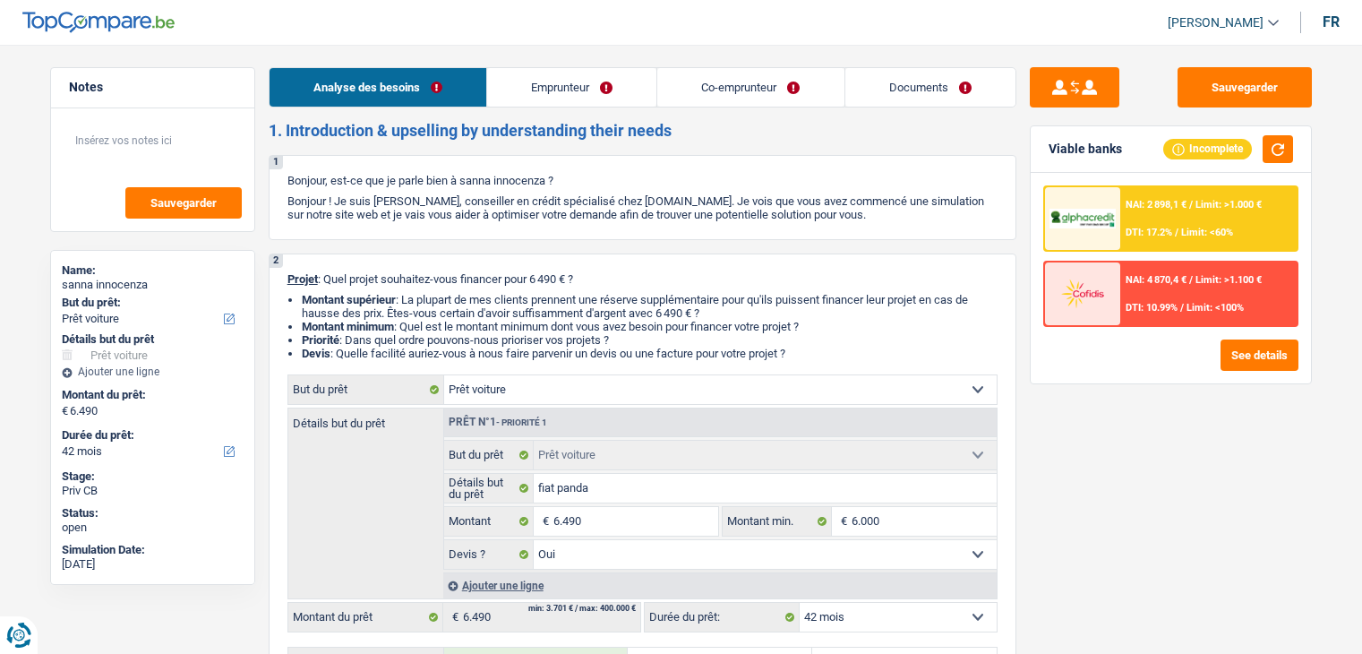
select select "pension"
select select "netSalary"
select select "mealVouchers"
select select "familyAllowances"
select select "rents"
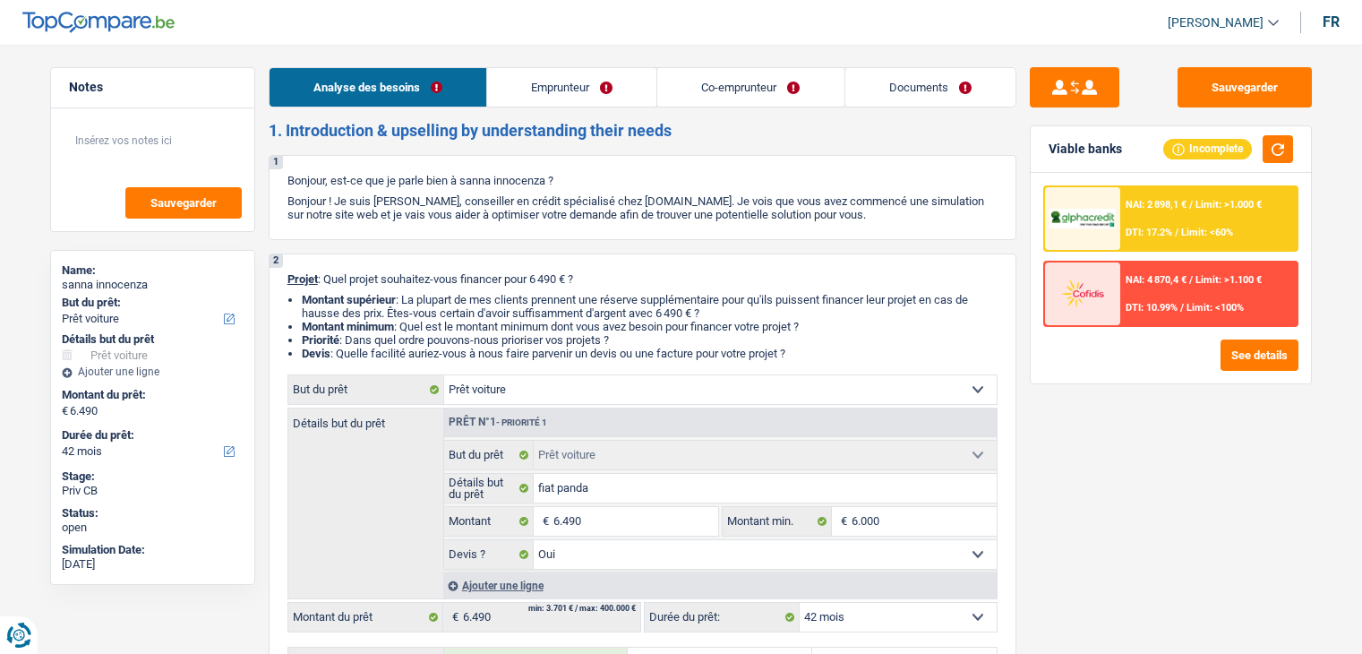
select select "car"
select select "yes"
select select "42"
click at [212, 144] on textarea at bounding box center [153, 148] width 178 height 54
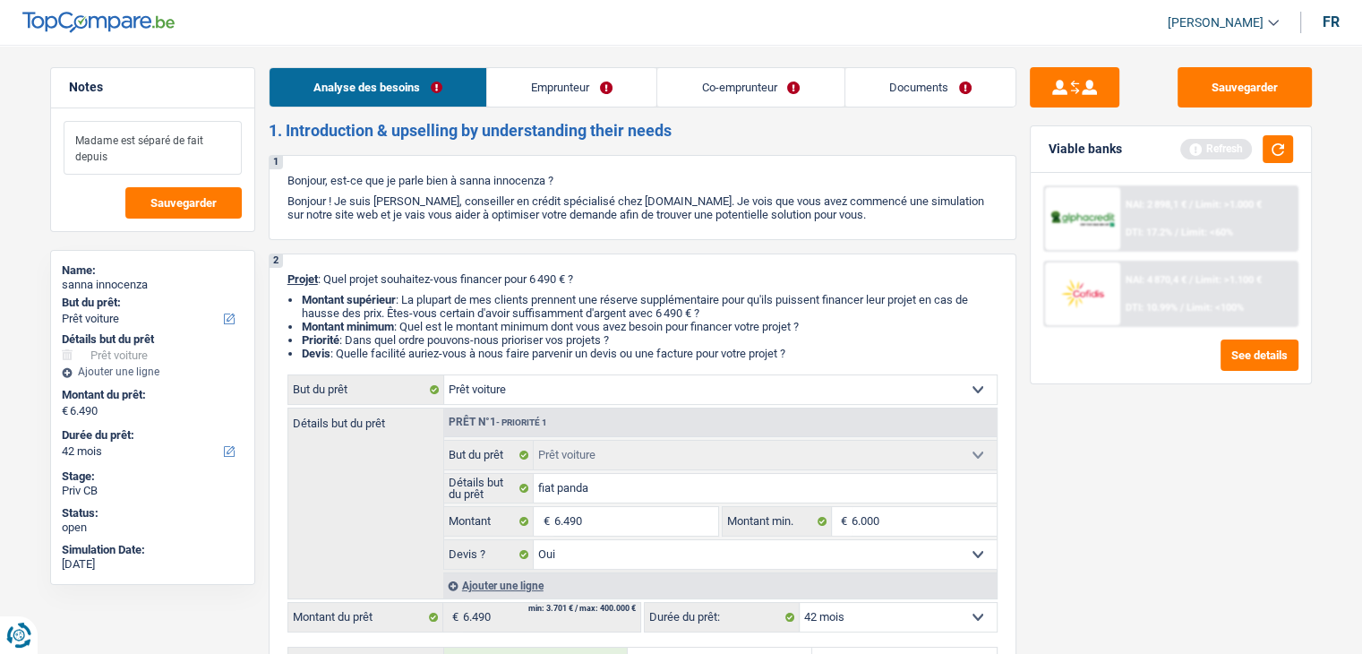
click at [169, 141] on textarea "Madame est séparé de fait depuis" at bounding box center [153, 148] width 178 height 54
click at [159, 156] on textarea "Madame est séparée de fait depuis" at bounding box center [153, 148] width 178 height 54
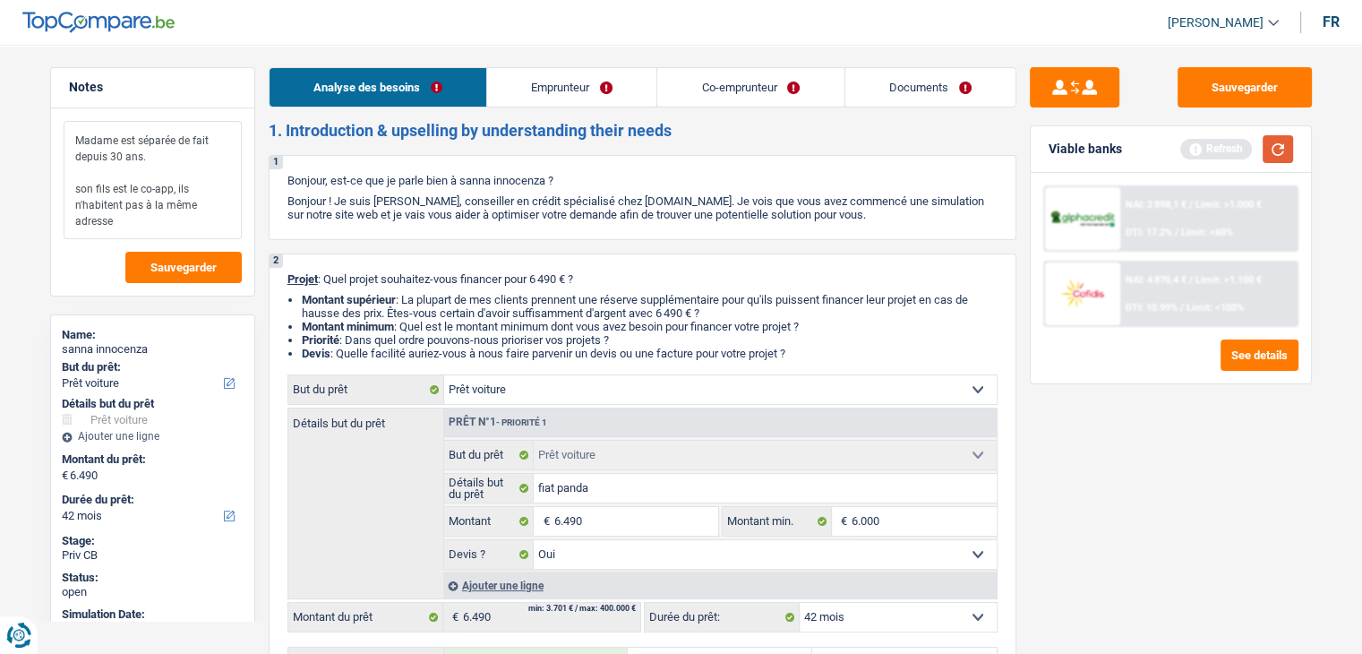
type textarea "Madame est séparée de fait depuis 30 ans. son fils est le co-app, ils n'habiten…"
drag, startPoint x: 1272, startPoint y: 156, endPoint x: 1212, endPoint y: 150, distance: 60.3
click at [1272, 155] on button "button" at bounding box center [1278, 149] width 30 height 28
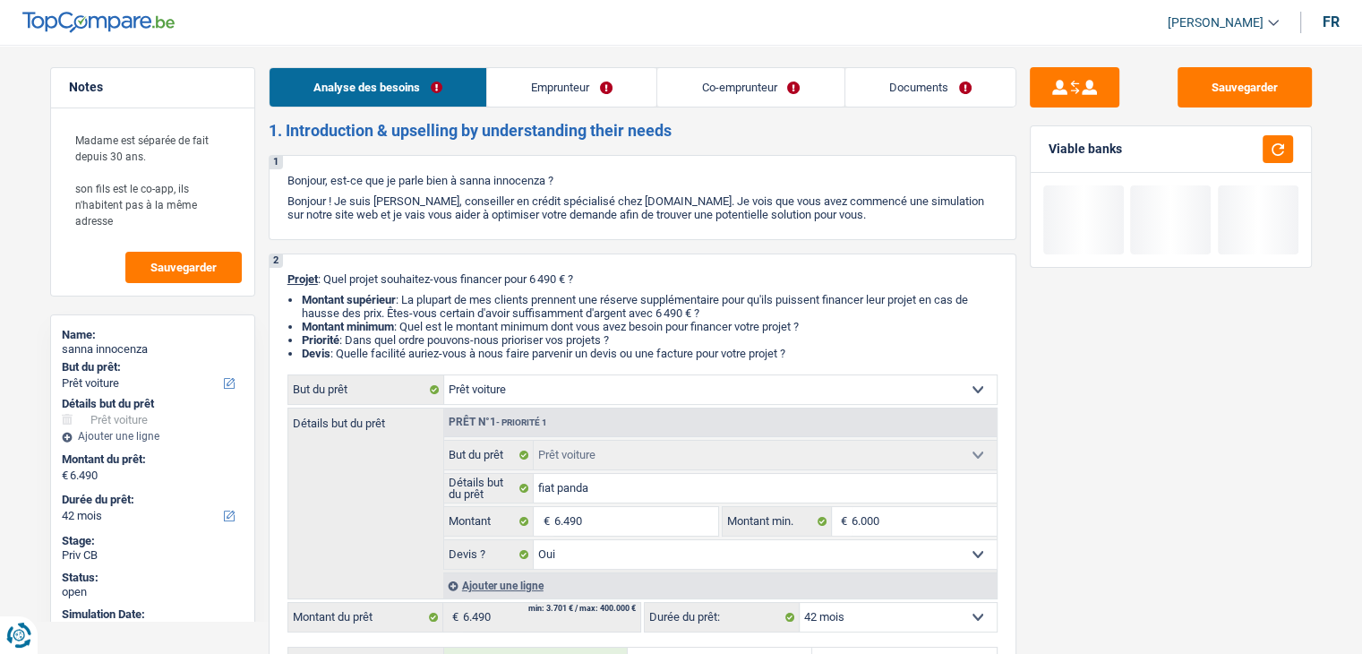
click at [570, 75] on link "Emprunteur" at bounding box center [571, 87] width 169 height 39
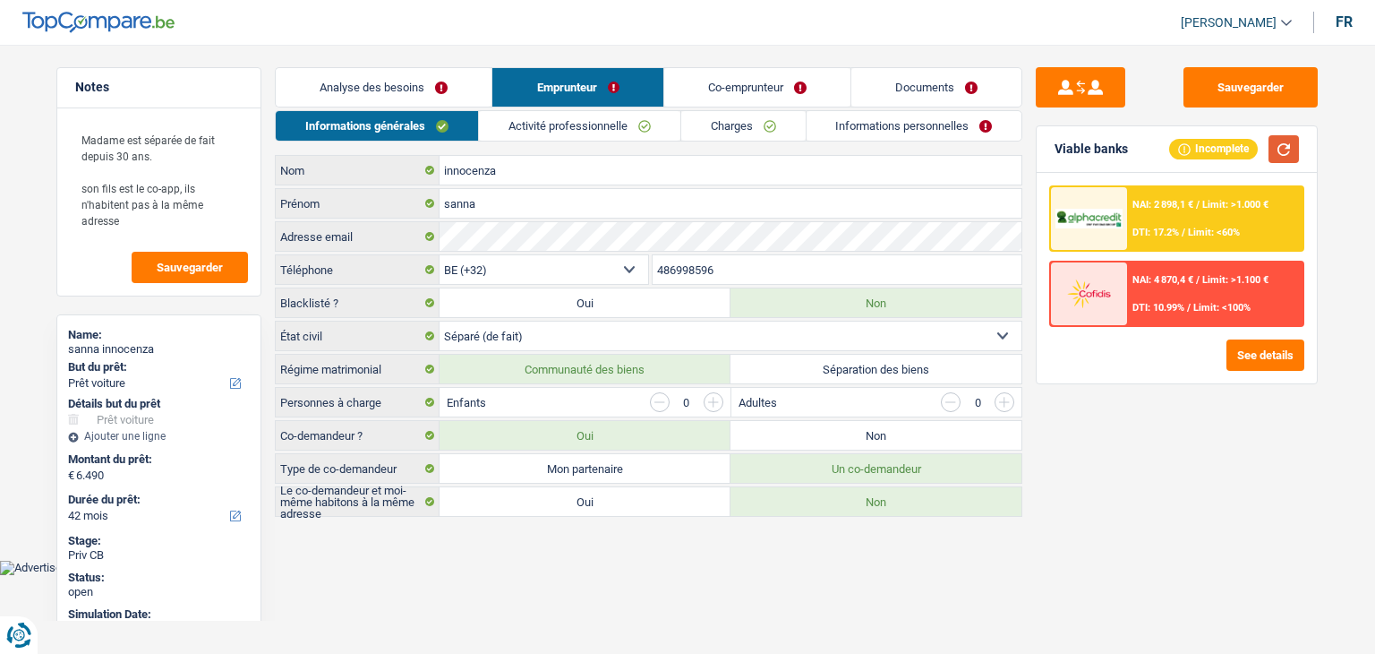
click at [1290, 141] on button "button" at bounding box center [1284, 149] width 30 height 28
click at [1204, 97] on button "Sauvegarder" at bounding box center [1251, 87] width 134 height 40
click at [652, 46] on main "Notes Madame est séparée de fait depuis 30 ans. son fils est le co-app, ils n'h…" at bounding box center [687, 293] width 1375 height 533
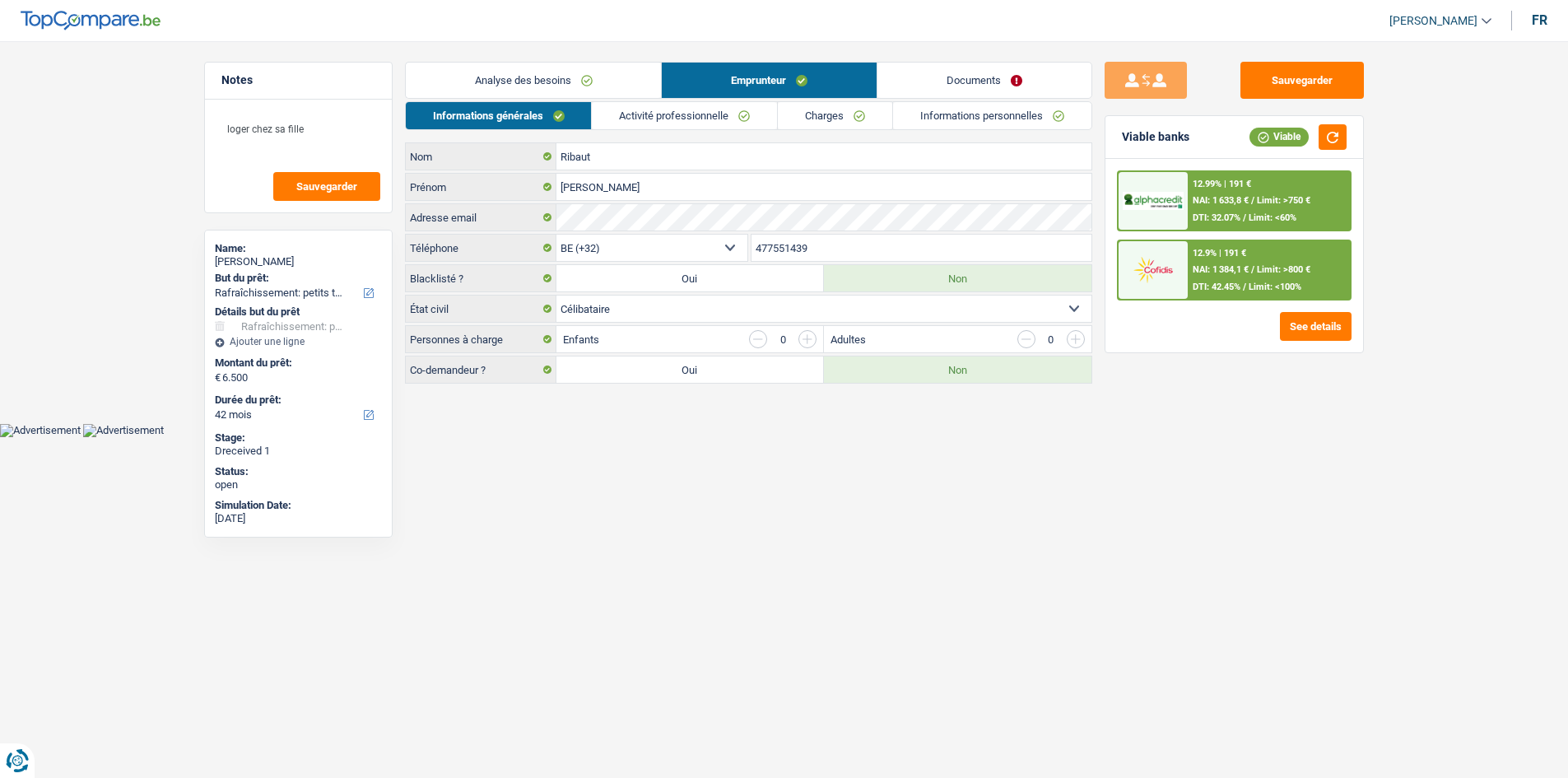
select select "houseOrGarden"
select select "42"
select select "houseOrGarden"
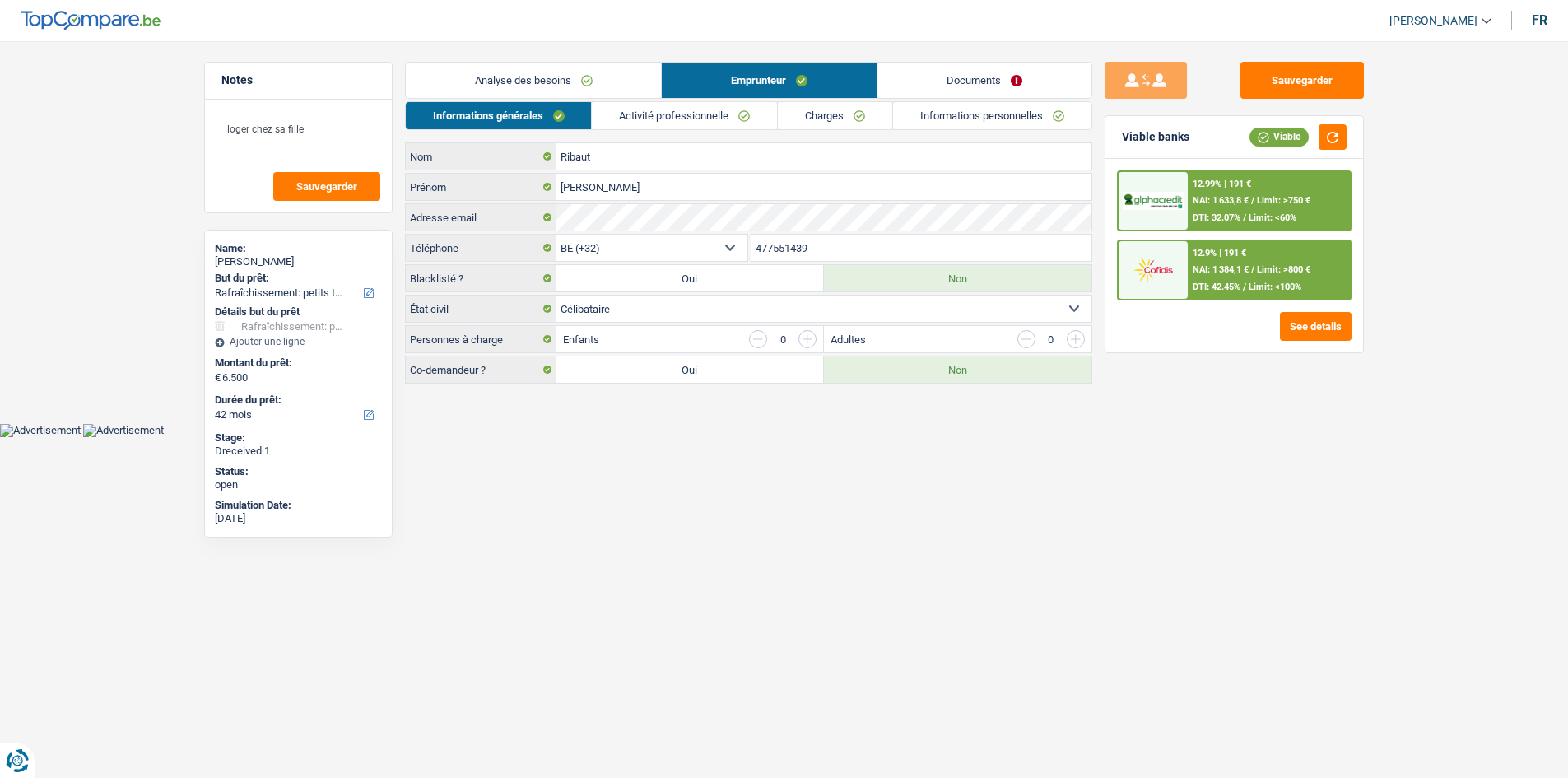
select select "yes"
select select "42"
select select "worker"
select select "netSalary"
select select "liveWithParents"
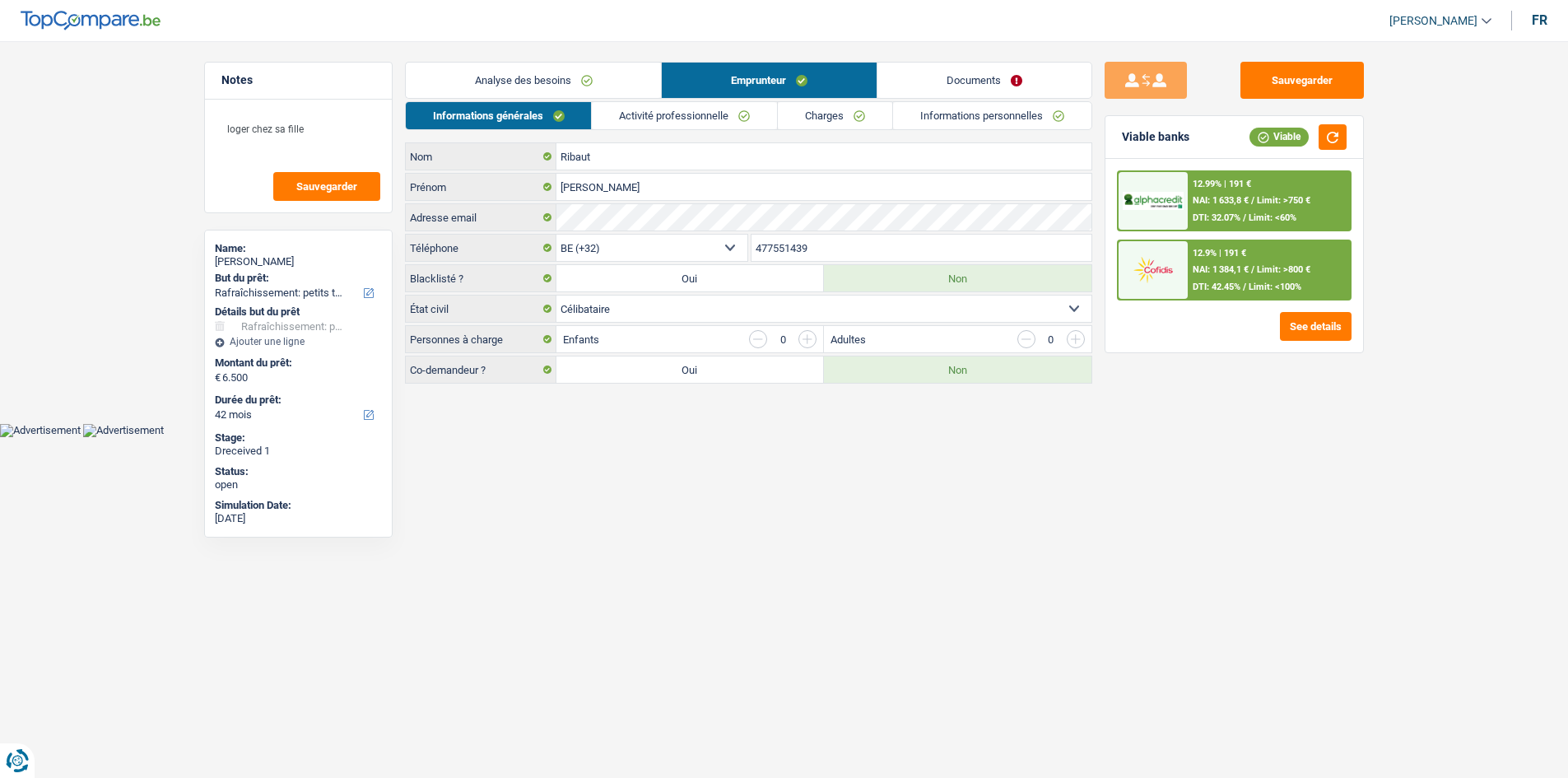
select select "mortgage"
select select "180"
select select "cardOrCredit"
select select "houseOrGarden"
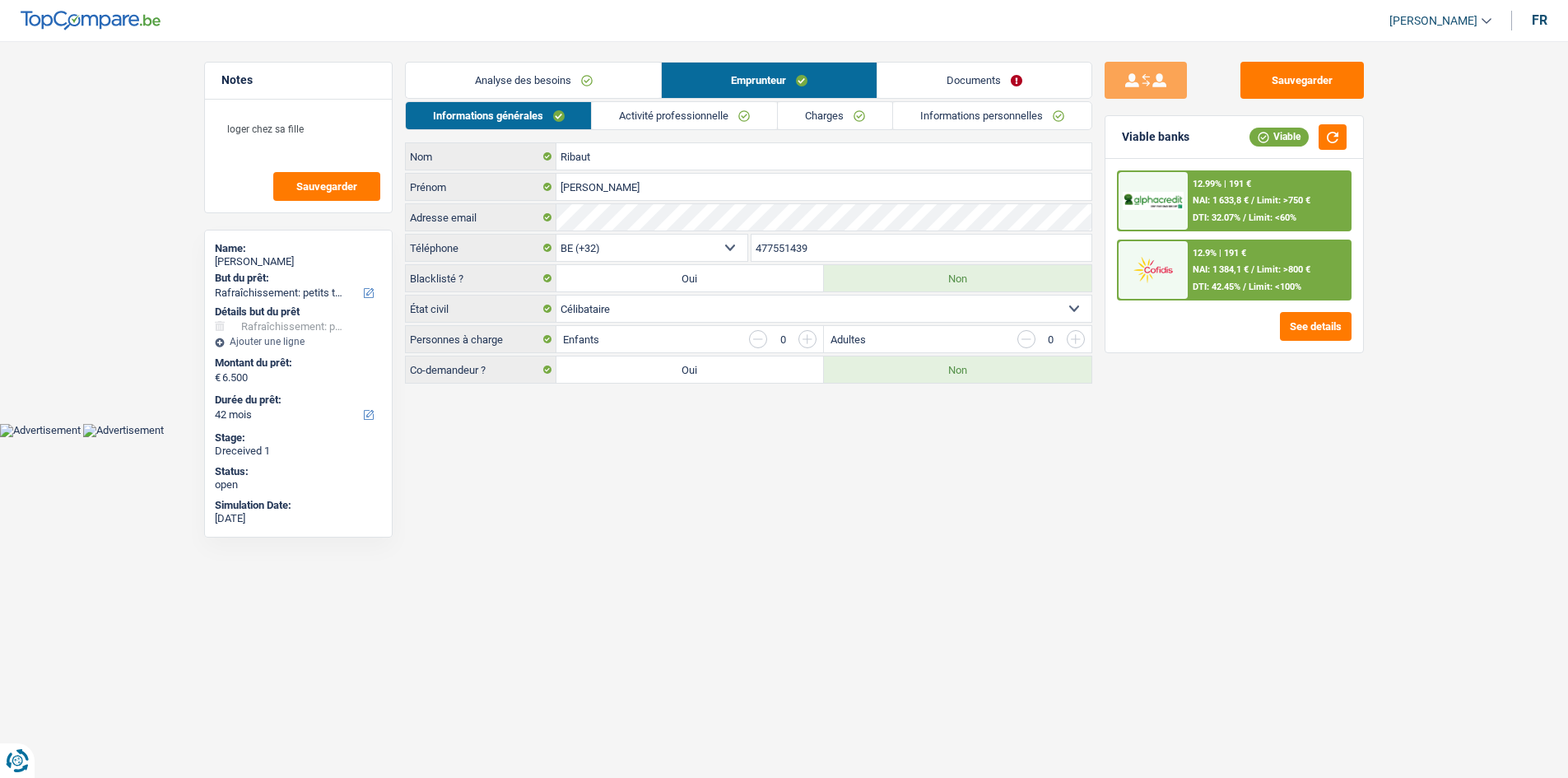
select select "yes"
select select "42"
select select "32"
select select "single"
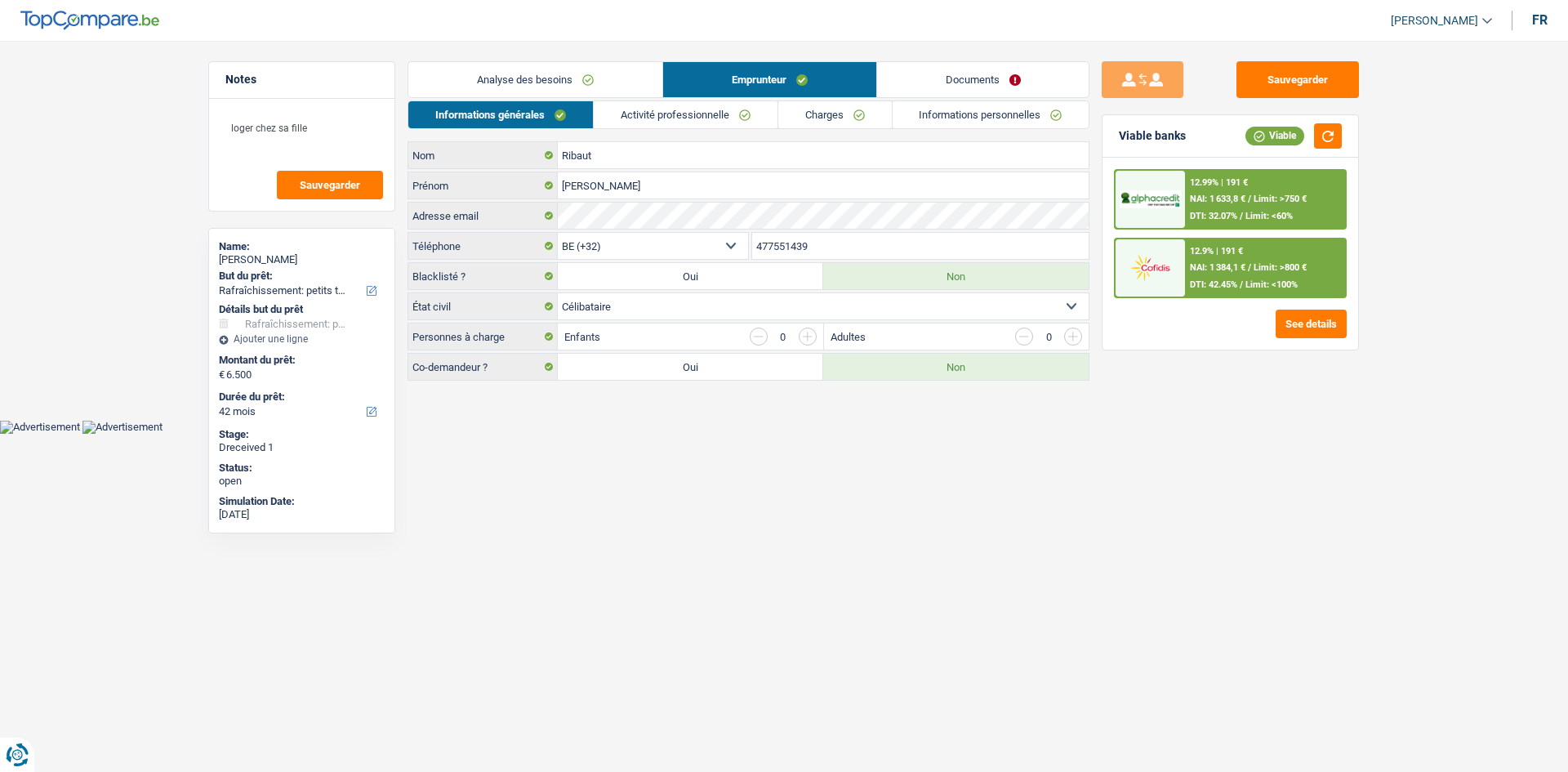
click at [595, 90] on link "Analyse des besoins" at bounding box center [535, 79] width 254 height 36
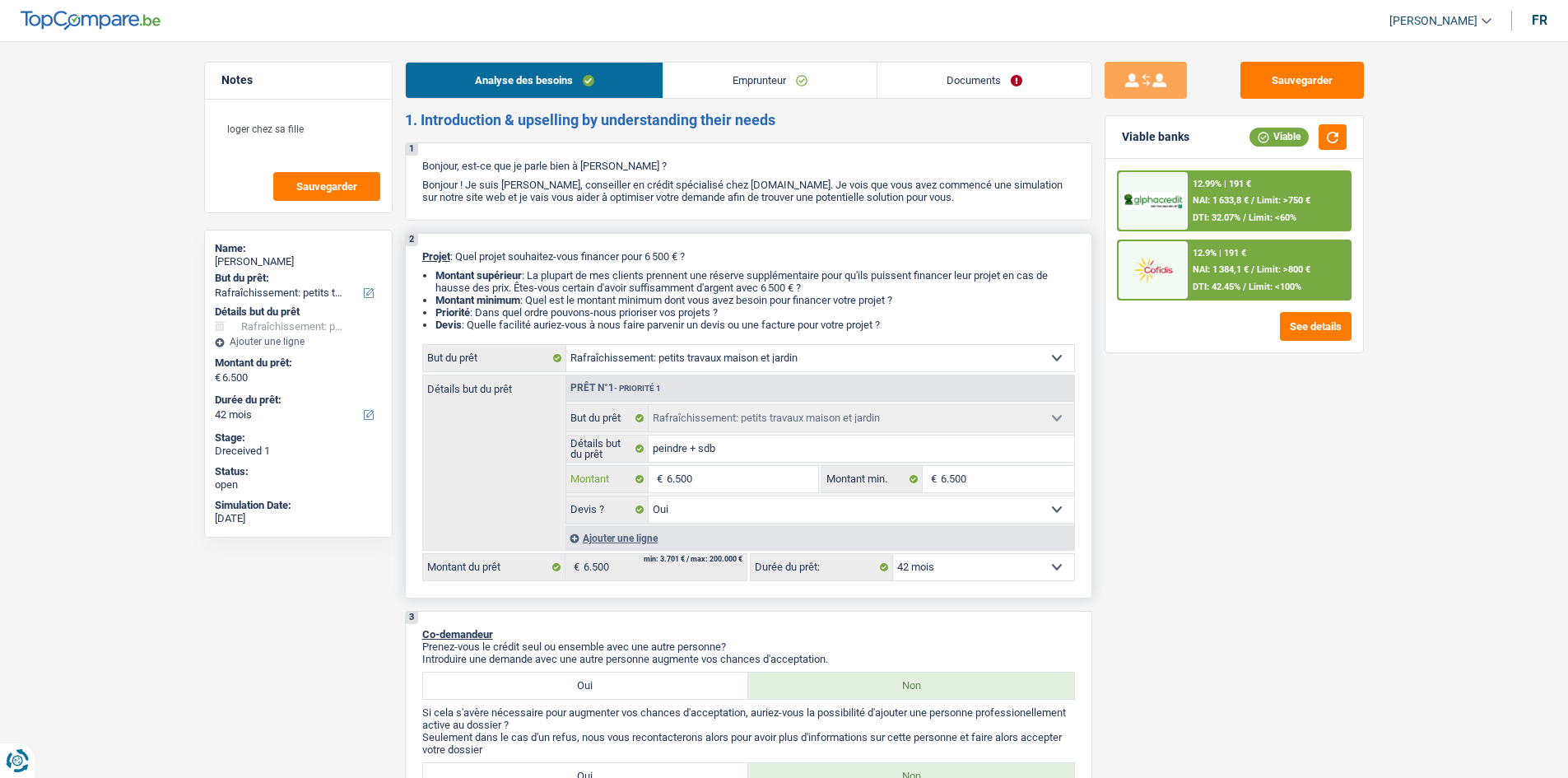
click at [671, 480] on input "6.500" at bounding box center [742, 479] width 151 height 27
type input "500"
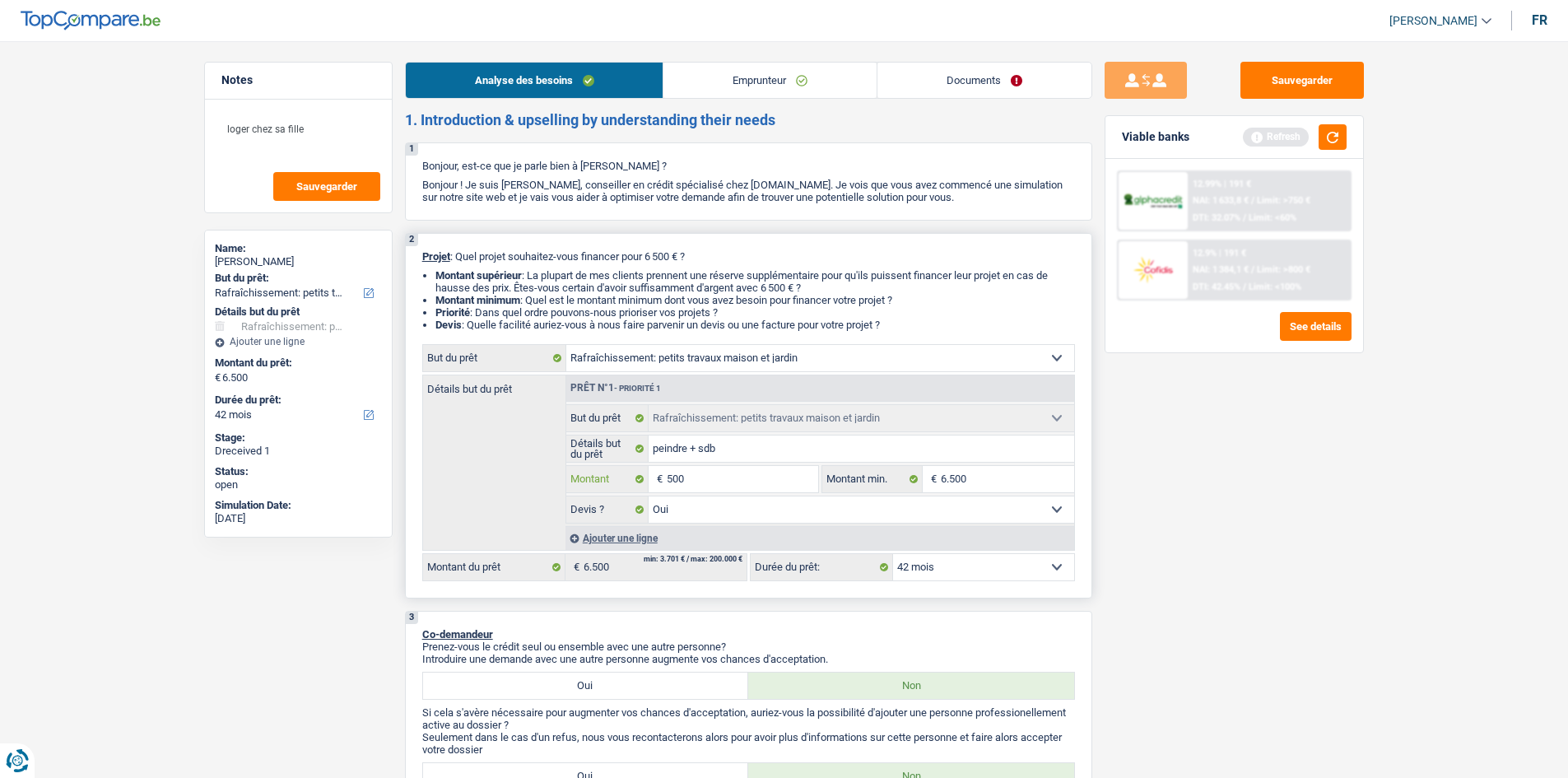
type input "1.500"
type input "11.500"
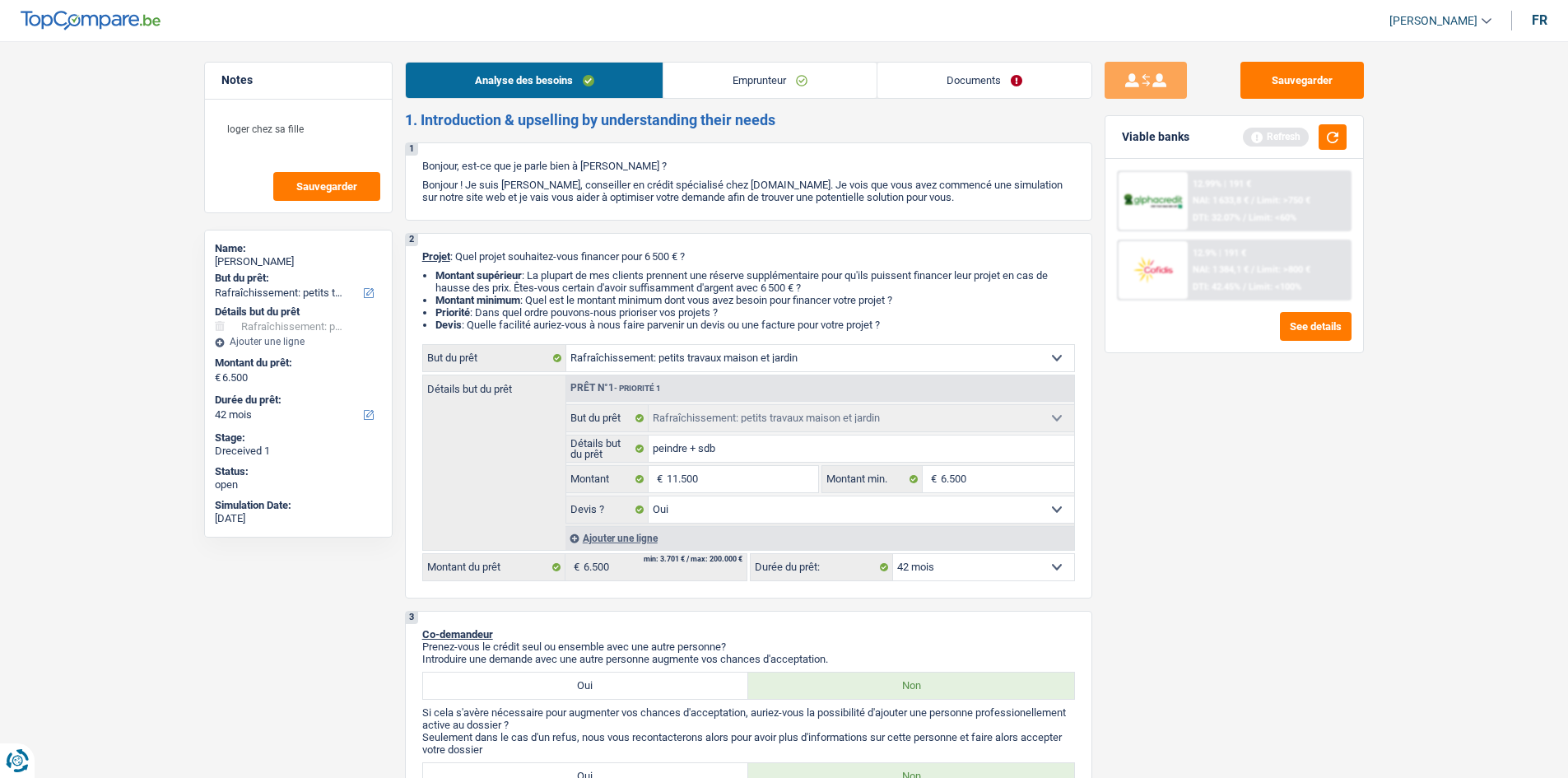
type input "11.500"
click at [1264, 482] on div "Sauvegarder Viable banks Refresh 12.99% | 191 € NAI: 1 633,8 € / Limit: >750 € …" at bounding box center [1233, 405] width 284 height 686
select select "60"
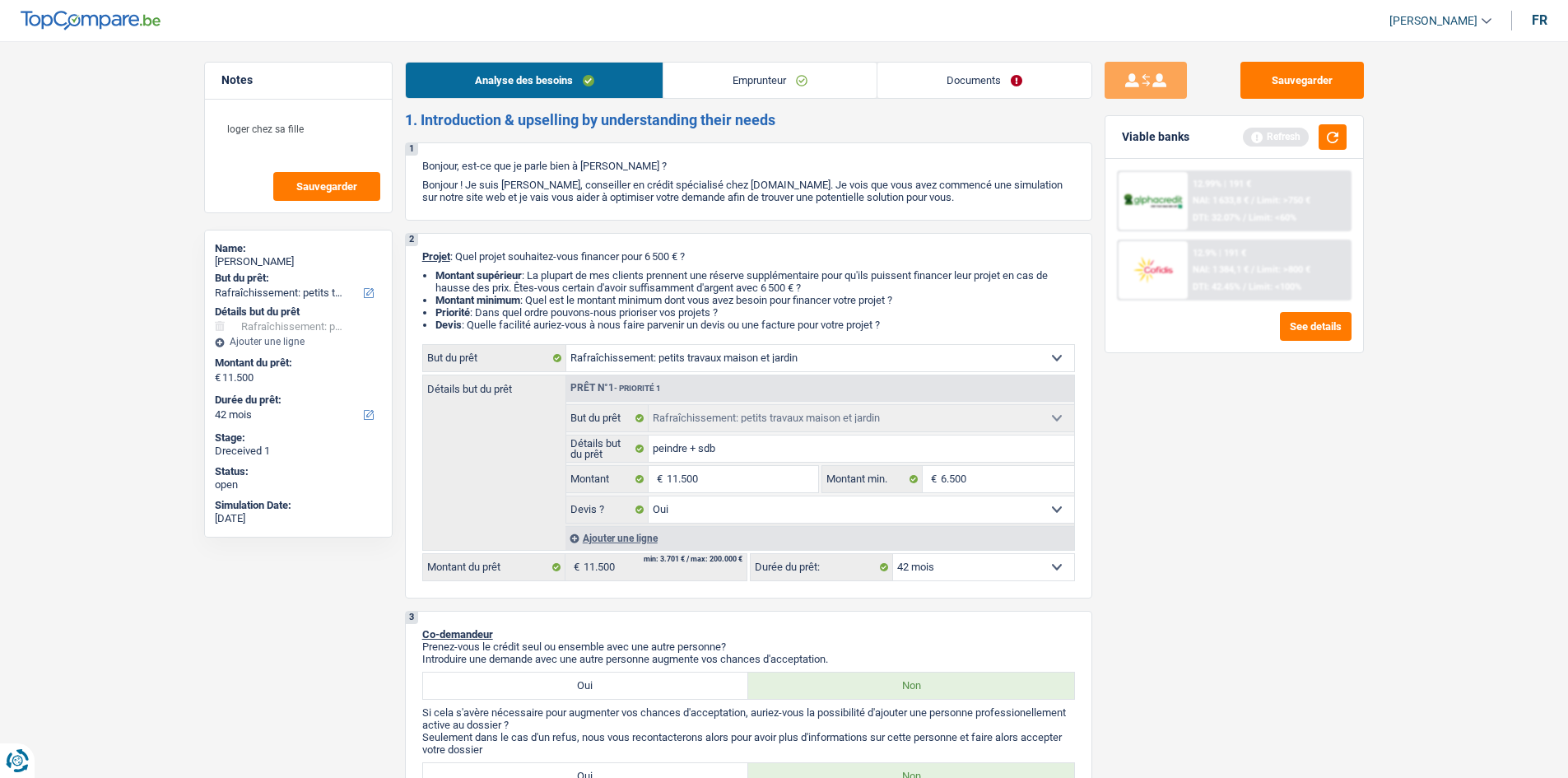
select select "60"
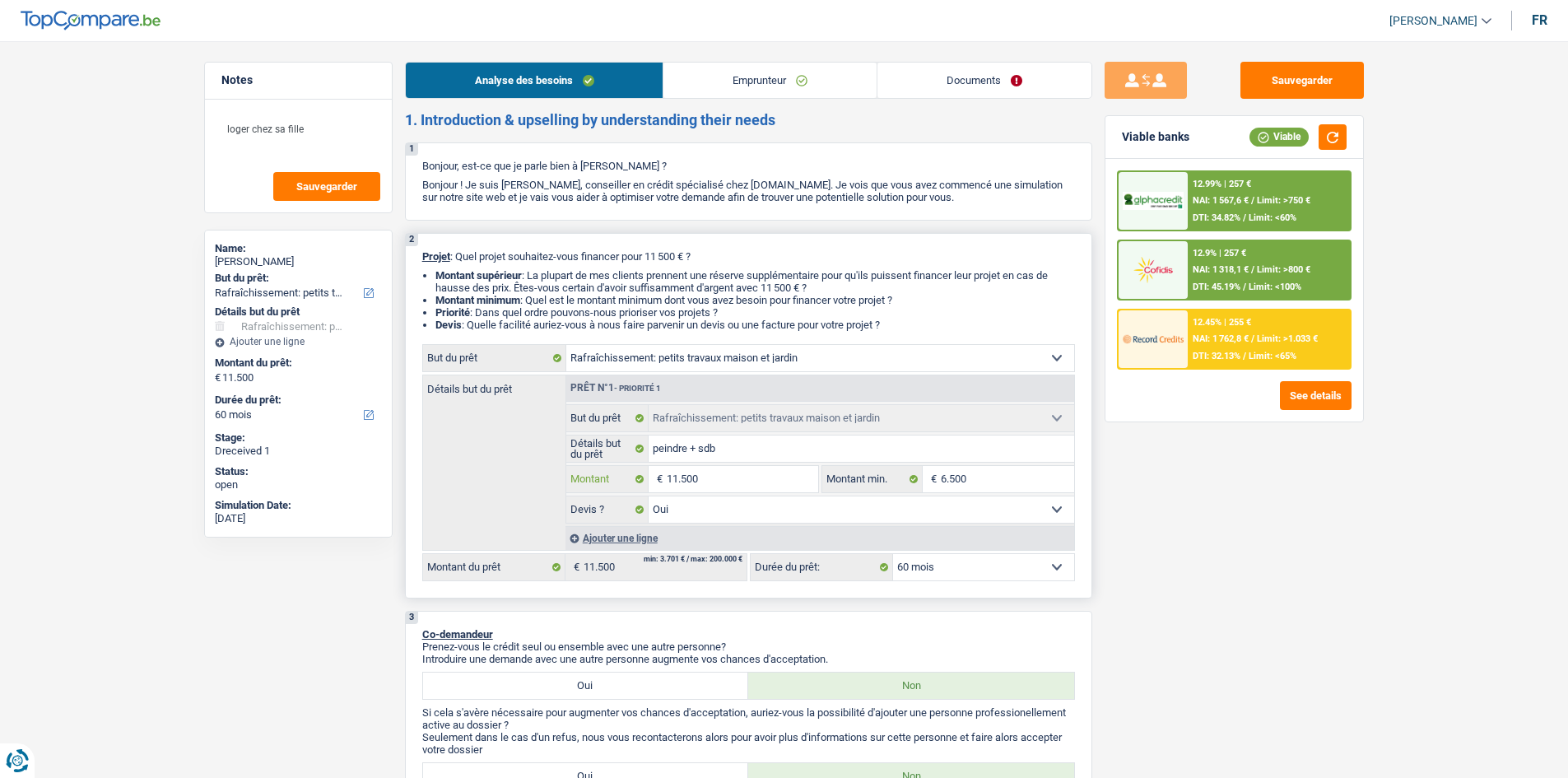
click at [678, 480] on input "11.500" at bounding box center [742, 479] width 151 height 27
click at [760, 79] on link "Emprunteur" at bounding box center [770, 80] width 213 height 36
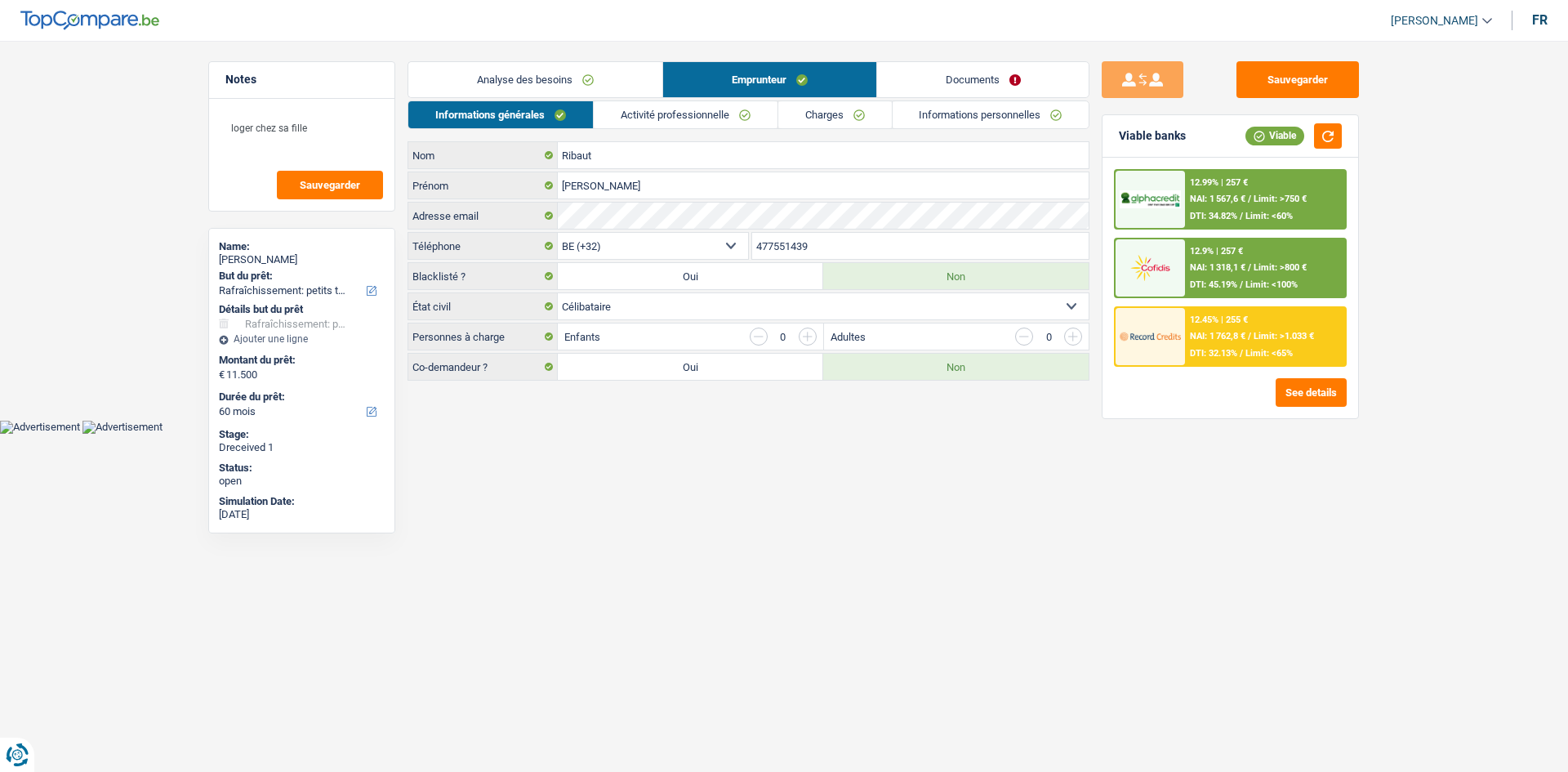
click at [563, 62] on link "Analyse des besoins" at bounding box center [535, 79] width 254 height 36
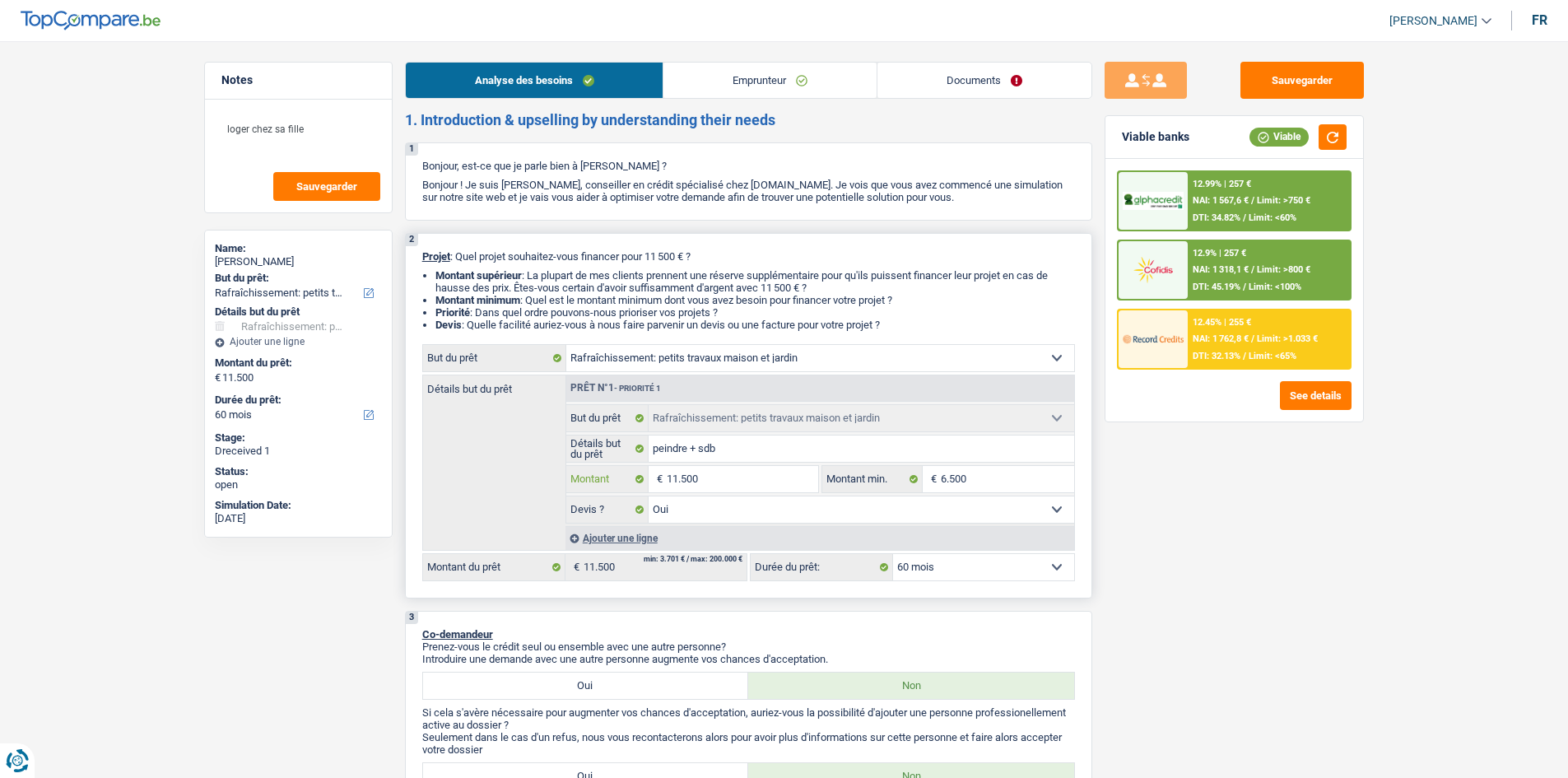
click at [676, 479] on input "11.500" at bounding box center [742, 479] width 151 height 27
type input "1.500"
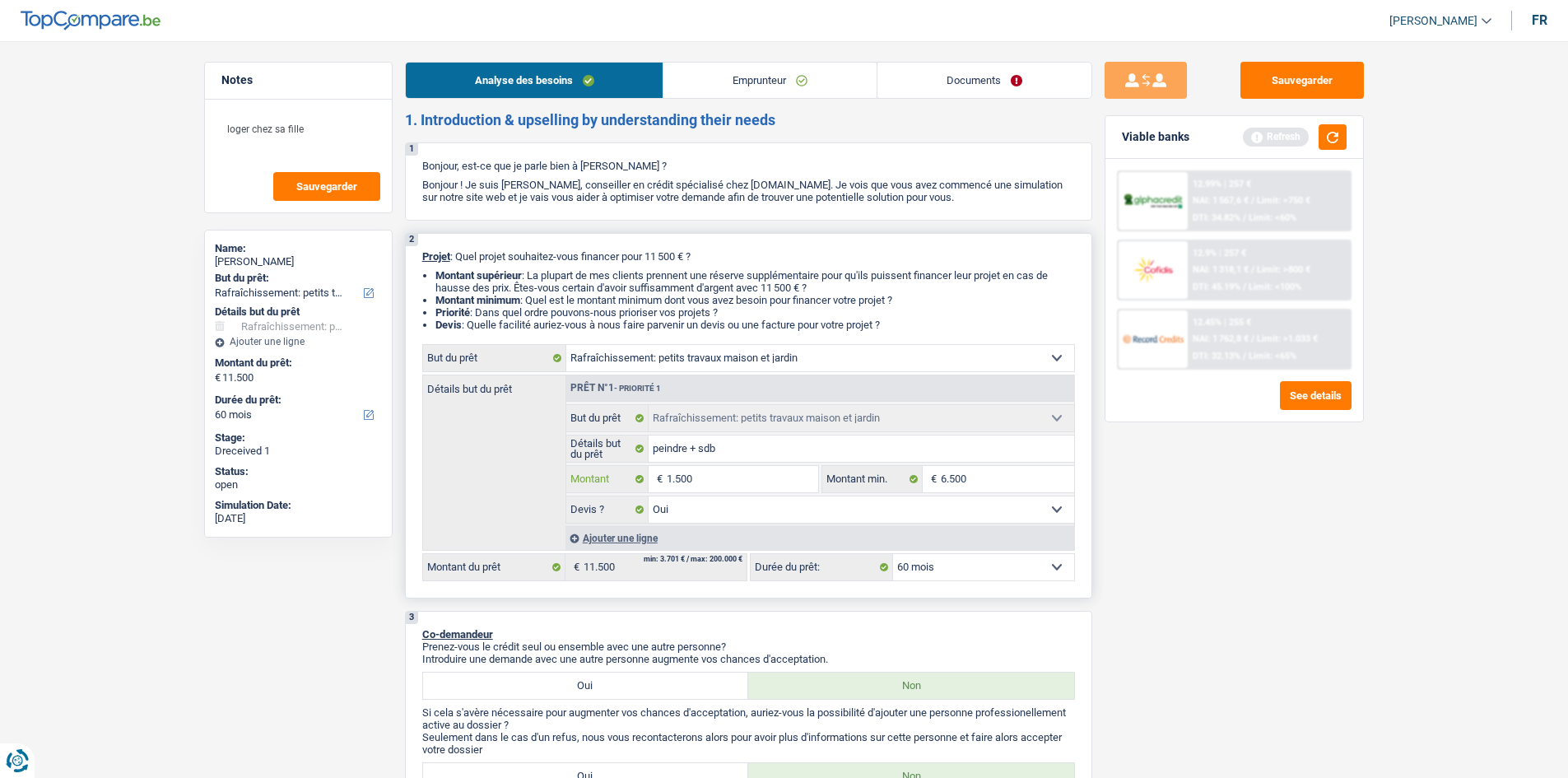
type input "500"
type input "6.500"
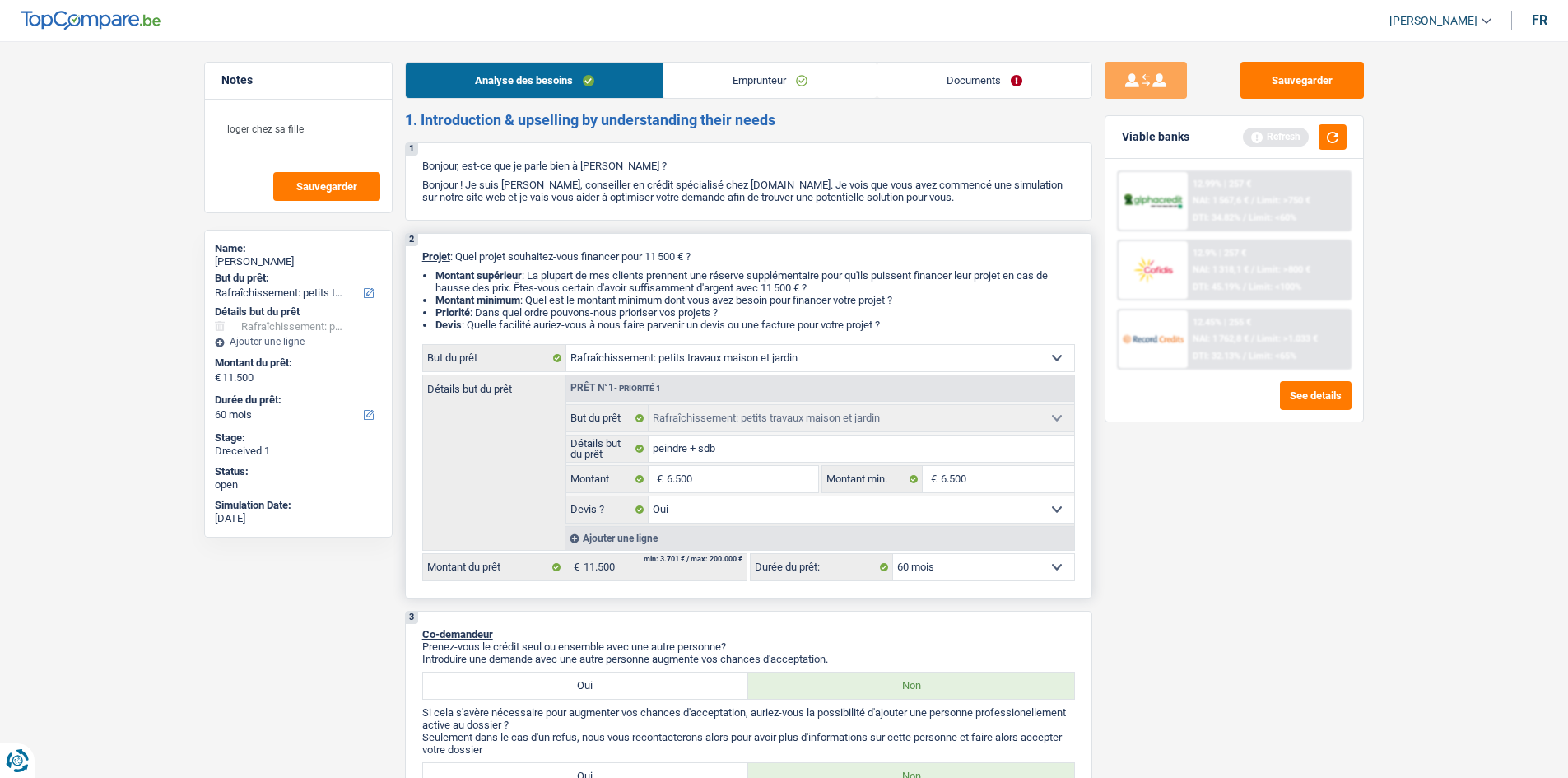
type input "6.500"
select select "42"
type input "6.500"
select select "42"
type input "6.500"
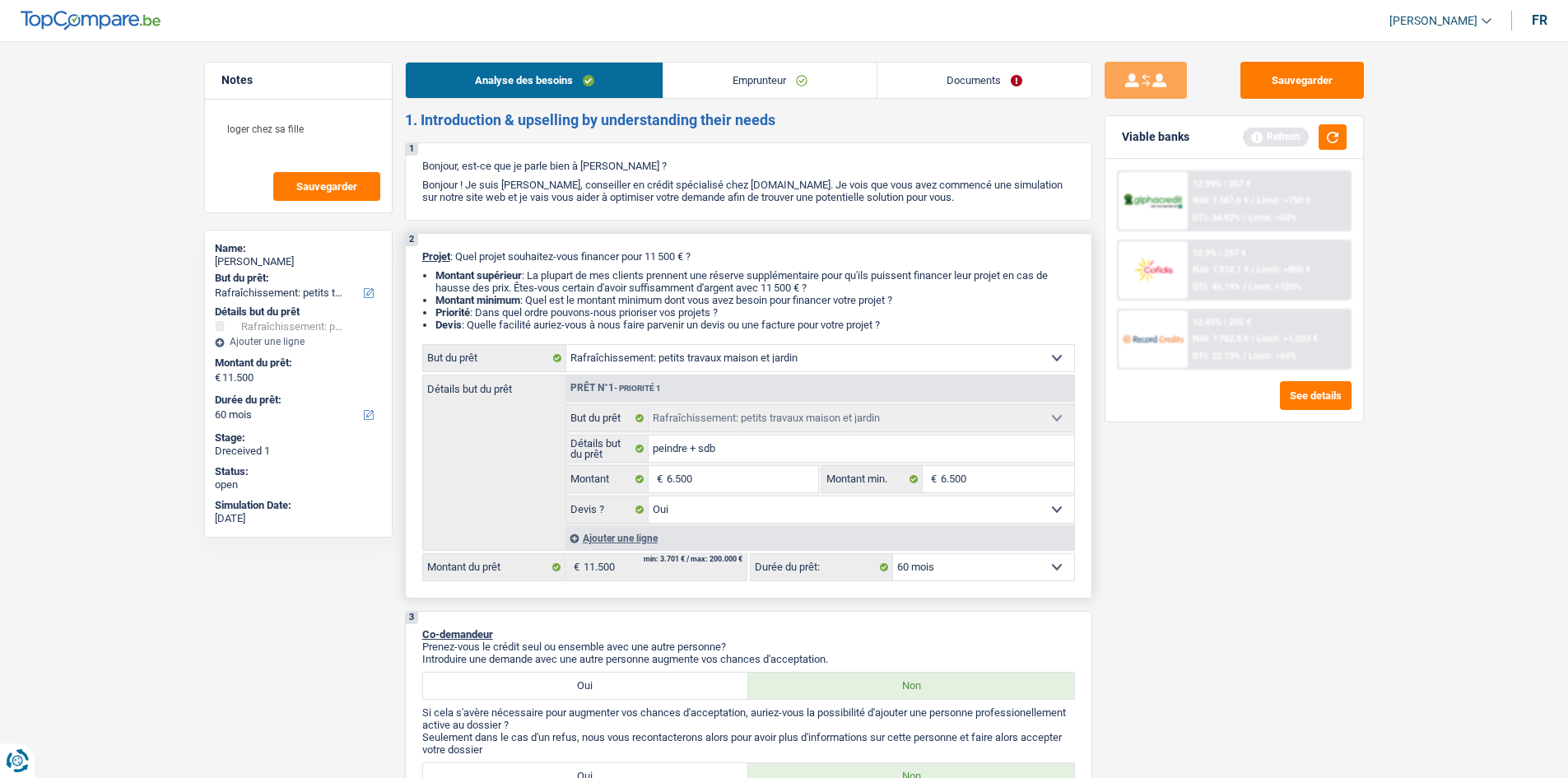
select select "42"
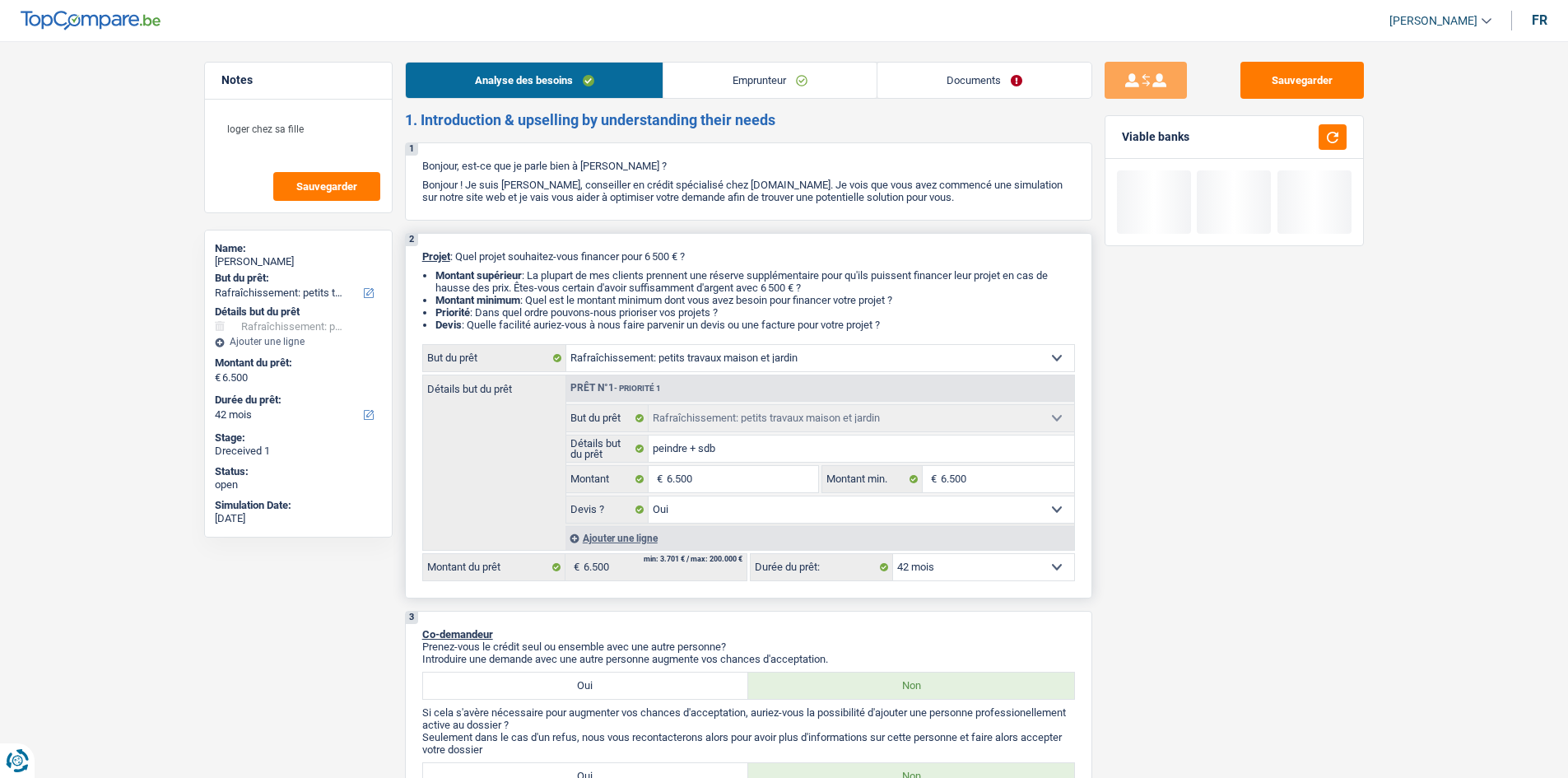
click at [631, 541] on div "Ajouter une ligne" at bounding box center [819, 538] width 508 height 24
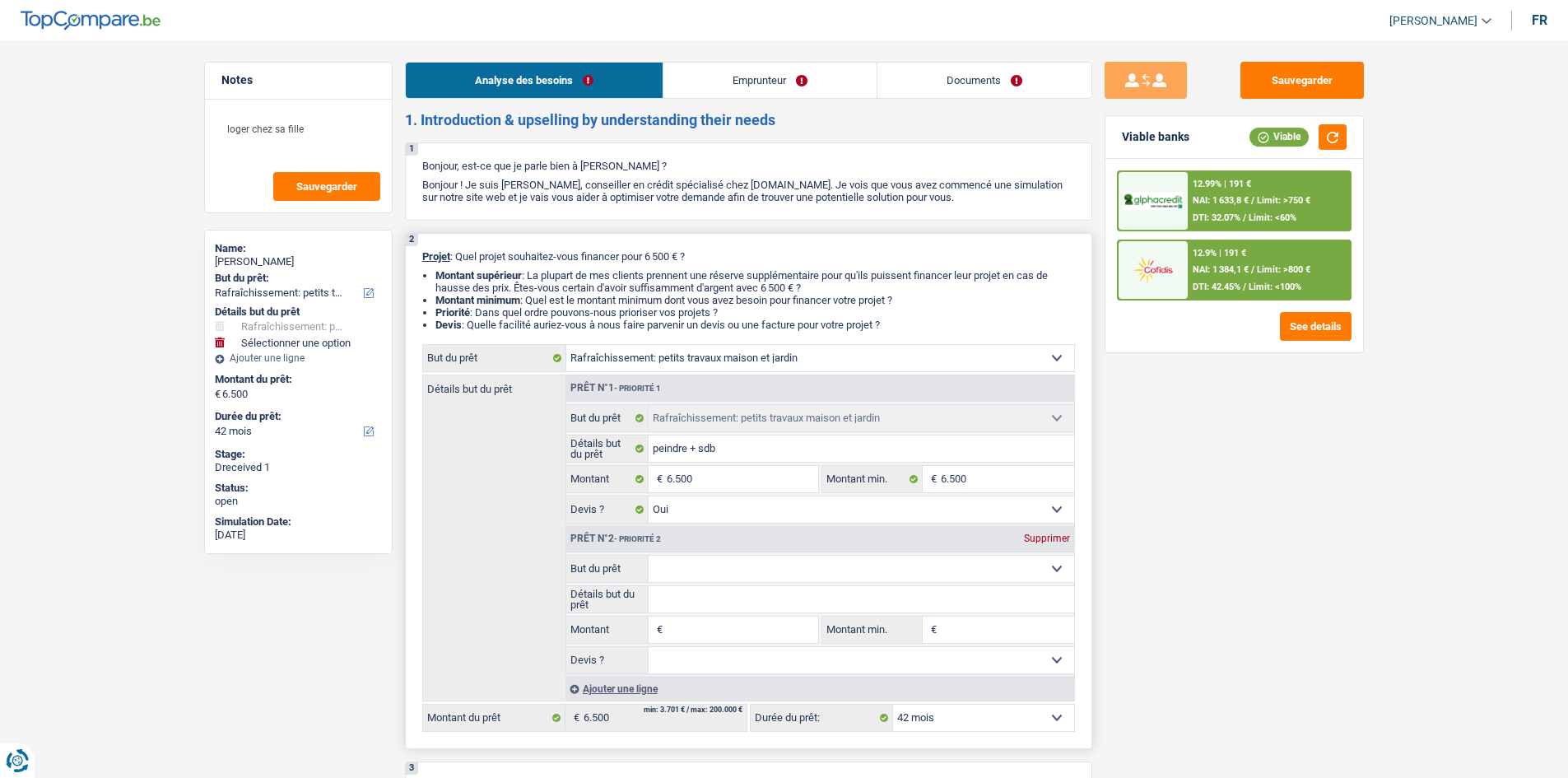
click at [790, 571] on select "Confort maison: meubles, textile, peinture, électroménager, outillage non-profe…" at bounding box center [861, 568] width 426 height 27
select select "other"
click at [649, 555] on select "Confort maison: meubles, textile, peinture, électroménager, outillage non-profe…" at bounding box center [861, 568] width 426 height 27
select select "other"
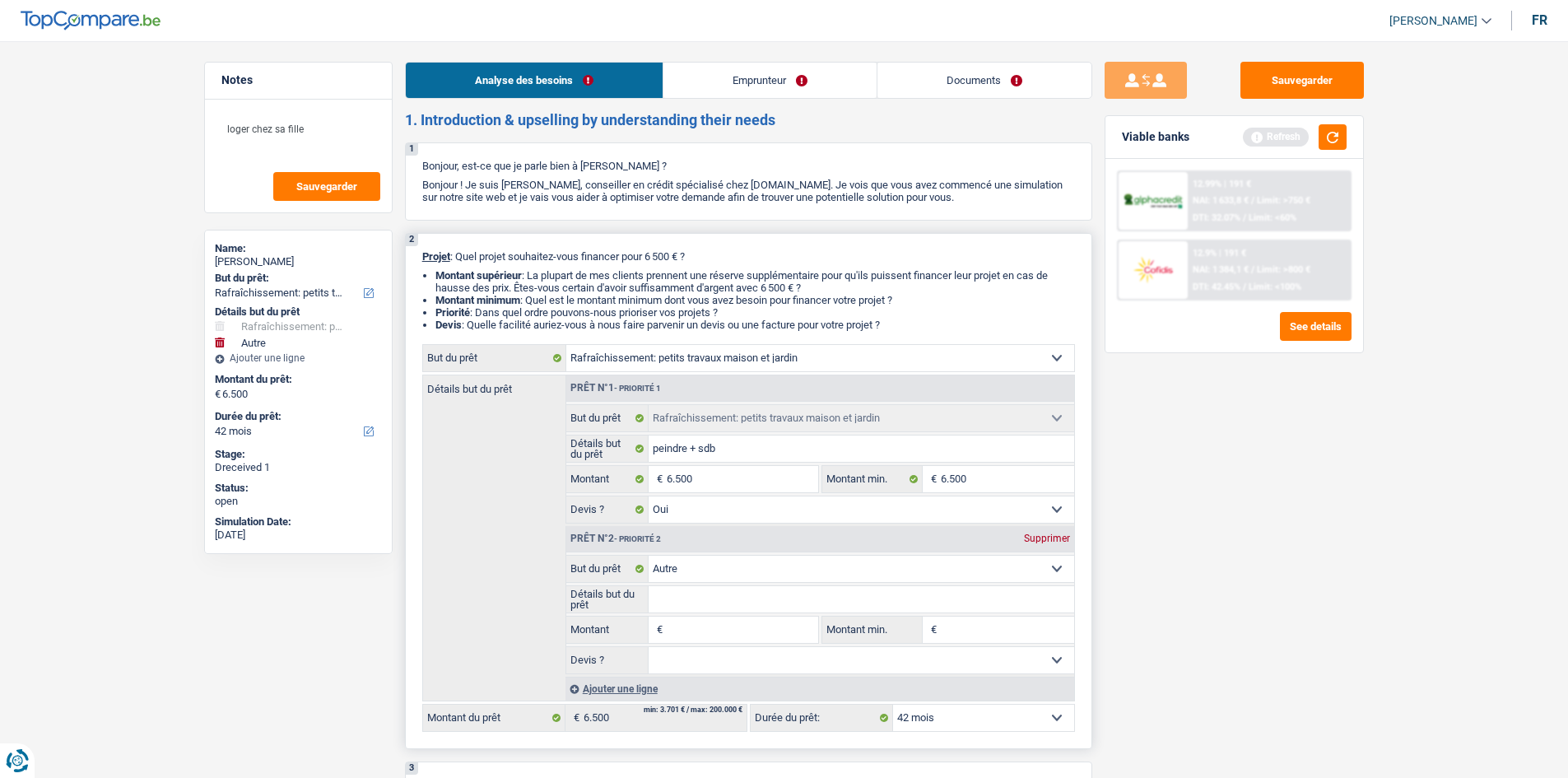
click at [718, 629] on input "Montant" at bounding box center [742, 630] width 151 height 27
type input "5"
type input "50"
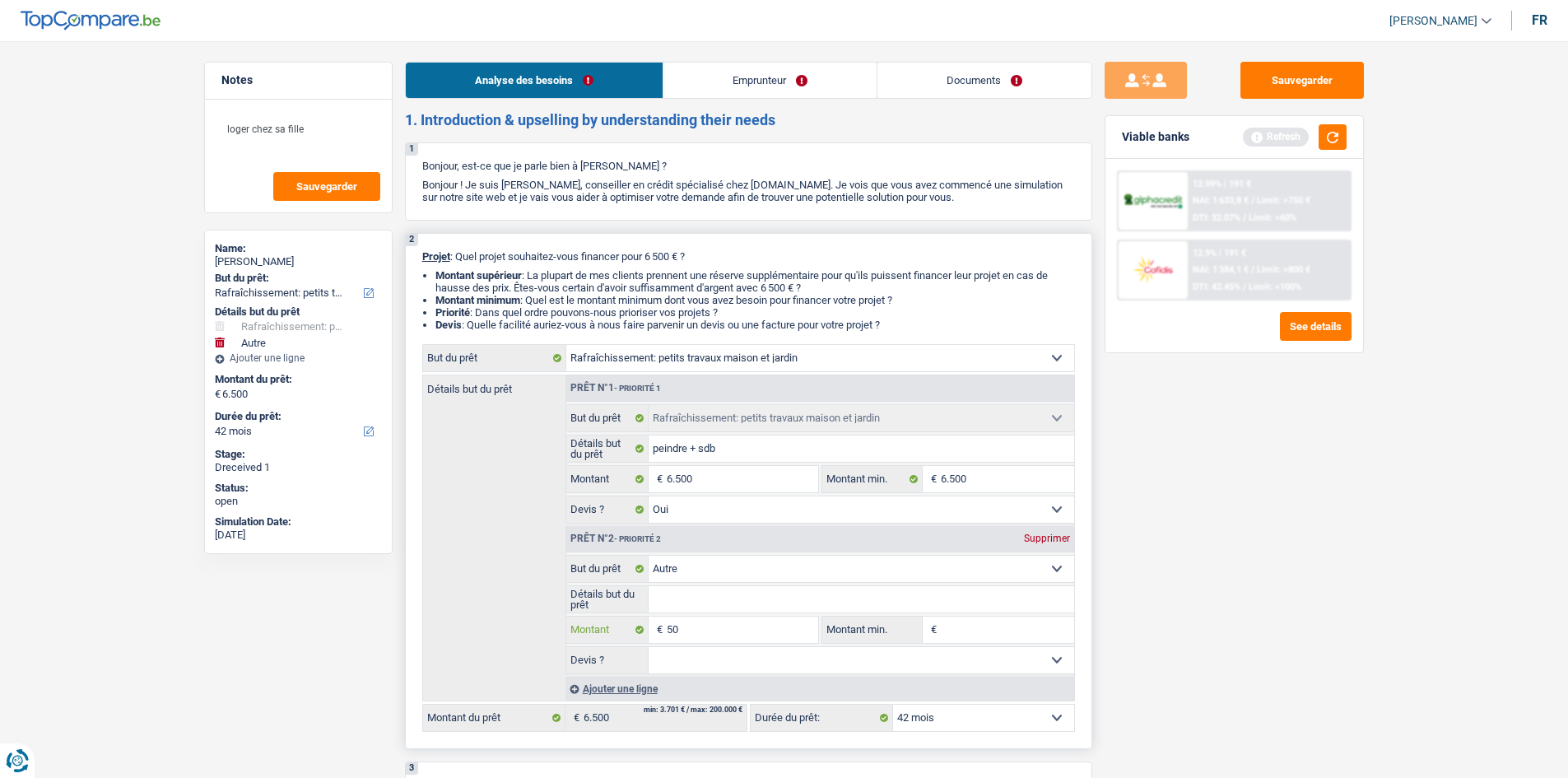
type input "500"
type input "5.000"
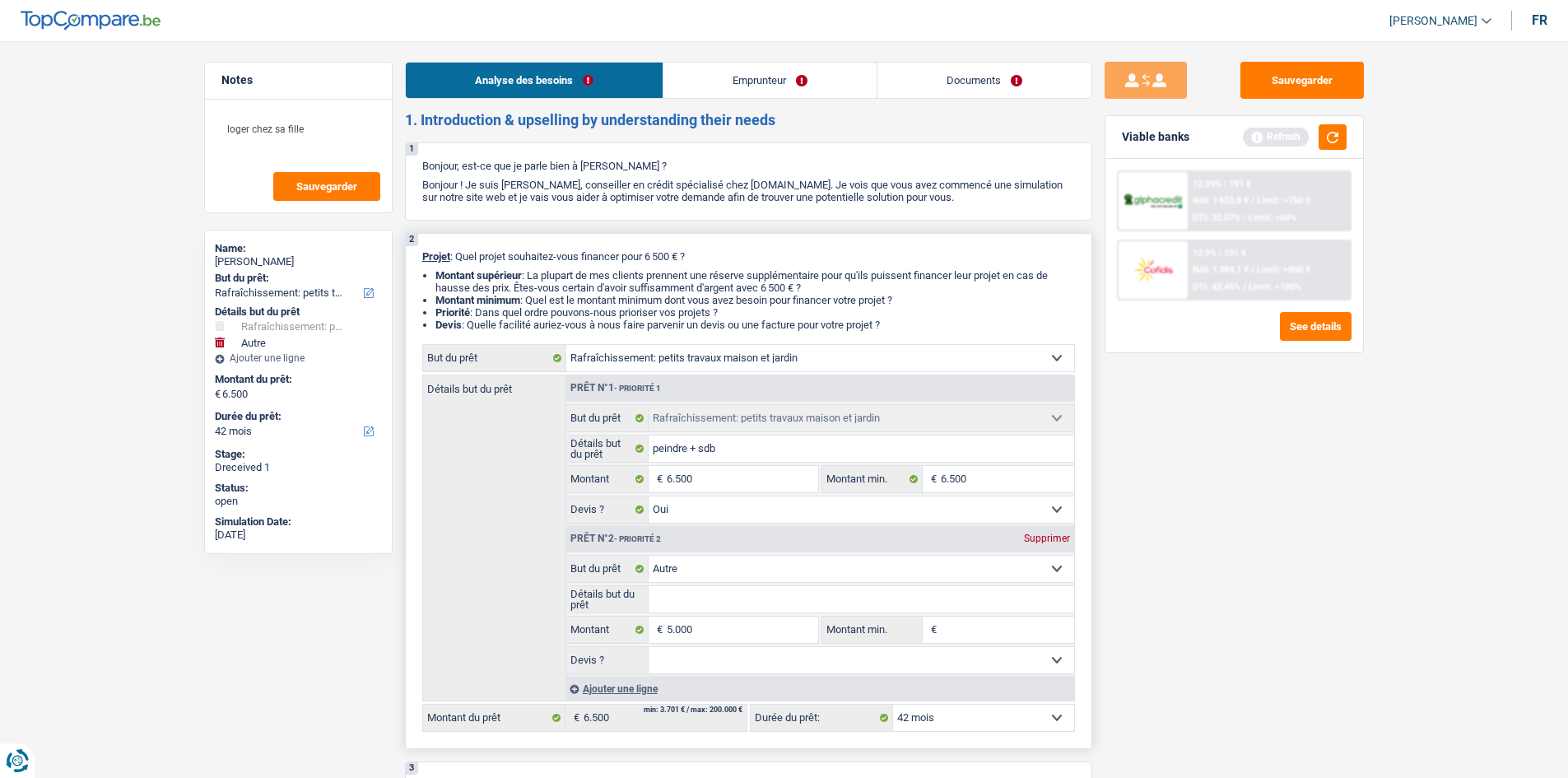
type input "11.500"
click at [747, 601] on input "Détails but du prêt" at bounding box center [861, 600] width 426 height 27
select select "60"
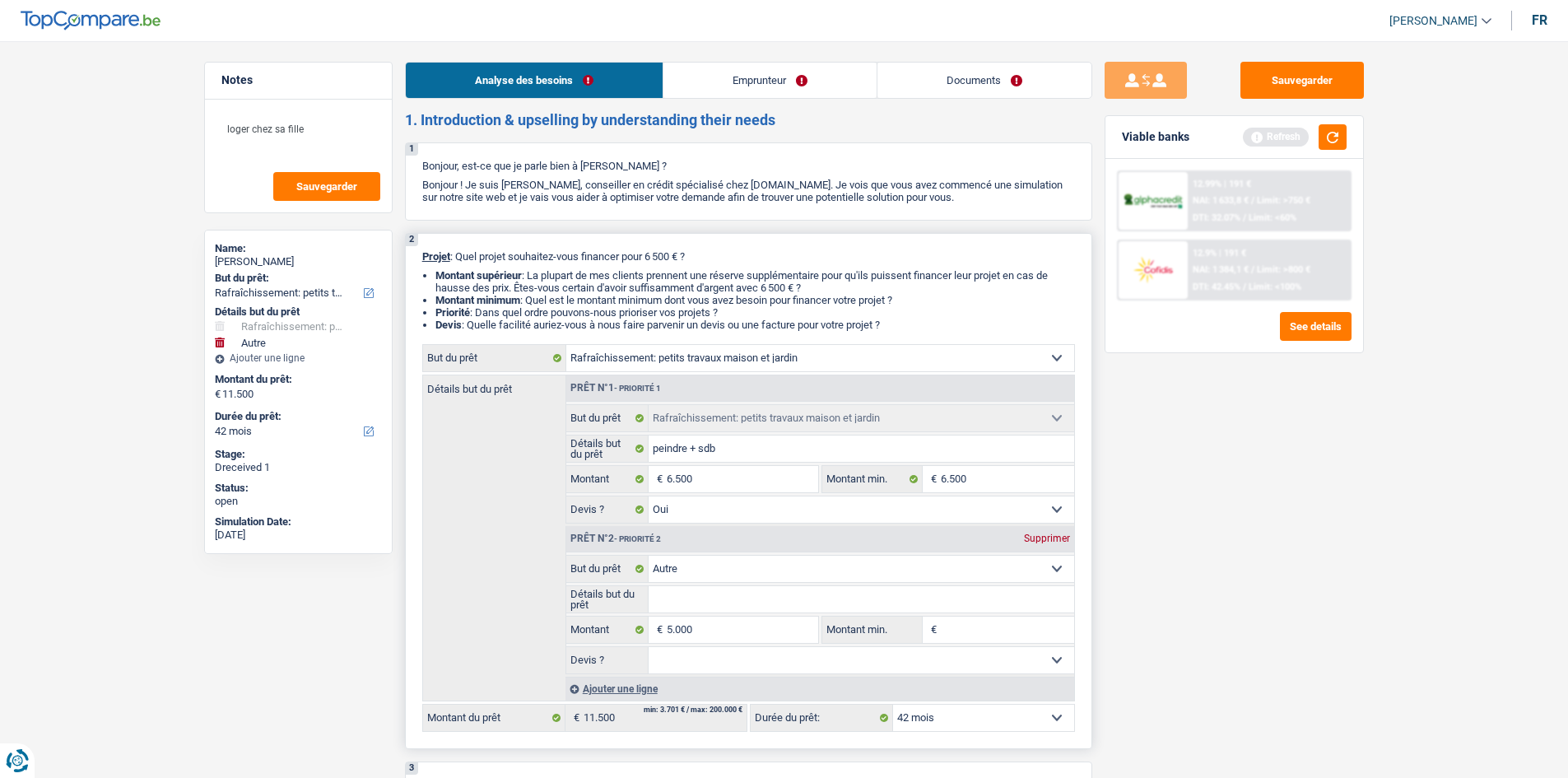
select select "60"
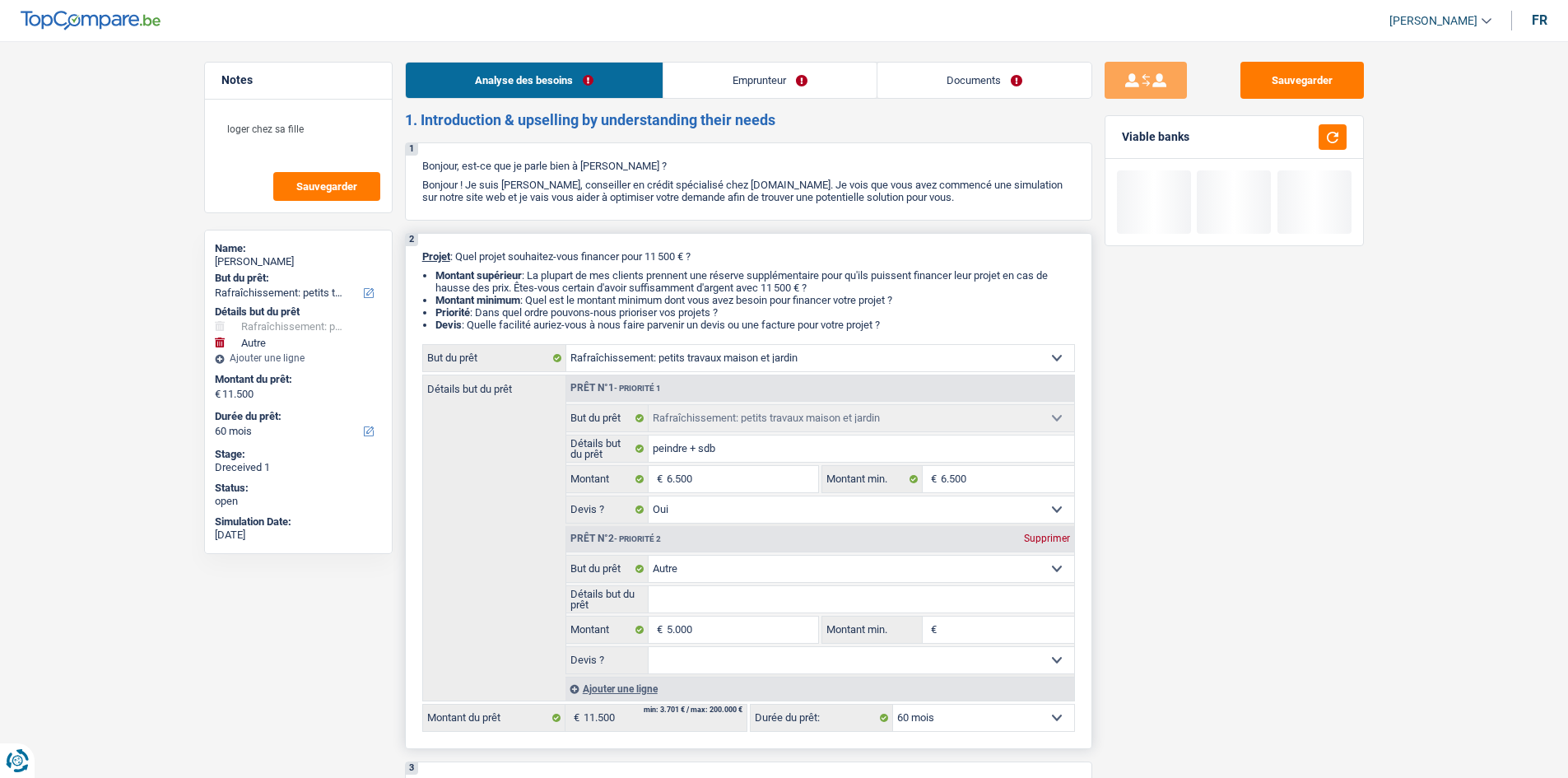
type input "r"
type input "re"
type input "reg"
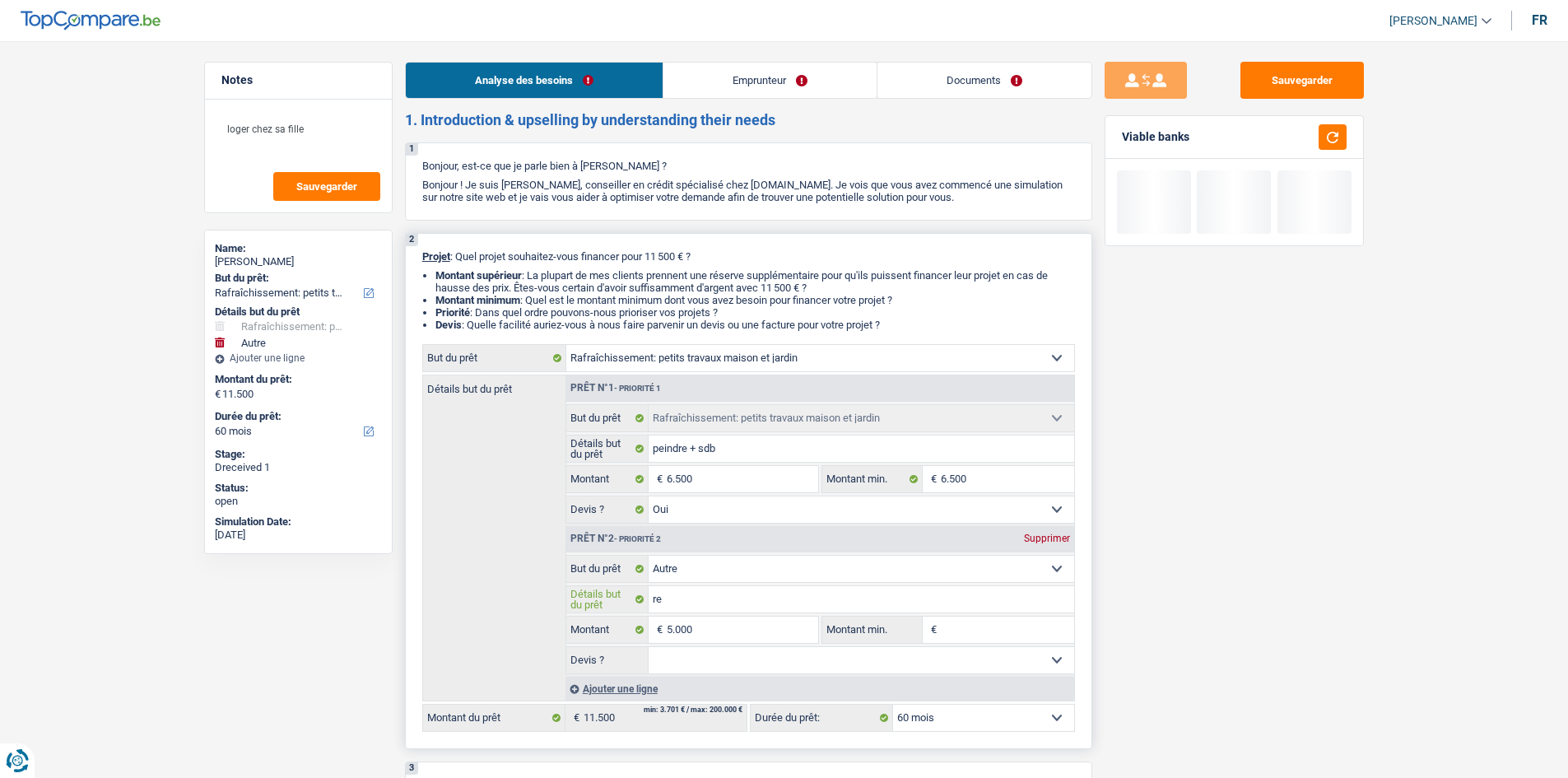
type input "reg"
type input "regr"
type input "regro"
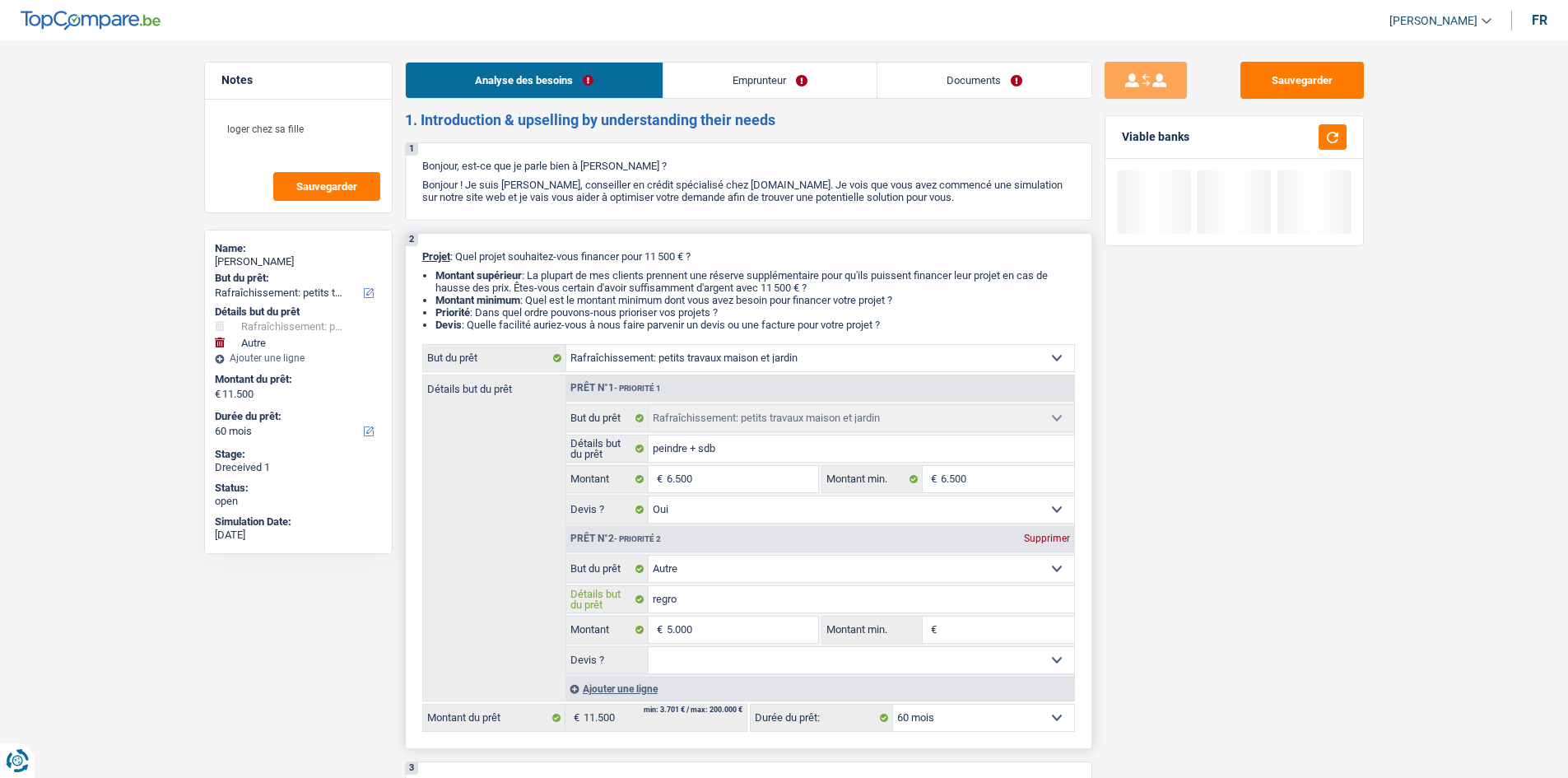
type input "regrou"
type input "regroup"
type input "regroupe"
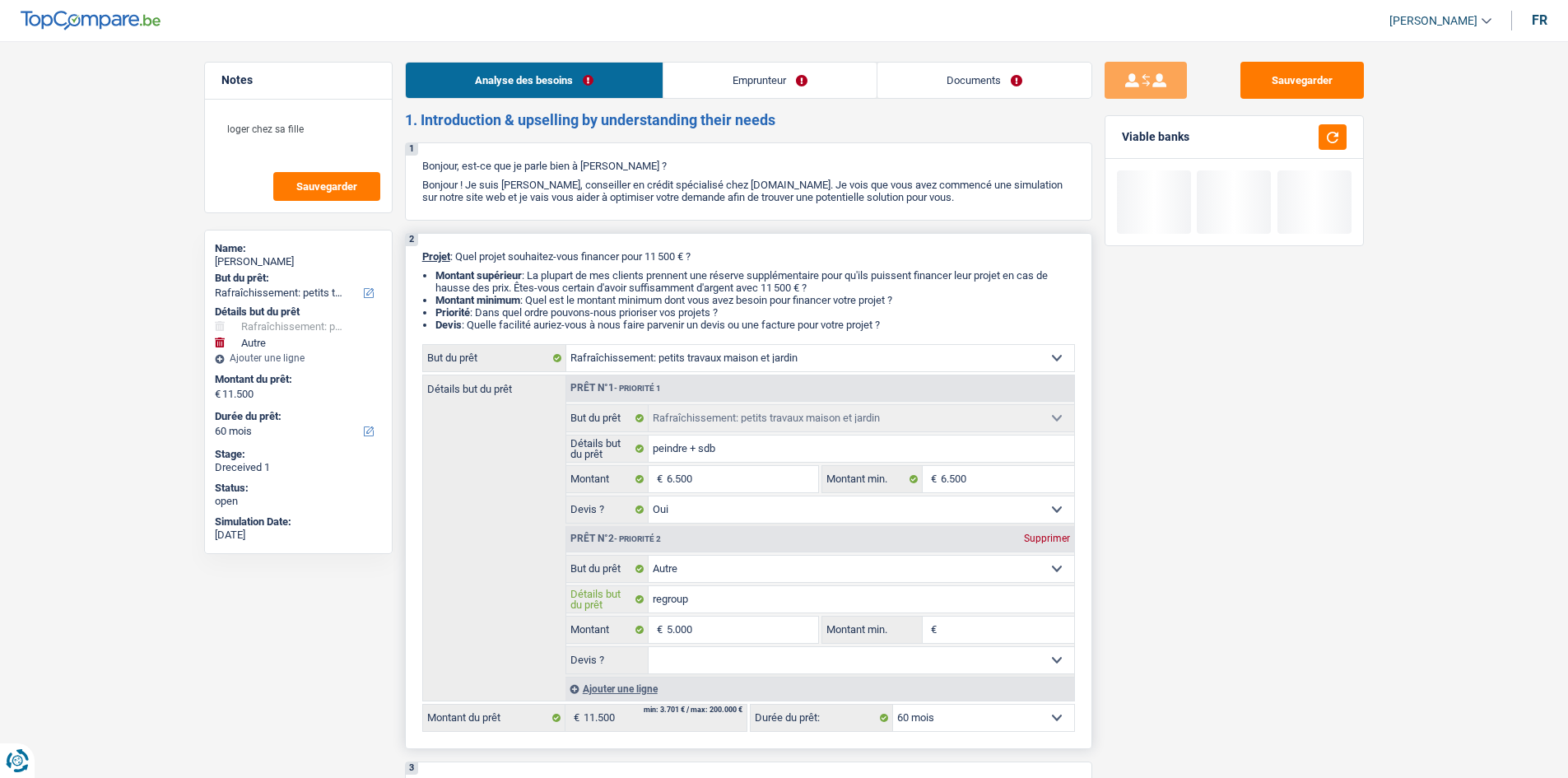
type input "regroupe"
type input "regrouper"
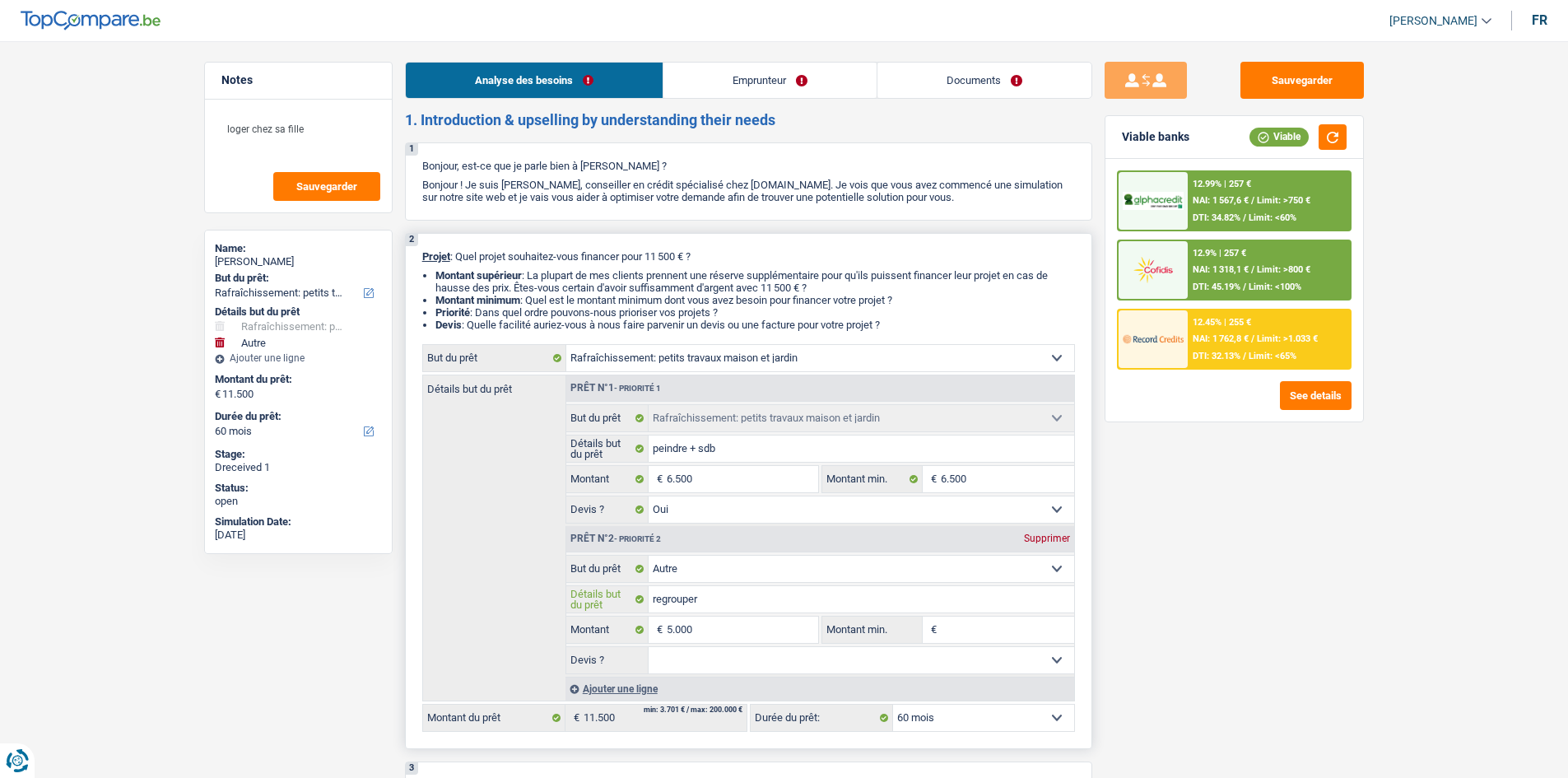
type input "regrouper"
type input "regrouper l"
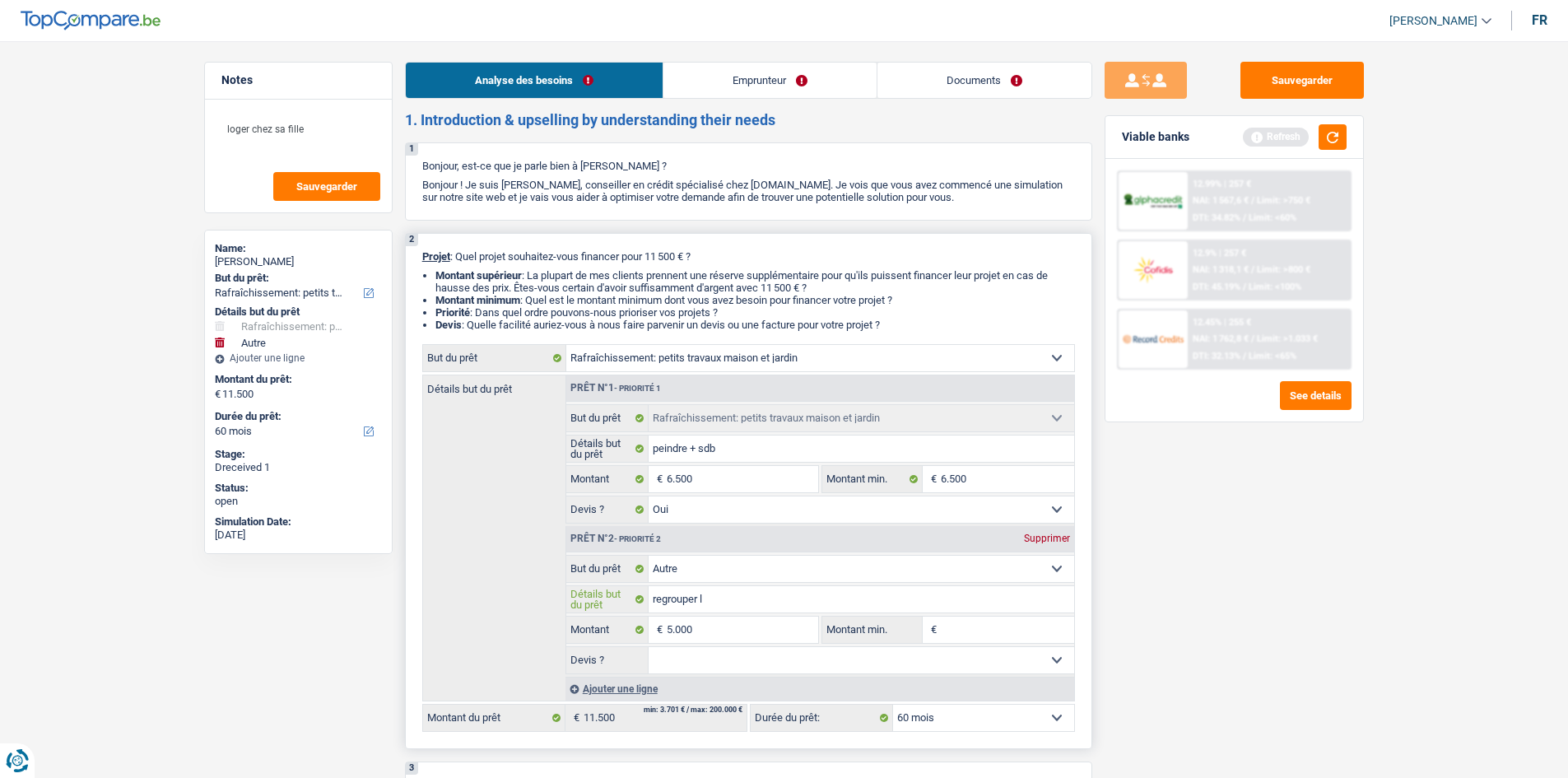
type input "regrouper le"
type input "regrouper le c"
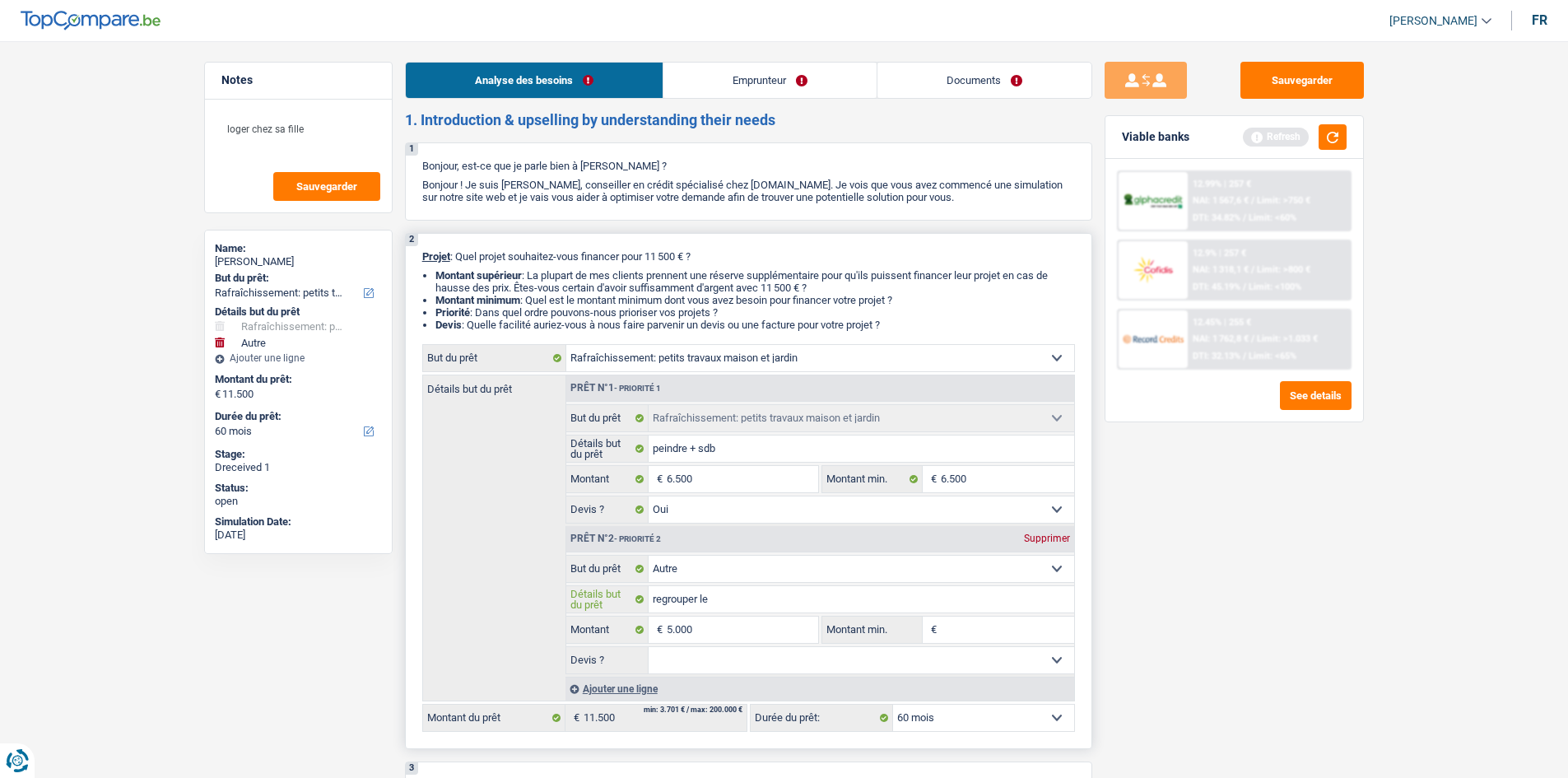
type input "regrouper le c"
type input "regrouper le cr"
type input "regrouper le cré"
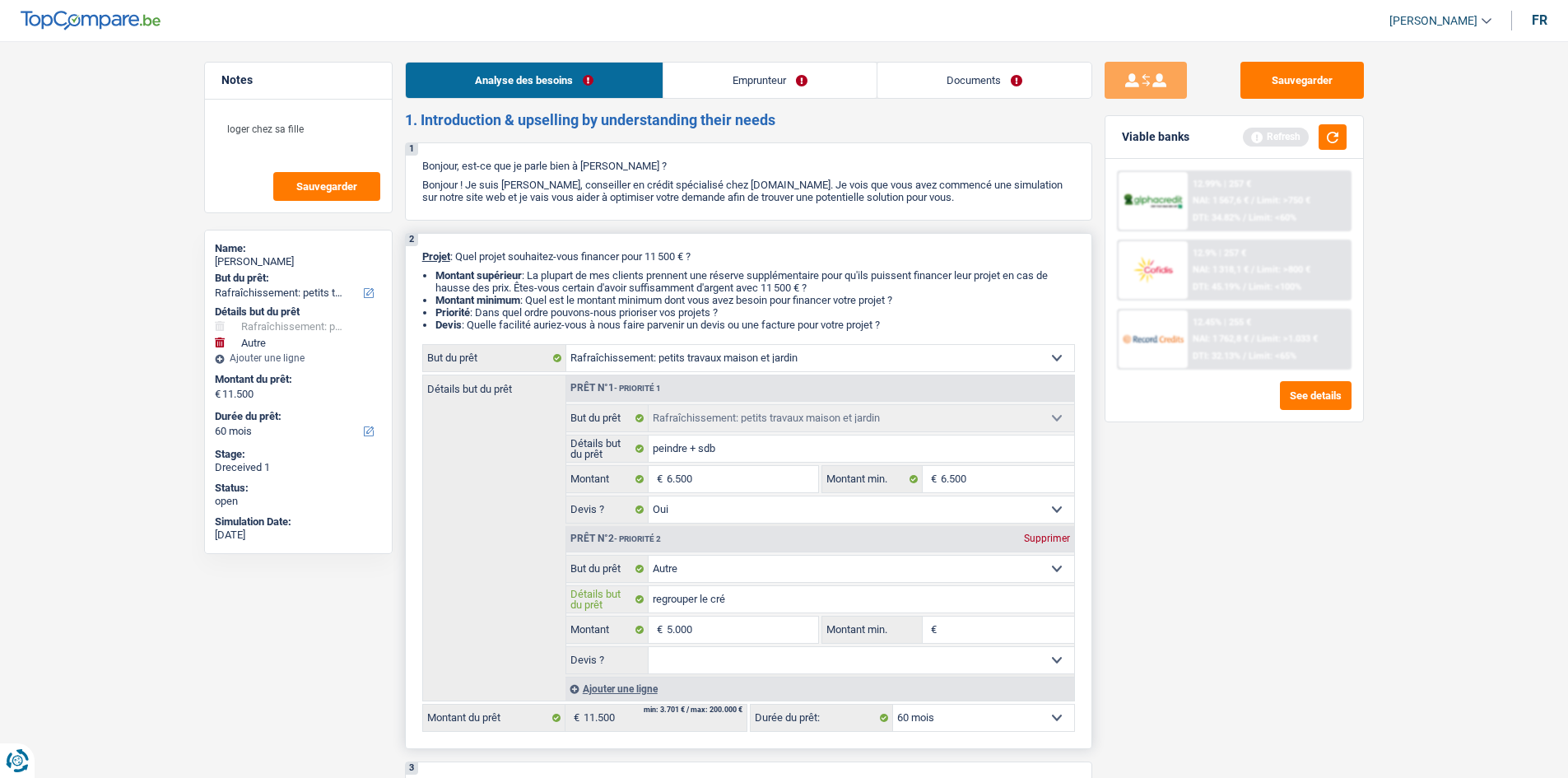
type input "regrouper le créd"
type input "regrouper le crédi"
type input "regrouper le crédit"
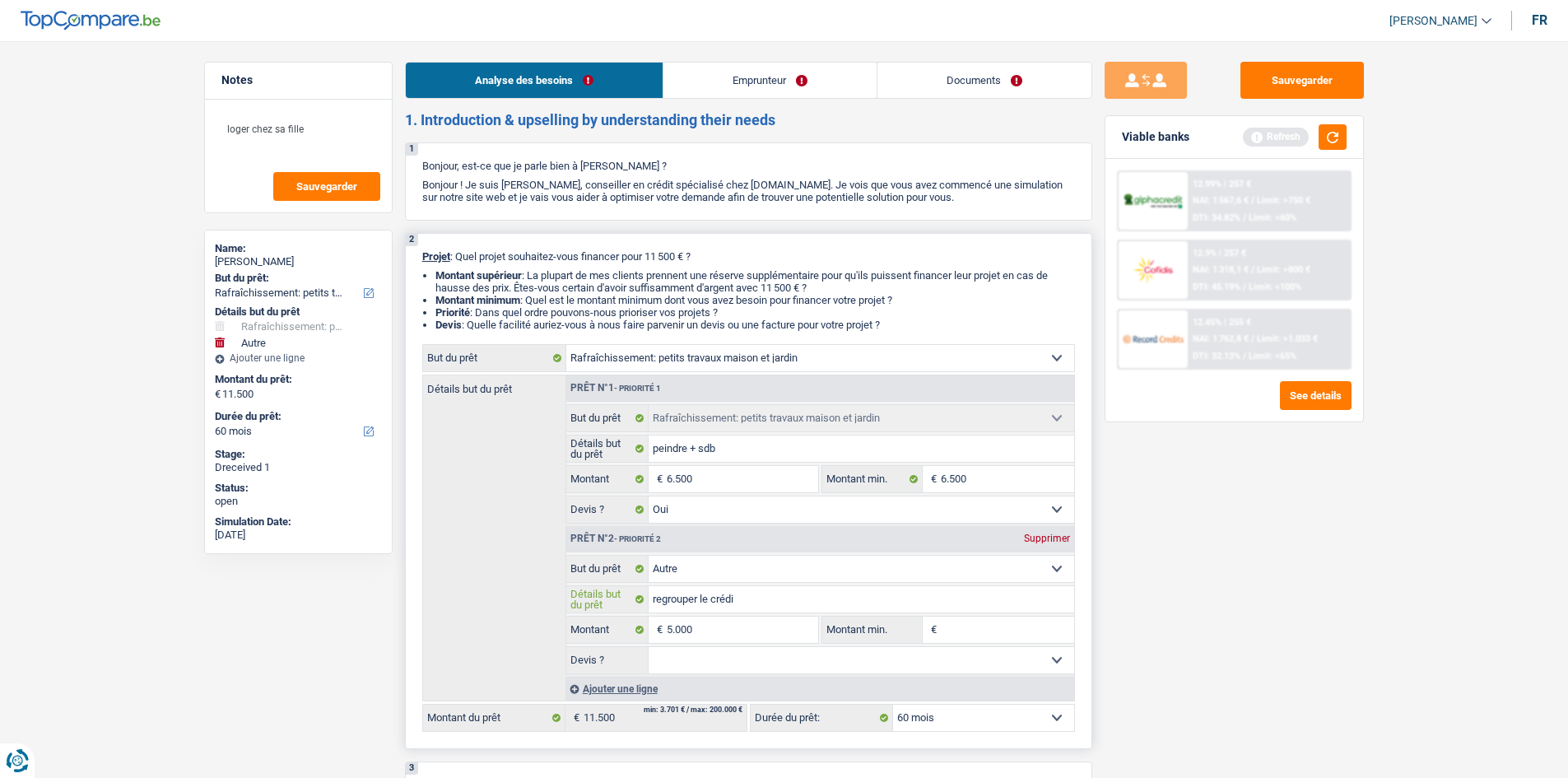
type input "regrouper le crédit"
type input "regrouper le crédit d"
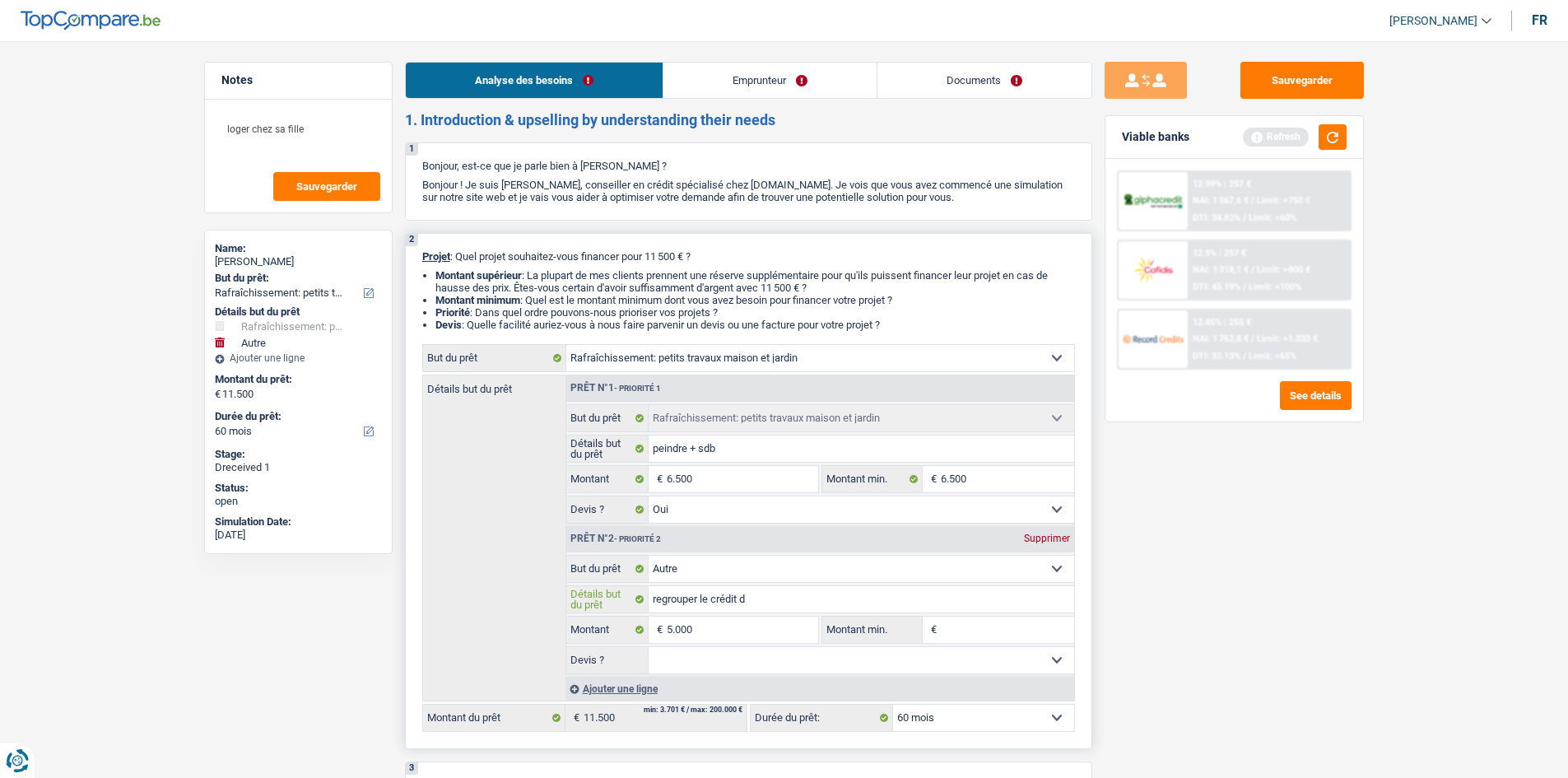
type input "regrouper le crédit de"
type input "regrouper le crédit de r"
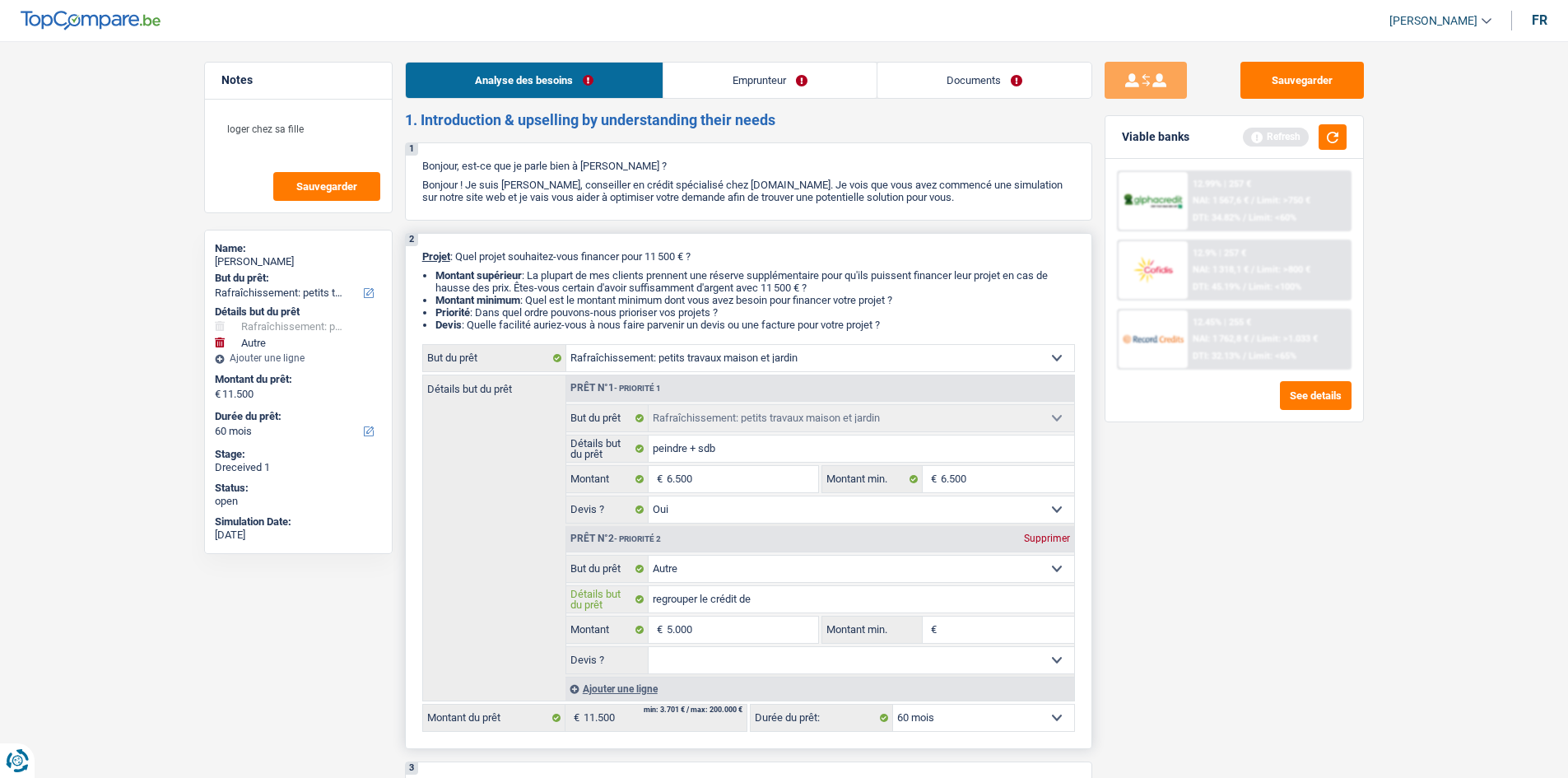
type input "regrouper le crédit de r"
type input "regrouper le crédit de re"
type input "regrouper le crédit de rec"
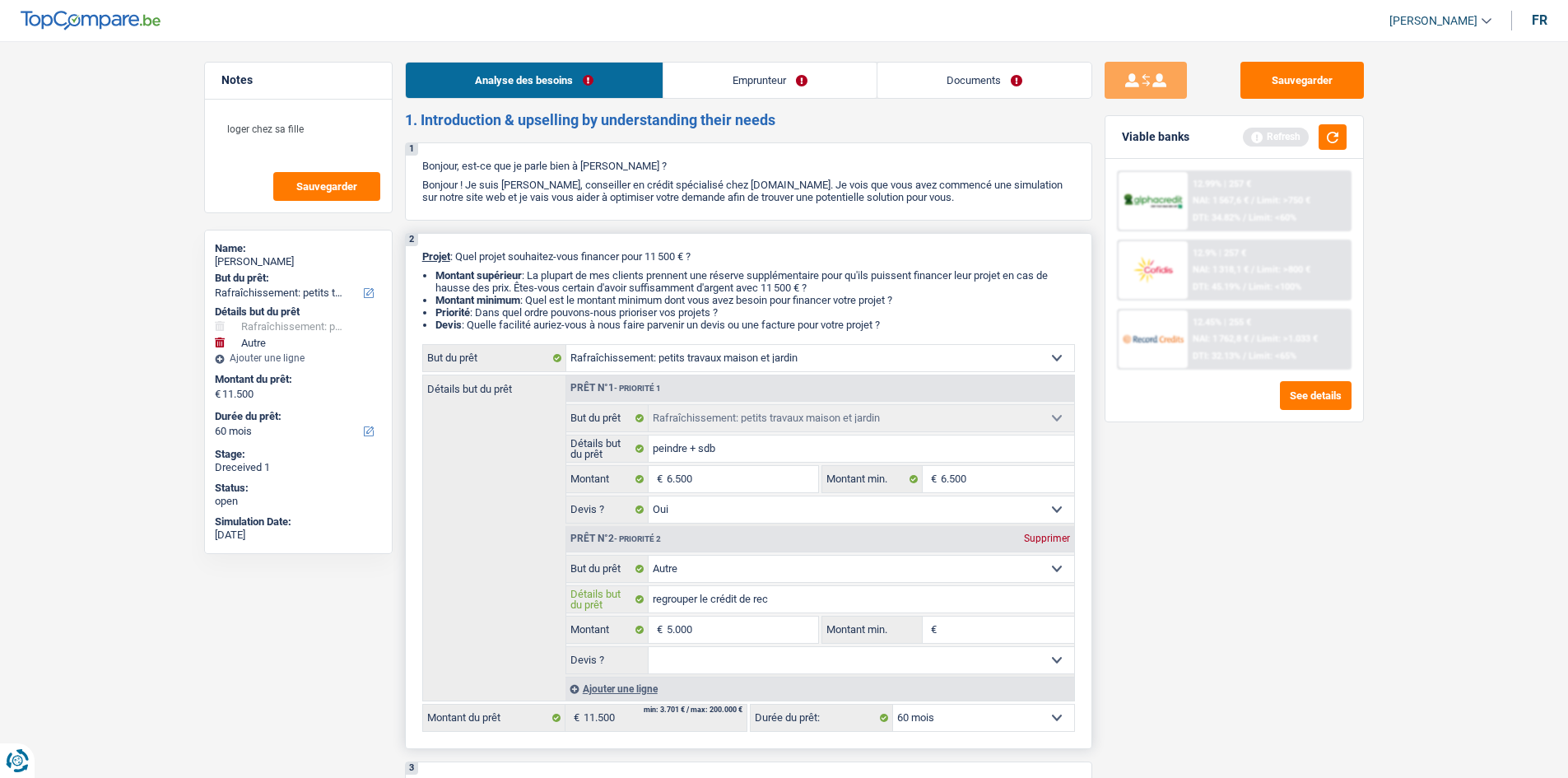
type input "regrouper le crédit de reco"
type input "regrouper le crédit de recor"
type input "regrouper le crédit de record"
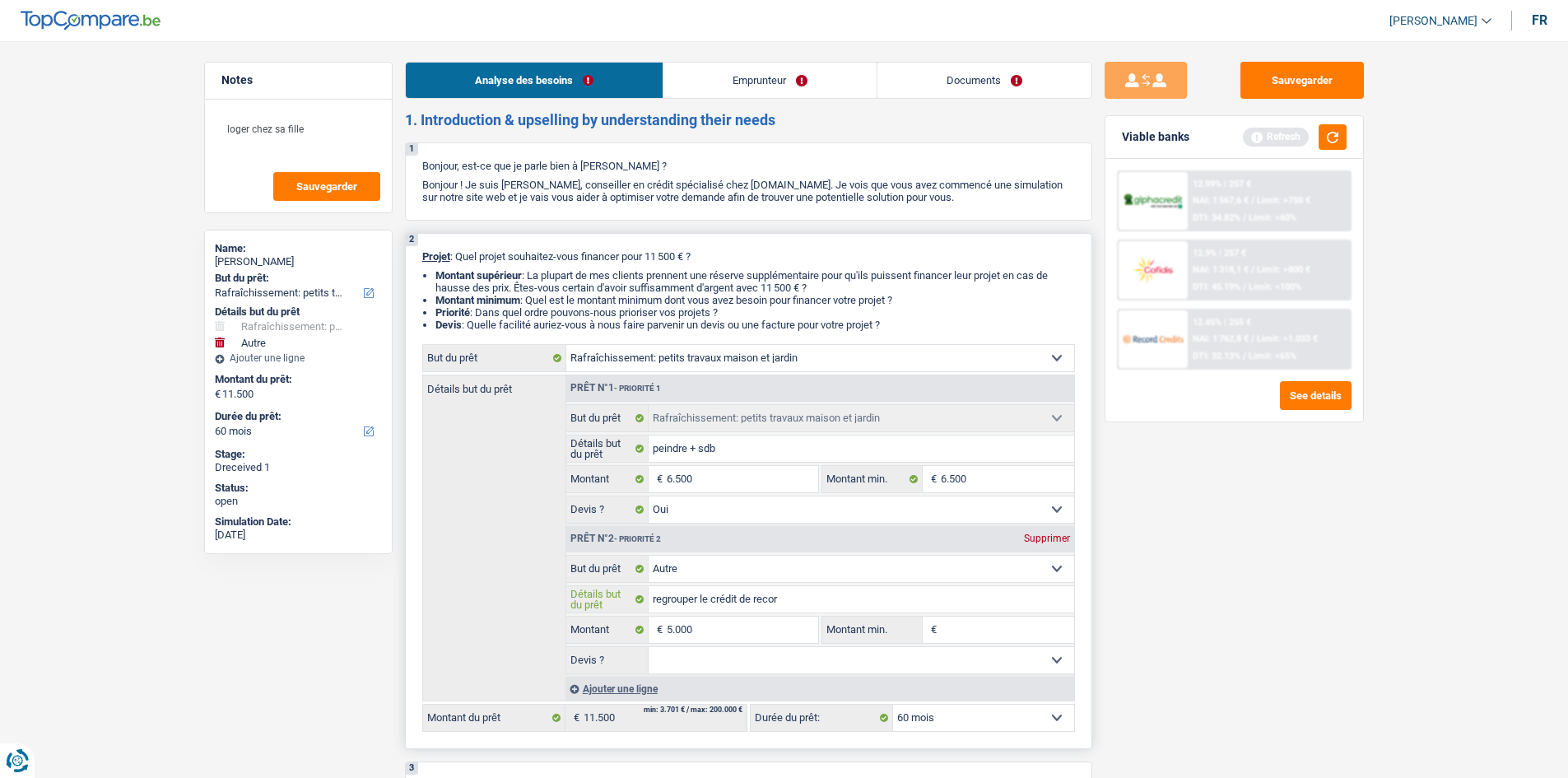
type input "regrouper le crédit de record"
type input "regrouper le crédit de record c"
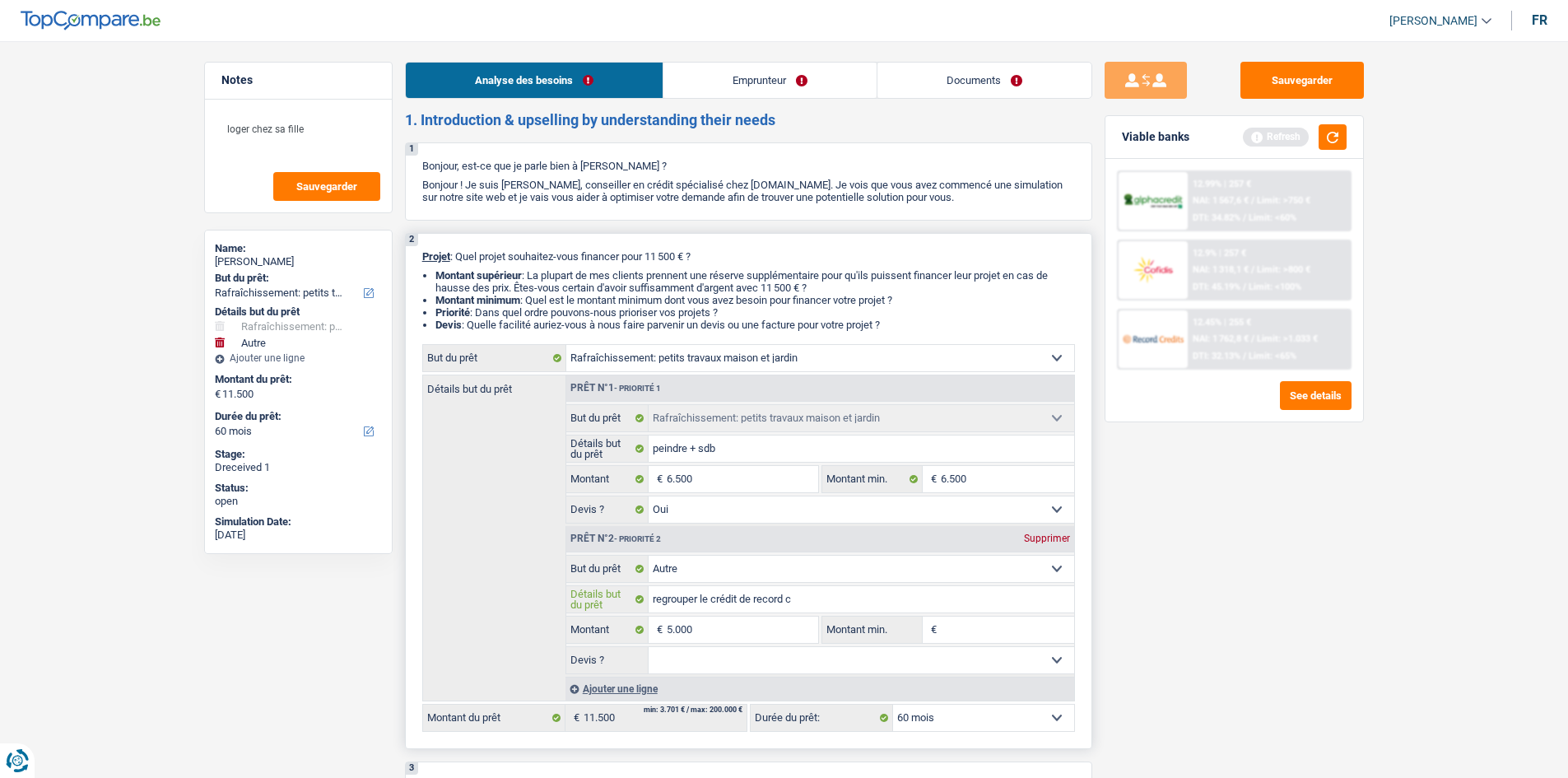
type input "regrouper le crédit de record ca"
type input "regrouper le crédit de record car"
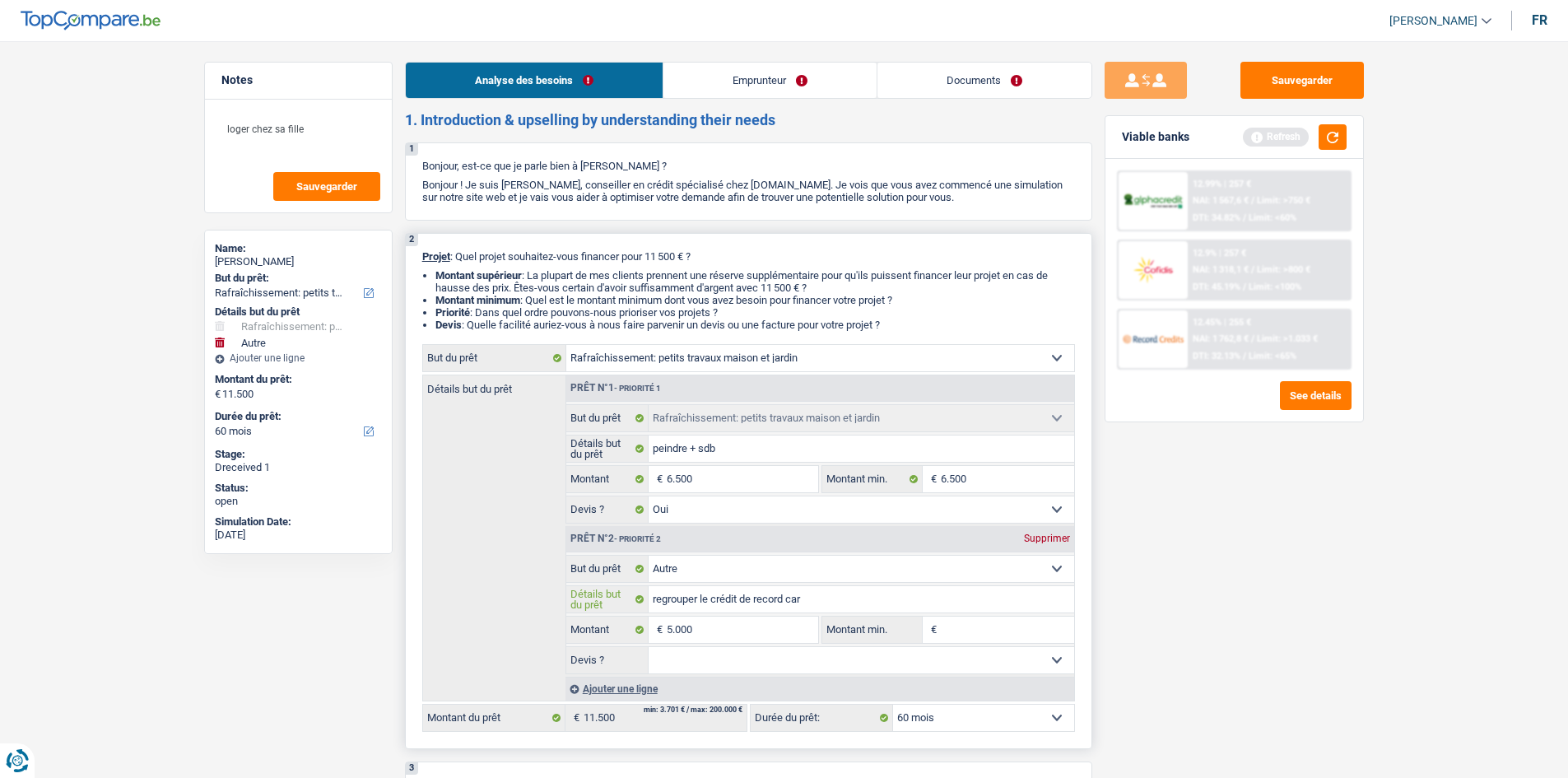
type input "regrouper le crédit de record car"
type input "regrouper le crédit de record car t"
type input "regrouper le crédit de record car tr"
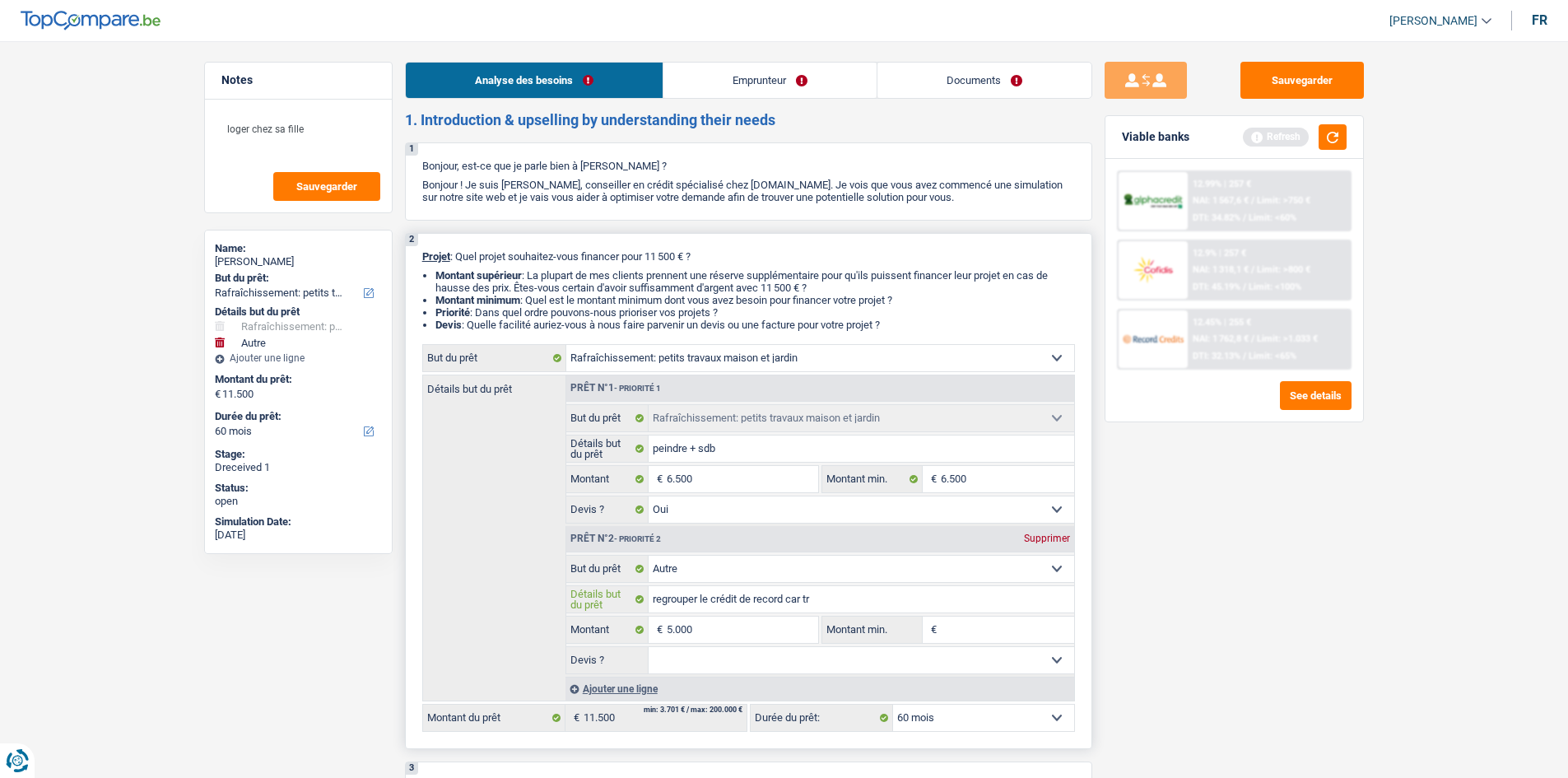
type input "regrouper le crédit de record car tro"
type input "regrouper le crédit de record car trop"
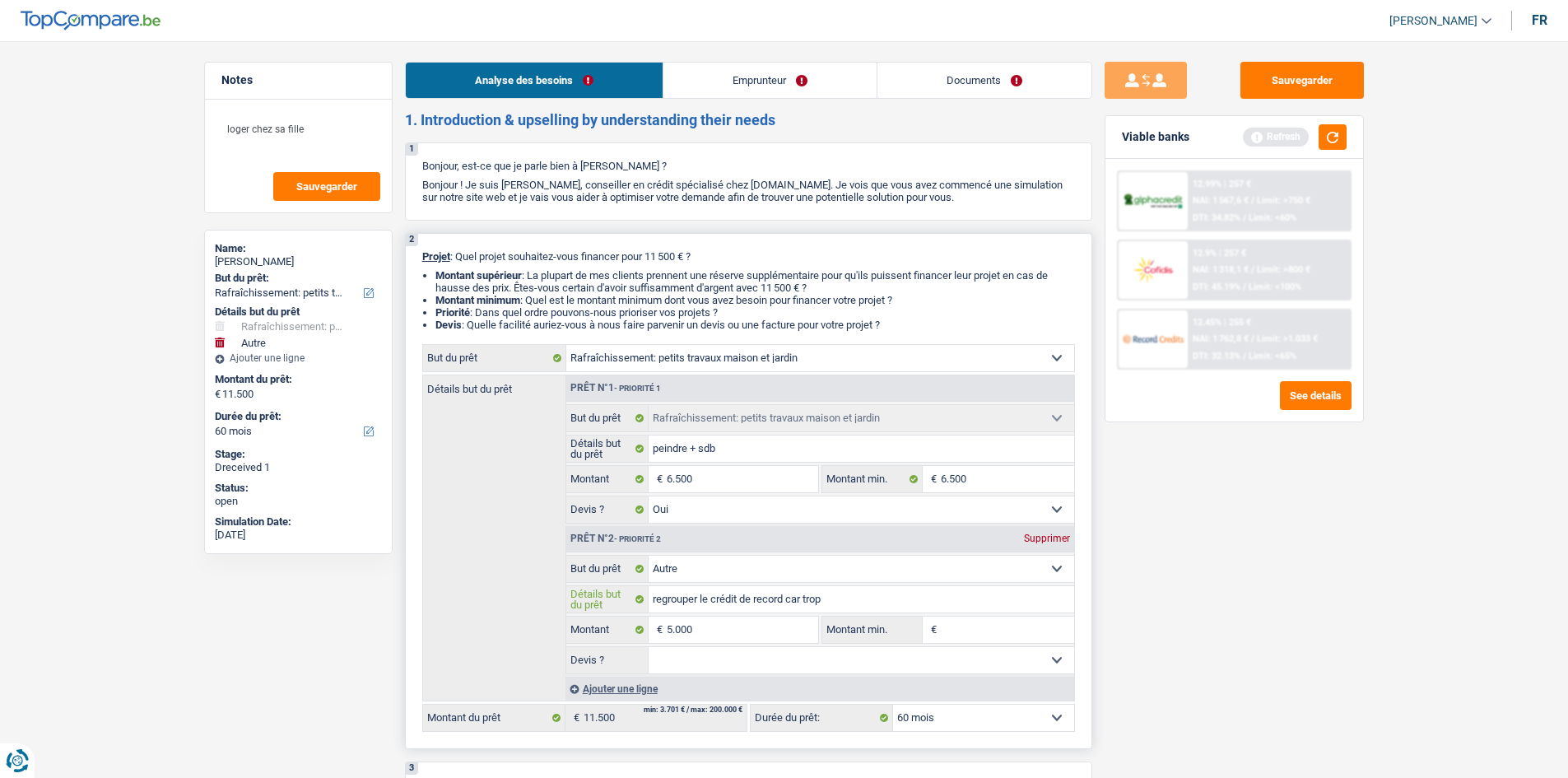
type input "regrouper le crédit de record car trop"
type input "regrouper le crédit de record car trop r"
type input "regrouper le crédit de record car trop ré"
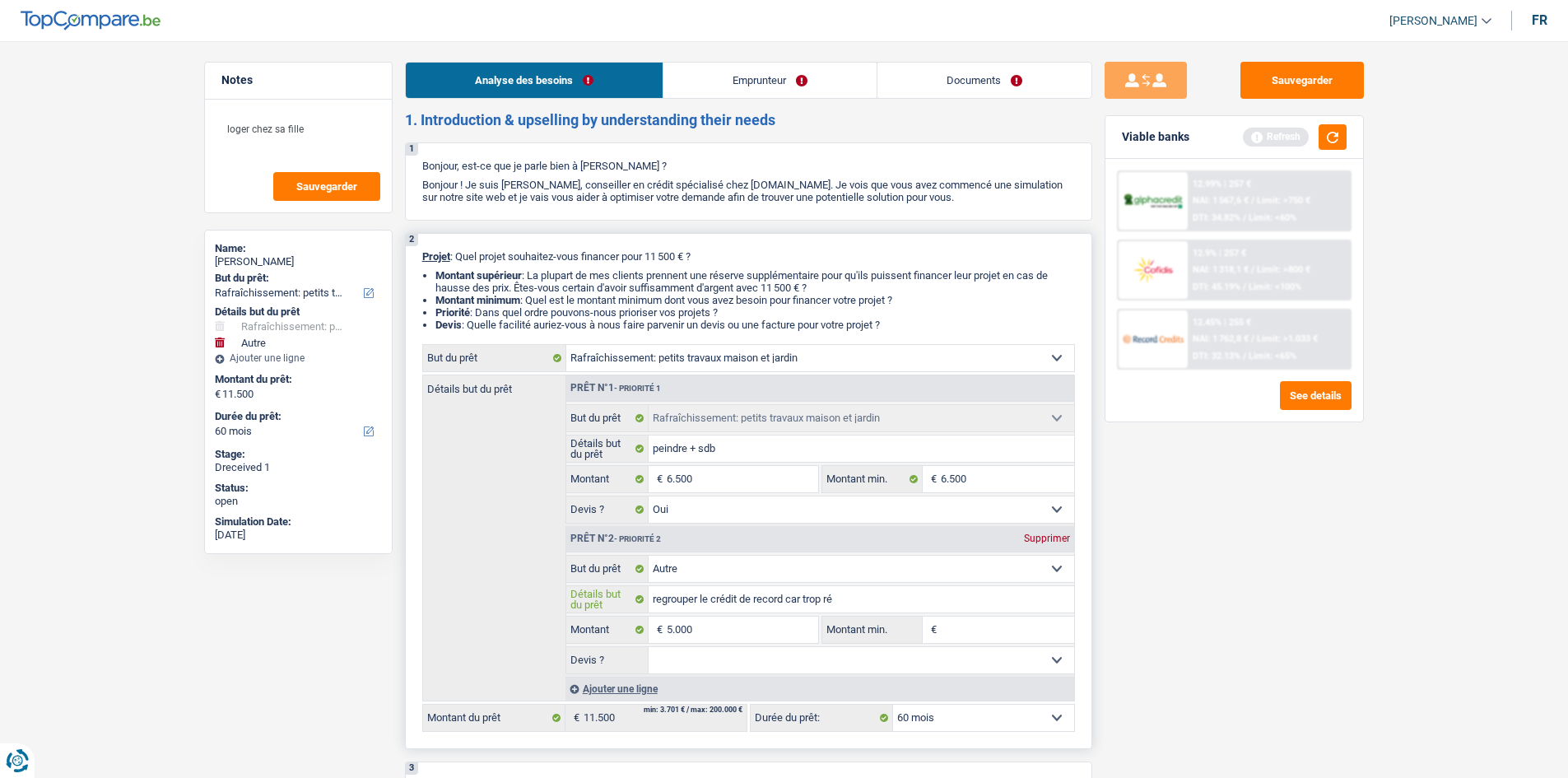
type input "regrouper le crédit de record car trop réc"
type input "regrouper le crédit de record car trop réce"
type input "regrouper le crédit de record car trop récen"
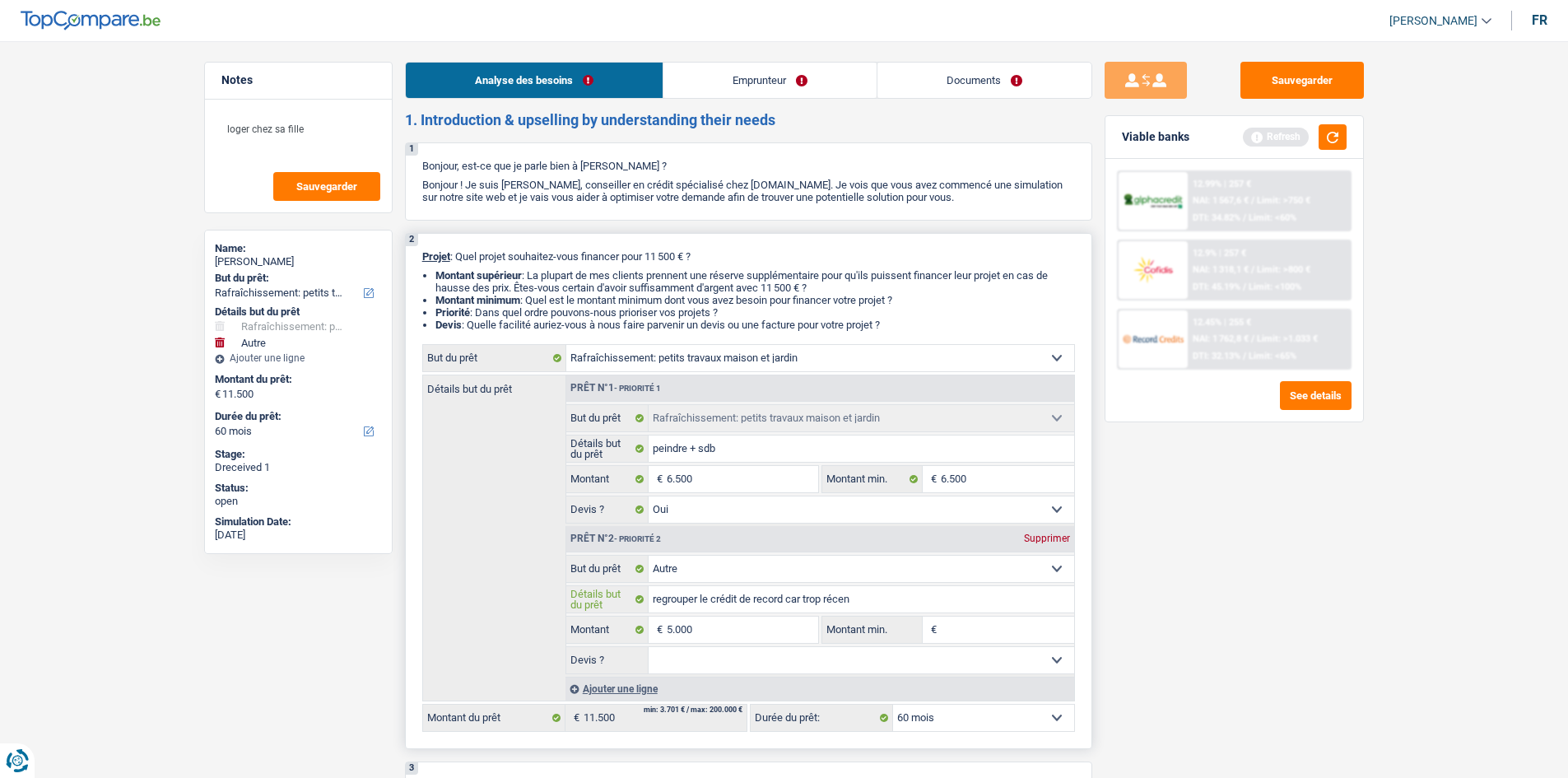
type input "regrouper le crédit de record car trop récen"
type input "regrouper le crédit de record car trop récent"
drag, startPoint x: 1159, startPoint y: 641, endPoint x: 1162, endPoint y: 649, distance: 8.5
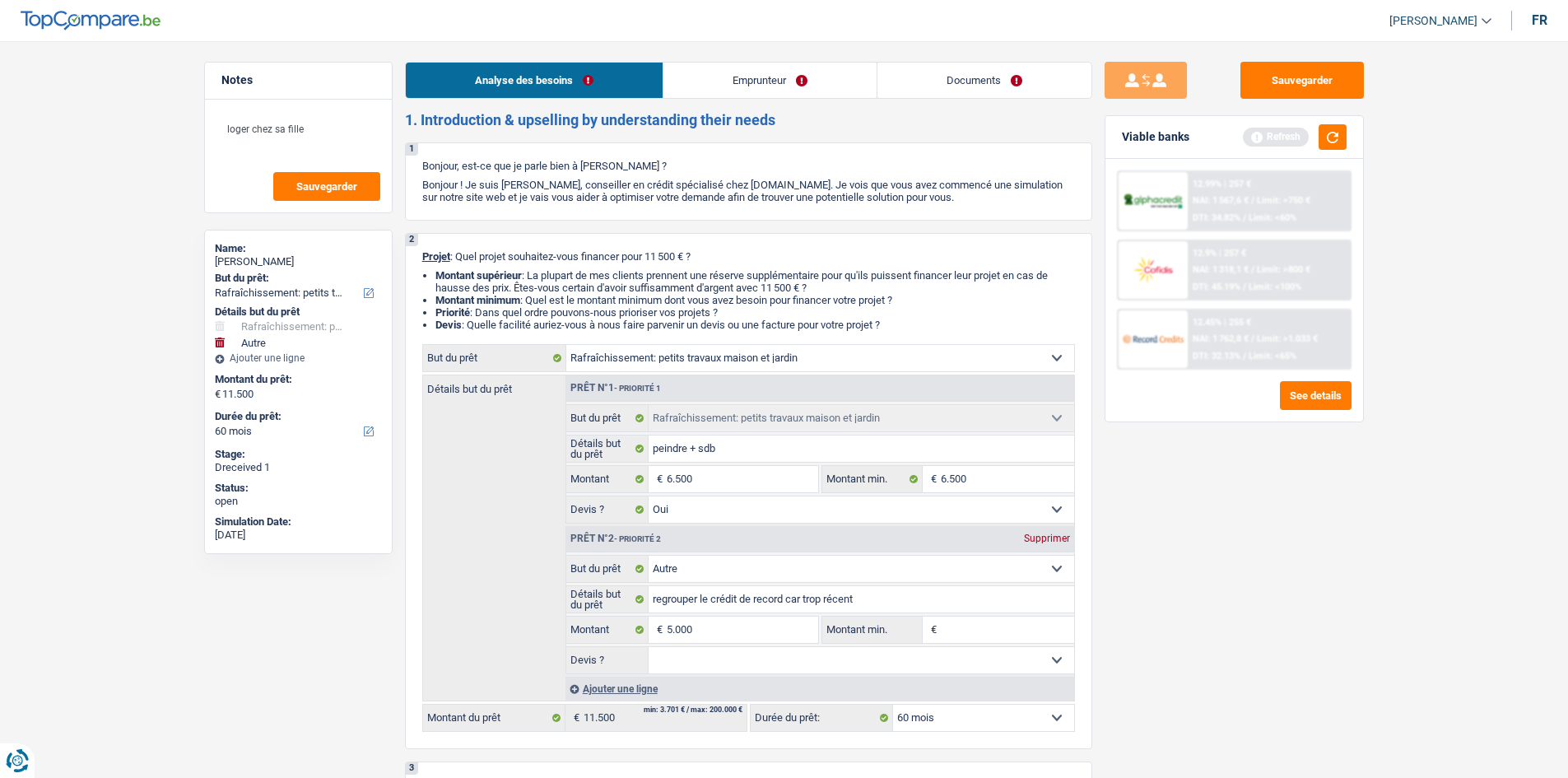
click at [1159, 644] on div "Sauvegarder Viable banks Refresh 12.99% | 257 € NAI: 1 567,6 € / Limit: >750 € …" at bounding box center [1233, 405] width 284 height 686
drag, startPoint x: 1332, startPoint y: 139, endPoint x: 1256, endPoint y: 137, distance: 76.0
click at [1331, 139] on button "button" at bounding box center [1333, 137] width 28 height 26
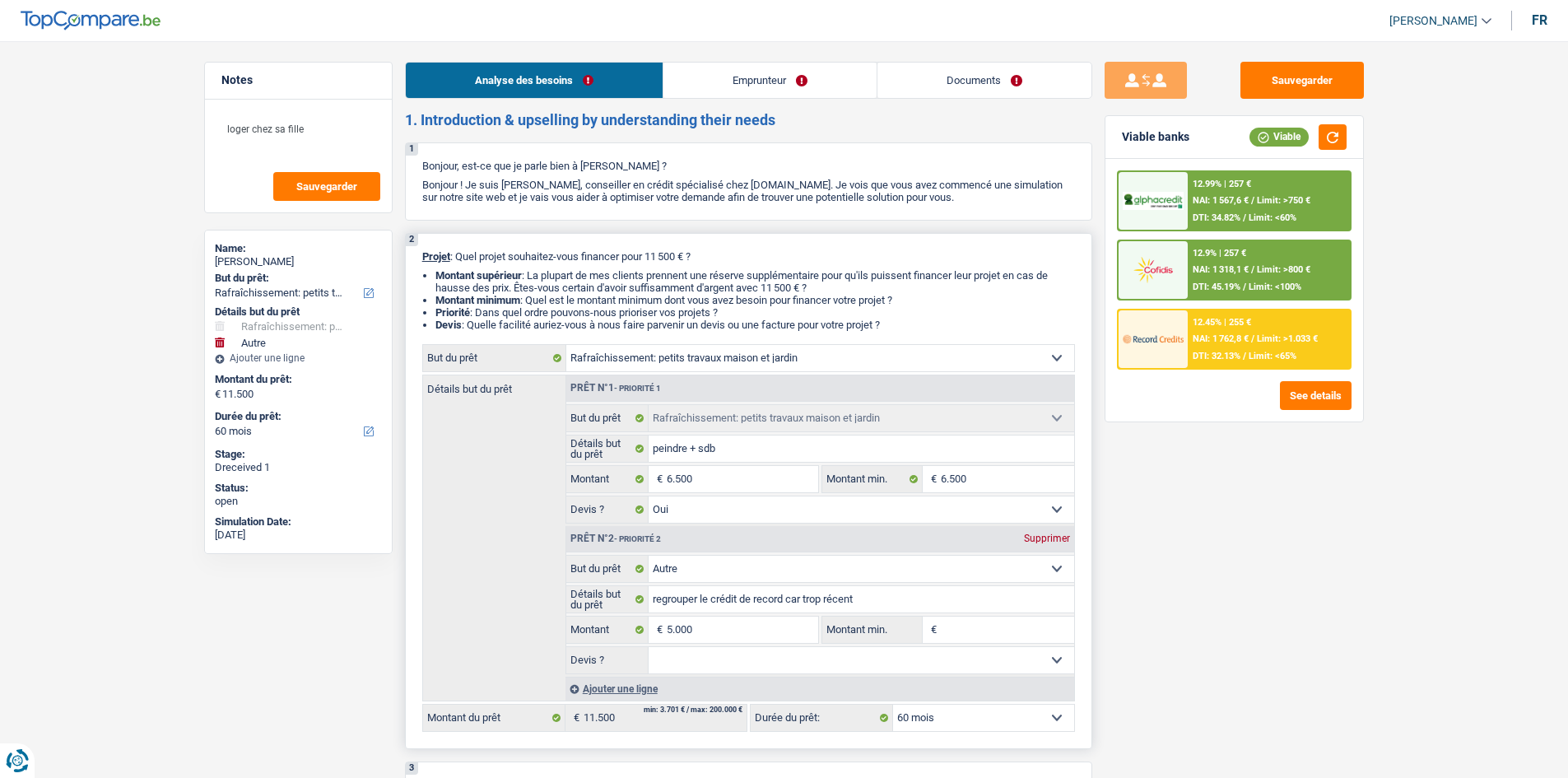
click at [800, 572] on select "Confort maison: meubles, textile, peinture, électroménager, outillage non-profe…" at bounding box center [861, 568] width 426 height 27
select select "household"
click at [649, 555] on select "Confort maison: meubles, textile, peinture, électroménager, outillage non-profe…" at bounding box center [861, 568] width 426 height 27
select select "household"
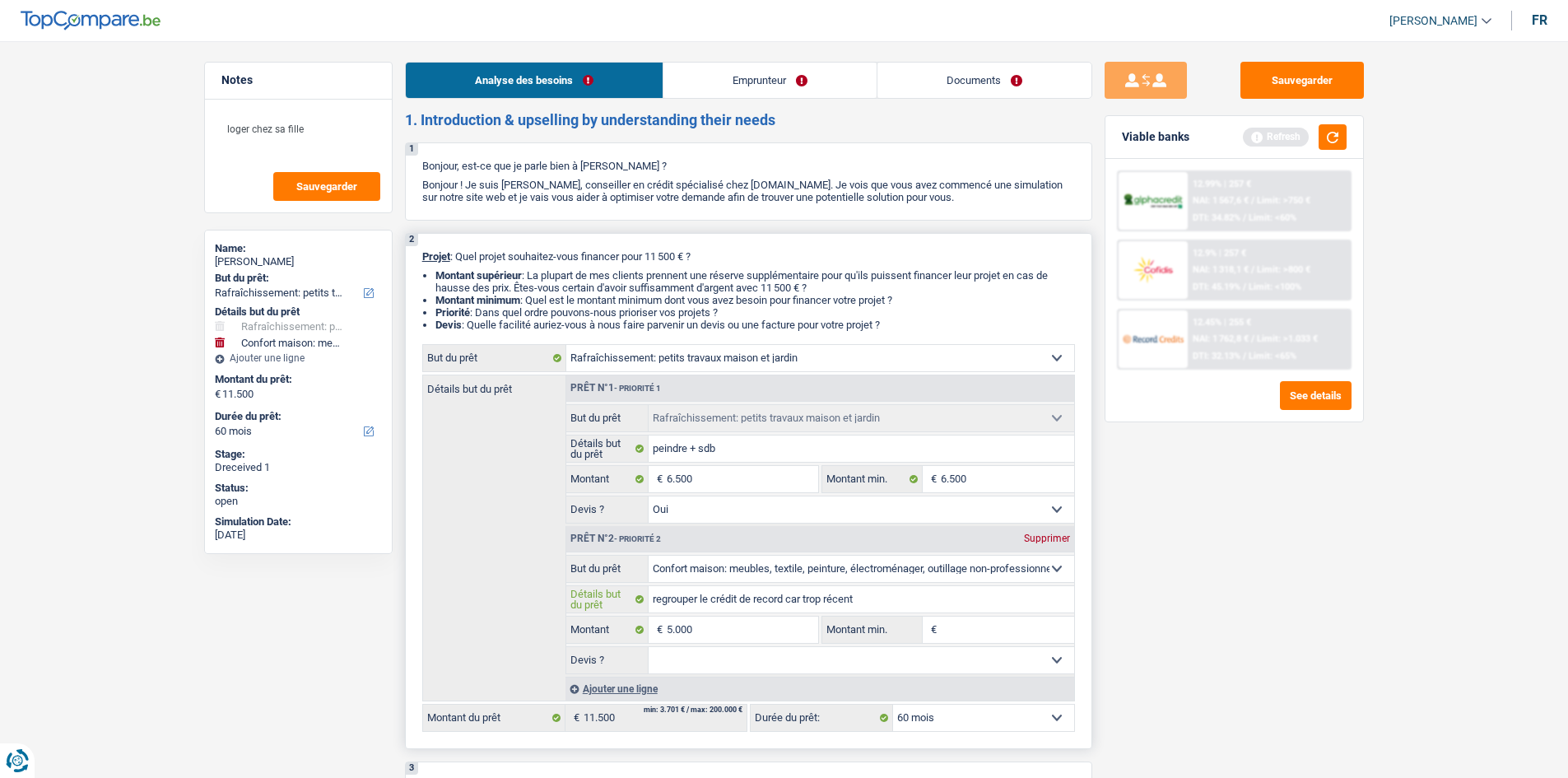
click at [835, 598] on input "regrouper le crédit de record car trop récent" at bounding box center [861, 600] width 426 height 27
type input "regrouper le crédit de record car trop"
type input "regrouper le crédit de record car tr"
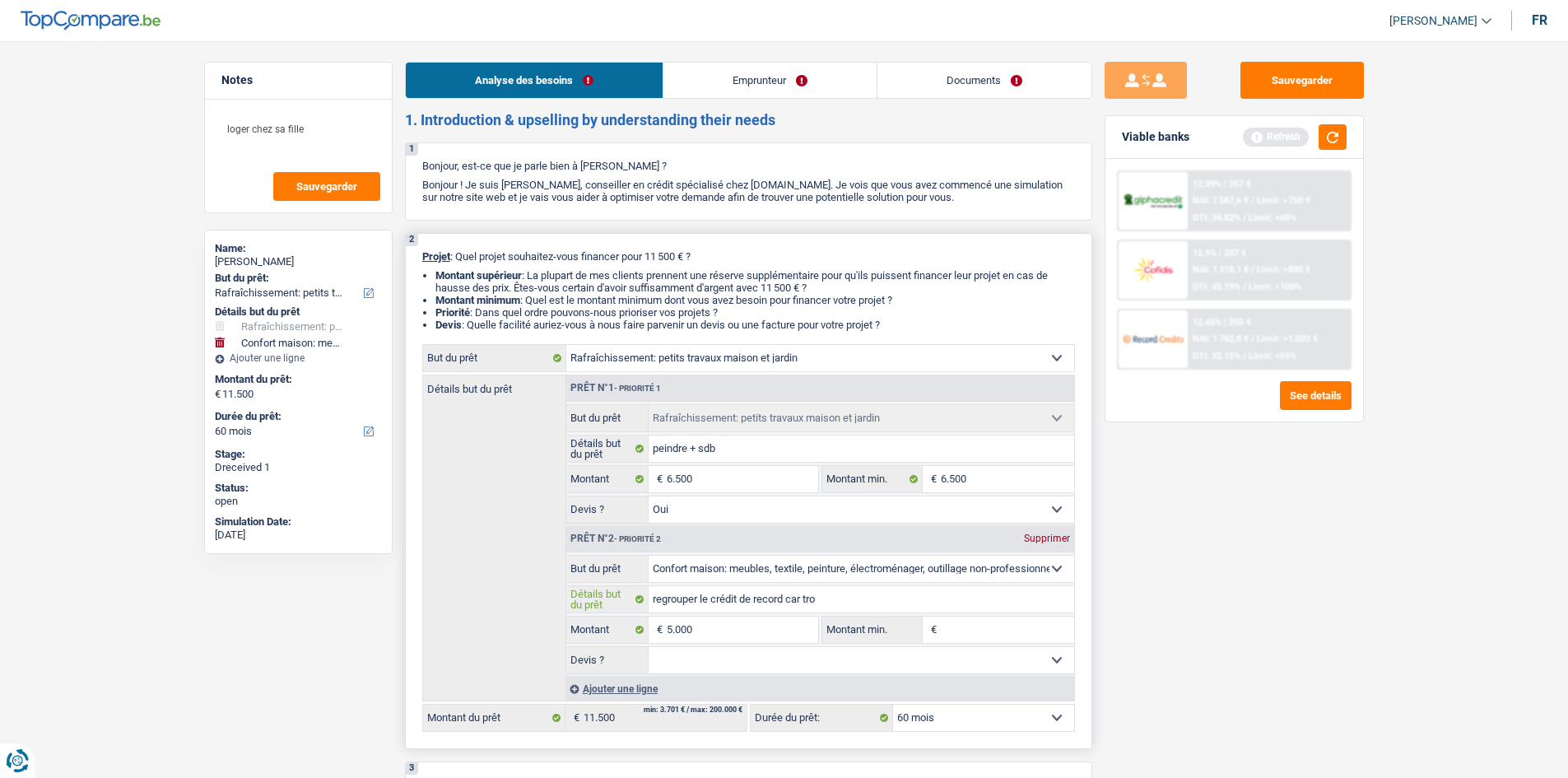
type input "regrouper le crédit de record car tr"
type input "regrouper le crédit de record"
type input "regrouper le crédit d"
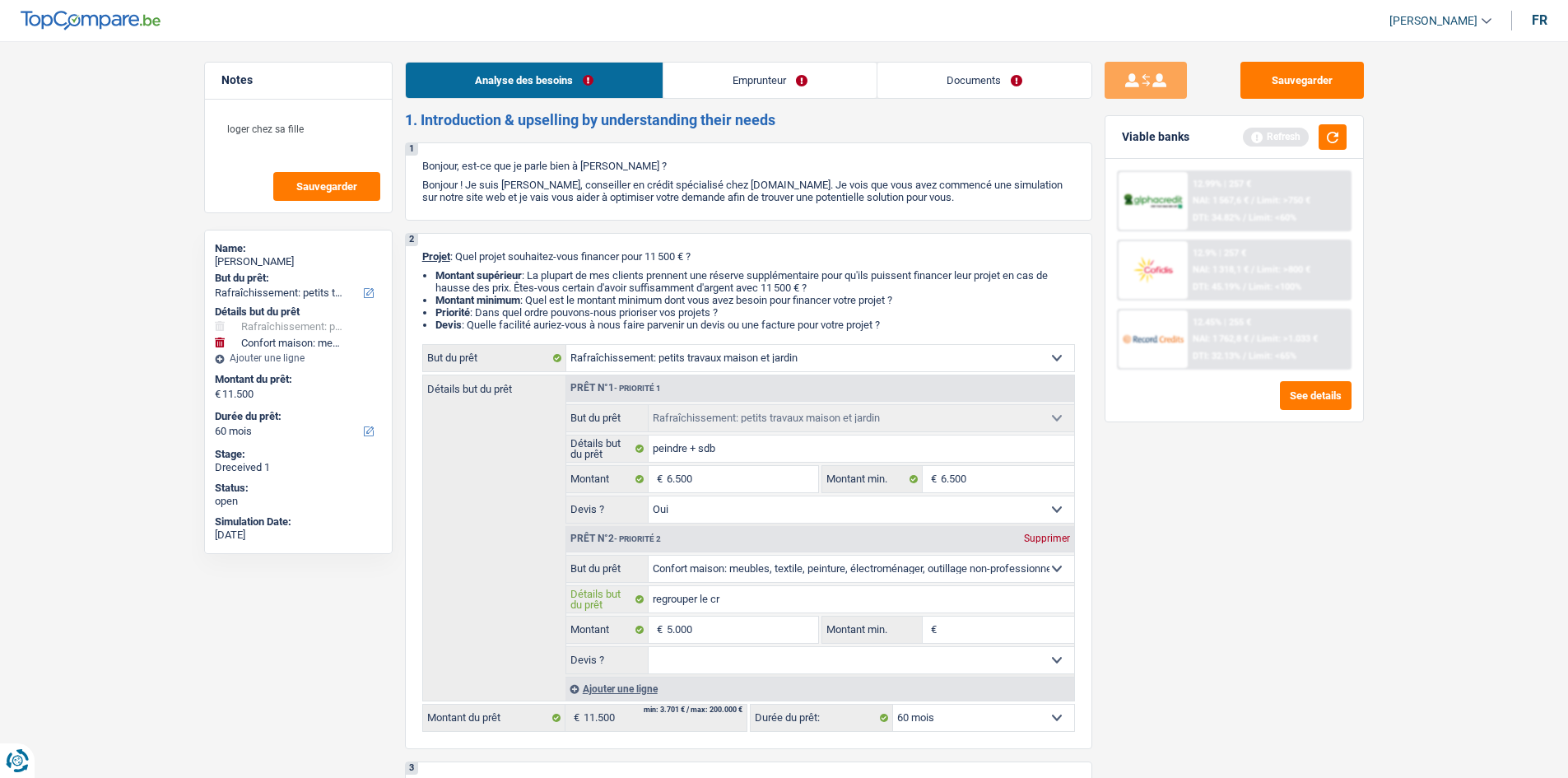
type input "regrouper le c"
type input "regrouper l"
type input "regroupe"
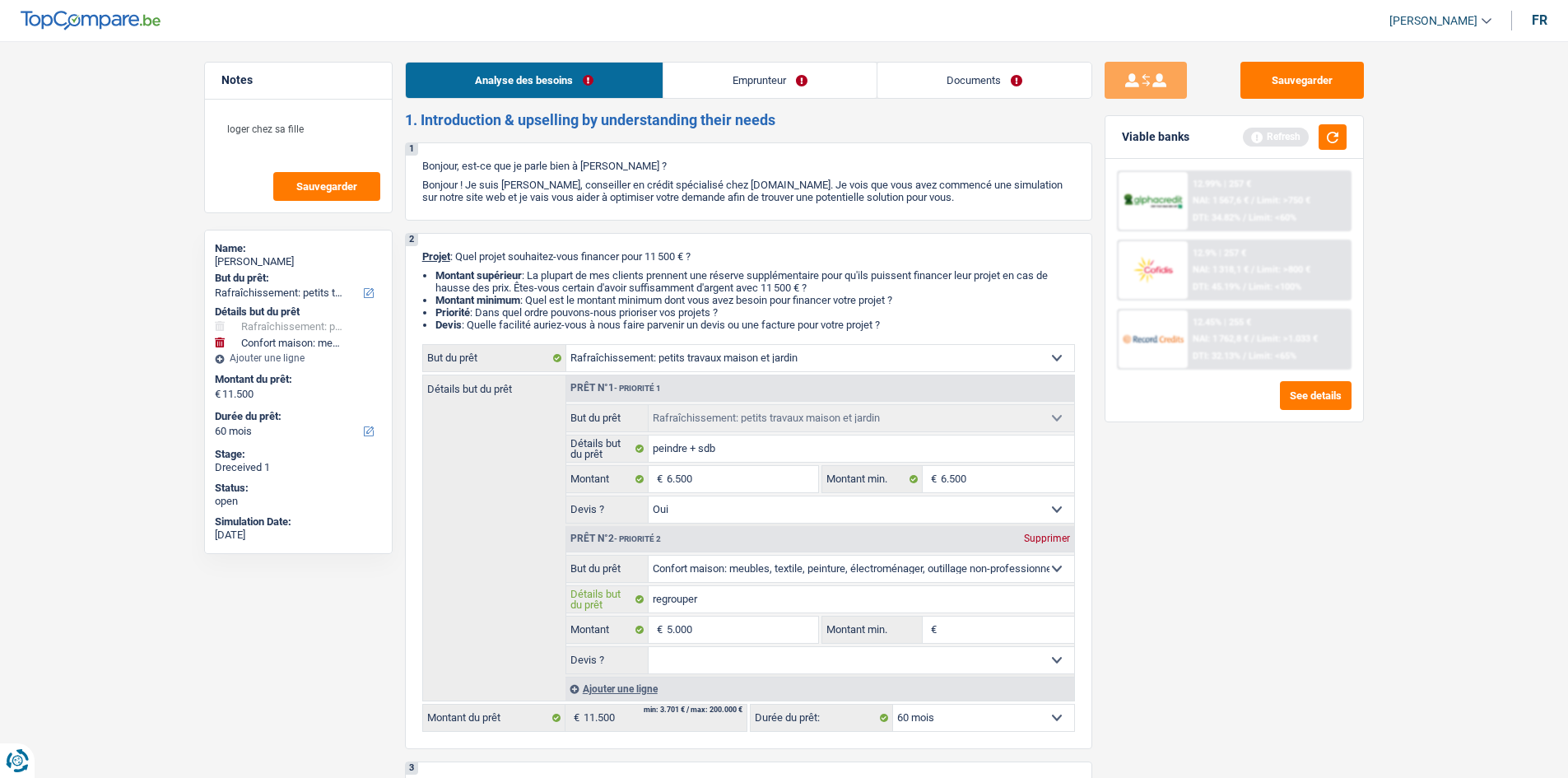
type input "regroupe"
type input "regro"
type input "re"
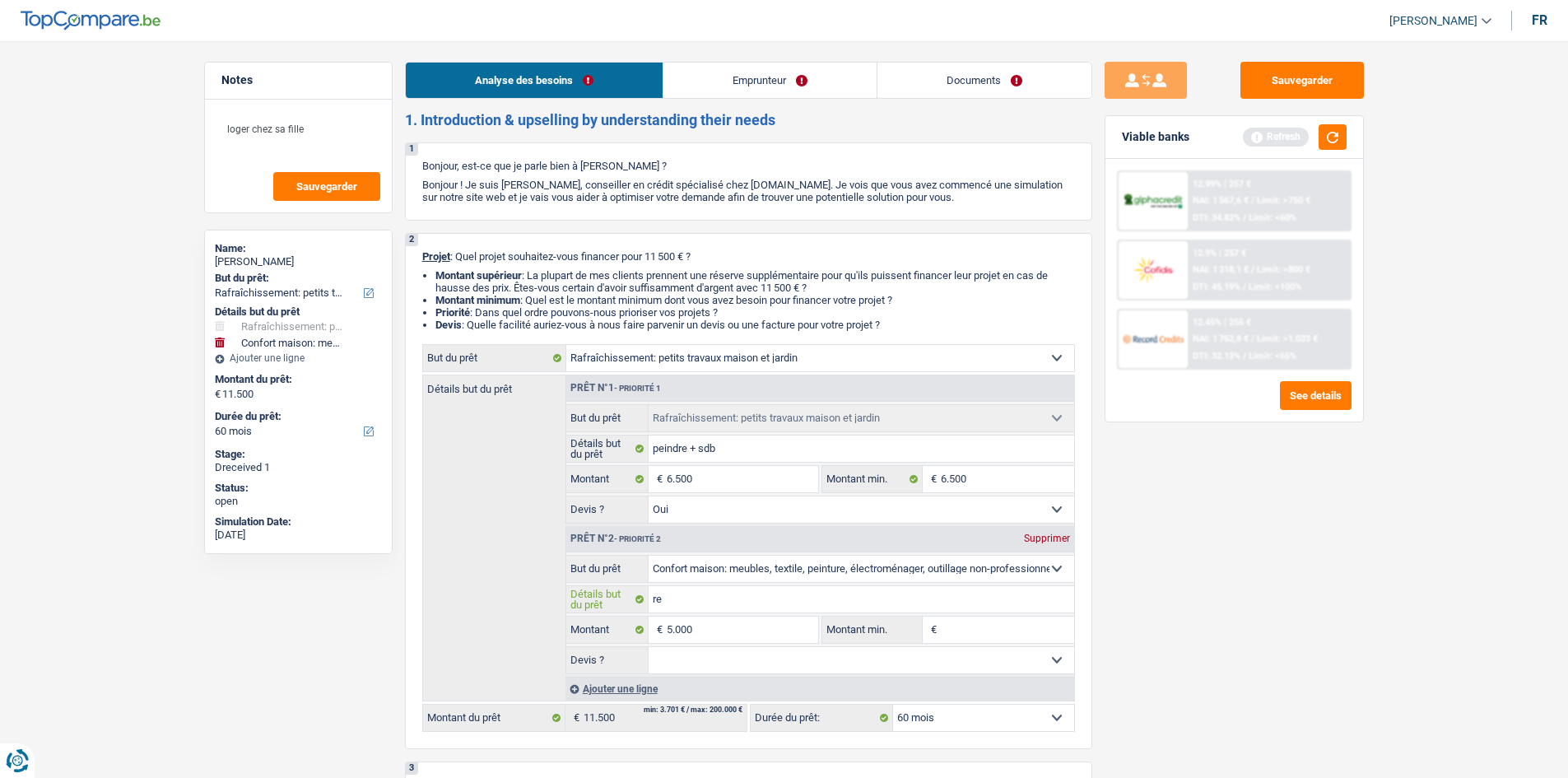
type input "r"
click at [1168, 612] on div "Sauvegarder Viable banks Refresh 12.99% | 257 € NAI: 1 567,6 € / Limit: >750 € …" at bounding box center [1233, 405] width 284 height 686
click at [788, 654] on select "Oui Non Non répondu Sélectionner une option" at bounding box center [861, 660] width 426 height 27
click at [791, 590] on input "Détails but du prêt" at bounding box center [861, 600] width 426 height 27
click at [671, 477] on input "6.500" at bounding box center [742, 479] width 151 height 27
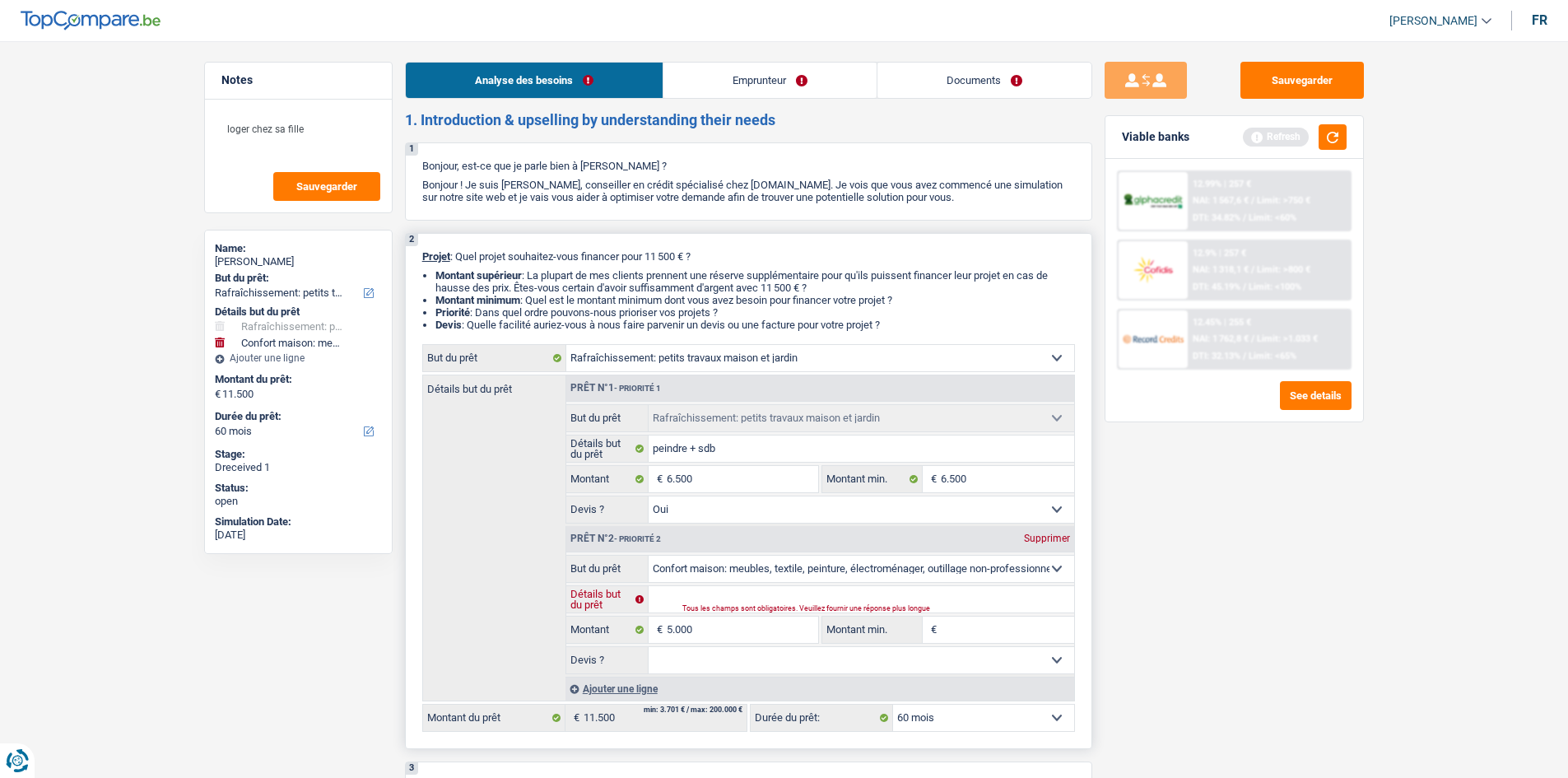
click at [709, 598] on input "Détails but du prêt" at bounding box center [861, 600] width 426 height 27
click at [676, 591] on input "Détails but du prêt" at bounding box center [861, 600] width 426 height 27
click at [673, 595] on input "Détails but du prêt" at bounding box center [861, 600] width 426 height 27
type input "r"
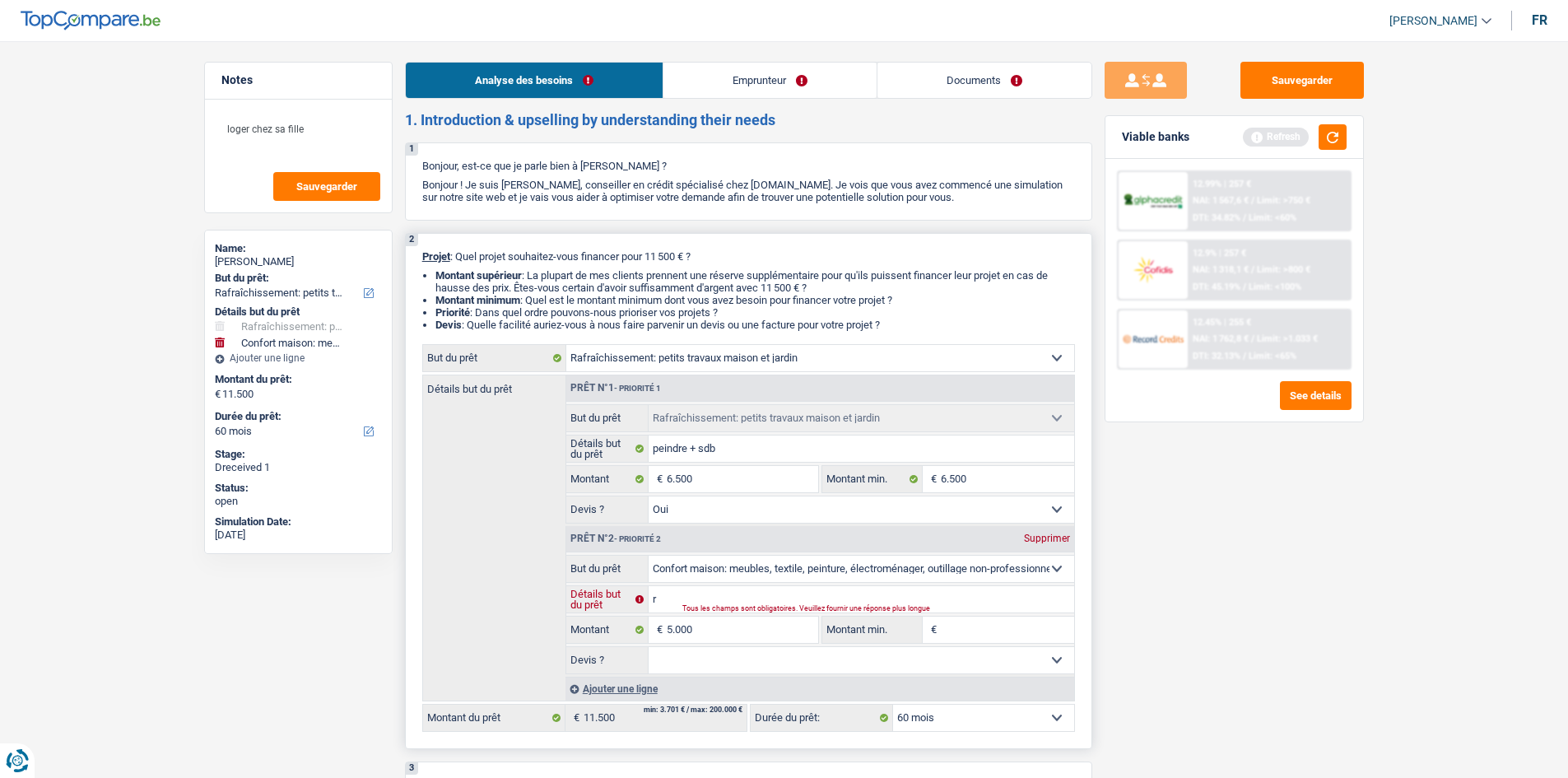
type input "ra"
type input "raj"
type input "rajt"
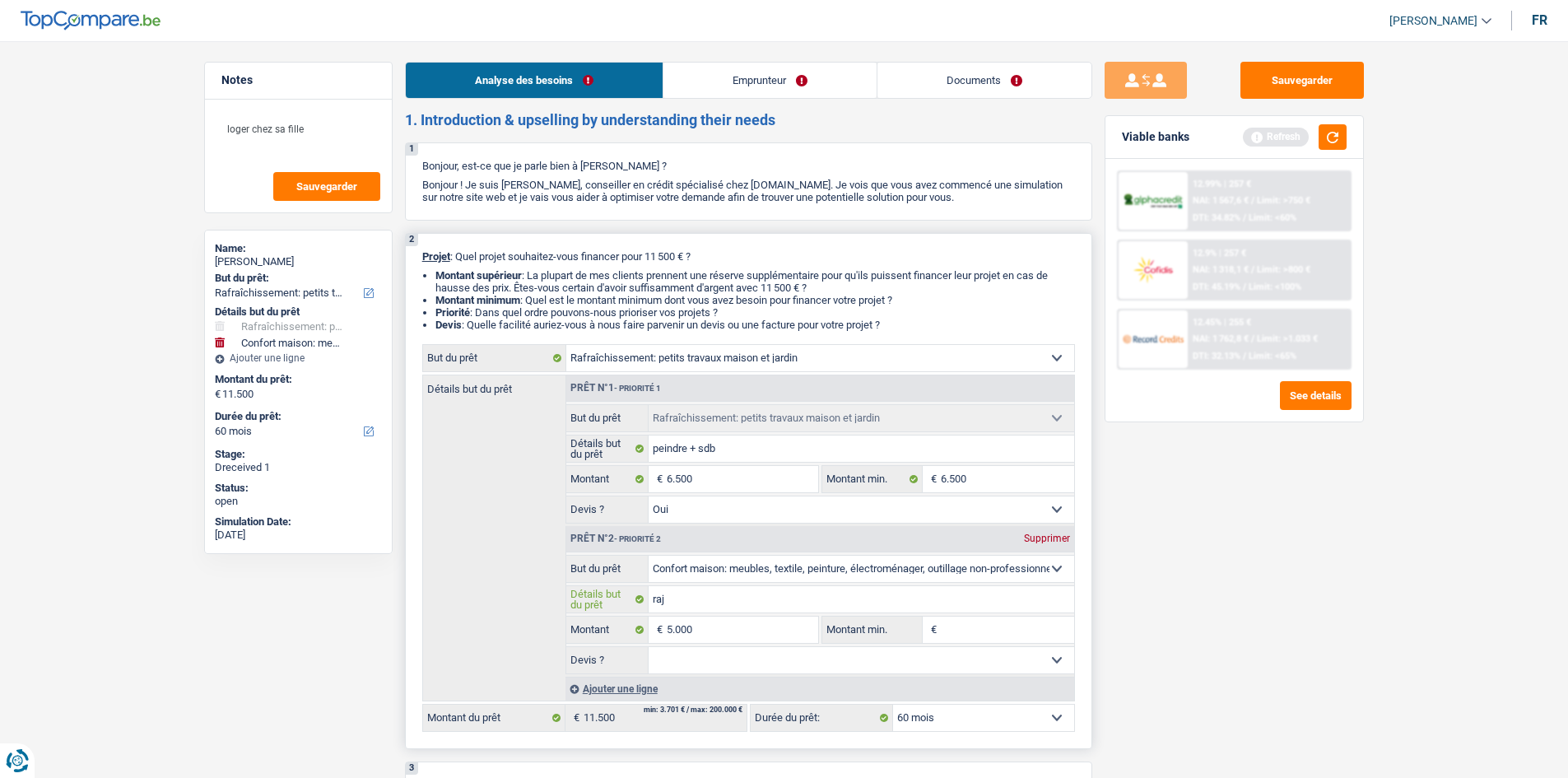
type input "rajt"
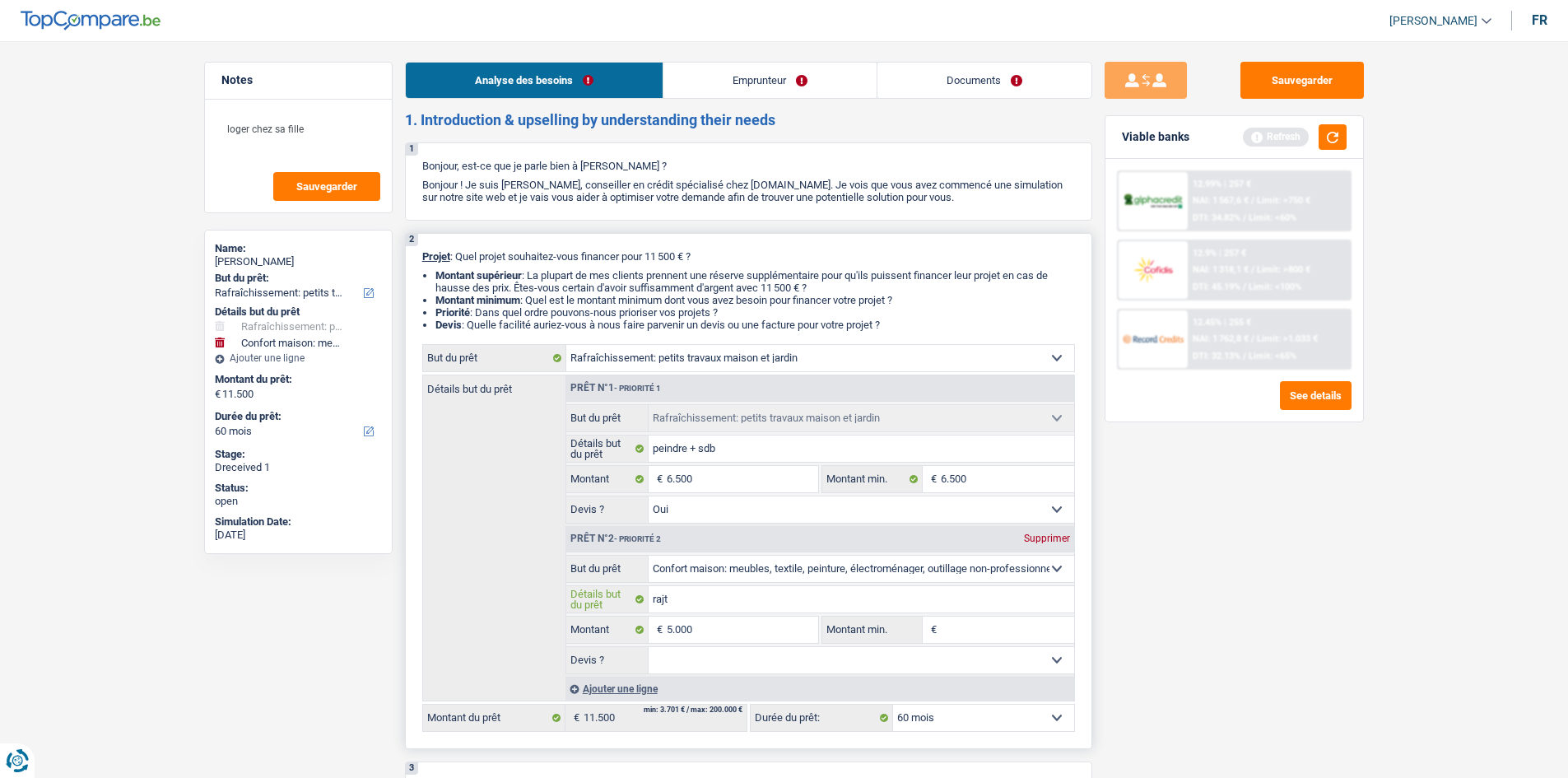
type input "raj"
type input "ra"
type input "r"
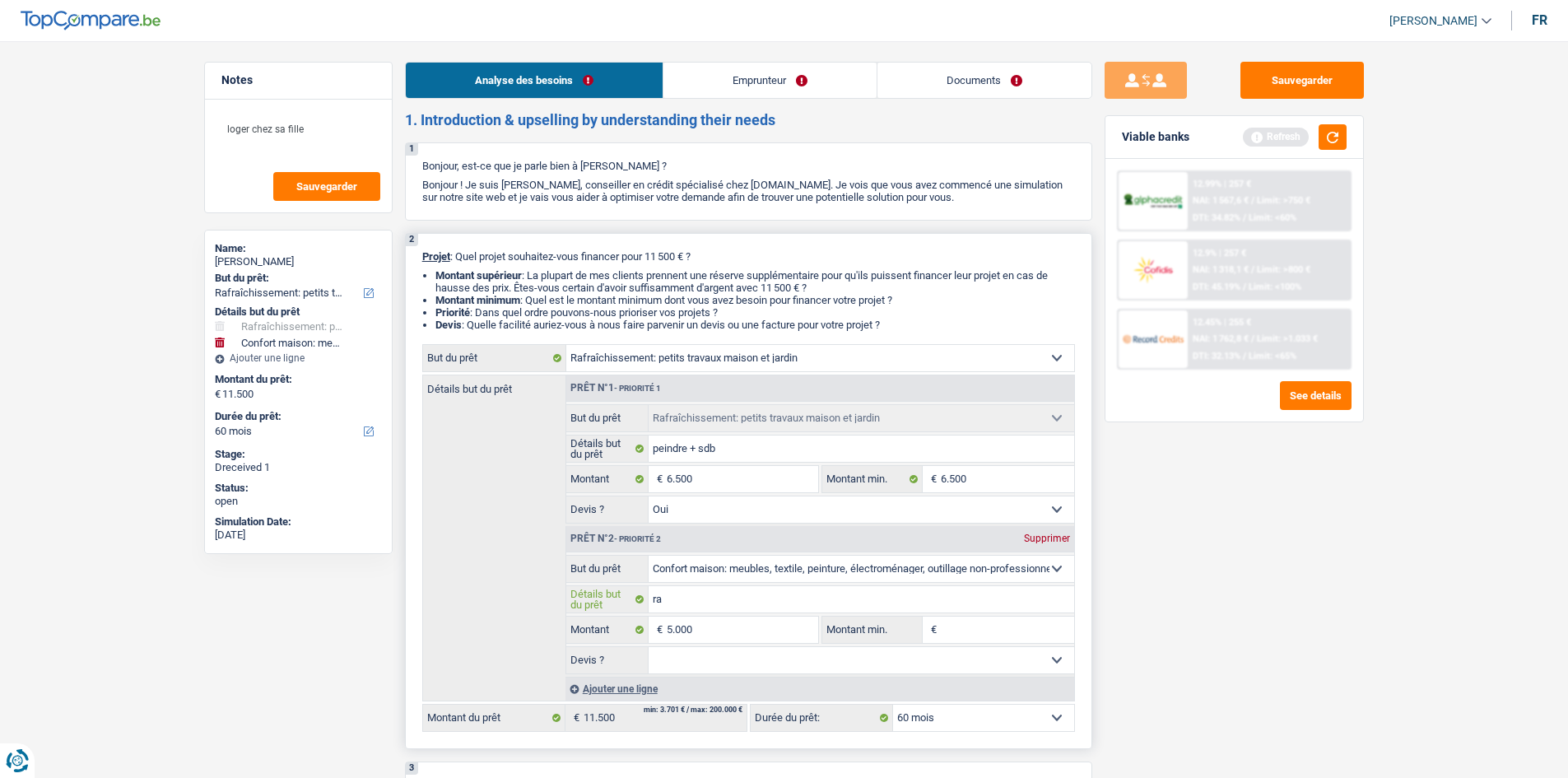
type input "r"
click at [742, 665] on select "Oui Non Non répondu Sélectionner une option" at bounding box center [861, 660] width 426 height 27
click at [336, 135] on textarea "loger chez sa fille" at bounding box center [299, 136] width 164 height 50
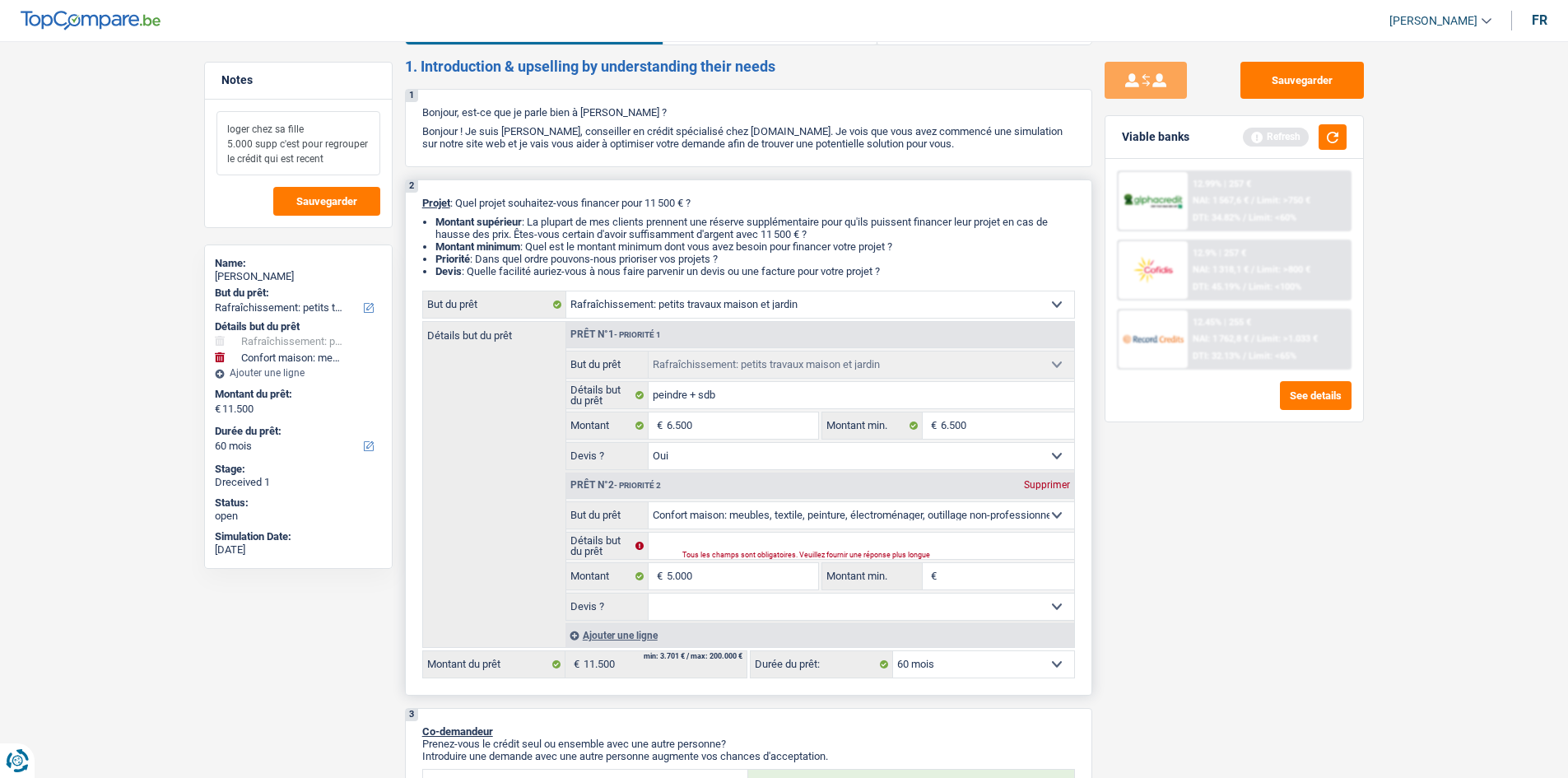
scroll to position [83, 0]
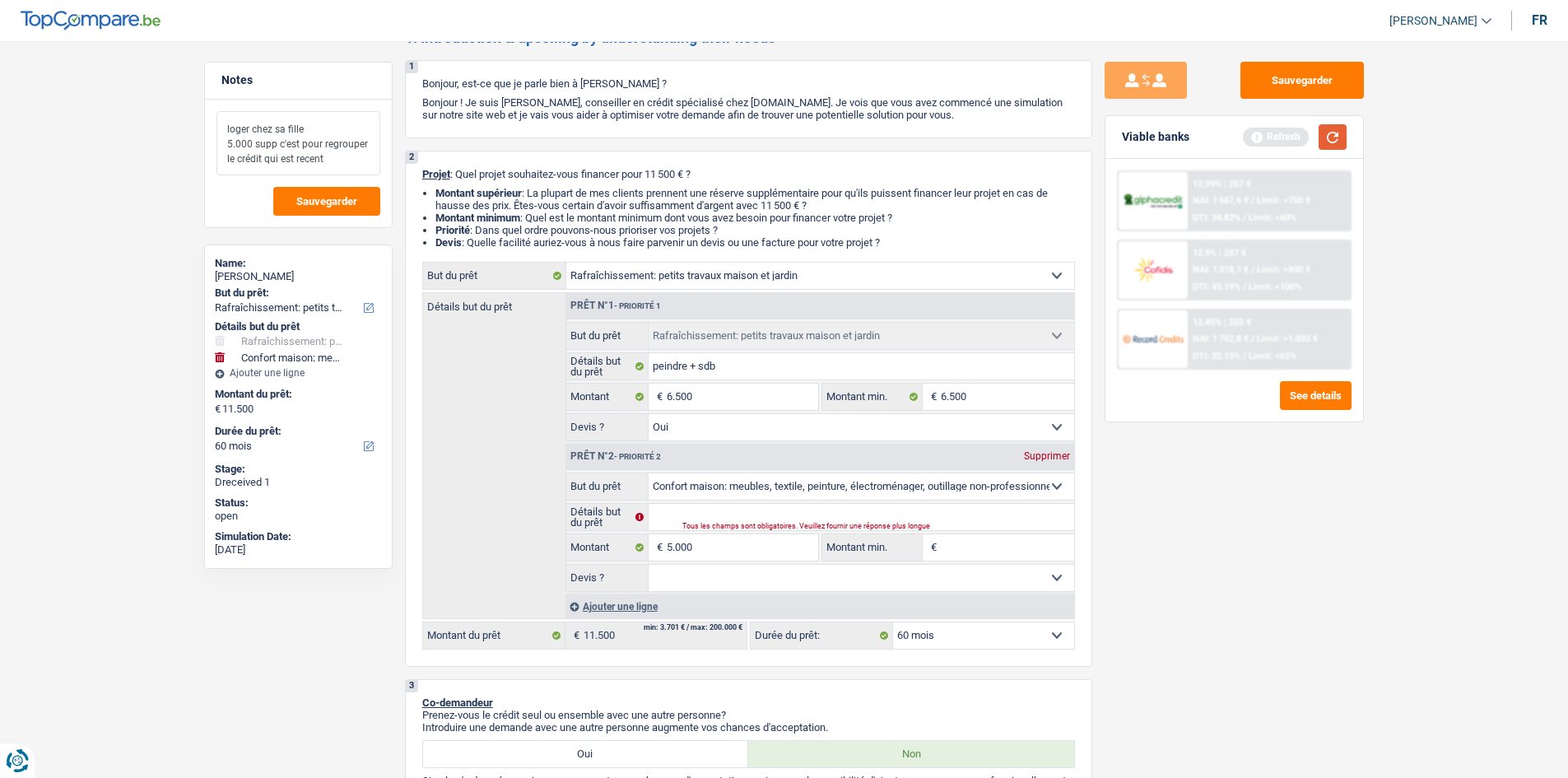
type textarea "loger chez sa fille 5.000 supp c'est pour regrouper le crédit qui est recent"
click at [1342, 144] on button "button" at bounding box center [1333, 137] width 28 height 26
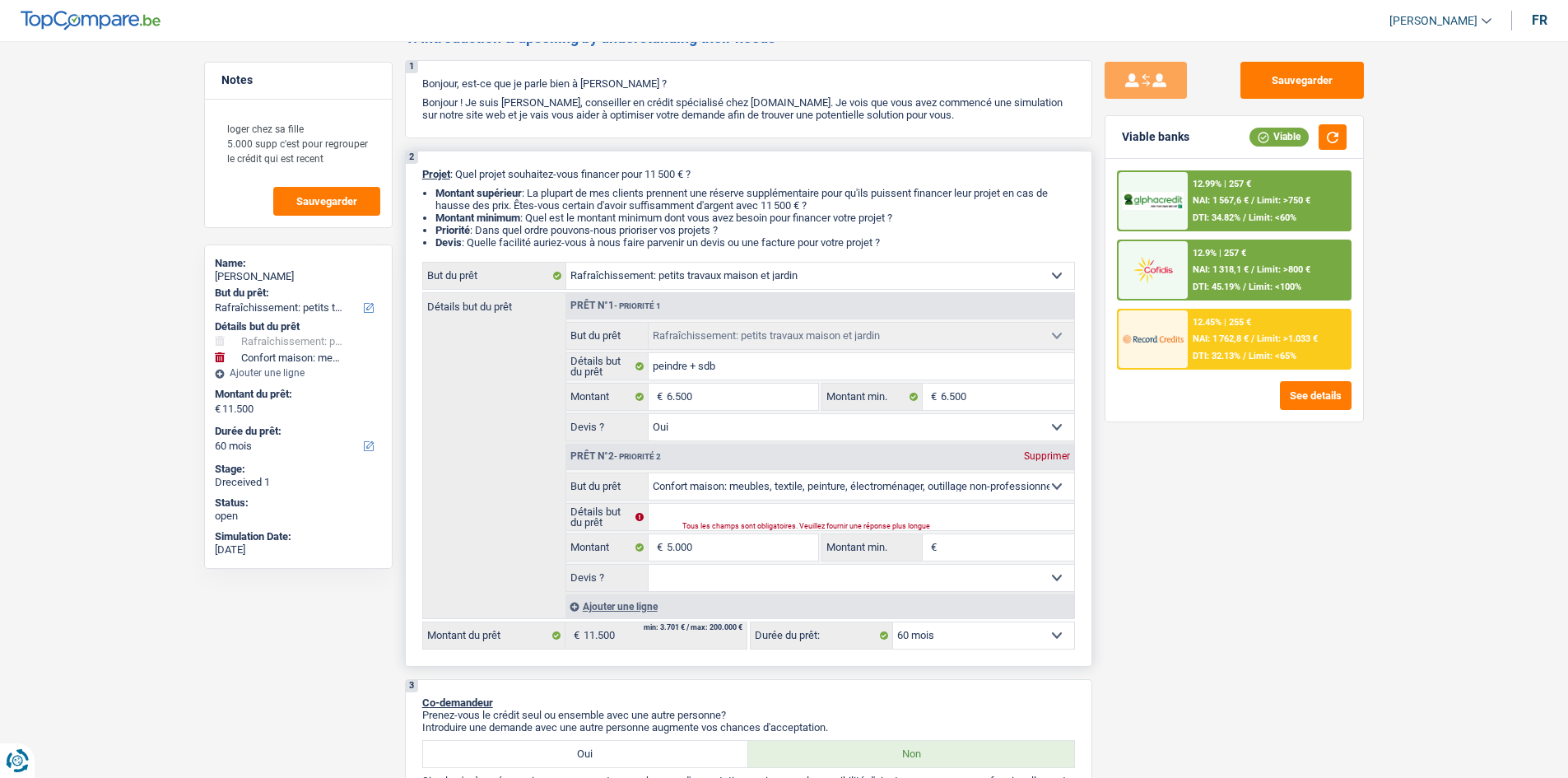
click at [1053, 456] on div "Supprimer" at bounding box center [1047, 456] width 54 height 10
type input "6.500"
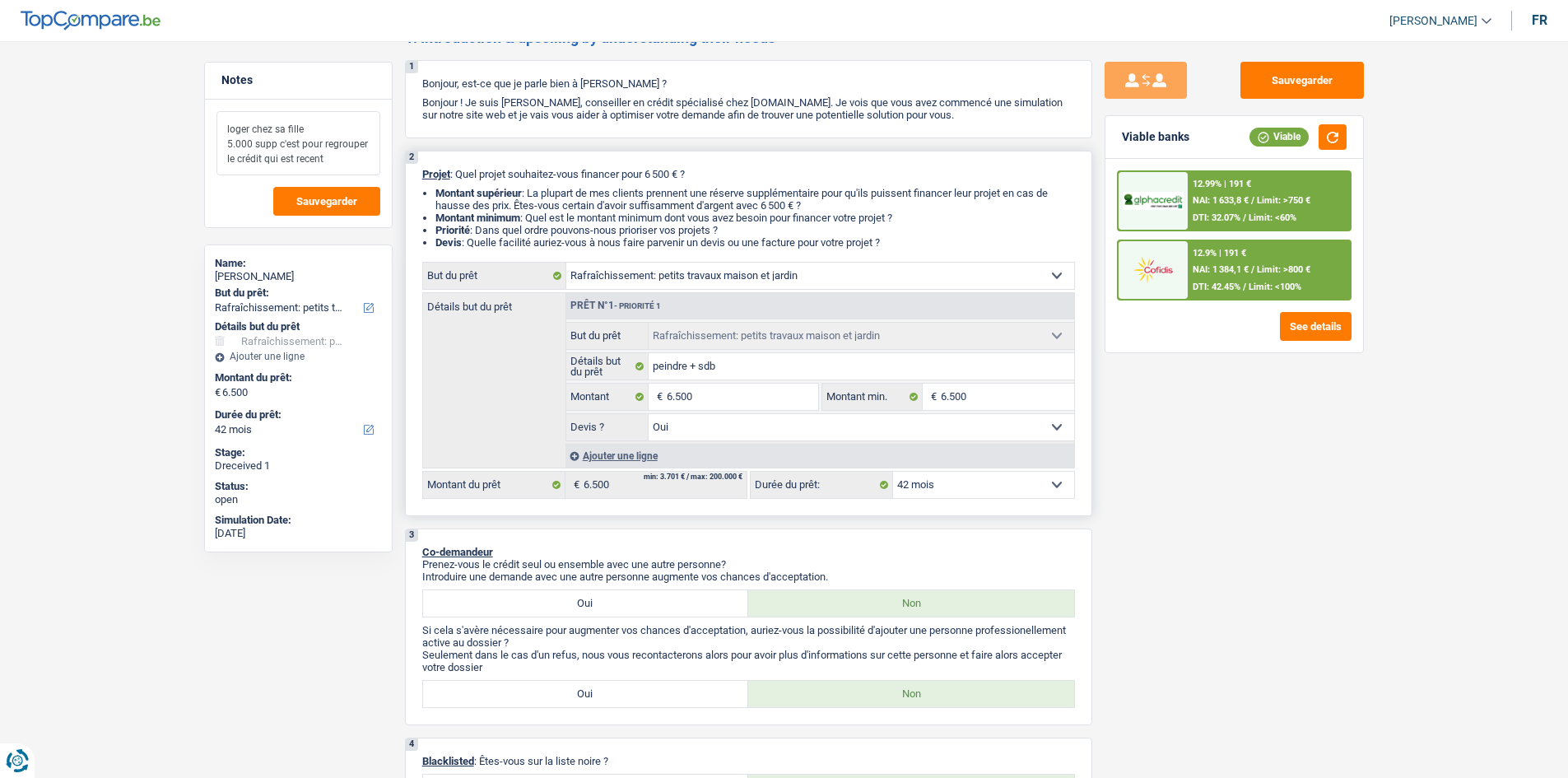
drag, startPoint x: 336, startPoint y: 159, endPoint x: 224, endPoint y: 143, distance: 113.1
click at [224, 143] on textarea "loger chez sa fille 5.000 supp c'est pour regrouper le crédit qui est recent" at bounding box center [299, 143] width 164 height 64
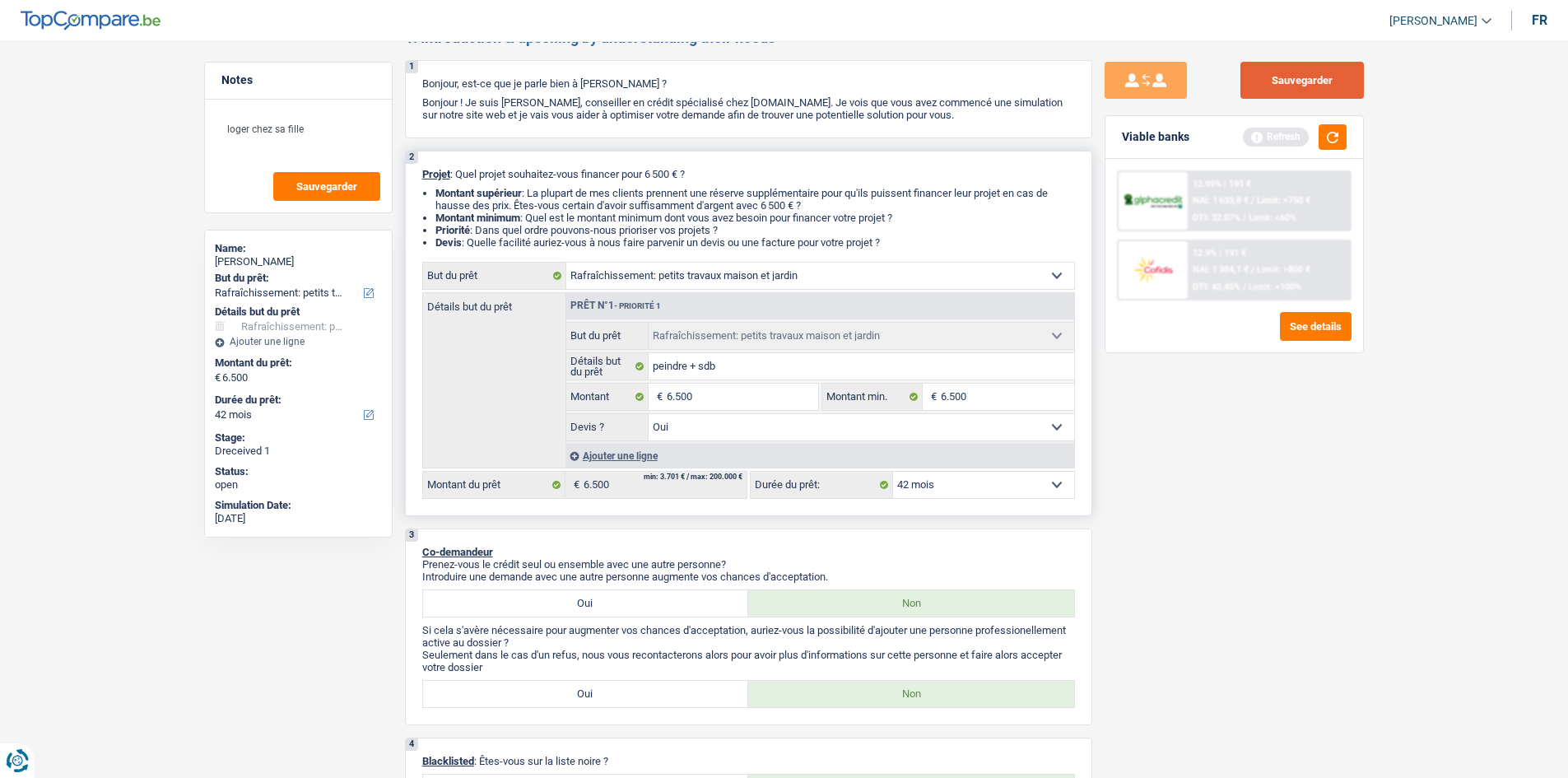
click at [1289, 74] on button "Sauvegarder" at bounding box center [1302, 80] width 123 height 37
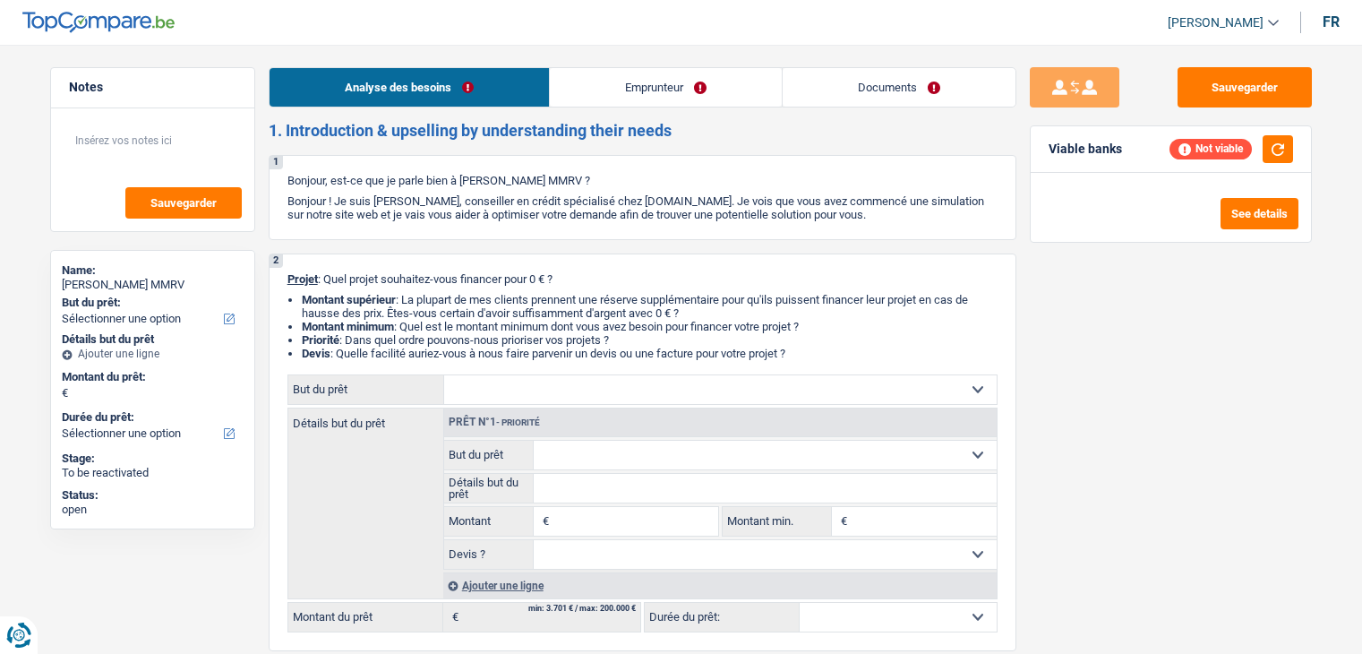
select select "invalid"
select select "disabilityPension"
select select "rents"
click at [652, 73] on link "Emprunteur" at bounding box center [666, 87] width 232 height 39
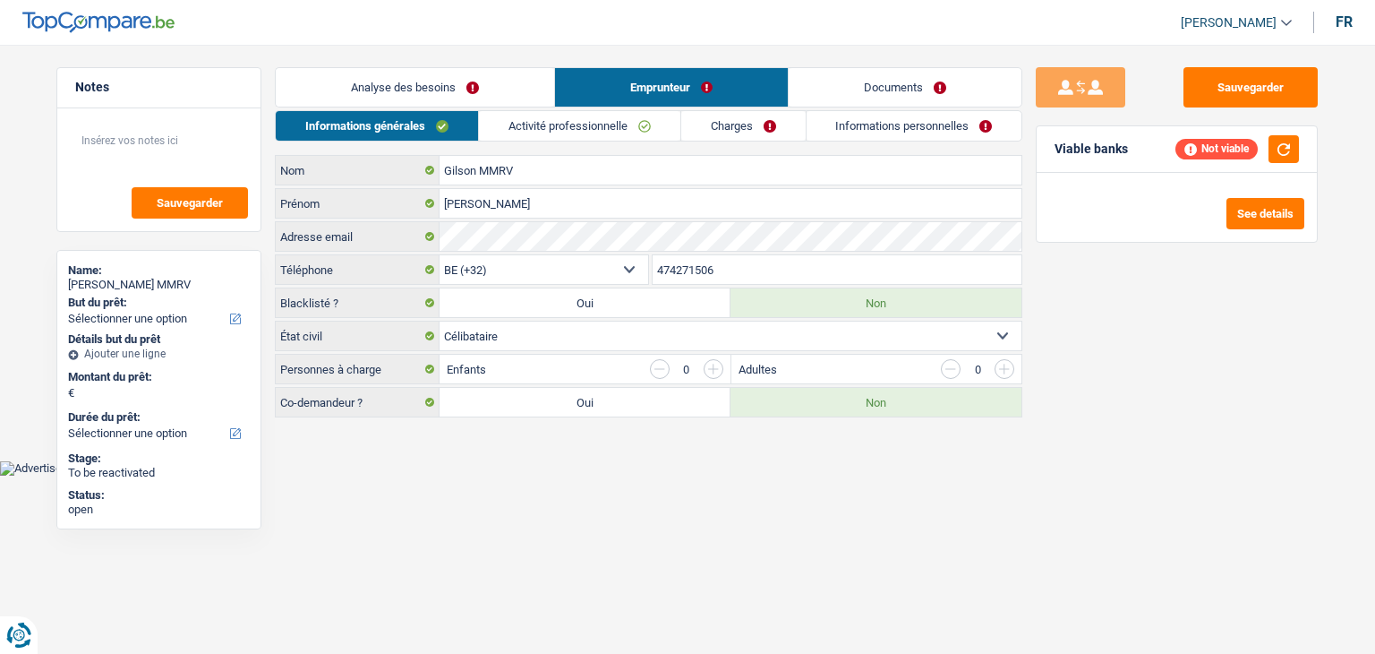
click at [587, 121] on link "Activité professionnelle" at bounding box center [579, 126] width 201 height 30
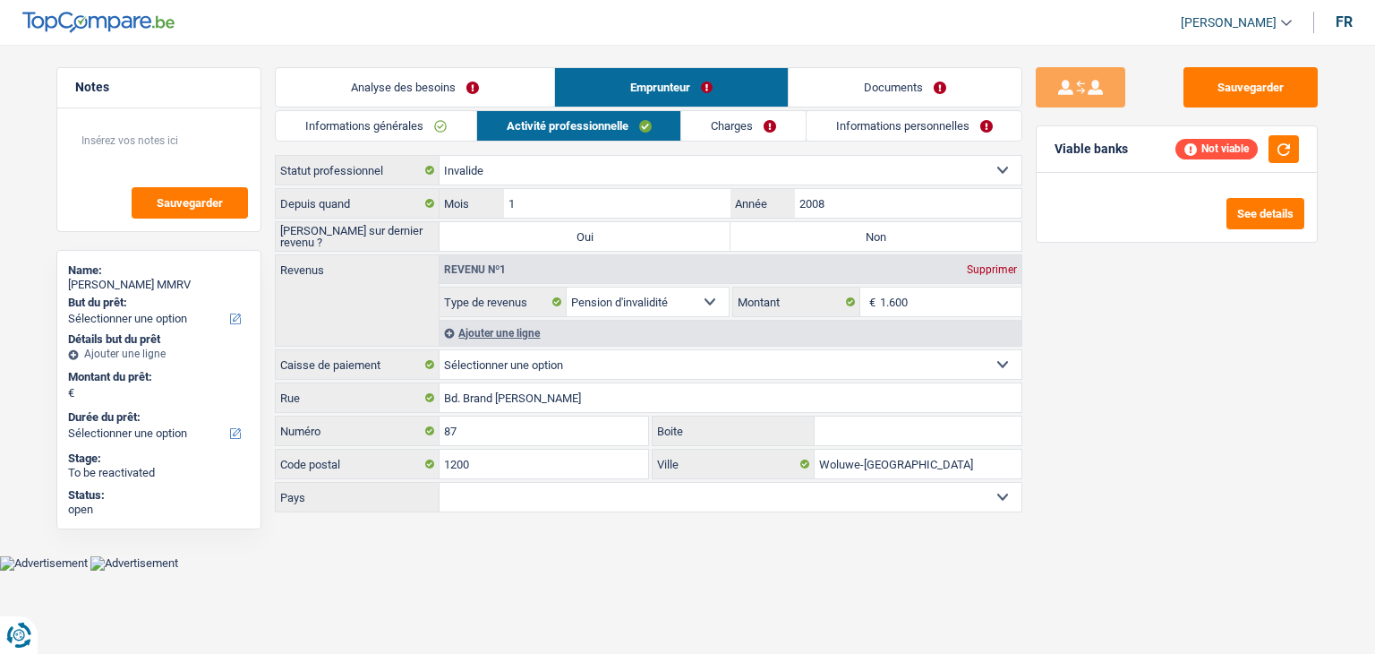
click at [713, 125] on link "Charges" at bounding box center [743, 126] width 124 height 30
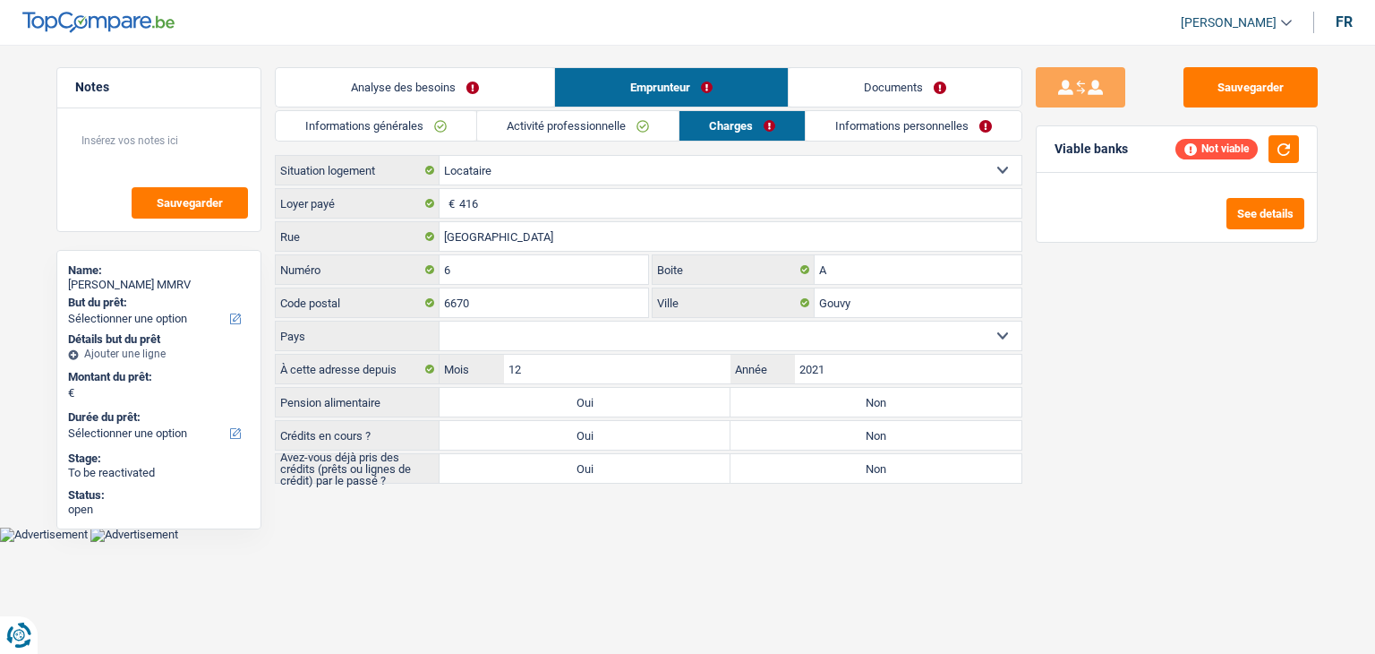
click at [907, 131] on link "Informations personnelles" at bounding box center [914, 126] width 216 height 30
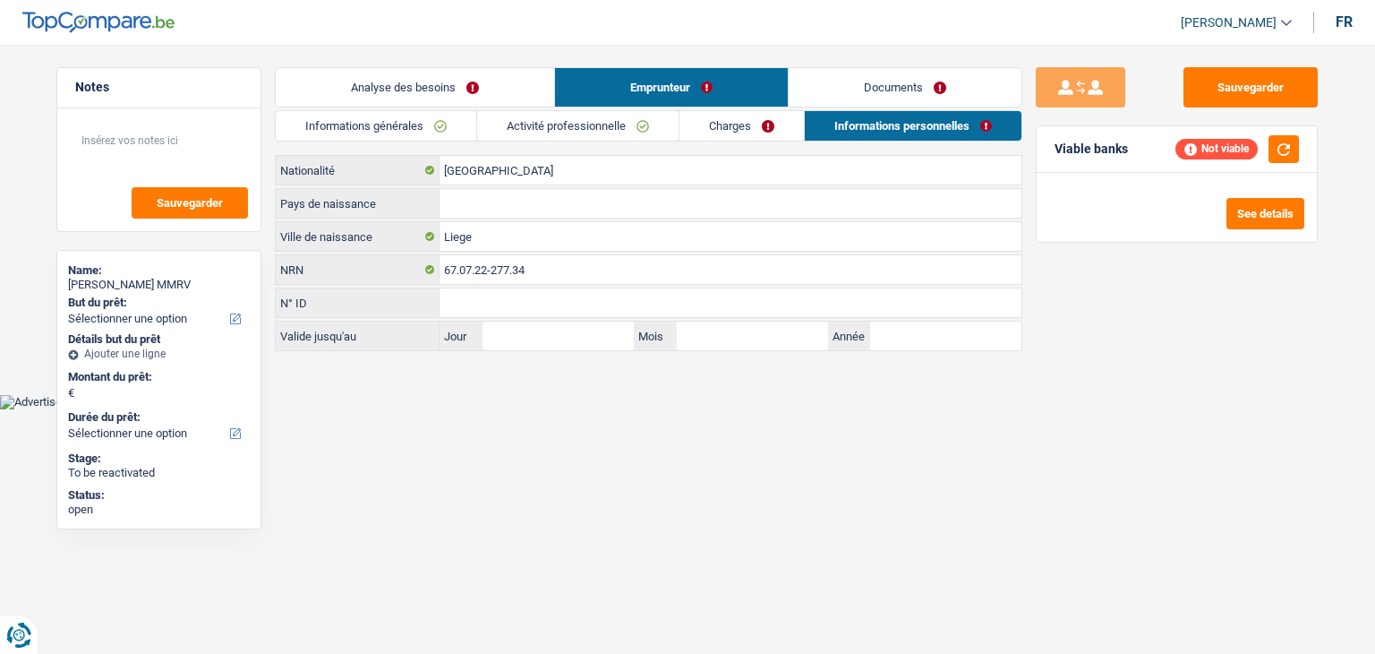
click at [885, 90] on link "Documents" at bounding box center [905, 87] width 233 height 39
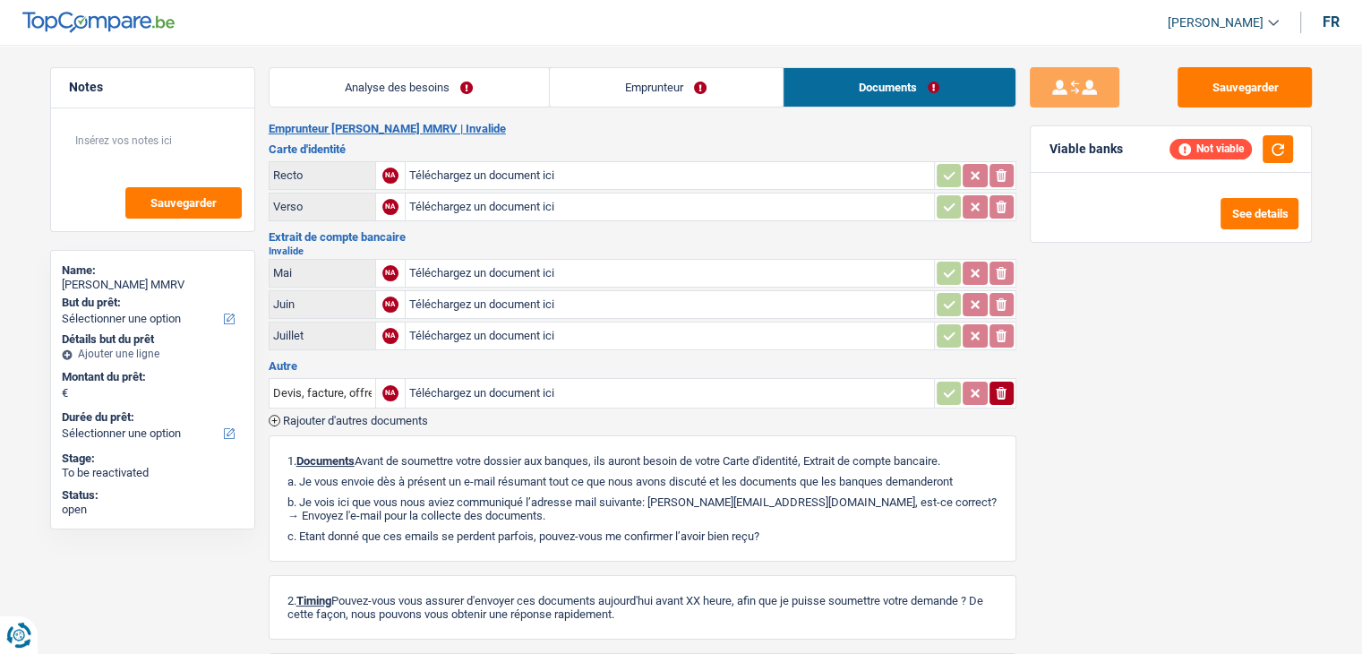
click at [741, 124] on h2 "Emprunteur [PERSON_NAME] MMRV | Invalide" at bounding box center [643, 129] width 748 height 14
click at [736, 98] on link "Emprunteur" at bounding box center [666, 87] width 233 height 39
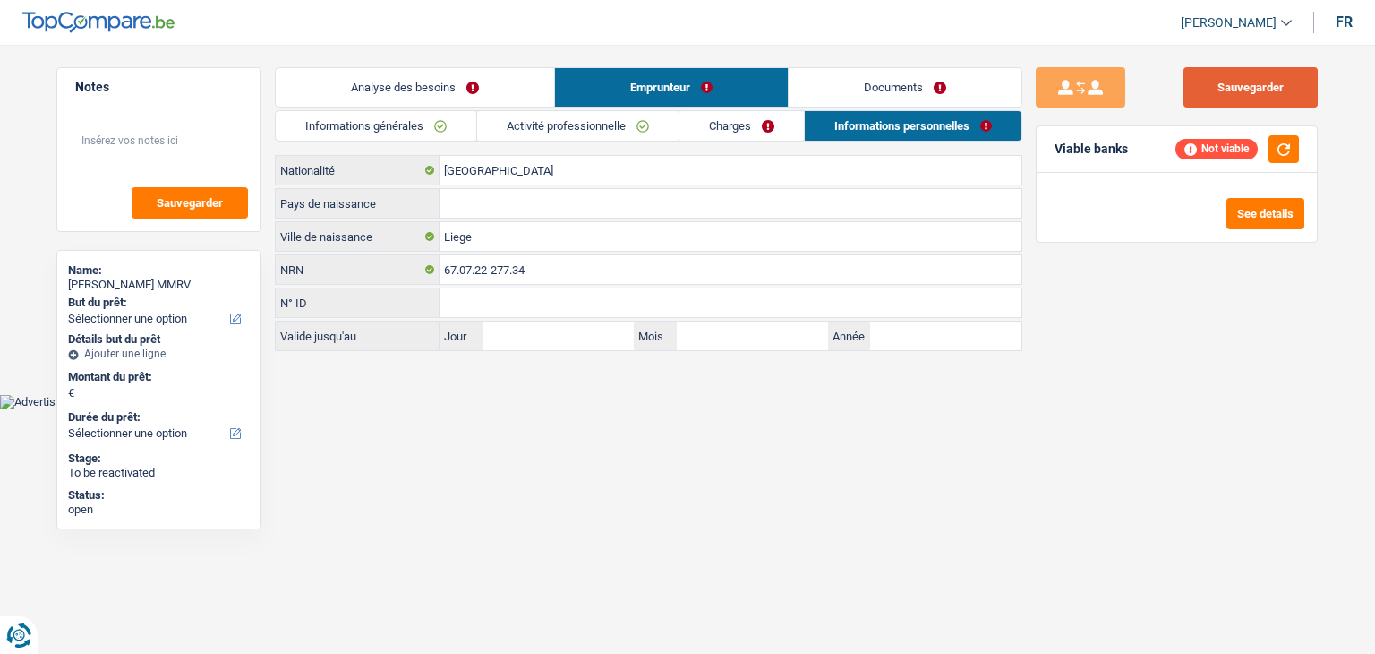
click at [1281, 90] on button "Sauvegarder" at bounding box center [1251, 87] width 134 height 40
click at [1121, 45] on header "[PERSON_NAME] Se déconnecter fr" at bounding box center [687, 23] width 1375 height 46
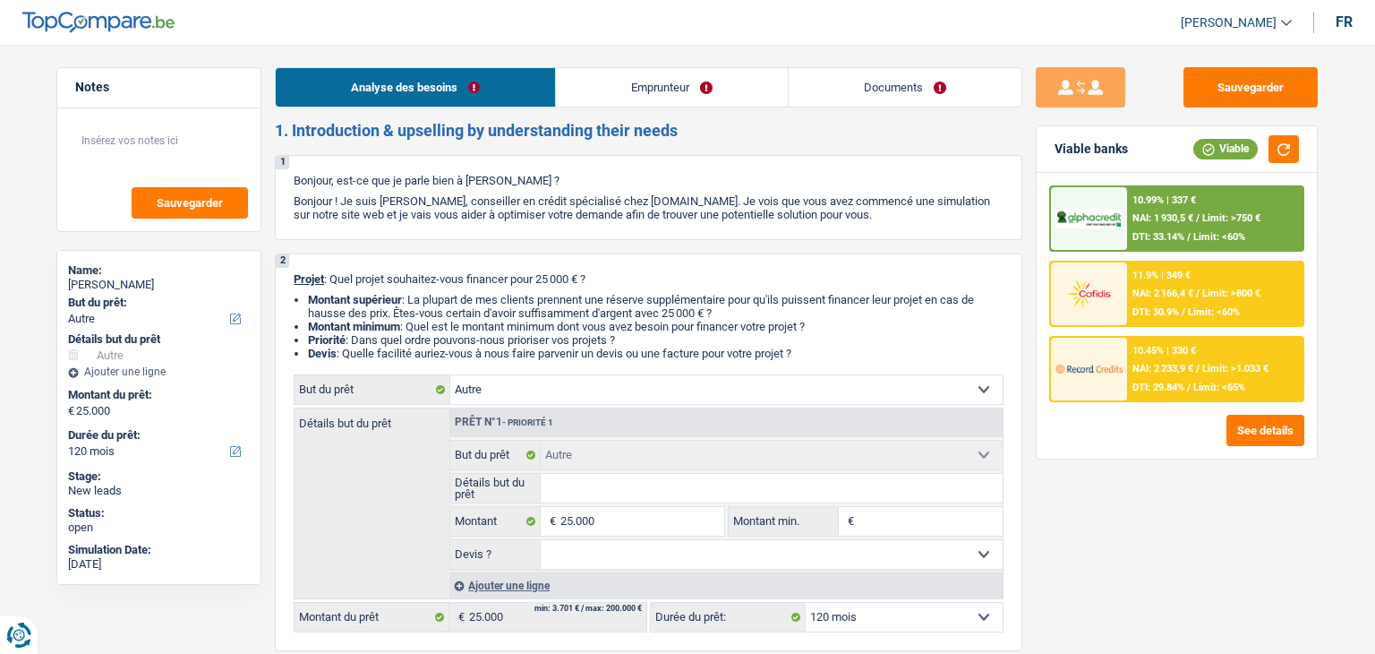
select select "other"
select select "120"
select select "other"
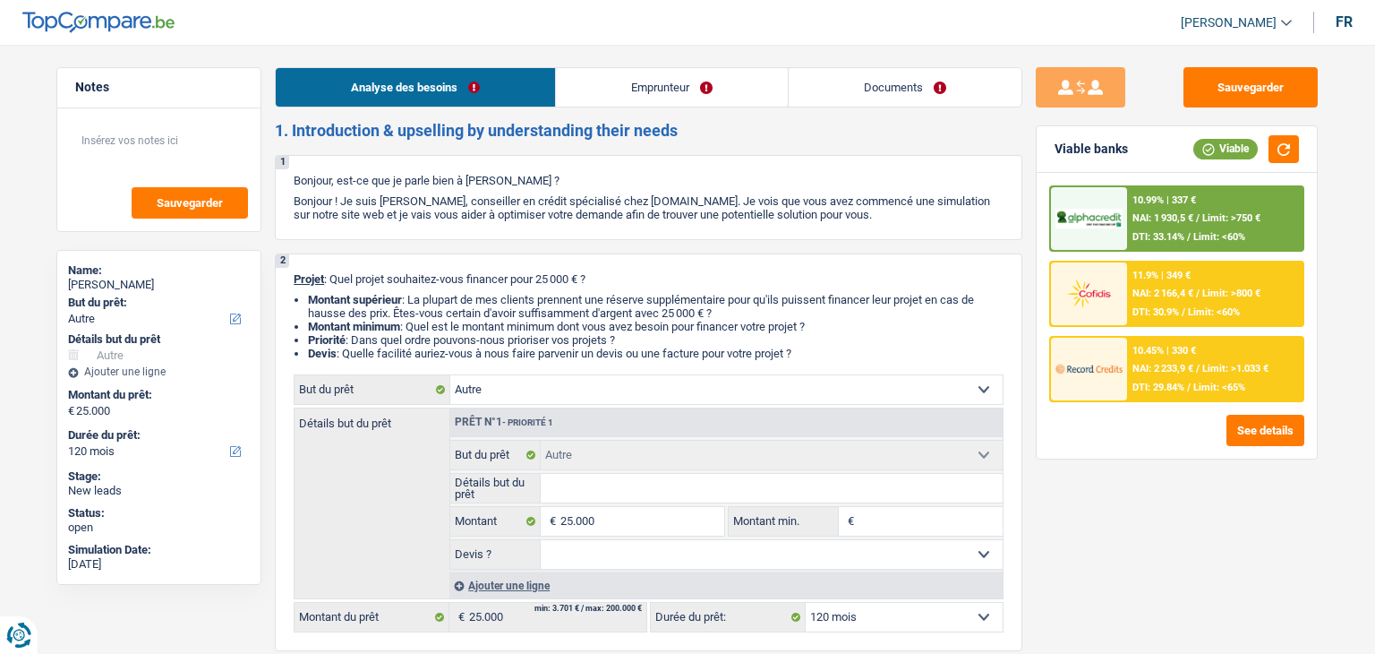
select select "120"
select select "publicEmployee"
select select "familyAllowances"
select select "netSalary"
select select "mealVouchers"
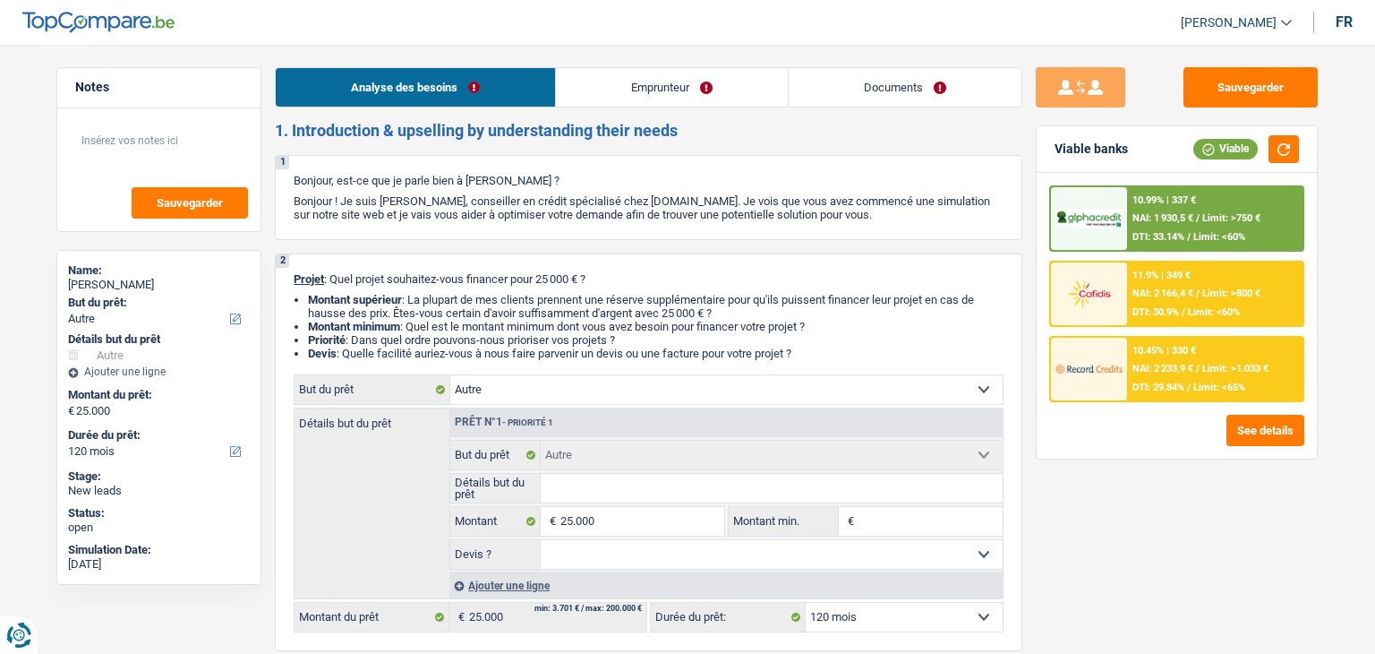
select select "ownerWithMortgage"
select select "mortgage"
select select "420"
select select "other"
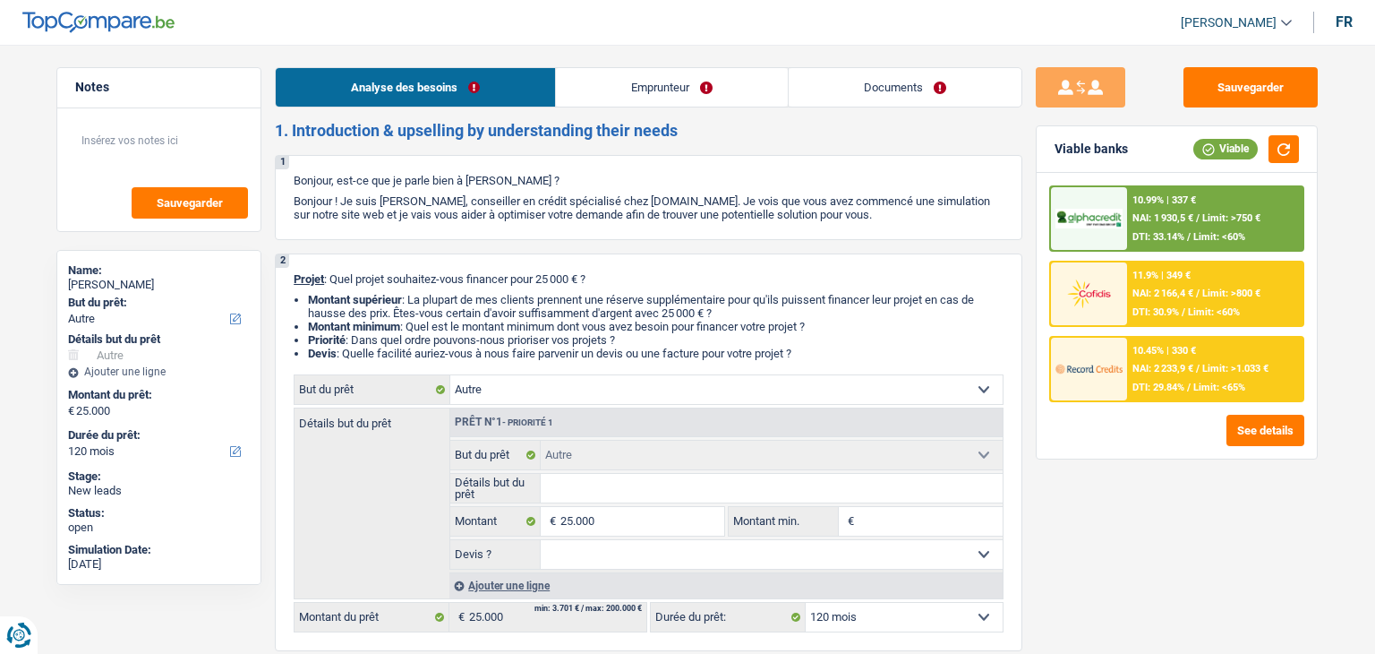
select select "120"
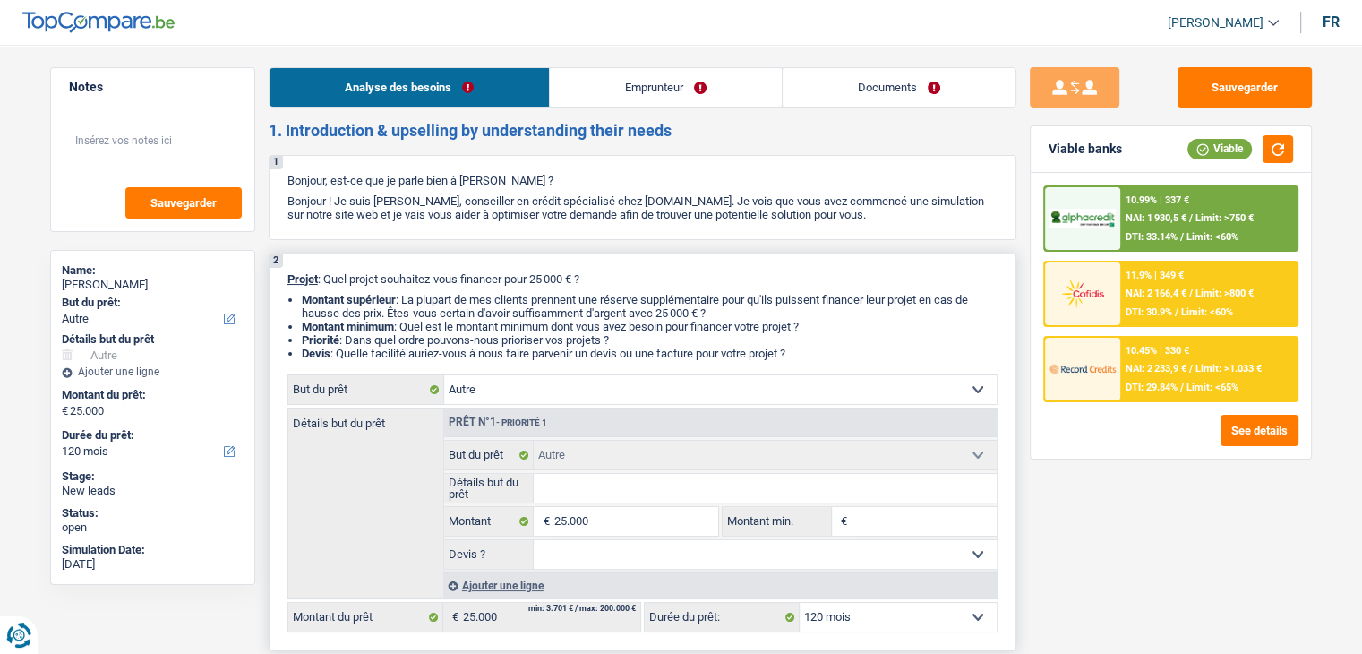
drag, startPoint x: 803, startPoint y: 356, endPoint x: 339, endPoint y: 336, distance: 464.3
click at [339, 336] on ul "Montant supérieur : La plupart de mes clients prennent une réserve supplémentai…" at bounding box center [642, 326] width 710 height 67
click at [634, 334] on li "Priorité : Dans quel ordre pouvons-nous prioriser vos projets ?" at bounding box center [650, 339] width 696 height 13
drag, startPoint x: 801, startPoint y: 348, endPoint x: 283, endPoint y: 275, distance: 522.8
click at [283, 275] on div "2 Projet : Quel projet souhaitez-vous financer pour 25 000 € ? Montant supérieu…" at bounding box center [643, 452] width 748 height 398
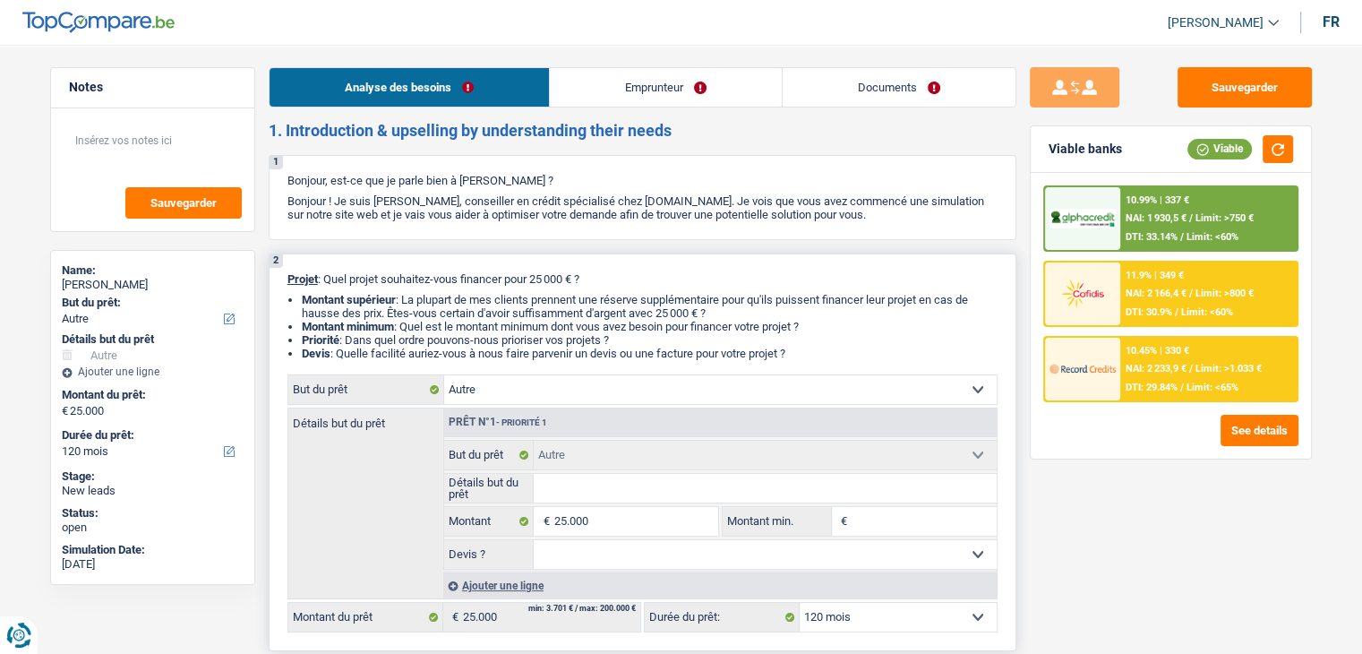
click at [283, 275] on div "2 Projet : Quel projet souhaitez-vous financer pour 25 000 € ? Montant supérieu…" at bounding box center [643, 452] width 748 height 398
click at [1130, 387] on span "DTI: 29.84%" at bounding box center [1152, 387] width 52 height 12
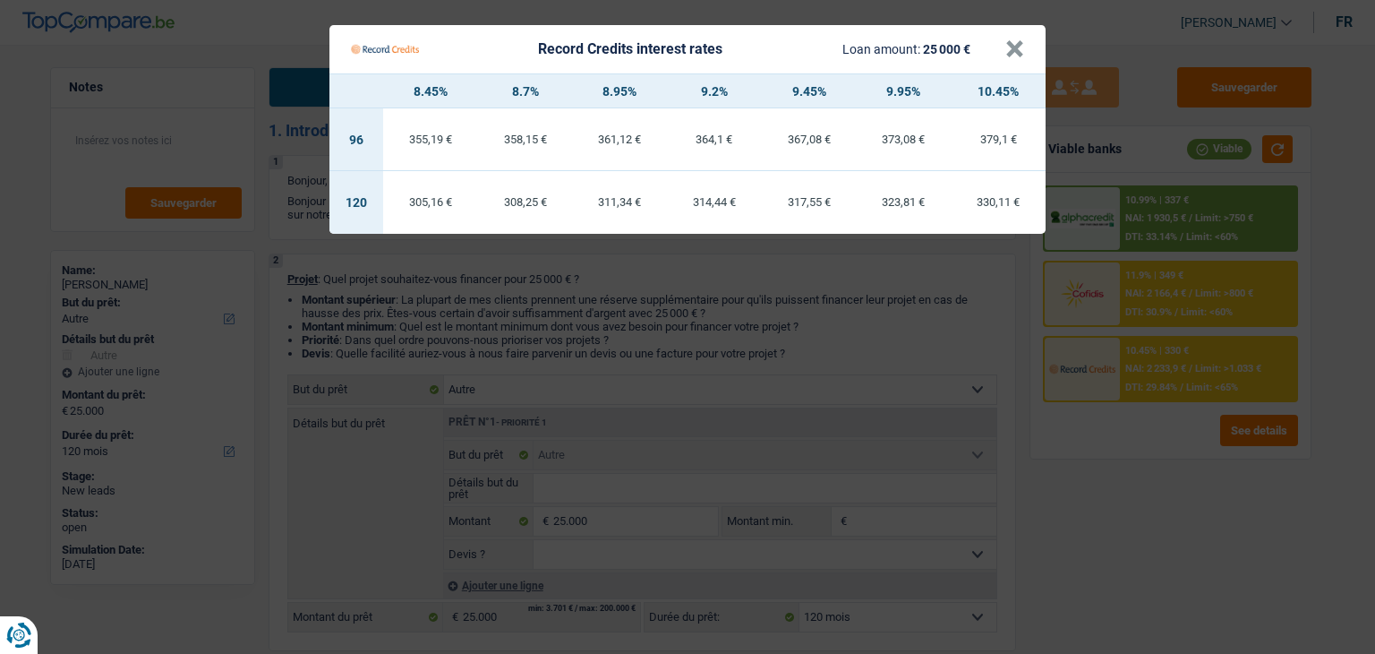
click at [1135, 467] on Credits "Record Credits interest rates Loan amount: 25 000 € × 8.45% 8.7% 8.95% 9.2% 9.4…" at bounding box center [687, 327] width 1375 height 654
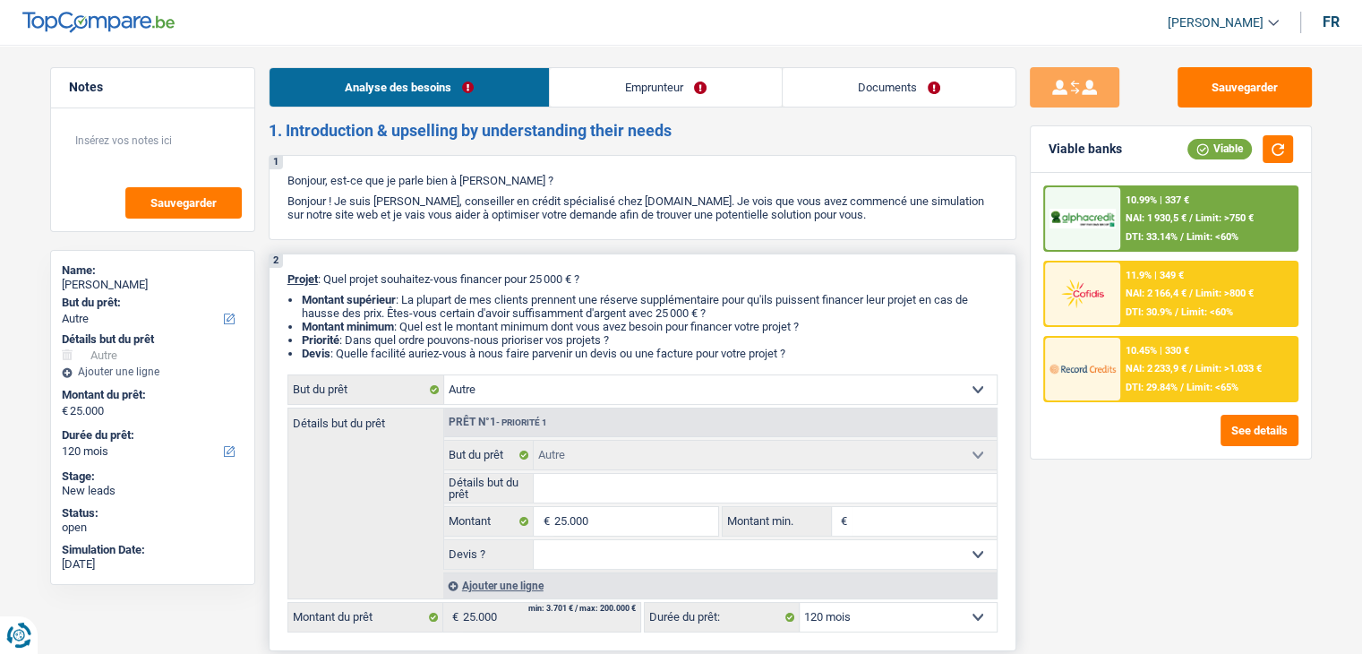
drag, startPoint x: 801, startPoint y: 350, endPoint x: 281, endPoint y: 270, distance: 526.5
click at [281, 270] on div "2 Projet : Quel projet souhaitez-vous financer pour 25 000 € ? Montant supérieu…" at bounding box center [643, 452] width 748 height 398
click at [281, 283] on div "2 Projet : Quel projet souhaitez-vous financer pour 25 000 € ? Montant supérieu…" at bounding box center [643, 452] width 748 height 398
drag, startPoint x: 287, startPoint y: 277, endPoint x: 810, endPoint y: 350, distance: 528.1
click at [810, 350] on div "2 Projet : Quel projet souhaitez-vous financer pour 25 000 € ? Montant supérieu…" at bounding box center [643, 452] width 748 height 398
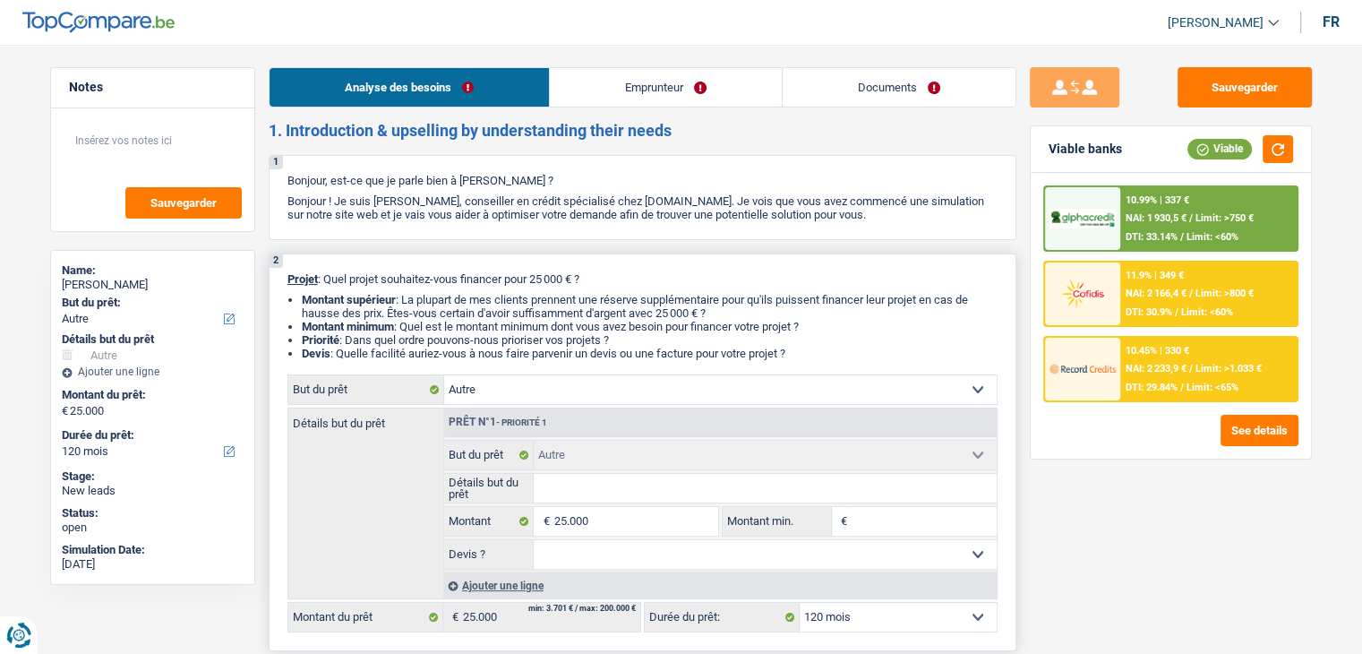
click at [810, 350] on li "Devis : Quelle facilité auriez-vous à nous faire parvenir un devis ou une factu…" at bounding box center [650, 353] width 696 height 13
drag, startPoint x: 802, startPoint y: 351, endPoint x: 286, endPoint y: 280, distance: 521.5
click at [286, 280] on div "2 Projet : Quel projet souhaitez-vous financer pour 25 000 € ? Montant supérieu…" at bounding box center [643, 452] width 748 height 398
click at [864, 608] on select "12 mois 18 mois 24 mois 30 mois 36 mois 42 mois 48 mois 60 mois 72 mois 84 mois…" at bounding box center [898, 617] width 197 height 29
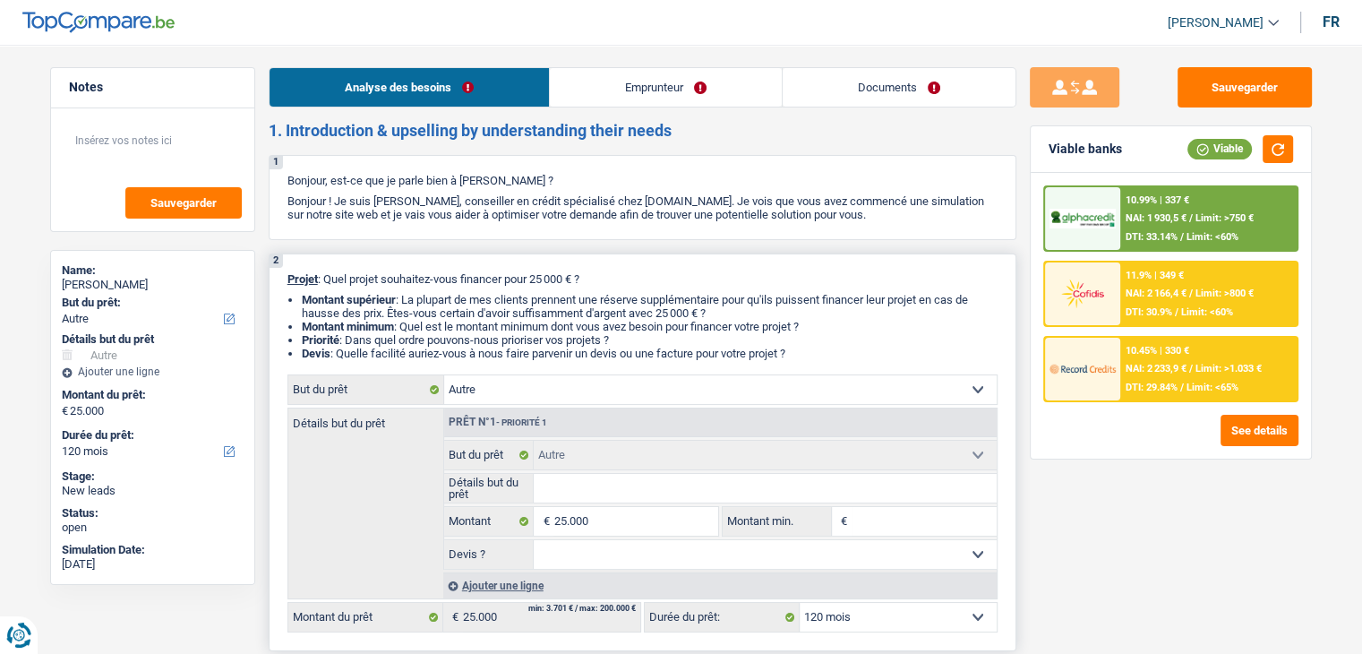
drag, startPoint x: 864, startPoint y: 608, endPoint x: 914, endPoint y: 607, distance: 50.2
click at [864, 608] on select "12 mois 18 mois 24 mois 30 mois 36 mois 42 mois 48 mois 60 mois 72 mois 84 mois…" at bounding box center [898, 617] width 197 height 29
click at [1024, 570] on div "Sauvegarder Viable banks Viable 10.99% | 337 € NAI: 1 930,5 € / Limit: >750 € D…" at bounding box center [1170, 343] width 309 height 553
drag, startPoint x: 816, startPoint y: 356, endPoint x: 284, endPoint y: 278, distance: 537.6
click at [284, 278] on div "2 Projet : Quel projet souhaitez-vous financer pour 25 000 € ? Montant supérieu…" at bounding box center [643, 452] width 748 height 398
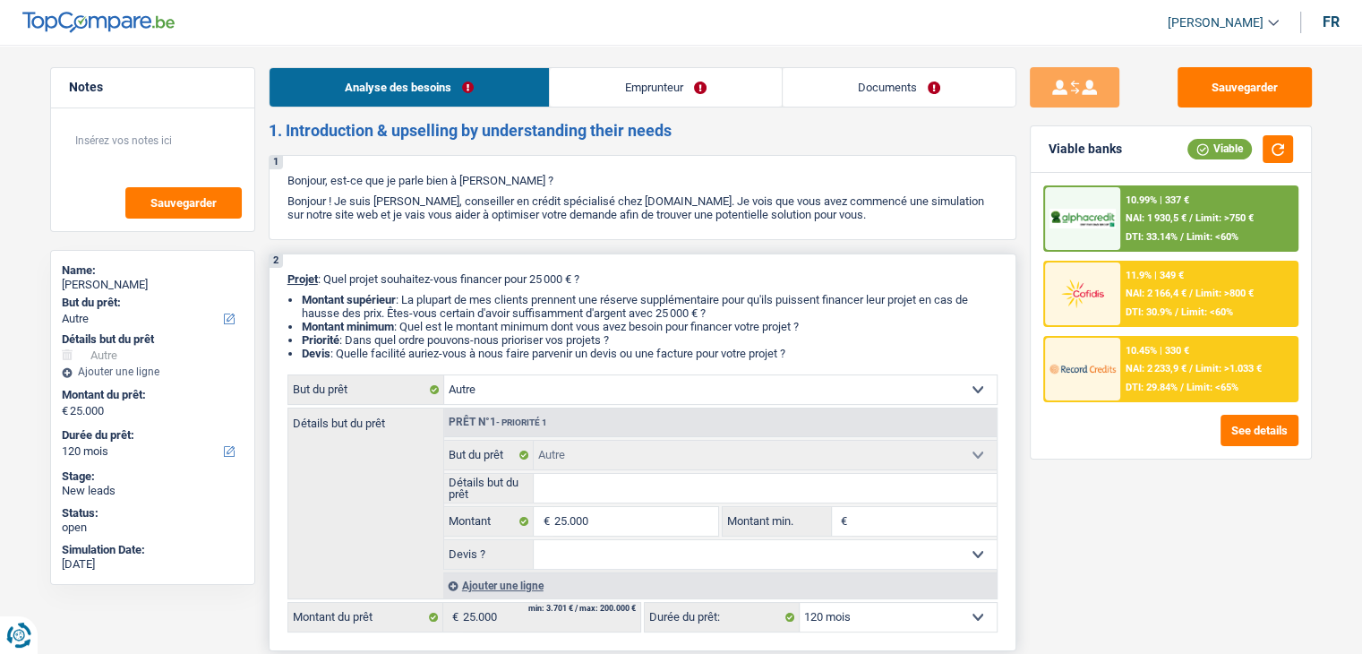
click at [284, 278] on div "2 Projet : Quel projet souhaitez-vous financer pour 25 000 € ? Montant supérieu…" at bounding box center [643, 452] width 748 height 398
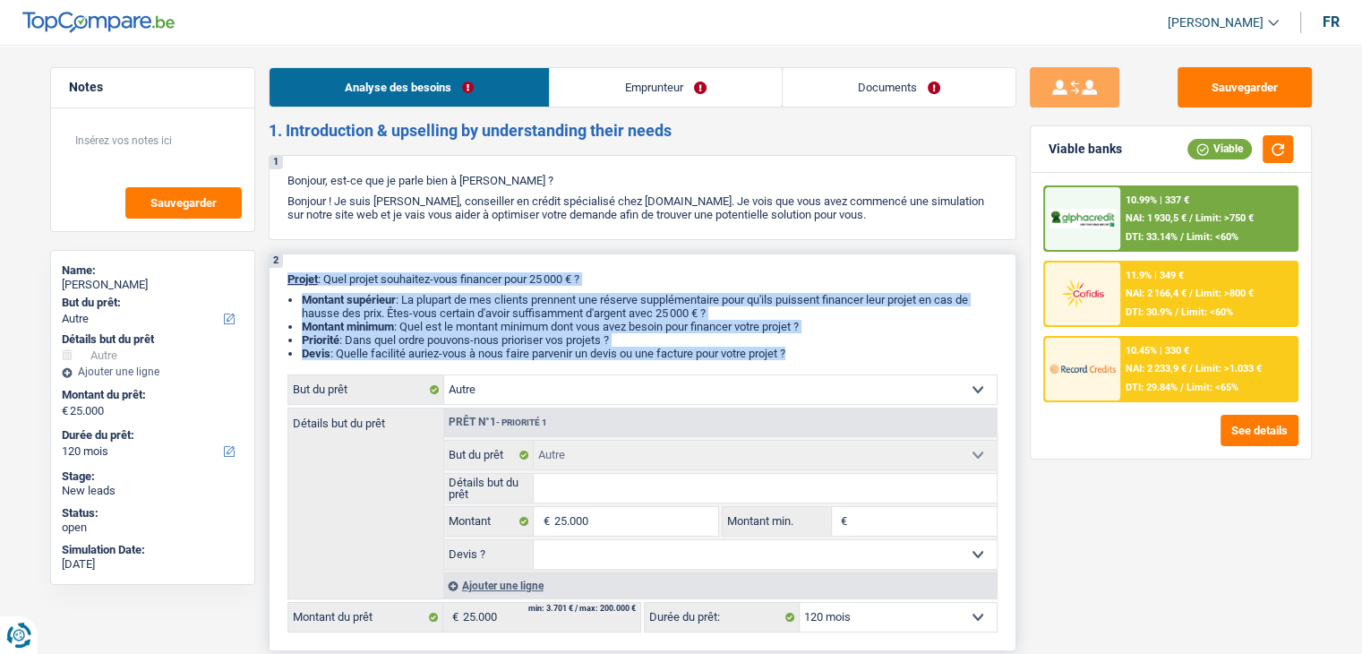
drag, startPoint x: 287, startPoint y: 278, endPoint x: 812, endPoint y: 353, distance: 531.0
click at [812, 353] on div "2 Projet : Quel projet souhaitez-vous financer pour 25 000 € ? Montant supérieu…" at bounding box center [643, 452] width 748 height 398
click at [812, 353] on li "Devis : Quelle facilité auriez-vous à nous faire parvenir un devis ou une factu…" at bounding box center [650, 353] width 696 height 13
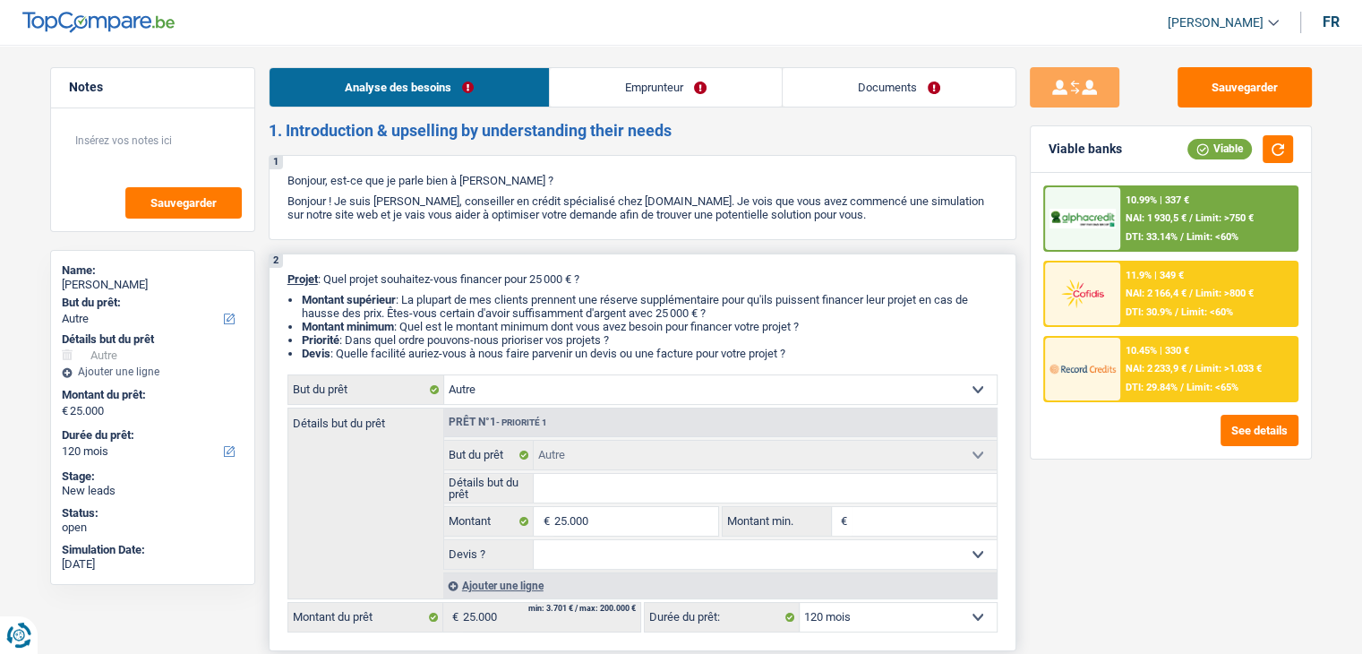
drag, startPoint x: 796, startPoint y: 357, endPoint x: 682, endPoint y: 323, distance: 118.7
click at [712, 326] on ul "Montant supérieur : La plupart de mes clients prennent une réserve supplémentai…" at bounding box center [642, 326] width 710 height 67
click at [1200, 87] on button "Sauvegarder" at bounding box center [1245, 87] width 134 height 40
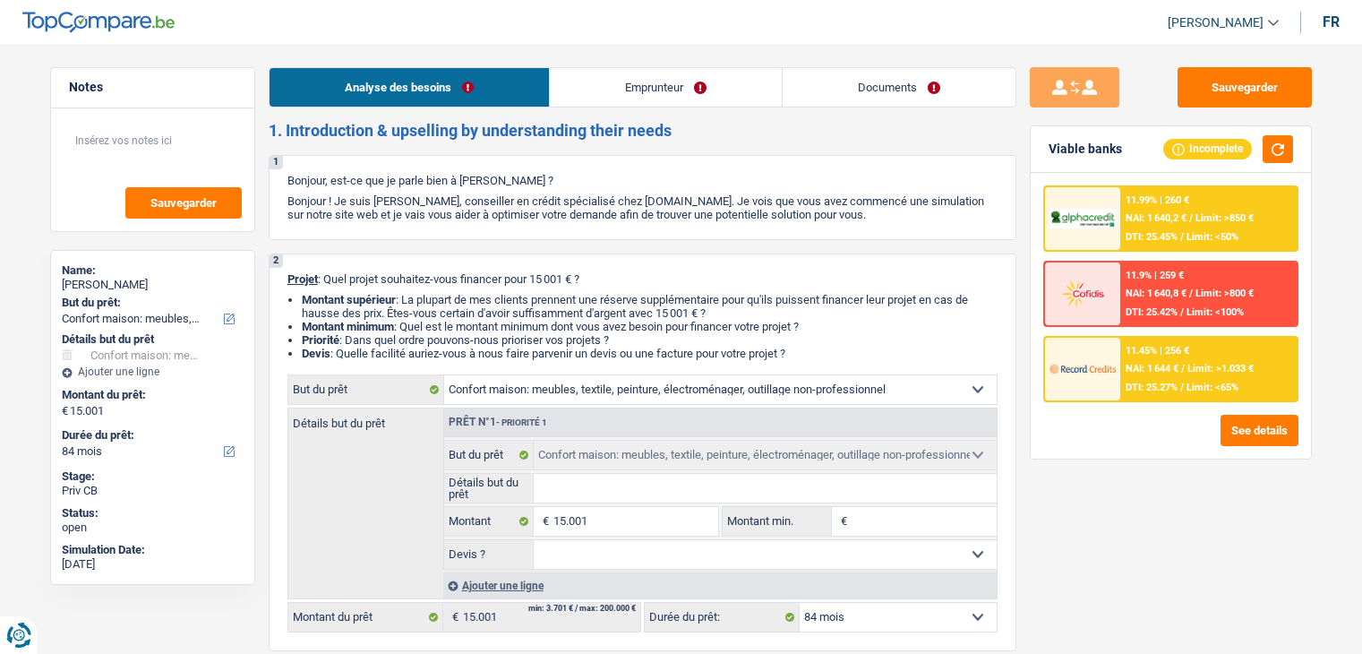
select select "household"
select select "84"
select select "household"
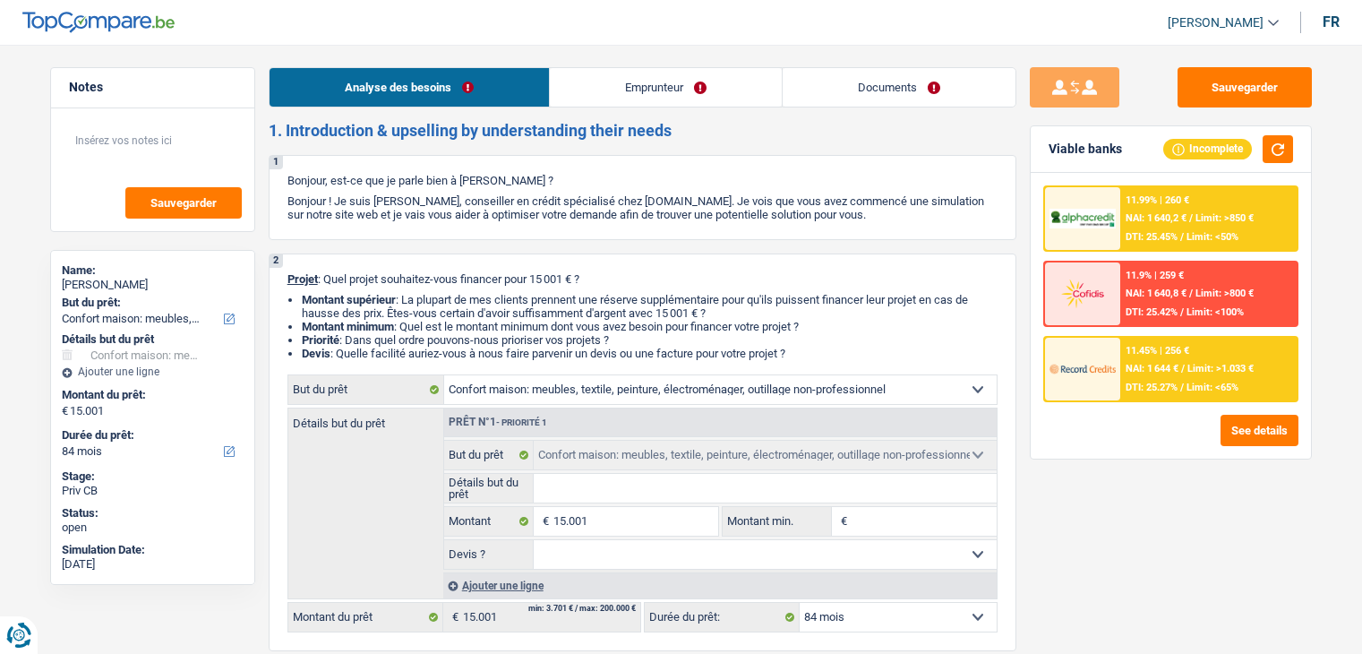
select select "84"
select select "publicEmployee"
select select "netSalary"
select select "mealVouchers"
select select "rents"
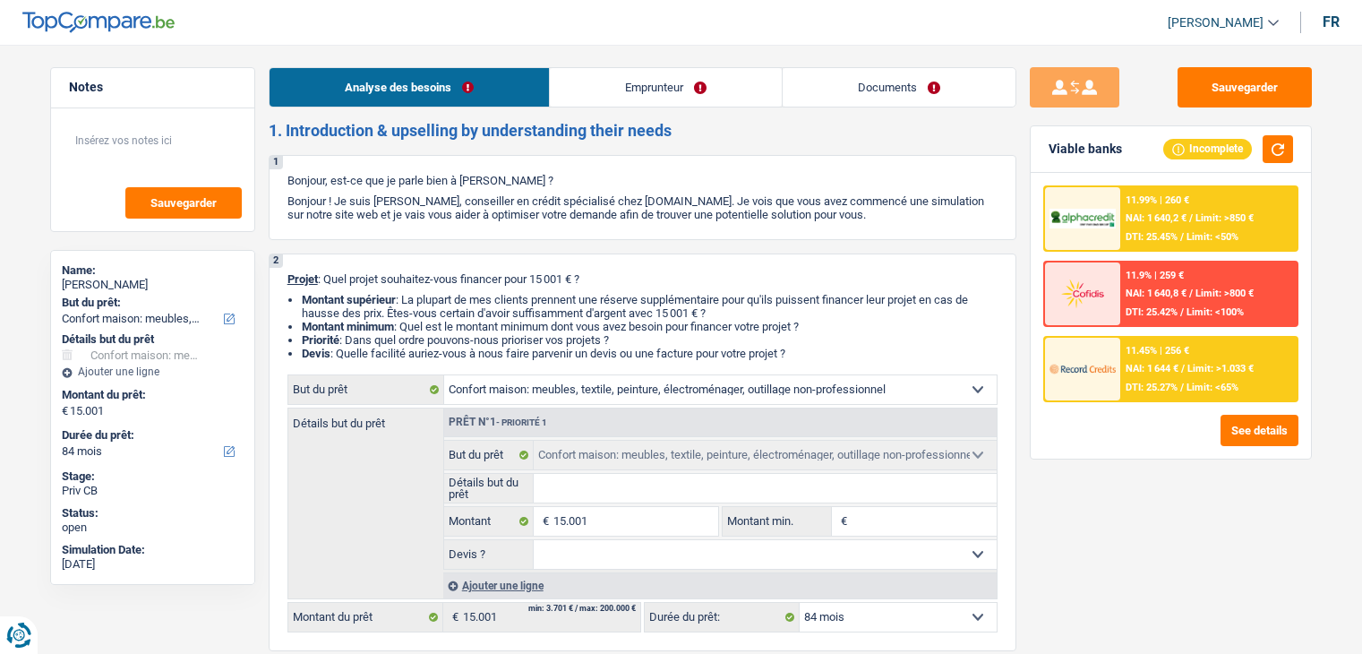
select select "household"
select select "84"
drag, startPoint x: 802, startPoint y: 356, endPoint x: 792, endPoint y: 356, distance: 10.8
click at [792, 356] on li "Devis : Quelle facilité auriez-vous à nous faire parvenir un devis ou une factu…" at bounding box center [650, 353] width 696 height 13
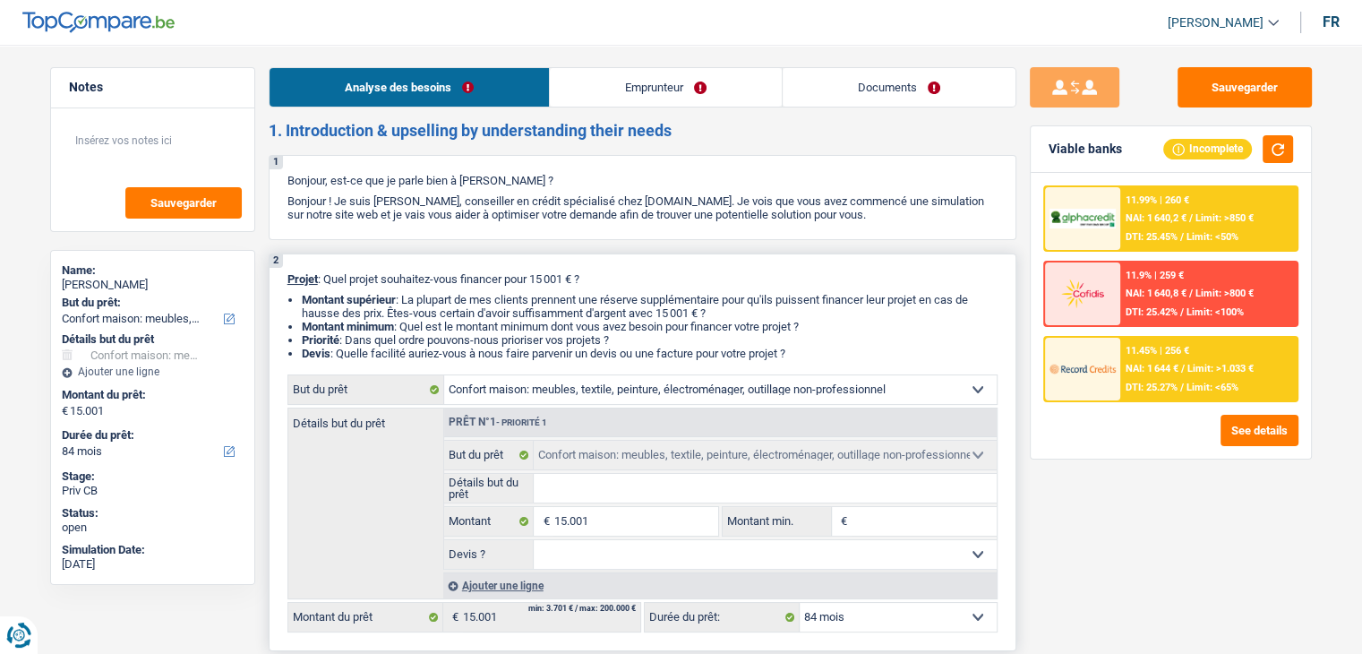
click at [882, 522] on input "Montant min." at bounding box center [924, 521] width 145 height 29
type input "1"
type input "15"
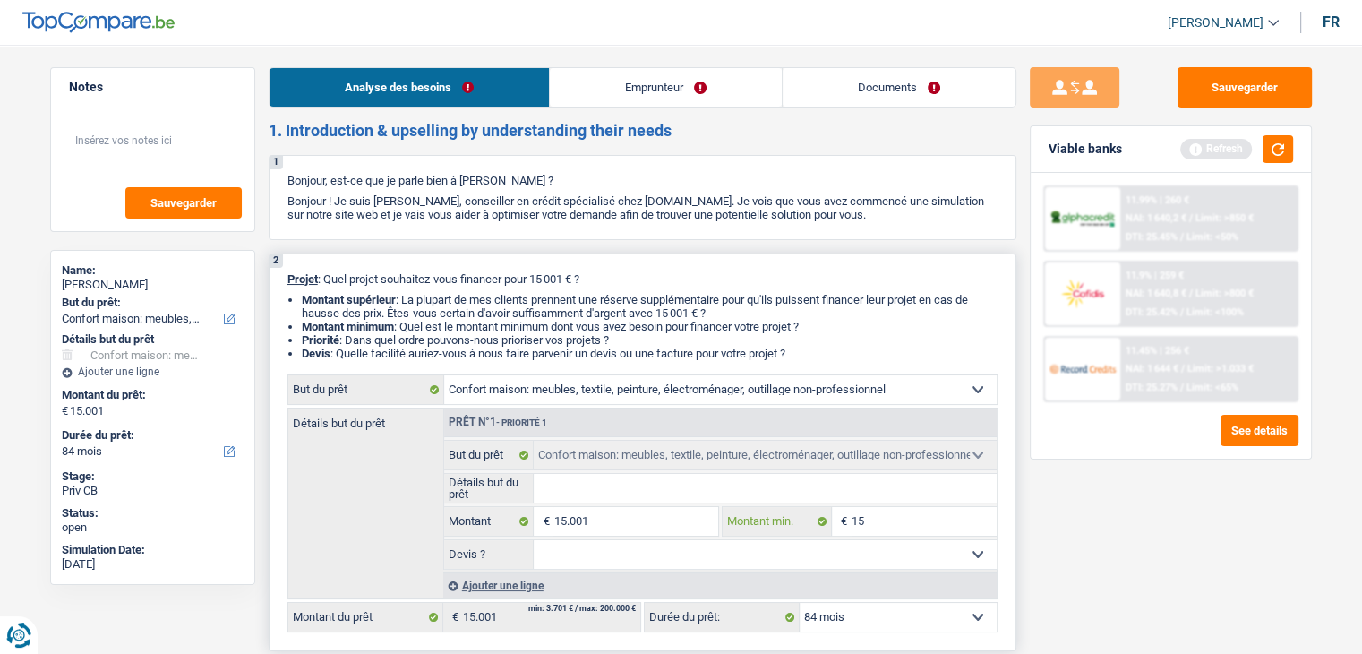
type input "150"
type input "1.500"
type input "15.001"
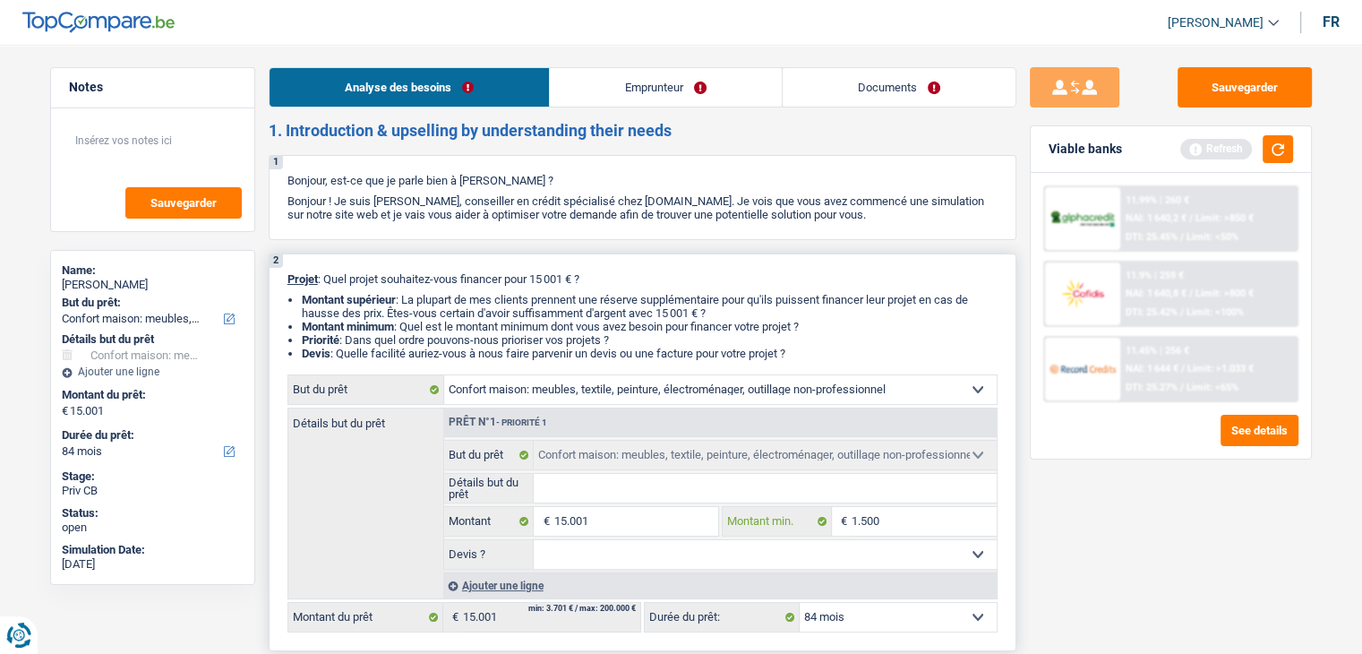
type input "15.001"
click at [1274, 145] on button "button" at bounding box center [1278, 149] width 30 height 28
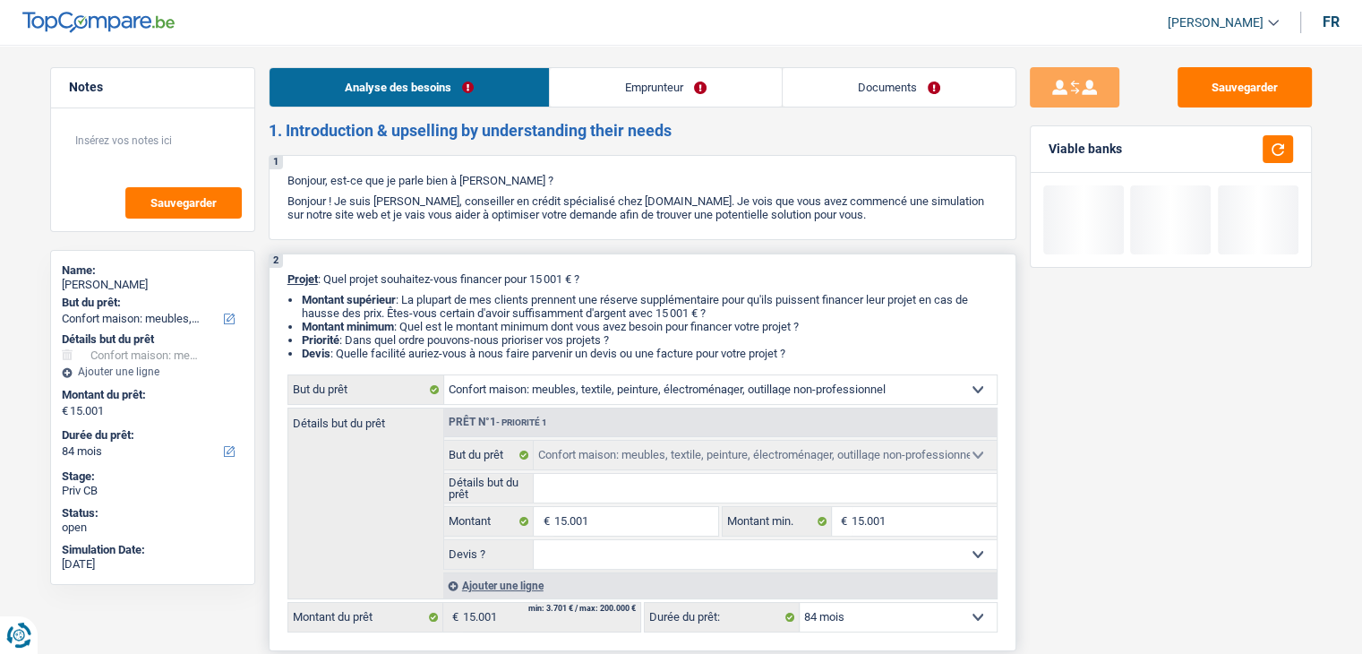
click at [559, 499] on input "Détails but du prêt" at bounding box center [765, 488] width 463 height 29
click at [906, 348] on li "Devis : Quelle facilité auriez-vous à nous faire parvenir un devis ou une factu…" at bounding box center [650, 353] width 696 height 13
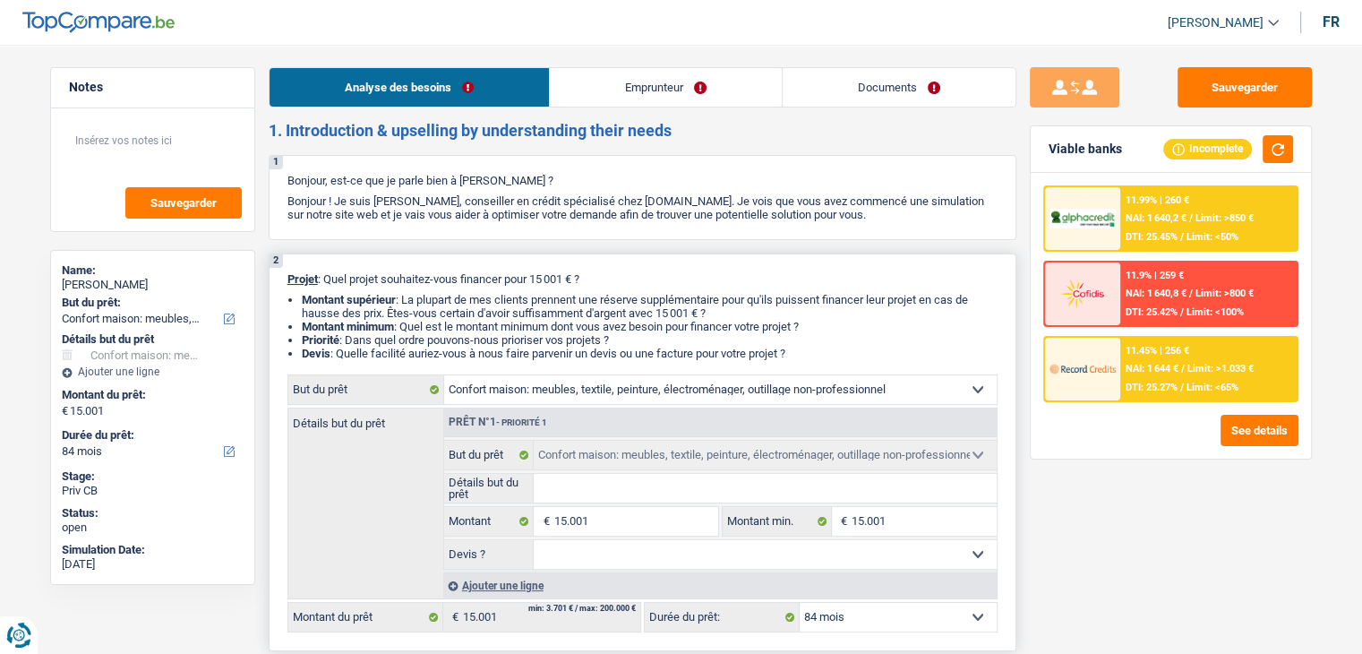
click at [616, 484] on input "Détails but du prêt" at bounding box center [765, 488] width 463 height 29
type input "a"
type input "am"
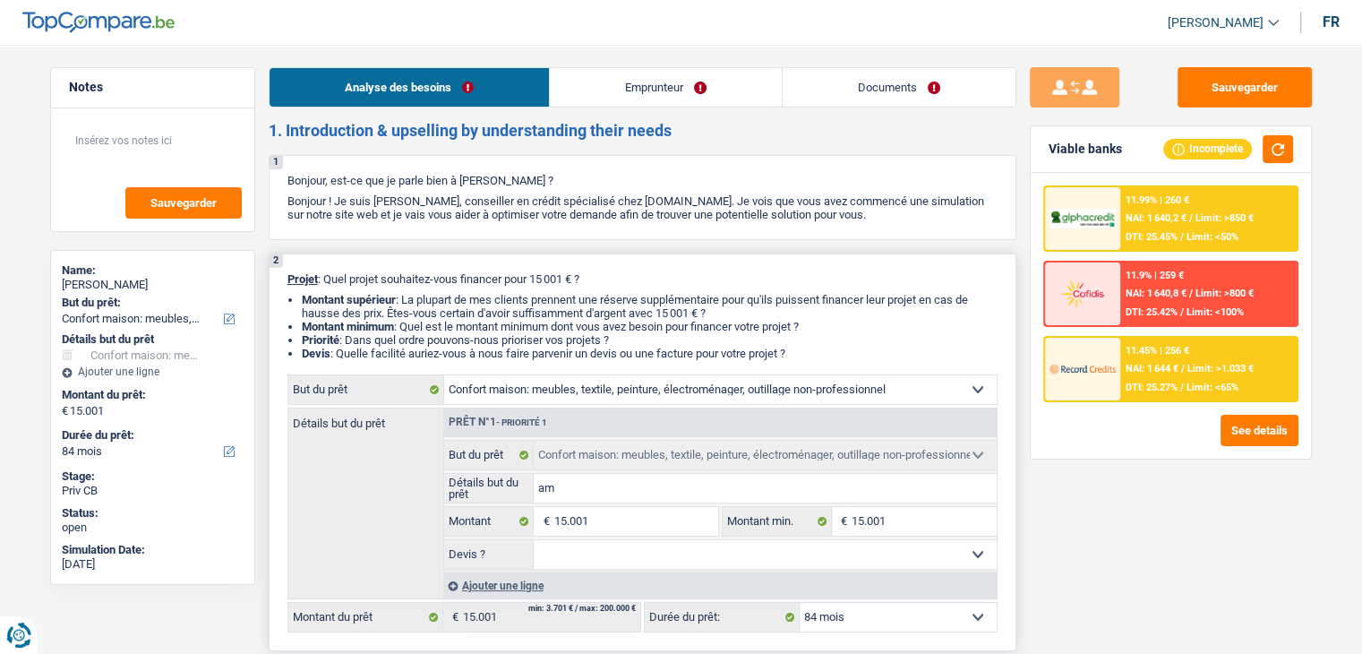
type input "ame"
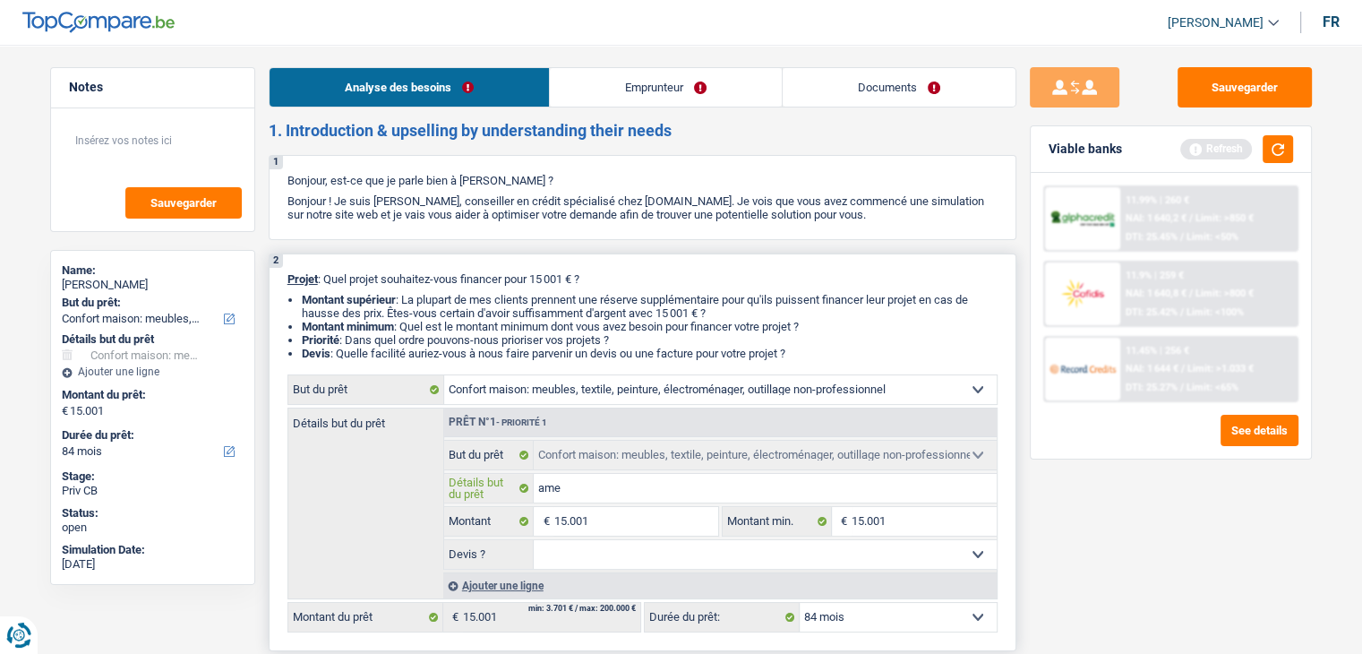
type input "ameu"
type input "ameub"
type input "ameubl"
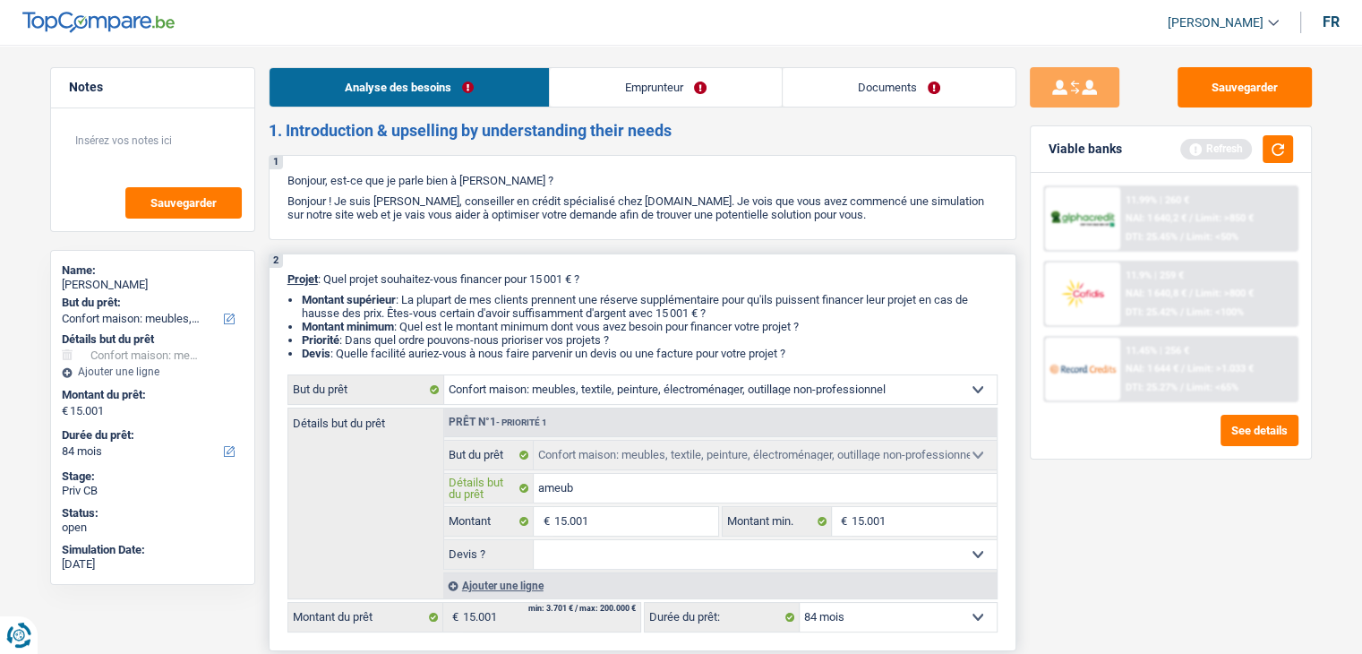
type input "ameubl"
type input "ameuble"
type input "ameublem"
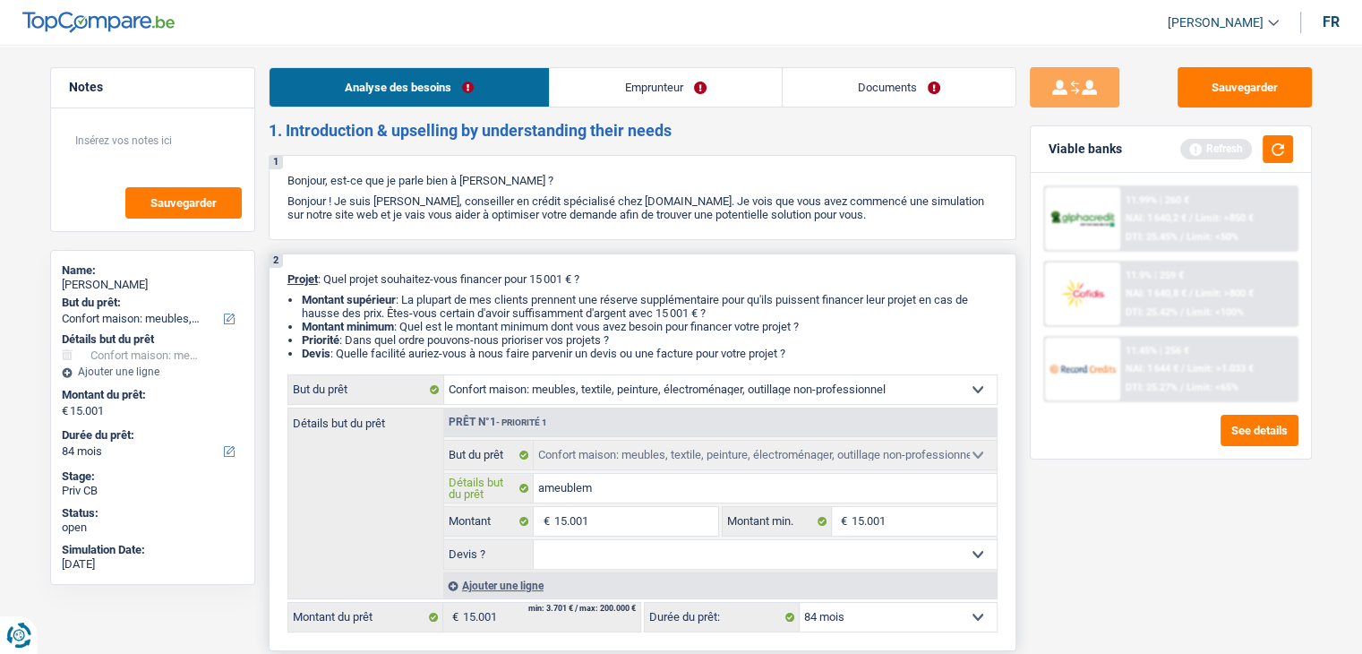
type input "ameubleme"
type input "ameublemen"
type input "ameublement"
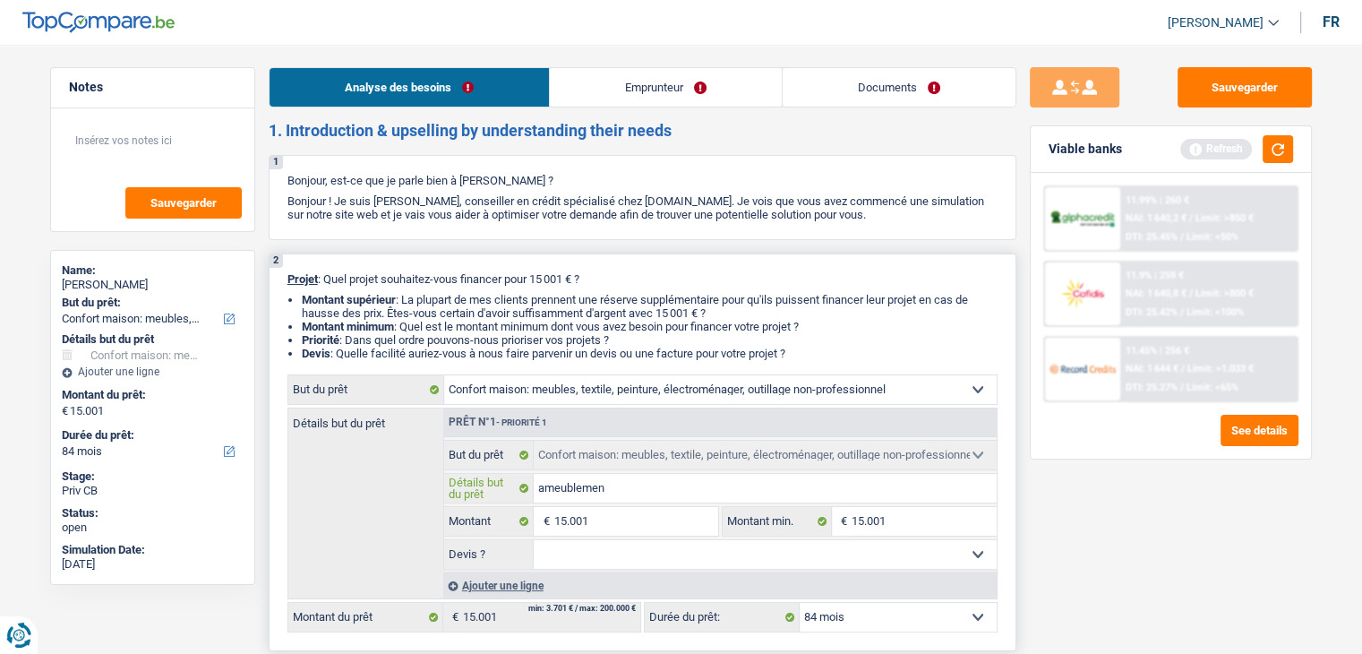
type input "ameublement"
type input "ameublement,"
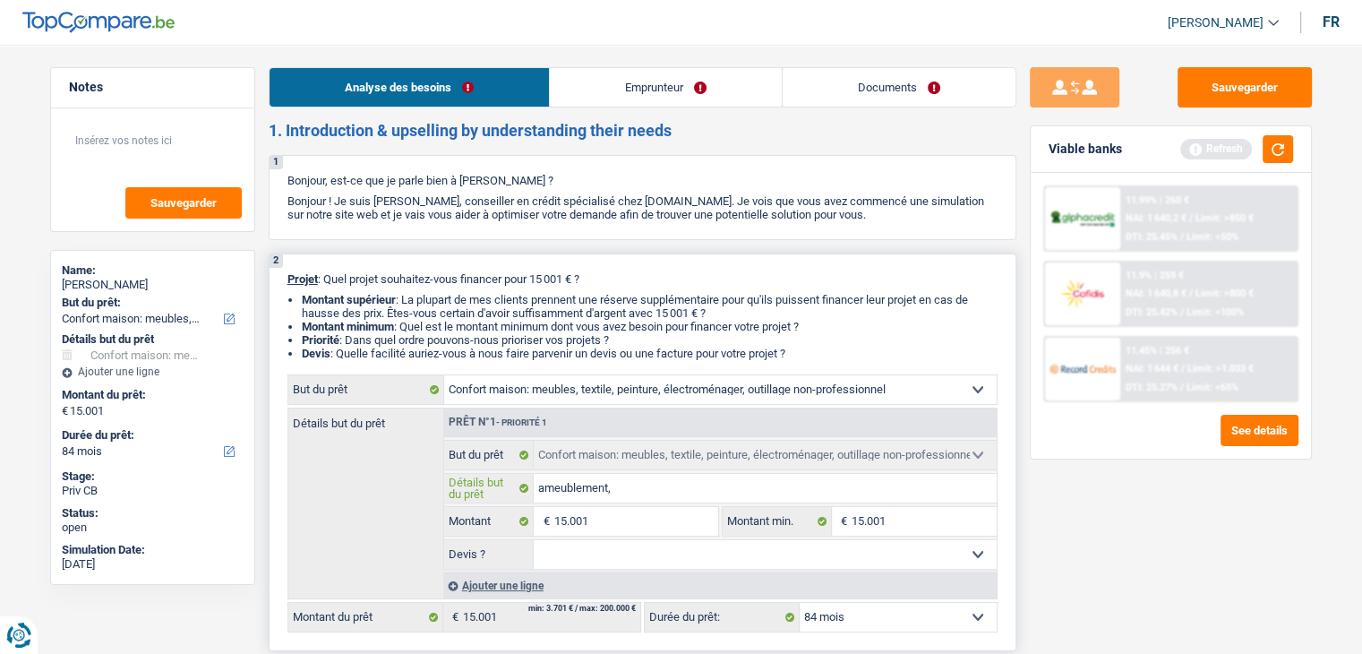
type input "ameublement,"
click at [482, 585] on div "Ajouter une ligne" at bounding box center [719, 585] width 553 height 26
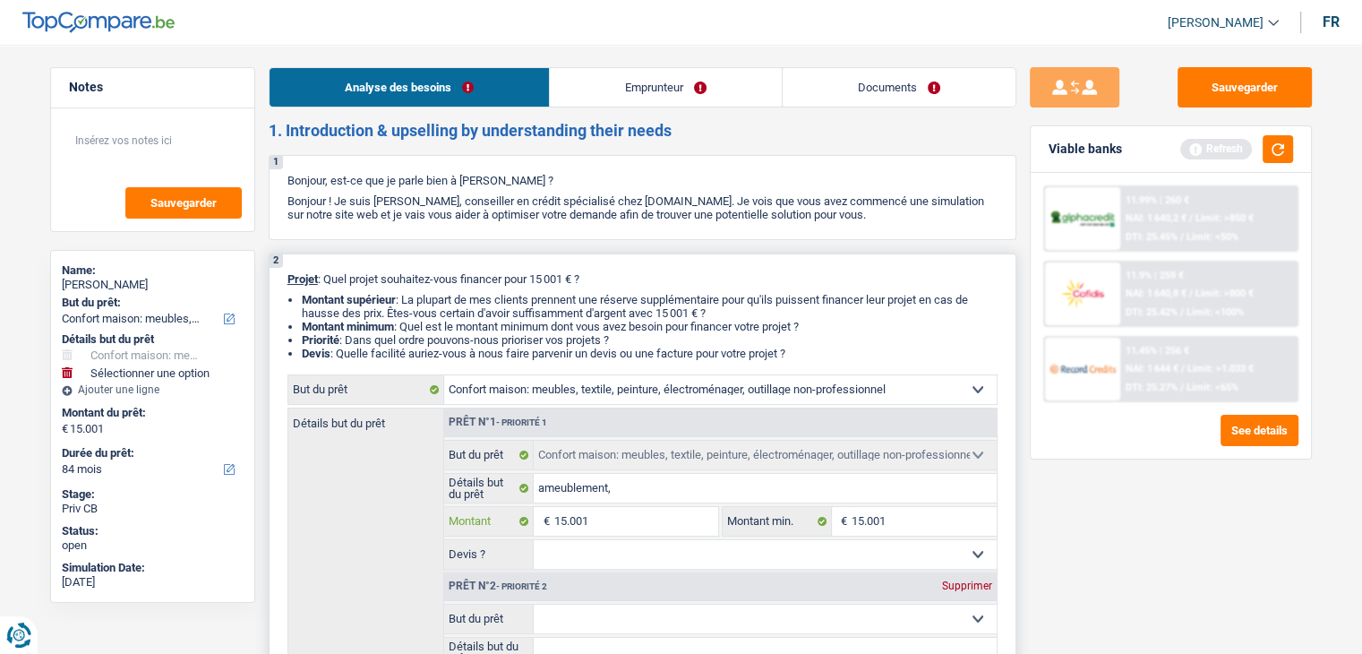
click at [623, 526] on input "15.001" at bounding box center [635, 521] width 164 height 29
click at [1176, 544] on div "Sauvegarder Viable banks Refresh 11.99% | 260 € NAI: 1 640,2 € / Limit: >850 € …" at bounding box center [1170, 343] width 309 height 553
click at [1281, 157] on button "button" at bounding box center [1278, 149] width 30 height 28
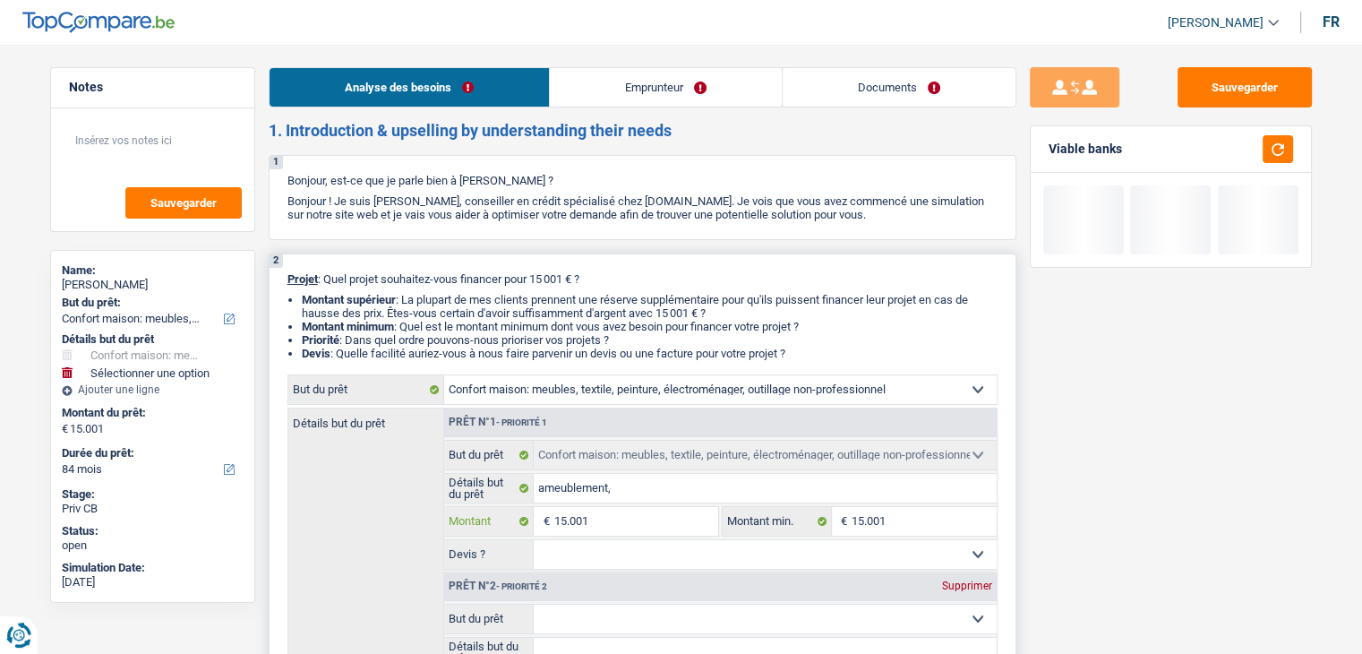
click at [600, 525] on input "15.001" at bounding box center [635, 521] width 164 height 29
type input "1.500"
type input "150"
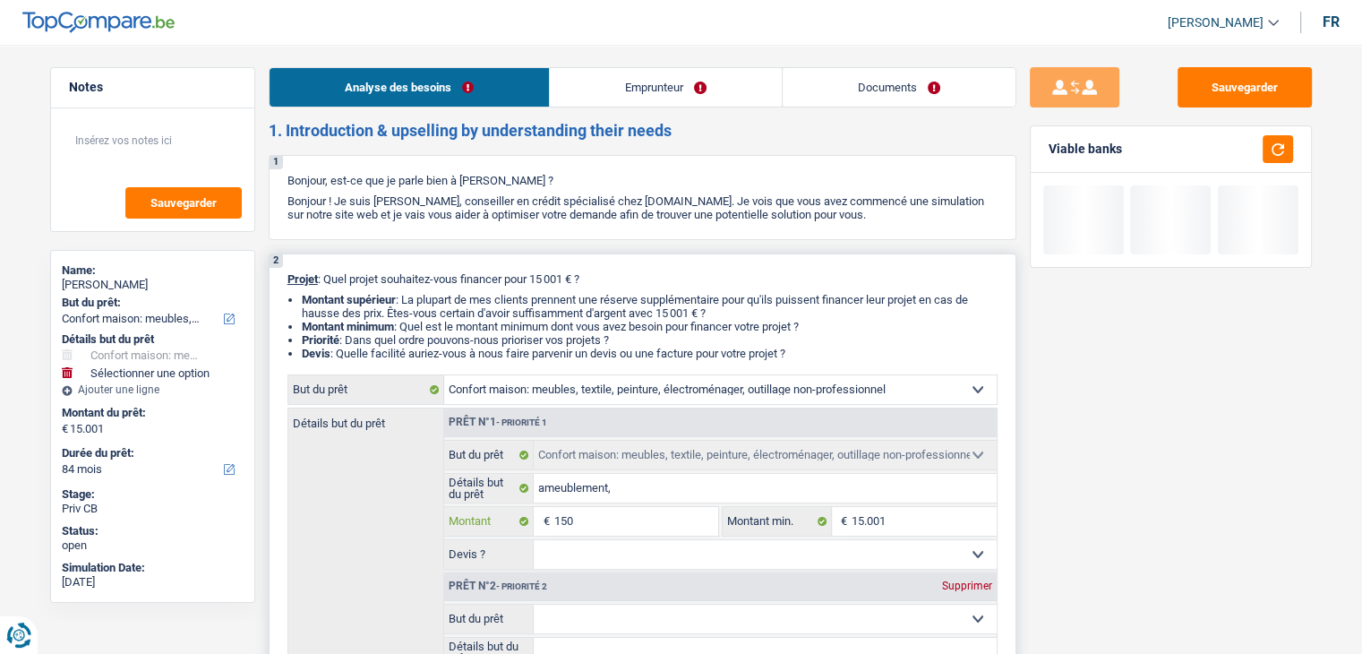
type input "15"
type input "1"
type input "8"
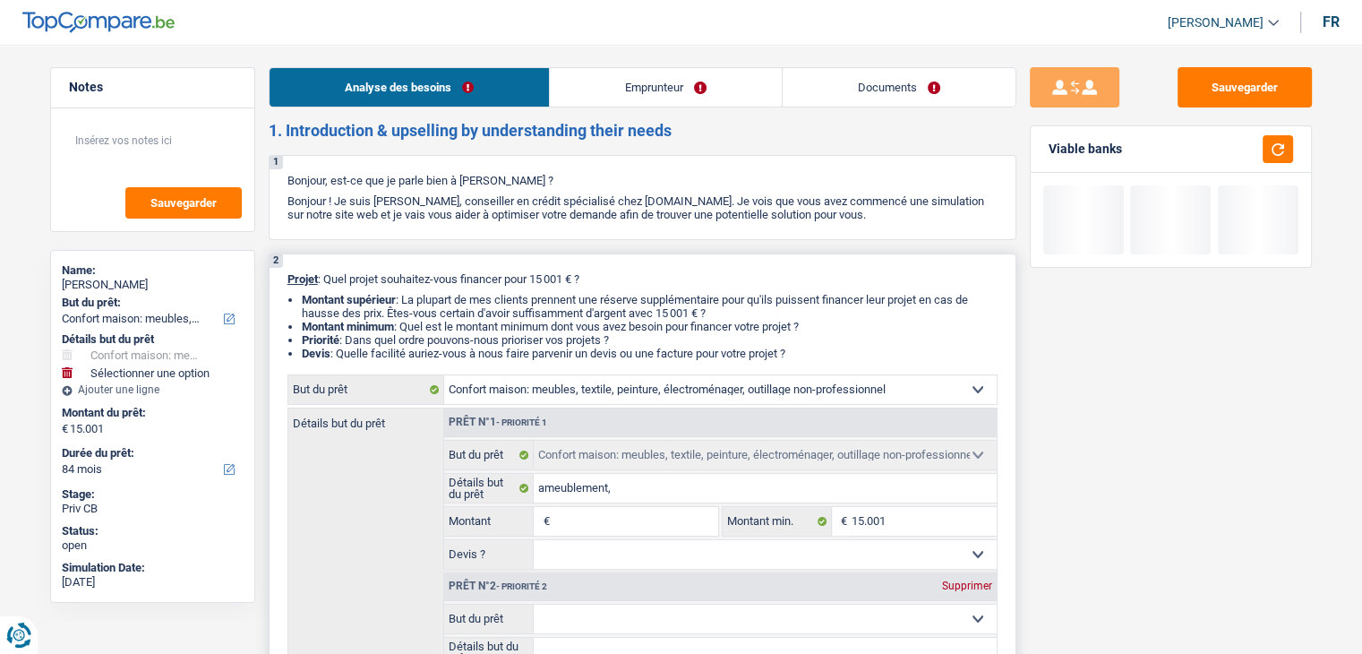
type input "8"
type input "80"
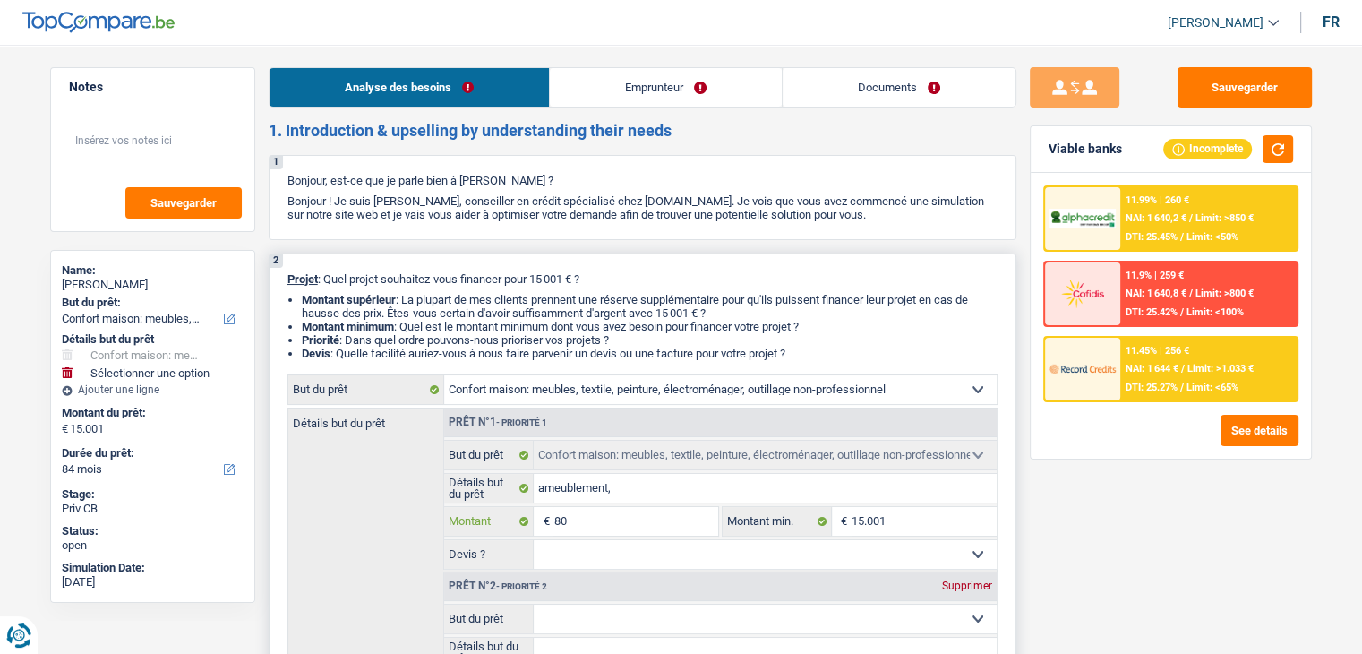
type input "800"
type input "8.000"
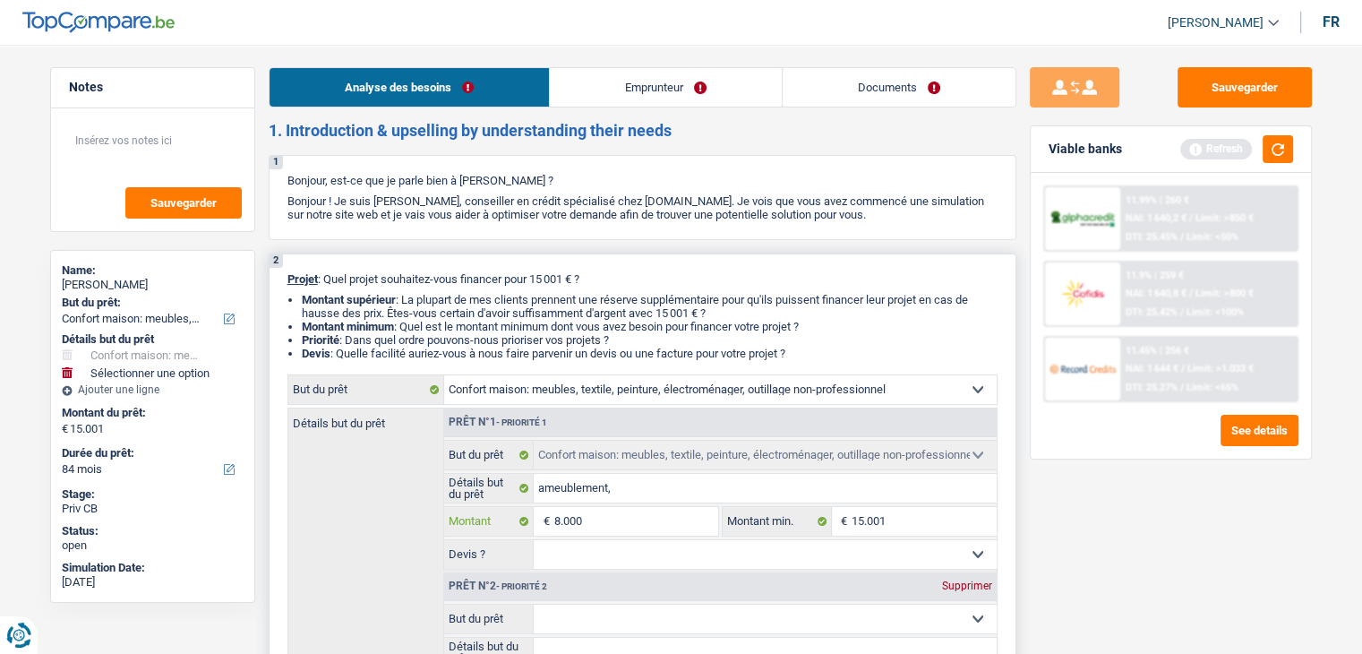
type input "8.000"
select select "48"
type input "8.000"
select select "48"
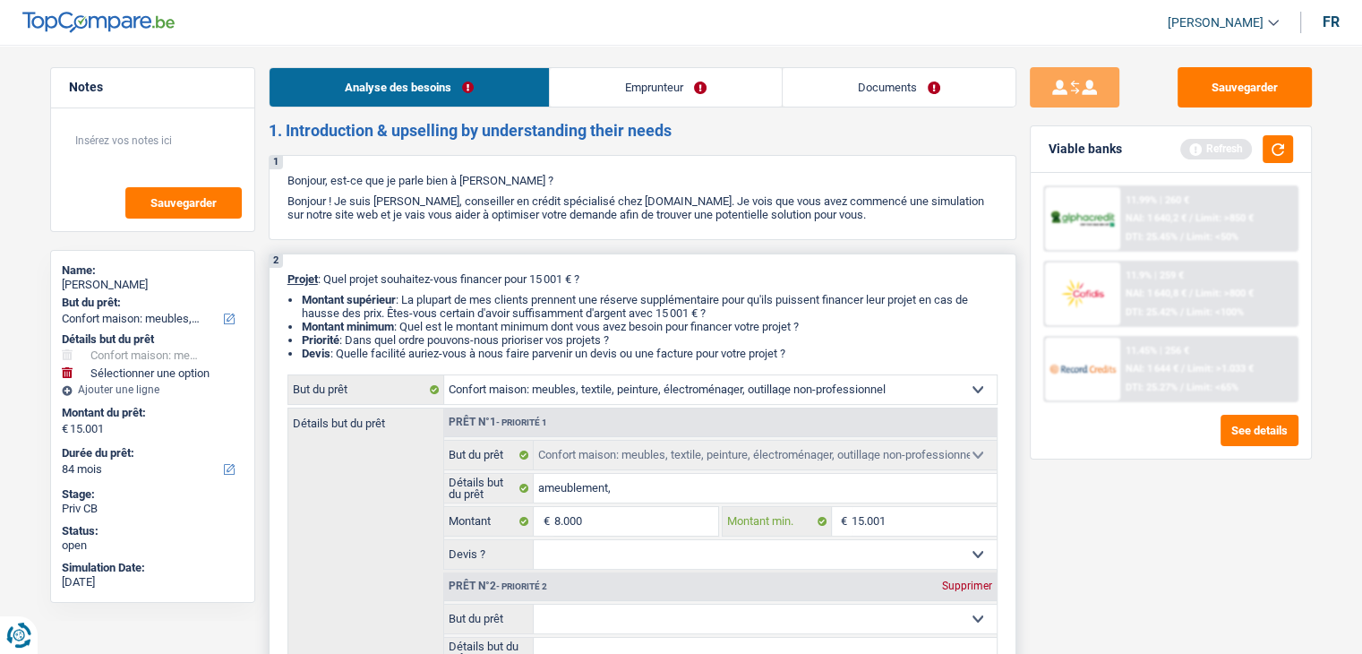
type input "8.000"
select select "48"
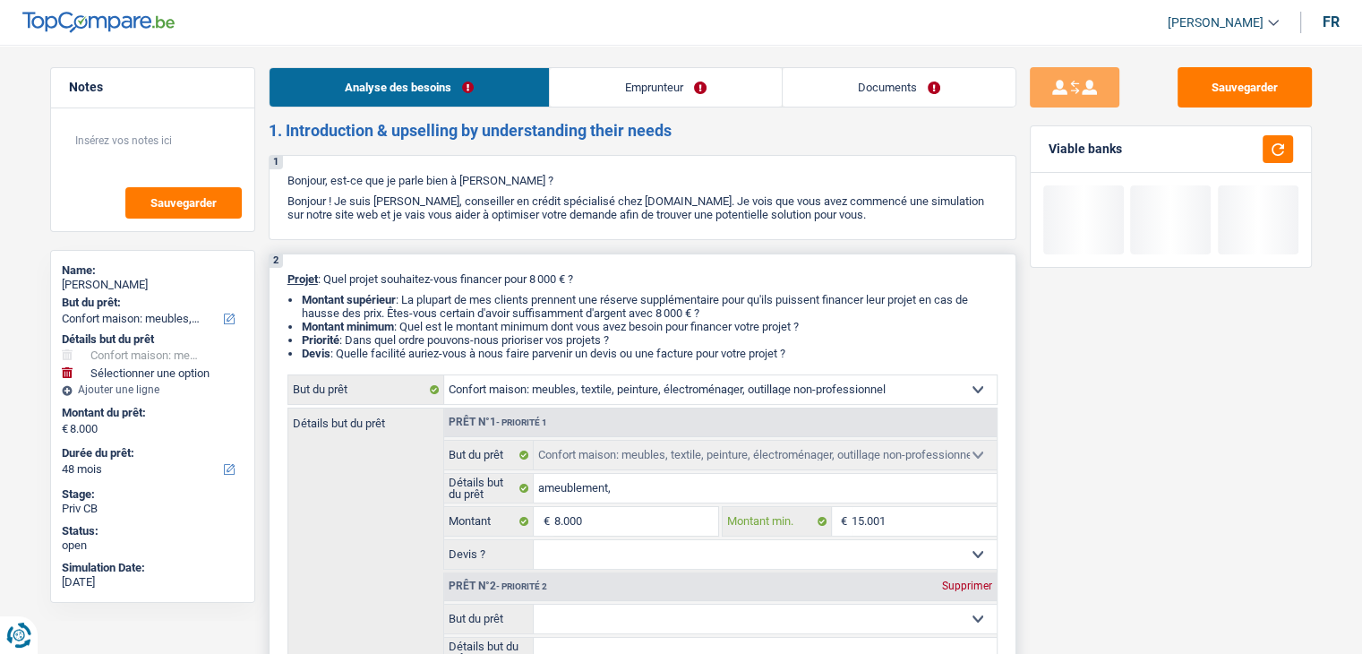
click at [915, 517] on input "15.001" at bounding box center [924, 521] width 145 height 29
type input "1.500"
type input "150"
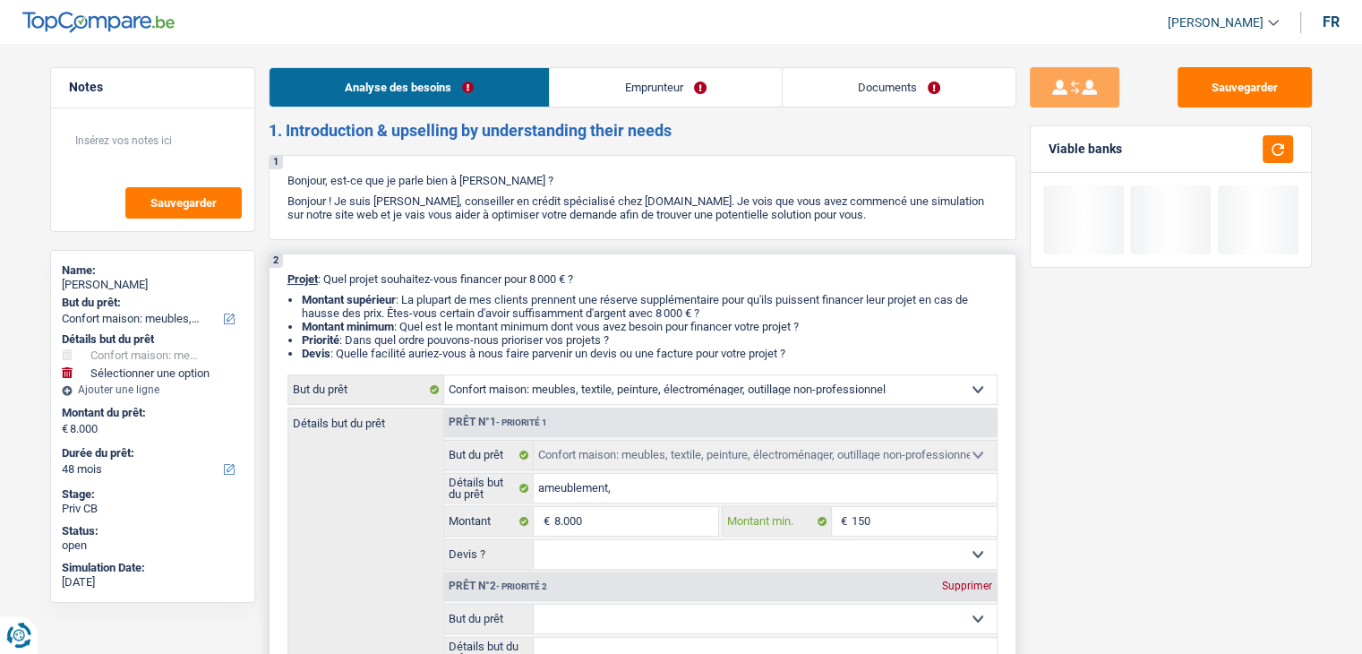
type input "15"
type input "1"
type input "8"
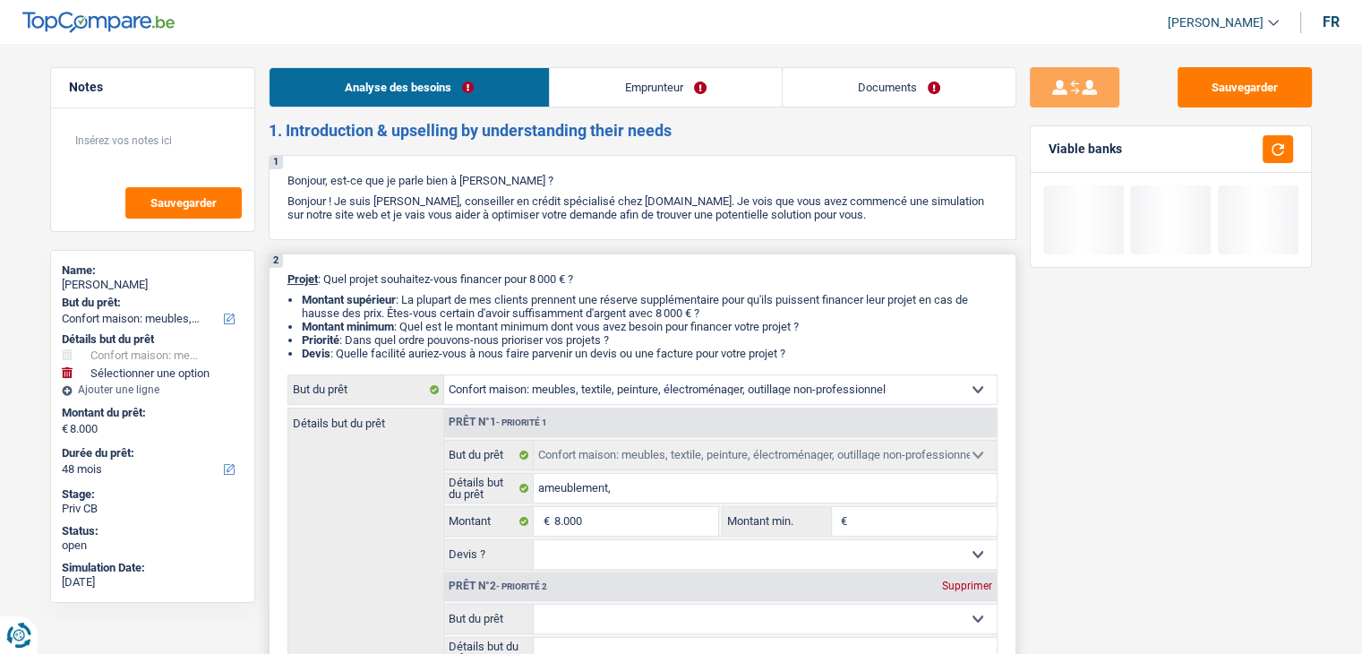
type input "8"
type input "80"
type input "800"
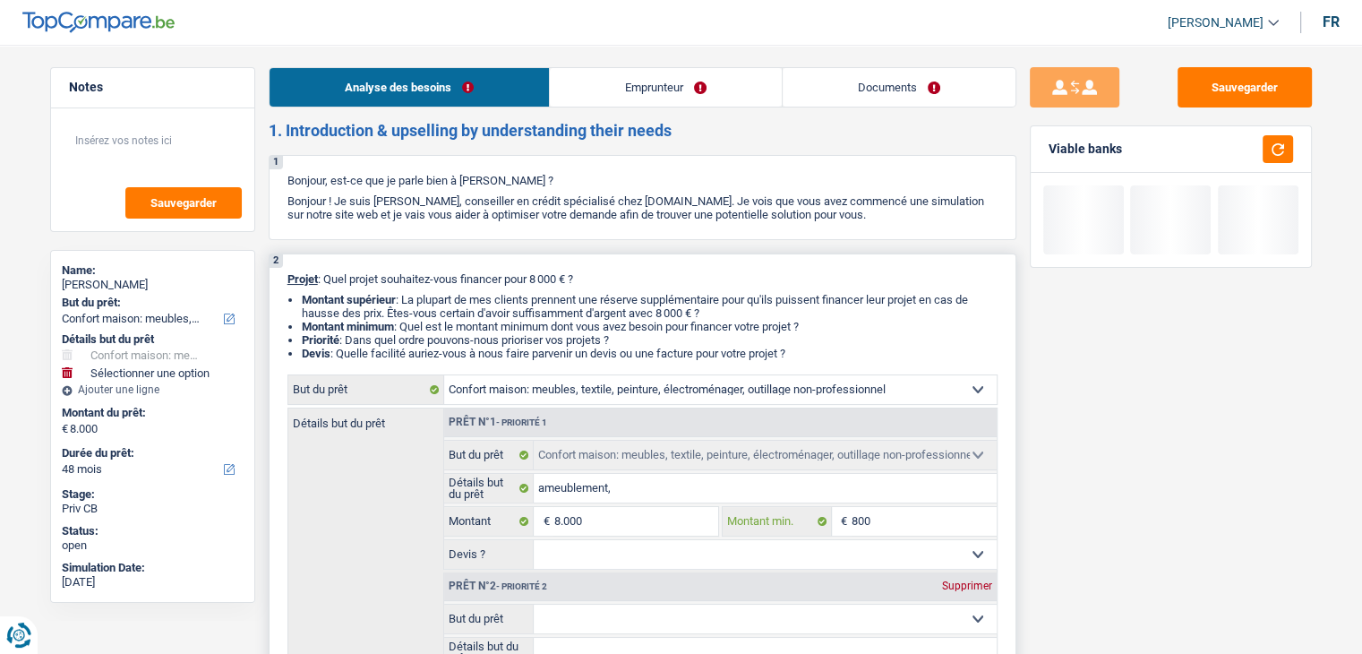
type input "8.000"
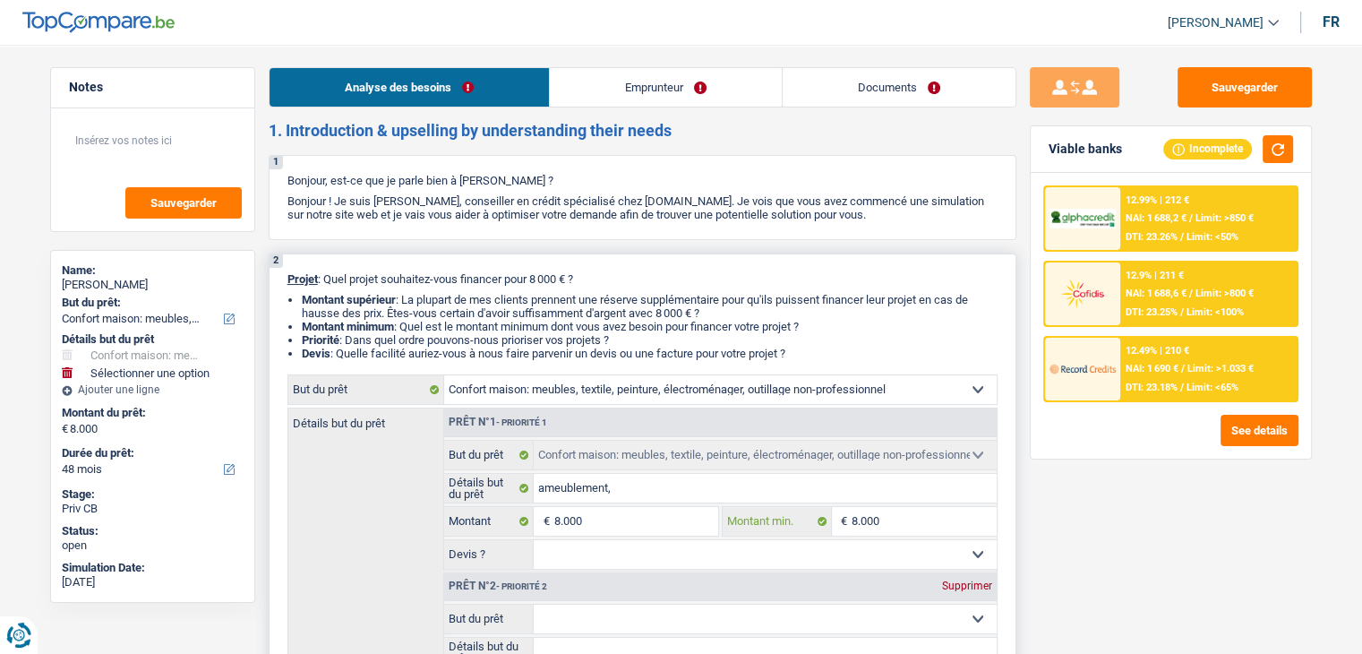
scroll to position [179, 0]
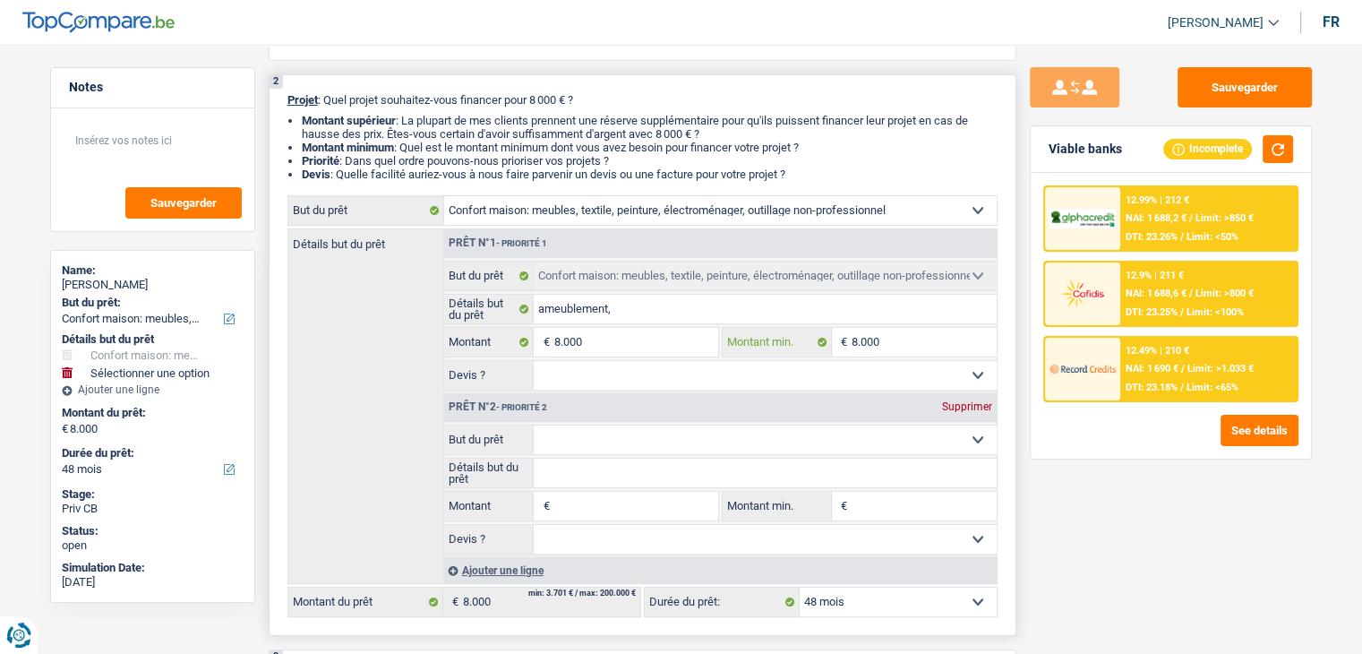
type input "8.000"
click at [572, 501] on input "Montant" at bounding box center [635, 506] width 164 height 29
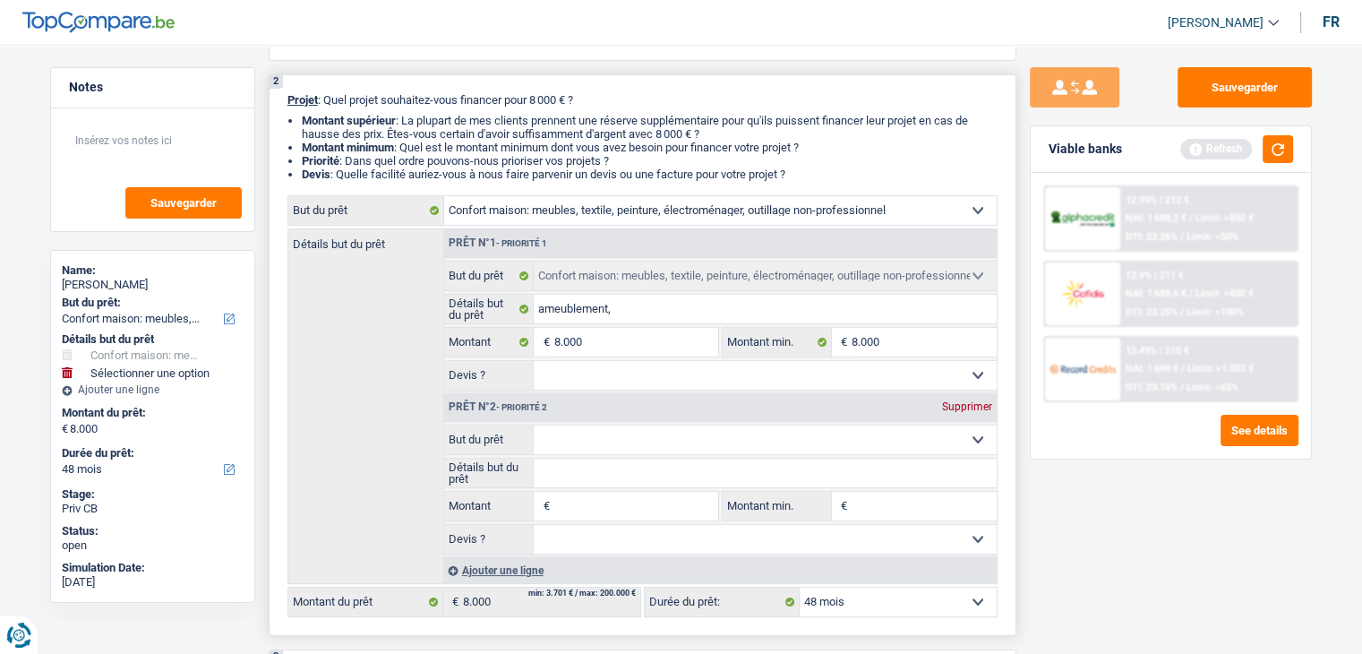
type input "7"
type input "70"
type input "700"
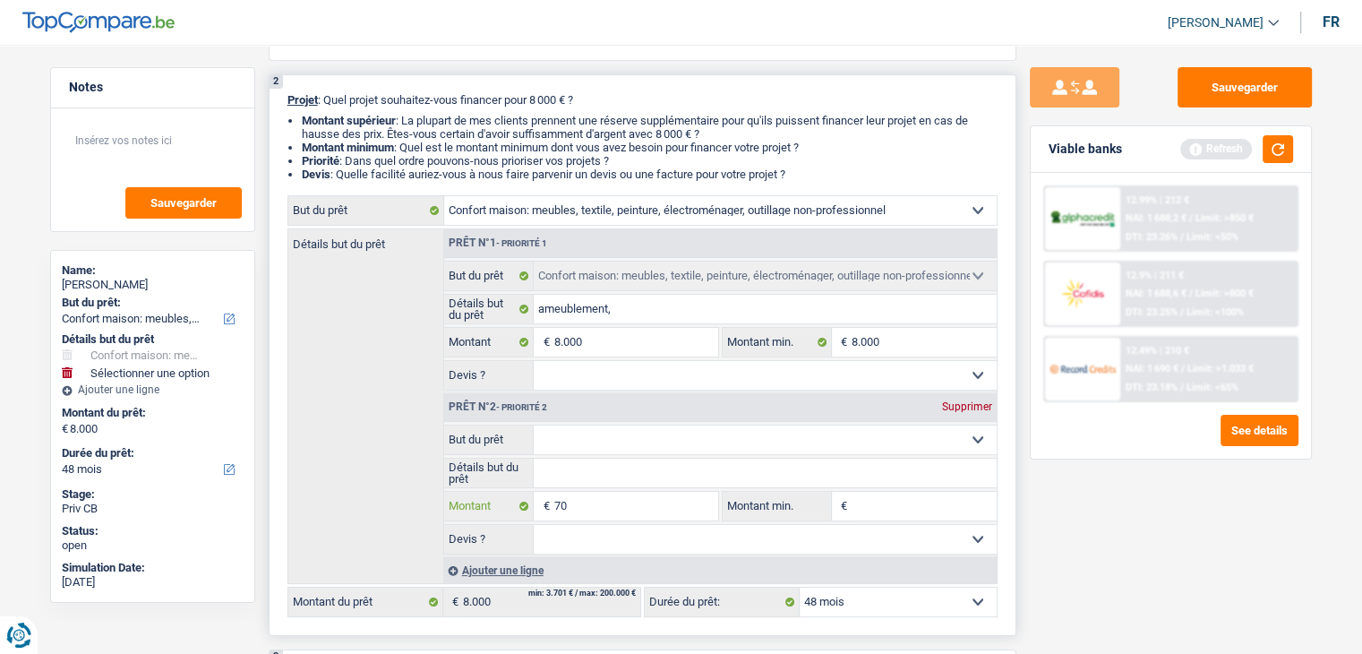
type input "700"
type input "7.000"
type input "15.000"
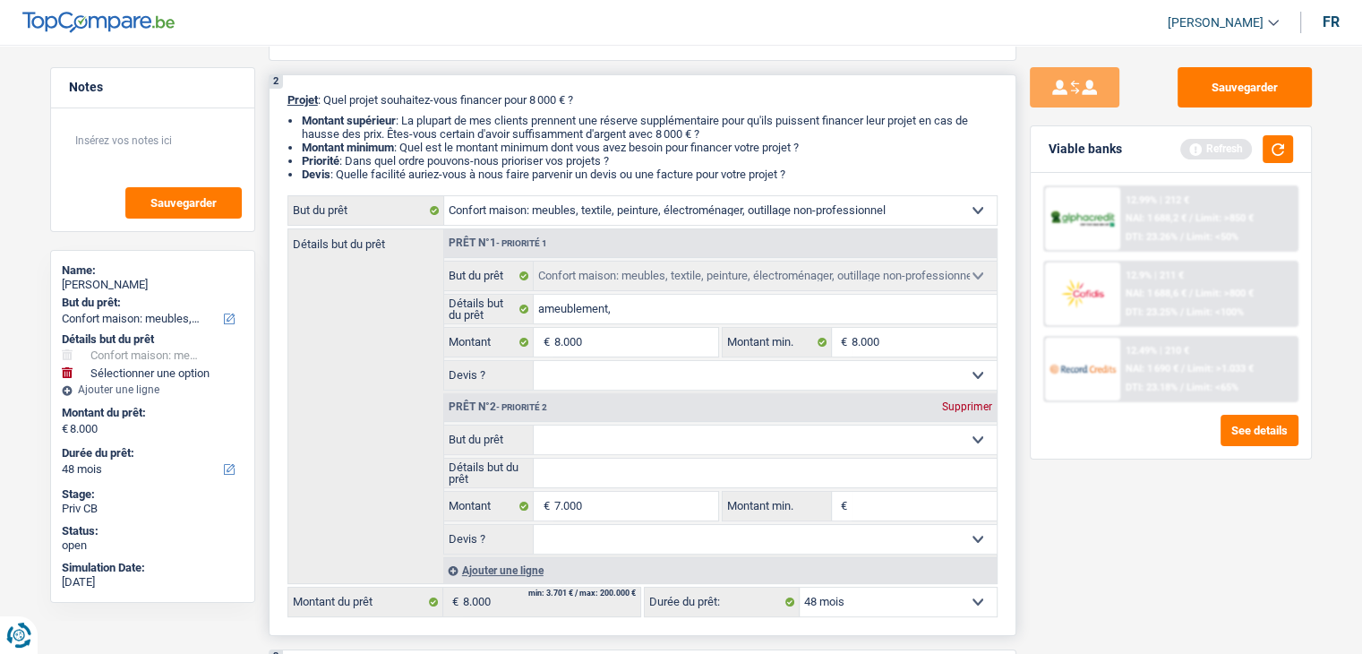
type input "15.000"
click at [887, 505] on input "Montant min." at bounding box center [924, 506] width 145 height 29
select select "60"
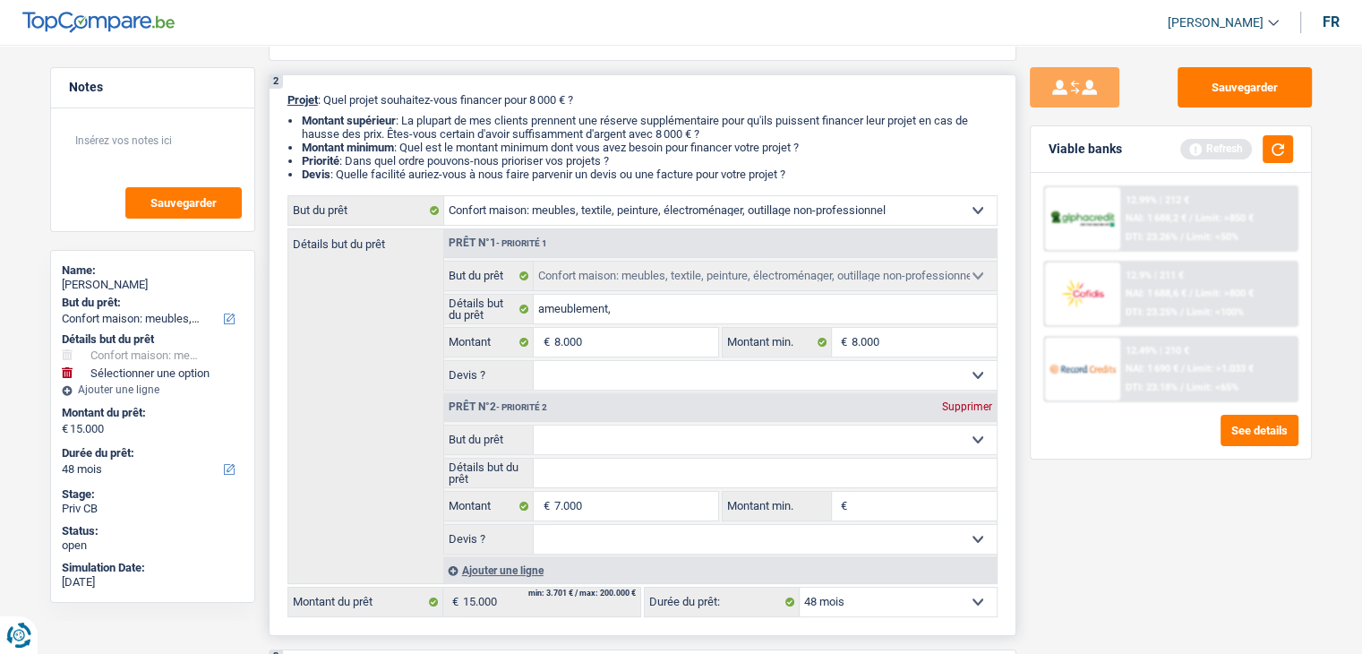
select select "60"
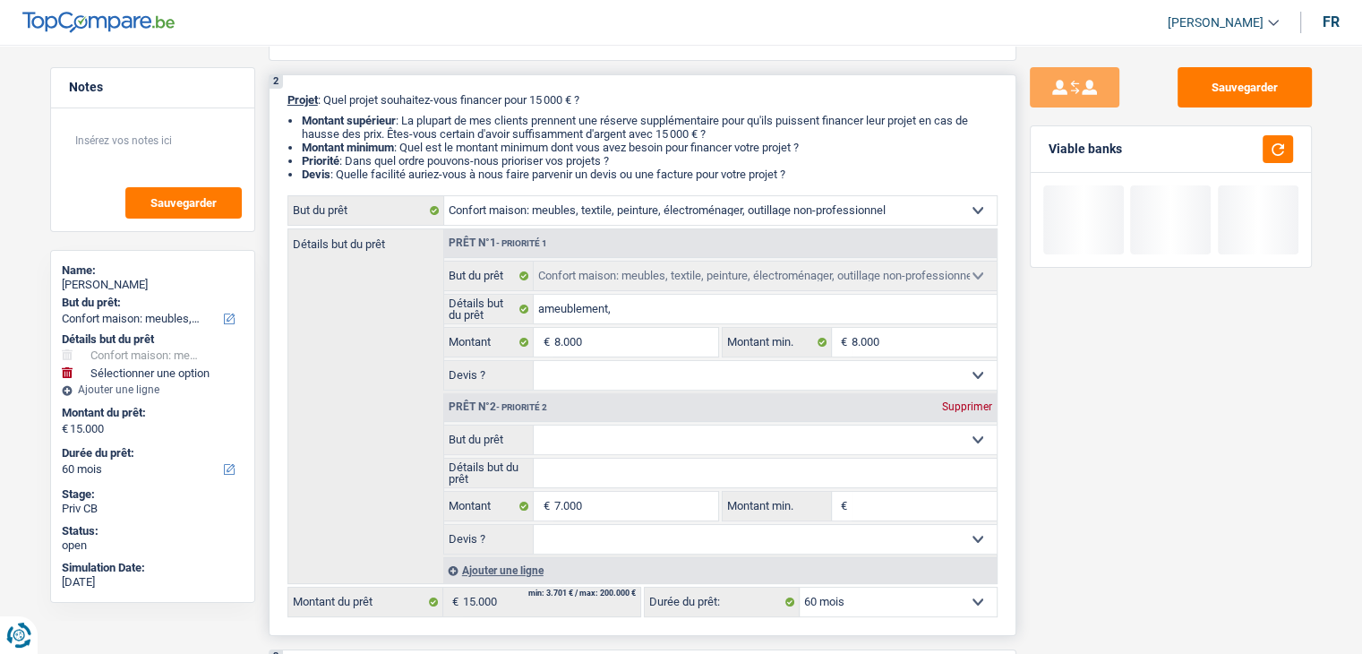
type input "7"
type input "70"
type input "700"
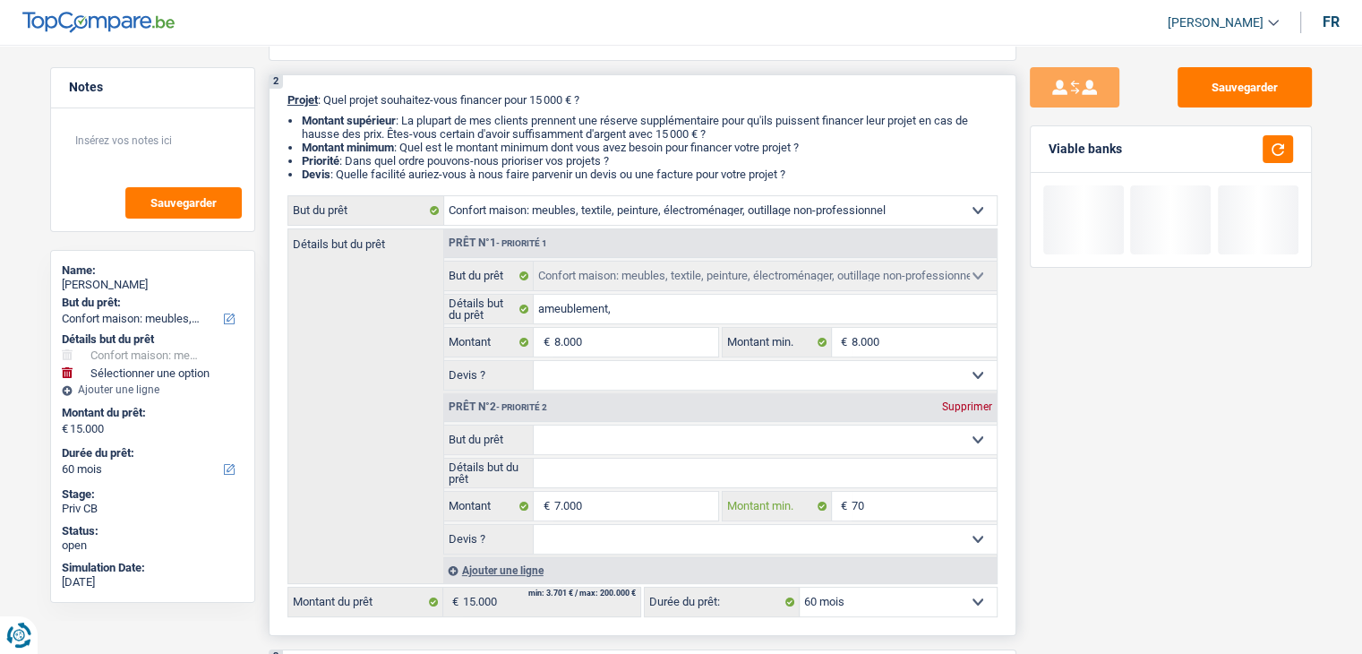
type input "700"
type input "7.000"
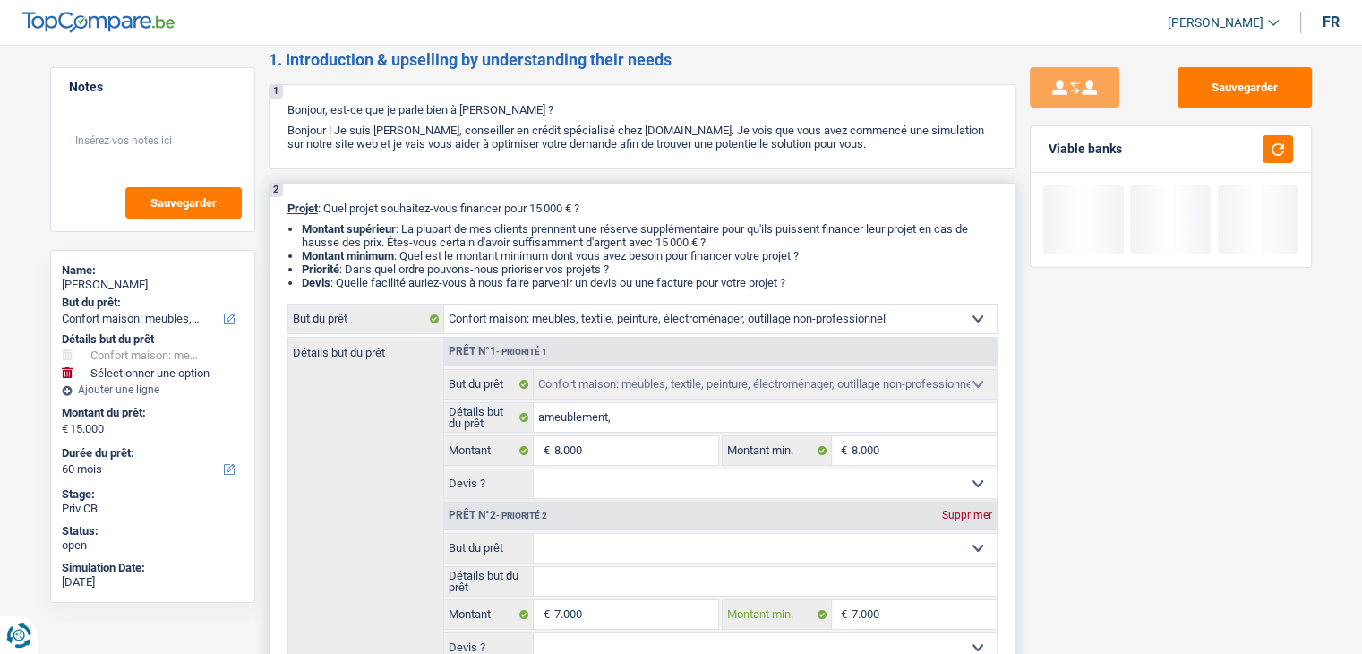
scroll to position [0, 0]
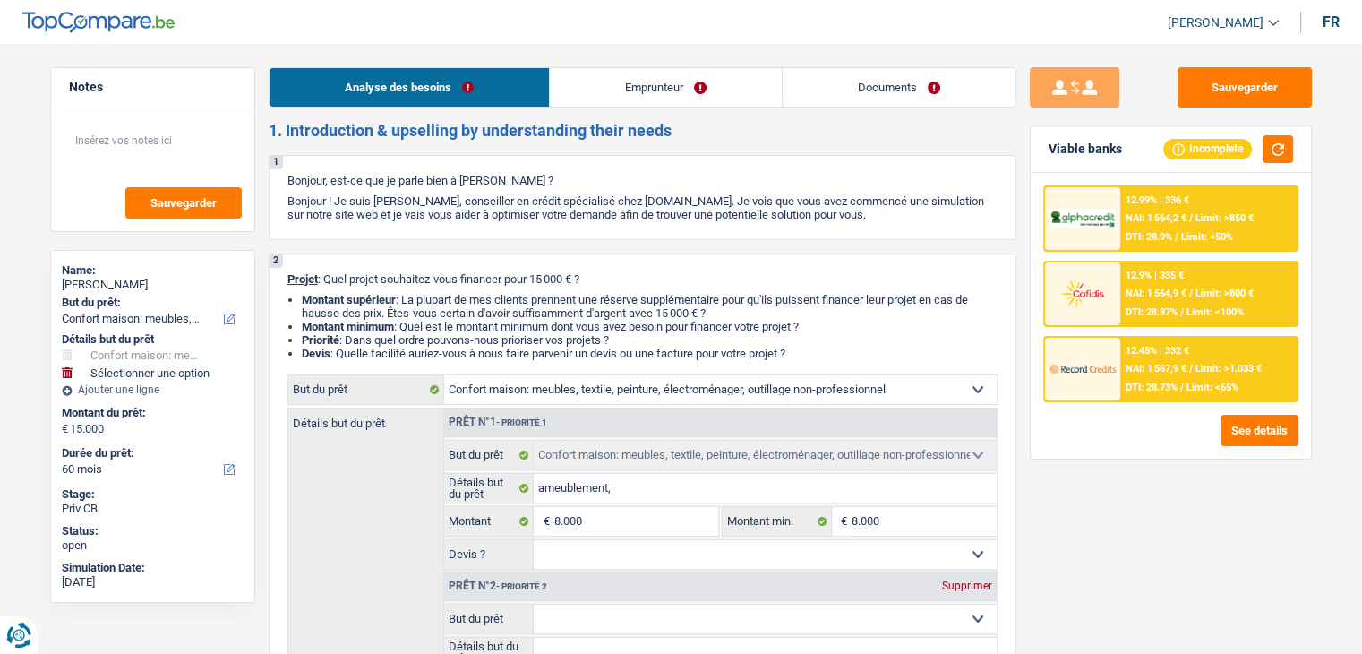
type input "7.000"
click at [872, 91] on link "Documents" at bounding box center [899, 87] width 233 height 39
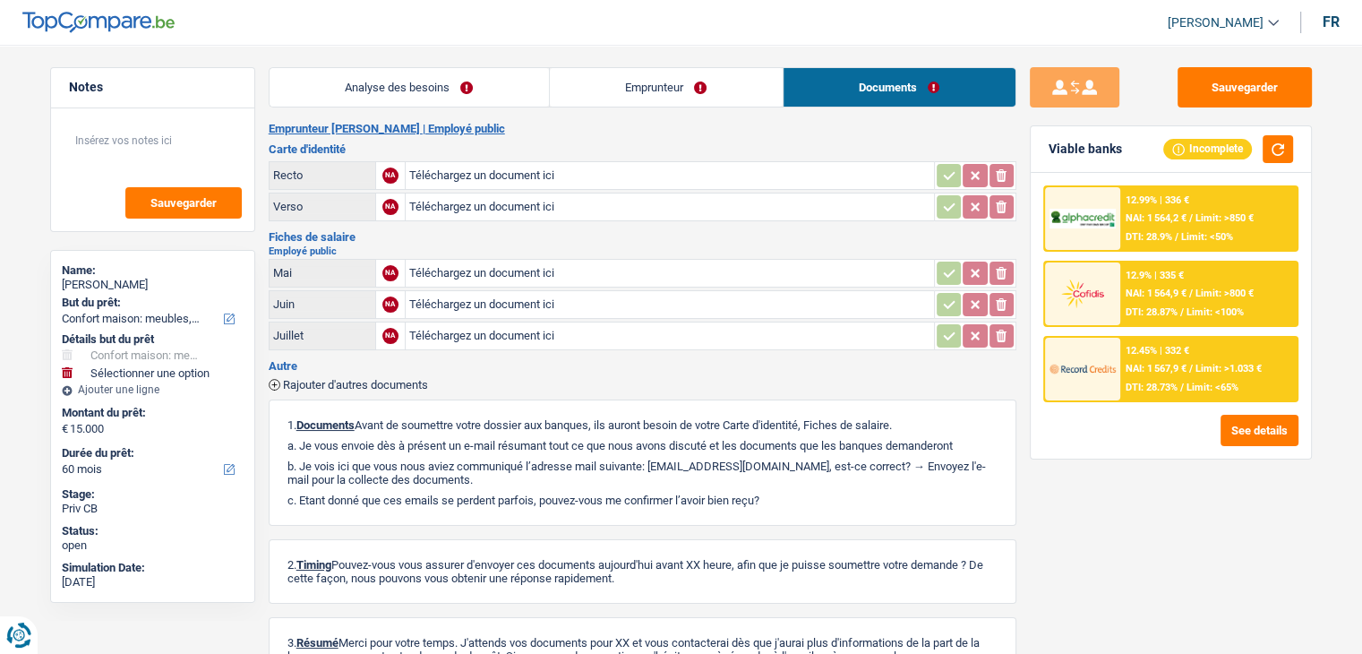
click at [623, 87] on link "Emprunteur" at bounding box center [666, 87] width 233 height 39
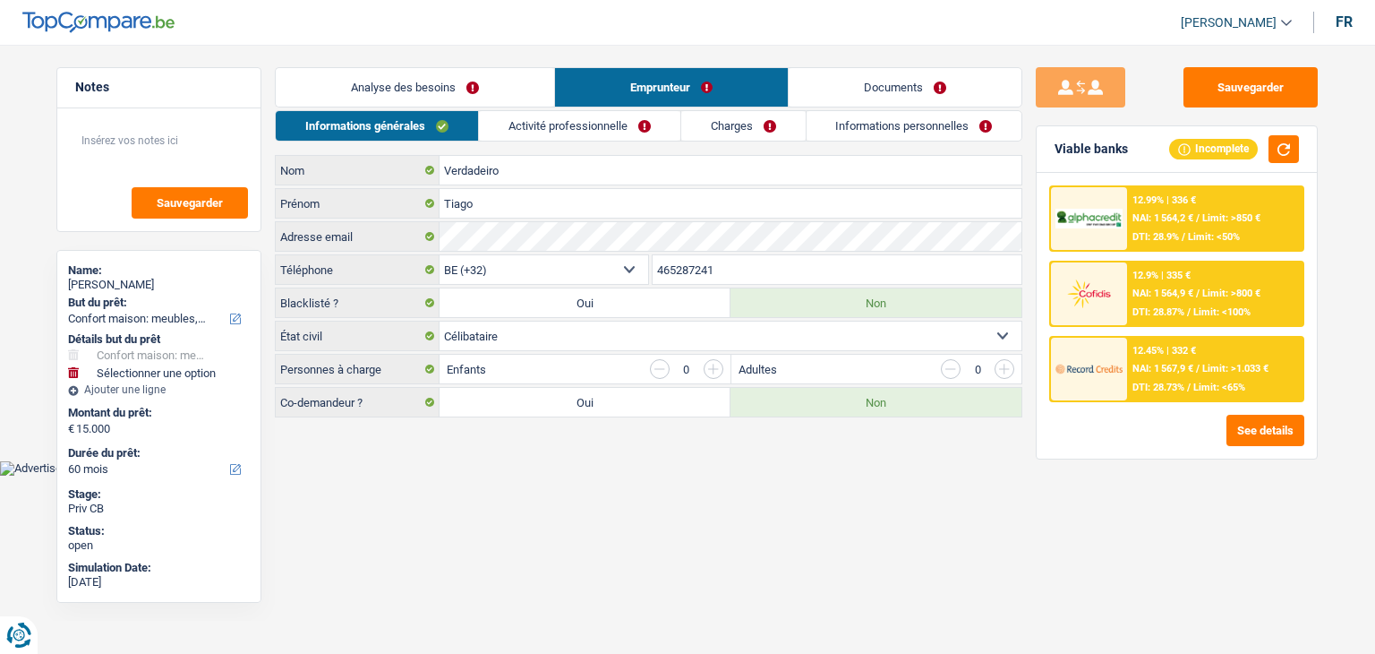
click at [398, 90] on link "Analyse des besoins" at bounding box center [415, 87] width 279 height 39
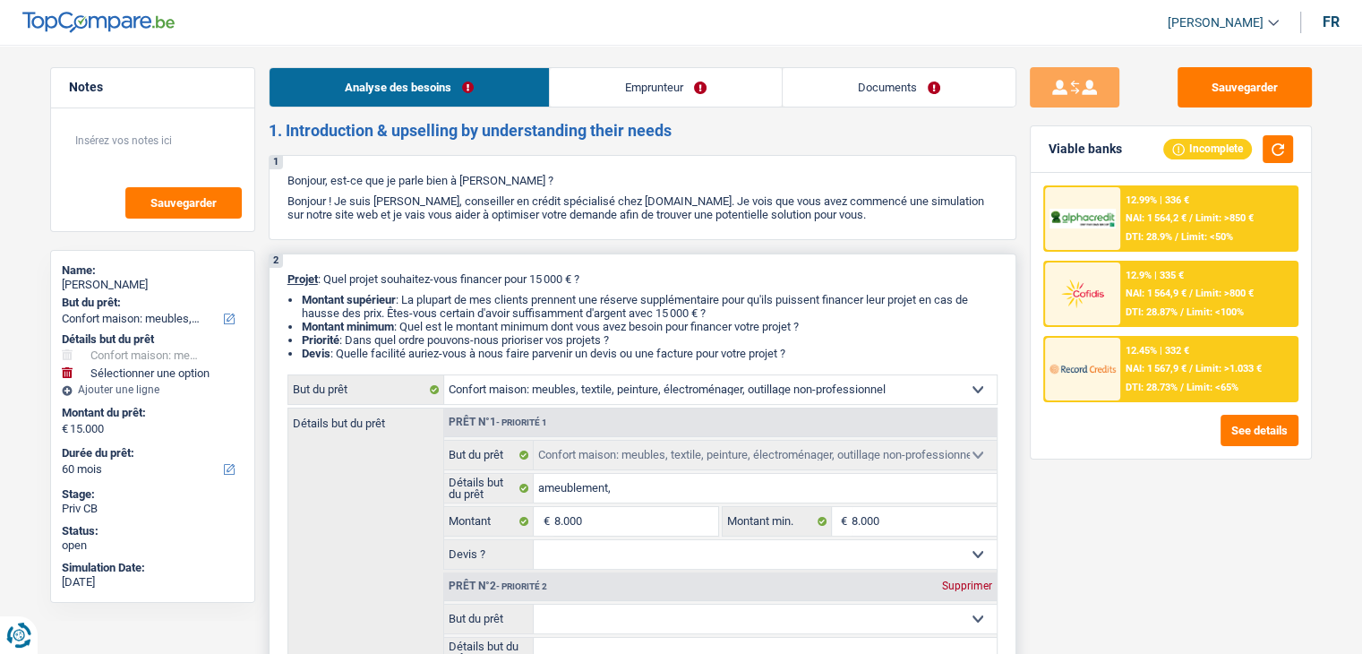
click at [607, 284] on p "Projet : Quel projet souhaitez-vous financer pour 15 000 € ?" at bounding box center [642, 278] width 710 height 13
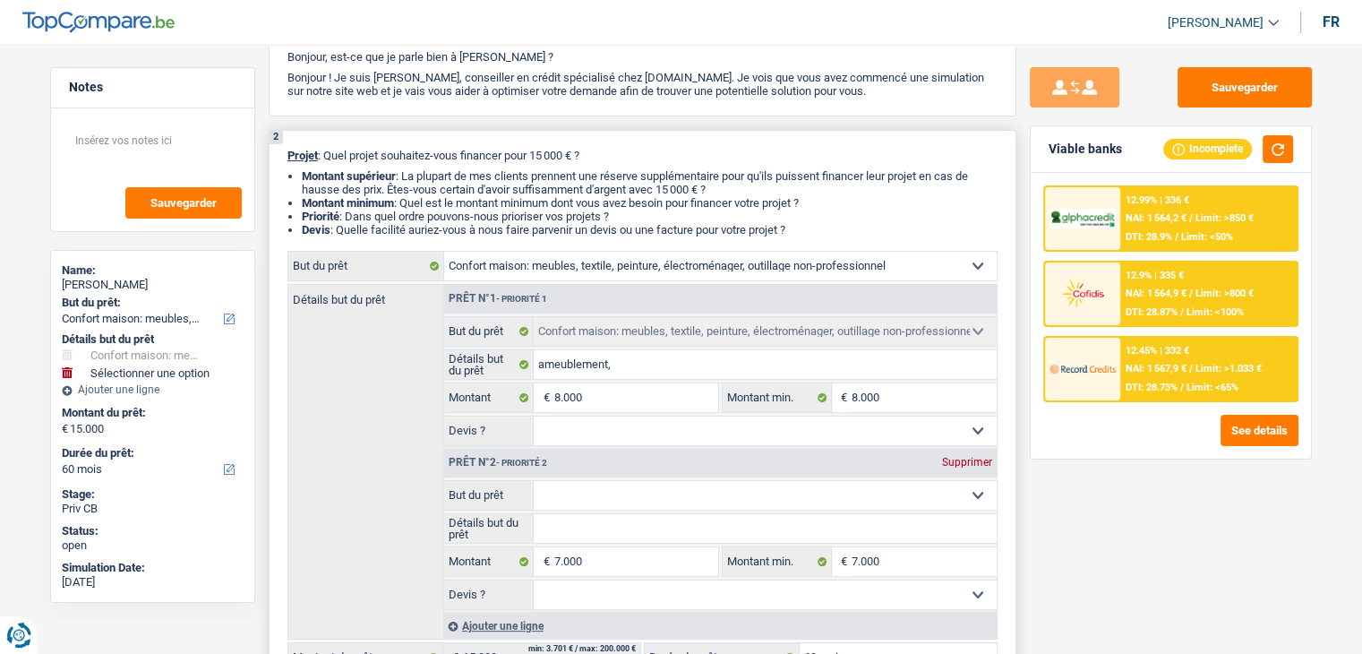
scroll to position [269, 0]
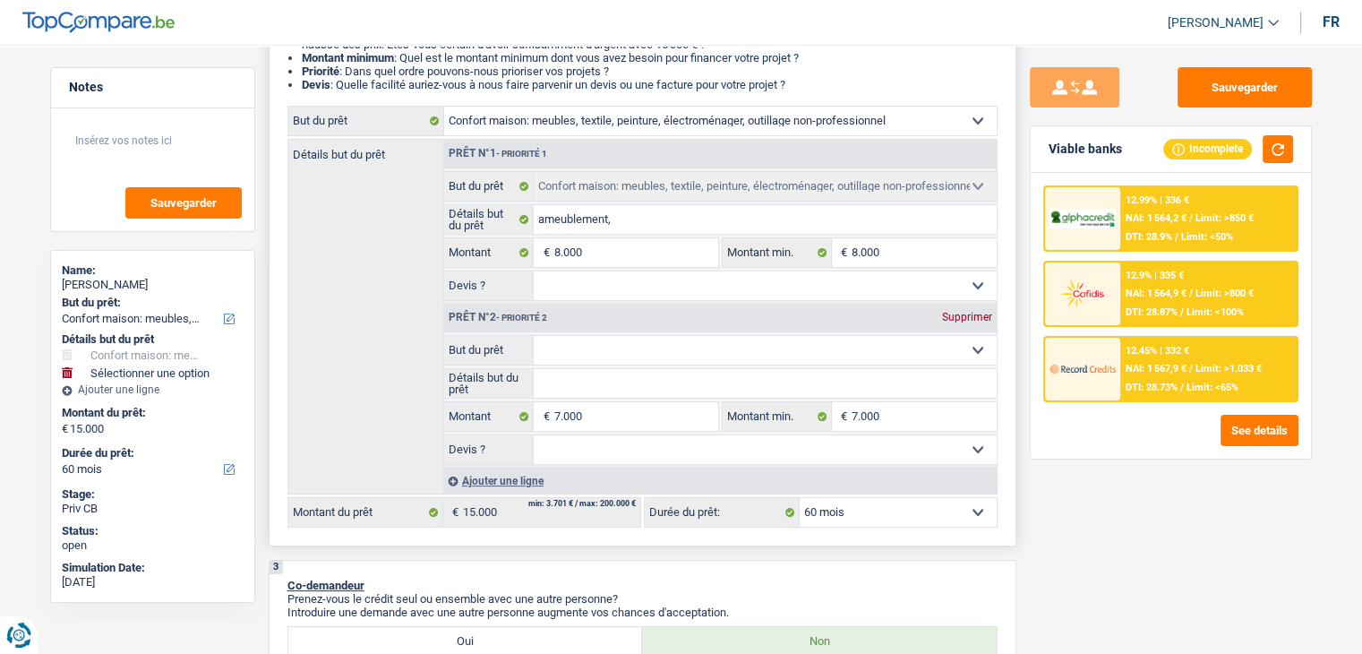
click at [598, 348] on select "Confort maison: meubles, textile, peinture, électroménager, outillage non-profe…" at bounding box center [765, 350] width 463 height 29
select select "hobbies"
click at [534, 336] on select "Confort maison: meubles, textile, peinture, électroménager, outillage non-profe…" at bounding box center [765, 350] width 463 height 29
select select "hobbies"
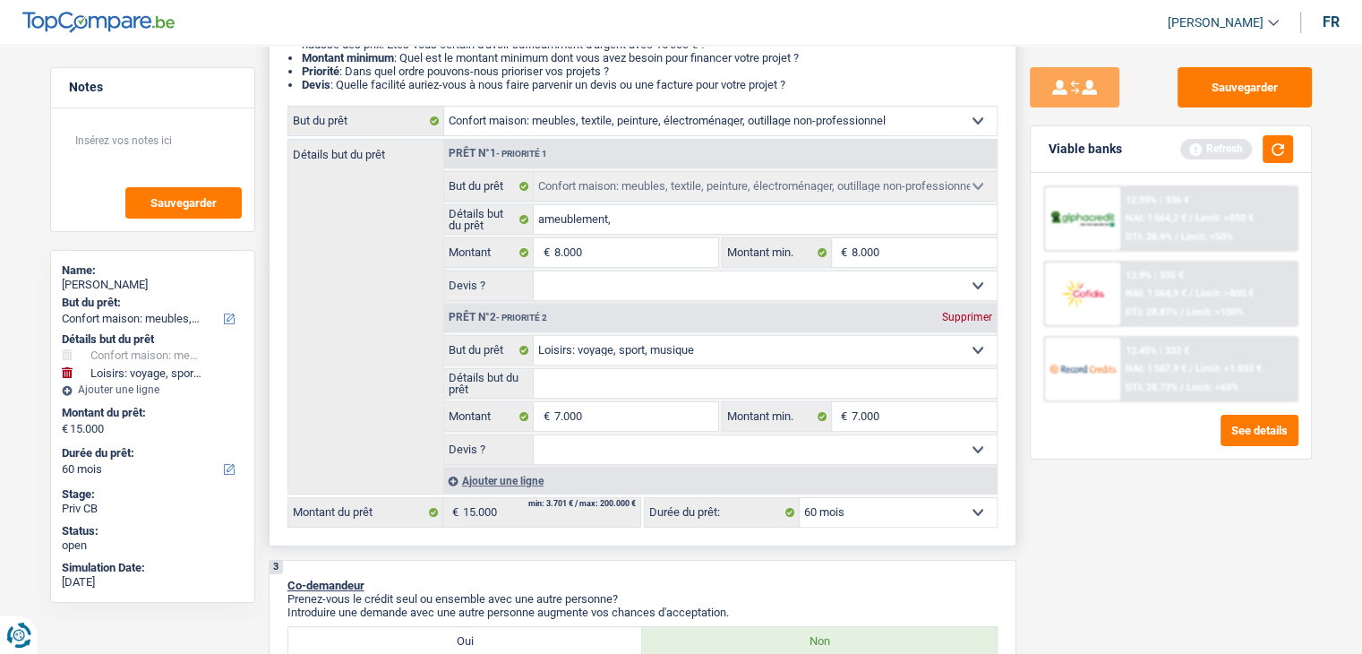
click at [573, 375] on input "Détails but du prêt" at bounding box center [765, 383] width 463 height 29
type input "b"
type input "br"
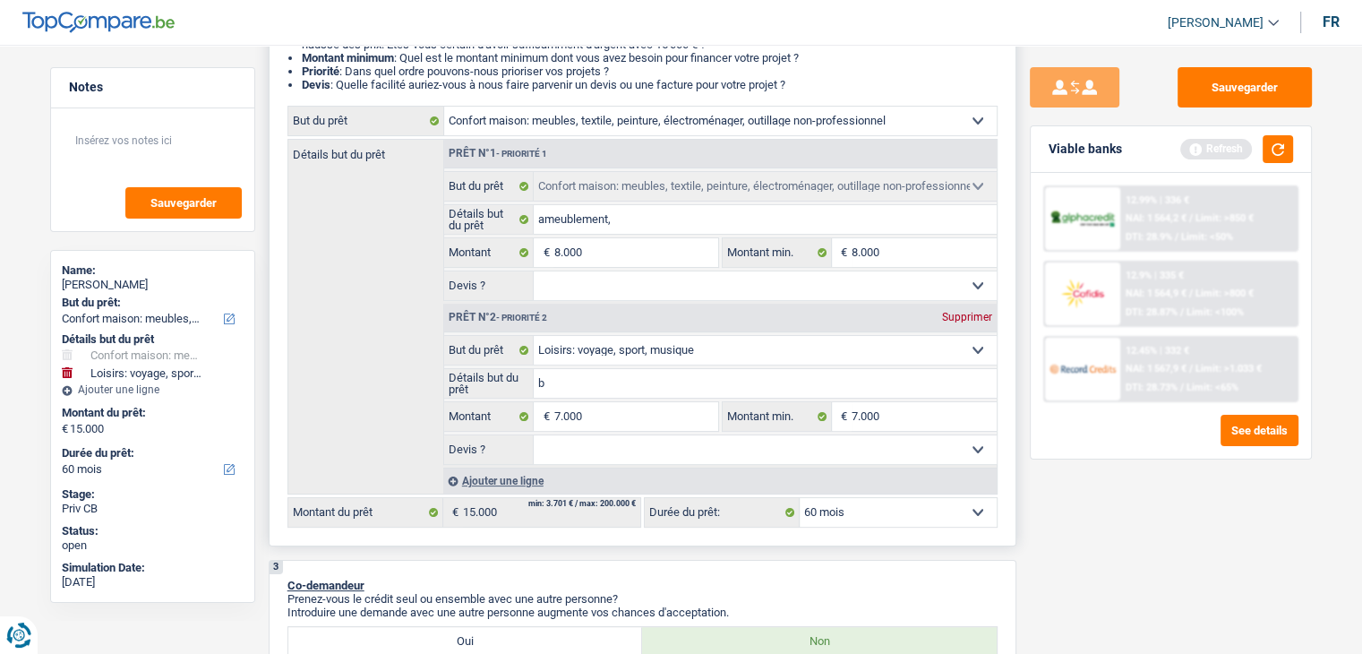
type input "br"
type input "bra"
type input "bras"
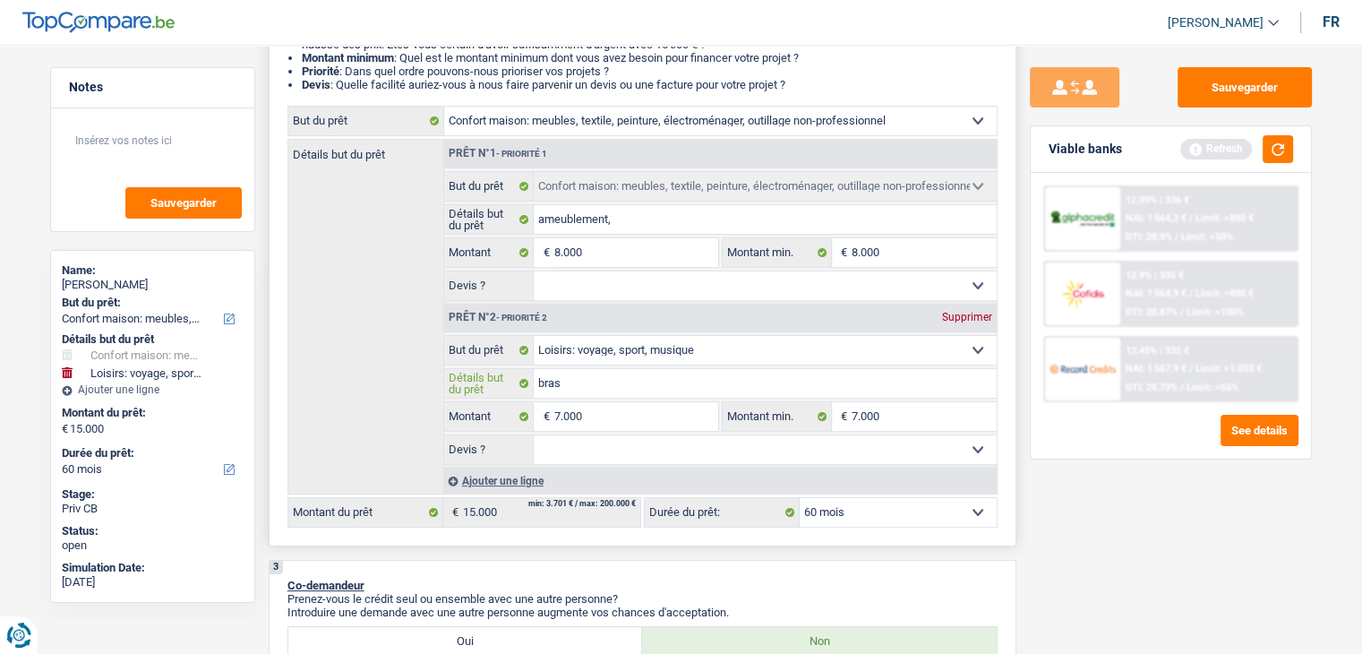
type input "brasi"
type input "[GEOGRAPHIC_DATA]"
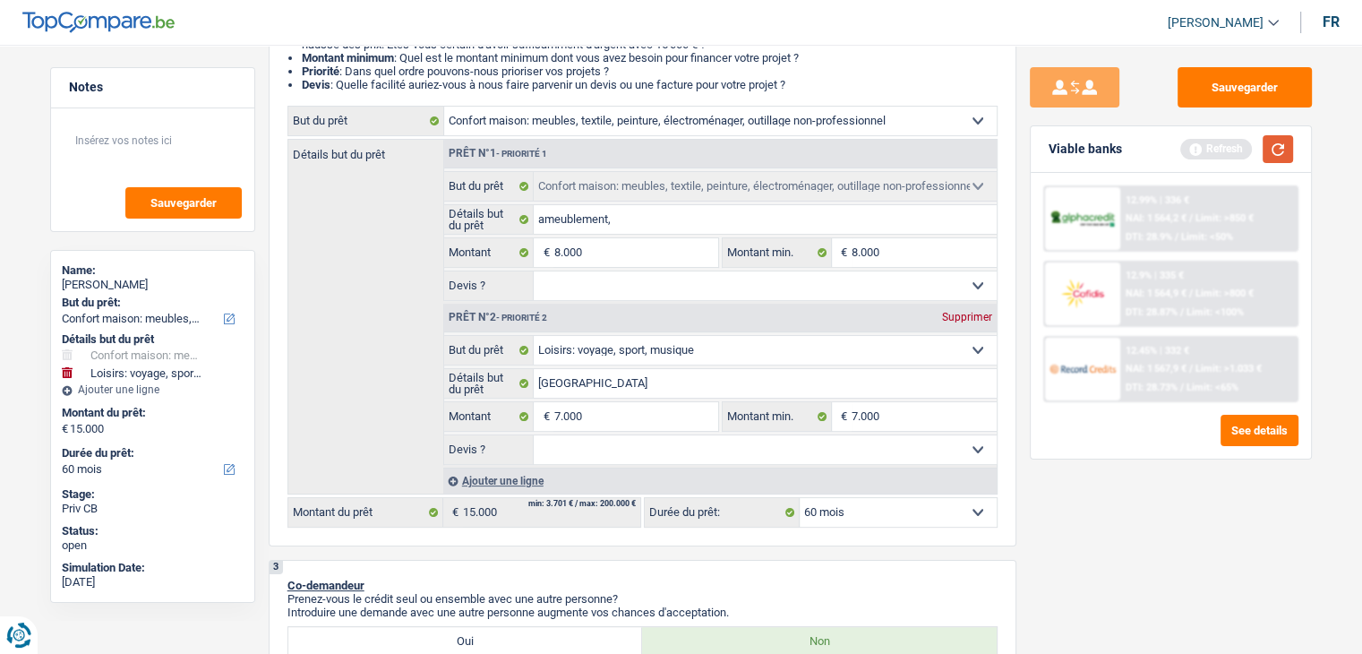
click at [1271, 163] on div "Viable banks Refresh" at bounding box center [1171, 149] width 280 height 47
click at [1273, 155] on button "button" at bounding box center [1278, 149] width 30 height 28
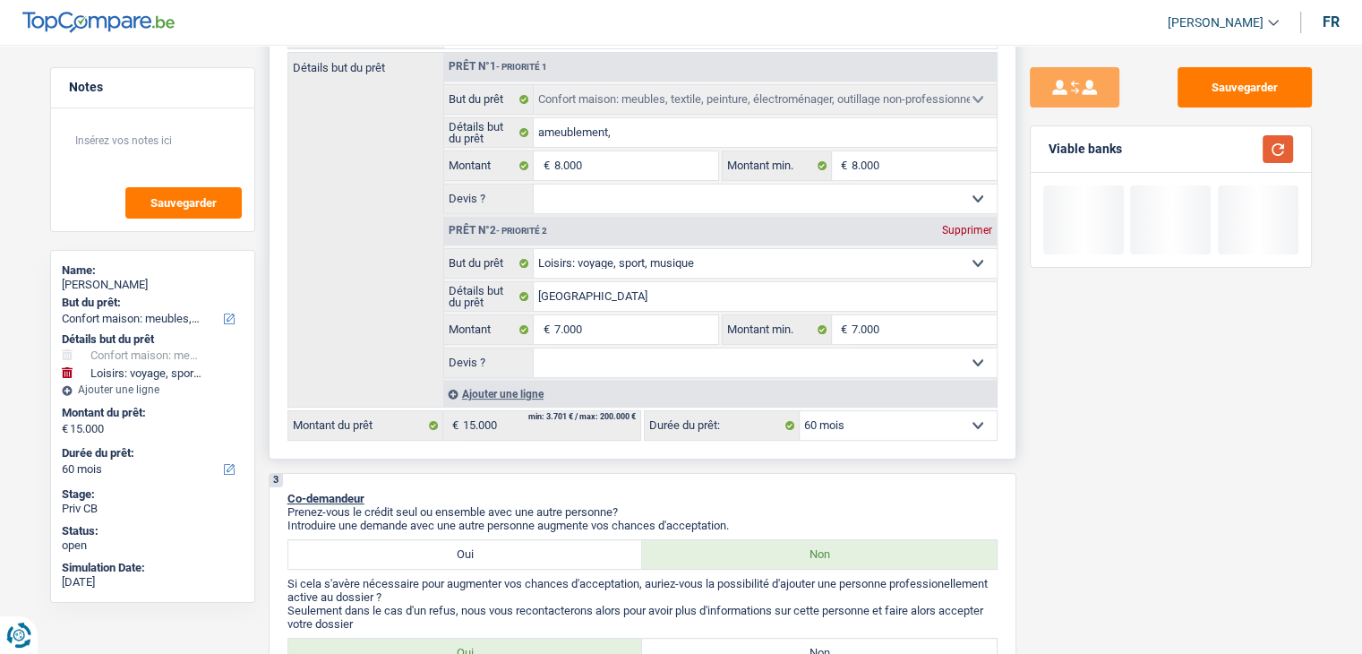
scroll to position [448, 0]
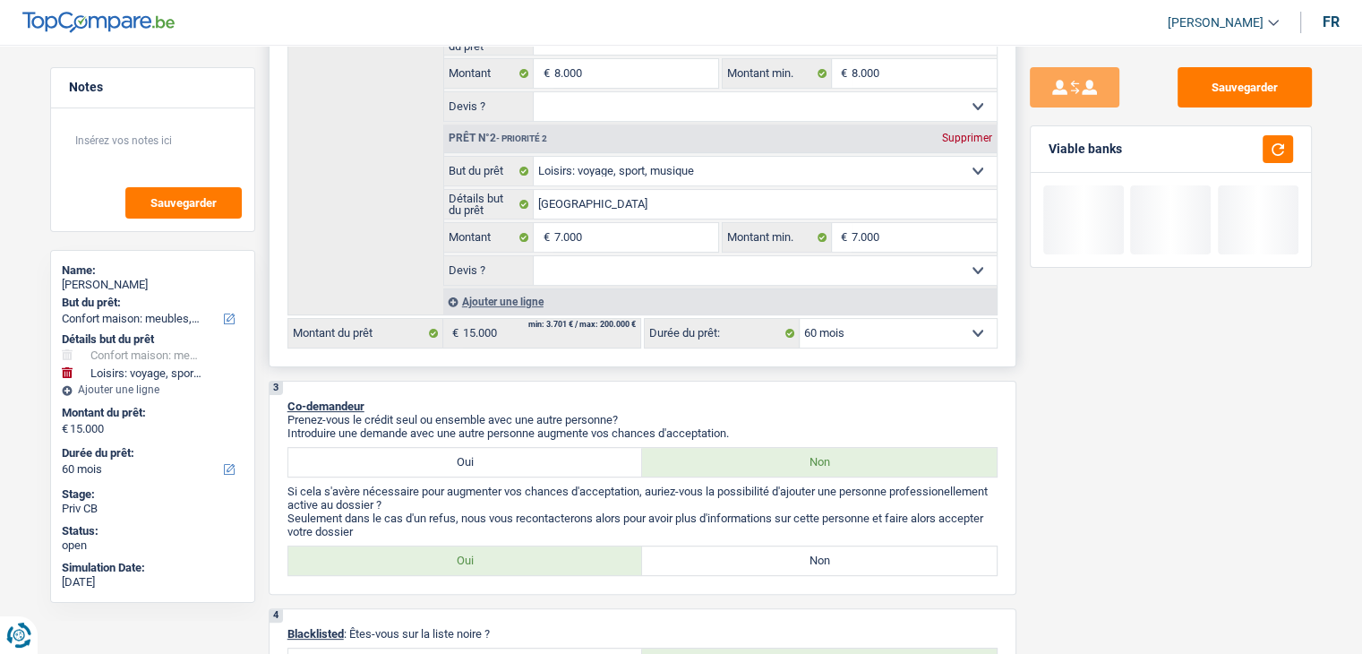
click at [647, 280] on select "Oui Non Non répondu Sélectionner une option" at bounding box center [765, 270] width 463 height 29
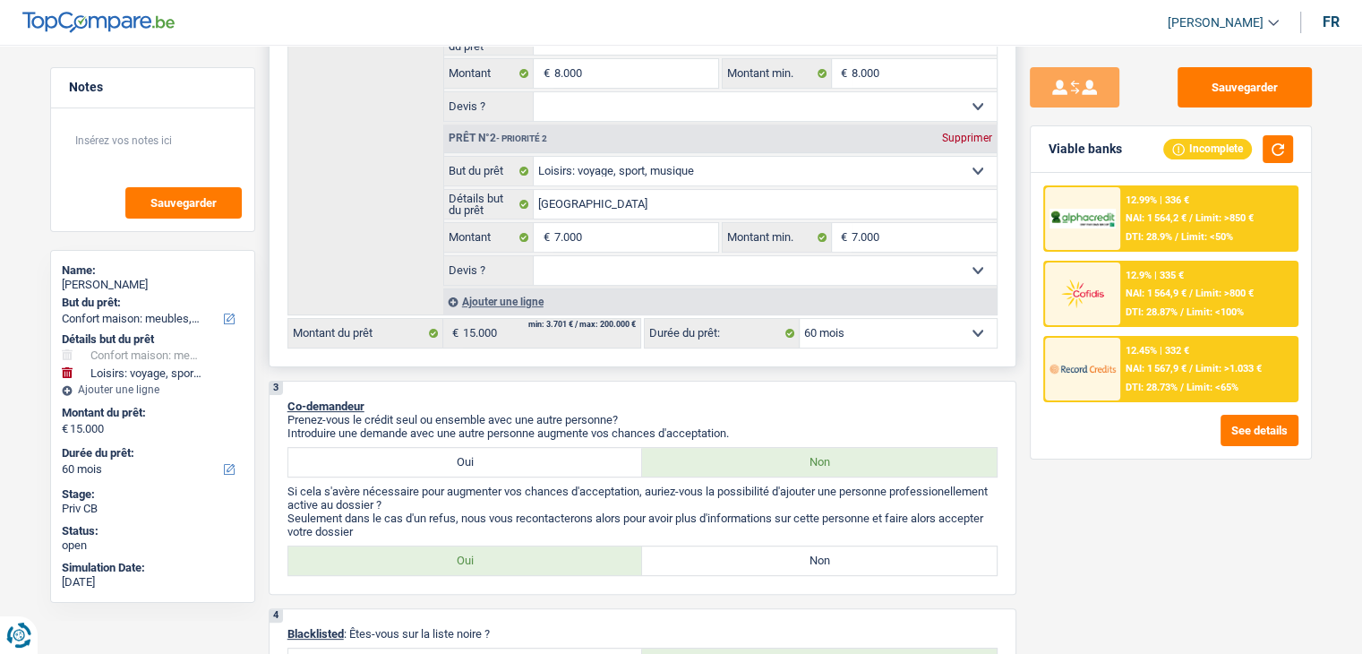
select select "not_answered"
click at [534, 256] on select "Oui Non Non répondu Sélectionner une option" at bounding box center [765, 270] width 463 height 29
select select "not_answered"
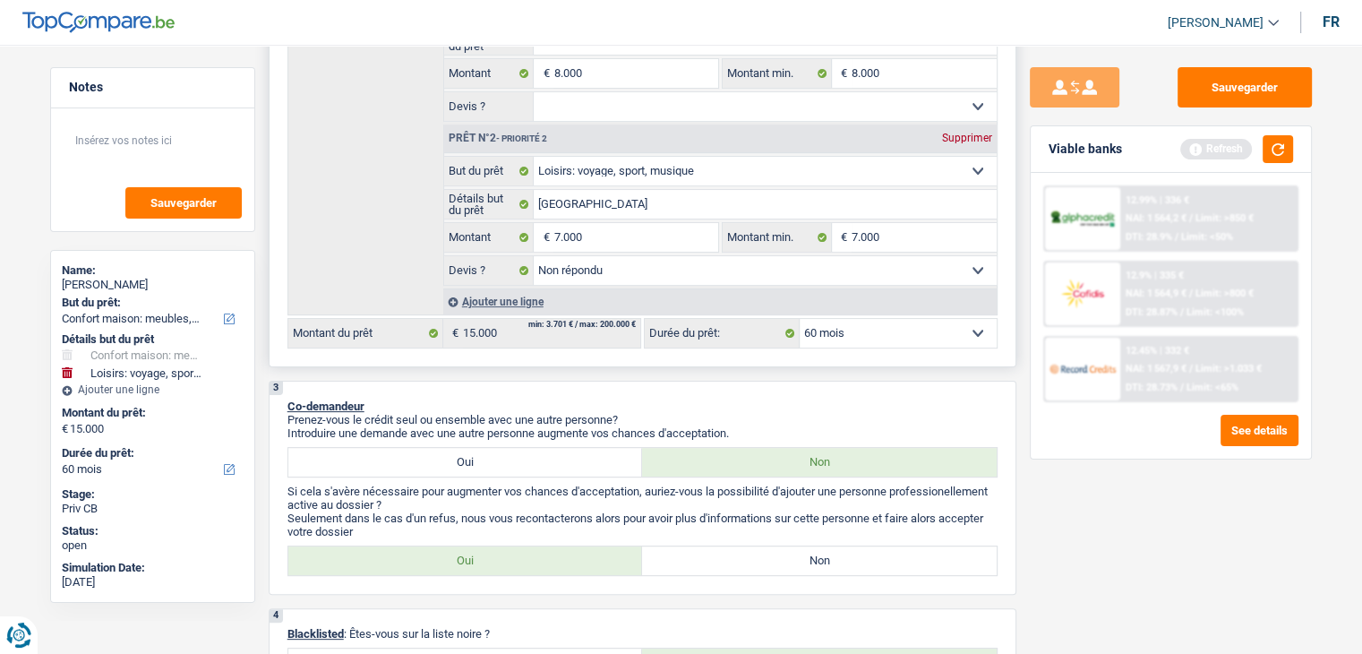
click at [579, 107] on select "Oui Non Non répondu Sélectionner une option" at bounding box center [765, 106] width 463 height 29
select select "not_answered"
click at [534, 92] on select "Oui Non Non répondu Sélectionner une option" at bounding box center [765, 106] width 463 height 29
select select "not_answered"
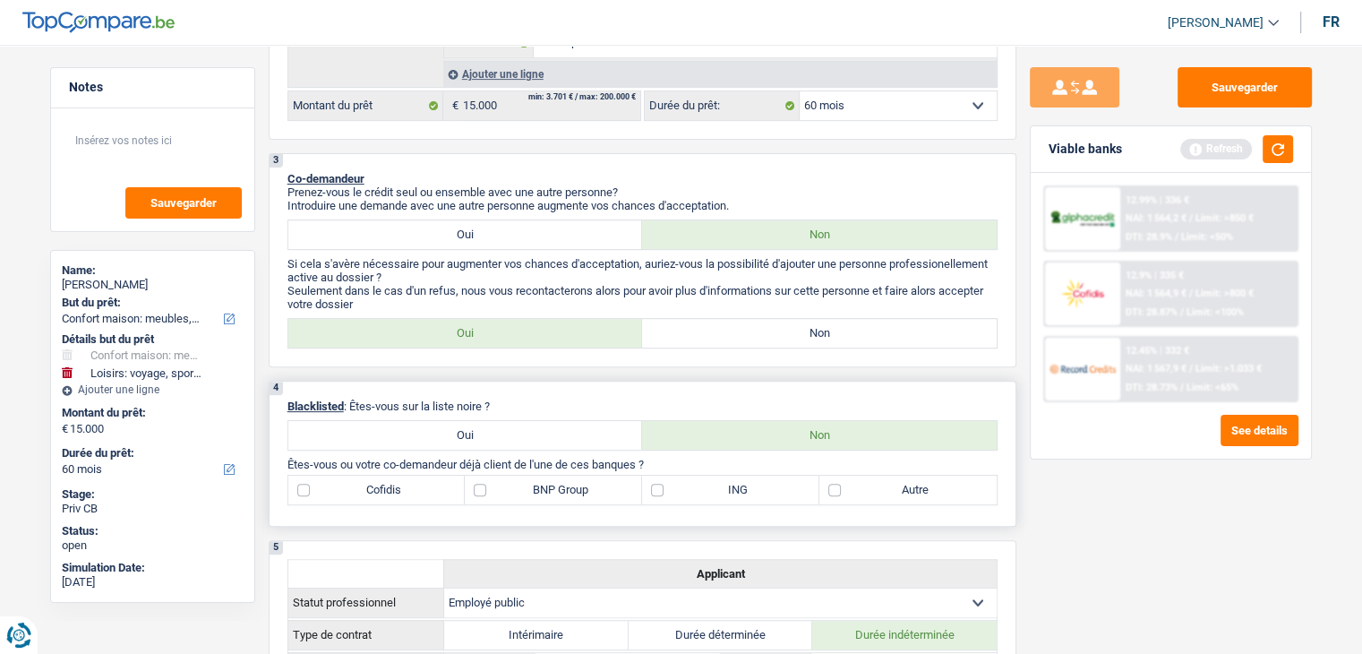
scroll to position [806, 0]
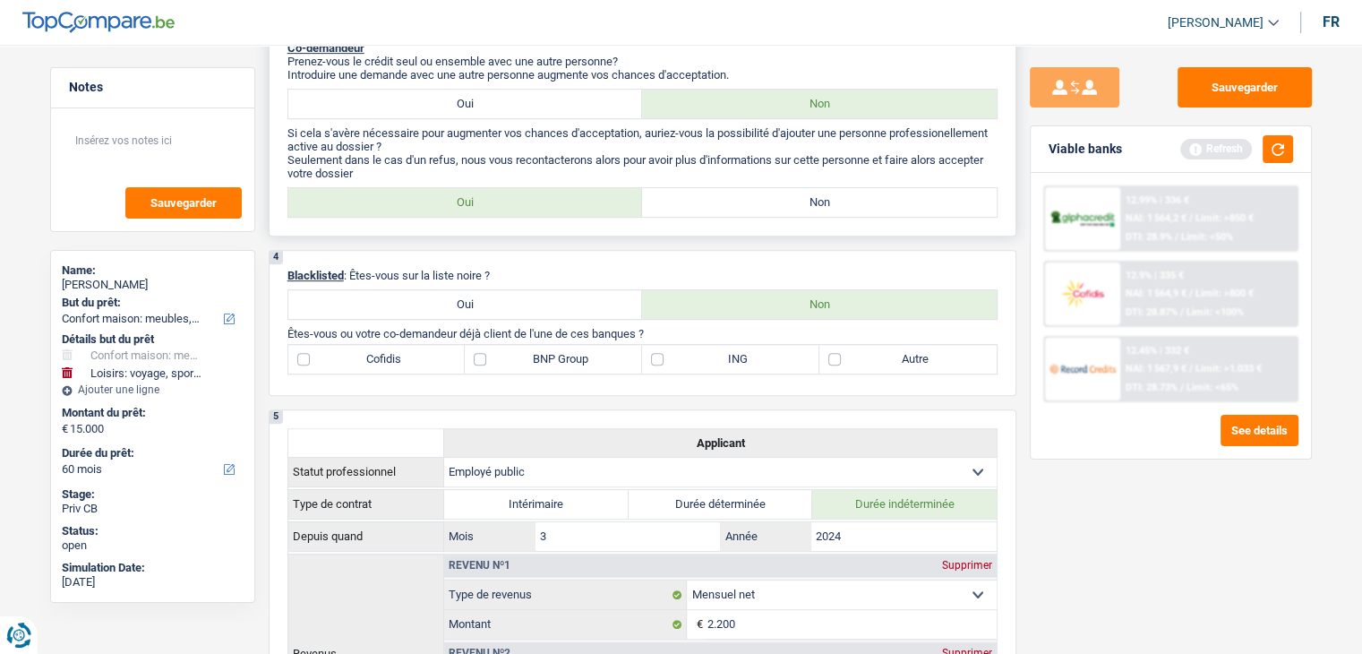
click at [745, 193] on label "Non" at bounding box center [819, 202] width 355 height 29
click at [745, 193] on input "Non" at bounding box center [819, 202] width 355 height 29
radio input "true"
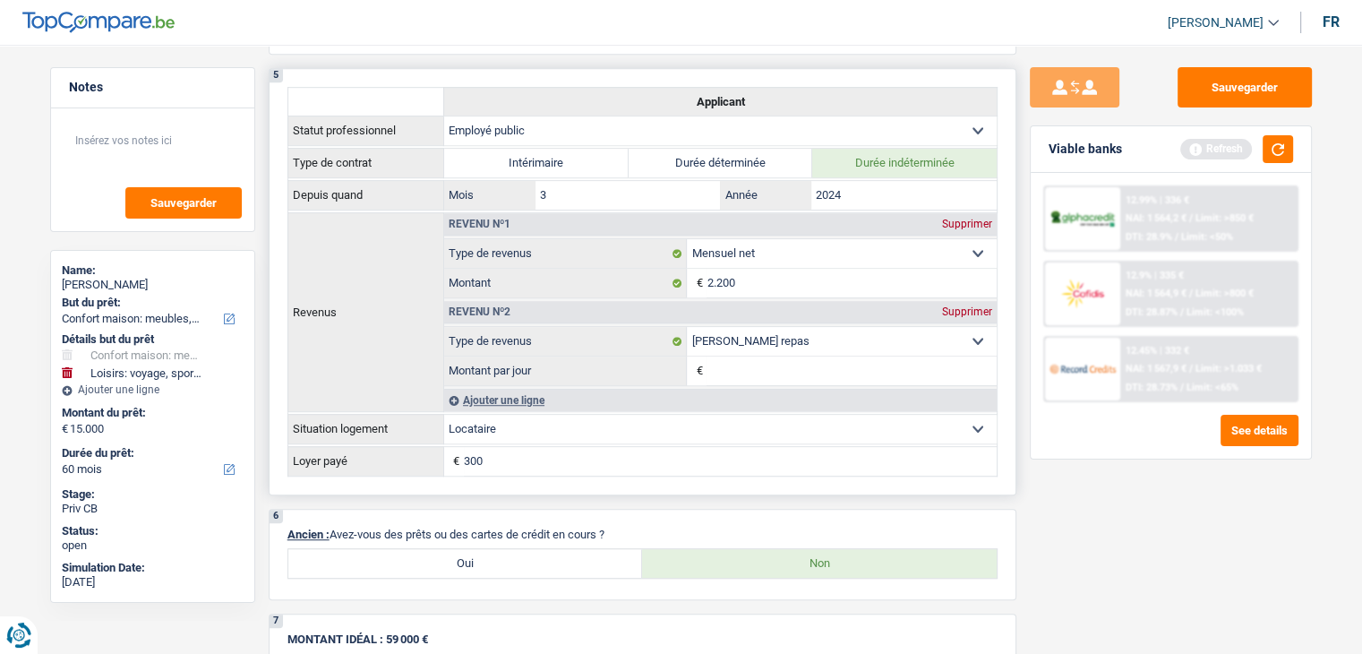
scroll to position [1254, 0]
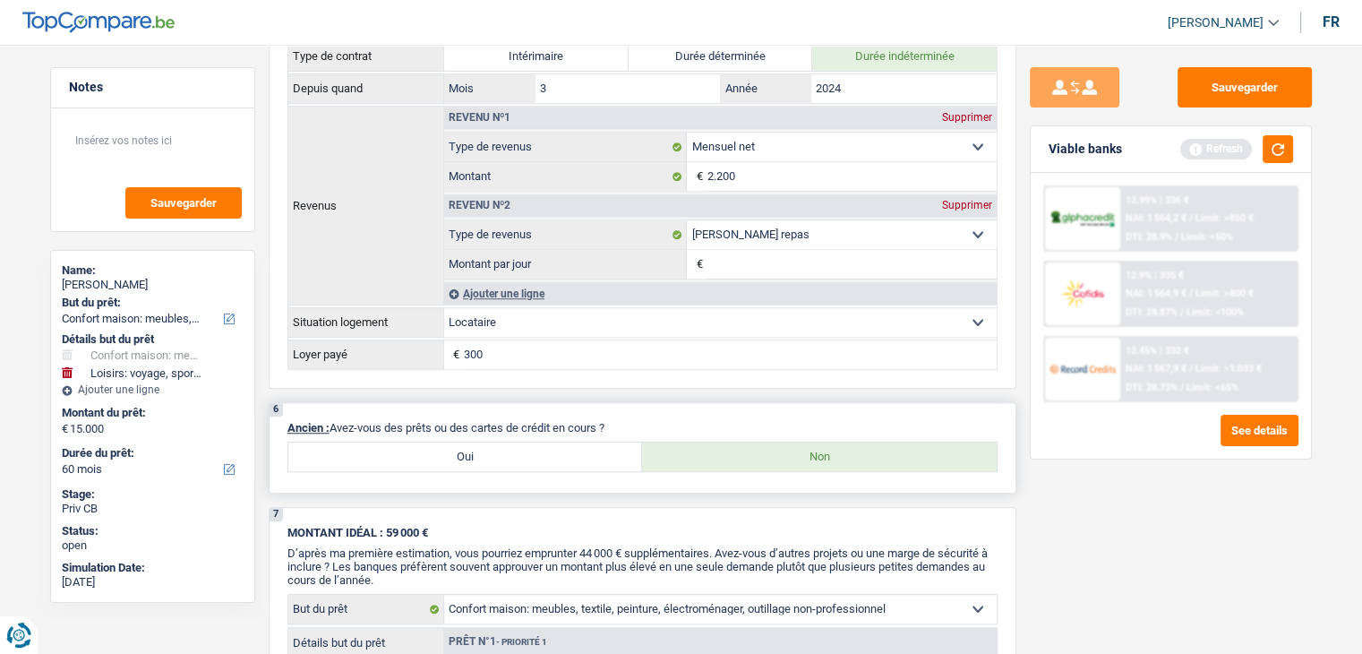
click at [613, 443] on label "Oui" at bounding box center [465, 456] width 355 height 29
click at [613, 443] on input "Oui" at bounding box center [465, 456] width 355 height 29
radio input "true"
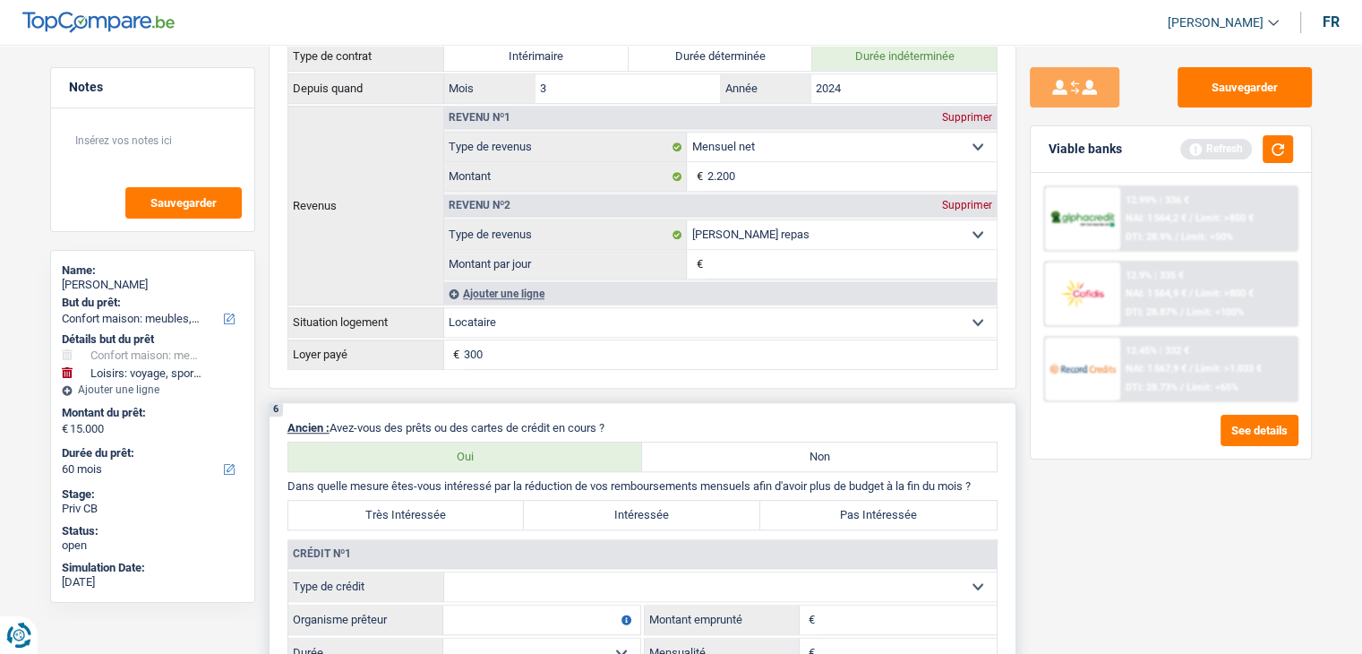
click at [870, 445] on label "Non" at bounding box center [819, 456] width 355 height 29
click at [870, 445] on input "Non" at bounding box center [819, 456] width 355 height 29
radio input "true"
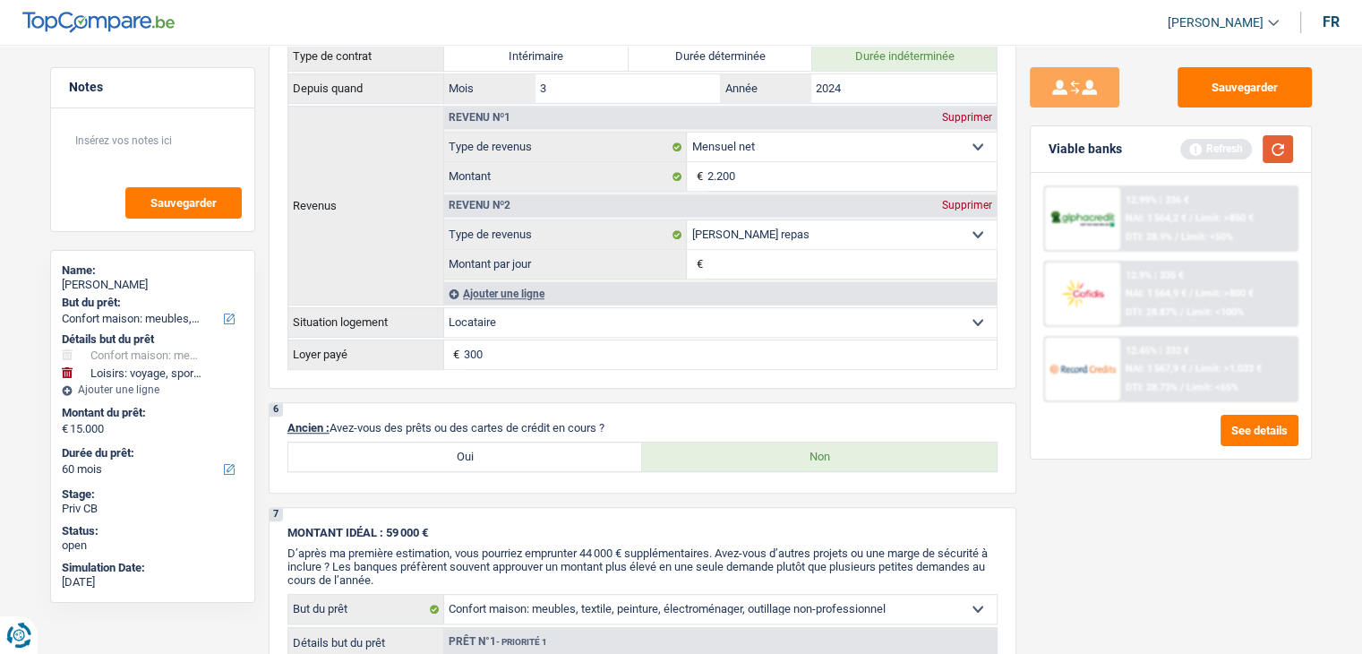
click at [1285, 157] on button "button" at bounding box center [1278, 149] width 30 height 28
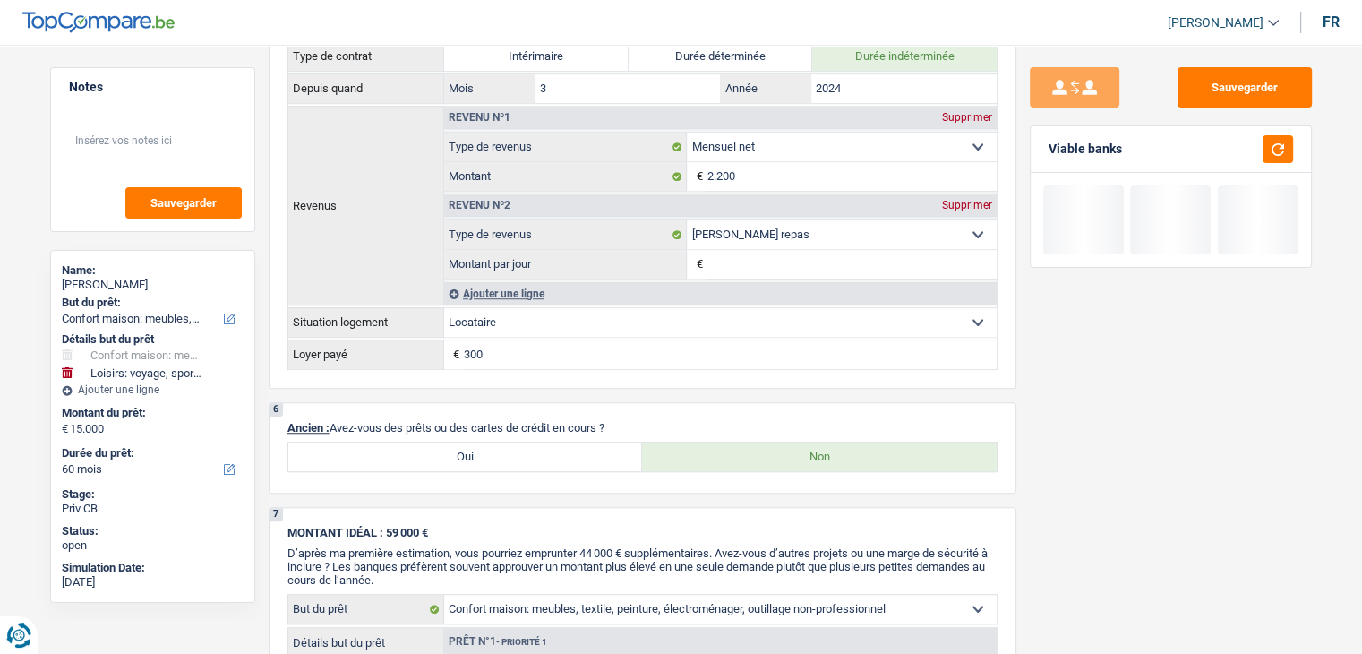
drag, startPoint x: 1146, startPoint y: 143, endPoint x: 1052, endPoint y: 153, distance: 94.5
click at [1052, 153] on div "Viable banks" at bounding box center [1171, 149] width 280 height 47
click at [741, 421] on p "Ancien : Avez-vous des prêts ou des cartes de crédit en cours ?" at bounding box center [642, 427] width 710 height 13
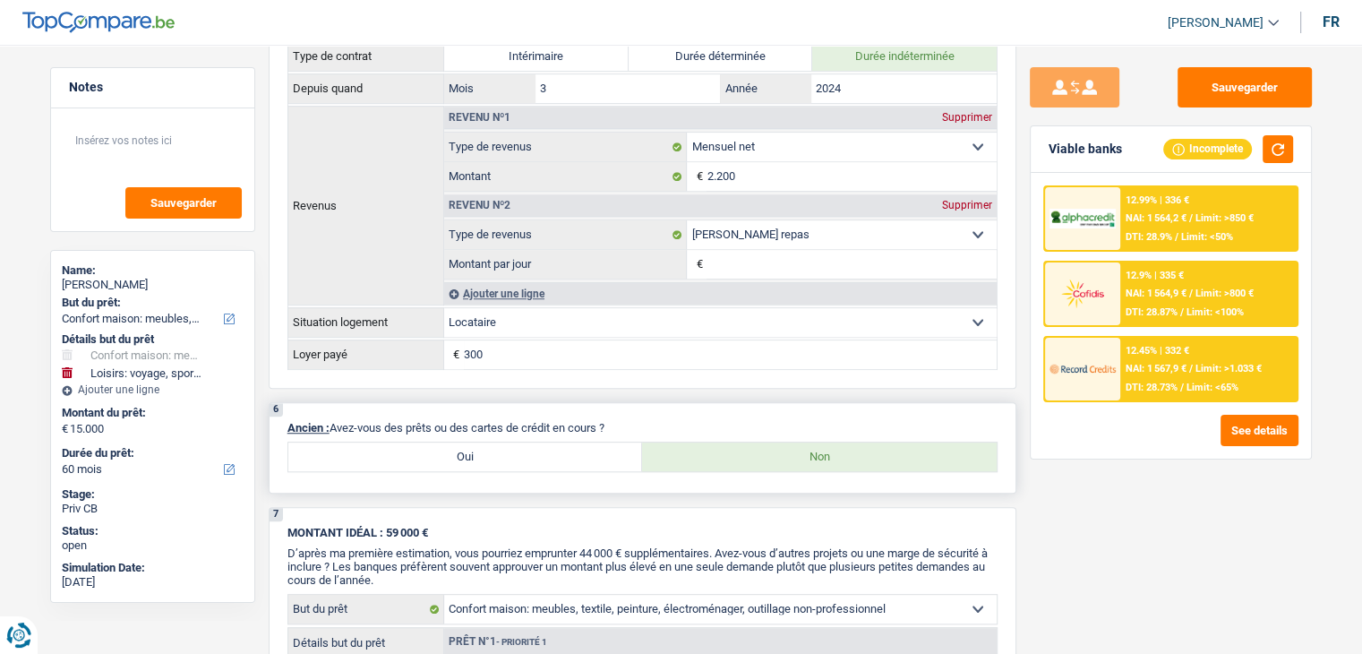
drag, startPoint x: 610, startPoint y: 413, endPoint x: 330, endPoint y: 415, distance: 279.4
click at [330, 415] on div "6 Ancien : Avez-vous des prêts ou des cartes de crédit en cours ? Oui Non" at bounding box center [643, 447] width 748 height 91
click at [330, 421] on p "Ancien : Avez-vous des prêts ou des cartes de crédit en cours ?" at bounding box center [642, 427] width 710 height 13
drag, startPoint x: 330, startPoint y: 420, endPoint x: 616, endPoint y: 402, distance: 287.1
click at [616, 402] on div "6 Ancien : Avez-vous des prêts ou des cartes de crédit en cours ? Oui Non" at bounding box center [643, 447] width 748 height 91
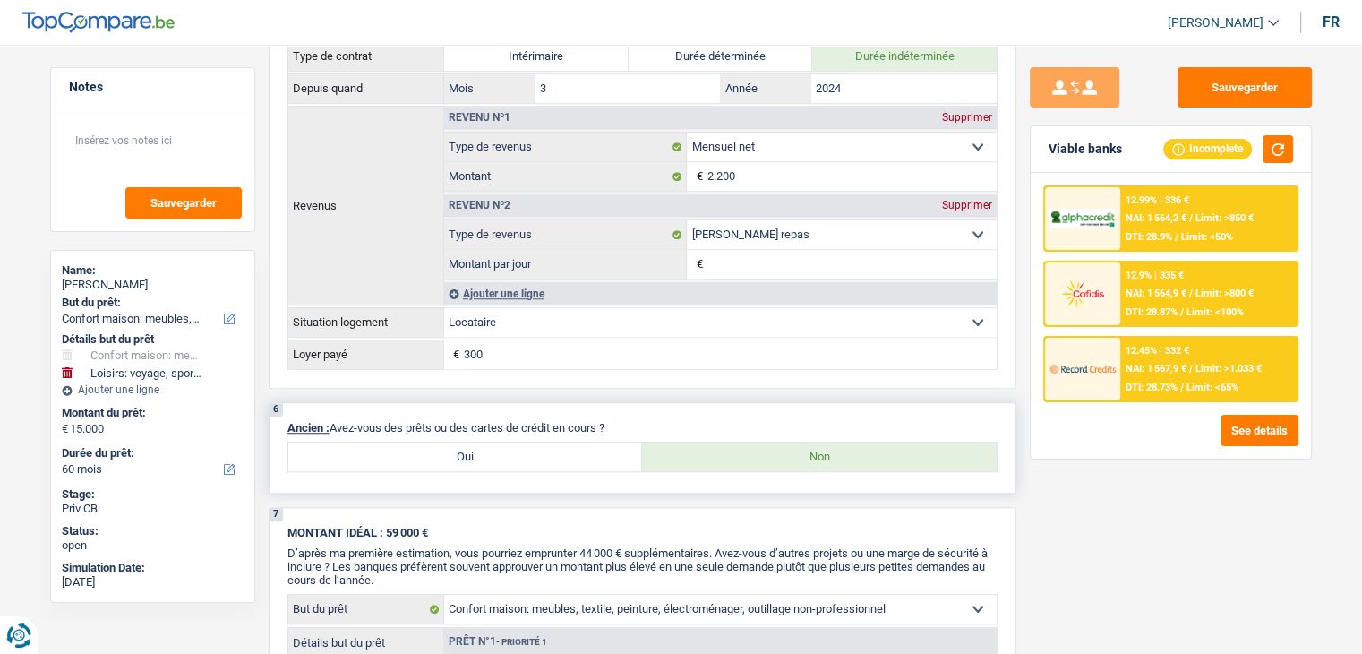
click at [630, 410] on div "6 Ancien : Avez-vous des prêts ou des cartes de crédit en cours ? Oui Non" at bounding box center [643, 447] width 748 height 91
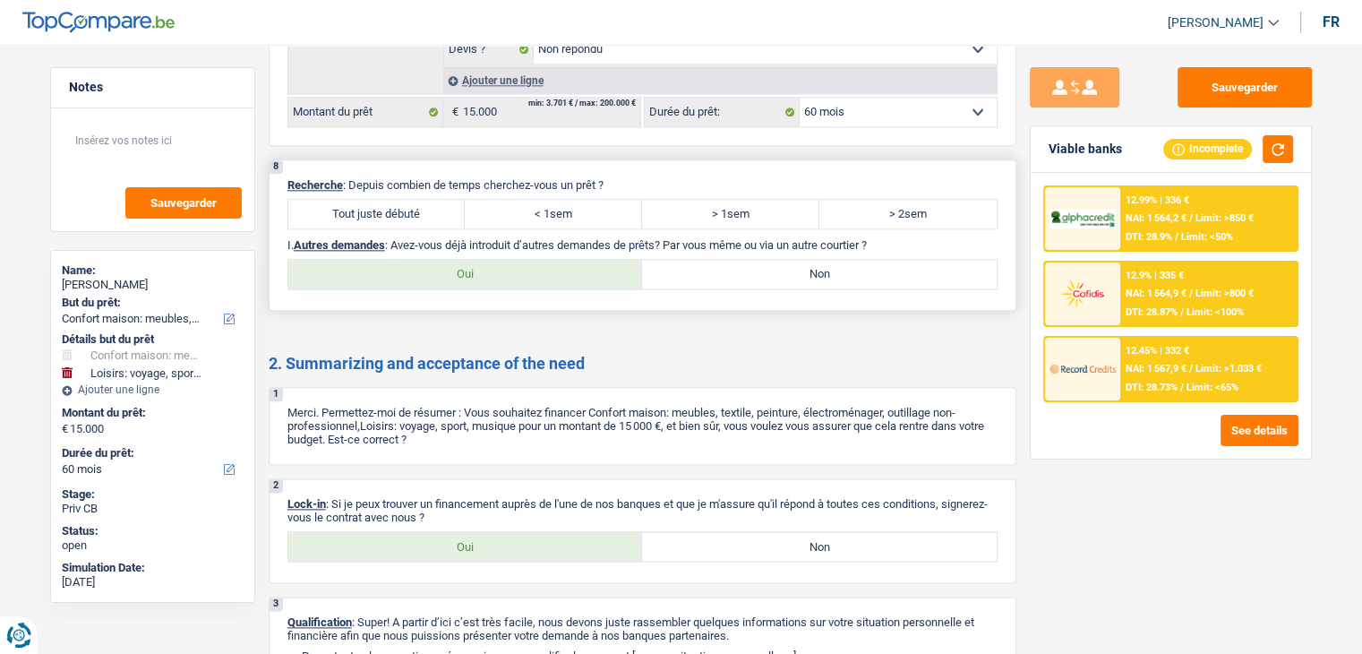
scroll to position [2149, 0]
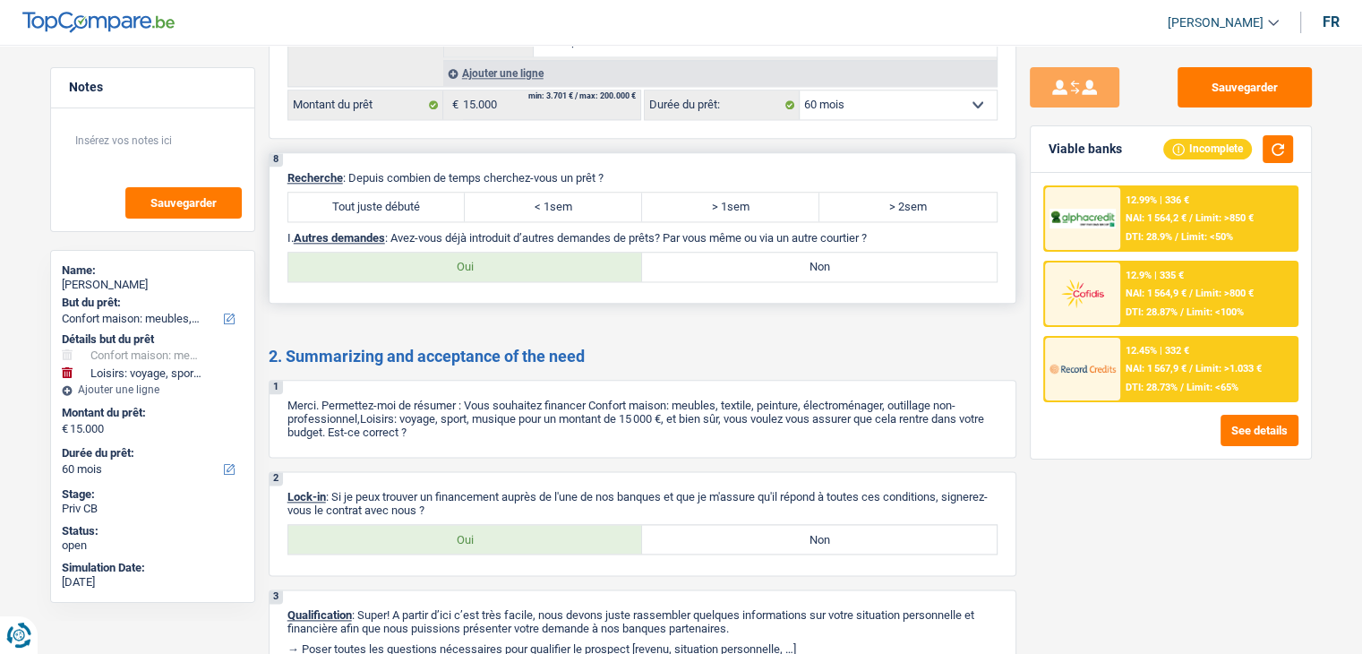
click at [399, 193] on label "Tout juste débuté" at bounding box center [376, 207] width 177 height 29
click at [399, 193] on input "Tout juste débuté" at bounding box center [376, 207] width 177 height 29
radio input "true"
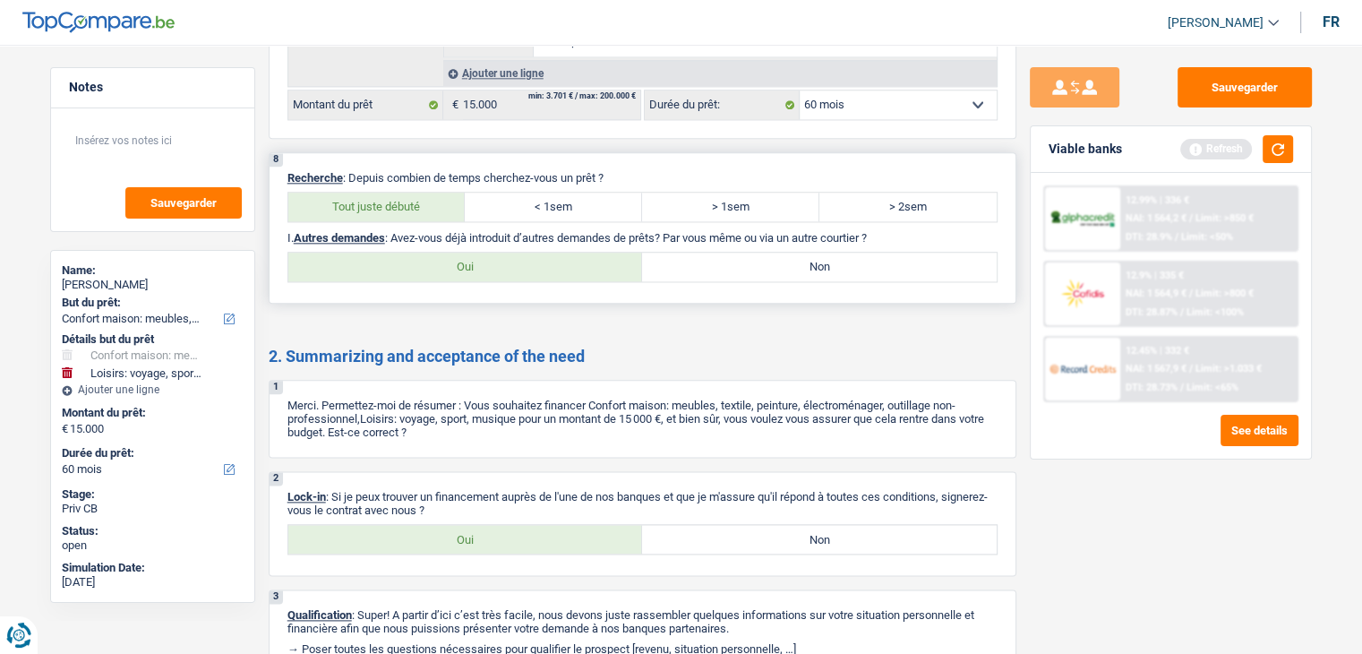
click at [752, 265] on label "Non" at bounding box center [819, 267] width 355 height 29
click at [752, 265] on input "Non" at bounding box center [819, 267] width 355 height 29
radio input "true"
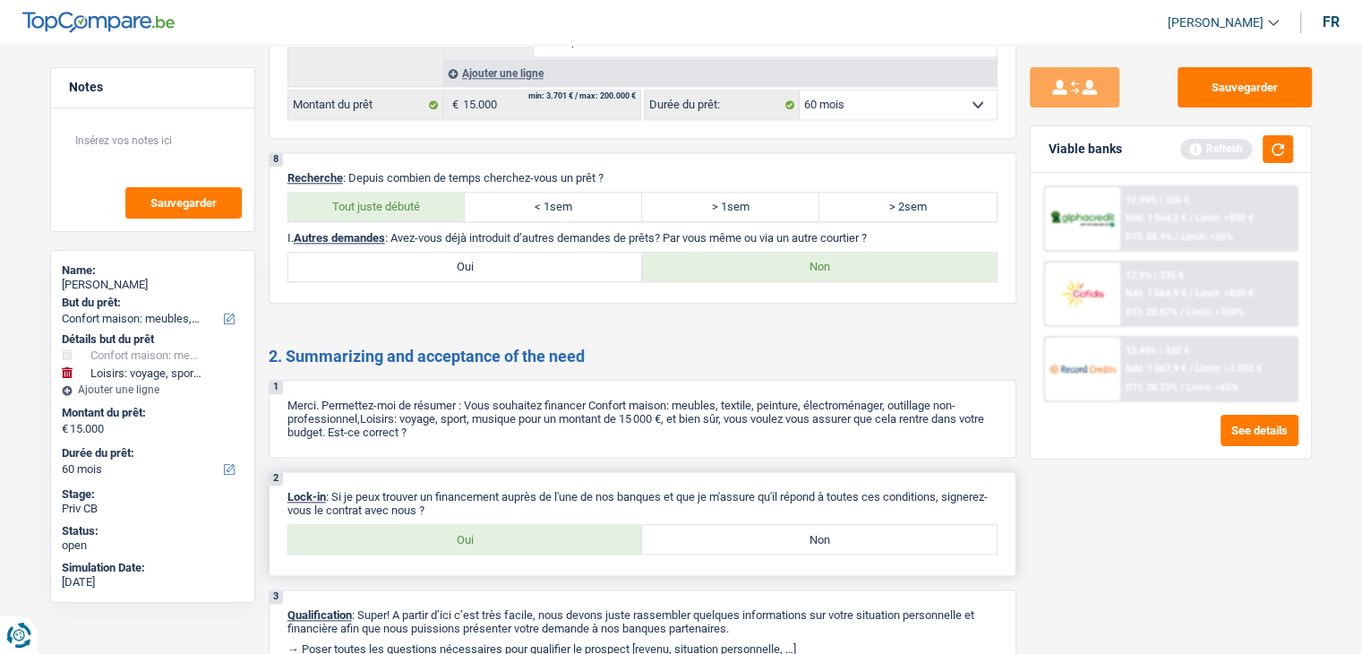
click at [559, 525] on label "Oui" at bounding box center [465, 539] width 355 height 29
click at [559, 525] on input "Oui" at bounding box center [465, 539] width 355 height 29
radio input "true"
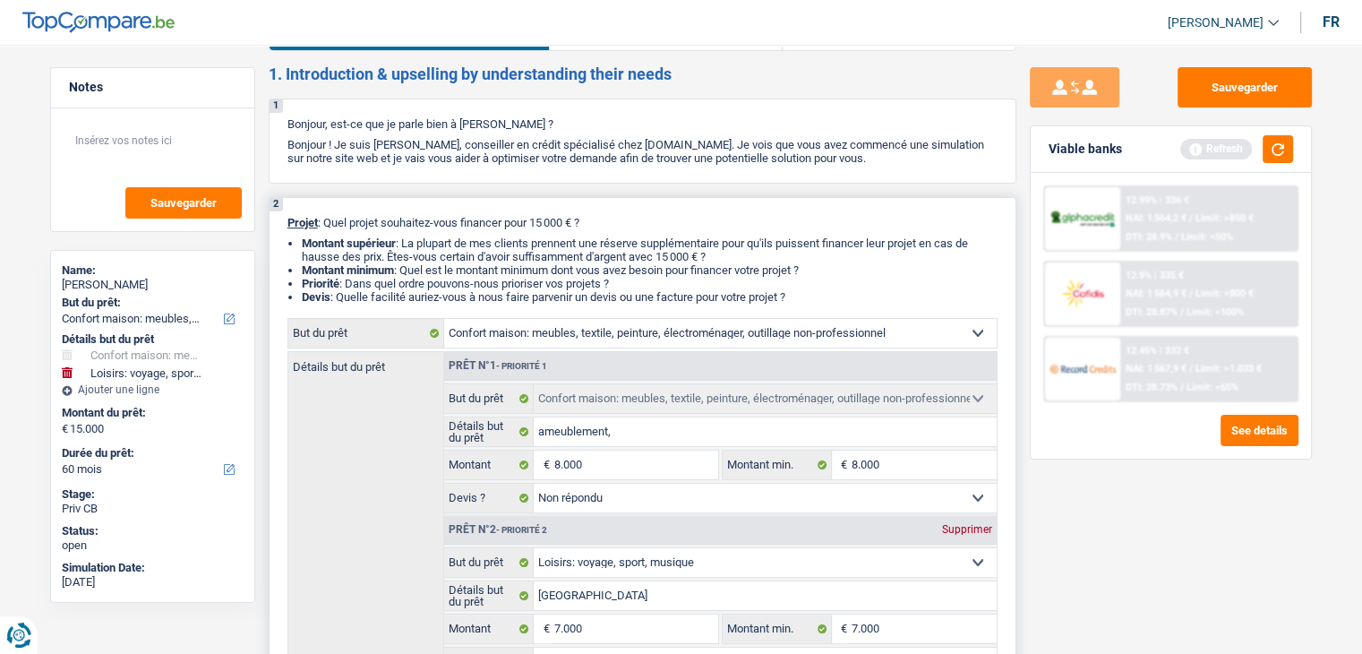
scroll to position [0, 0]
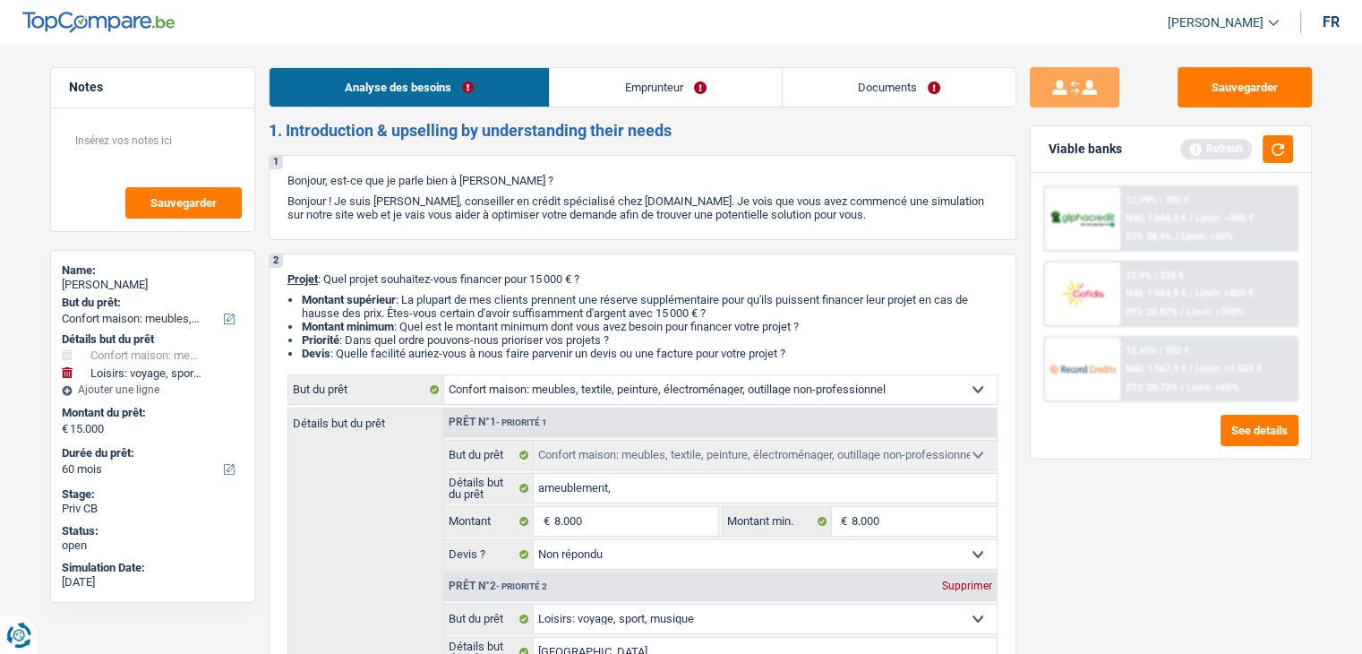
click at [632, 90] on link "Emprunteur" at bounding box center [666, 87] width 232 height 39
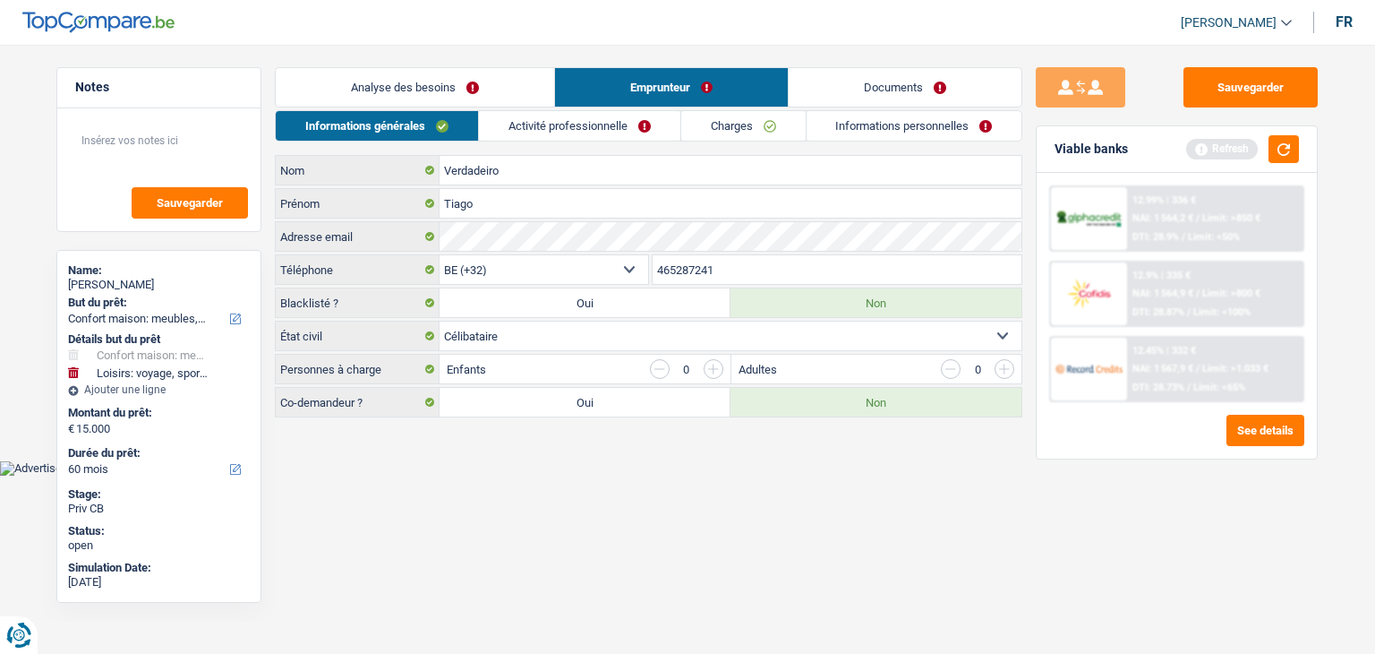
click at [378, 131] on link "Informations générales" at bounding box center [377, 126] width 202 height 30
click at [605, 476] on html "Vous avez le contrôle de vos données Nous utilisons des cookies, tout comme nos…" at bounding box center [687, 238] width 1375 height 476
click at [1290, 159] on button "button" at bounding box center [1284, 149] width 30 height 28
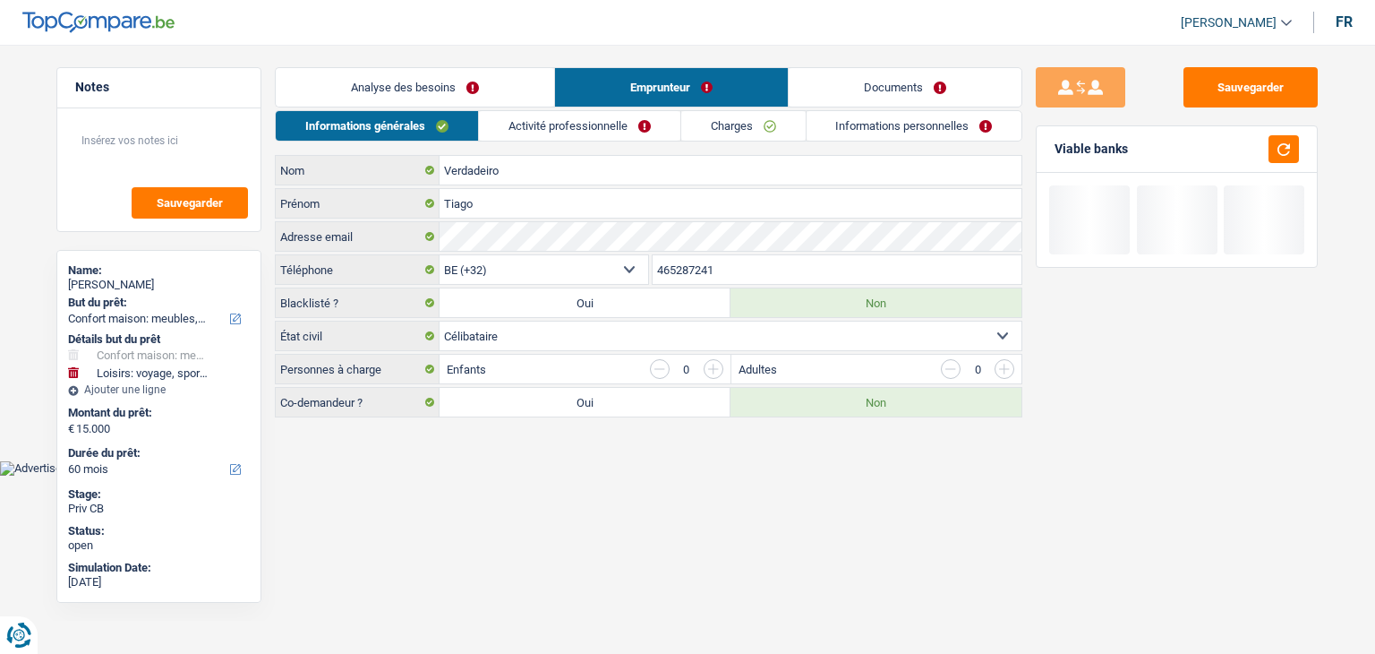
click at [550, 116] on link "Activité professionnelle" at bounding box center [579, 126] width 201 height 30
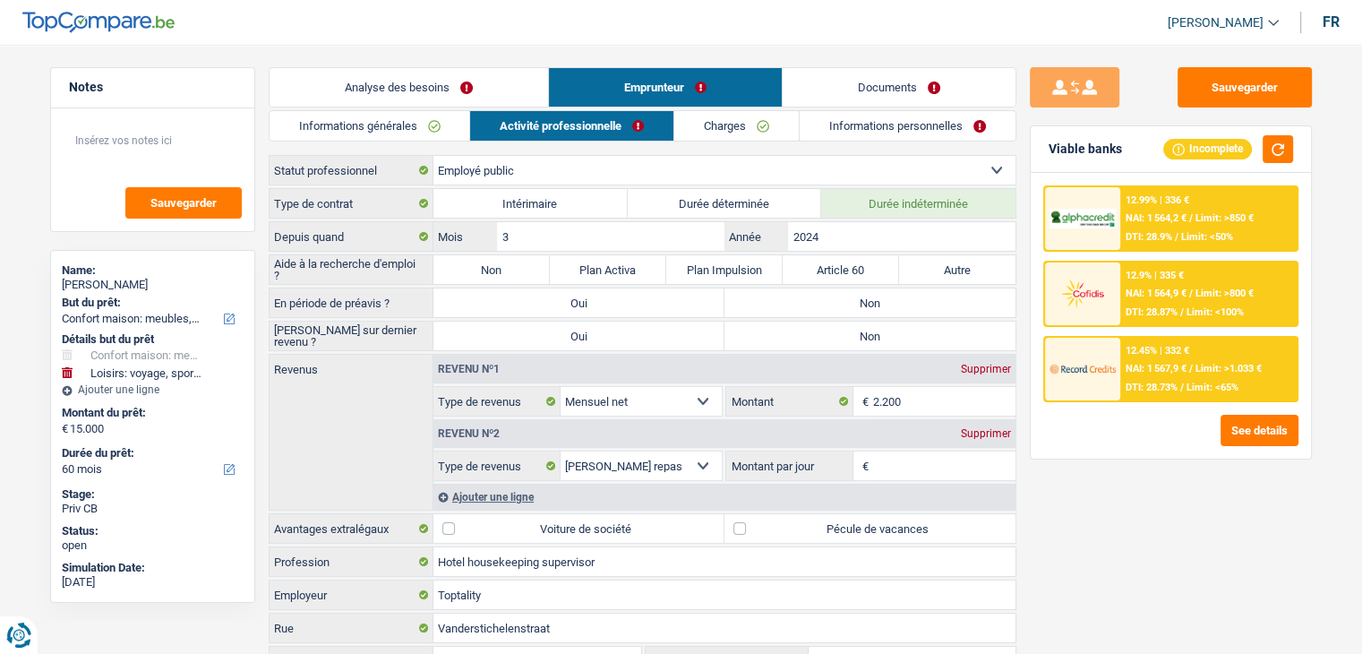
click at [1051, 494] on div "Sauvegarder Viable banks Incomplete 12.99% | 336 € NAI: 1 564,2 € / Limit: >850…" at bounding box center [1170, 343] width 309 height 553
click at [588, 235] on input "3" at bounding box center [610, 236] width 227 height 29
click at [1063, 519] on div "Sauvegarder Viable banks Incomplete 12.99% | 336 € NAI: 1 564,2 € / Limit: >850…" at bounding box center [1170, 343] width 309 height 553
drag, startPoint x: 362, startPoint y: 235, endPoint x: 297, endPoint y: 228, distance: 64.8
click at [297, 228] on label "Depuis quand" at bounding box center [352, 236] width 164 height 29
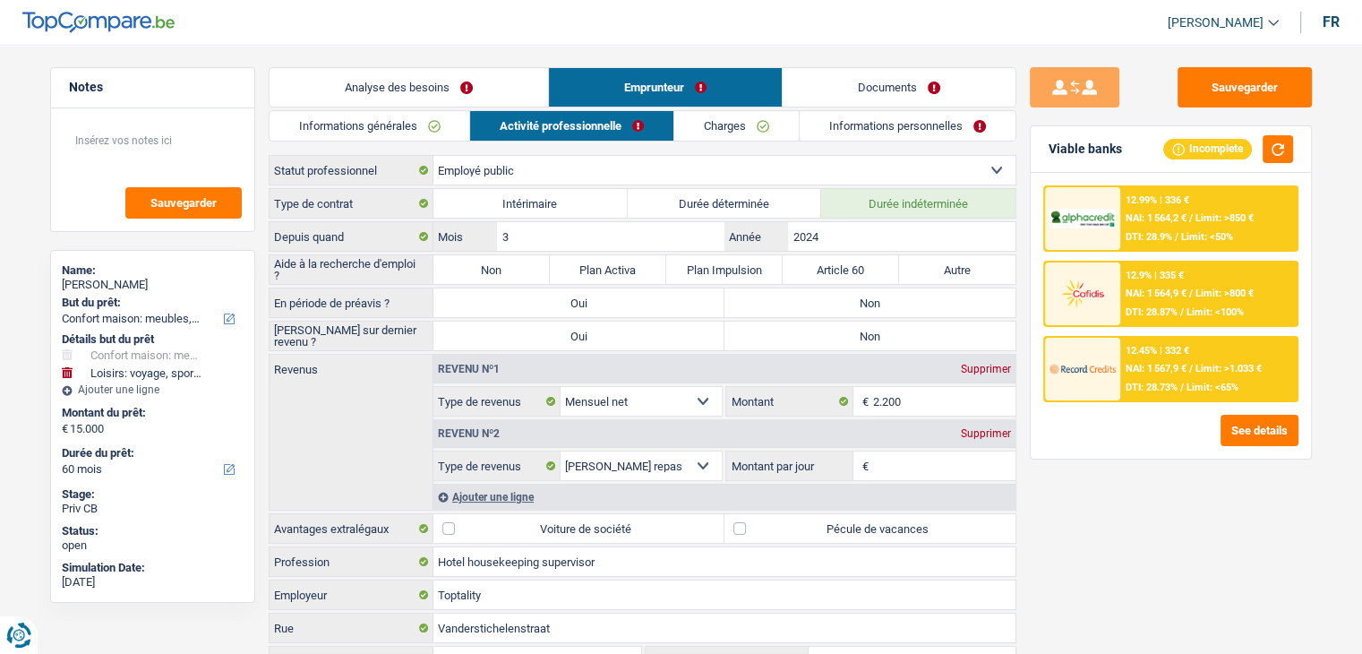
click at [499, 264] on label "Non" at bounding box center [491, 269] width 116 height 29
click at [499, 264] on input "Non" at bounding box center [491, 269] width 116 height 29
radio input "true"
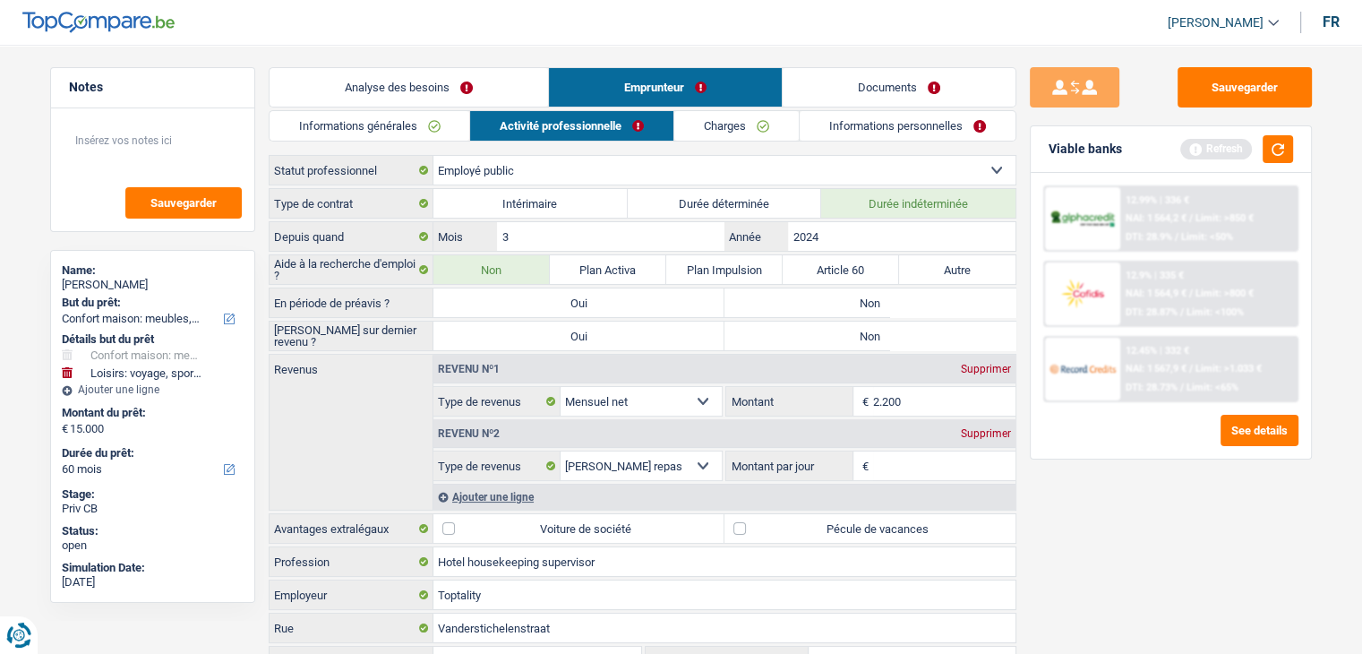
click at [1271, 164] on div "Viable banks Refresh" at bounding box center [1171, 149] width 280 height 47
click at [1265, 159] on button "button" at bounding box center [1278, 149] width 30 height 28
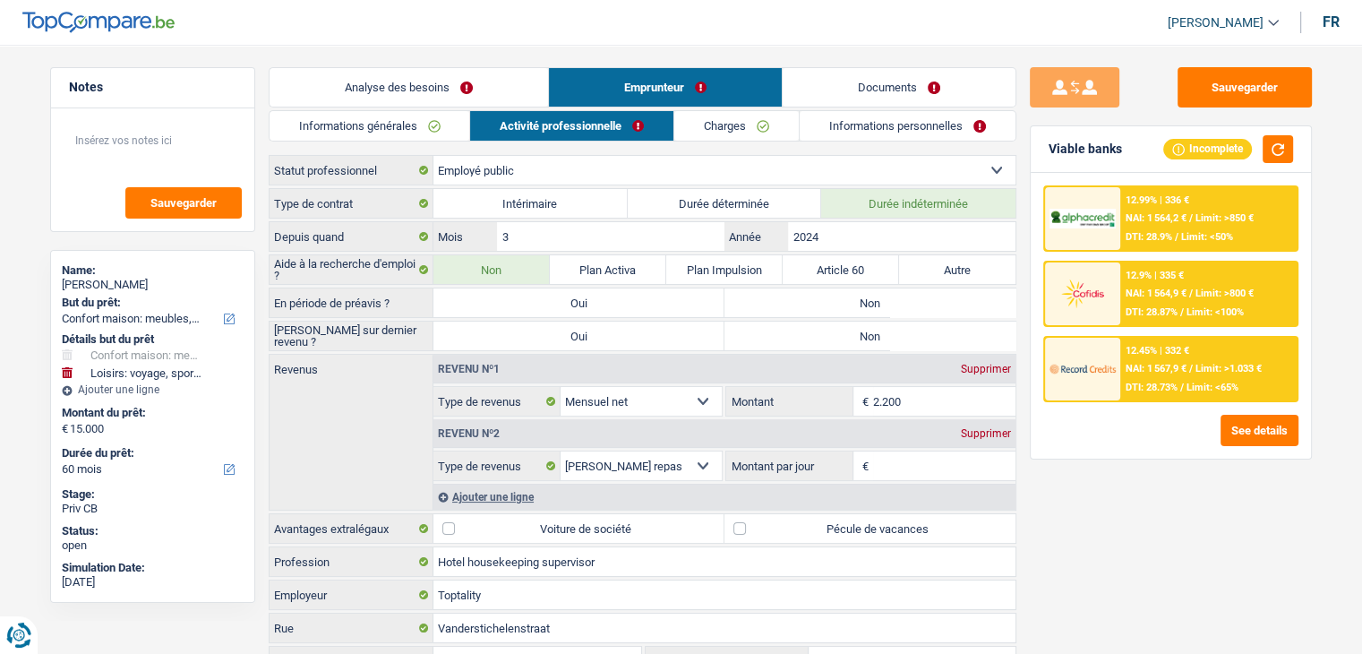
click at [1126, 452] on div "12.99% | 336 € NAI: 1 564,2 € / Limit: >850 € DTI: 28.9% / Limit: <50% 12.9% | …" at bounding box center [1171, 316] width 280 height 286
click at [952, 395] on input "2.200" at bounding box center [944, 401] width 142 height 29
click at [1074, 501] on div "Sauvegarder Viable banks Incomplete 12.99% | 336 € NAI: 1 564,2 € / Limit: >850…" at bounding box center [1170, 343] width 309 height 553
click at [990, 428] on div "Supprimer" at bounding box center [985, 433] width 59 height 11
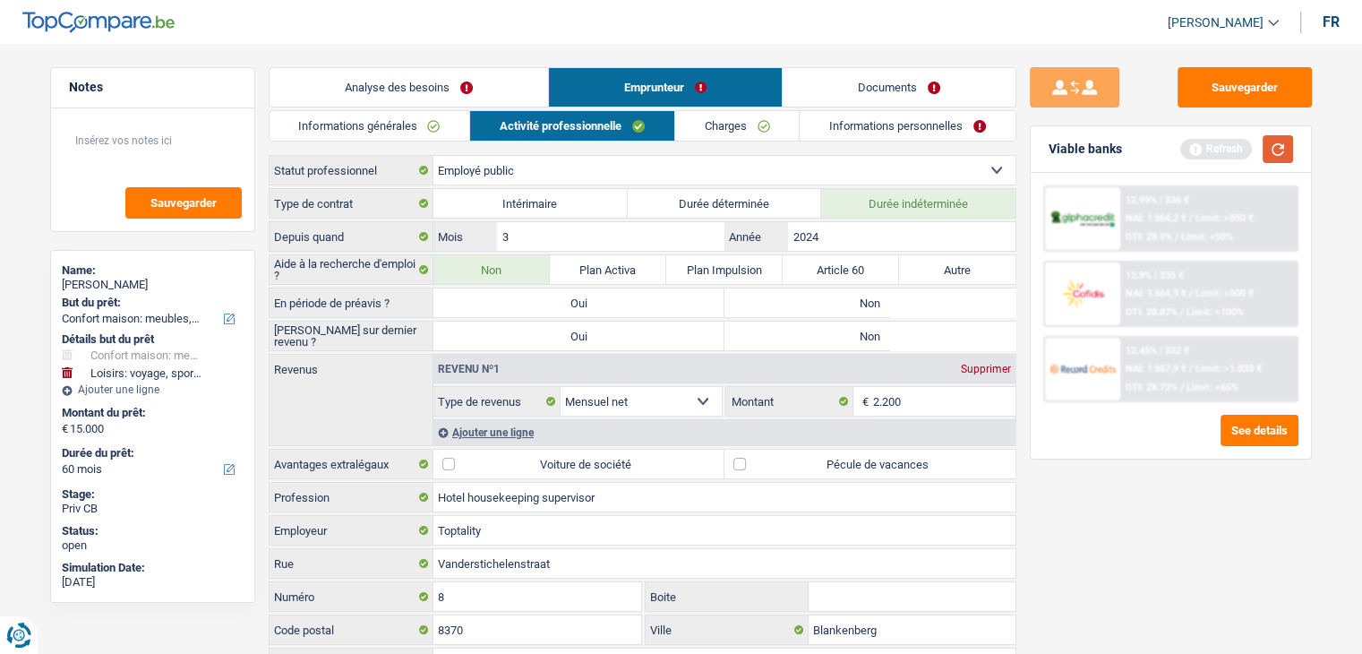
click at [1285, 144] on button "button" at bounding box center [1278, 149] width 30 height 28
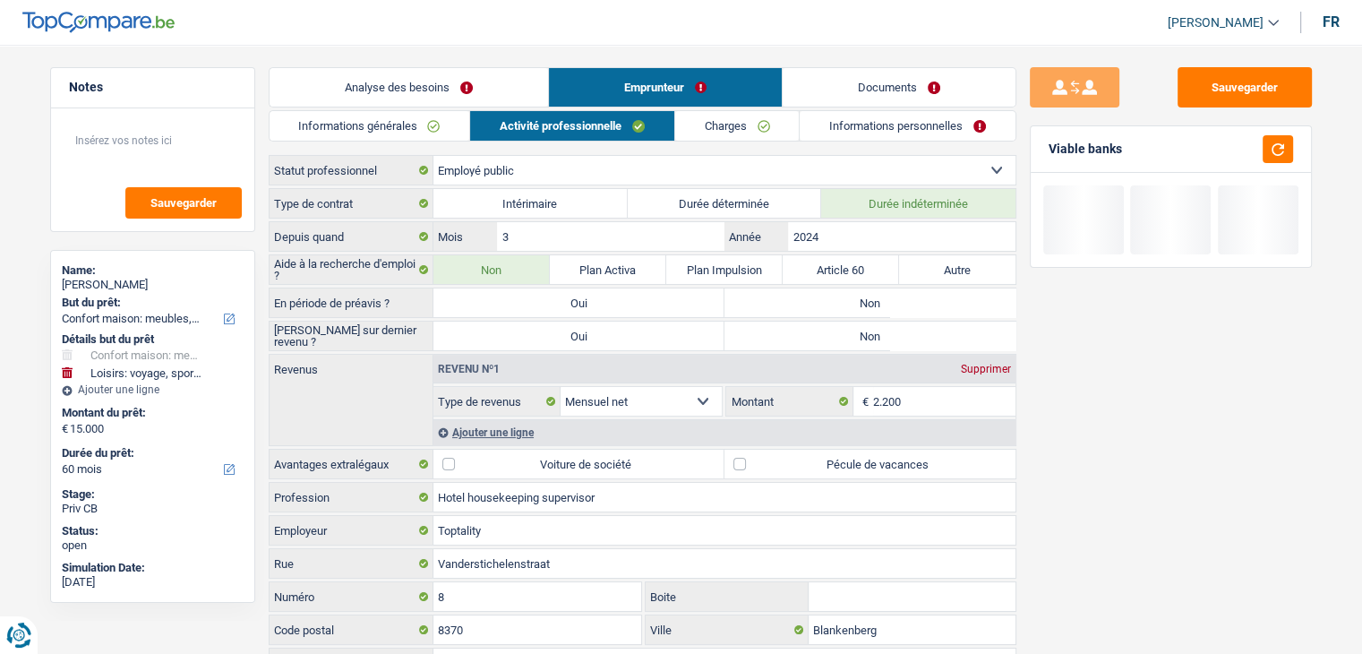
drag, startPoint x: 705, startPoint y: 176, endPoint x: 648, endPoint y: 176, distance: 56.4
click at [705, 176] on select "Ouvrier Employé privé Employé public Invalide Indépendant Pensionné Chômeur Mut…" at bounding box center [724, 170] width 582 height 29
select select "worker"
click at [433, 156] on select "Ouvrier Employé privé Employé public Invalide Indépendant Pensionné Chômeur Mut…" at bounding box center [724, 170] width 582 height 29
radio input "false"
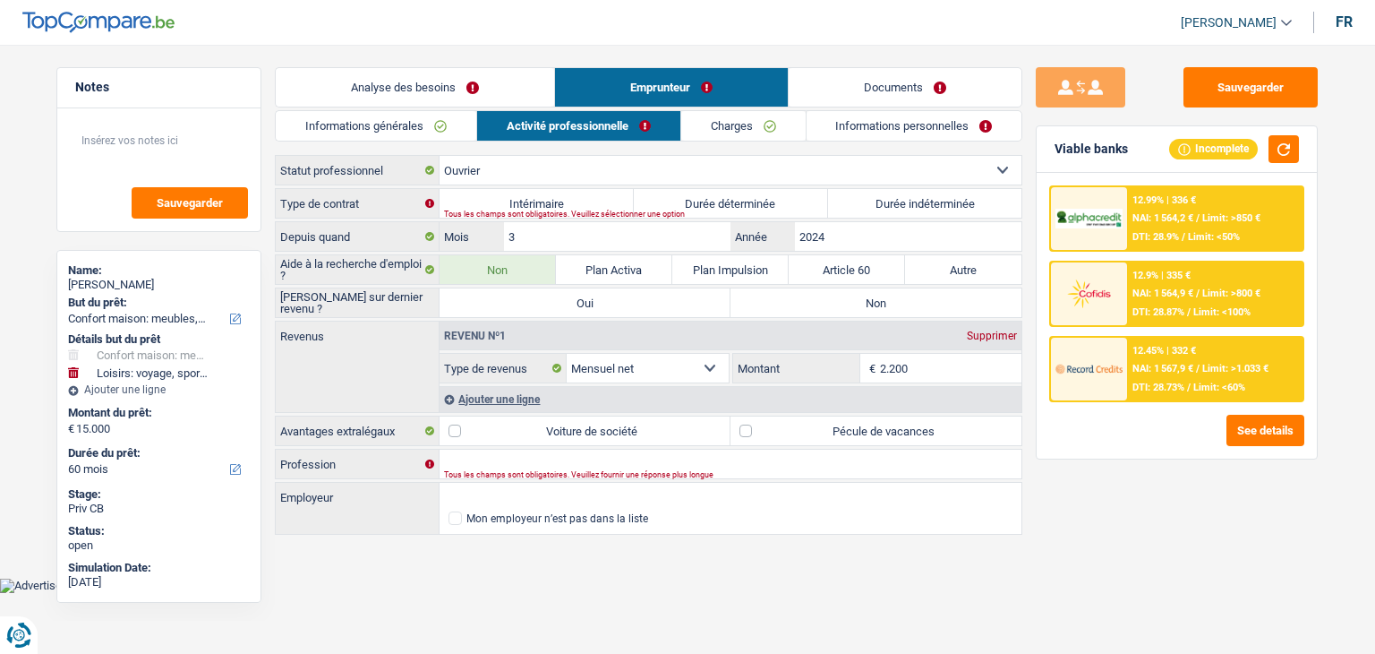
click at [870, 210] on div "Tous les champs sont obligatoires. Veuillez sélectionner une option" at bounding box center [703, 213] width 518 height 7
click at [710, 134] on link "Charges" at bounding box center [743, 126] width 124 height 30
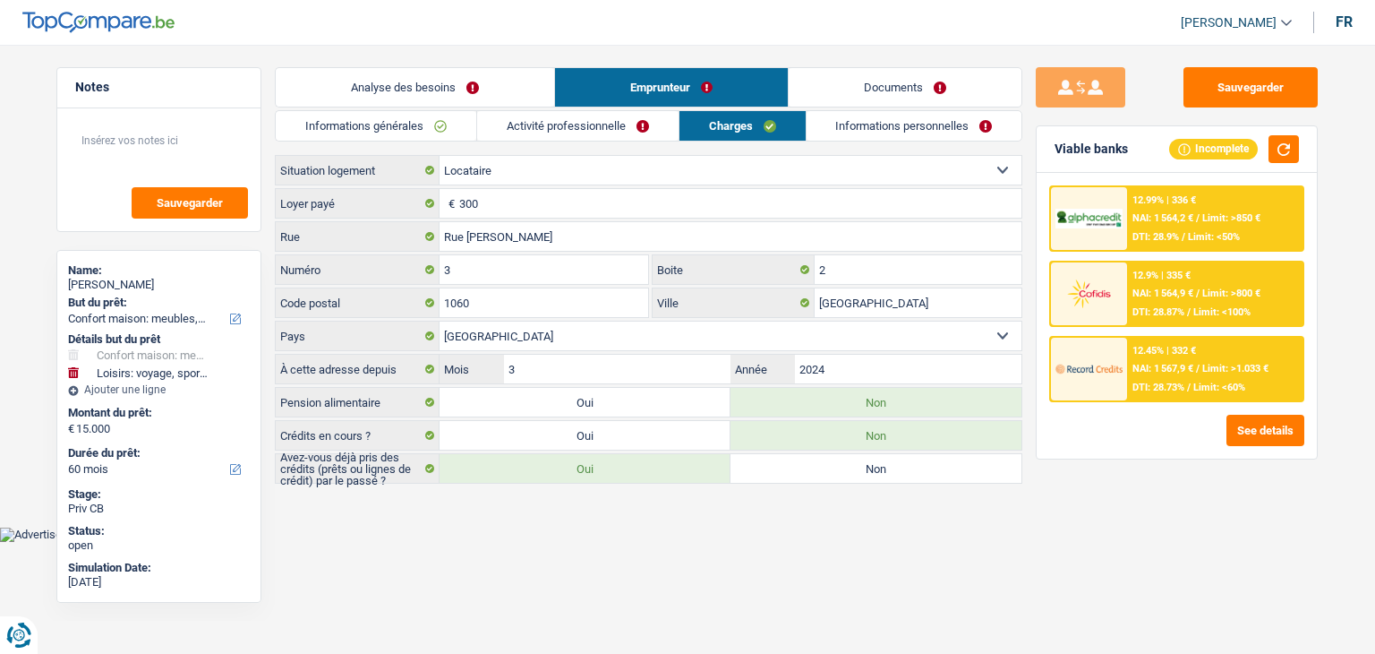
click at [577, 128] on link "Activité professionnelle" at bounding box center [577, 126] width 201 height 30
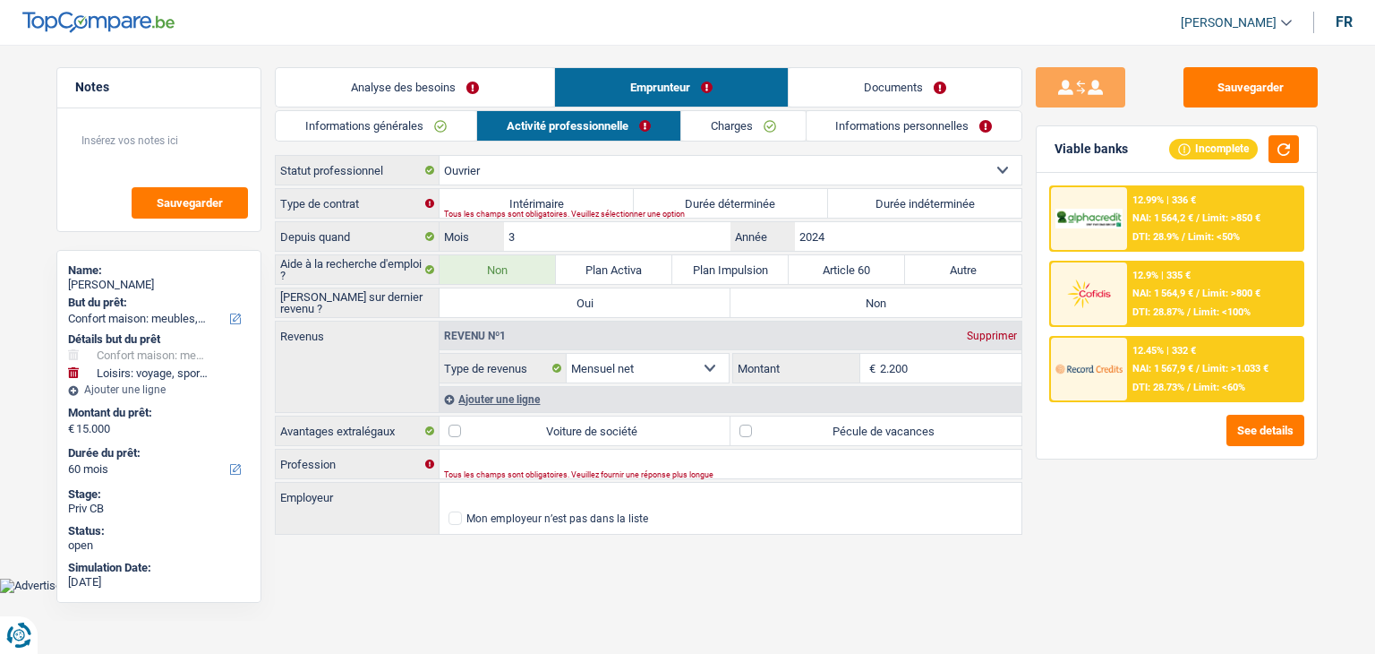
click at [867, 194] on label "Durée indéterminée" at bounding box center [925, 203] width 194 height 29
click at [867, 194] on input "Durée indéterminée" at bounding box center [925, 203] width 194 height 29
radio input "true"
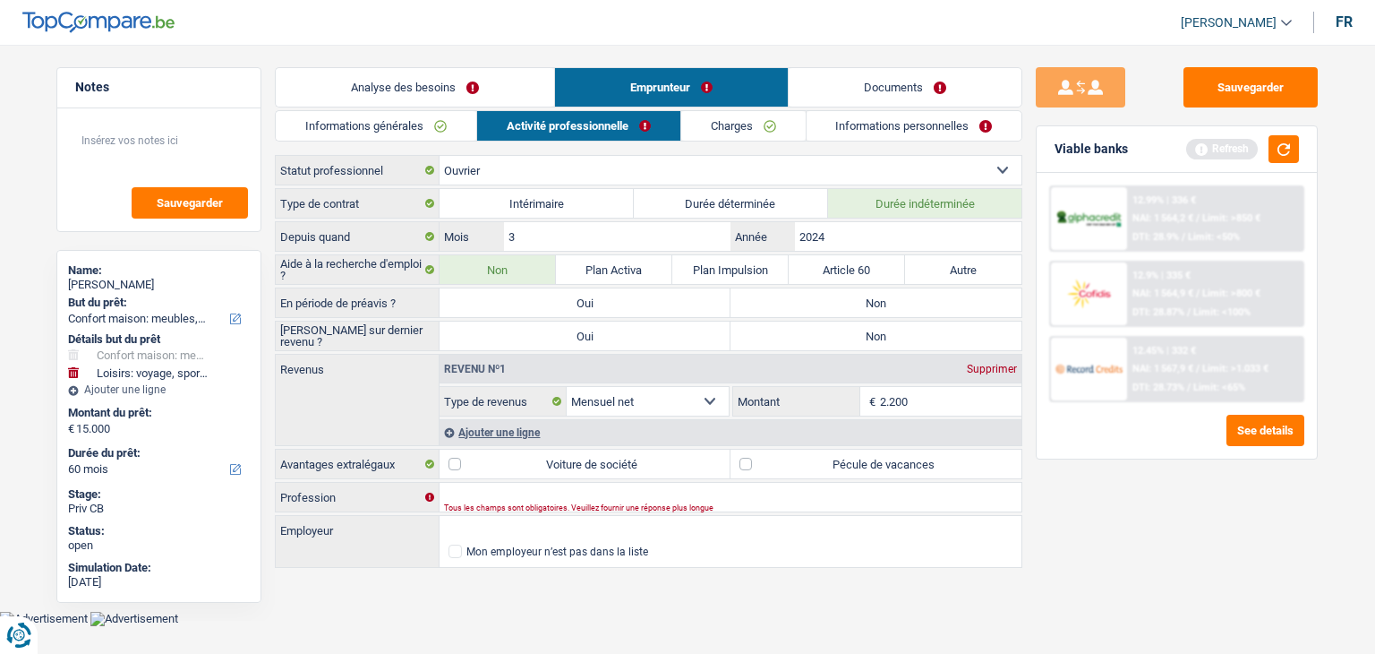
click at [747, 129] on link "Charges" at bounding box center [743, 126] width 124 height 30
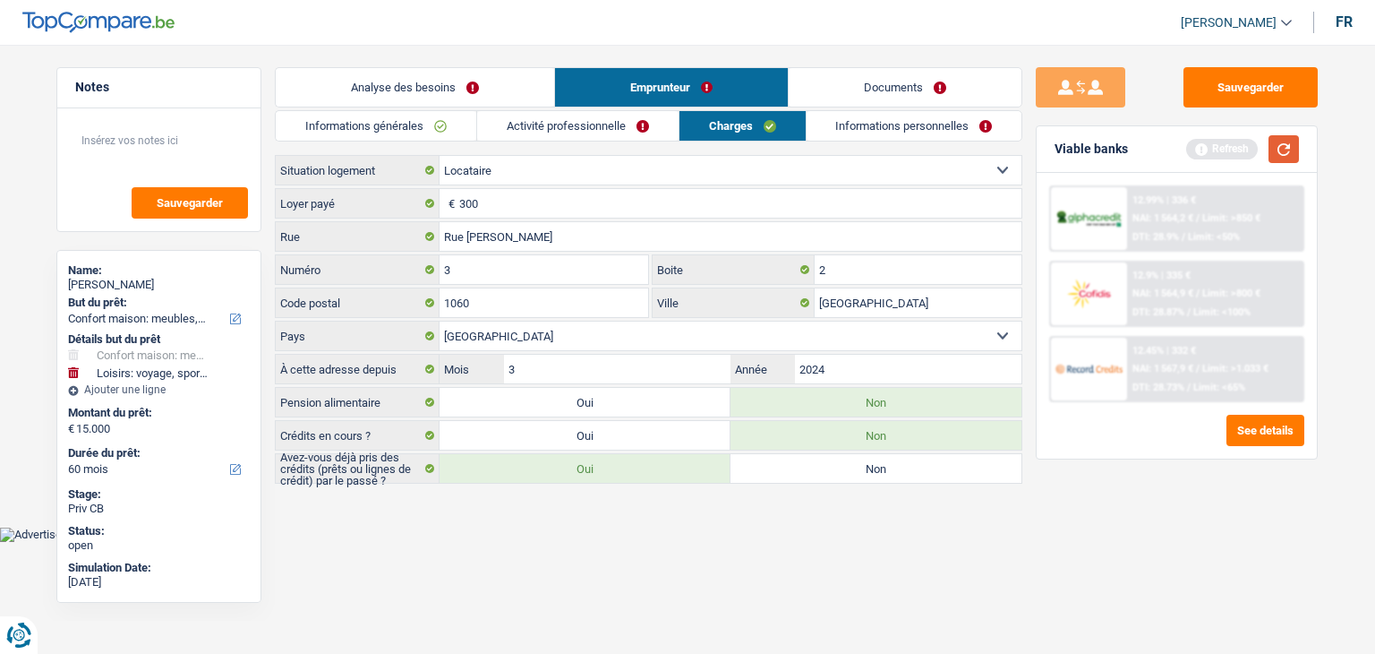
click at [1290, 141] on button "button" at bounding box center [1284, 149] width 30 height 28
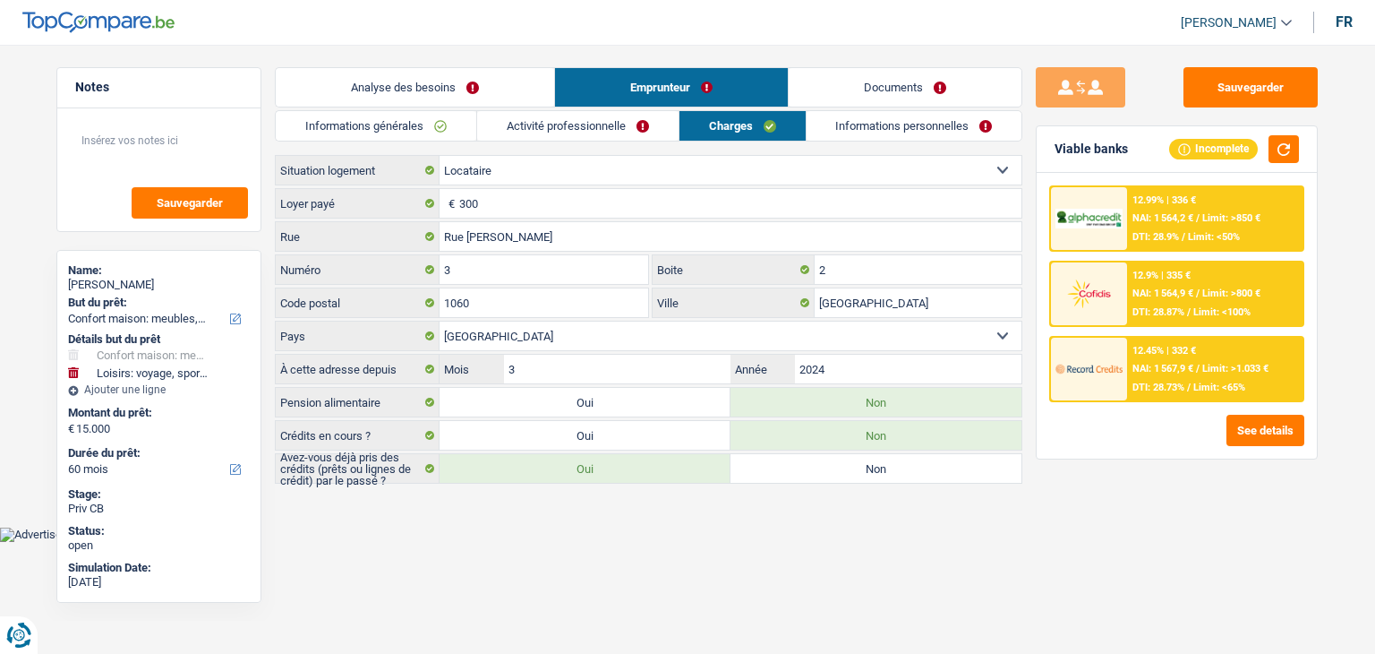
click at [429, 535] on body "Vous avez le contrôle de vos données Nous utilisons des cookies, tout comme nos…" at bounding box center [687, 284] width 1375 height 515
click at [651, 542] on html "Vous avez le contrôle de vos données Nous utilisons des cookies, tout comme nos…" at bounding box center [687, 271] width 1375 height 542
click at [1279, 155] on button "button" at bounding box center [1284, 149] width 30 height 28
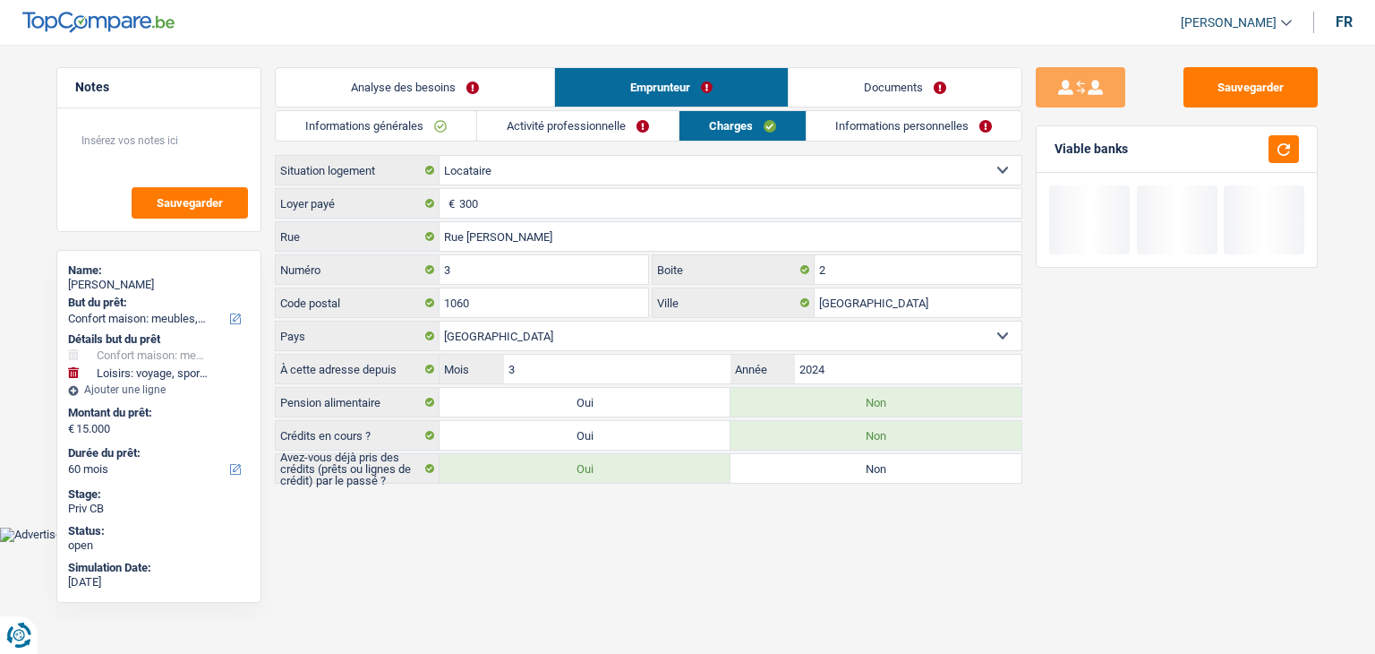
click at [905, 127] on link "Informations personnelles" at bounding box center [915, 126] width 216 height 30
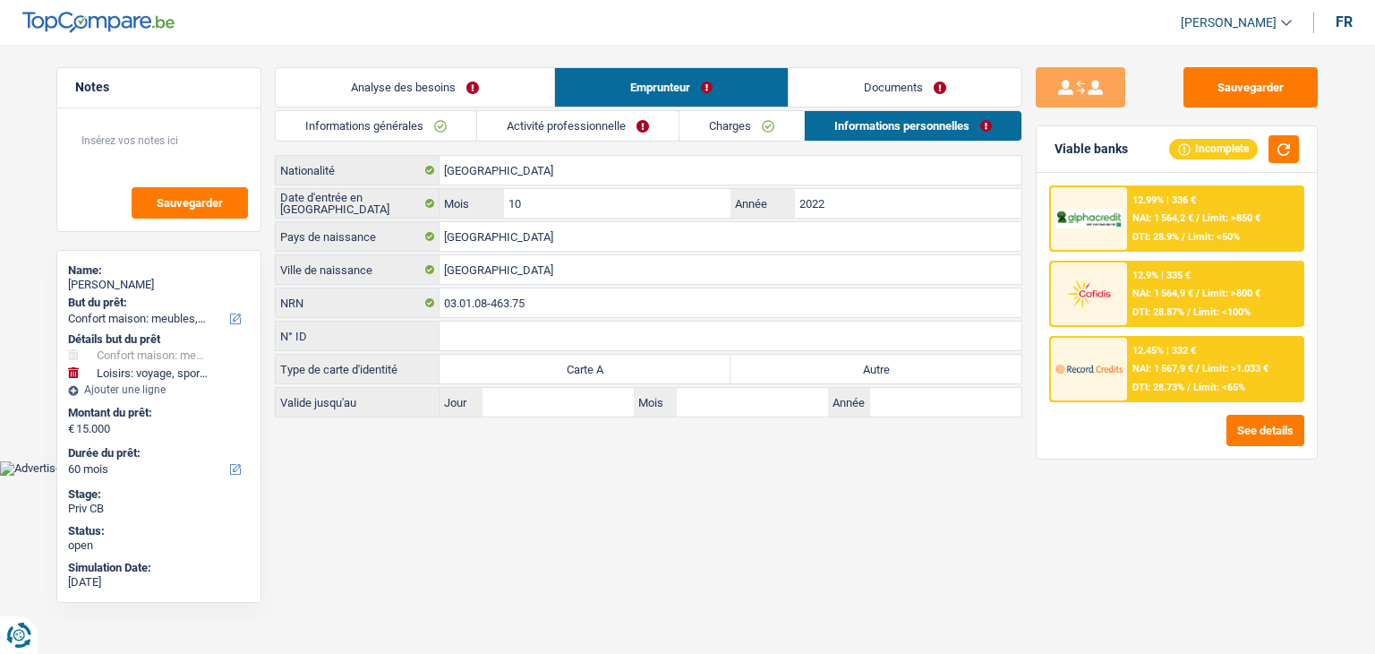
click at [829, 364] on label "Autre" at bounding box center [876, 369] width 291 height 29
click at [829, 364] on input "Autre" at bounding box center [876, 369] width 291 height 29
radio input "true"
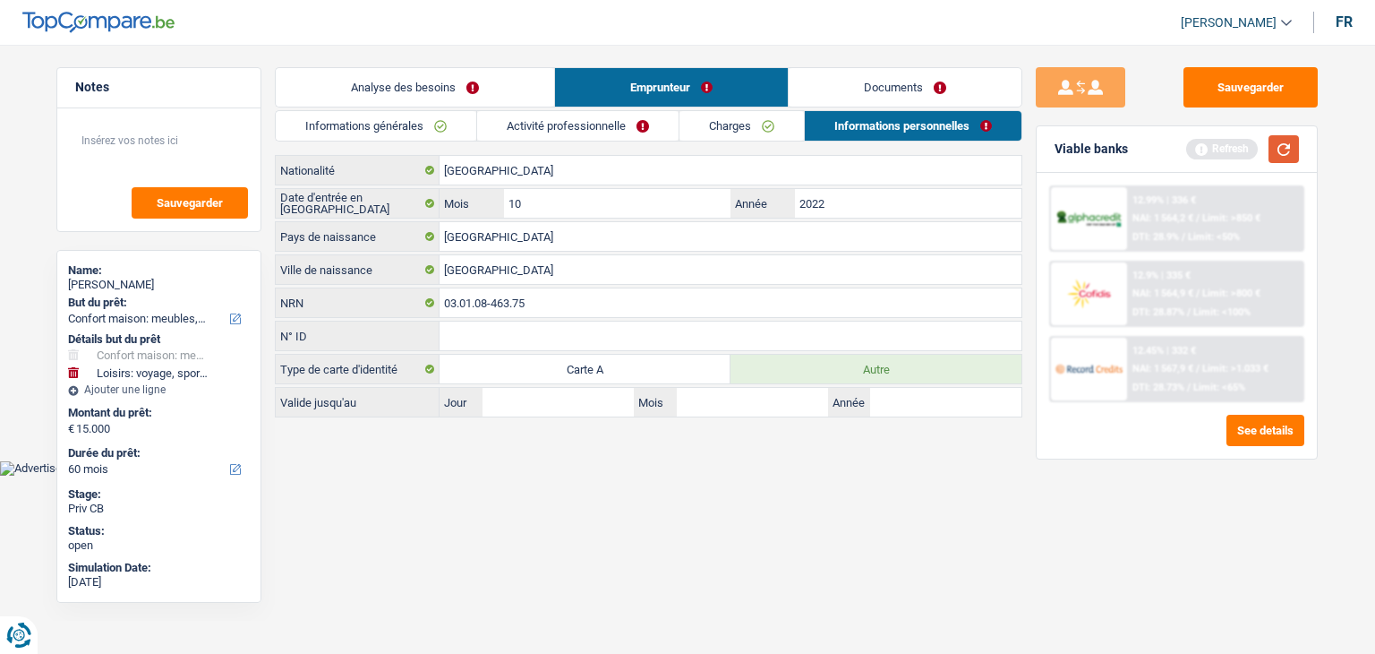
click at [1270, 149] on button "button" at bounding box center [1284, 149] width 30 height 28
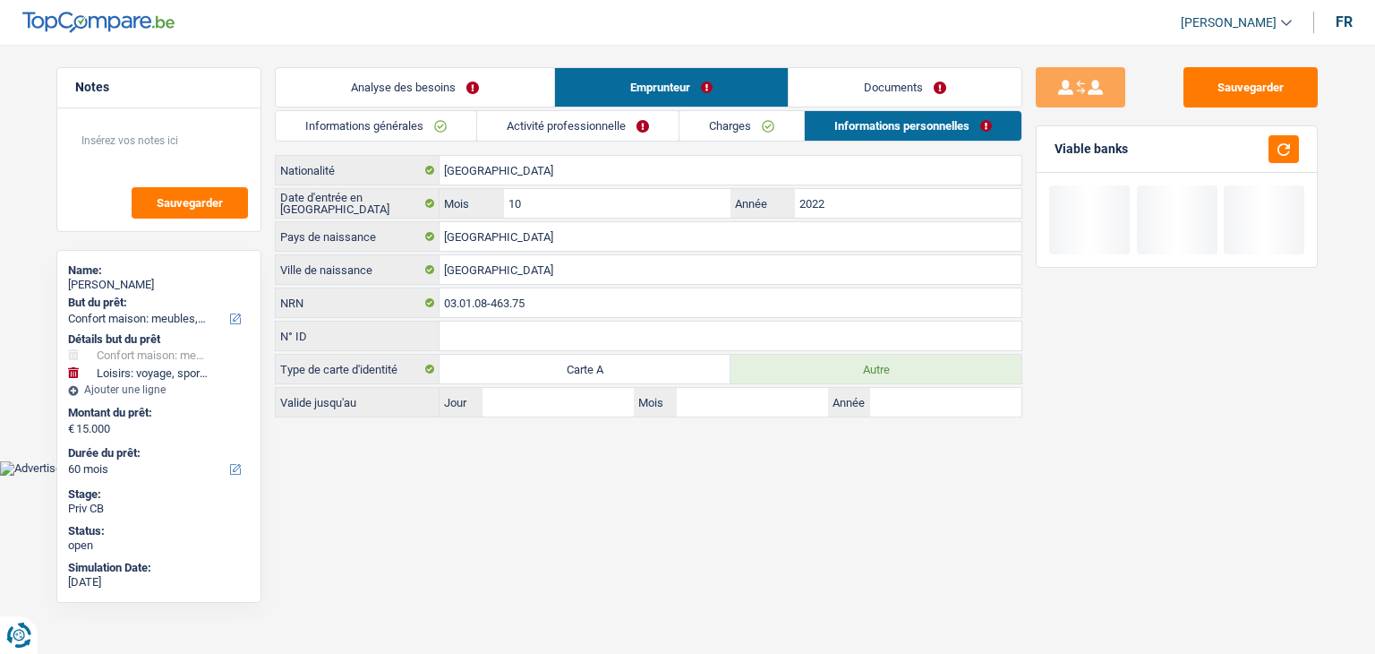
click at [845, 86] on link "Documents" at bounding box center [905, 87] width 233 height 39
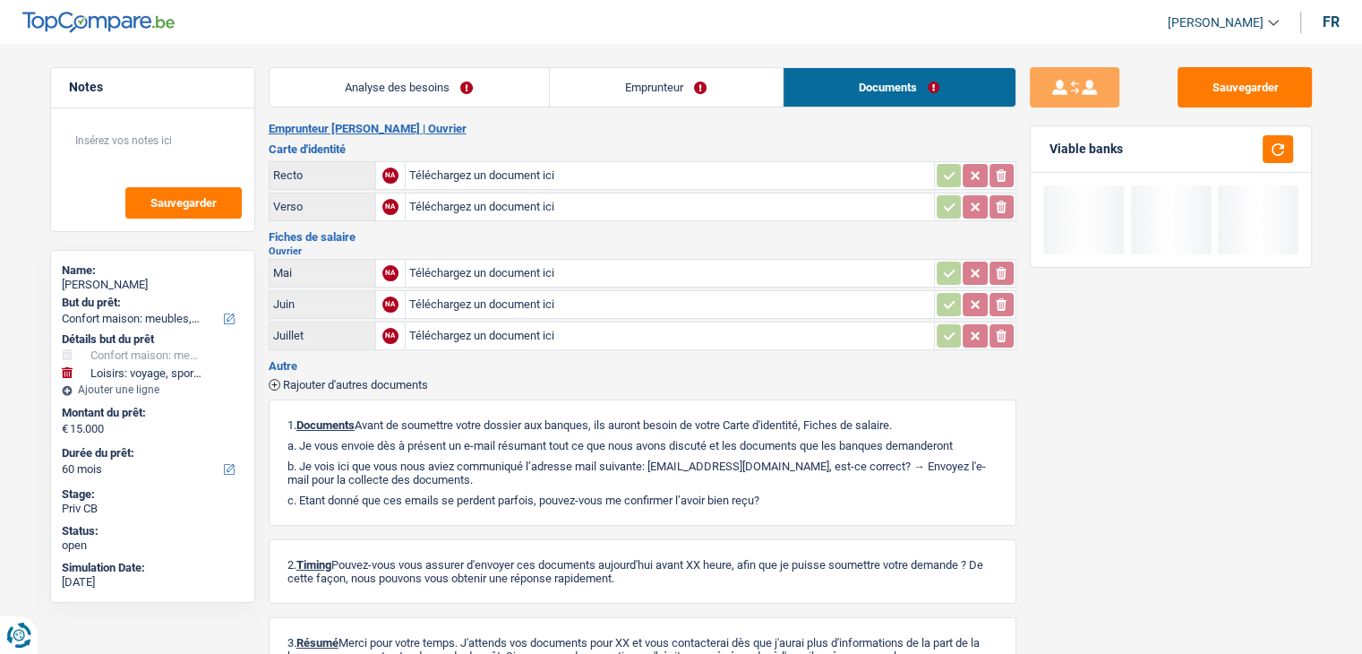
click at [580, 87] on link "Emprunteur" at bounding box center [666, 87] width 233 height 39
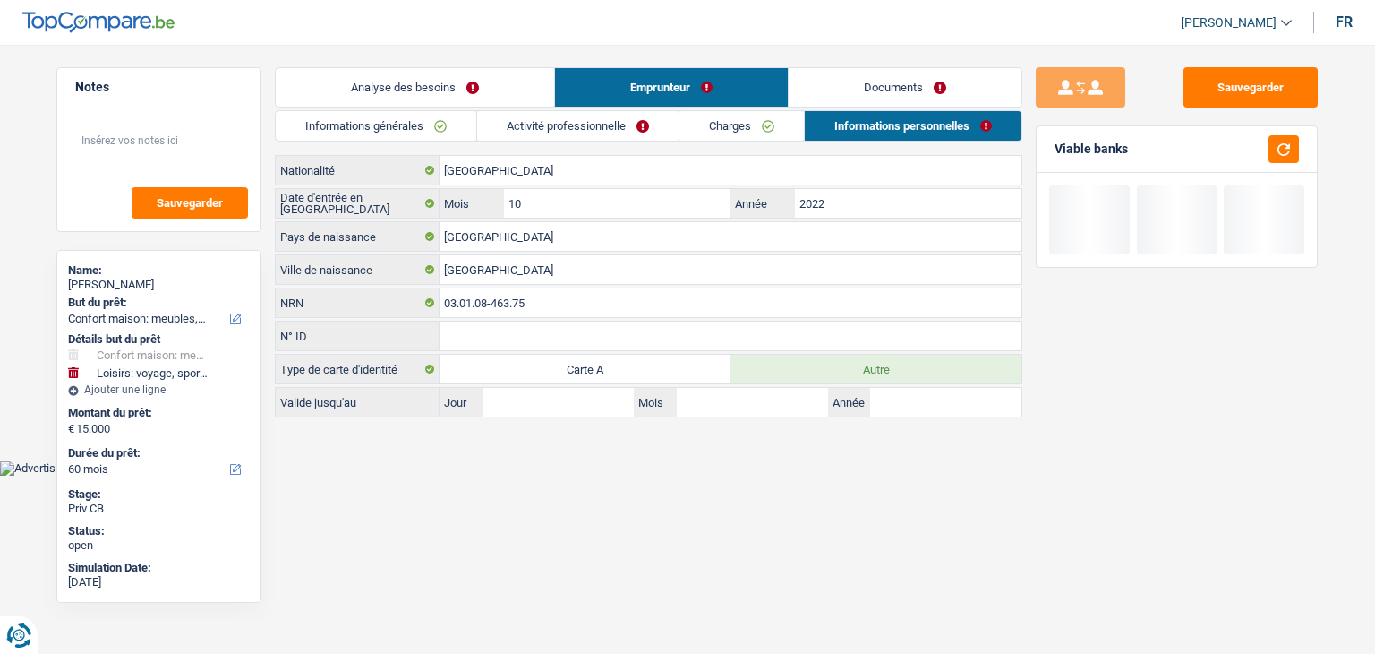
click at [353, 94] on link "Analyse des besoins" at bounding box center [415, 87] width 279 height 39
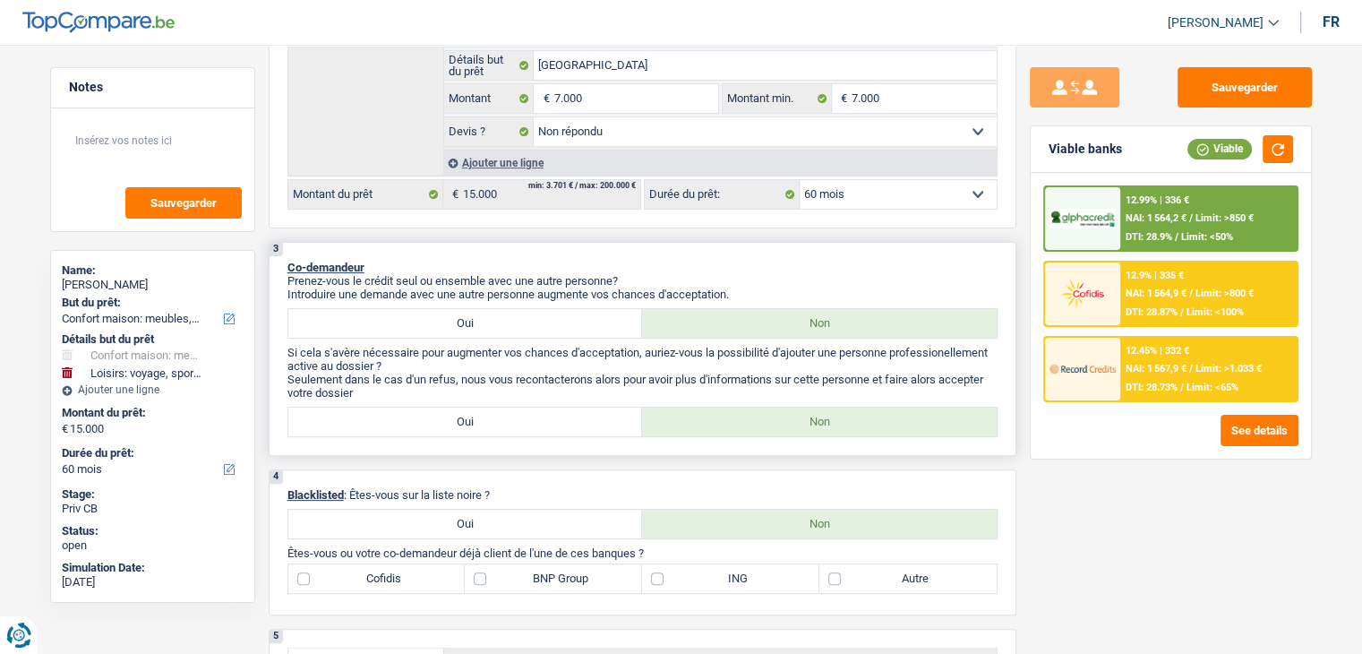
scroll to position [806, 0]
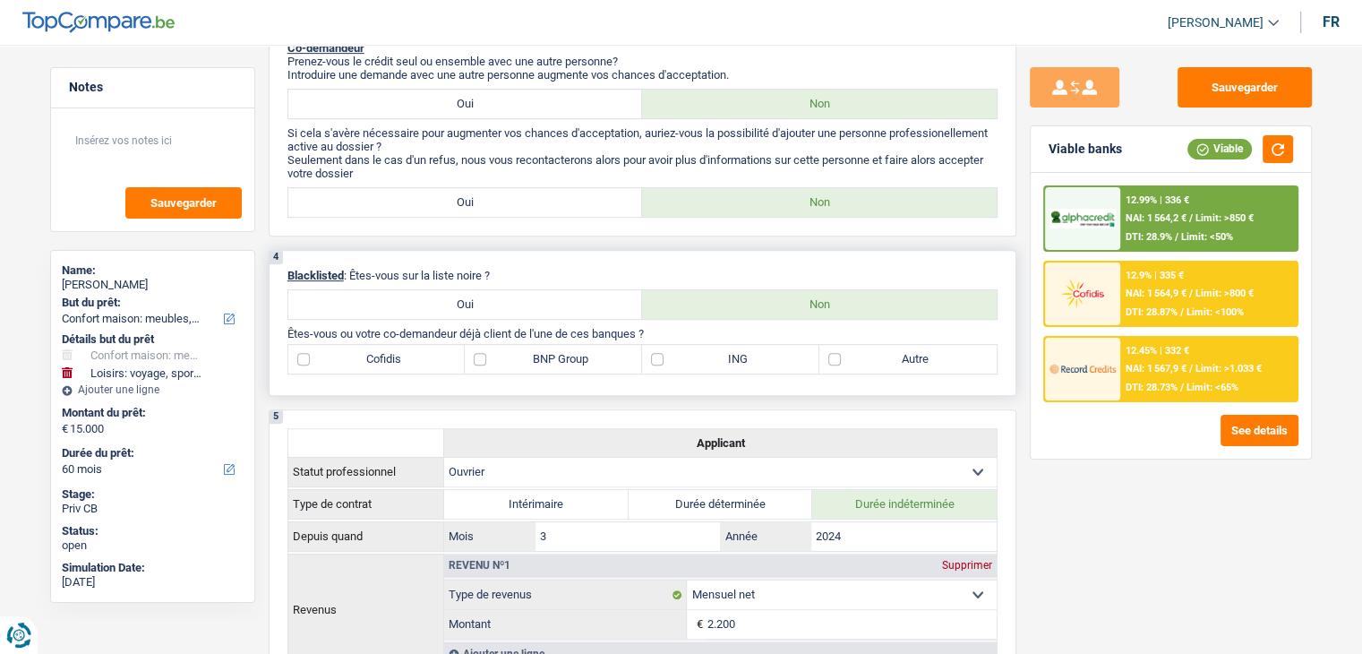
click at [677, 362] on label "ING" at bounding box center [730, 359] width 177 height 29
click at [677, 362] on input "ING" at bounding box center [730, 359] width 177 height 29
checkbox input "true"
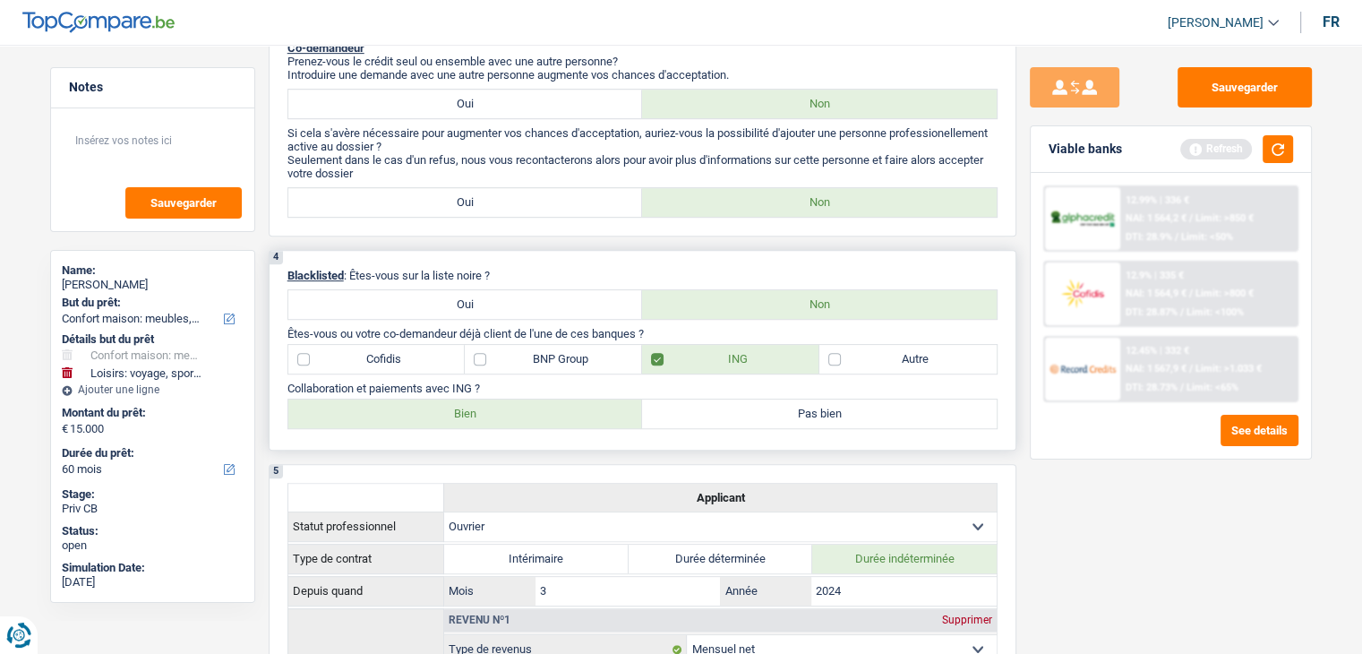
click at [505, 408] on label "Bien" at bounding box center [465, 413] width 355 height 29
click at [505, 408] on input "Bien" at bounding box center [465, 413] width 355 height 29
radio input "true"
click at [1280, 147] on button "button" at bounding box center [1278, 149] width 30 height 28
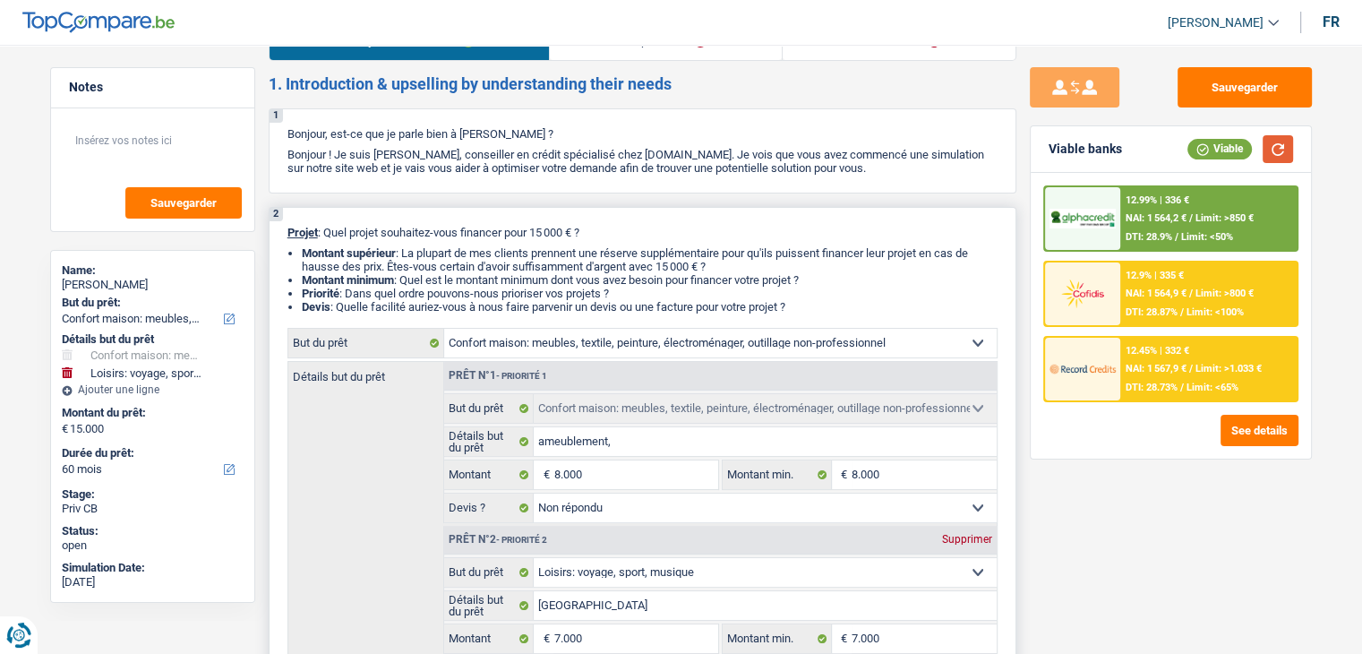
scroll to position [0, 0]
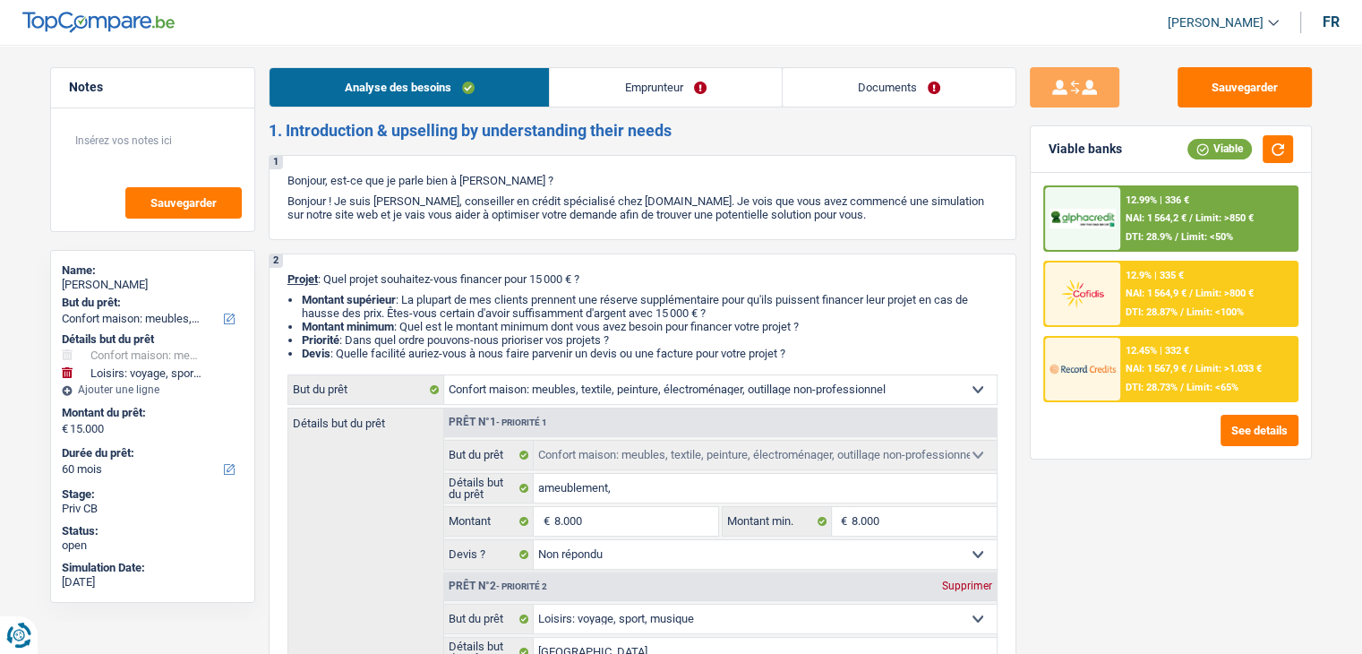
click at [893, 86] on link "Documents" at bounding box center [899, 87] width 233 height 39
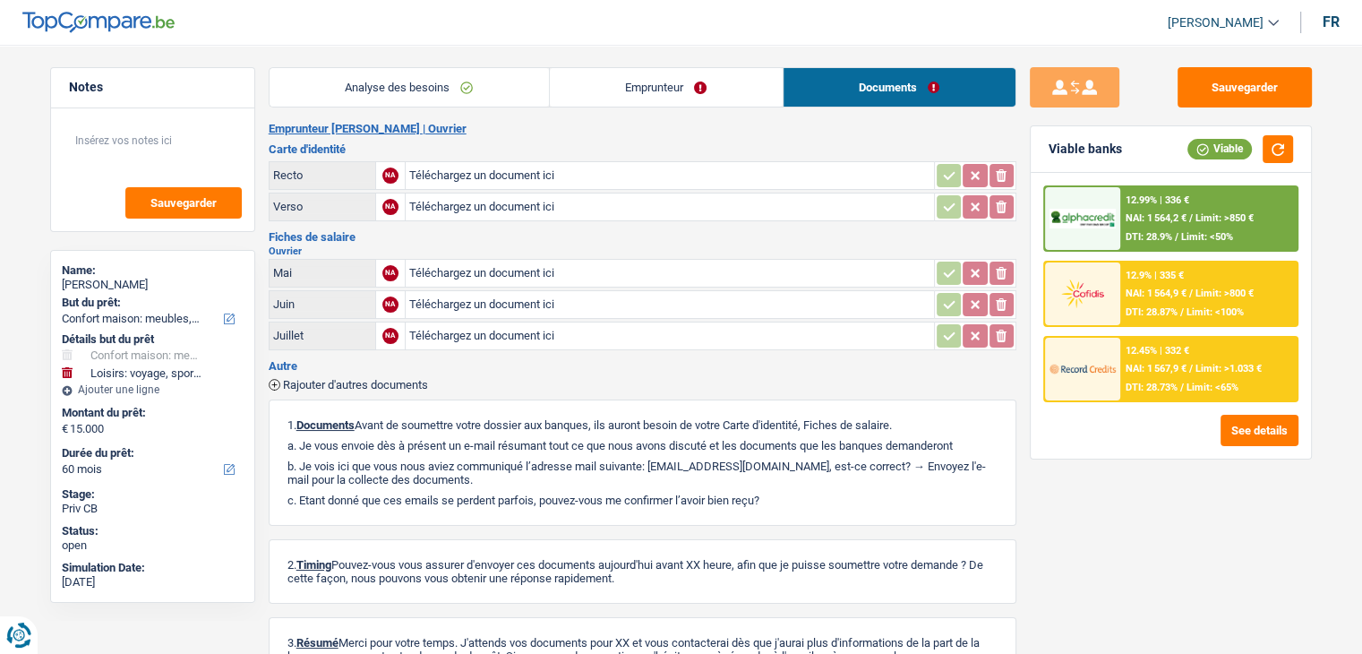
click at [482, 93] on link "Analyse des besoins" at bounding box center [409, 87] width 279 height 39
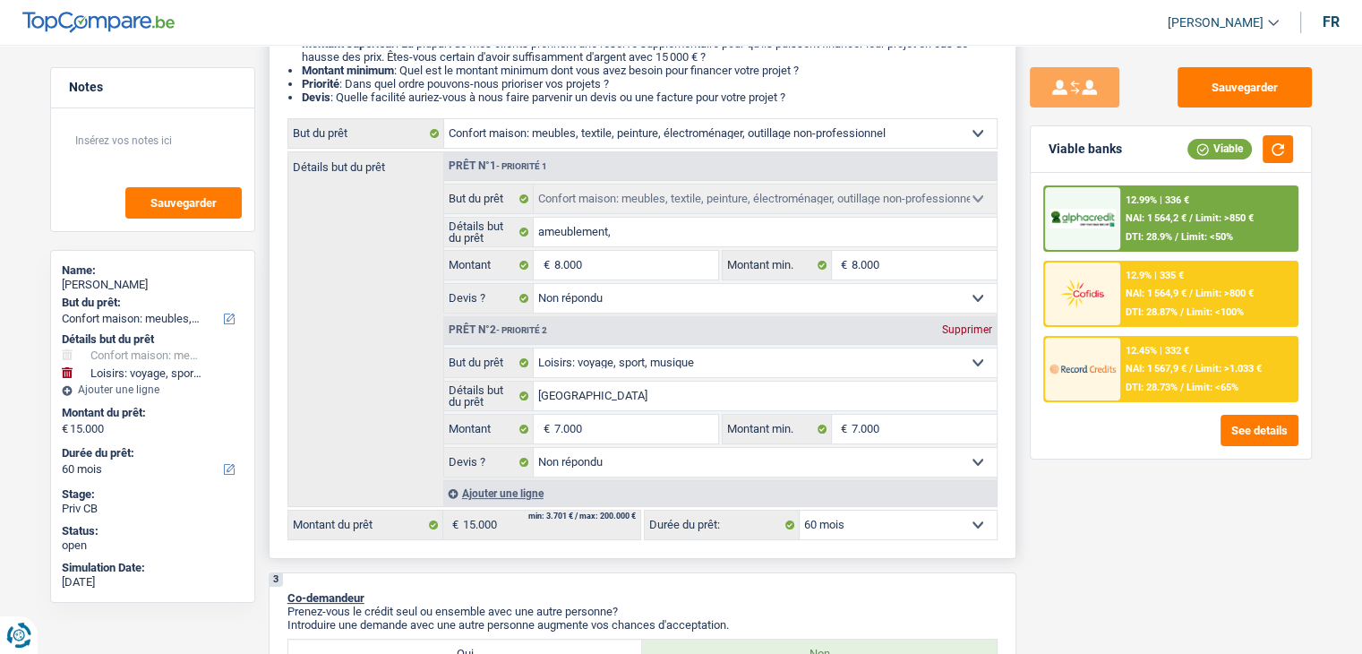
scroll to position [269, 0]
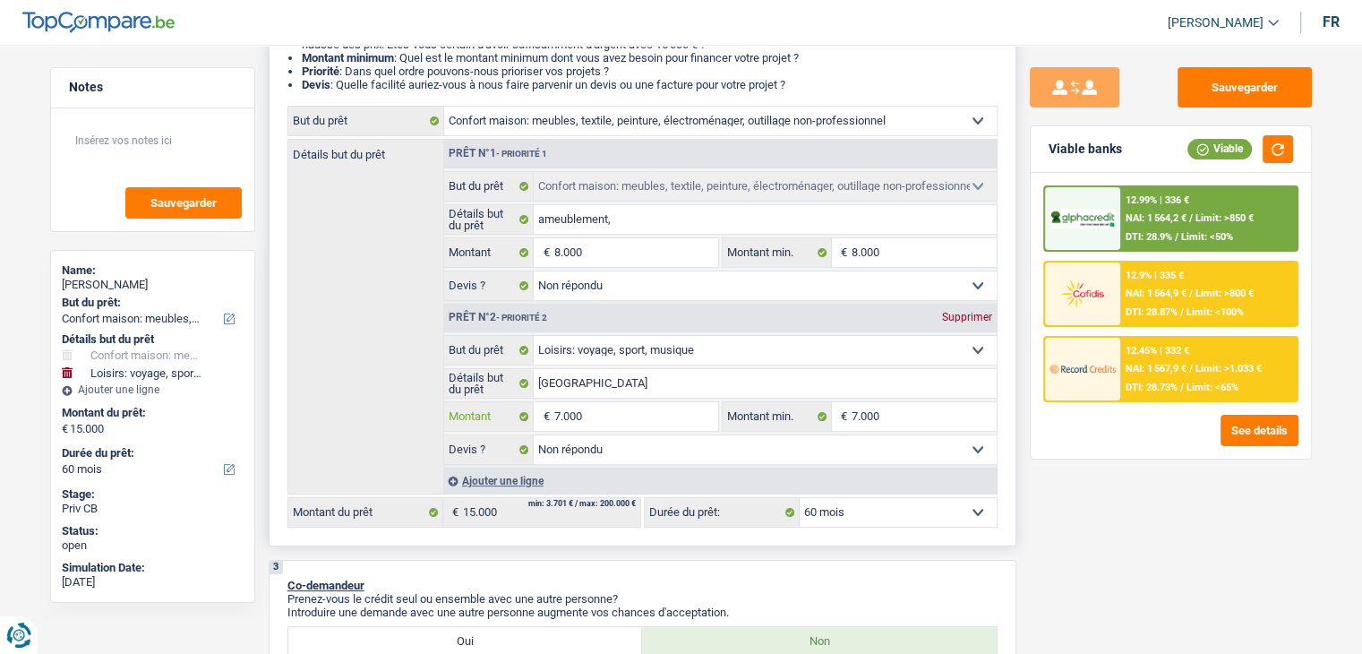
click at [590, 407] on input "7.000" at bounding box center [635, 416] width 164 height 29
type input "700"
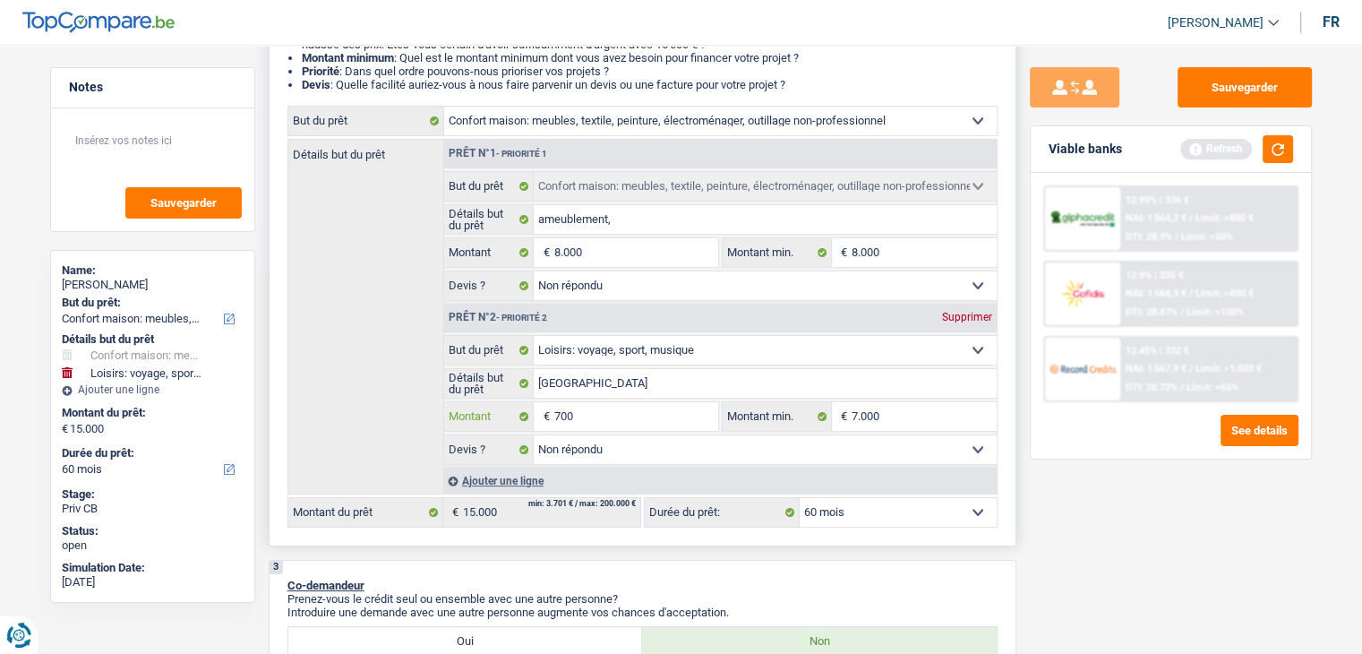
type input "7.001"
type input "15.001"
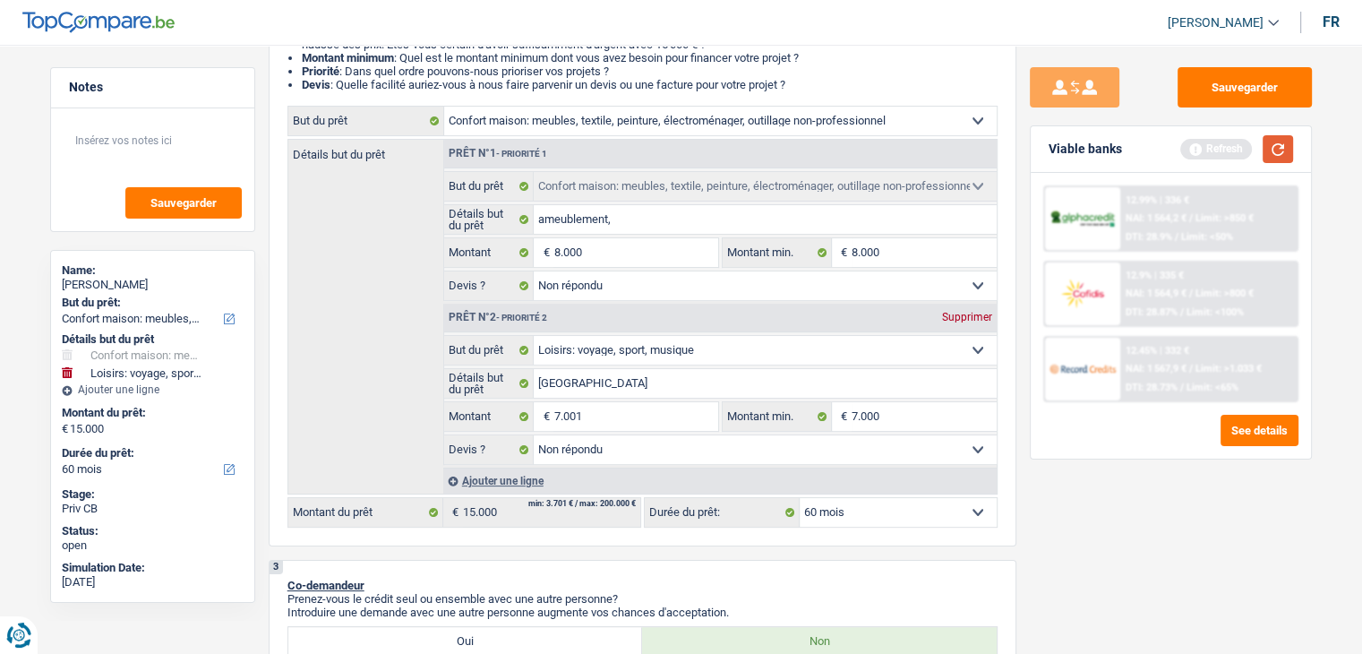
type input "15.001"
click at [1274, 155] on button "button" at bounding box center [1278, 149] width 30 height 28
select select "84"
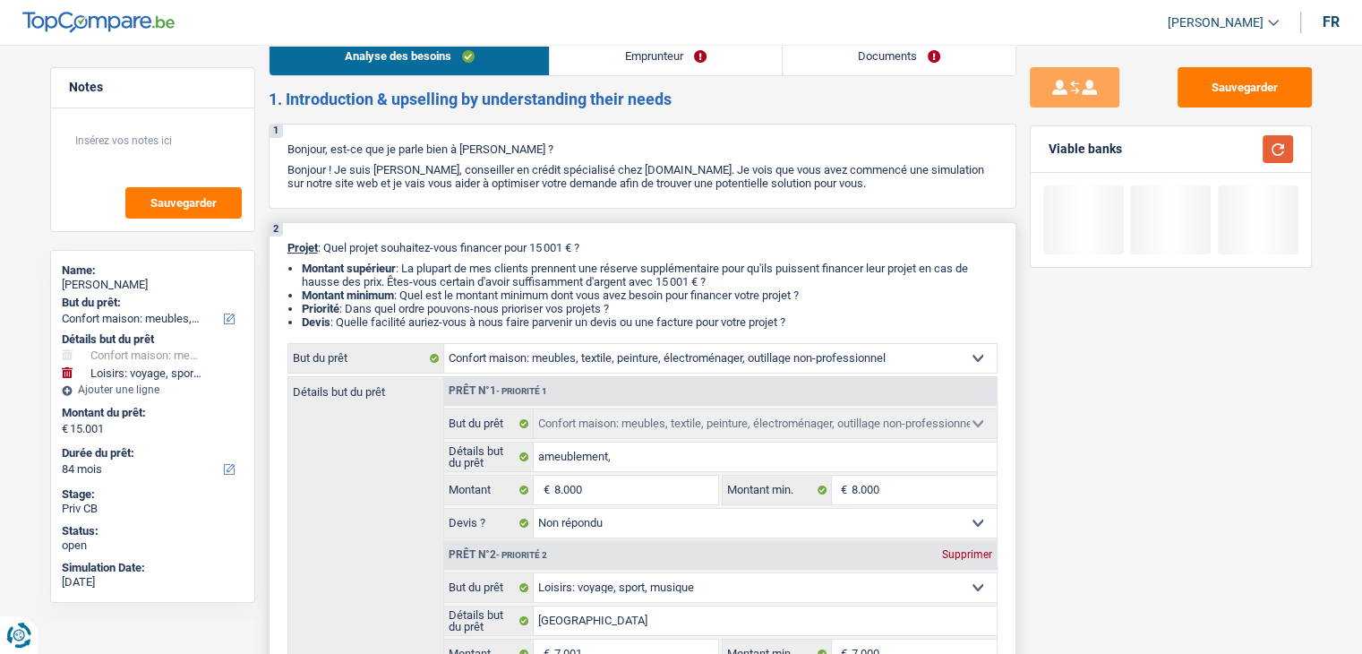
scroll to position [0, 0]
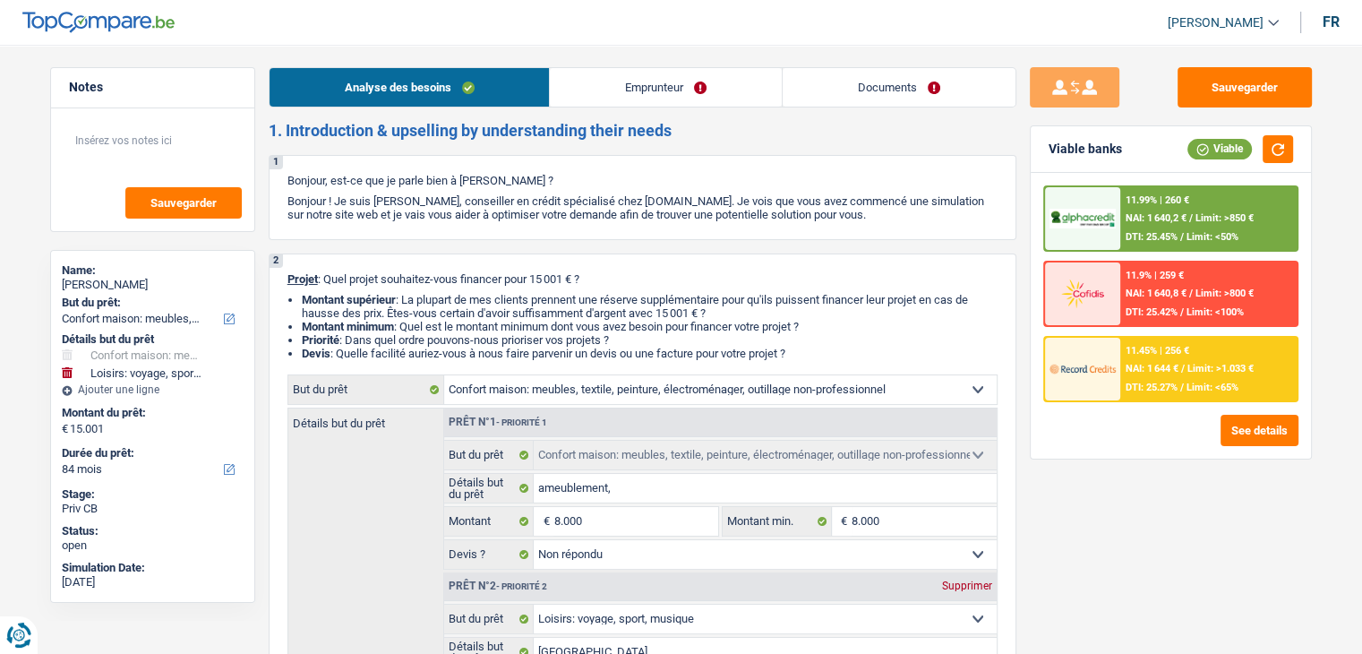
click at [849, 84] on link "Documents" at bounding box center [899, 87] width 233 height 39
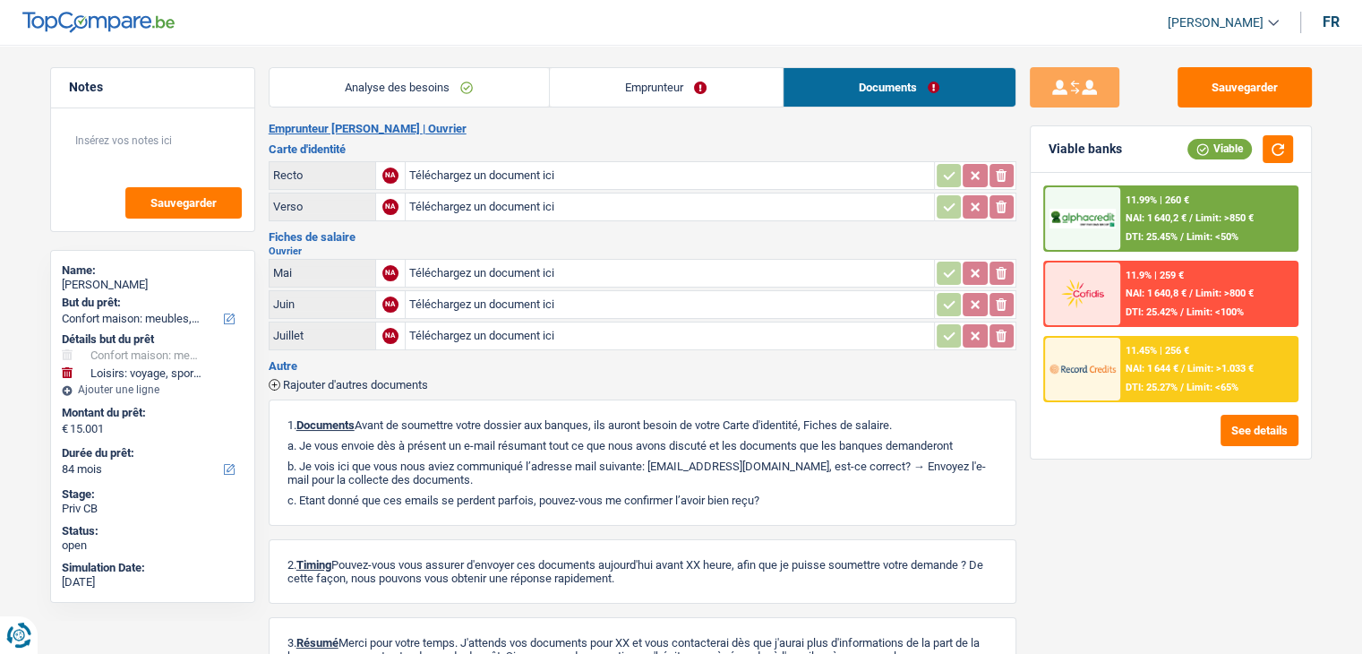
click at [433, 100] on link "Analyse des besoins" at bounding box center [409, 87] width 279 height 39
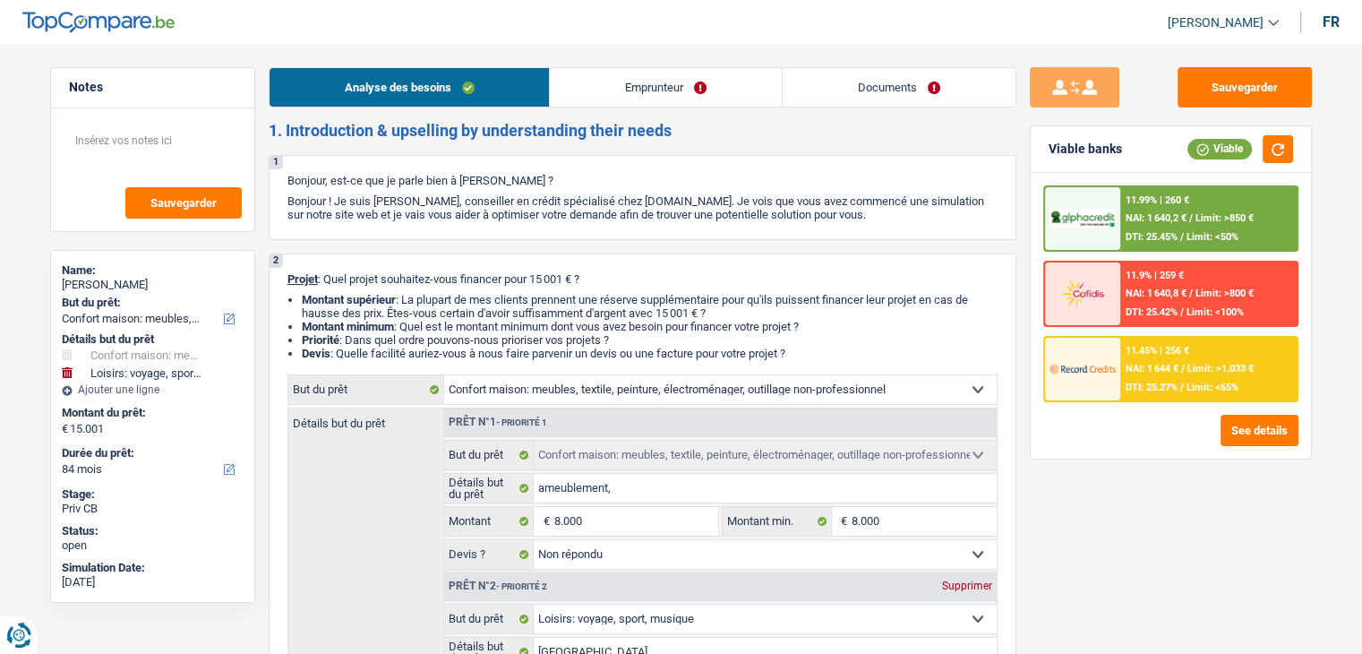
click at [870, 82] on link "Documents" at bounding box center [899, 87] width 233 height 39
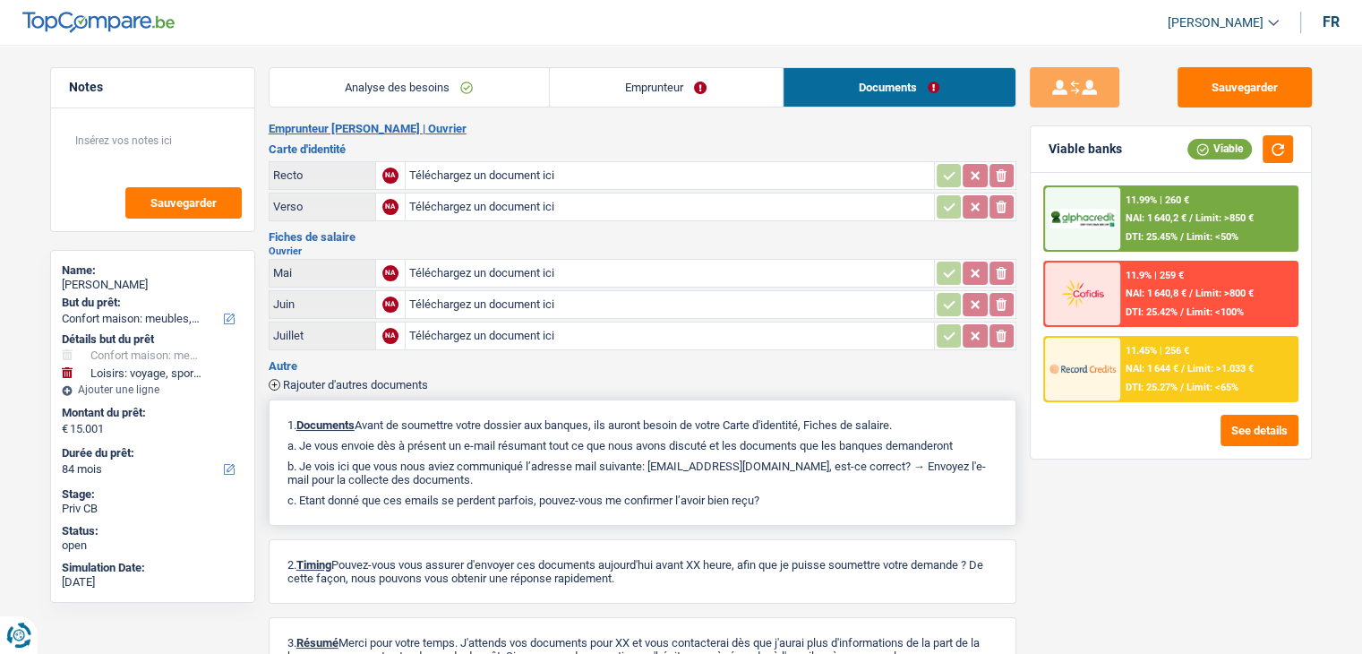
click at [618, 399] on div "1. Documents Avant de soumettre votre dossier aux banques, ils auront besoin de…" at bounding box center [643, 462] width 748 height 126
click at [1239, 76] on button "Sauvegarder" at bounding box center [1245, 87] width 134 height 40
